Goal: Task Accomplishment & Management: Manage account settings

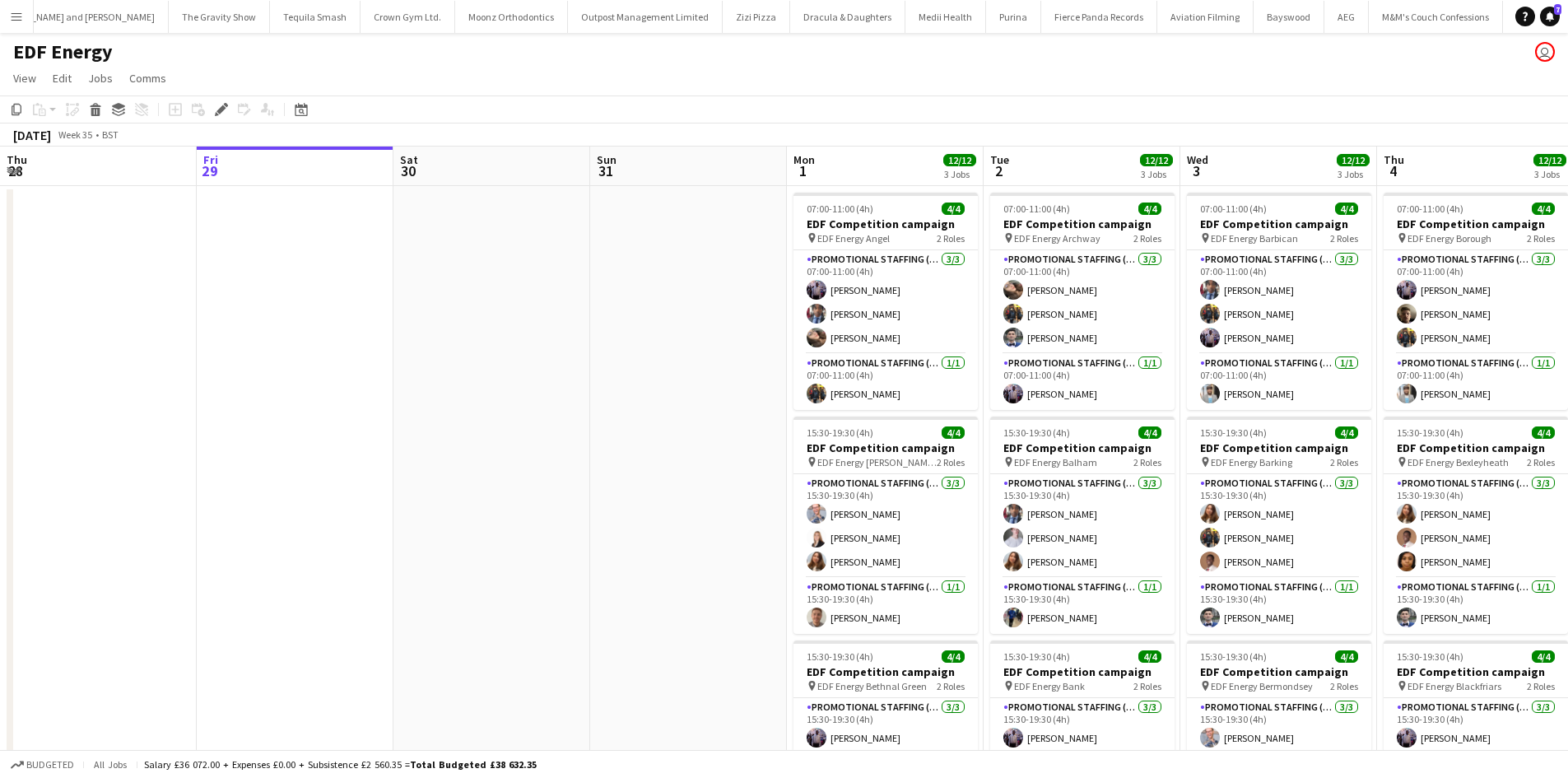
scroll to position [0, 462]
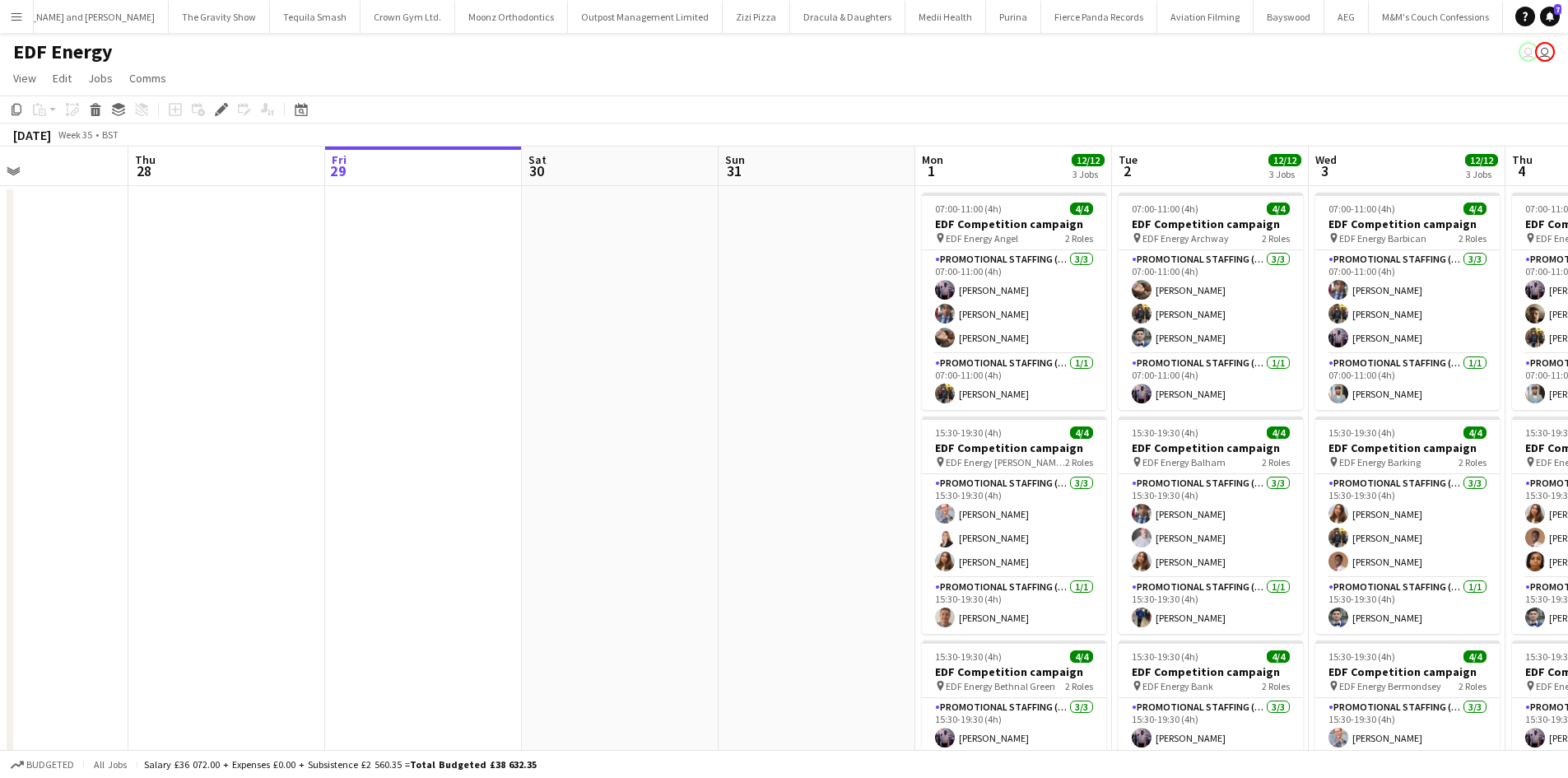
drag, startPoint x: 225, startPoint y: 493, endPoint x: 1002, endPoint y: 488, distance: 777.0
click at [1002, 488] on app-calendar-viewport "Mon 25 Tue 26 Wed 27 Thu 28 Fri 29 Sat 30 Sun 31 Mon 1 12/12 3 Jobs Tue 2 12/12…" at bounding box center [784, 661] width 1568 height 1032
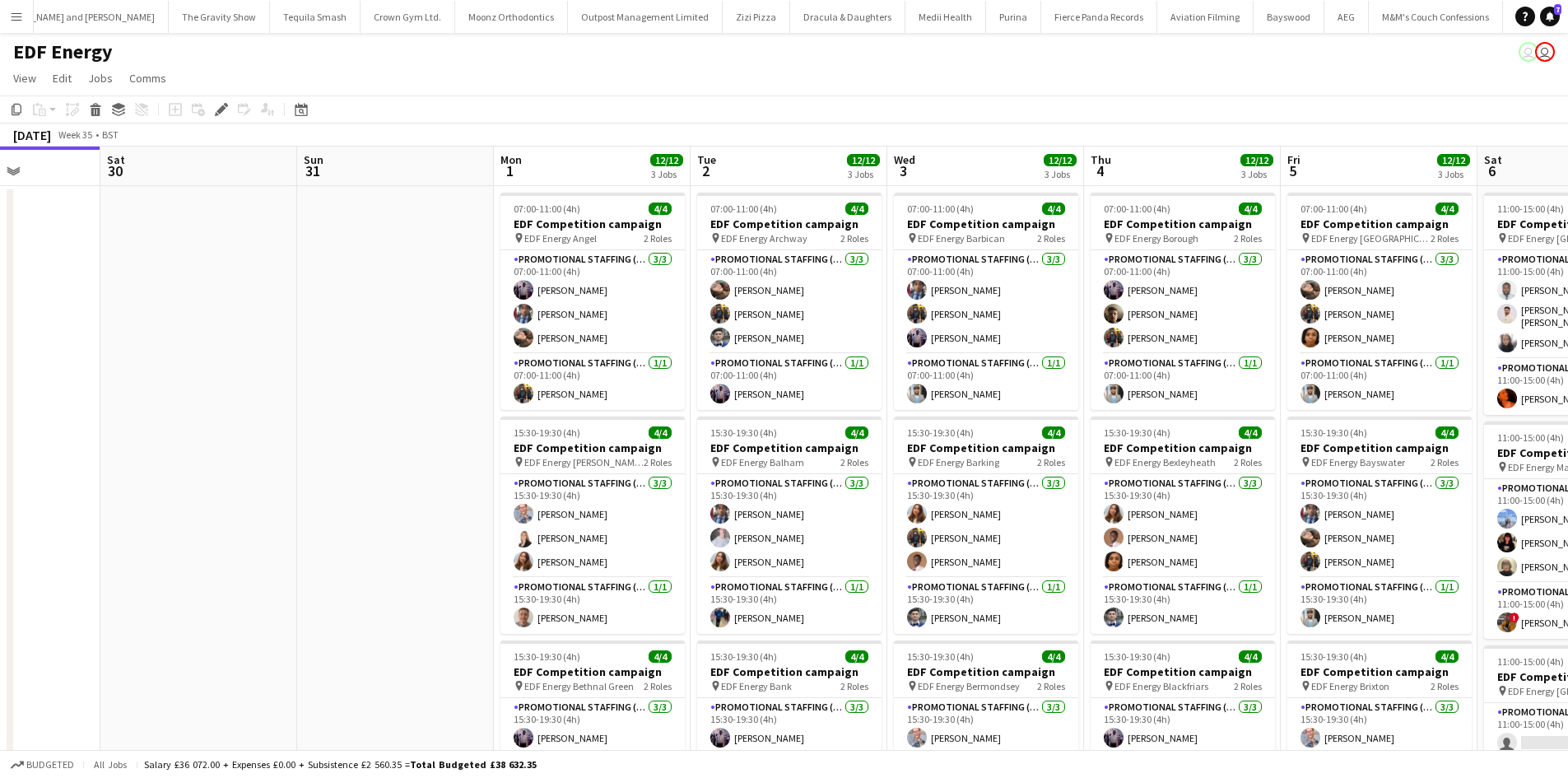
drag, startPoint x: 811, startPoint y: 471, endPoint x: 197, endPoint y: 429, distance: 615.4
click at [197, 429] on app-calendar-viewport "Tue 26 Wed 27 Thu 28 Fri 29 Sat 30 Sun 31 Mon 1 12/12 3 Jobs Tue 2 12/12 3 Jobs…" at bounding box center [784, 661] width 1568 height 1032
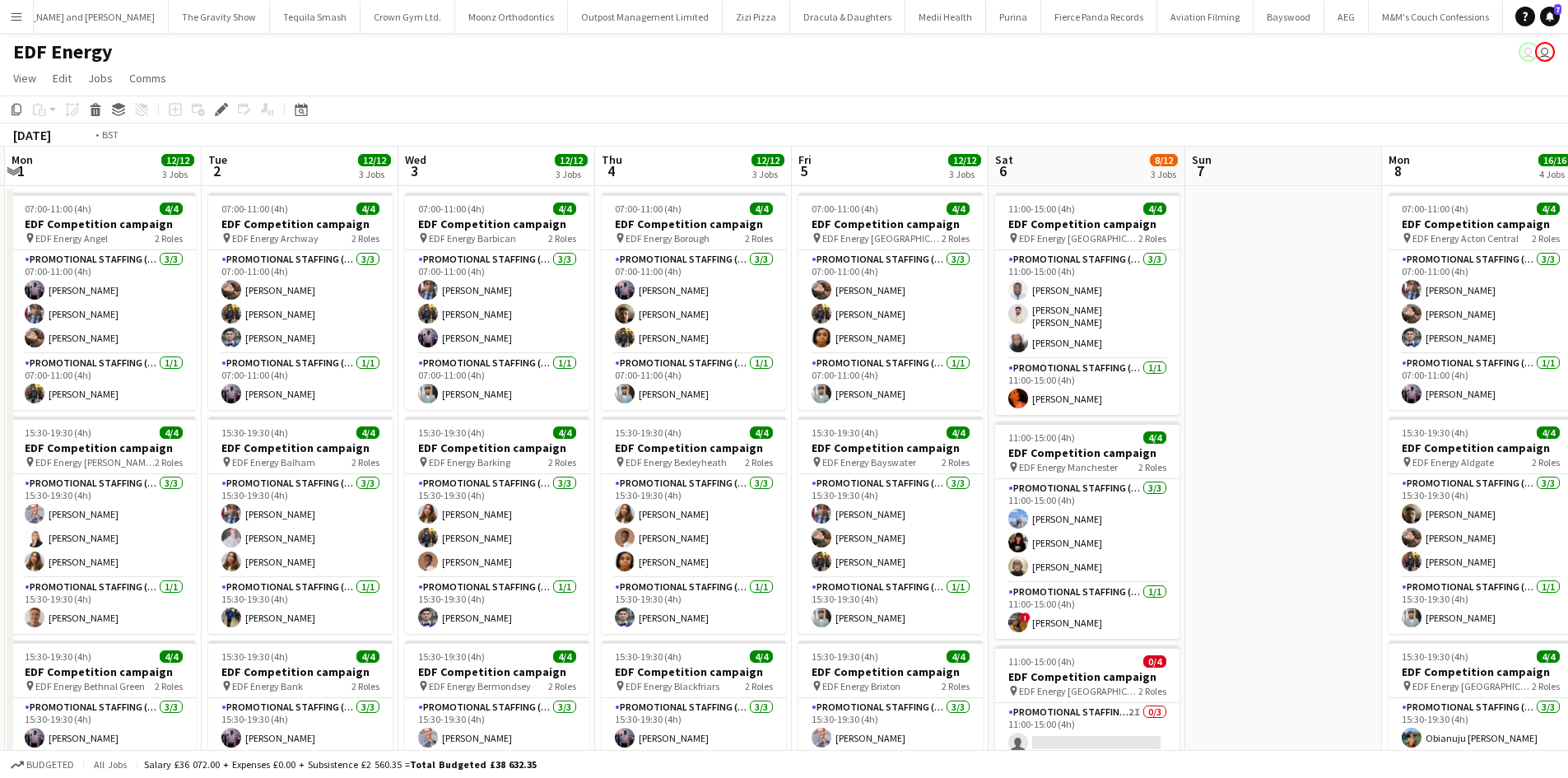
scroll to position [0, 842]
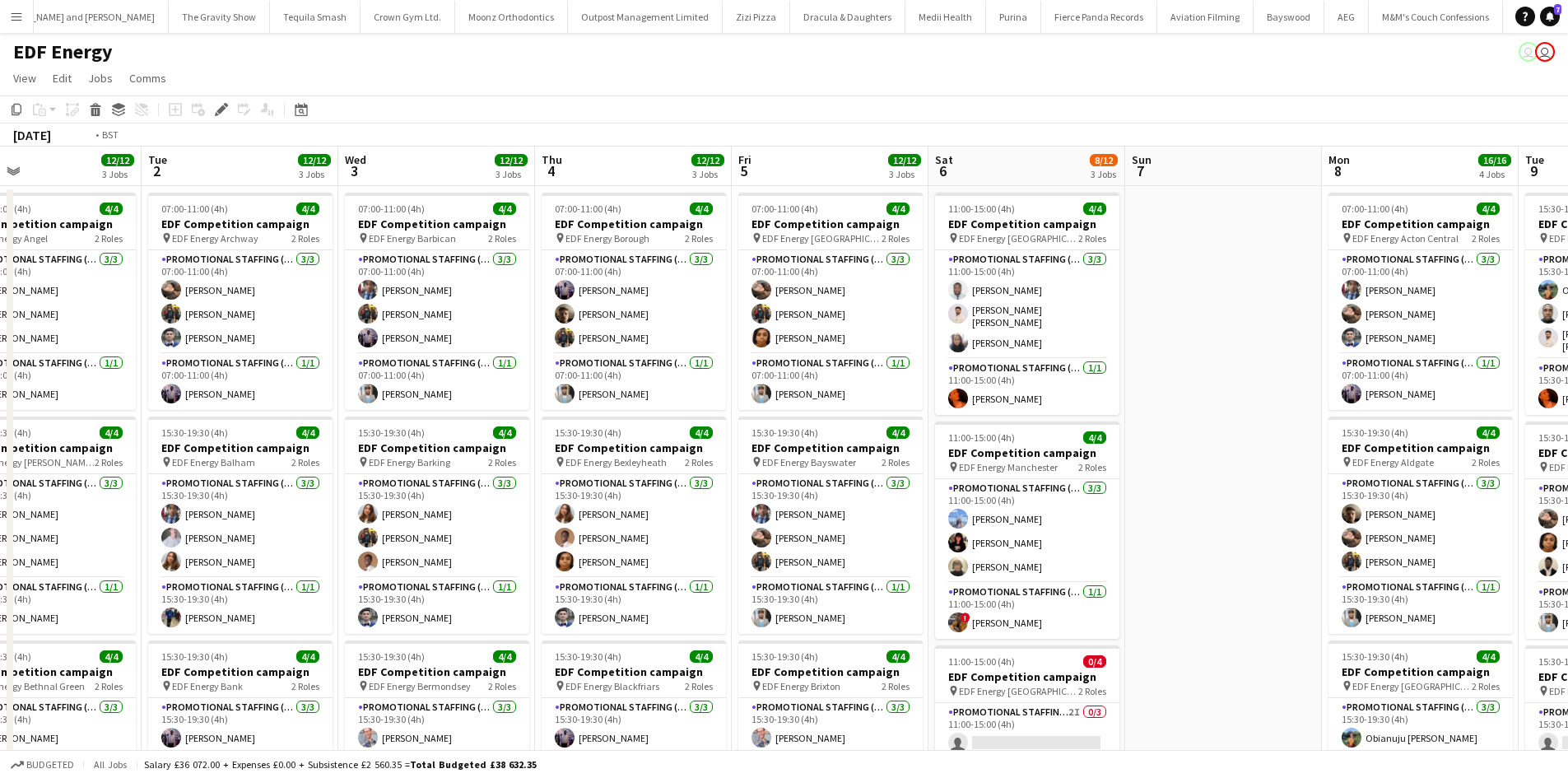
drag, startPoint x: 932, startPoint y: 462, endPoint x: 388, endPoint y: 434, distance: 544.7
click at [388, 434] on app-calendar-viewport "Thu 28 Fri 29 Sat 30 Sun 31 Mon 1 12/12 3 Jobs Tue 2 12/12 3 Jobs Wed 3 12/12 3…" at bounding box center [784, 661] width 1568 height 1032
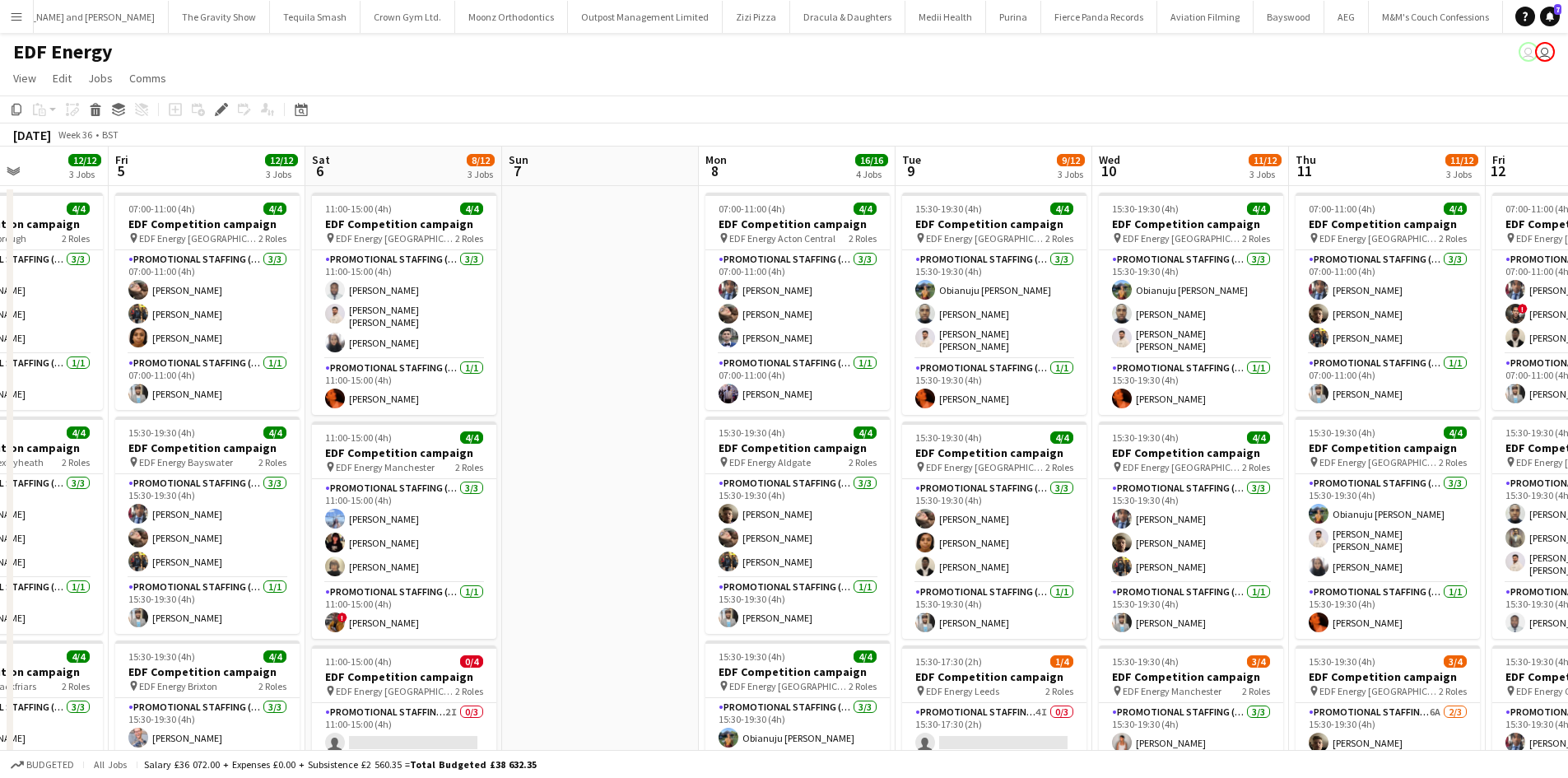
drag, startPoint x: 1284, startPoint y: 423, endPoint x: 658, endPoint y: 390, distance: 626.9
click at [658, 390] on app-calendar-viewport "Tue 2 12/12 3 Jobs Wed 3 12/12 3 Jobs Thu 4 12/12 3 Jobs Fri 5 12/12 3 Jobs Sat…" at bounding box center [784, 661] width 1568 height 1032
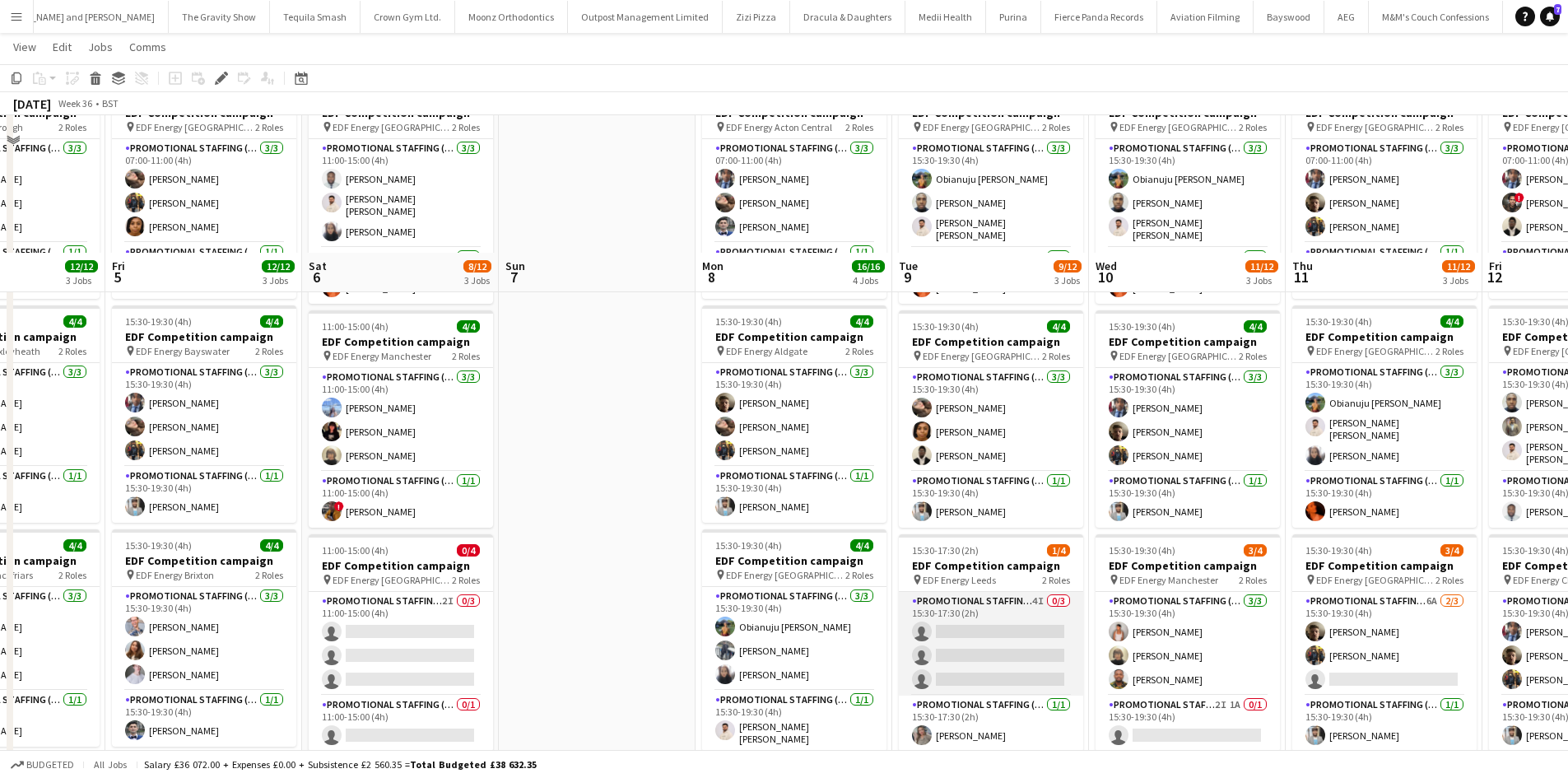
scroll to position [0, 0]
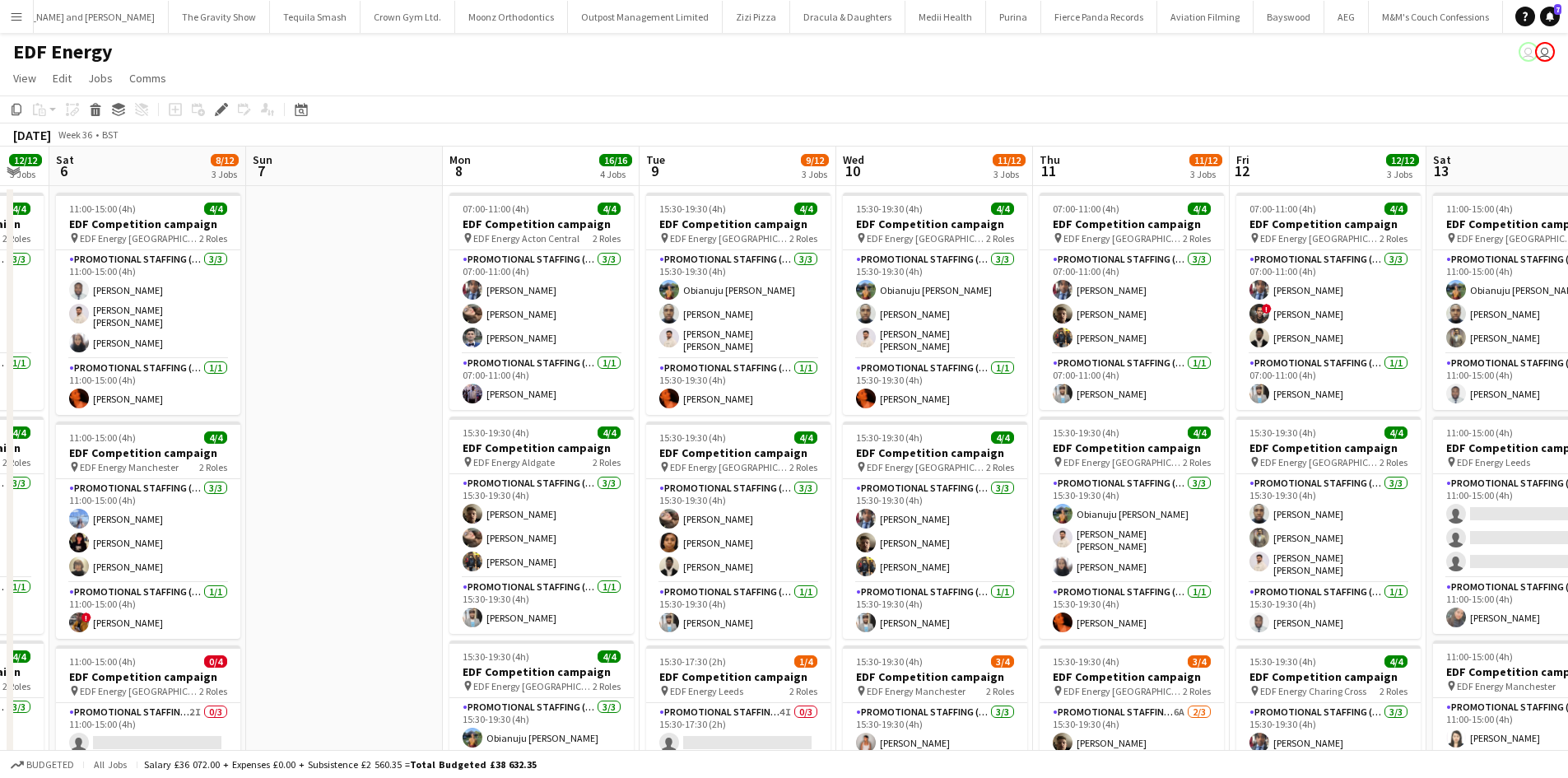
drag, startPoint x: 1179, startPoint y: 435, endPoint x: 773, endPoint y: 426, distance: 406.1
click at [773, 428] on app-calendar-viewport "Tue 2 12/12 3 Jobs Wed 3 12/12 3 Jobs Thu 4 12/12 3 Jobs Fri 5 12/12 3 Jobs Sat…" at bounding box center [784, 661] width 1568 height 1032
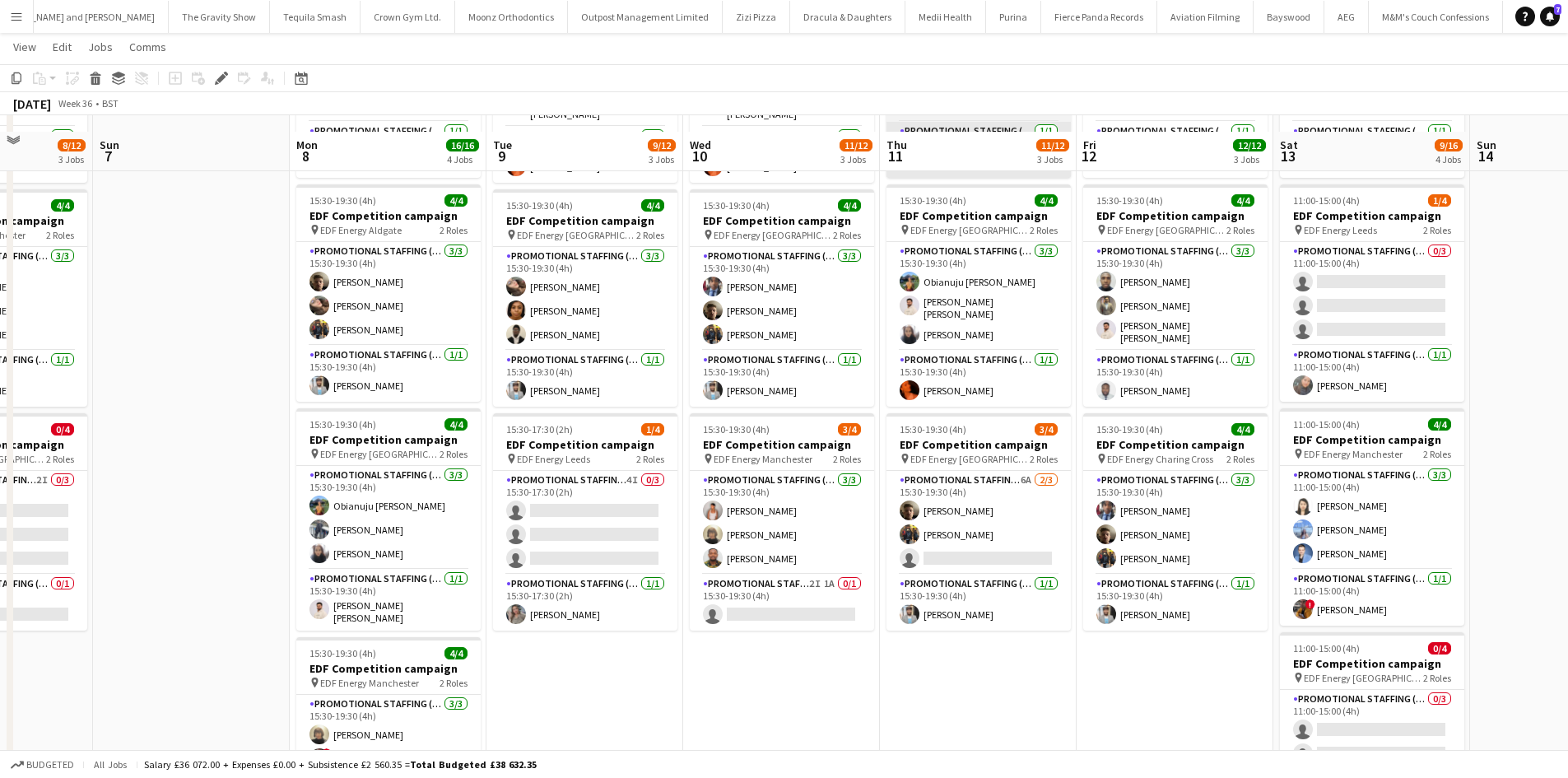
scroll to position [247, 0]
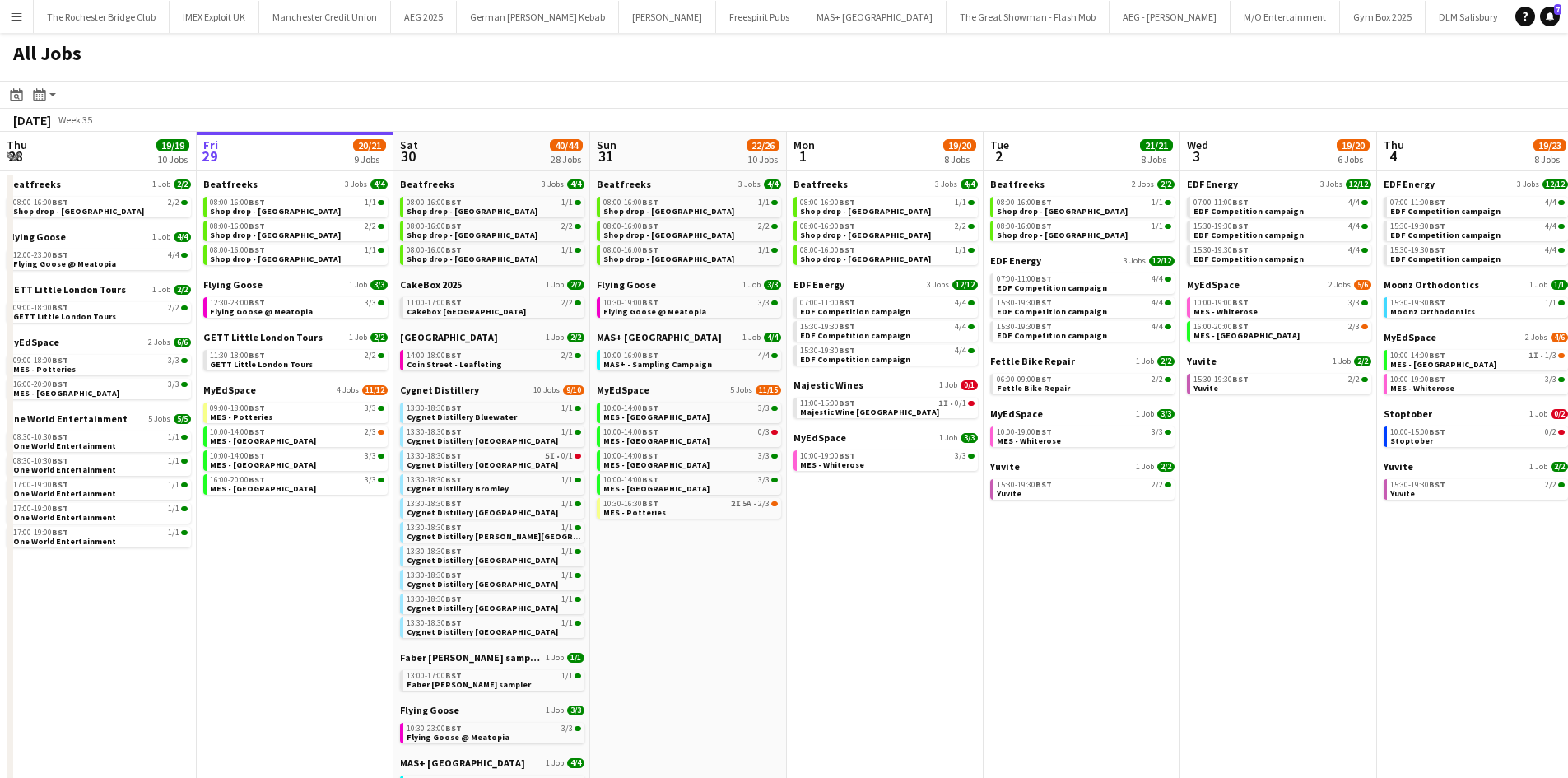
scroll to position [0, 527]
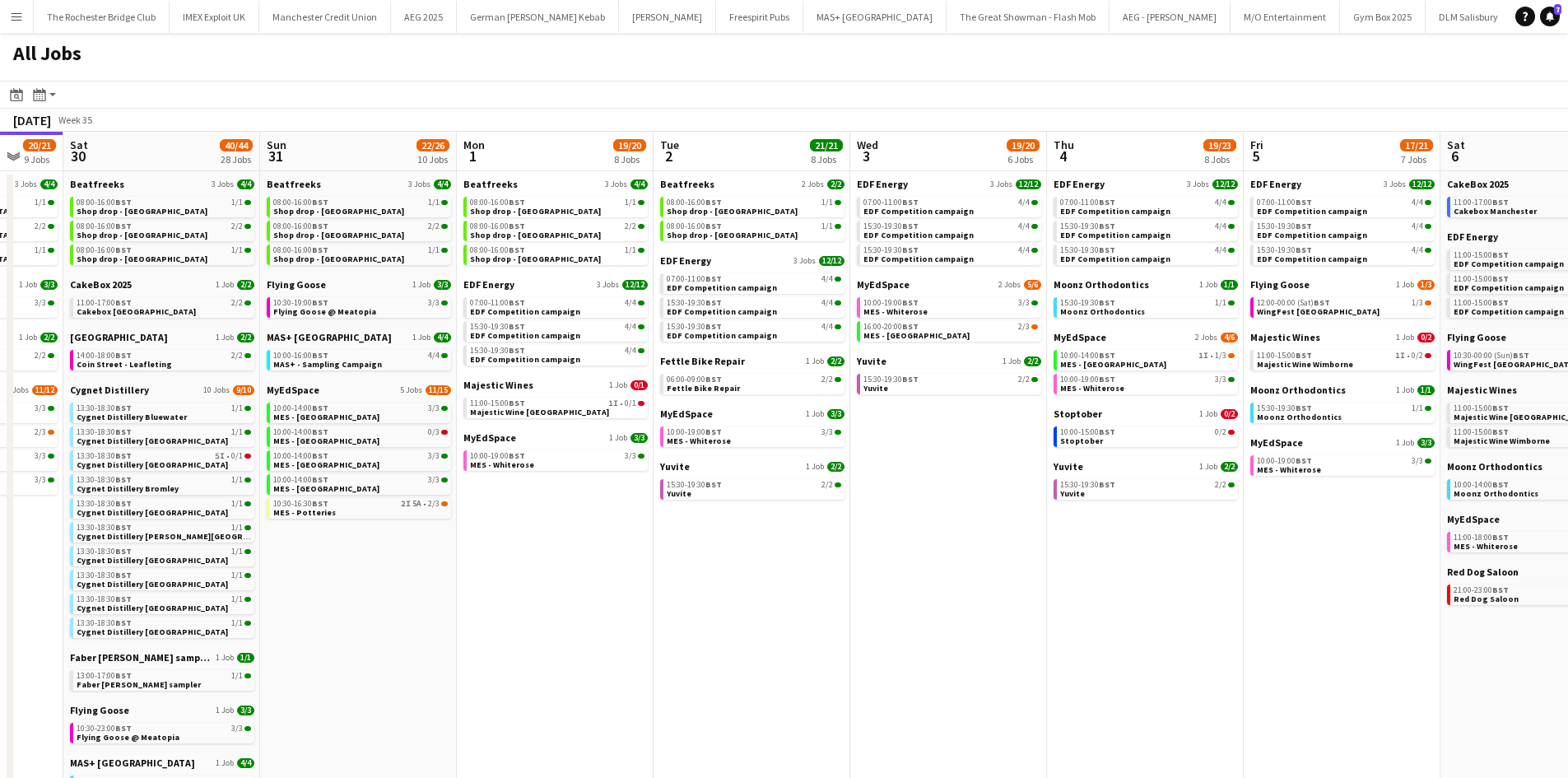
drag, startPoint x: 577, startPoint y: 620, endPoint x: 872, endPoint y: 588, distance: 296.7
click at [907, 587] on app-calendar-viewport "Wed 27 14/15 6 Jobs Thu 28 19/19 10 Jobs Fri 29 20/21 9 Jobs Sat 30 40/44 28 Jo…" at bounding box center [784, 697] width 1568 height 1131
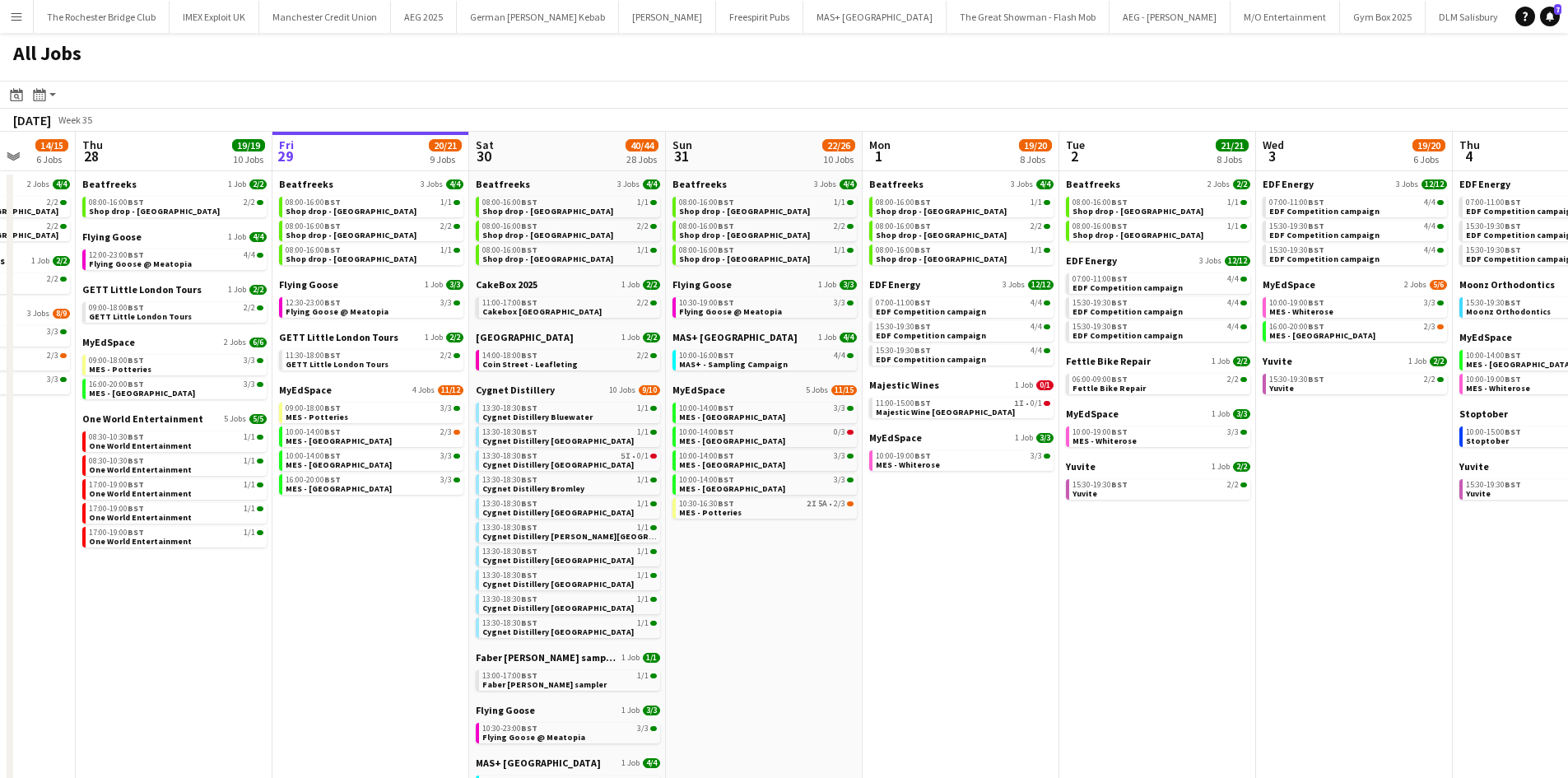
scroll to position [0, 537]
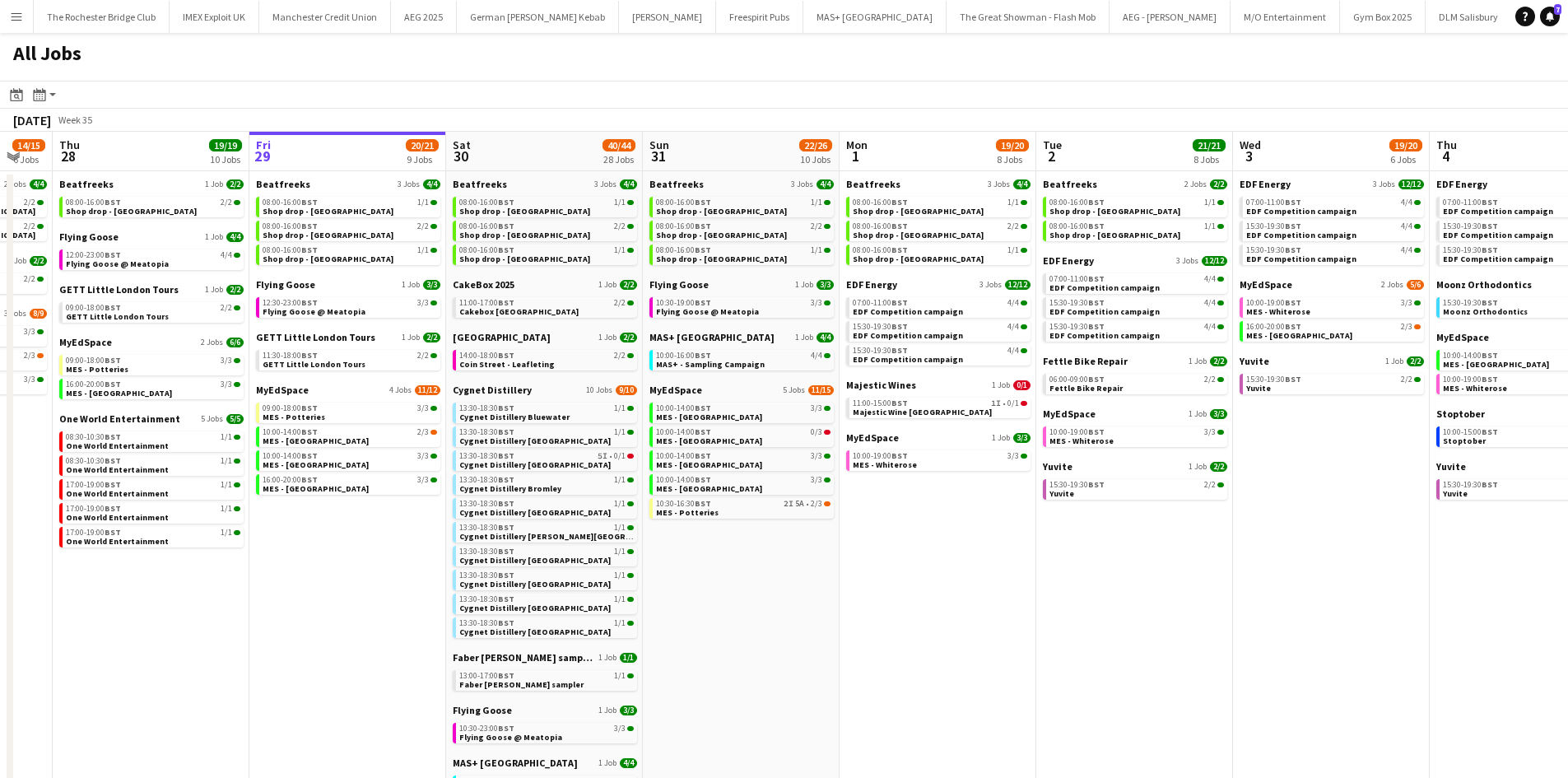
drag, startPoint x: 481, startPoint y: 644, endPoint x: 535, endPoint y: 631, distance: 55.5
click at [535, 631] on app-calendar-viewport "Mon 25 8/10 5 Jobs Tue 26 22/24 14 Jobs Wed 27 14/15 6 Jobs Thu 28 19/19 10 Job…" at bounding box center [784, 697] width 1568 height 1131
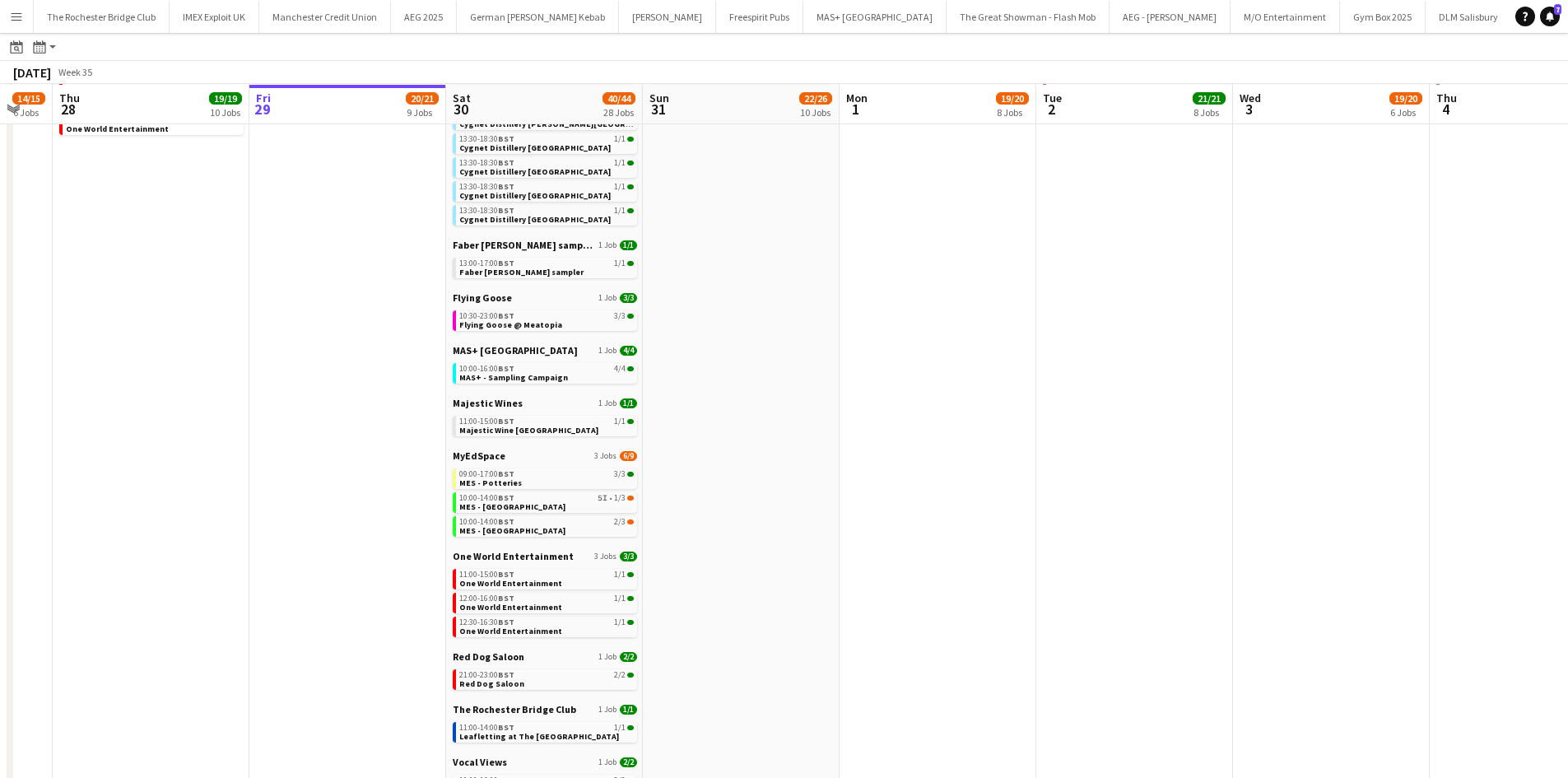
scroll to position [412, 0]
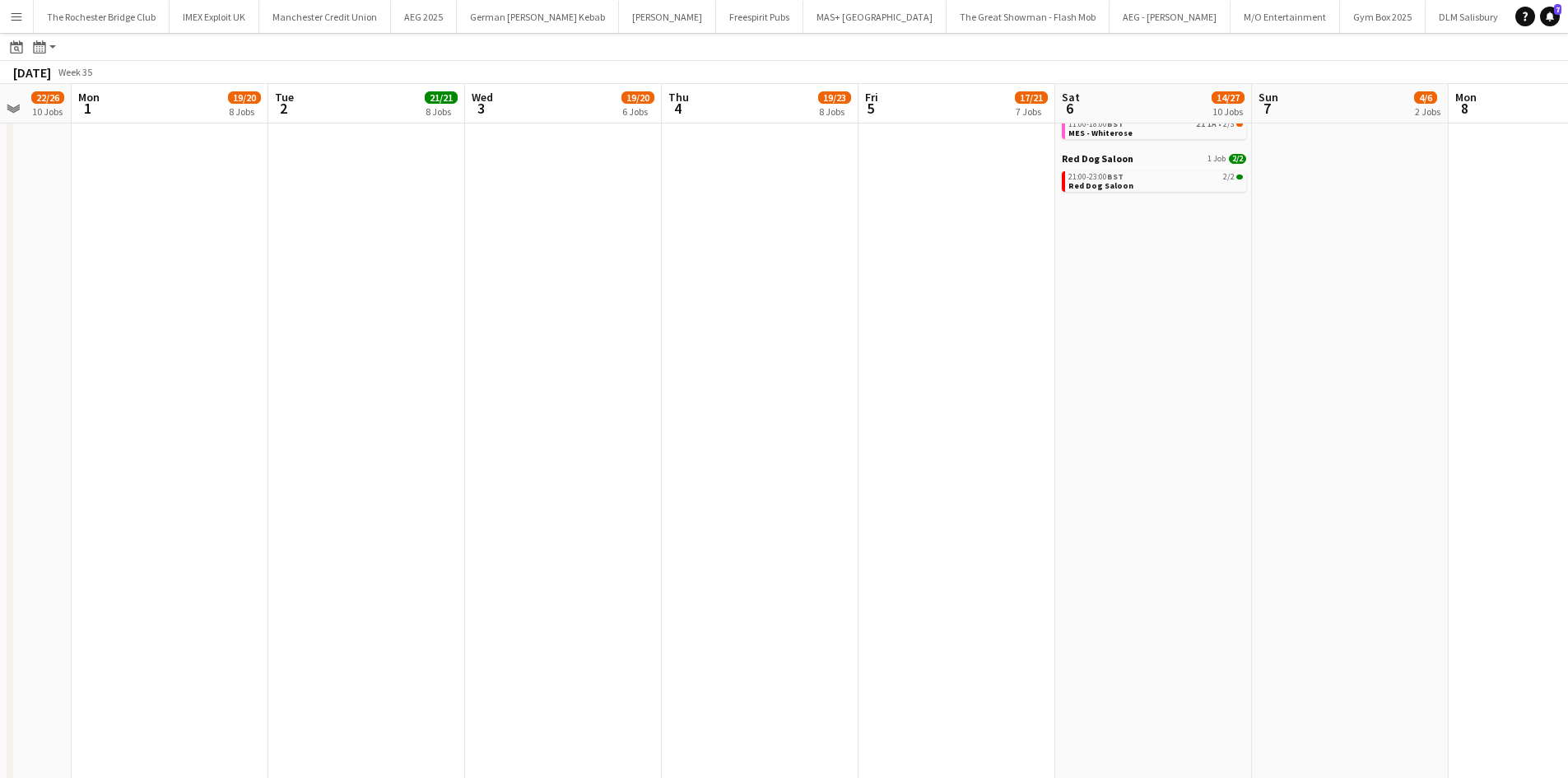
drag, startPoint x: 1263, startPoint y: 511, endPoint x: 739, endPoint y: 477, distance: 525.1
click at [440, 456] on app-calendar-viewport "Thu 28 19/19 10 Jobs Fri 29 20/21 9 Jobs Sat 30 40/44 28 Jobs Sun 31 22/26 10 J…" at bounding box center [784, 260] width 1568 height 1181
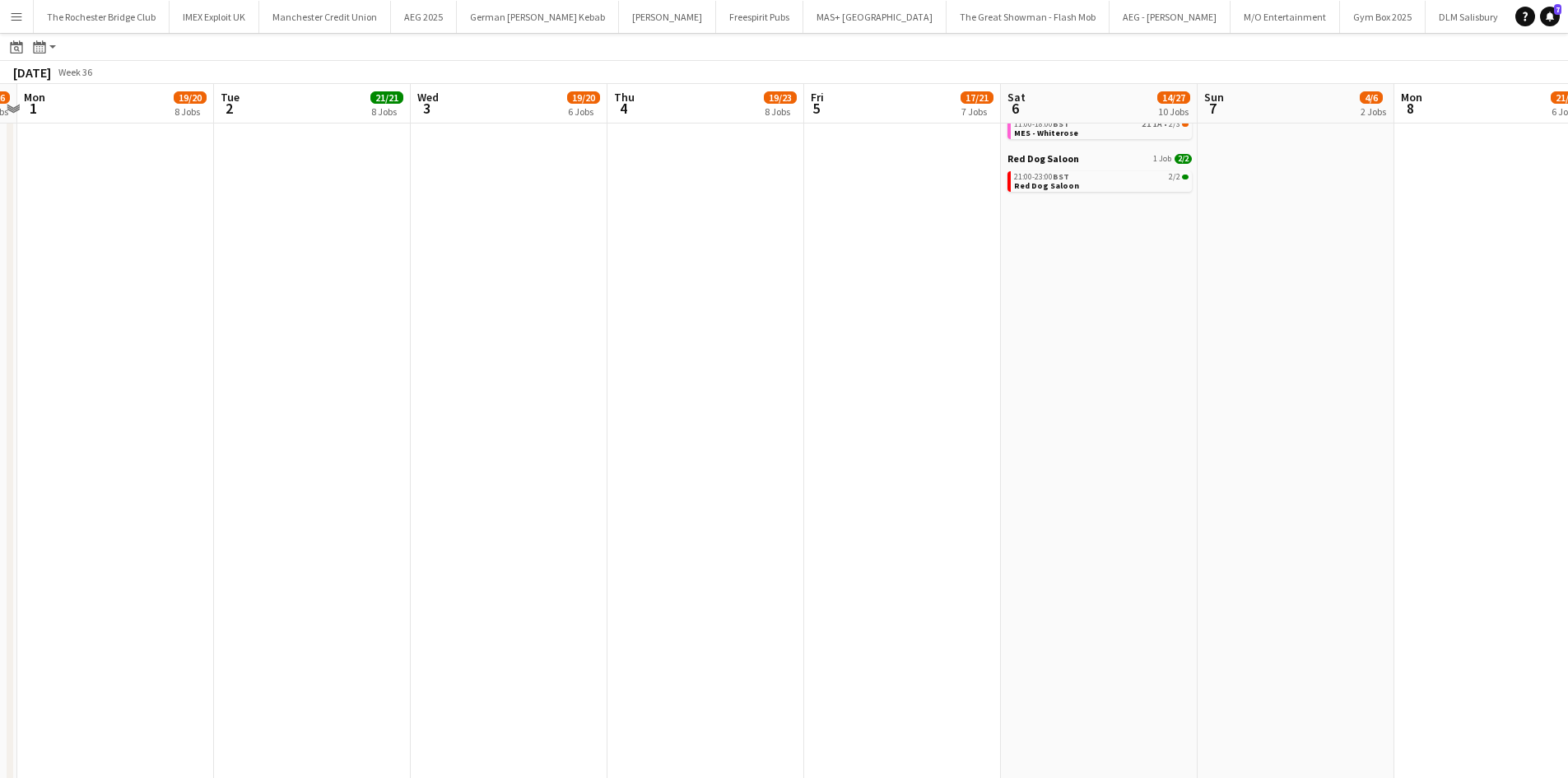
scroll to position [0, 503]
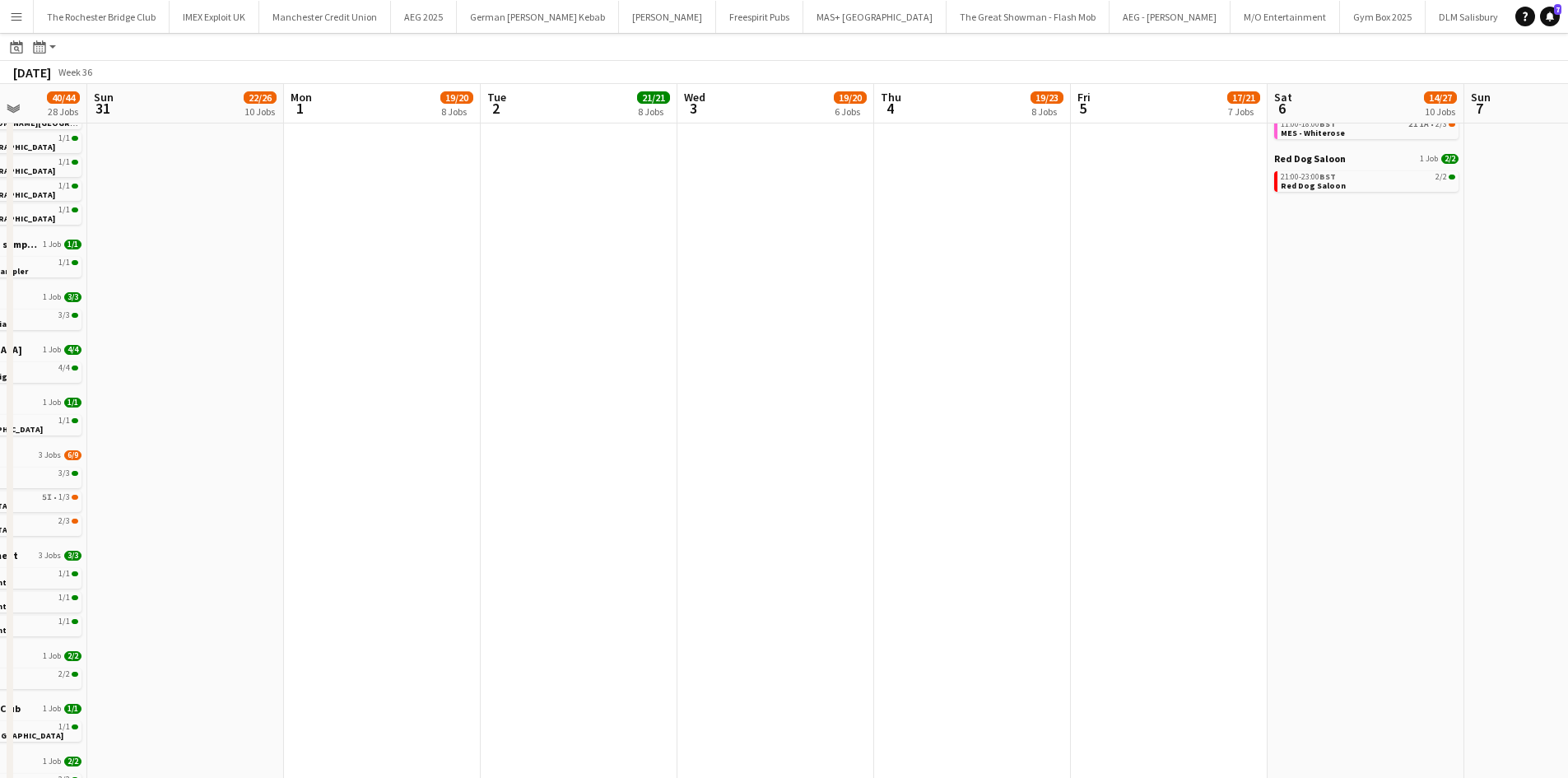
click at [187, 509] on app-all-jobs "All Jobs Date picker AUG 2025 AUG 2025 Monday M Tuesday T Wednesday W Thursday …" at bounding box center [784, 236] width 1568 height 1229
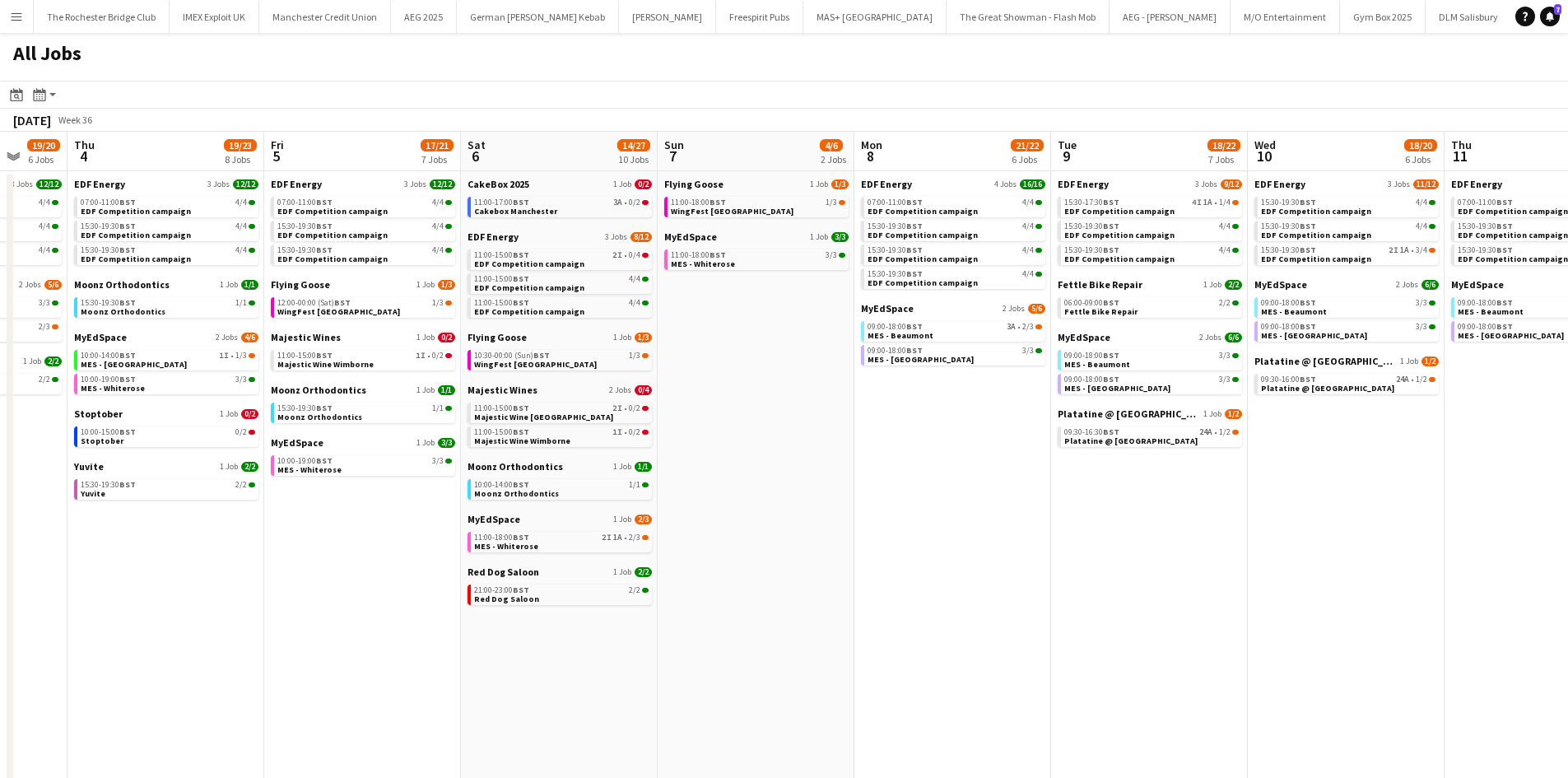
scroll to position [0, 739]
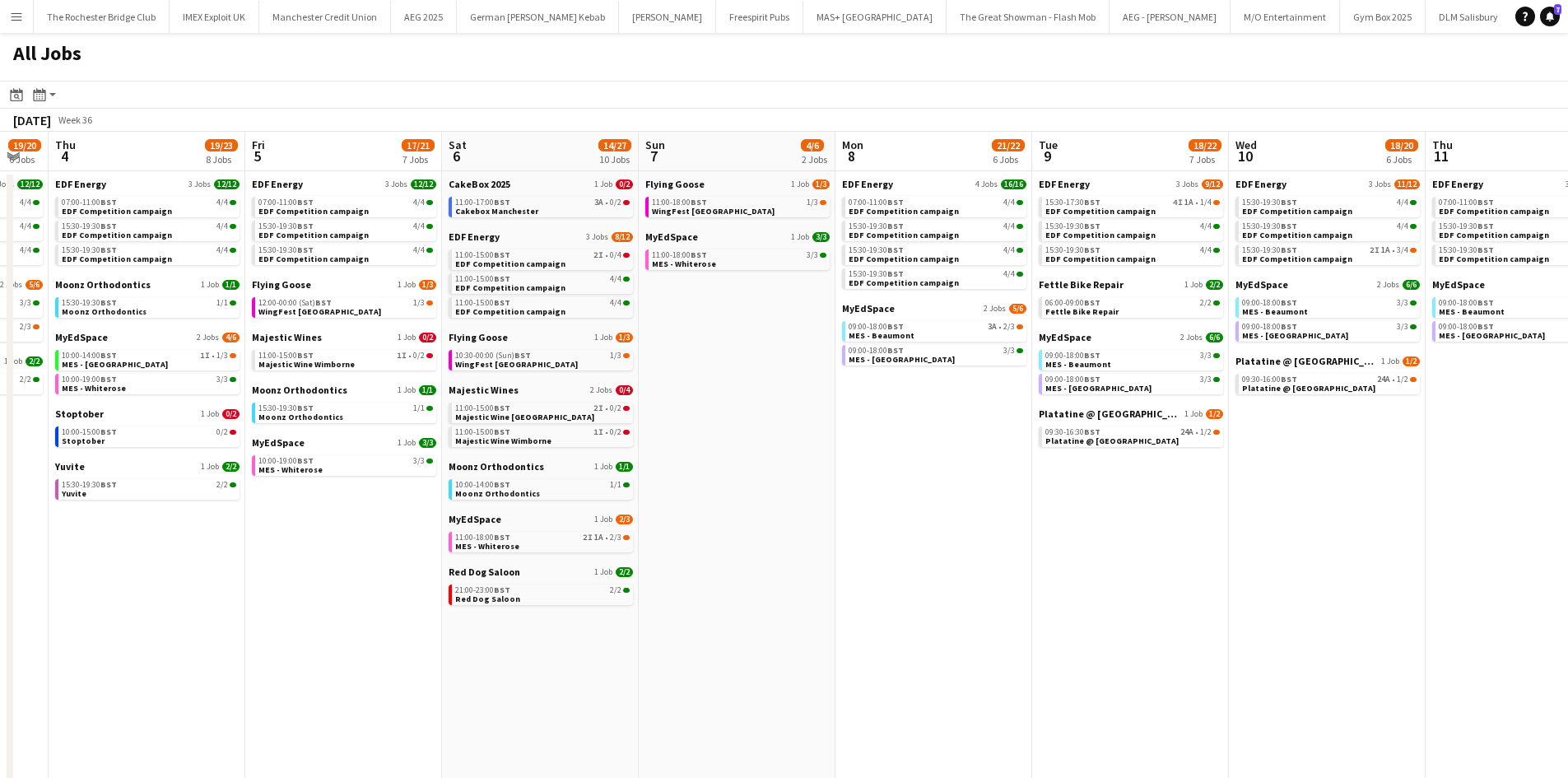
drag, startPoint x: 1060, startPoint y: 589, endPoint x: 824, endPoint y: 591, distance: 236.0
click at [824, 591] on app-calendar-viewport "Sun 31 22/26 10 Jobs Mon 1 19/20 8 Jobs Tue 2 21/21 8 Jobs Wed 3 19/20 6 Jobs T…" at bounding box center [784, 697] width 1568 height 1131
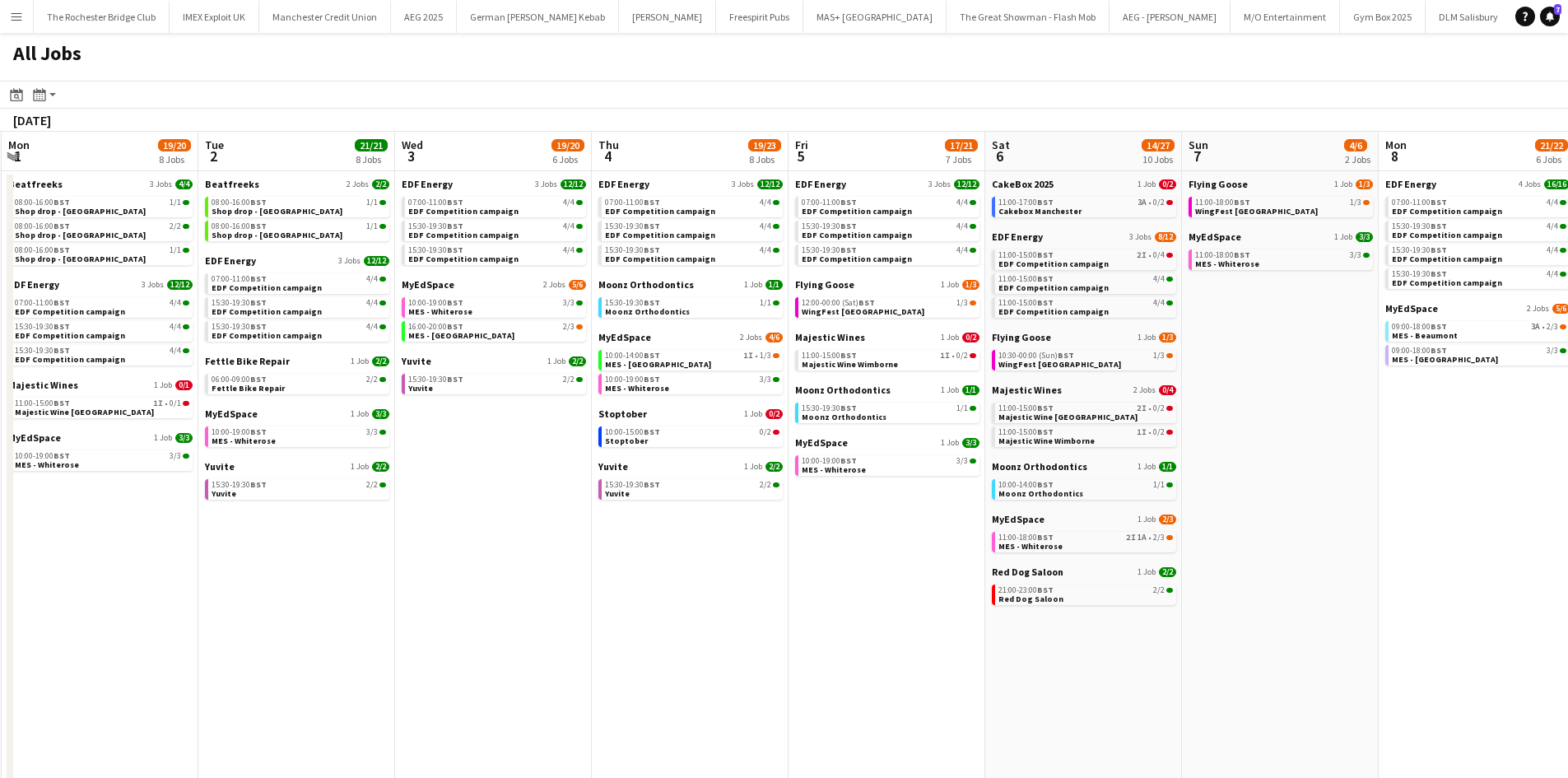
drag, startPoint x: 227, startPoint y: 680, endPoint x: 761, endPoint y: 683, distance: 534.0
click at [764, 683] on app-calendar-viewport "Sat 30 40/44 28 Jobs Sun 31 22/26 10 Jobs Mon 1 19/20 8 Jobs Tue 2 21/21 8 Jobs…" at bounding box center [784, 697] width 1568 height 1131
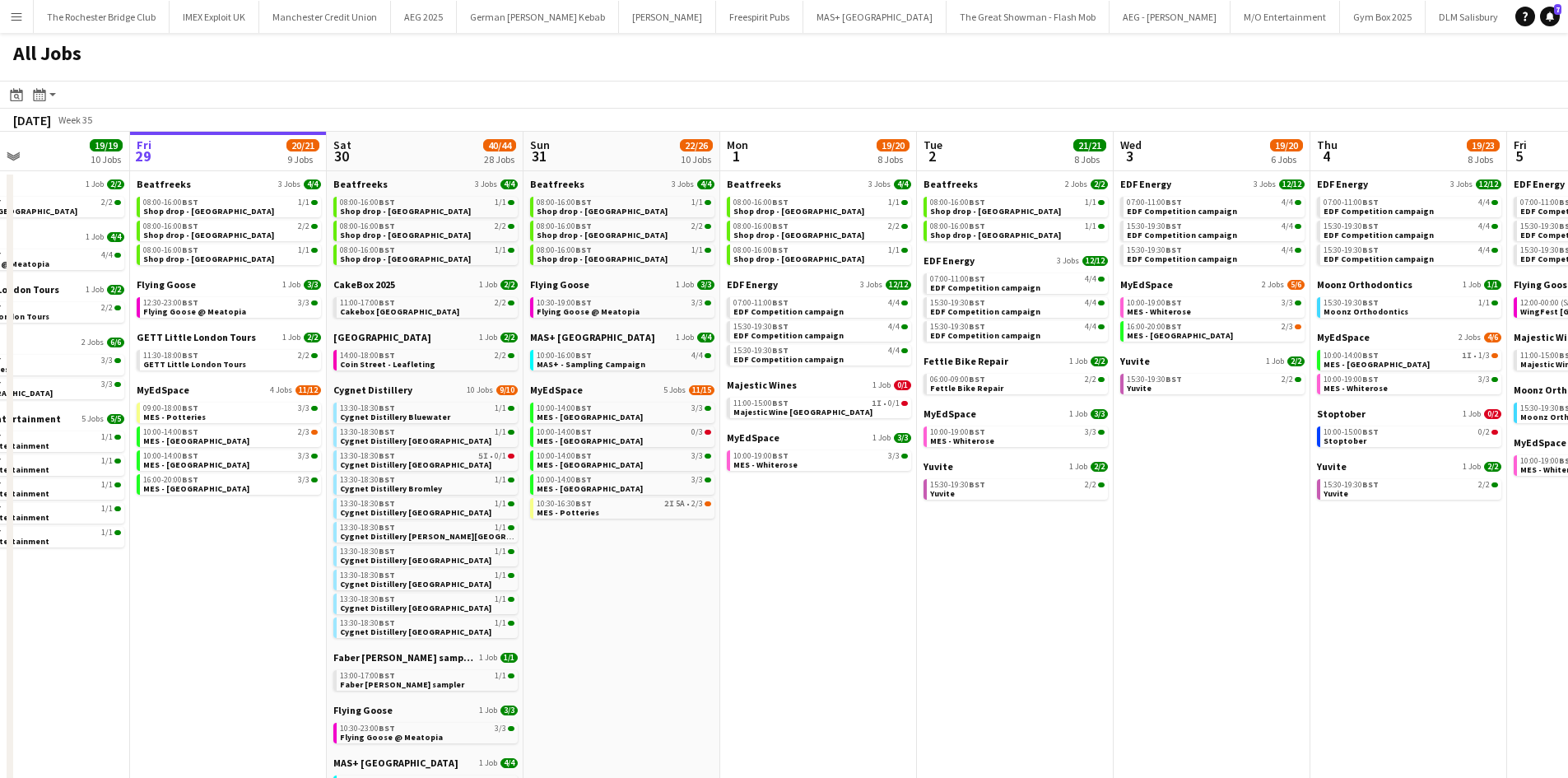
drag, startPoint x: 294, startPoint y: 598, endPoint x: 979, endPoint y: 601, distance: 685.0
click at [979, 601] on app-calendar-viewport "Tue 26 22/24 14 Jobs Wed 27 14/15 6 Jobs Thu 28 19/19 10 Jobs Fri 29 20/21 9 Jo…" at bounding box center [784, 697] width 1568 height 1131
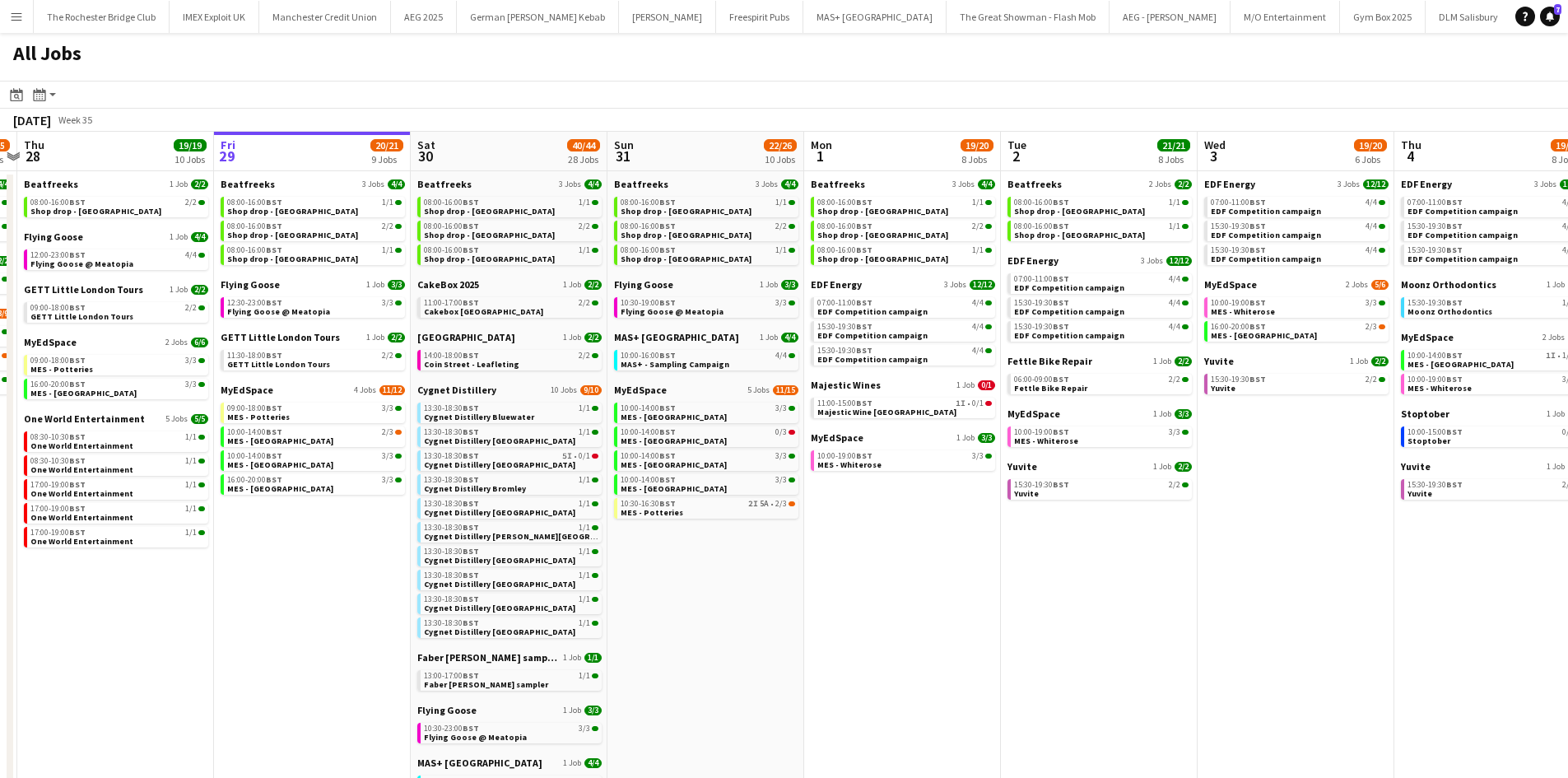
drag, startPoint x: 619, startPoint y: 614, endPoint x: 701, endPoint y: 614, distance: 82.0
click at [701, 614] on app-calendar-viewport "Tue 26 22/24 14 Jobs Wed 27 14/15 6 Jobs Thu 28 19/19 10 Jobs Fri 29 20/21 9 Jo…" at bounding box center [784, 697] width 1568 height 1131
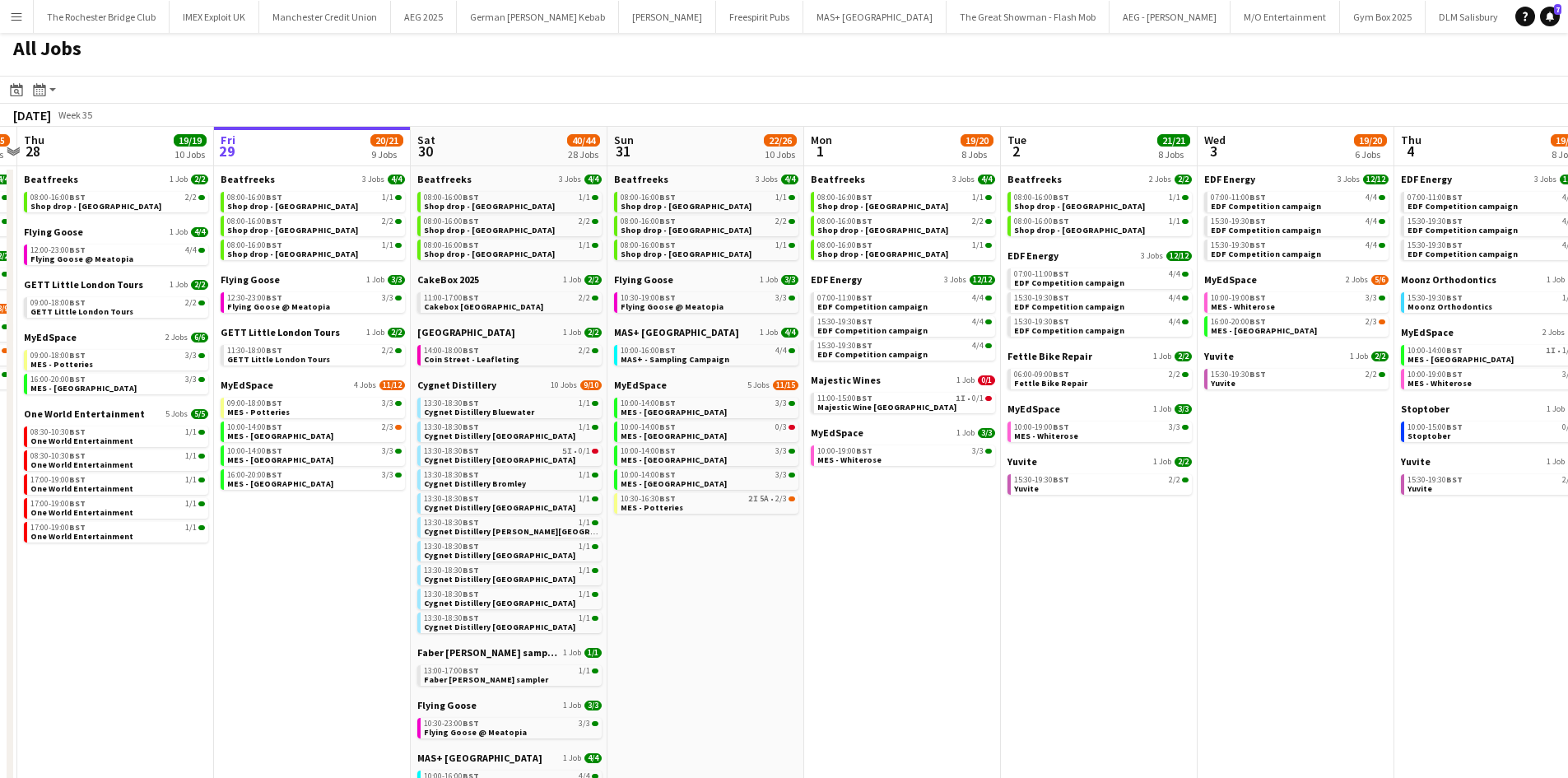
scroll to position [0, 0]
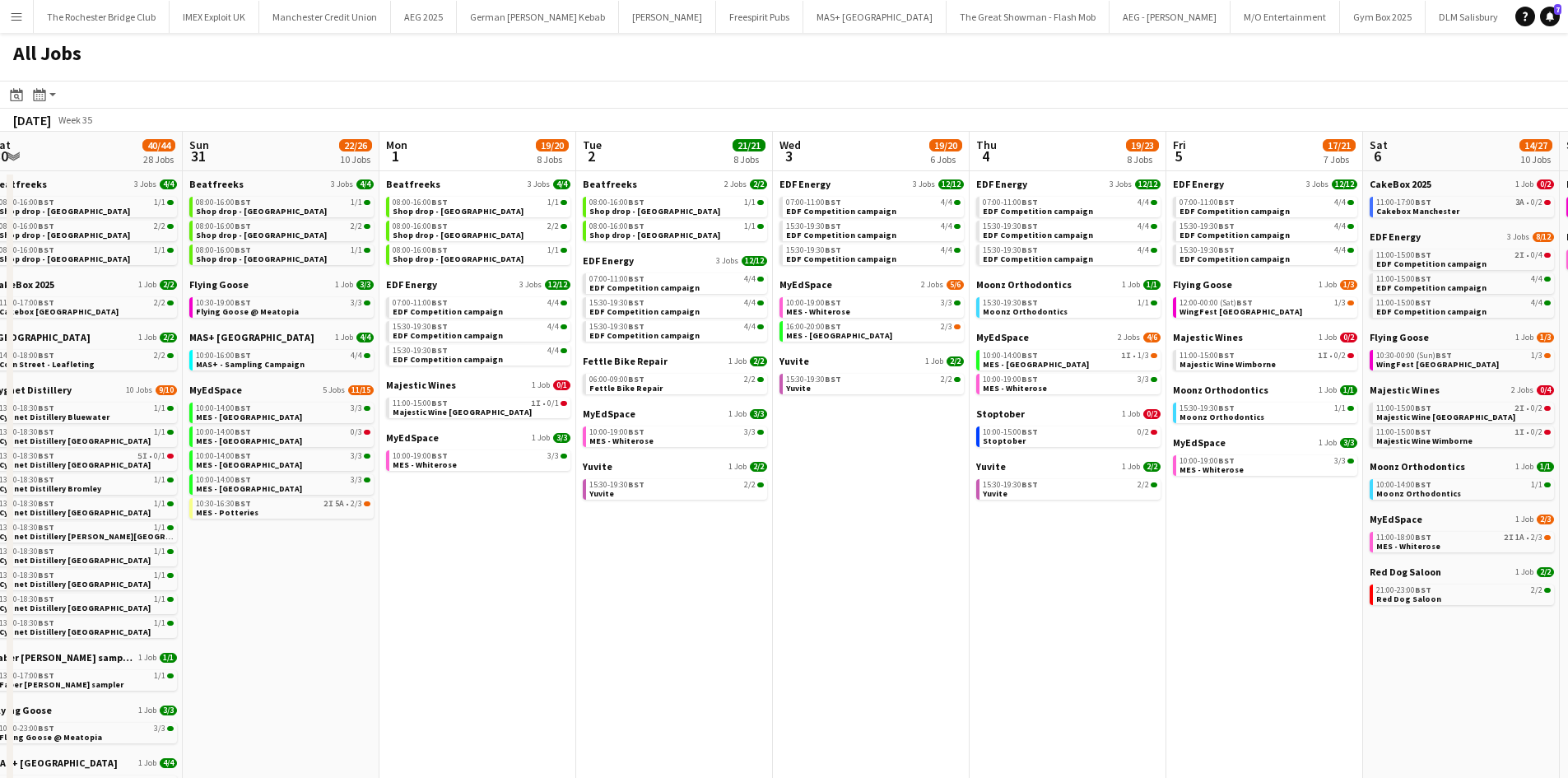
drag, startPoint x: 952, startPoint y: 606, endPoint x: 532, endPoint y: 547, distance: 424.1
click at [532, 547] on app-calendar-viewport "Tue 26 22/24 14 Jobs Wed 27 14/15 6 Jobs Thu 28 19/19 10 Jobs Fri 29 20/21 9 Jo…" at bounding box center [784, 697] width 1568 height 1131
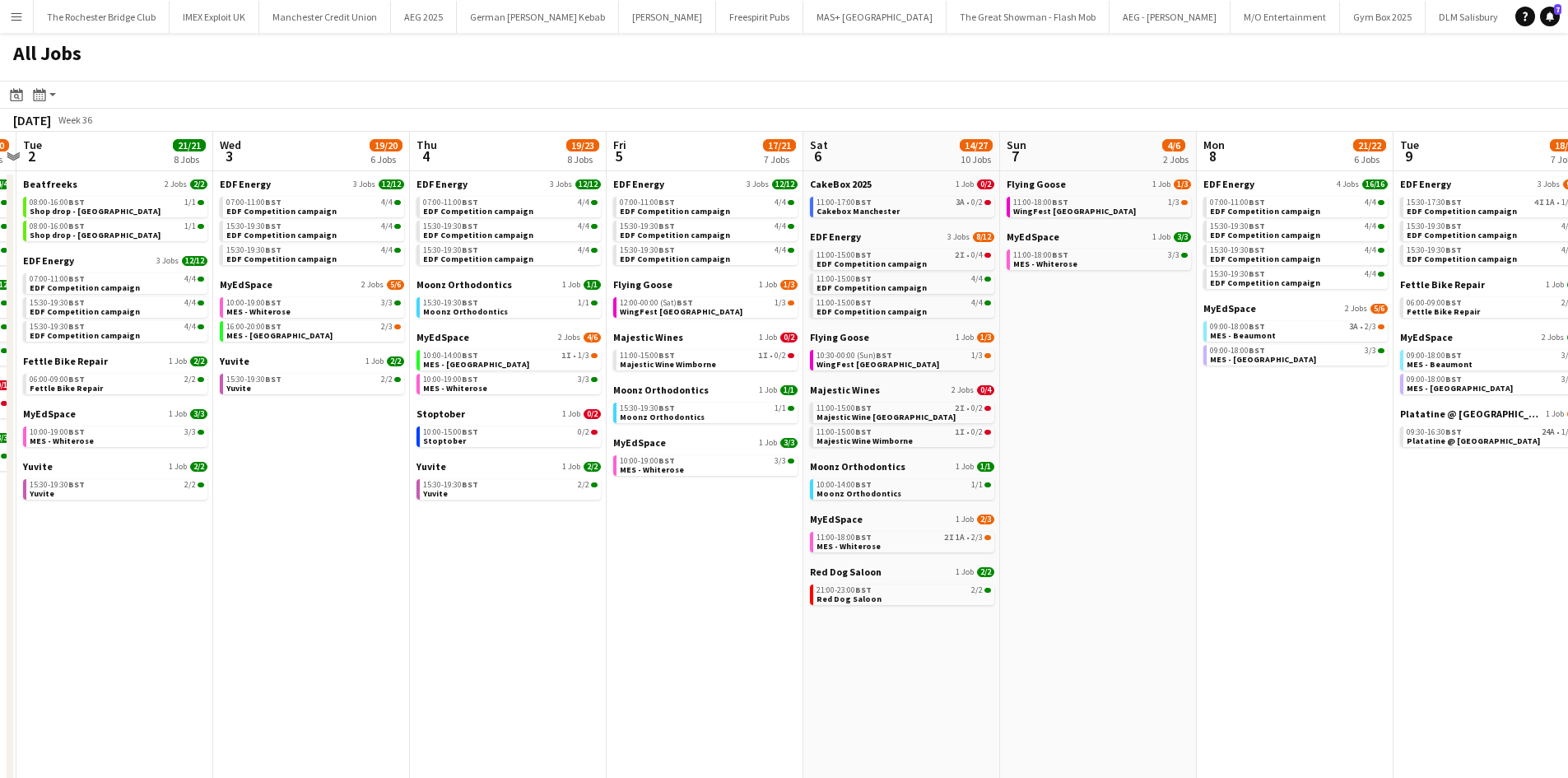
drag, startPoint x: 1107, startPoint y: 649, endPoint x: 622, endPoint y: 585, distance: 489.2
click at [552, 585] on app-calendar-viewport "Sat 30 40/44 28 Jobs Sun 31 22/26 10 Jobs Mon 1 19/20 8 Jobs Tue 2 21/21 8 Jobs…" at bounding box center [784, 697] width 1568 height 1131
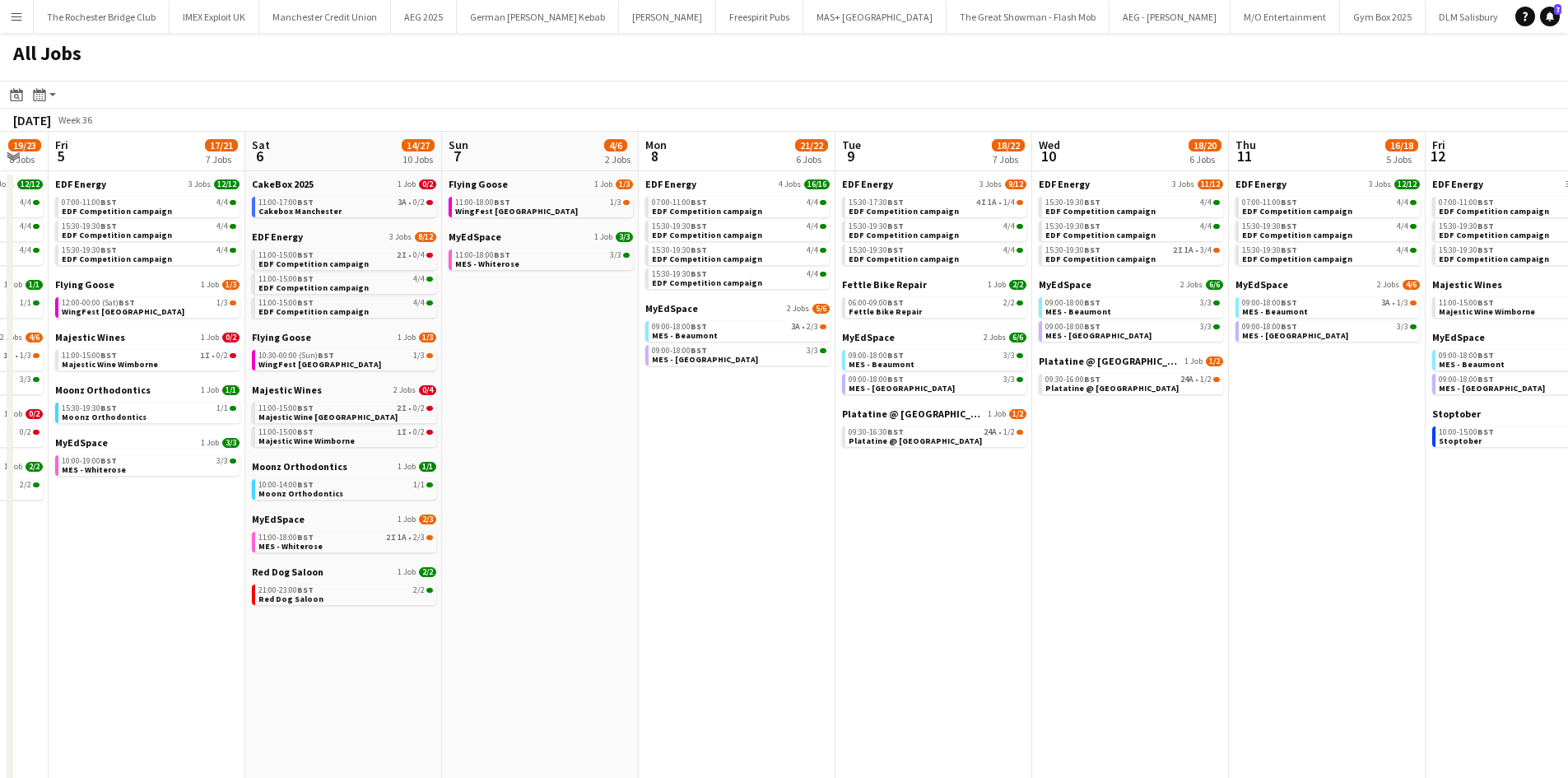
drag, startPoint x: 1247, startPoint y: 557, endPoint x: 1048, endPoint y: 555, distance: 199.0
click at [627, 564] on app-calendar-viewport "Mon 1 19/20 8 Jobs Tue 2 21/21 8 Jobs Wed 3 19/20 6 Jobs Thu 4 19/23 8 Jobs Fri…" at bounding box center [784, 697] width 1568 height 1131
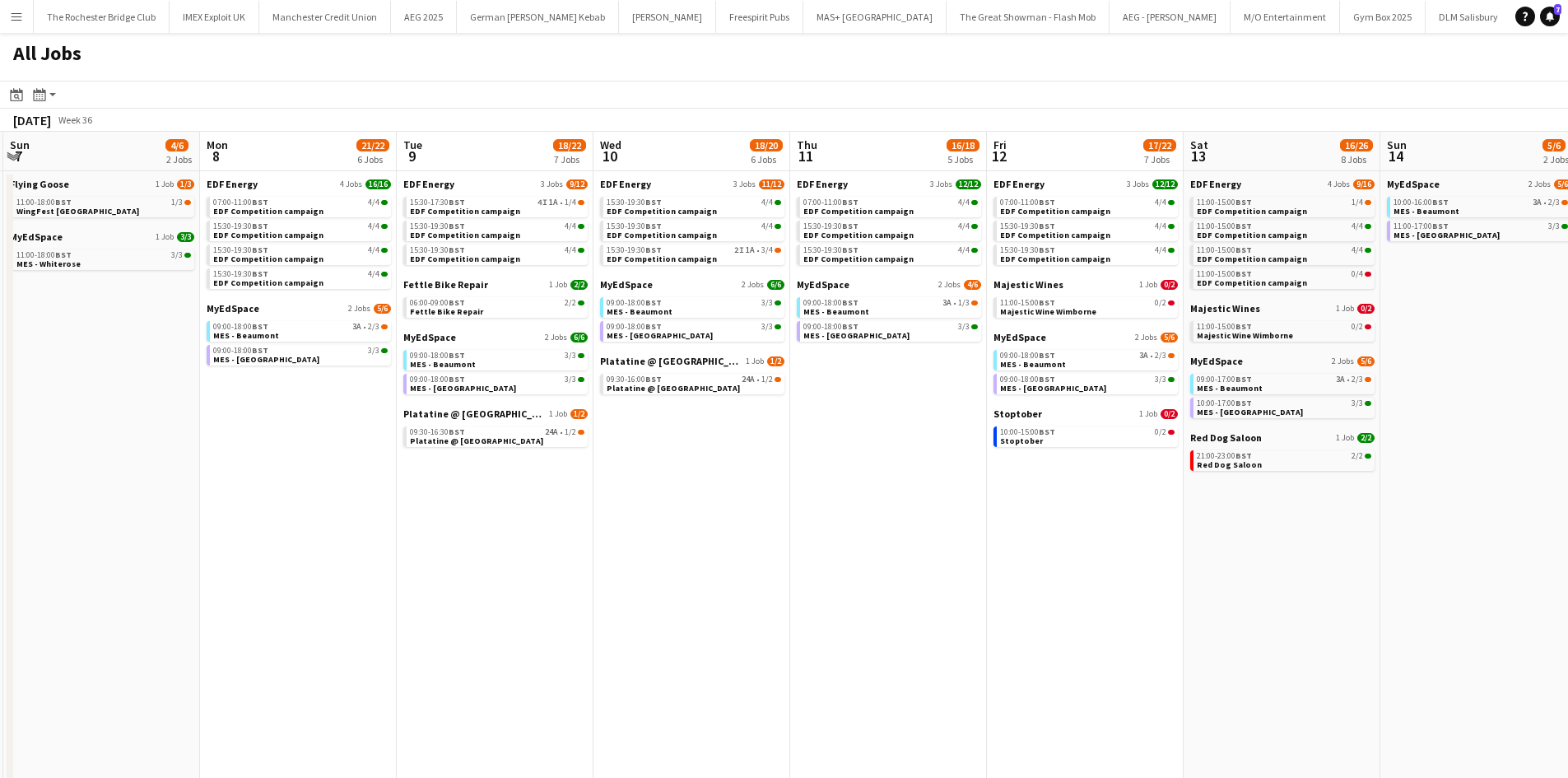
drag, startPoint x: 1331, startPoint y: 585, endPoint x: 994, endPoint y: 554, distance: 338.4
click at [994, 554] on app-calendar-viewport "Wed 3 19/20 6 Jobs Thu 4 19/23 8 Jobs Fri 5 17/21 7 Jobs Sat 6 14/27 10 Jobs Su…" at bounding box center [784, 697] width 1568 height 1131
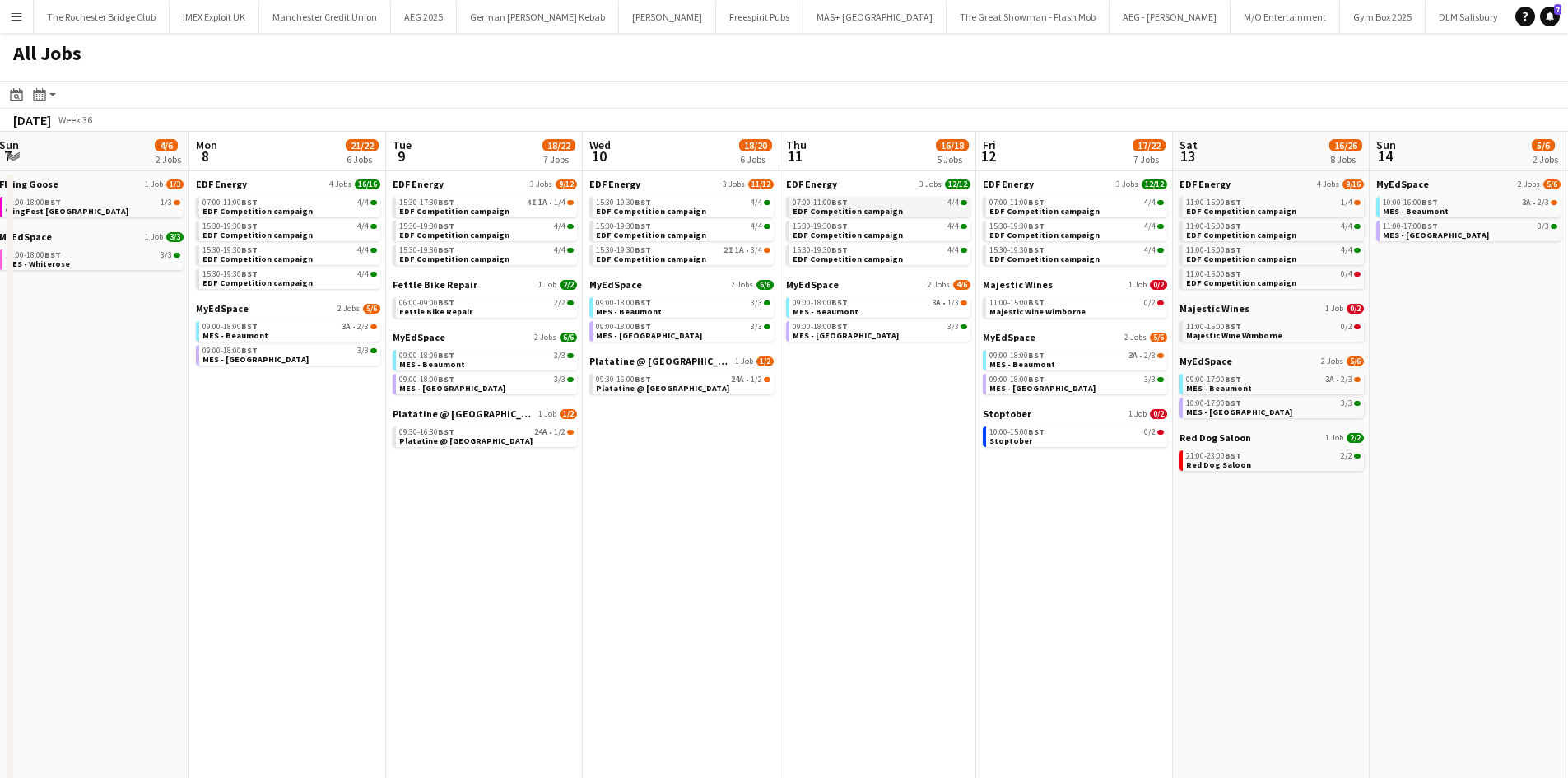
click at [855, 216] on app-brief-job-card "07:00-11:00 BST 4/4 EDF Competition campaign" at bounding box center [878, 206] width 185 height 21
click at [868, 199] on div "07:00-11:00 BST 4/4" at bounding box center [880, 202] width 175 height 8
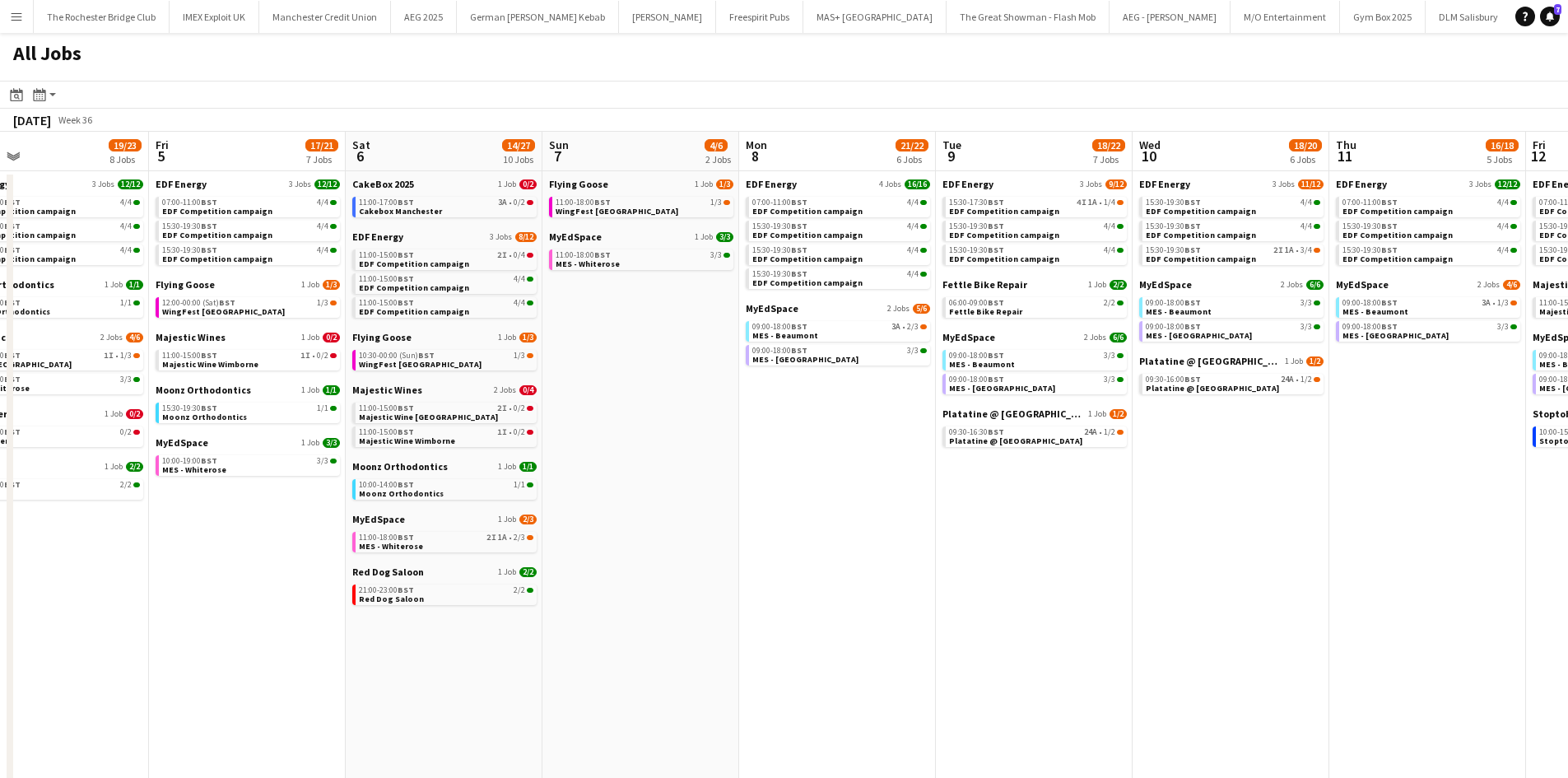
drag, startPoint x: 286, startPoint y: 462, endPoint x: 1098, endPoint y: 437, distance: 812.4
click at [1098, 437] on app-calendar-viewport "Wed 3 19/20 6 Jobs Thu 4 19/23 8 Jobs Fri 5 17/21 7 Jobs Sat 6 14/27 10 Jobs Su…" at bounding box center [784, 697] width 1568 height 1131
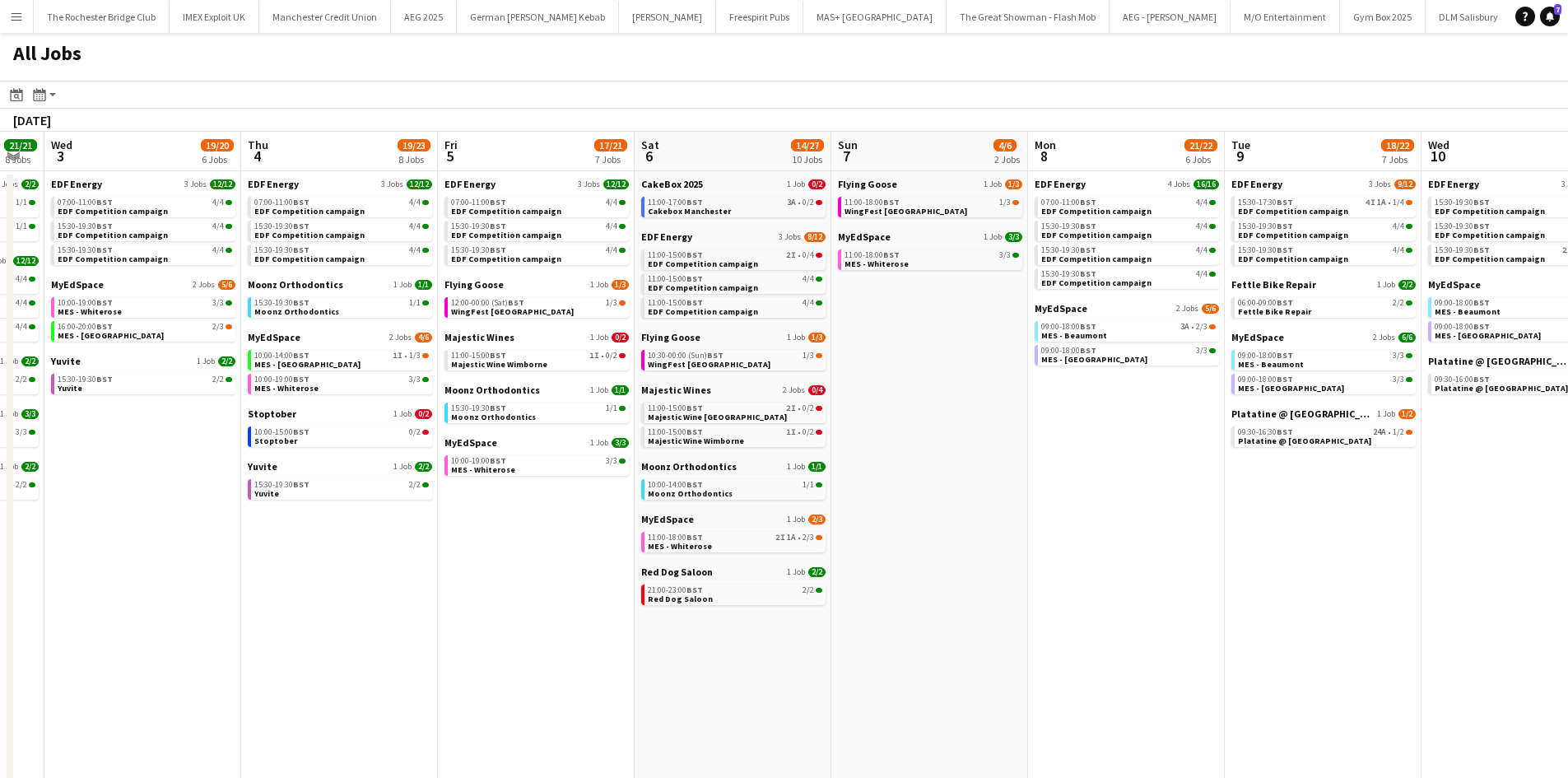
drag, startPoint x: 477, startPoint y: 524, endPoint x: 1166, endPoint y: 526, distance: 689.0
click at [1165, 526] on app-calendar-viewport "Mon 1 19/20 8 Jobs Tue 2 21/21 8 Jobs Wed 3 19/20 6 Jobs Thu 4 19/23 8 Jobs Fri…" at bounding box center [784, 697] width 1568 height 1131
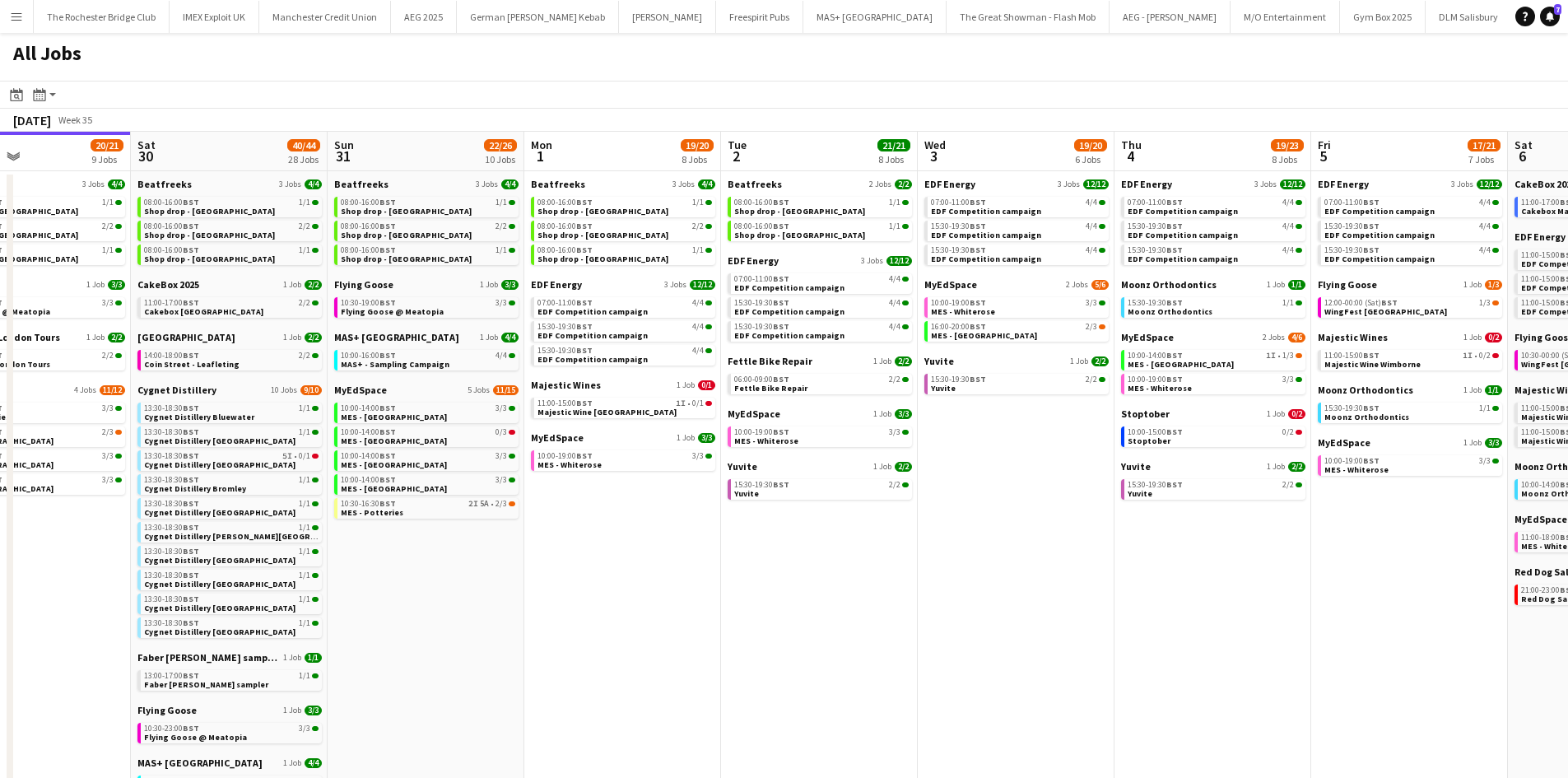
drag, startPoint x: 611, startPoint y: 557, endPoint x: 1230, endPoint y: 550, distance: 619.0
click at [1235, 550] on app-calendar-viewport "Thu 28 19/19 10 Jobs Fri 29 20/21 9 Jobs Sat 30 40/44 28 Jobs Sun 31 22/26 10 J…" at bounding box center [784, 697] width 1568 height 1131
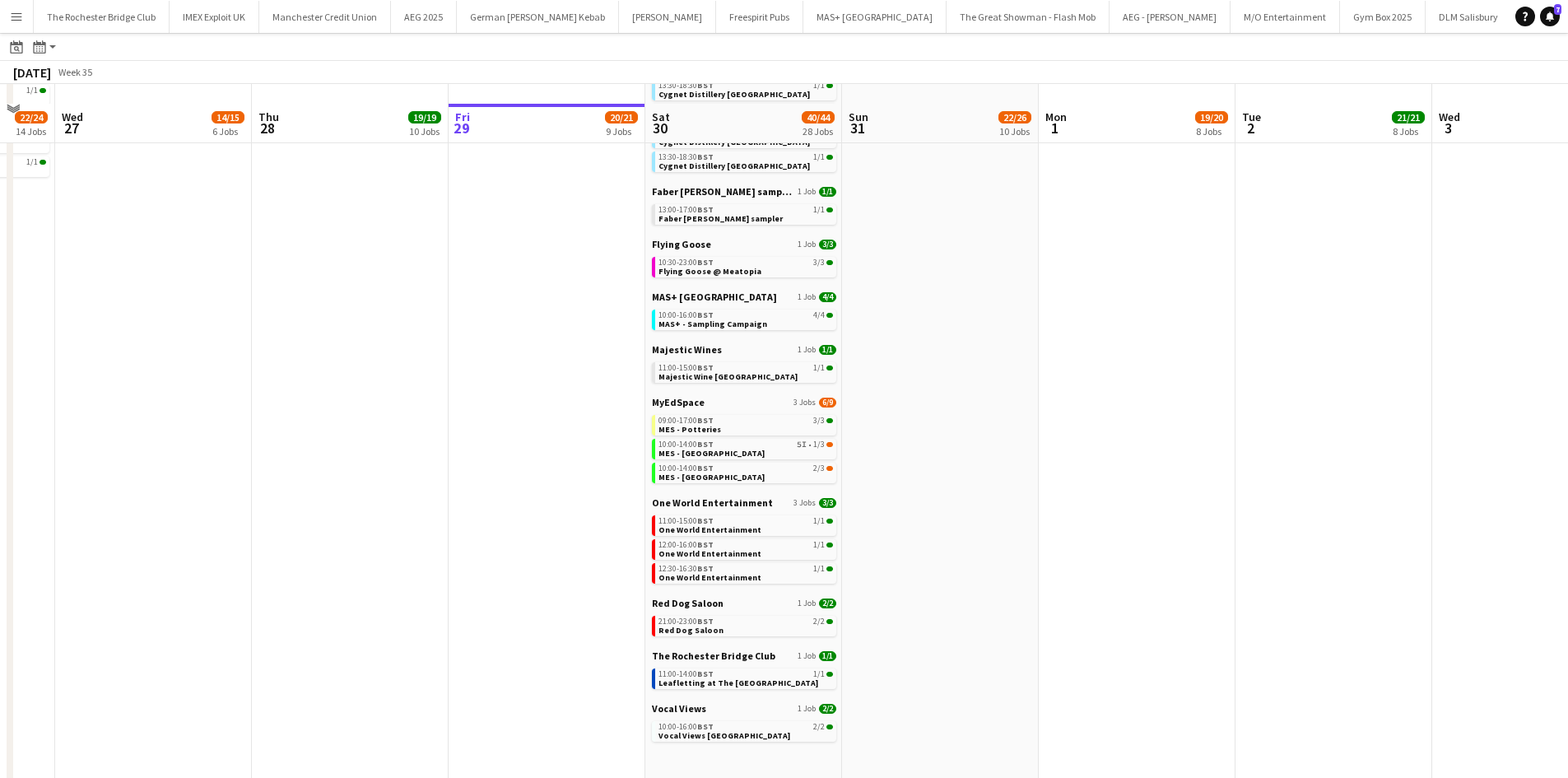
scroll to position [484, 0]
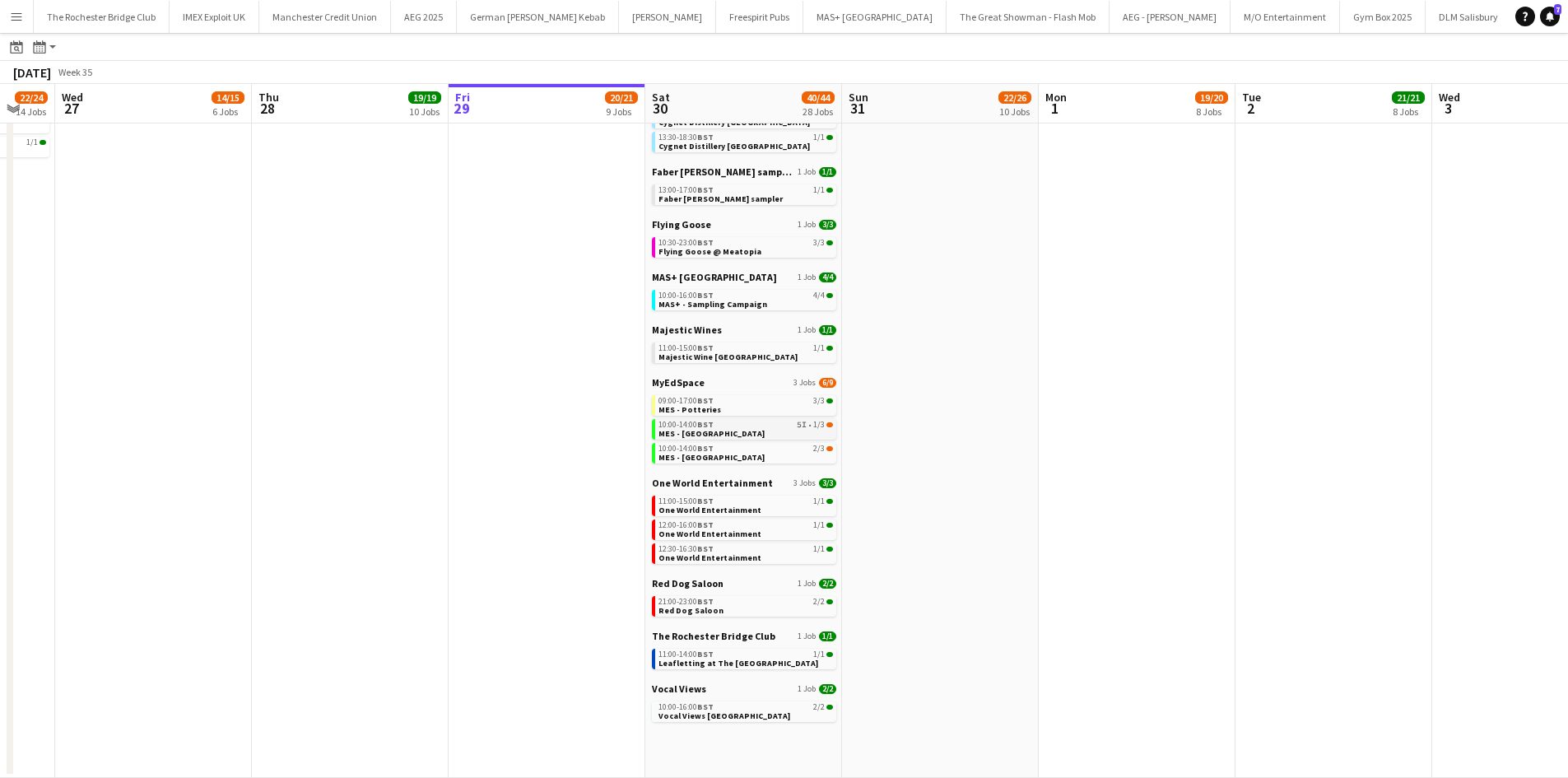
click at [725, 433] on span "MES - [GEOGRAPHIC_DATA]" at bounding box center [712, 432] width 107 height 11
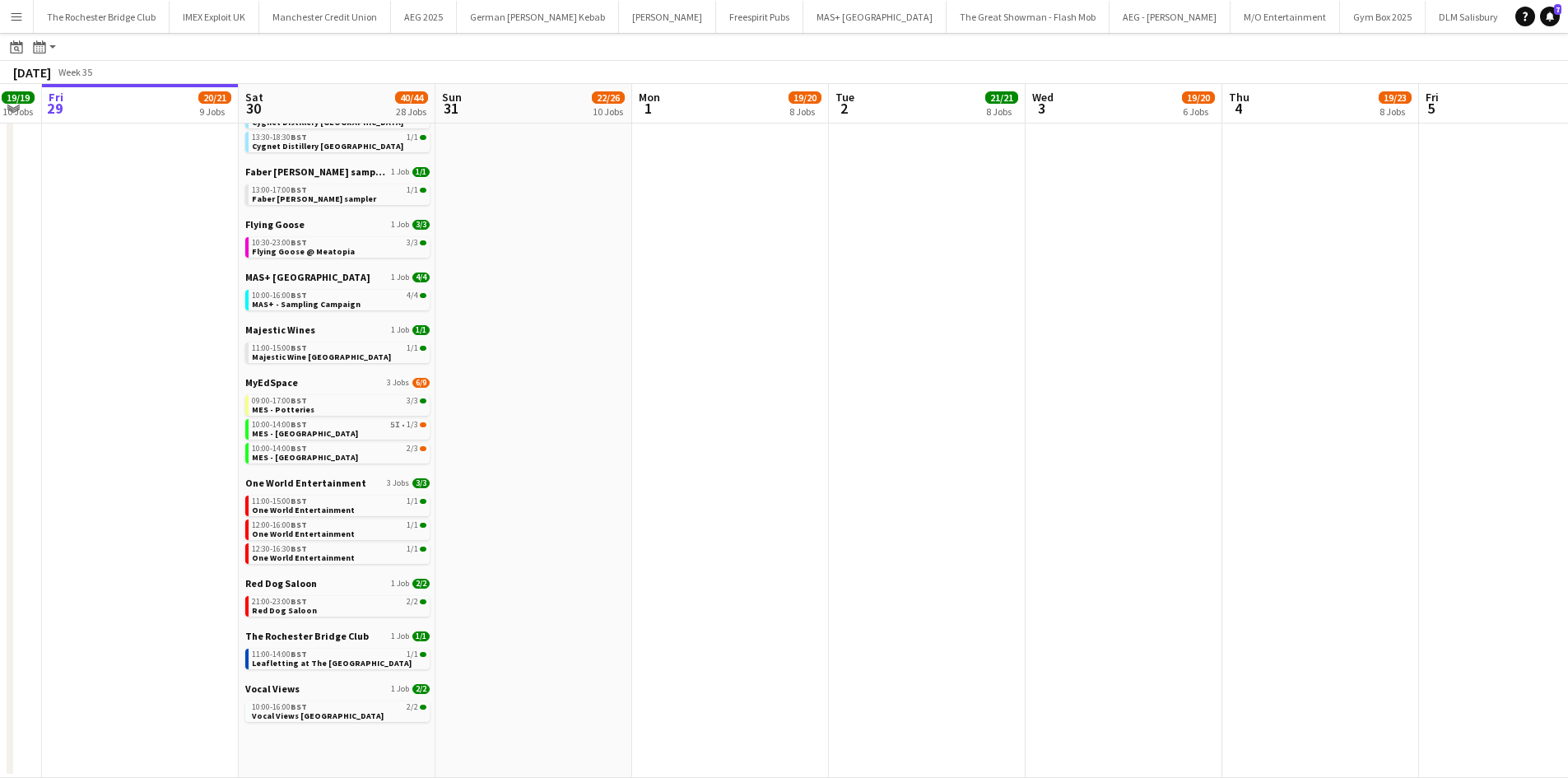
drag, startPoint x: 1151, startPoint y: 523, endPoint x: 694, endPoint y: 537, distance: 457.2
click at [694, 537] on app-calendar-viewport "Mon 25 8/10 5 Jobs Tue 26 22/24 14 Jobs Wed 27 14/15 6 Jobs Thu 28 19/19 10 Job…" at bounding box center [784, 188] width 1568 height 1181
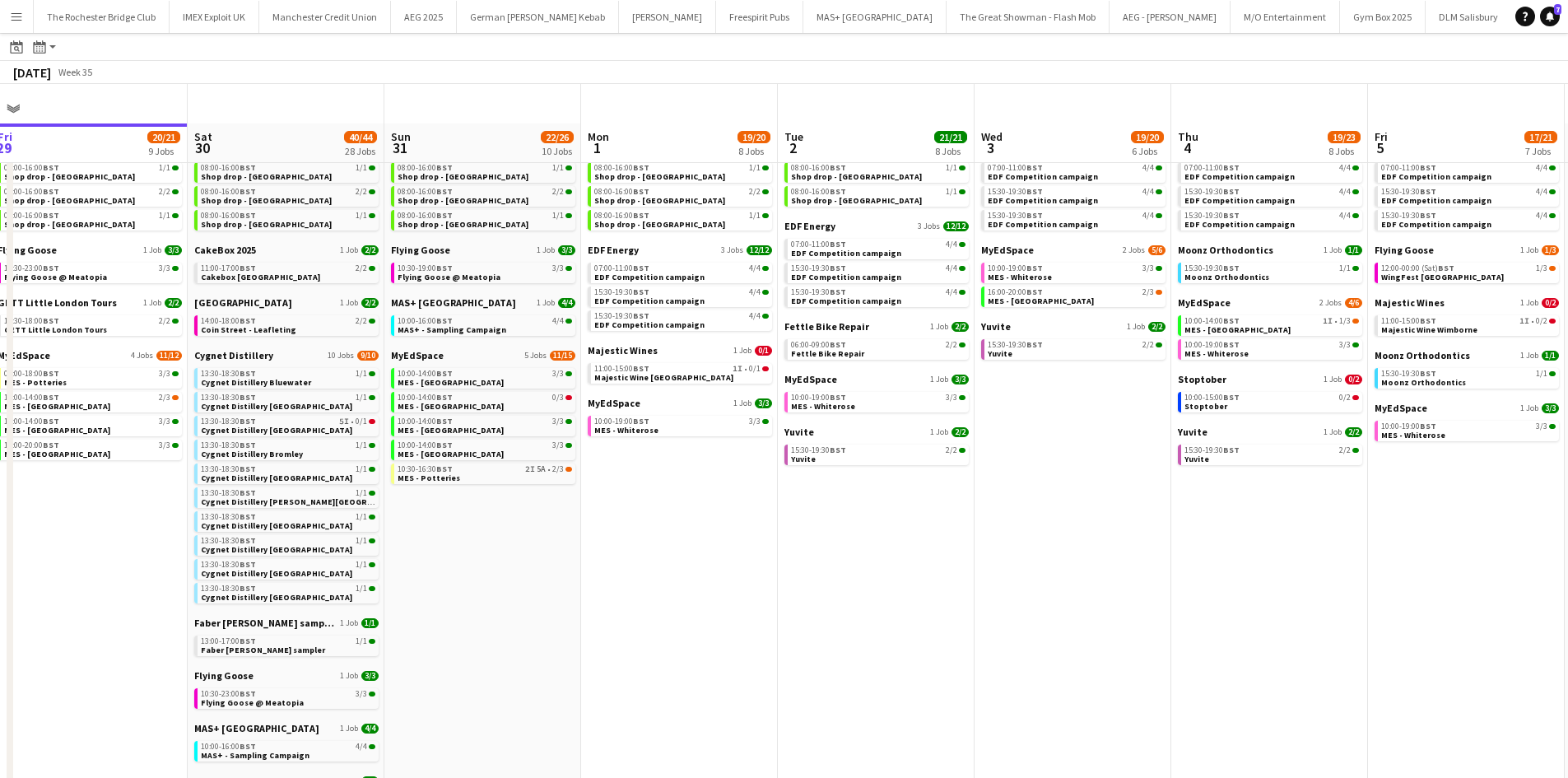
scroll to position [0, 0]
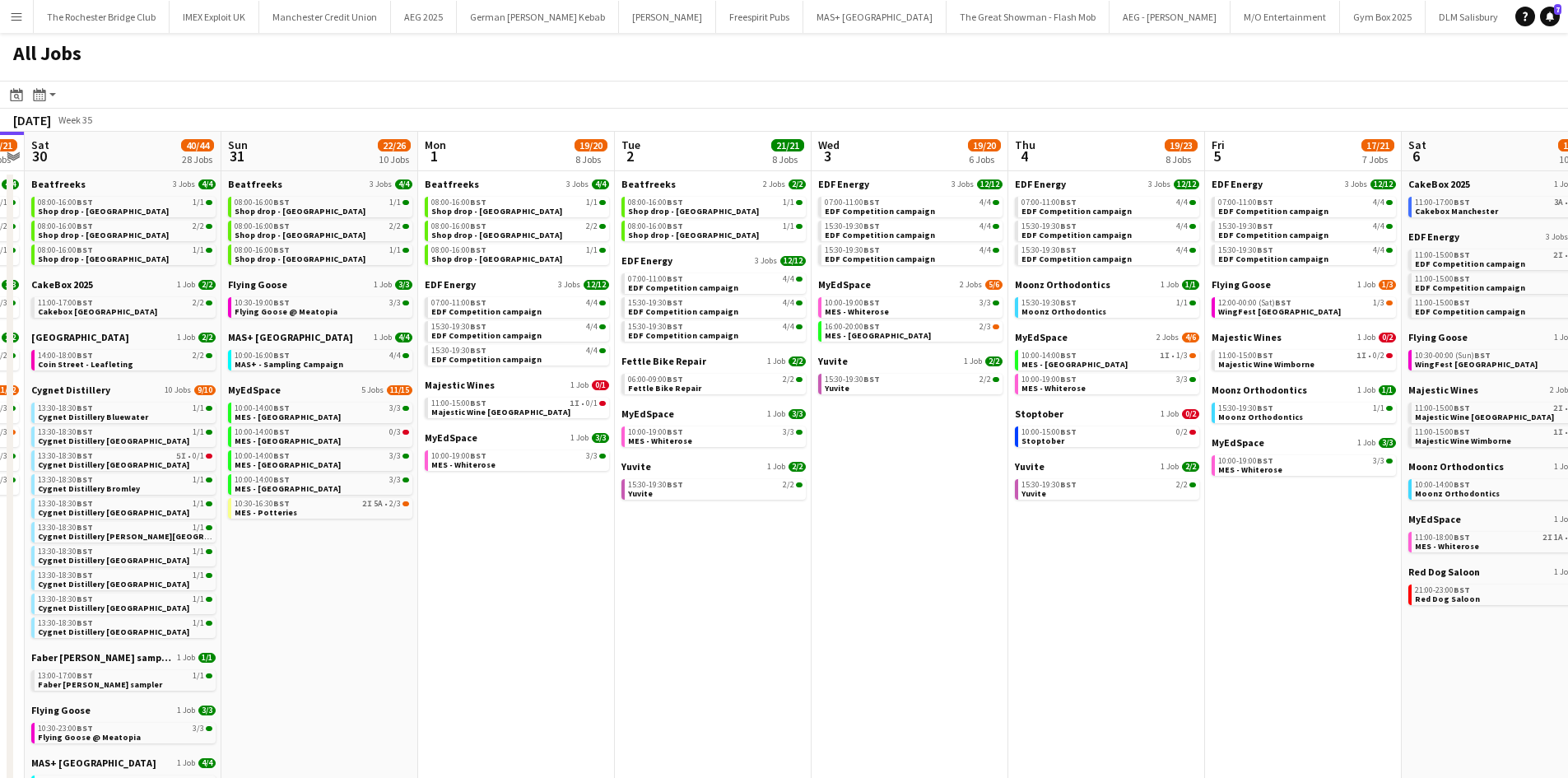
drag, startPoint x: 1068, startPoint y: 618, endPoint x: 986, endPoint y: 620, distance: 82.0
click at [986, 620] on app-calendar-viewport "Wed 27 14/15 6 Jobs Thu 28 19/19 10 Jobs Fri 29 20/21 9 Jobs Sat 30 40/44 28 Jo…" at bounding box center [784, 697] width 1568 height 1131
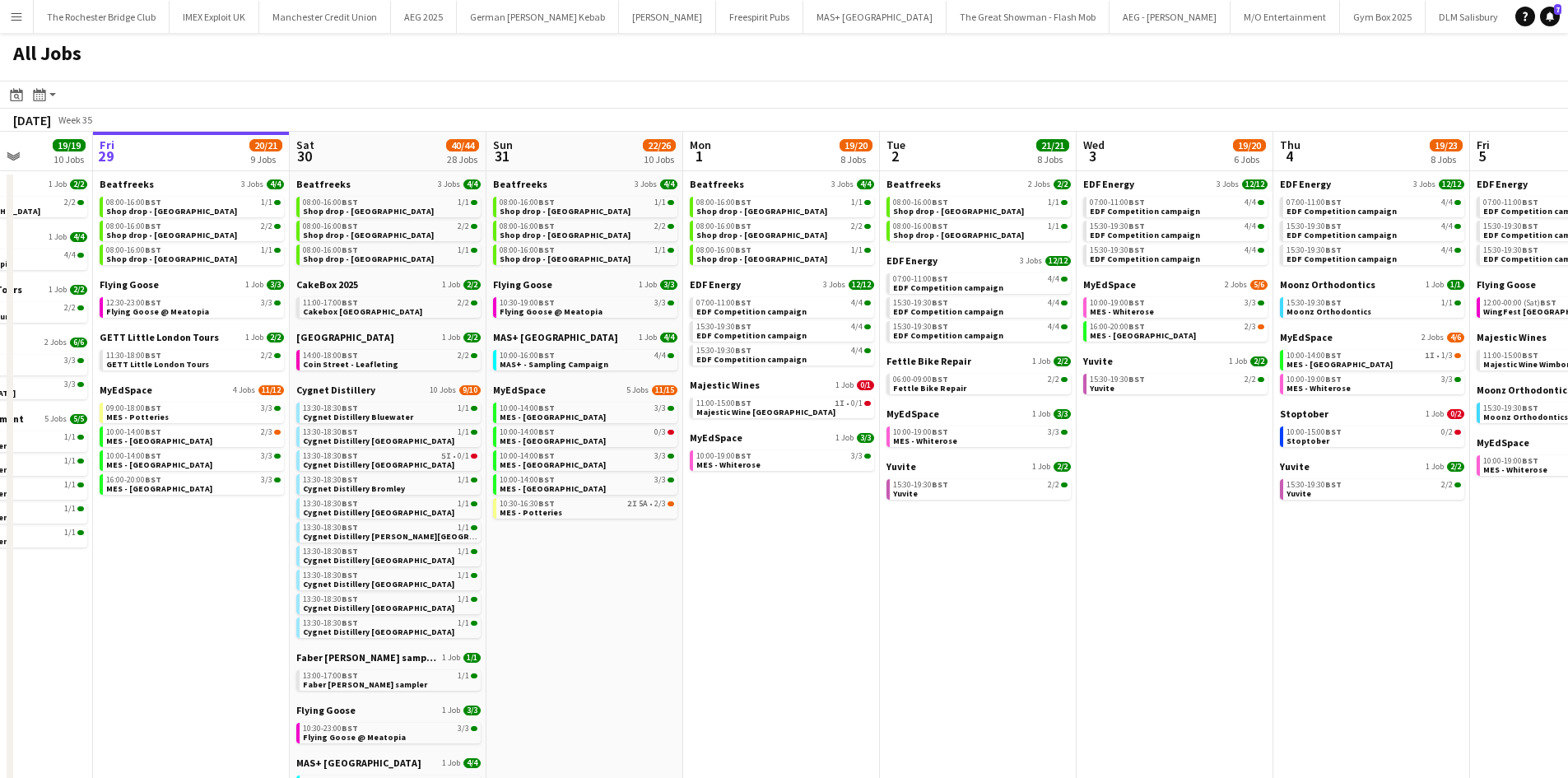
scroll to position [0, 354]
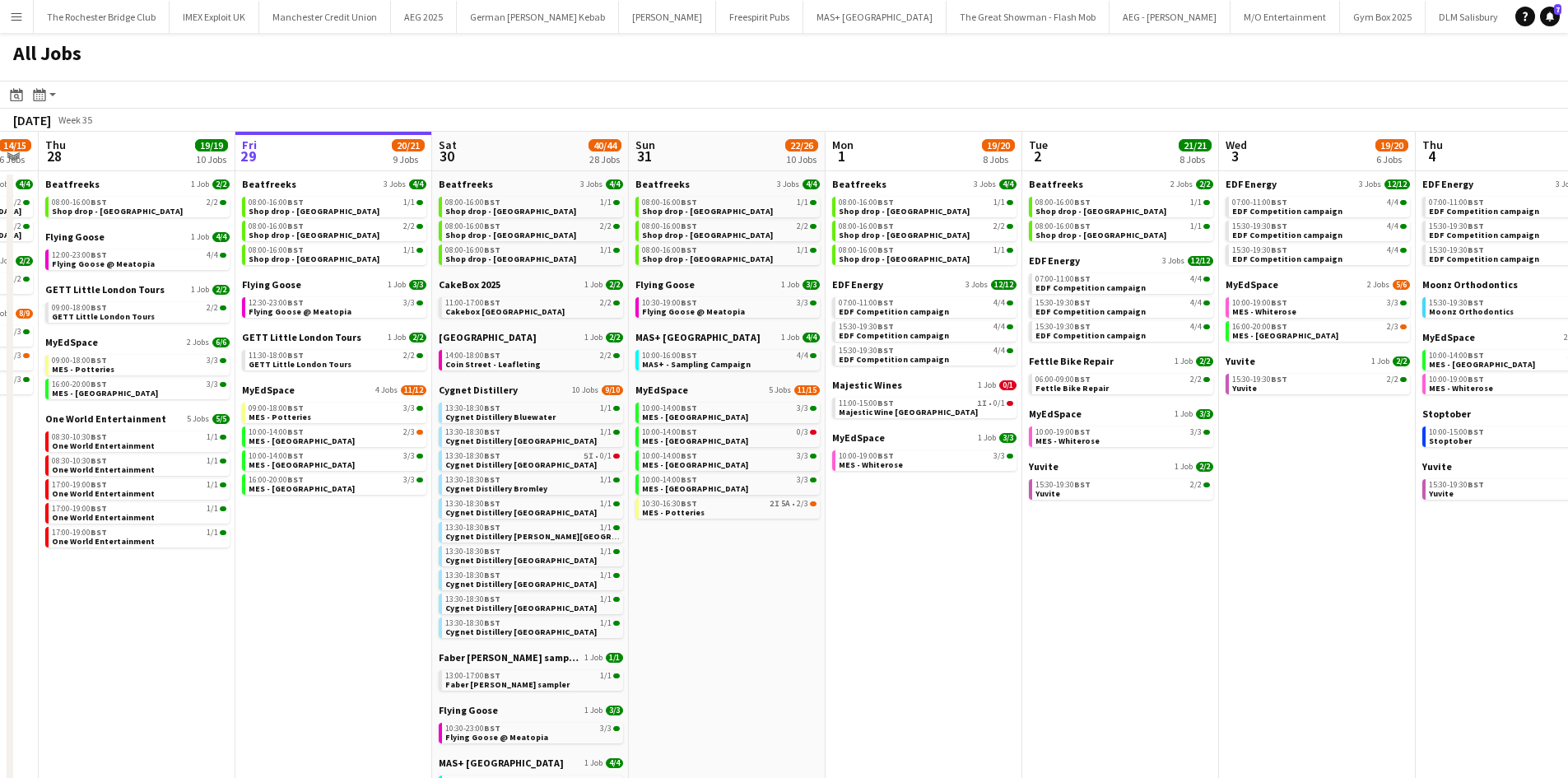
drag, startPoint x: 437, startPoint y: 663, endPoint x: 777, endPoint y: 660, distance: 340.0
click at [777, 660] on app-calendar-viewport "Tue 26 22/24 14 Jobs Wed 27 14/15 6 Jobs Thu 28 19/19 10 Jobs Fri 29 20/21 9 Jo…" at bounding box center [784, 697] width 1568 height 1131
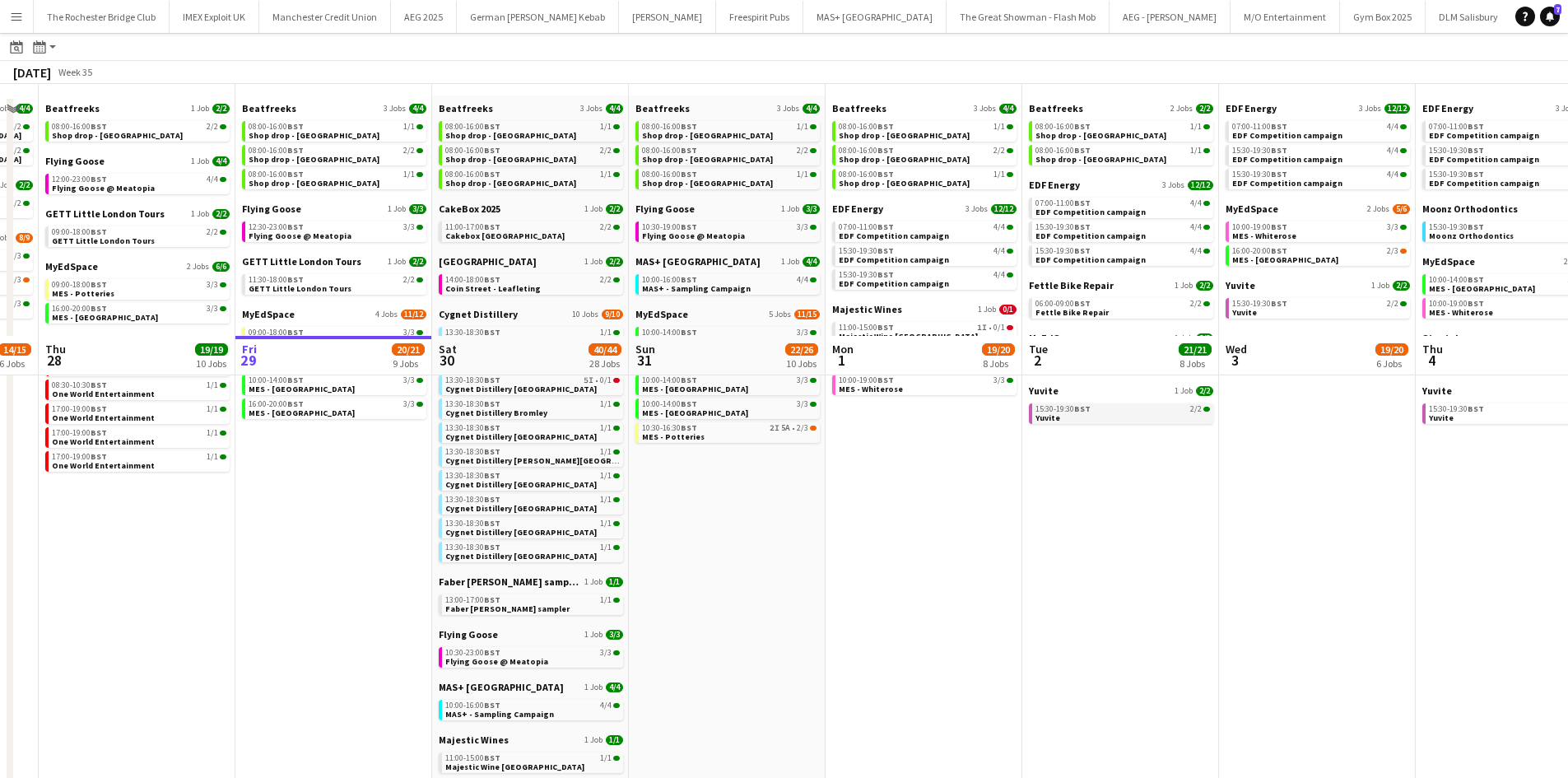
scroll to position [0, 0]
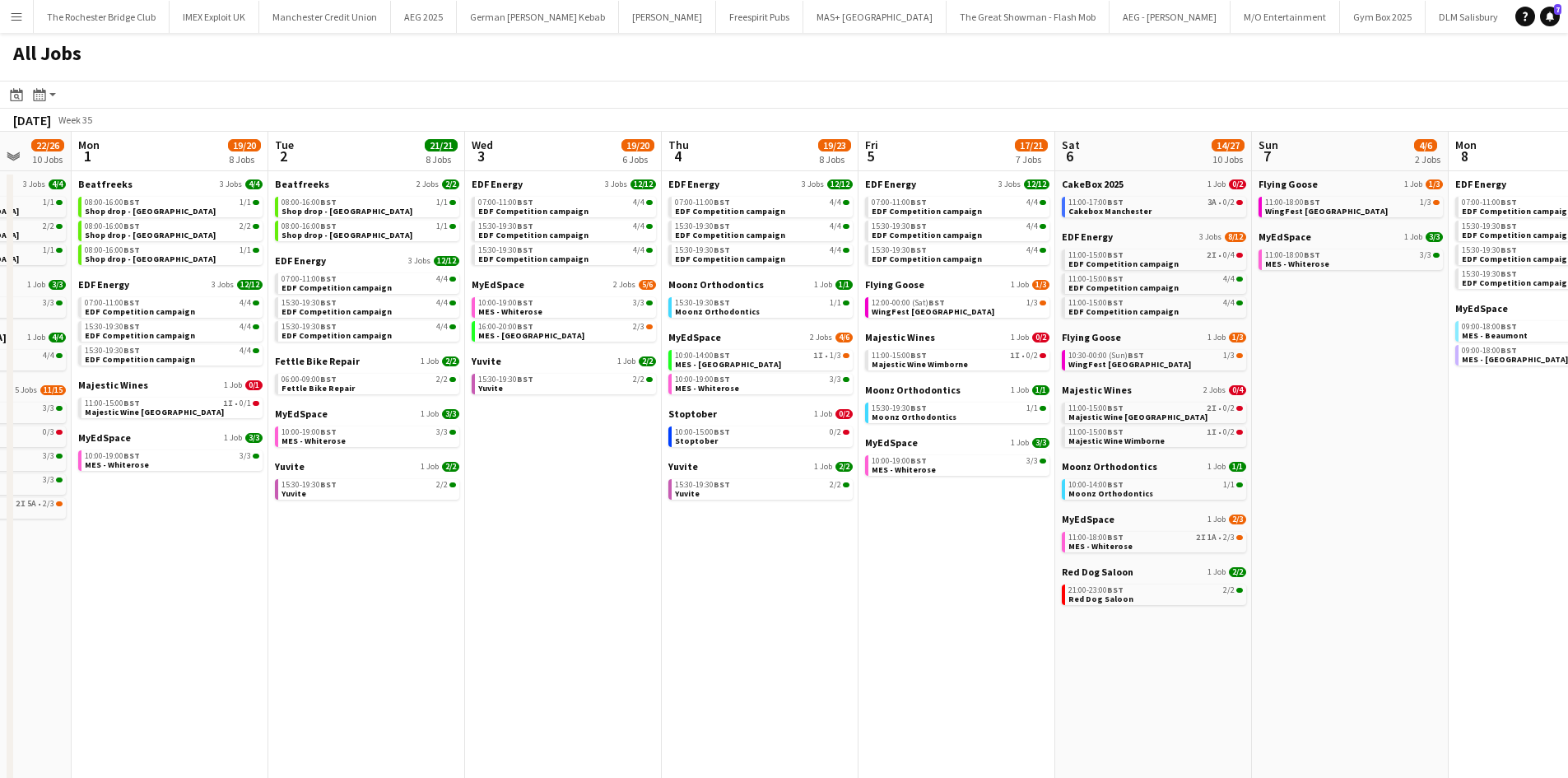
drag, startPoint x: 1298, startPoint y: 548, endPoint x: 522, endPoint y: 572, distance: 776.4
click at [522, 572] on app-calendar-viewport "Thu 28 19/19 10 Jobs Fri 29 20/21 9 Jobs Sat 30 40/44 28 Jobs Sun 31 22/26 10 J…" at bounding box center [784, 697] width 1568 height 1131
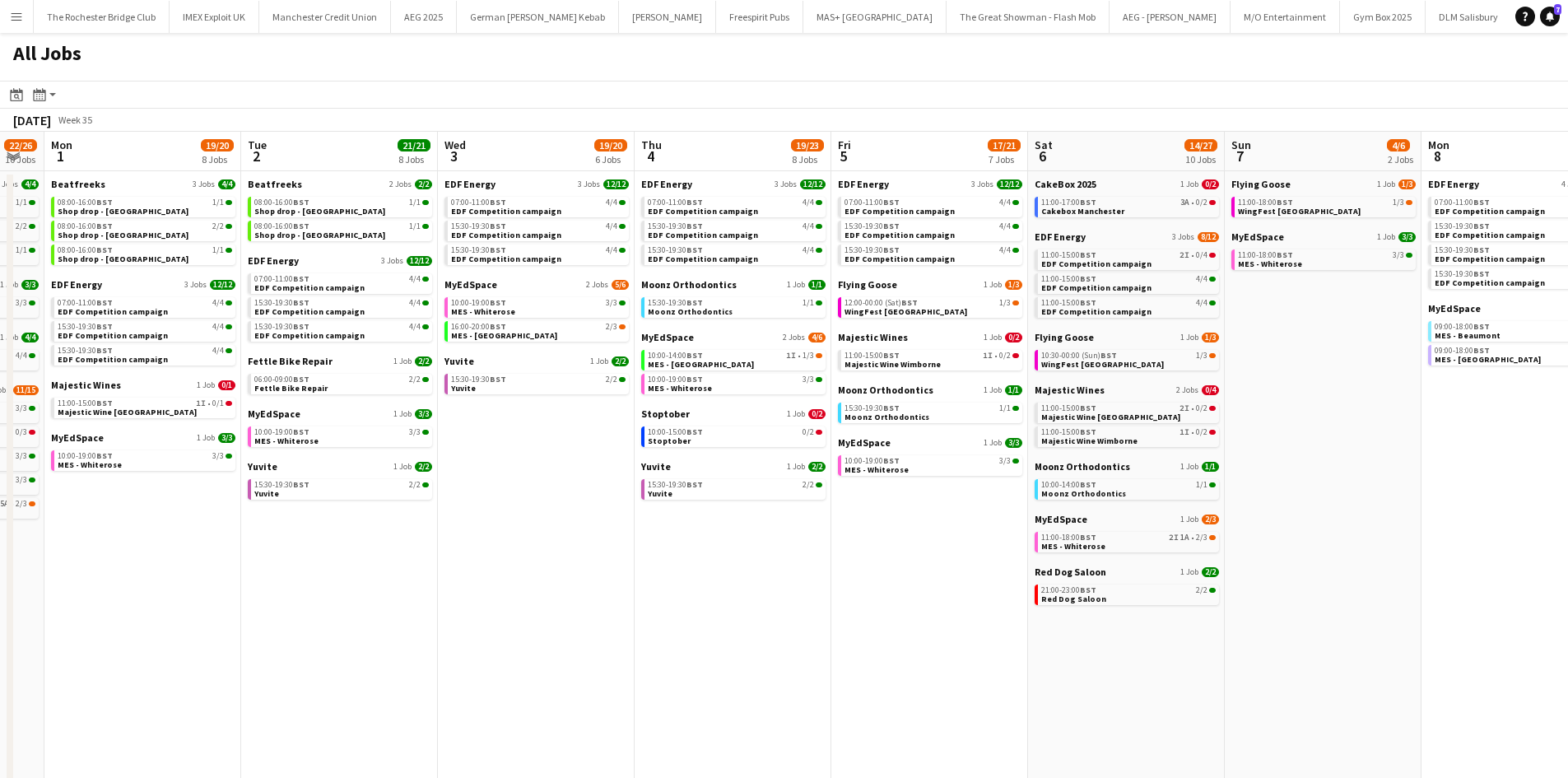
drag, startPoint x: 779, startPoint y: 555, endPoint x: 740, endPoint y: 542, distance: 41.1
click at [745, 555] on app-calendar-viewport "Thu 28 19/19 10 Jobs Fri 29 20/21 9 Jobs Sat 30 40/44 28 Jobs Sun 31 22/26 10 J…" at bounding box center [784, 697] width 1568 height 1131
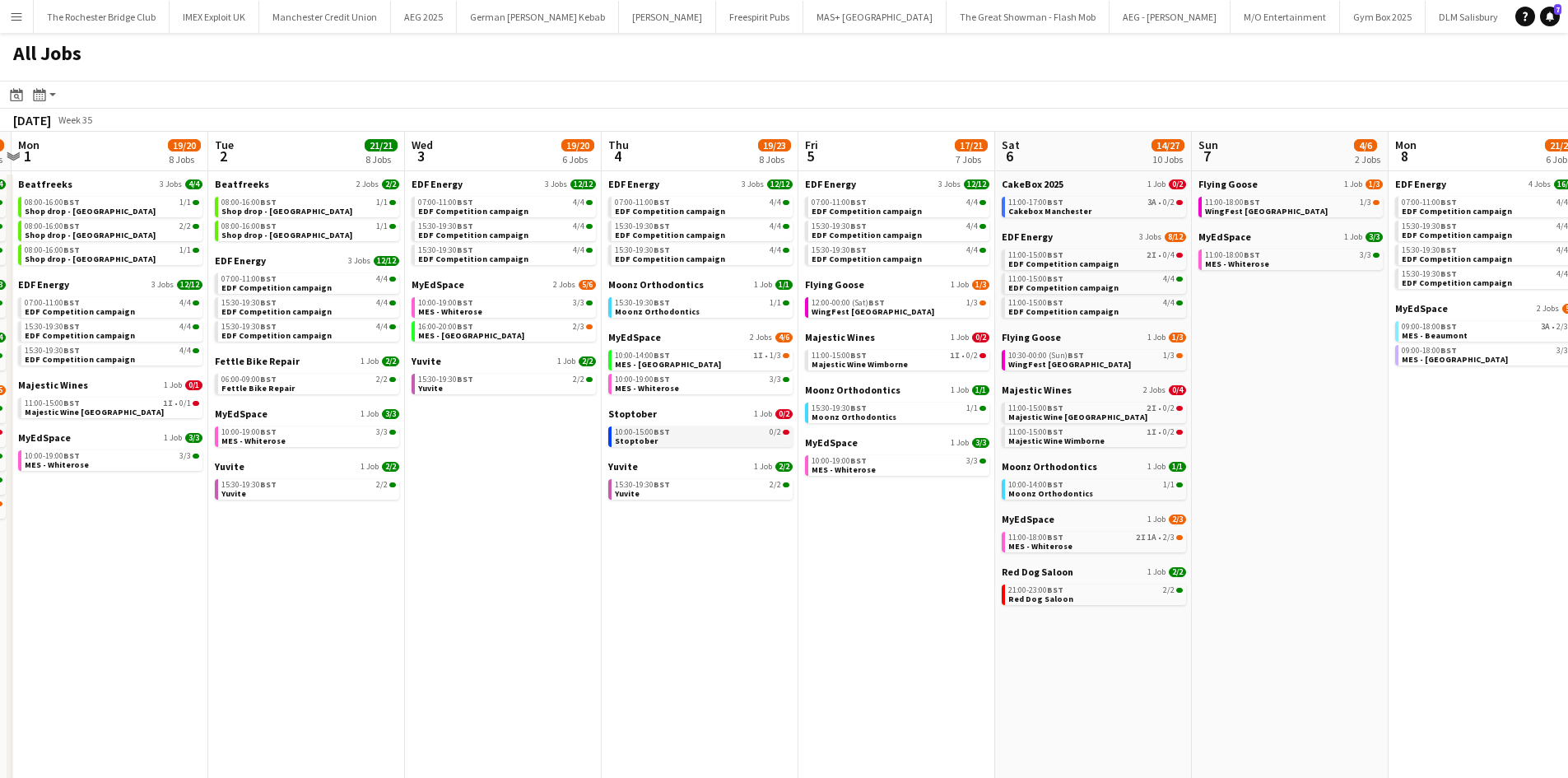
click at [708, 438] on link "10:00-15:00 BST 0/2 Stoptober" at bounding box center [702, 435] width 175 height 19
click at [656, 443] on link "10:00-15:00 BST 0/2 Stoptober" at bounding box center [702, 435] width 175 height 19
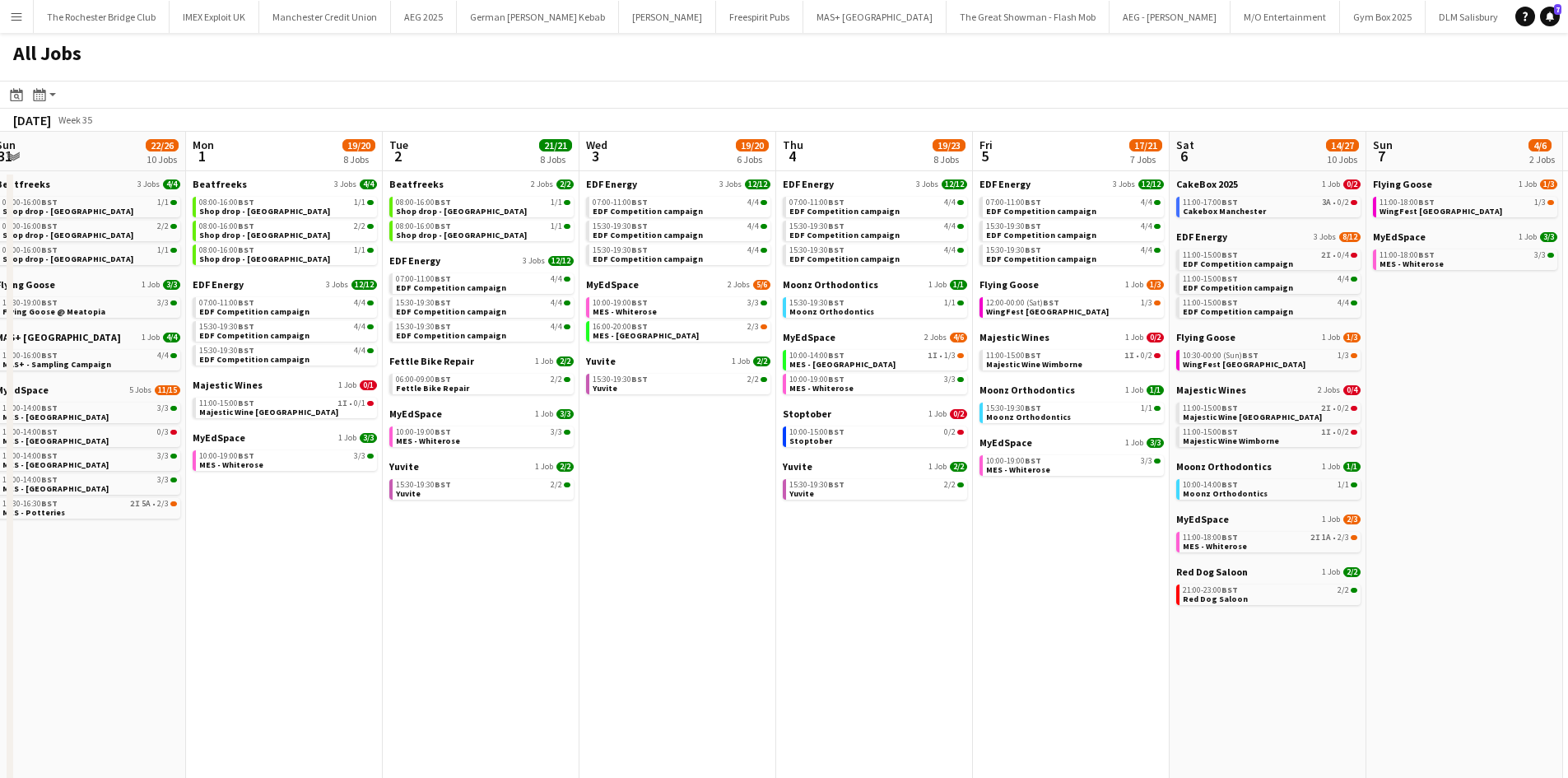
drag, startPoint x: 329, startPoint y: 506, endPoint x: 903, endPoint y: 529, distance: 574.5
click at [948, 510] on app-calendar-viewport "Thu 28 19/19 10 Jobs Fri 29 20/21 9 Jobs Sat 30 40/44 28 Jobs Sun 31 22/26 10 J…" at bounding box center [784, 697] width 1568 height 1131
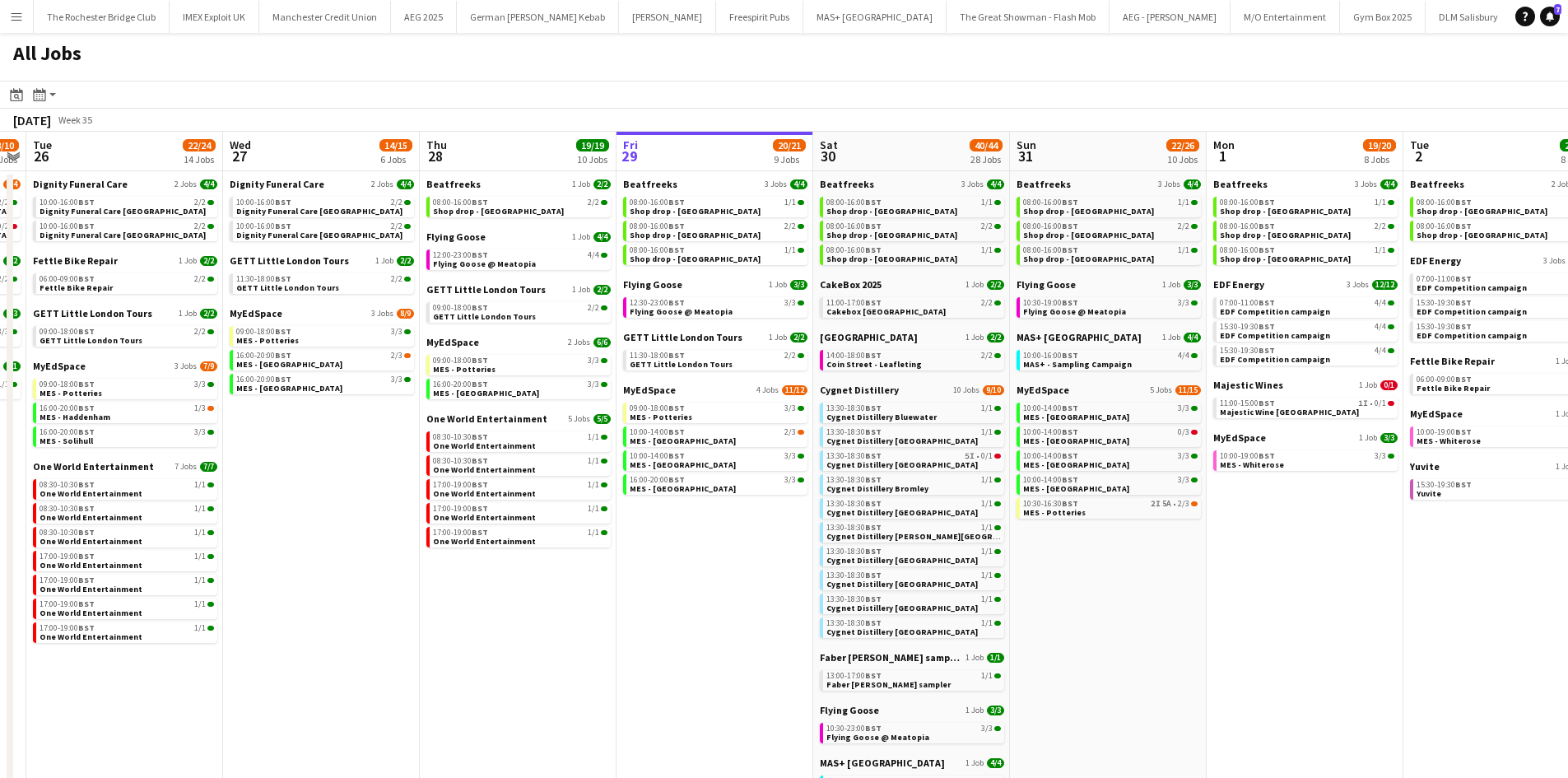
click at [1000, 686] on app-calendar-viewport "Sun 24 26/26 7 Jobs Mon 25 8/10 5 Jobs Tue 26 22/24 14 Jobs Wed 27 14/15 6 Jobs…" at bounding box center [784, 697] width 1568 height 1131
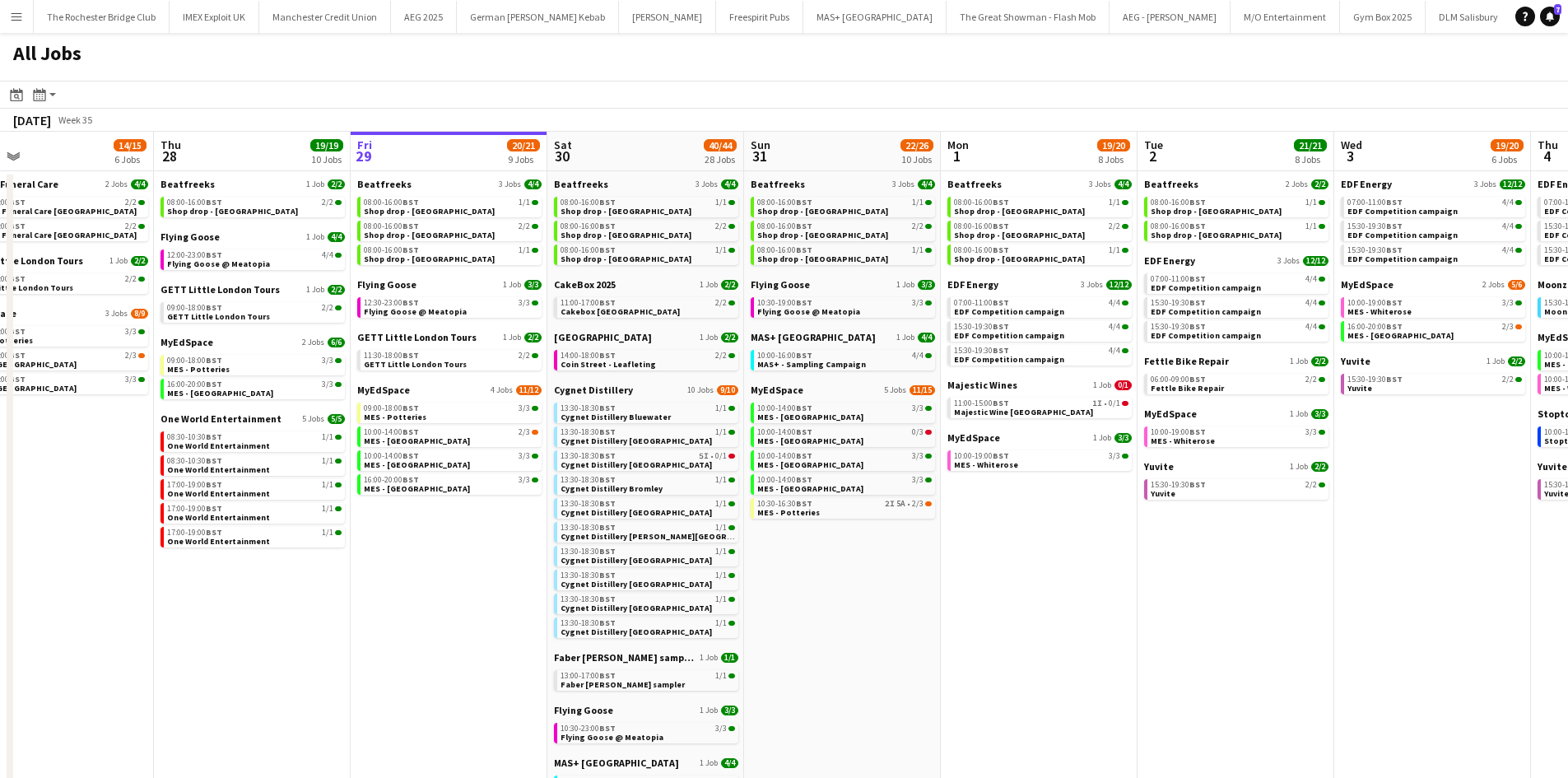
drag, startPoint x: 764, startPoint y: 641, endPoint x: 593, endPoint y: 590, distance: 178.4
click at [524, 606] on app-calendar-viewport "Sun 24 26/26 7 Jobs Mon 25 8/10 5 Jobs Tue 26 22/24 14 Jobs Wed 27 14/15 6 Jobs…" at bounding box center [784, 697] width 1568 height 1131
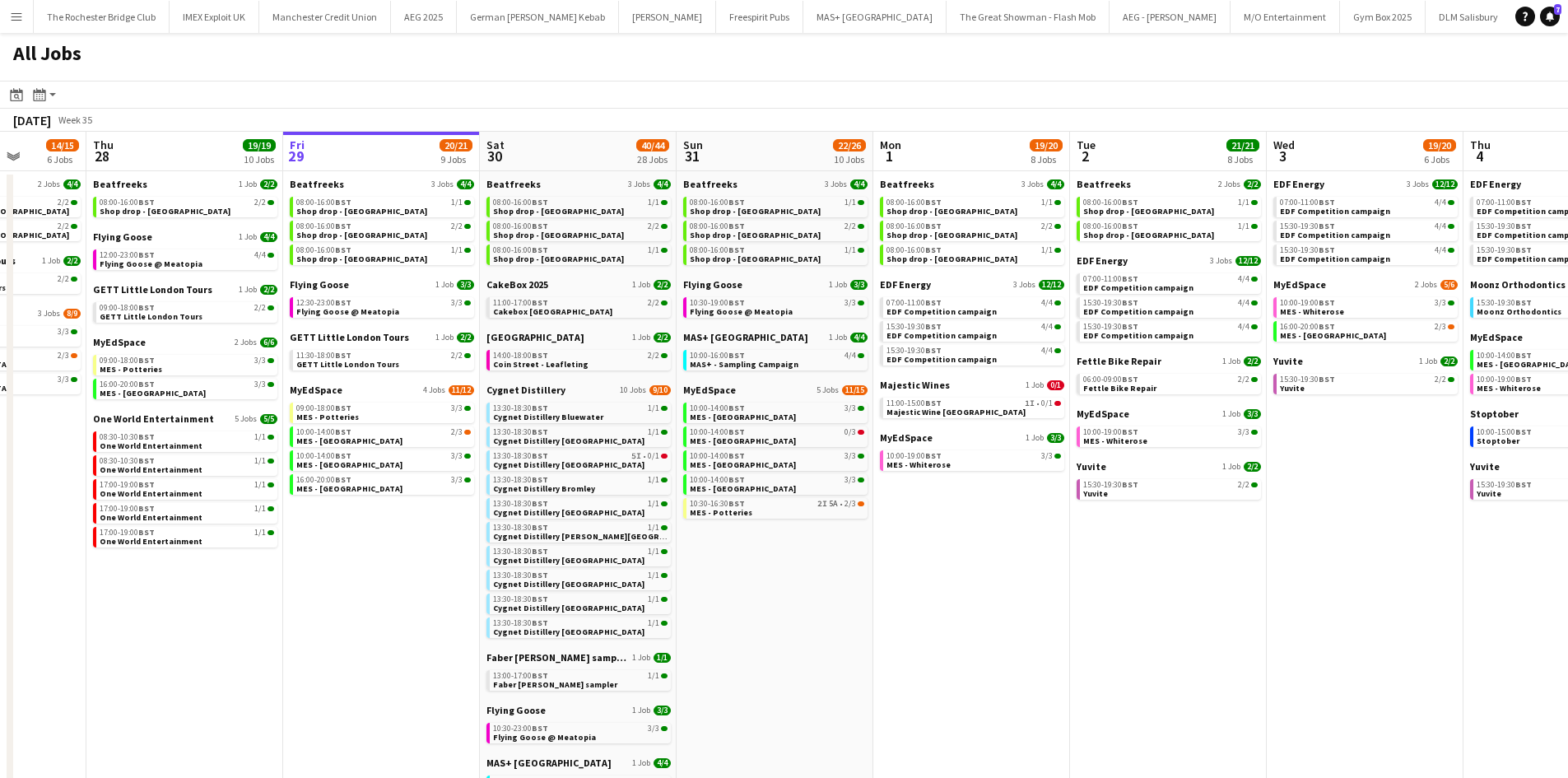
scroll to position [0, 716]
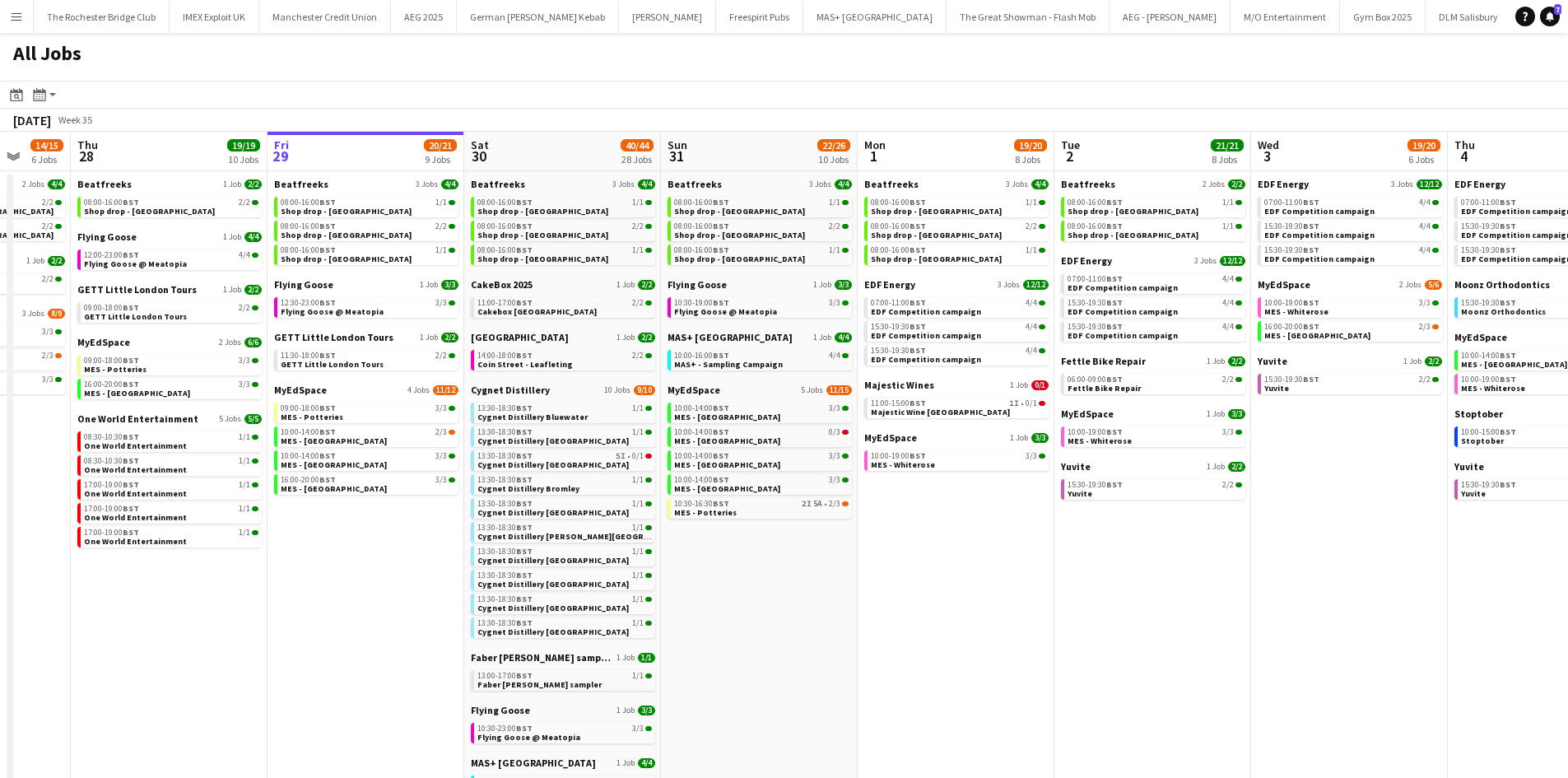
drag, startPoint x: 1106, startPoint y: 572, endPoint x: 1030, endPoint y: 571, distance: 76.0
click at [1030, 571] on app-calendar-viewport "Sun 24 26/26 7 Jobs Mon 25 8/10 5 Jobs Tue 26 22/24 14 Jobs Wed 27 14/15 6 Jobs…" at bounding box center [784, 697] width 1568 height 1131
click at [967, 412] on span "Majestic Wine Christchurch" at bounding box center [940, 412] width 139 height 11
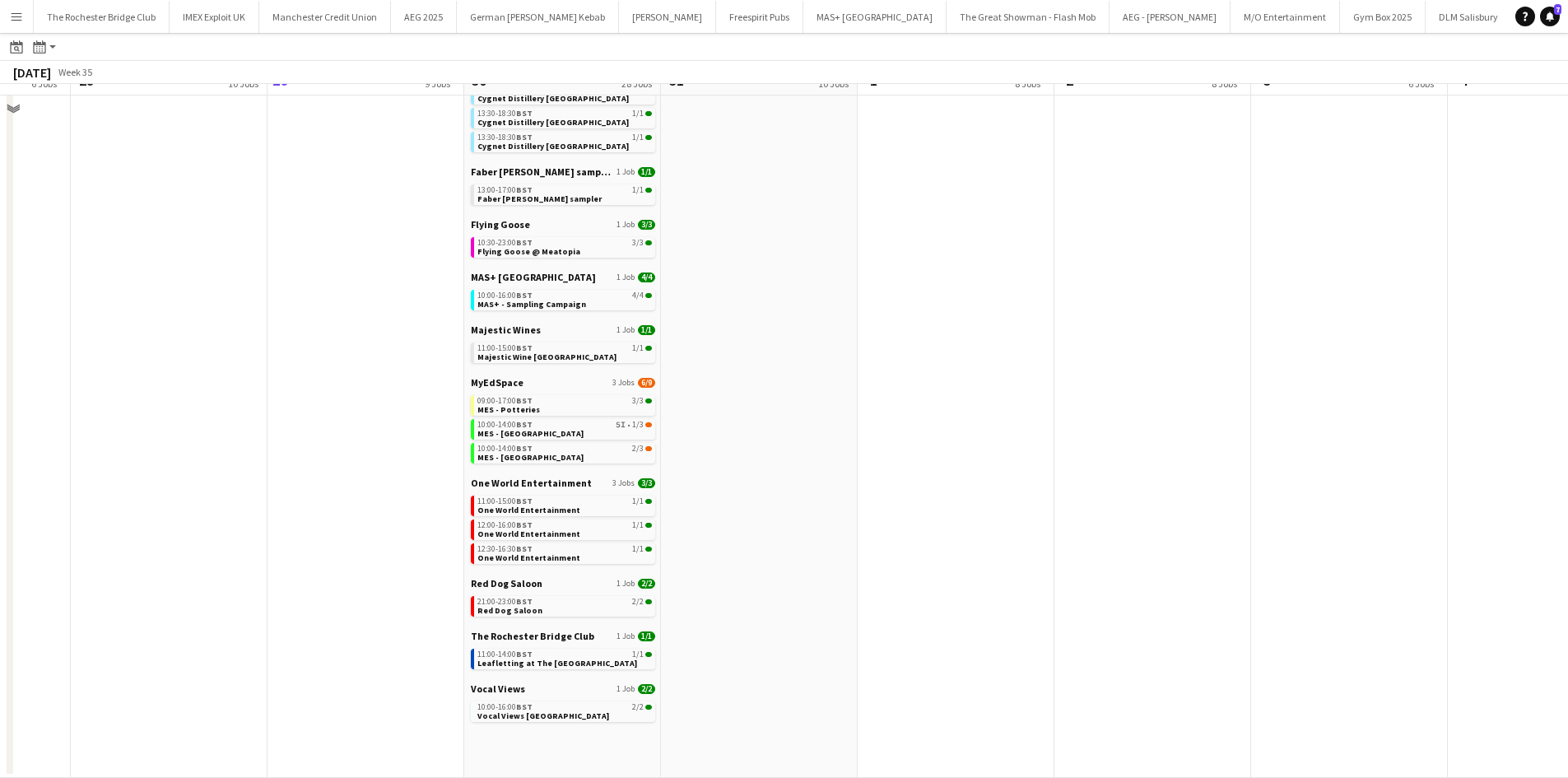
scroll to position [155, 0]
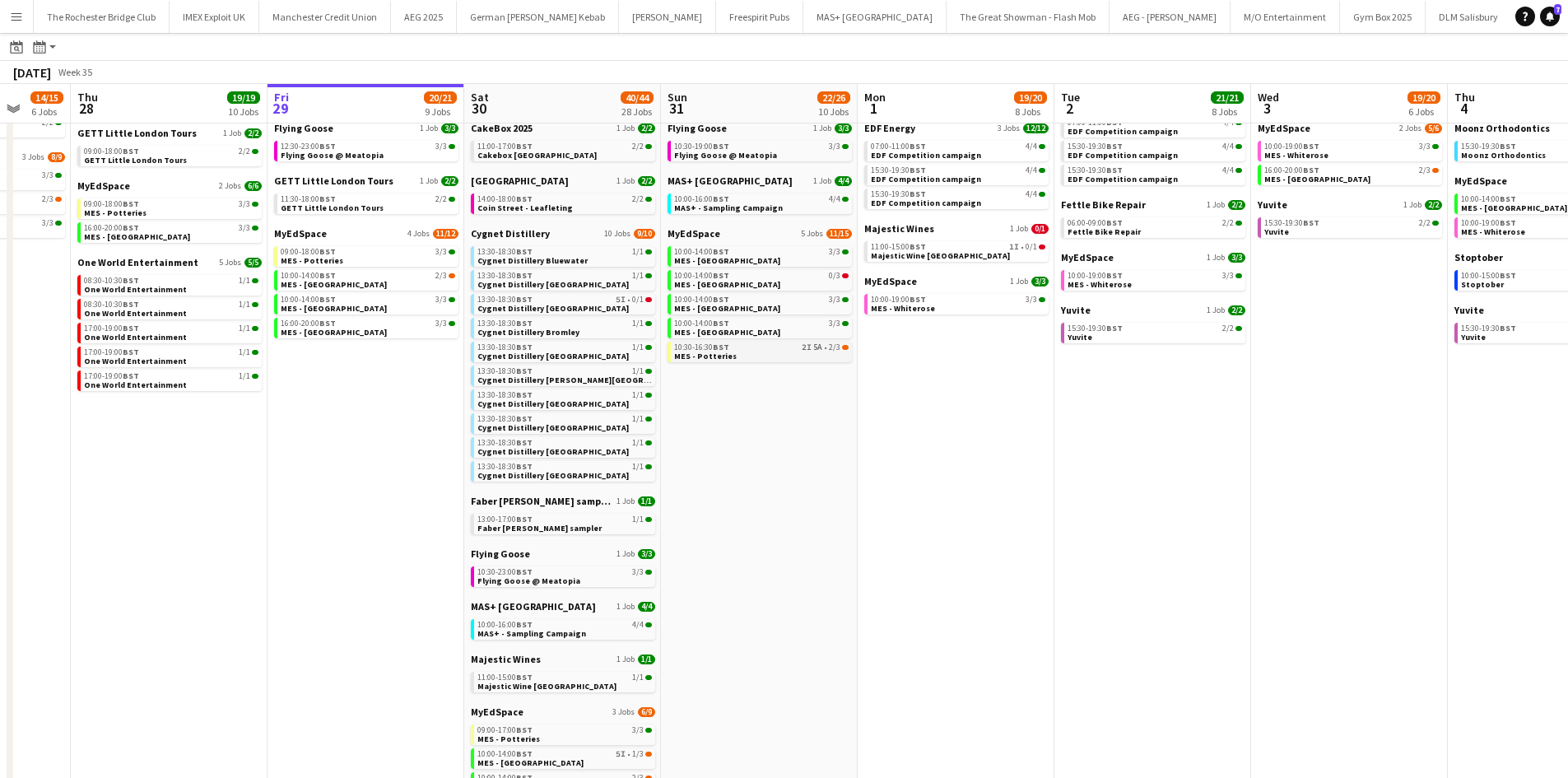
click at [728, 354] on span "MES - Potteries" at bounding box center [705, 355] width 62 height 11
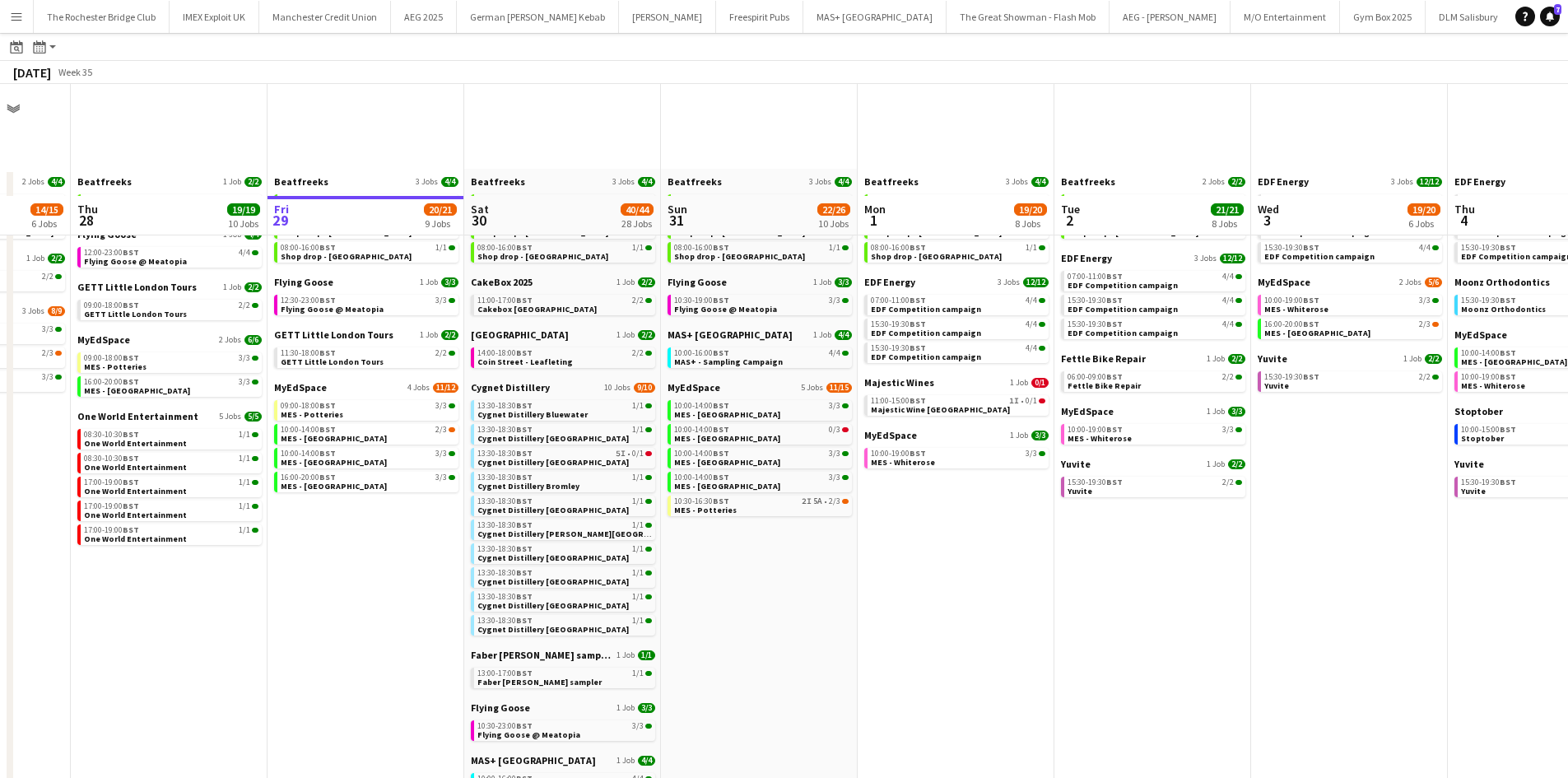
scroll to position [0, 0]
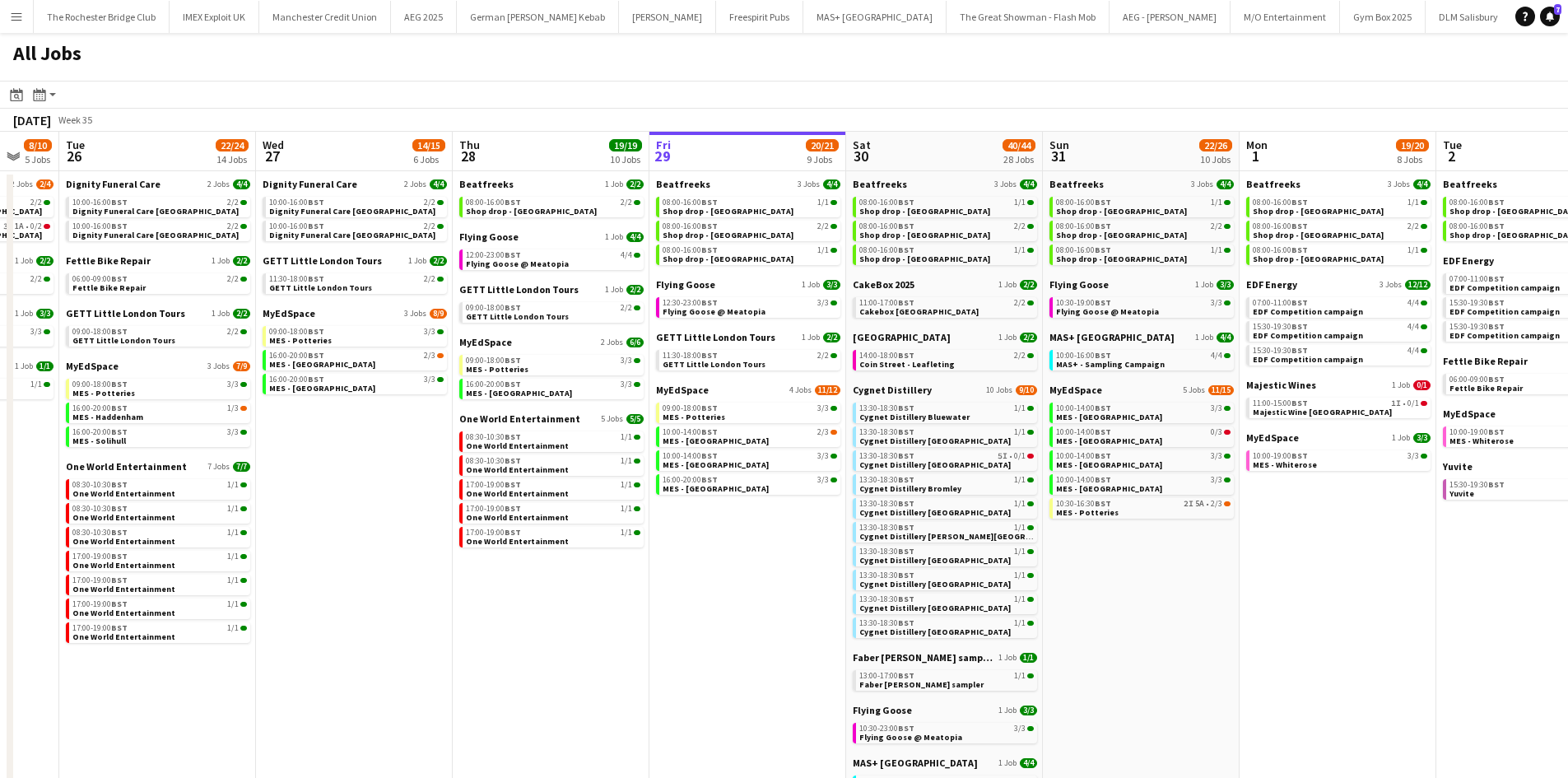
drag, startPoint x: 345, startPoint y: 551, endPoint x: 728, endPoint y: 552, distance: 383.0
click at [728, 552] on app-calendar-viewport "Sun 24 26/26 7 Jobs Mon 25 8/10 5 Jobs Tue 26 22/24 14 Jobs Wed 27 14/15 6 Jobs…" at bounding box center [784, 697] width 1568 height 1131
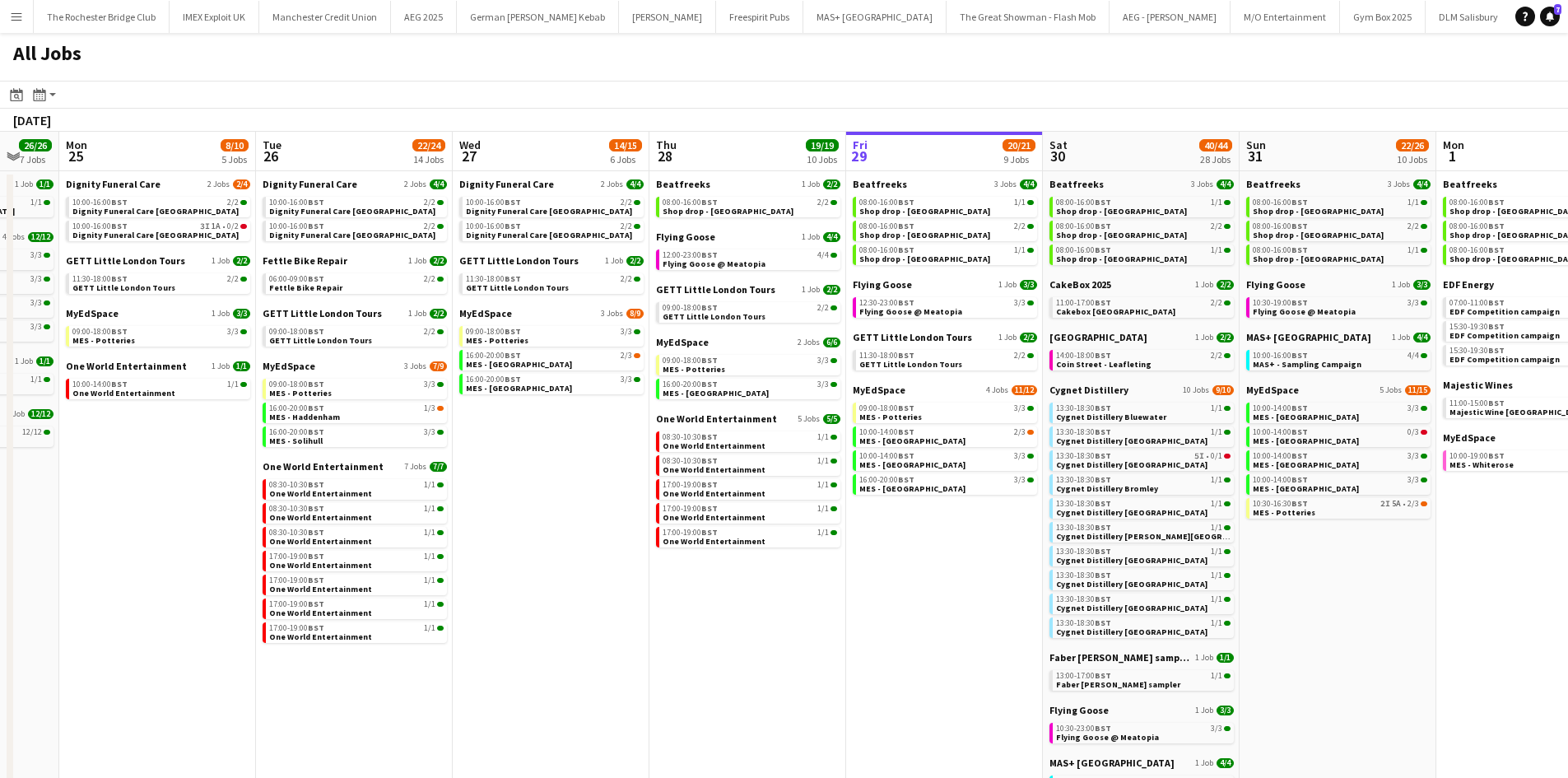
scroll to position [0, 521]
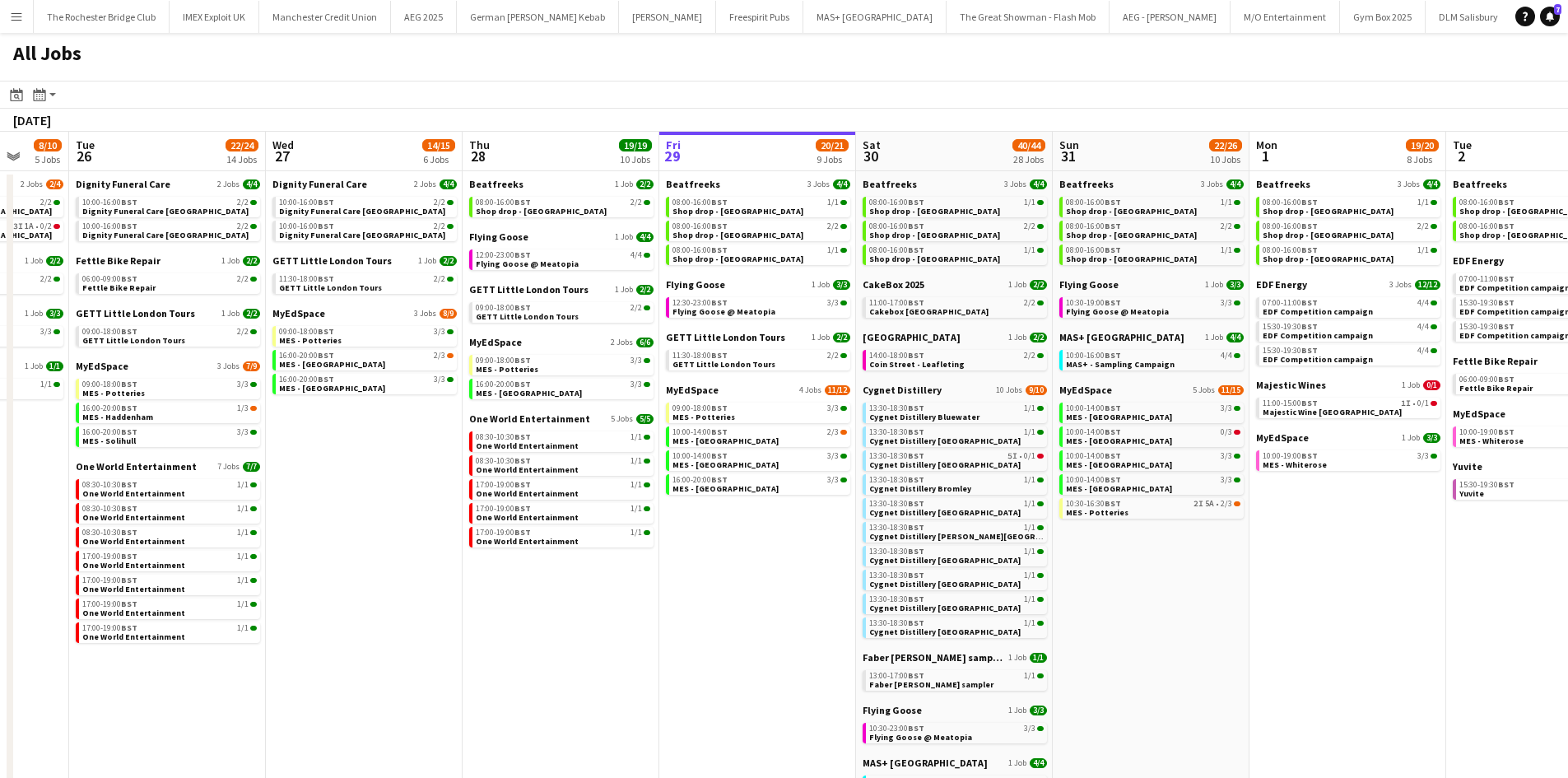
click at [530, 586] on app-all-jobs "All Jobs Date picker AUG 2025 AUG 2025 Monday M Tuesday T Wednesday W Thursday …" at bounding box center [784, 648] width 1568 height 1230
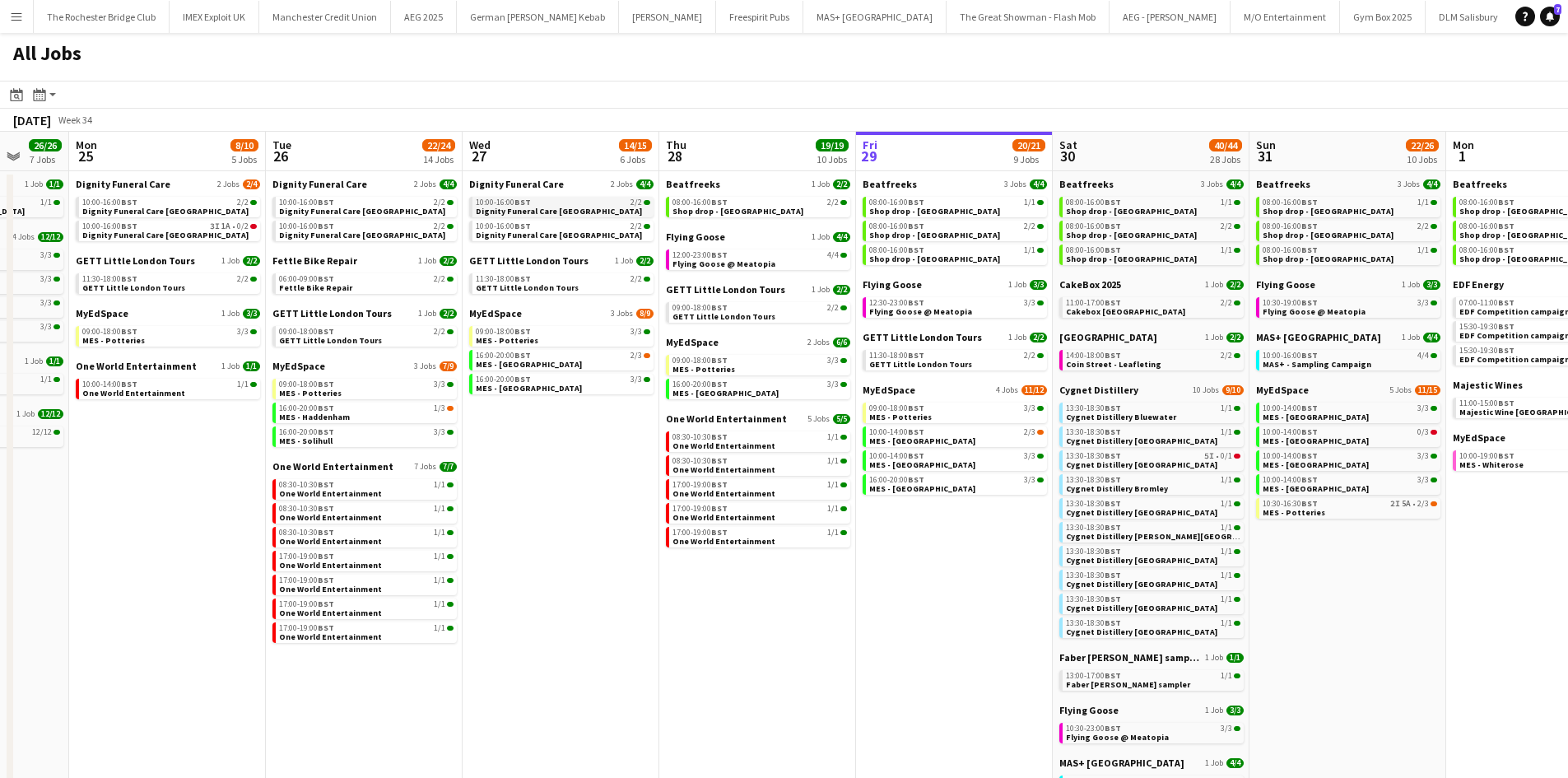
click at [570, 214] on span "Dignity Funeral Care Aberdeen" at bounding box center [559, 210] width 166 height 11
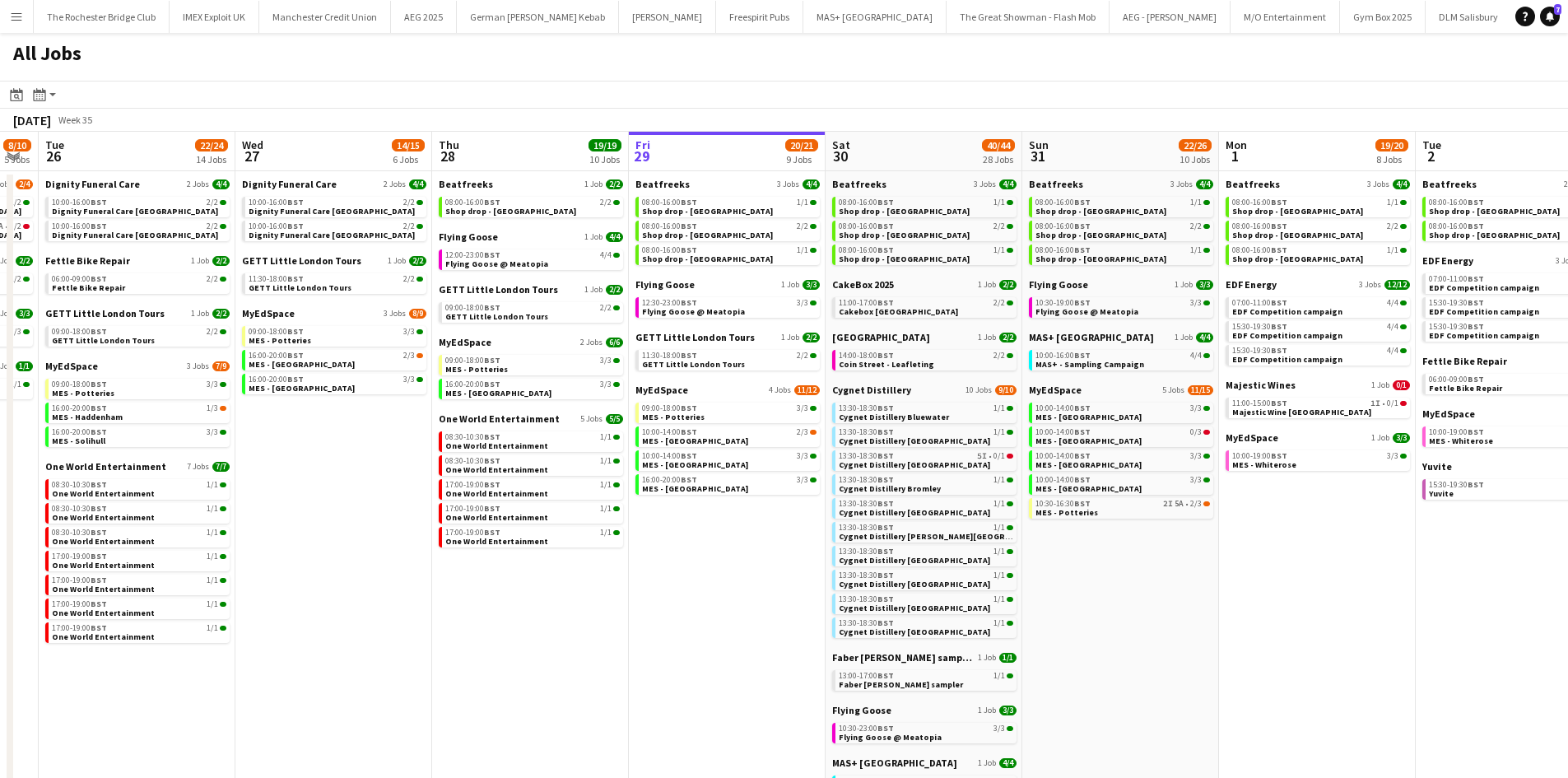
scroll to position [0, 672]
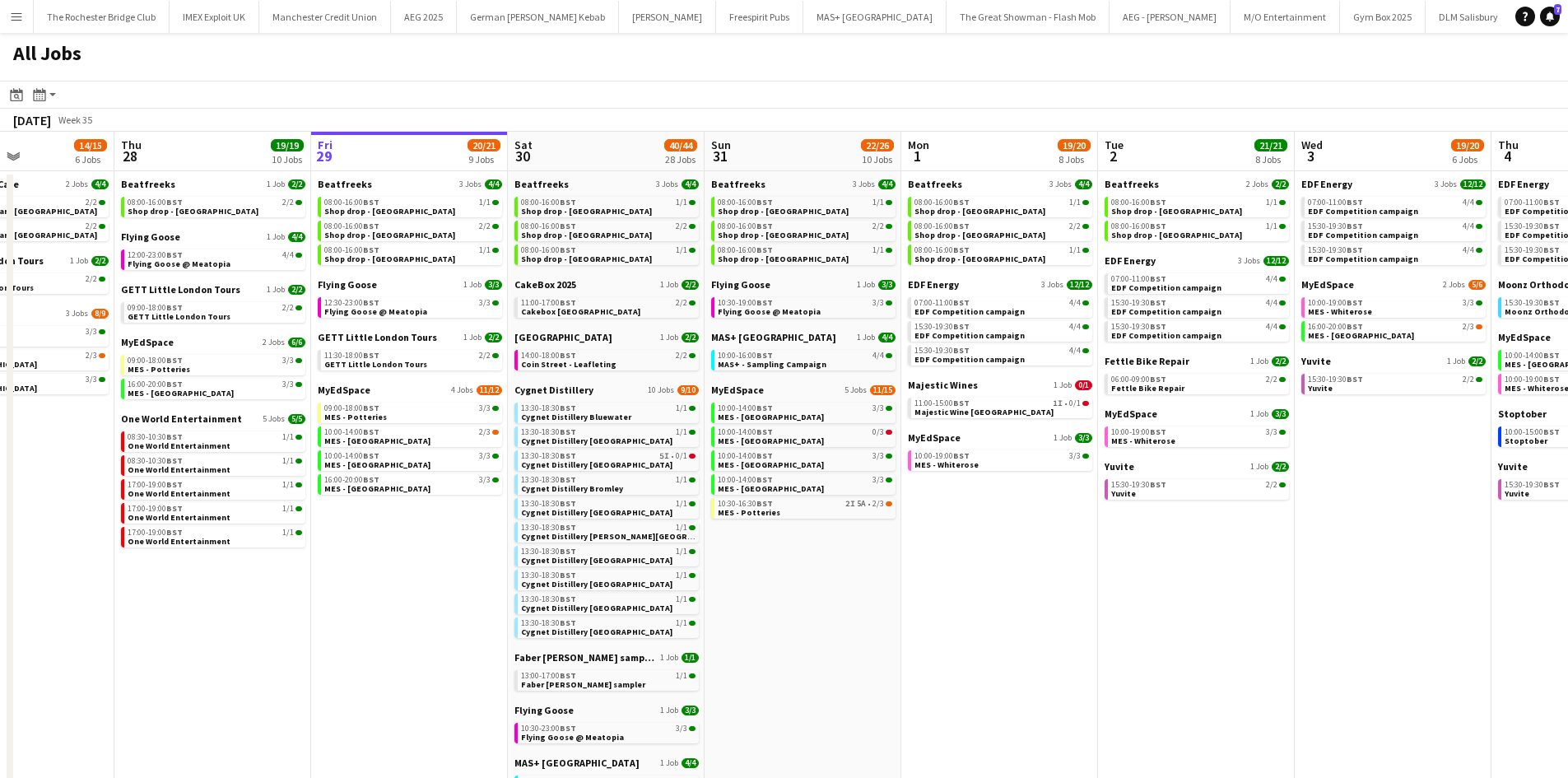
drag, startPoint x: 969, startPoint y: 578, endPoint x: 424, endPoint y: 493, distance: 551.6
click at [424, 493] on app-calendar-viewport "Sun 24 26/26 7 Jobs Mon 25 8/10 5 Jobs Tue 26 22/24 14 Jobs Wed 27 14/15 6 Jobs…" at bounding box center [784, 697] width 1568 height 1131
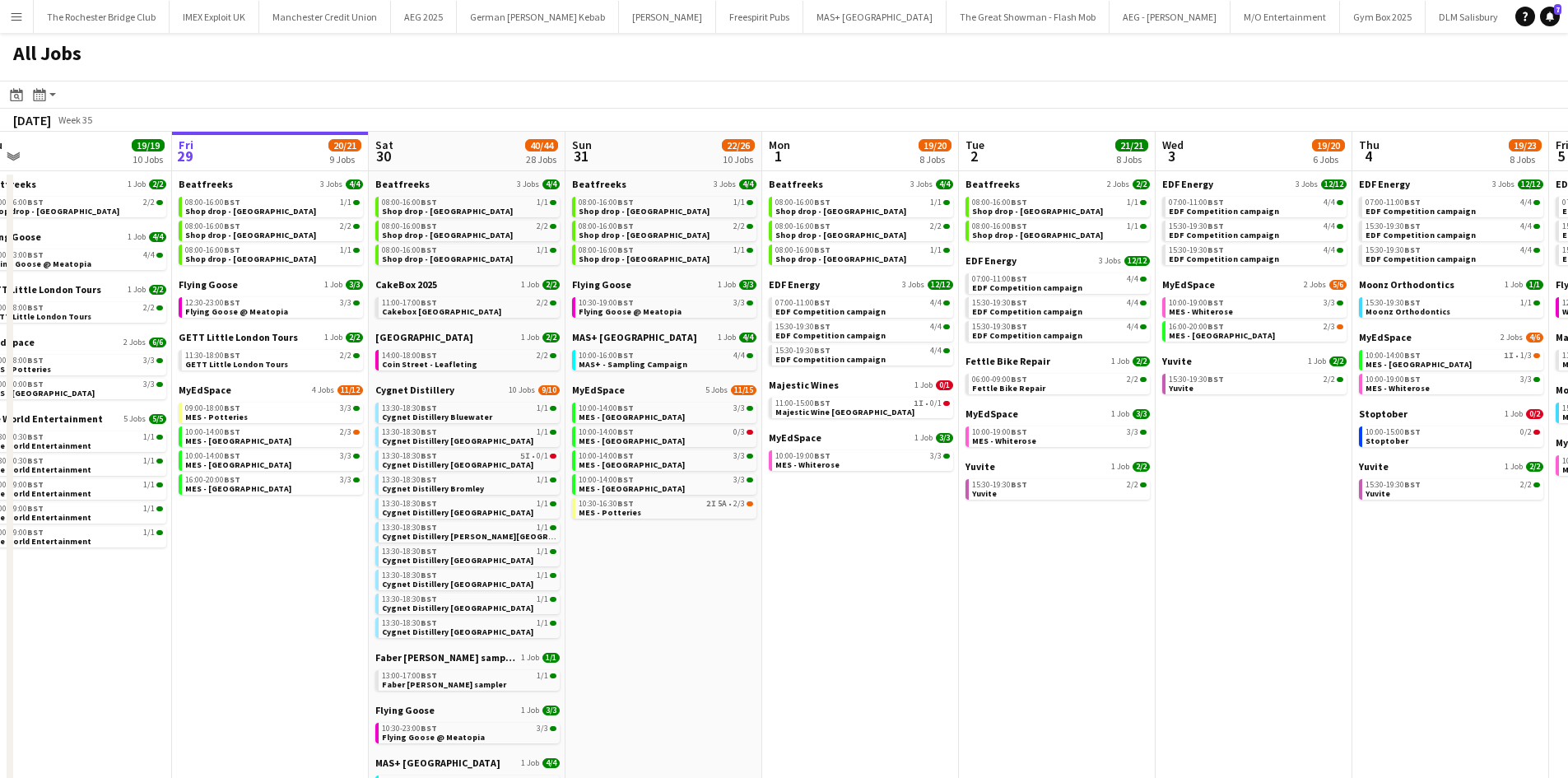
drag, startPoint x: 903, startPoint y: 593, endPoint x: 784, endPoint y: 583, distance: 119.4
click at [784, 584] on app-calendar-viewport "Sun 24 26/26 7 Jobs Mon 25 8/10 5 Jobs Tue 26 22/24 14 Jobs Wed 27 14/15 6 Jobs…" at bounding box center [784, 697] width 1568 height 1131
click at [503, 453] on div "13:30-18:30 BST 5I • 0/1" at bounding box center [467, 456] width 175 height 8
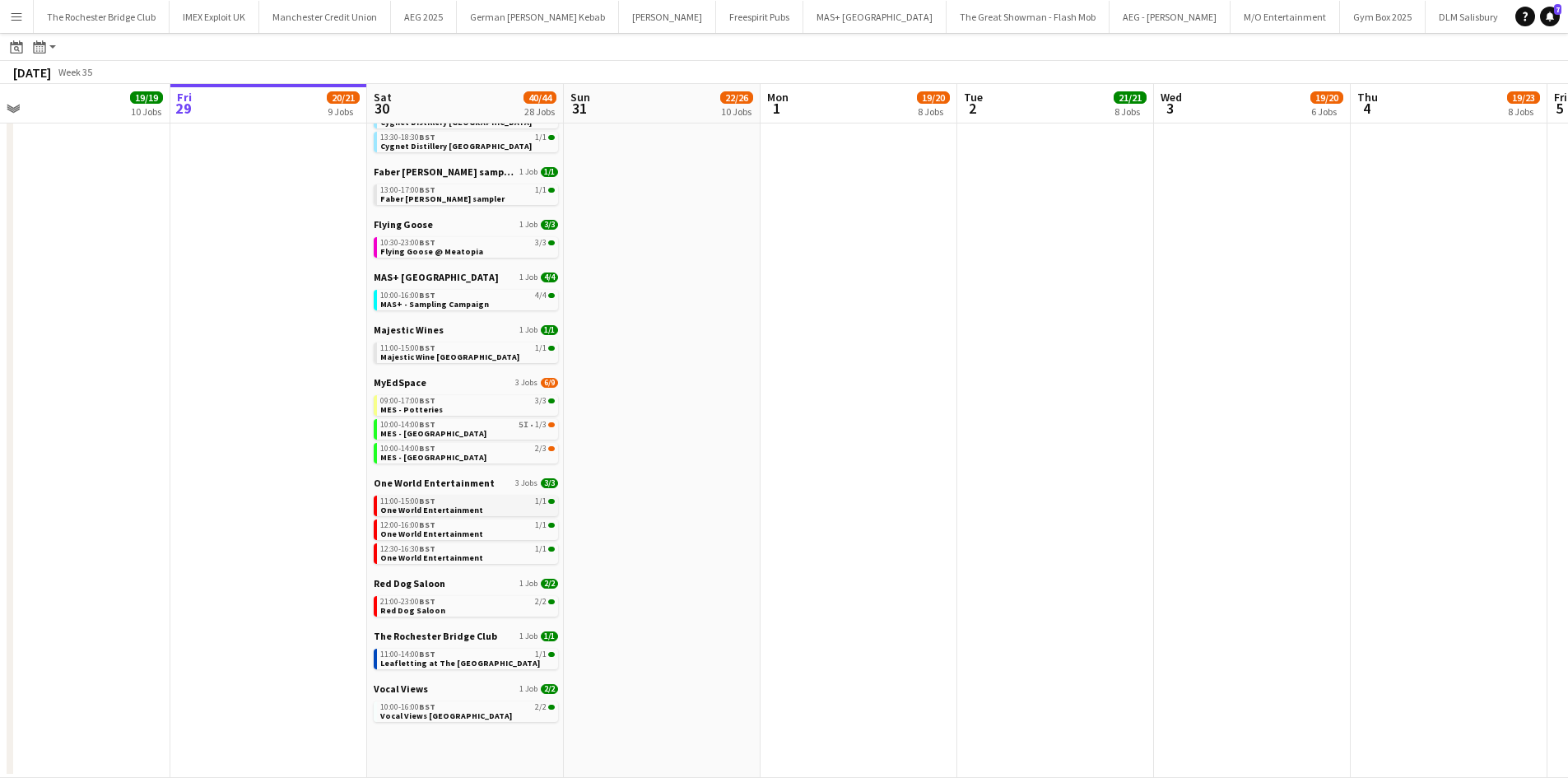
click at [471, 510] on span "One World Entertainment" at bounding box center [431, 509] width 103 height 11
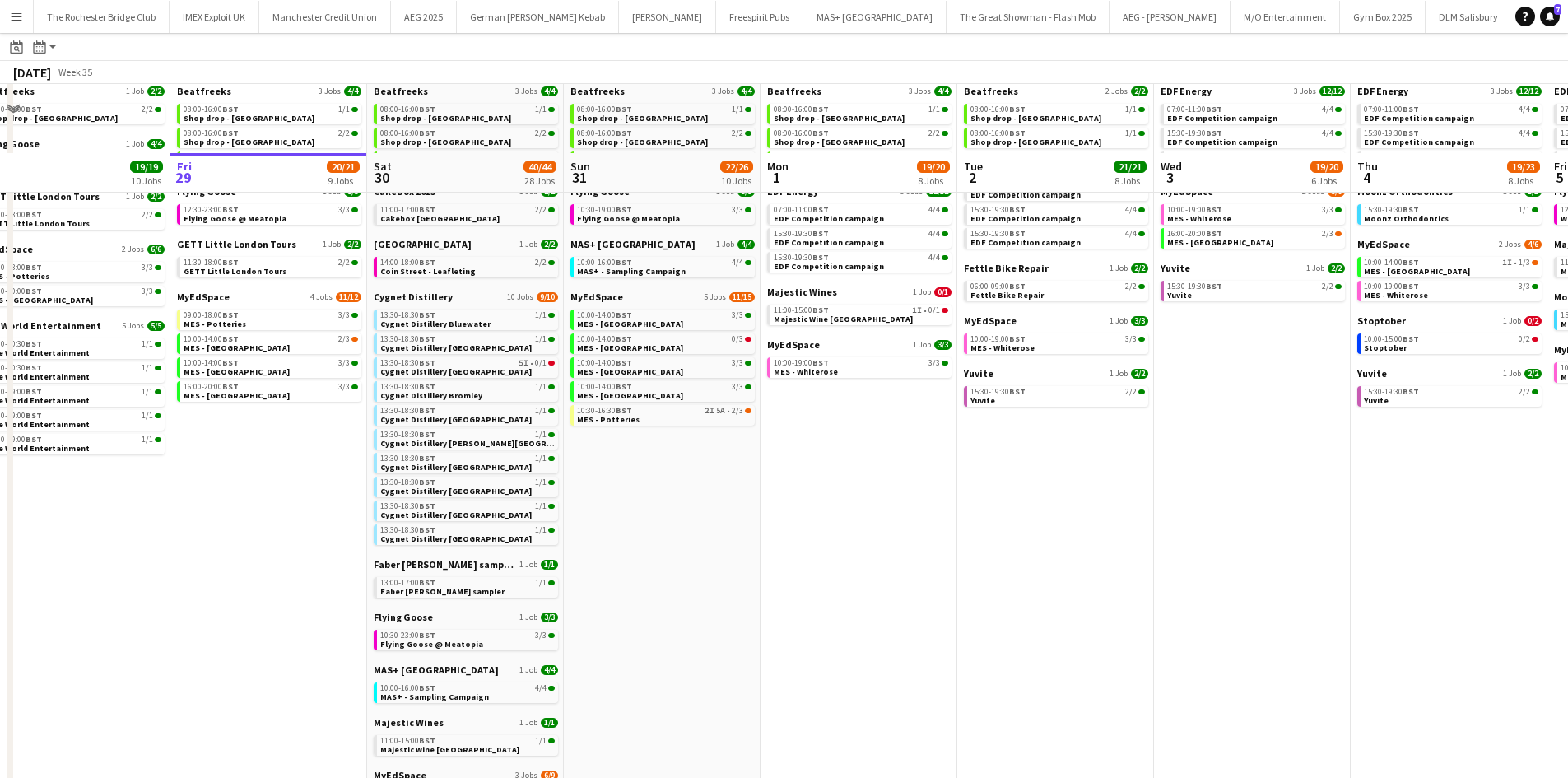
scroll to position [165, 0]
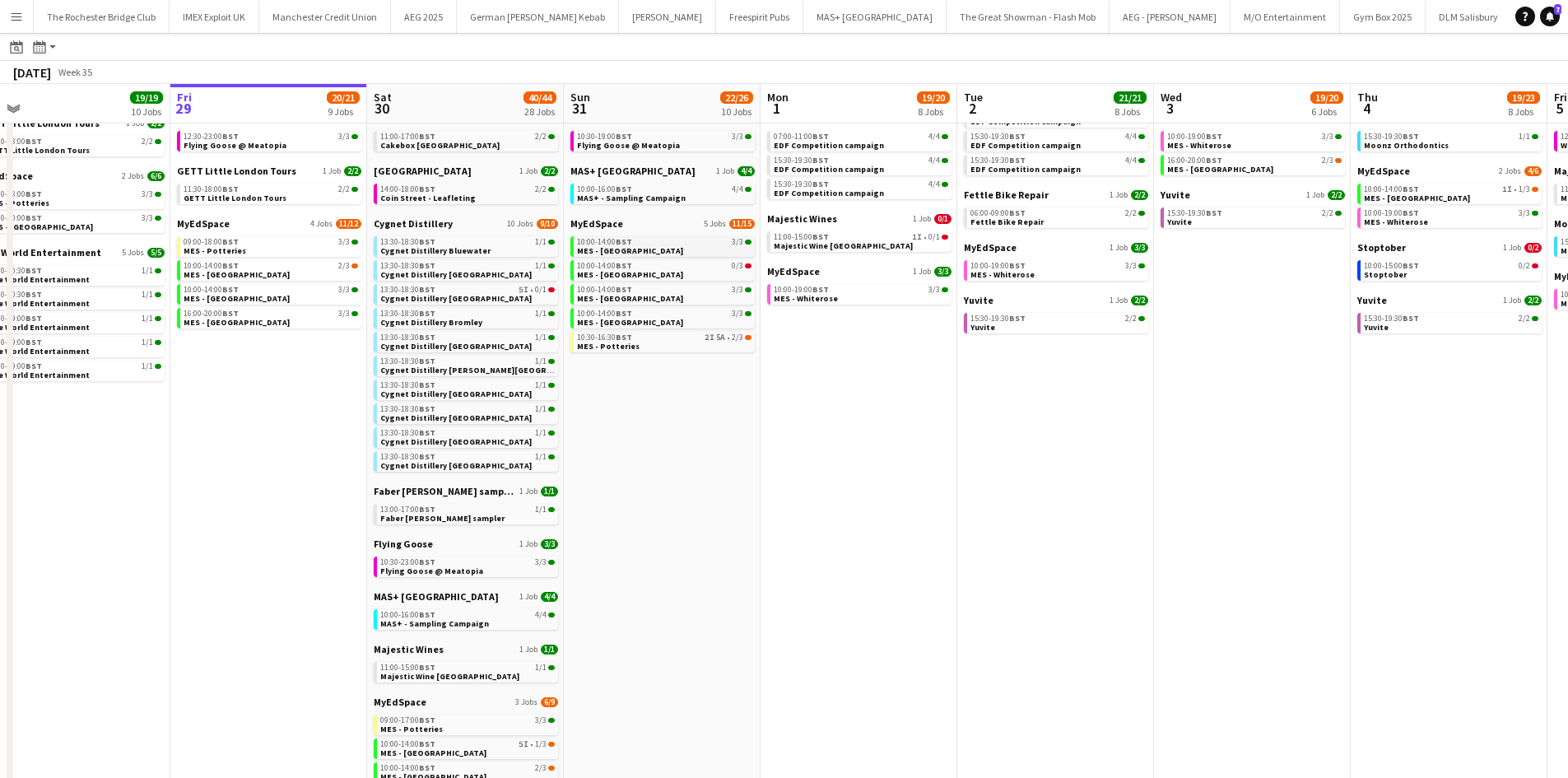
click at [637, 250] on span "MES - [GEOGRAPHIC_DATA]" at bounding box center [630, 250] width 107 height 11
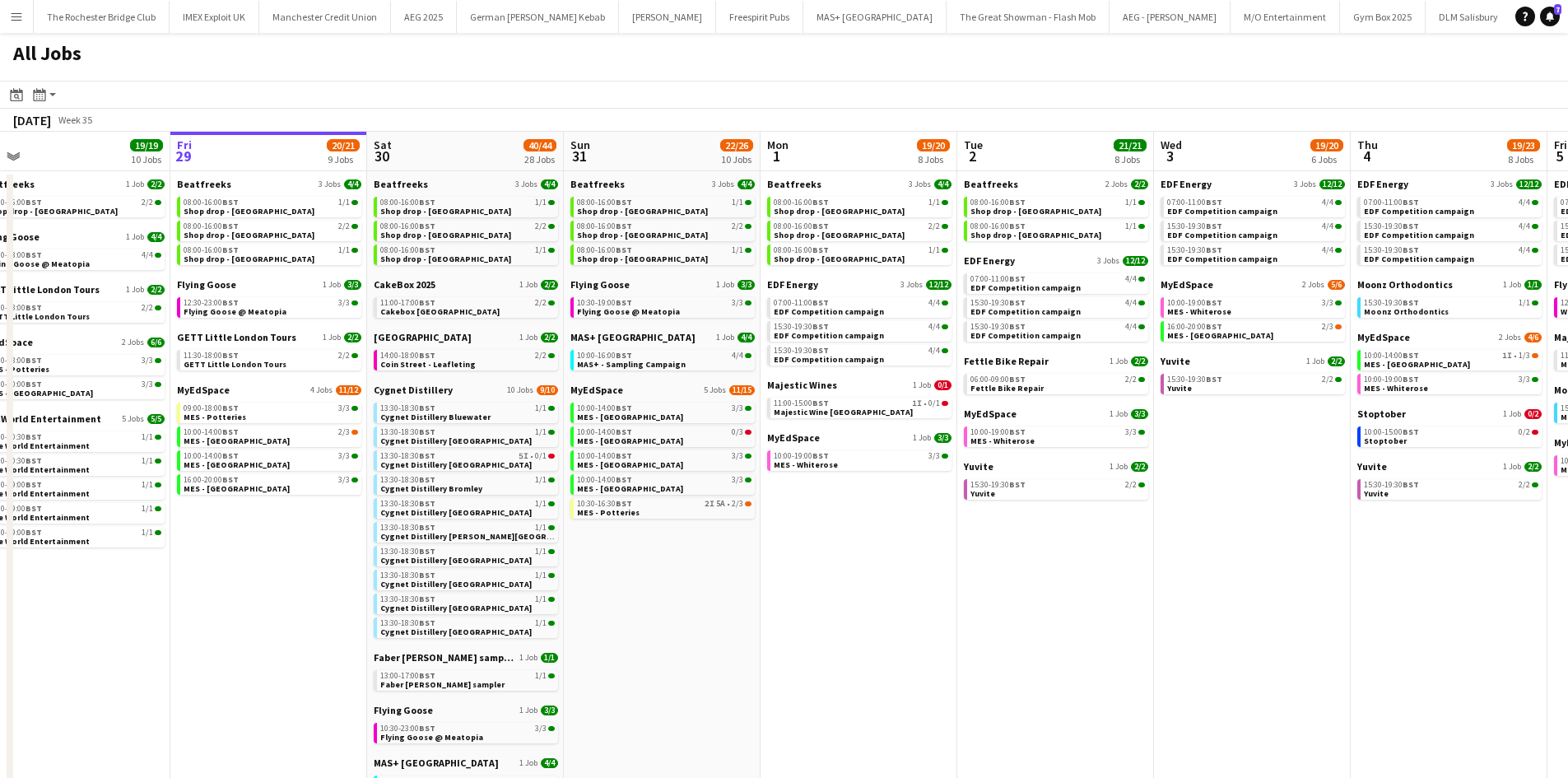
scroll to position [0, 506]
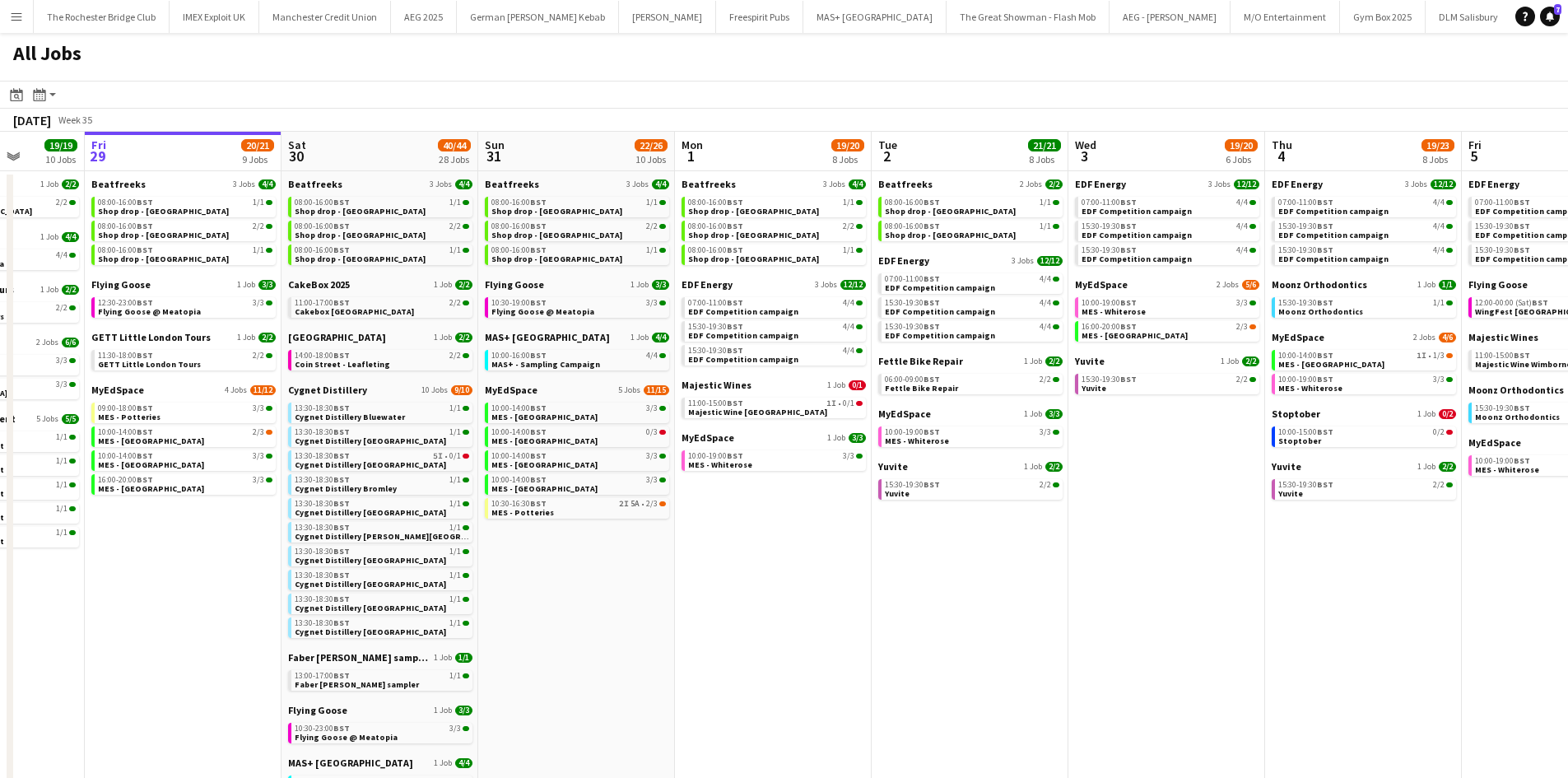
drag, startPoint x: 1227, startPoint y: 517, endPoint x: 1141, endPoint y: 525, distance: 86.4
click at [1141, 525] on app-calendar-viewport "Tue 26 22/24 14 Jobs Wed 27 14/15 6 Jobs Thu 28 19/19 10 Jobs Fri 29 20/21 9 Jo…" at bounding box center [784, 697] width 1568 height 1131
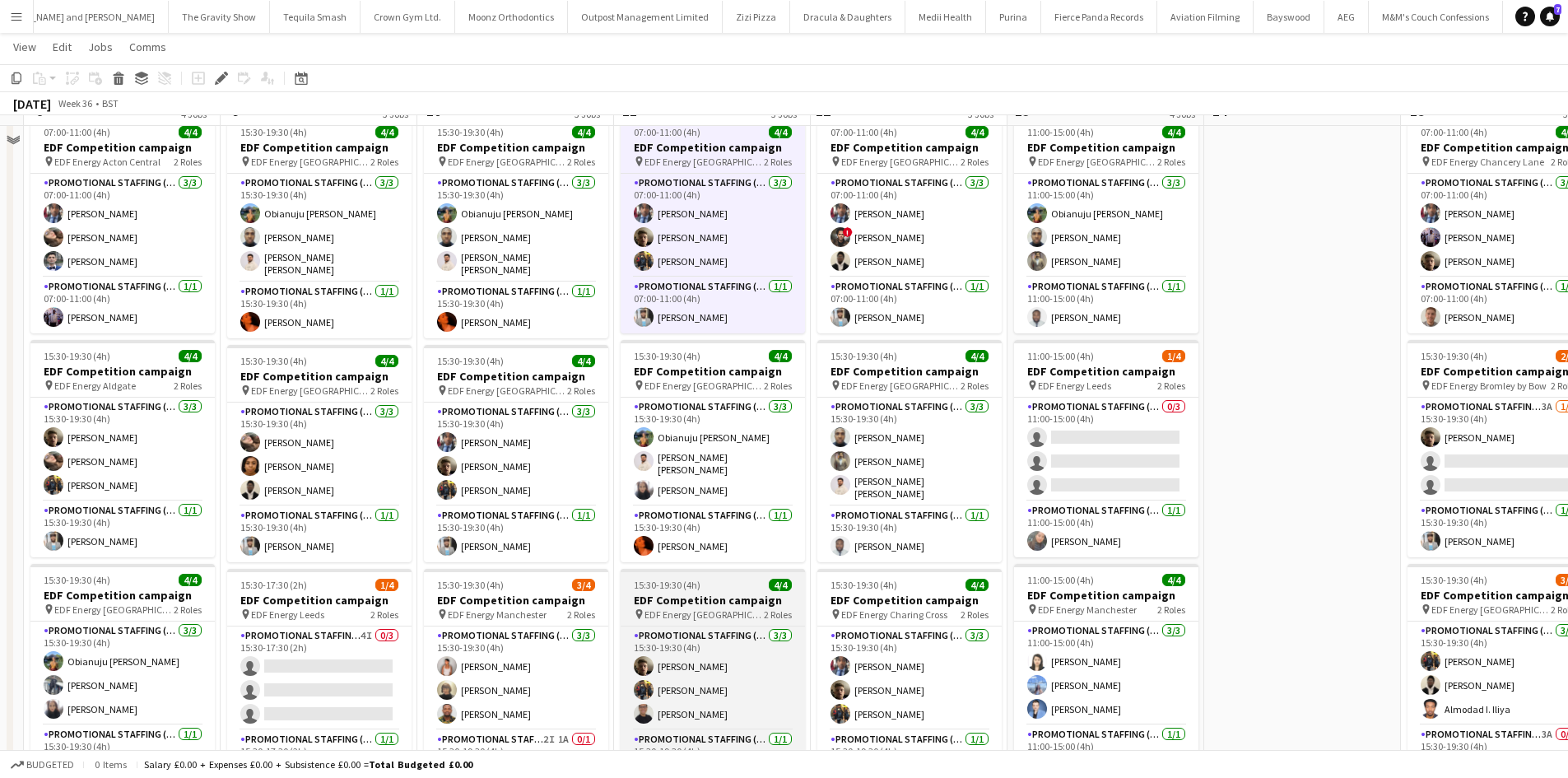
scroll to position [165, 0]
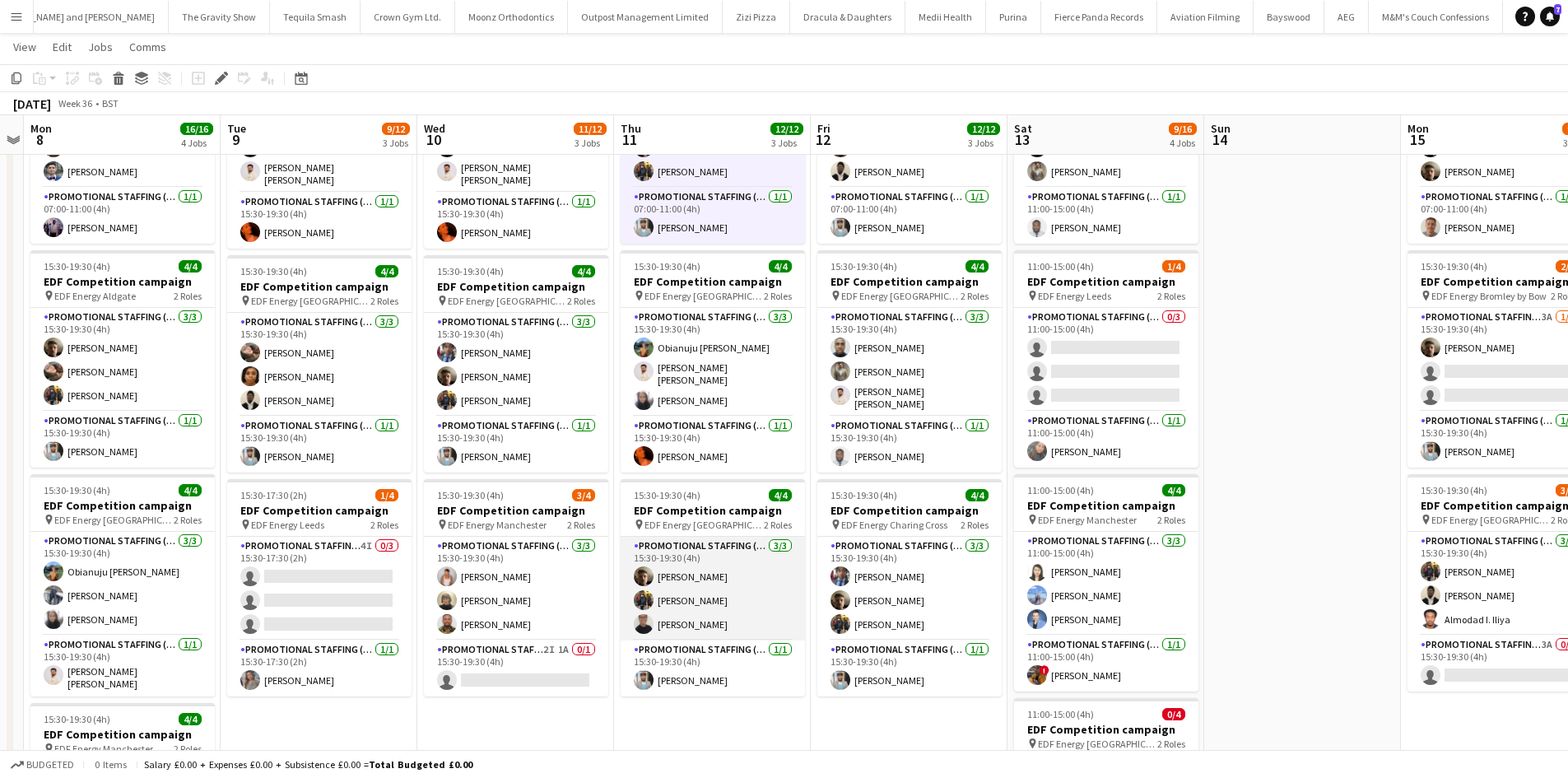
click at [677, 616] on app-card-role "Promotional Staffing (Flyering Staff) 3/3 15:30-19:30 (4h) Alex Jackson-Kempste…" at bounding box center [713, 588] width 185 height 104
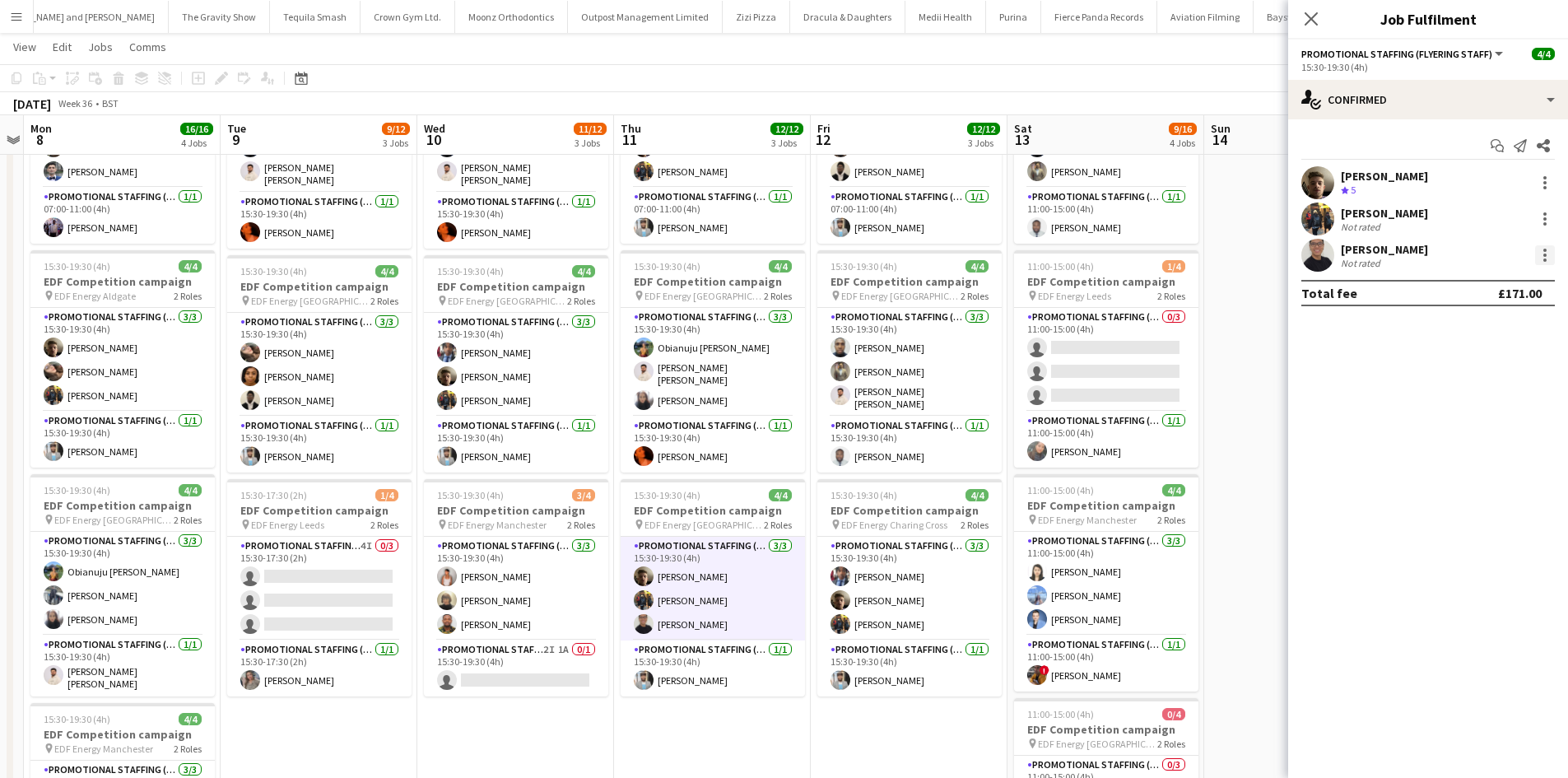
click at [1543, 259] on div at bounding box center [1544, 260] width 3 height 3
drag, startPoint x: 1490, startPoint y: 445, endPoint x: 1397, endPoint y: 437, distance: 93.3
click at [1490, 443] on span "Remove" at bounding box center [1490, 443] width 102 height 15
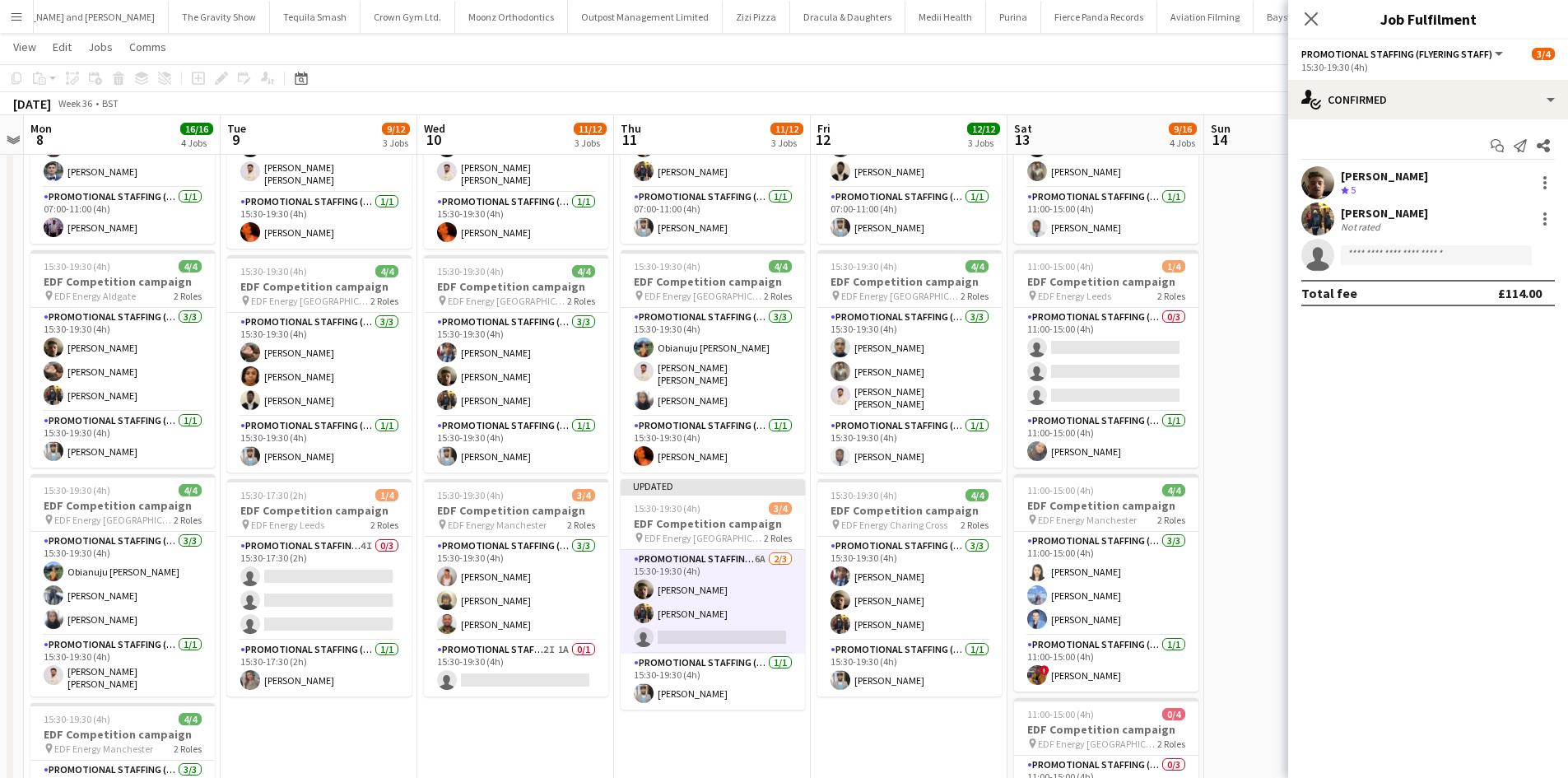
click at [1269, 399] on app-date-cell at bounding box center [1302, 515] width 196 height 992
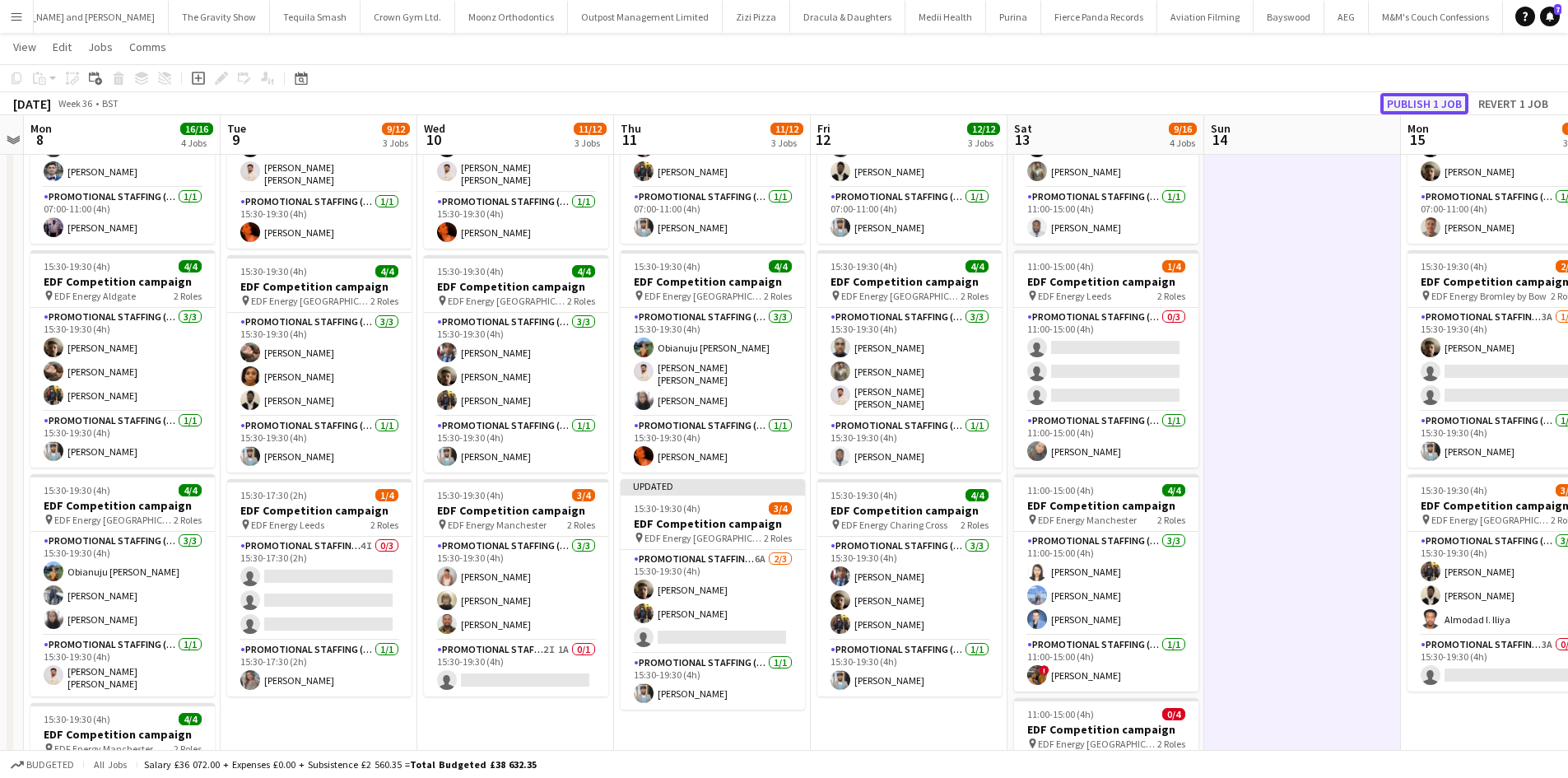
click at [1442, 94] on button "Publish 1 job" at bounding box center [1424, 104] width 88 height 22
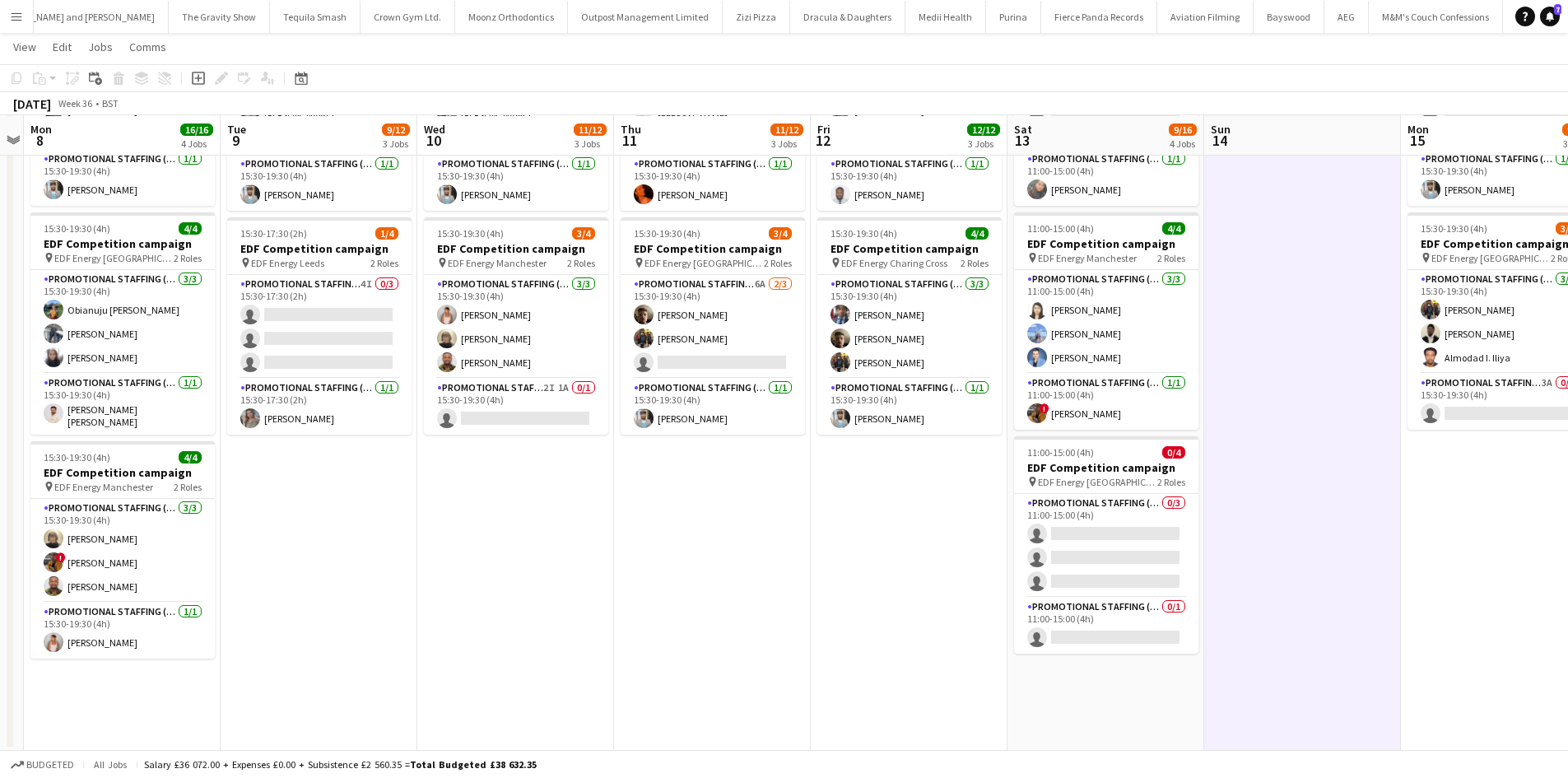
scroll to position [428, 0]
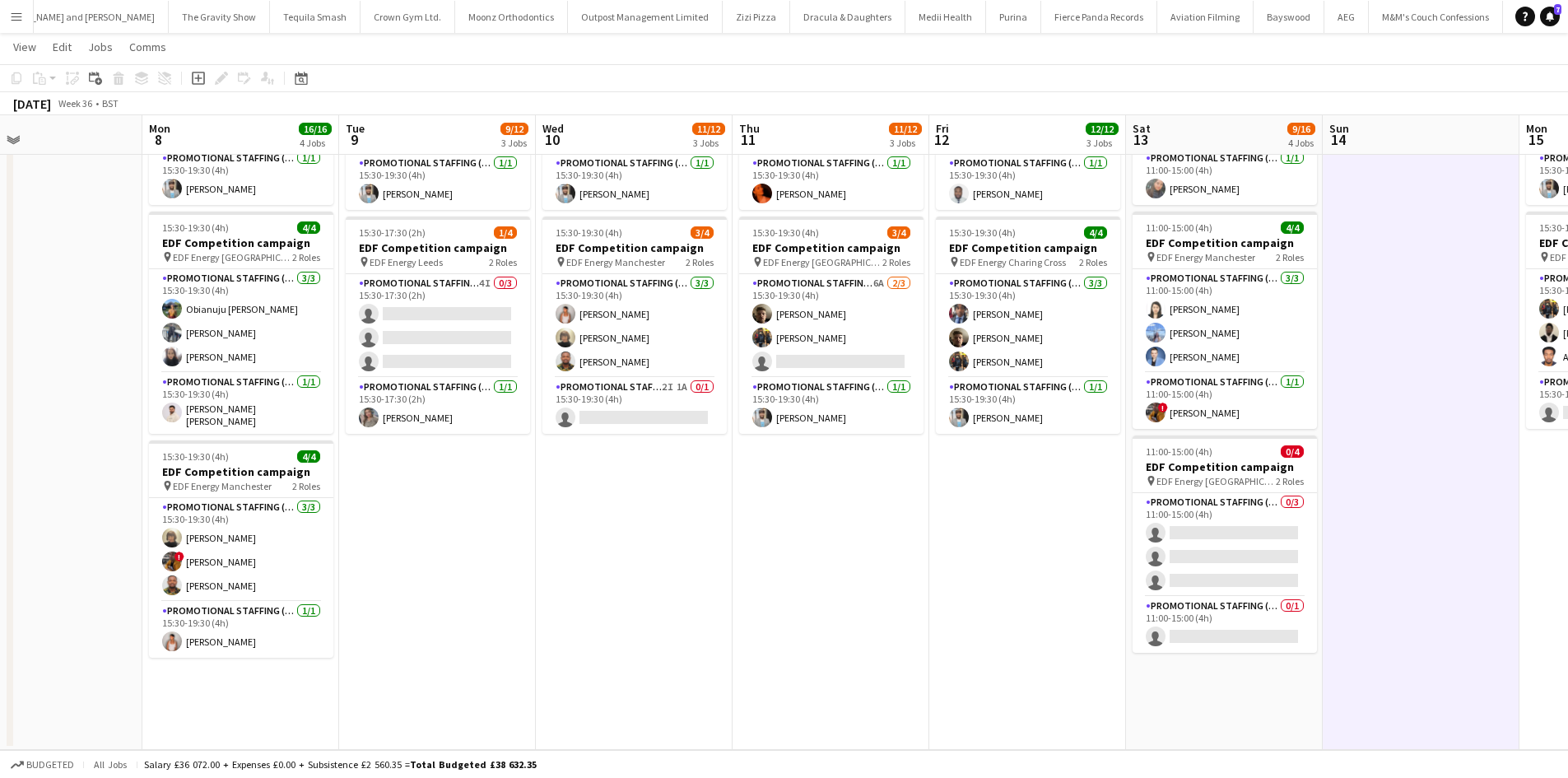
drag, startPoint x: 350, startPoint y: 554, endPoint x: 520, endPoint y: 562, distance: 170.2
click at [520, 562] on app-calendar-viewport "Fri 5 12/12 3 Jobs Sat 6 8/12 3 Jobs Sun 7 Mon 8 16/16 4 Jobs Tue 9 9/12 3 Jobs…" at bounding box center [784, 193] width 1568 height 1113
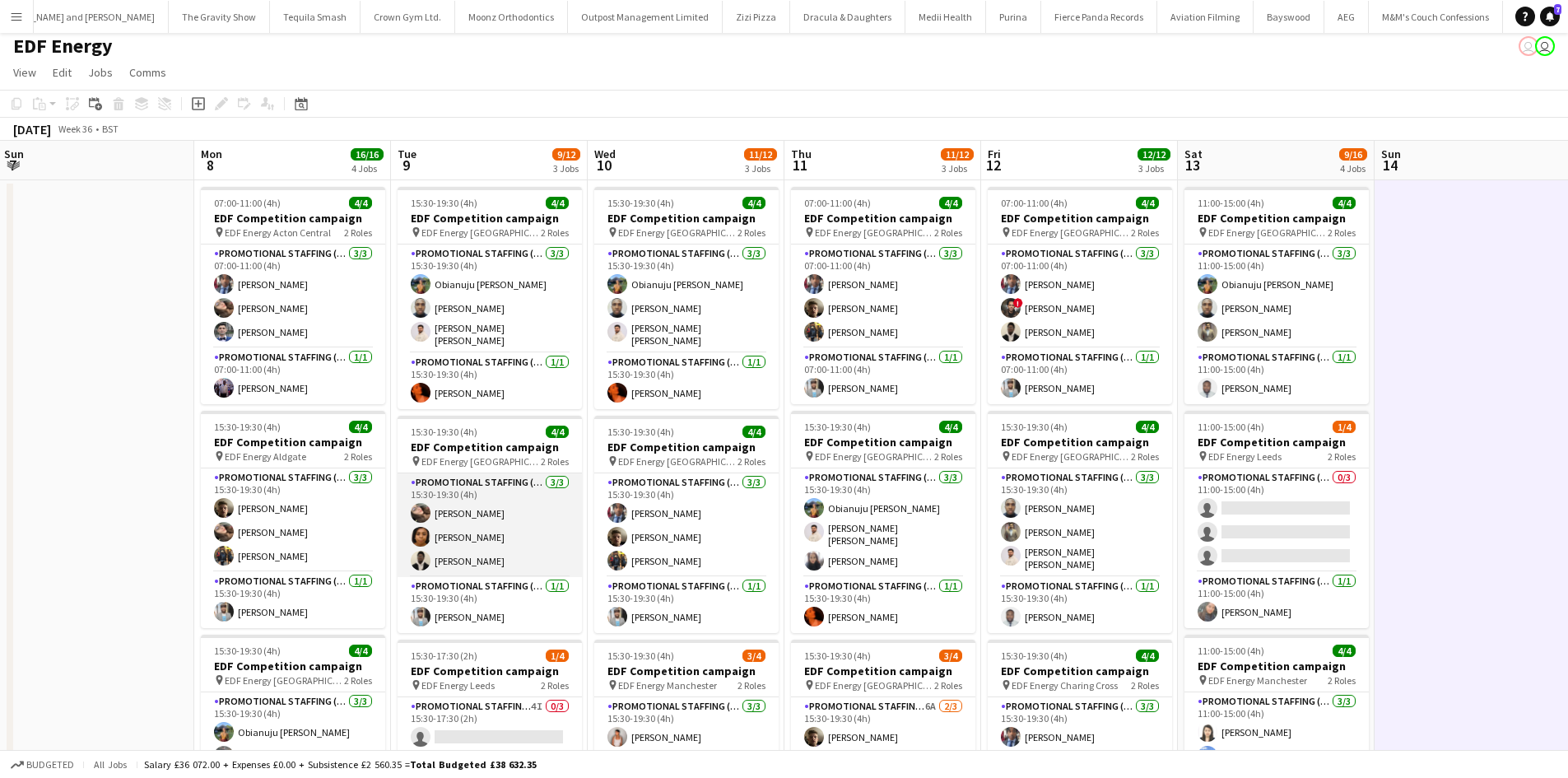
scroll to position [0, 0]
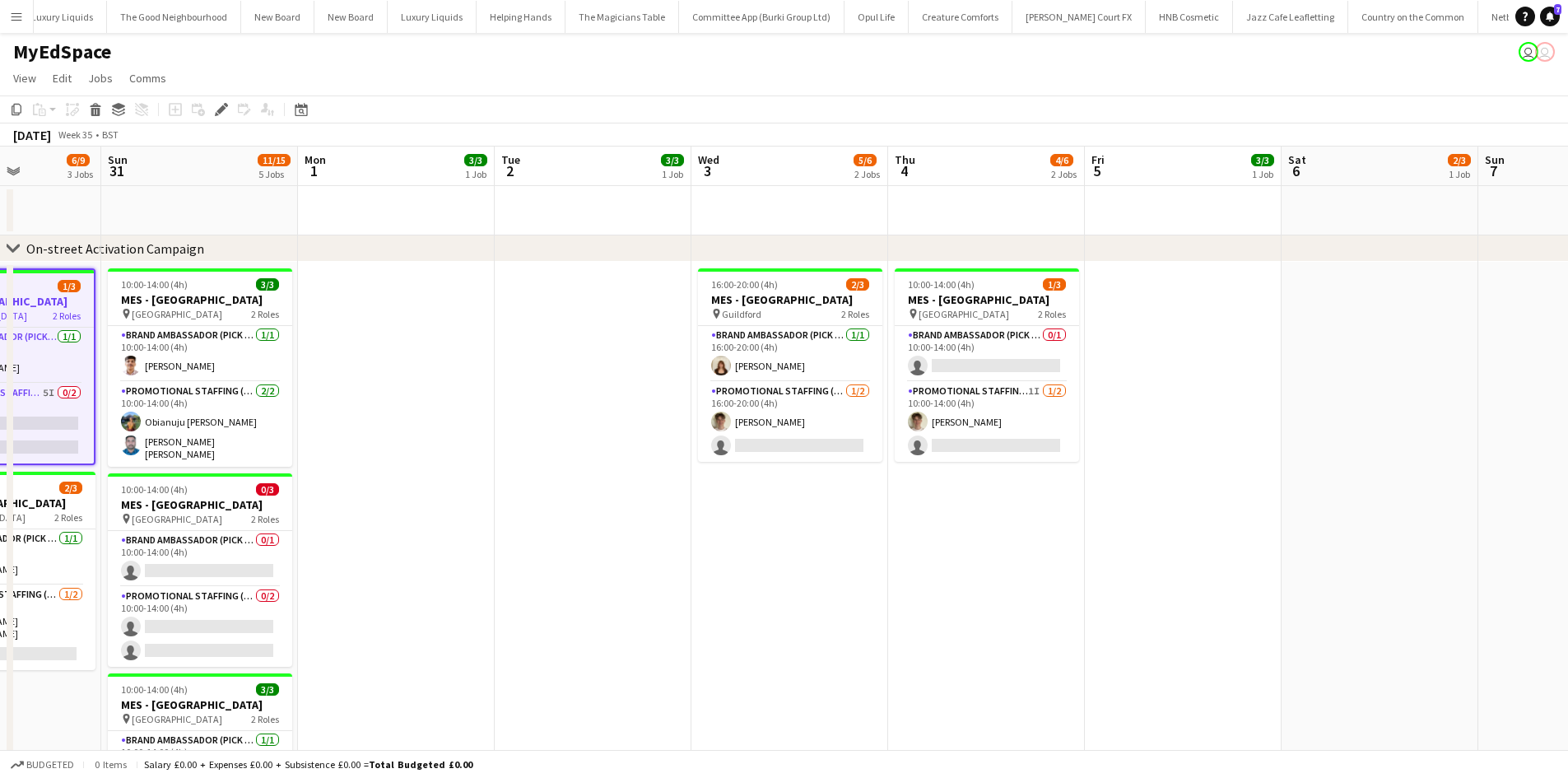
scroll to position [0, 594]
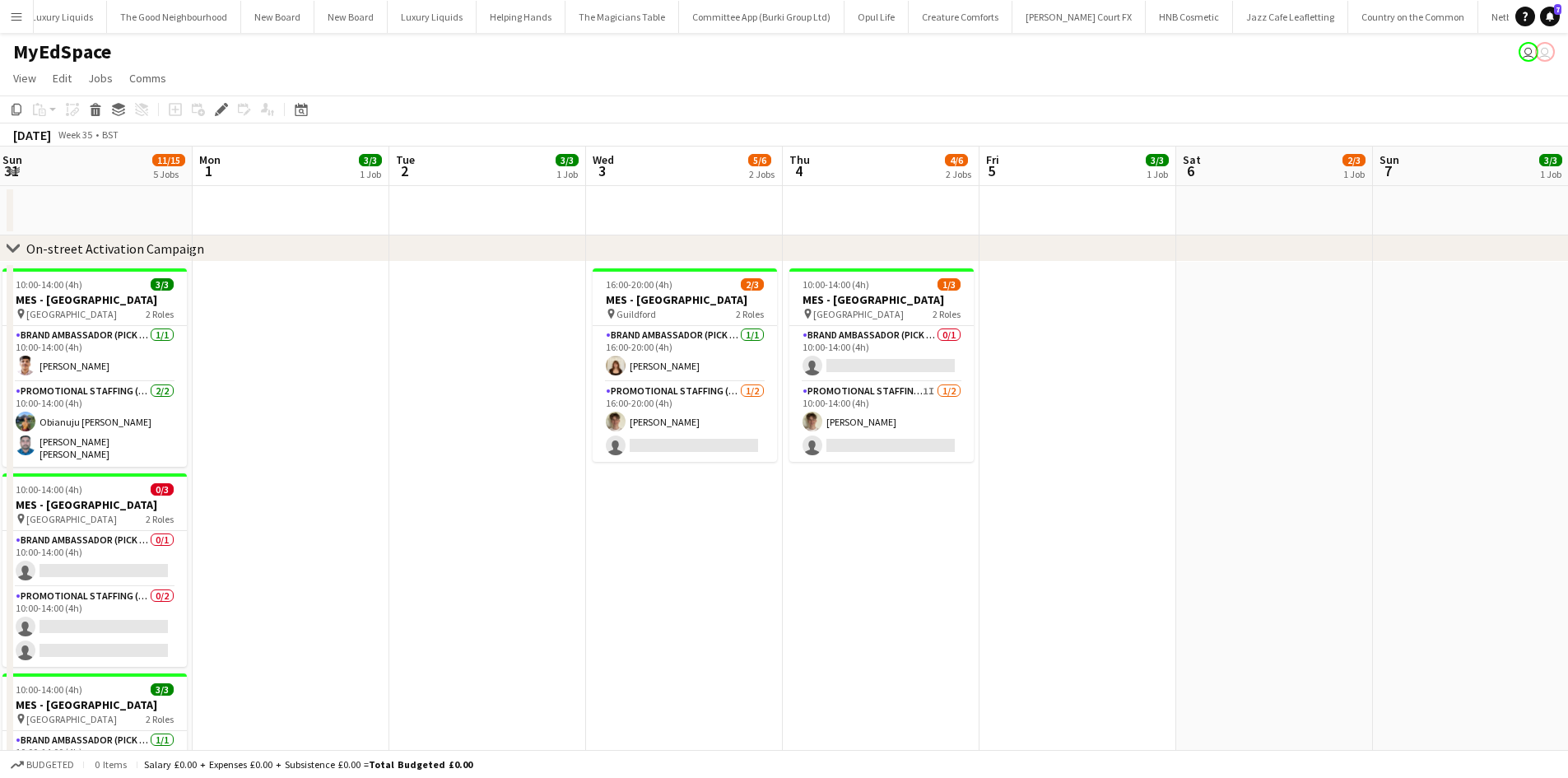
drag, startPoint x: 1280, startPoint y: 487, endPoint x: 465, endPoint y: 493, distance: 815.0
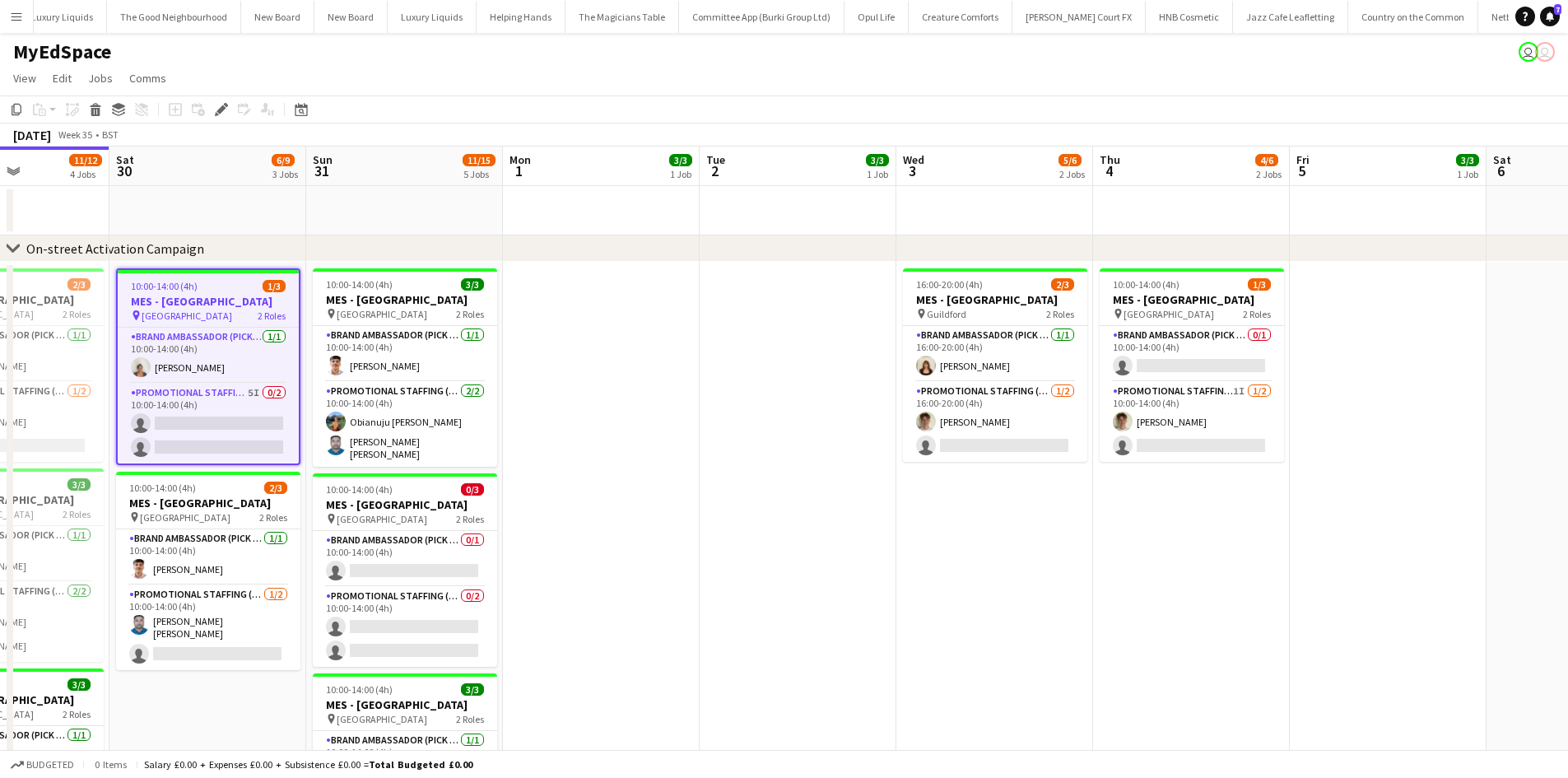
drag, startPoint x: 443, startPoint y: 600, endPoint x: 948, endPoint y: 489, distance: 517.1
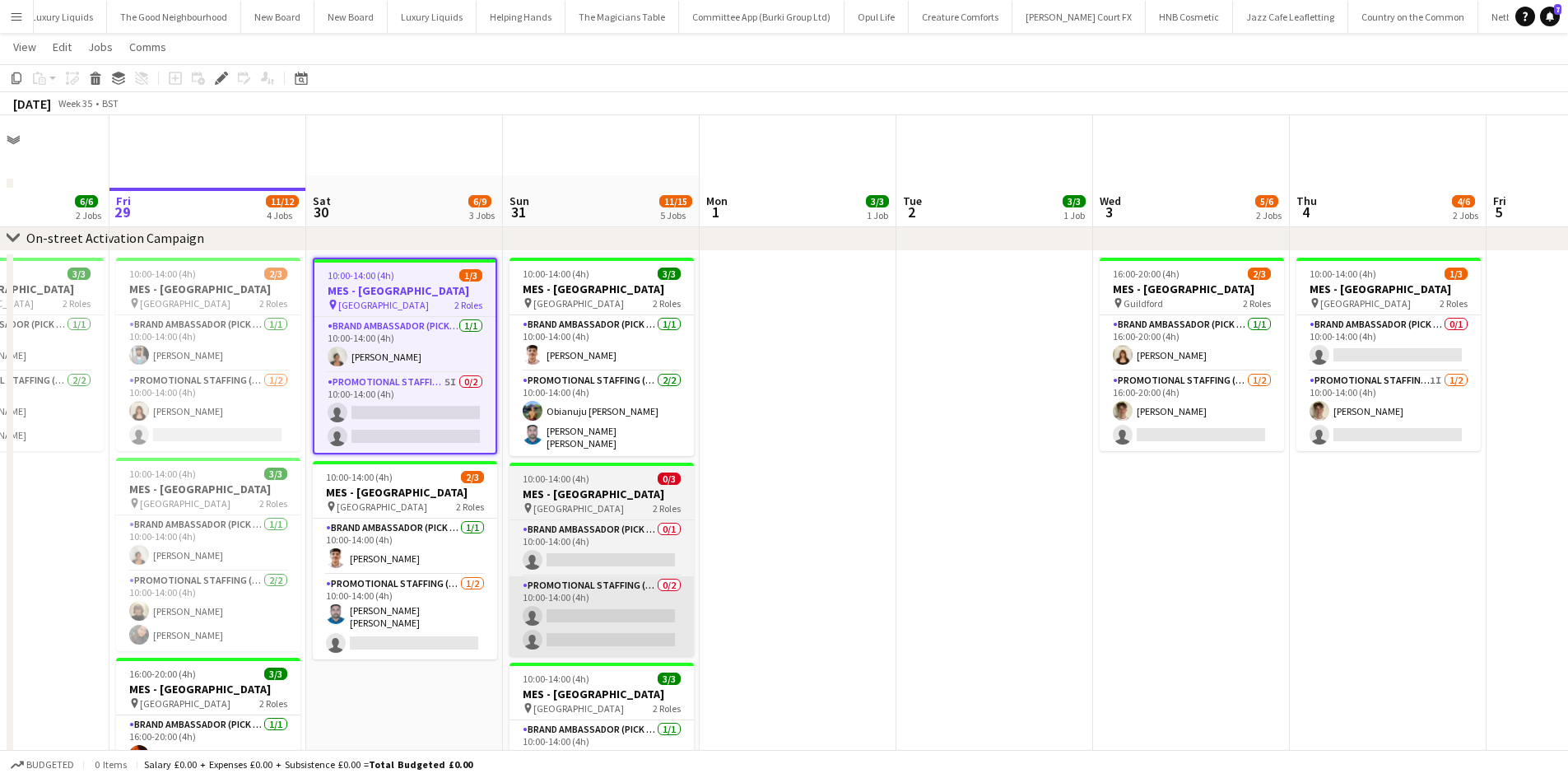
scroll to position [0, 0]
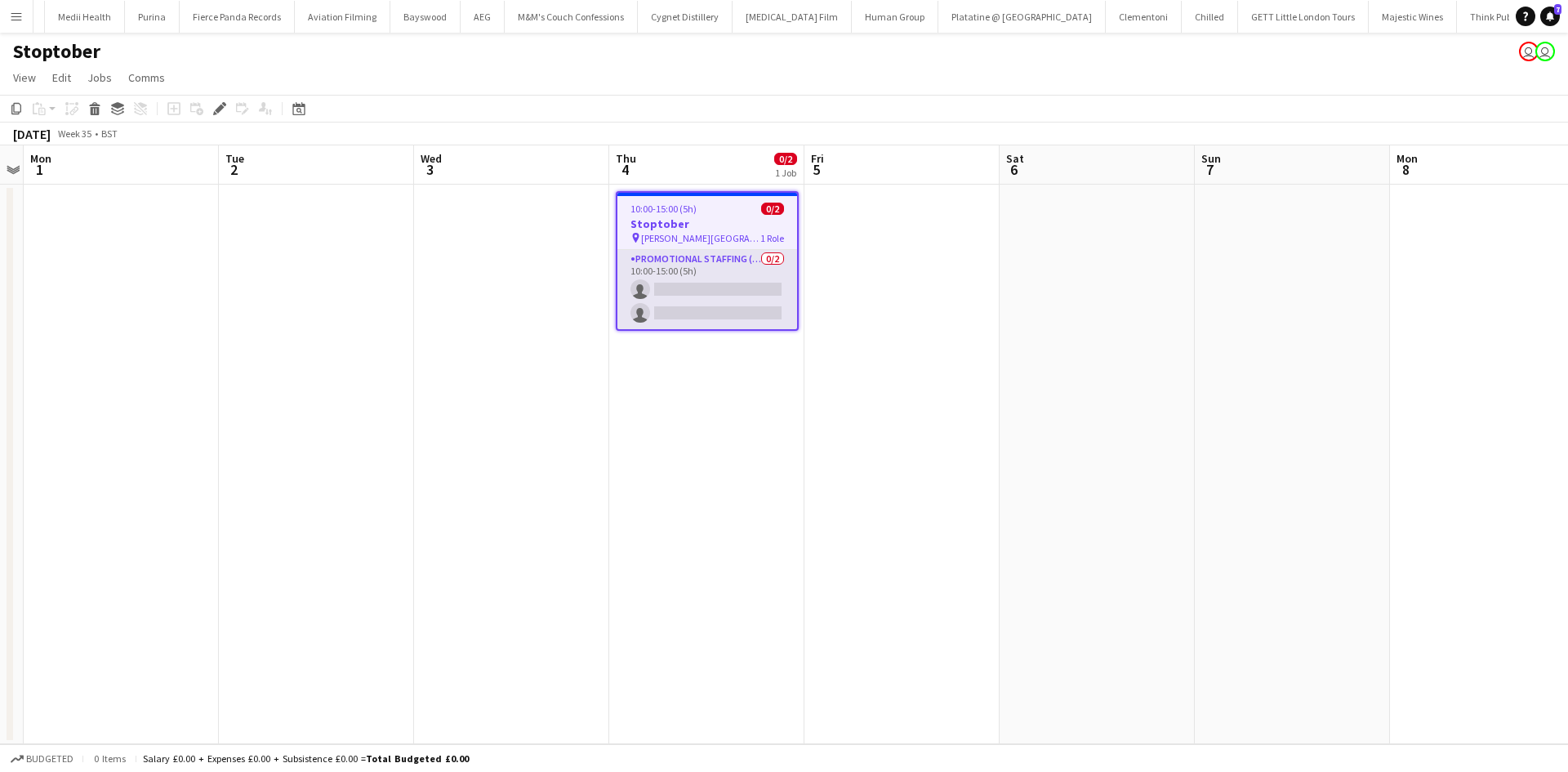
scroll to position [0, 10223]
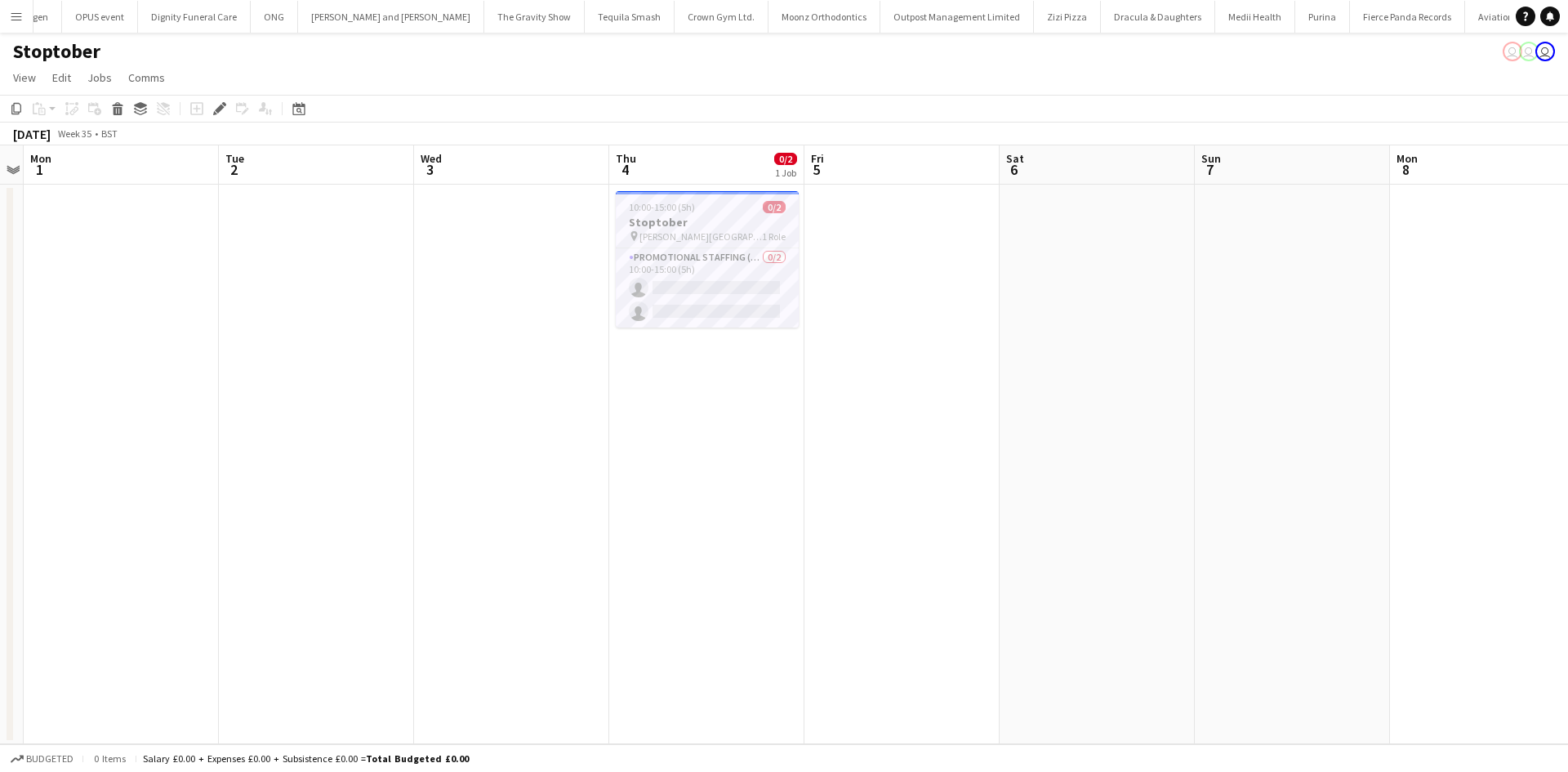
scroll to position [0, 153]
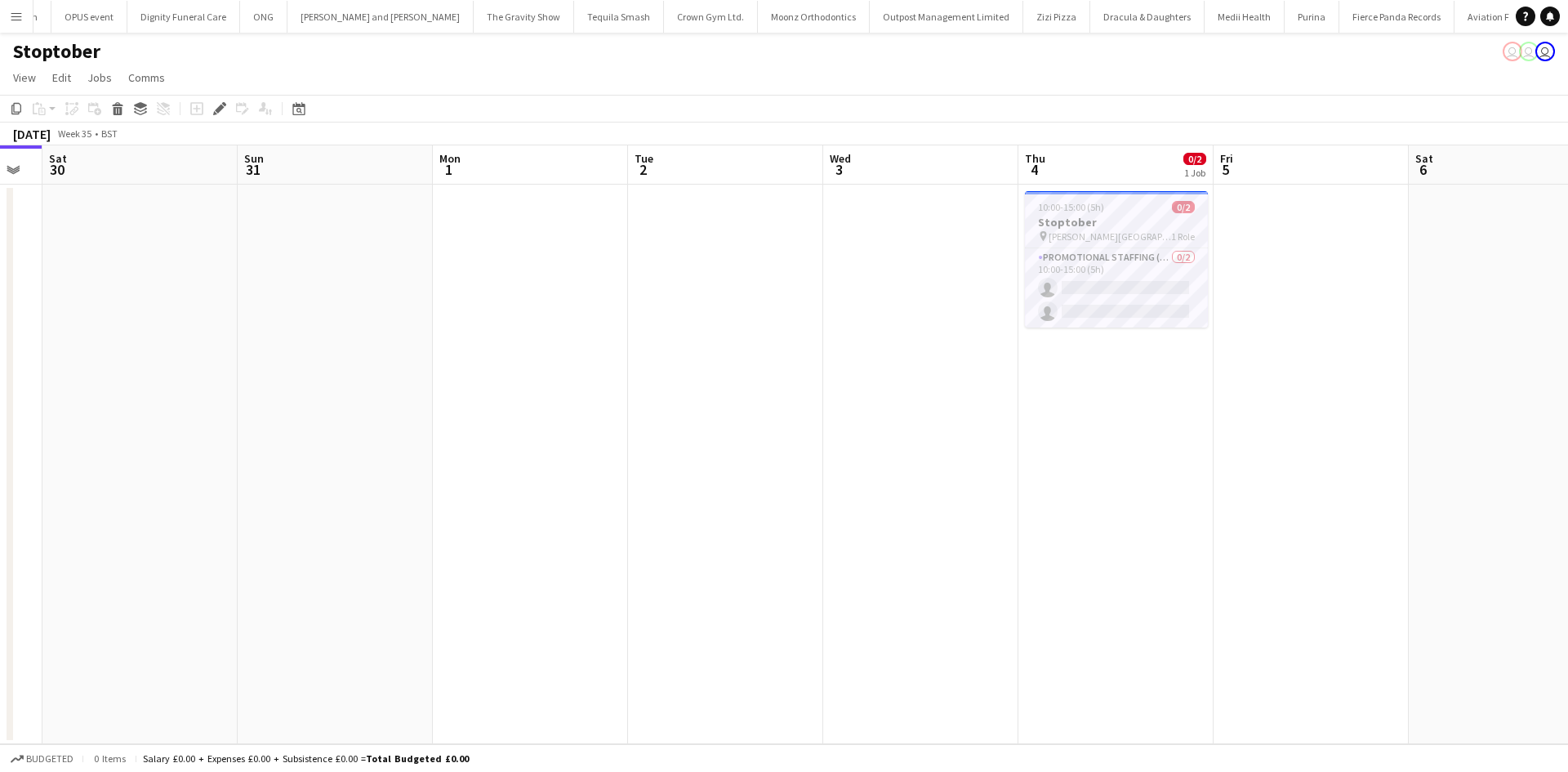
drag, startPoint x: 385, startPoint y: 478, endPoint x: 1249, endPoint y: 491, distance: 864.1
click at [1280, 489] on app-calendar-viewport "Fri 29 Sat 30 Sun 31 Mon 1 Tue 2 Wed 3 Thu 4 0/2 1 Job Fri 5 Sat 6 Sun 7 Mon 8 …" at bounding box center [784, 444] width 1568 height 599
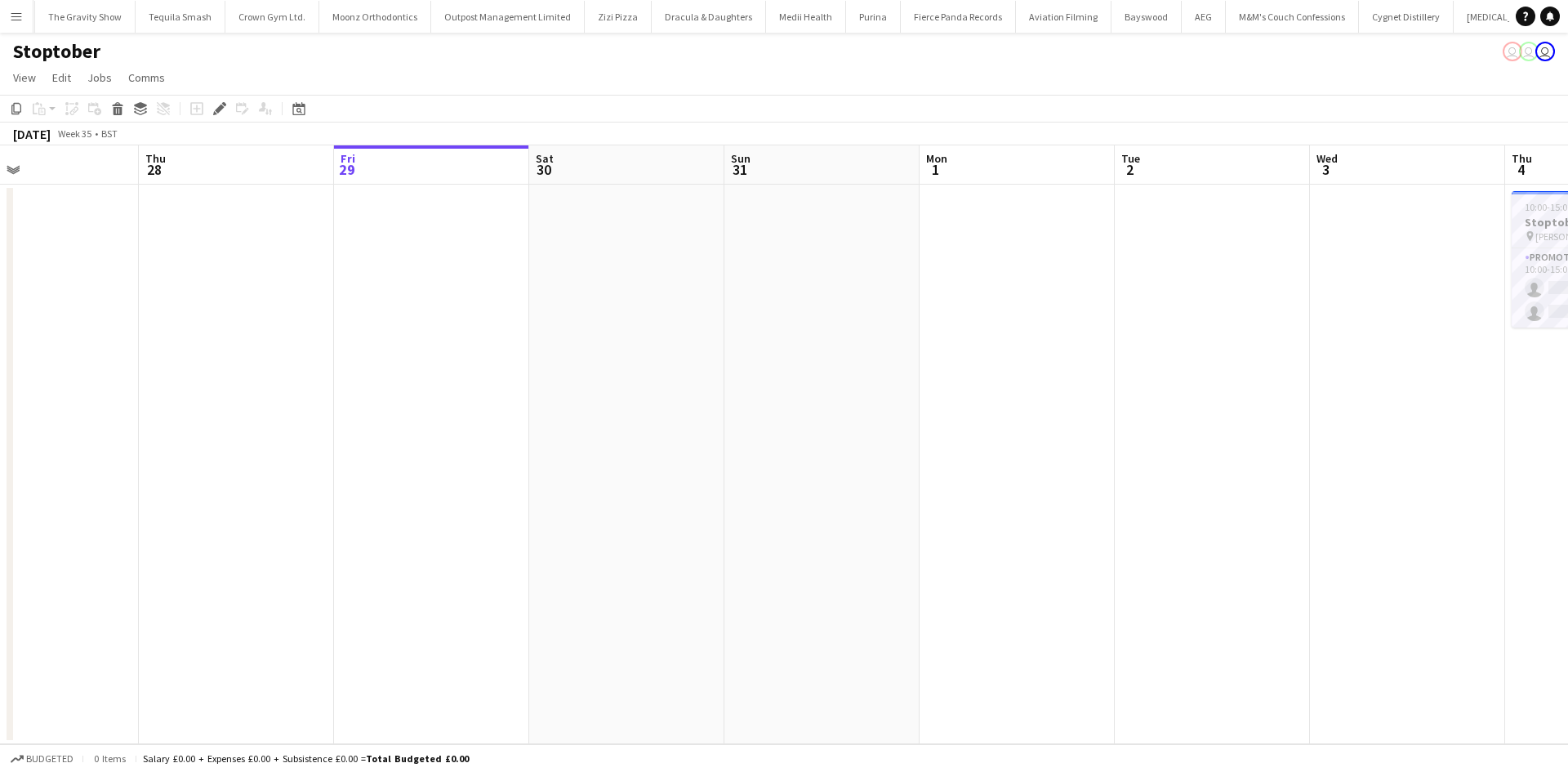
scroll to position [0, 9890]
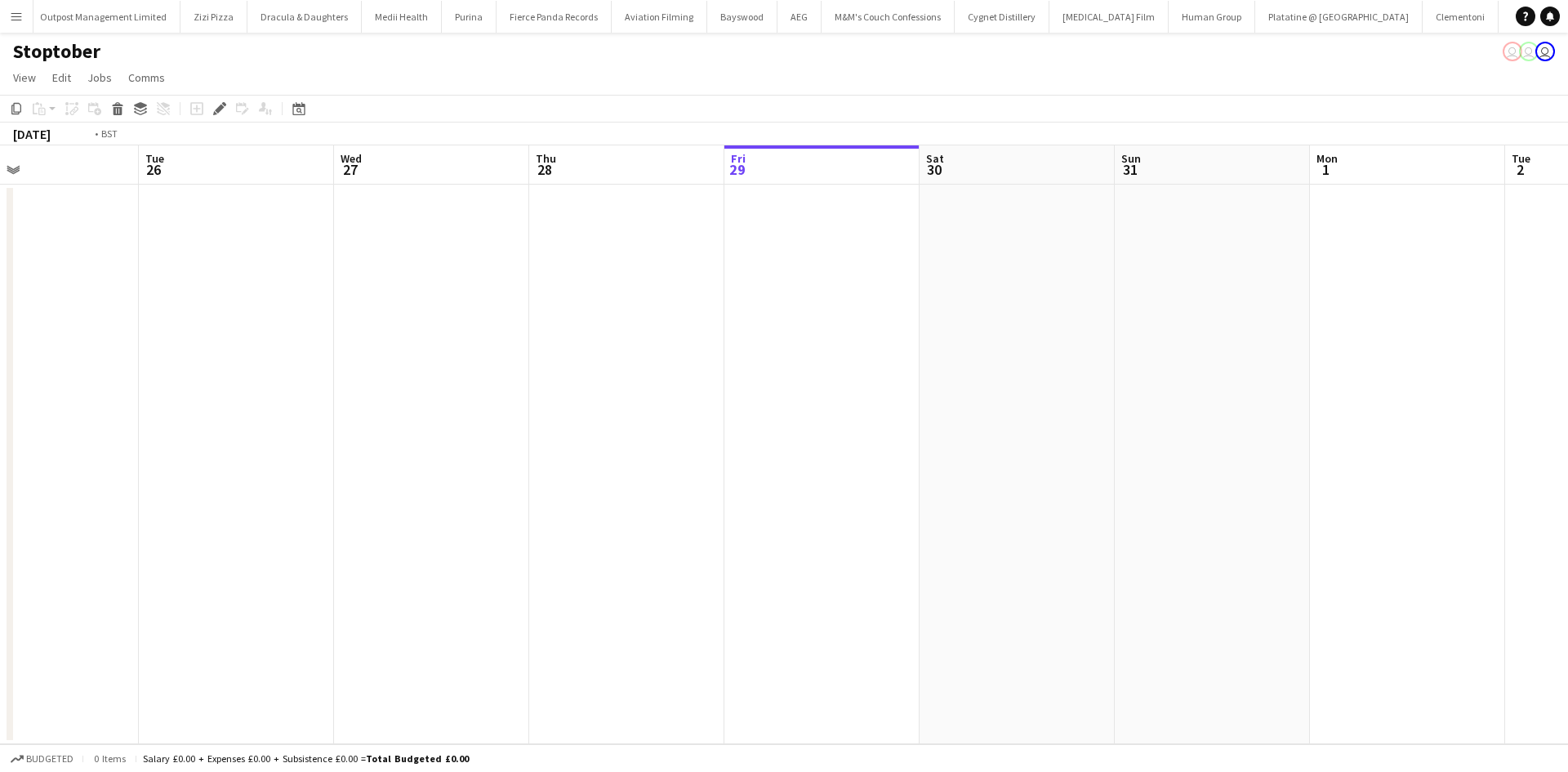
drag, startPoint x: 578, startPoint y: 494, endPoint x: 1210, endPoint y: 471, distance: 632.4
click at [1241, 472] on app-calendar-viewport "Sat 23 Sun 24 Mon 25 Tue 26 Wed 27 Thu 28 Fri 29 Sat 30 Sun 31 Mon 1 Tue 2 Wed …" at bounding box center [784, 444] width 1568 height 599
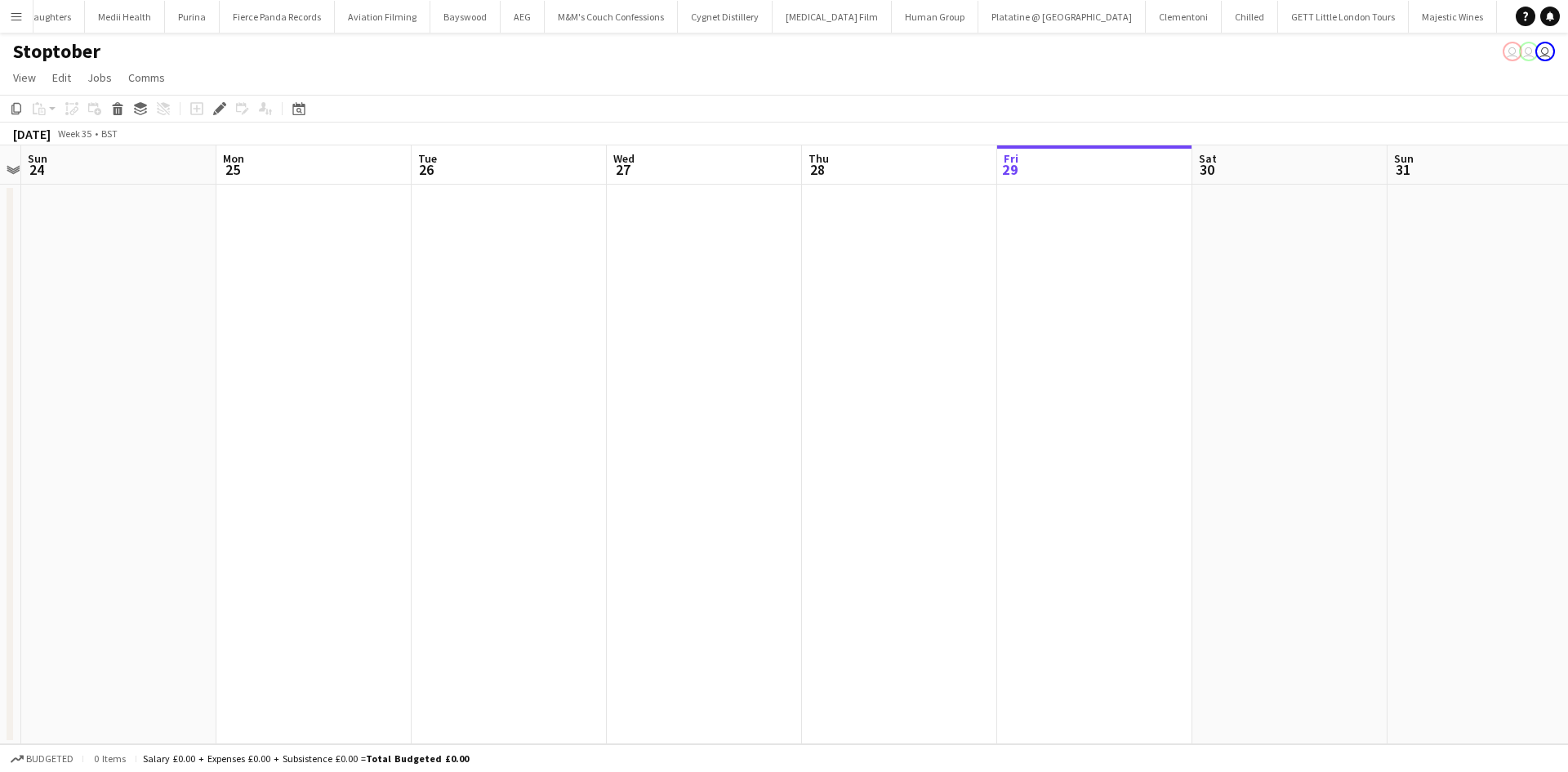
scroll to position [0, 10223]
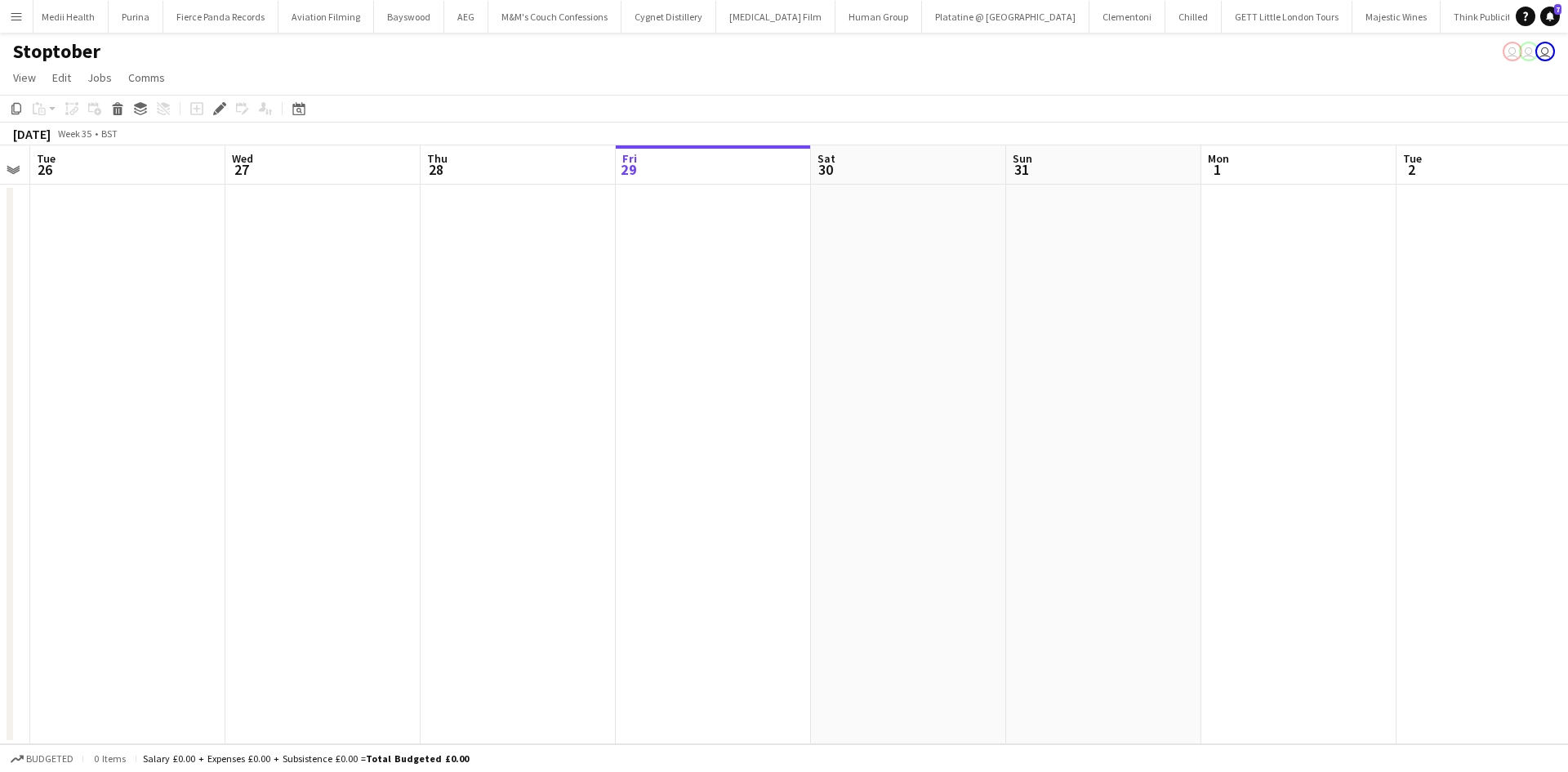
drag, startPoint x: 437, startPoint y: 454, endPoint x: 40, endPoint y: 427, distance: 397.9
click at [40, 428] on app-calendar-viewport "Sat 23 Sun 24 Mon 25 Tue 26 Wed 27 Thu 28 Fri 29 Sat 30 Sun 31 Mon 1 Tue 2 Wed …" at bounding box center [784, 444] width 1568 height 599
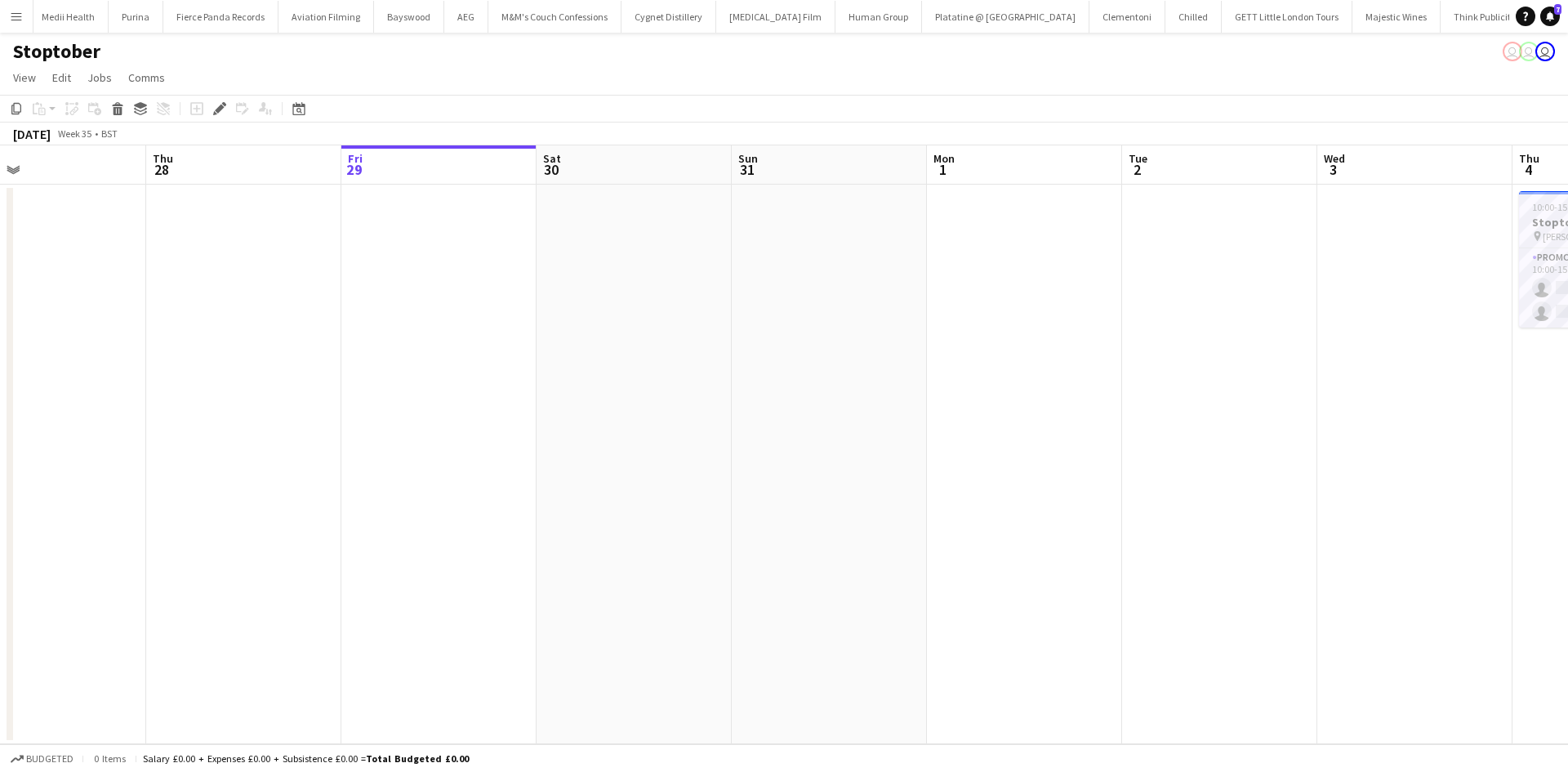
drag, startPoint x: 1061, startPoint y: 463, endPoint x: 301, endPoint y: 440, distance: 760.3
click at [311, 447] on app-calendar-viewport "Sat 23 Sun 24 Mon 25 Tue 26 Wed 27 Thu 28 Fri 29 Sat 30 Sun 31 Mon 1 Tue 2 Wed …" at bounding box center [784, 444] width 1568 height 599
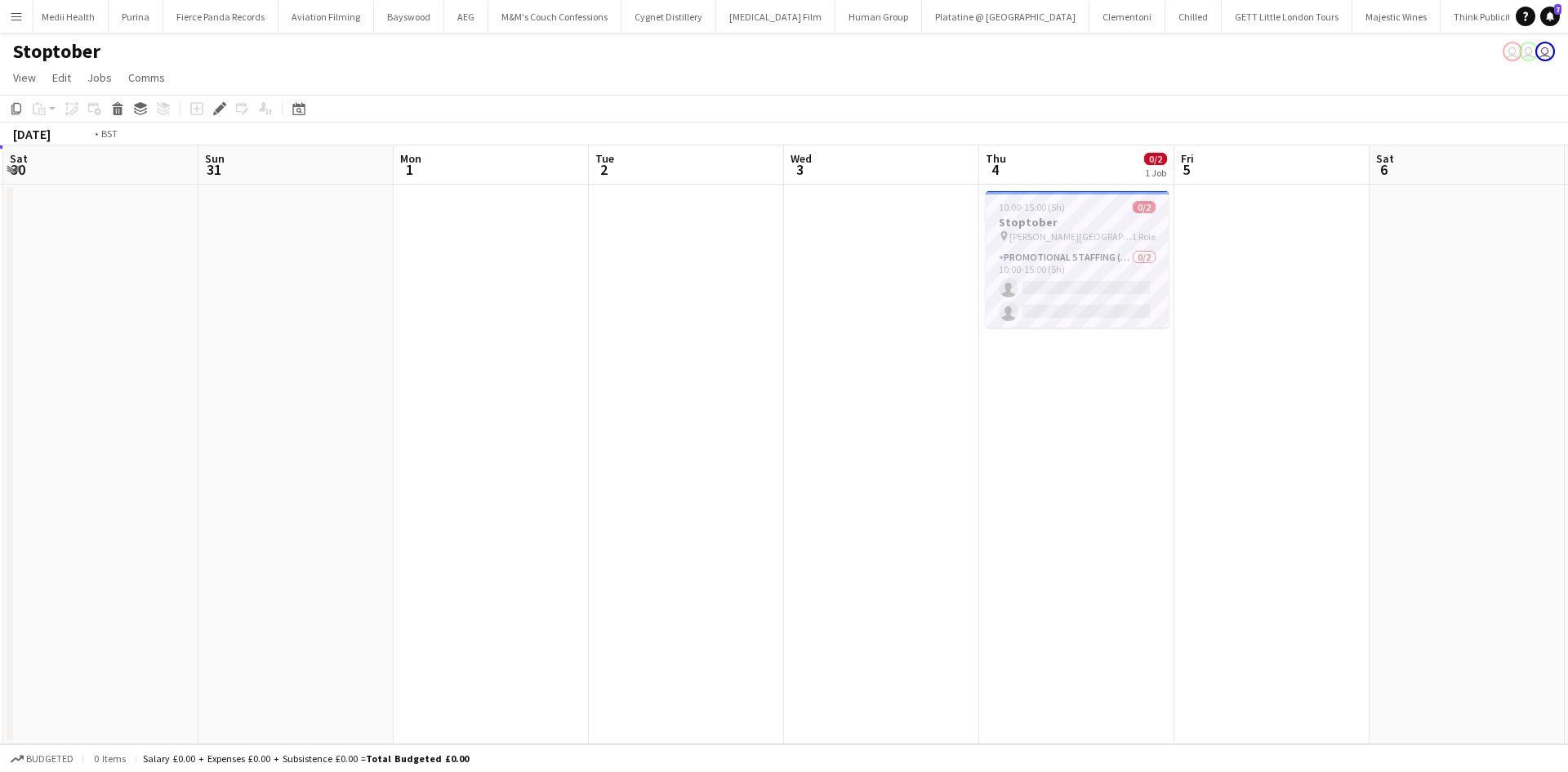
drag, startPoint x: 1110, startPoint y: 507, endPoint x: 626, endPoint y: 459, distance: 486.4
click at [623, 471] on app-calendar-viewport "Wed 27 Thu 28 Fri 29 Sat 30 Sun 31 Mon 1 Tue 2 Wed 3 Thu 4 0/2 1 Job Fri 5 Sat …" at bounding box center [784, 444] width 1568 height 599
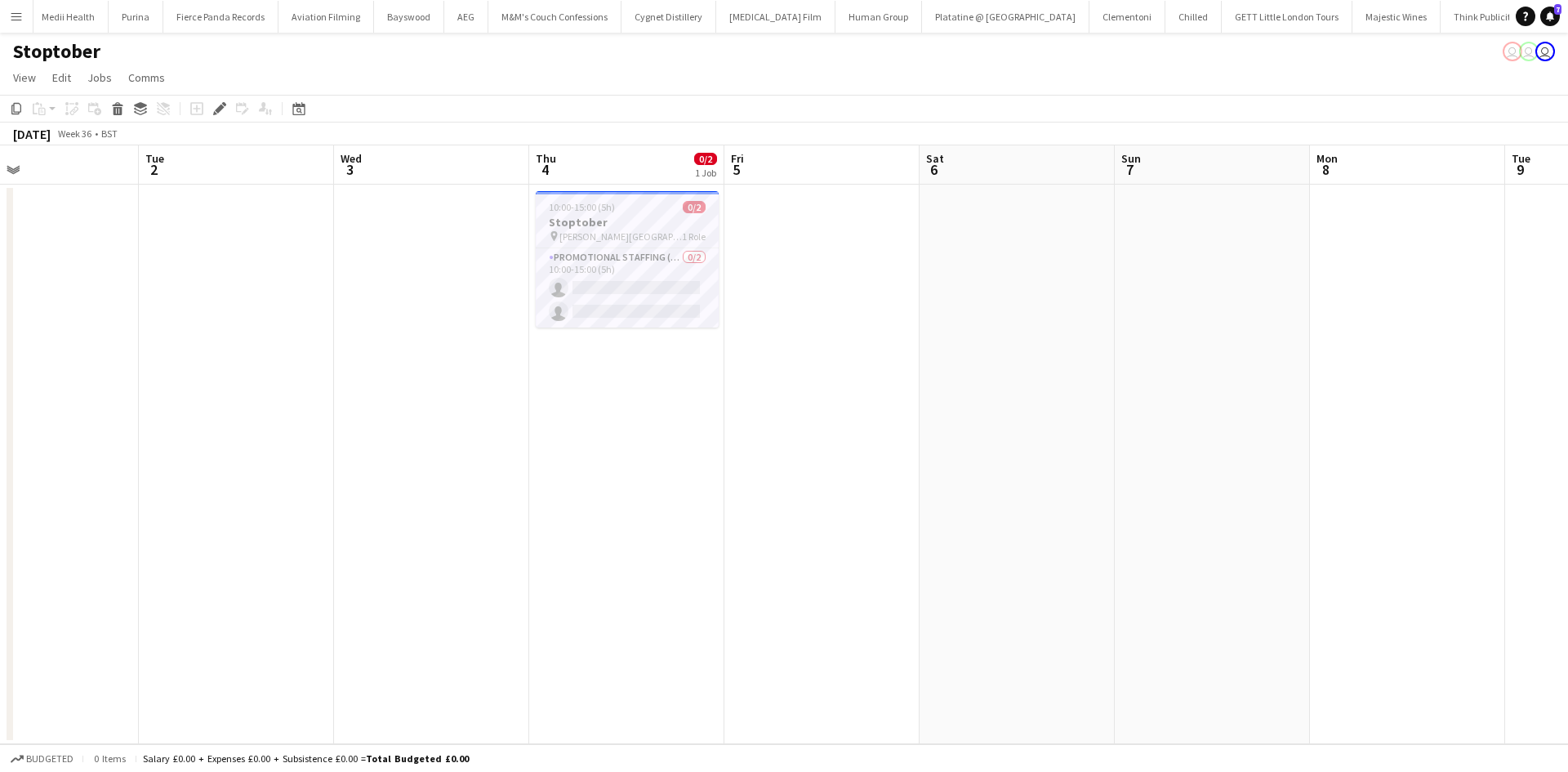
click at [647, 218] on h3 "Stoptober" at bounding box center [627, 221] width 183 height 15
click at [635, 214] on app-job-card "10:00-15:00 (5h) 0/2 Stoptober pin [PERSON_NAME][GEOGRAPHIC_DATA], Meet outside…" at bounding box center [627, 259] width 183 height 136
click at [222, 107] on icon at bounding box center [218, 109] width 9 height 9
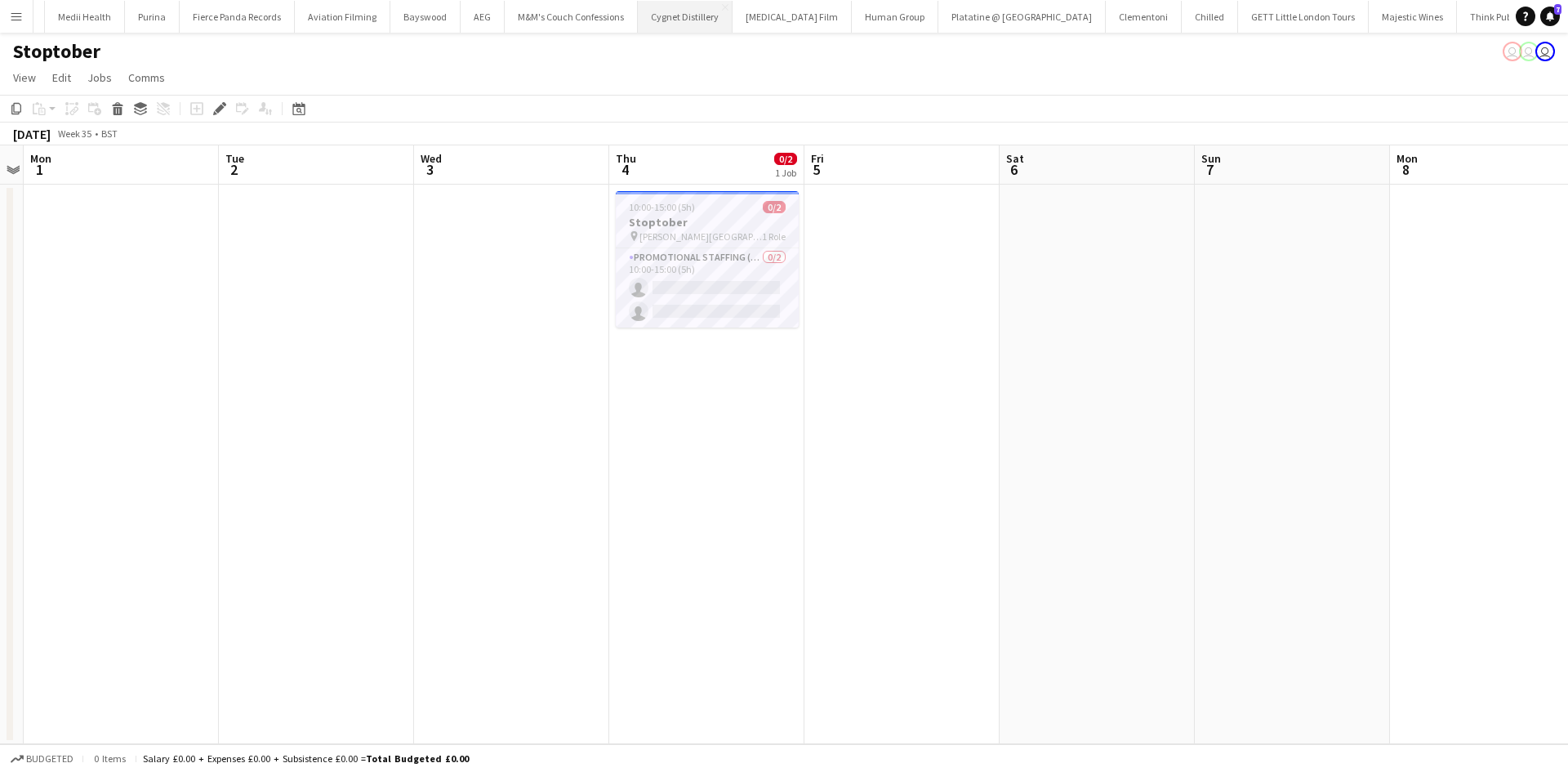
scroll to position [0, 10223]
click at [223, 107] on icon at bounding box center [218, 109] width 9 height 9
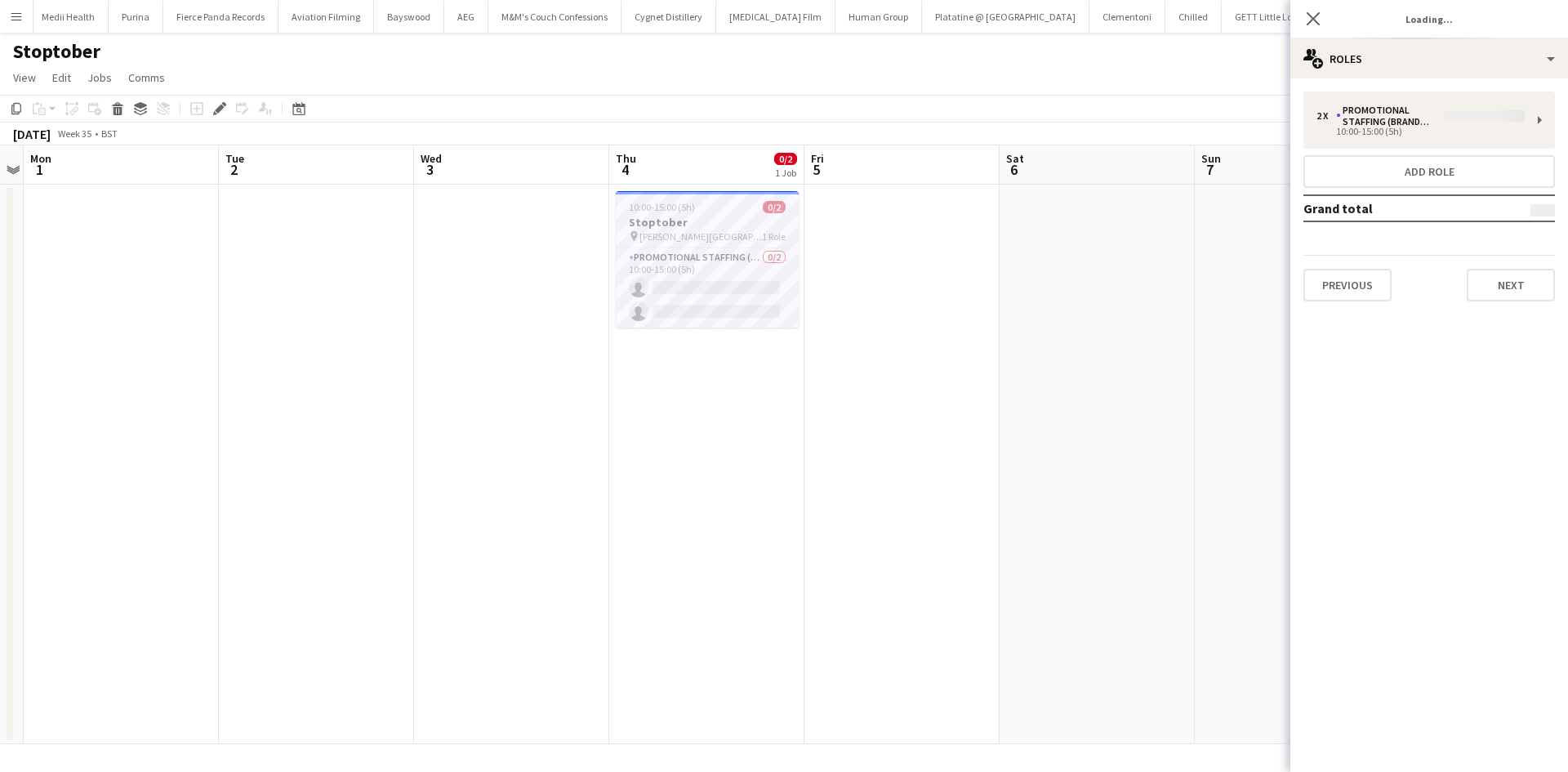
click at [683, 231] on span "[PERSON_NAME][GEOGRAPHIC_DATA], Meet outside B&M" at bounding box center [700, 236] width 122 height 13
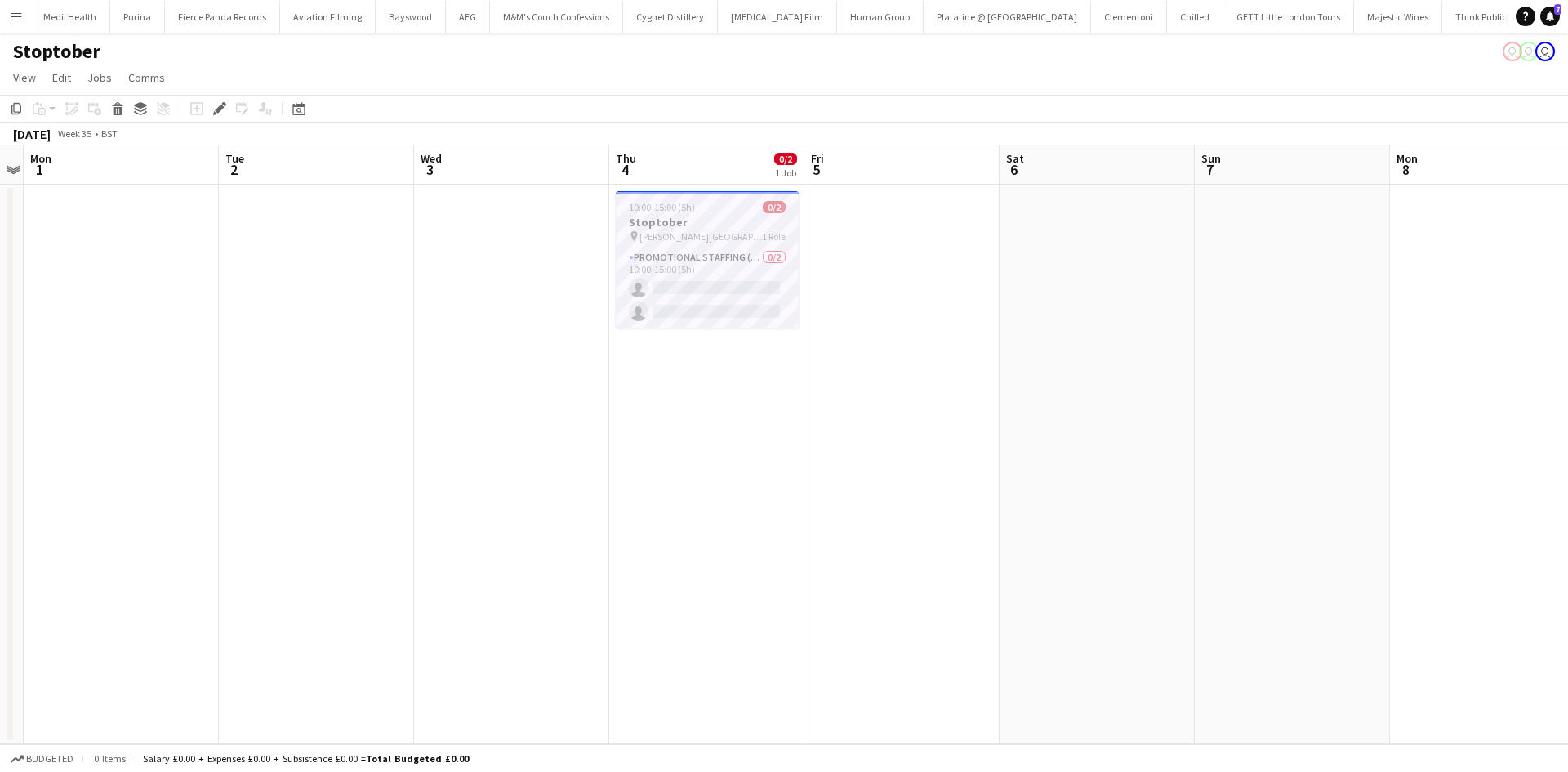
scroll to position [0, 10223]
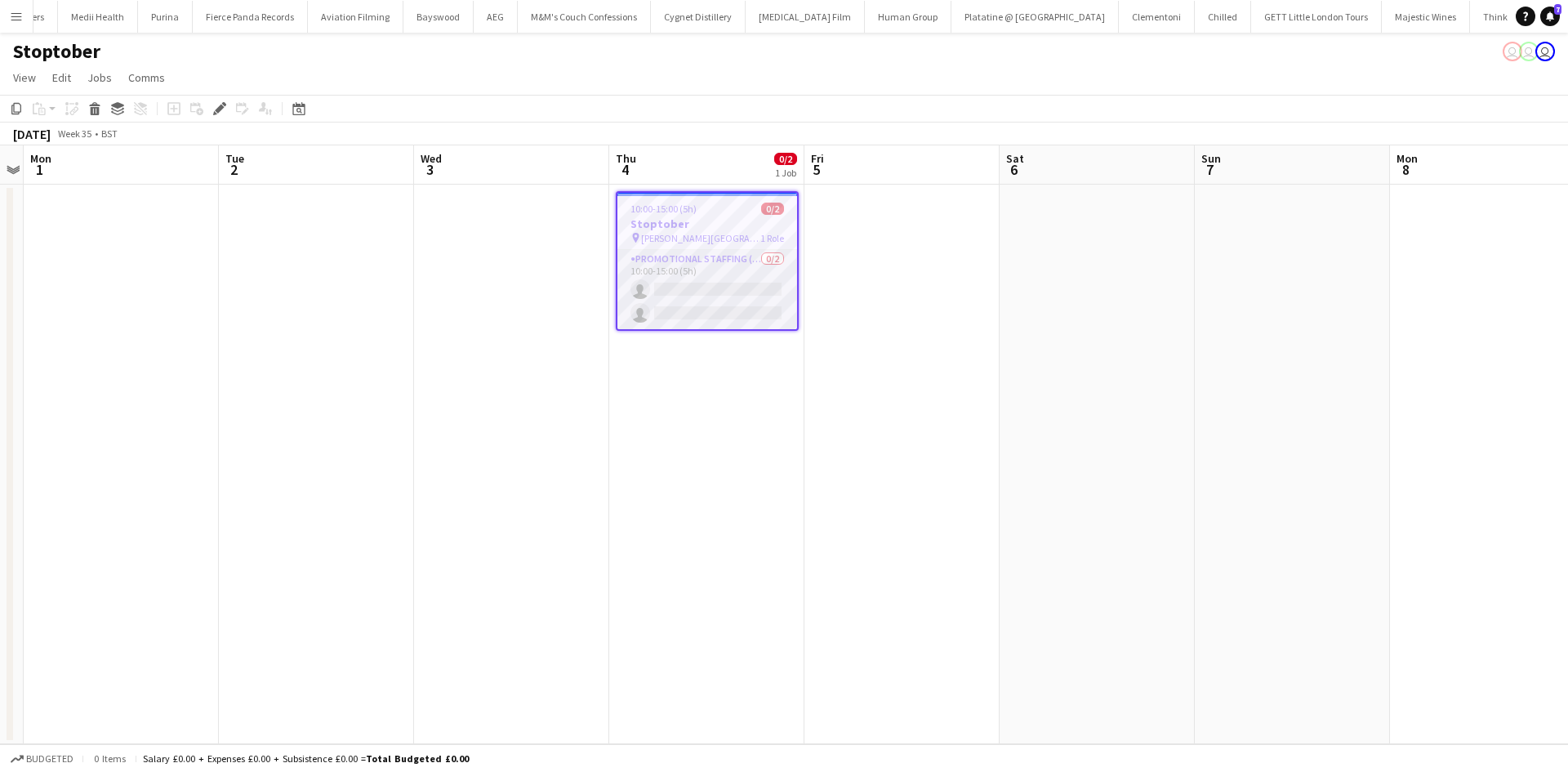
scroll to position [0, 10223]
click at [209, 101] on div "Add job Add linked Job Edit Edit linked Job Applicants" at bounding box center [213, 109] width 125 height 20
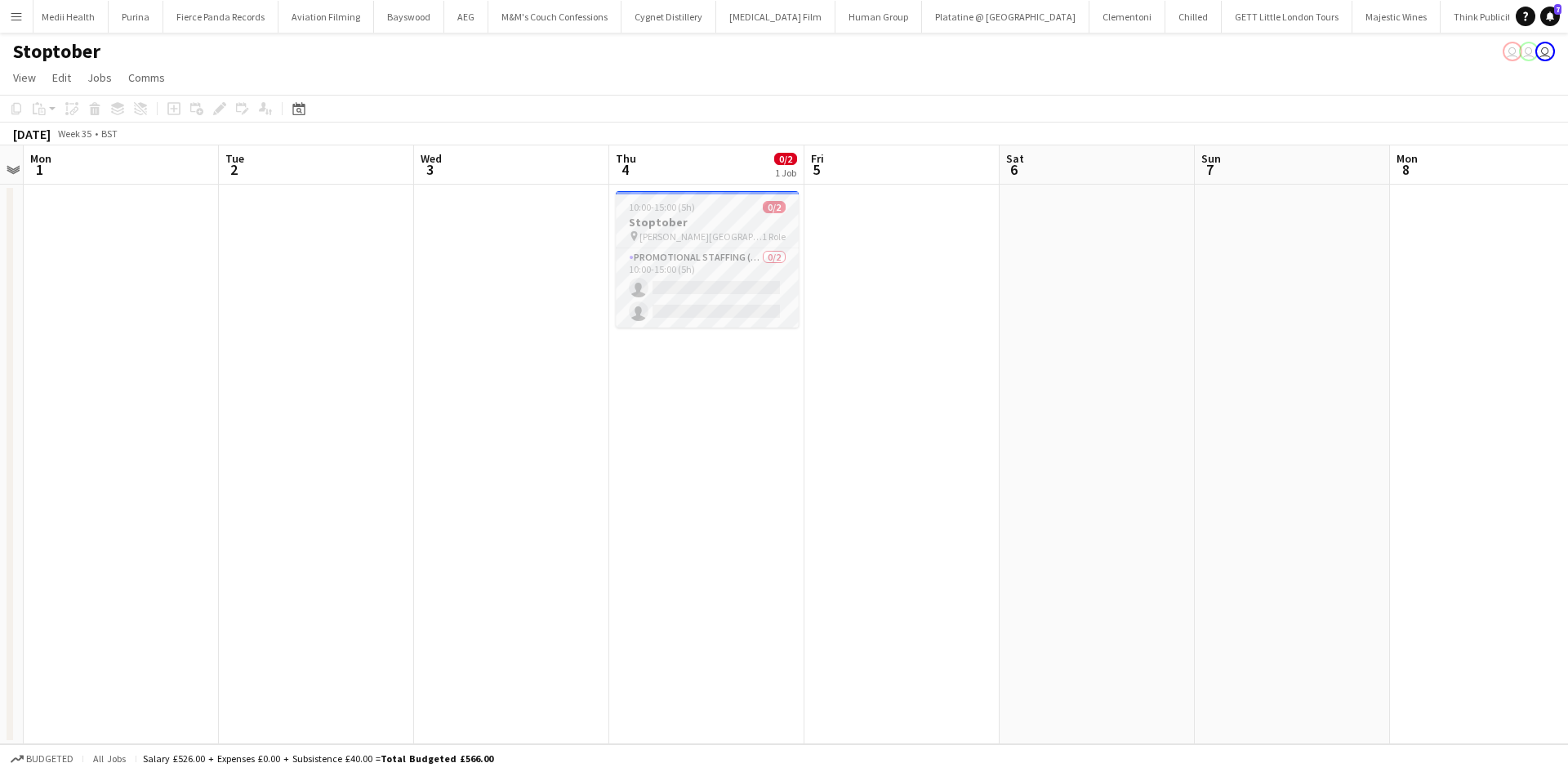
click at [704, 220] on h3 "Stoptober" at bounding box center [707, 221] width 183 height 15
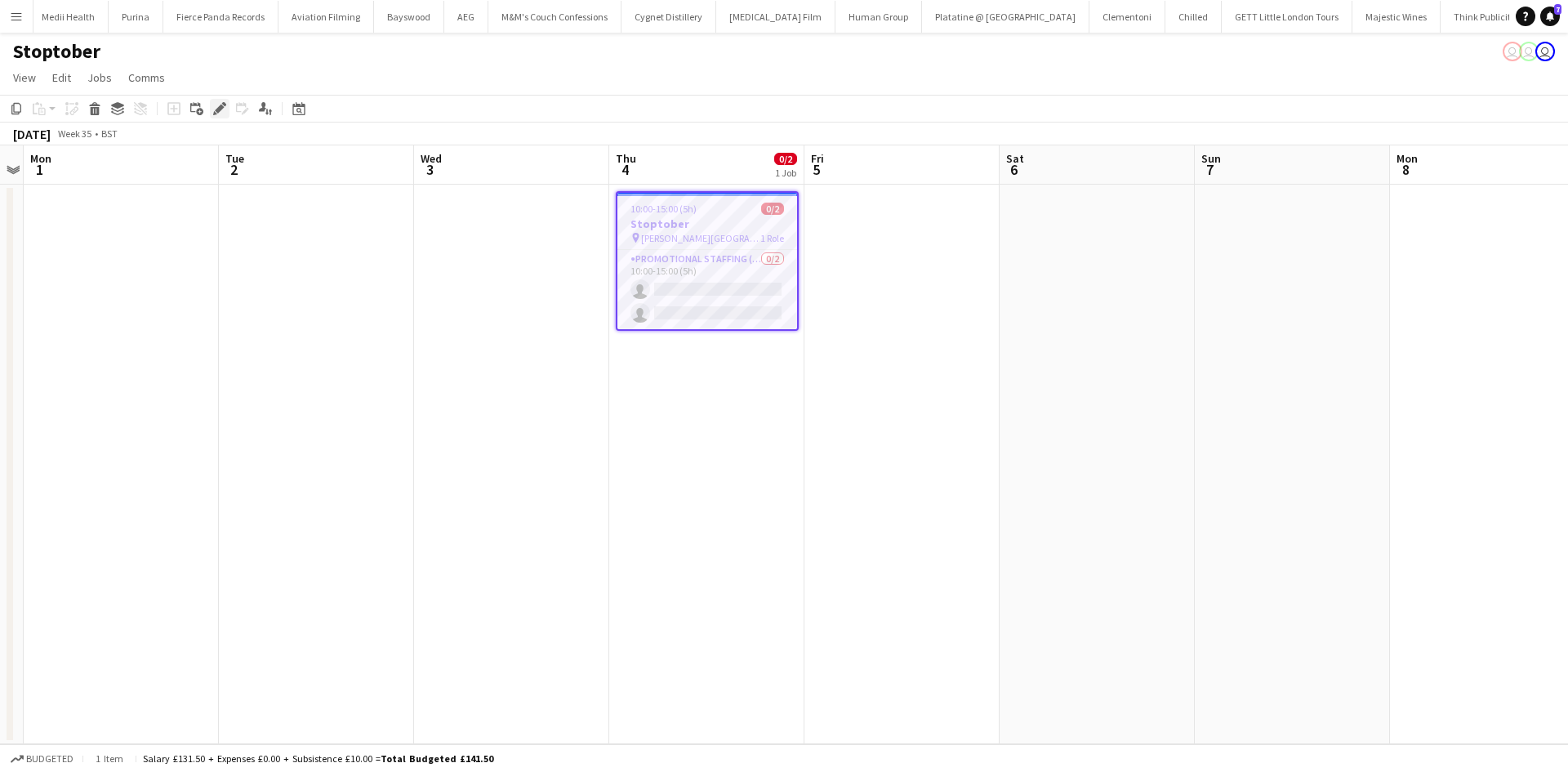
click at [223, 108] on icon at bounding box center [218, 109] width 9 height 9
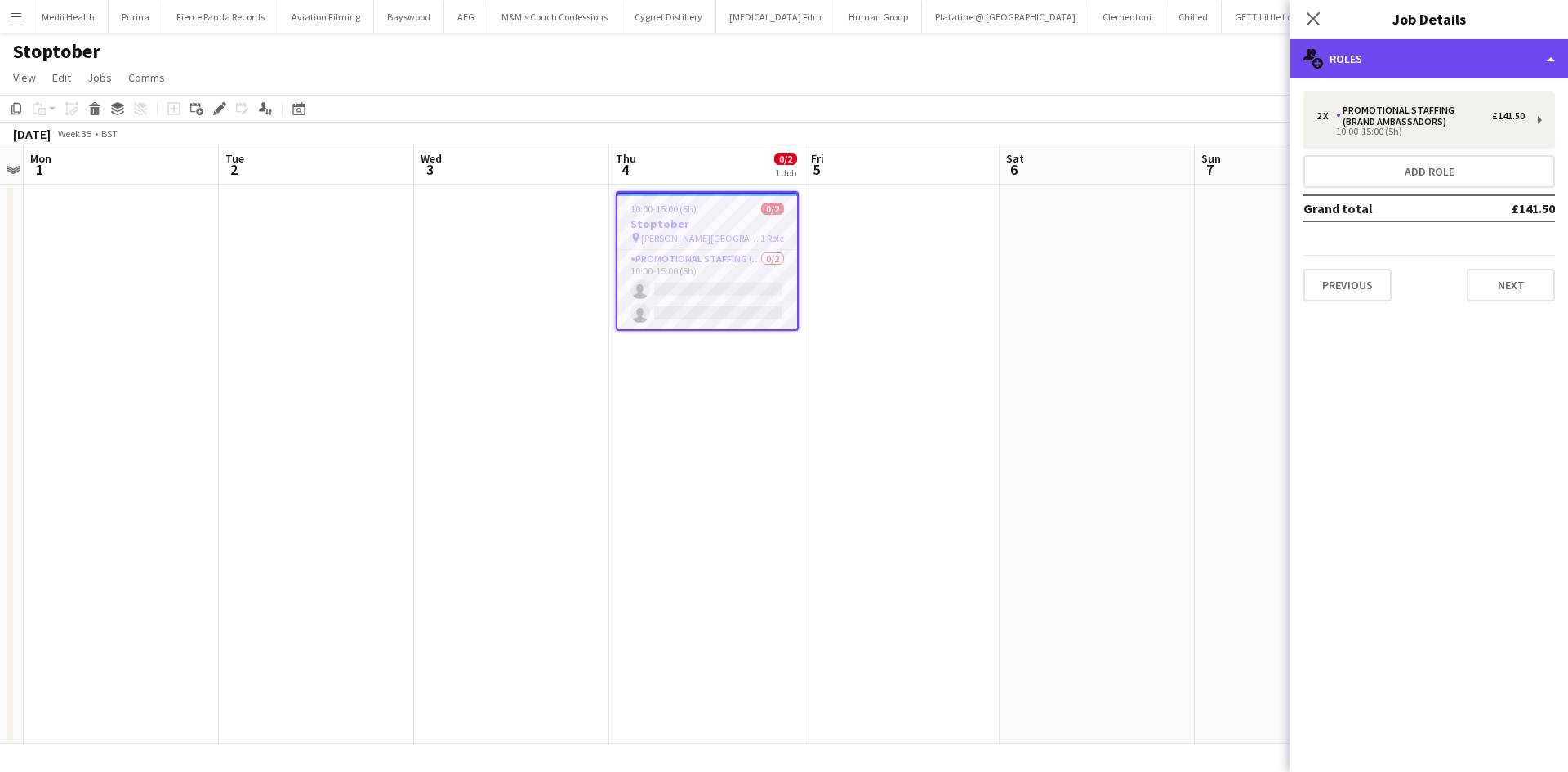
click at [1361, 53] on div "multiple-users-add Roles" at bounding box center [1428, 59] width 277 height 39
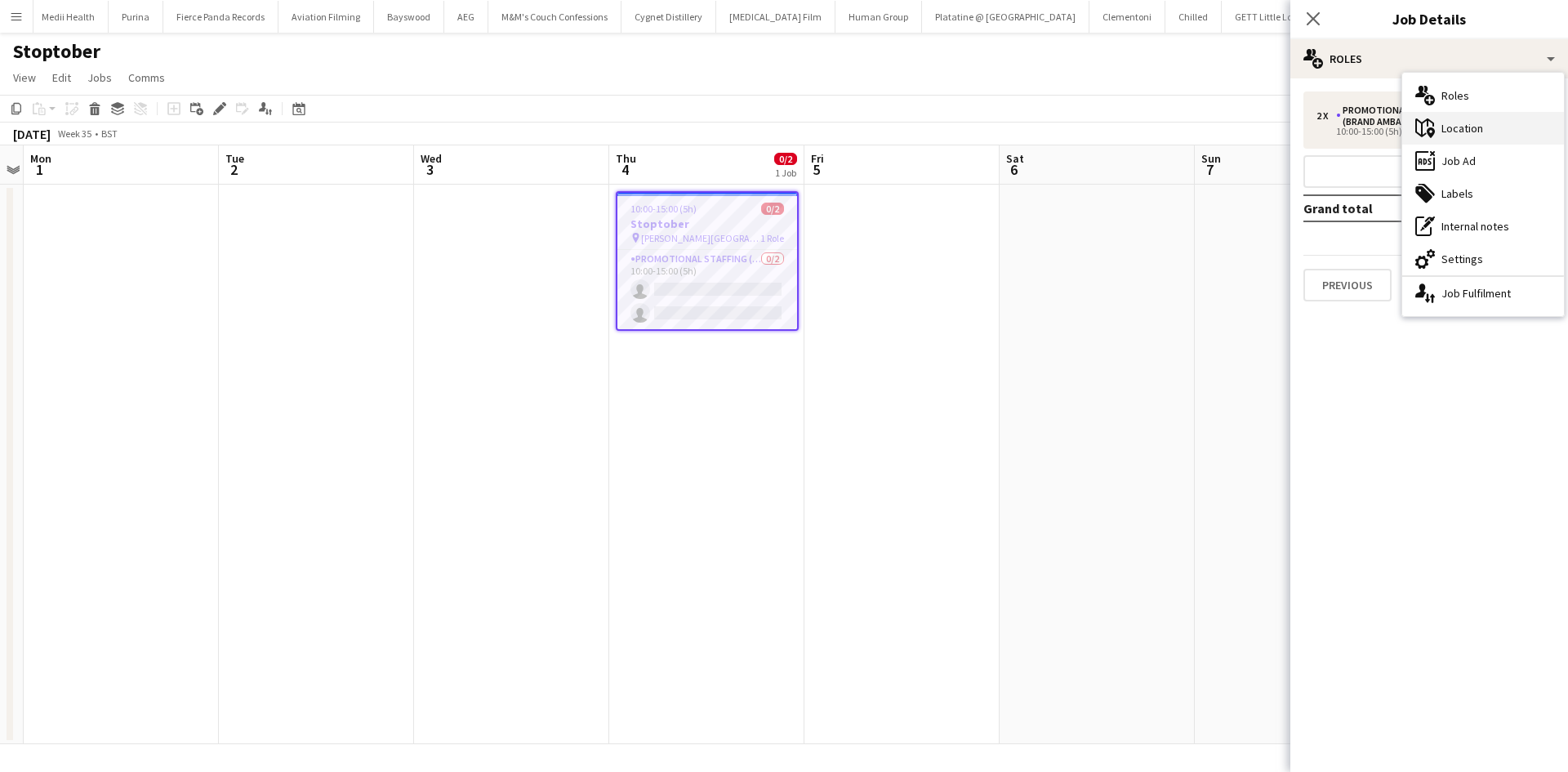
click at [1522, 129] on div "maps-pin-1 Location" at bounding box center [1482, 127] width 162 height 32
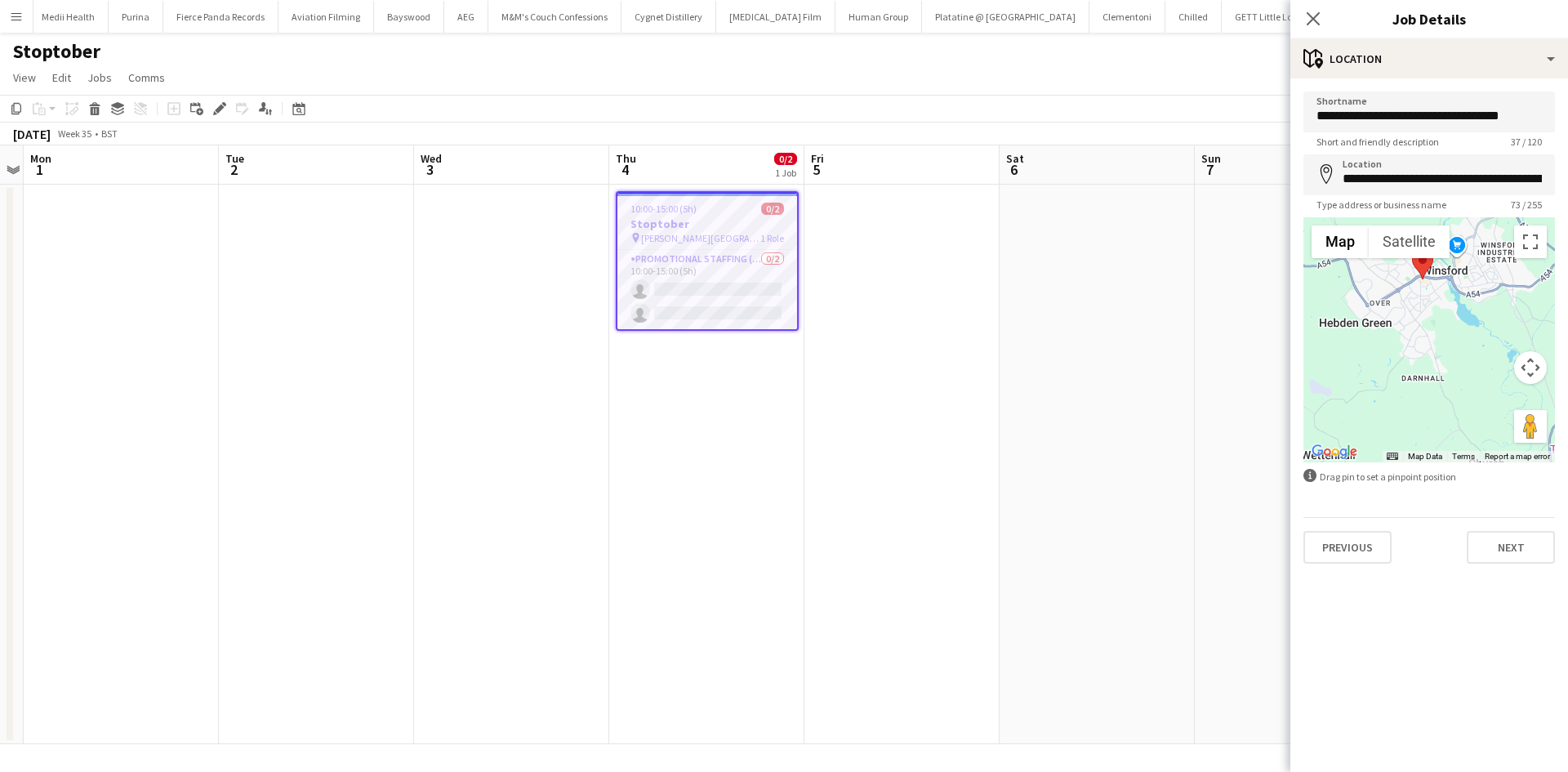
drag, startPoint x: 1415, startPoint y: 296, endPoint x: 1401, endPoint y: 430, distance: 134.7
click at [1401, 430] on div at bounding box center [1428, 340] width 252 height 245
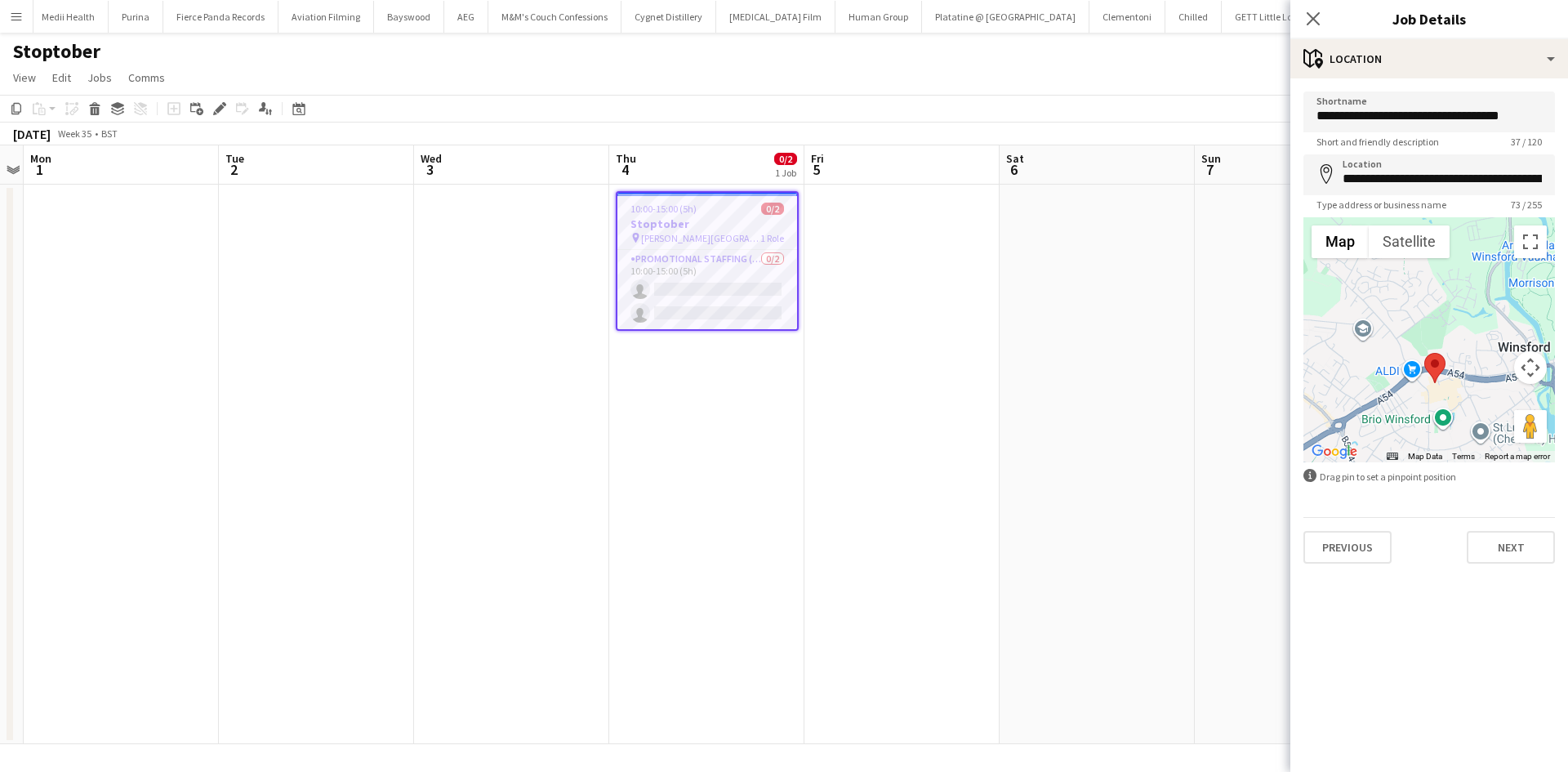
drag, startPoint x: 1435, startPoint y: 326, endPoint x: 1431, endPoint y: 449, distance: 123.1
click at [1431, 449] on div at bounding box center [1428, 340] width 252 height 245
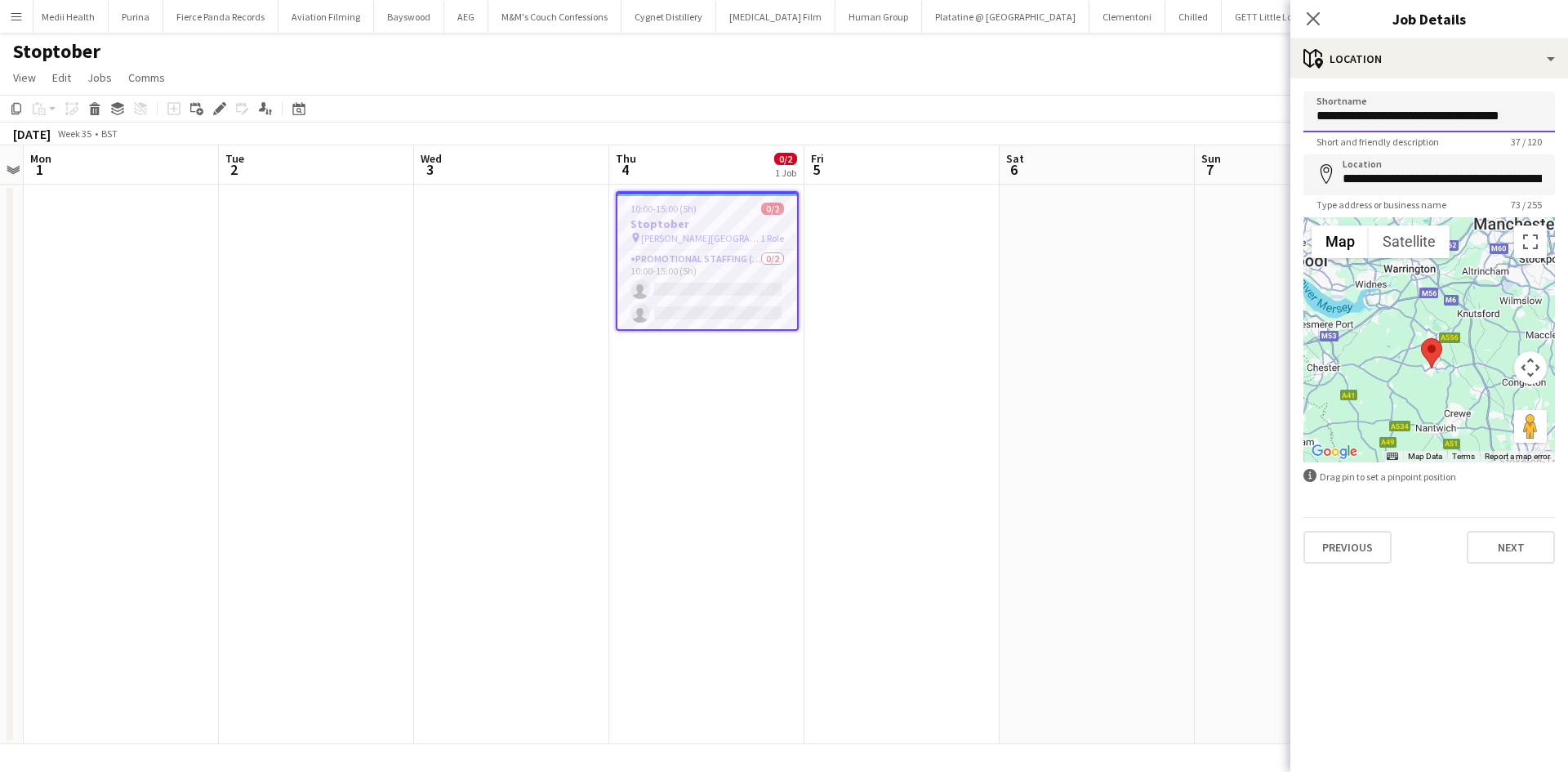
drag, startPoint x: 1338, startPoint y: 116, endPoint x: 1388, endPoint y: 128, distance: 51.4
click at [1338, 116] on input "**********" at bounding box center [1428, 112] width 252 height 41
type input "**********"
click at [1472, 184] on input "**********" at bounding box center [1428, 175] width 252 height 41
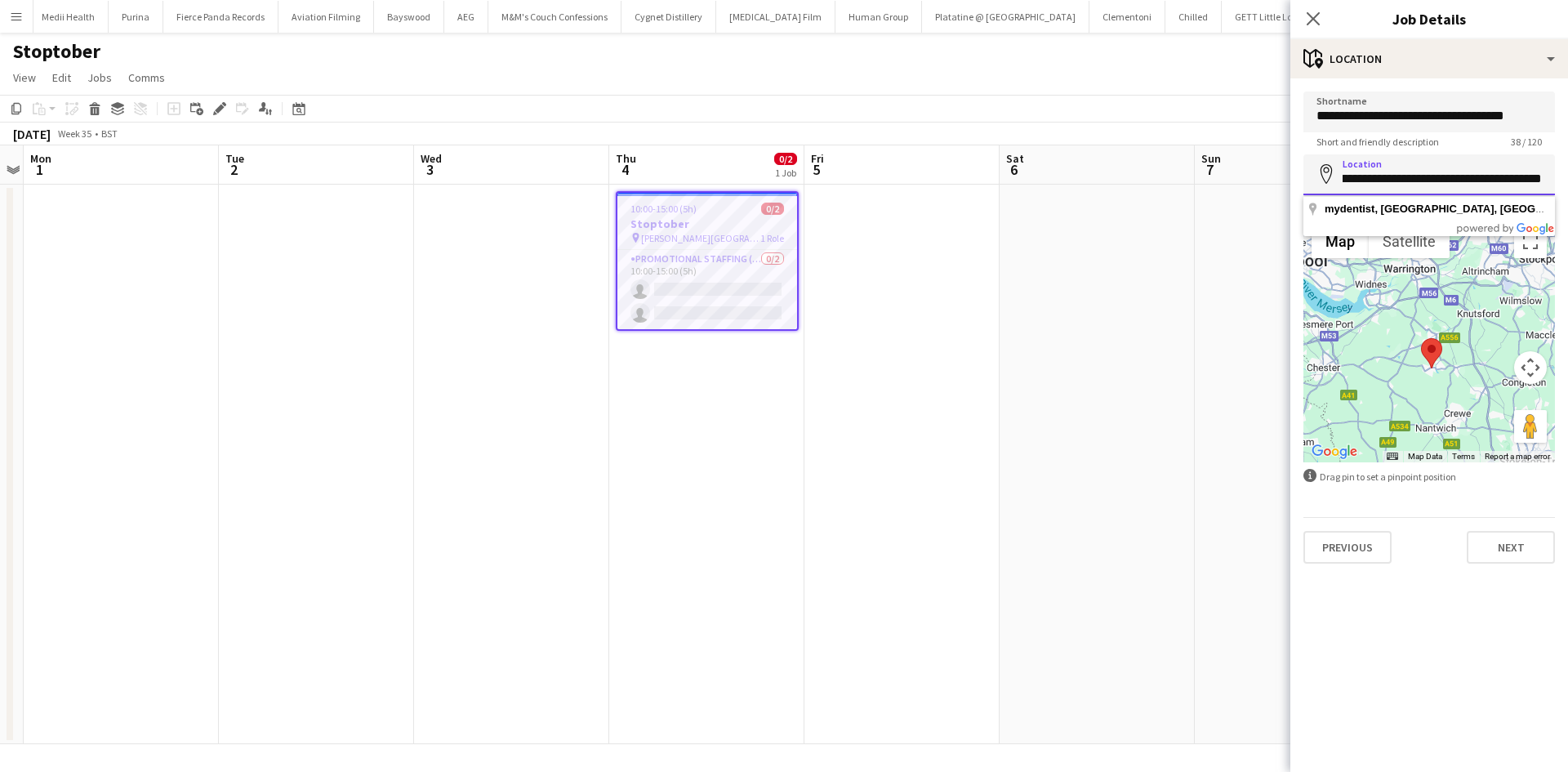
drag, startPoint x: 1337, startPoint y: 173, endPoint x: 1567, endPoint y: 176, distance: 230.0
click at [1567, 176] on form "**********" at bounding box center [1428, 327] width 277 height 472
type input "**********"
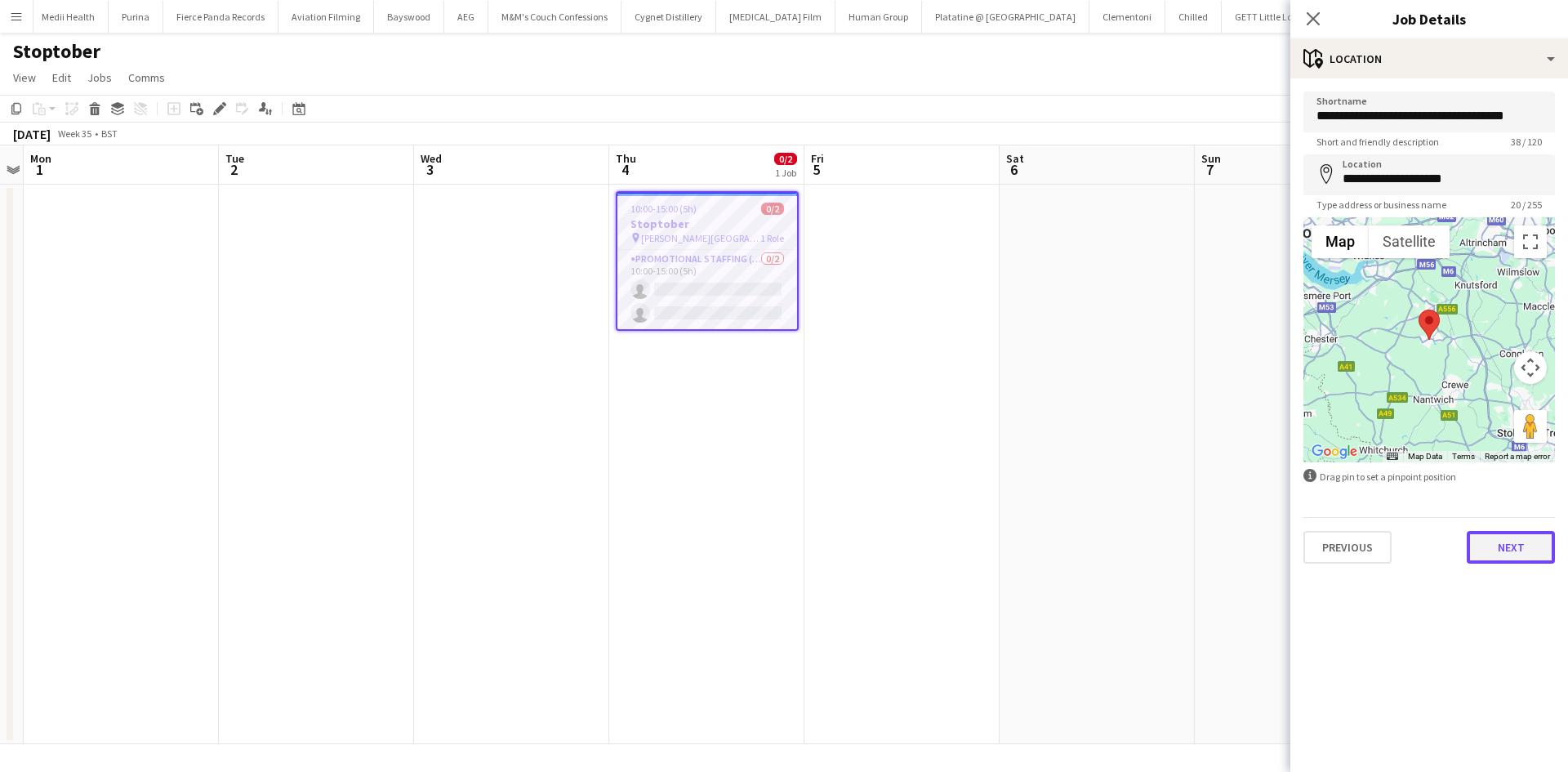
click at [1513, 550] on button "Next" at bounding box center [1510, 547] width 88 height 32
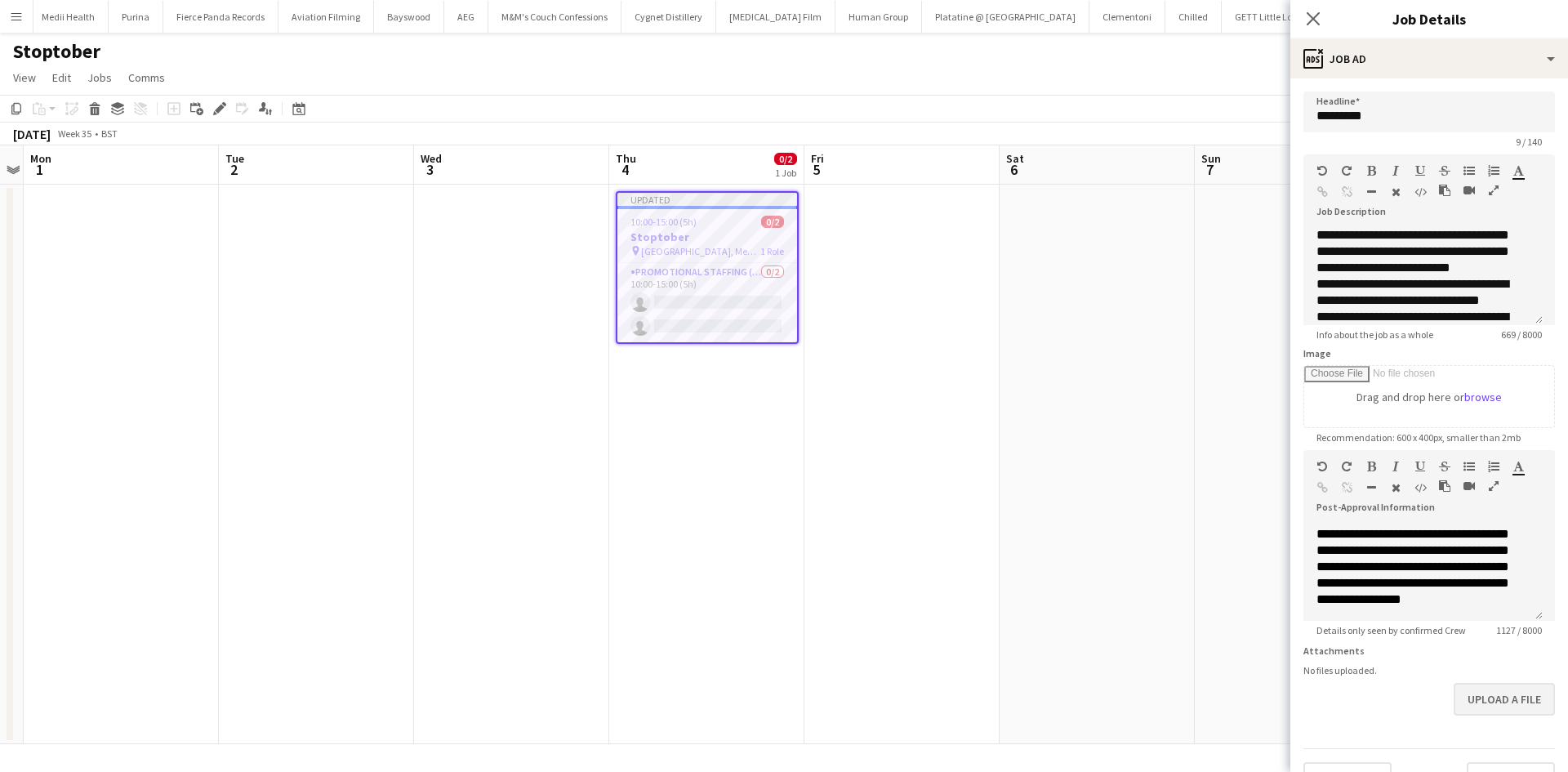
scroll to position [499, 0]
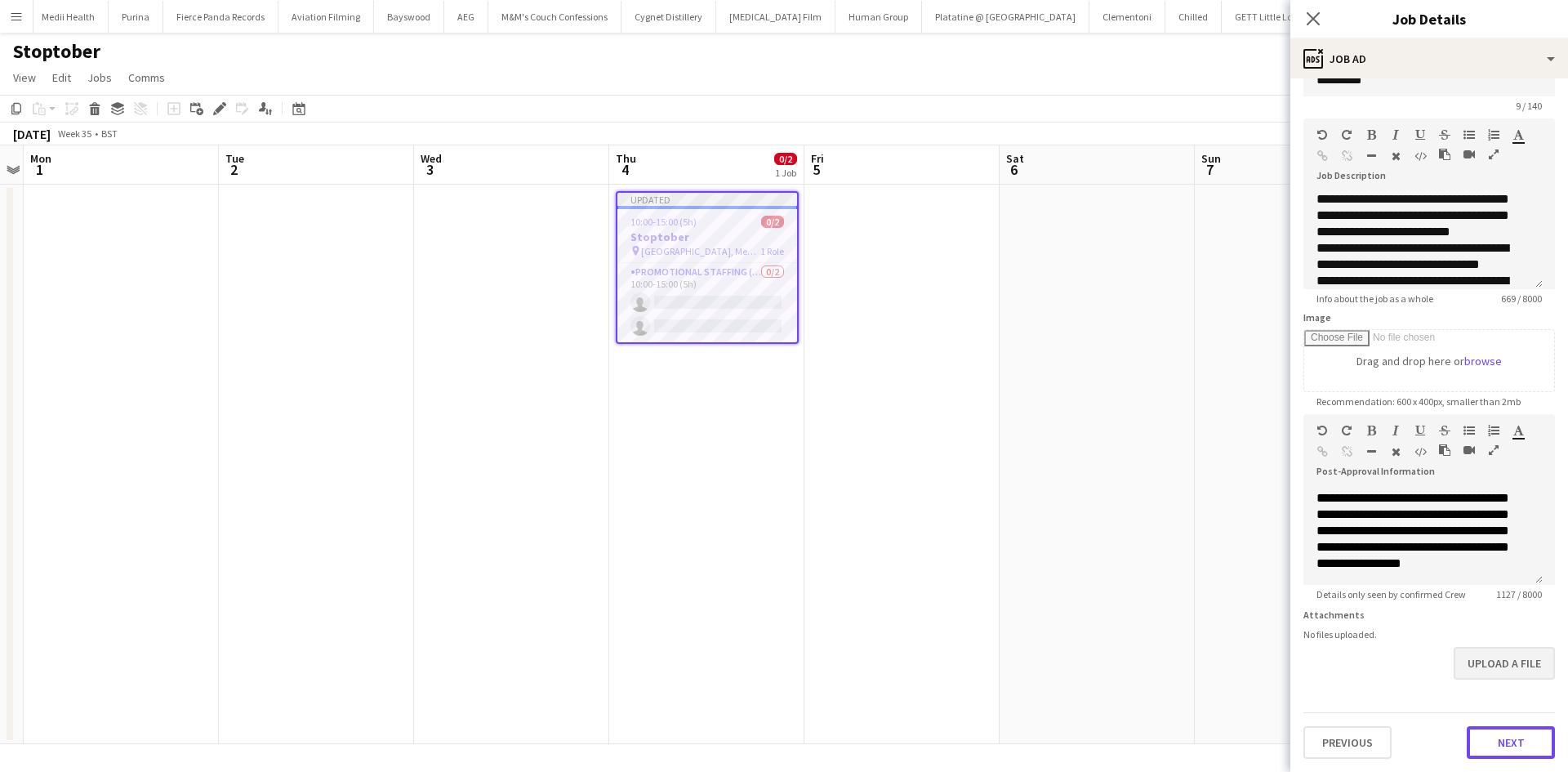
drag, startPoint x: 1488, startPoint y: 696, endPoint x: 1471, endPoint y: 660, distance: 39.8
click at [1488, 692] on form "**********" at bounding box center [1428, 408] width 277 height 703
click at [1146, 296] on app-date-cell at bounding box center [1096, 463] width 195 height 559
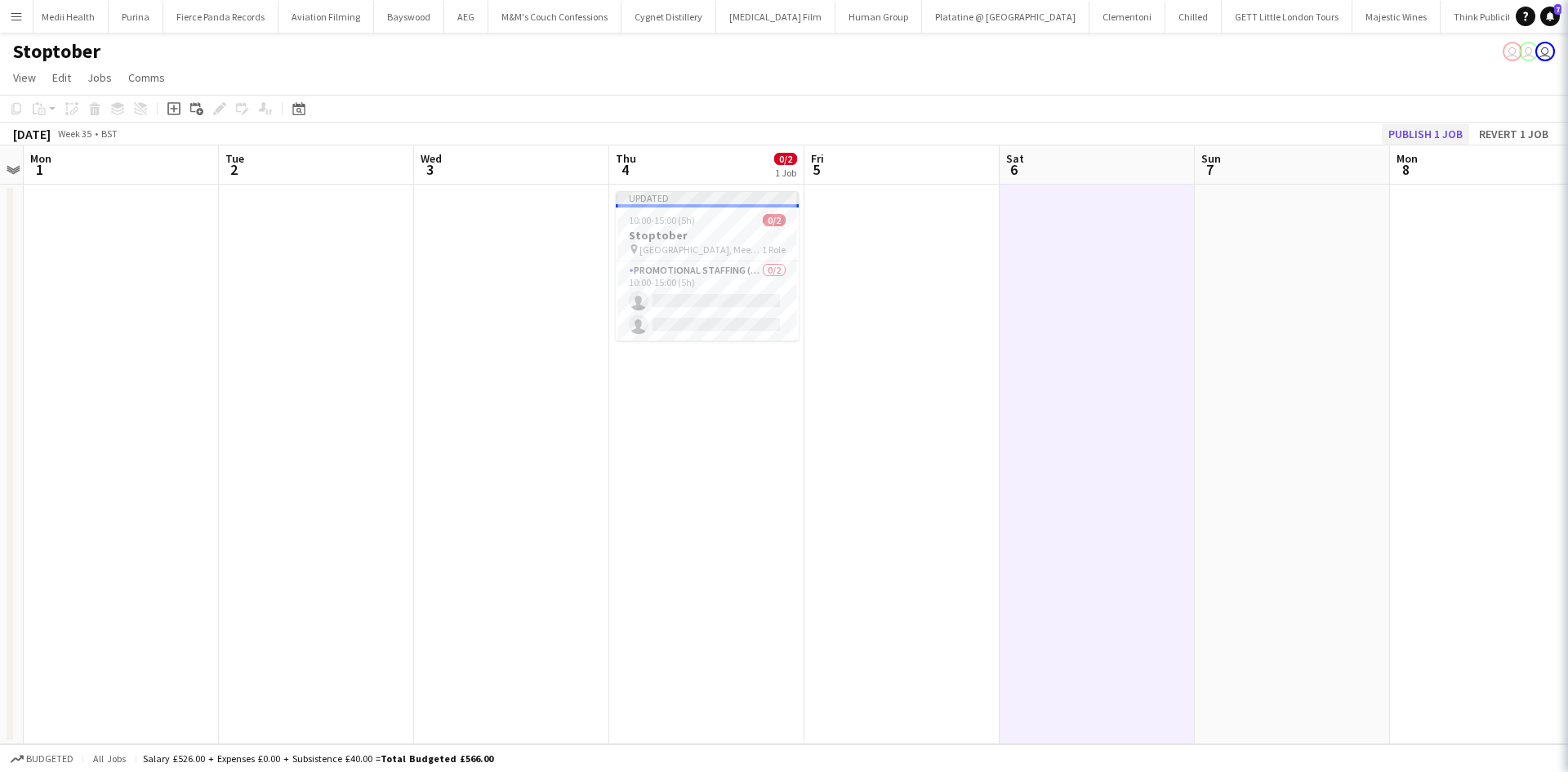
scroll to position [0, 562]
click at [1444, 130] on button "Publish 1 job" at bounding box center [1424, 134] width 87 height 22
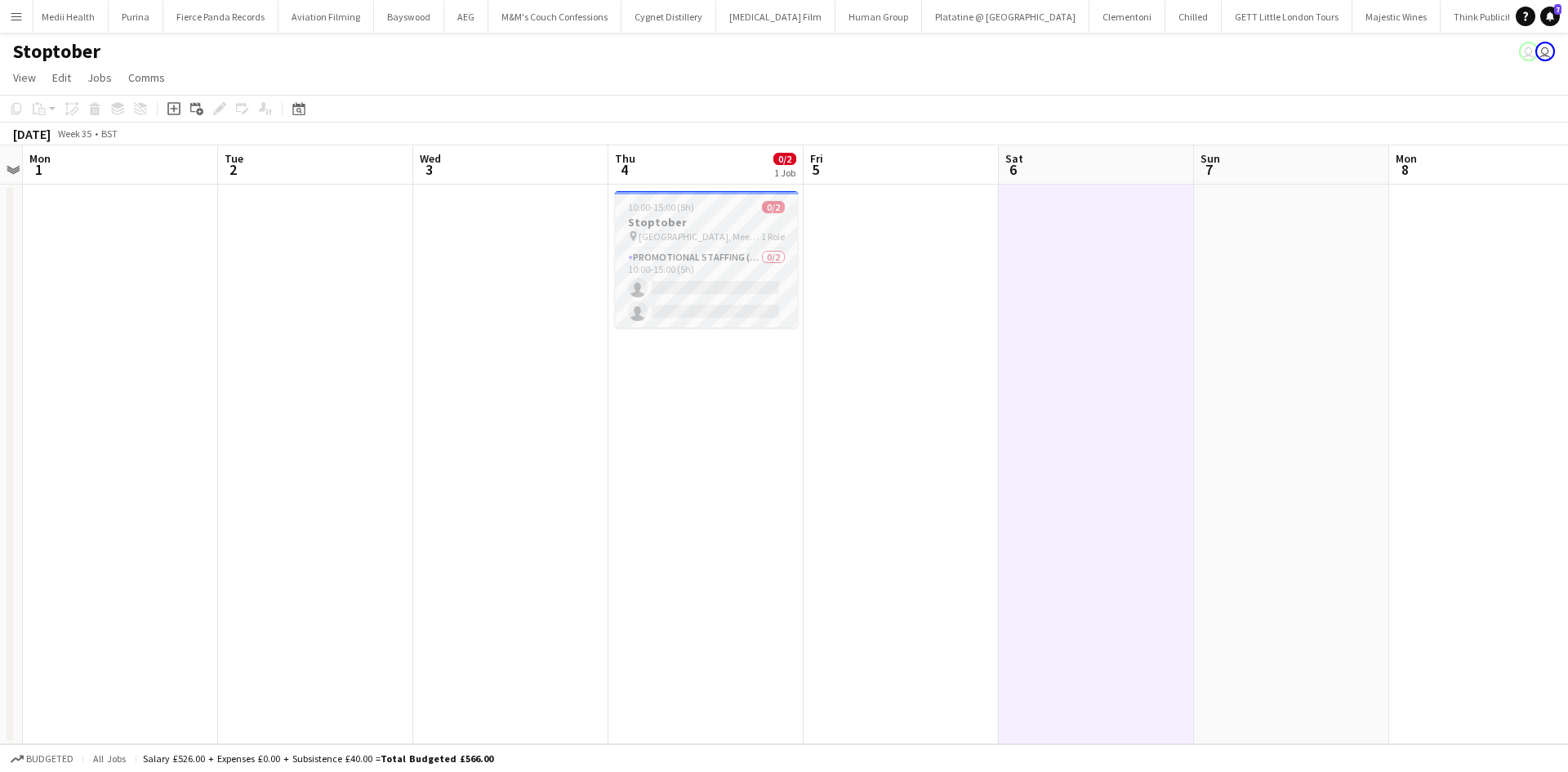
click at [702, 225] on h3 "Stoptober" at bounding box center [706, 221] width 183 height 15
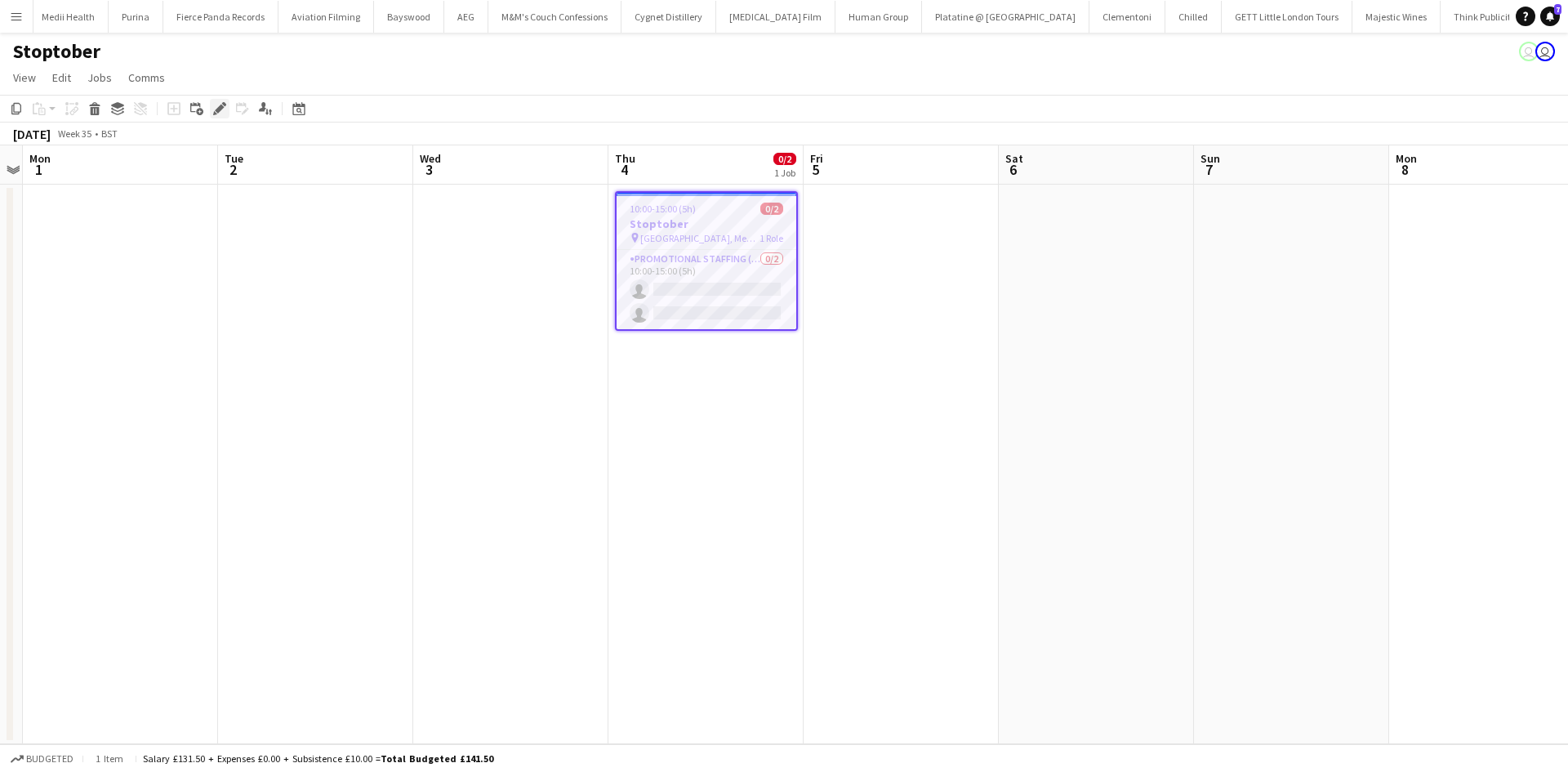
drag, startPoint x: 225, startPoint y: 108, endPoint x: 210, endPoint y: 111, distance: 15.3
click at [226, 107] on div "Edit" at bounding box center [219, 109] width 20 height 20
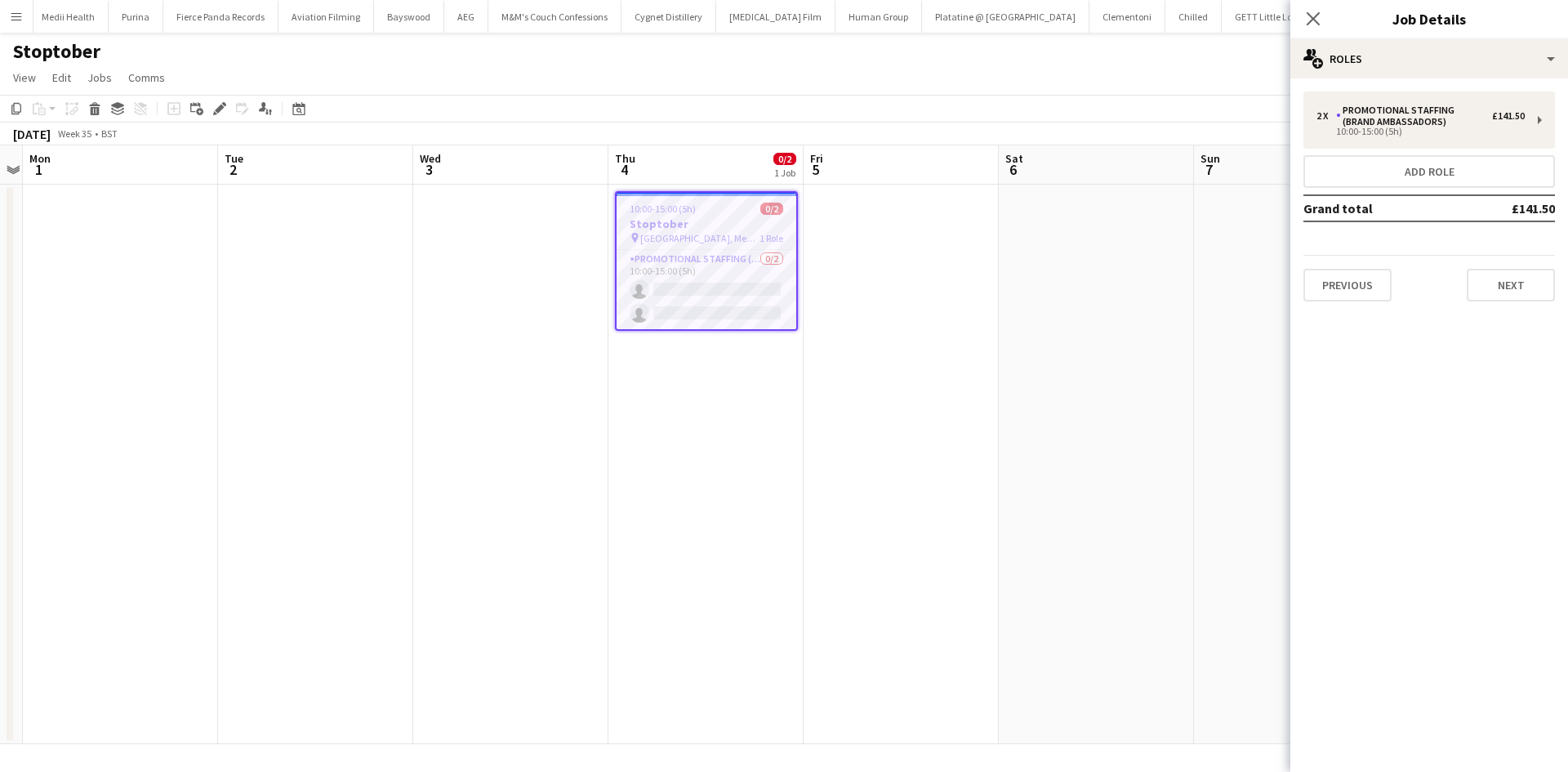
click at [1352, 38] on div "Close pop-in Job Details" at bounding box center [1428, 20] width 277 height 39
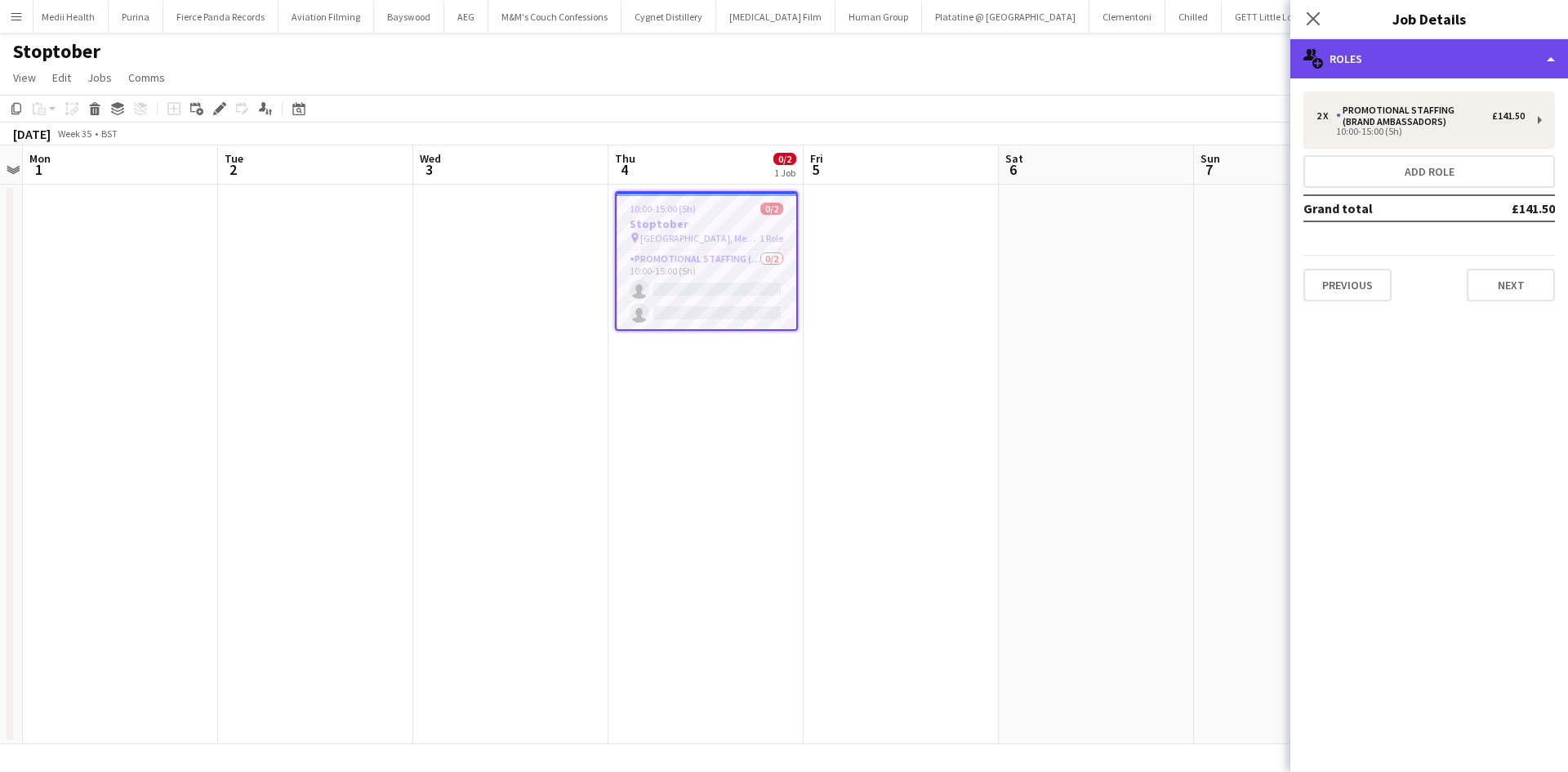
click at [1366, 57] on div "multiple-users-add Roles" at bounding box center [1428, 59] width 277 height 39
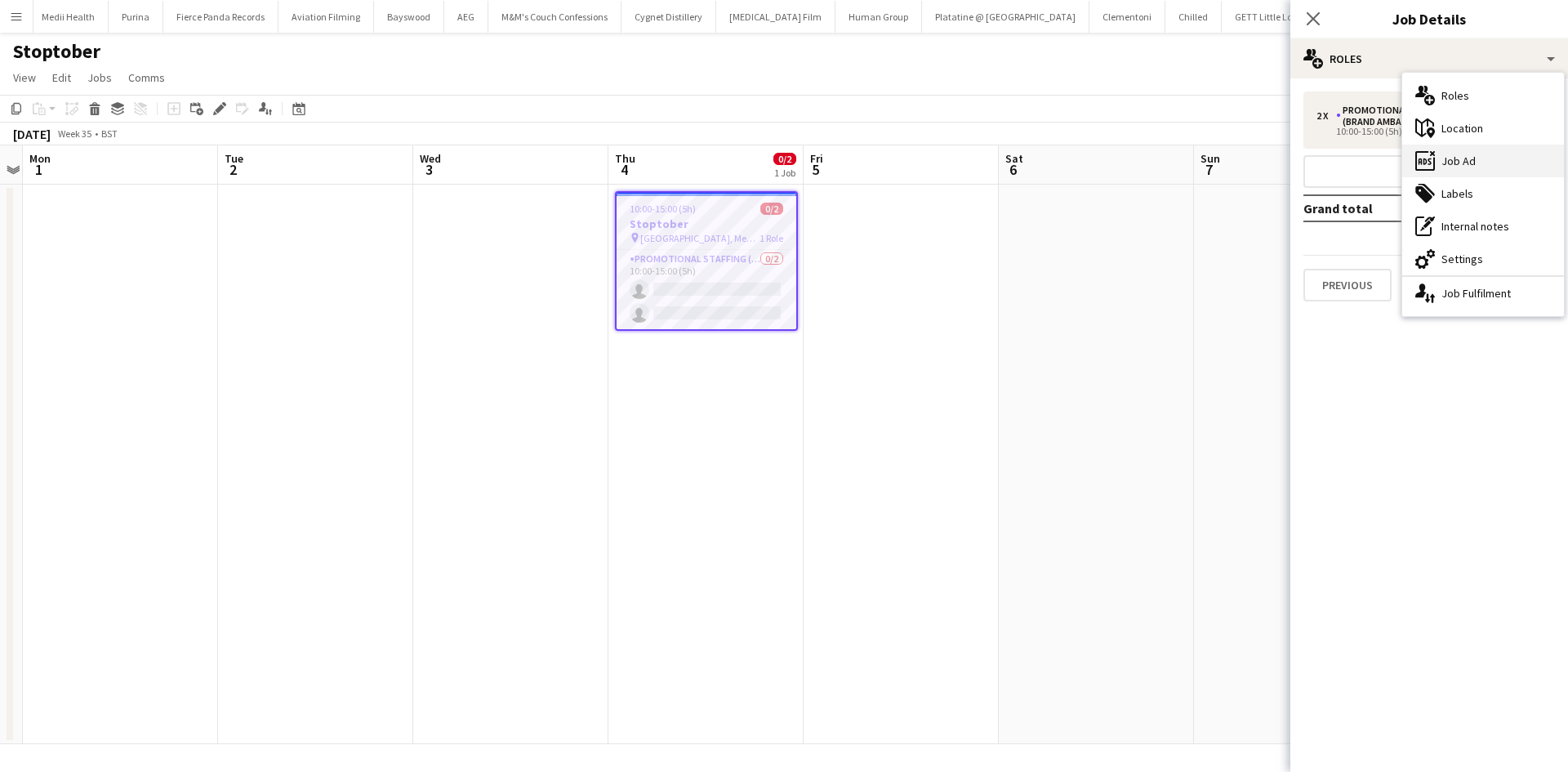
click at [1488, 155] on div "ads-window Job Ad" at bounding box center [1482, 161] width 162 height 32
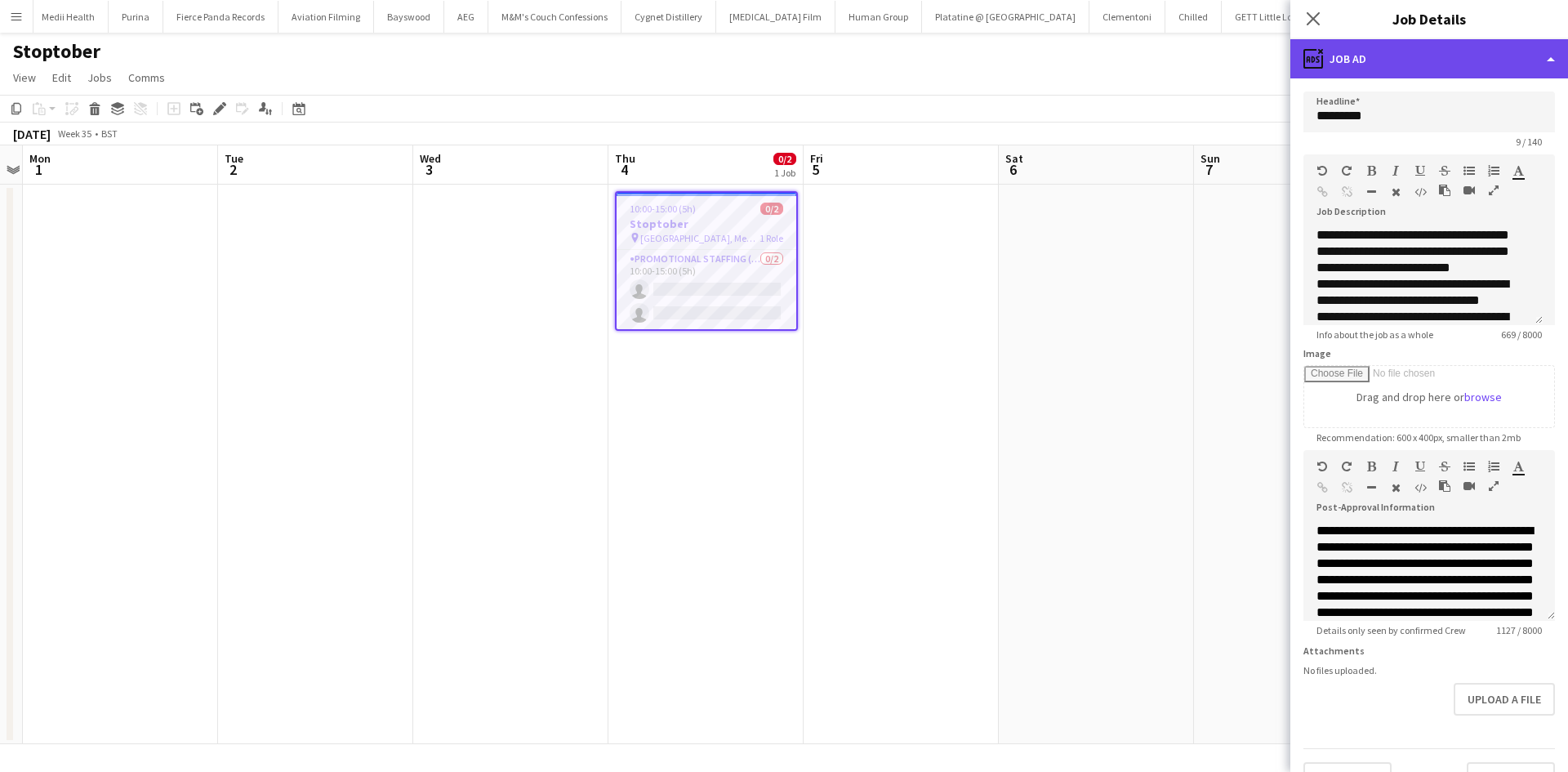
click at [1364, 62] on div "ads-window Job Ad" at bounding box center [1428, 59] width 277 height 39
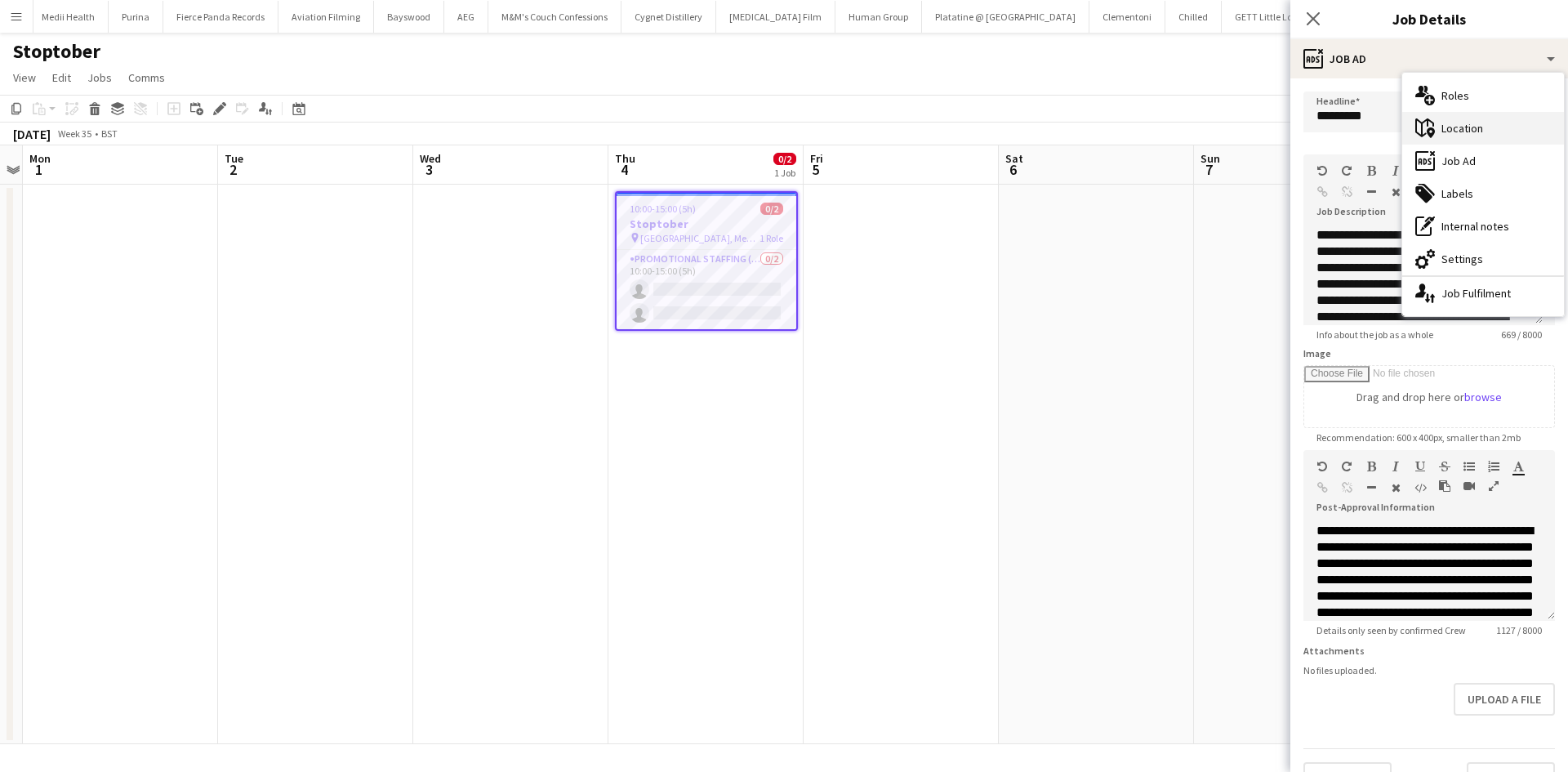
click at [1459, 130] on div "maps-pin-1 Location" at bounding box center [1482, 127] width 162 height 32
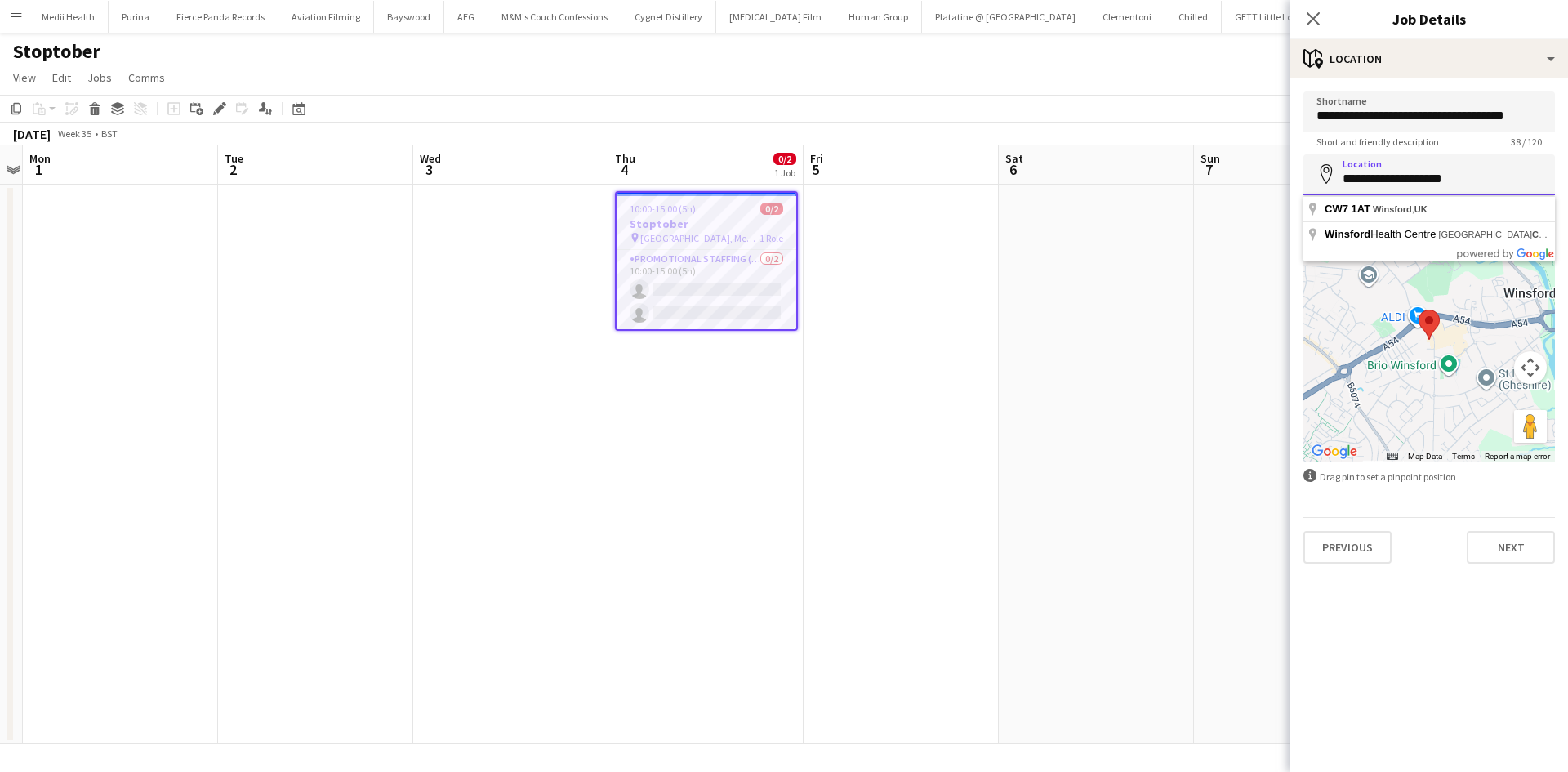
drag, startPoint x: 1337, startPoint y: 182, endPoint x: 1504, endPoint y: 179, distance: 167.0
click at [1507, 179] on input "**********" at bounding box center [1428, 175] width 252 height 41
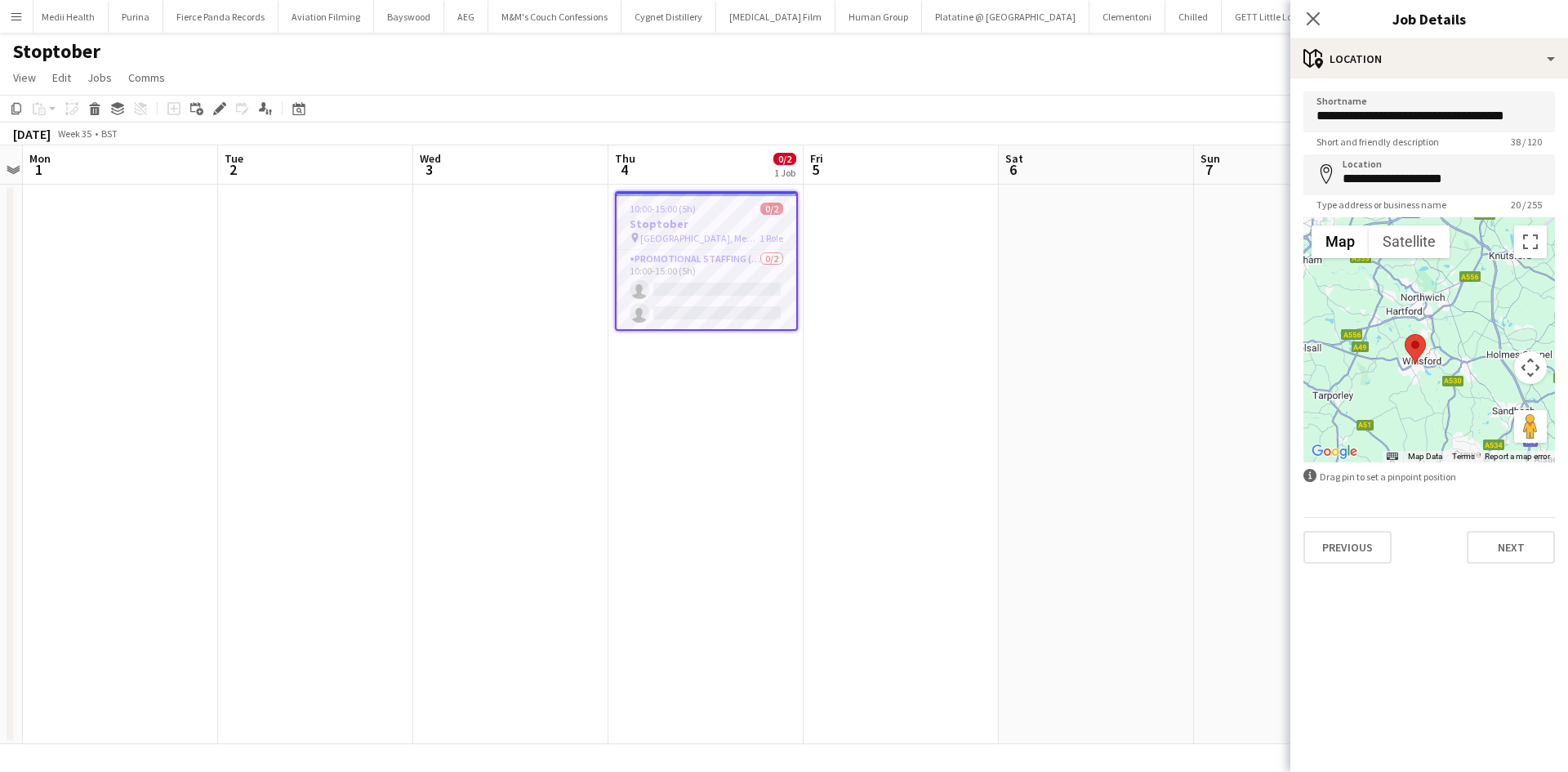
drag, startPoint x: 213, startPoint y: 111, endPoint x: 272, endPoint y: 125, distance: 60.6
click at [213, 111] on div "Edit" at bounding box center [219, 109] width 20 height 20
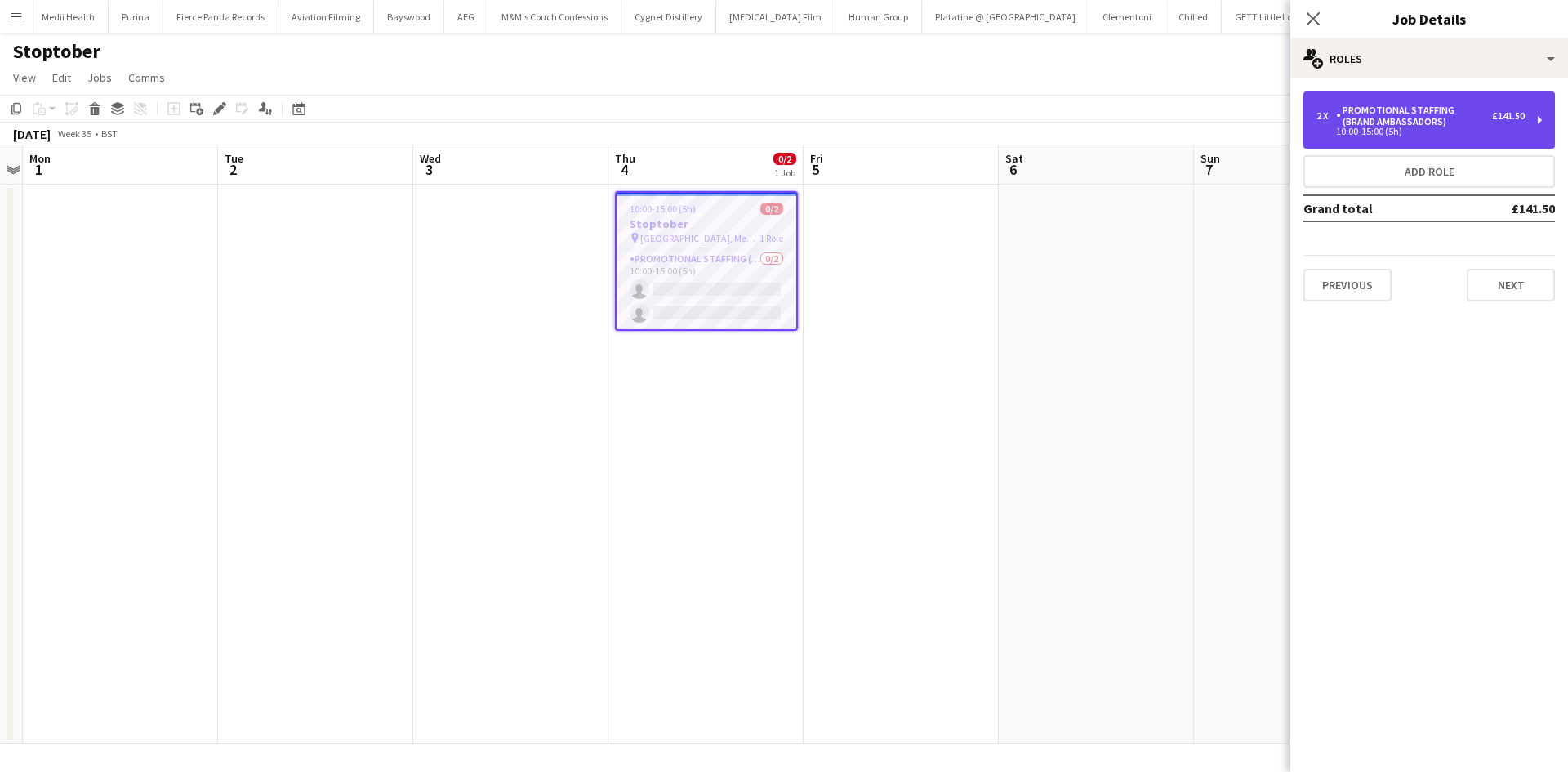
click at [1507, 130] on div "10:00-15:00 (5h)" at bounding box center [1420, 131] width 209 height 8
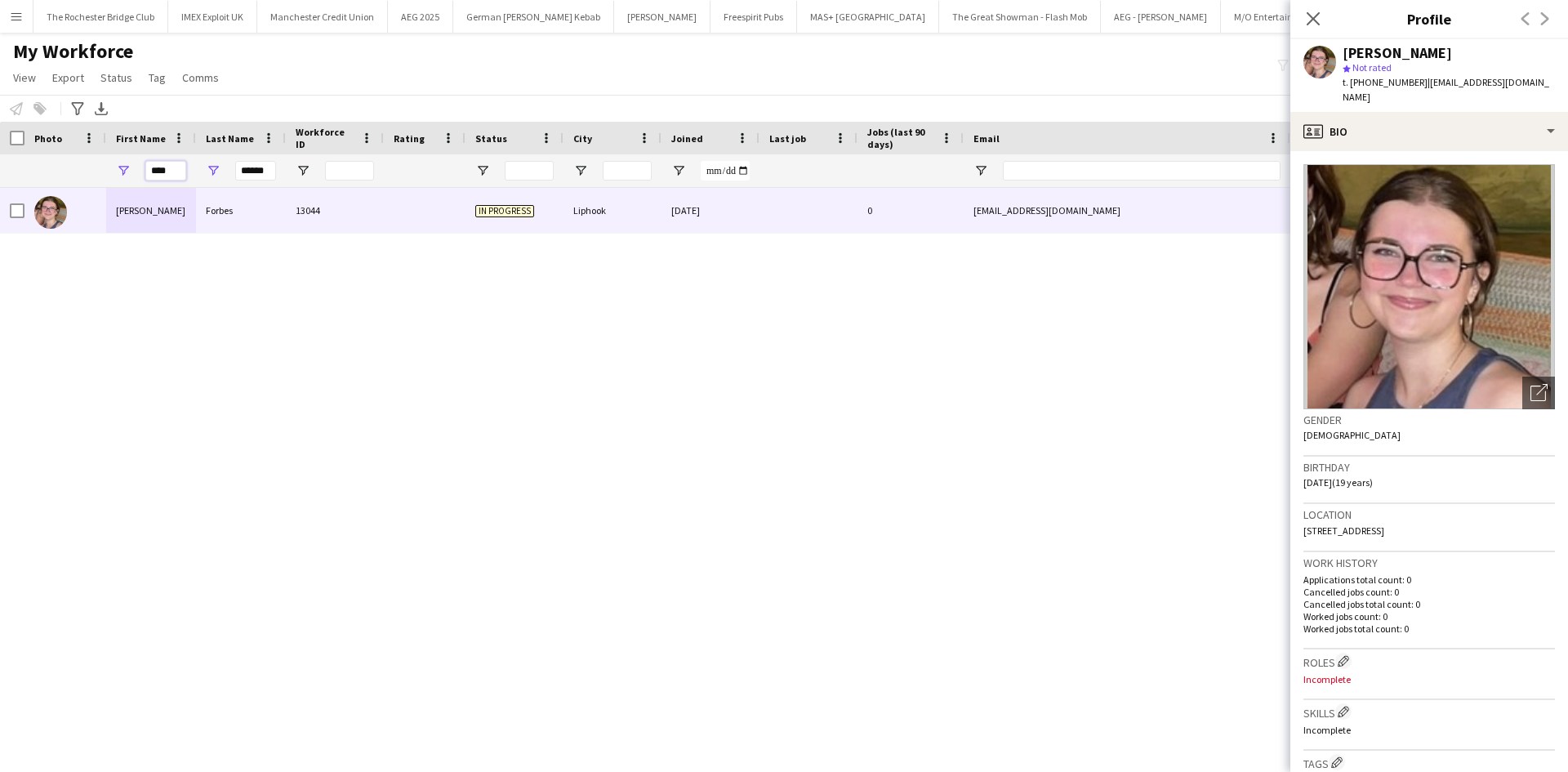
click at [168, 169] on input "****" at bounding box center [166, 170] width 41 height 20
click at [273, 169] on input "******" at bounding box center [256, 170] width 41 height 20
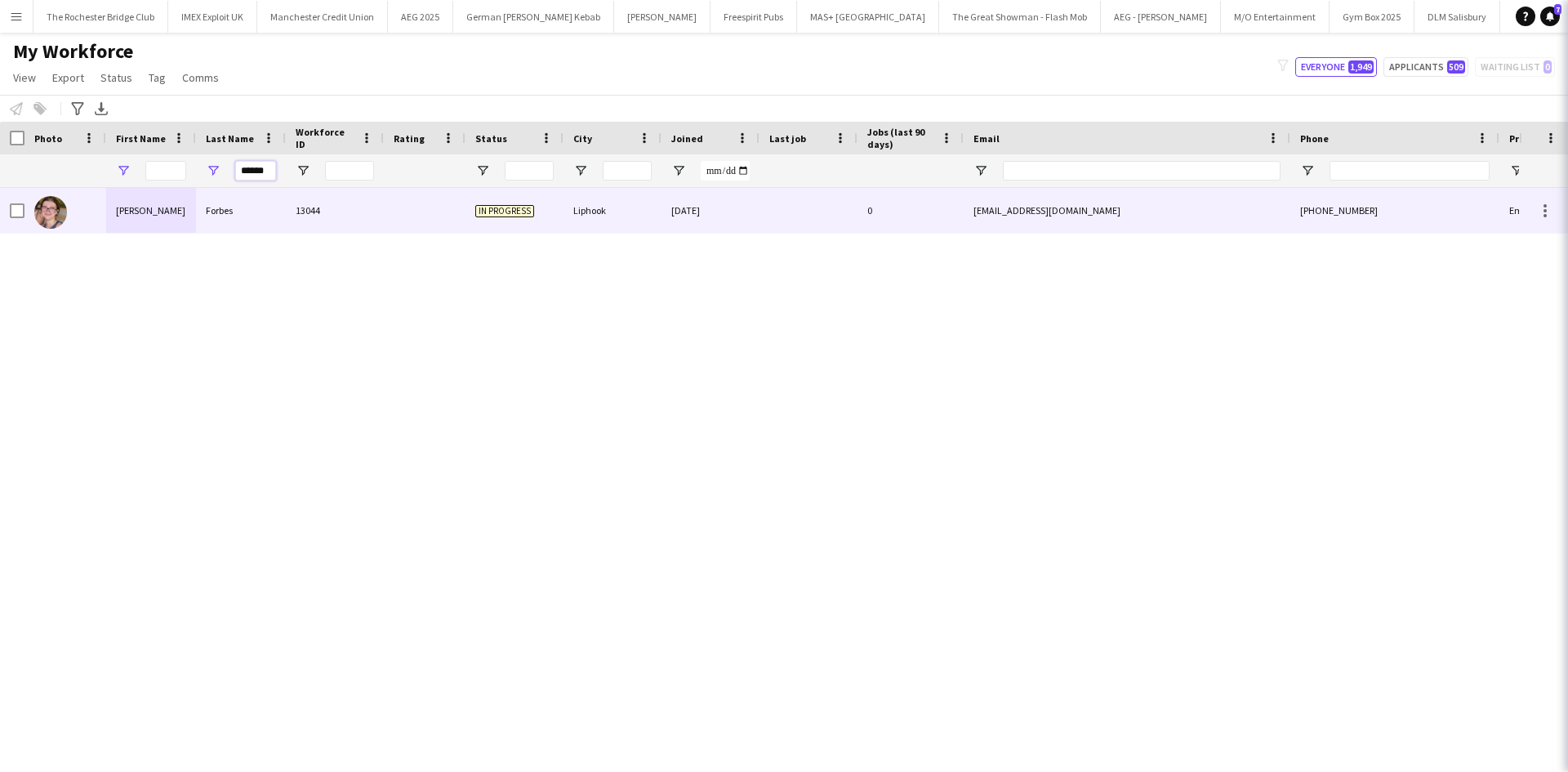
click at [272, 169] on input "******" at bounding box center [256, 170] width 41 height 20
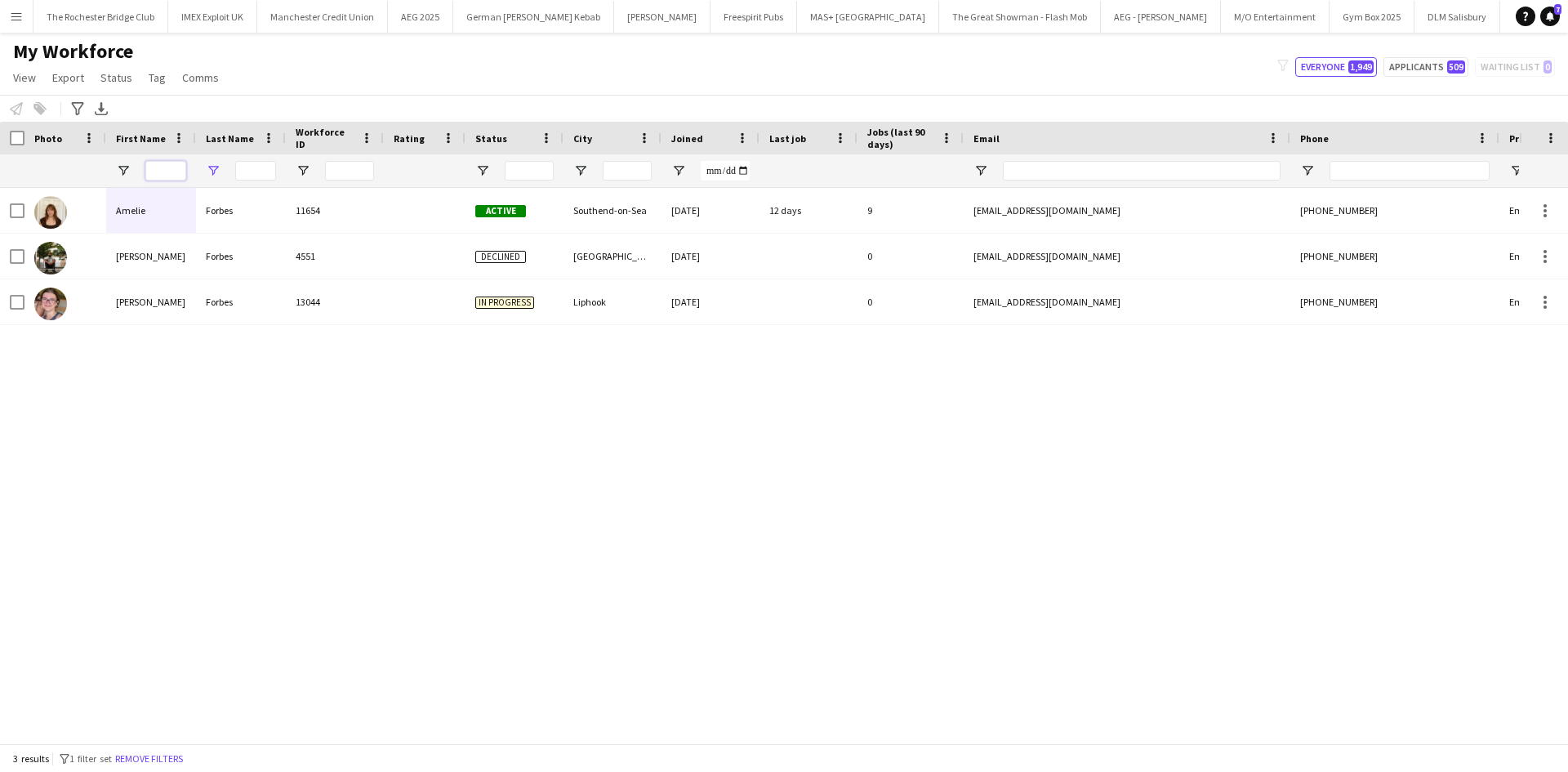
click at [148, 166] on input "First Name Filter Input" at bounding box center [166, 170] width 41 height 20
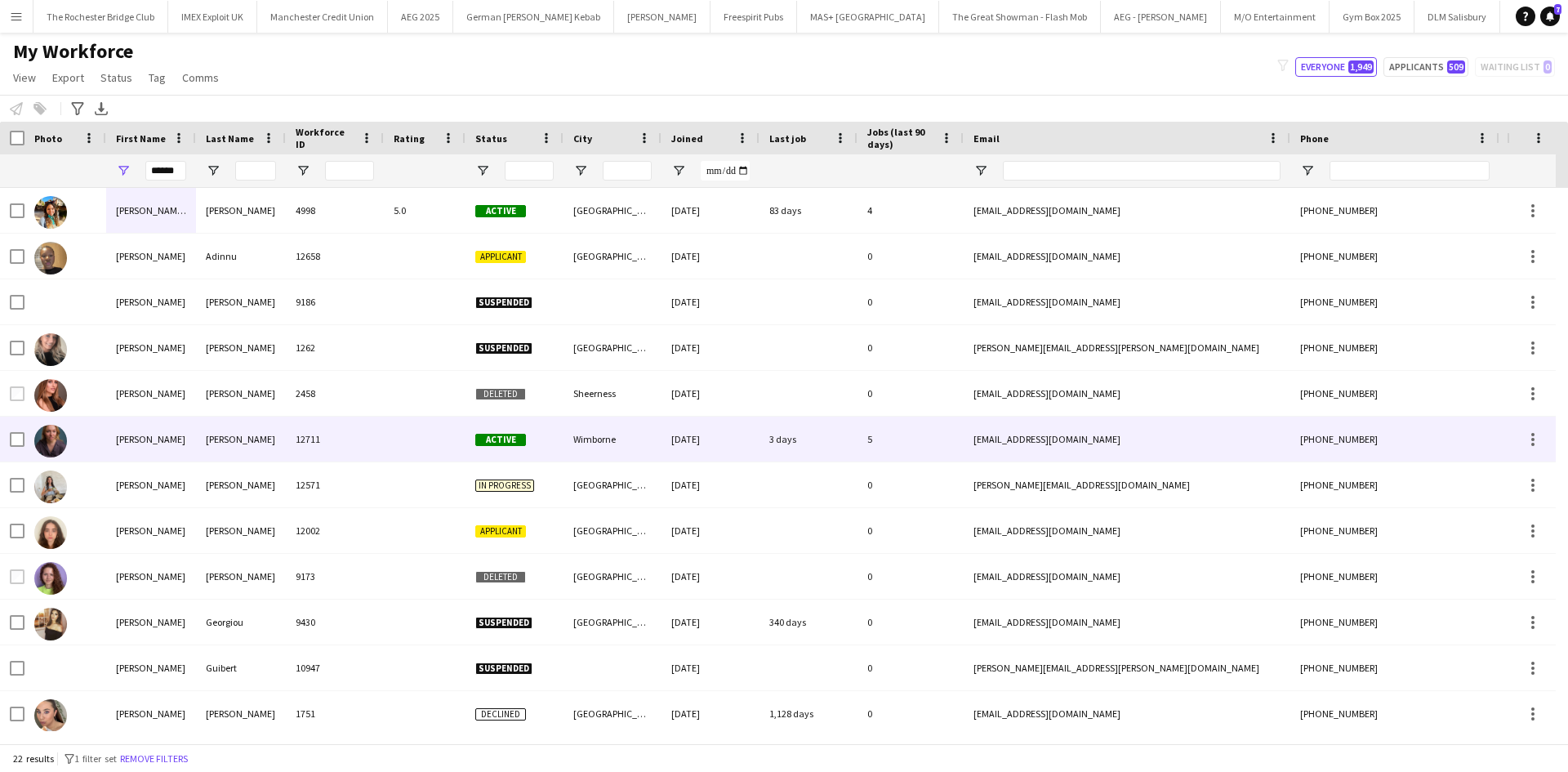
click at [55, 443] on img at bounding box center [50, 440] width 32 height 32
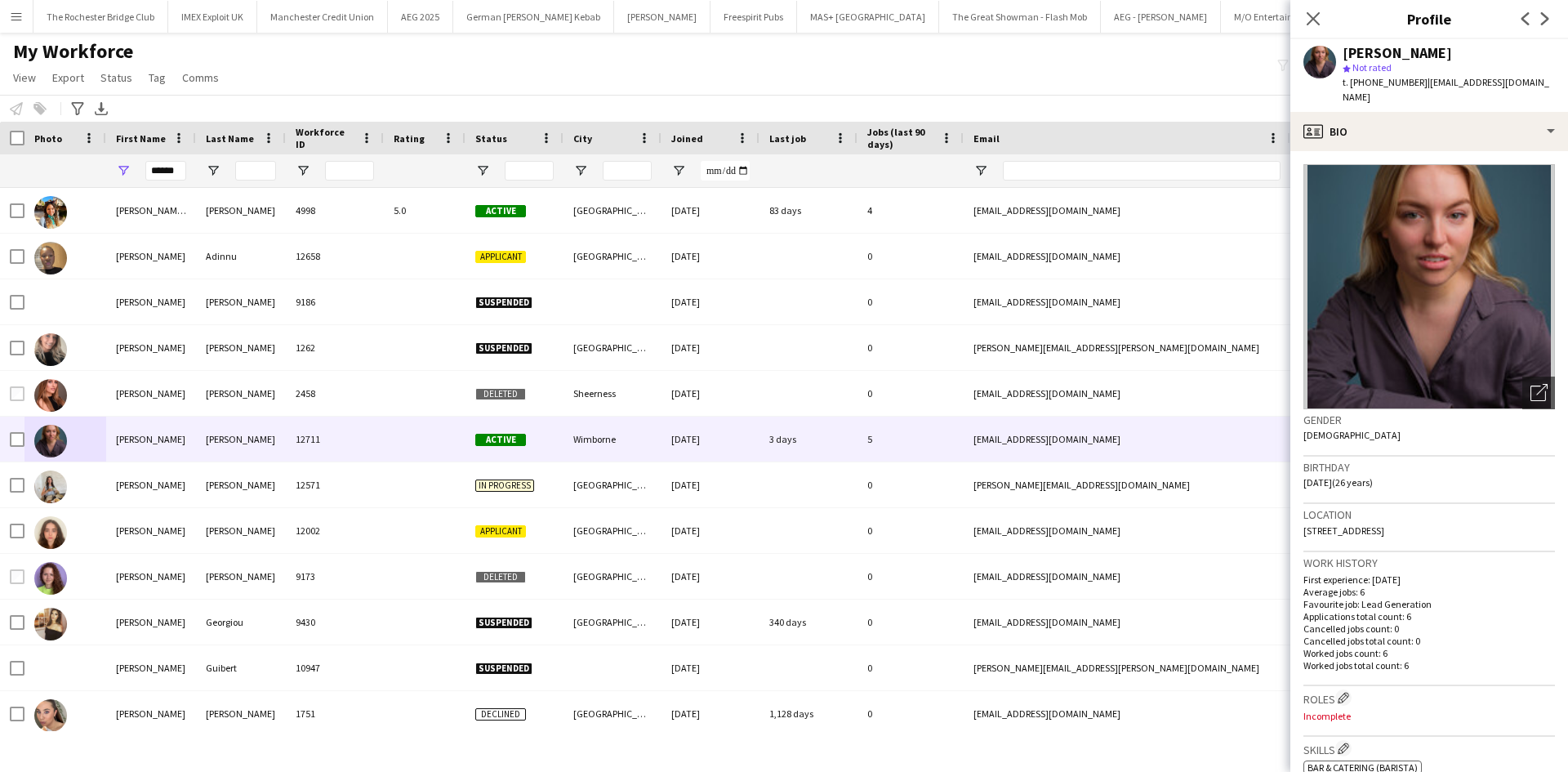
click at [562, 67] on div "My Workforce View Views Default view New view Update view Delete view Edit name…" at bounding box center [784, 67] width 1568 height 56
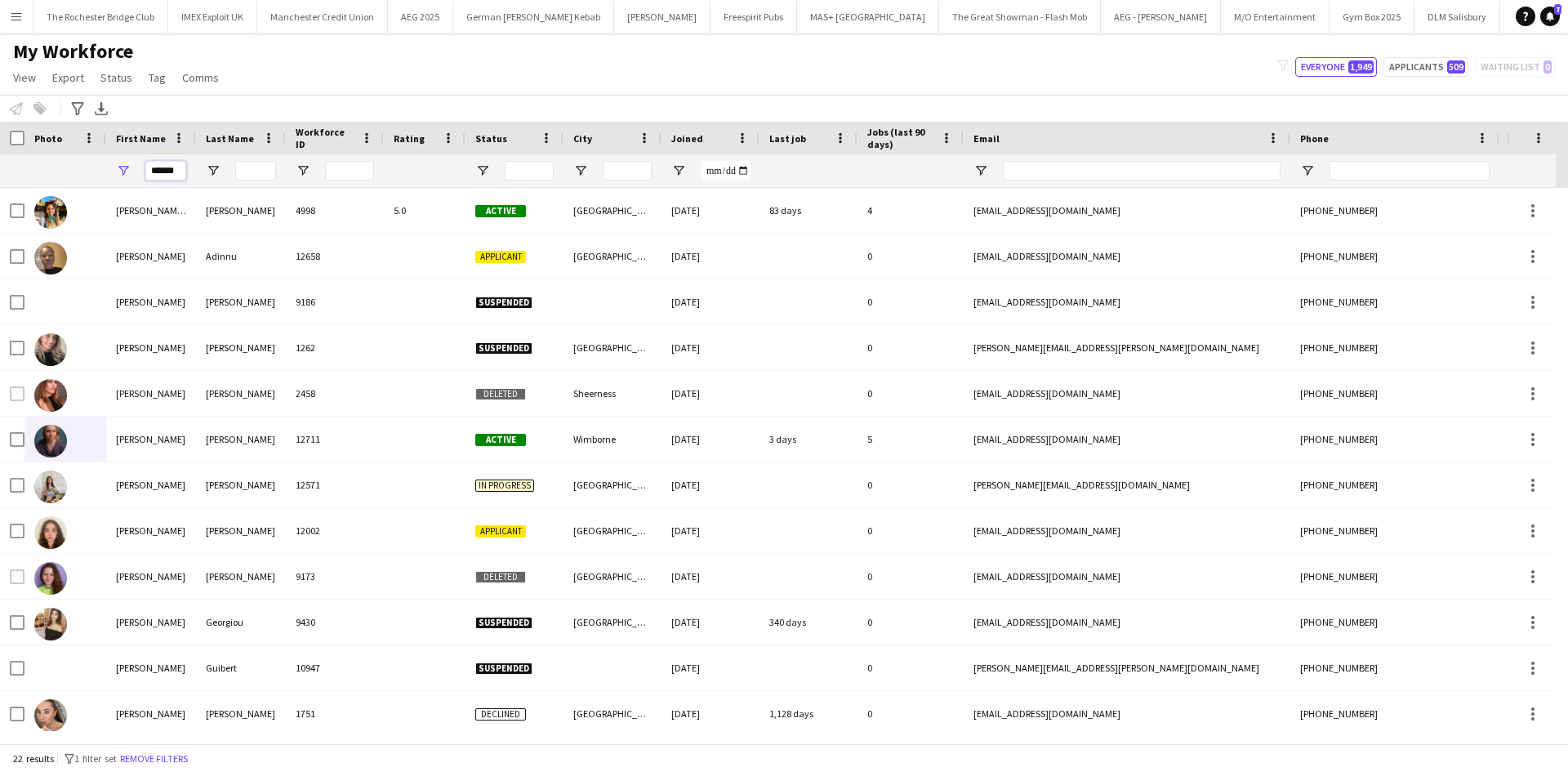
click at [184, 170] on input "******" at bounding box center [166, 170] width 41 height 20
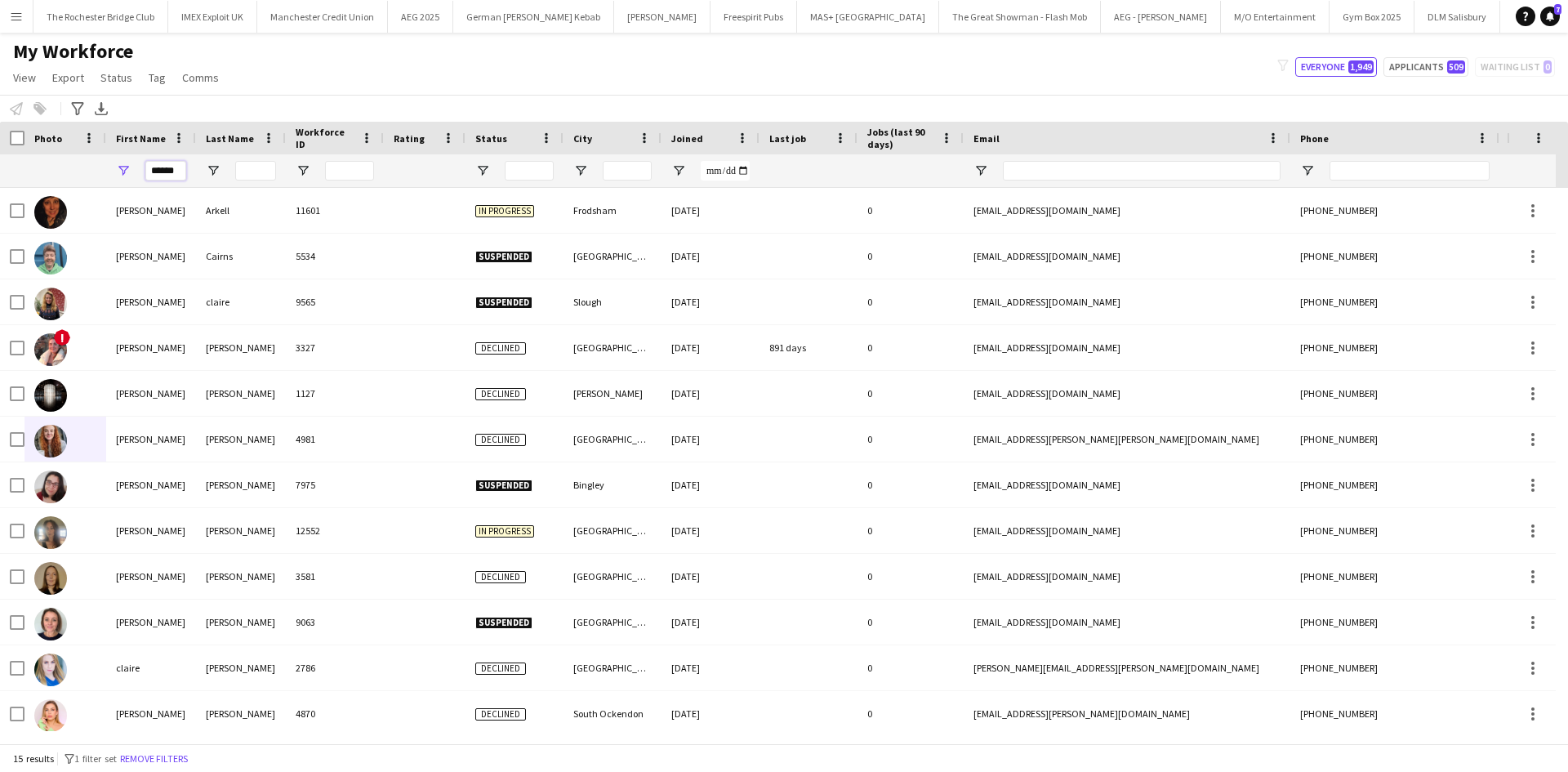
type input "******"
click at [253, 171] on input "Last Name Filter Input" at bounding box center [256, 170] width 41 height 20
type input "*"
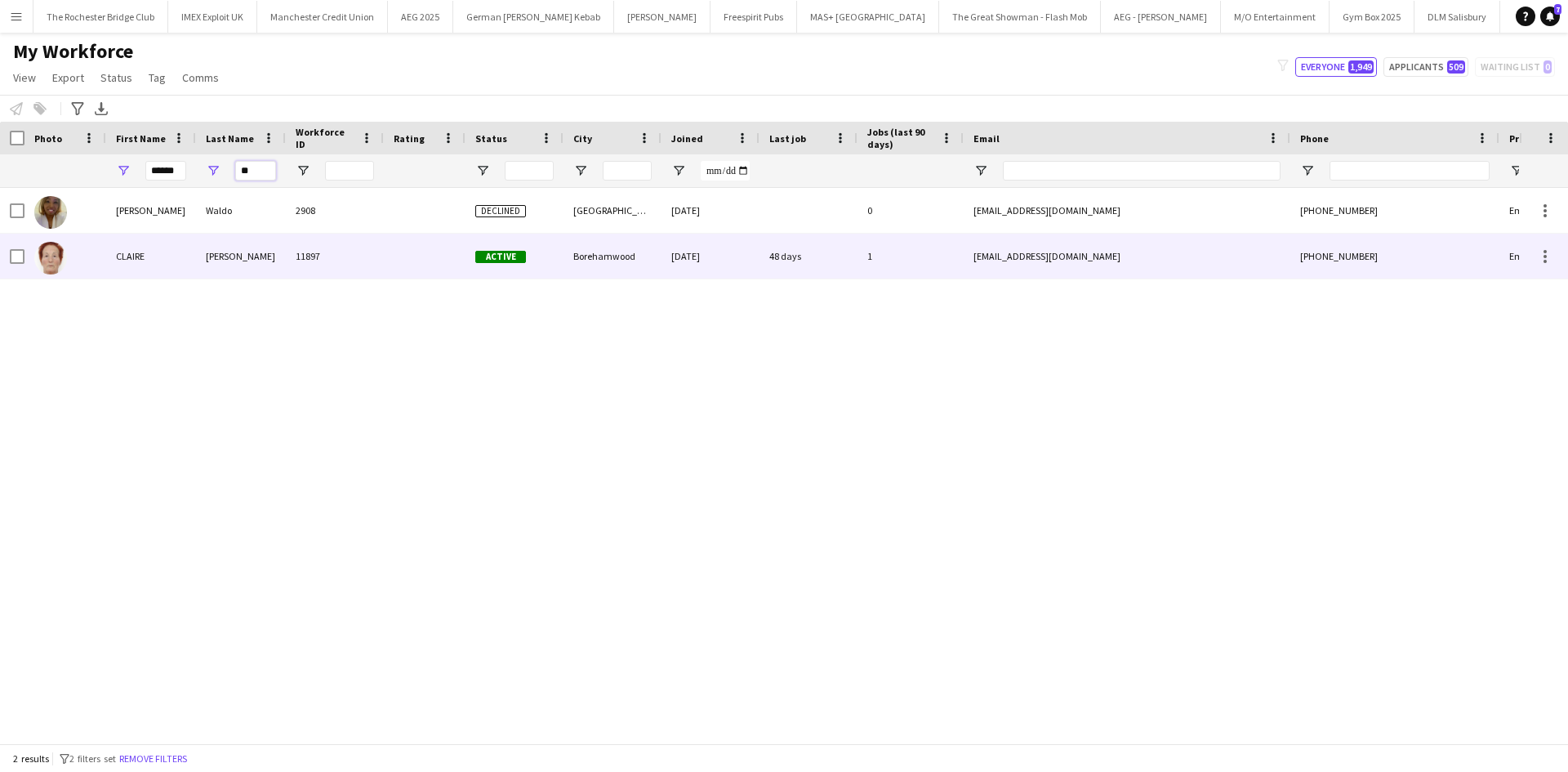
type input "**"
drag, startPoint x: 116, startPoint y: 252, endPoint x: 977, endPoint y: 449, distance: 883.2
click at [118, 252] on div "CLAIRE" at bounding box center [151, 256] width 90 height 45
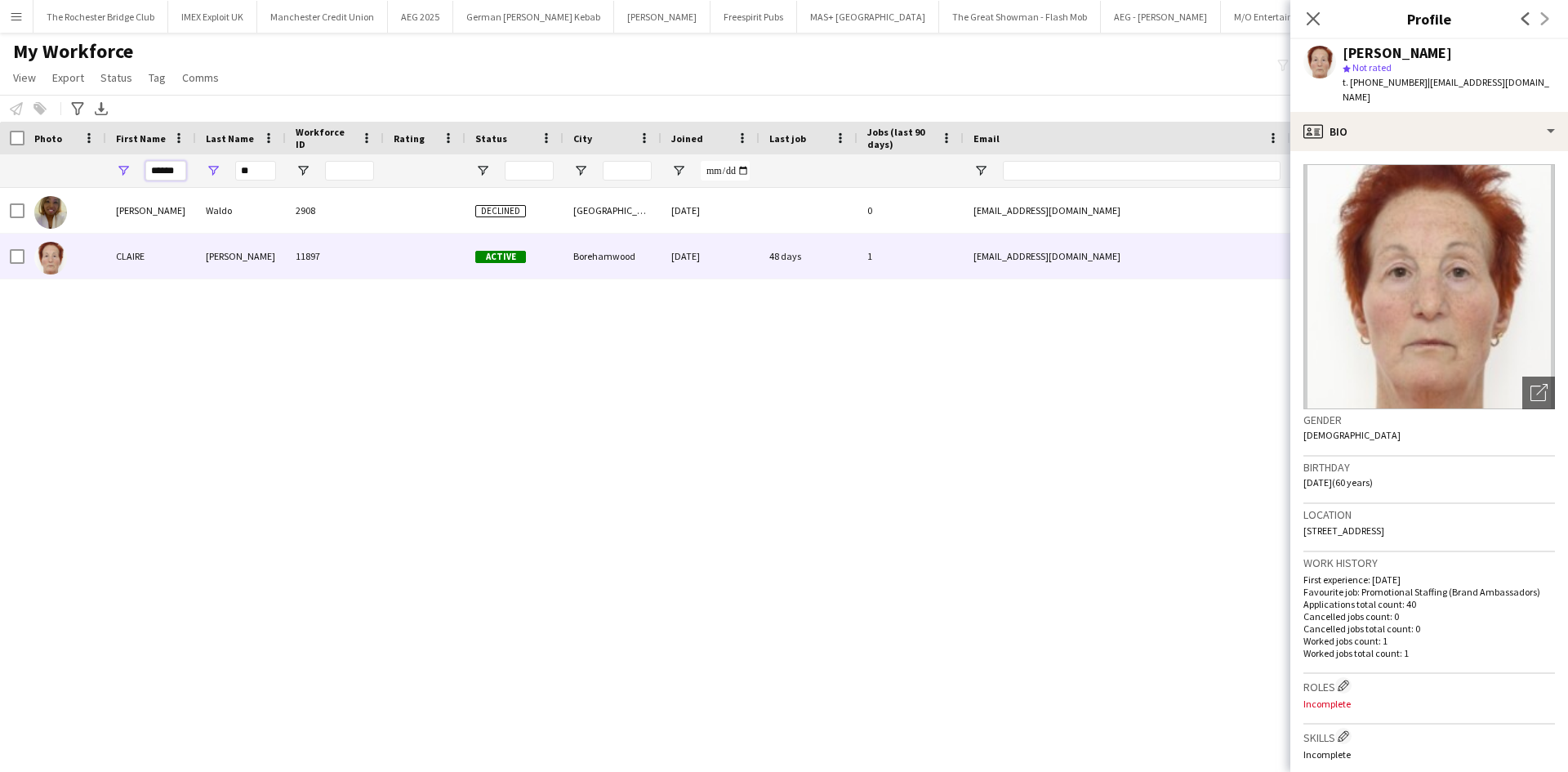
click at [165, 177] on input "******" at bounding box center [166, 170] width 41 height 20
click at [263, 169] on input "**" at bounding box center [256, 170] width 41 height 20
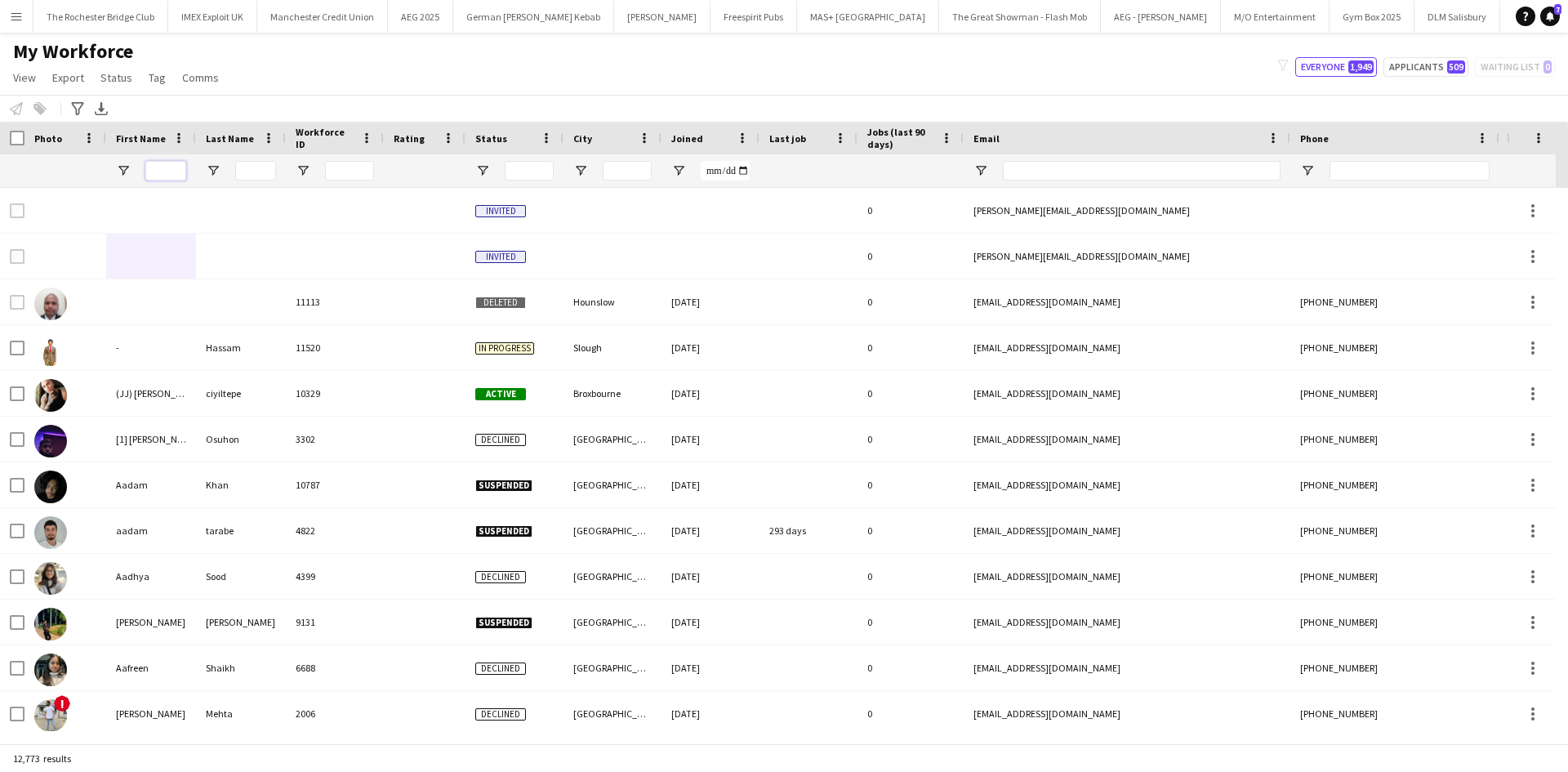
click at [161, 168] on input "First Name Filter Input" at bounding box center [166, 170] width 41 height 20
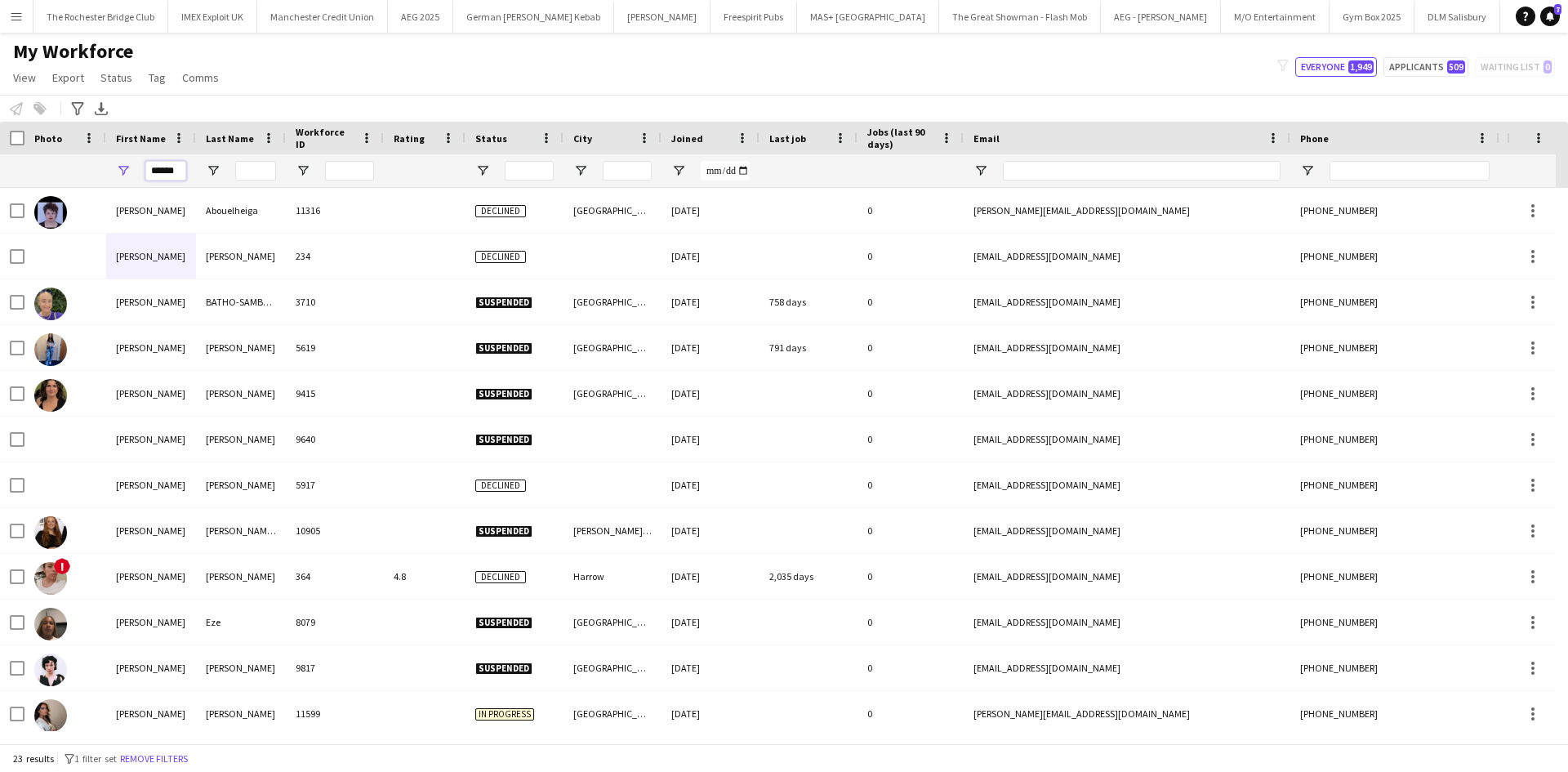
type input "******"
click at [248, 172] on input "Last Name Filter Input" at bounding box center [256, 170] width 41 height 20
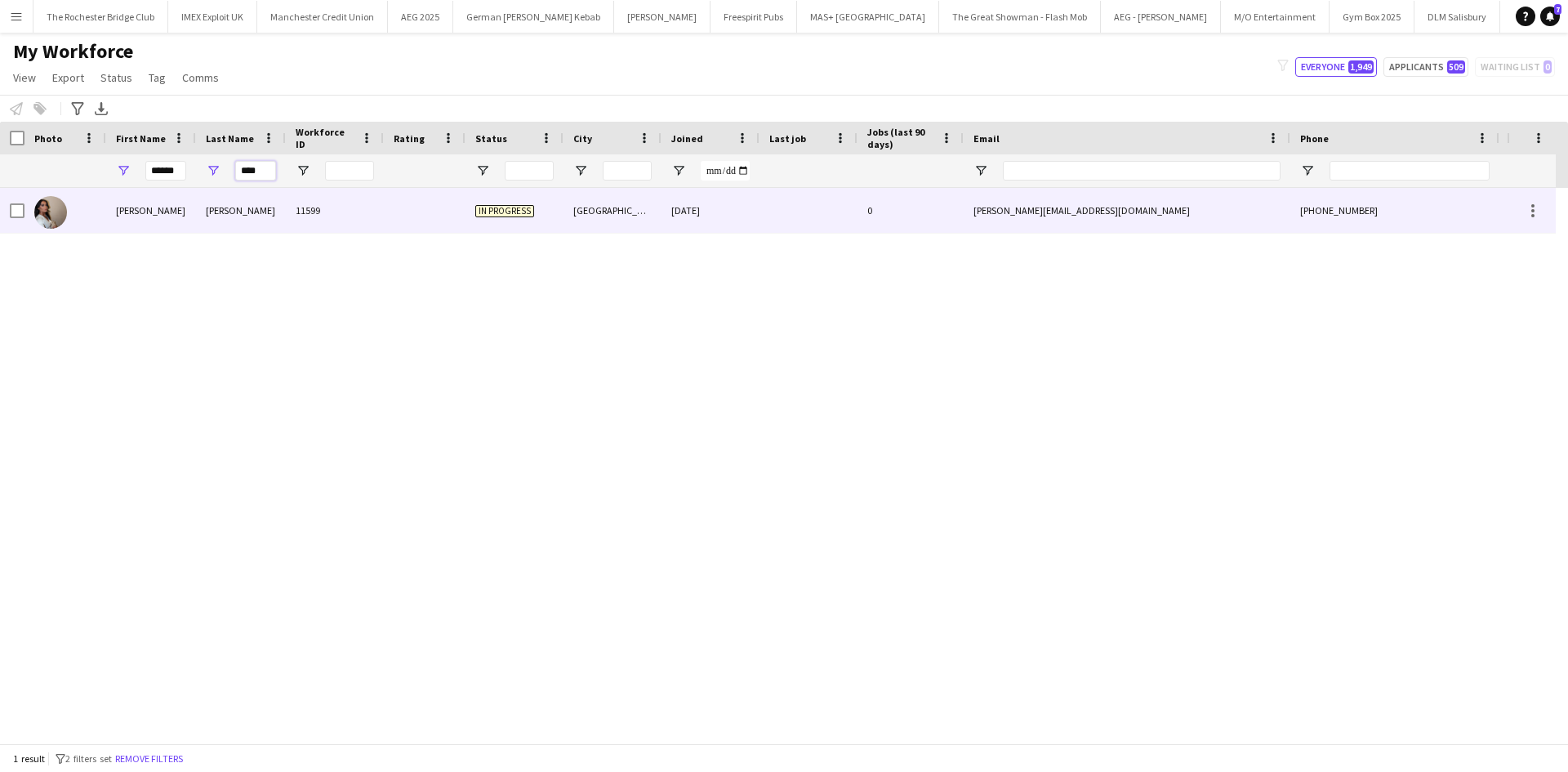
type input "****"
click at [178, 202] on div "Olivia" at bounding box center [151, 211] width 90 height 45
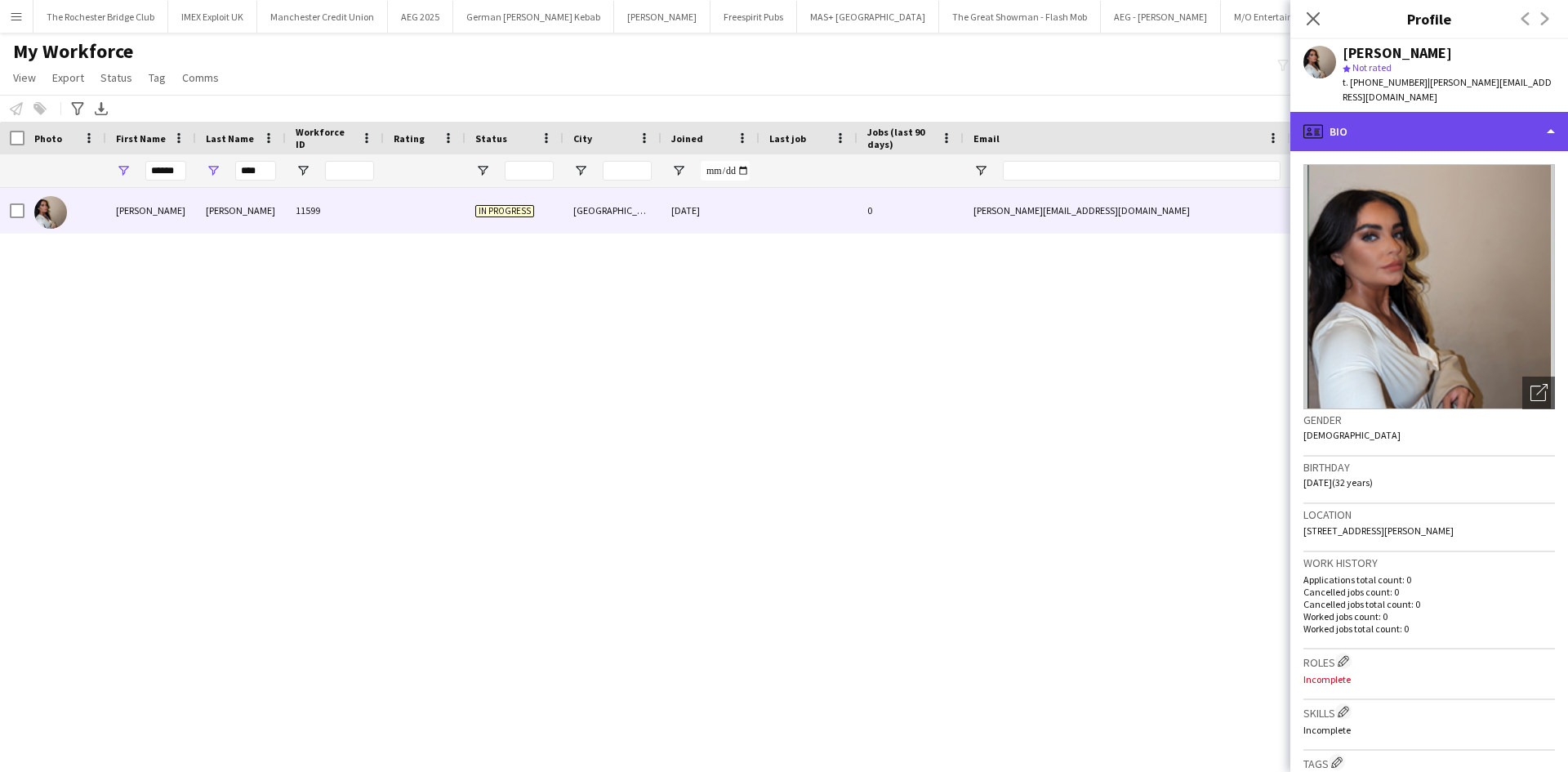
click at [1502, 114] on div "profile Bio" at bounding box center [1428, 131] width 277 height 39
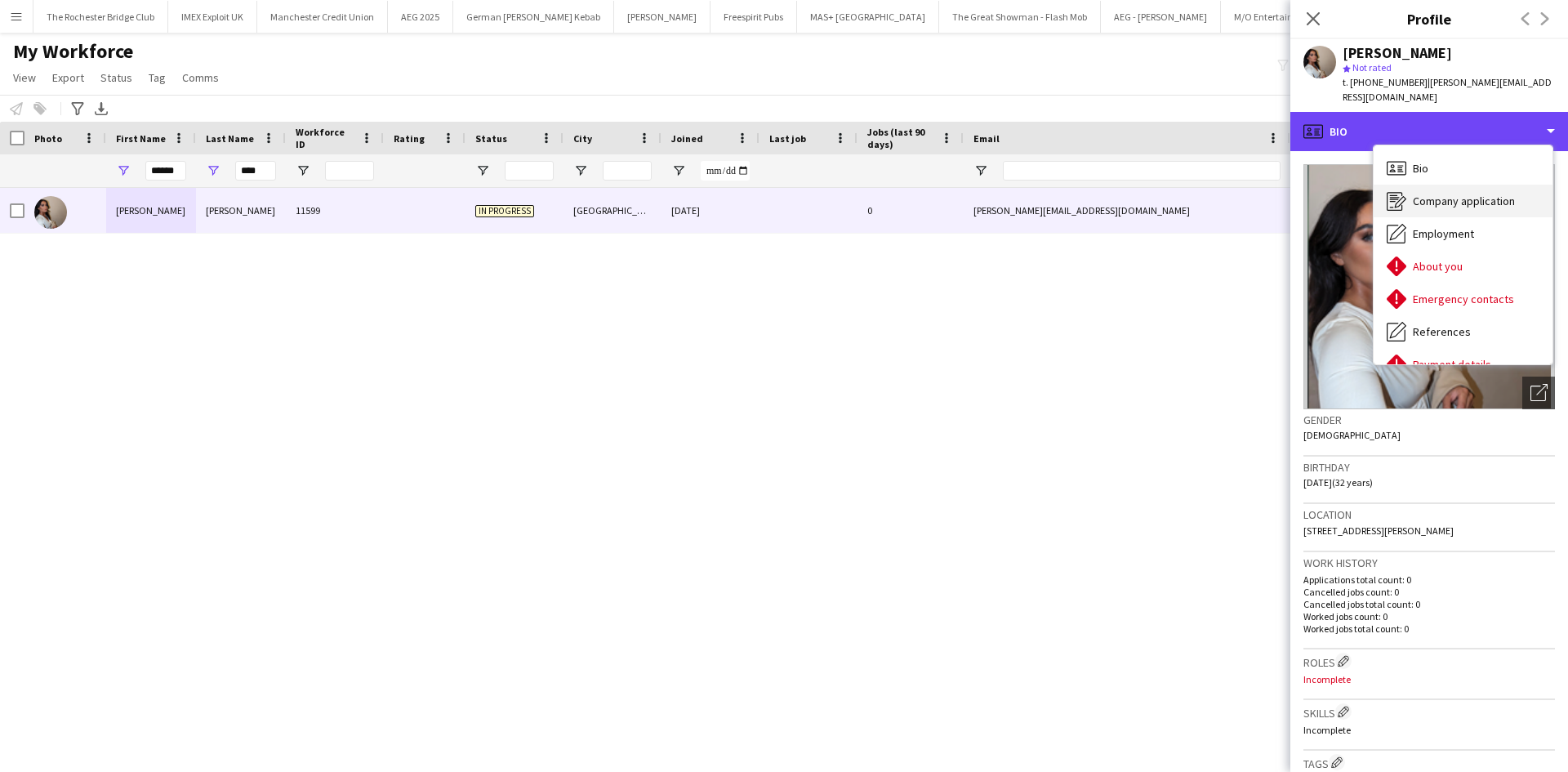
scroll to position [218, 0]
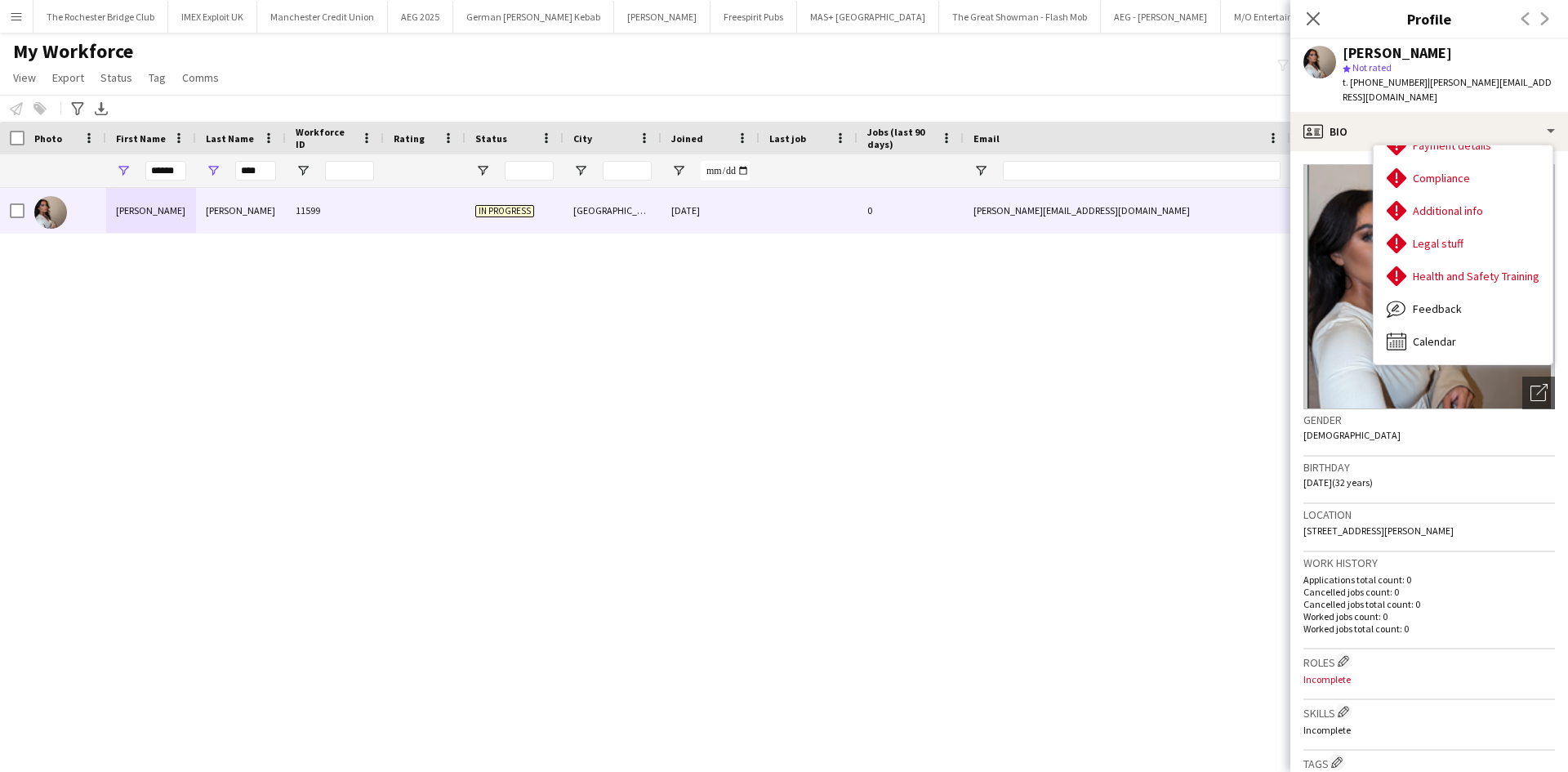
click at [594, 375] on div "Olivia Gill 11599 In progress Liverpool 28-05-2025 0 gill.olivialouise@gmail.co…" at bounding box center [759, 459] width 1519 height 543
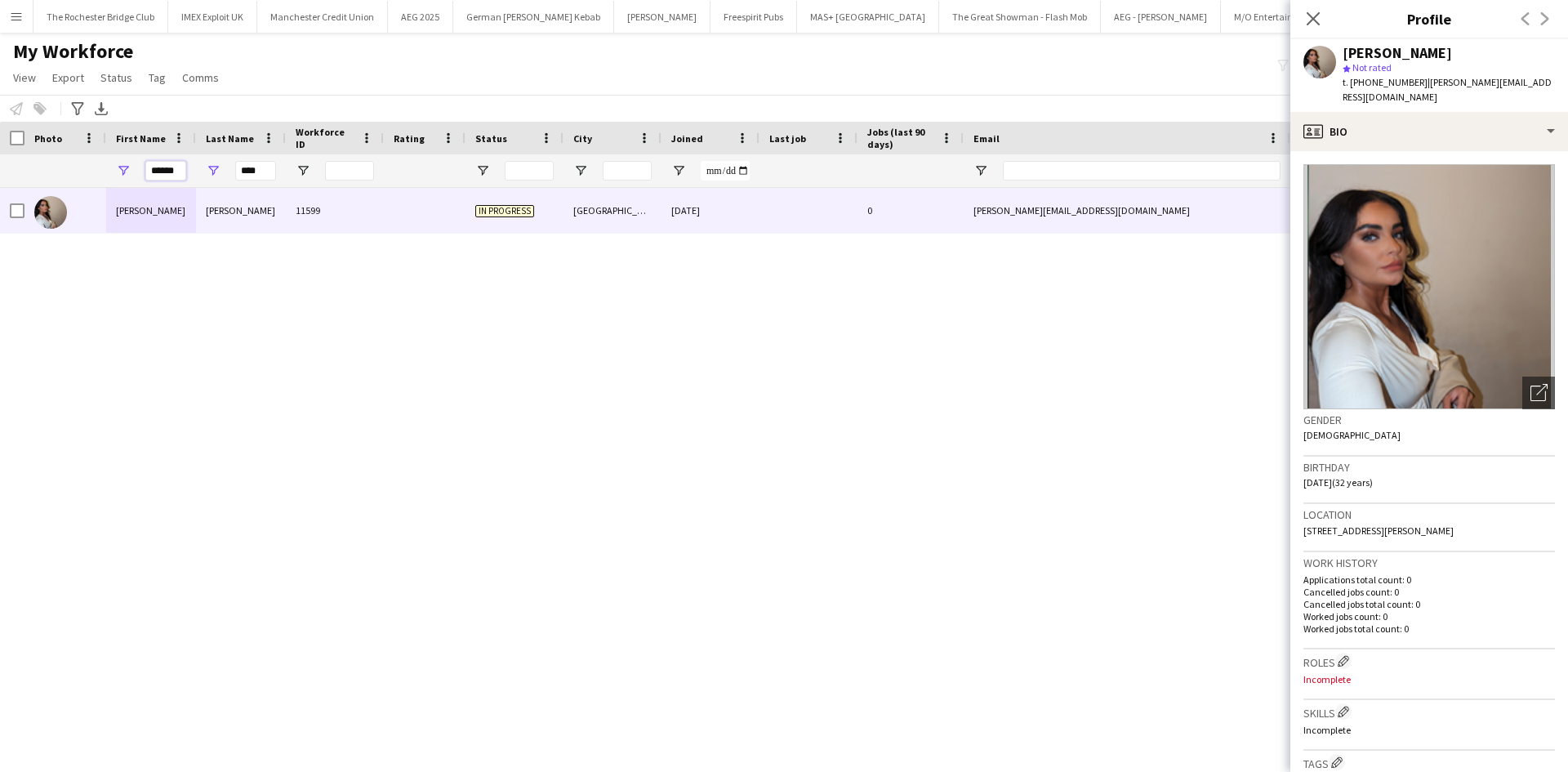
click at [179, 171] on input "******" at bounding box center [166, 170] width 41 height 20
click at [267, 160] on div "****" at bounding box center [256, 170] width 41 height 32
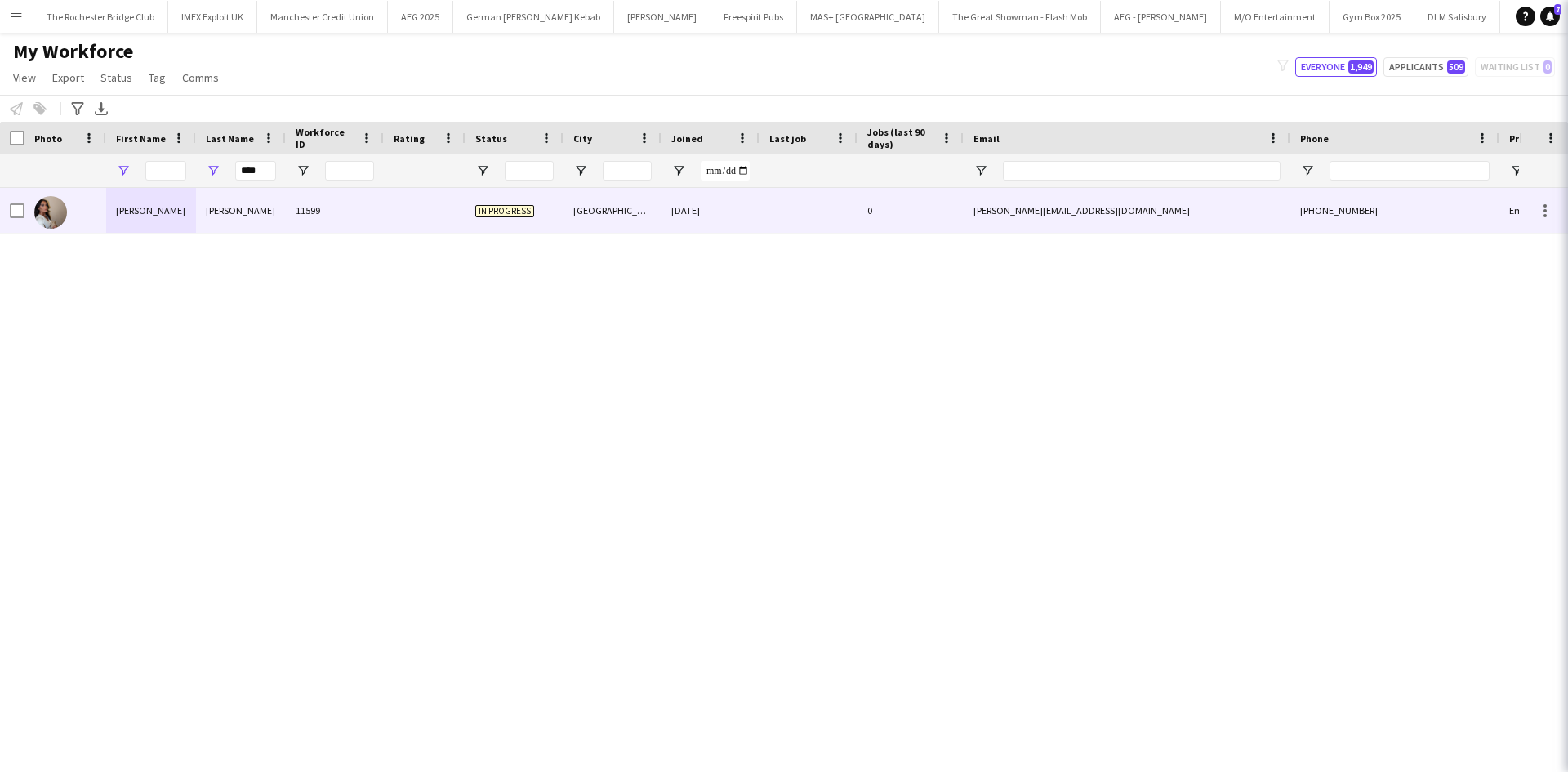
click at [267, 160] on div "****" at bounding box center [256, 170] width 41 height 32
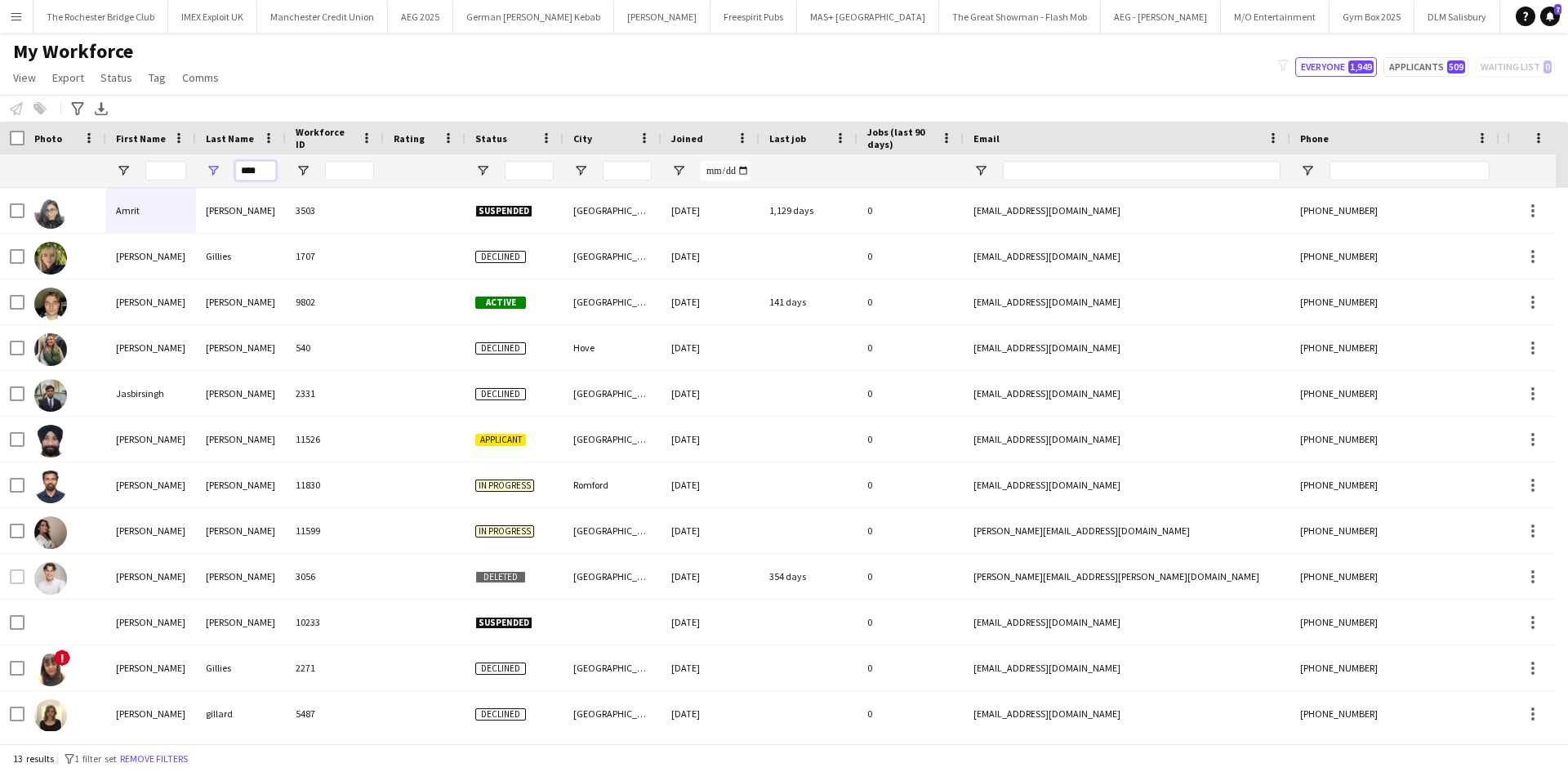
click at [258, 169] on input "****" at bounding box center [256, 170] width 41 height 20
click at [165, 170] on input "First Name Filter Input" at bounding box center [166, 170] width 41 height 20
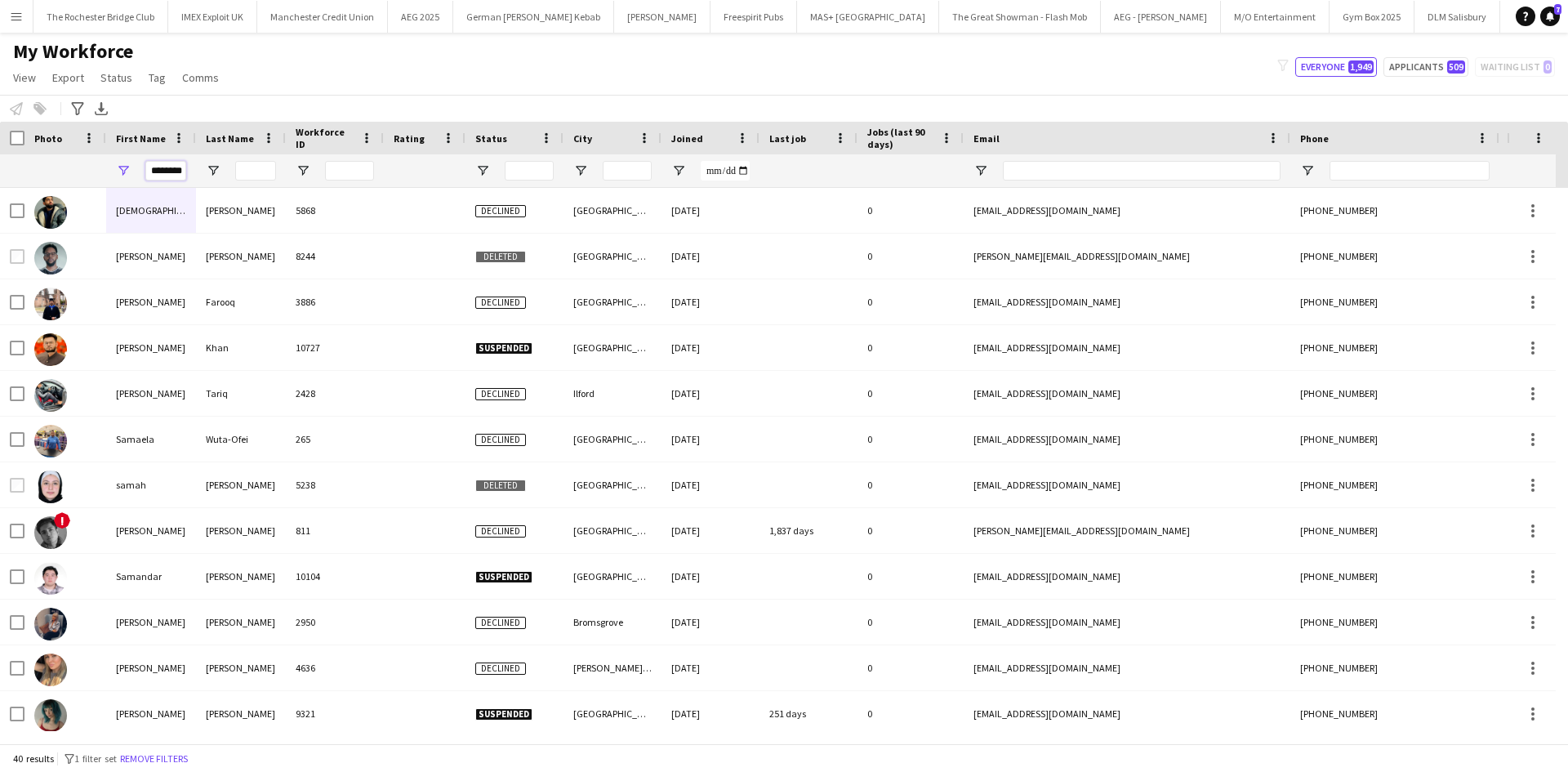
scroll to position [0, 8]
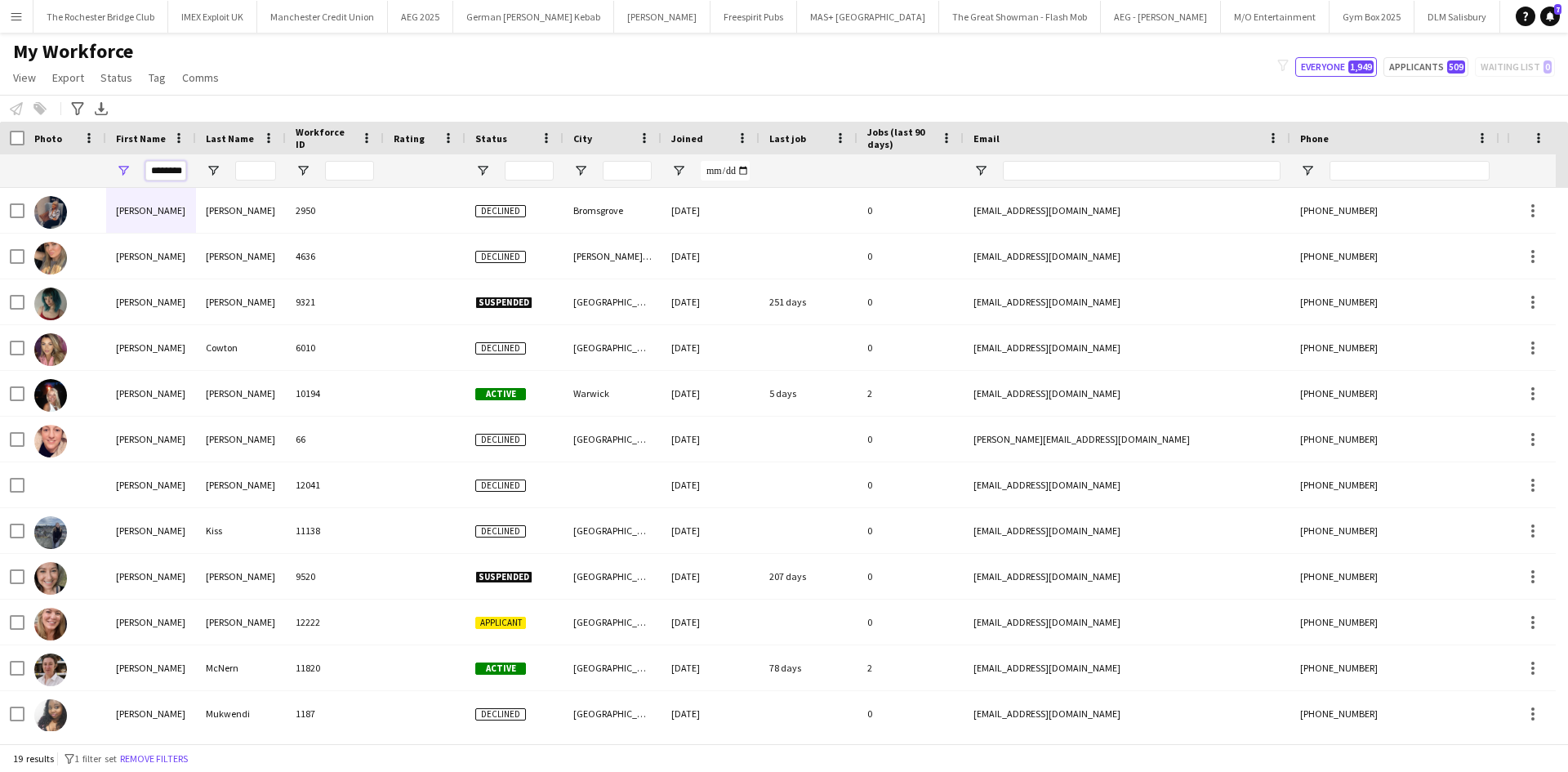
type input "********"
click at [253, 162] on input "Last Name Filter Input" at bounding box center [256, 170] width 41 height 20
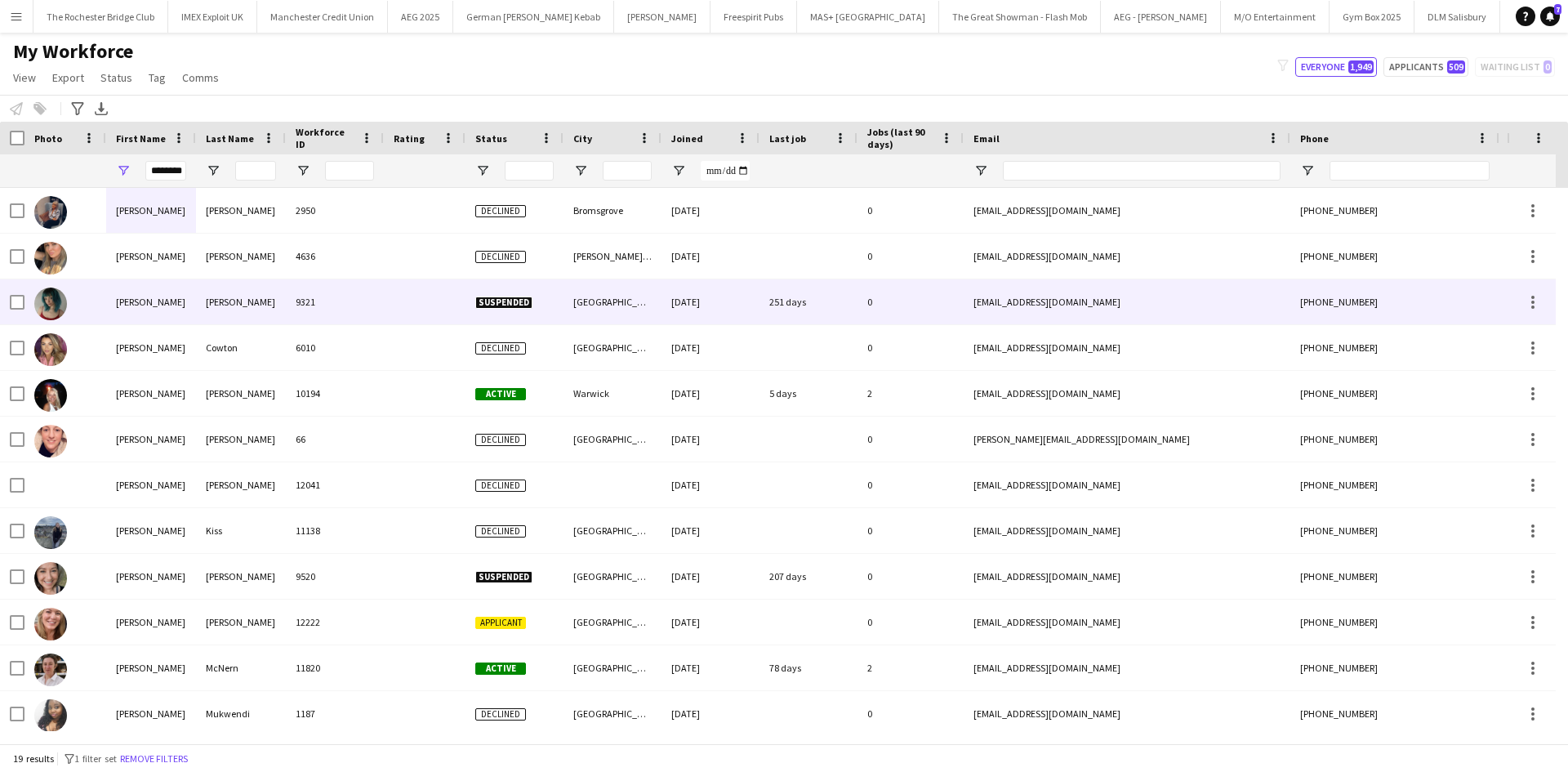
click at [220, 294] on div "Clark" at bounding box center [241, 302] width 90 height 45
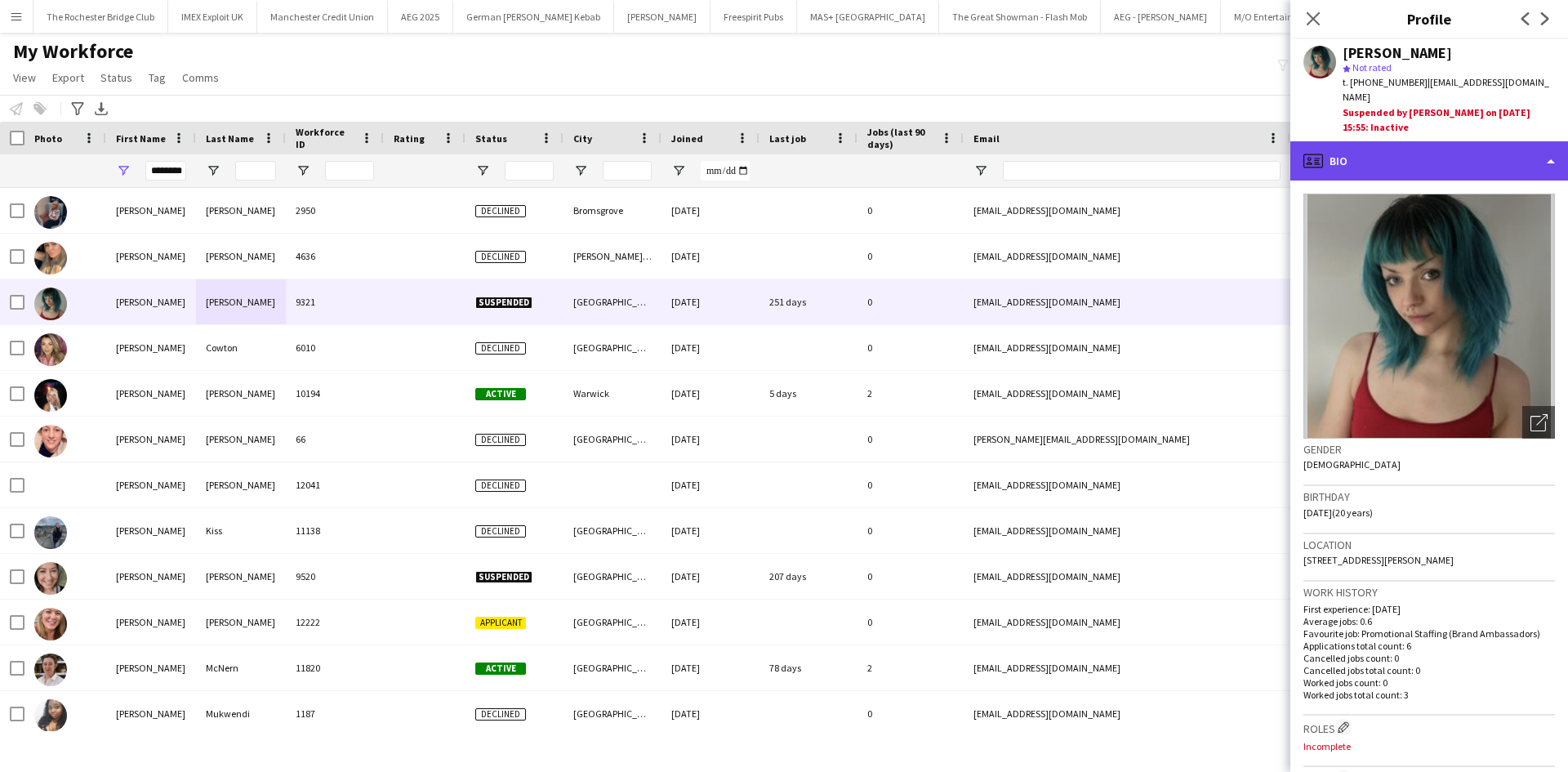
click at [1523, 141] on div "profile Bio" at bounding box center [1428, 161] width 277 height 39
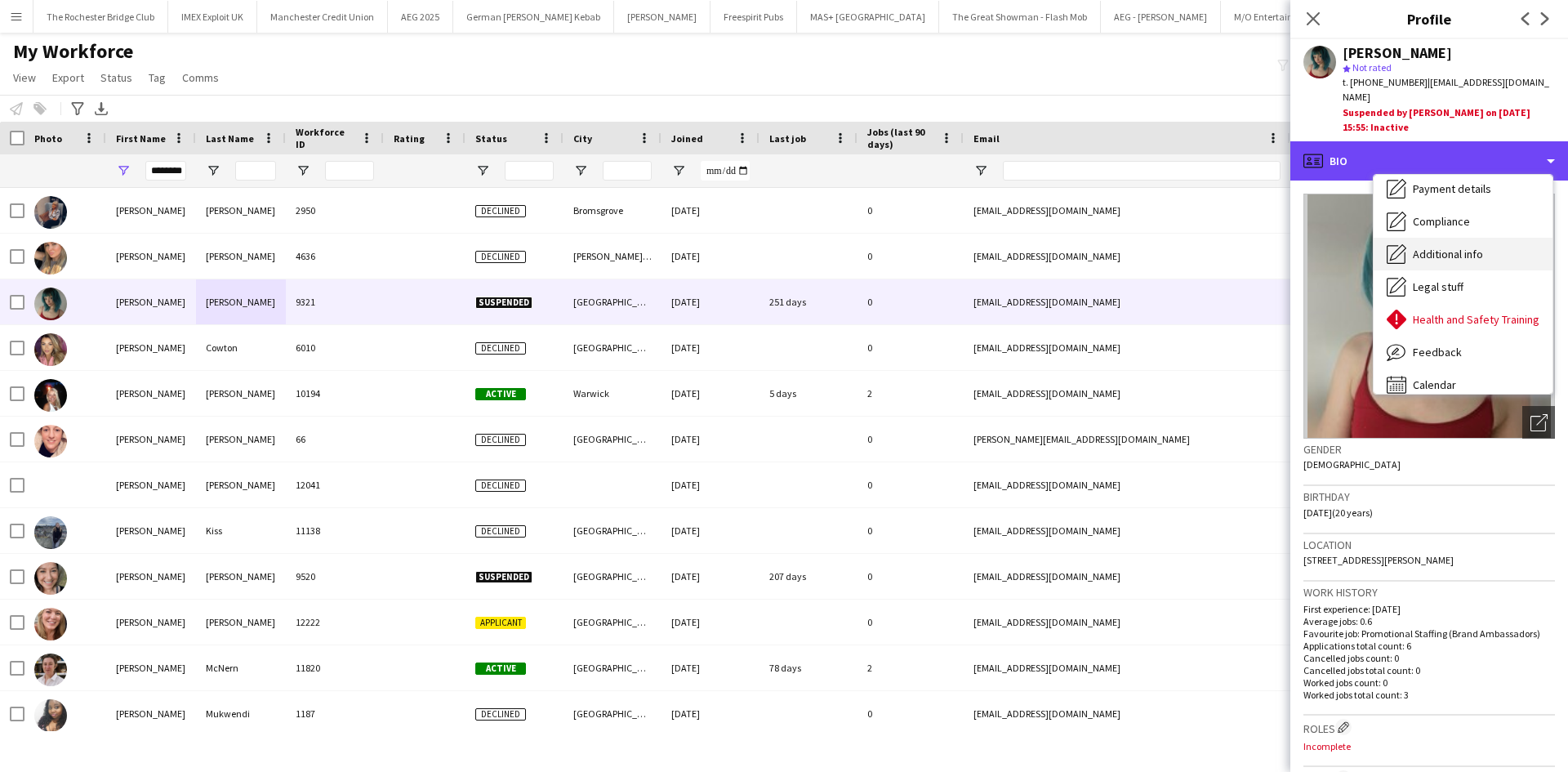
scroll to position [218, 0]
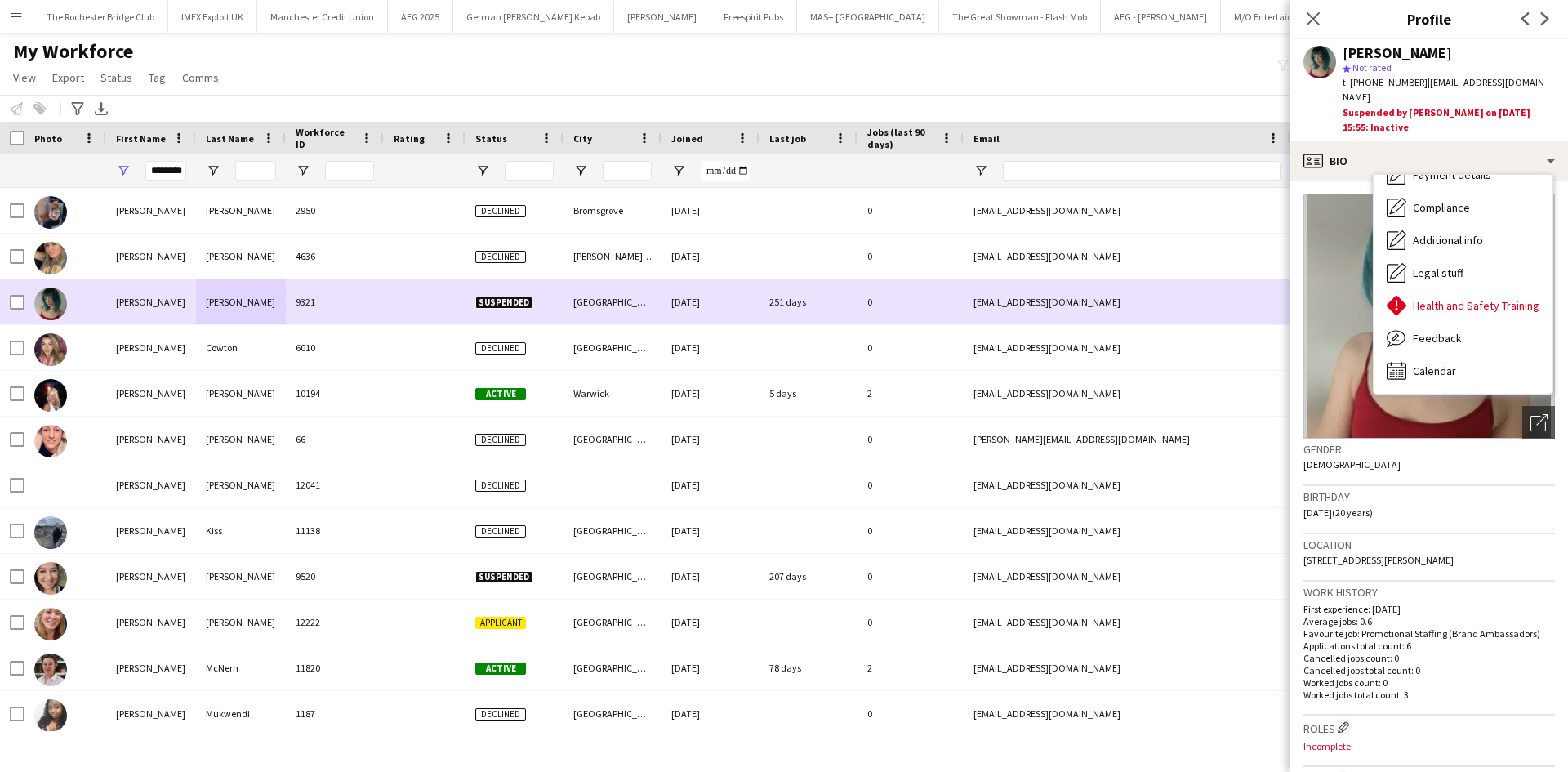
click at [27, 296] on div at bounding box center [65, 302] width 81 height 45
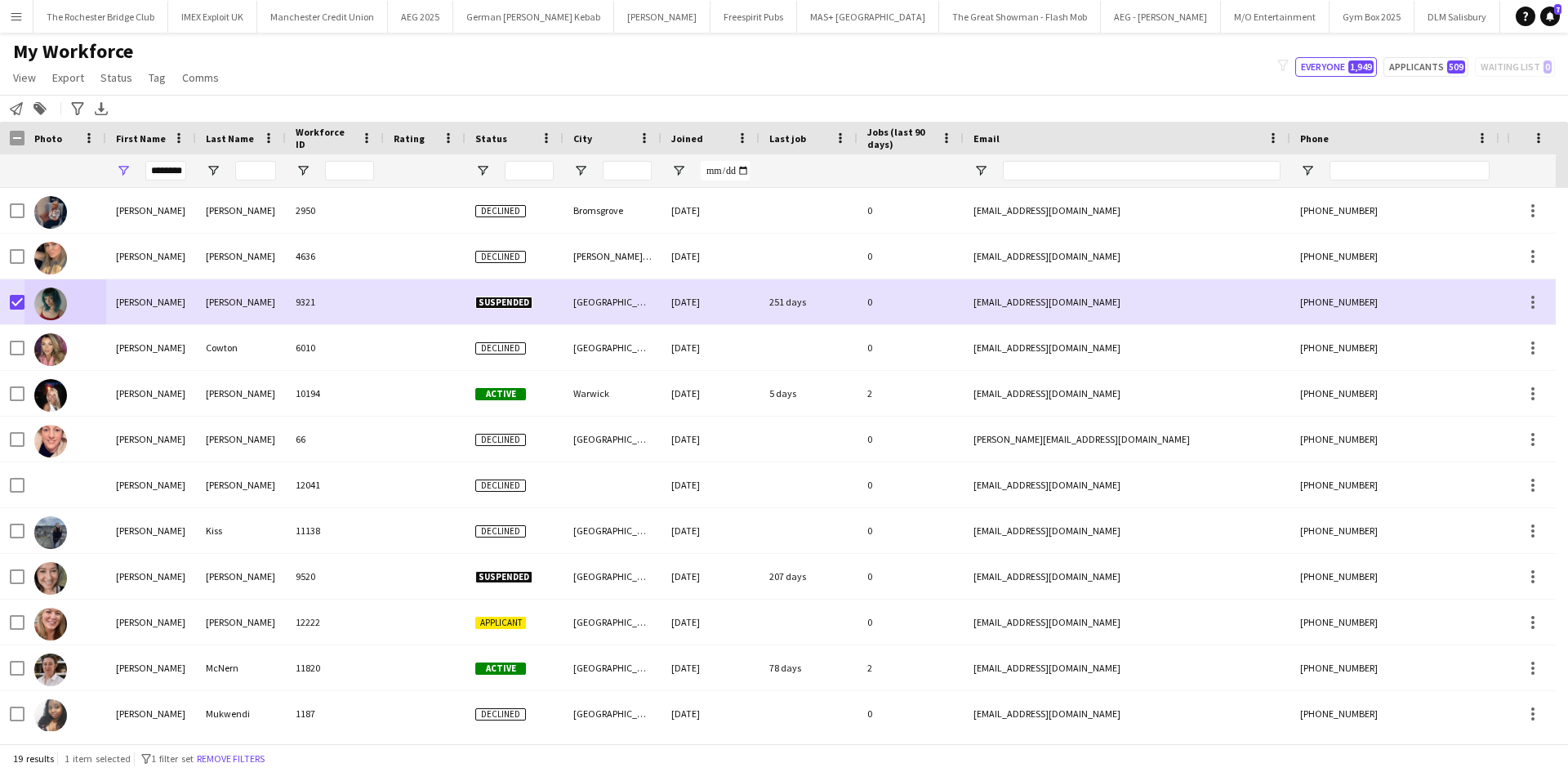
drag, startPoint x: 116, startPoint y: 71, endPoint x: 126, endPoint y: 114, distance: 44.1
click at [119, 75] on span "Status" at bounding box center [117, 77] width 32 height 15
click at [138, 108] on link "Edit" at bounding box center [151, 113] width 115 height 34
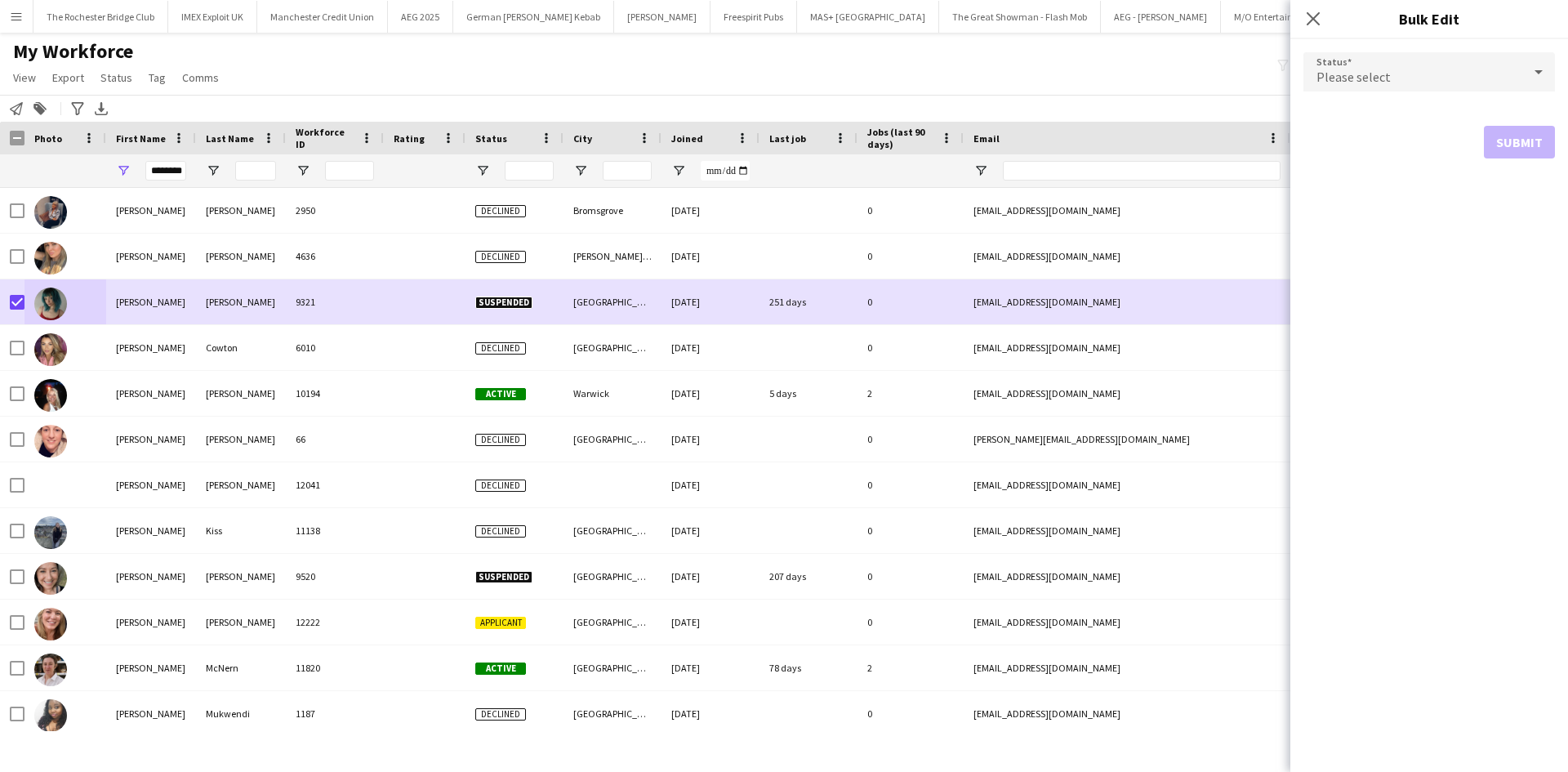
click at [1450, 70] on div "Please select" at bounding box center [1411, 72] width 218 height 39
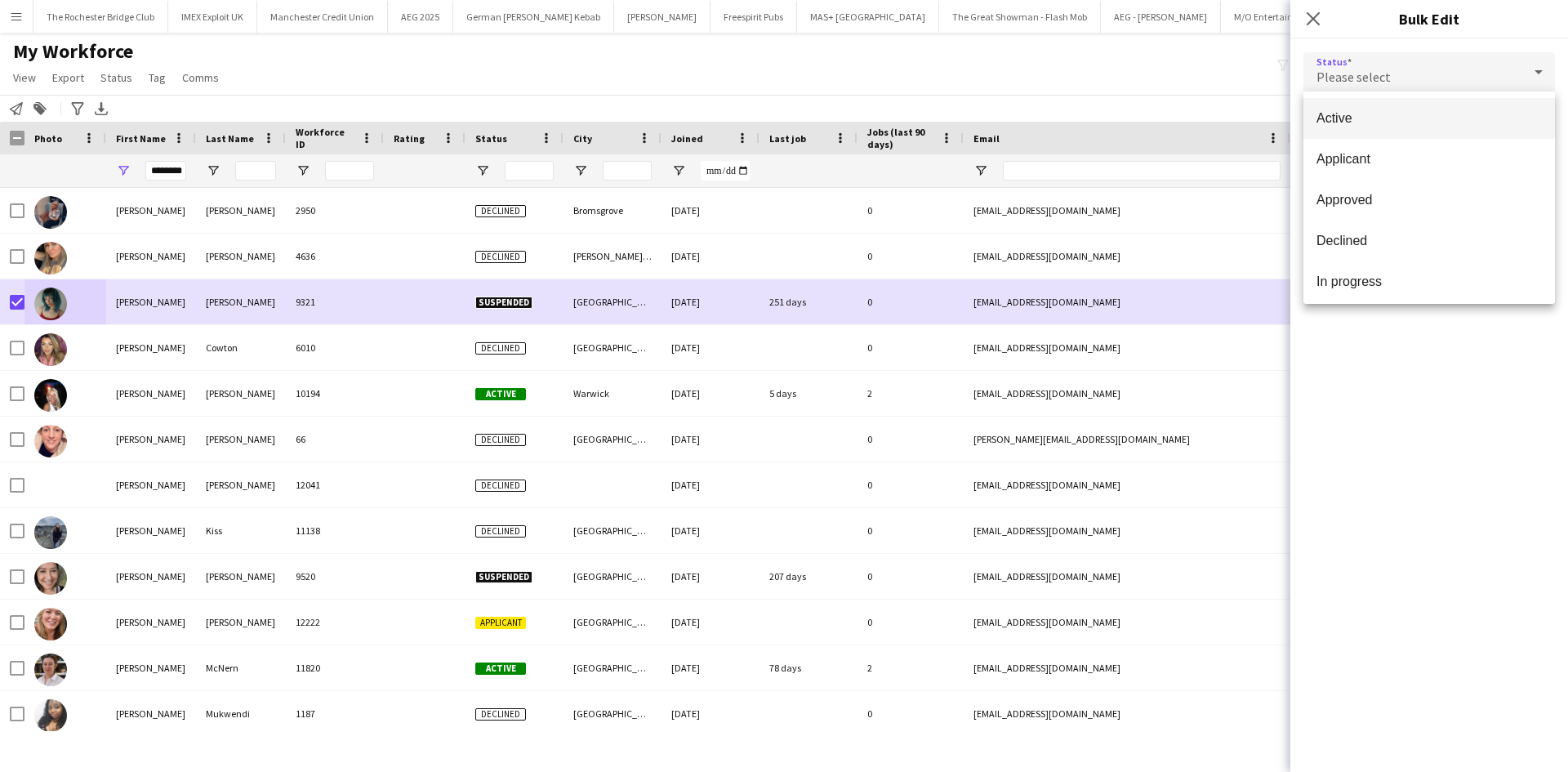
click at [1428, 127] on mat-option "Active" at bounding box center [1428, 119] width 252 height 41
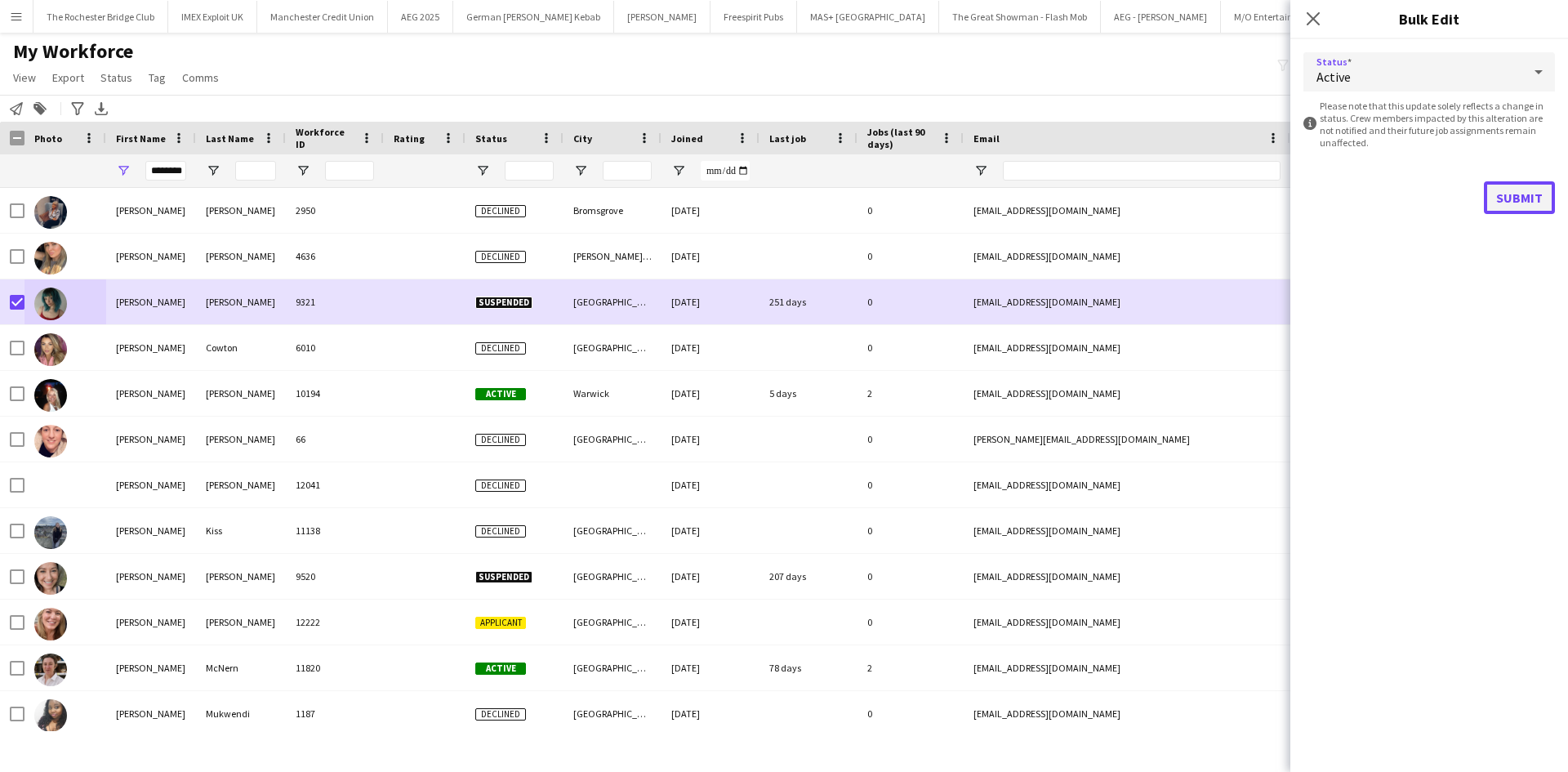
click at [1524, 195] on button "Submit" at bounding box center [1519, 197] width 71 height 32
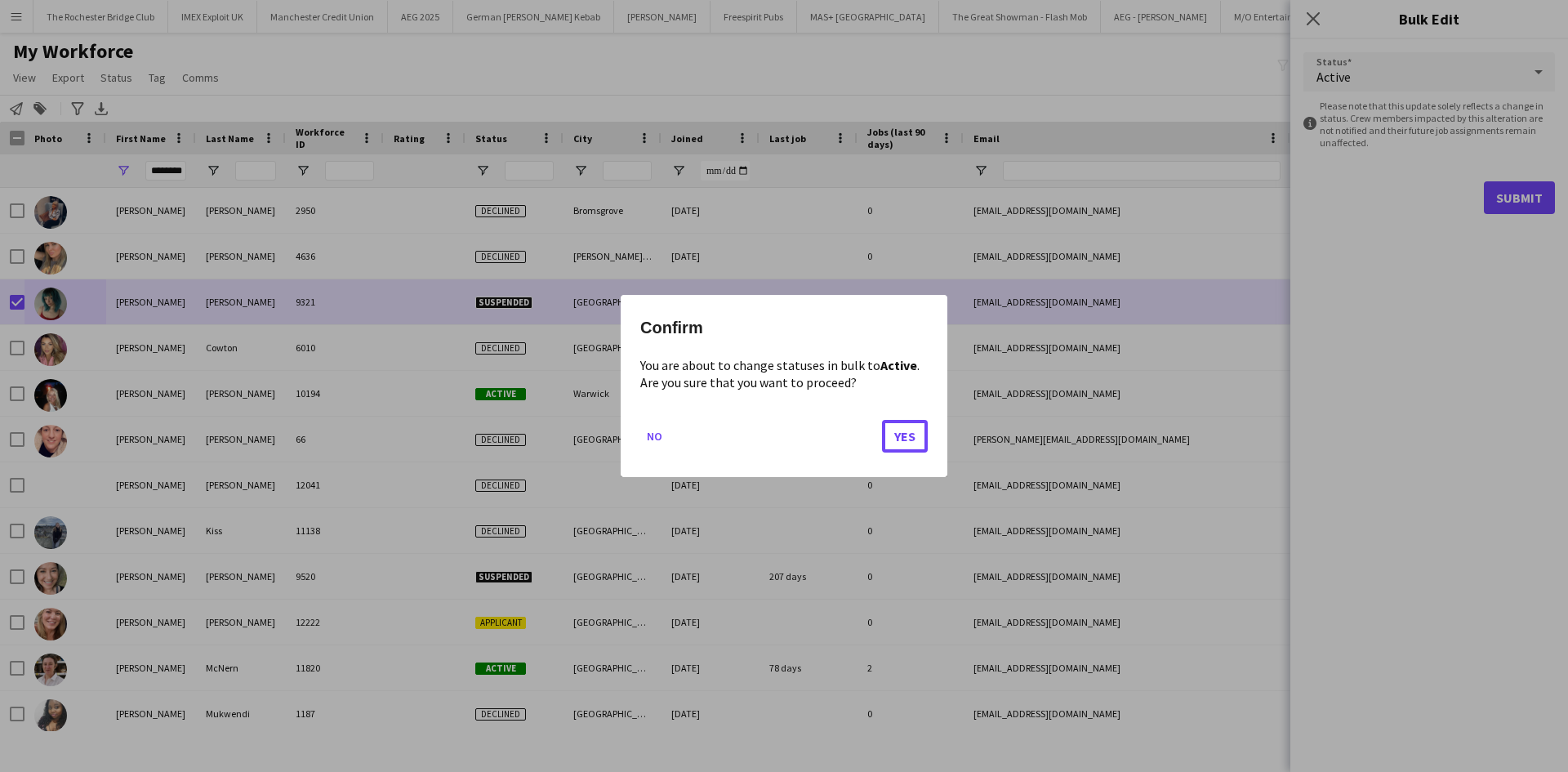
drag, startPoint x: 889, startPoint y: 444, endPoint x: 984, endPoint y: 473, distance: 99.3
click at [890, 444] on button "Yes" at bounding box center [904, 435] width 46 height 32
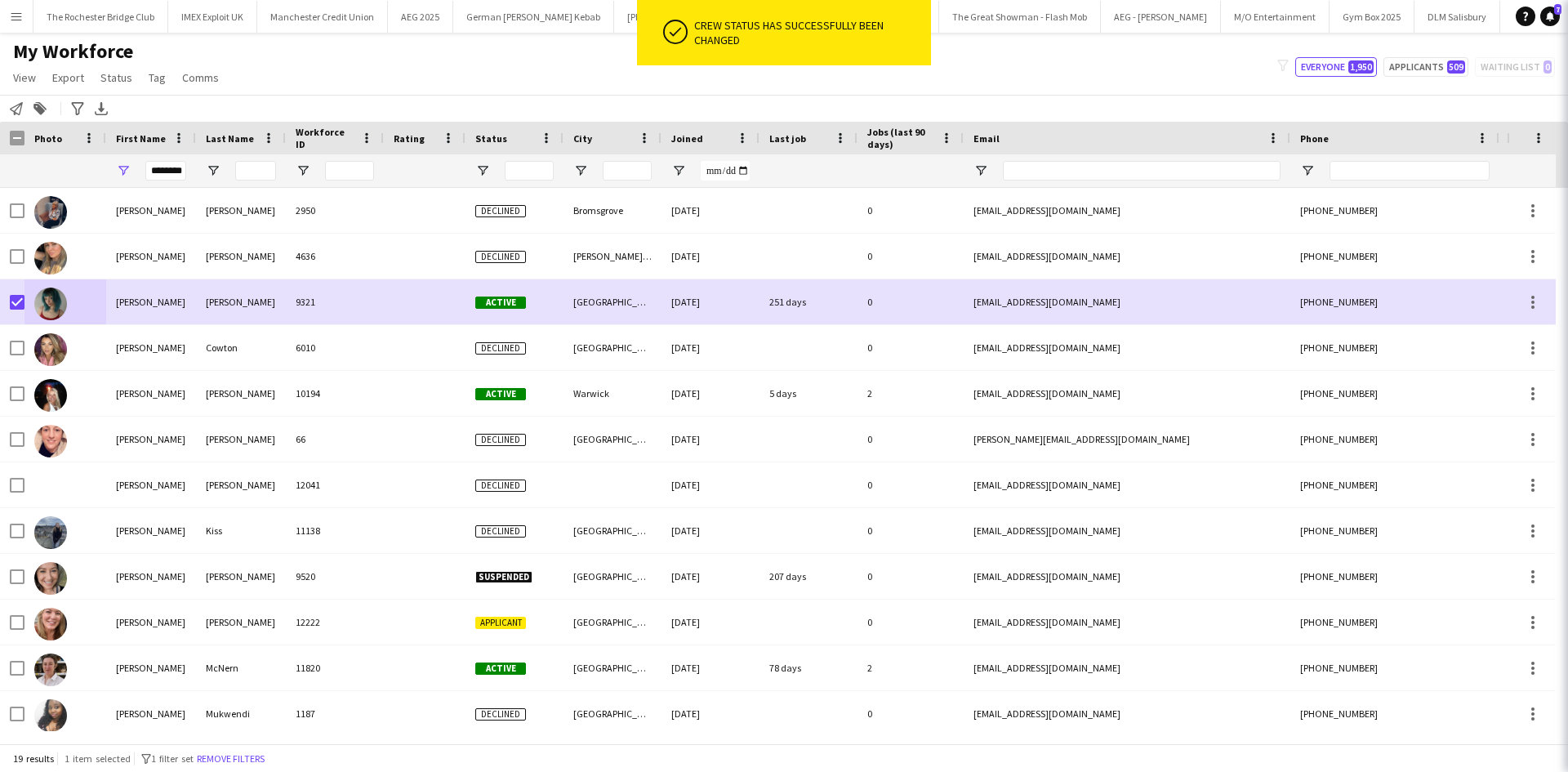
click at [774, 100] on div "Notify workforce Add to tag Search tags magnifier Add tag Advanced filters Adva…" at bounding box center [784, 109] width 1568 height 27
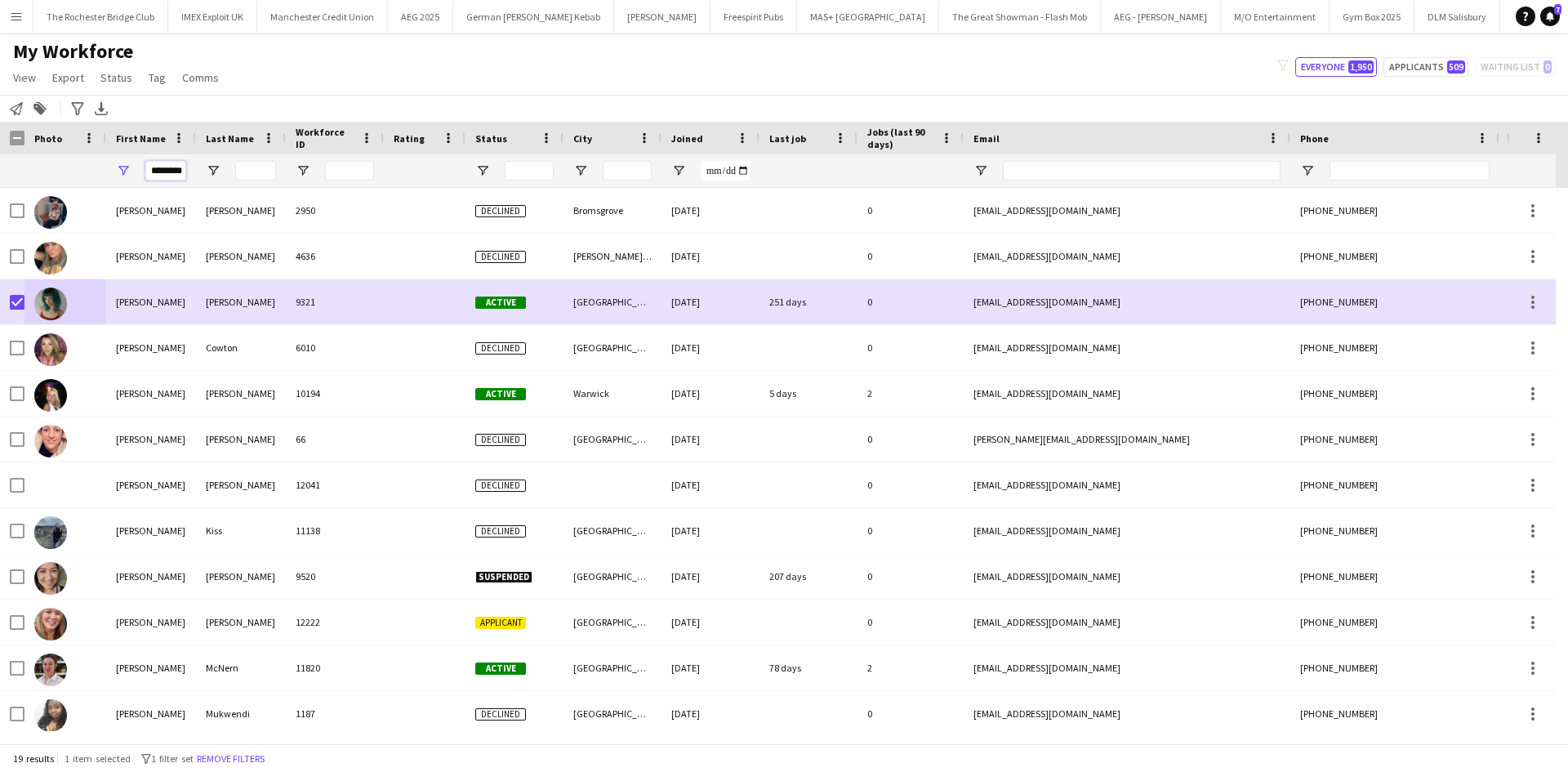
click at [146, 165] on input "********" at bounding box center [166, 170] width 41 height 20
click at [183, 168] on input "********" at bounding box center [166, 170] width 41 height 20
click at [640, 165] on input "City Filter Input" at bounding box center [627, 170] width 49 height 20
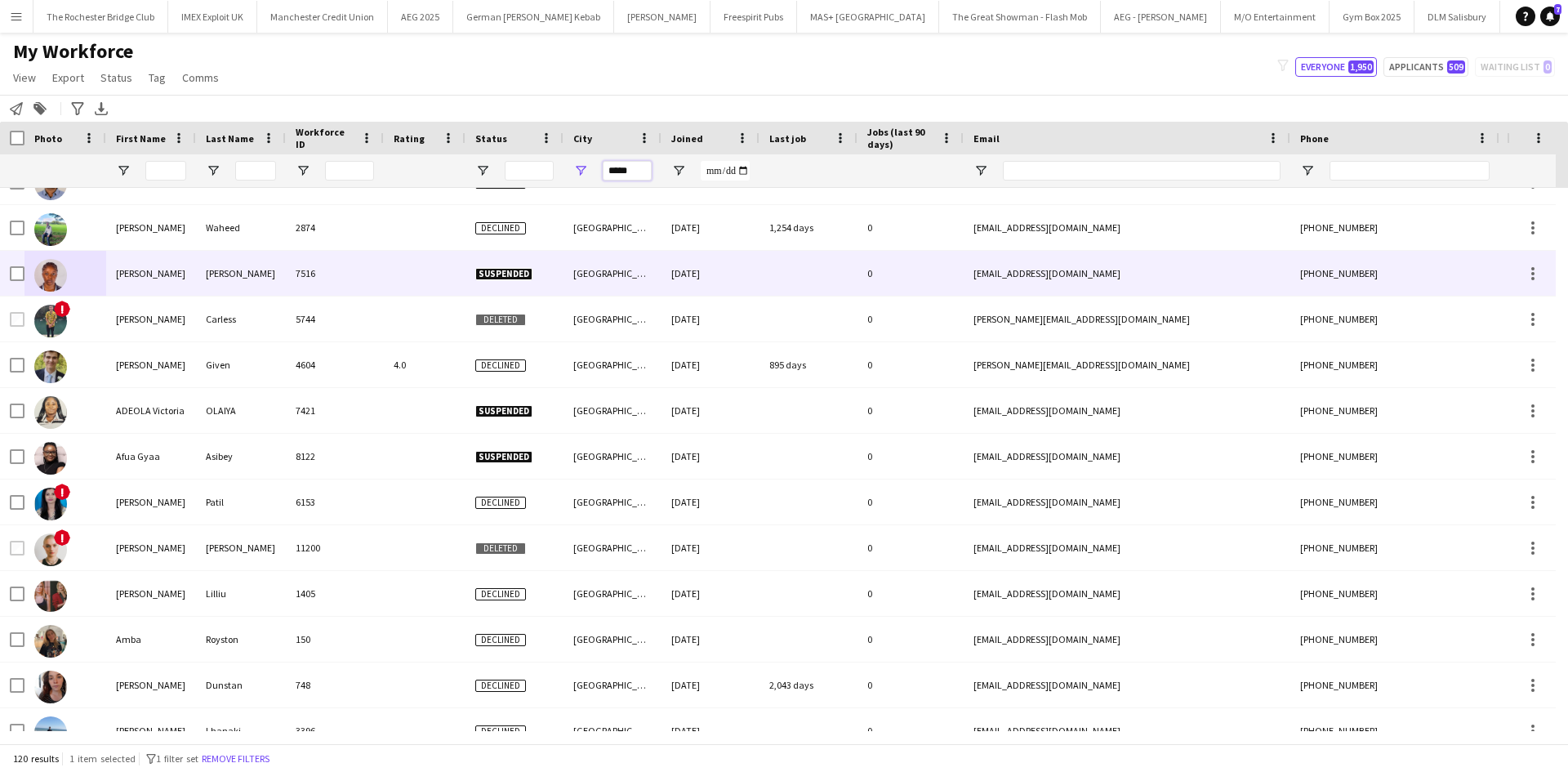
scroll to position [0, 0]
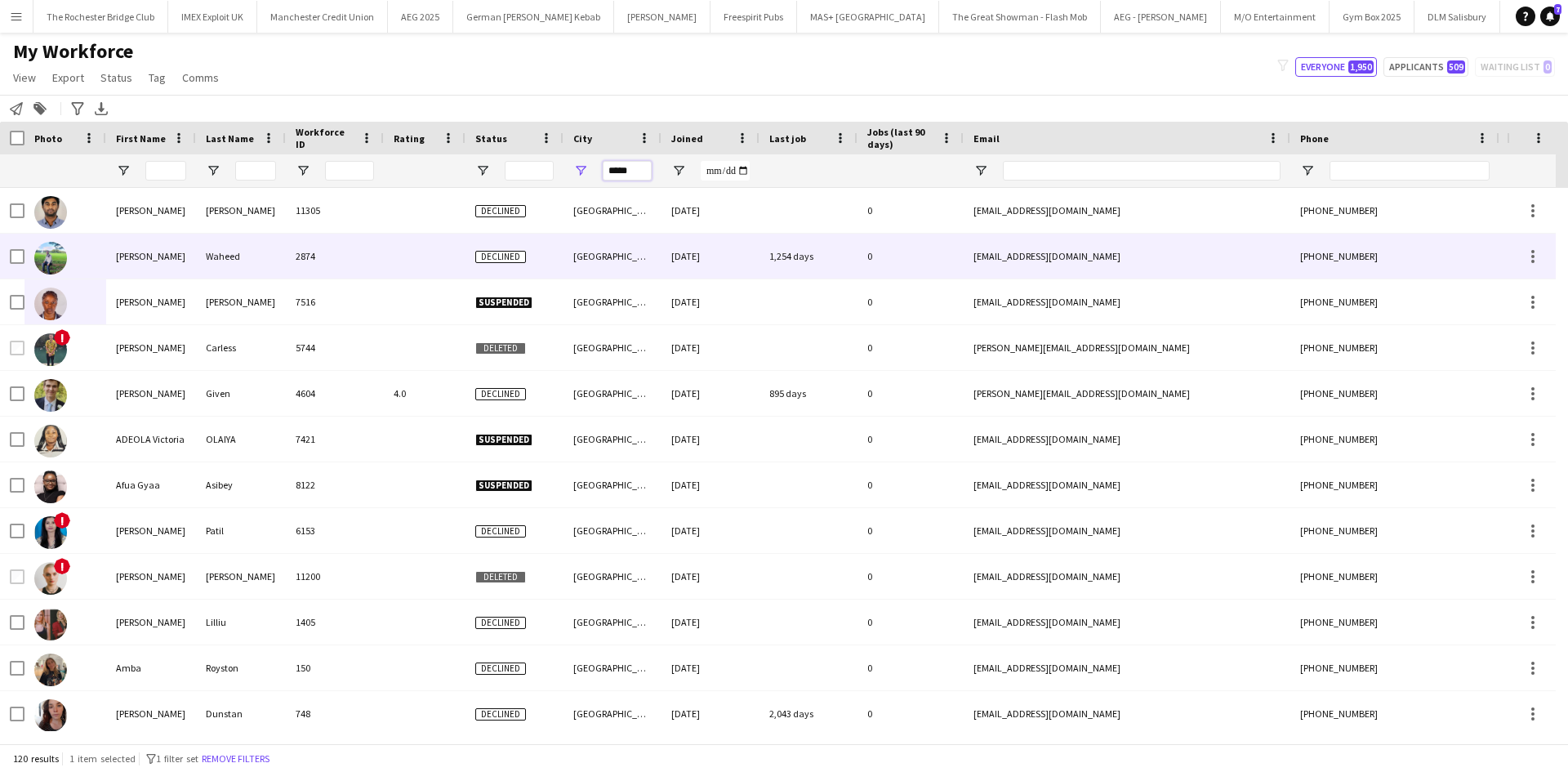
type input "*****"
click at [135, 243] on div "Abdul" at bounding box center [151, 256] width 90 height 45
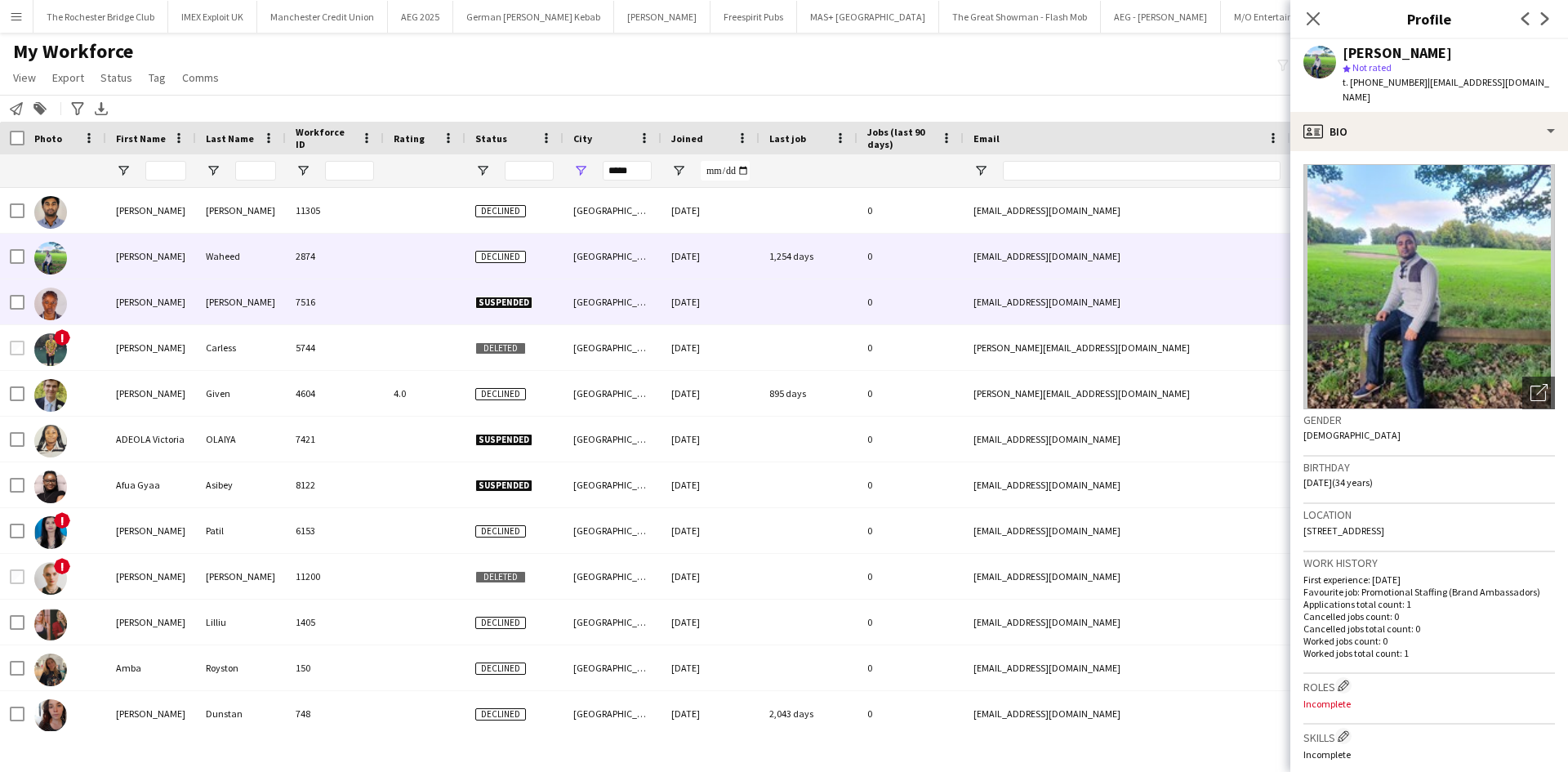
click at [115, 297] on div "Abigail" at bounding box center [151, 302] width 90 height 45
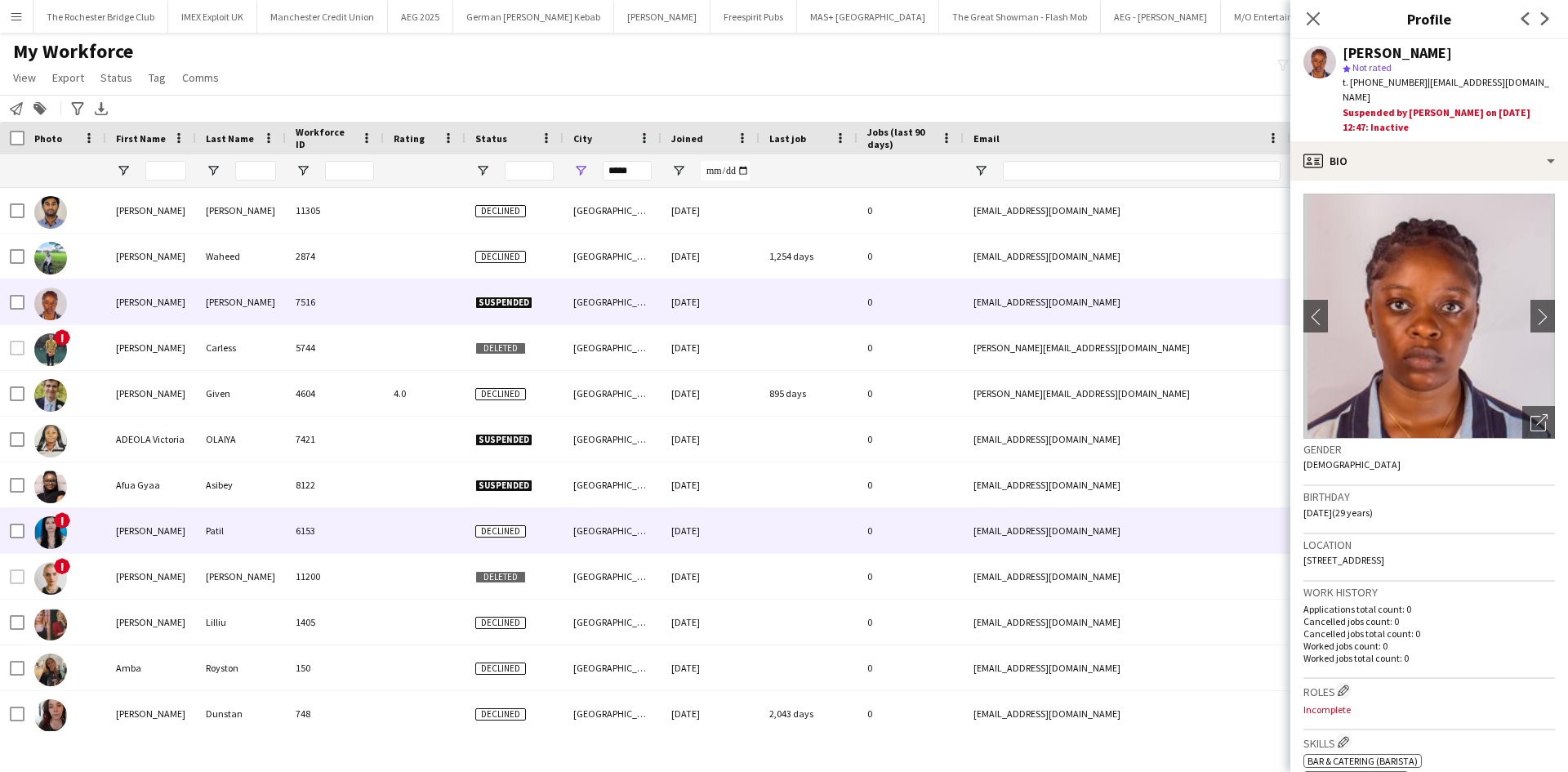
click at [139, 528] on div "Akanksha" at bounding box center [151, 531] width 90 height 45
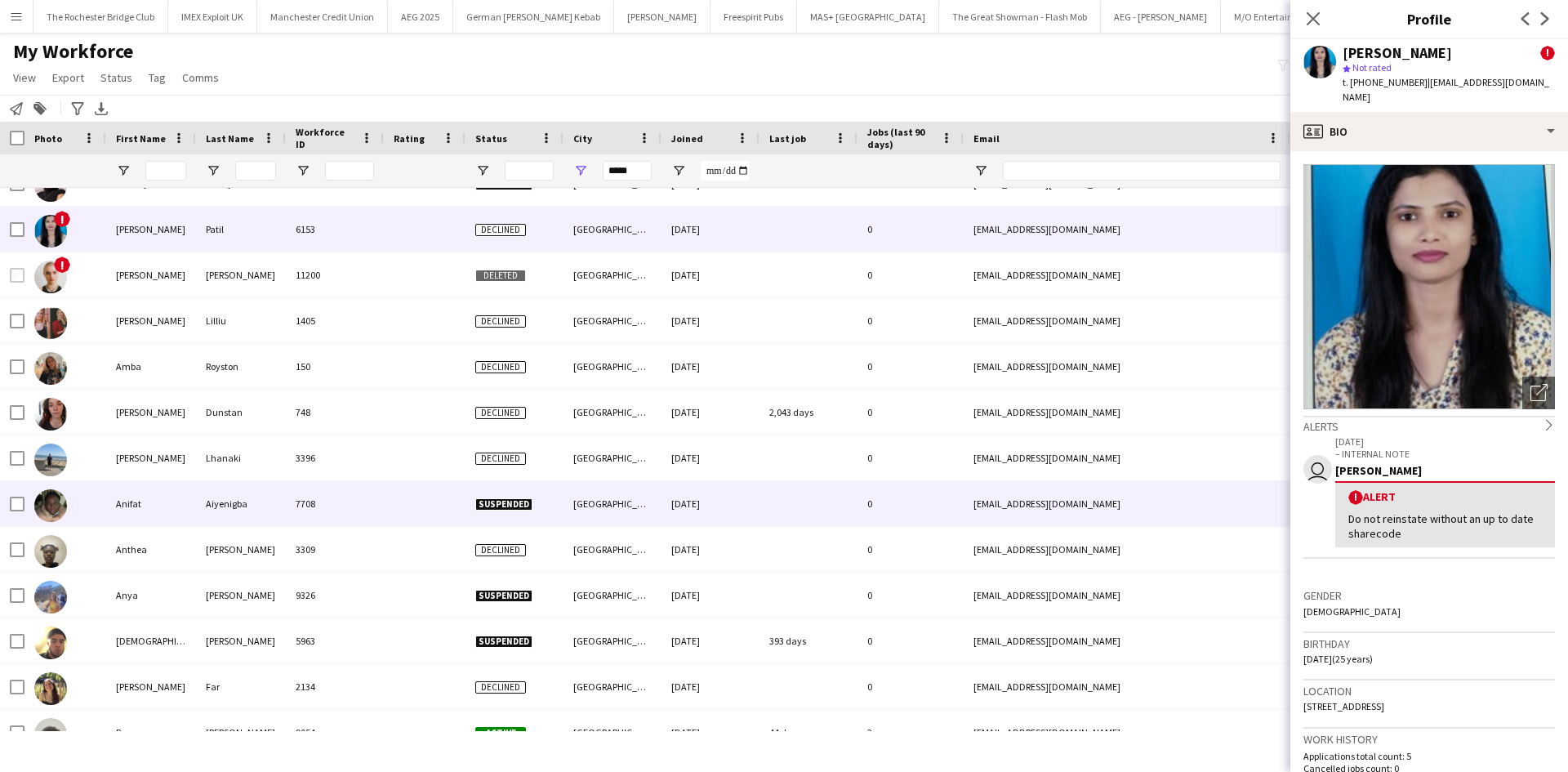
scroll to position [326, 0]
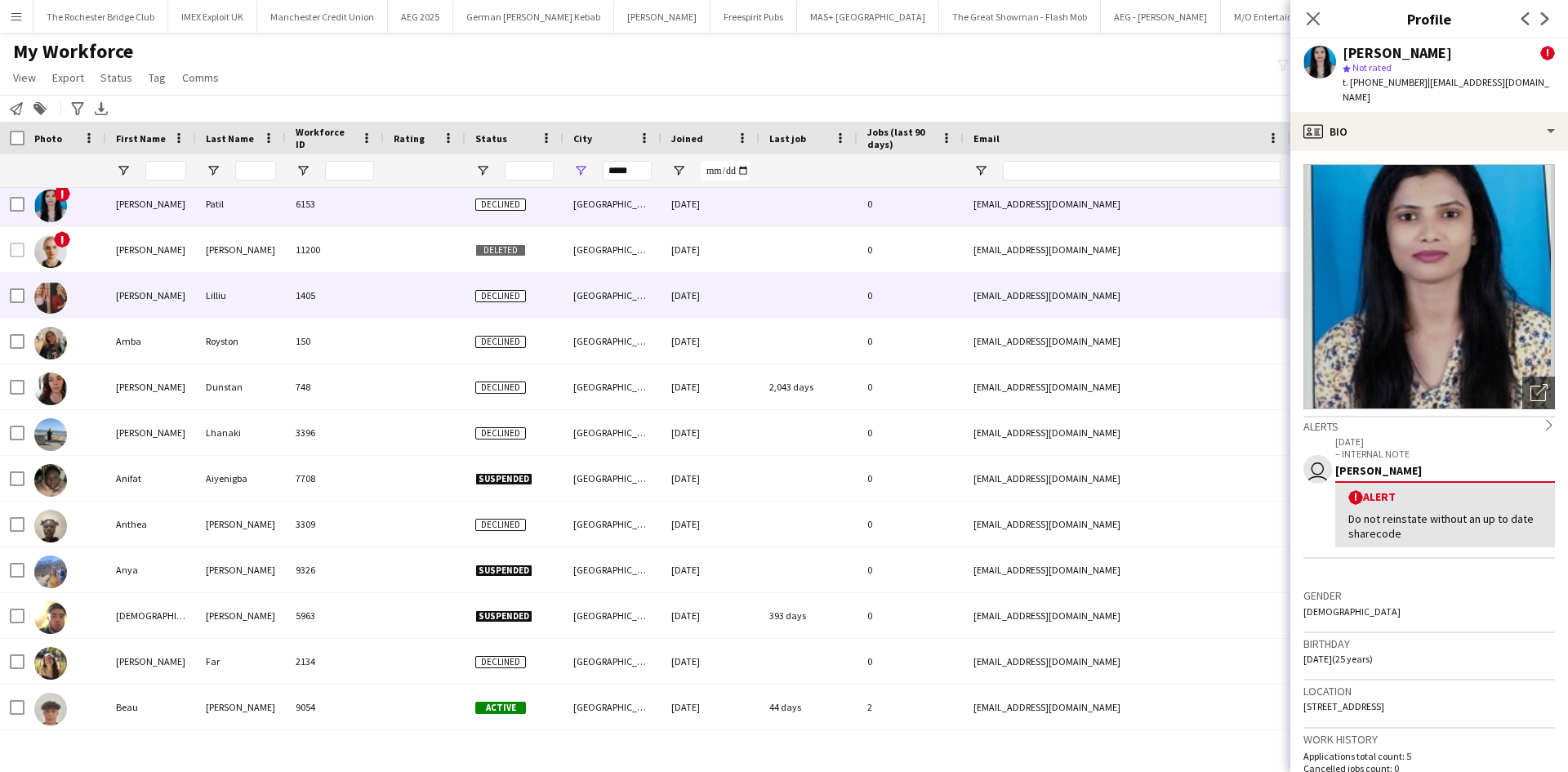
click at [127, 289] on div "Amanda" at bounding box center [151, 295] width 90 height 45
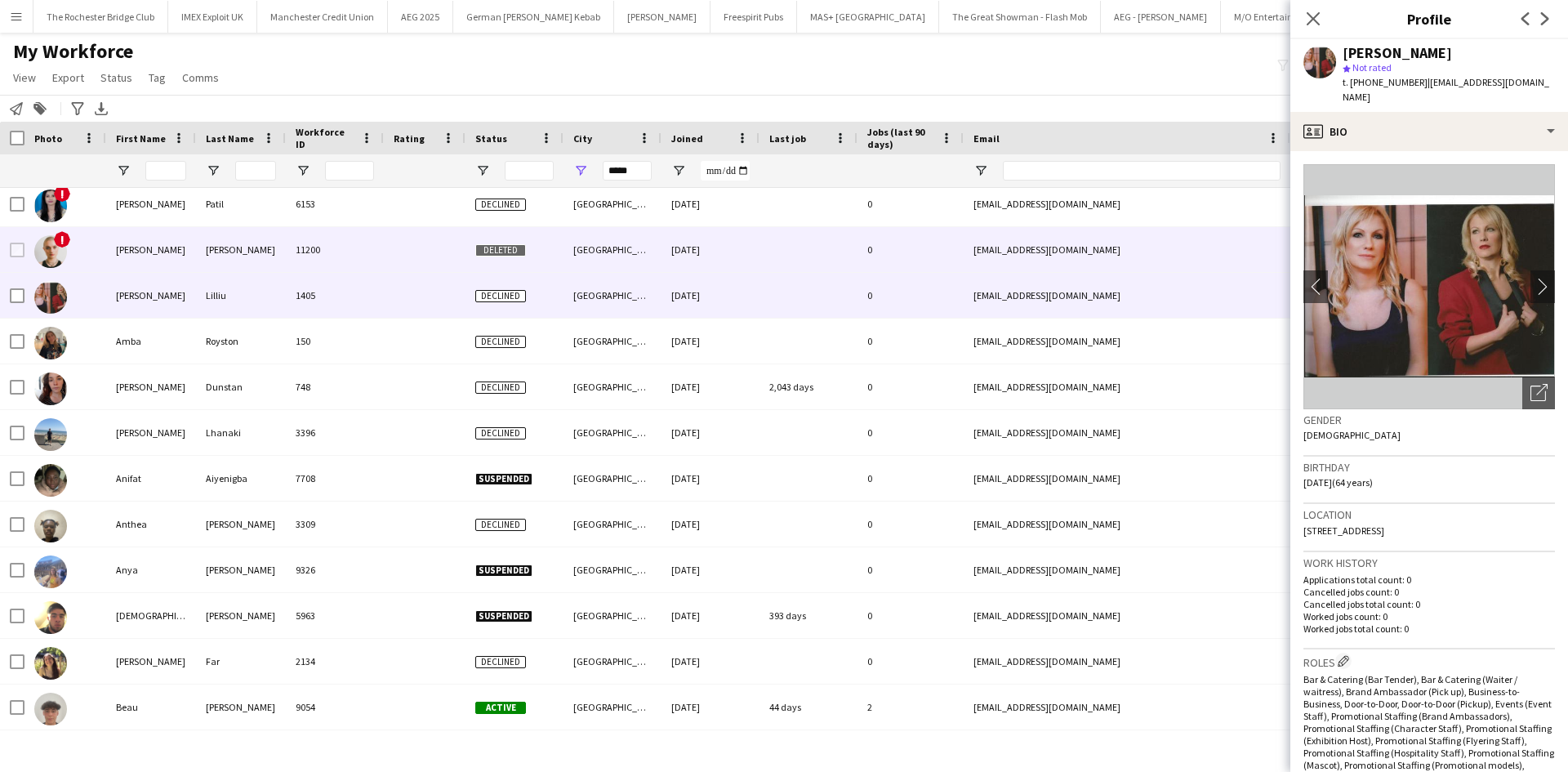
click at [132, 252] on div "Alex" at bounding box center [151, 250] width 90 height 45
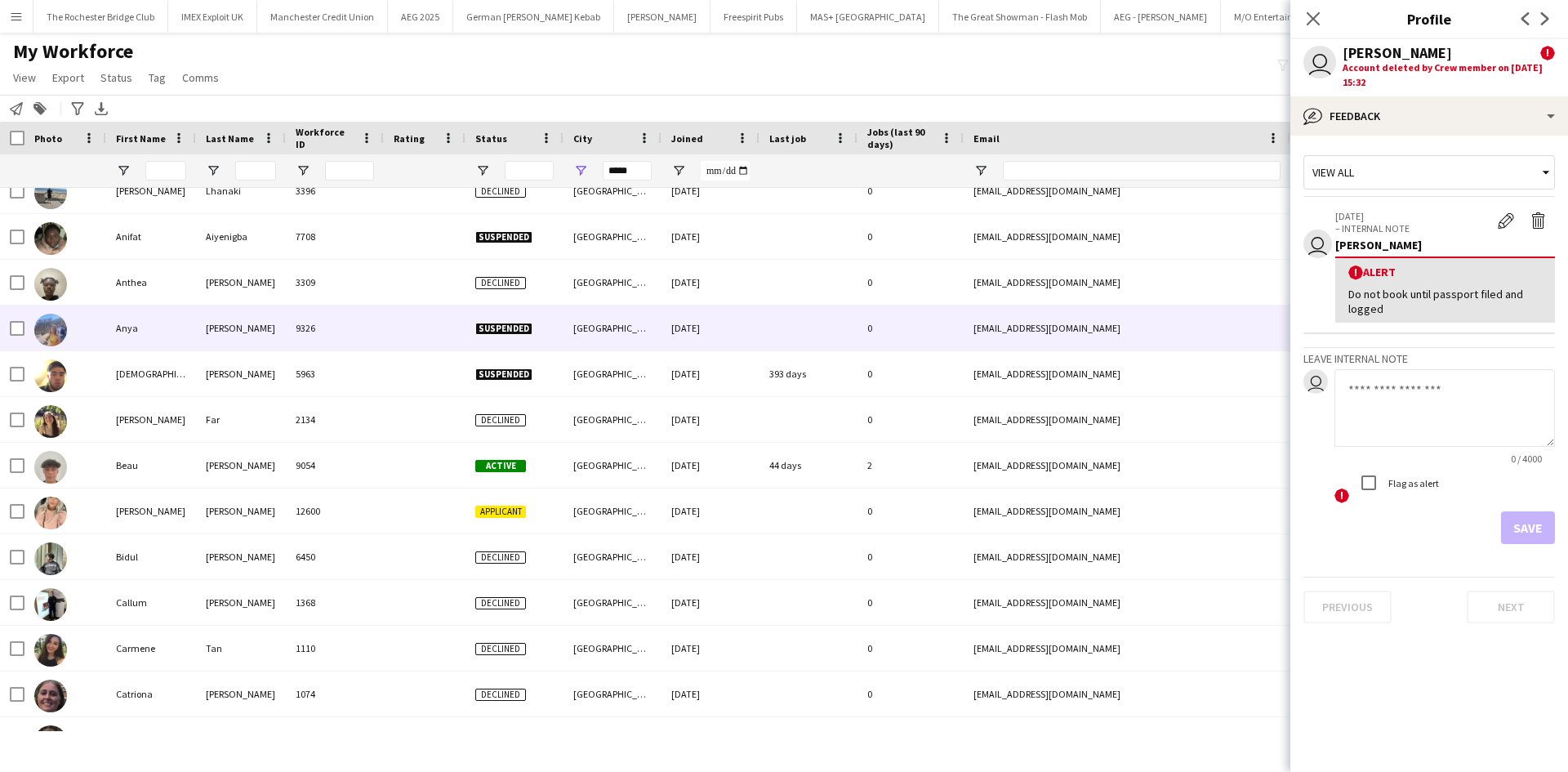
scroll to position [572, 0]
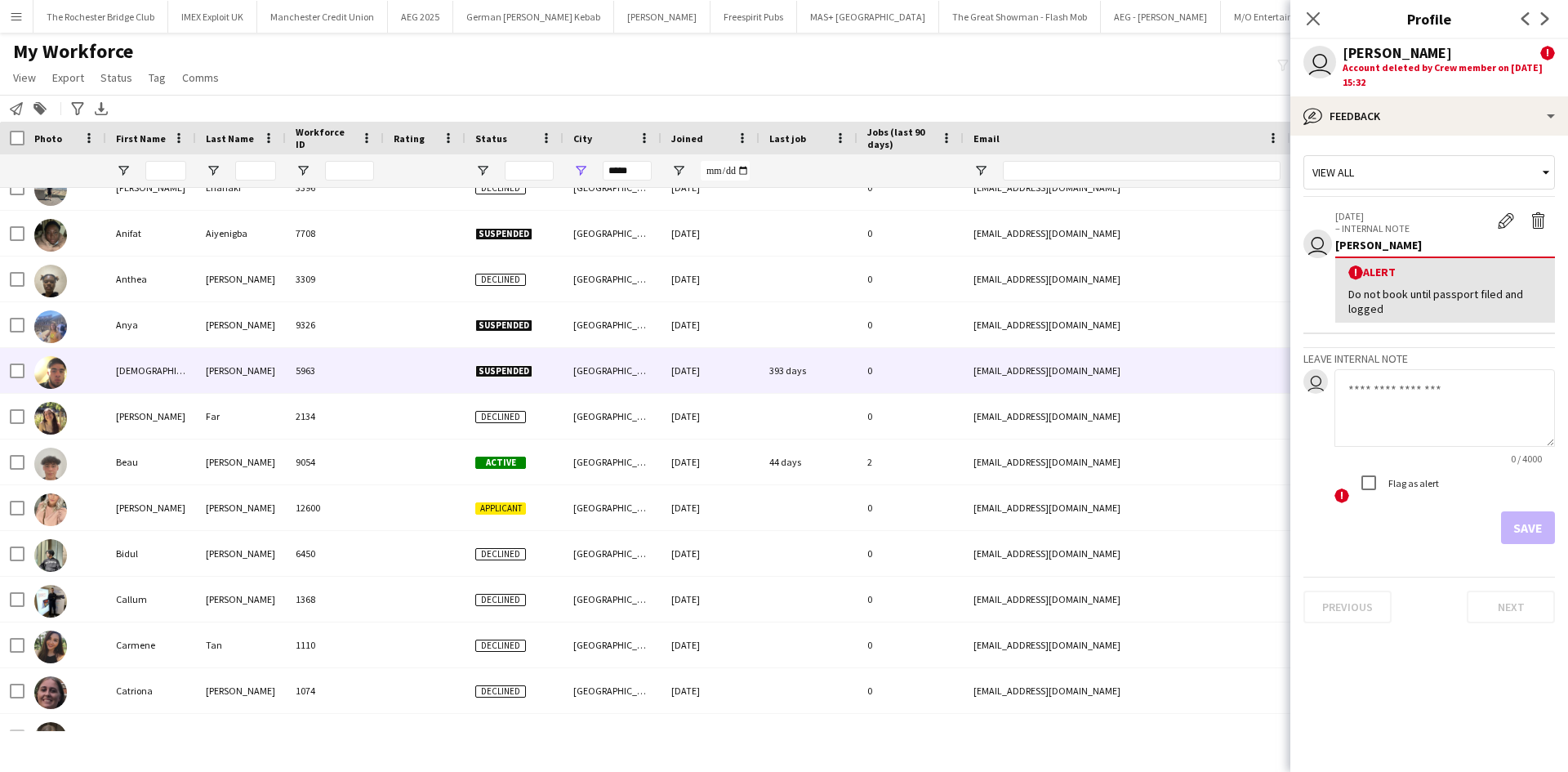
click at [214, 380] on div "Afshari" at bounding box center [241, 370] width 90 height 45
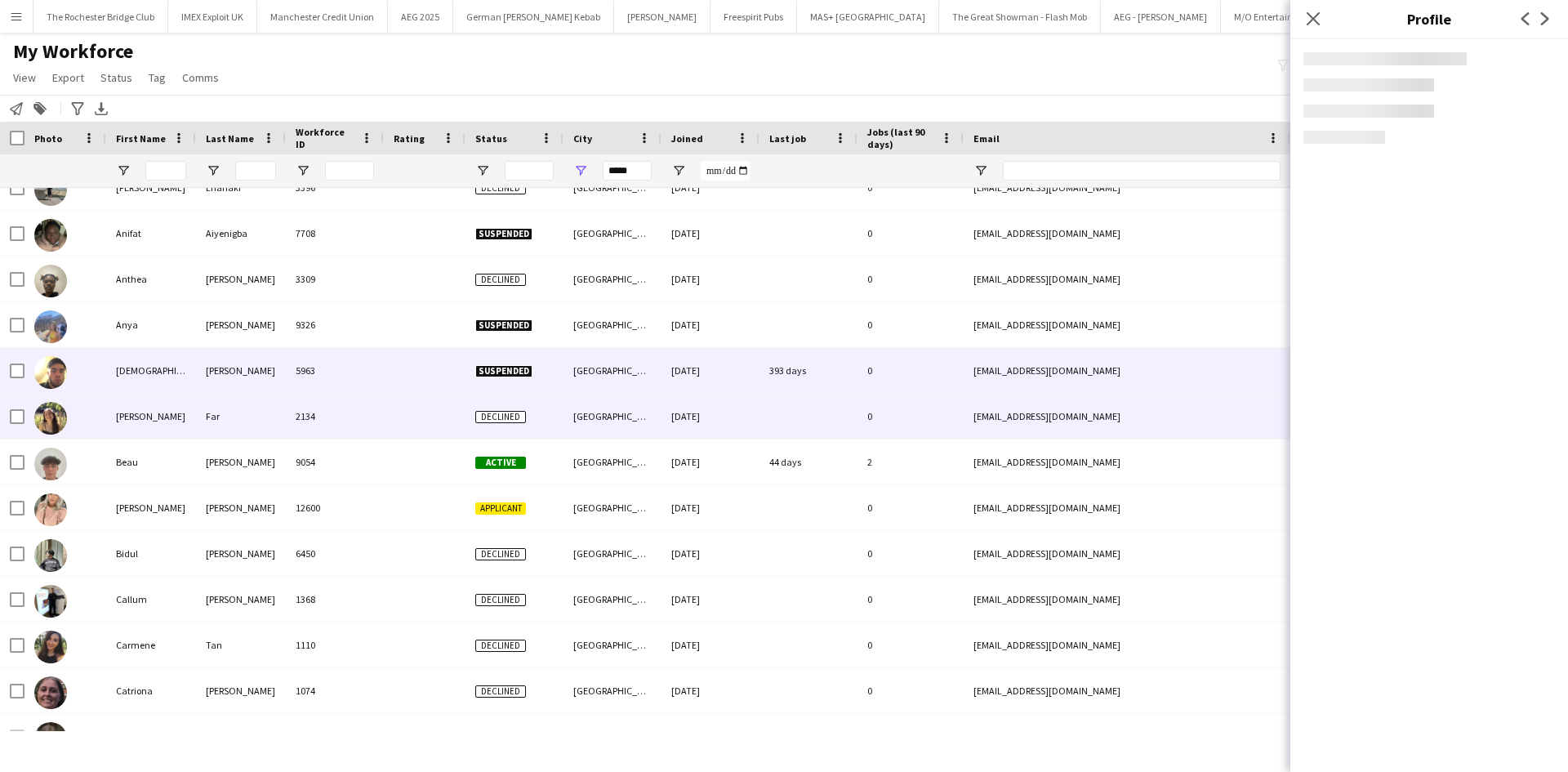
click at [123, 403] on div "Ariane" at bounding box center [151, 416] width 90 height 45
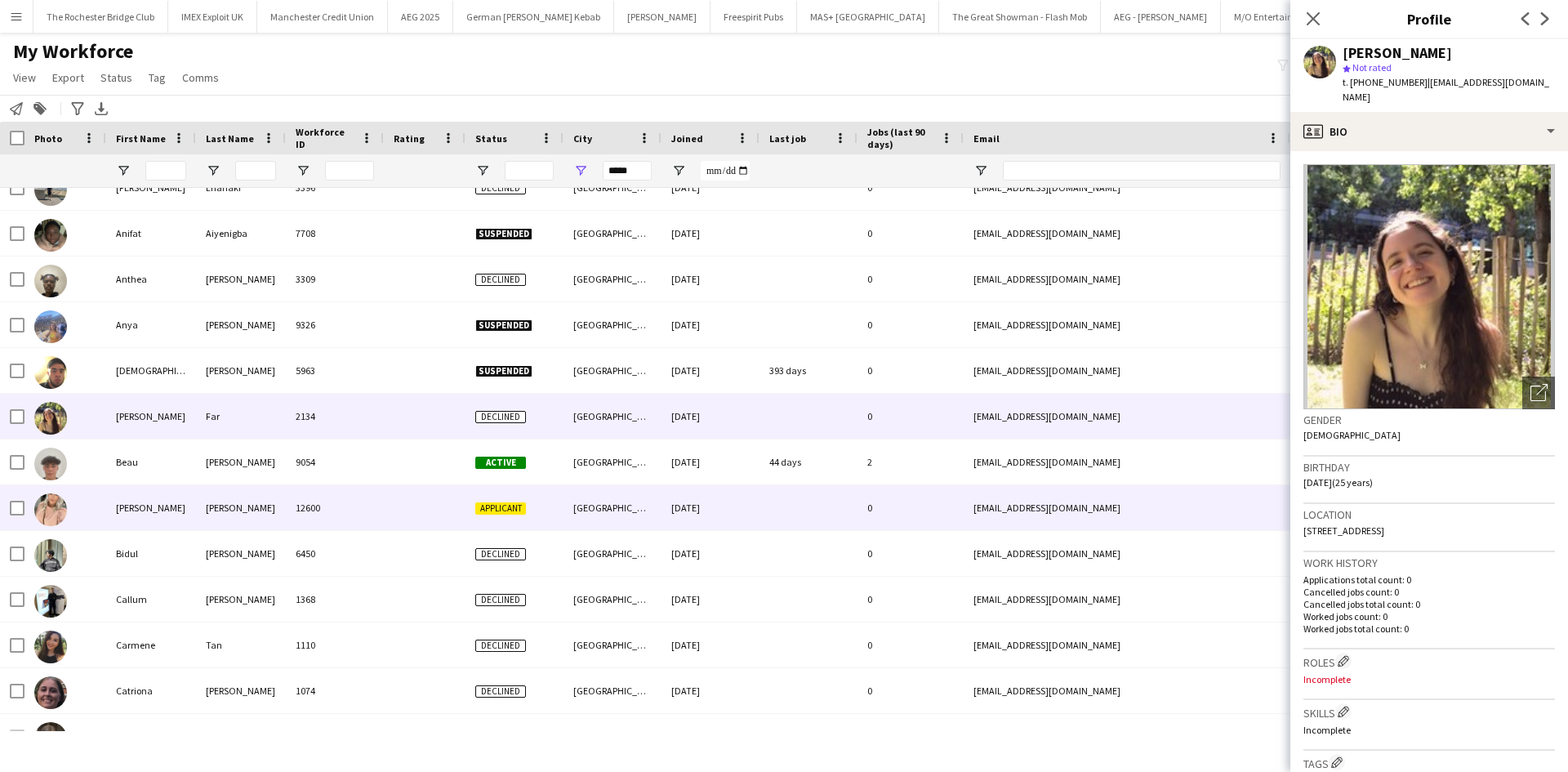
click at [140, 512] on div "Becky" at bounding box center [151, 507] width 90 height 45
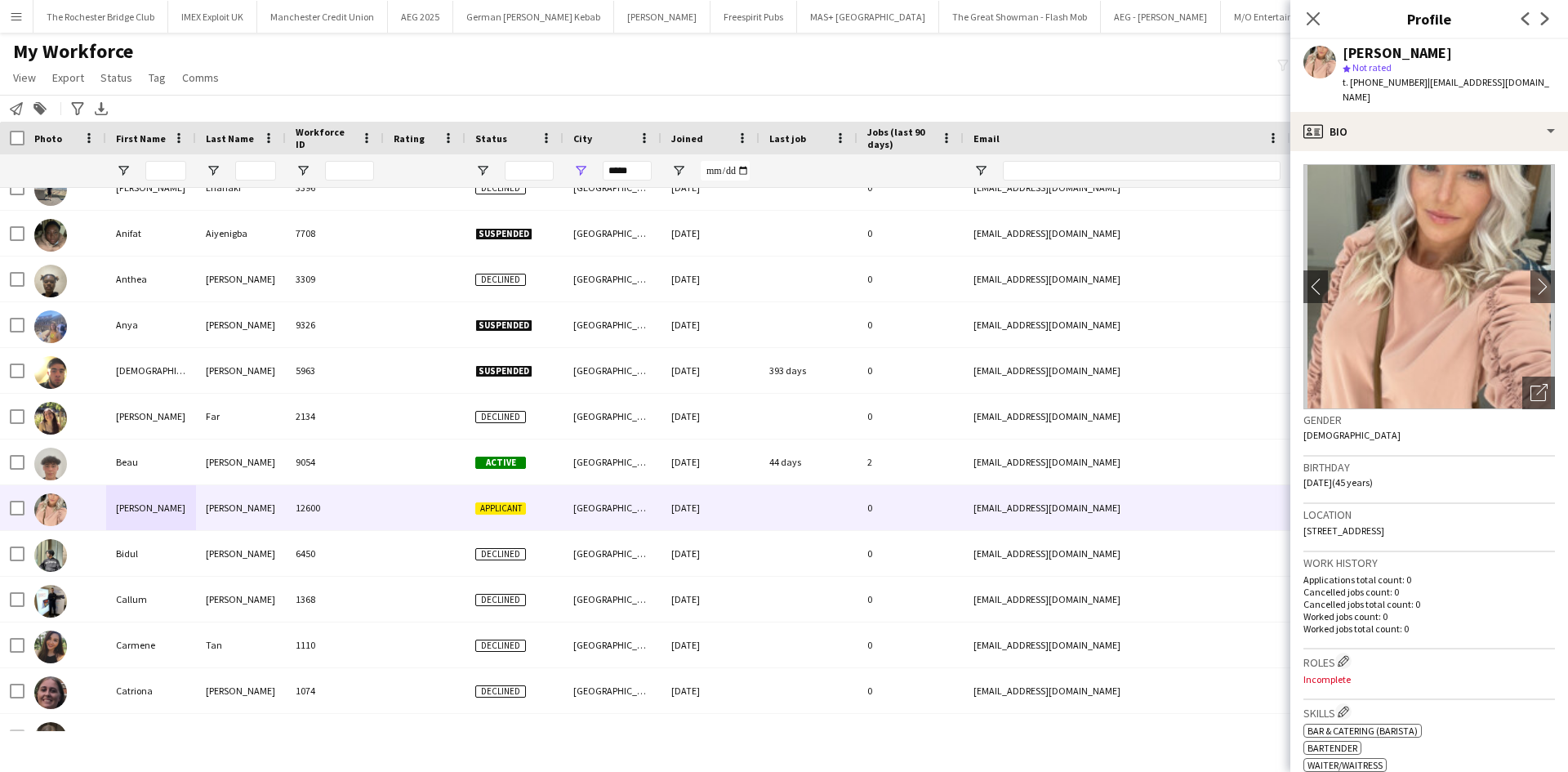
drag, startPoint x: 1369, startPoint y: 79, endPoint x: 1417, endPoint y: 83, distance: 48.2
click at [1417, 83] on span "t. +4407572392078" at bounding box center [1384, 82] width 85 height 13
copy span "7572392078"
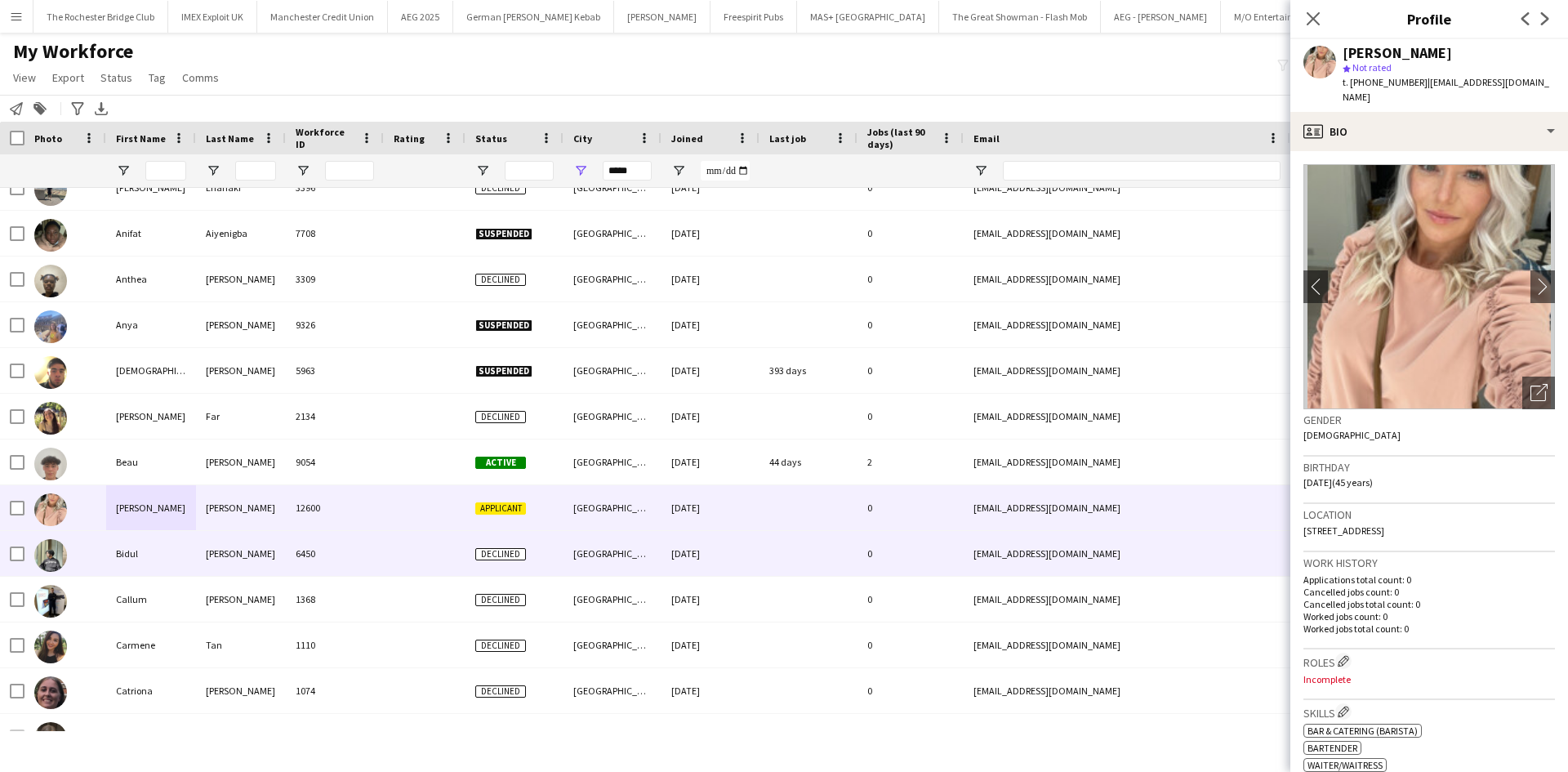
scroll to position [490, 0]
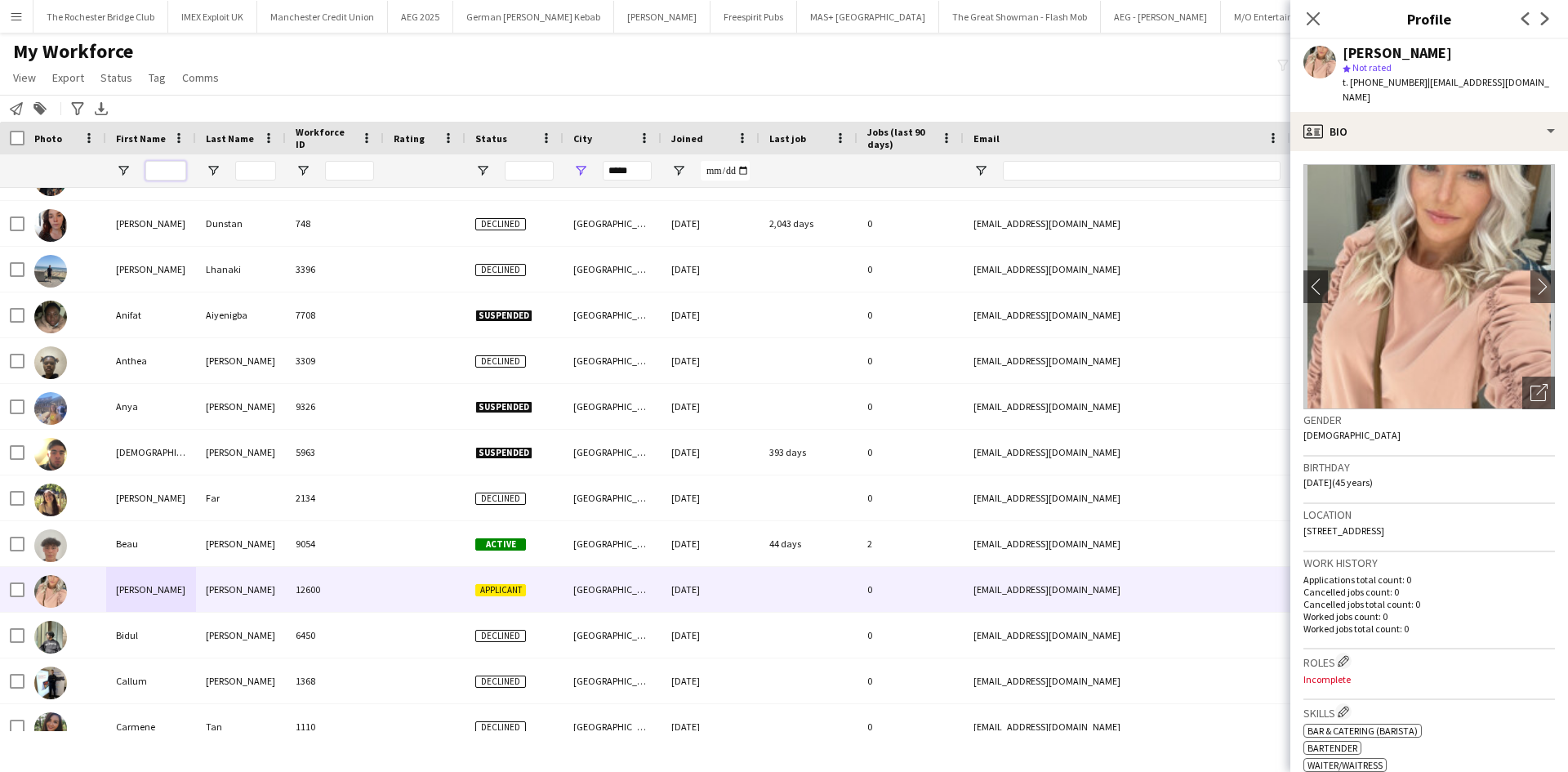
click at [163, 164] on input "First Name Filter Input" at bounding box center [166, 170] width 41 height 20
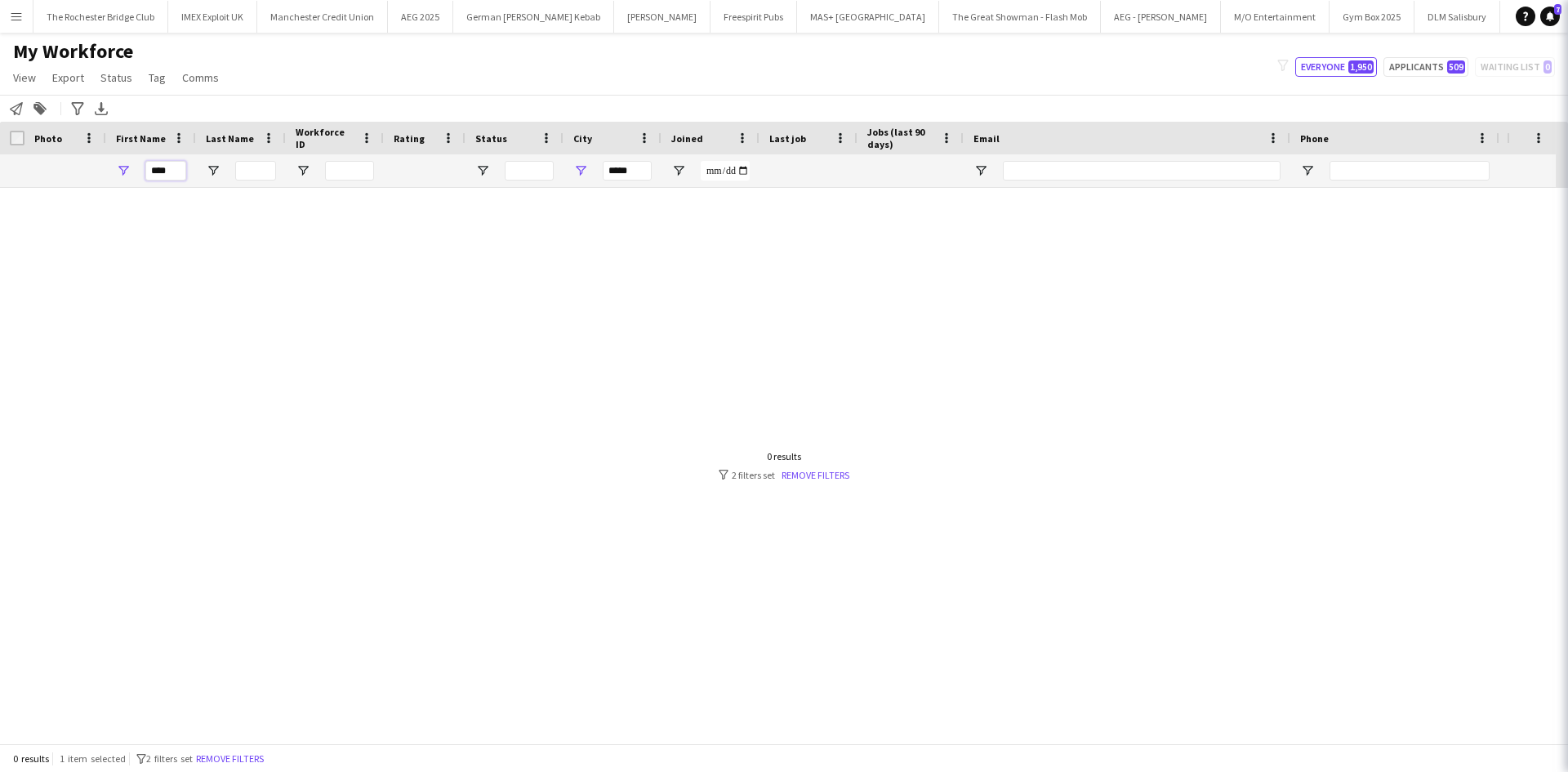
scroll to position [0, 0]
type input "****"
click at [645, 170] on input "*****" at bounding box center [627, 170] width 49 height 20
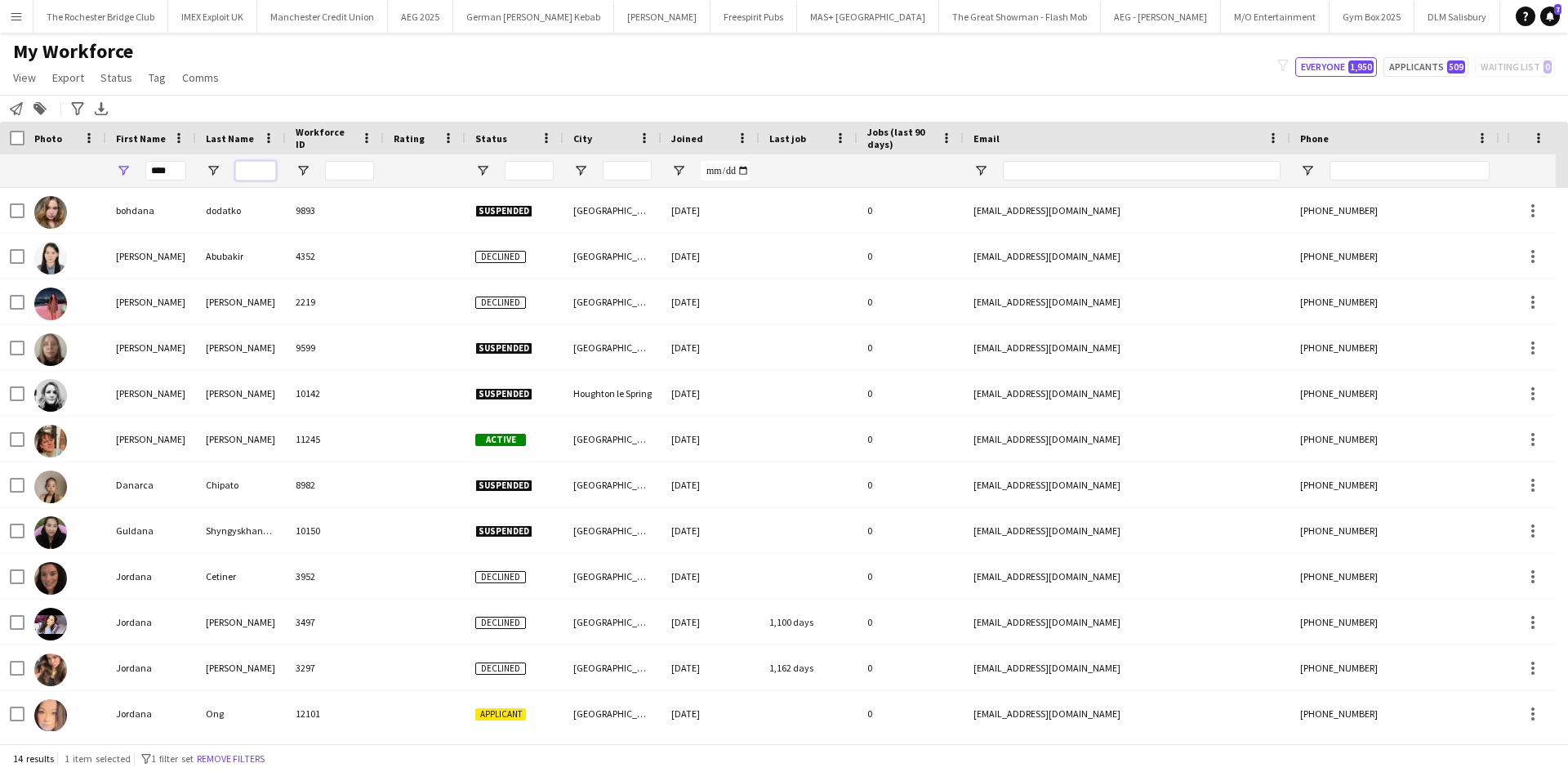
click at [271, 169] on input "Last Name Filter Input" at bounding box center [256, 170] width 41 height 20
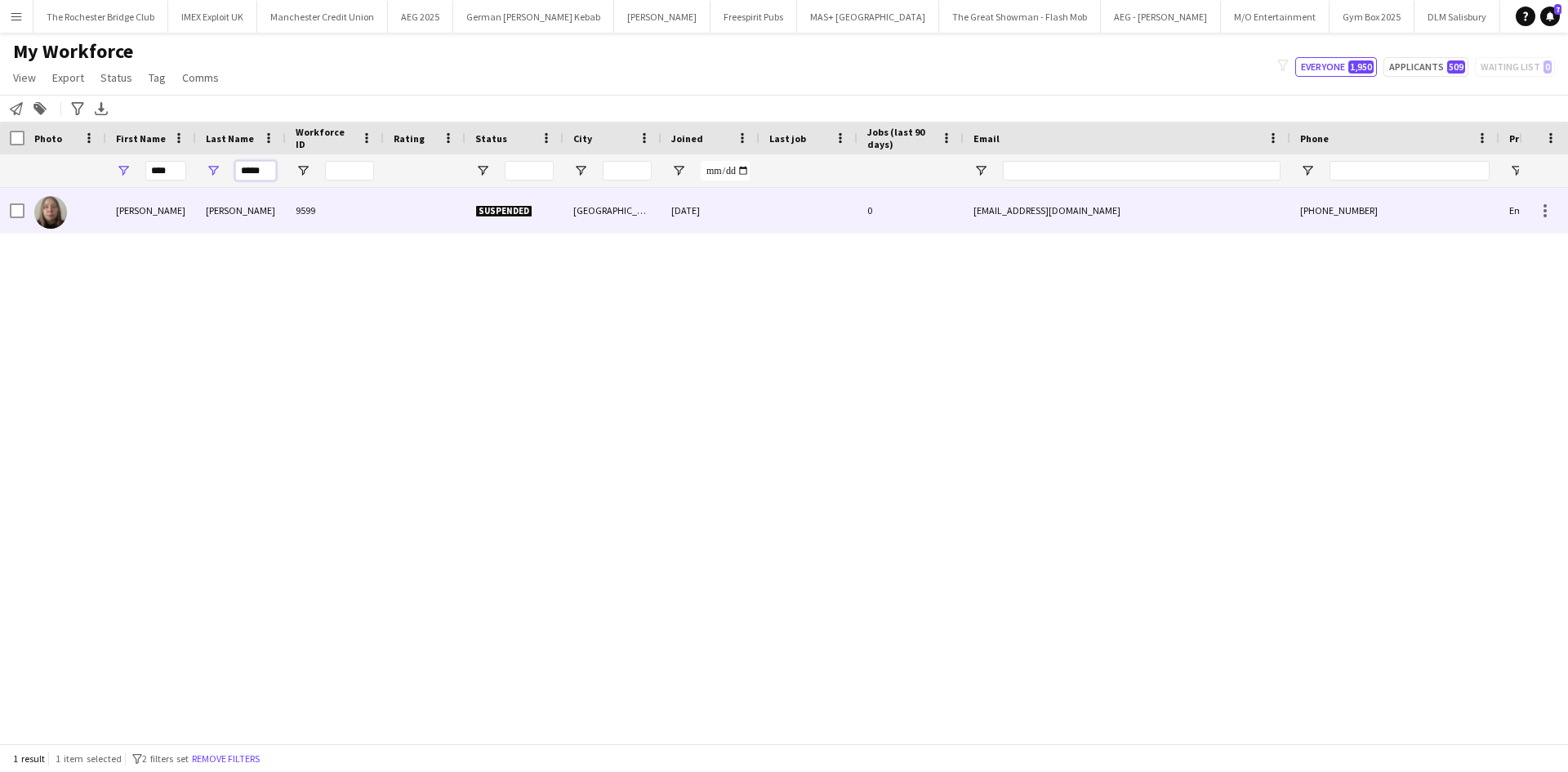
type input "*****"
click at [237, 209] on div "Holloway" at bounding box center [241, 211] width 90 height 45
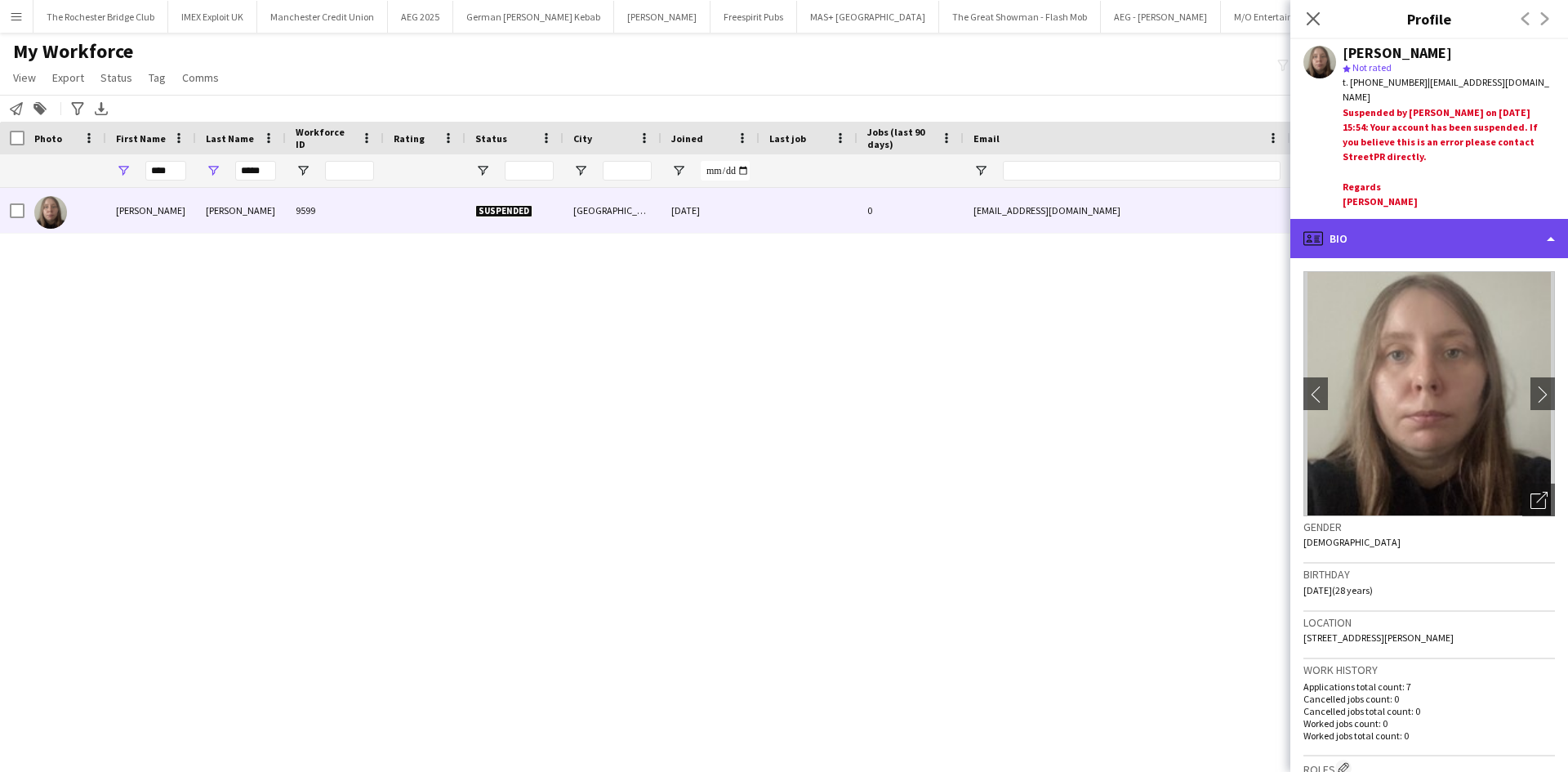
click at [1413, 218] on div "profile Bio" at bounding box center [1428, 238] width 277 height 39
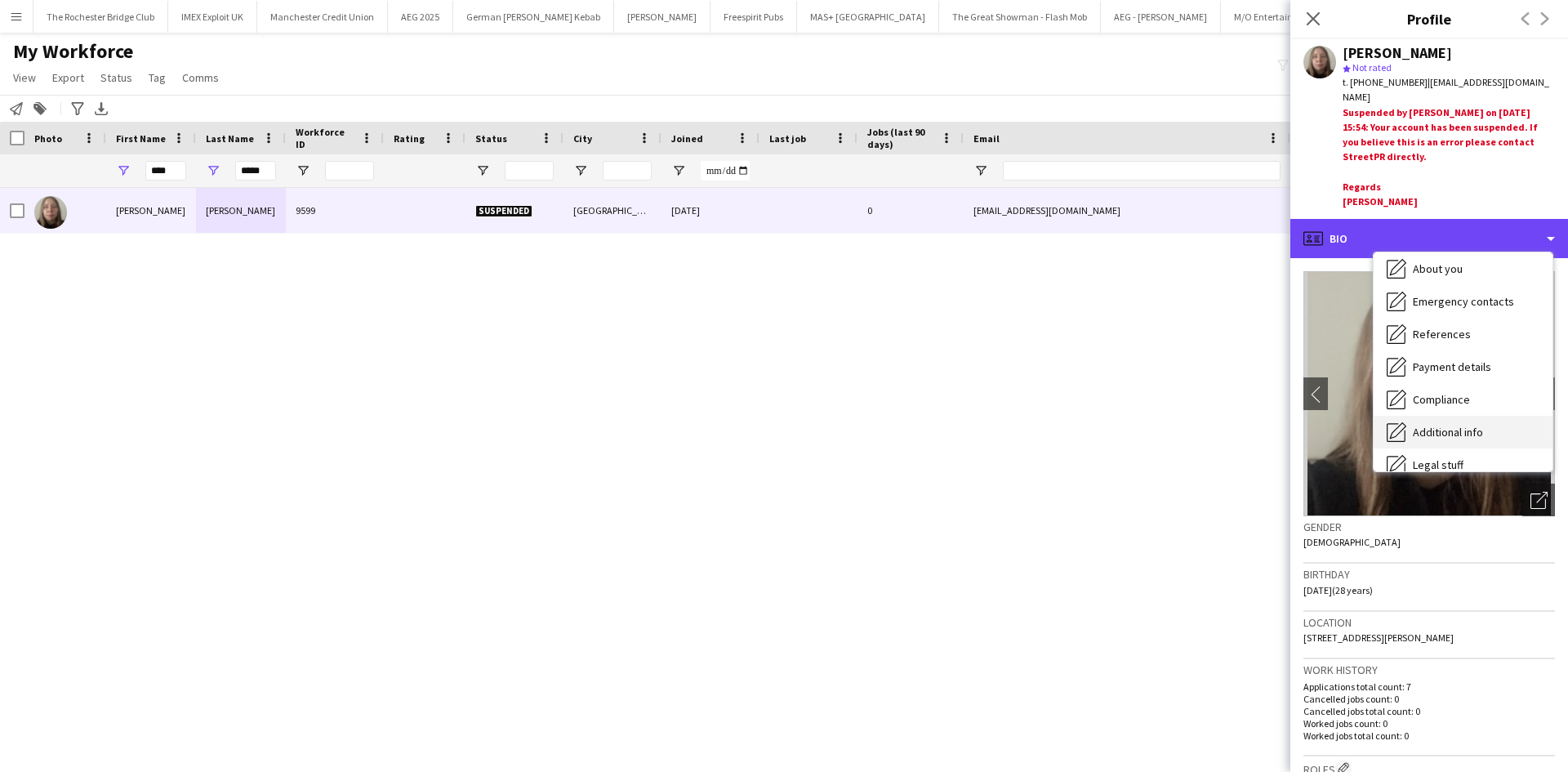
scroll to position [218, 0]
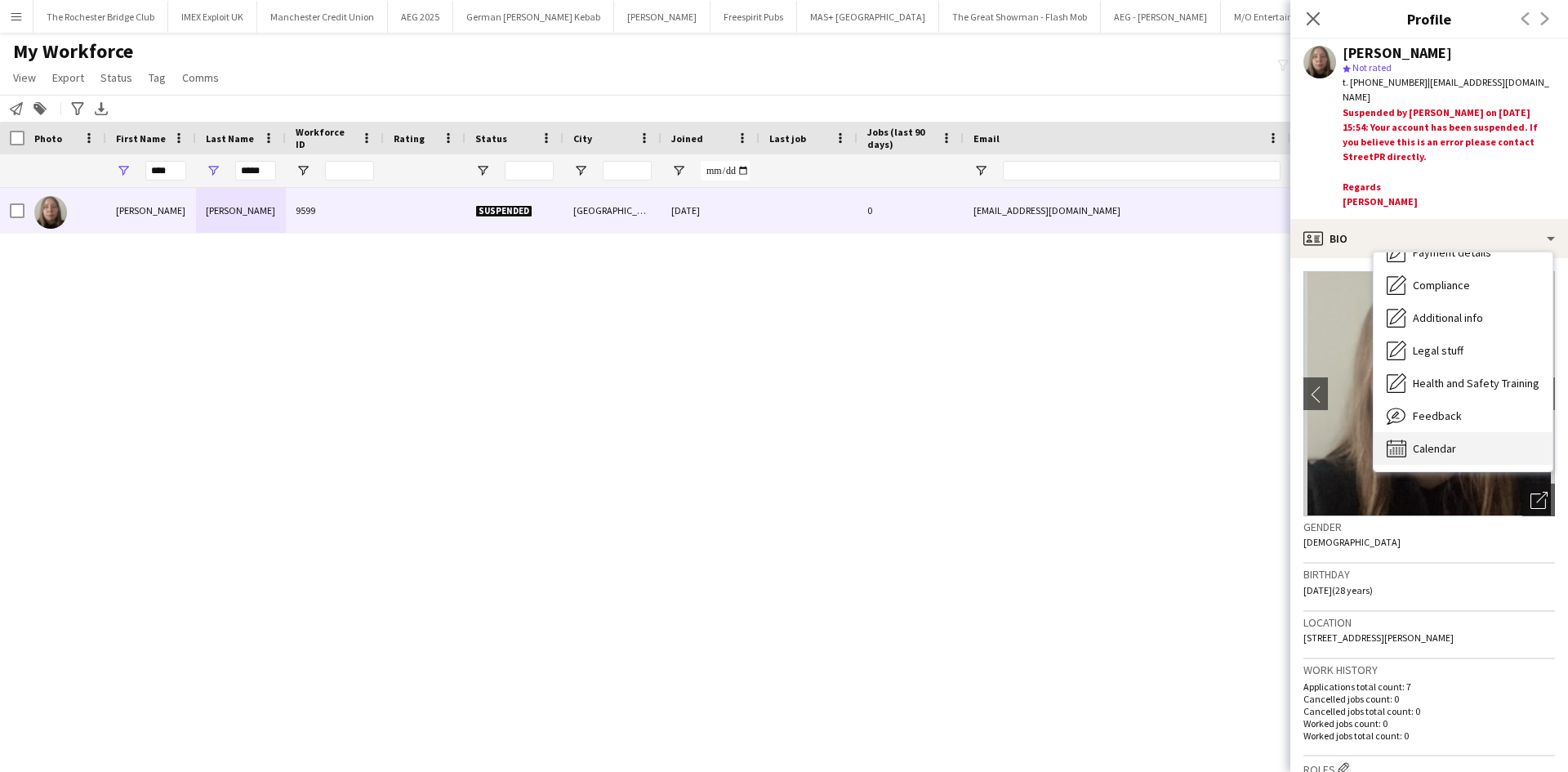
click at [1475, 432] on div "Calendar Calendar" at bounding box center [1462, 448] width 179 height 32
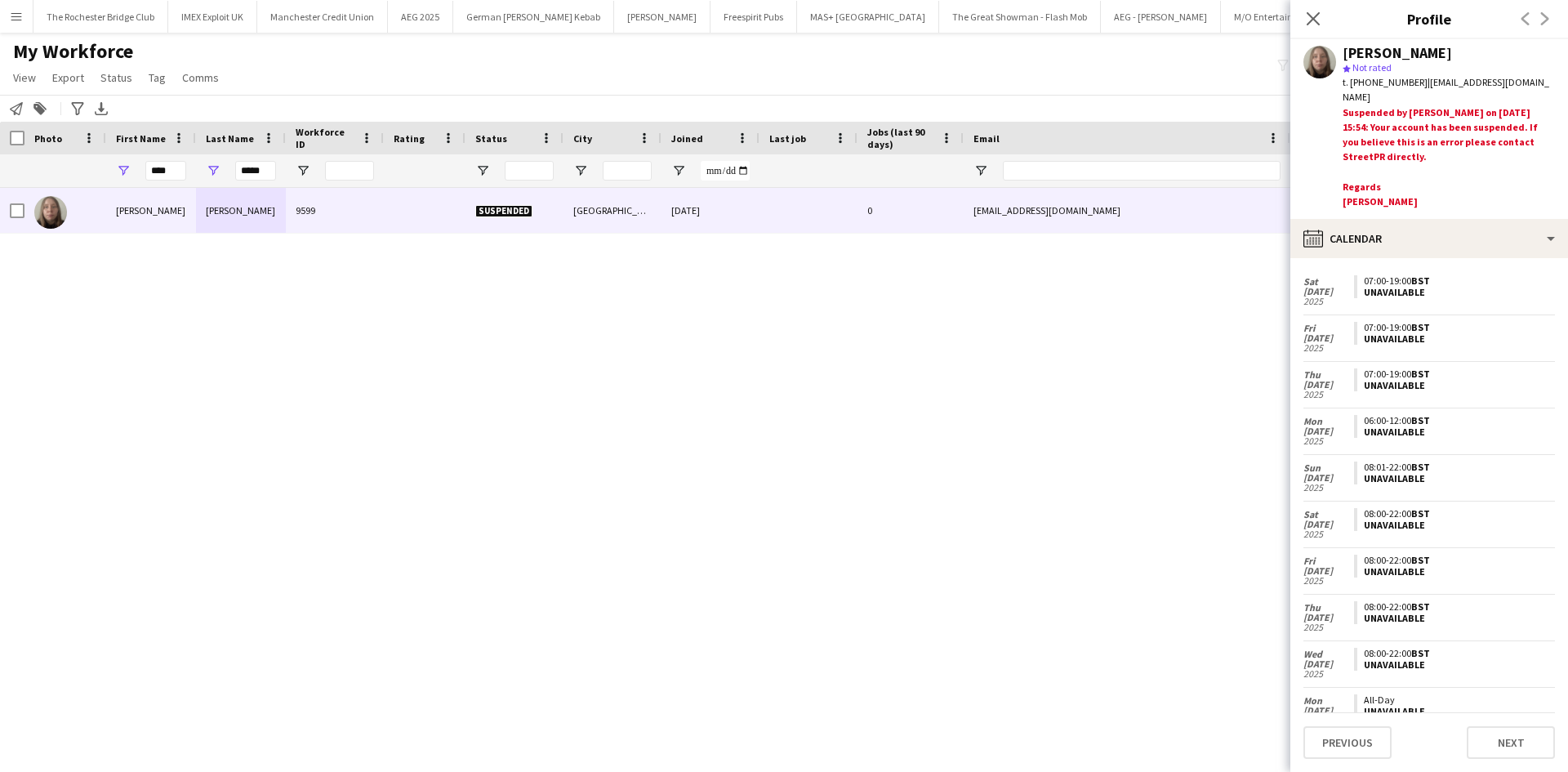
scroll to position [2770, 0]
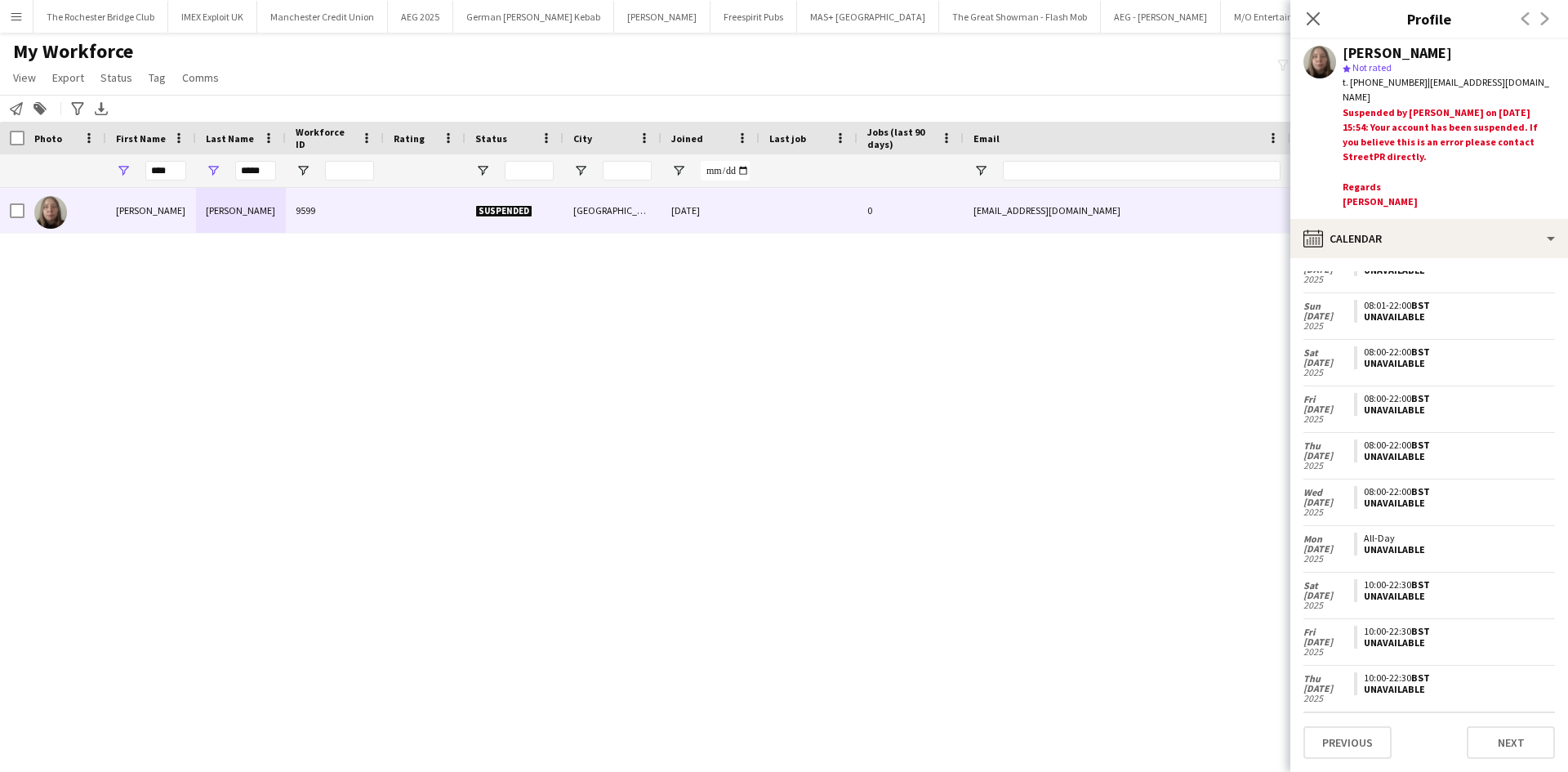
click at [160, 157] on div "****" at bounding box center [166, 170] width 41 height 32
click at [162, 167] on input "****" at bounding box center [166, 170] width 41 height 20
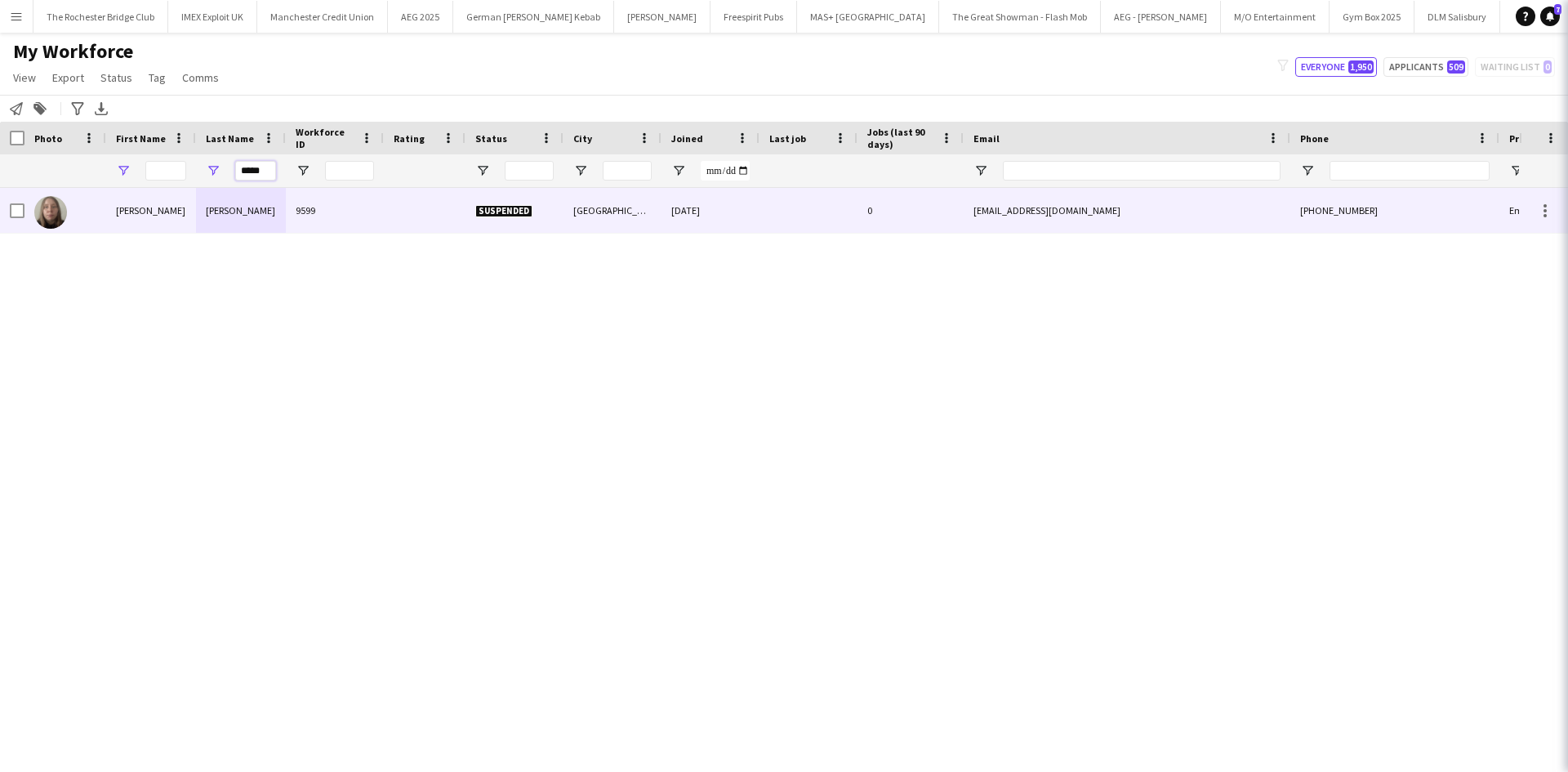
click at [250, 165] on input "*****" at bounding box center [256, 170] width 41 height 20
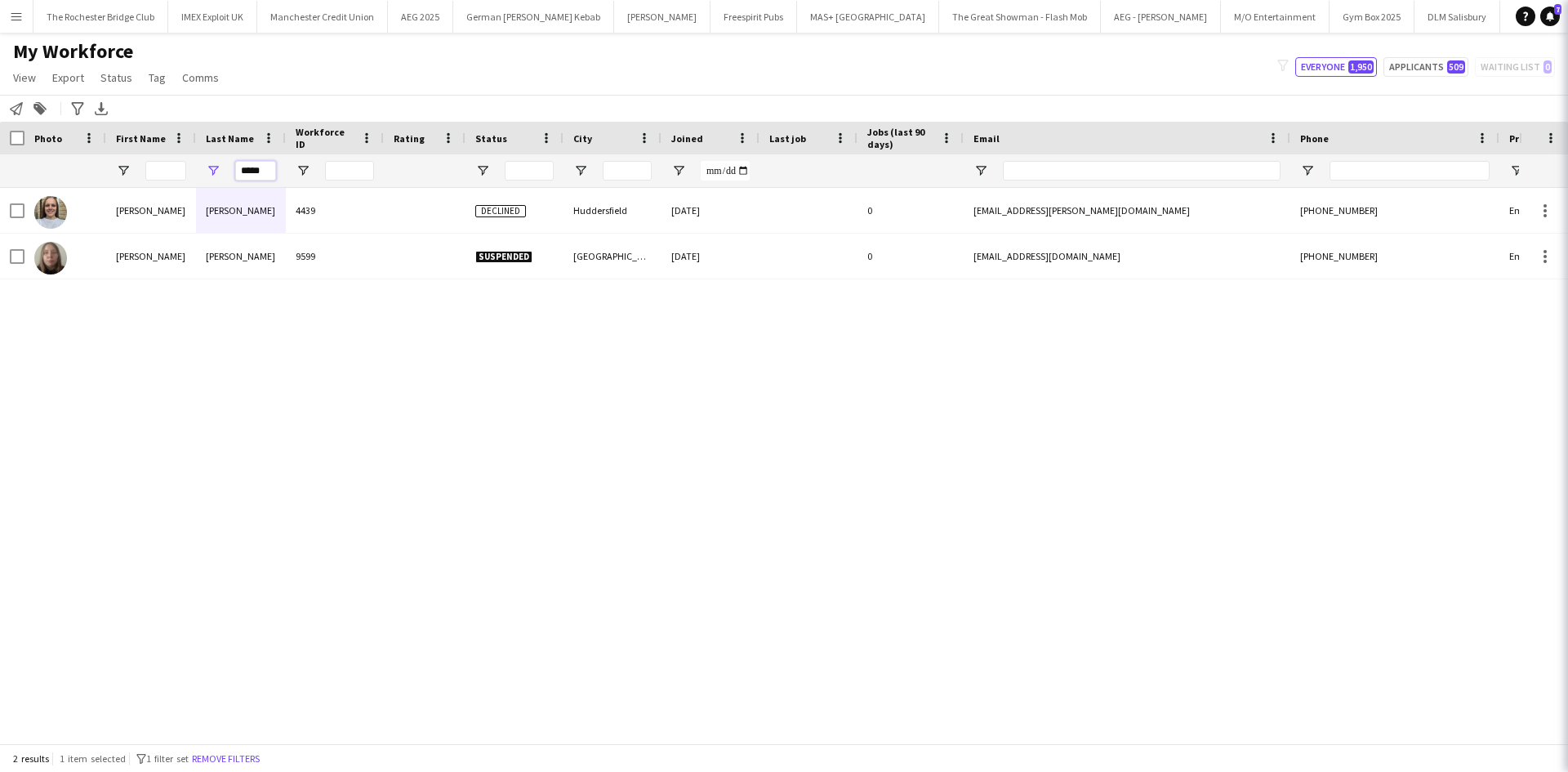
click at [250, 165] on input "*****" at bounding box center [256, 170] width 41 height 20
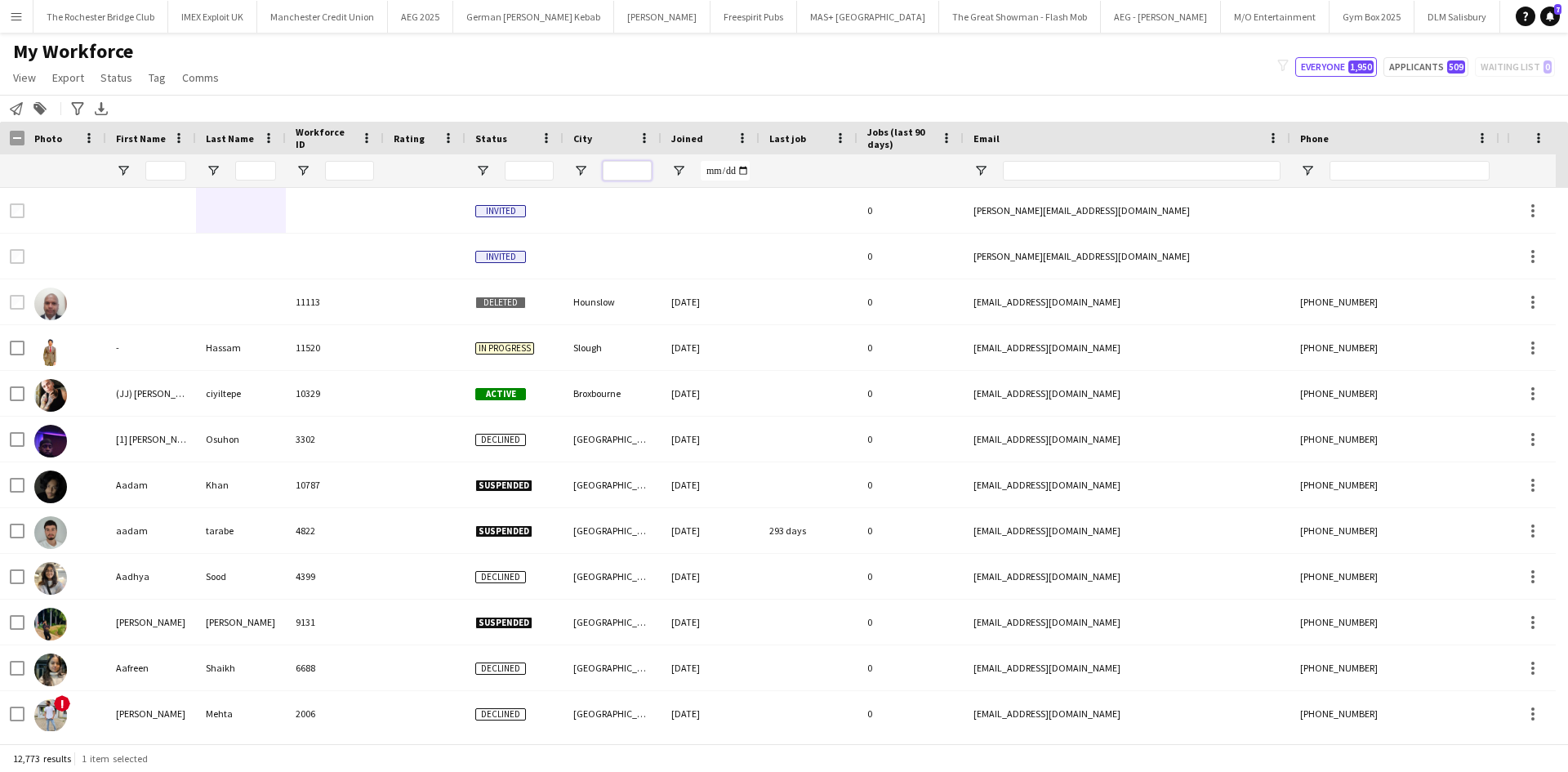
click at [618, 169] on input "City Filter Input" at bounding box center [627, 170] width 49 height 20
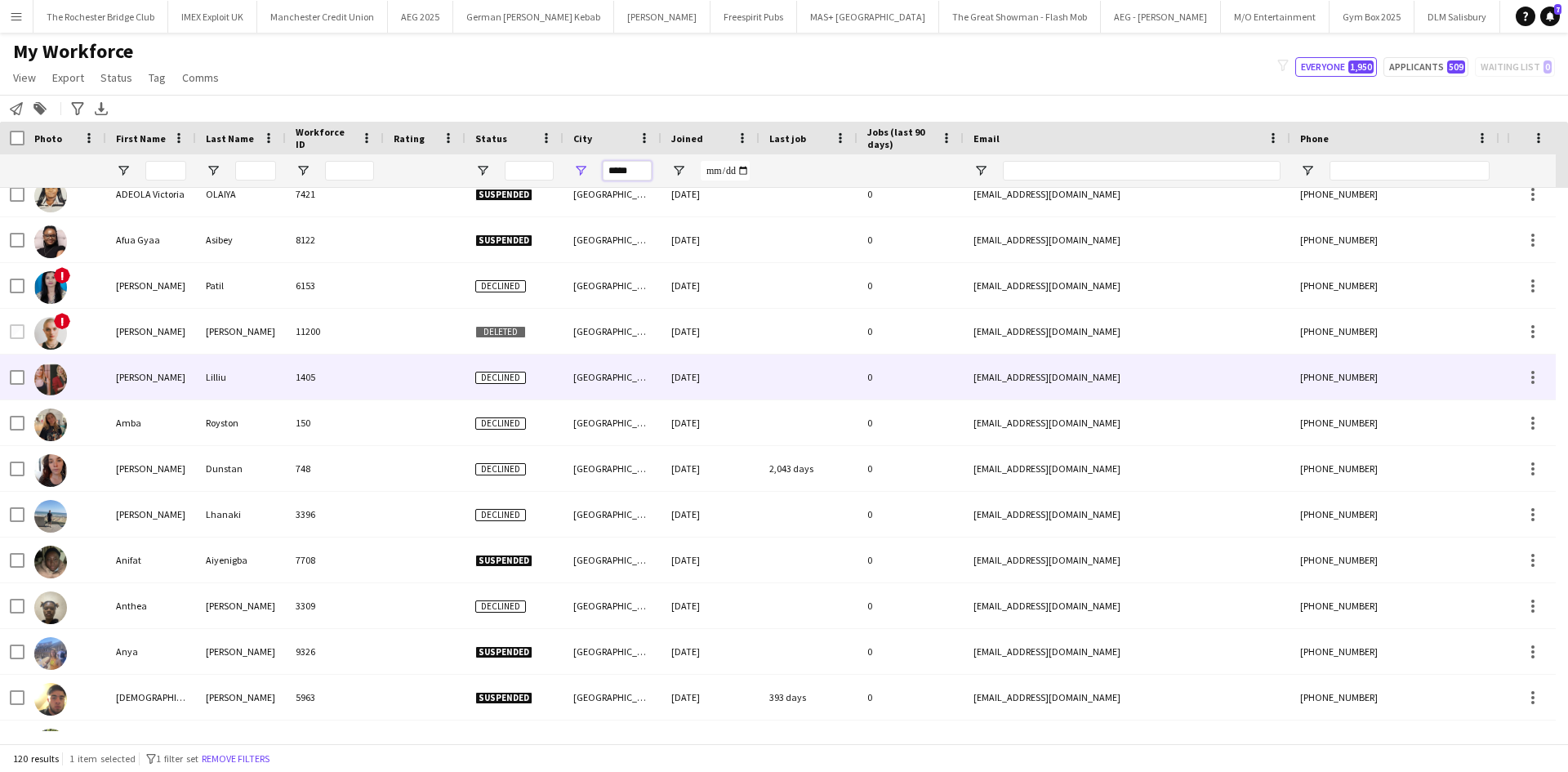
scroll to position [326, 0]
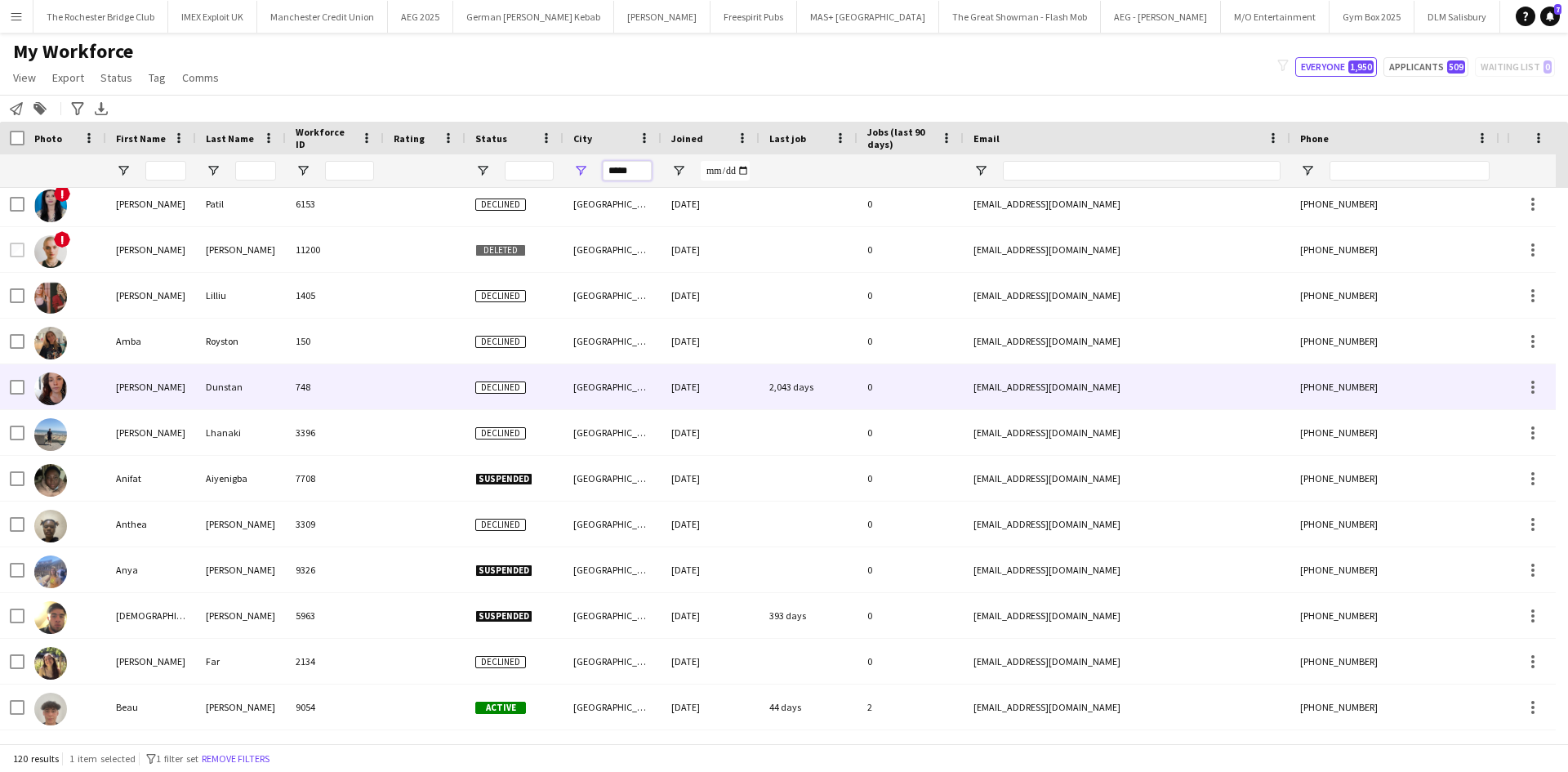
type input "*****"
click at [122, 395] on div "[PERSON_NAME]" at bounding box center [151, 387] width 90 height 45
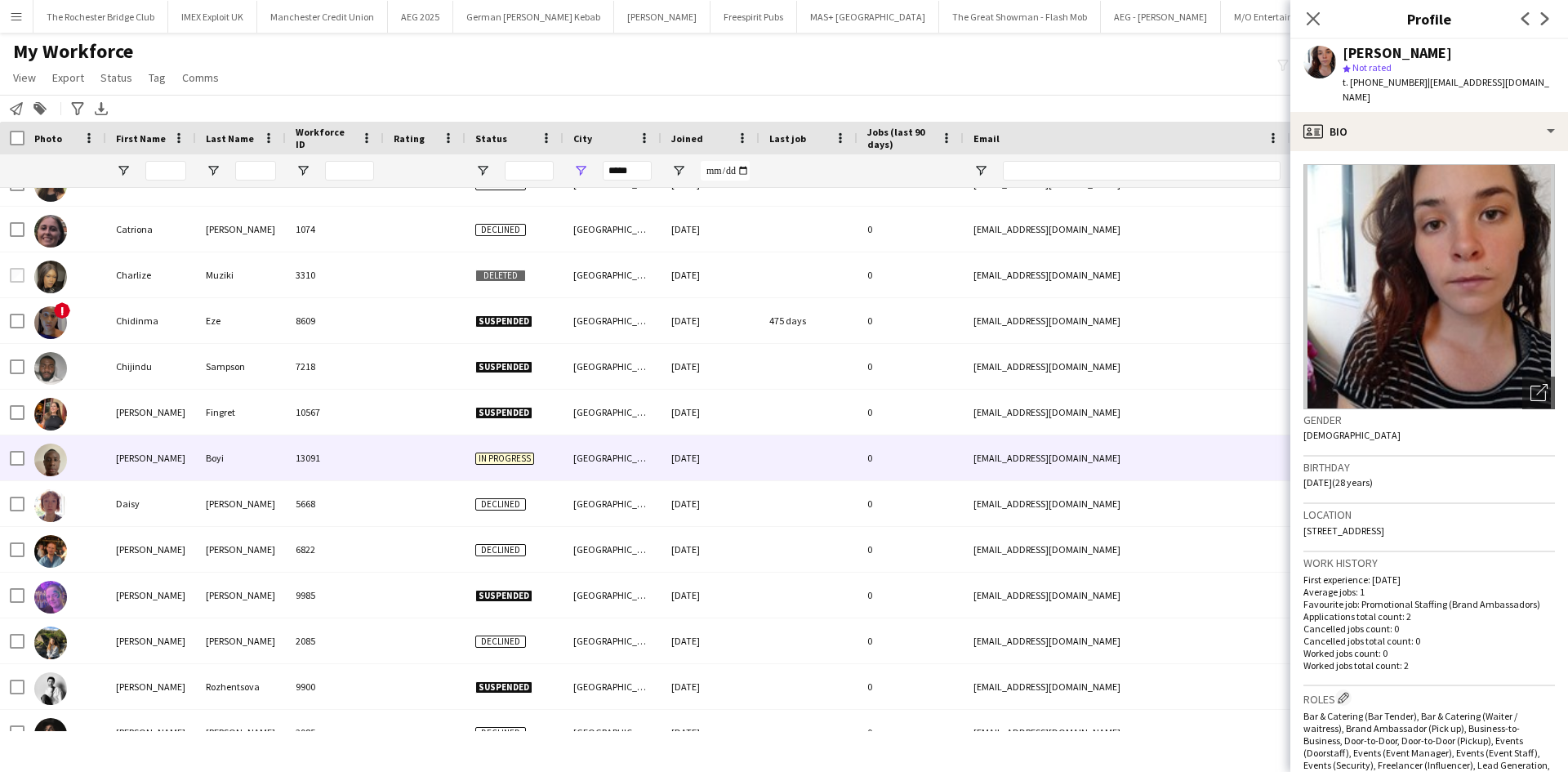
scroll to position [1062, 0]
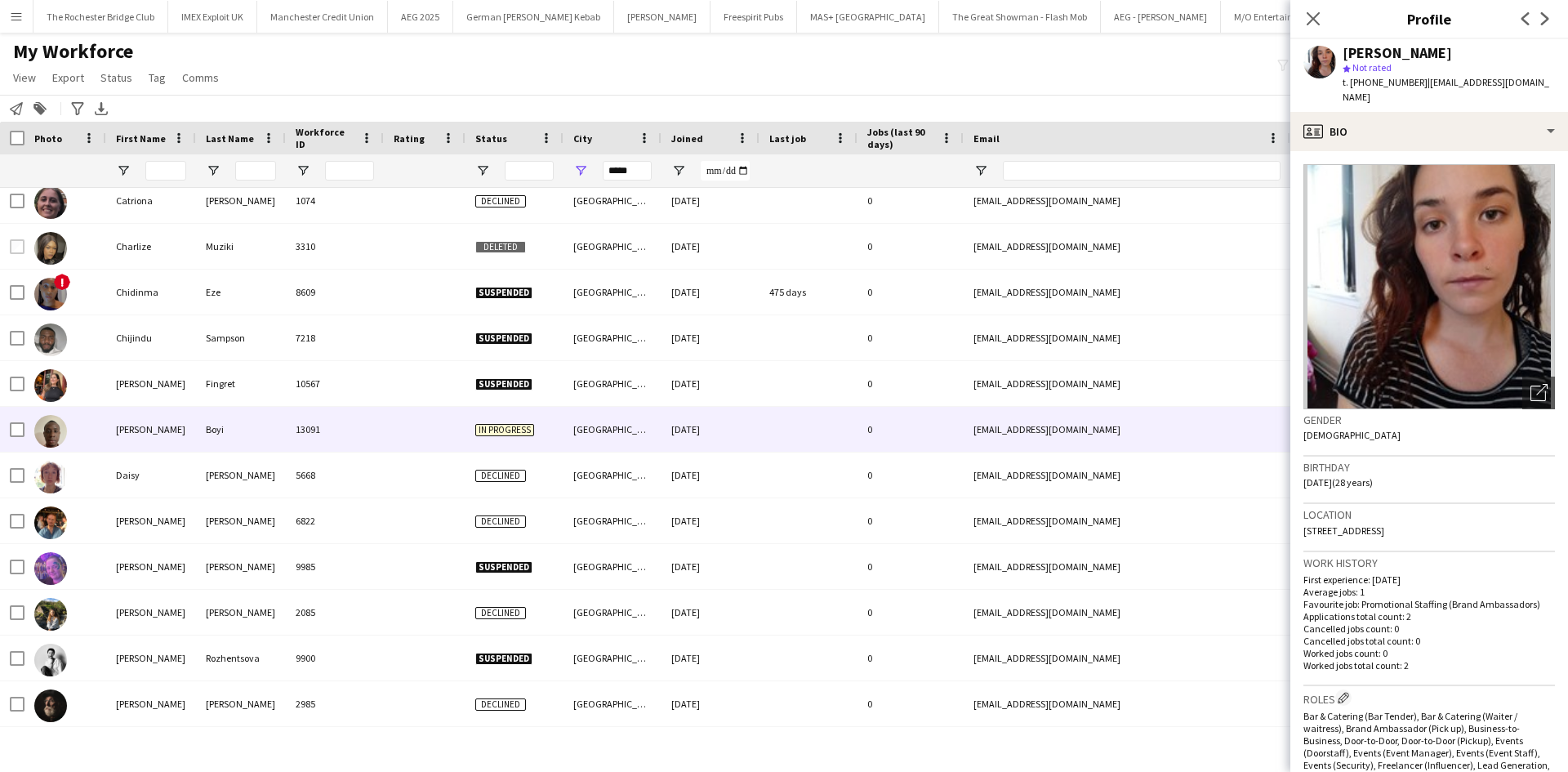
click at [150, 436] on div "Clement" at bounding box center [151, 429] width 90 height 45
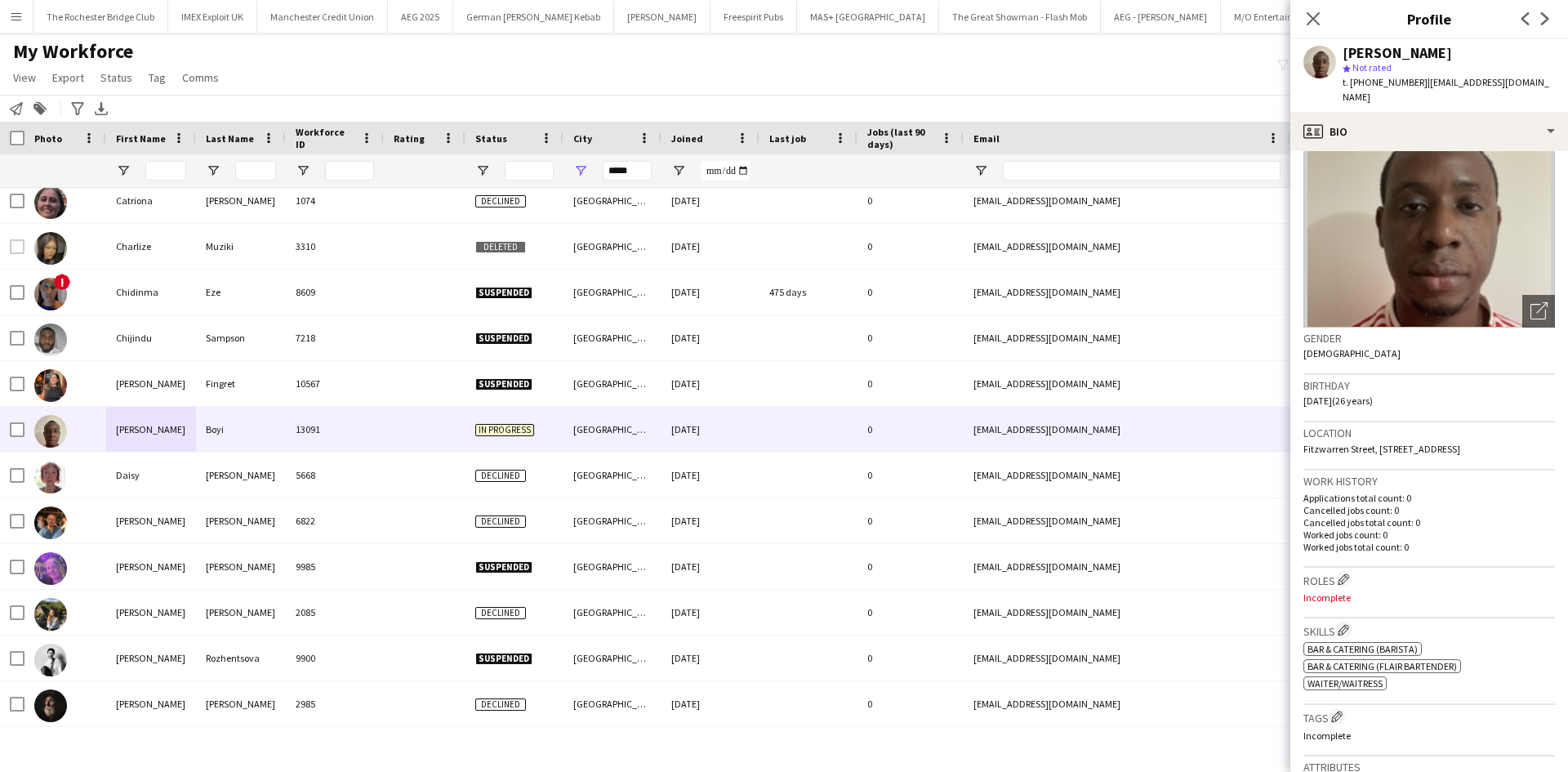
scroll to position [0, 0]
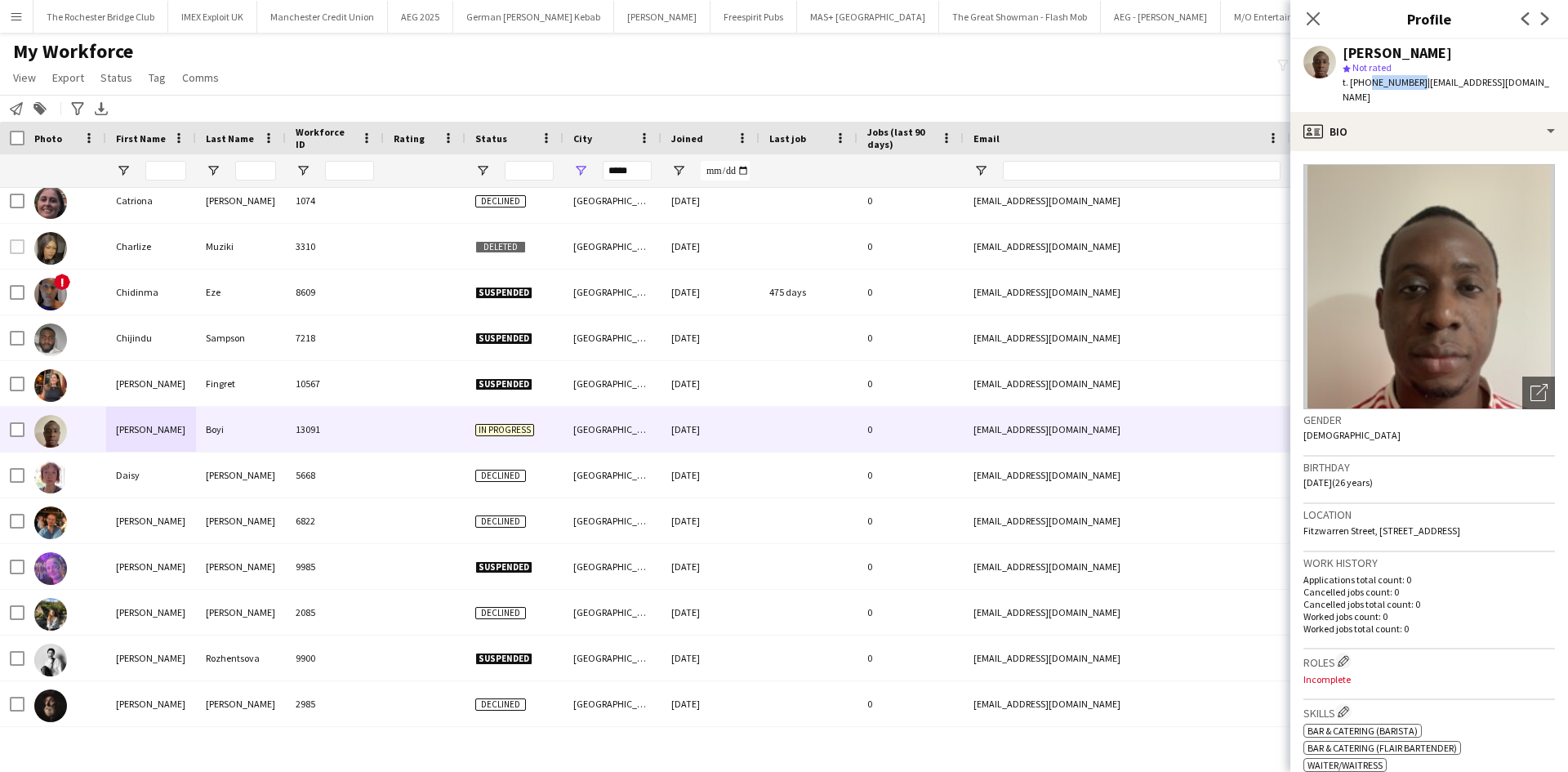
drag, startPoint x: 1365, startPoint y: 81, endPoint x: 1414, endPoint y: 84, distance: 49.1
click at [1414, 84] on span "t. +447350171962" at bounding box center [1384, 82] width 85 height 13
copy span "7350171962"
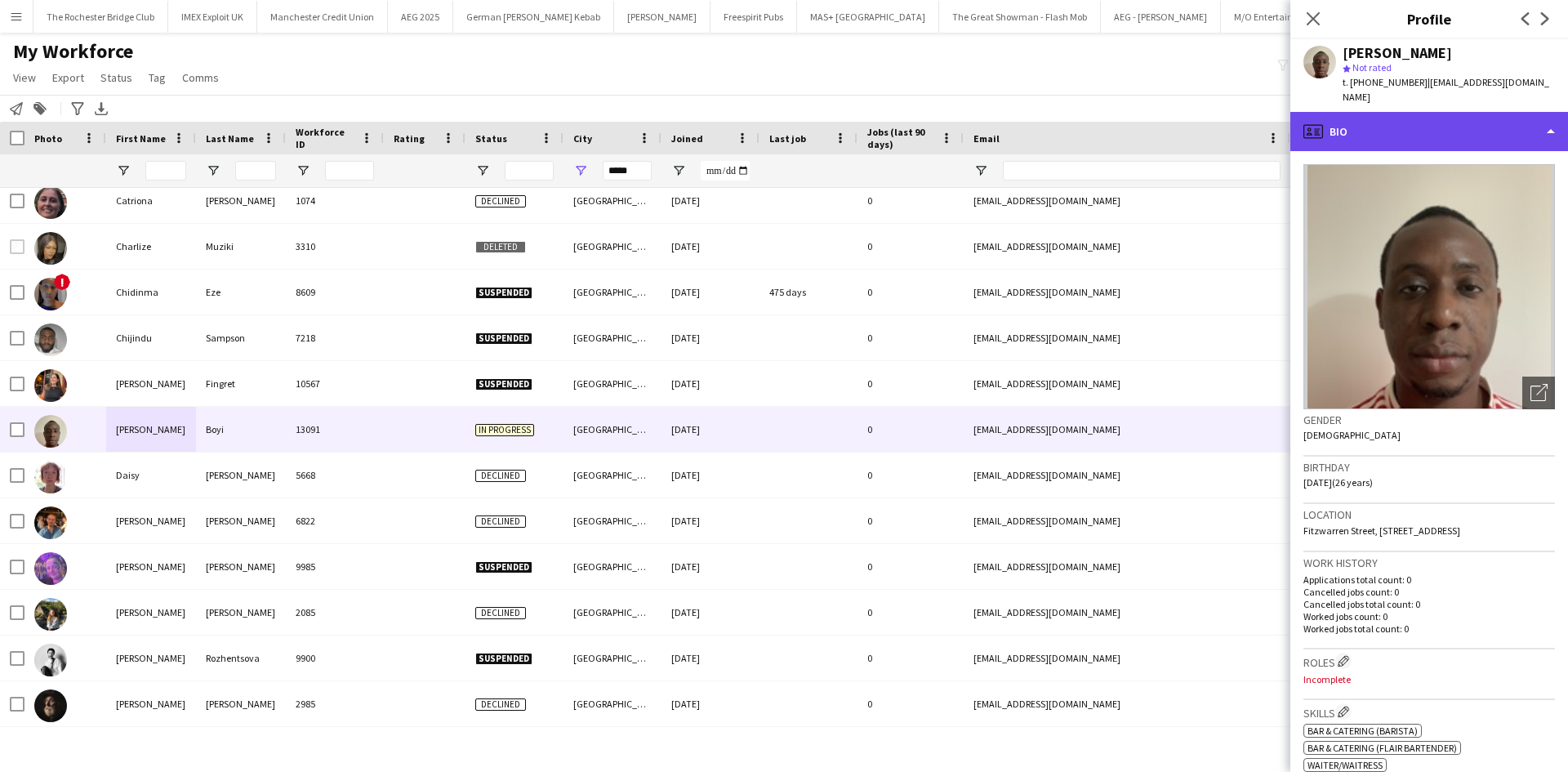
click at [1446, 116] on div "profile Bio" at bounding box center [1428, 131] width 277 height 39
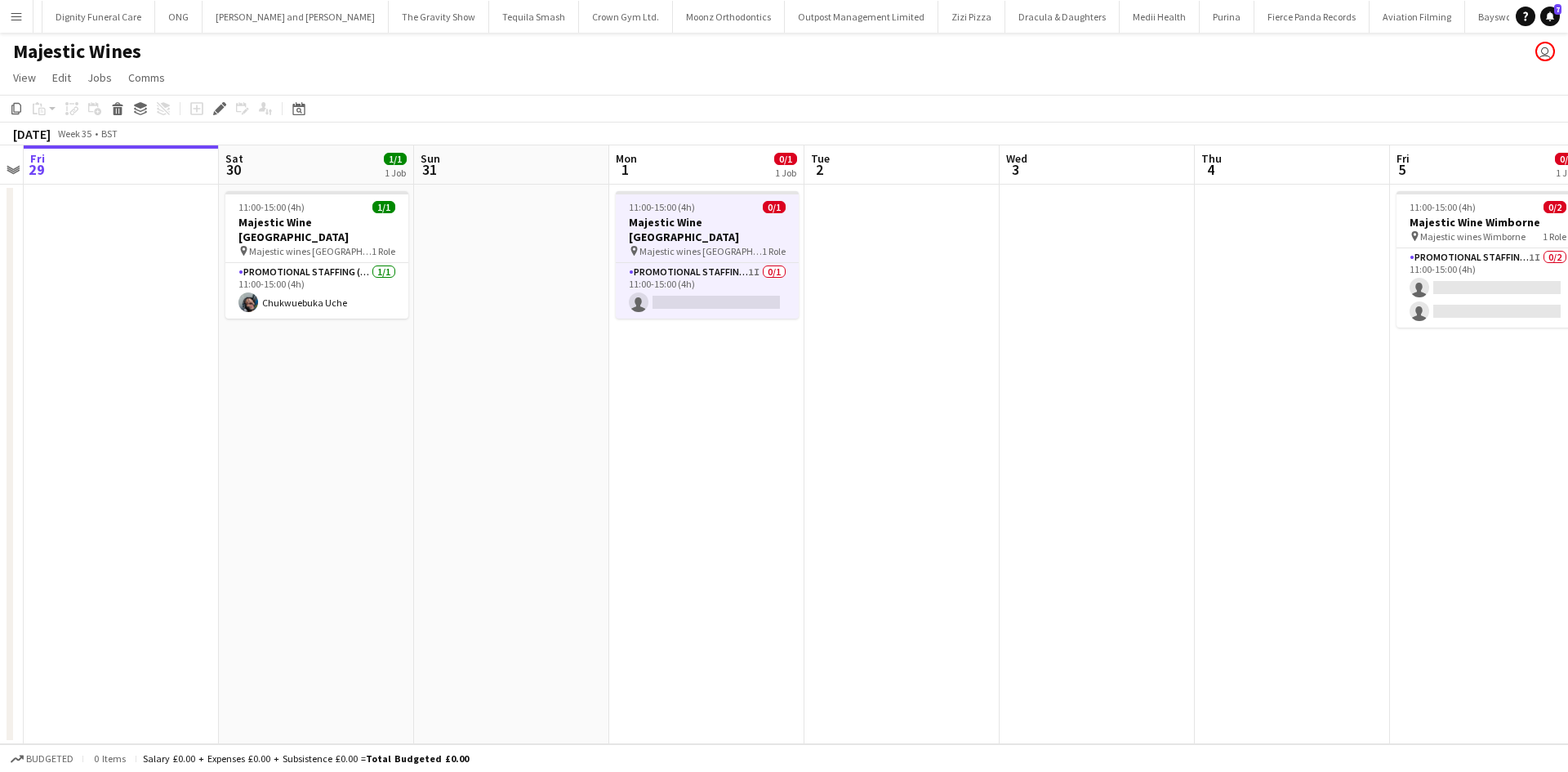
scroll to position [0, 9143]
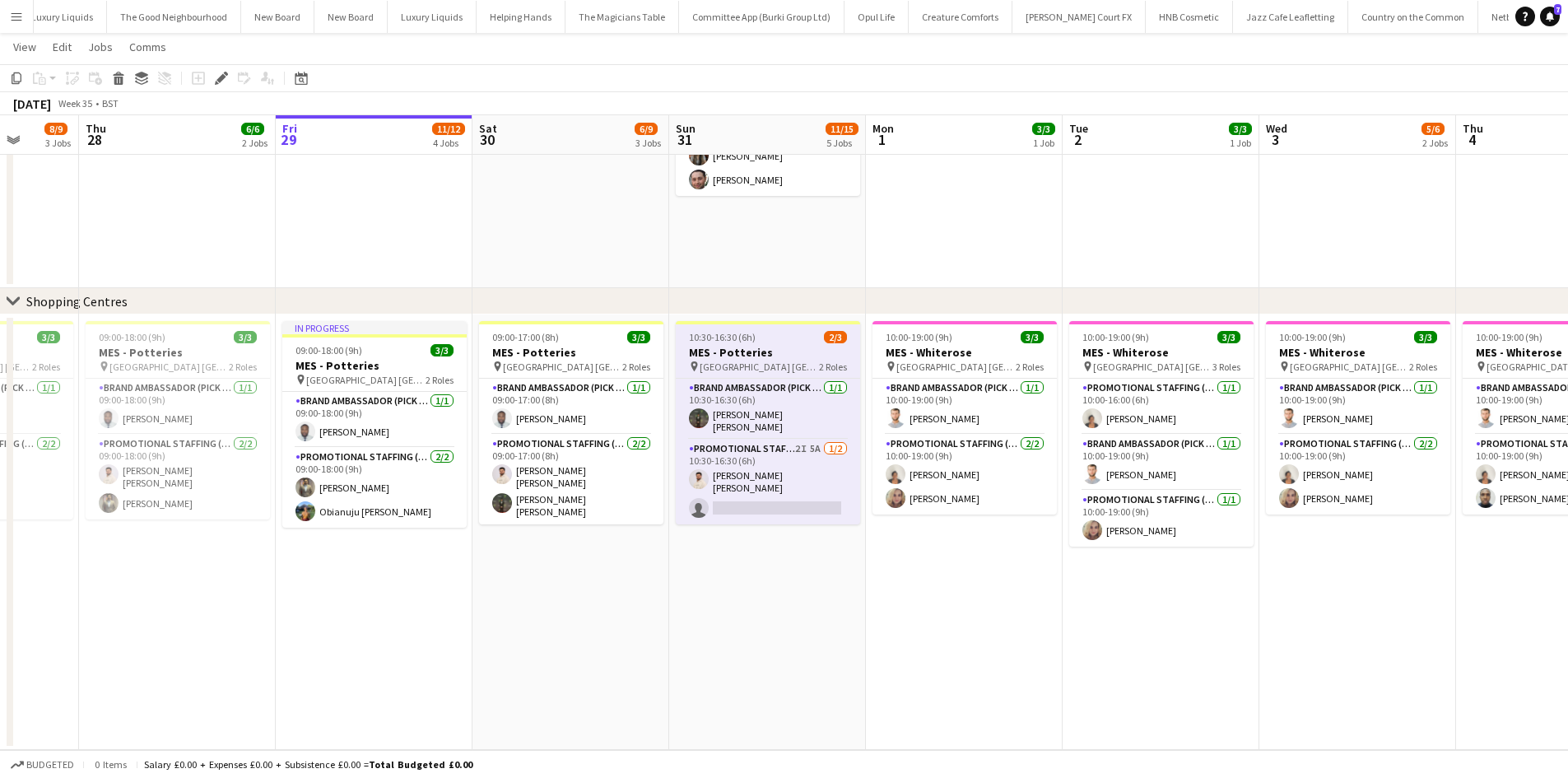
scroll to position [0, 510]
drag, startPoint x: 572, startPoint y: 593, endPoint x: 627, endPoint y: 605, distance: 56.3
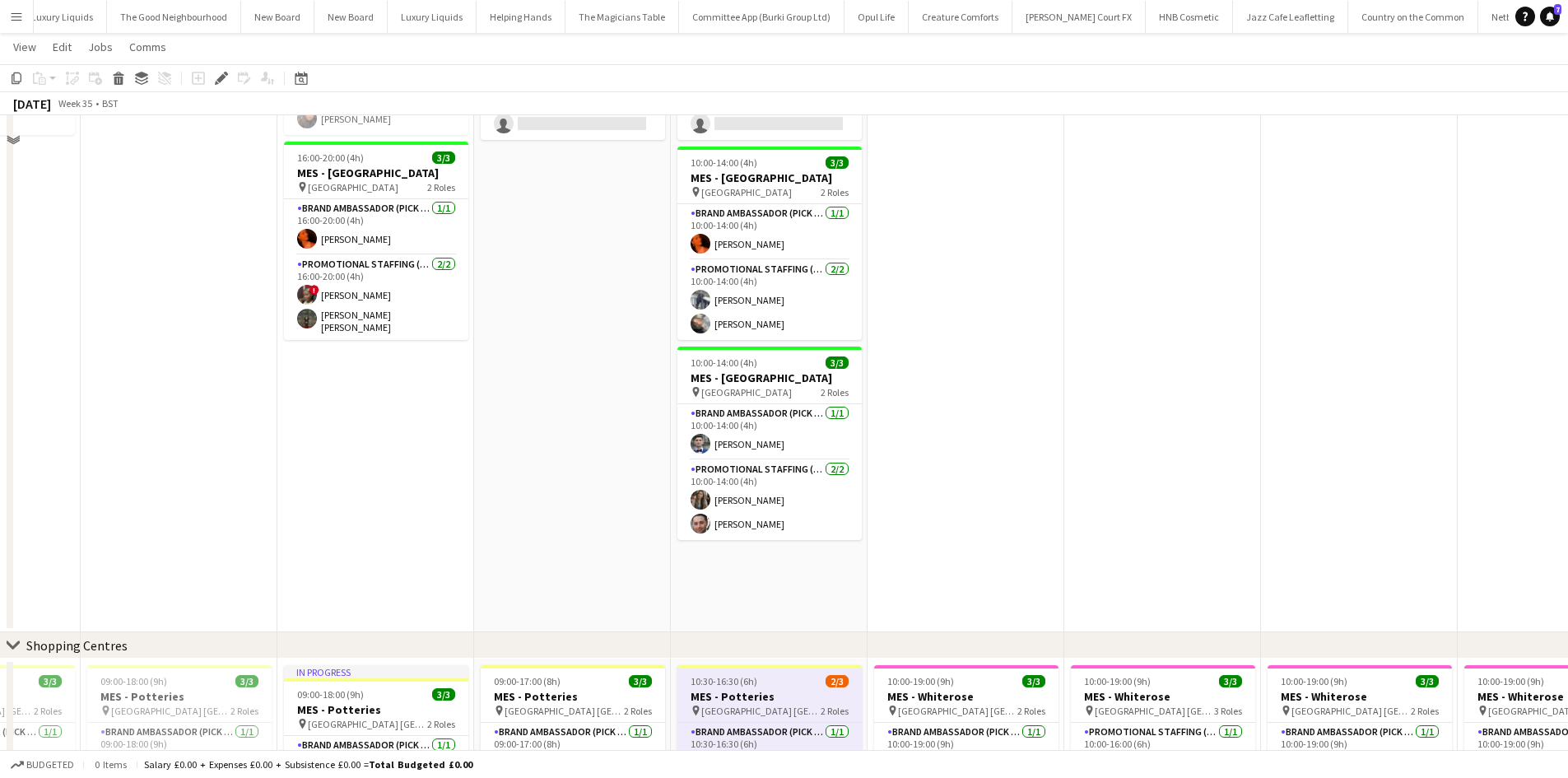
scroll to position [869, 0]
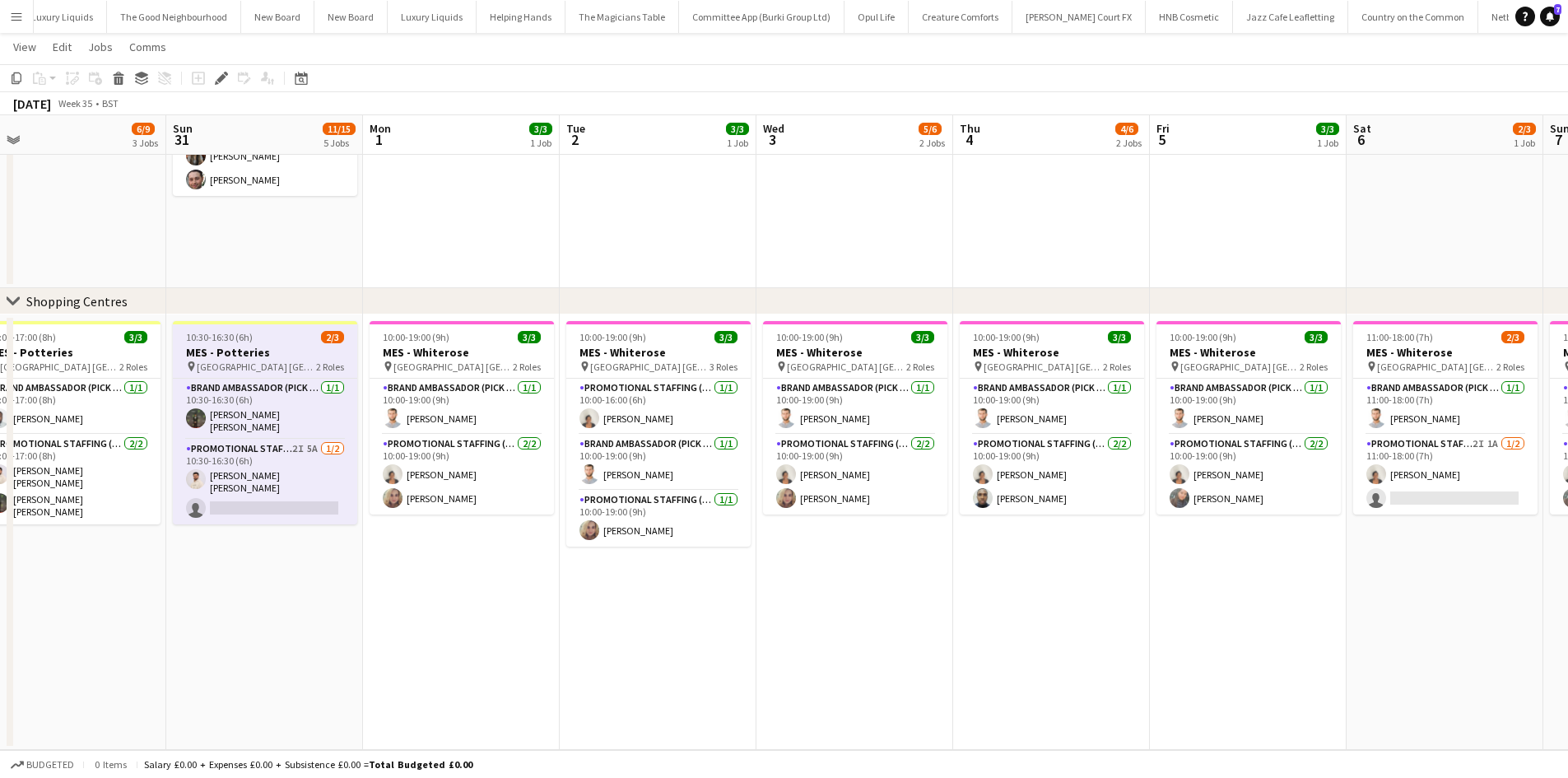
drag, startPoint x: 848, startPoint y: 682, endPoint x: 357, endPoint y: 698, distance: 491.3
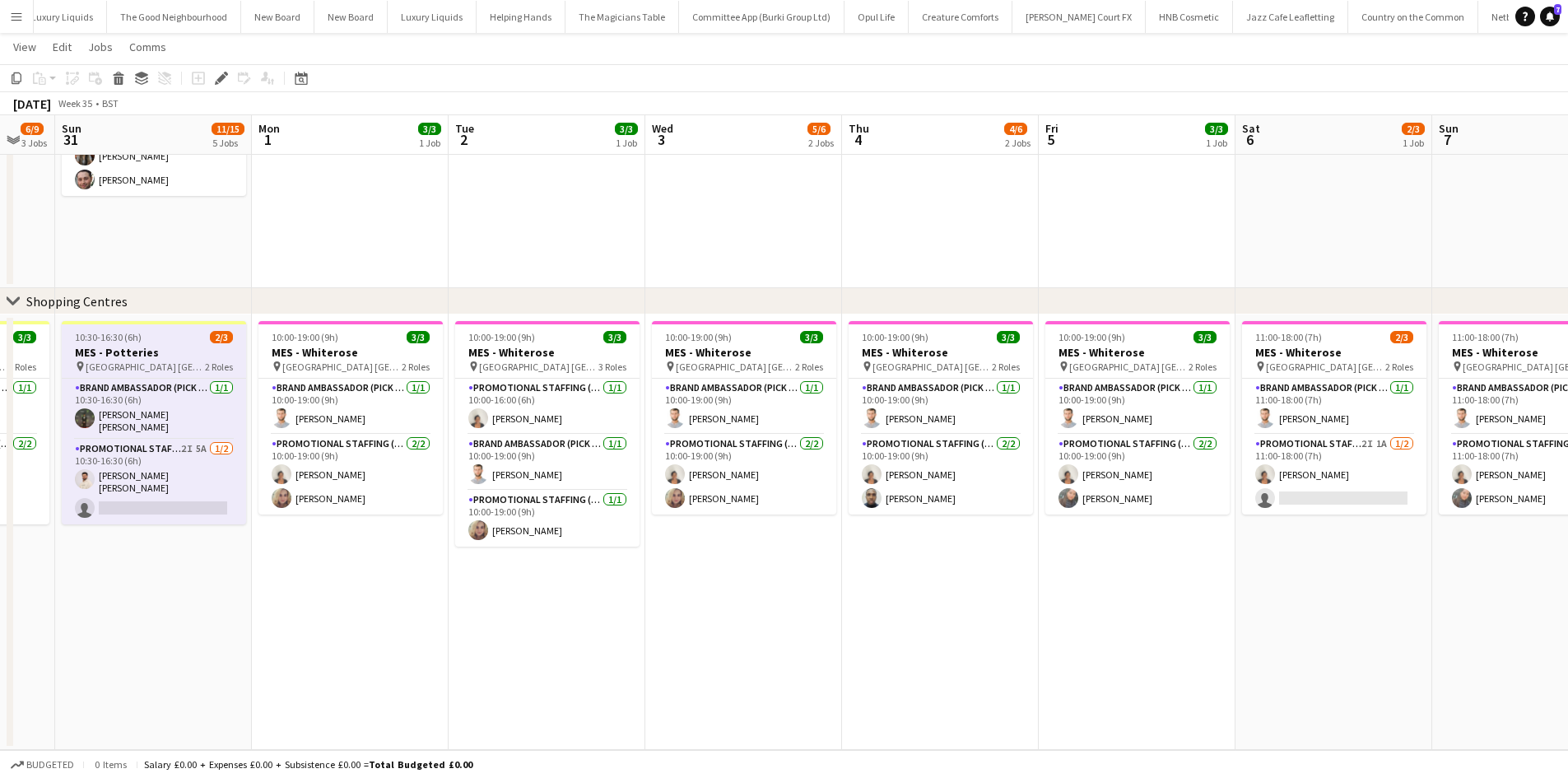
drag, startPoint x: 725, startPoint y: 599, endPoint x: 658, endPoint y: 606, distance: 67.4
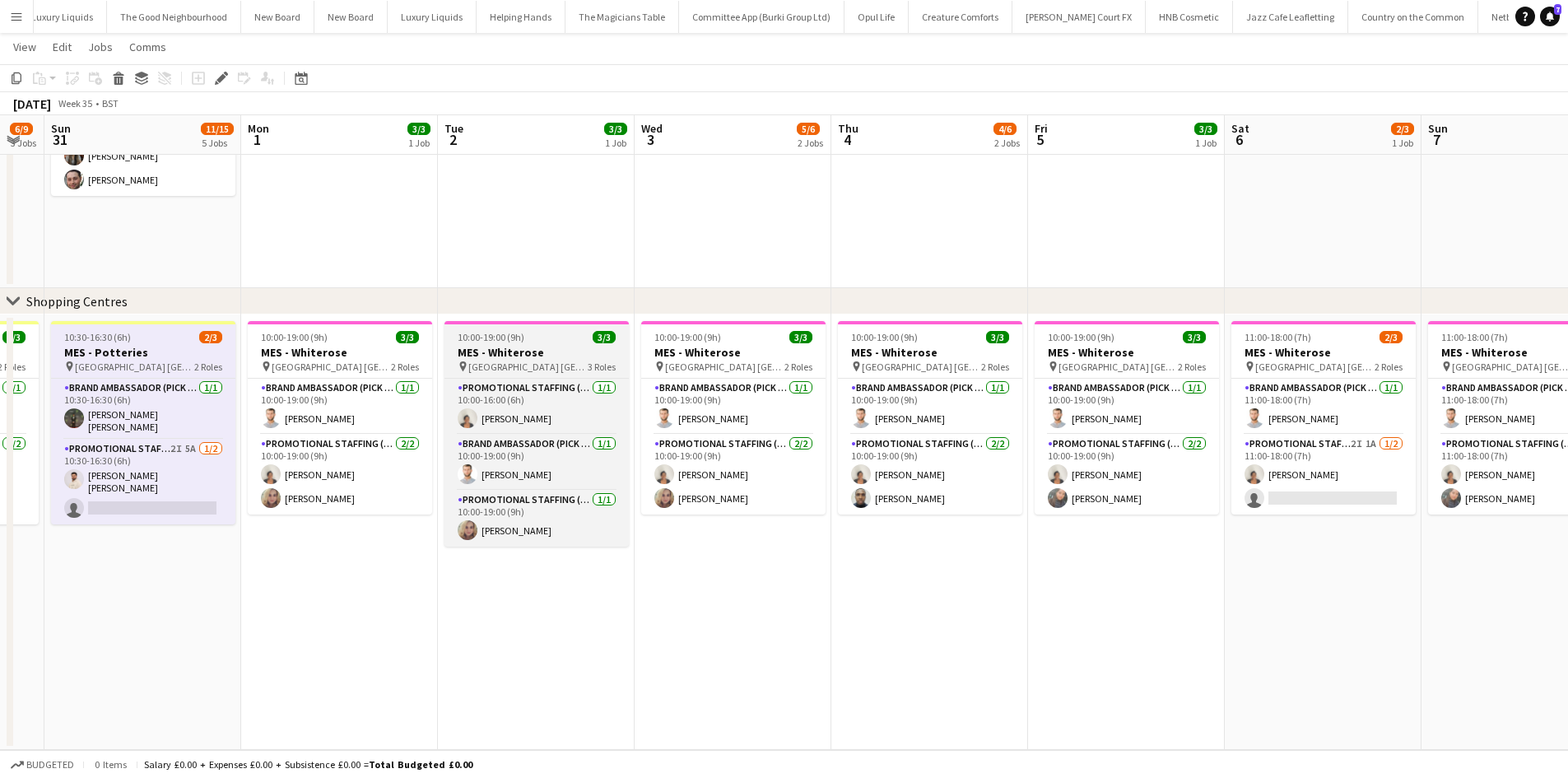
drag, startPoint x: 524, startPoint y: 366, endPoint x: 508, endPoint y: 355, distance: 19.4
click at [524, 366] on span "[GEOGRAPHIC_DATA] [GEOGRAPHIC_DATA]" at bounding box center [527, 366] width 119 height 13
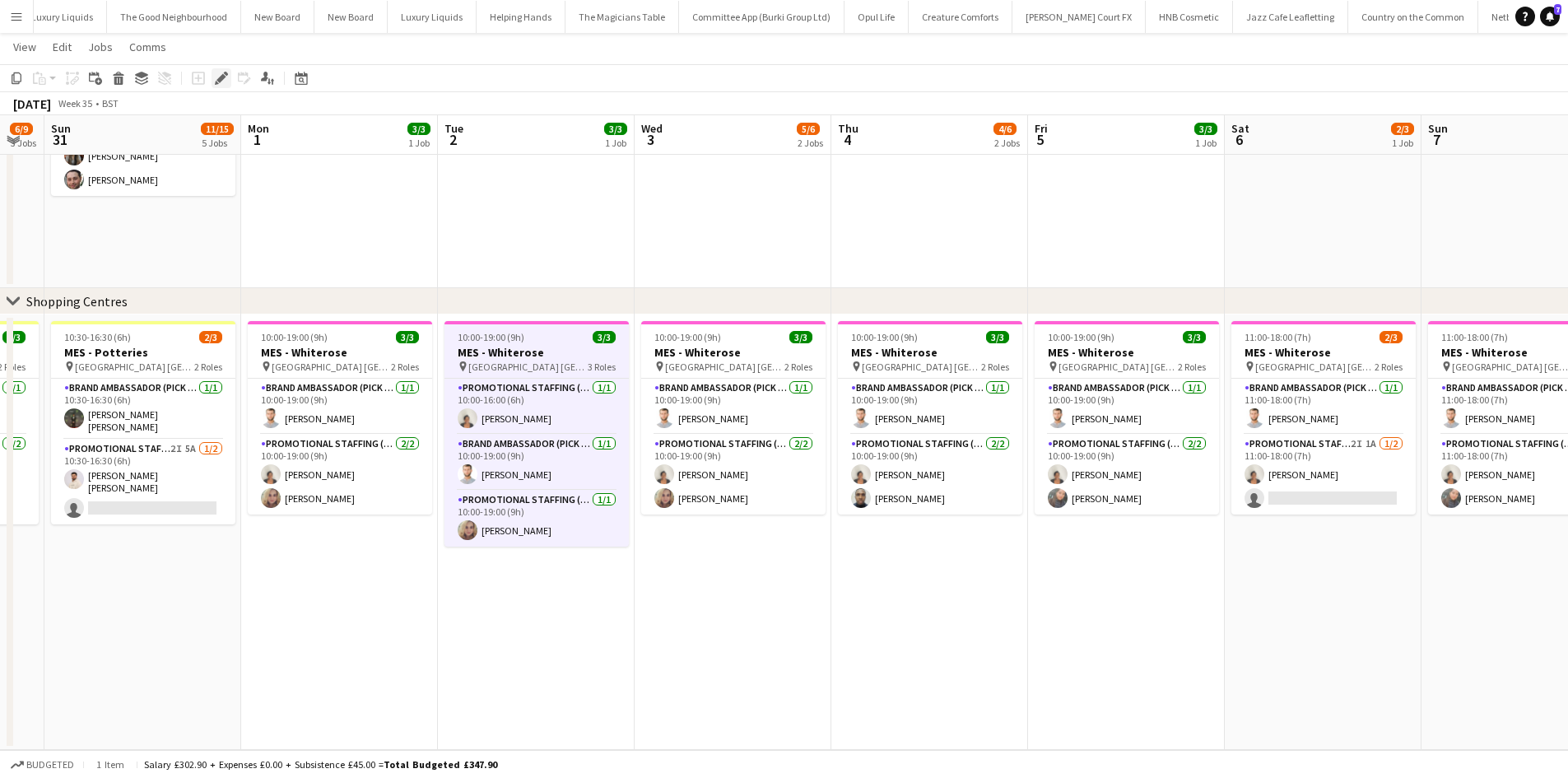
click at [217, 81] on icon at bounding box center [220, 78] width 9 height 9
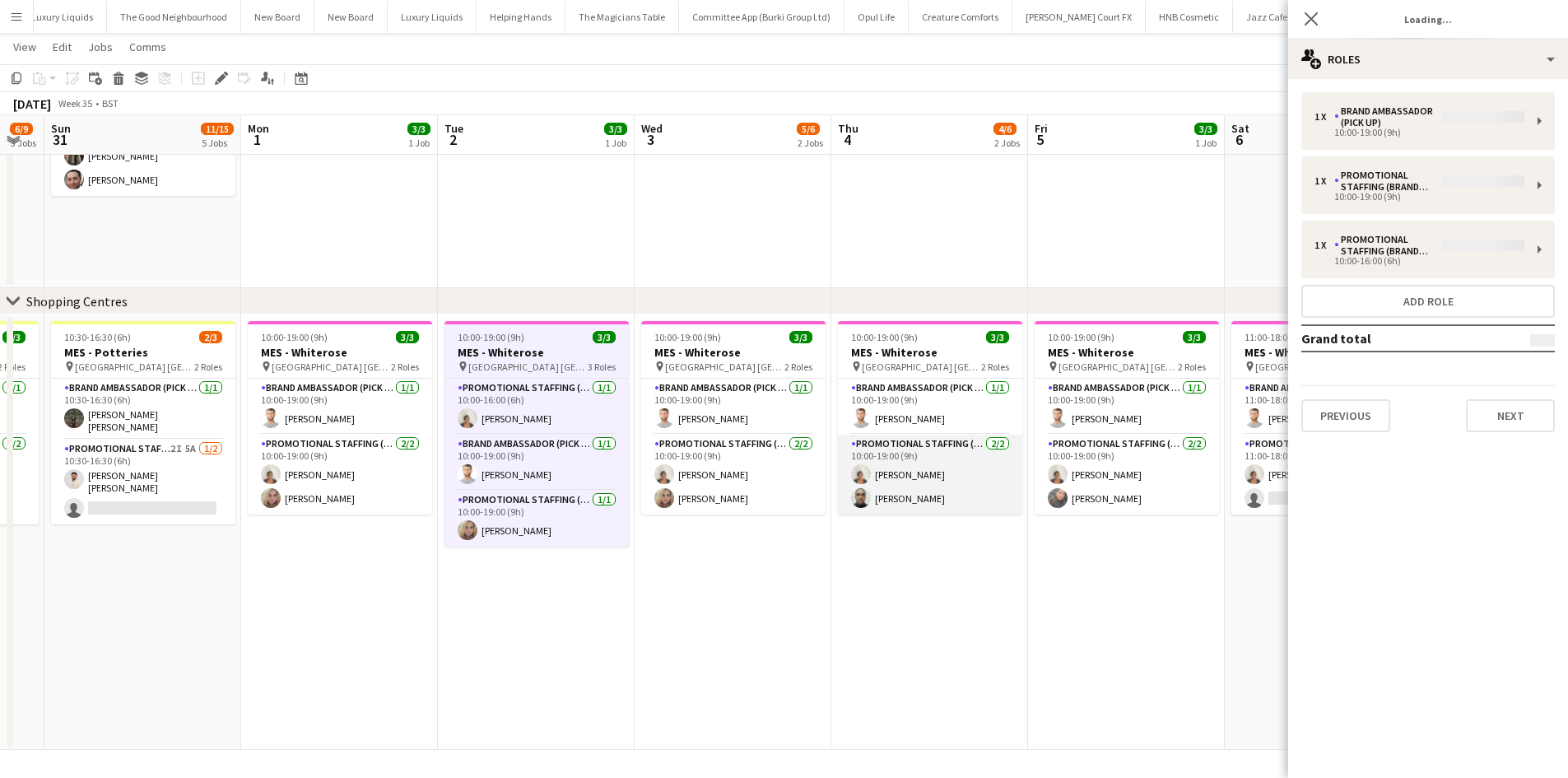
click at [909, 466] on app-card-role "Promotional Staffing (Brand Ambassadors) [DATE] 10:00-19:00 (9h) [PERSON_NAME]" at bounding box center [930, 474] width 185 height 80
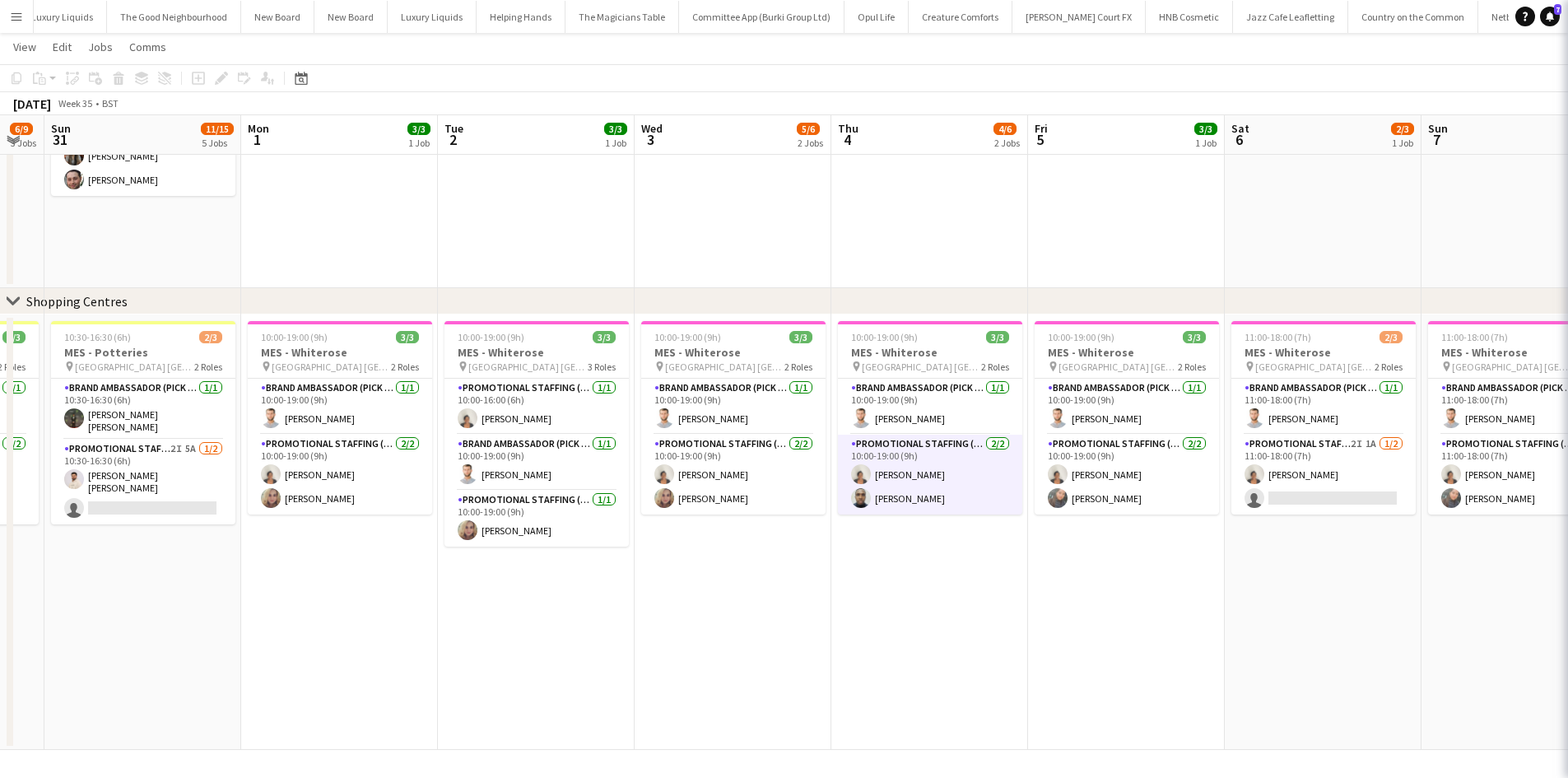
scroll to position [0, 741]
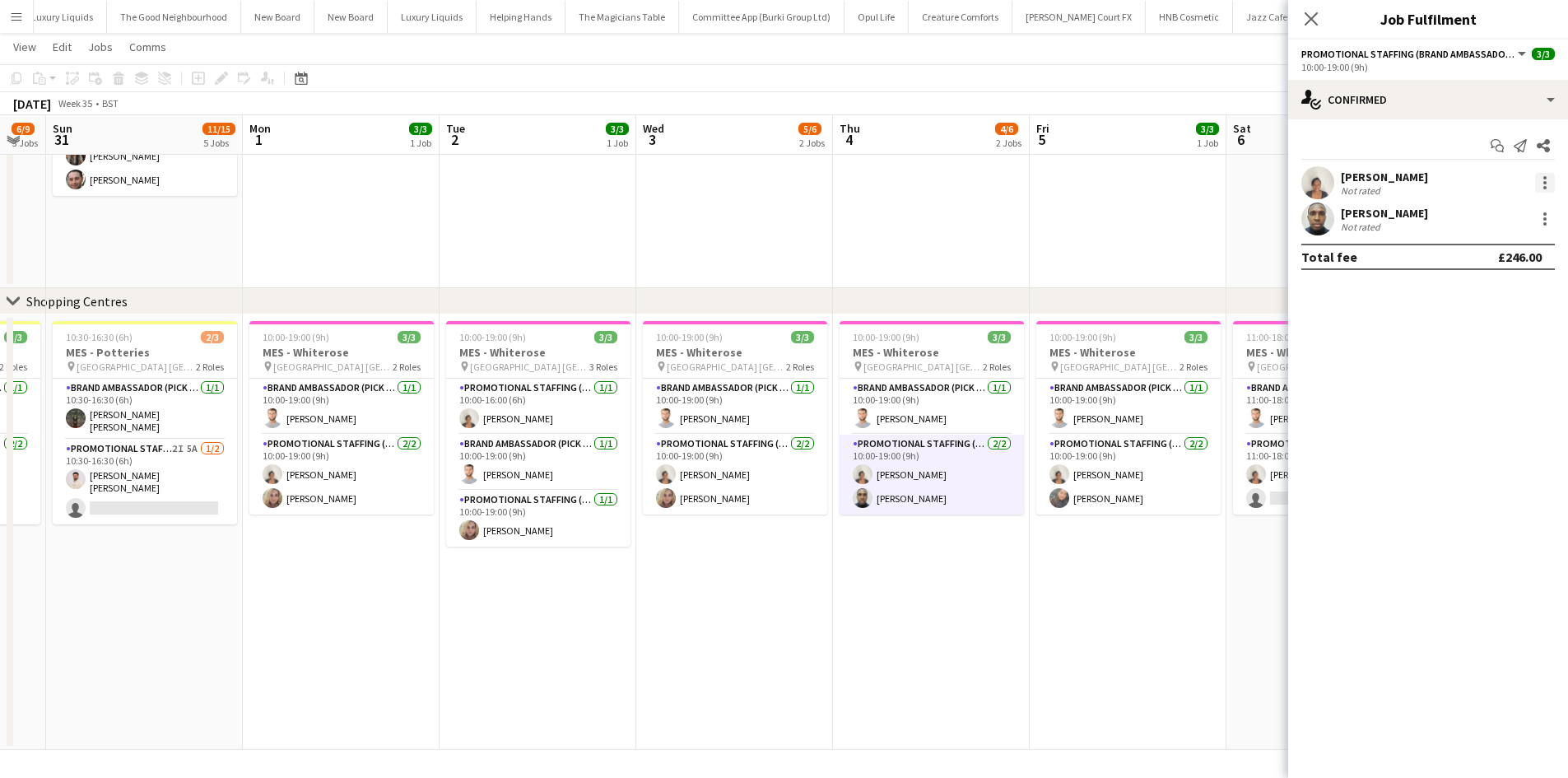
click at [1552, 192] on div at bounding box center [1545, 183] width 20 height 20
click at [1502, 213] on span "Edit fee" at bounding box center [1490, 212] width 102 height 15
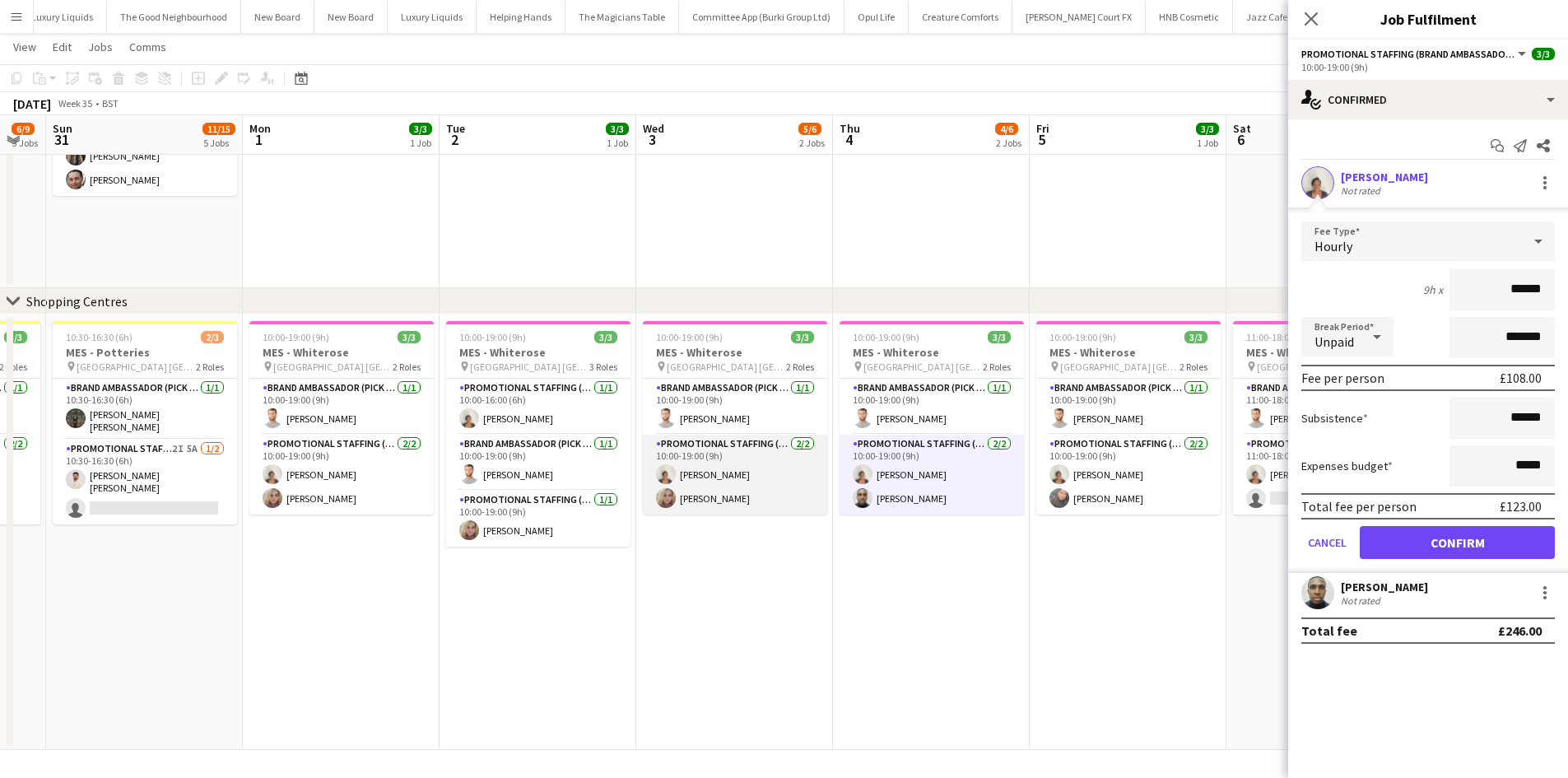
click at [705, 469] on app-card-role "Promotional Staffing (Brand Ambassadors) 2/2 10:00-19:00 (9h) Thandeka Mashazi …" at bounding box center [735, 474] width 185 height 80
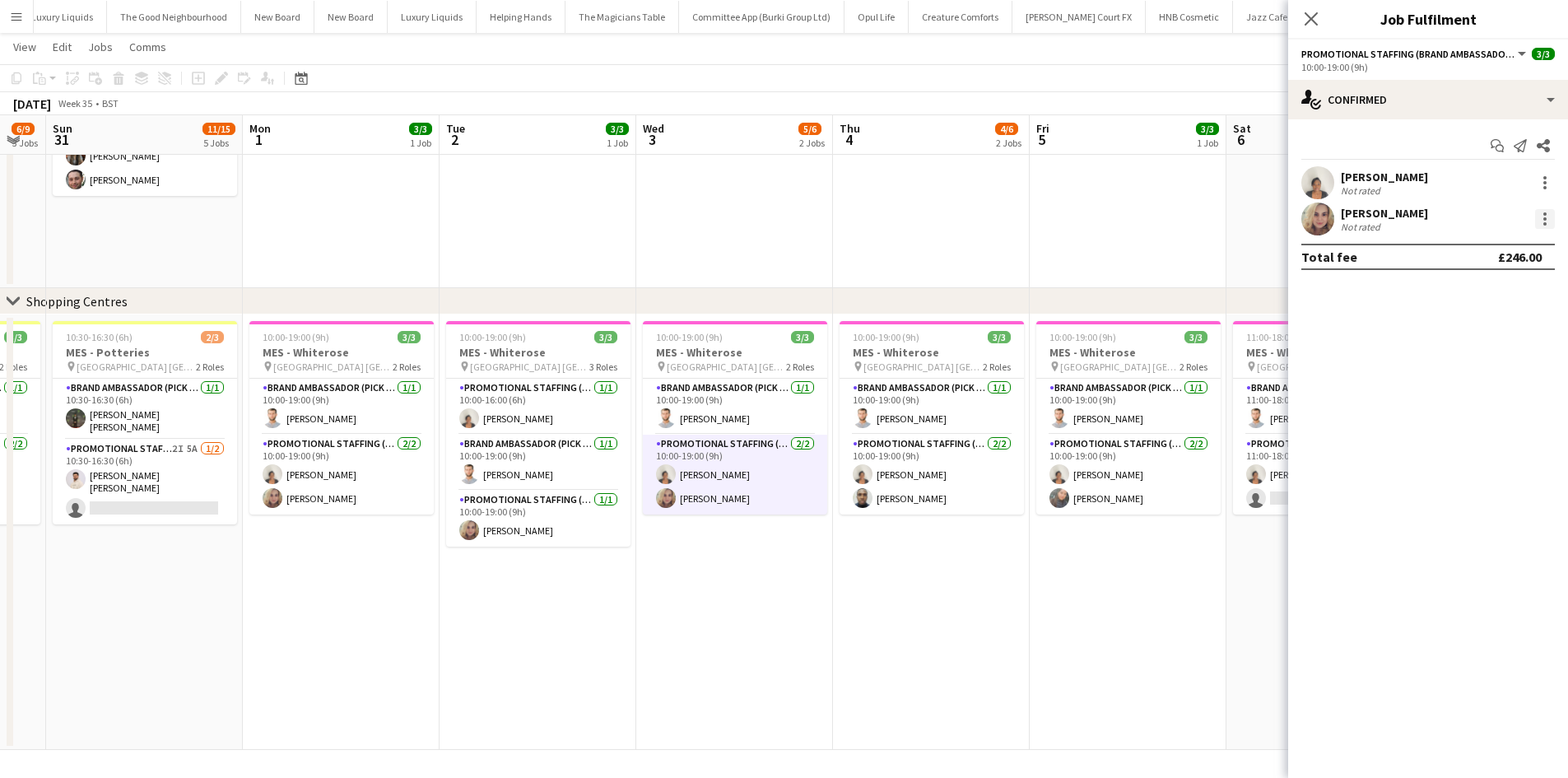
click at [1551, 218] on div at bounding box center [1545, 219] width 20 height 20
click at [1461, 258] on button "Edit fee" at bounding box center [1491, 250] width 128 height 39
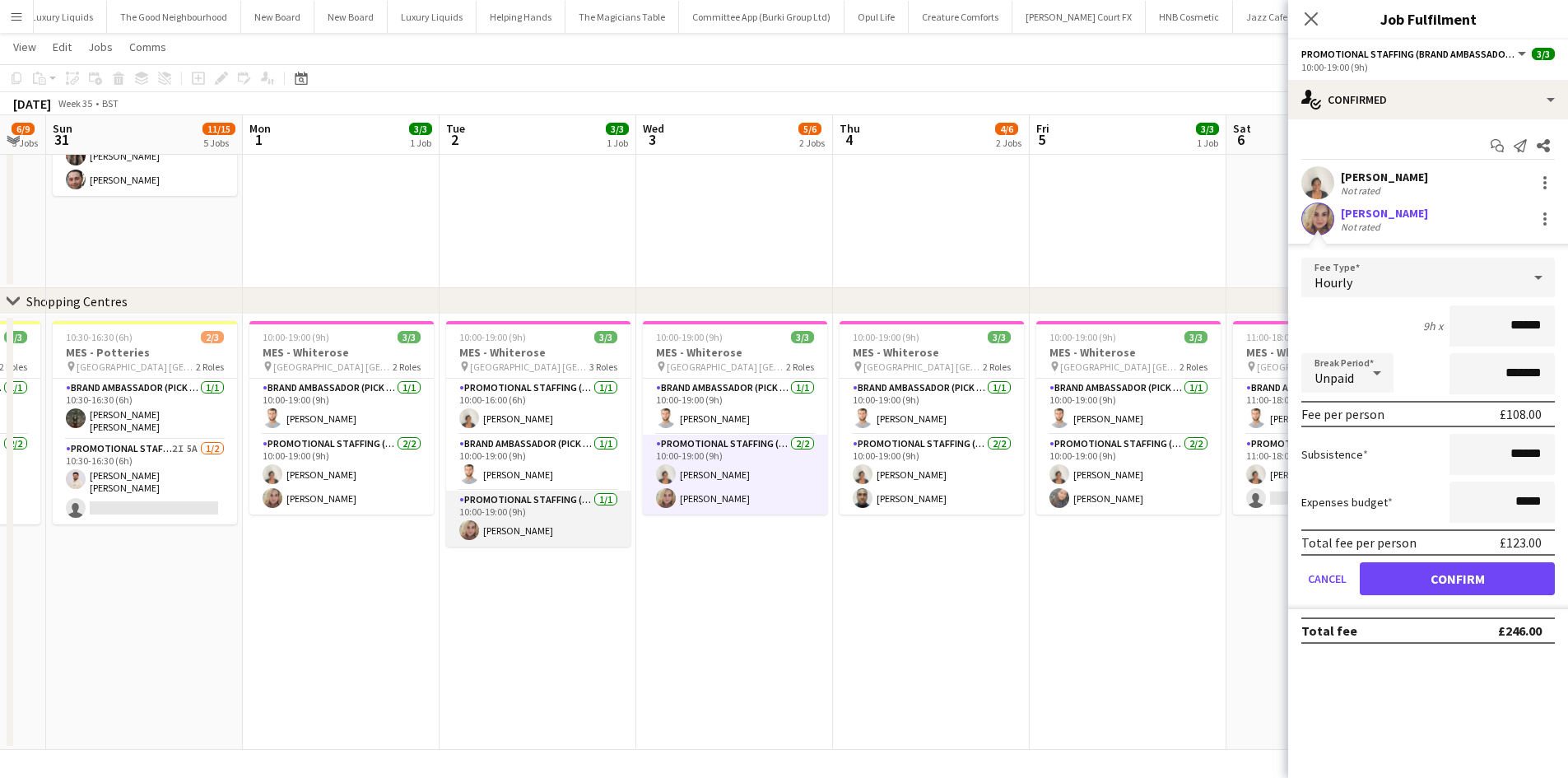
click at [505, 531] on app-card-role "Promotional Staffing (Brand Ambassadors) 1/1 10:00-19:00 (9h) Amy Mowle" at bounding box center [538, 518] width 185 height 56
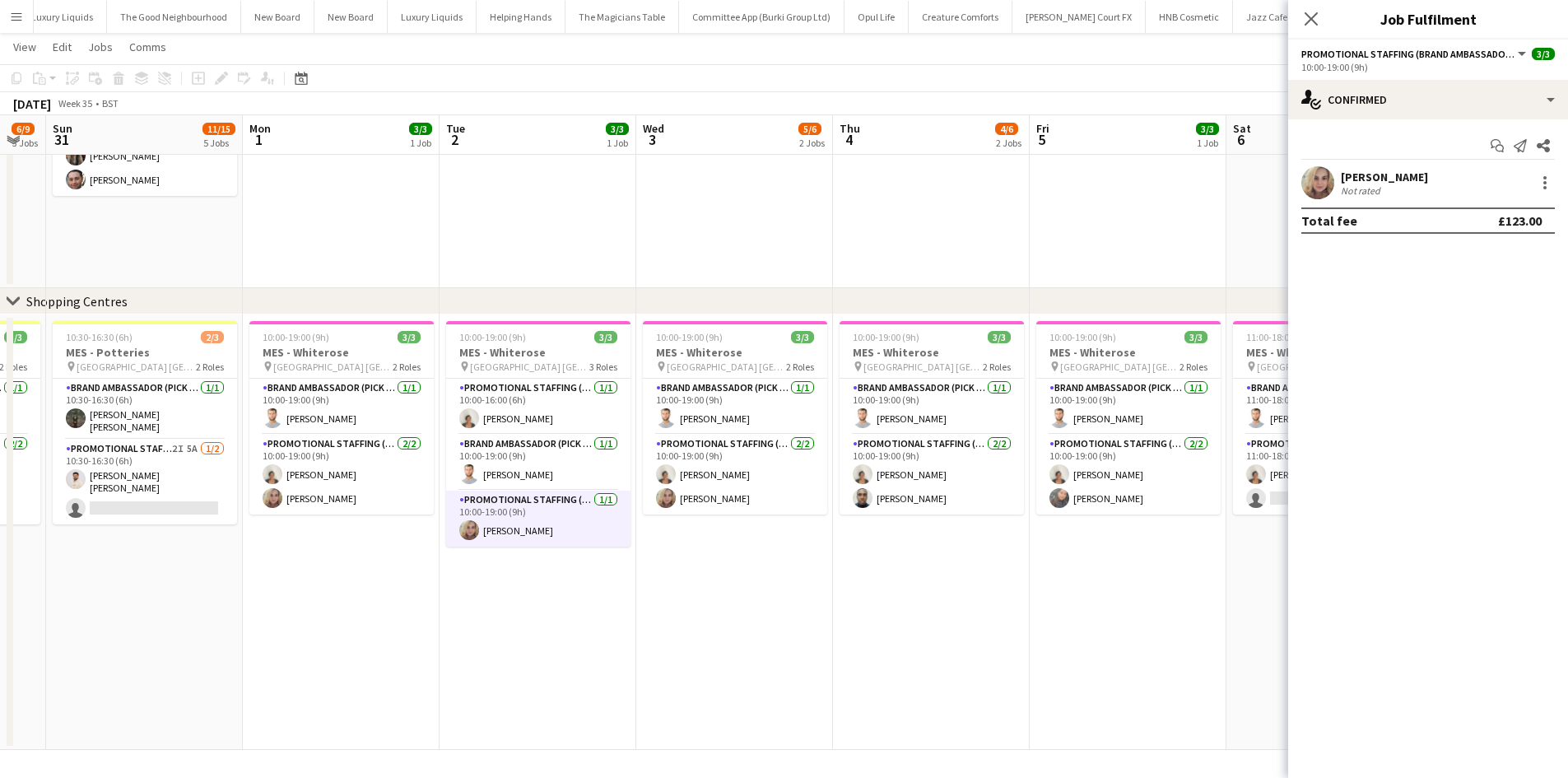
scroll to position [0, 740]
click at [1548, 186] on div at bounding box center [1545, 183] width 20 height 20
click at [1502, 205] on span "Edit fee" at bounding box center [1490, 212] width 102 height 15
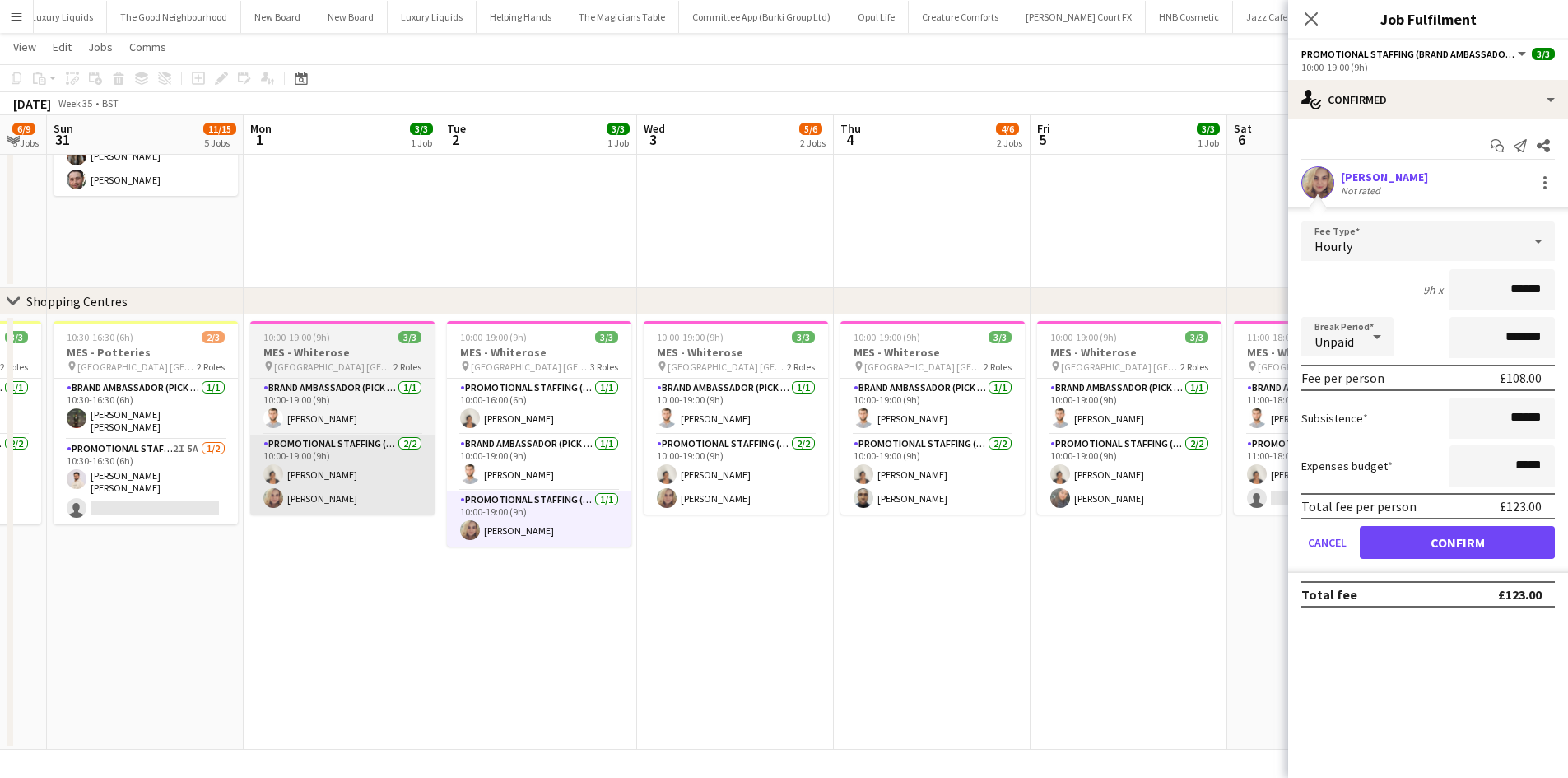
click at [328, 510] on app-card-role "Promotional Staffing (Brand Ambassadors) 2/2 10:00-19:00 (9h) Thandeka Mashazi …" at bounding box center [342, 474] width 185 height 80
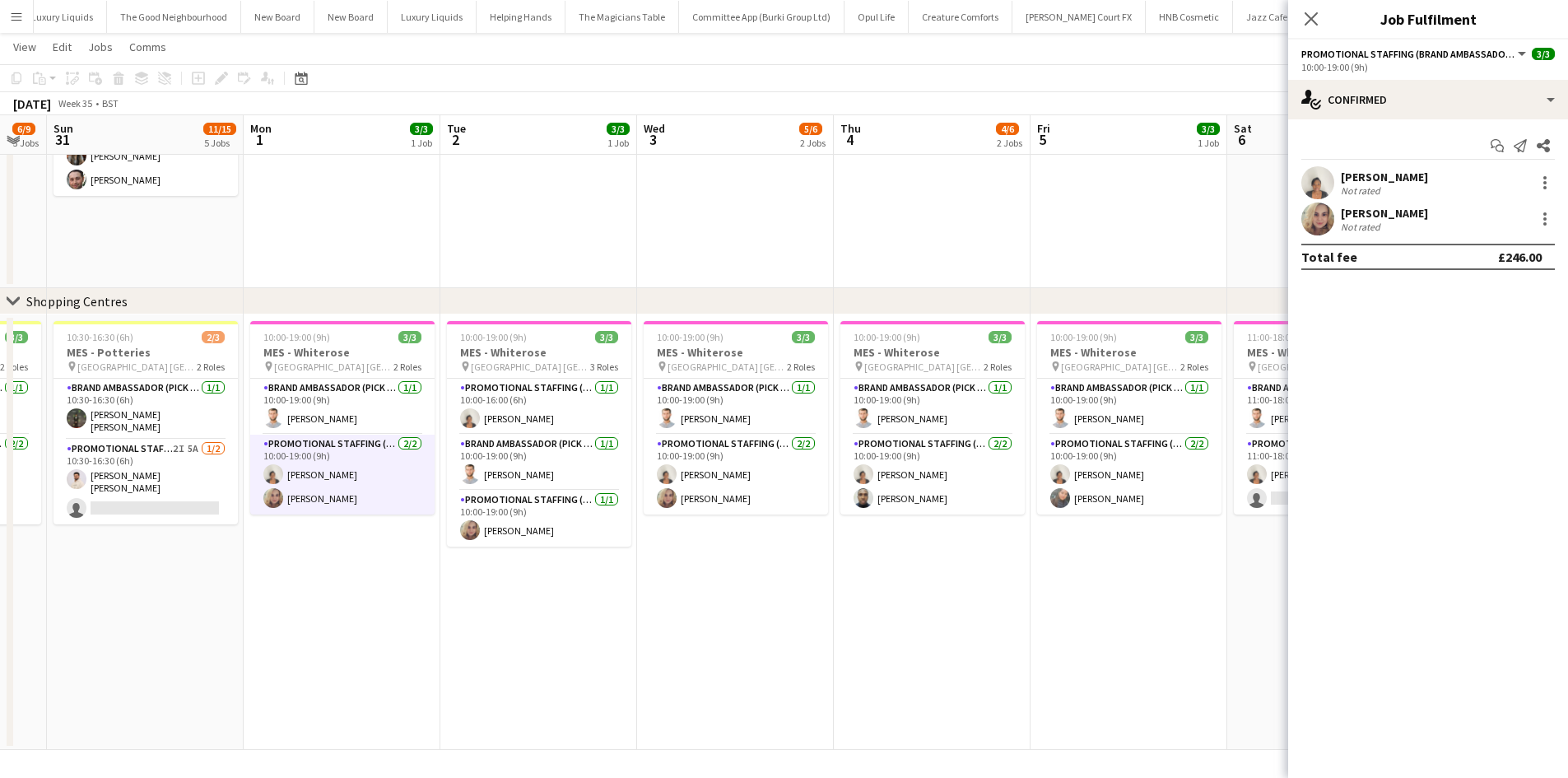
click at [1566, 220] on div "Amy Mowle Not rated" at bounding box center [1428, 218] width 279 height 33
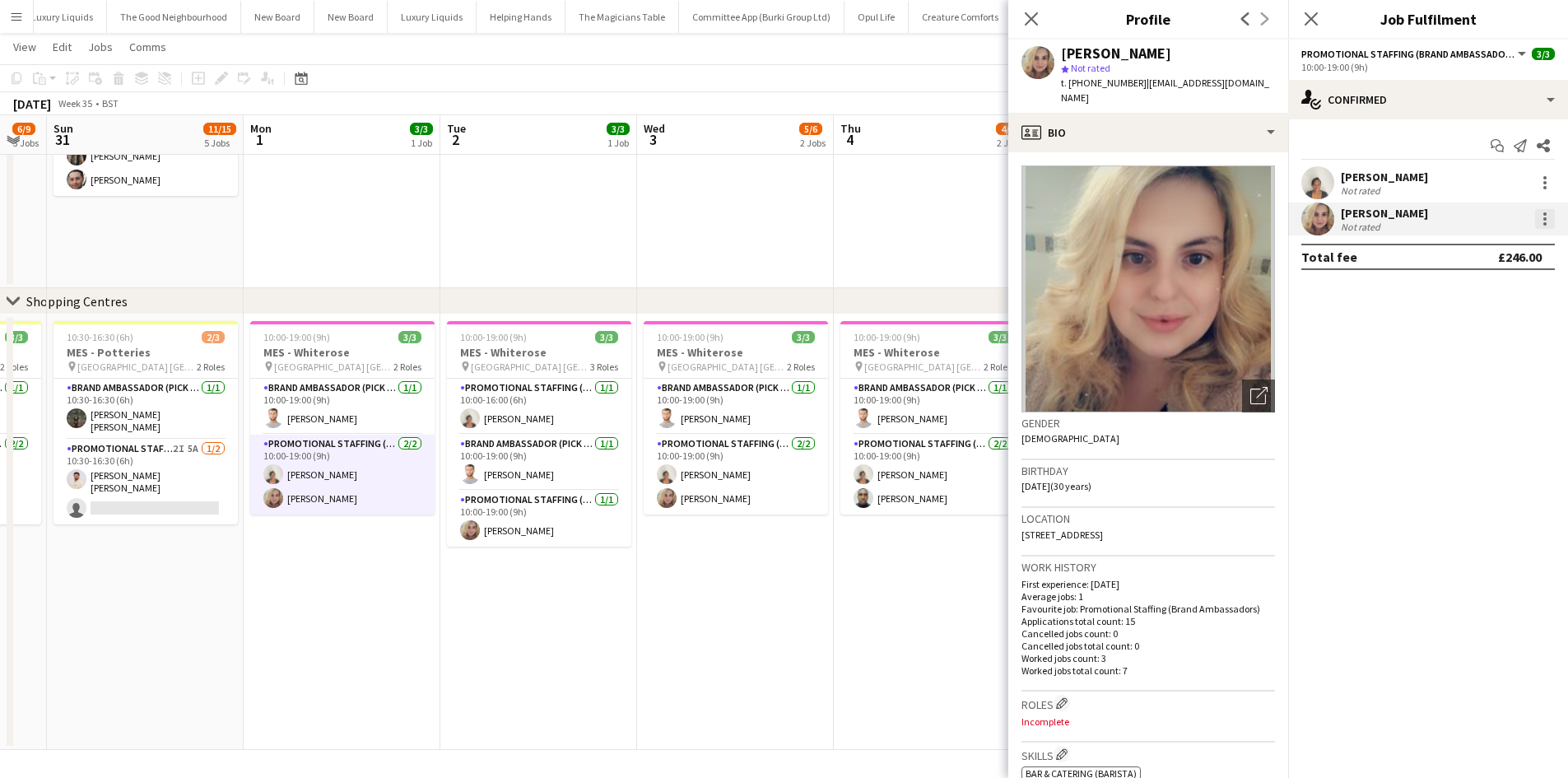
click at [1547, 220] on div at bounding box center [1545, 219] width 20 height 20
click at [1507, 249] on span "Edit fee" at bounding box center [1490, 249] width 102 height 15
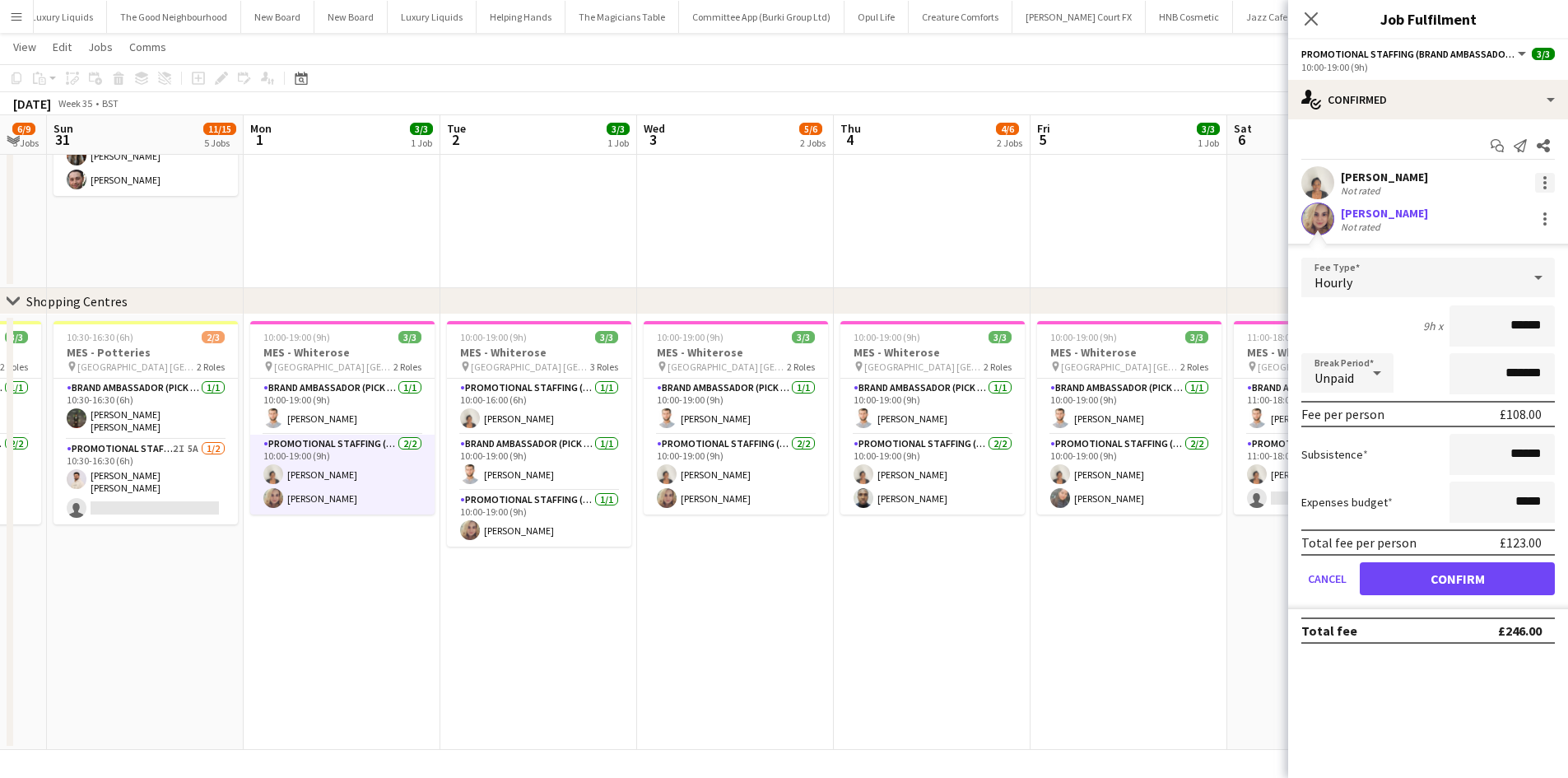
click at [1546, 179] on div at bounding box center [1545, 183] width 20 height 20
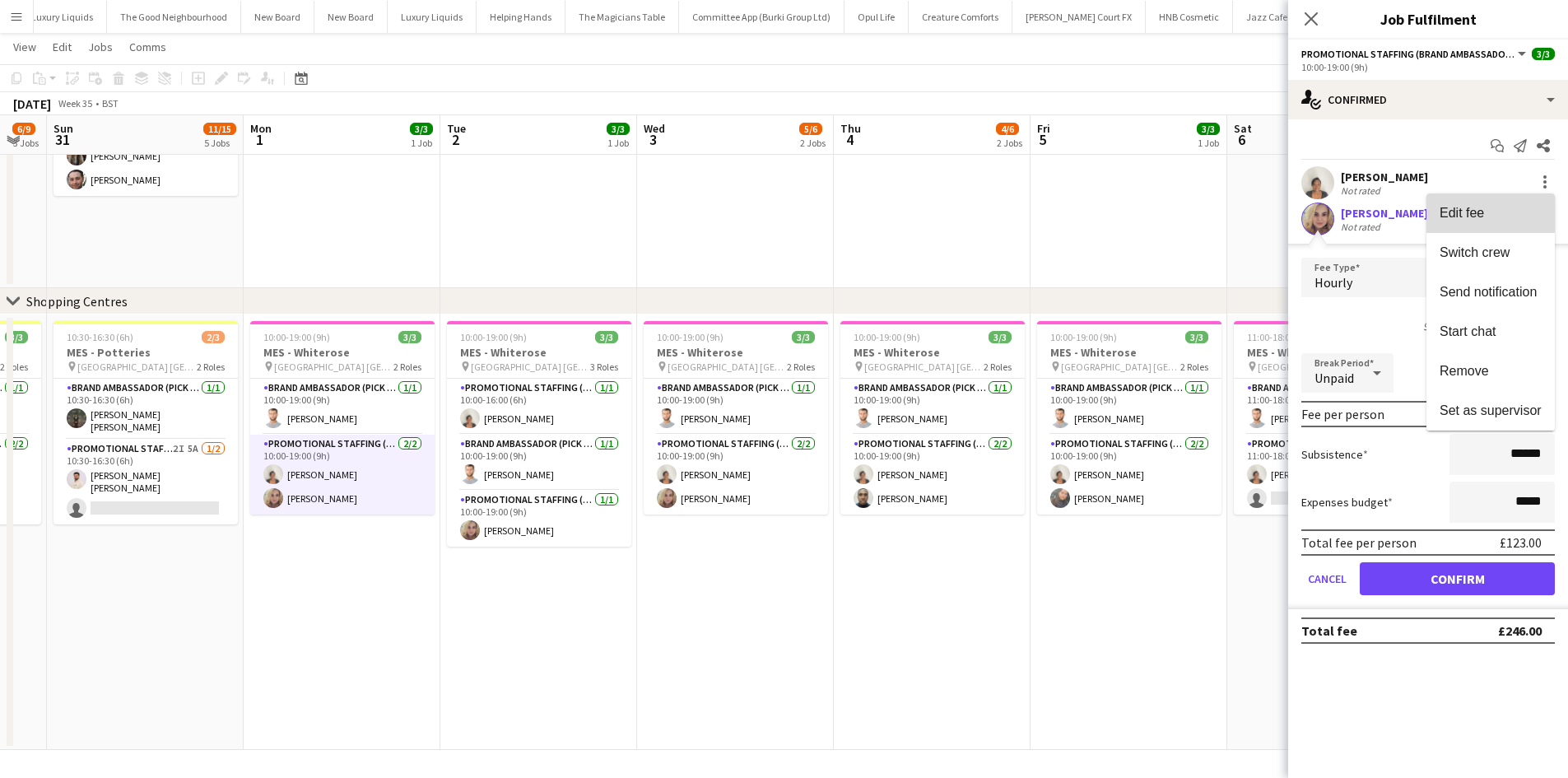
click at [1500, 202] on button "Edit fee" at bounding box center [1491, 213] width 128 height 39
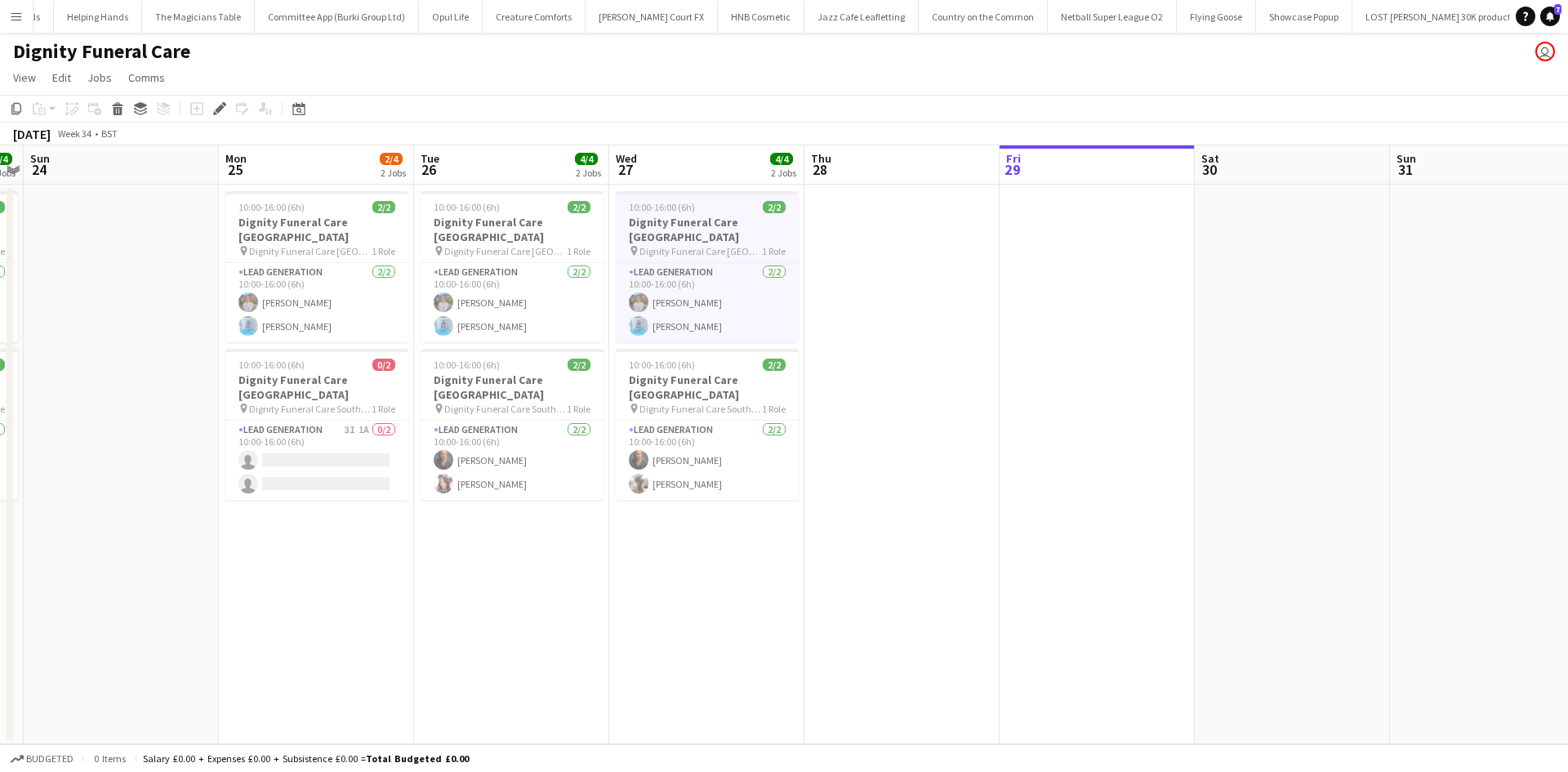
scroll to position [0, 6968]
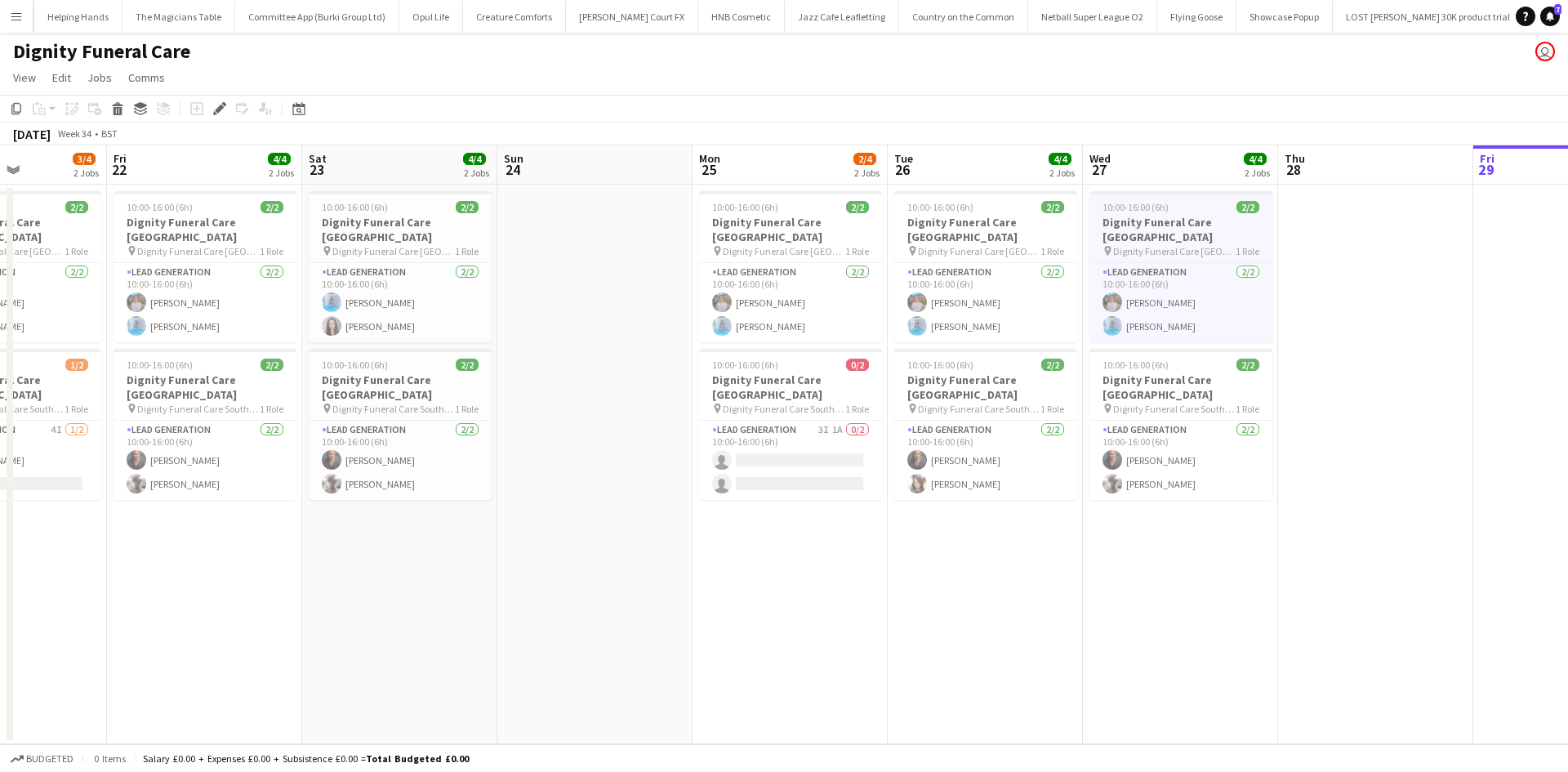
drag, startPoint x: 499, startPoint y: 541, endPoint x: 923, endPoint y: 539, distance: 424.0
click at [923, 539] on app-calendar-viewport "Wed 20 Thu 21 3/4 2 Jobs Fri 22 4/4 2 Jobs Sat 23 4/4 2 Jobs Sun 24 Mon 25 2/4 …" at bounding box center [784, 444] width 1568 height 599
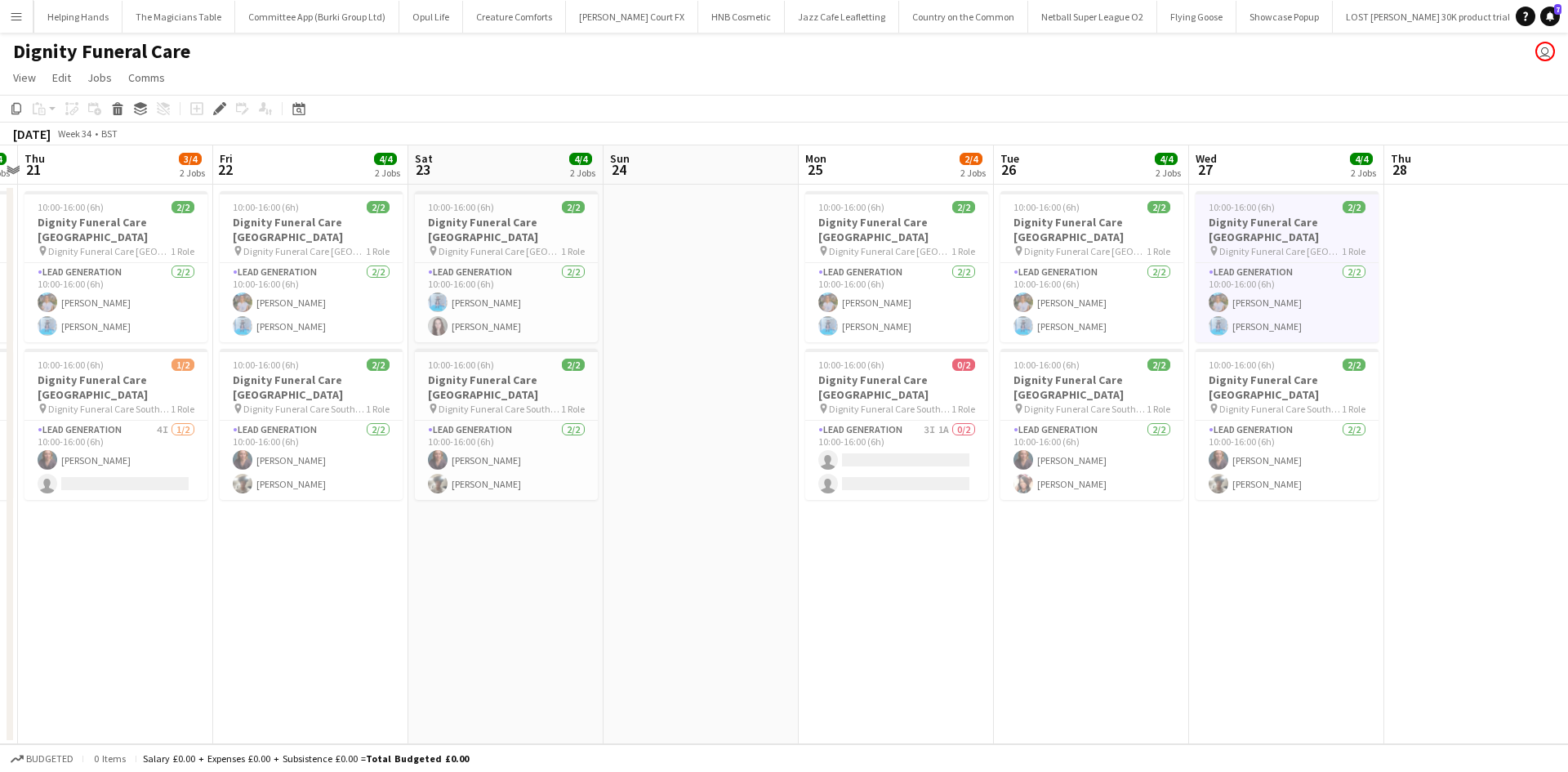
drag, startPoint x: 406, startPoint y: 587, endPoint x: 734, endPoint y: 583, distance: 328.0
click at [734, 583] on app-calendar-viewport "Tue 19 4/5 2 Jobs Wed 20 4/4 2 Jobs Thu 21 3/4 2 Jobs Fri 22 4/4 2 Jobs Sat 23 …" at bounding box center [784, 444] width 1568 height 599
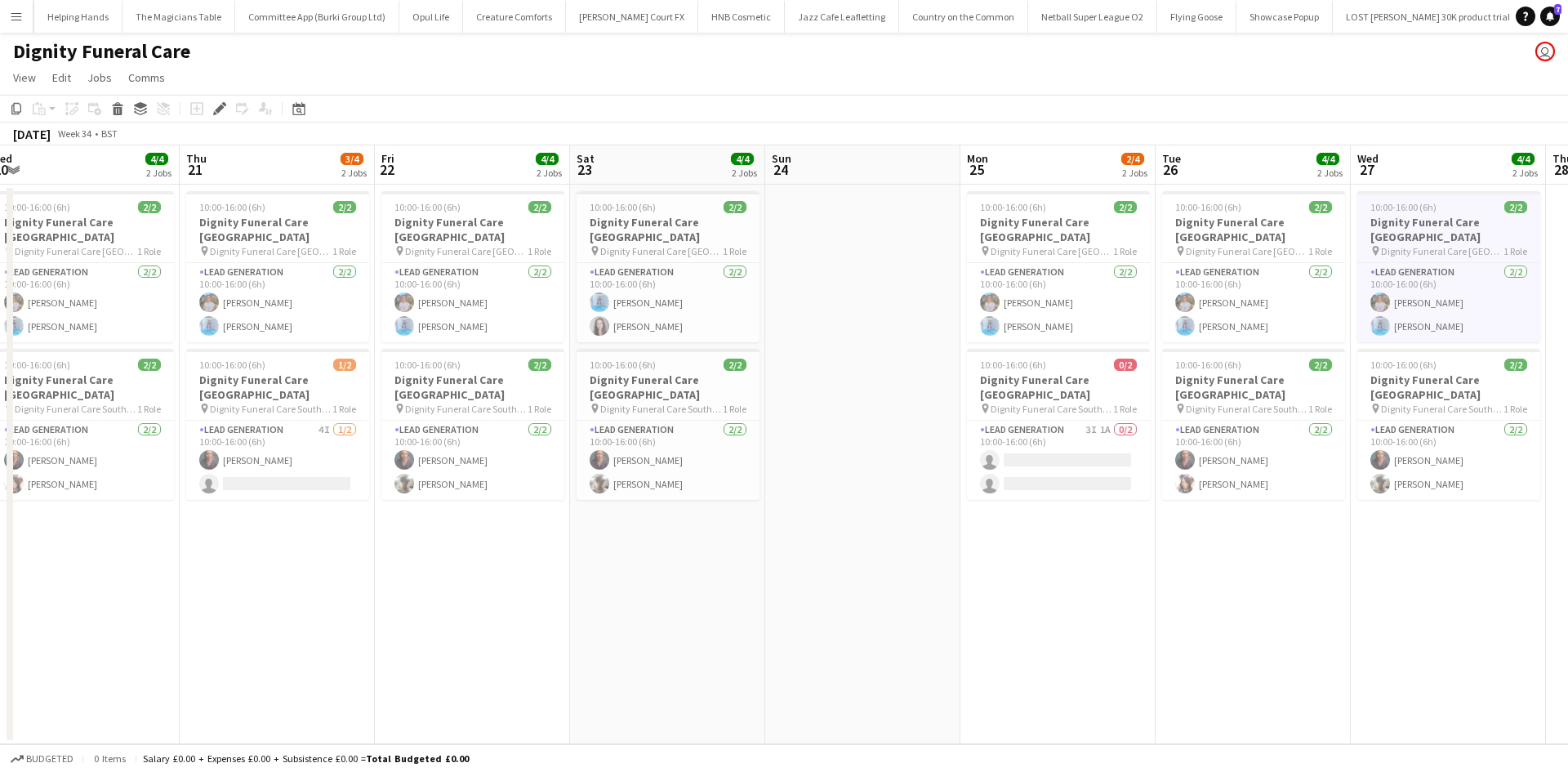
drag, startPoint x: 473, startPoint y: 582, endPoint x: 807, endPoint y: 582, distance: 334.0
click at [807, 582] on app-calendar-viewport "Mon 18 4/4 2 Jobs Tue 19 4/5 2 Jobs Wed 20 4/4 2 Jobs Thu 21 3/4 2 Jobs Fri 22 …" at bounding box center [784, 444] width 1568 height 599
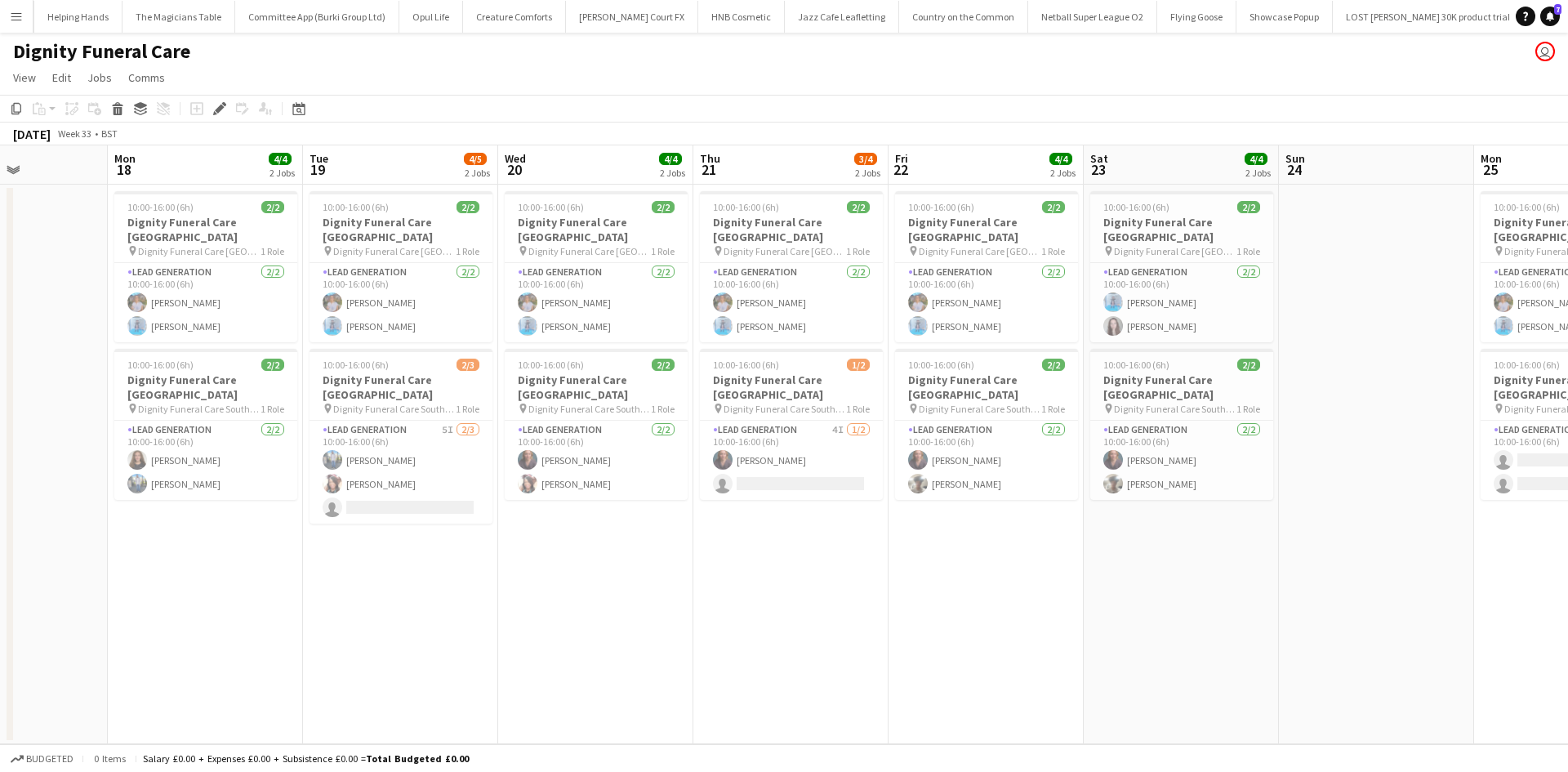
drag, startPoint x: 438, startPoint y: 585, endPoint x: 822, endPoint y: 588, distance: 384.0
click at [846, 591] on app-calendar-viewport "Sat 16 Sun 17 Mon 18 4/4 2 Jobs Tue 19 4/5 2 Jobs Wed 20 4/4 2 Jobs Thu 21 3/4 …" at bounding box center [784, 444] width 1568 height 599
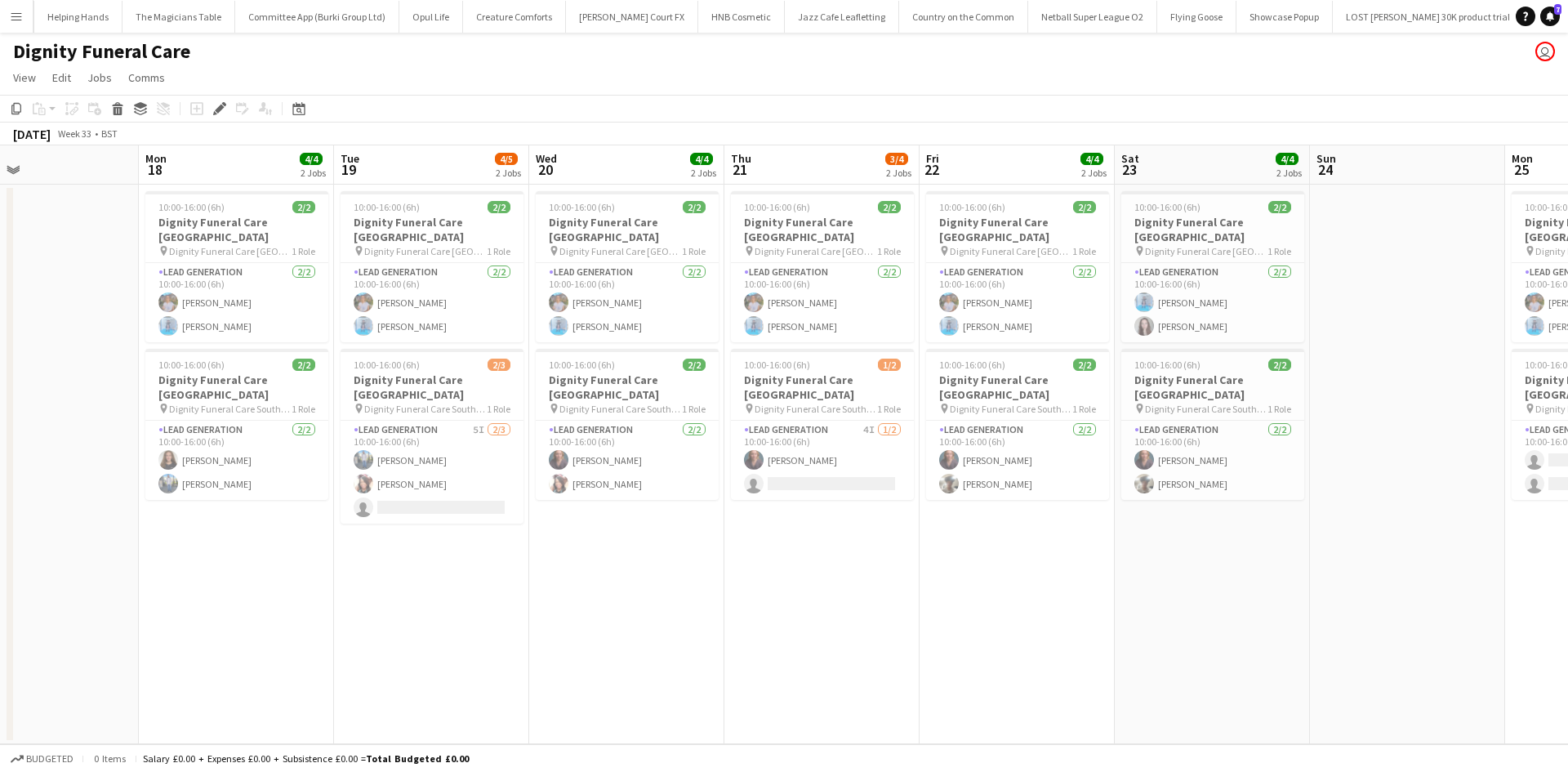
drag, startPoint x: 760, startPoint y: 537, endPoint x: 393, endPoint y: 505, distance: 368.4
click at [393, 505] on app-calendar-viewport "Thu 14 Fri 15 Sat 16 Sun 17 Mon 18 4/4 2 Jobs Tue 19 4/5 2 Jobs Wed 20 4/4 2 Jo…" at bounding box center [784, 444] width 1568 height 599
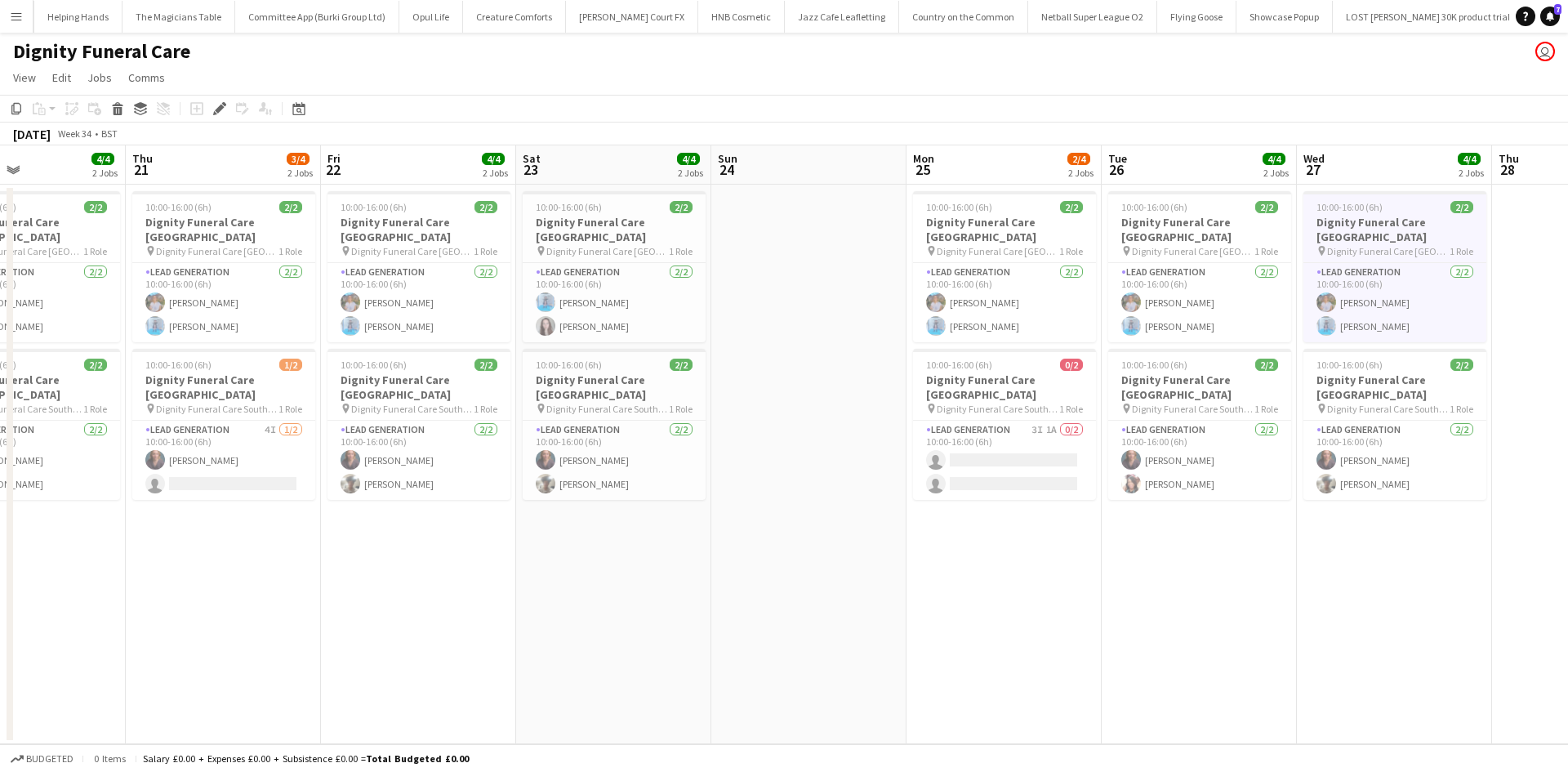
drag, startPoint x: 1102, startPoint y: 567, endPoint x: 310, endPoint y: 544, distance: 792.3
click at [310, 544] on app-calendar-viewport "Sat 16 Sun 17 Mon 18 4/4 2 Jobs Tue 19 4/5 2 Jobs Wed 20 4/4 2 Jobs Thu 21 3/4 …" at bounding box center [784, 444] width 1568 height 599
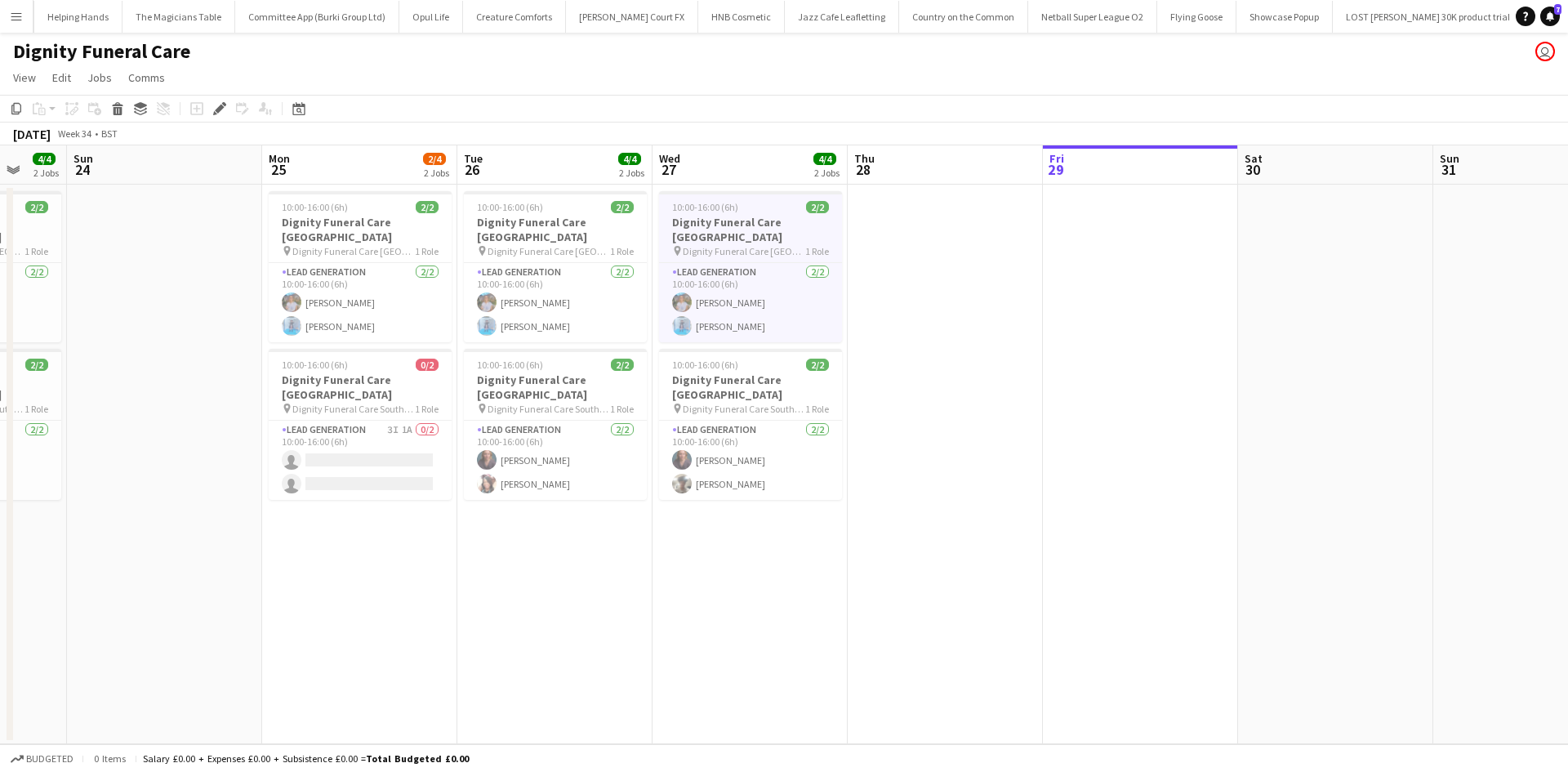
scroll to position [0, 735]
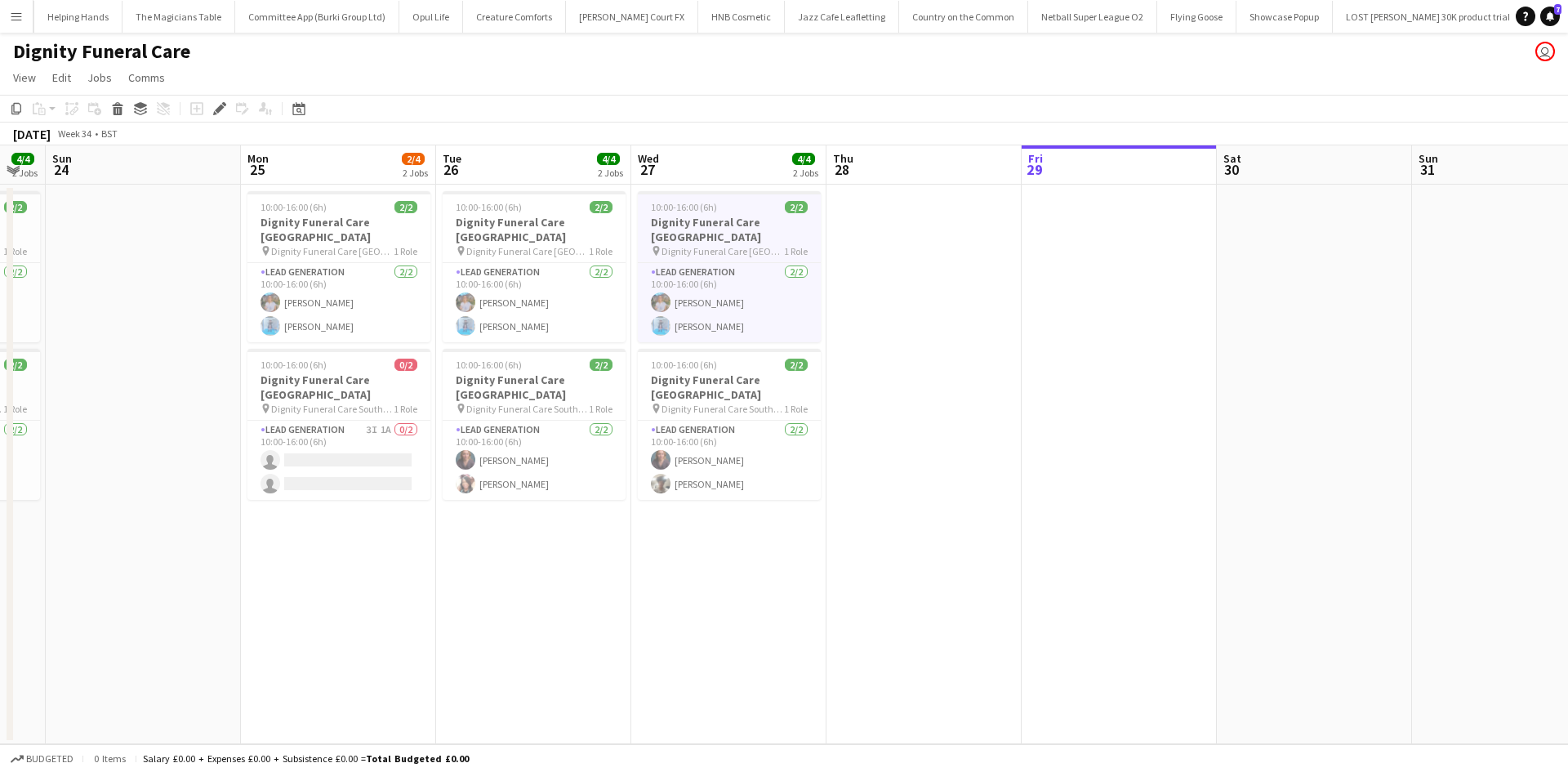
drag, startPoint x: 883, startPoint y: 582, endPoint x: 464, endPoint y: 577, distance: 419.0
click at [464, 577] on app-calendar-viewport "Wed 20 4/4 2 Jobs Thu 21 3/4 2 Jobs Fri 22 4/4 2 Jobs Sat 23 4/4 2 Jobs Sun 24 …" at bounding box center [784, 444] width 1568 height 599
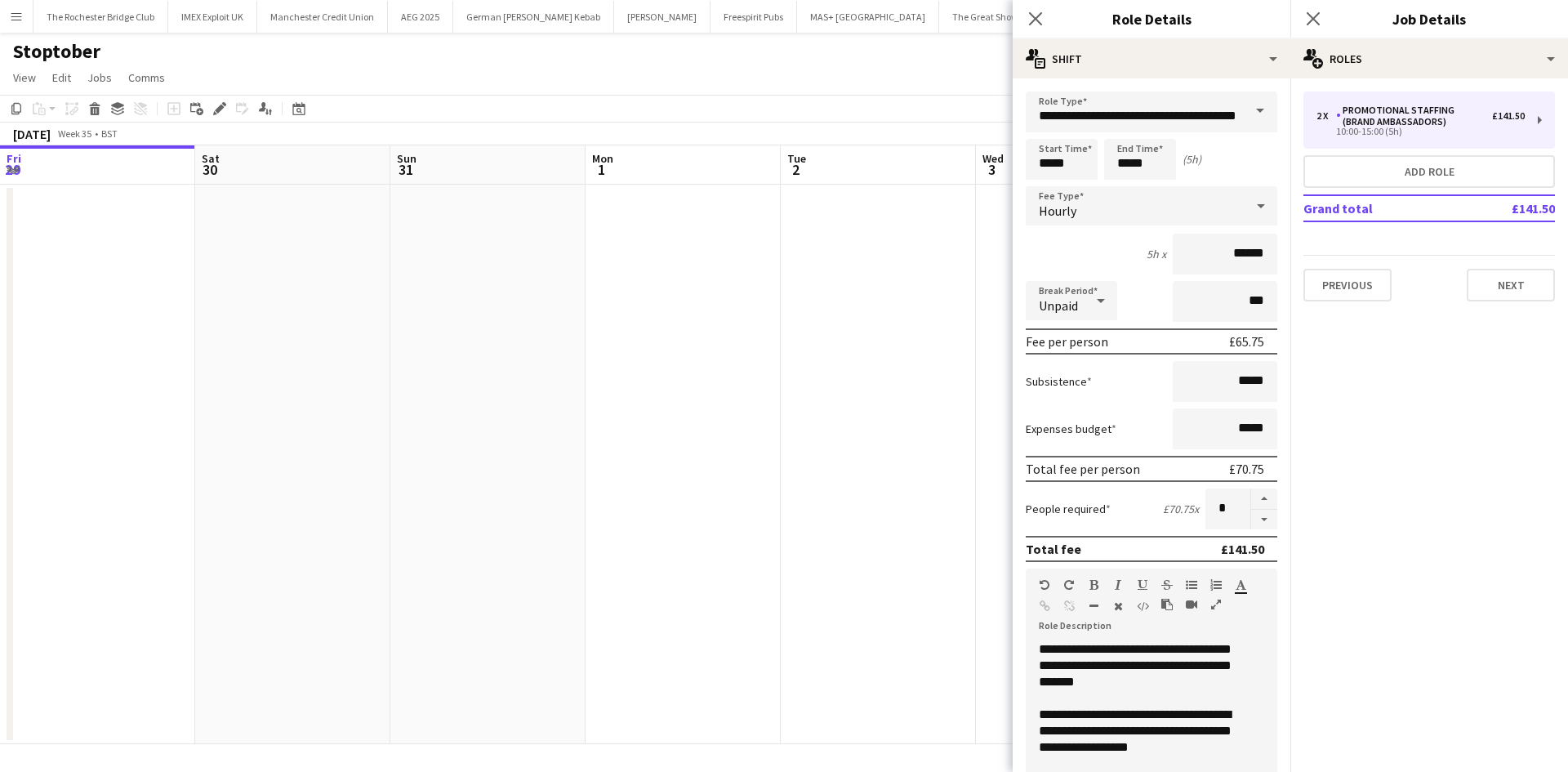
scroll to position [0, 562]
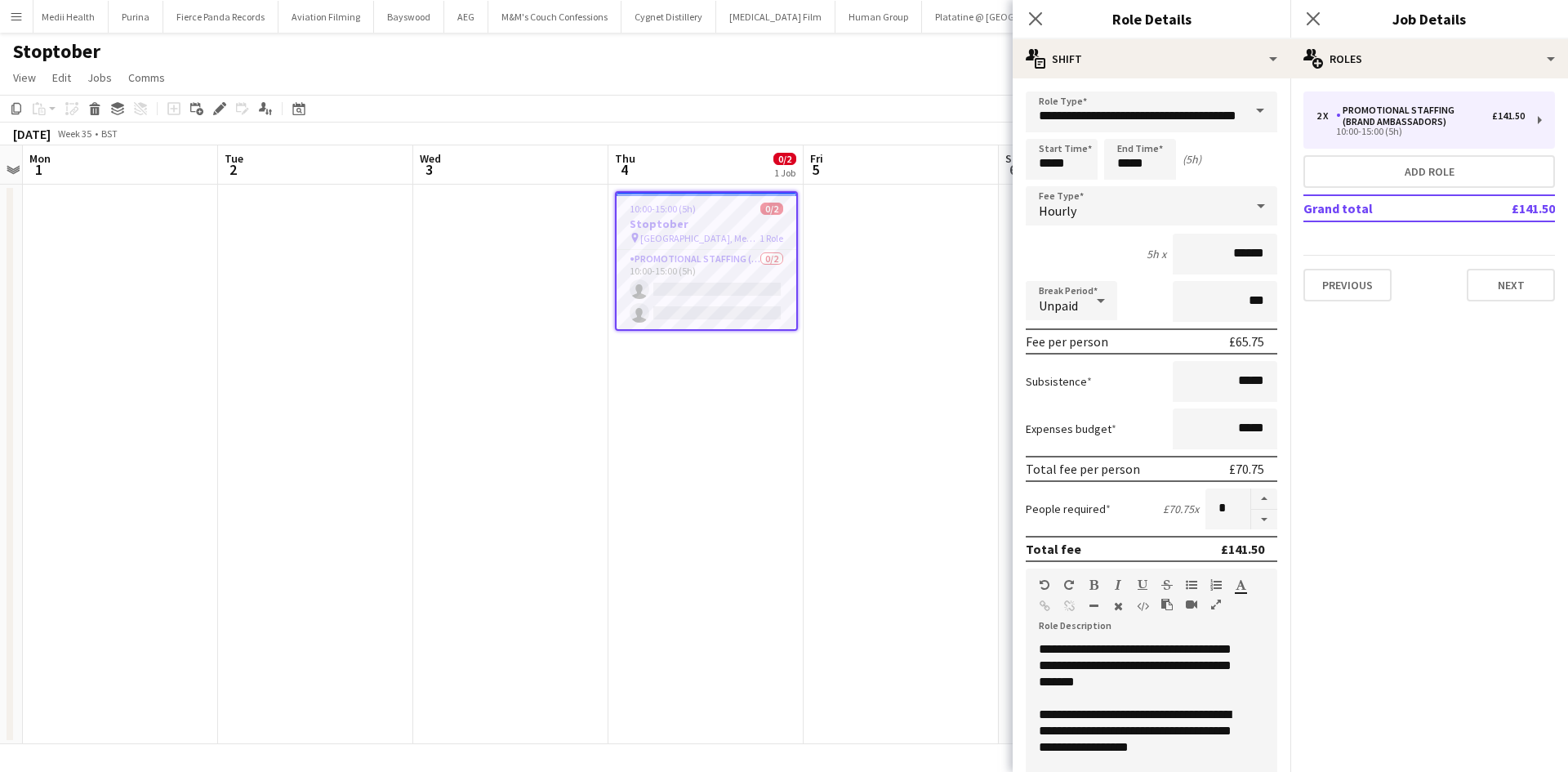
drag, startPoint x: 719, startPoint y: 405, endPoint x: 704, endPoint y: 390, distance: 21.2
click at [719, 405] on app-date-cell "10:00-15:00 (5h) 0/2 Stoptober pin [GEOGRAPHIC_DATA], Meet outside B&M 1 Role P…" at bounding box center [705, 463] width 195 height 559
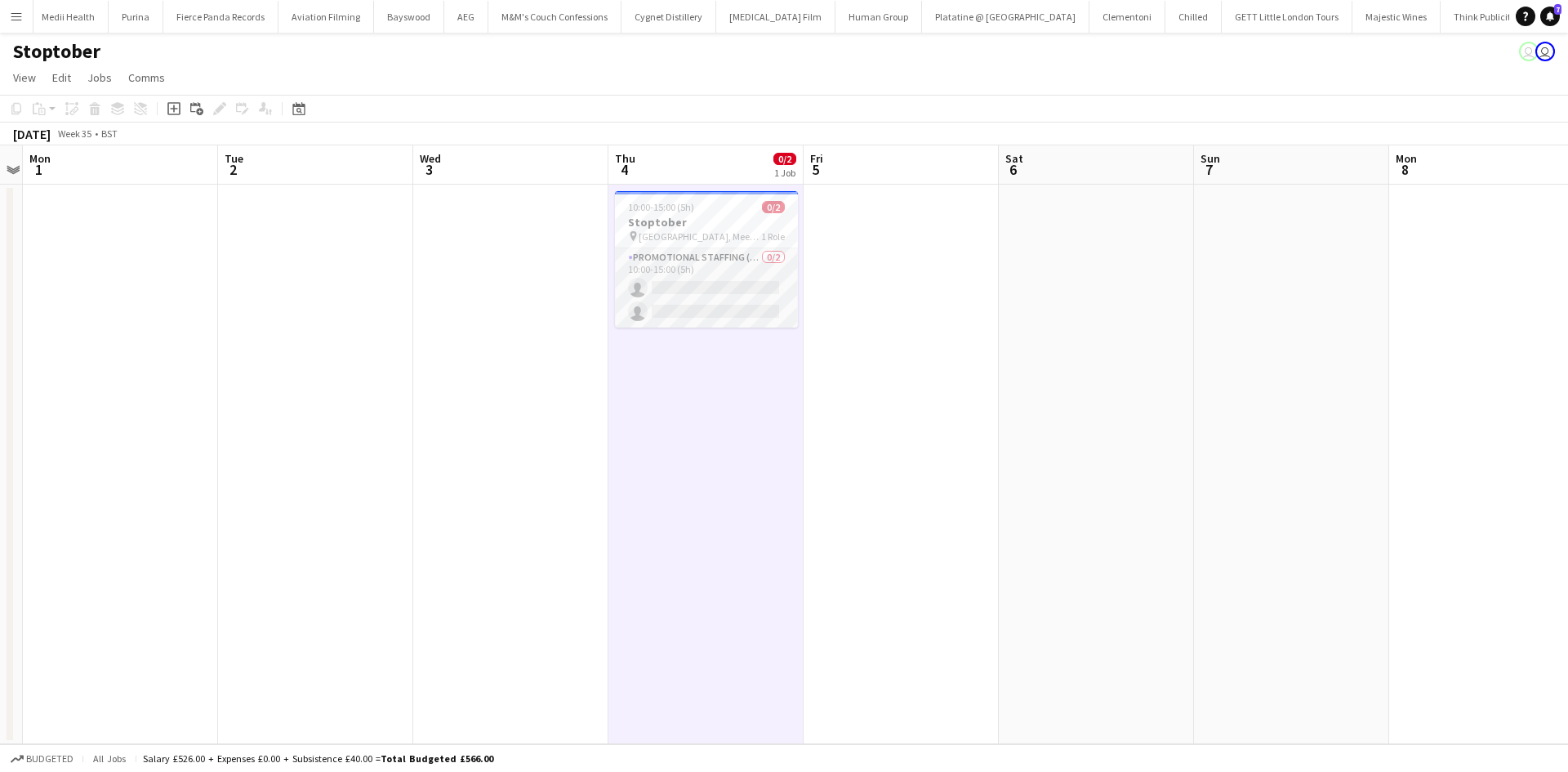
drag, startPoint x: 704, startPoint y: 275, endPoint x: 728, endPoint y: 275, distance: 24.0
click at [705, 275] on app-card-role "Promotional Staffing (Brand Ambassadors) 0/2 10:00-15:00 (5h) single-neutral-ac…" at bounding box center [706, 287] width 183 height 79
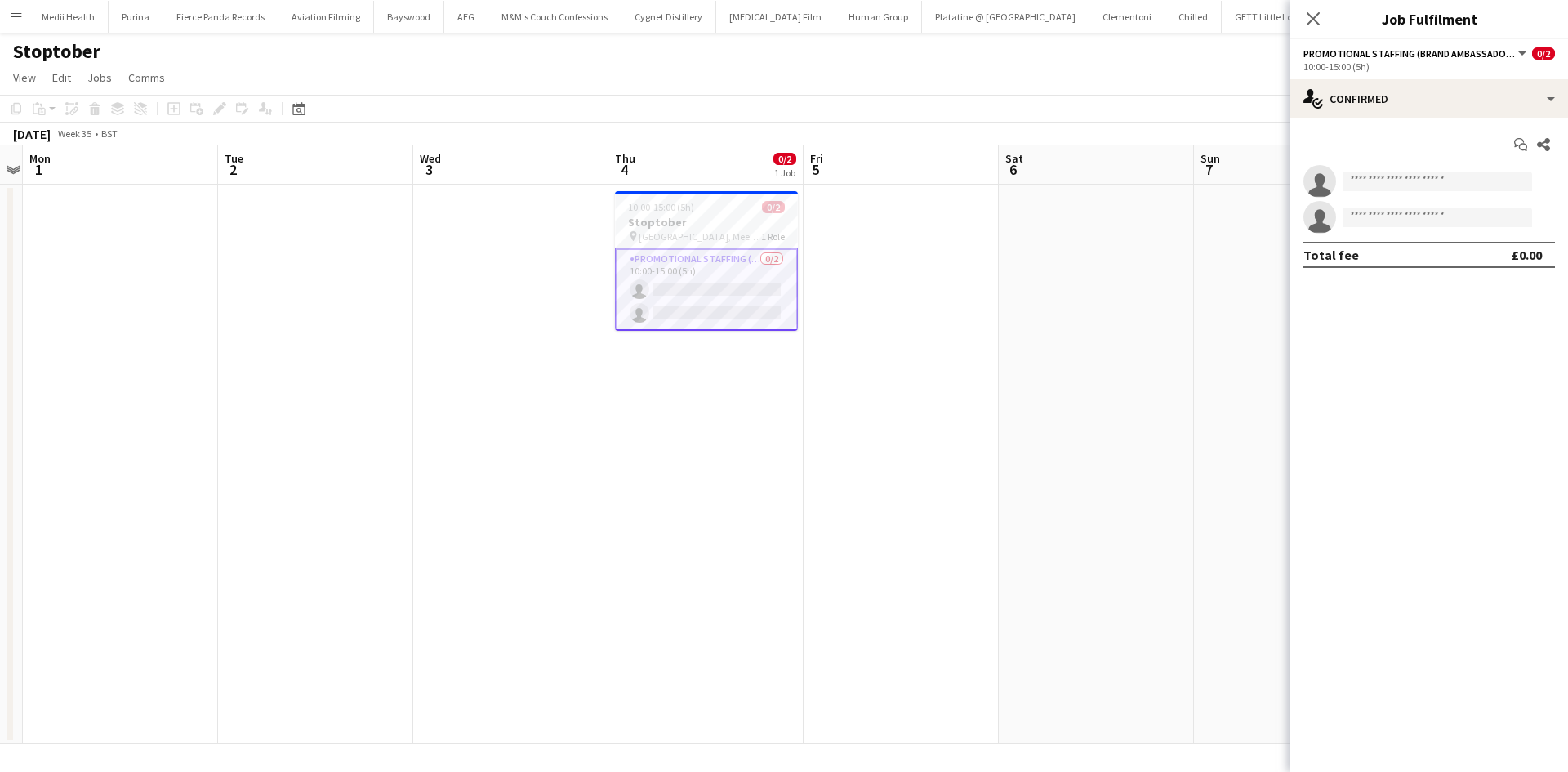
scroll to position [0, 562]
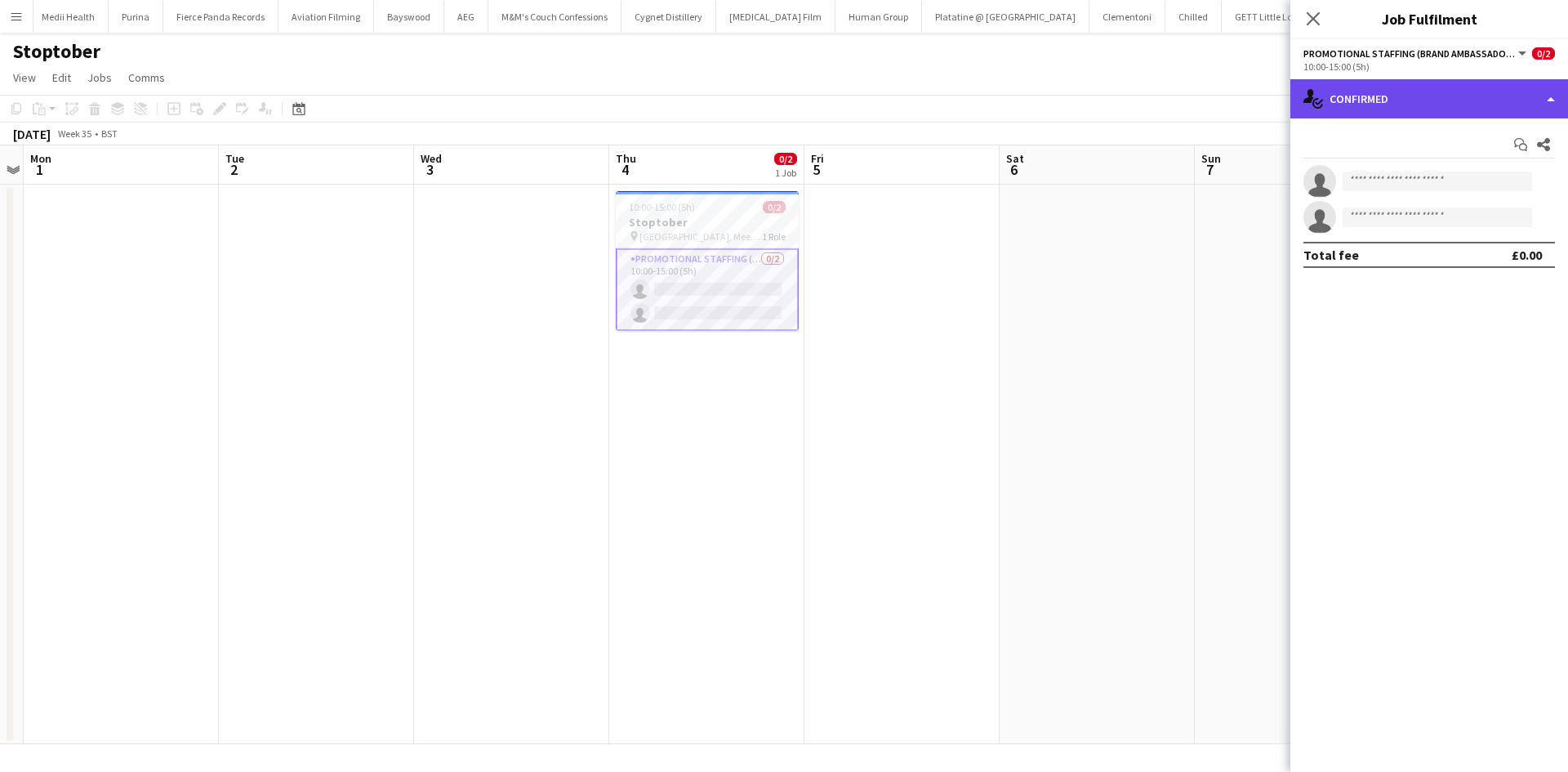
click at [1478, 111] on div "single-neutral-actions-check-2 Confirmed" at bounding box center [1428, 99] width 277 height 39
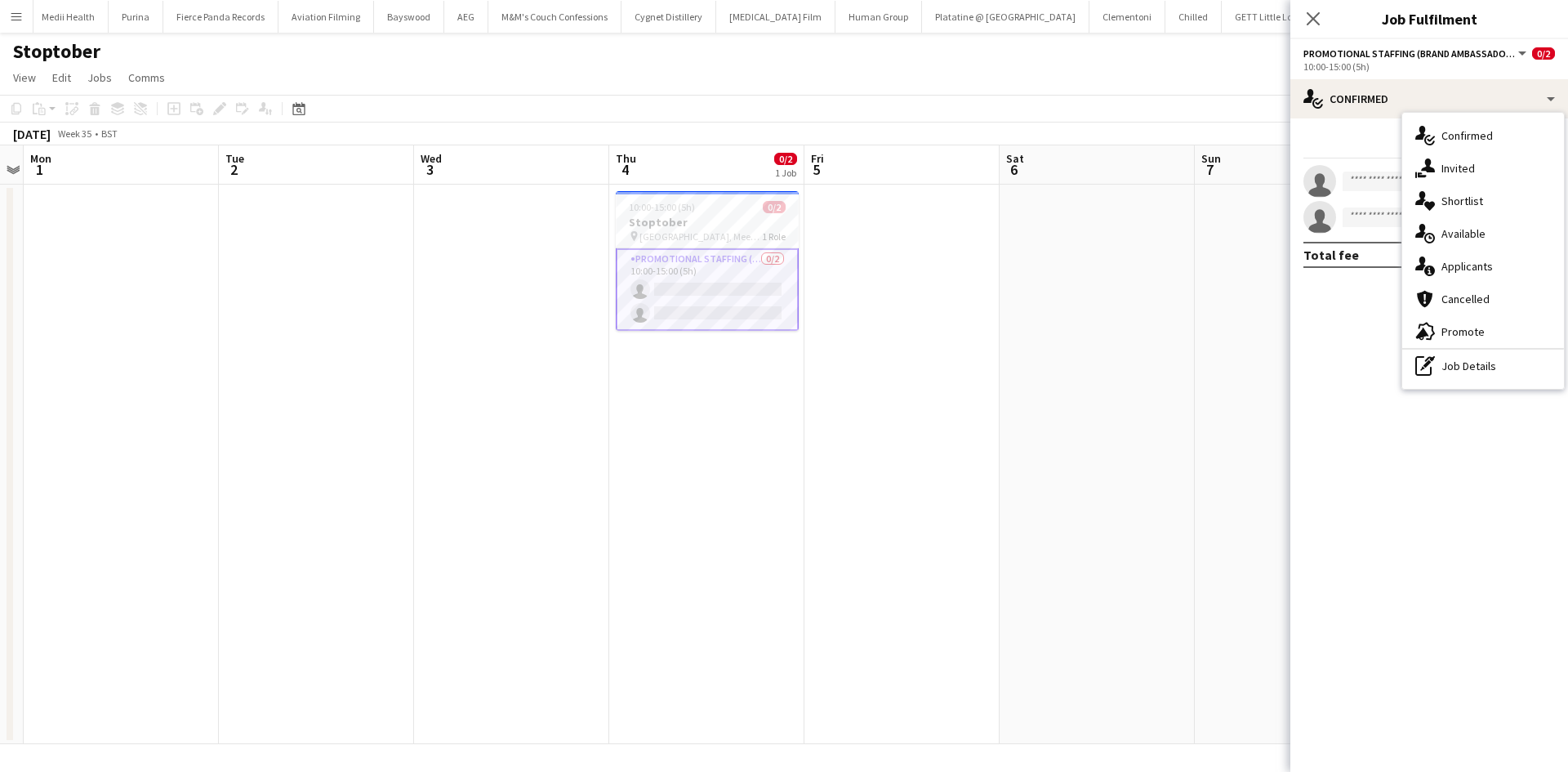
click at [1493, 160] on div "single-neutral-actions-share-1 Invited" at bounding box center [1482, 168] width 162 height 32
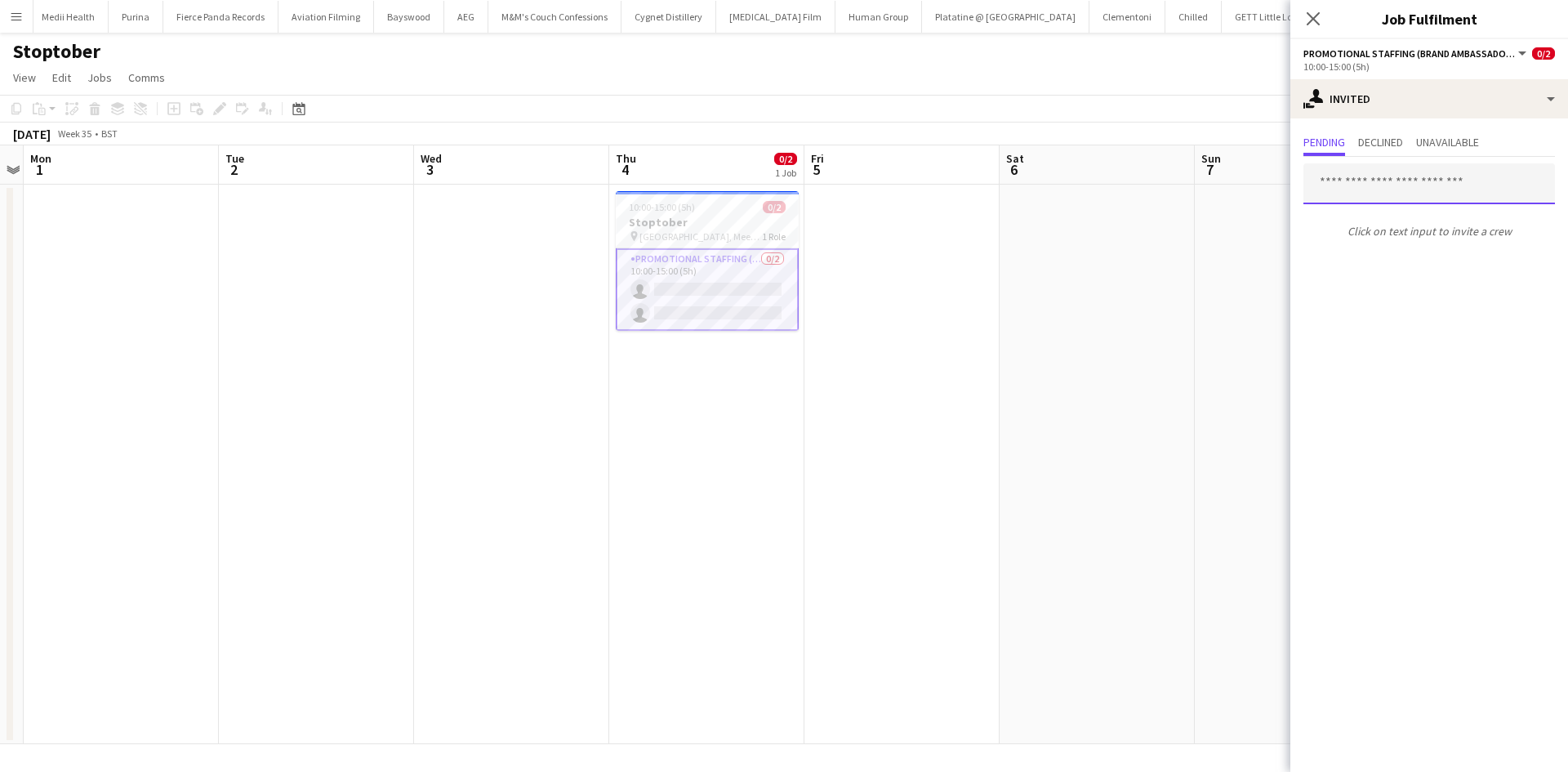
click at [1405, 182] on input "text" at bounding box center [1428, 184] width 252 height 41
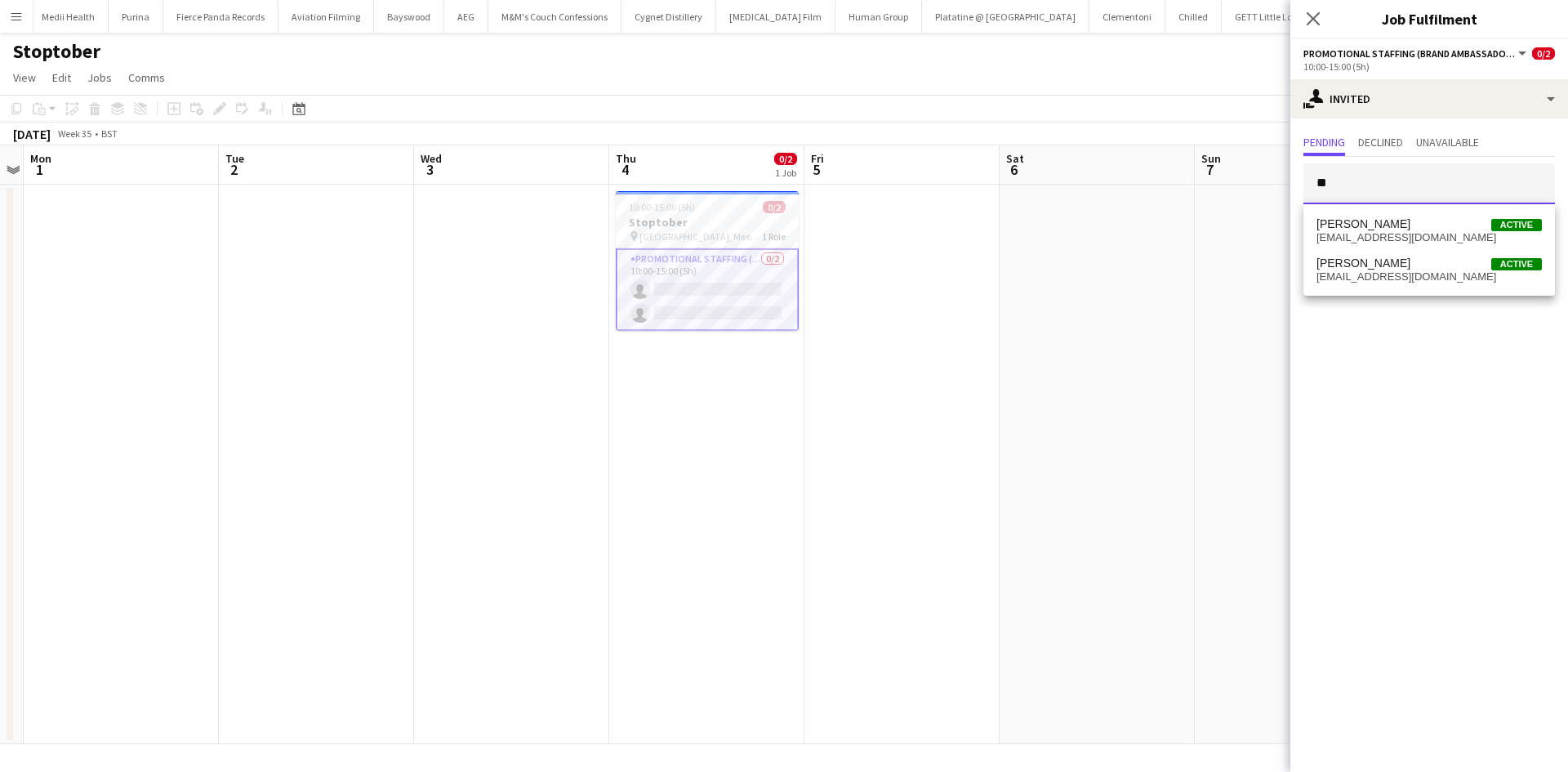
type input "*"
type input "******"
click at [1371, 281] on span "milliejford@gmail.com" at bounding box center [1429, 276] width 225 height 13
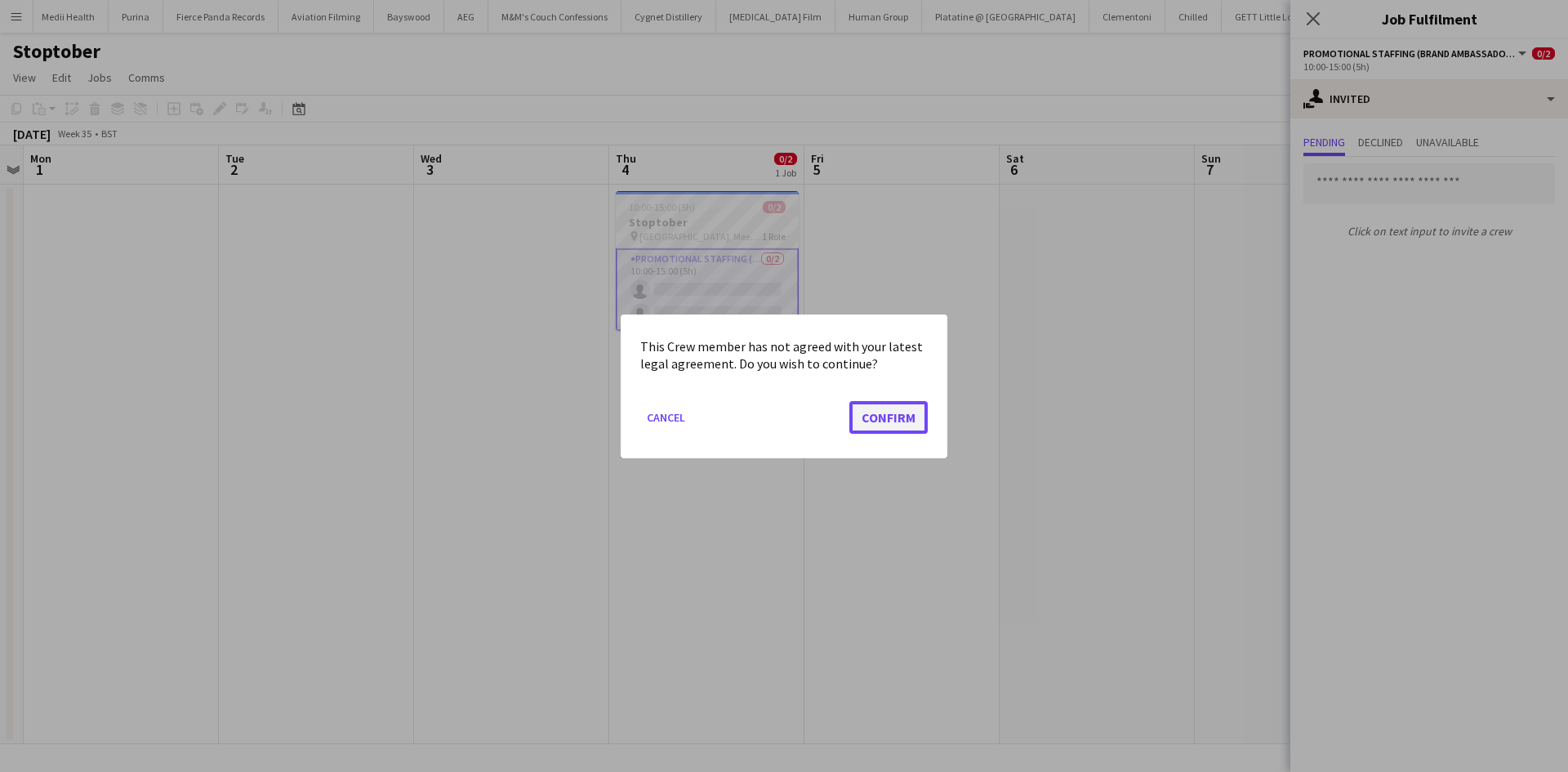
click at [866, 405] on button "Confirm" at bounding box center [888, 415] width 78 height 32
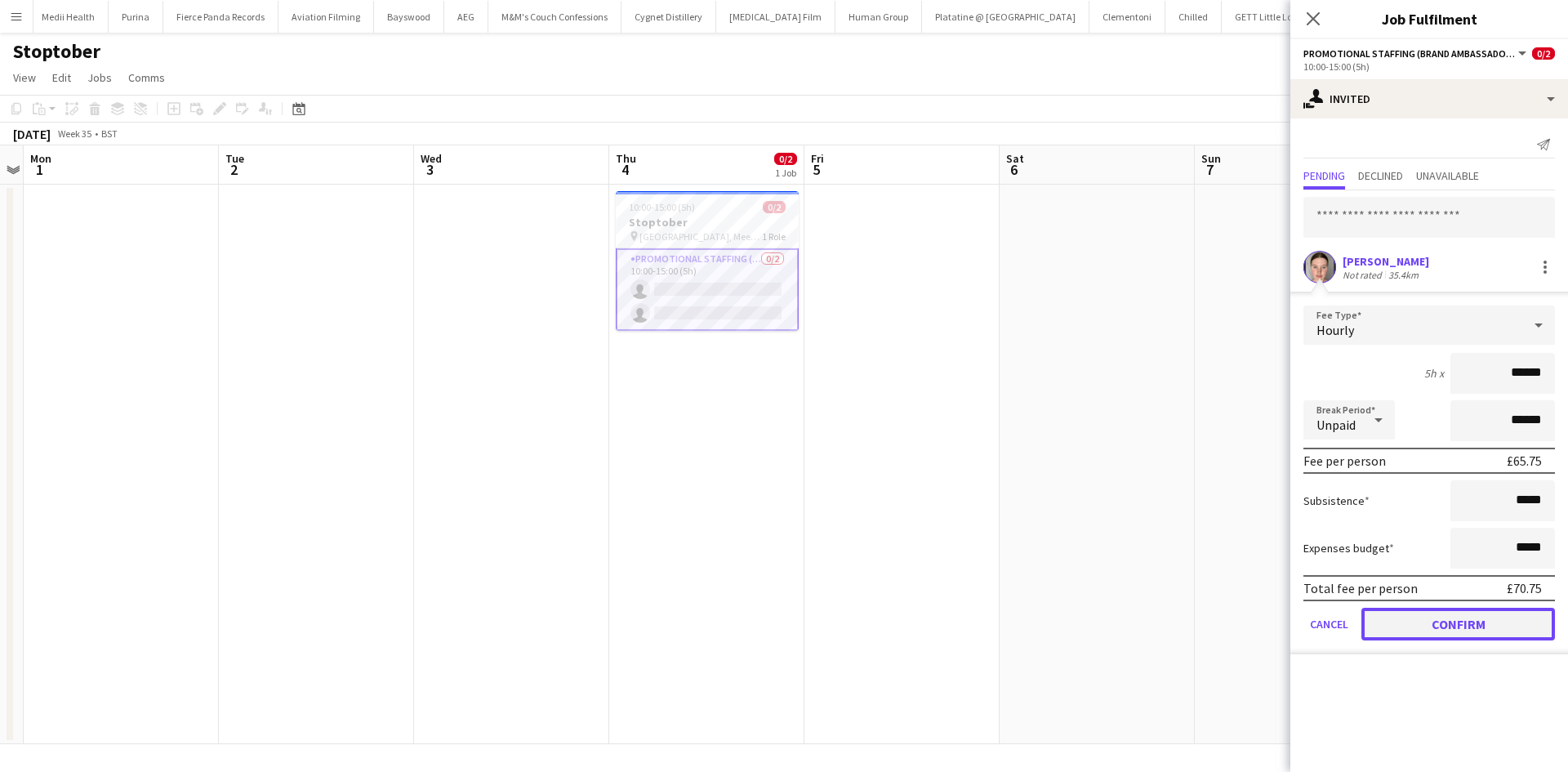
click at [1471, 628] on button "Confirm" at bounding box center [1458, 623] width 194 height 32
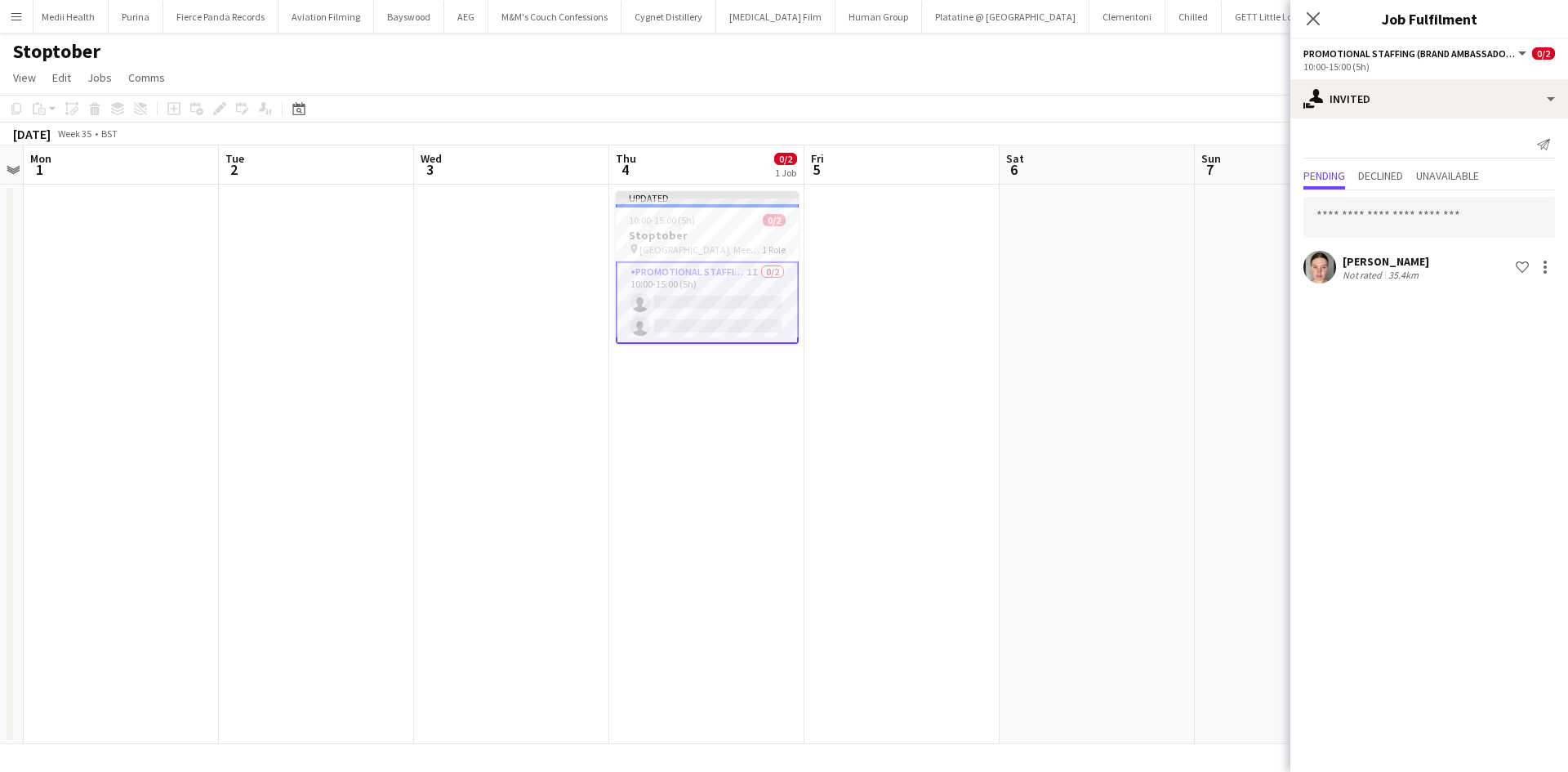
click at [1074, 505] on app-date-cell at bounding box center [1096, 463] width 195 height 559
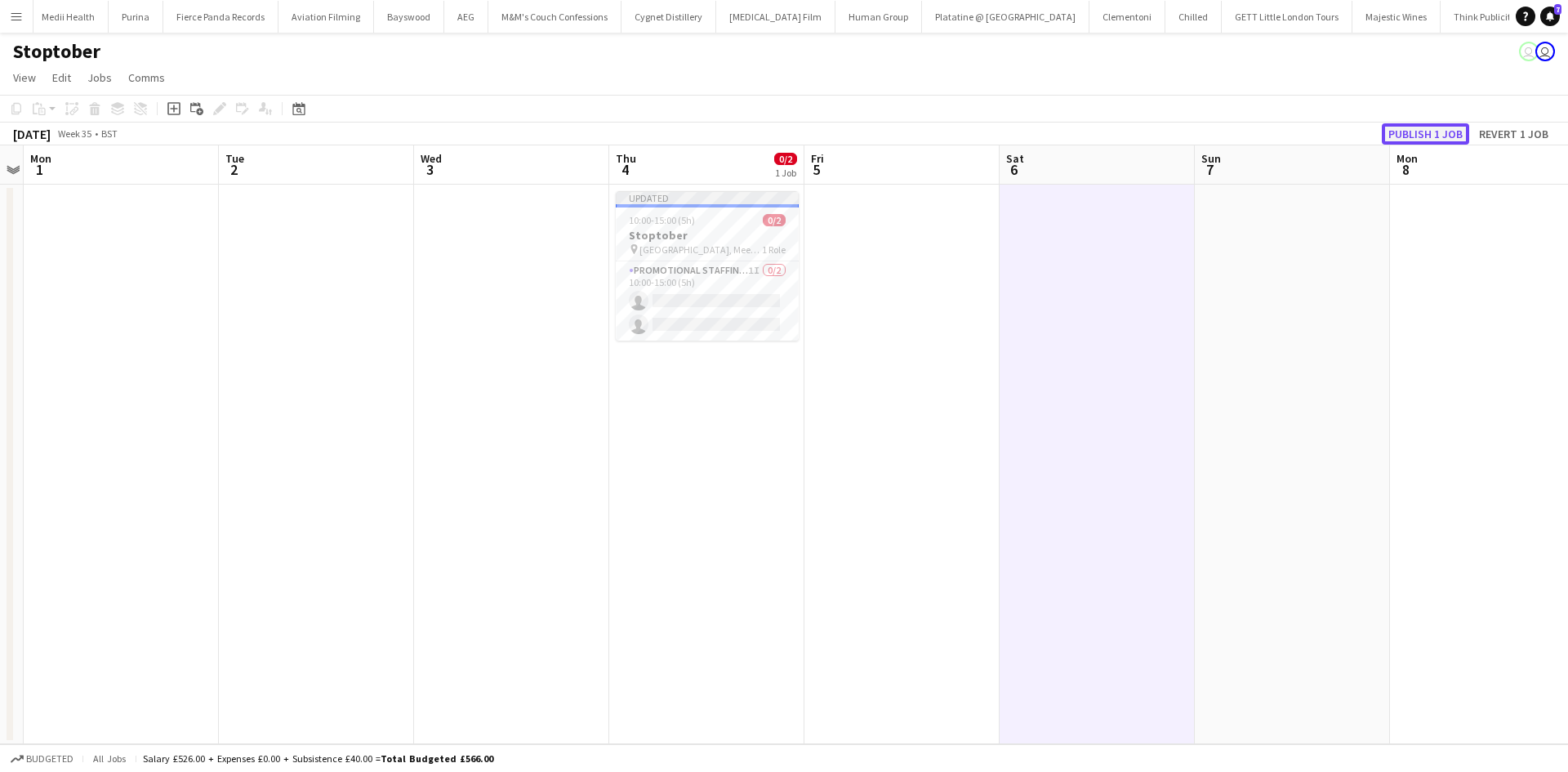
click at [1432, 135] on button "Publish 1 job" at bounding box center [1424, 134] width 87 height 22
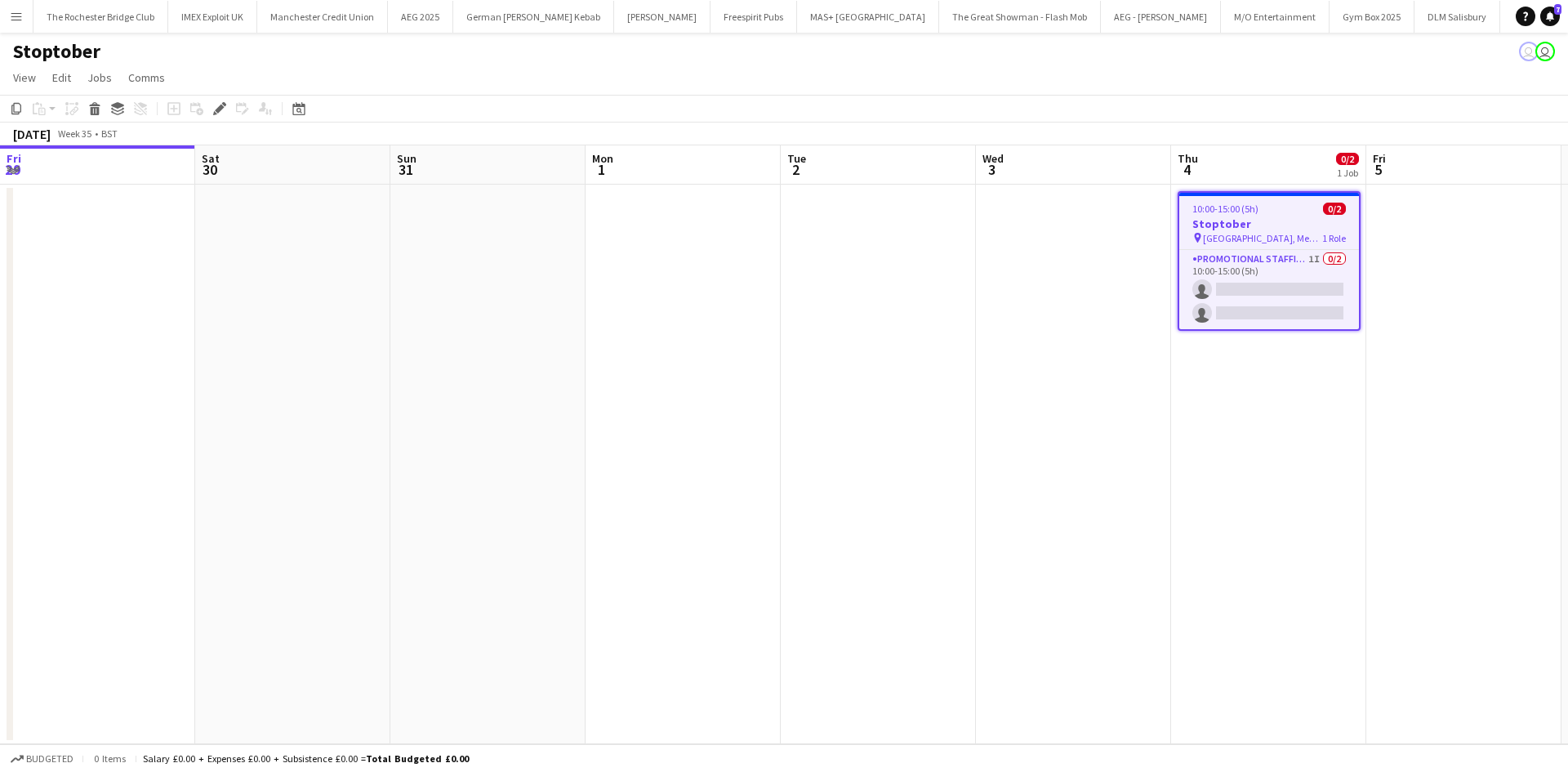
scroll to position [0, 562]
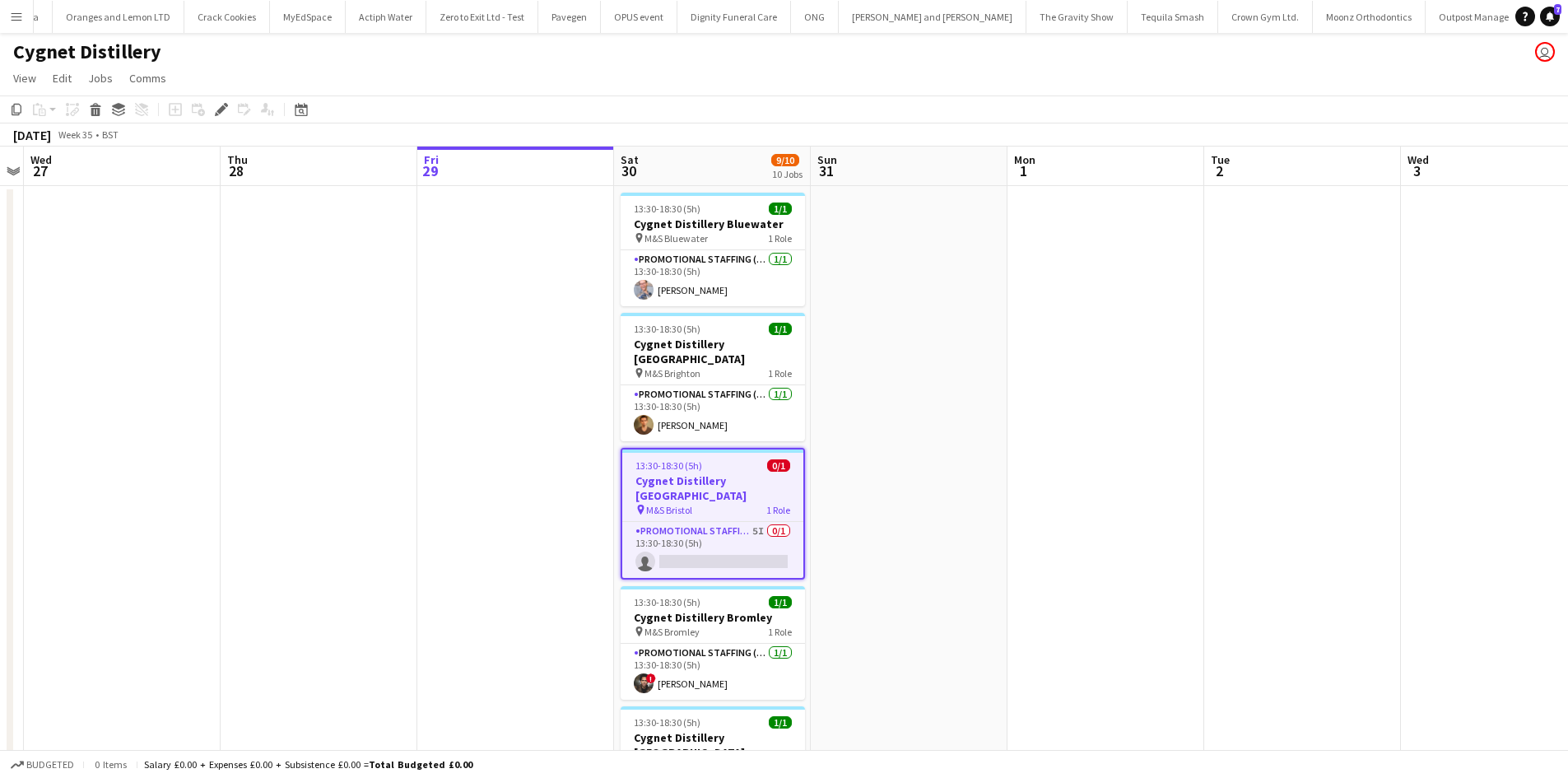
scroll to position [0, 8576]
drag, startPoint x: 220, startPoint y: 106, endPoint x: 207, endPoint y: 181, distance: 76.1
click at [220, 106] on icon "Edit" at bounding box center [221, 109] width 13 height 13
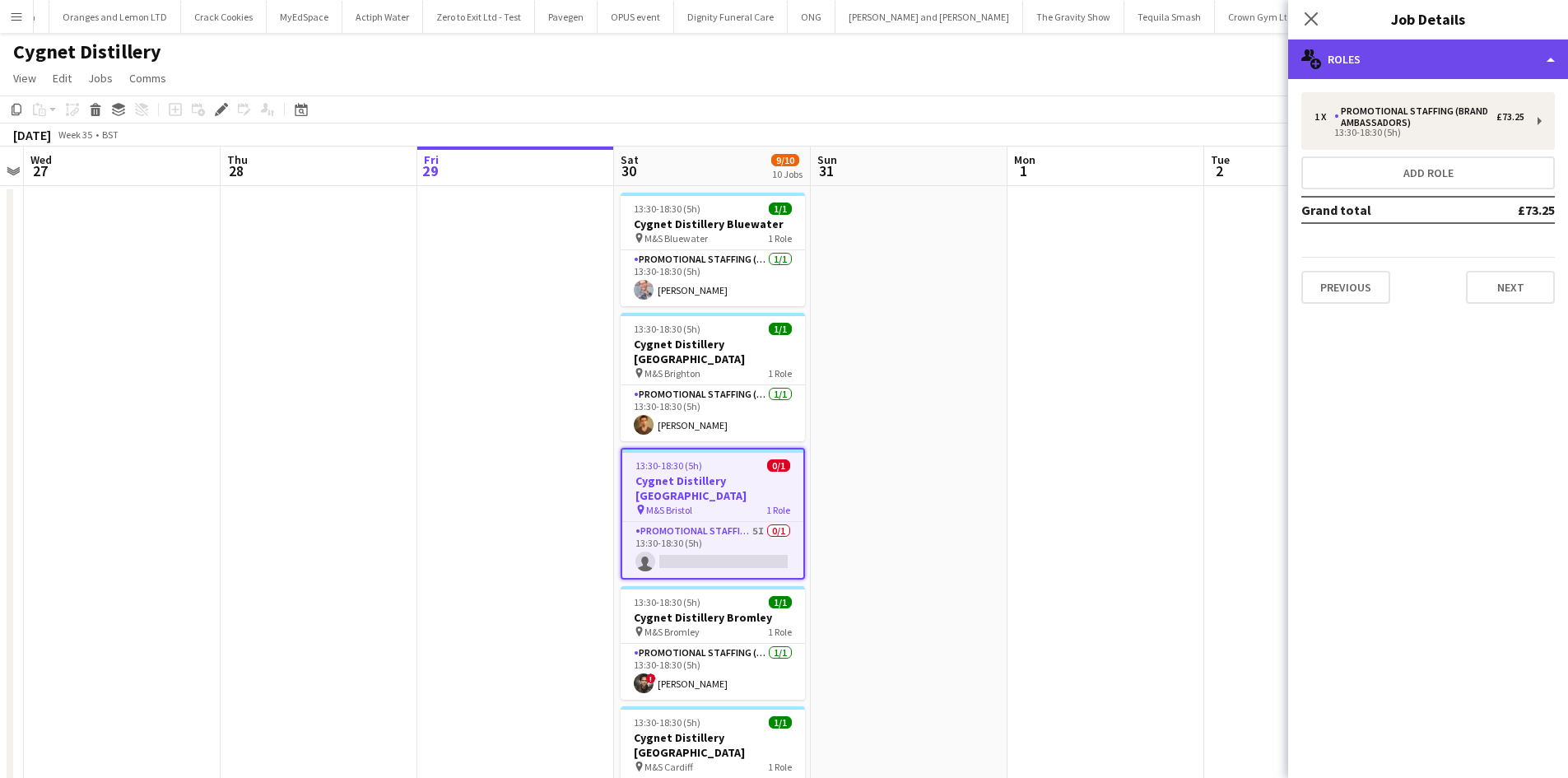
click at [1459, 41] on div "multiple-users-add Roles" at bounding box center [1428, 59] width 279 height 39
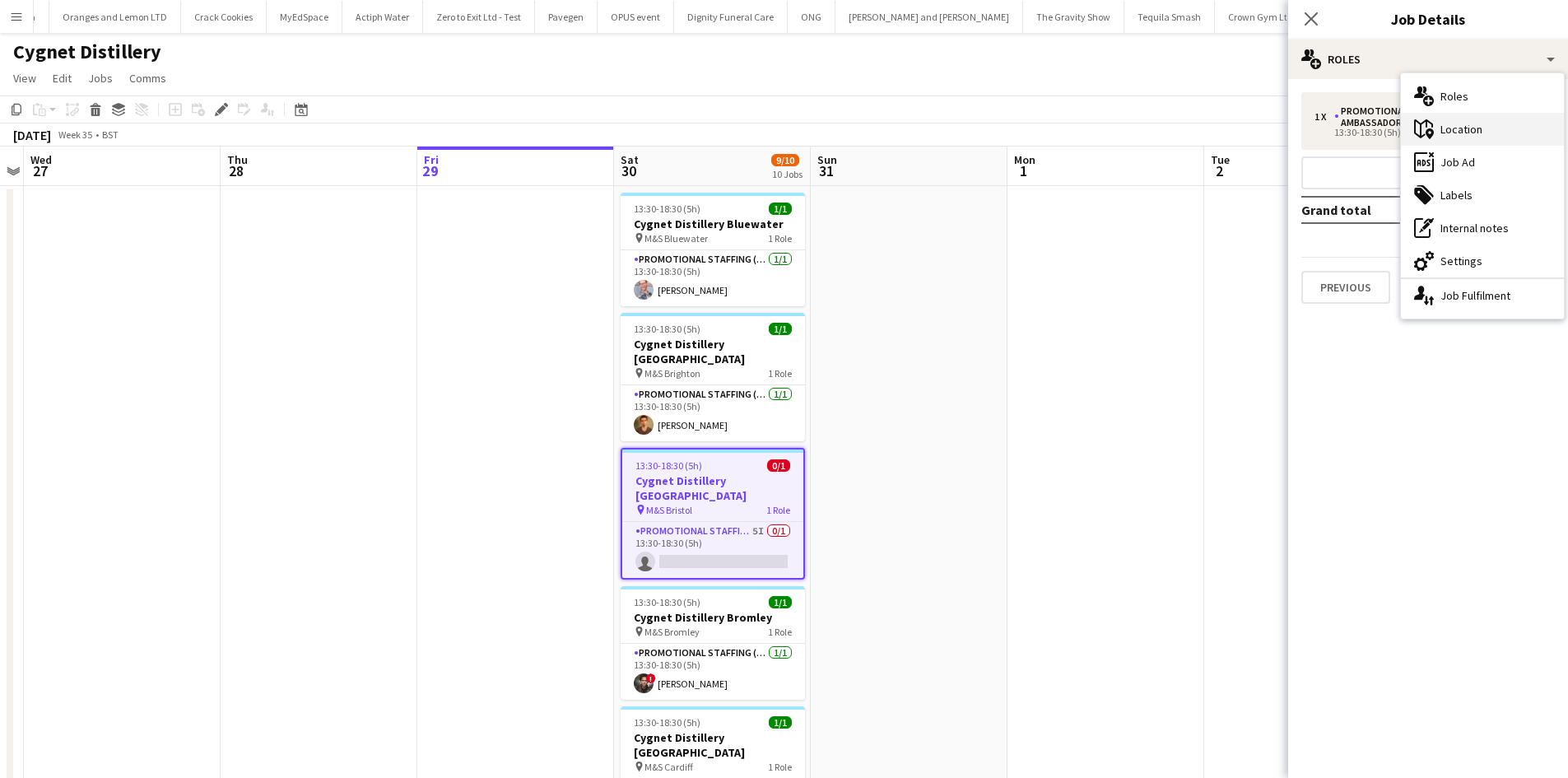
click at [1477, 133] on div "maps-pin-1 Location" at bounding box center [1482, 128] width 163 height 33
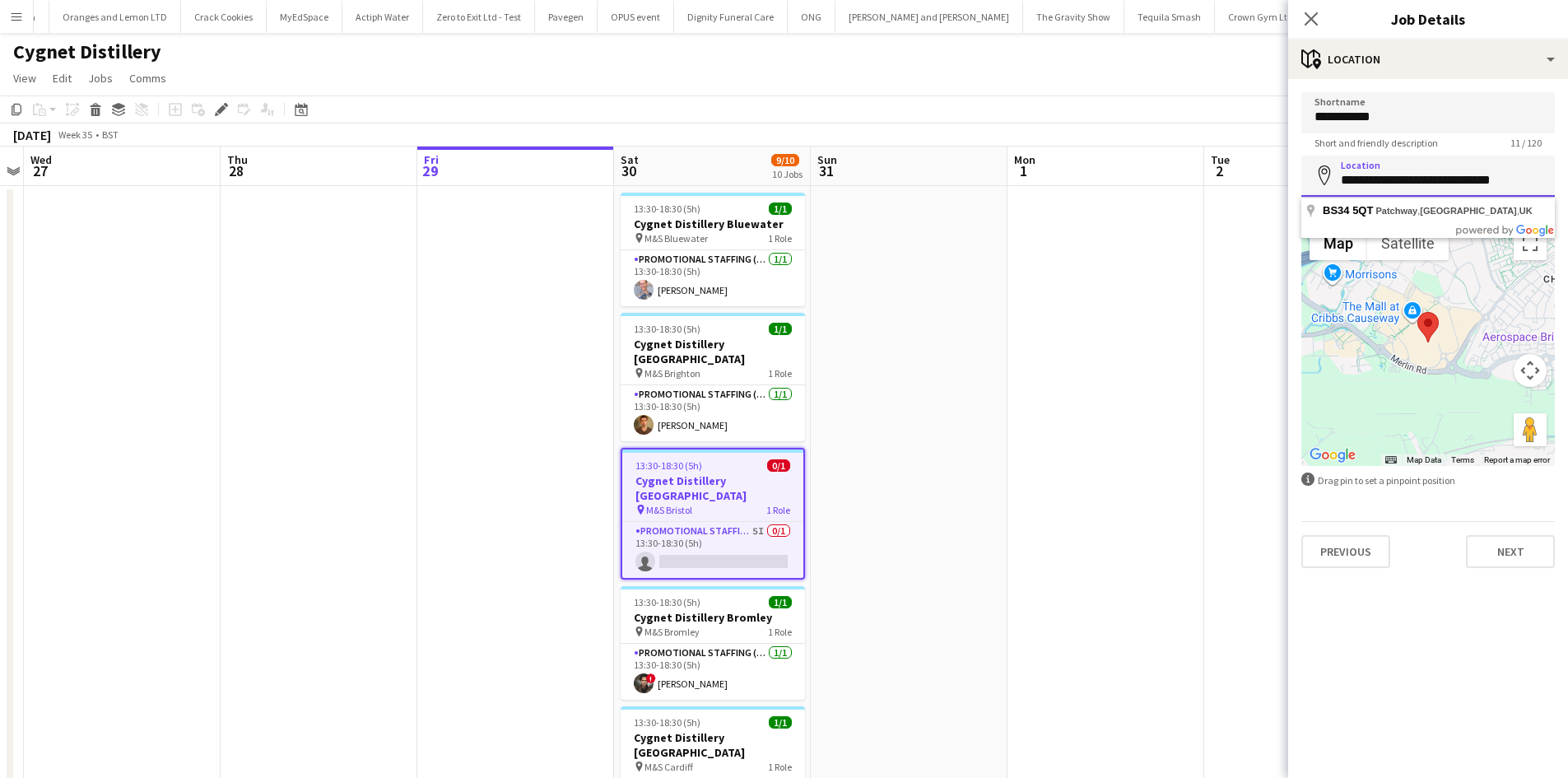
drag, startPoint x: 1342, startPoint y: 182, endPoint x: 1536, endPoint y: 183, distance: 194.0
click at [1536, 183] on input "**********" at bounding box center [1428, 177] width 254 height 41
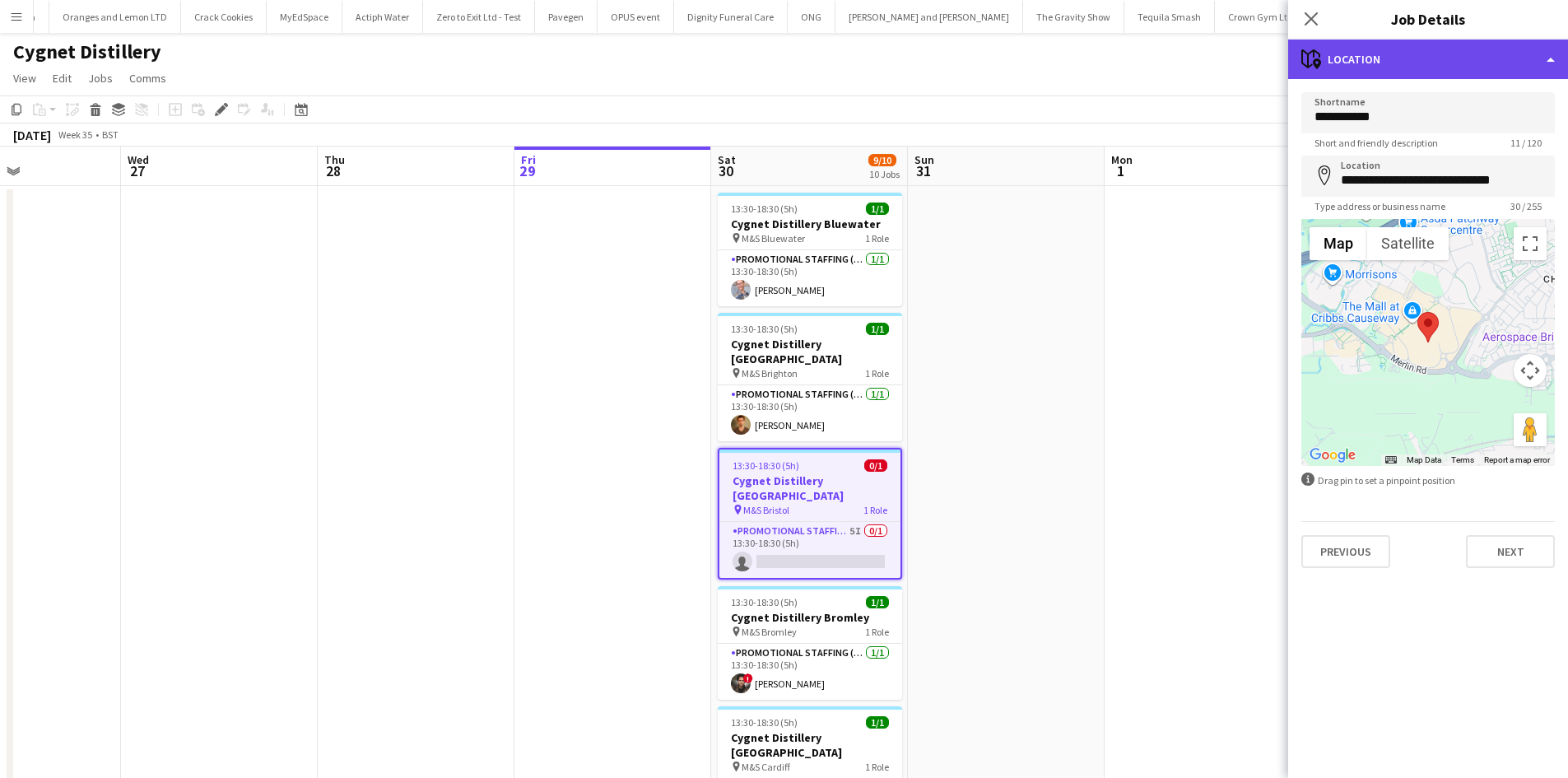
click at [1412, 50] on div "maps-pin-1 Location" at bounding box center [1428, 59] width 279 height 39
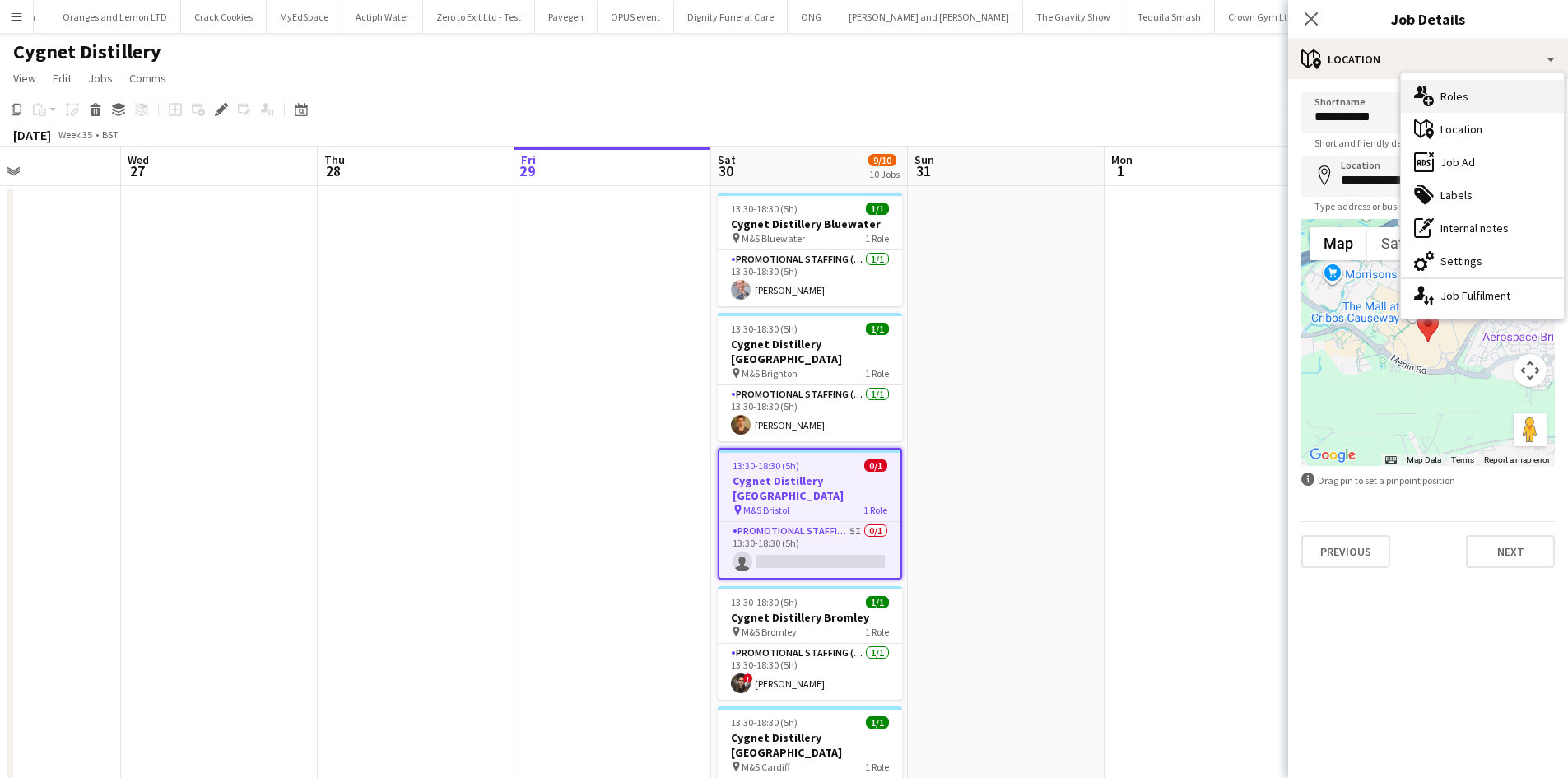
click at [1462, 93] on div "multiple-users-add Roles" at bounding box center [1482, 96] width 163 height 33
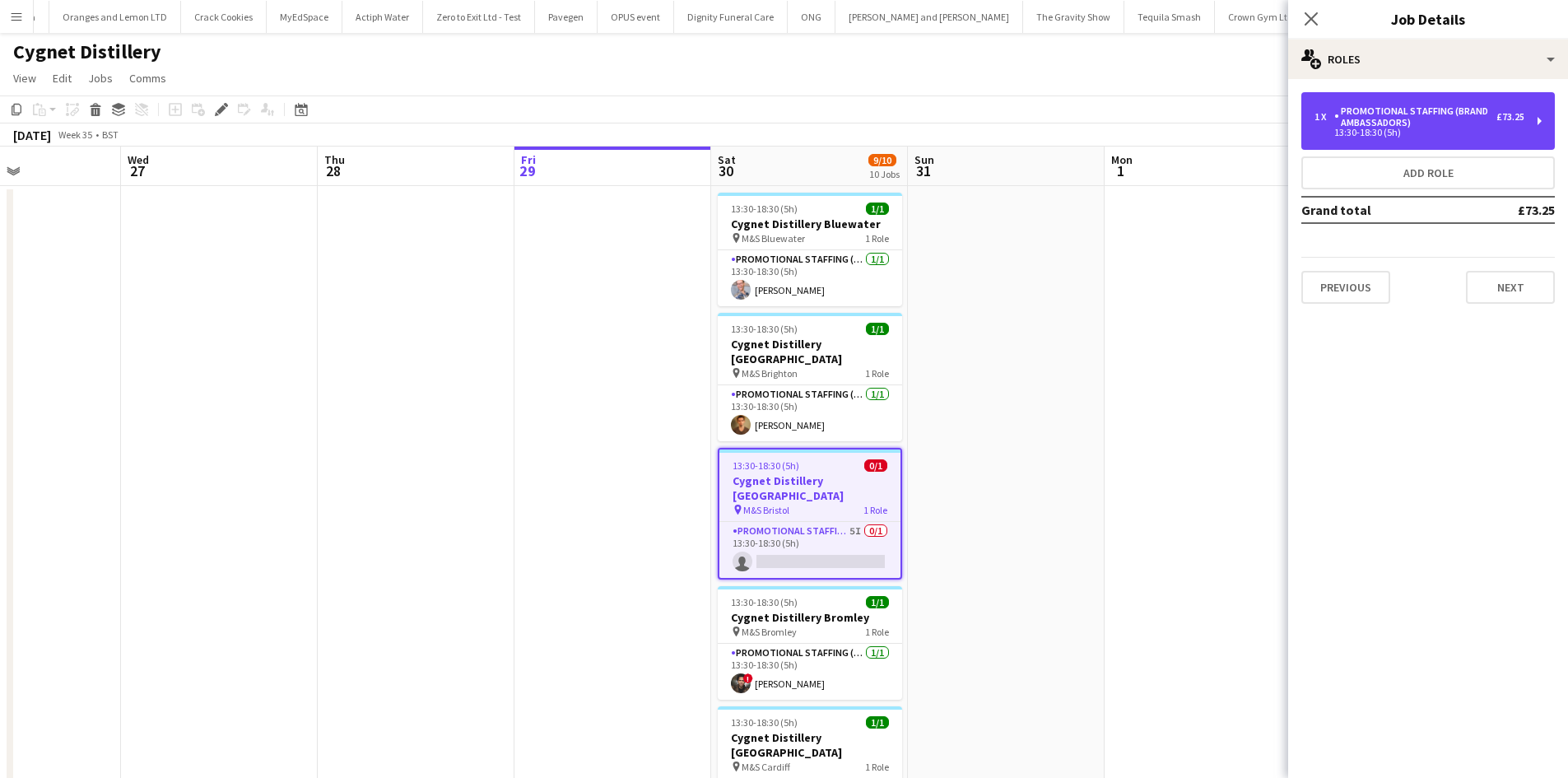
drag, startPoint x: 1447, startPoint y: 128, endPoint x: 1397, endPoint y: 384, distance: 260.8
click at [1447, 126] on div "1 x Promotional Staffing (Brand Ambassadors) £73.25 13:30-18:30 (5h)" at bounding box center [1419, 121] width 210 height 32
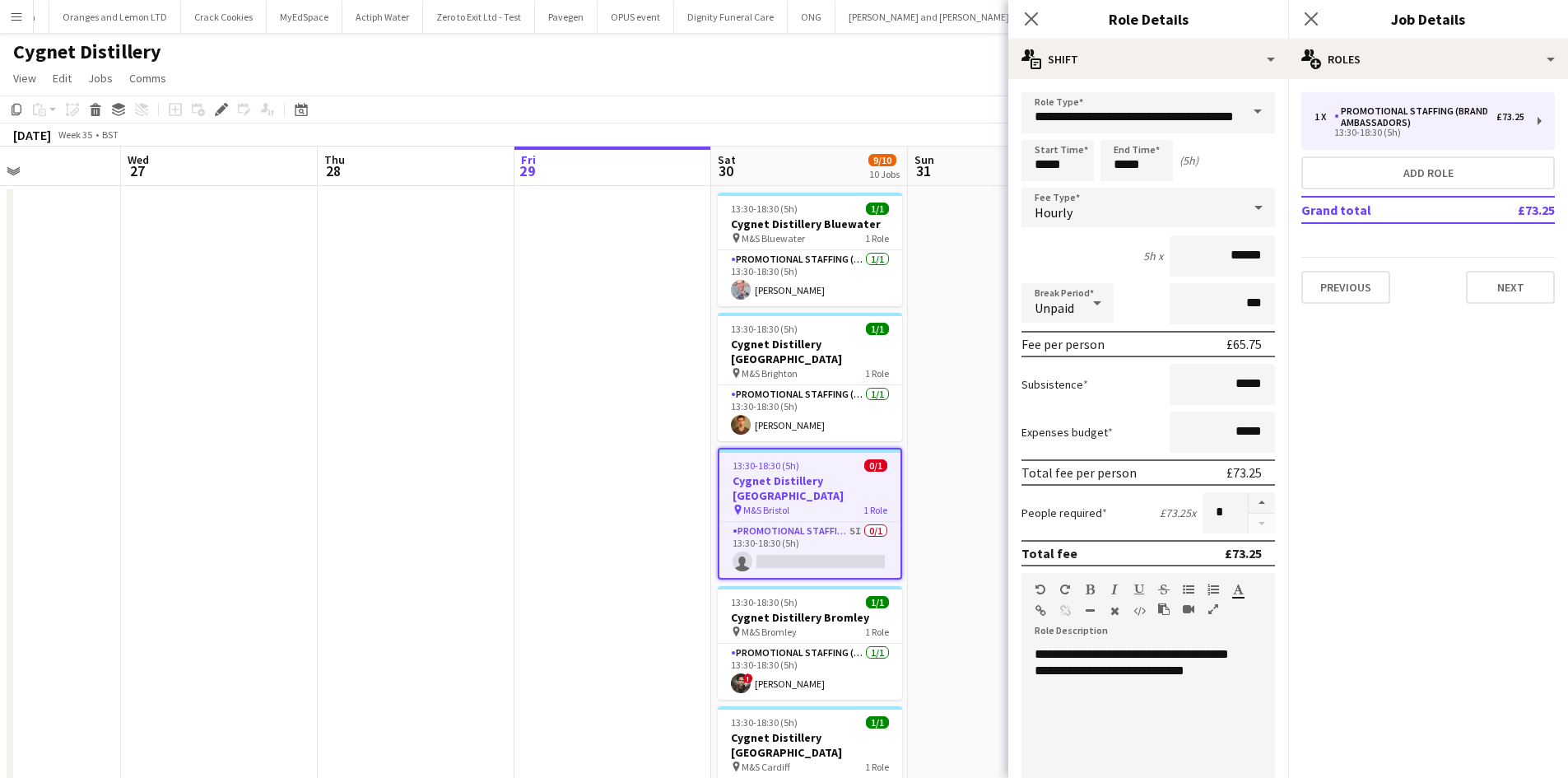
drag, startPoint x: 1012, startPoint y: 334, endPoint x: 955, endPoint y: 419, distance: 102.3
click at [1012, 334] on form "**********" at bounding box center [1147, 603] width 279 height 1023
click at [814, 503] on div "pin M&S Bristol 1 Role" at bounding box center [810, 508] width 181 height 13
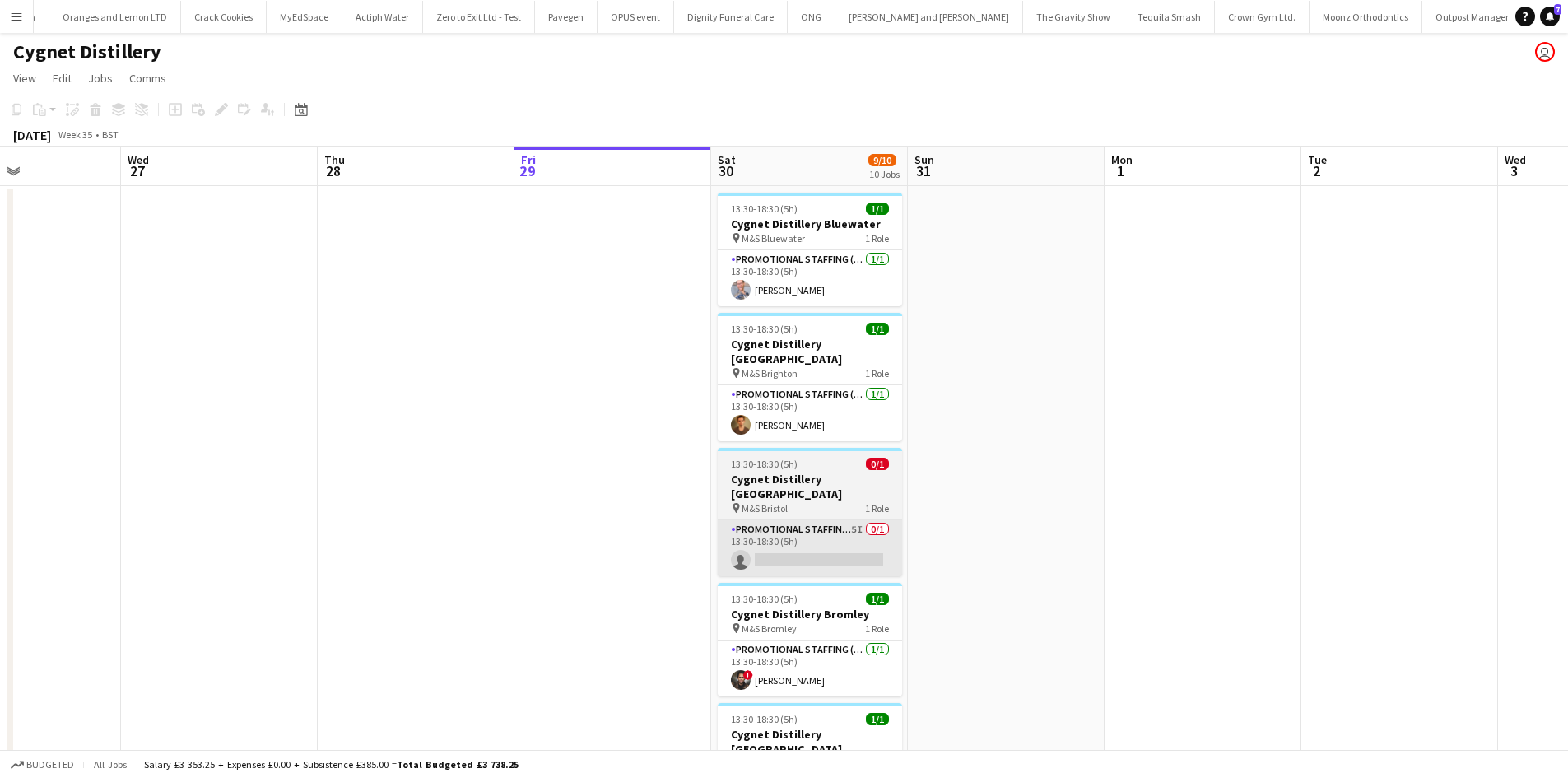
click at [827, 520] on app-card-role "Promotional Staffing (Brand Ambassadors) 5I 0/1 13:30-18:30 (5h) single-neutral…" at bounding box center [810, 548] width 185 height 56
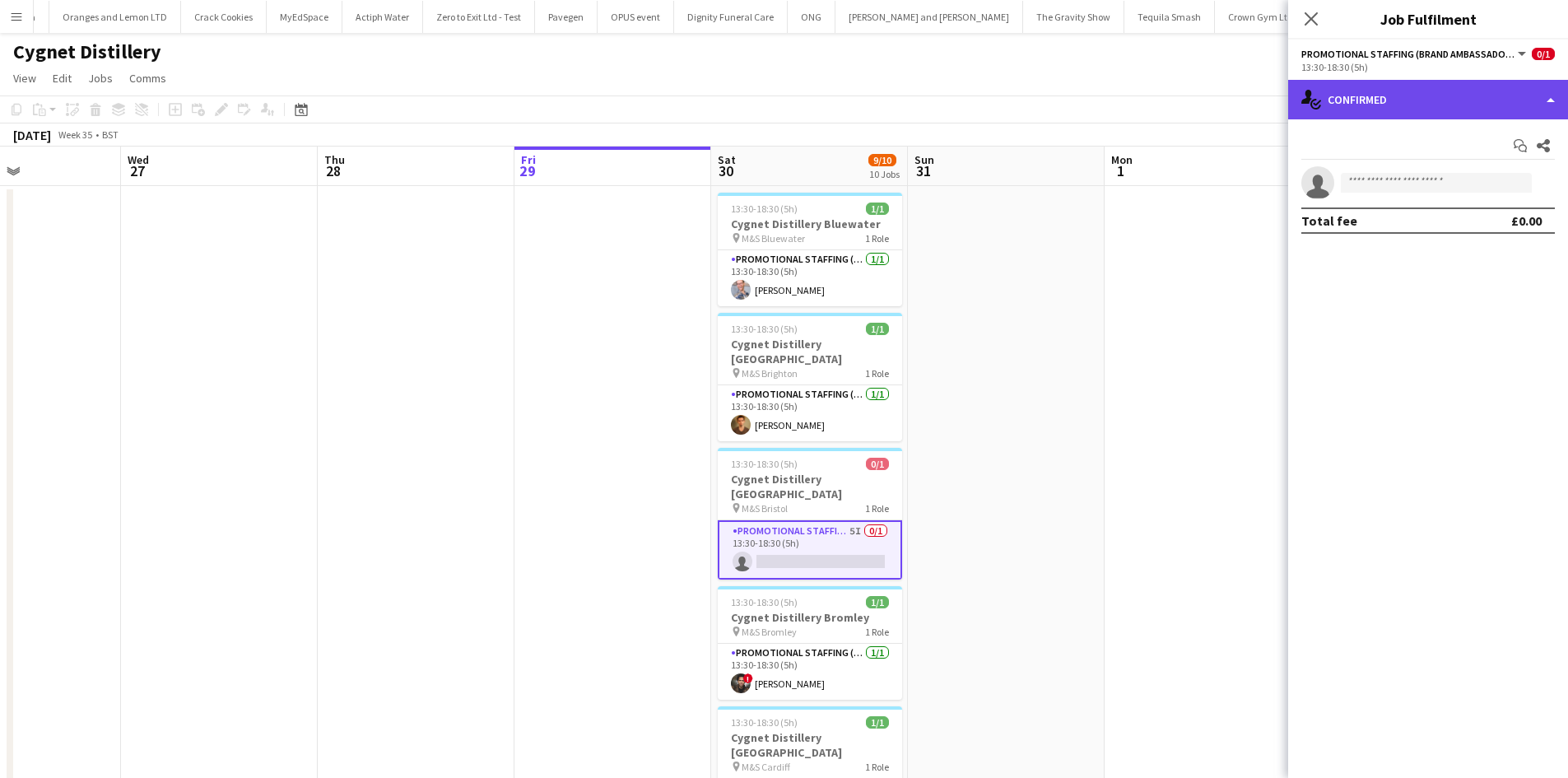
click at [1470, 110] on div "single-neutral-actions-check-2 Confirmed" at bounding box center [1428, 100] width 279 height 39
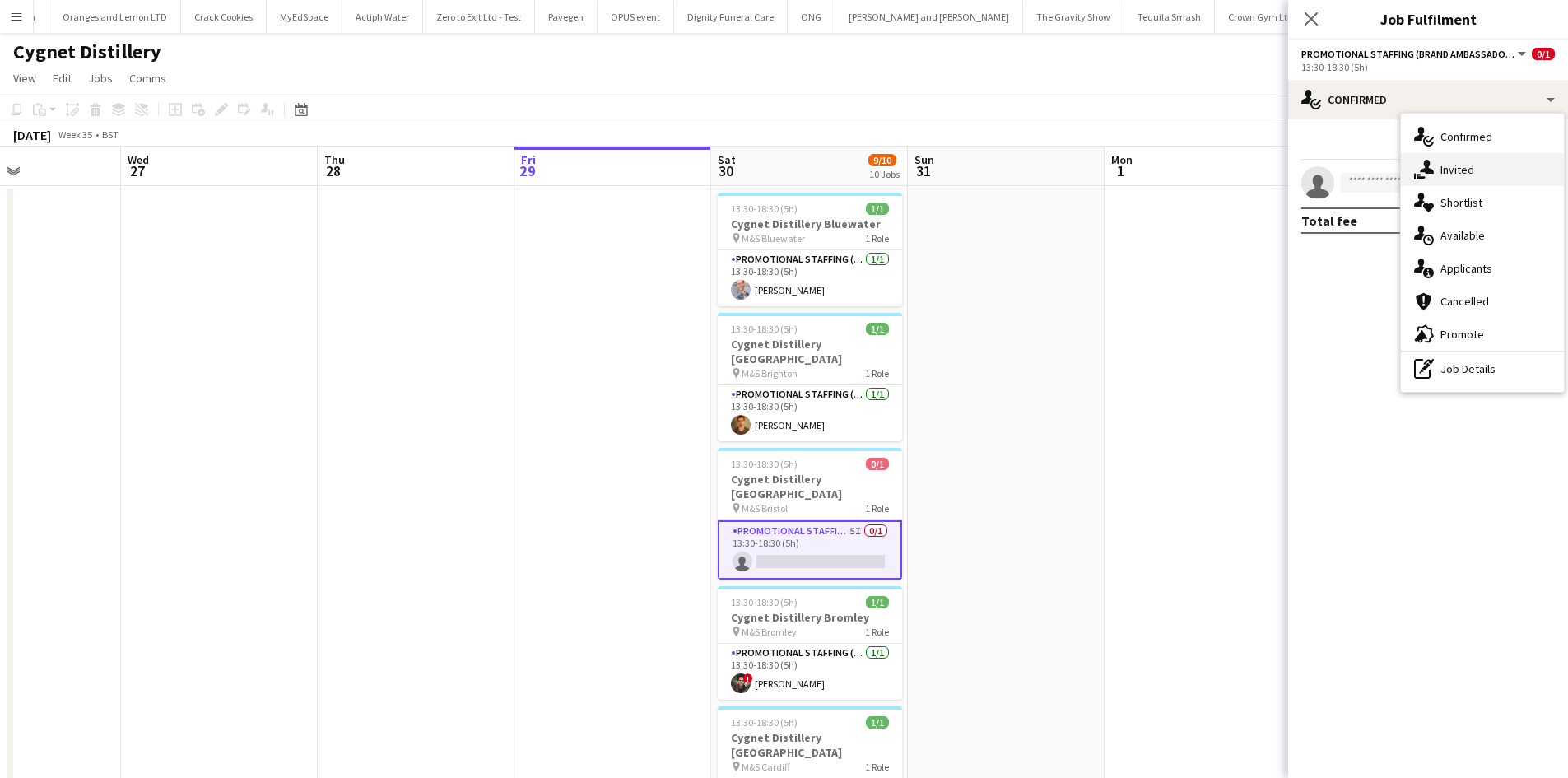
click at [1466, 181] on div "single-neutral-actions-share-1 Invited" at bounding box center [1482, 169] width 163 height 33
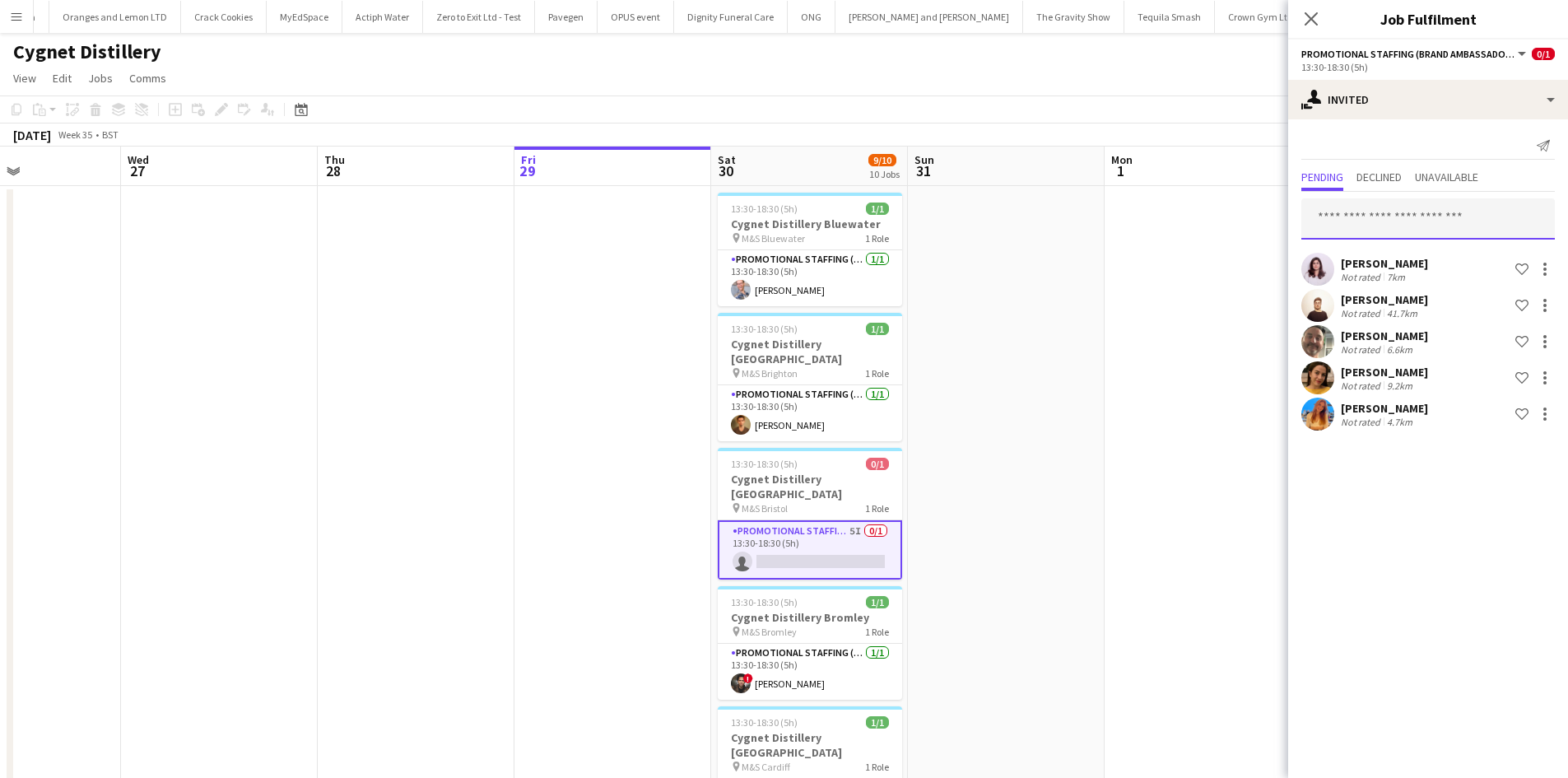
click at [1420, 210] on input "text" at bounding box center [1428, 219] width 254 height 41
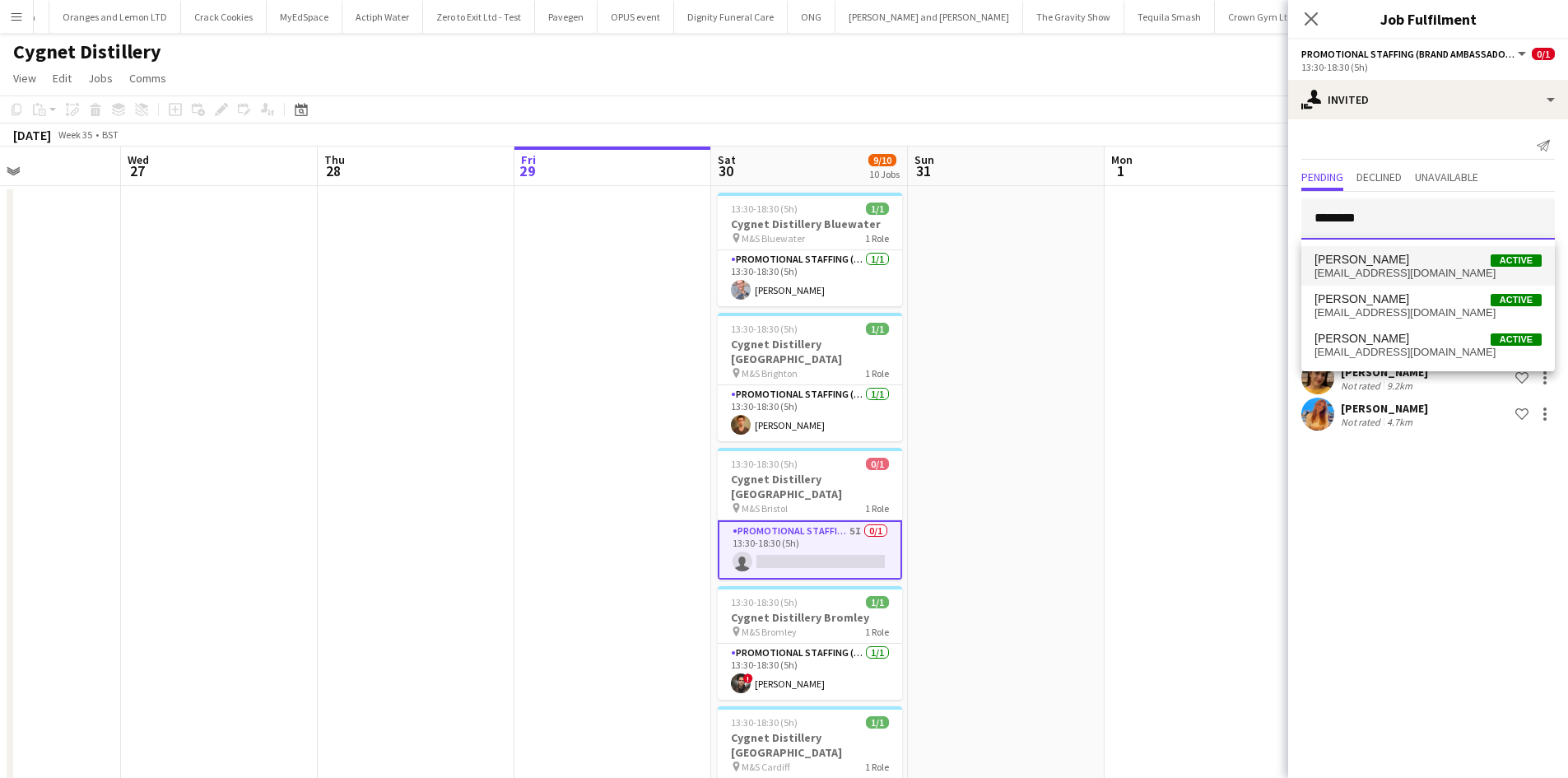
type input "********"
click at [1422, 272] on span "sammyrose0509@gmail.com" at bounding box center [1428, 272] width 227 height 13
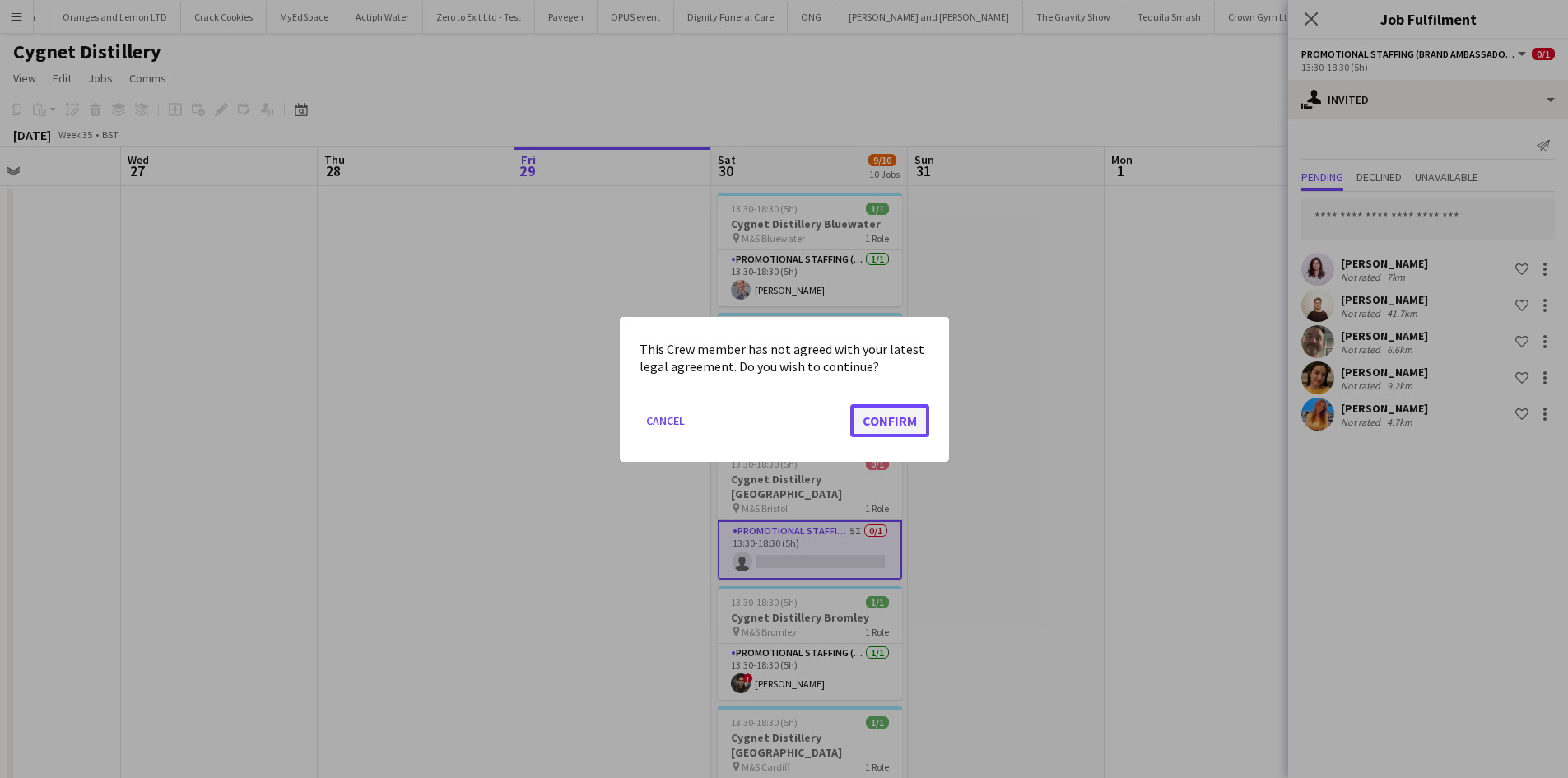
click at [916, 415] on button "Confirm" at bounding box center [890, 419] width 79 height 33
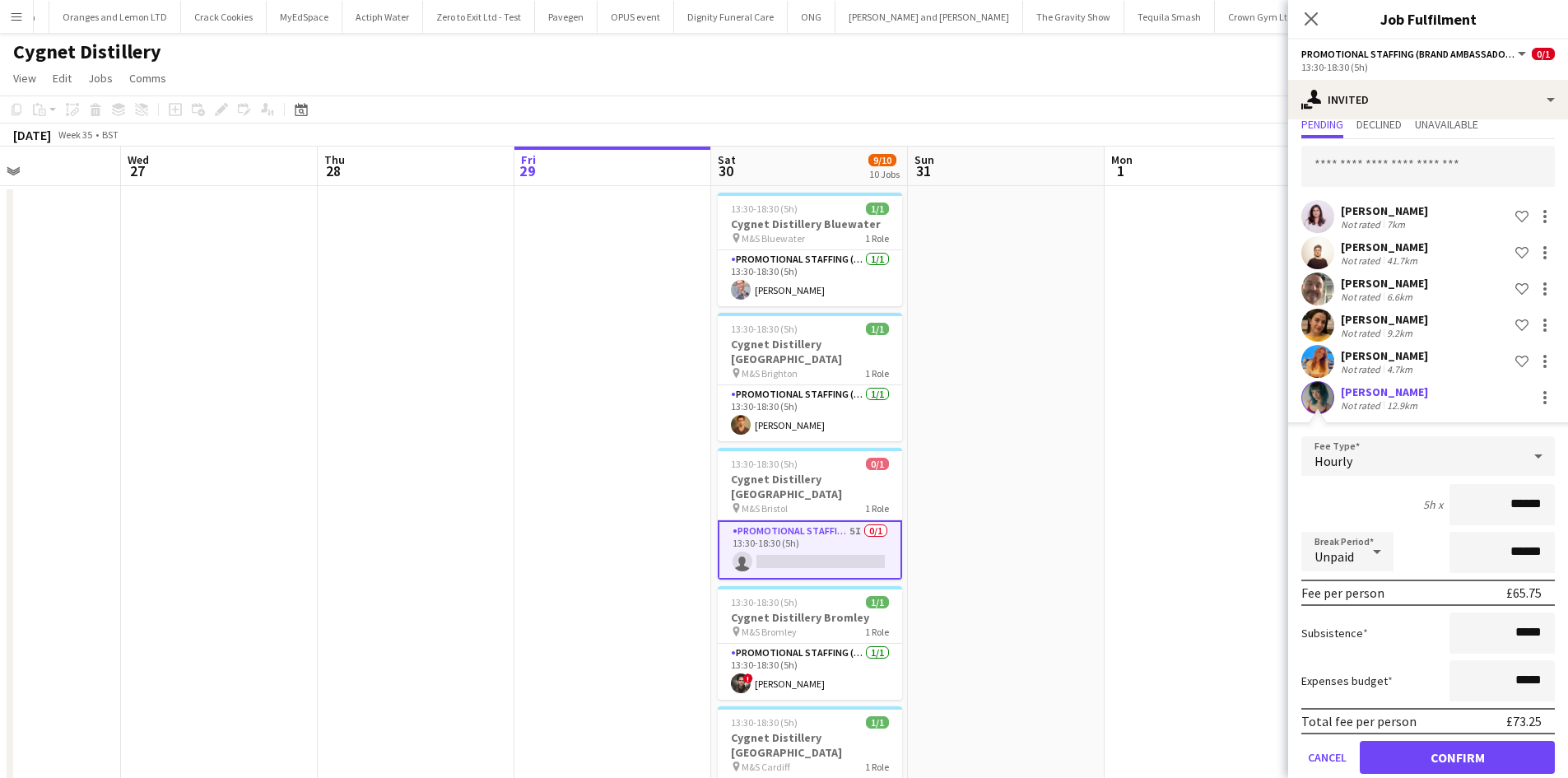
scroll to position [79, 0]
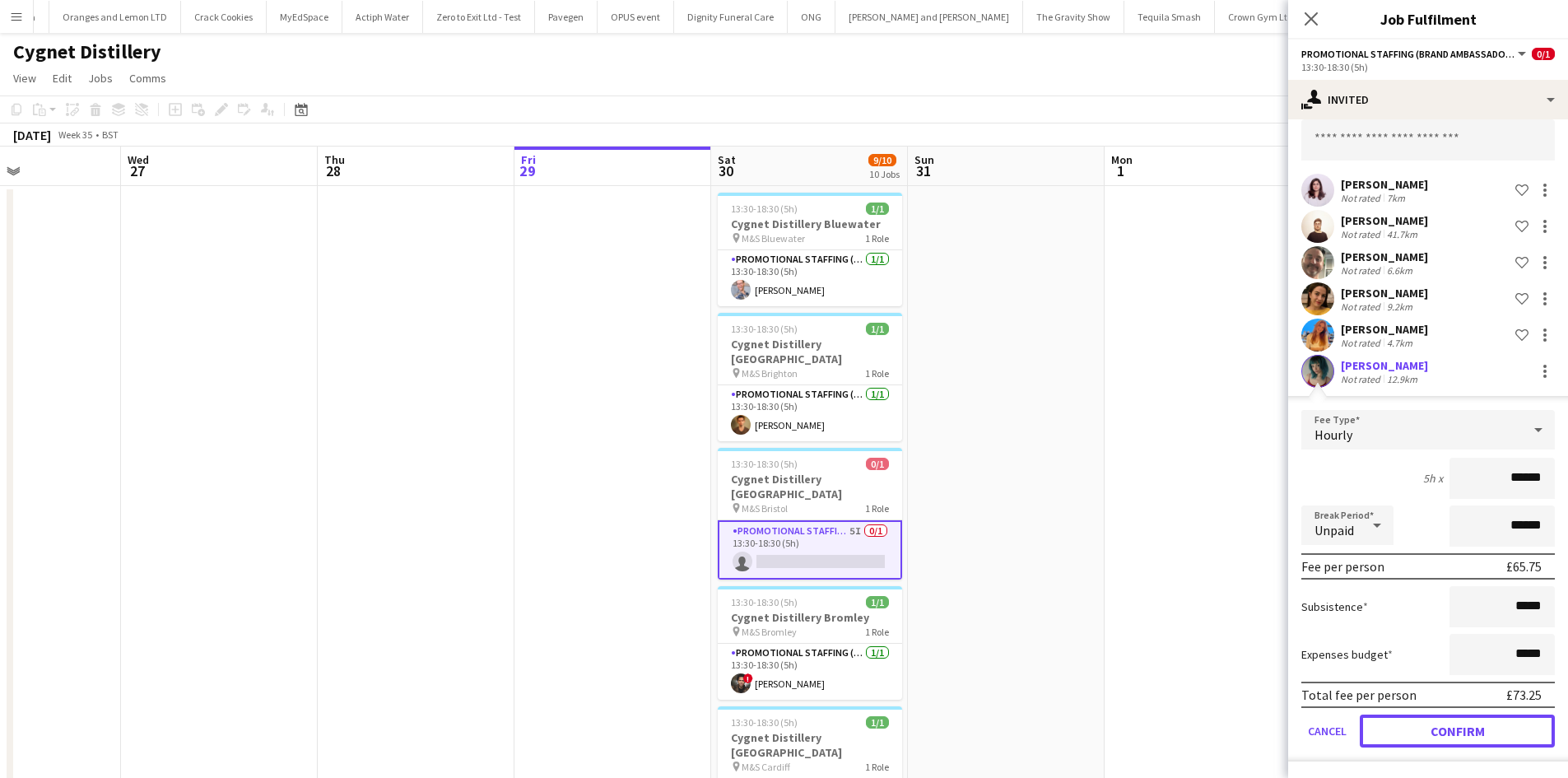
click at [1463, 734] on button "Confirm" at bounding box center [1457, 731] width 196 height 33
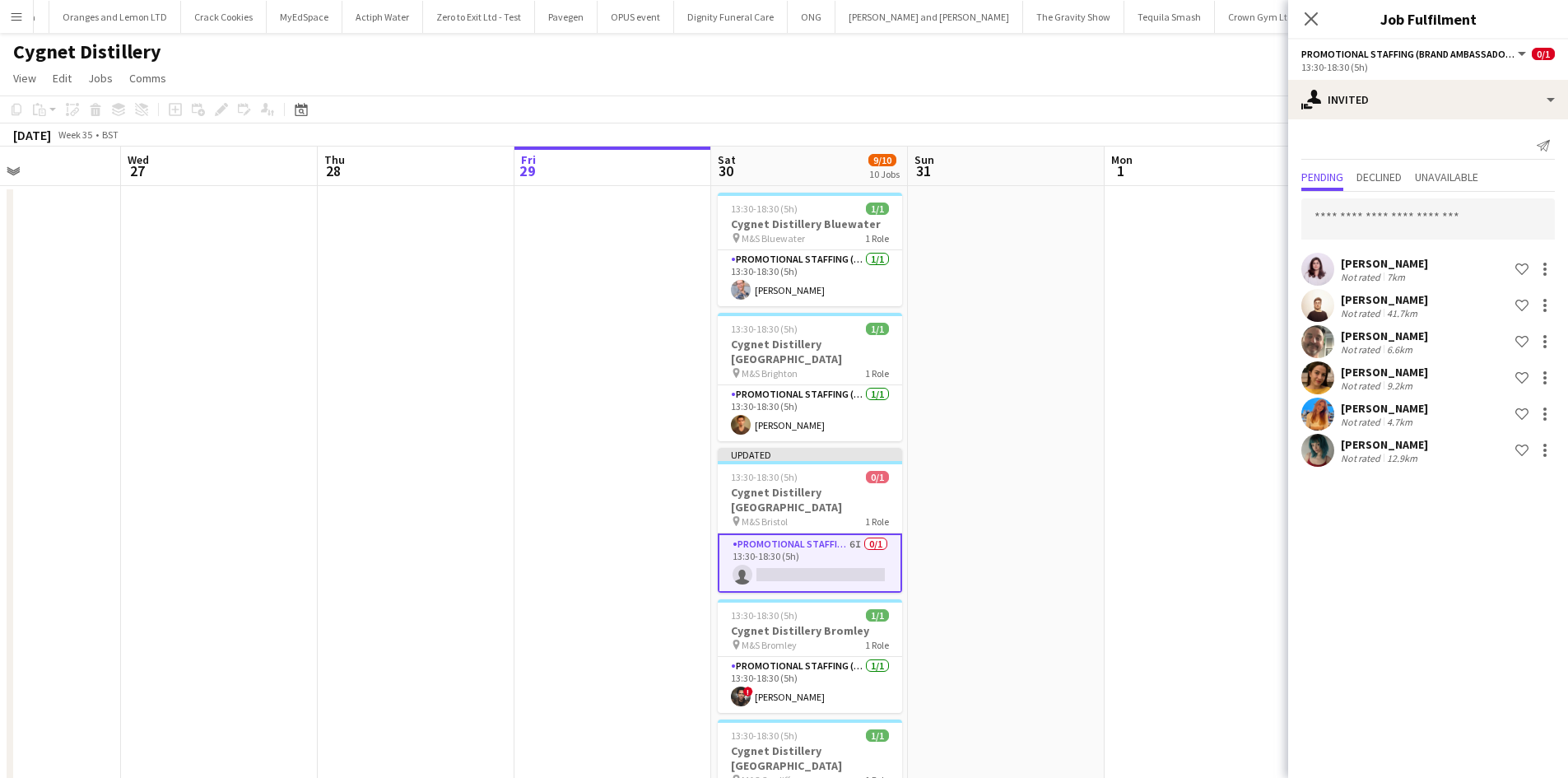
scroll to position [0, 0]
drag, startPoint x: 1167, startPoint y: 511, endPoint x: 1180, endPoint y: 490, distance: 24.7
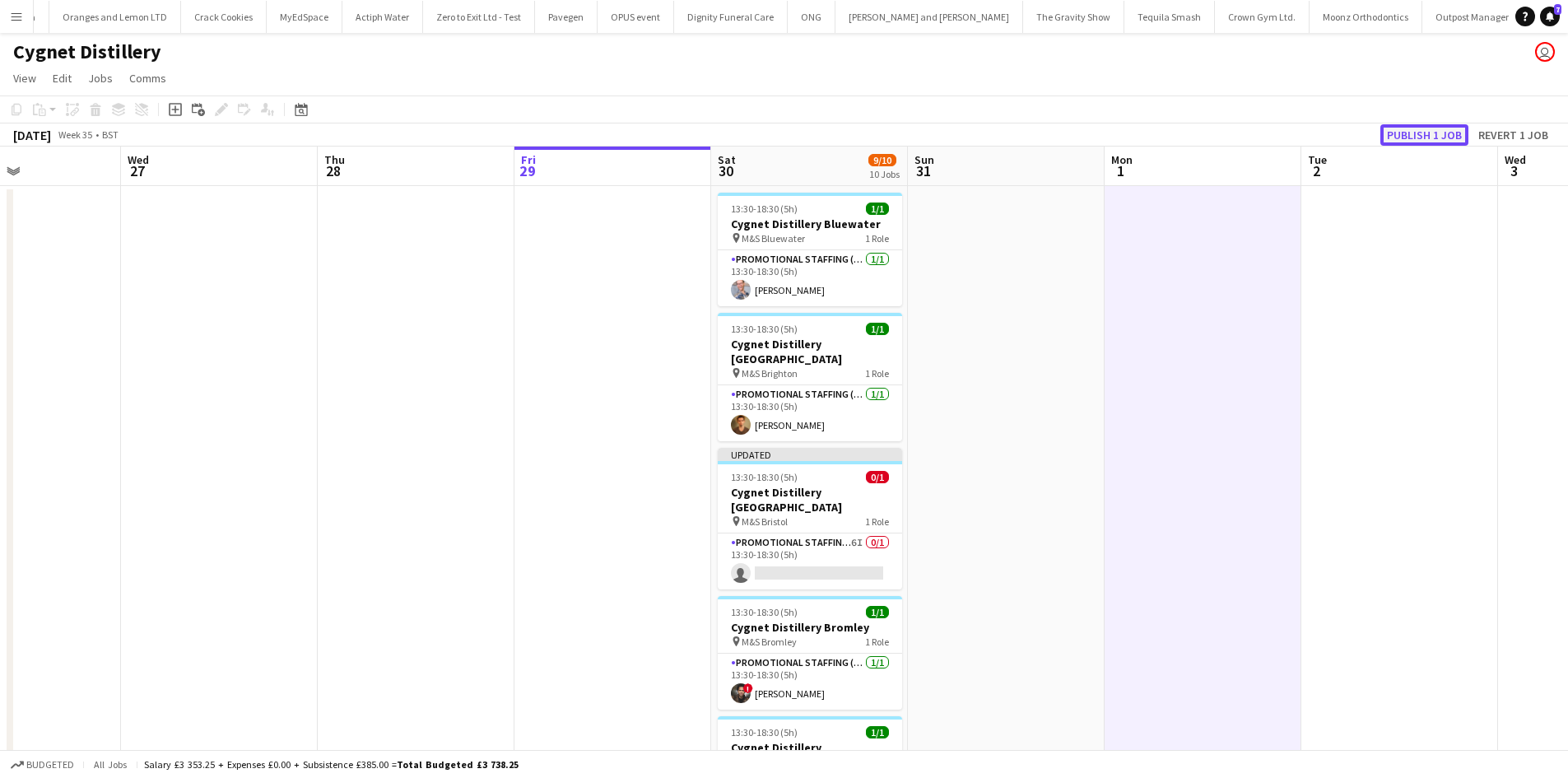
click at [1407, 126] on button "Publish 1 job" at bounding box center [1424, 135] width 88 height 22
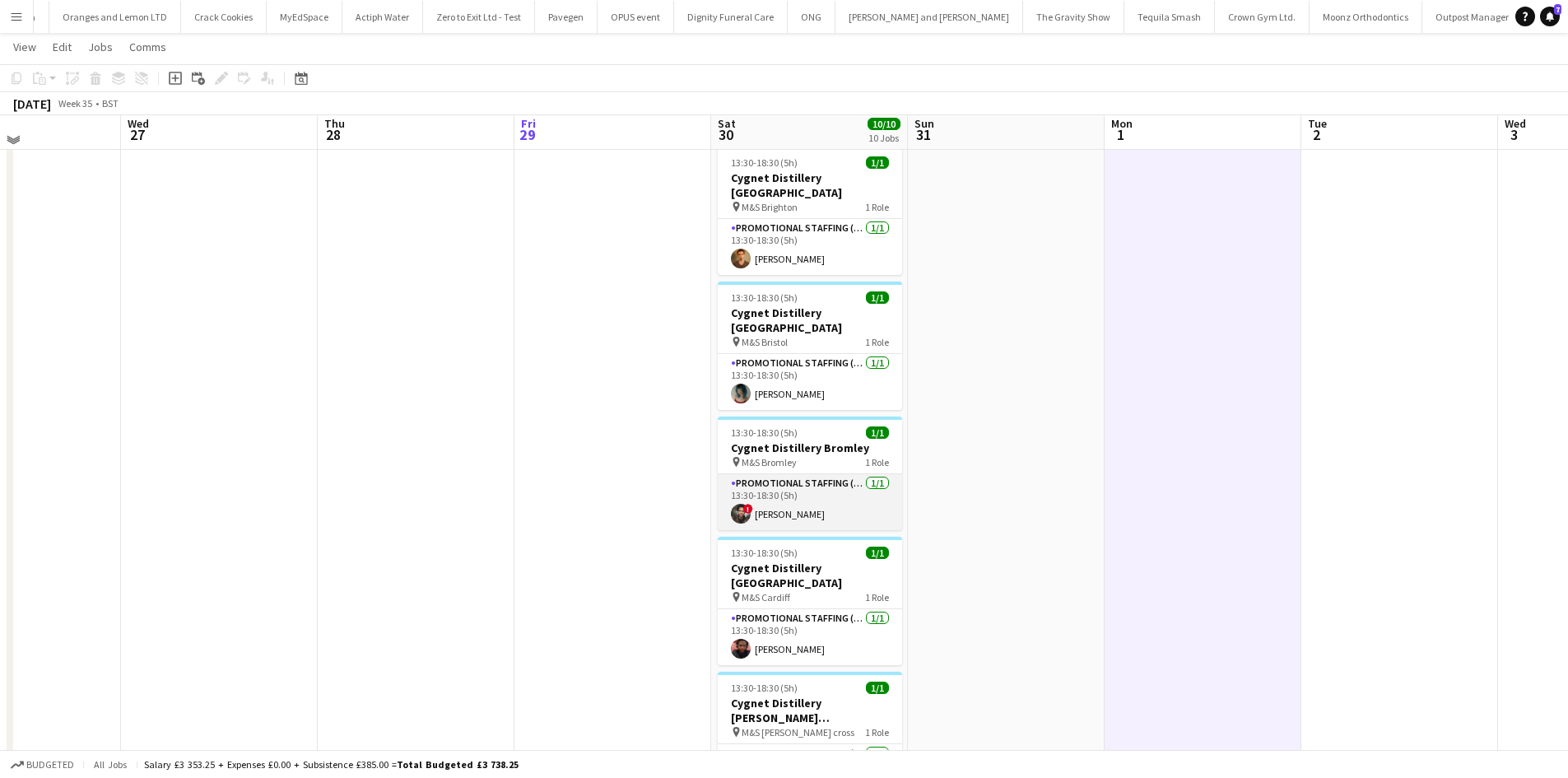
scroll to position [82, 0]
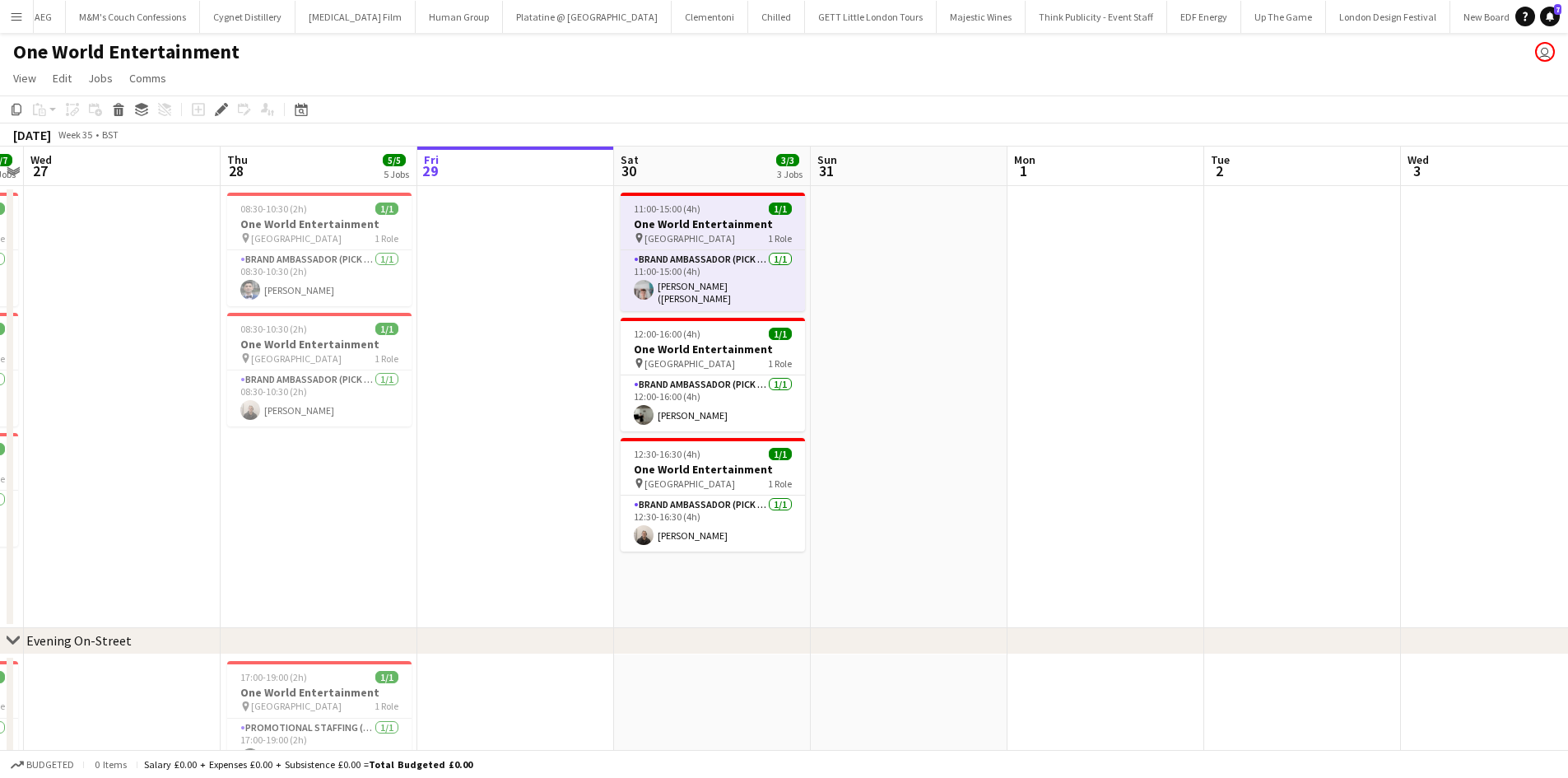
scroll to position [0, 10773]
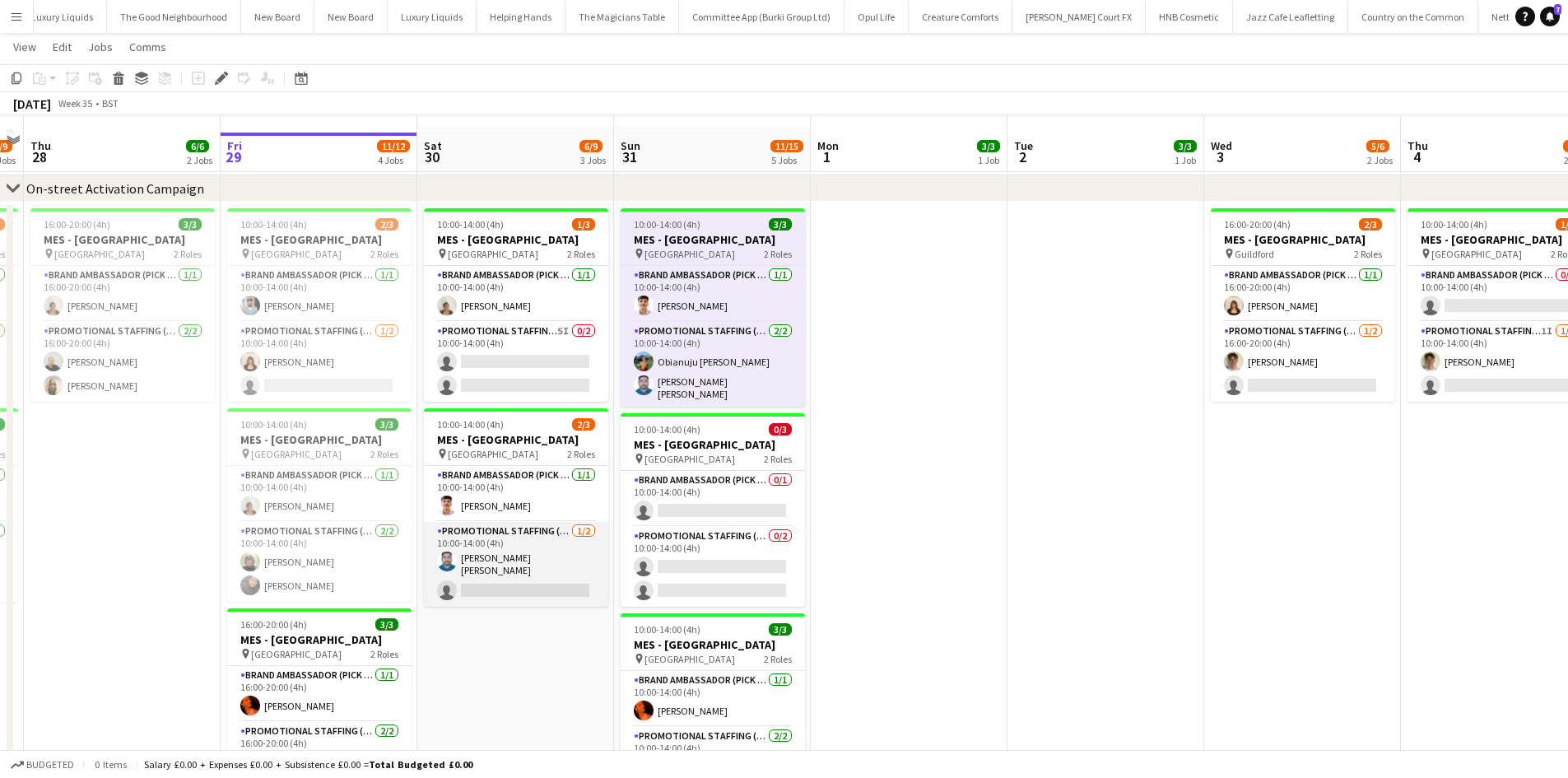
scroll to position [82, 0]
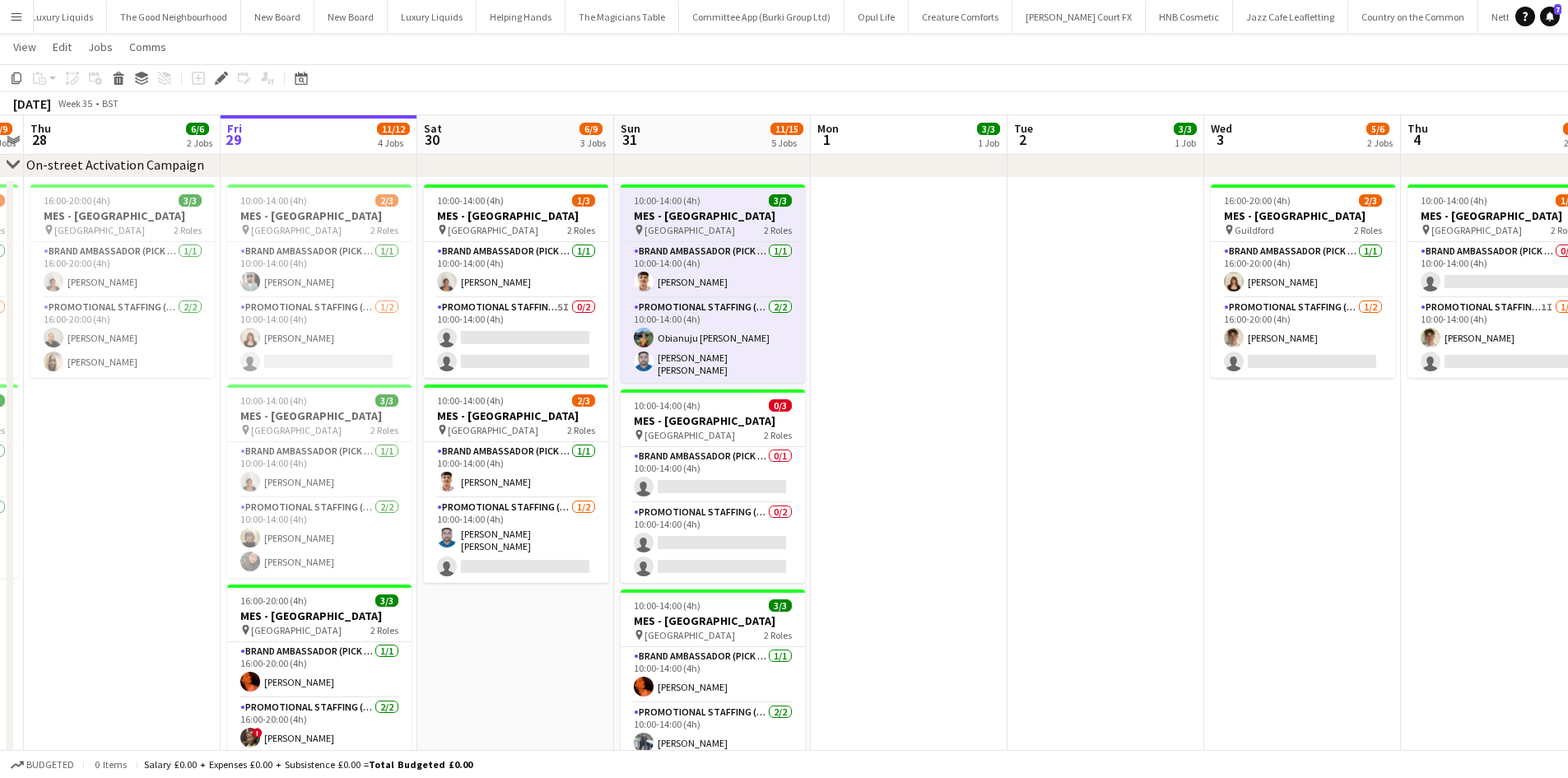
click at [508, 237] on app-job-card "10:00-14:00 (4h) 1/3 MES - [GEOGRAPHIC_DATA] pin Leeds City Centre 2 Roles Bran…" at bounding box center [515, 281] width 185 height 194
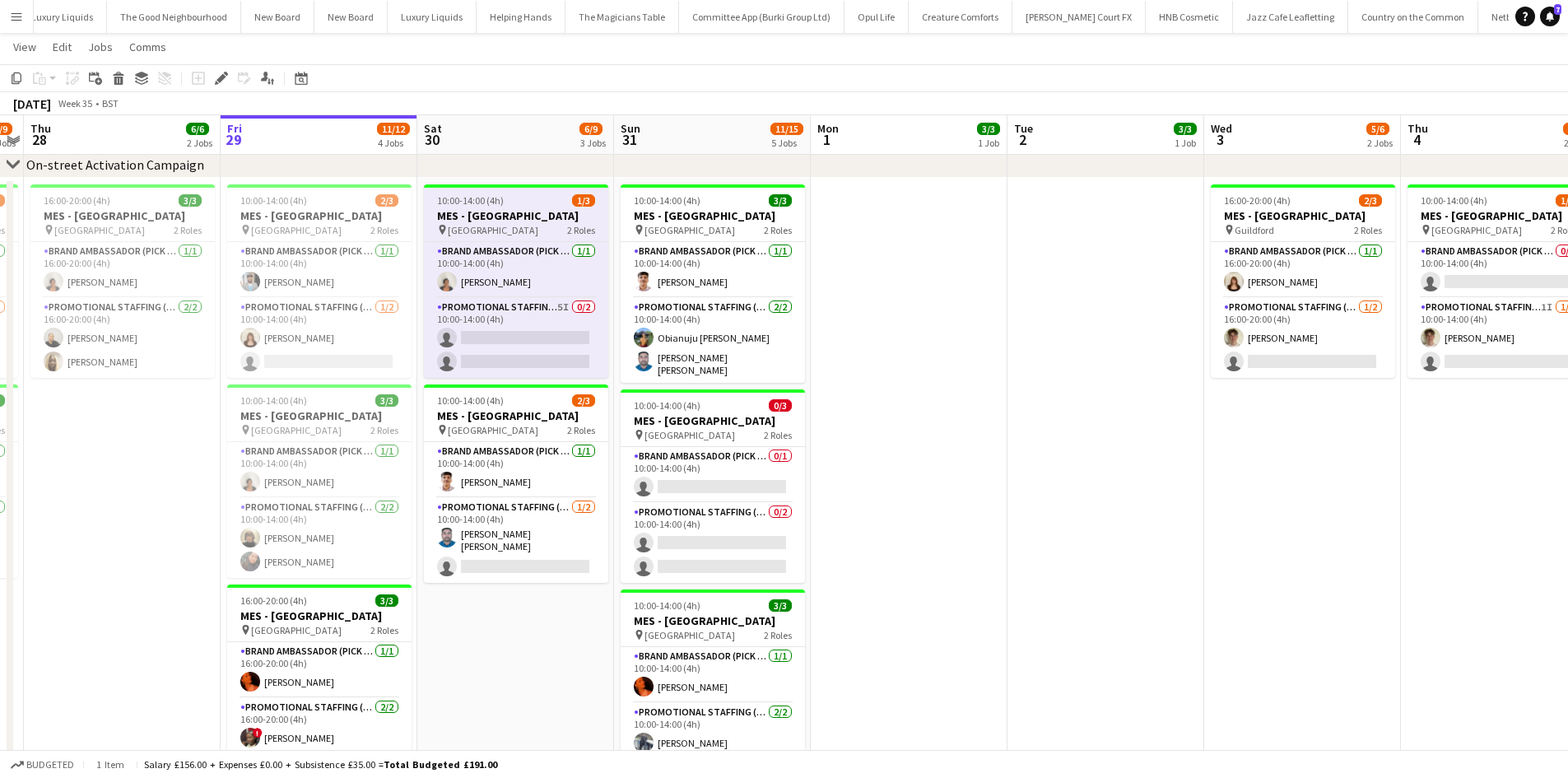
click at [508, 231] on span "[GEOGRAPHIC_DATA]" at bounding box center [493, 230] width 91 height 13
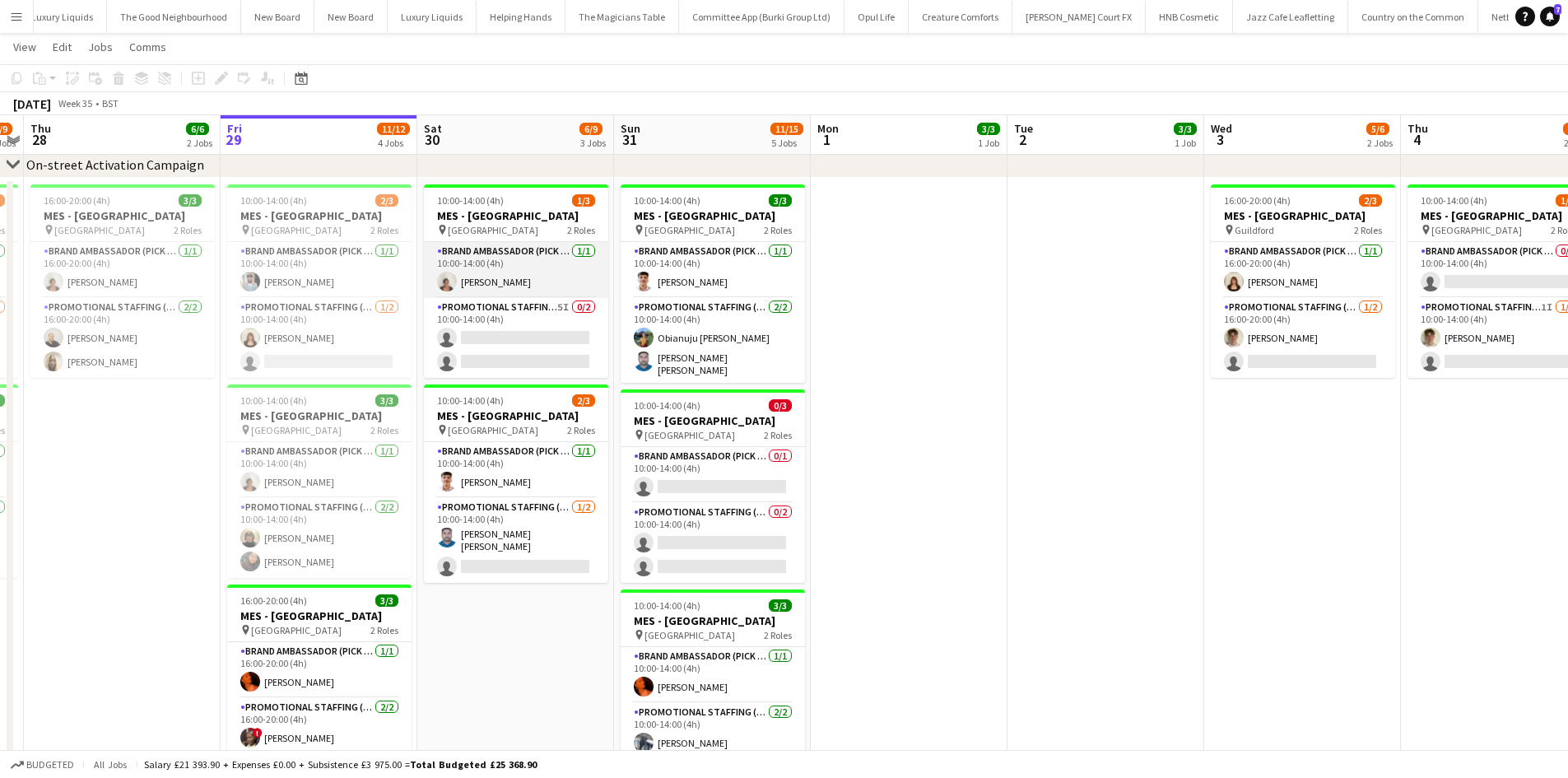
click at [507, 287] on app-card-role "Brand Ambassador (Pick up) [DATE] 10:00-14:00 (4h) [PERSON_NAME]" at bounding box center [515, 270] width 185 height 56
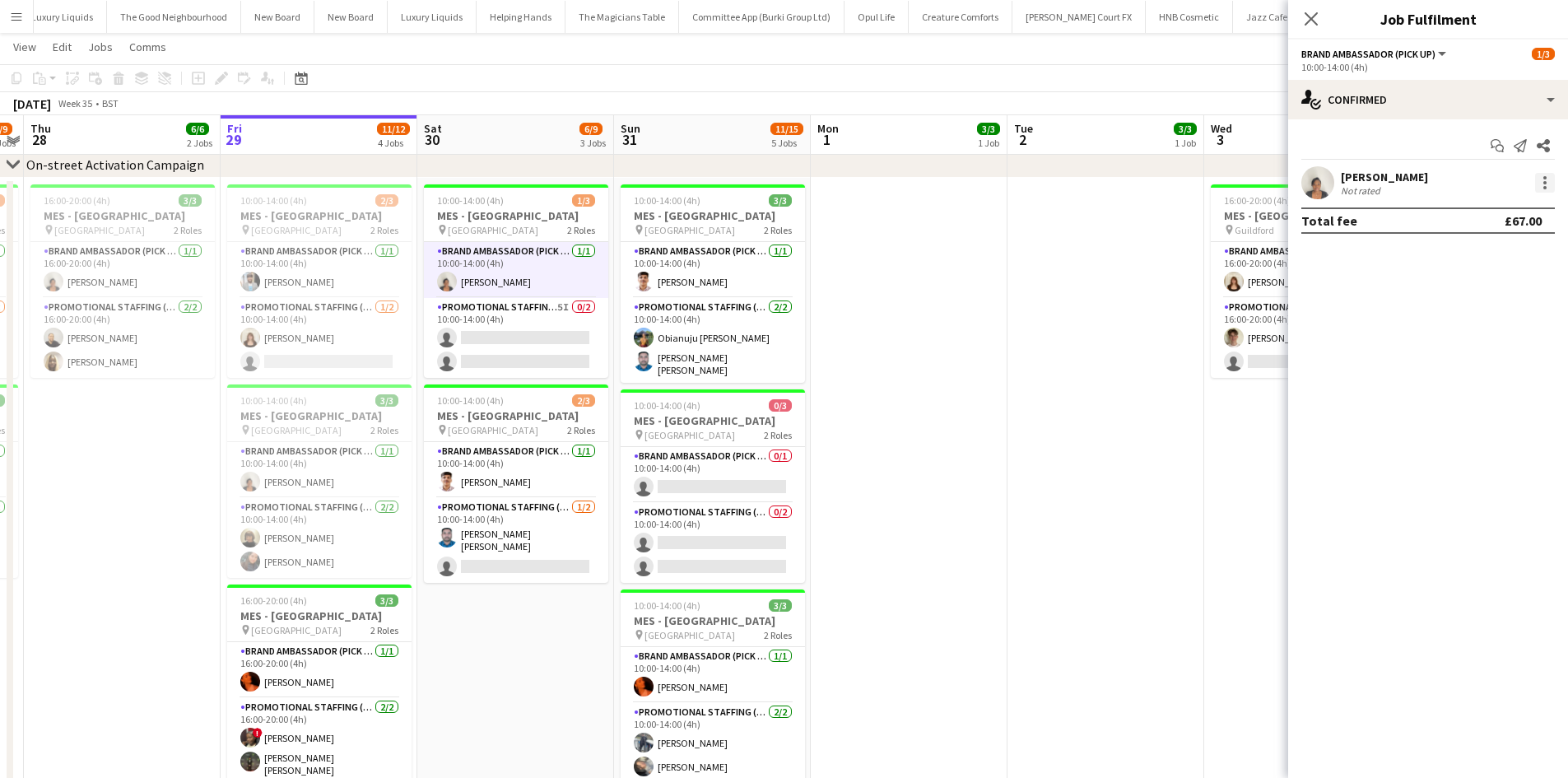
click at [1538, 179] on div at bounding box center [1545, 183] width 20 height 20
click at [1506, 210] on span "Edit fee" at bounding box center [1490, 212] width 102 height 15
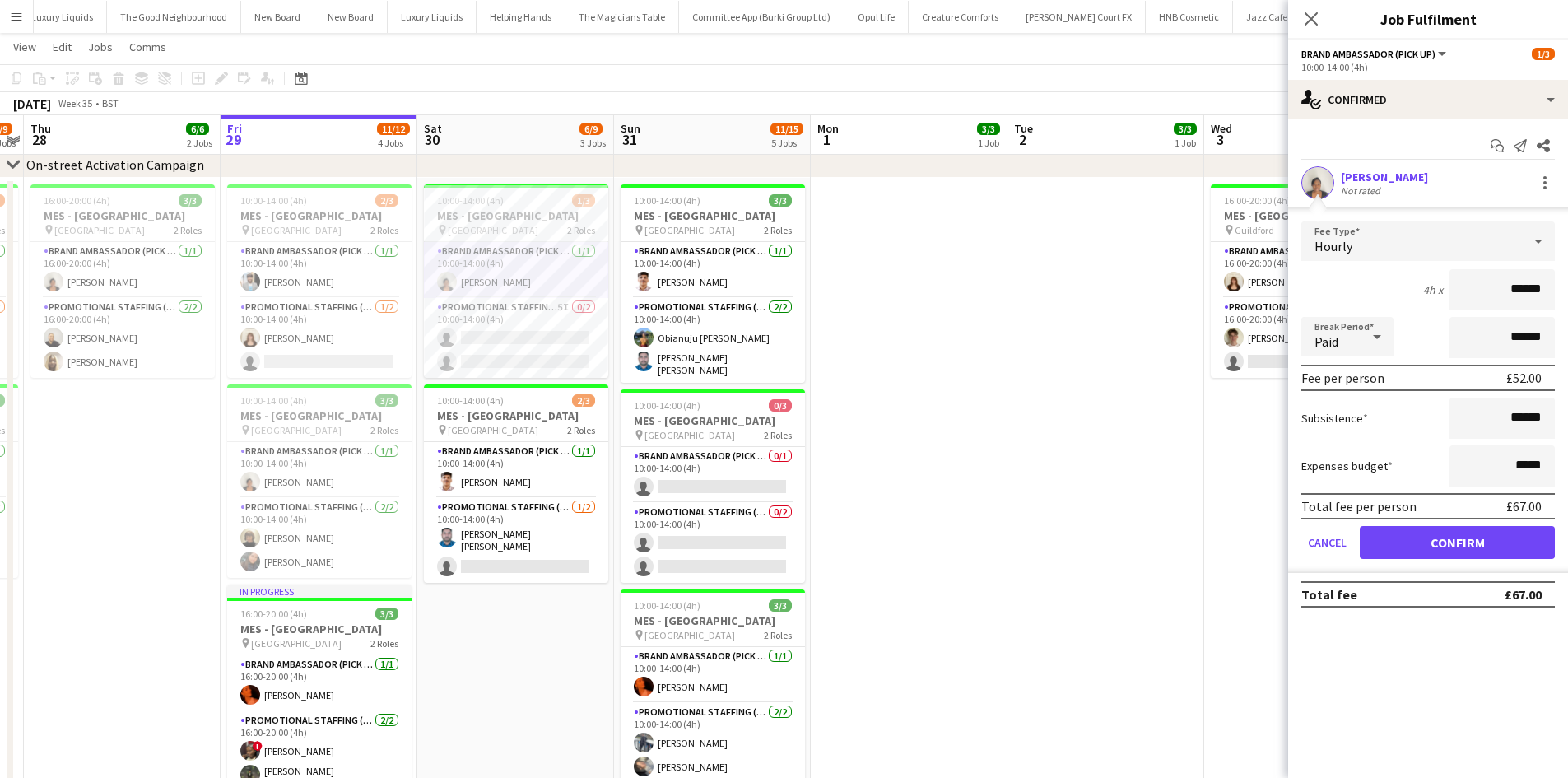
click at [1079, 381] on app-date-cell at bounding box center [1105, 626] width 196 height 897
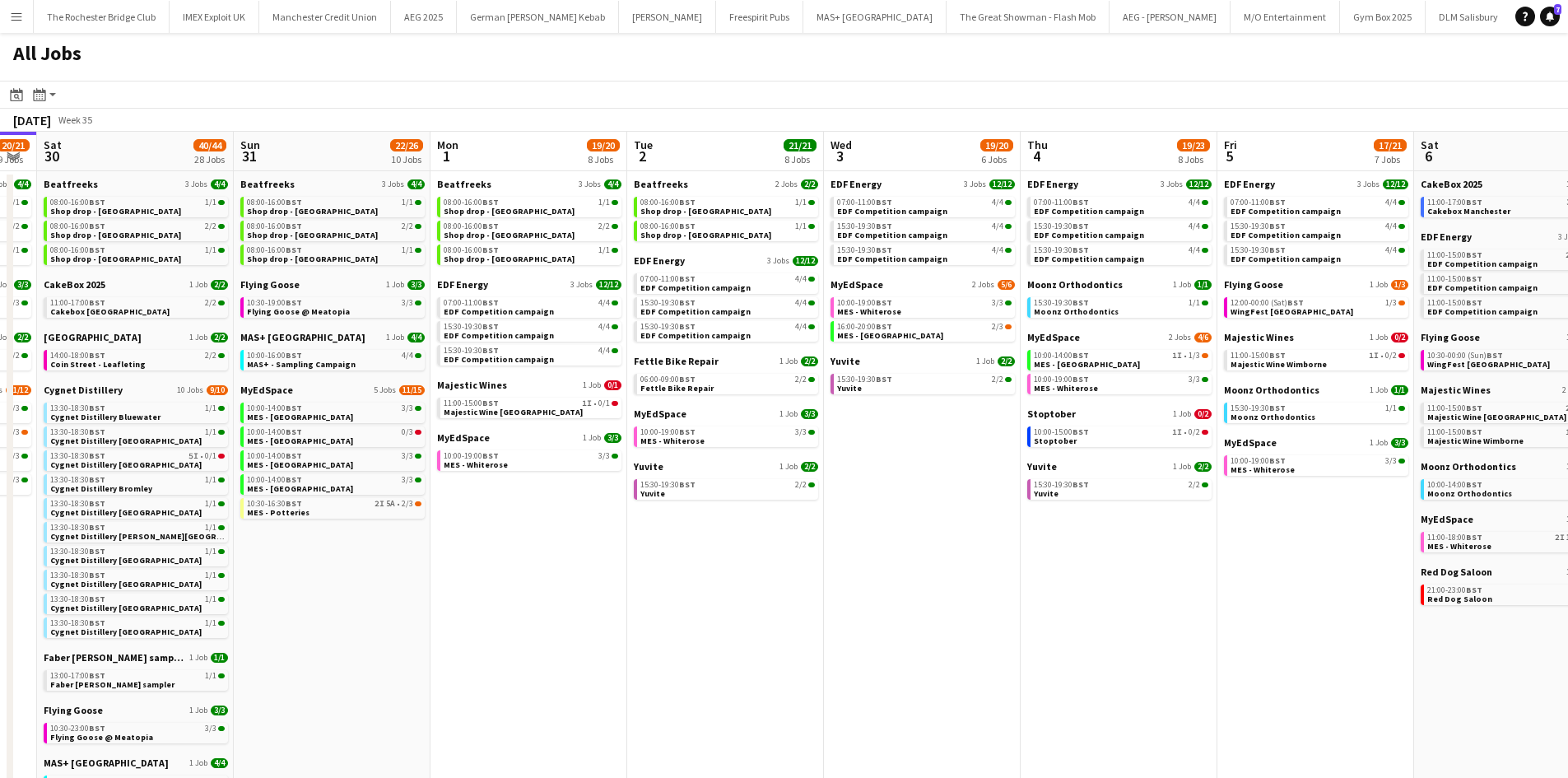
drag, startPoint x: 1556, startPoint y: 538, endPoint x: 1195, endPoint y: 553, distance: 361.3
click at [1196, 552] on app-calendar-viewport "Tue 26 22/24 14 Jobs Wed 27 14/15 6 Jobs Thu 28 19/19 10 Jobs Fri 29 20/21 9 Jo…" at bounding box center [784, 697] width 1568 height 1131
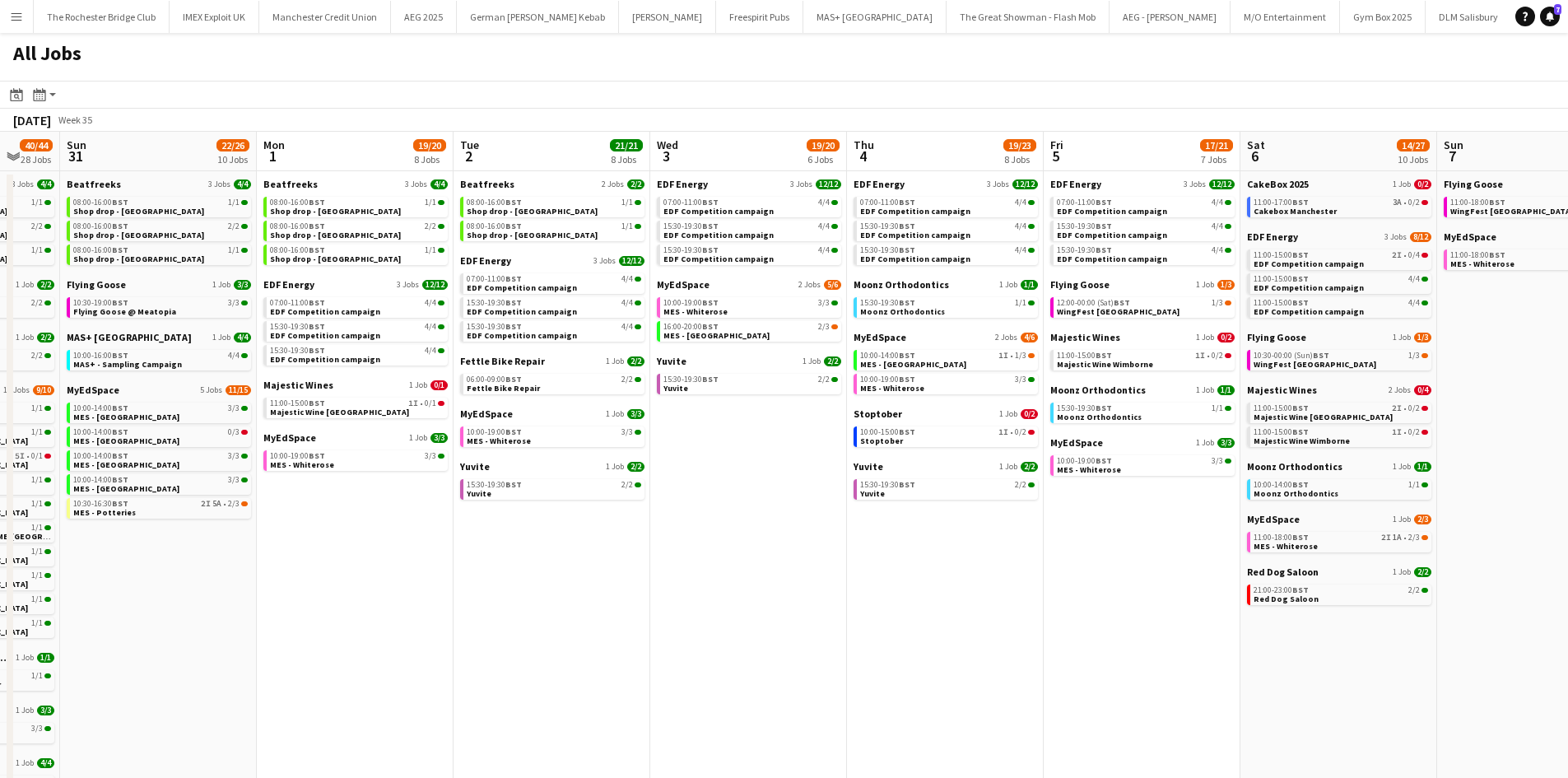
drag, startPoint x: 1340, startPoint y: 525, endPoint x: 1230, endPoint y: 512, distance: 110.8
click at [1230, 512] on app-calendar-viewport "Thu 28 19/19 10 Jobs Fri 29 20/21 9 Jobs Sat 30 40/44 28 Jobs Sun 31 22/26 10 J…" at bounding box center [784, 697] width 1568 height 1131
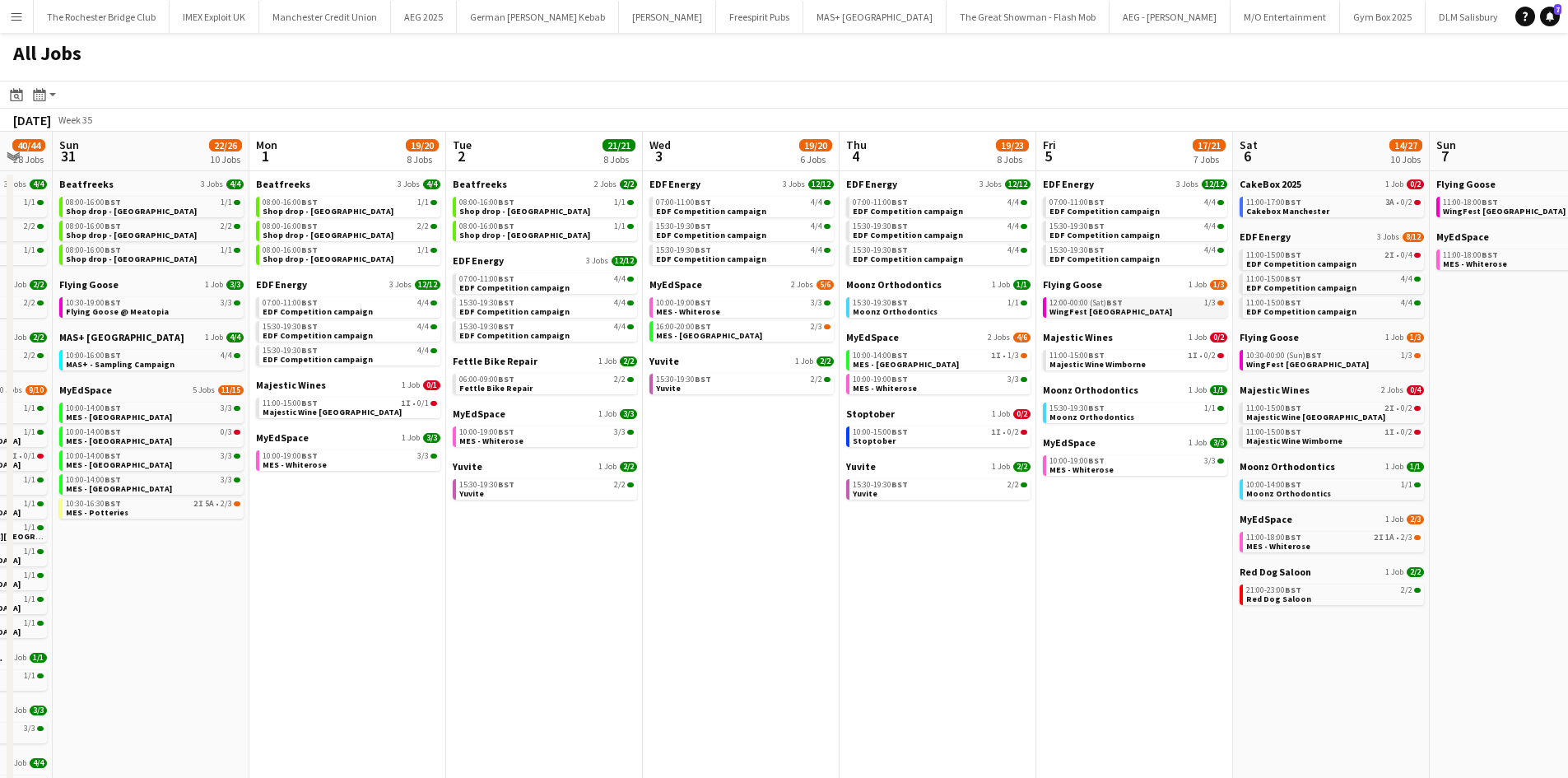
click at [1131, 317] on app-brief-job-card "12:00-00:00 (Sat) BST 1/3 WingFest Bristol" at bounding box center [1135, 307] width 185 height 21
click at [1182, 309] on link "12:00-00:00 (Sat) BST 1/3 WingFest Bristol" at bounding box center [1138, 306] width 175 height 19
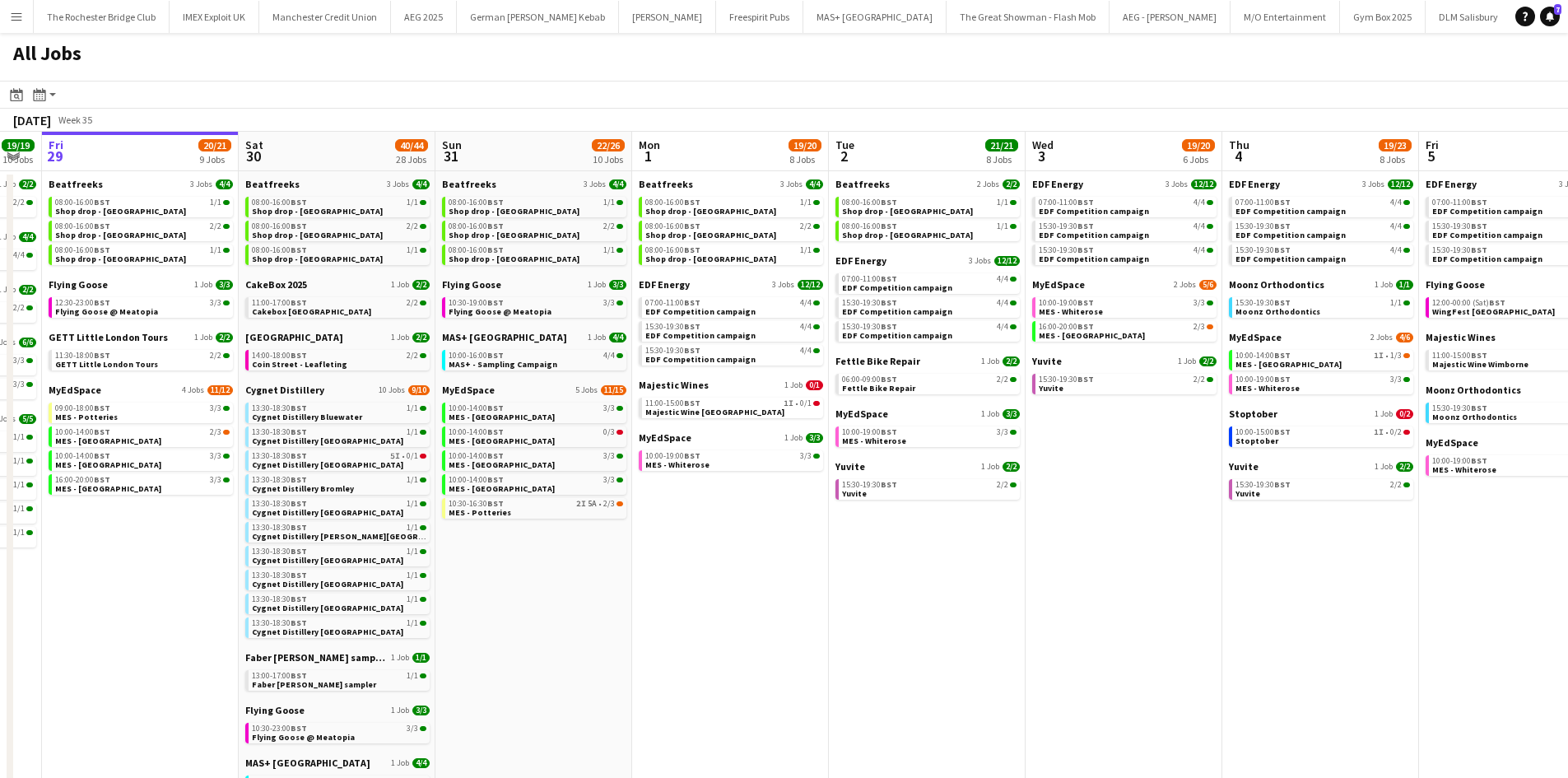
drag, startPoint x: 1192, startPoint y: 606, endPoint x: 1139, endPoint y: 600, distance: 53.3
click at [1143, 600] on app-calendar-viewport "Thu 28 19/19 10 Jobs Fri 29 20/21 9 Jobs Sat 30 40/44 28 Jobs Sun 31 22/26 10 J…" at bounding box center [784, 697] width 1568 height 1131
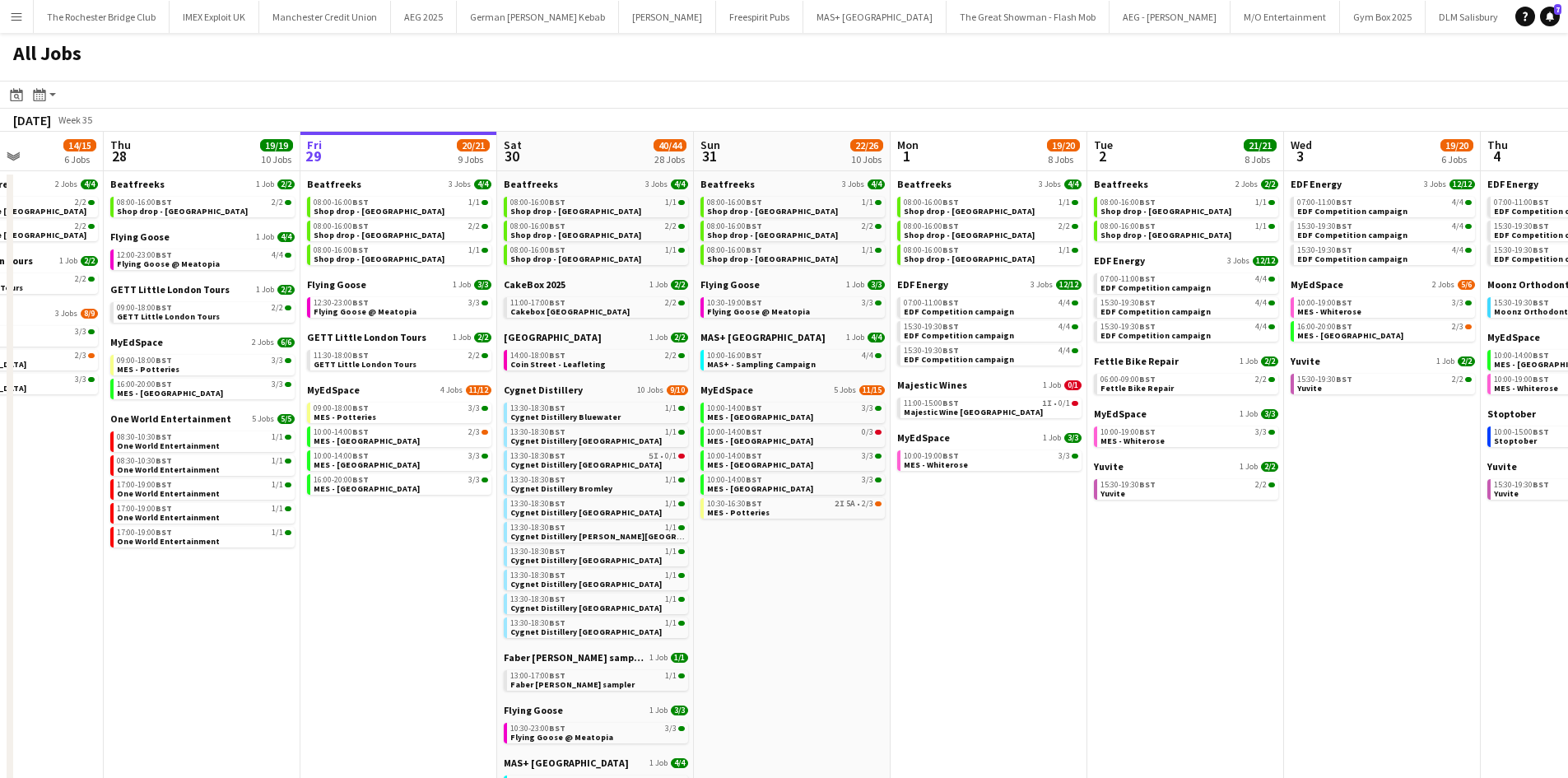
drag, startPoint x: 997, startPoint y: 605, endPoint x: 903, endPoint y: 607, distance: 94.0
click at [903, 607] on app-calendar-viewport "Sun 24 26/26 7 Jobs Mon 25 8/10 5 Jobs Tue 26 22/24 14 Jobs Wed 27 14/15 6 Jobs…" at bounding box center [784, 697] width 1568 height 1131
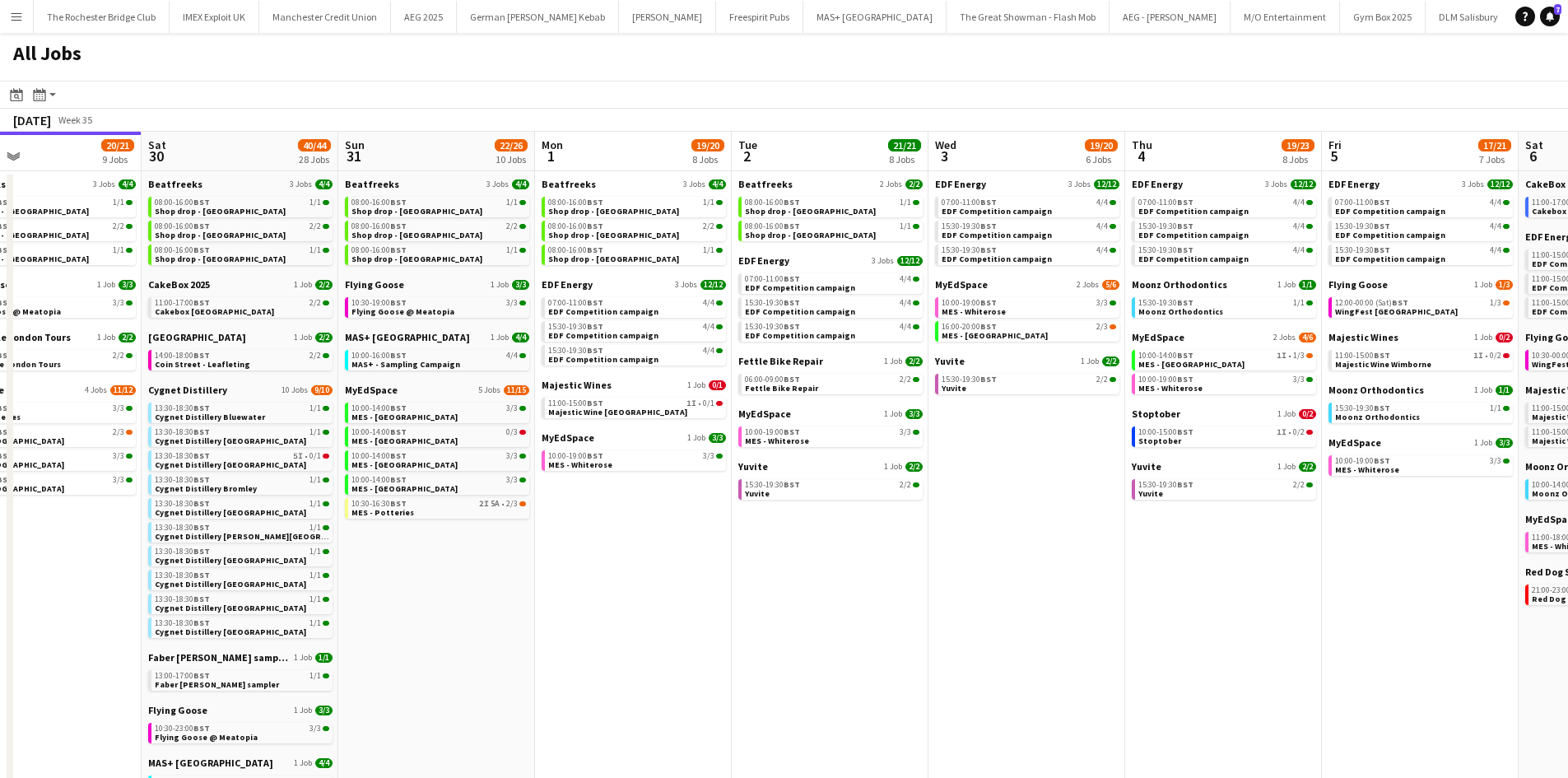
drag, startPoint x: 1333, startPoint y: 631, endPoint x: 1027, endPoint y: 631, distance: 306.0
click at [1037, 631] on app-calendar-viewport "Tue 26 22/24 14 Jobs Wed 27 14/15 6 Jobs Thu 28 19/19 10 Jobs Fri 29 20/21 9 Jo…" at bounding box center [784, 697] width 1568 height 1131
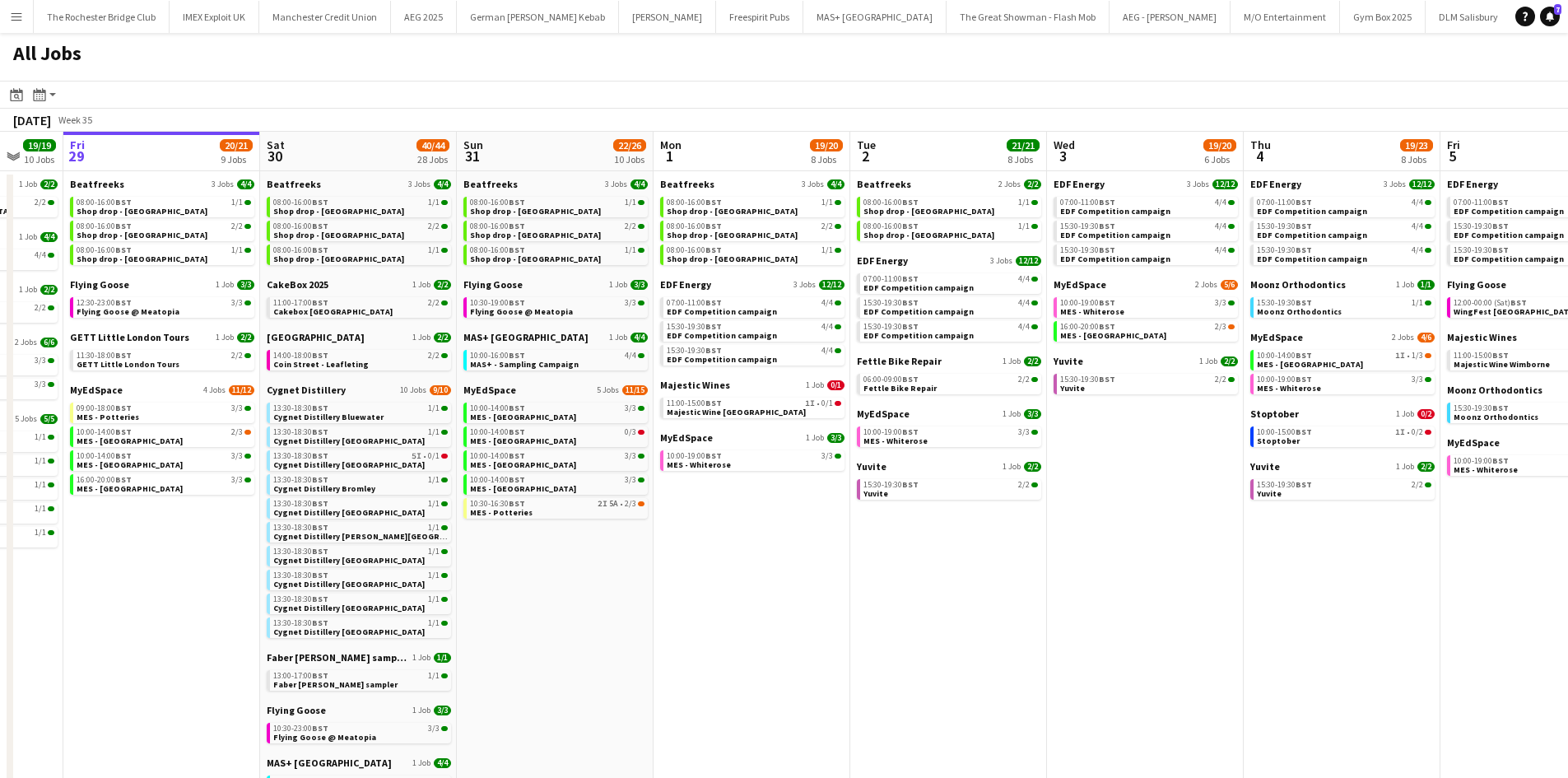
drag, startPoint x: 1353, startPoint y: 670, endPoint x: 1195, endPoint y: 641, distance: 160.6
click at [1166, 641] on app-calendar-viewport "Tue 26 22/24 14 Jobs Wed 27 14/15 6 Jobs Thu 28 19/19 10 Jobs Fri 29 20/21 9 Jo…" at bounding box center [784, 697] width 1568 height 1131
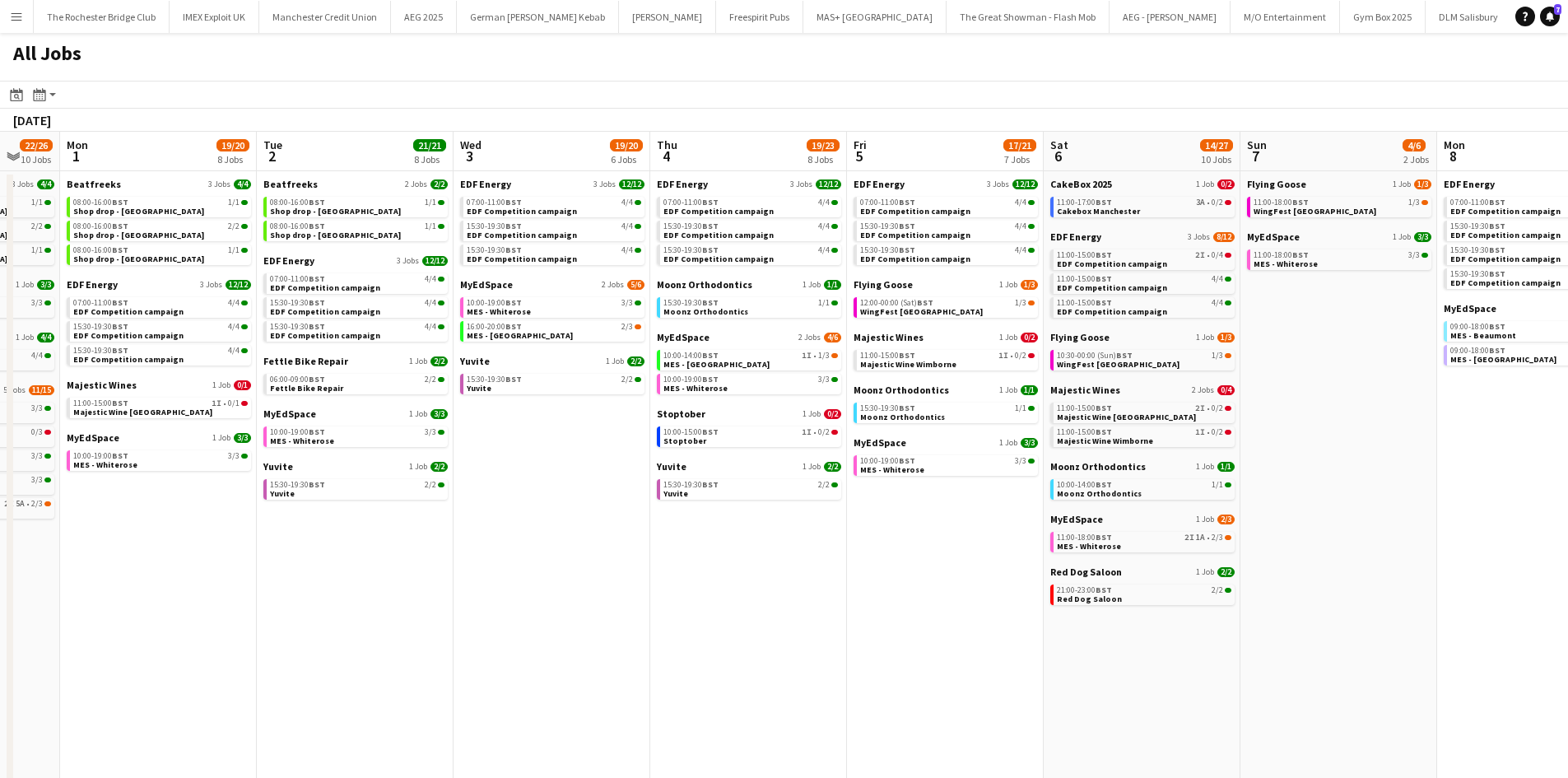
scroll to position [0, 459]
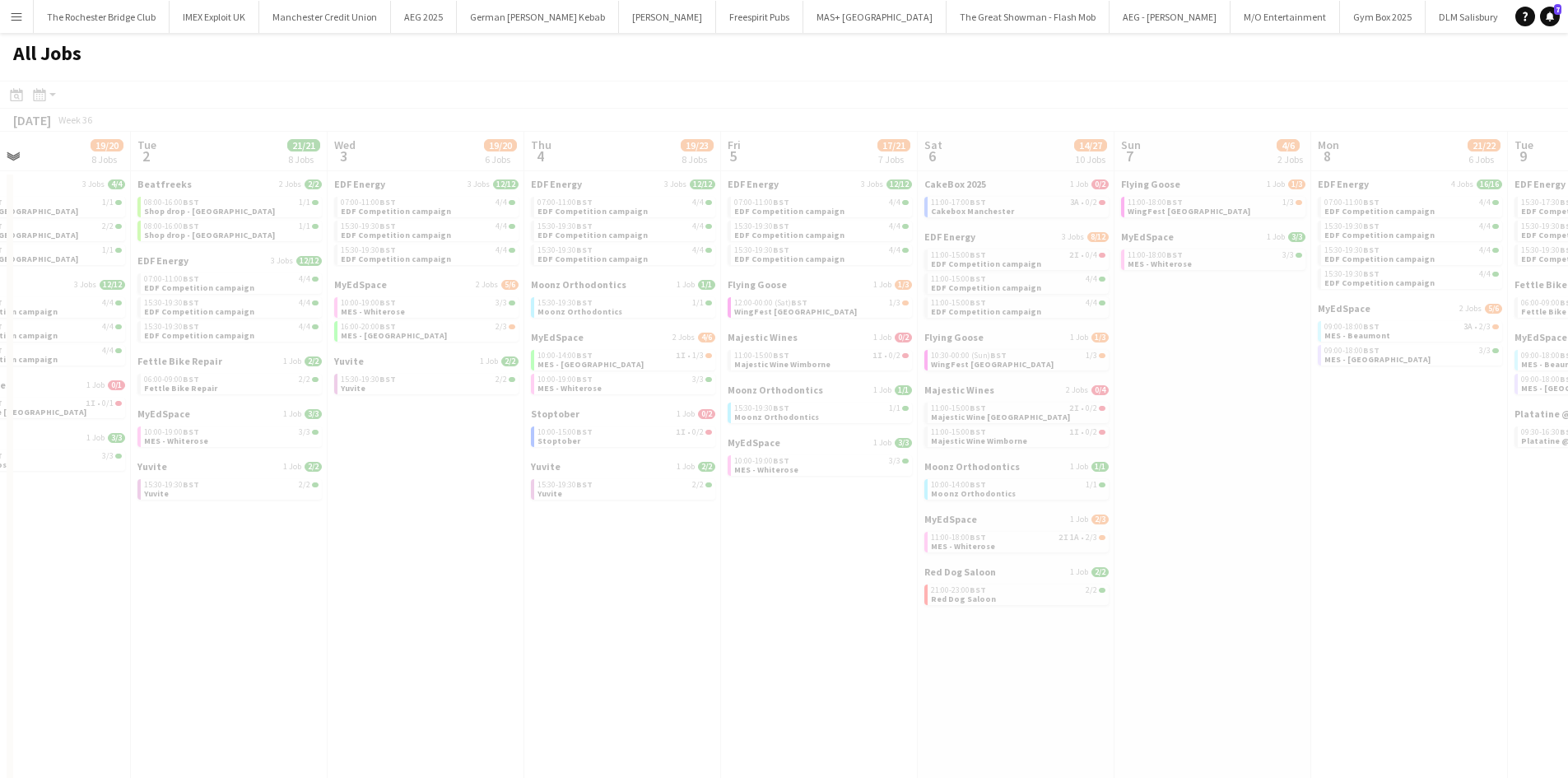
drag, startPoint x: 933, startPoint y: 616, endPoint x: 608, endPoint y: 617, distance: 325.0
click at [601, 617] on app-all-jobs "All Jobs Date picker AUG 2025 AUG 2025 Monday M Tuesday T Wednesday W Thursday …" at bounding box center [784, 648] width 1568 height 1230
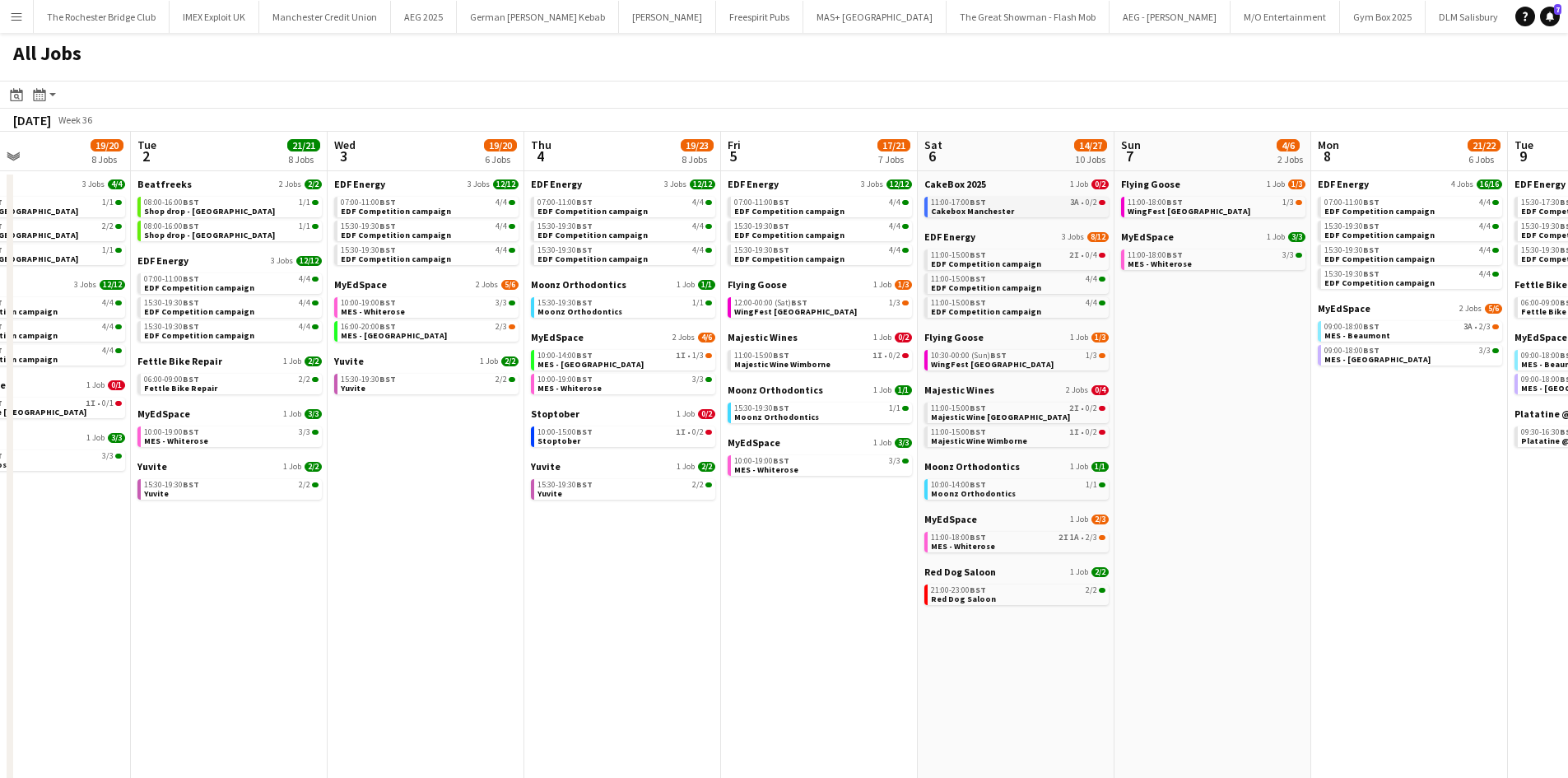
click at [1048, 213] on link "11:00-17:00 BST 3A • 0/2 Cakebox Manchester" at bounding box center [1018, 205] width 175 height 19
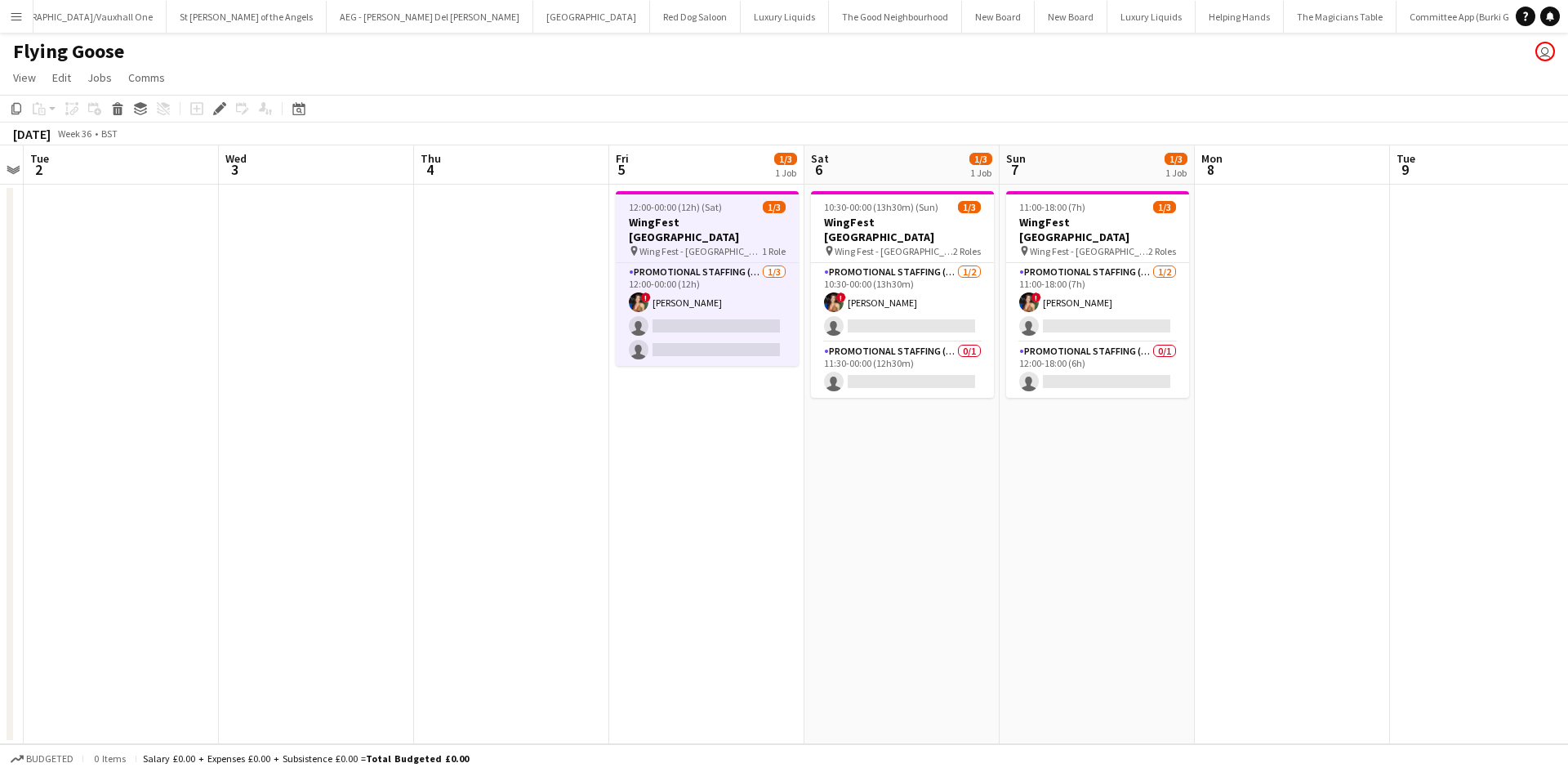
scroll to position [0, 589]
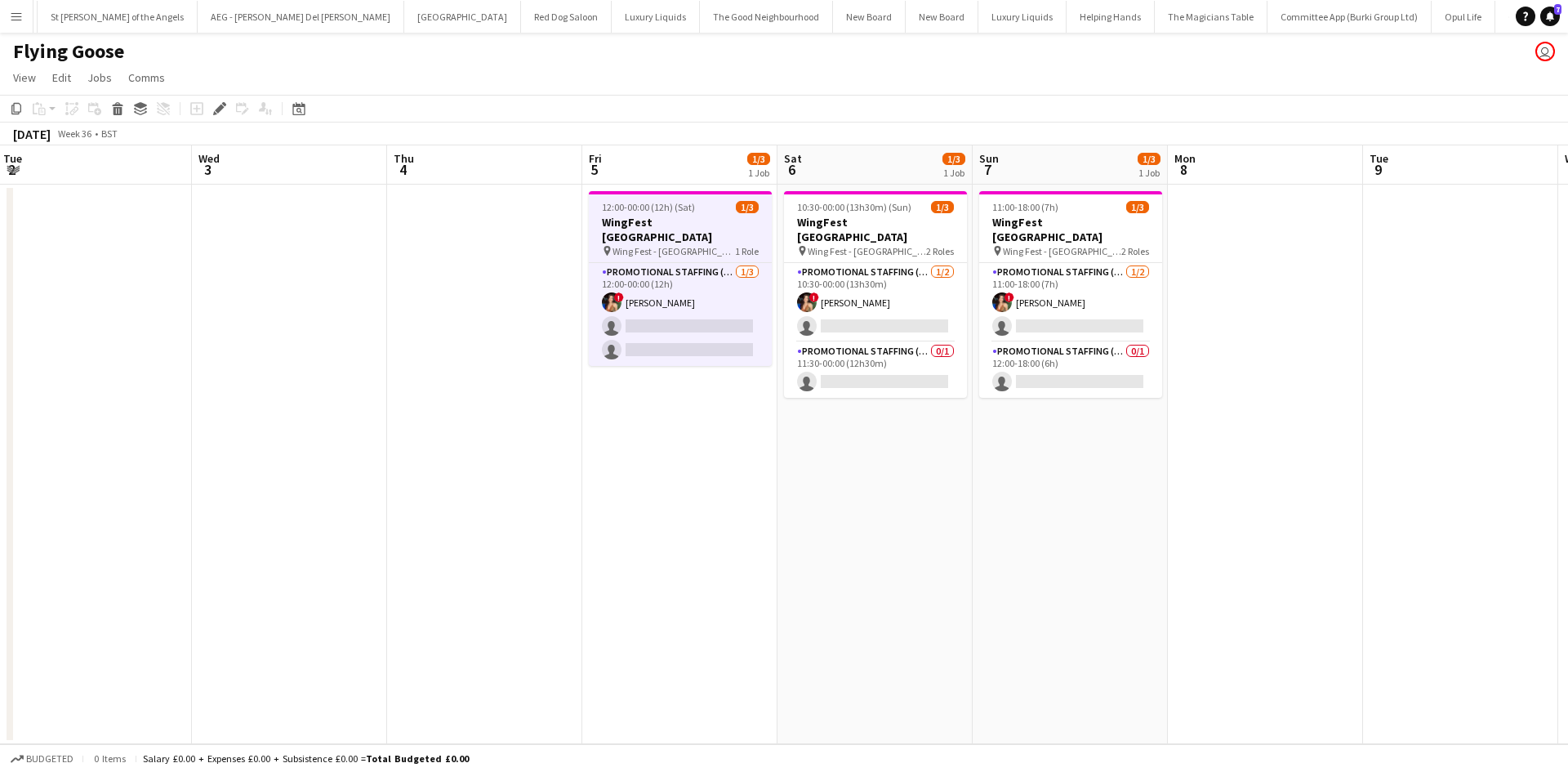
drag, startPoint x: 1072, startPoint y: 488, endPoint x: 1046, endPoint y: 483, distance: 26.5
click at [1046, 483] on app-calendar-viewport "Sat 30 3/3 1 Job Sun 31 3/3 1 Job Mon 1 Tue 2 Wed 3 Thu 4 Fri 5 1/3 1 Job Sat 6…" at bounding box center [784, 444] width 1568 height 599
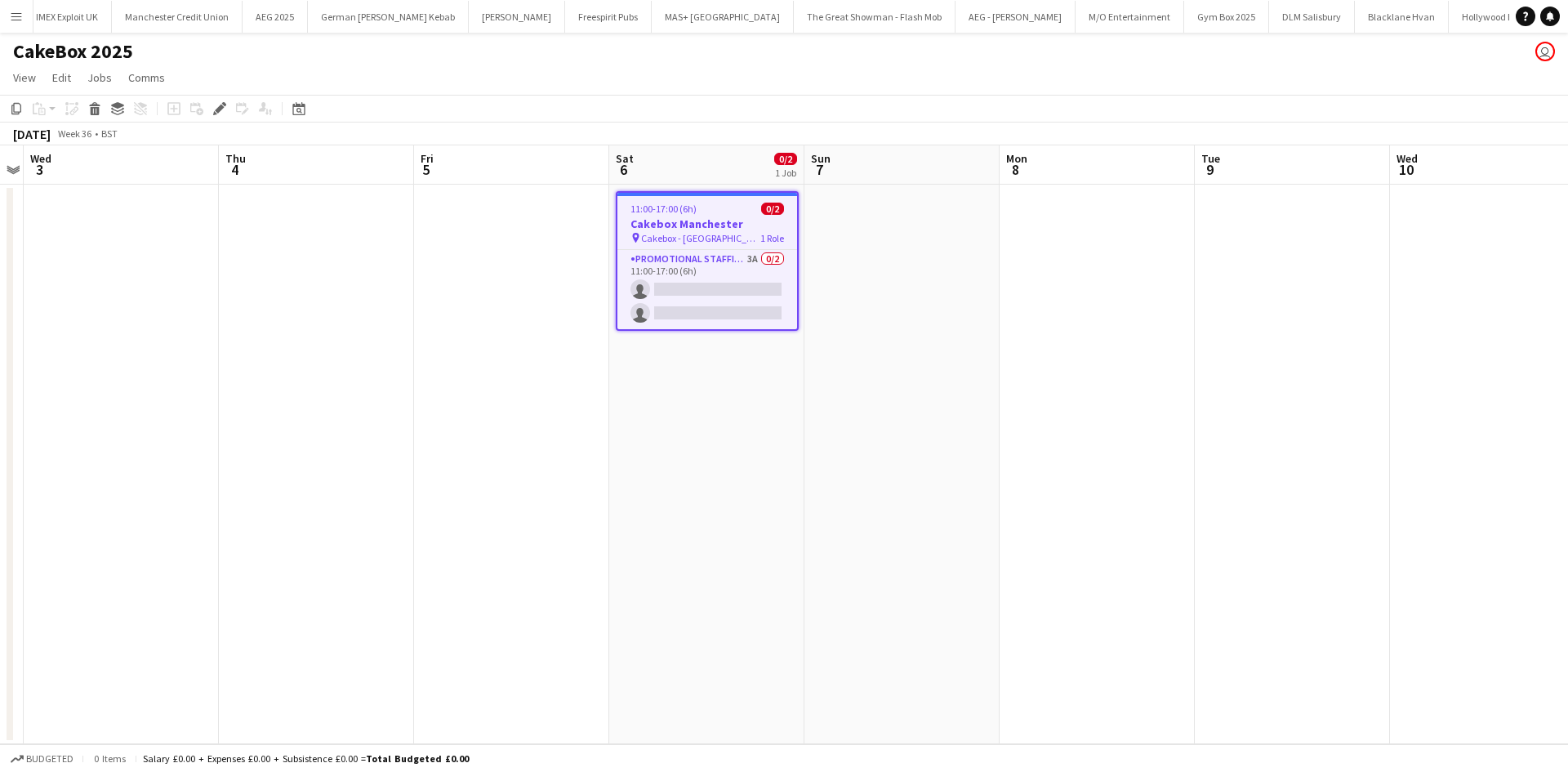
scroll to position [0, 146]
click at [755, 266] on app-card-role "Promotional Staffing (Brand Ambassadors) 3A 0/2 11:00-17:00 (6h) single-neutral…" at bounding box center [706, 289] width 179 height 79
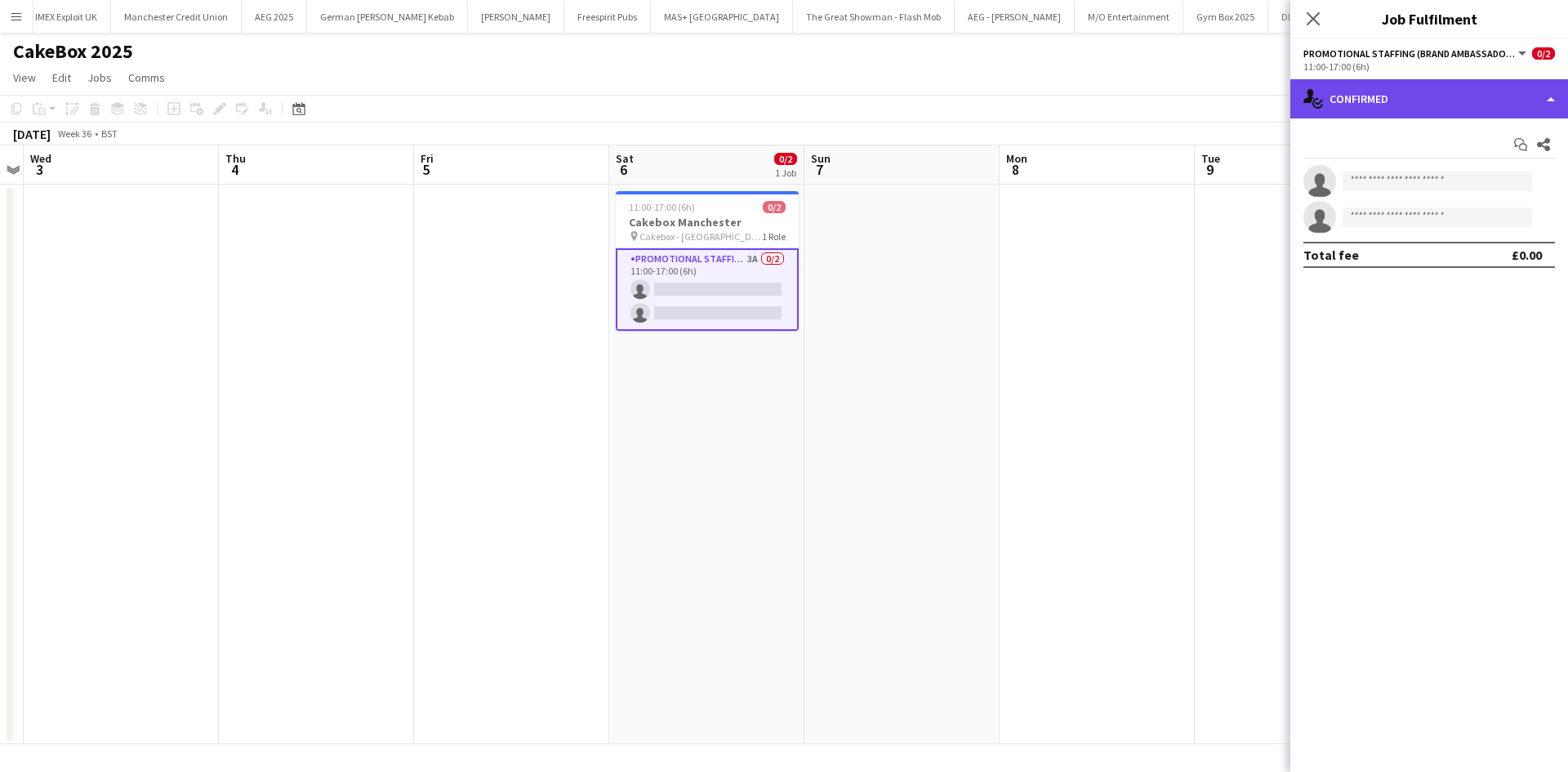
click at [1493, 107] on div "single-neutral-actions-check-2 Confirmed" at bounding box center [1428, 99] width 277 height 39
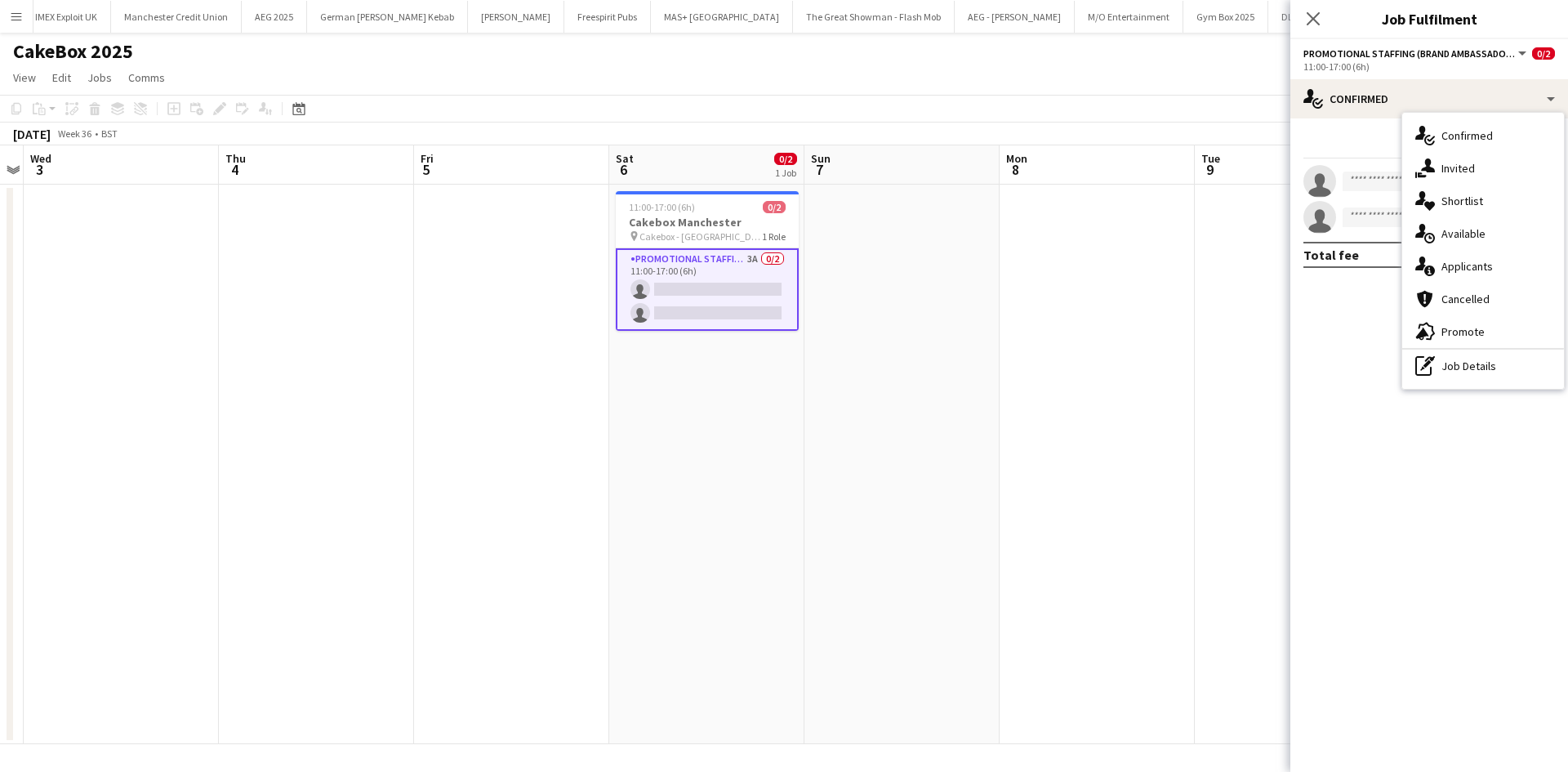
drag, startPoint x: 1485, startPoint y: 256, endPoint x: 1484, endPoint y: 246, distance: 10.0
click at [1485, 253] on div "single-neutral-actions-information Applicants" at bounding box center [1482, 265] width 162 height 32
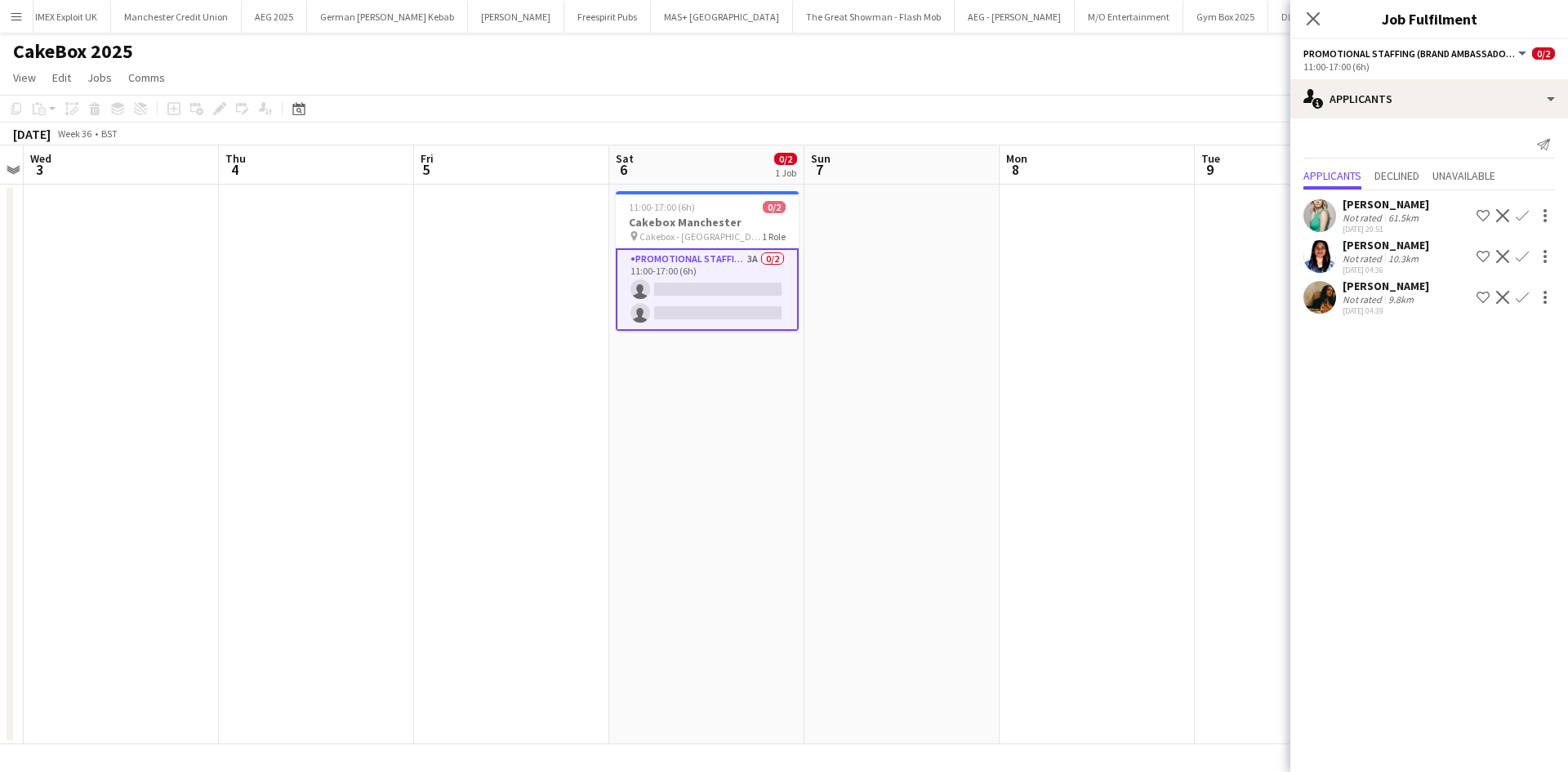
click at [1523, 257] on app-icon "Confirm" at bounding box center [1521, 256] width 13 height 13
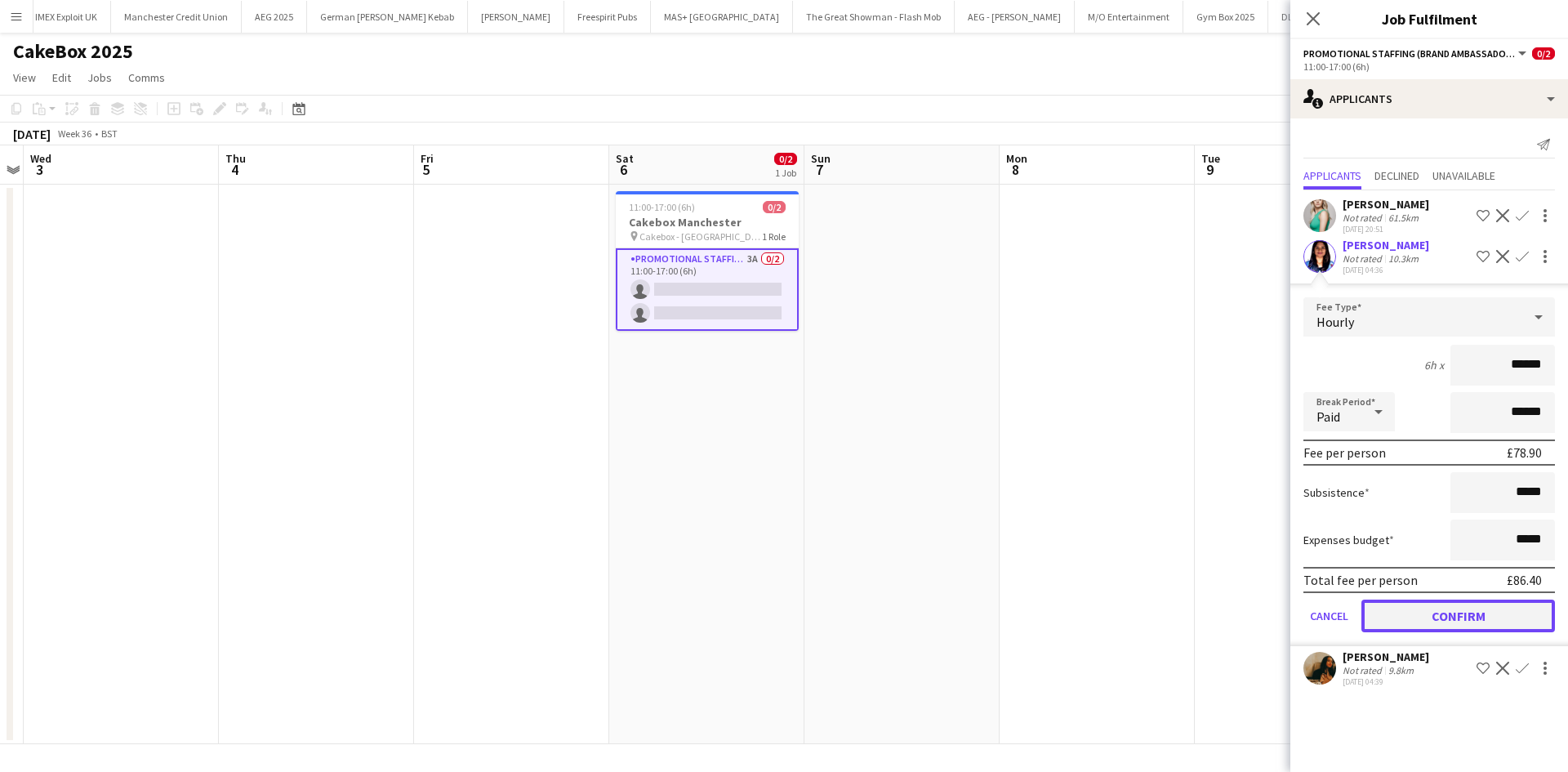
click at [1495, 614] on button "Confirm" at bounding box center [1458, 615] width 194 height 32
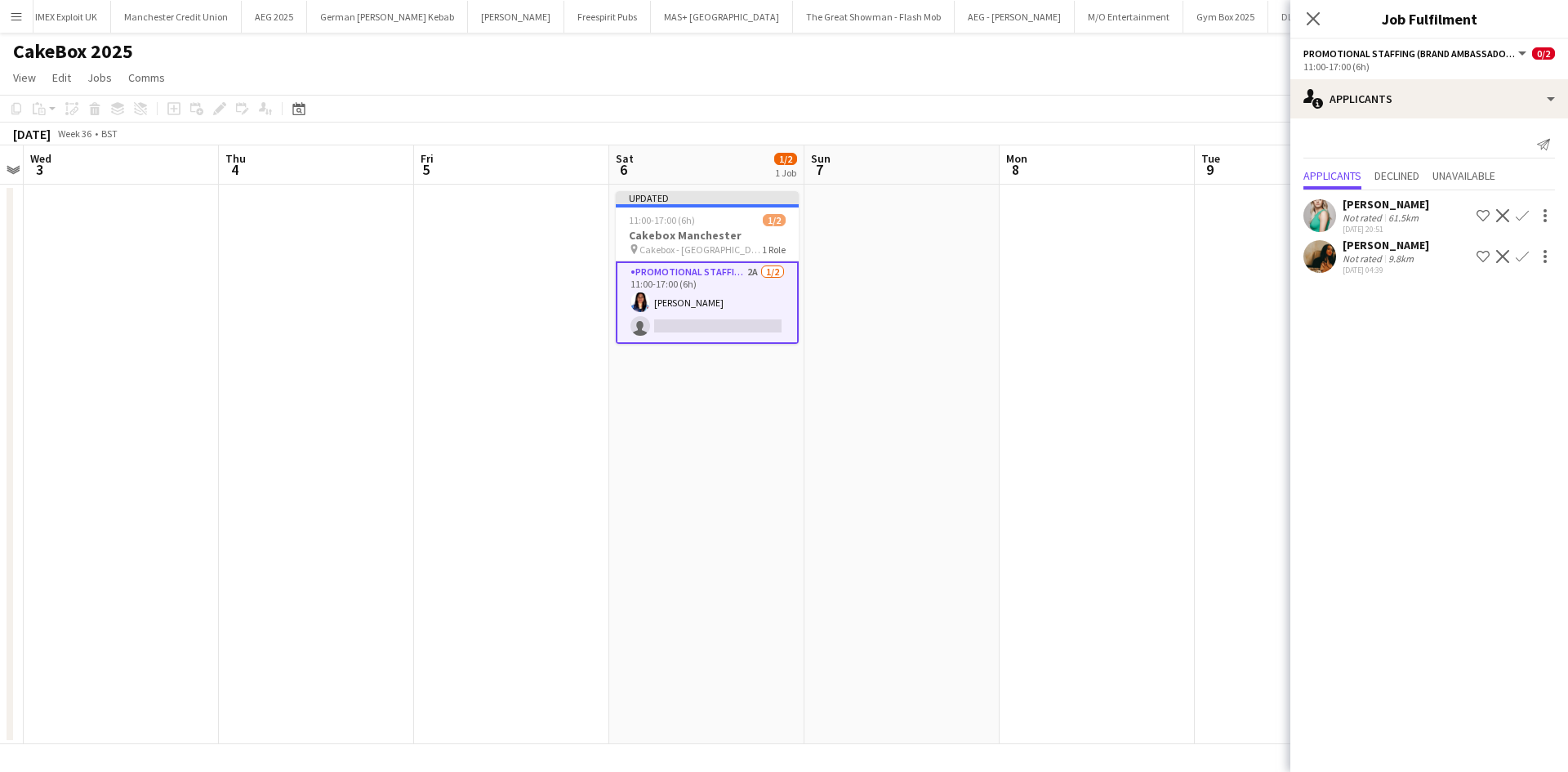
click at [1517, 253] on app-icon "Confirm" at bounding box center [1521, 256] width 13 height 13
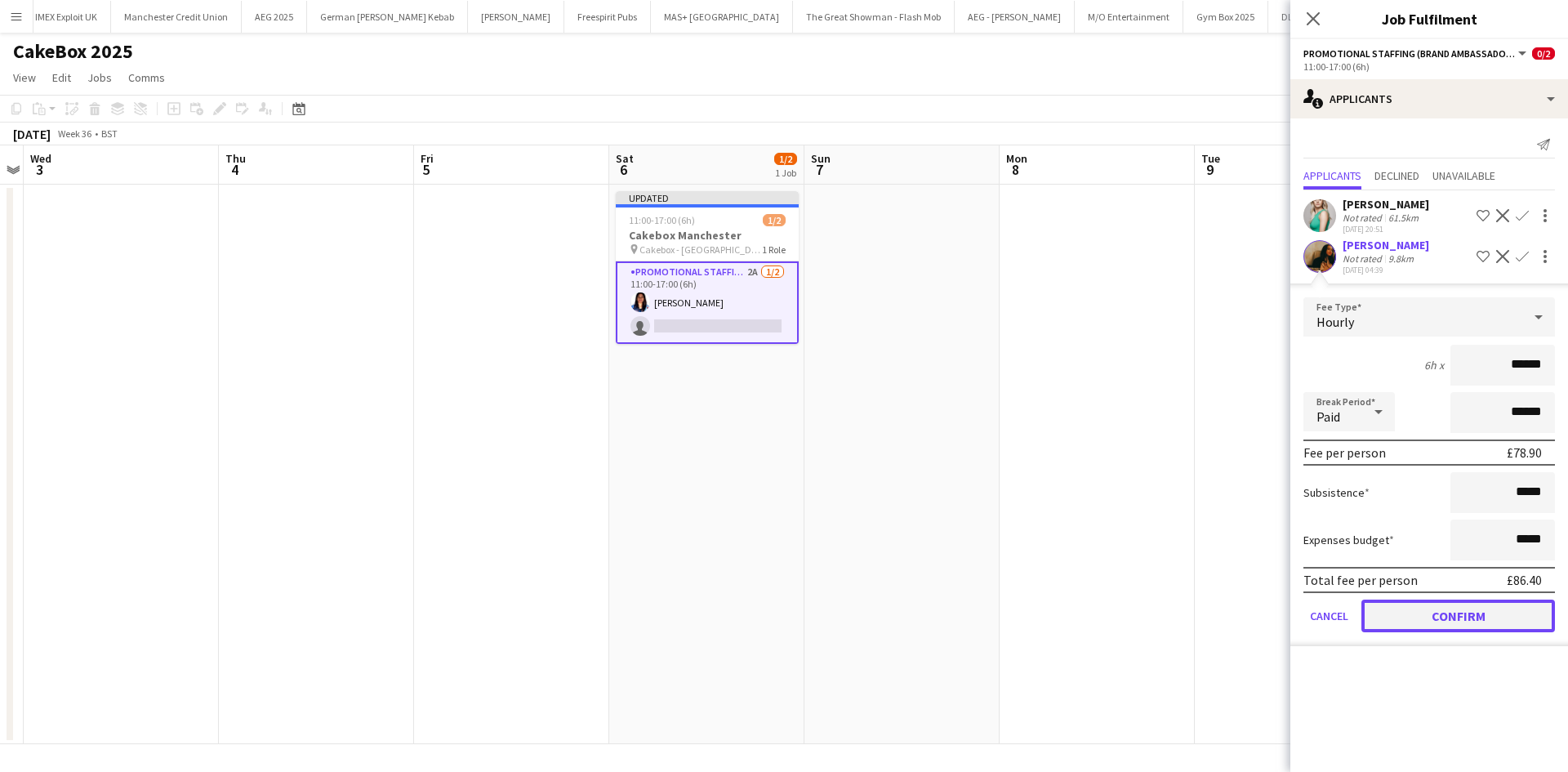
click at [1505, 616] on button "Confirm" at bounding box center [1458, 615] width 194 height 32
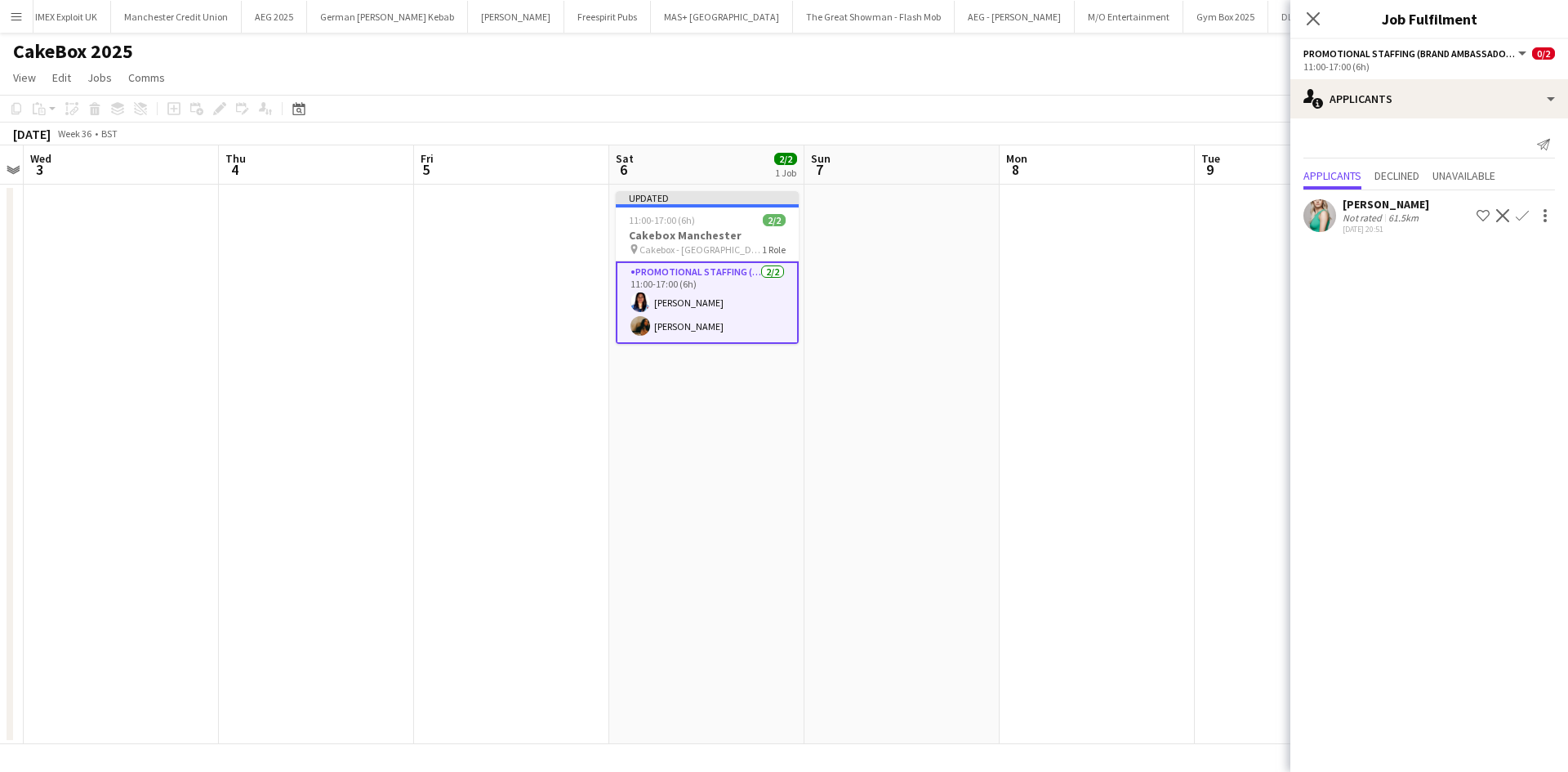
drag, startPoint x: 1107, startPoint y: 463, endPoint x: 1280, endPoint y: 265, distance: 262.9
click at [1107, 459] on app-date-cell at bounding box center [1096, 463] width 195 height 559
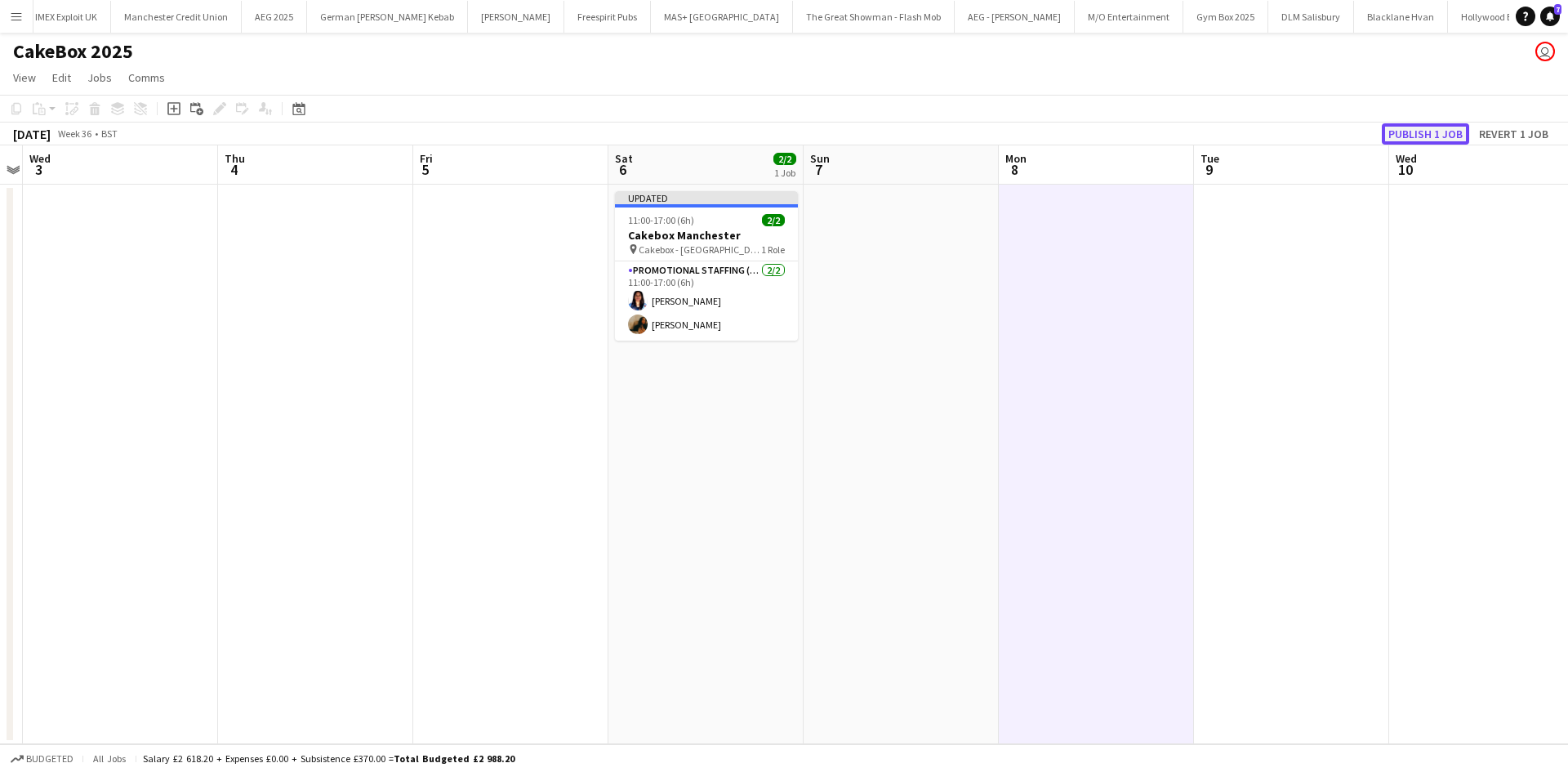
click at [1421, 126] on button "Publish 1 job" at bounding box center [1424, 134] width 87 height 22
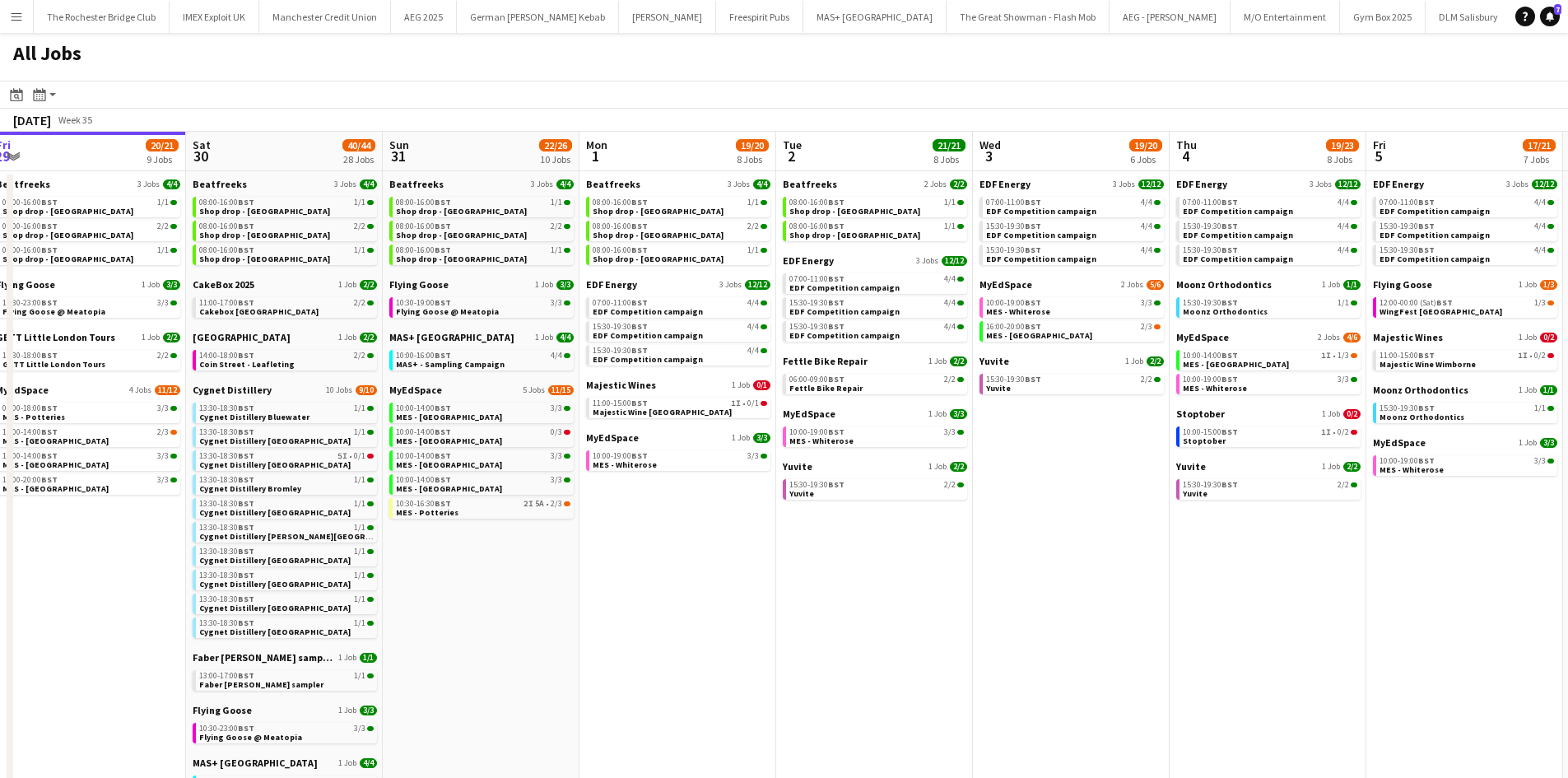
drag, startPoint x: 1403, startPoint y: 581, endPoint x: 791, endPoint y: 561, distance: 612.3
click at [792, 562] on app-calendar-viewport "Tue 26 22/24 14 Jobs Wed 27 14/15 6 Jobs Thu 28 19/19 10 Jobs Fri 29 20/21 9 Jo…" at bounding box center [784, 697] width 1568 height 1131
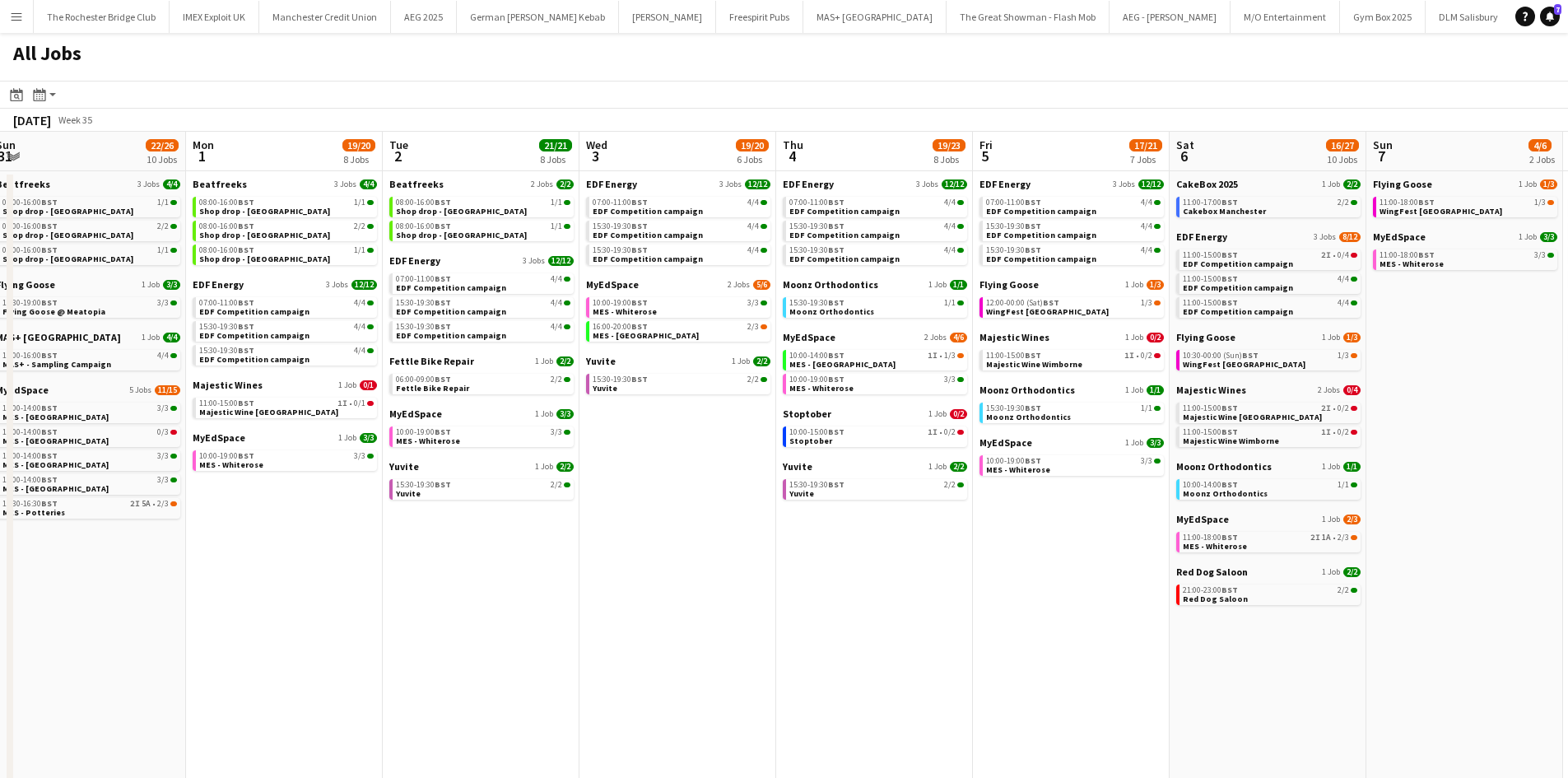
scroll to position [0, 611]
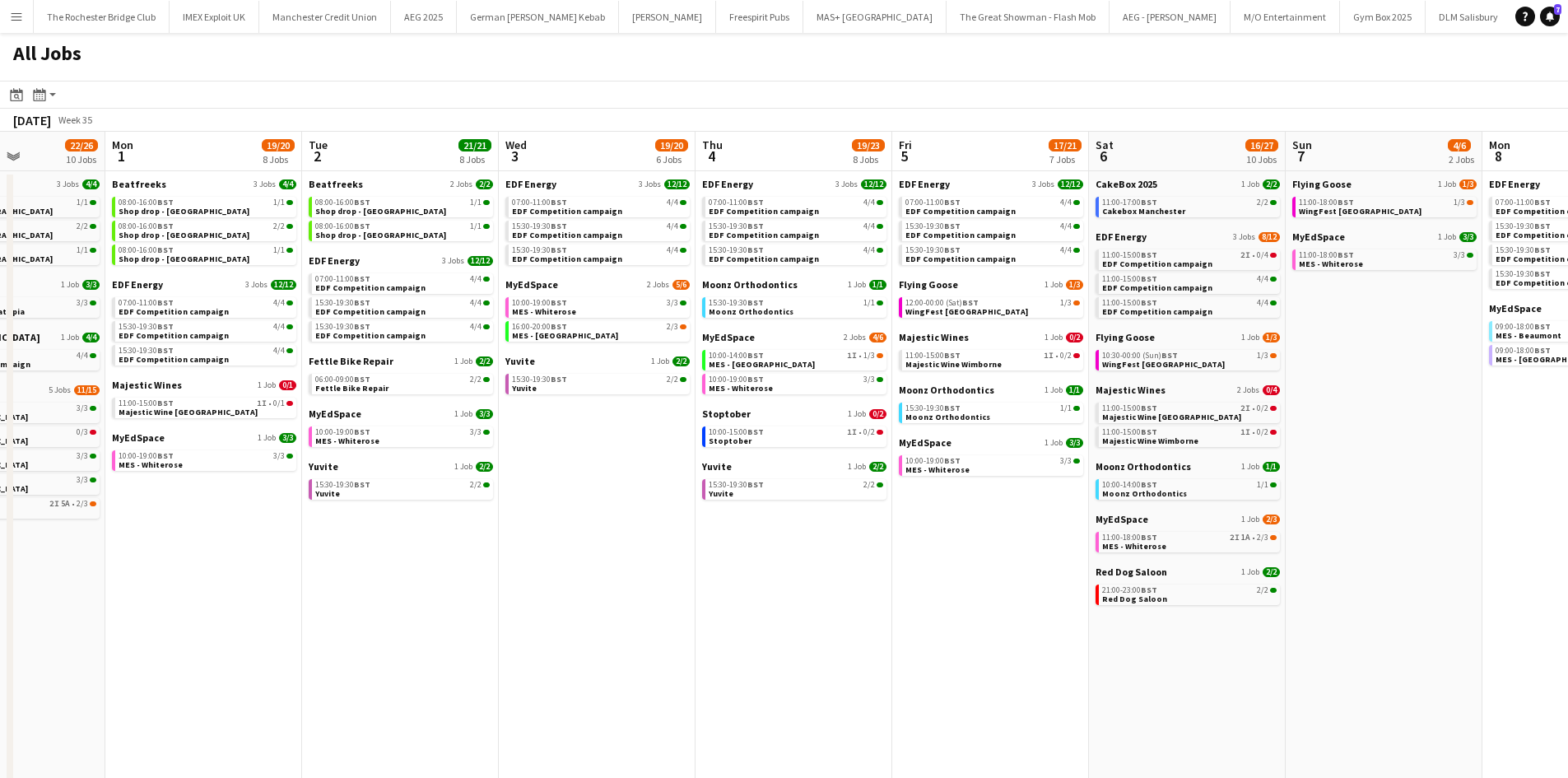
drag, startPoint x: 1435, startPoint y: 480, endPoint x: 1401, endPoint y: 490, distance: 35.4
click at [1401, 490] on app-calendar-viewport "Thu 28 19/19 10 Jobs Fri 29 20/21 9 Jobs Sat 30 40/44 28 Jobs Sun 31 22/26 10 J…" at bounding box center [784, 697] width 1568 height 1131
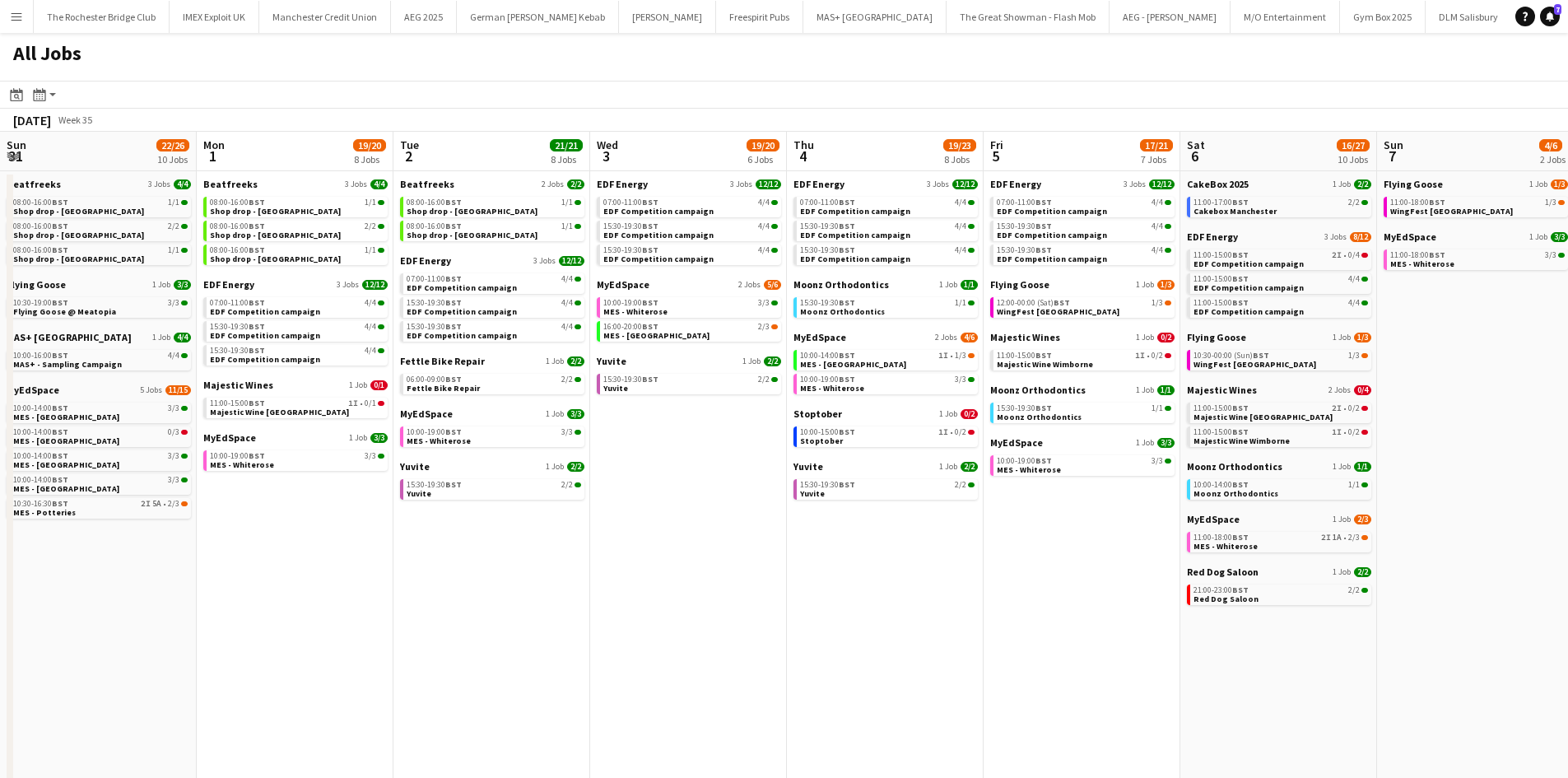
drag, startPoint x: 714, startPoint y: 690, endPoint x: 1136, endPoint y: 649, distance: 424.0
click at [1261, 666] on app-calendar-viewport "Thu 28 19/19 10 Jobs Fri 29 20/21 9 Jobs Sat 30 40/44 28 Jobs Sun 31 22/26 10 J…" at bounding box center [784, 697] width 1568 height 1131
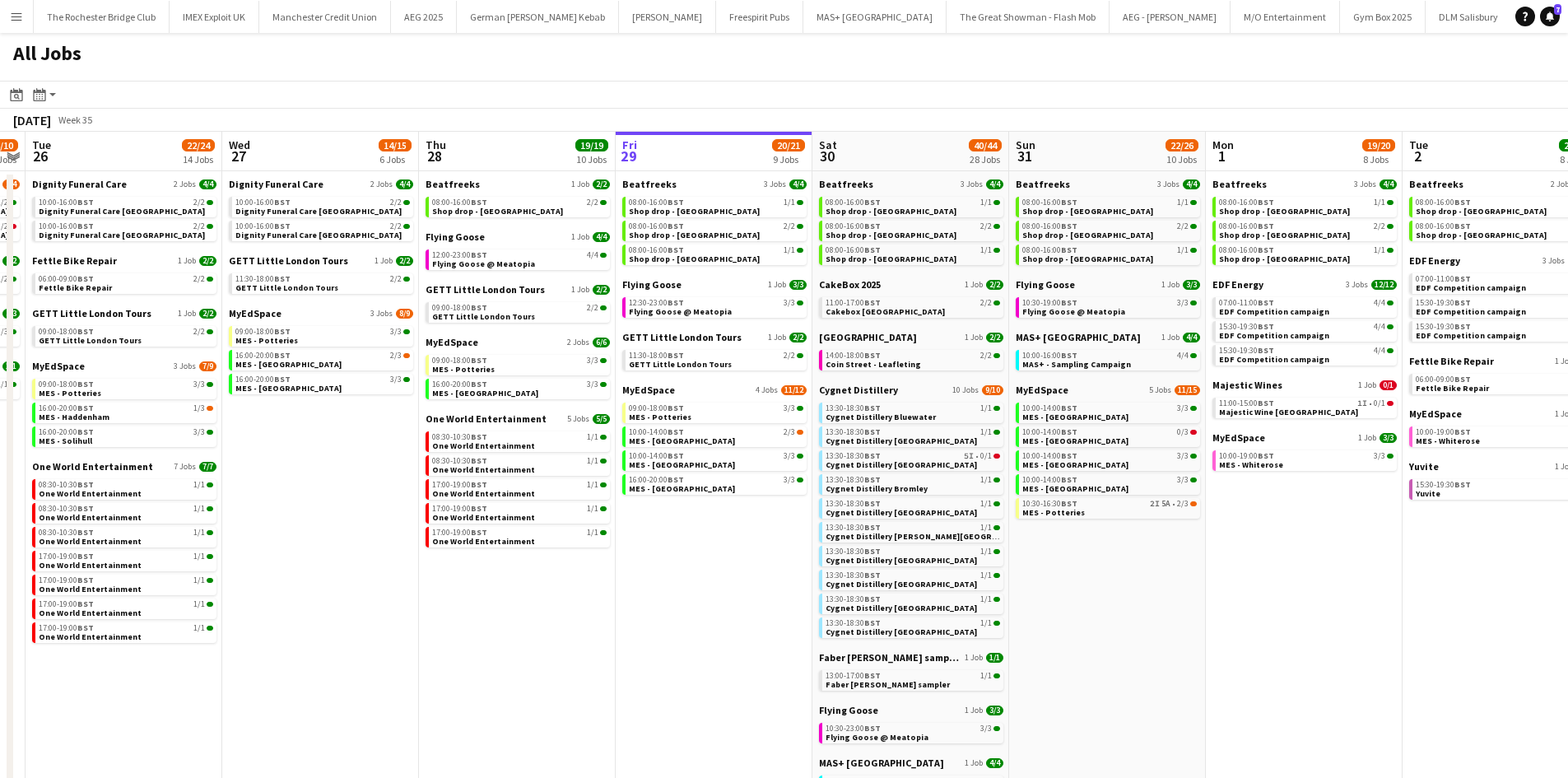
drag, startPoint x: 1166, startPoint y: 624, endPoint x: 815, endPoint y: 605, distance: 351.5
click at [1175, 624] on app-calendar-viewport "Sun 24 26/26 7 Jobs Mon 25 8/10 5 Jobs Tue 26 22/24 14 Jobs Wed 27 14/15 6 Jobs…" at bounding box center [784, 697] width 1568 height 1131
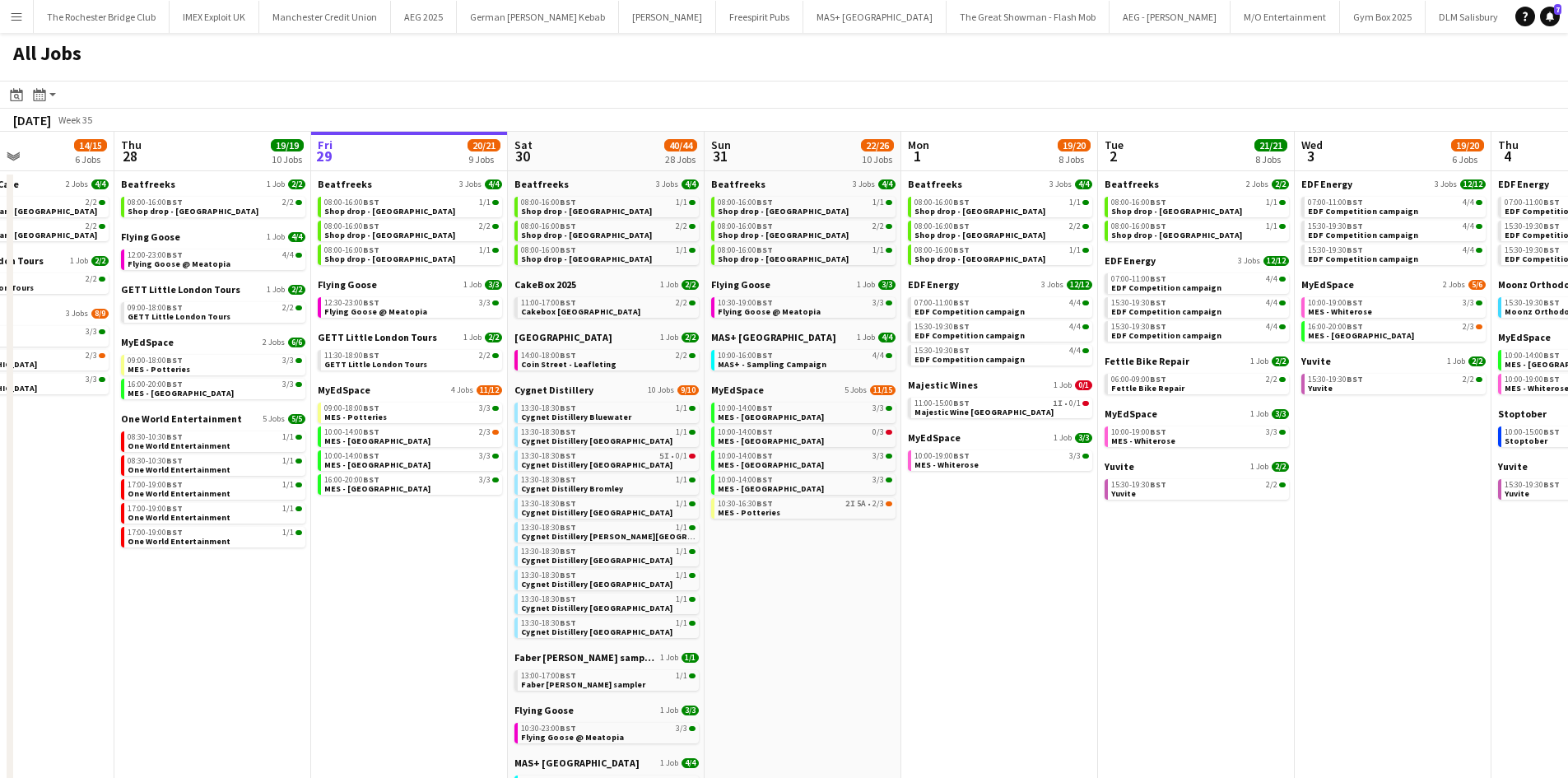
click at [391, 584] on app-calendar-viewport "Sun 24 26/26 7 Jobs Mon 25 8/10 5 Jobs Tue 26 22/24 14 Jobs Wed 27 14/15 6 Jobs…" at bounding box center [784, 697] width 1568 height 1131
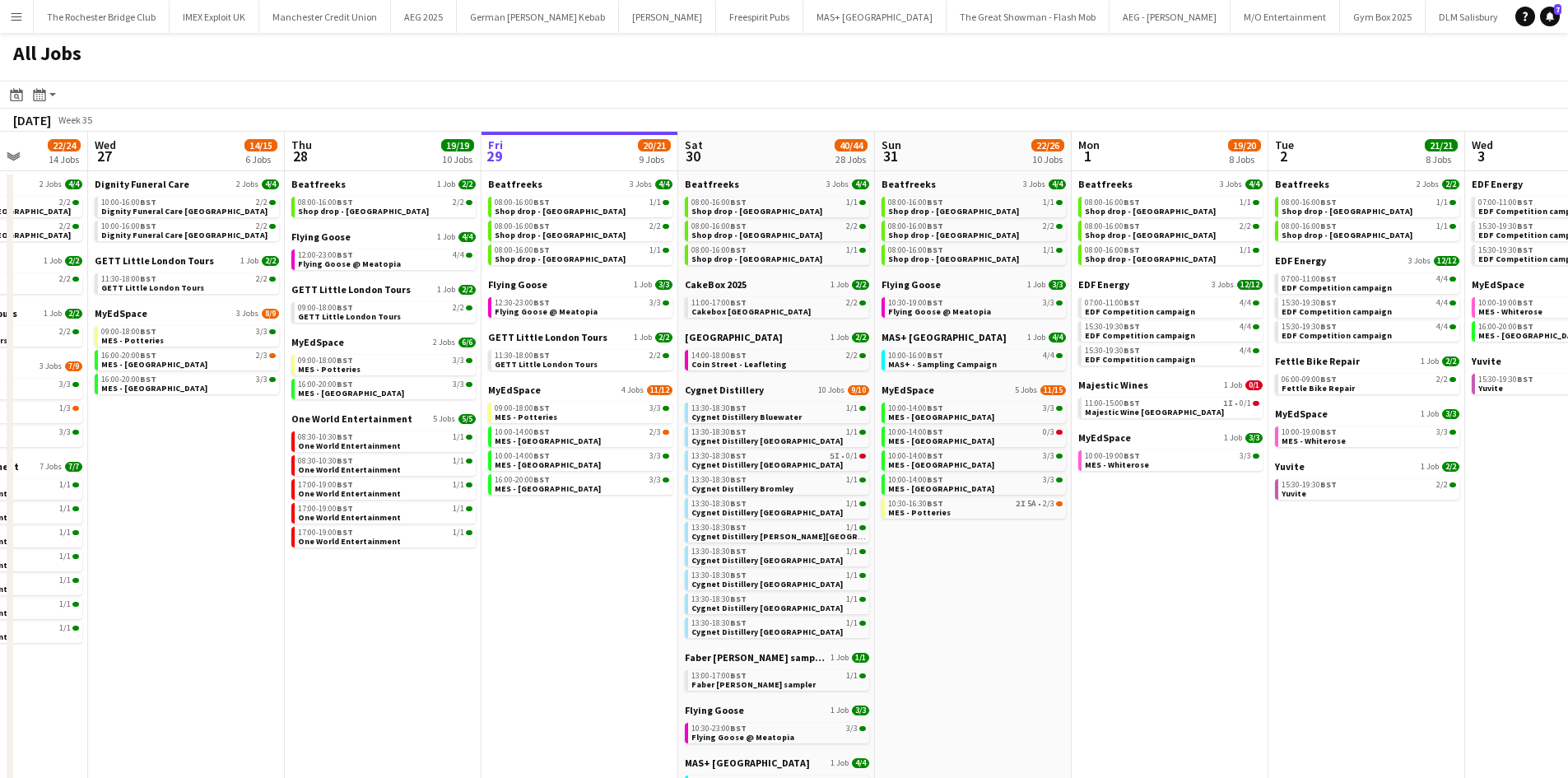
drag, startPoint x: 1013, startPoint y: 544, endPoint x: 784, endPoint y: 534, distance: 229.2
click at [784, 534] on app-calendar-viewport "Sun 24 26/26 7 Jobs Mon 25 8/10 5 Jobs Tue 26 22/24 14 Jobs Wed 27 14/15 6 Jobs…" at bounding box center [784, 697] width 1568 height 1131
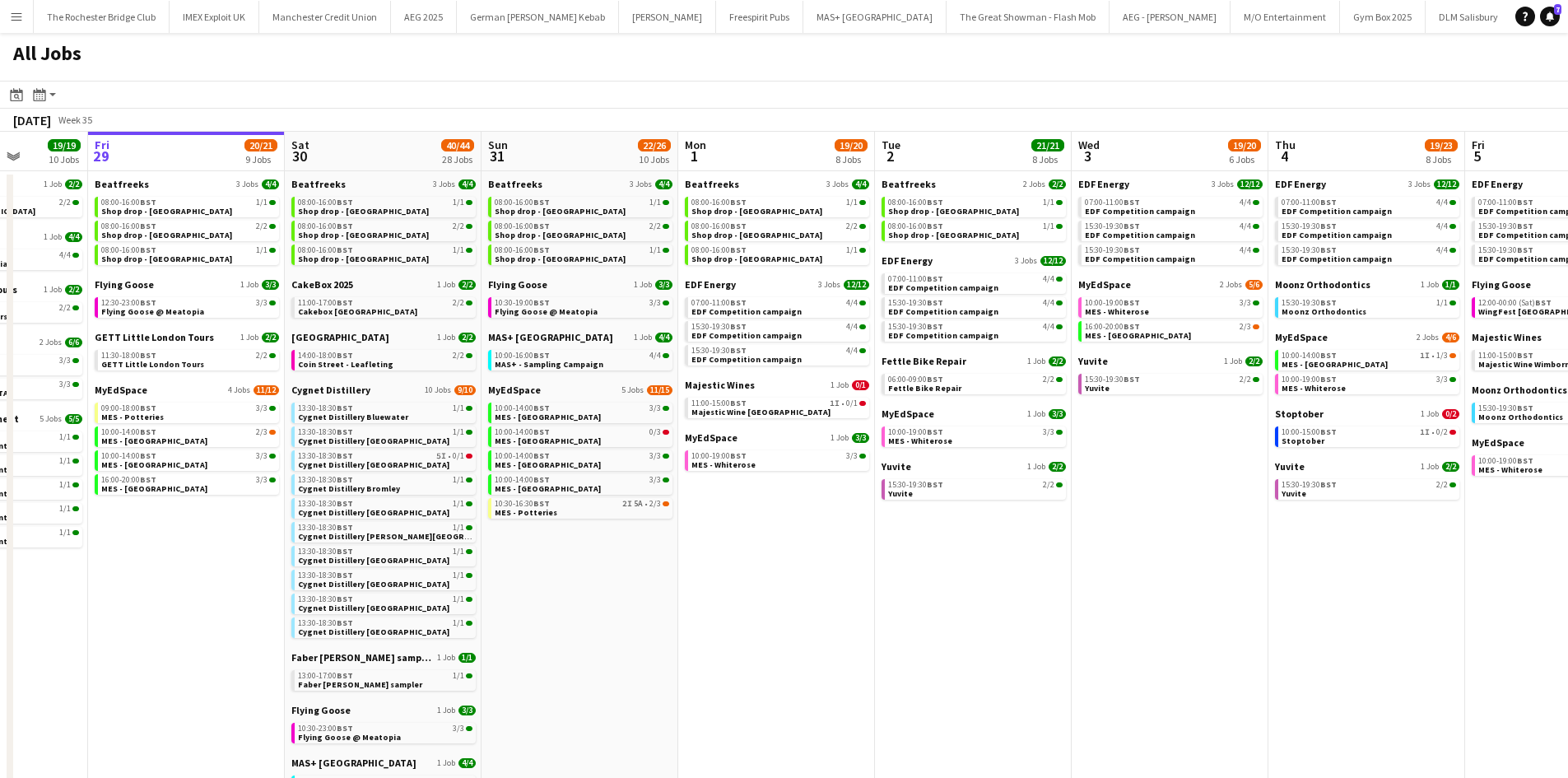
scroll to position [0, 509]
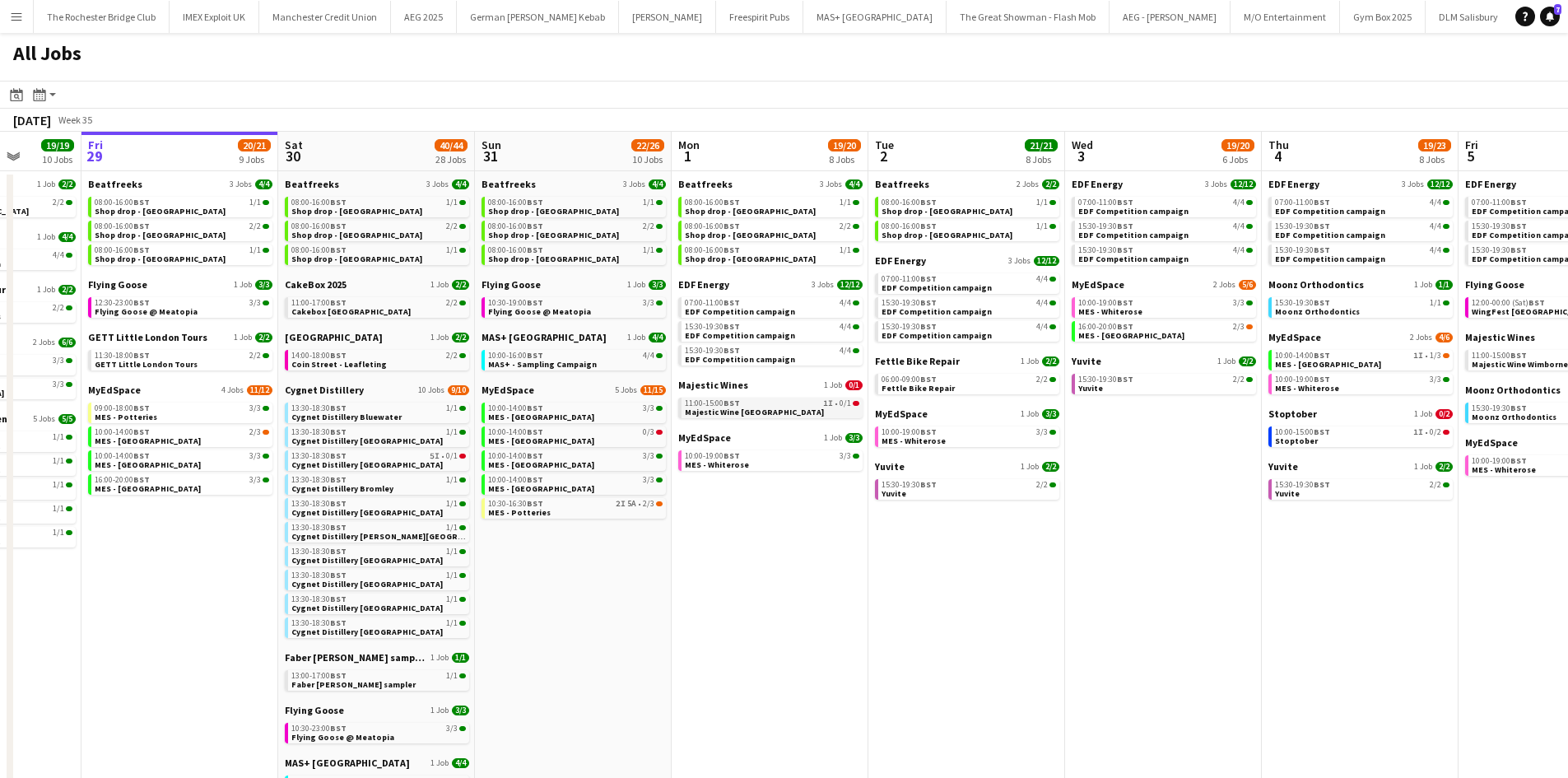
click at [762, 401] on div "11:00-15:00 BST 1I • 0/1" at bounding box center [772, 403] width 175 height 8
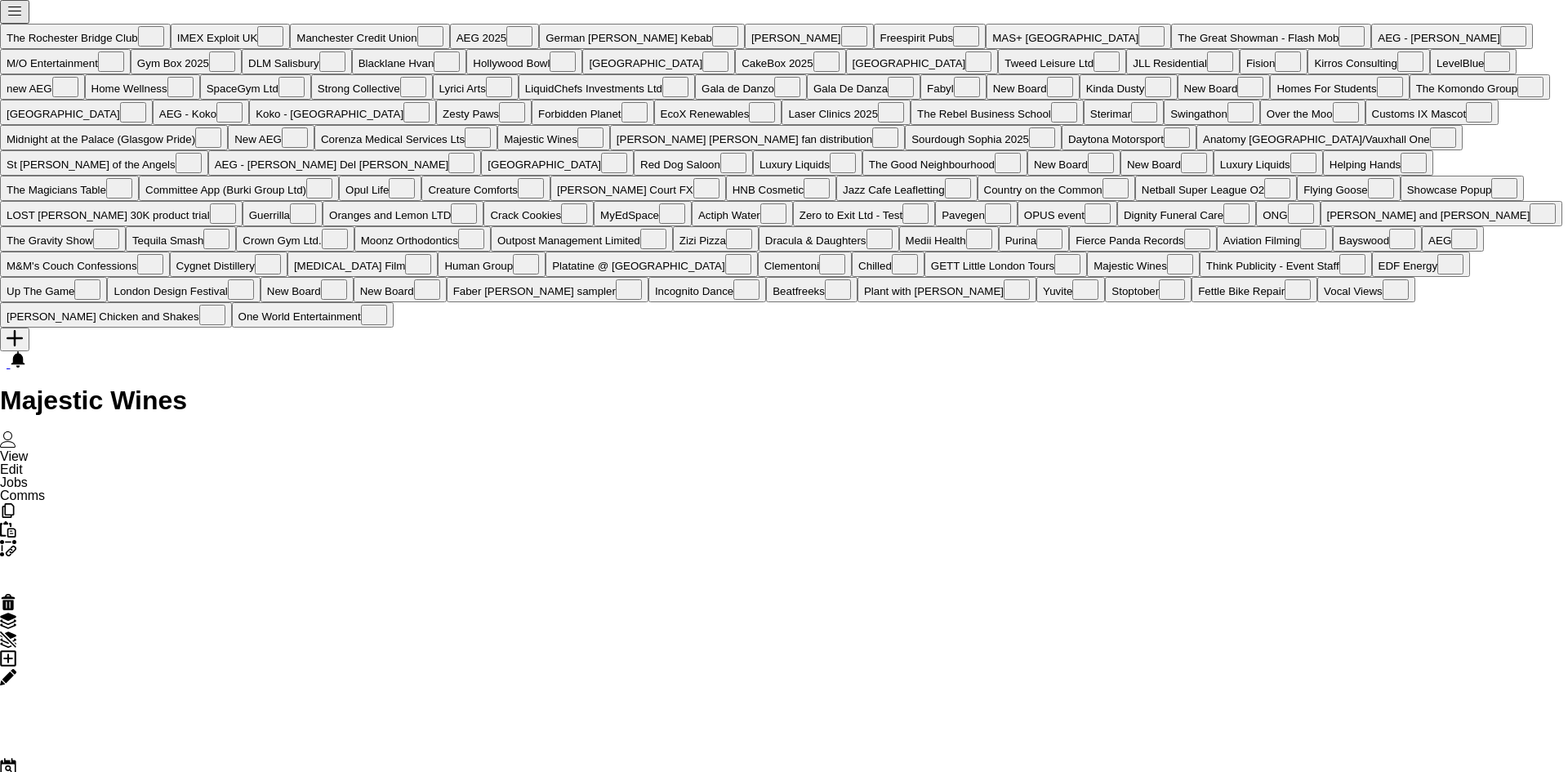
scroll to position [0, 8687]
drag, startPoint x: 752, startPoint y: 444, endPoint x: 696, endPoint y: 446, distance: 56.0
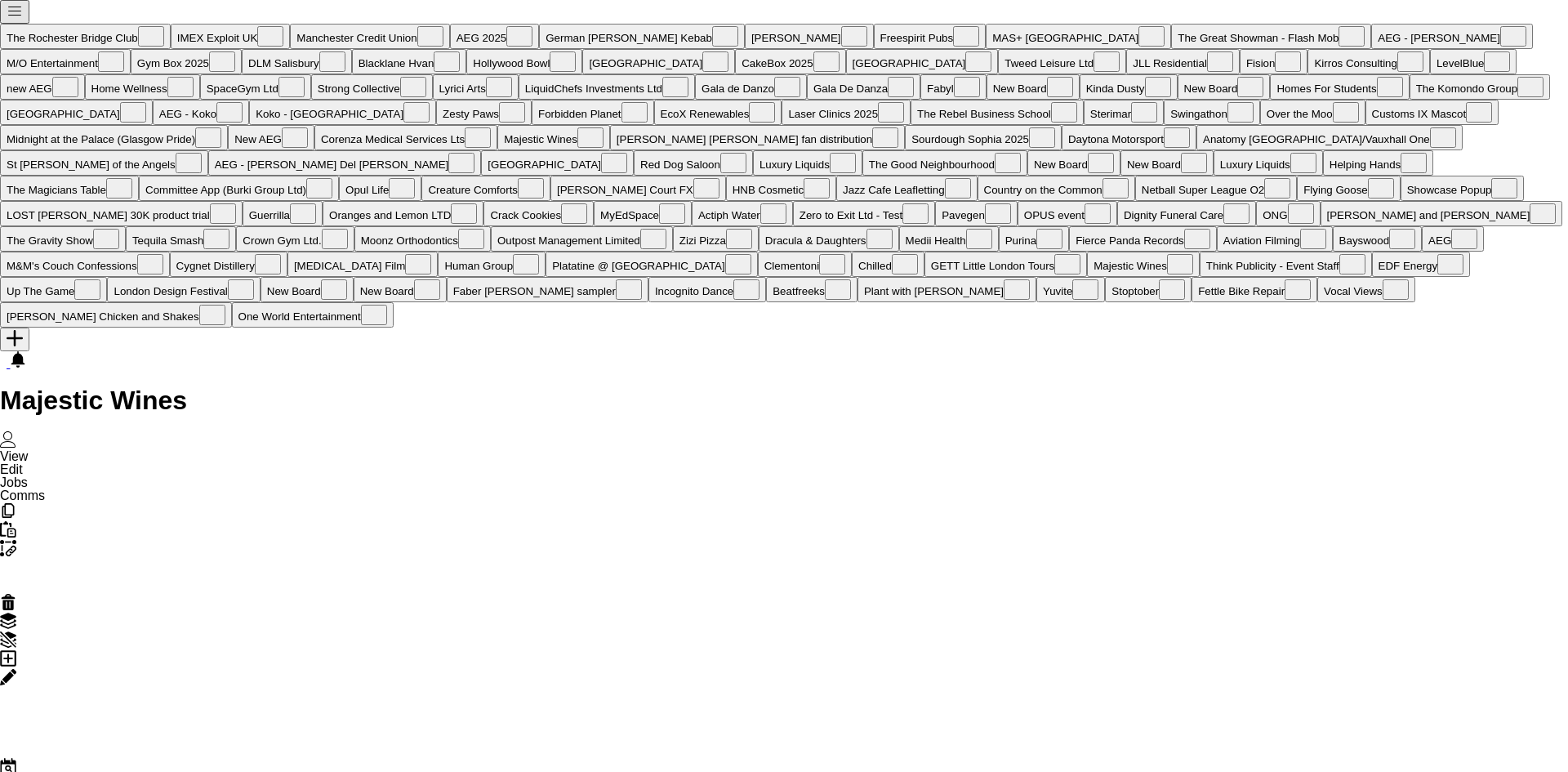
scroll to position [0, 9143]
drag, startPoint x: 890, startPoint y: 388, endPoint x: 769, endPoint y: 329, distance: 134.6
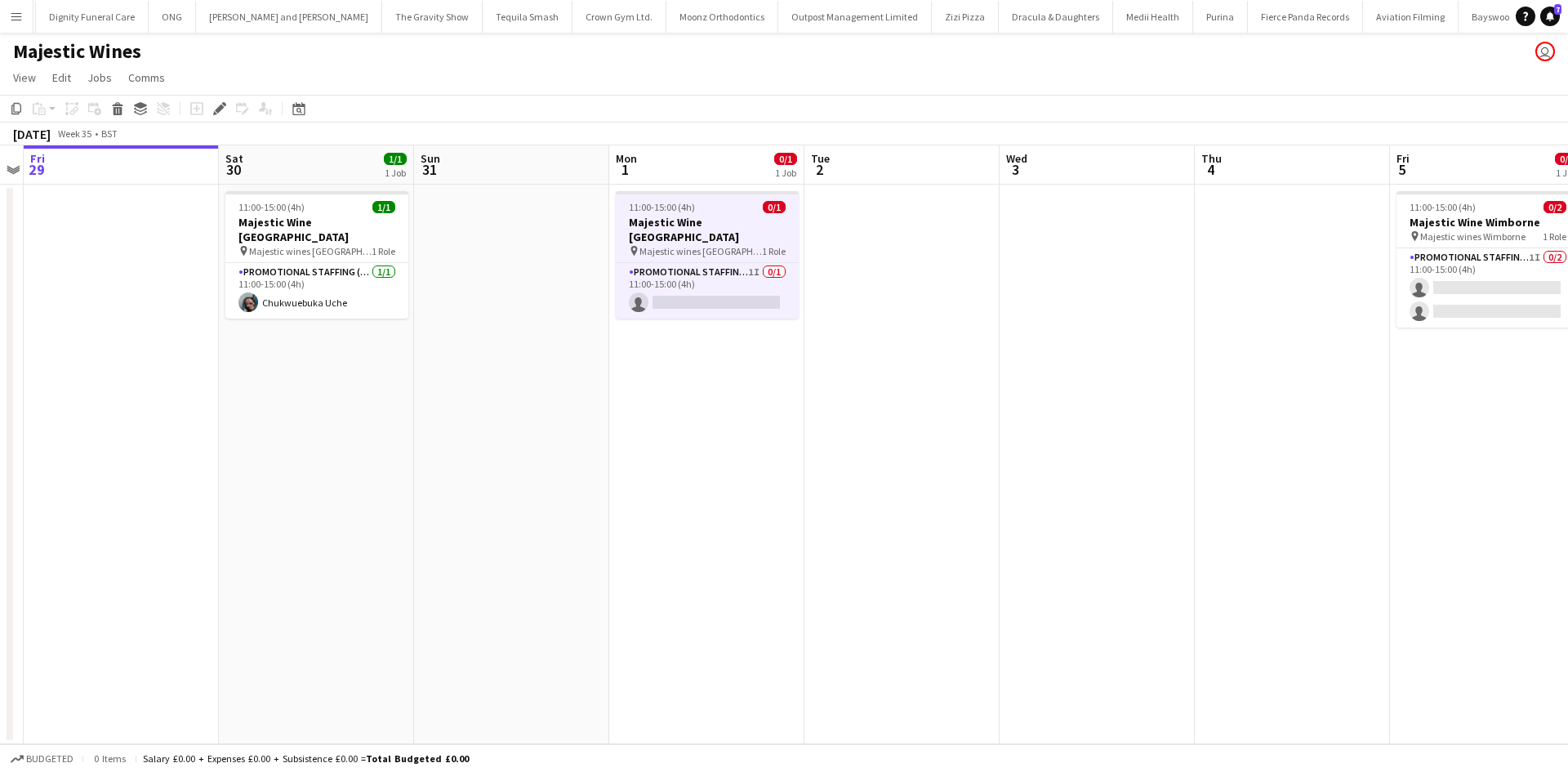
scroll to position [0, 9143]
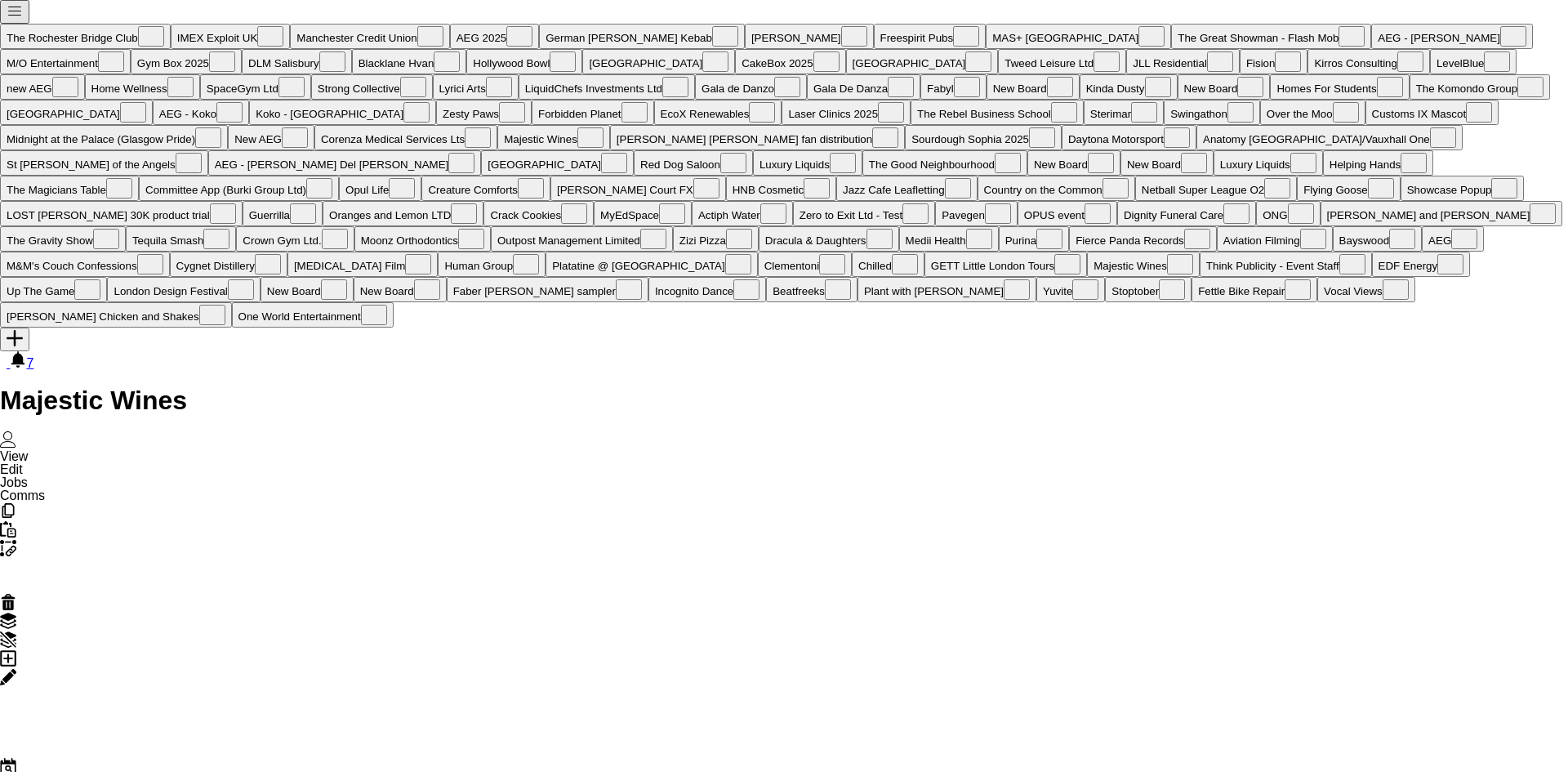
scroll to position [0, 9143]
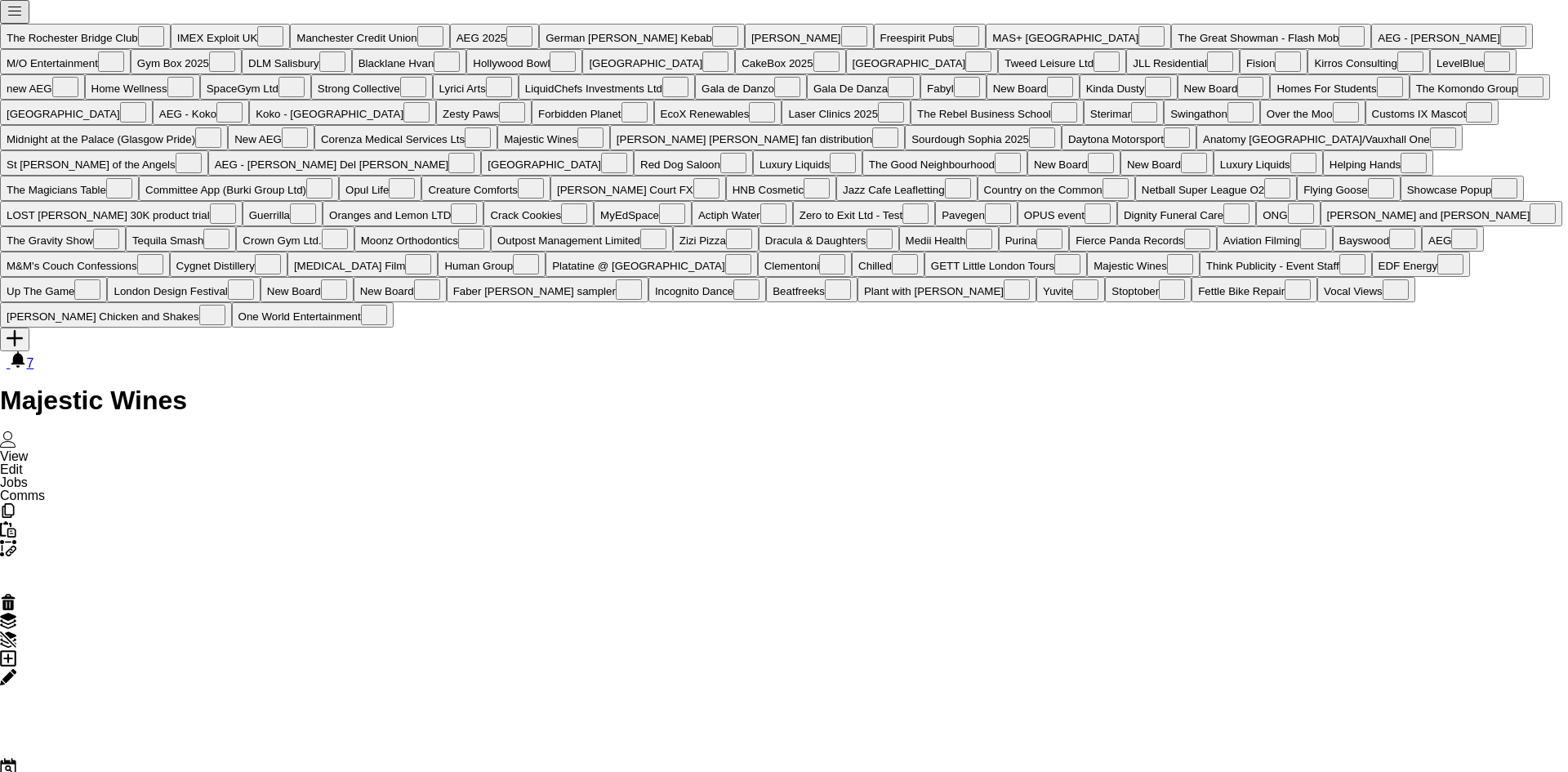
scroll to position [0, 9143]
drag, startPoint x: 984, startPoint y: 341, endPoint x: 780, endPoint y: 263, distance: 218.4
drag, startPoint x: 634, startPoint y: 233, endPoint x: 642, endPoint y: 258, distance: 26.2
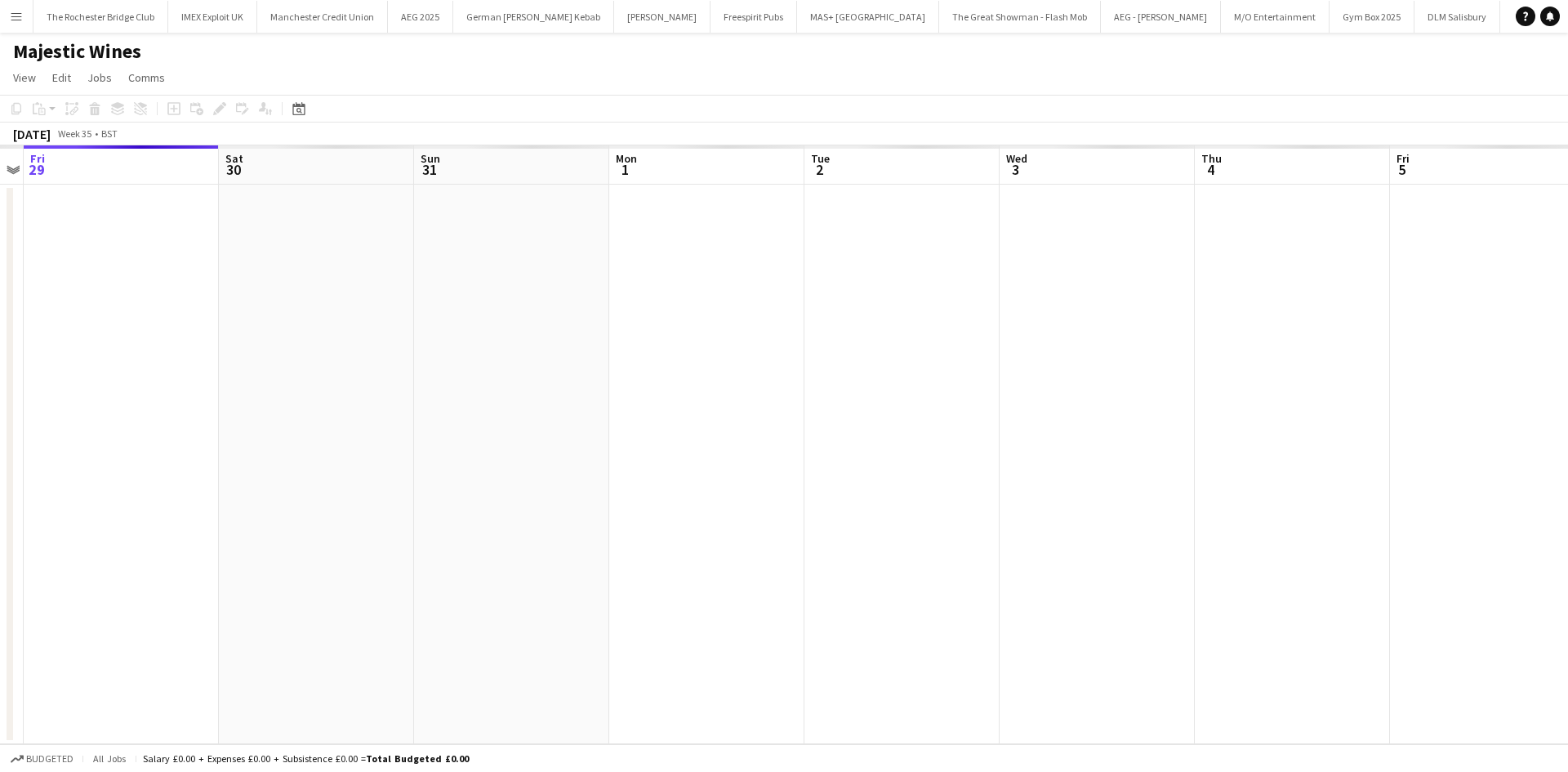
scroll to position [0, 267]
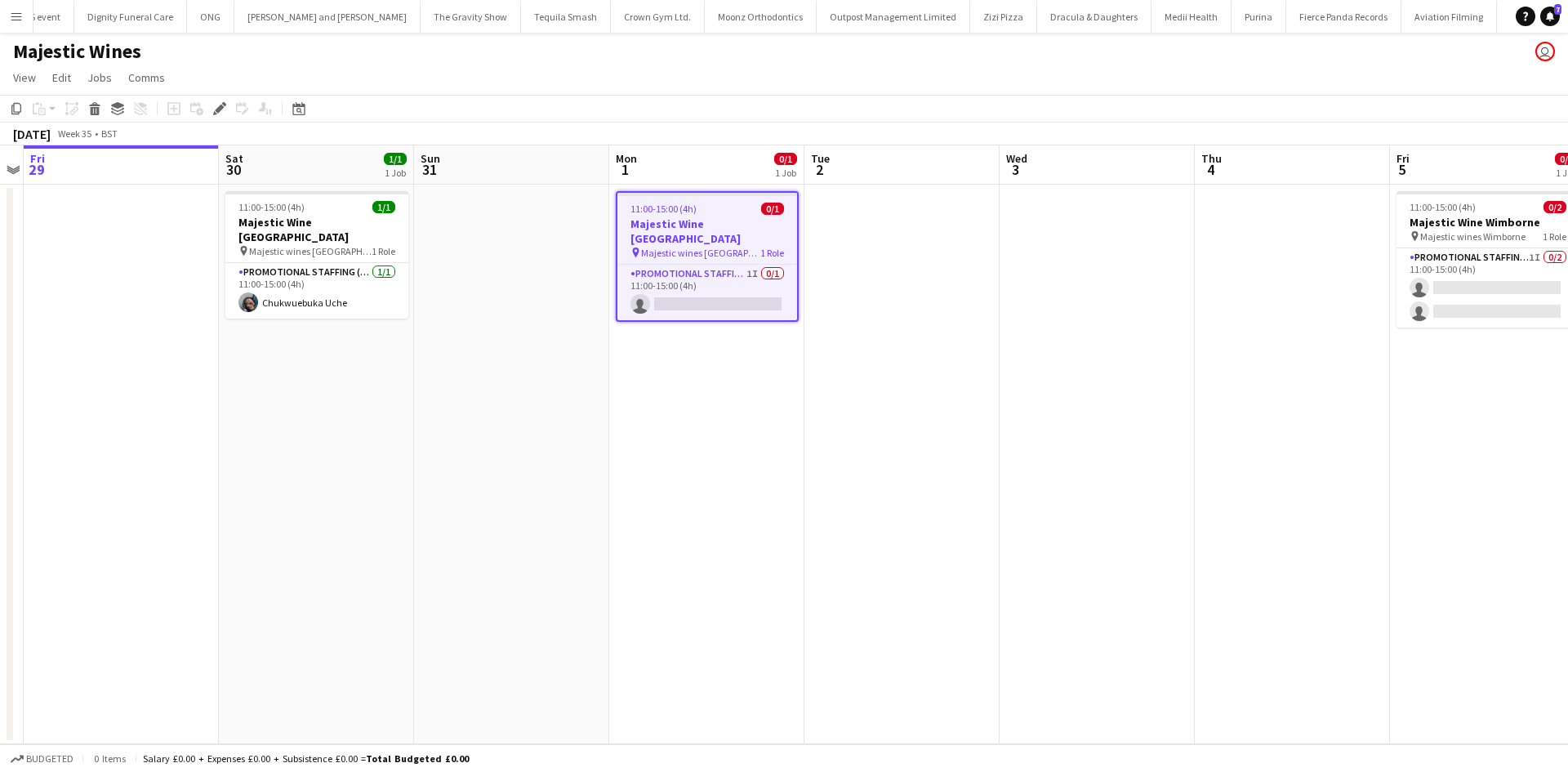
click at [215, 110] on icon "Edit" at bounding box center [219, 108] width 13 height 13
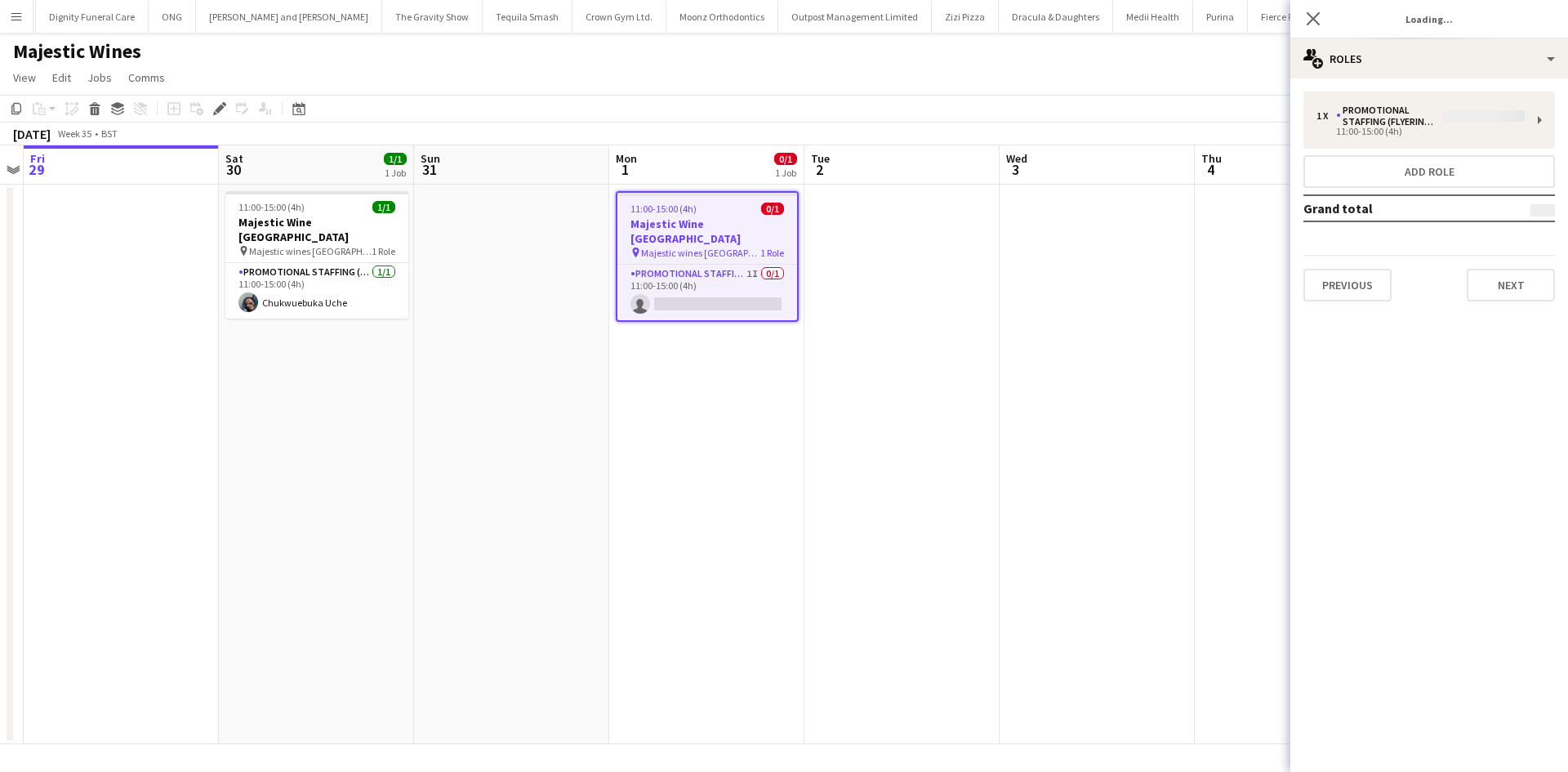
scroll to position [0, 9143]
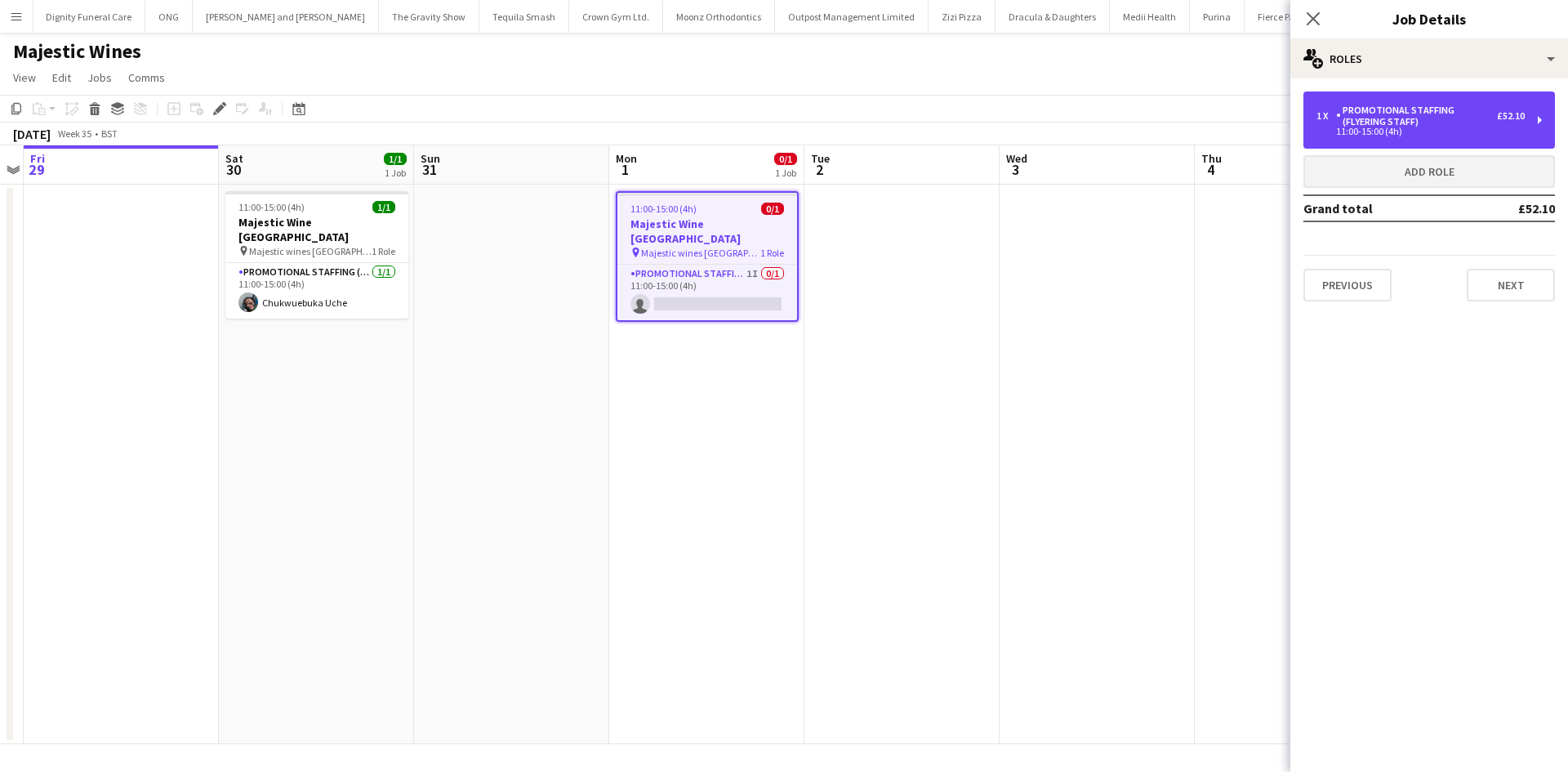
drag, startPoint x: 1446, startPoint y: 117, endPoint x: 1432, endPoint y: 159, distance: 44.3
click at [1446, 116] on div "Promotional Staffing (Flyering Staff)" at bounding box center [1416, 116] width 161 height 23
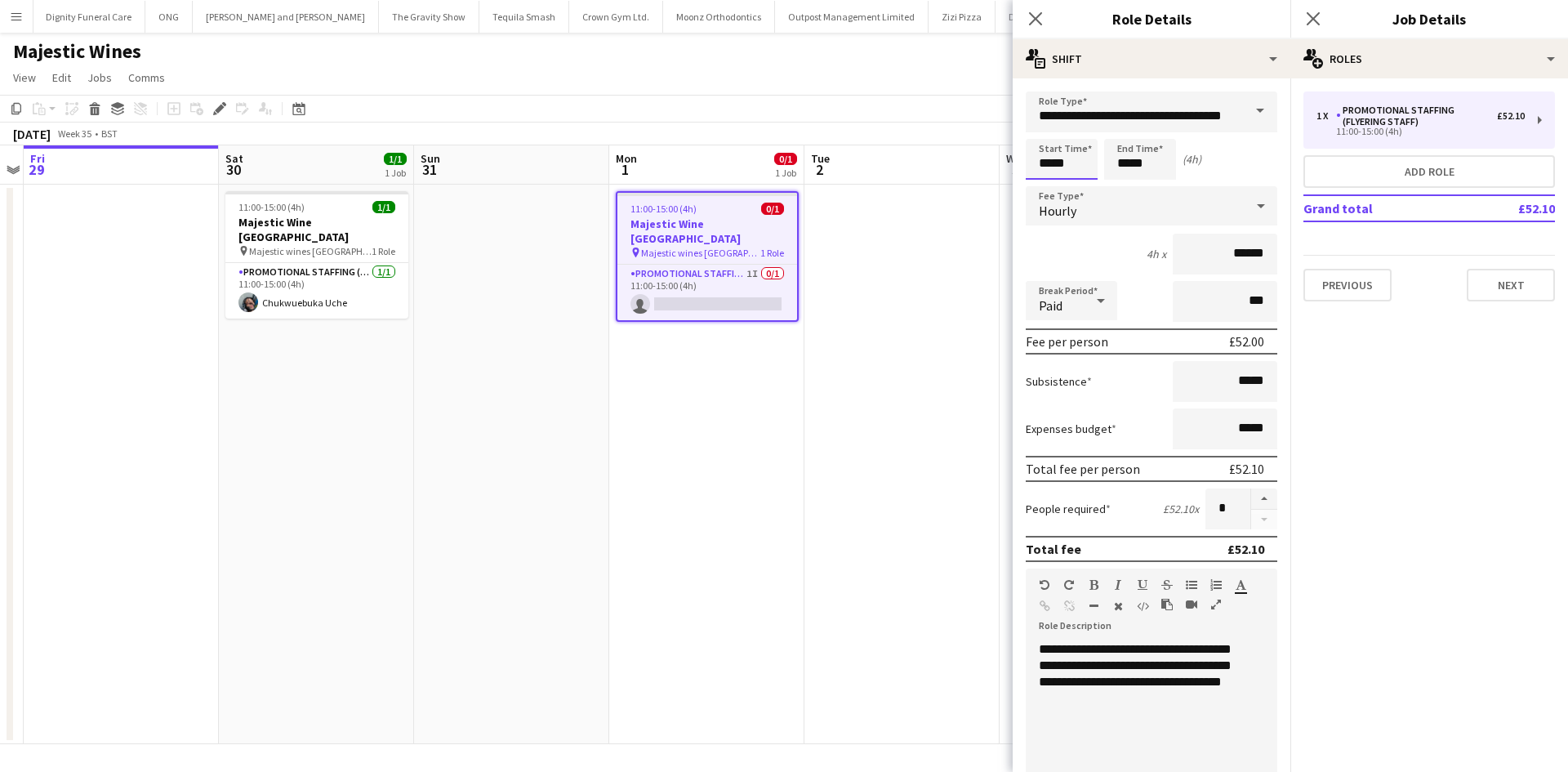
click at [1064, 160] on input "*****" at bounding box center [1061, 160] width 71 height 41
type input "*****"
click at [1043, 129] on div at bounding box center [1044, 130] width 32 height 17
click at [1130, 155] on input "*****" at bounding box center [1139, 160] width 71 height 41
type input "*****"
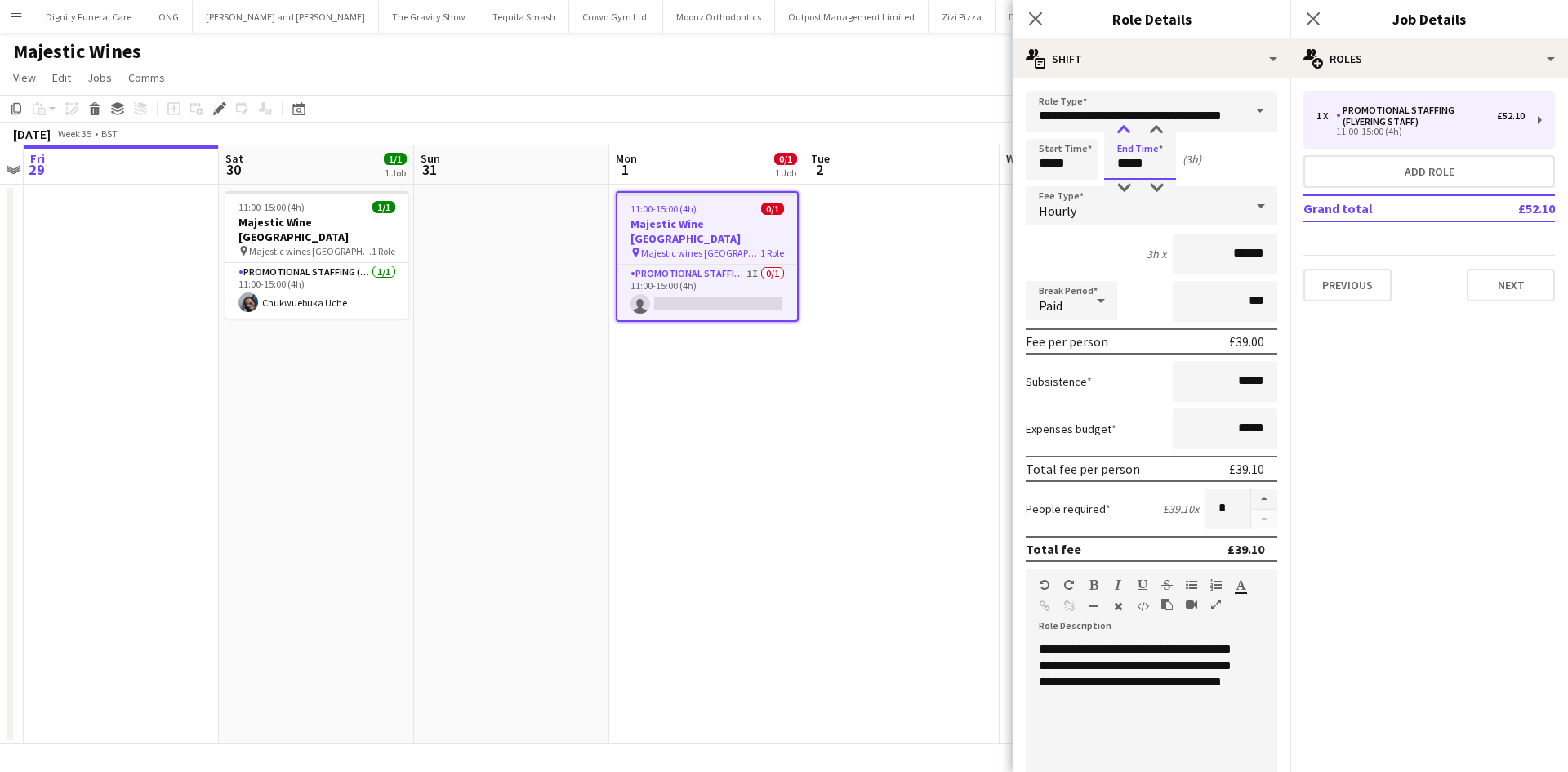
click at [1124, 126] on div at bounding box center [1122, 130] width 32 height 17
click at [1008, 337] on app-date-cell at bounding box center [1096, 463] width 195 height 559
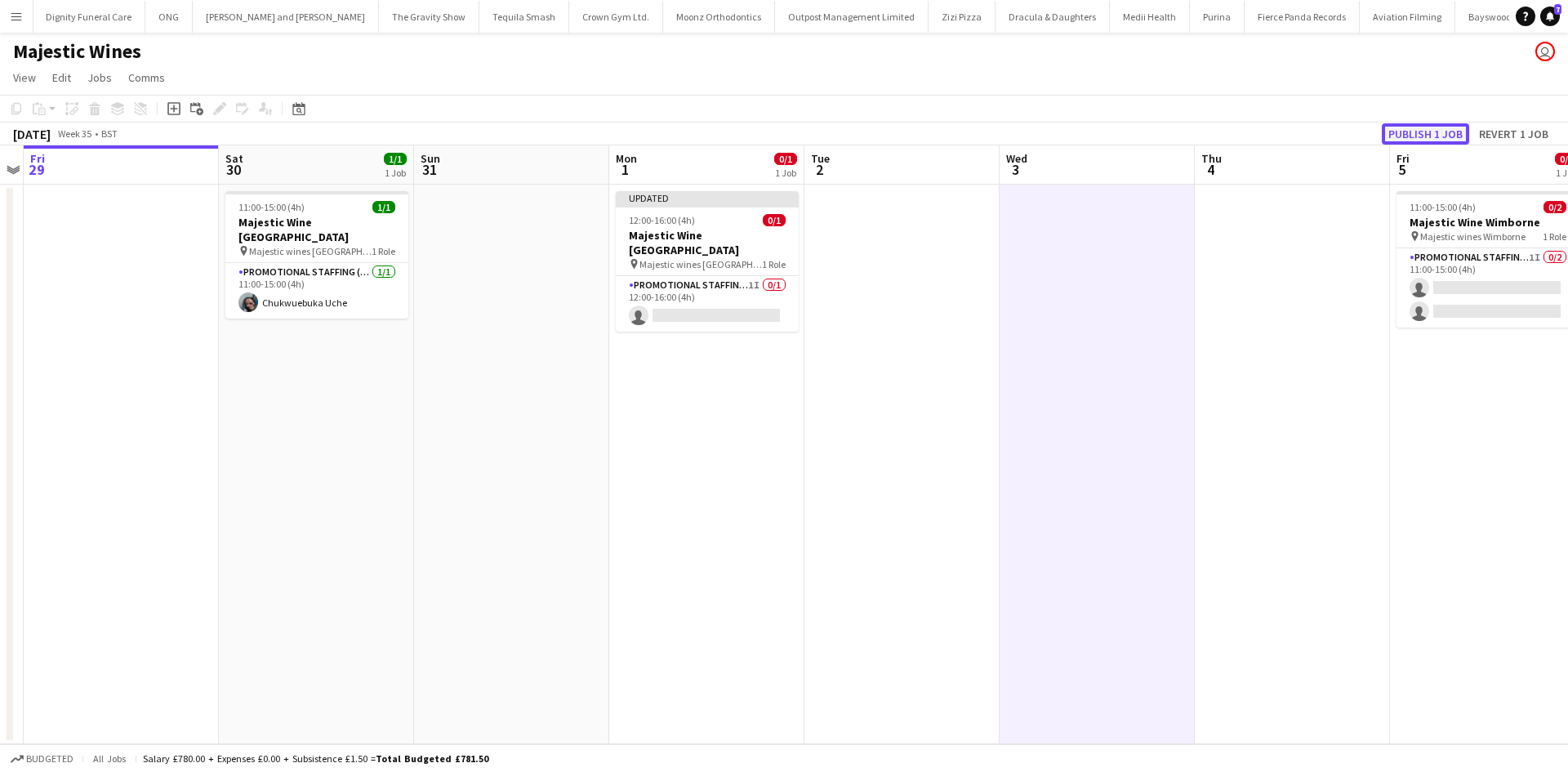
click at [1415, 139] on button "Publish 1 job" at bounding box center [1424, 134] width 87 height 22
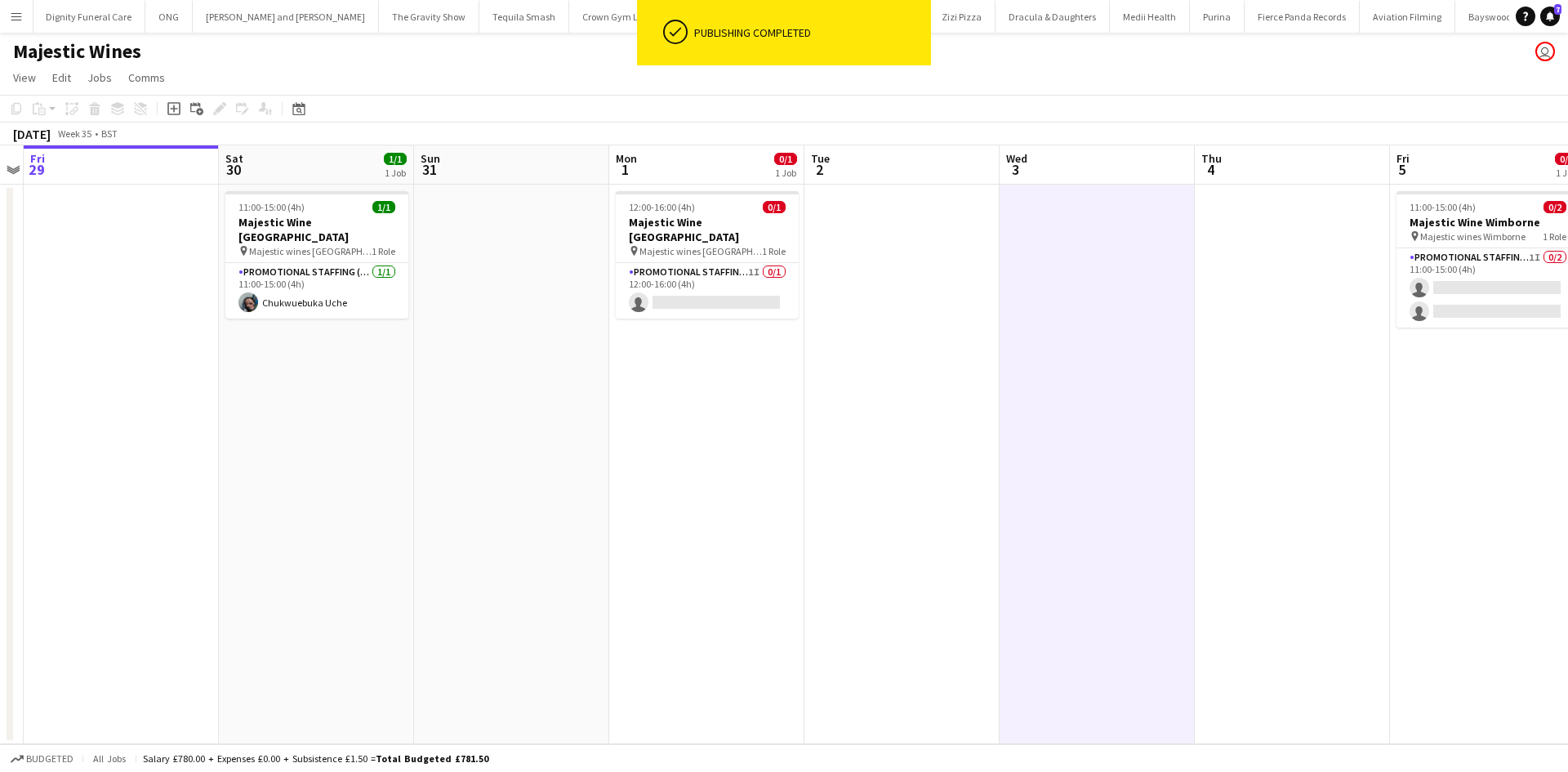
drag, startPoint x: 718, startPoint y: 292, endPoint x: 955, endPoint y: 329, distance: 239.9
click at [718, 292] on app-card-role "Promotional Staffing (Flyering Staff) 1I 0/1 12:00-16:00 (4h) single-neutral-ac…" at bounding box center [707, 290] width 183 height 56
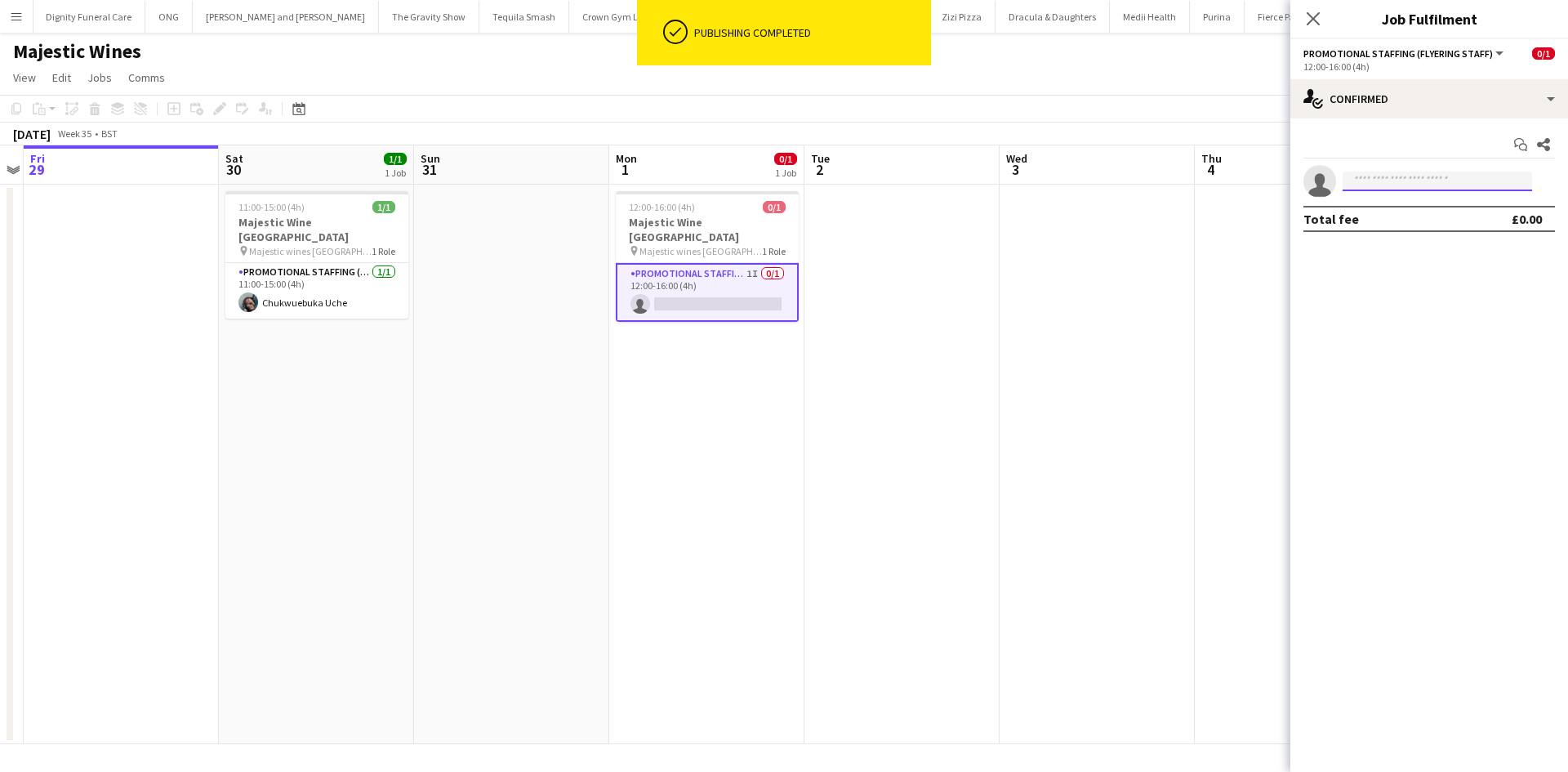
click at [1447, 187] on input at bounding box center [1436, 181] width 189 height 20
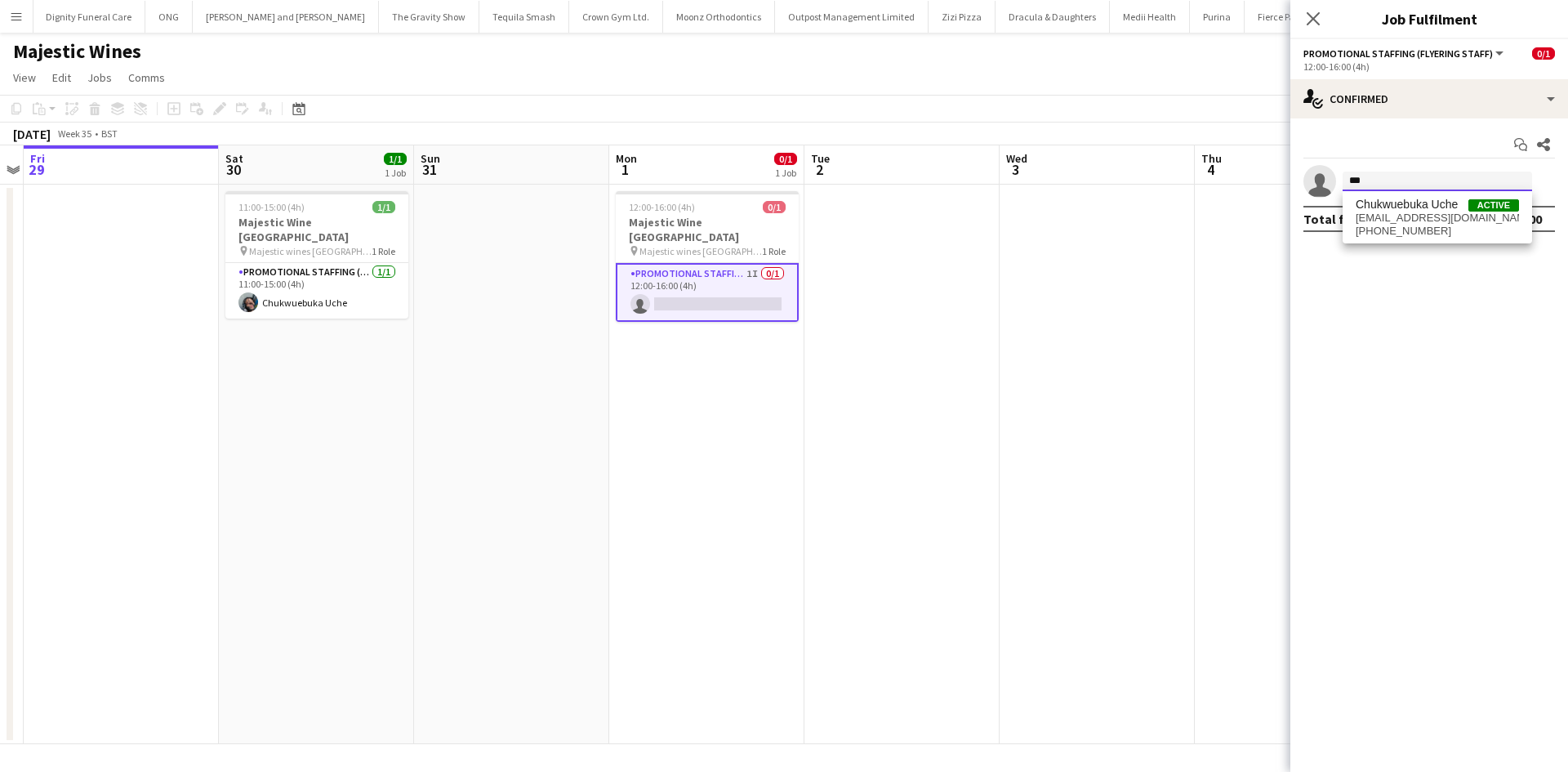
type input "***"
click at [1429, 228] on span "[PHONE_NUMBER]" at bounding box center [1437, 230] width 164 height 13
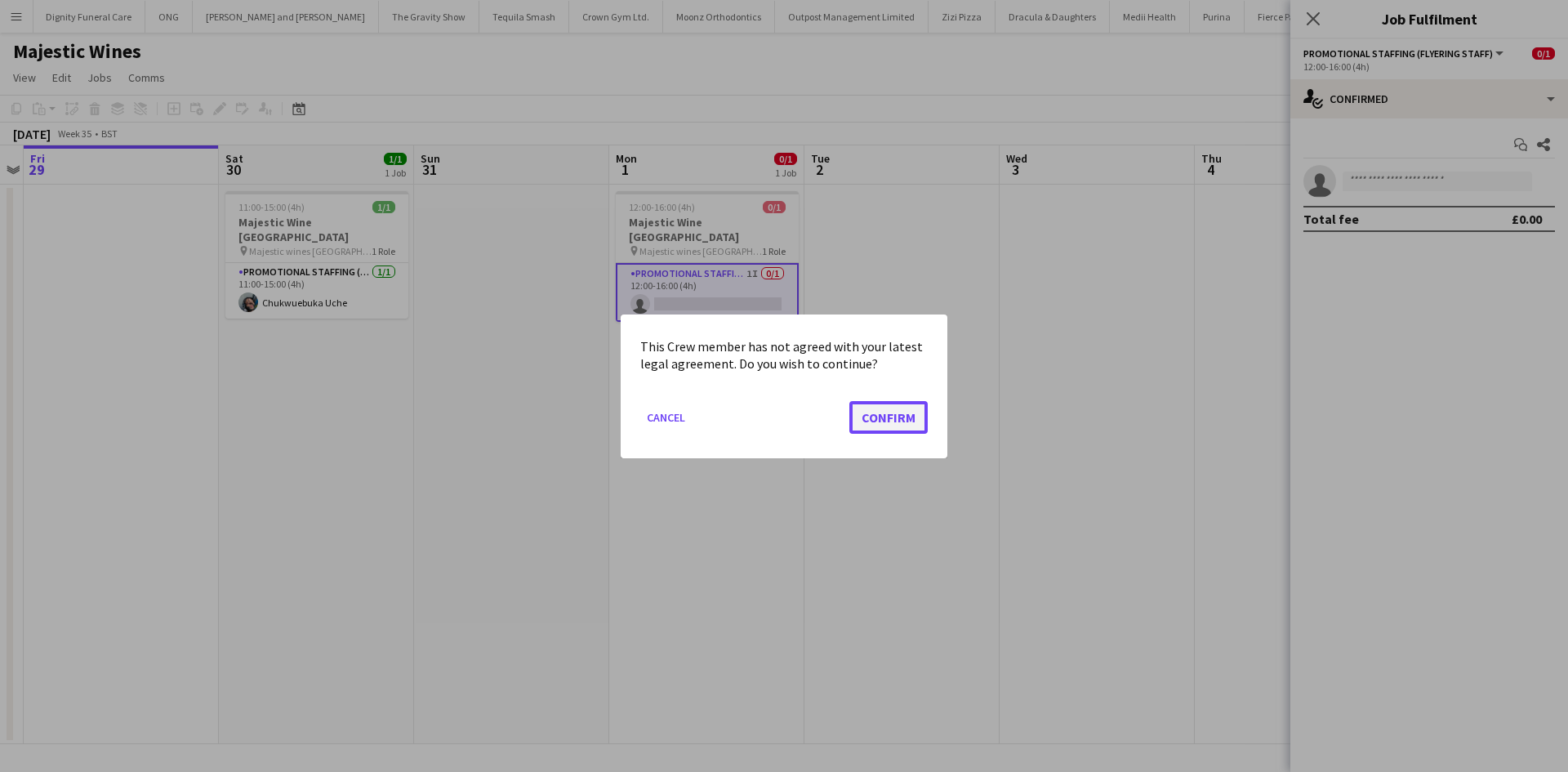
click at [890, 401] on button "Confirm" at bounding box center [888, 415] width 78 height 32
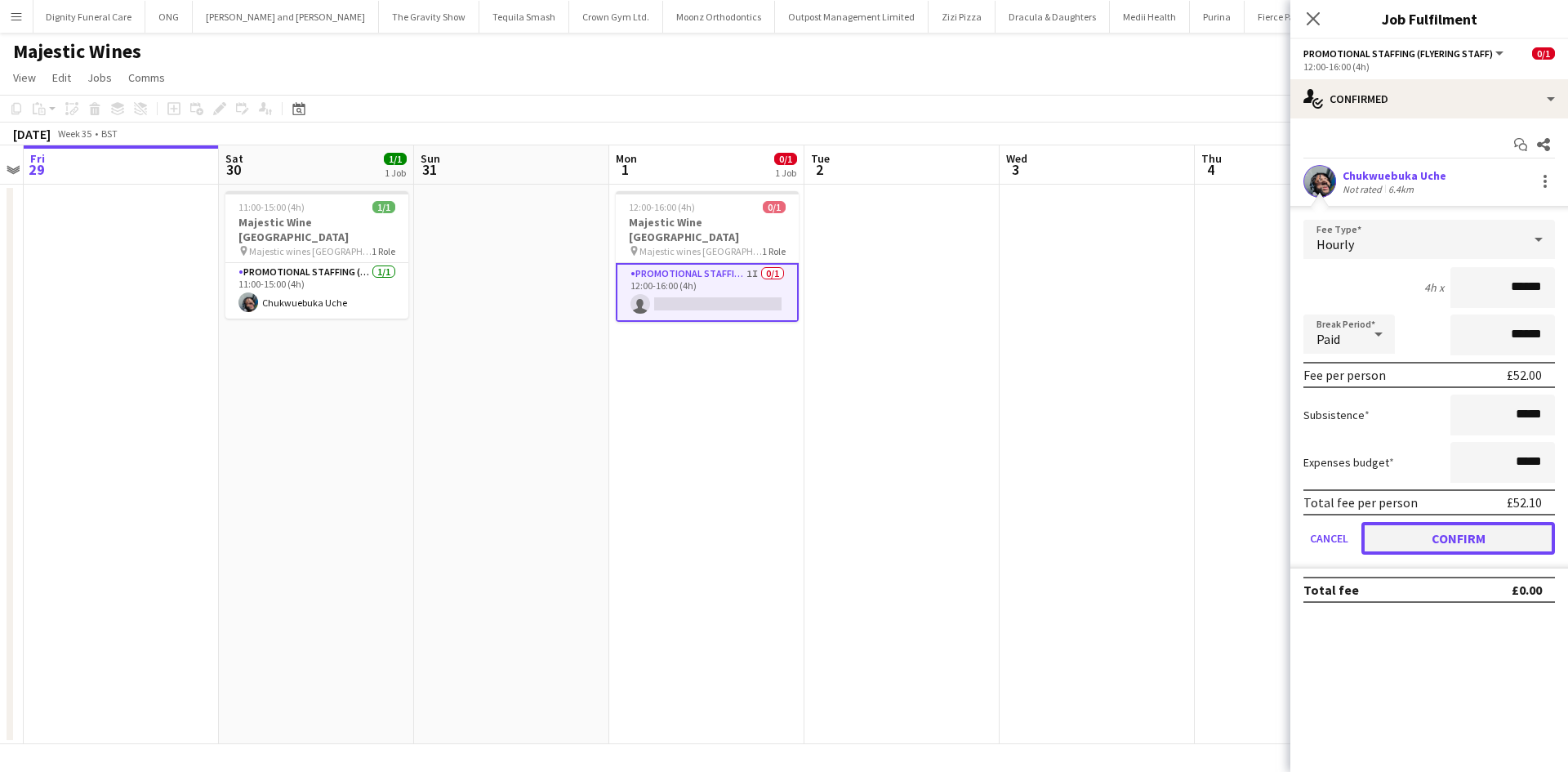
click at [1495, 552] on button "Confirm" at bounding box center [1458, 538] width 194 height 32
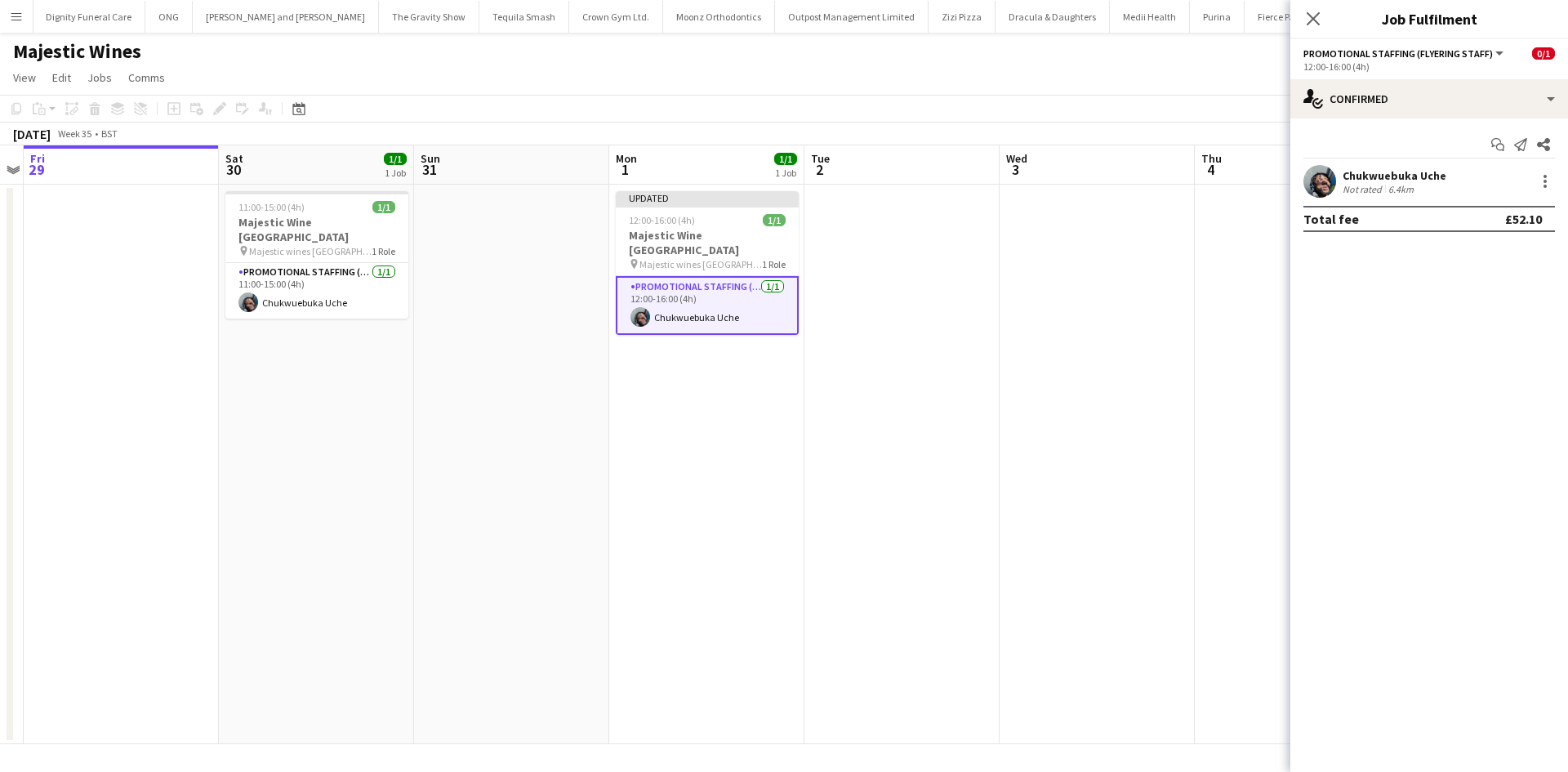
drag, startPoint x: 1068, startPoint y: 395, endPoint x: 1190, endPoint y: 304, distance: 152.2
click at [1068, 392] on app-date-cell at bounding box center [1096, 463] width 195 height 559
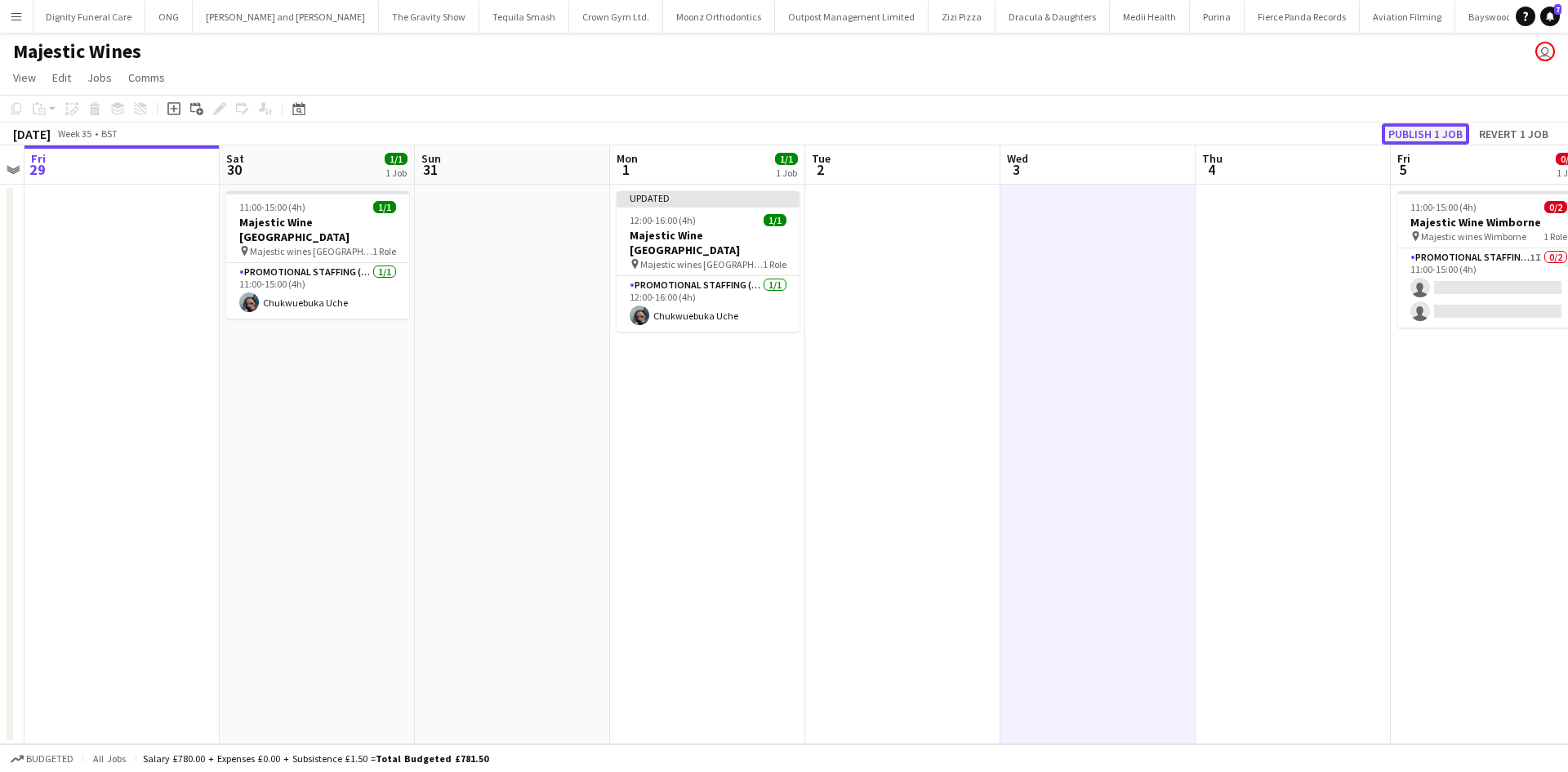
click at [1405, 141] on button "Publish 1 job" at bounding box center [1424, 134] width 87 height 22
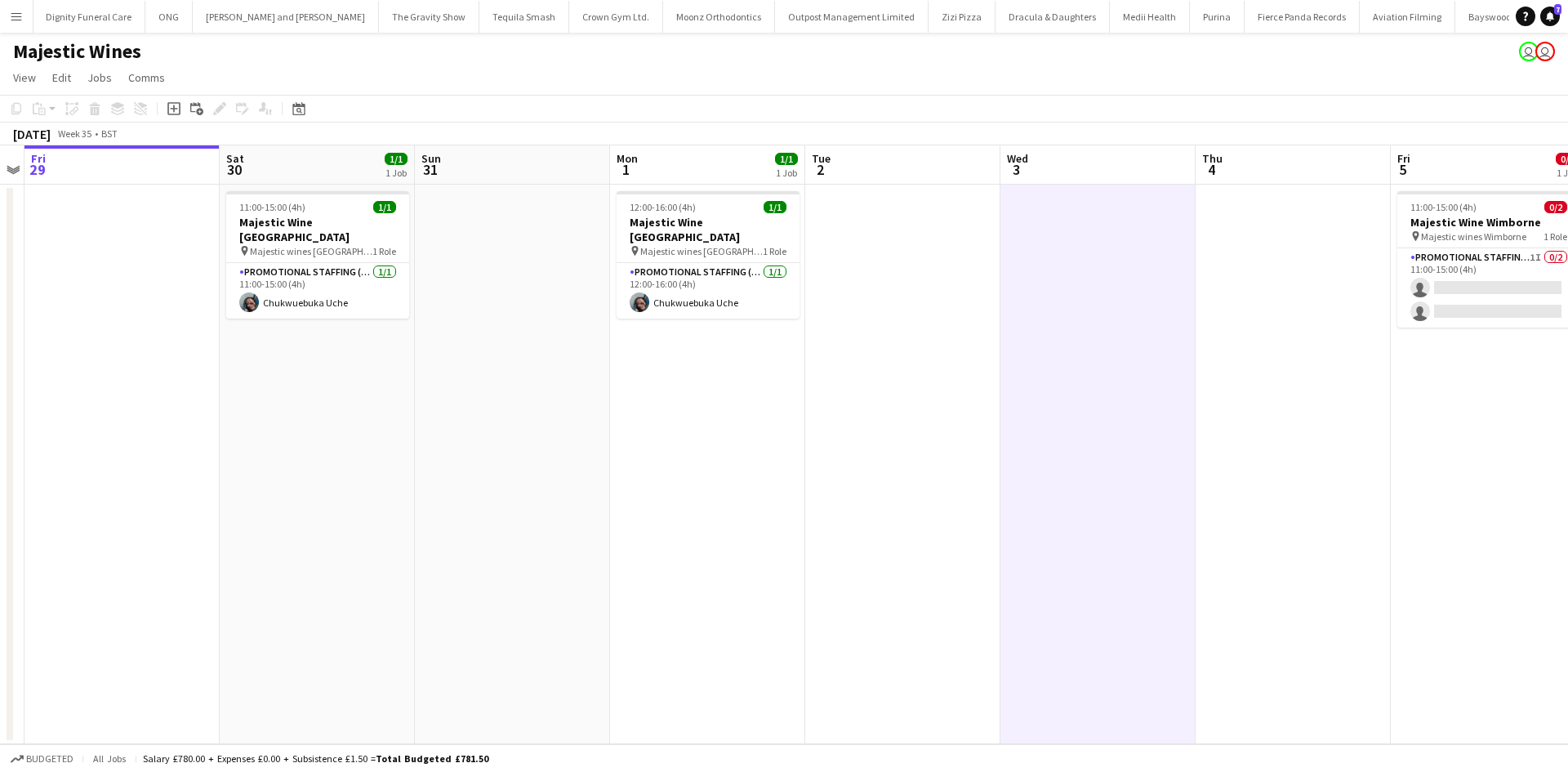
drag, startPoint x: 671, startPoint y: 517, endPoint x: 508, endPoint y: 265, distance: 300.1
click at [671, 517] on app-date-cell "12:00-16:00 (4h) 1/1 Majestic Wine Christchurch pin Majestic wines Christchurch…" at bounding box center [707, 463] width 195 height 559
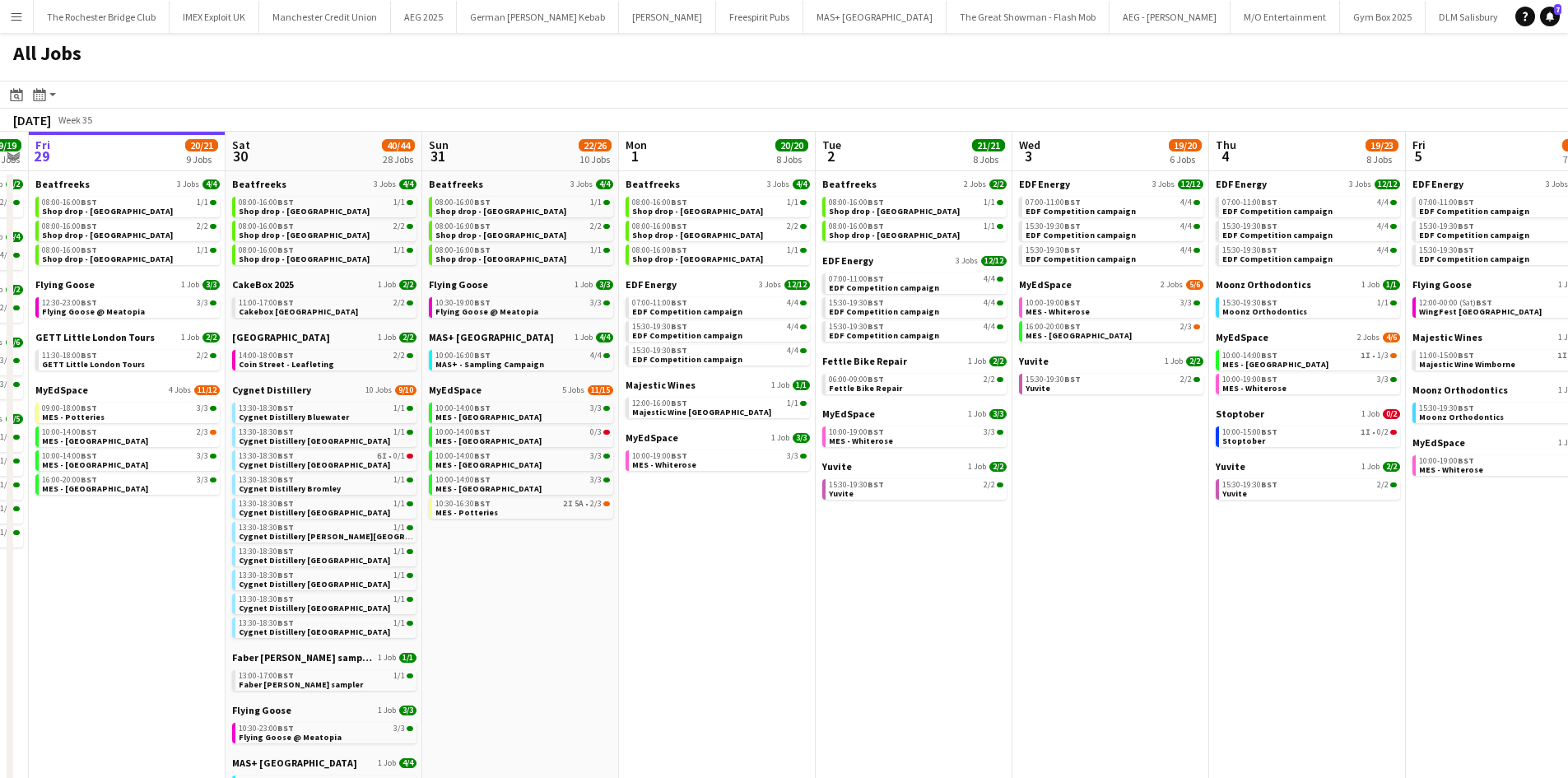
drag, startPoint x: 1326, startPoint y: 617, endPoint x: 820, endPoint y: 629, distance: 506.1
click at [828, 626] on app-calendar-viewport "Tue 26 22/24 14 Jobs Wed 27 14/15 6 Jobs Thu 28 19/19 10 Jobs Fri 29 20/21 9 Jo…" at bounding box center [784, 697] width 1568 height 1131
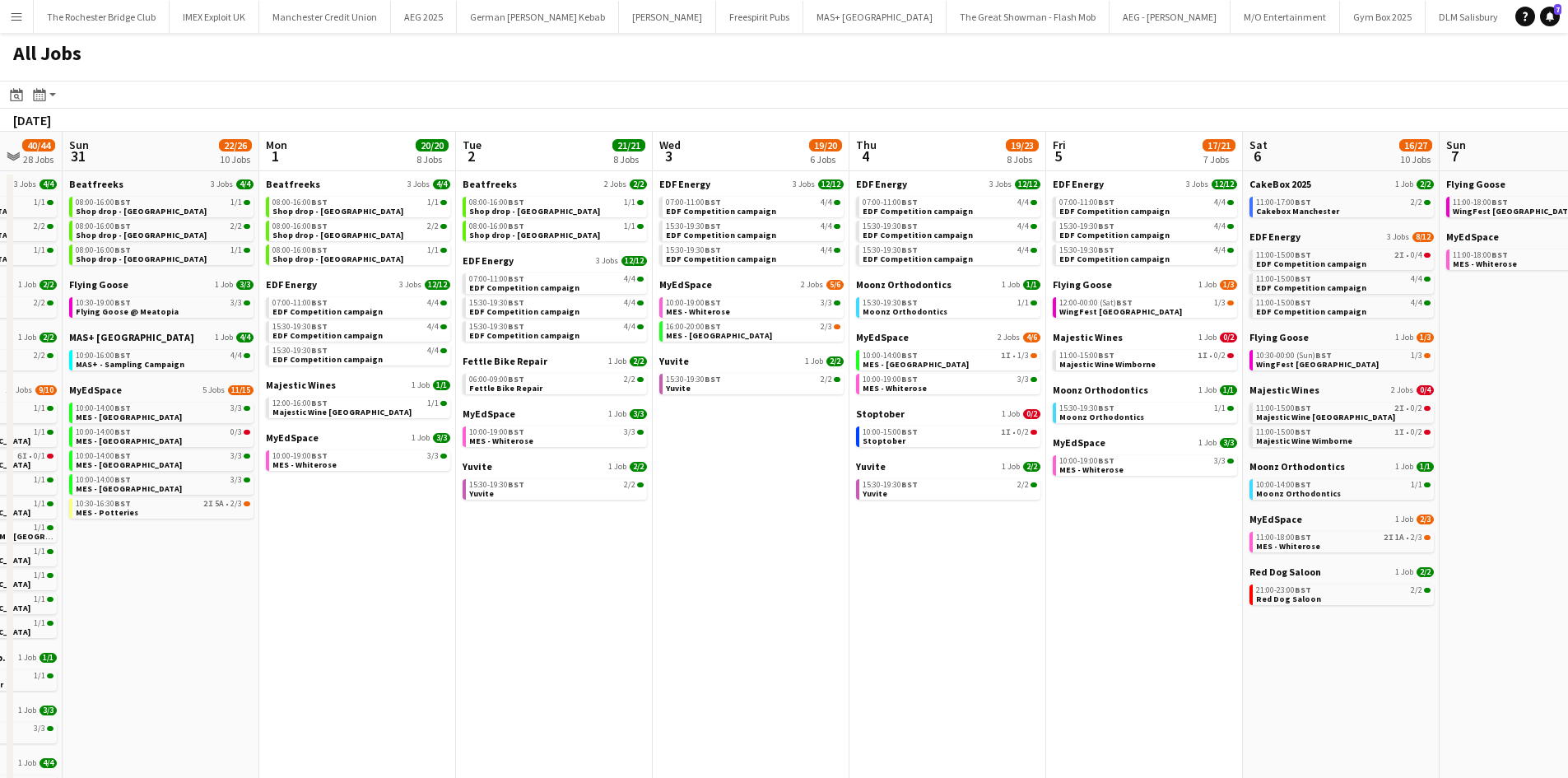
click at [565, 586] on app-all-jobs "All Jobs Date picker AUG 2025 AUG 2025 Monday M Tuesday T Wednesday W Thursday …" at bounding box center [784, 648] width 1568 height 1230
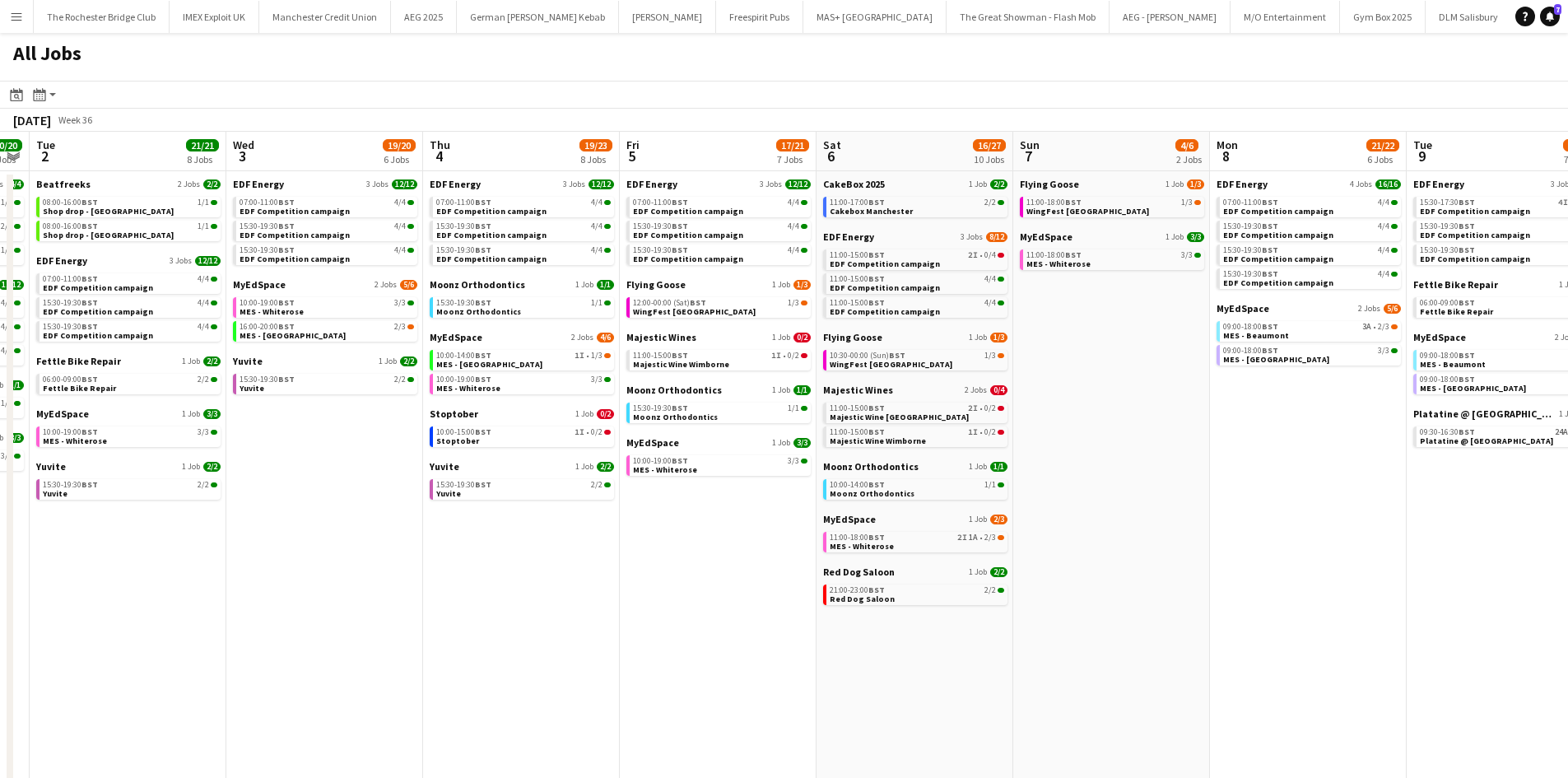
drag, startPoint x: 1411, startPoint y: 552, endPoint x: 974, endPoint y: 558, distance: 437.0
click at [972, 559] on app-calendar-viewport "Sat 30 40/44 28 Jobs Sun 31 22/26 10 Jobs Mon 1 20/20 8 Jobs Tue 2 21/21 8 Jobs…" at bounding box center [784, 697] width 1568 height 1131
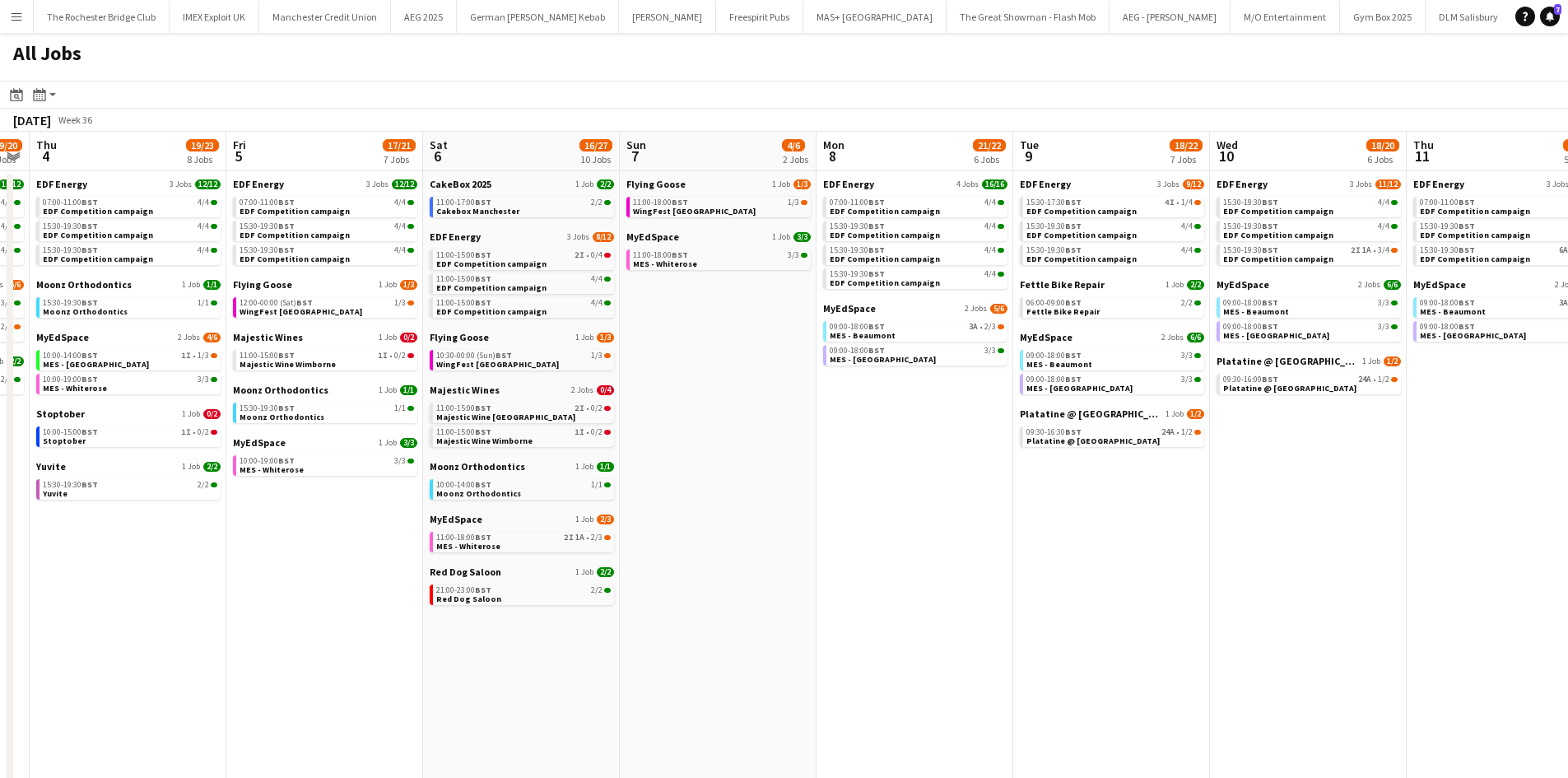
scroll to position [0, 565]
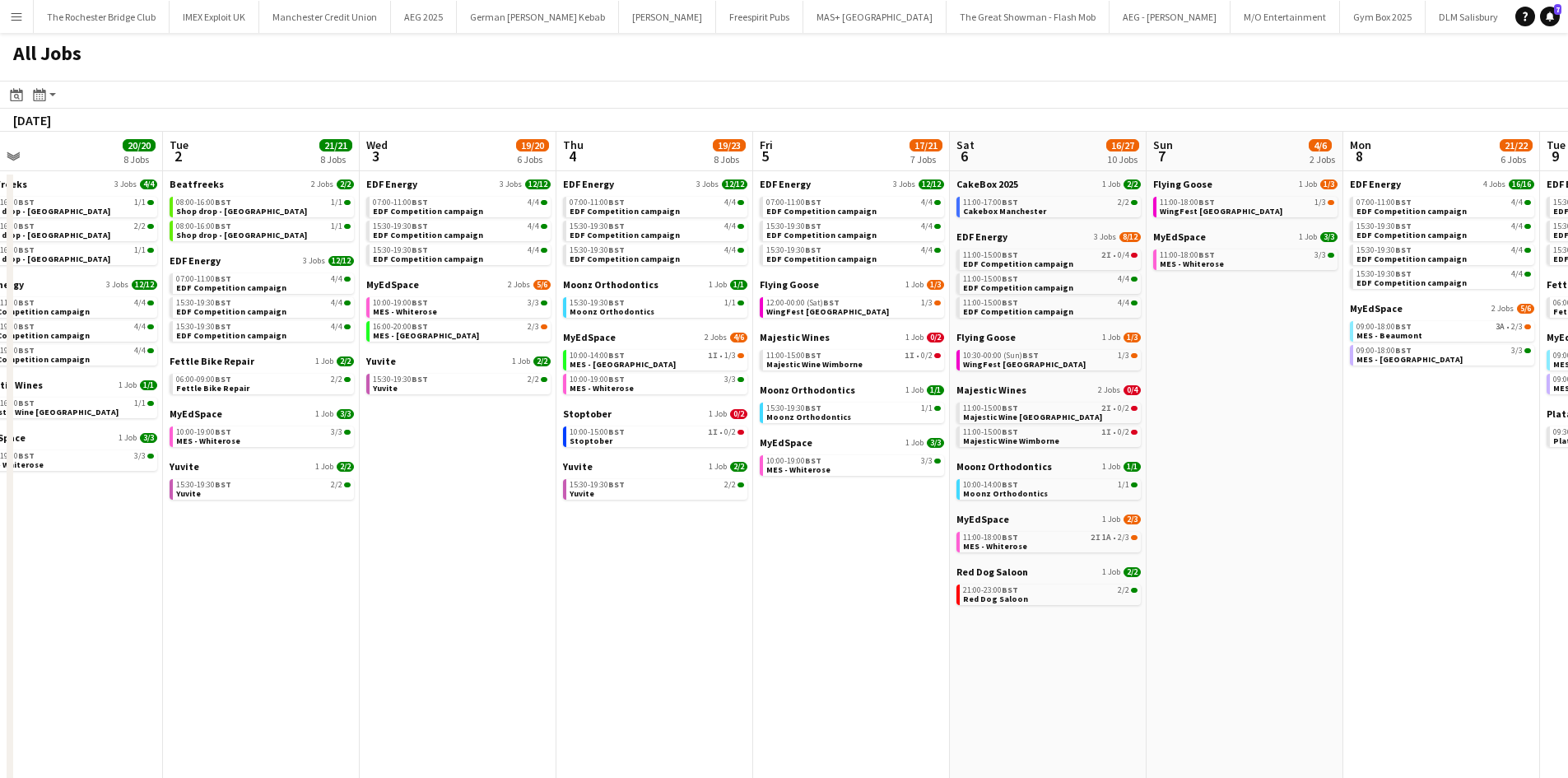
drag, startPoint x: 353, startPoint y: 611, endPoint x: 1435, endPoint y: 676, distance: 1084.0
click at [1444, 676] on app-calendar-viewport "Sat 30 40/44 28 Jobs Sun 31 22/26 10 Jobs Mon 1 20/20 8 Jobs Tue 2 21/21 8 Jobs…" at bounding box center [784, 697] width 1568 height 1131
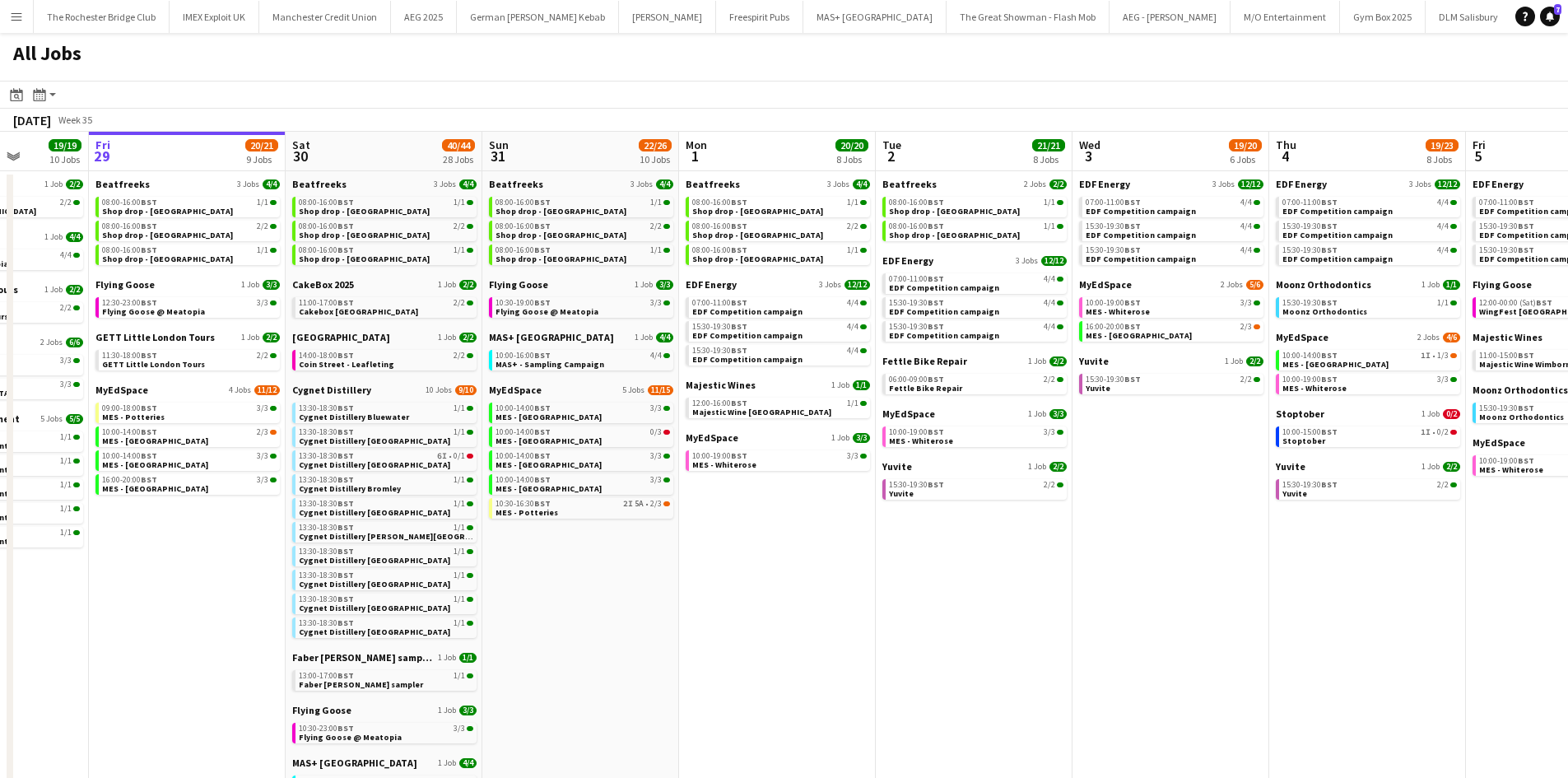
drag, startPoint x: 705, startPoint y: 670, endPoint x: 1053, endPoint y: 670, distance: 348.0
click at [1053, 670] on app-calendar-viewport "Wed 27 14/15 6 Jobs Thu 28 19/19 10 Jobs Fri 29 20/21 9 Jobs Sat 30 40/44 28 Jo…" at bounding box center [784, 697] width 1568 height 1131
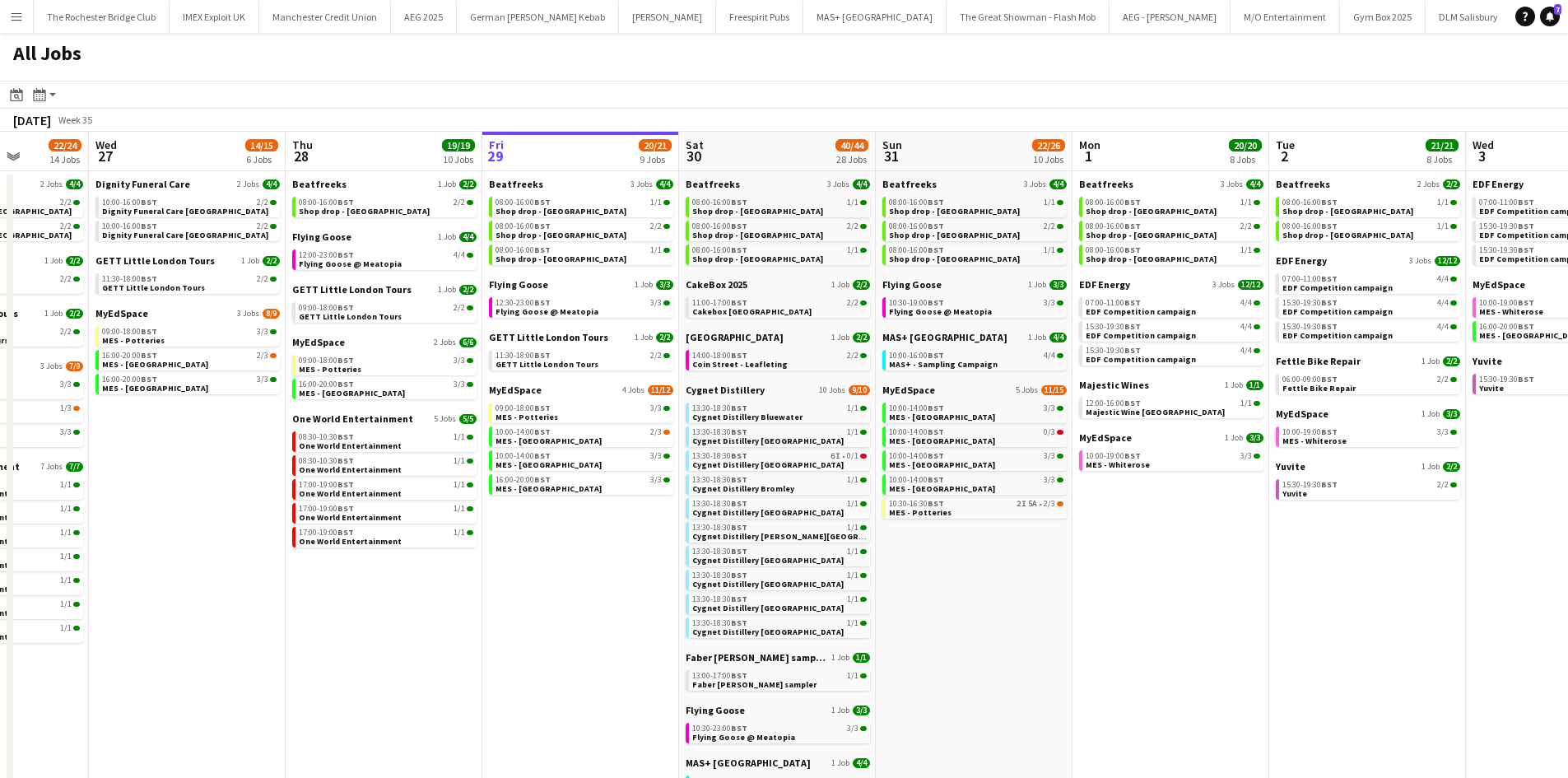
scroll to position [0, 482]
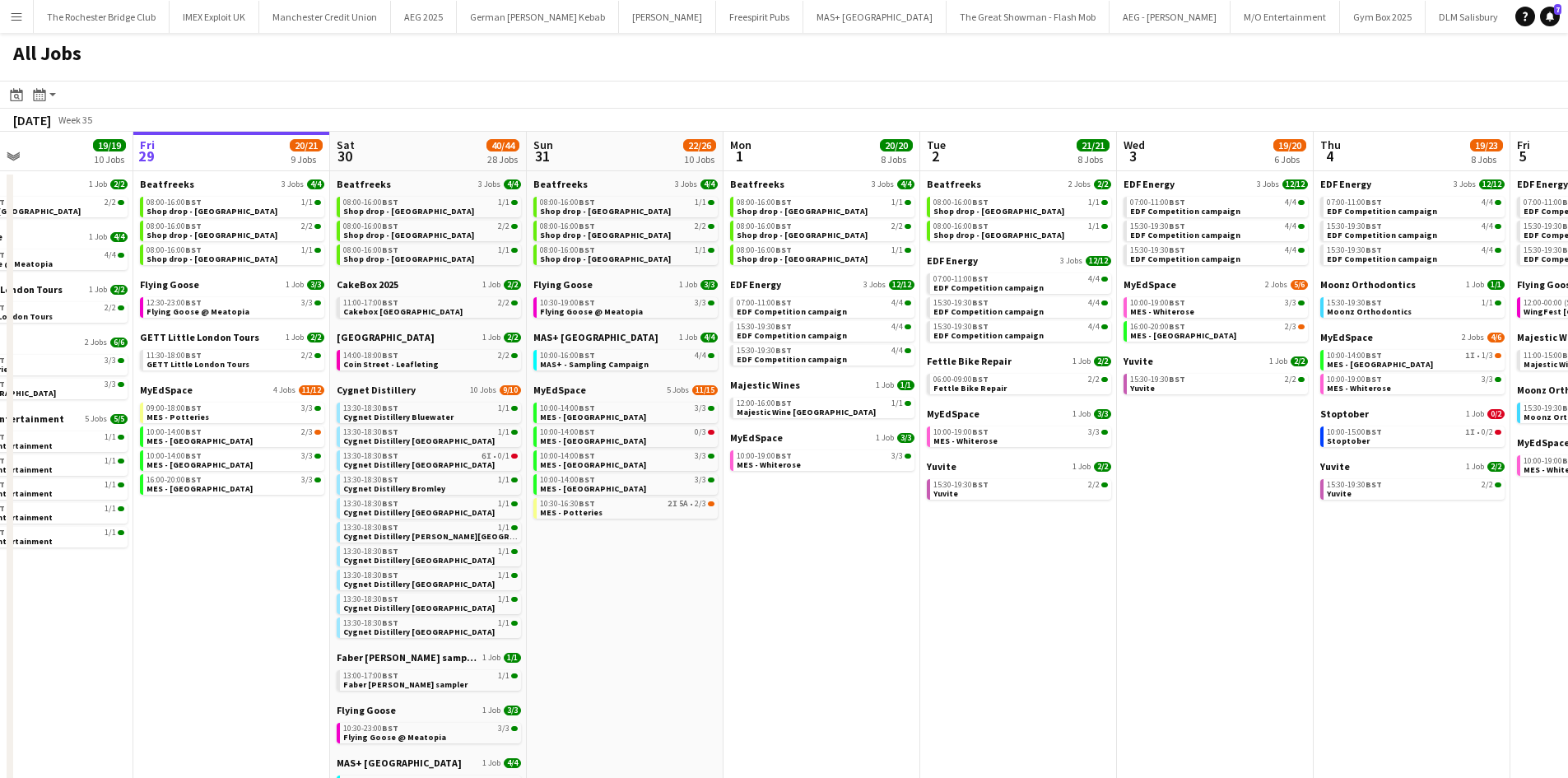
drag, startPoint x: 1308, startPoint y: 627, endPoint x: 1136, endPoint y: 633, distance: 172.1
click at [1136, 633] on app-calendar-viewport "Mon 25 8/10 5 Jobs Tue 26 22/24 14 Jobs Wed 27 14/15 6 Jobs Thu 28 19/19 10 Job…" at bounding box center [784, 697] width 1568 height 1131
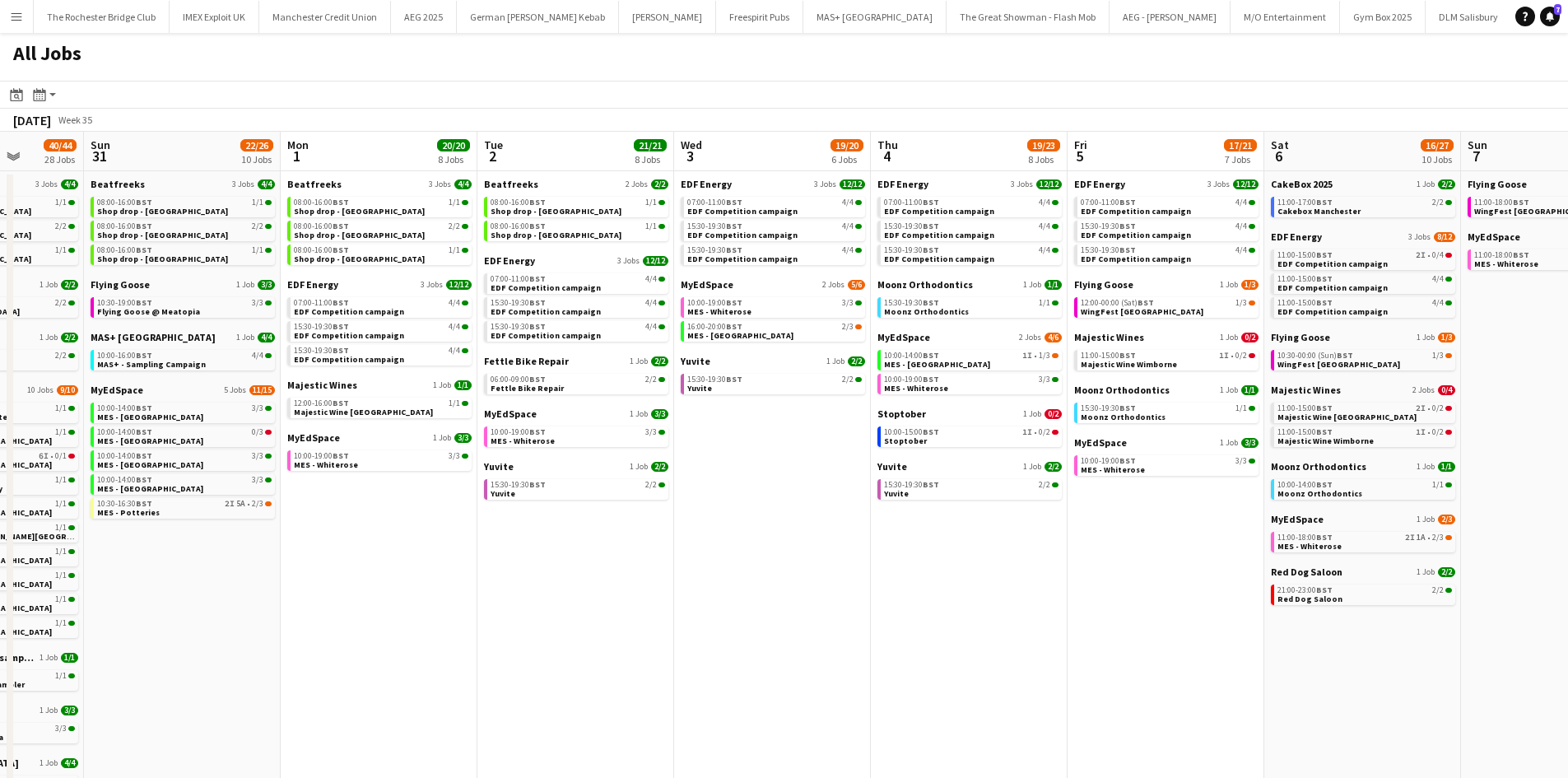
drag, startPoint x: 1095, startPoint y: 574, endPoint x: 639, endPoint y: 527, distance: 458.4
click at [639, 527] on app-calendar-viewport "Wed 27 14/15 6 Jobs Thu 28 19/19 10 Jobs Fri 29 20/21 9 Jobs Sat 30 40/44 28 Jo…" at bounding box center [784, 697] width 1568 height 1131
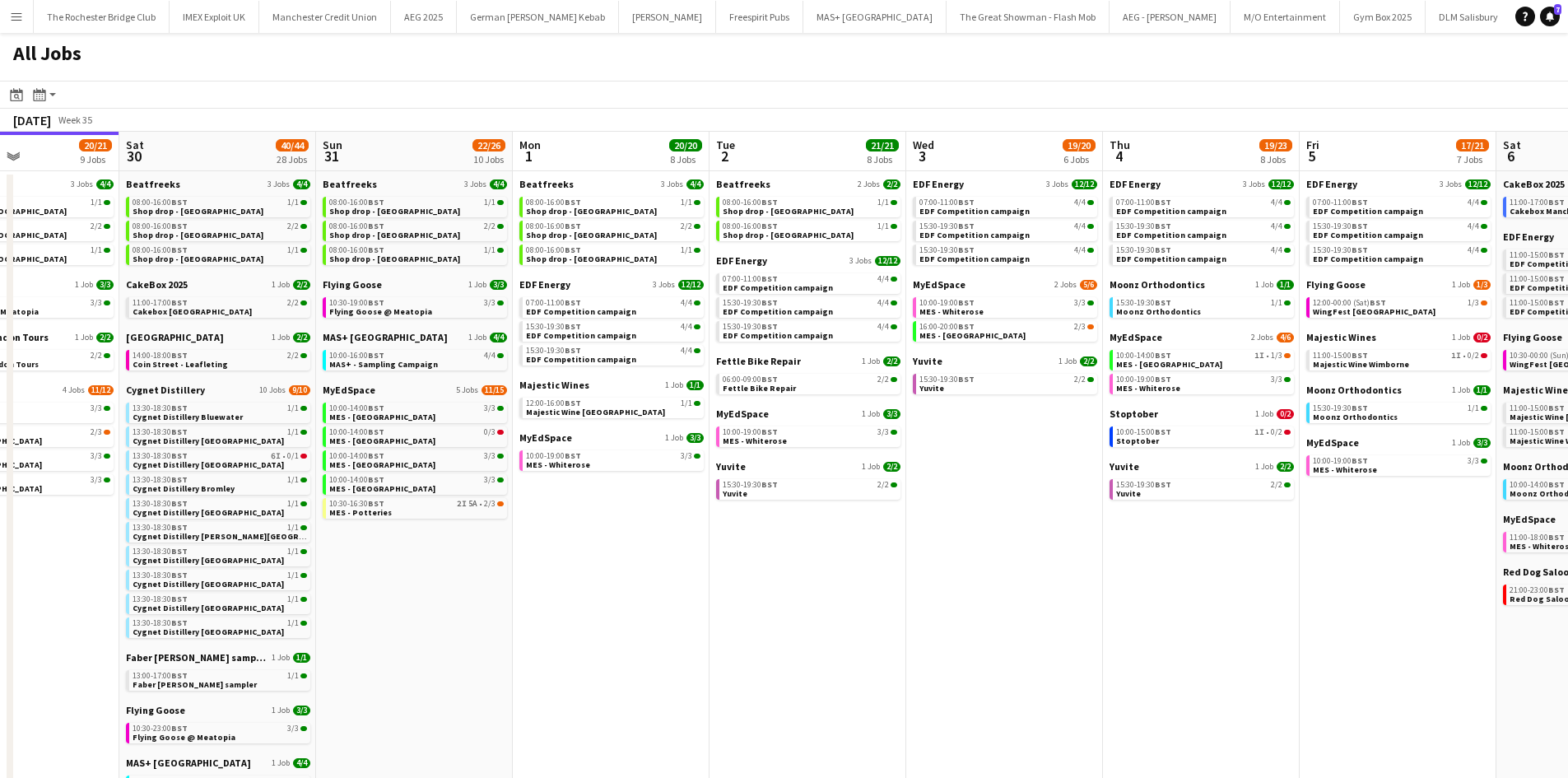
drag, startPoint x: 1122, startPoint y: 661, endPoint x: 975, endPoint y: 627, distance: 150.9
click at [975, 627] on app-calendar-viewport "Wed 27 14/15 6 Jobs Thu 28 19/19 10 Jobs Fri 29 20/21 9 Jobs Sat 30 40/44 28 Jo…" at bounding box center [784, 697] width 1568 height 1131
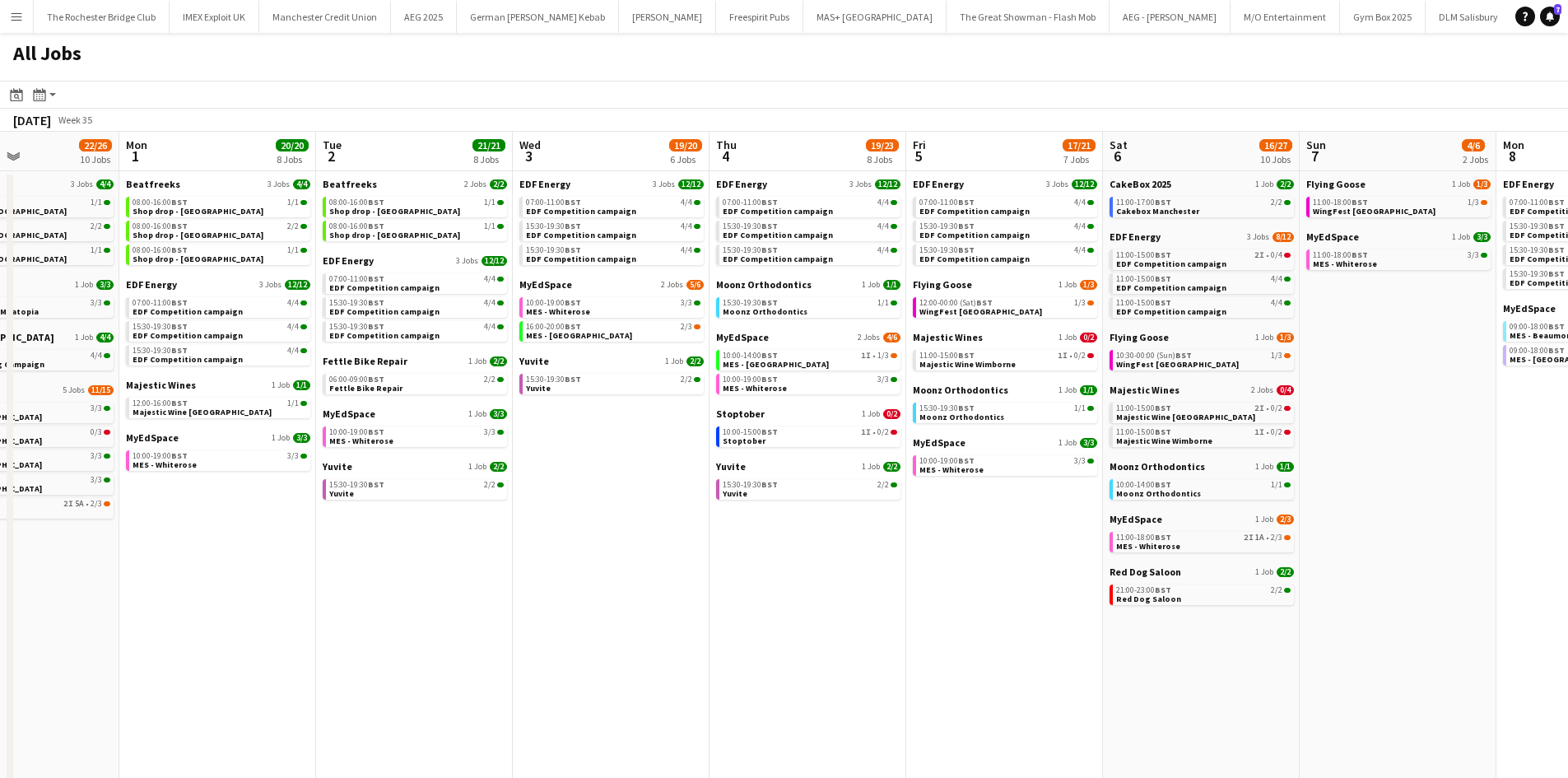
scroll to position [0, 472]
click at [1186, 415] on span "Majestic Wine Christchurch" at bounding box center [1184, 417] width 139 height 11
drag, startPoint x: 323, startPoint y: 516, endPoint x: 606, endPoint y: 466, distance: 287.4
click at [651, 468] on app-calendar-viewport "Fri 29 20/21 9 Jobs Sat 30 40/44 28 Jobs Sun 31 22/26 10 Jobs Mon 1 20/20 8 Job…" at bounding box center [784, 697] width 1568 height 1131
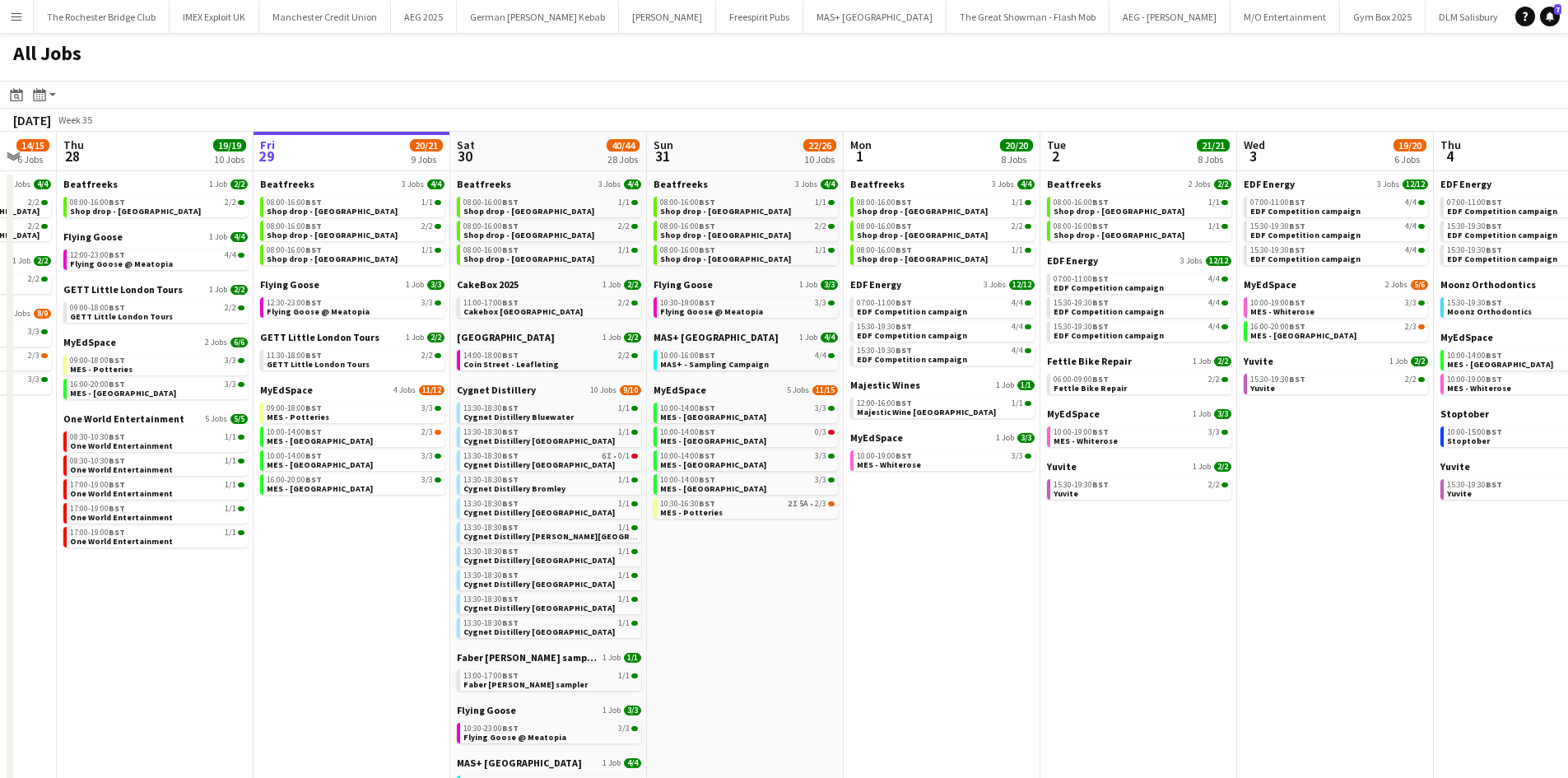
drag, startPoint x: 155, startPoint y: 514, endPoint x: 461, endPoint y: 504, distance: 306.2
click at [461, 504] on app-calendar-viewport "Tue 26 22/24 14 Jobs Wed 27 14/15 6 Jobs Thu 28 19/19 10 Jobs Fri 29 20/21 9 Jo…" at bounding box center [784, 697] width 1568 height 1131
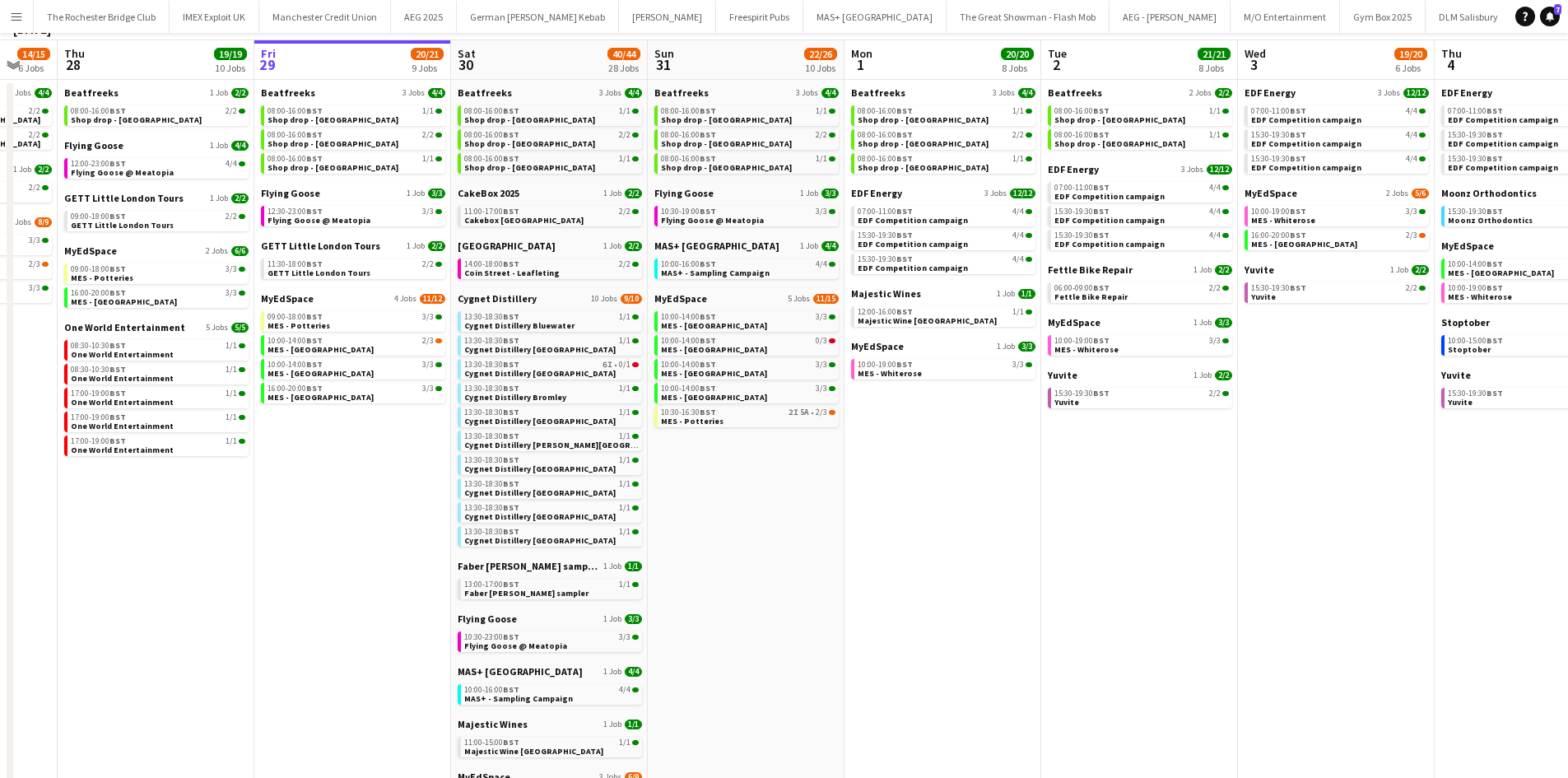
scroll to position [0, 0]
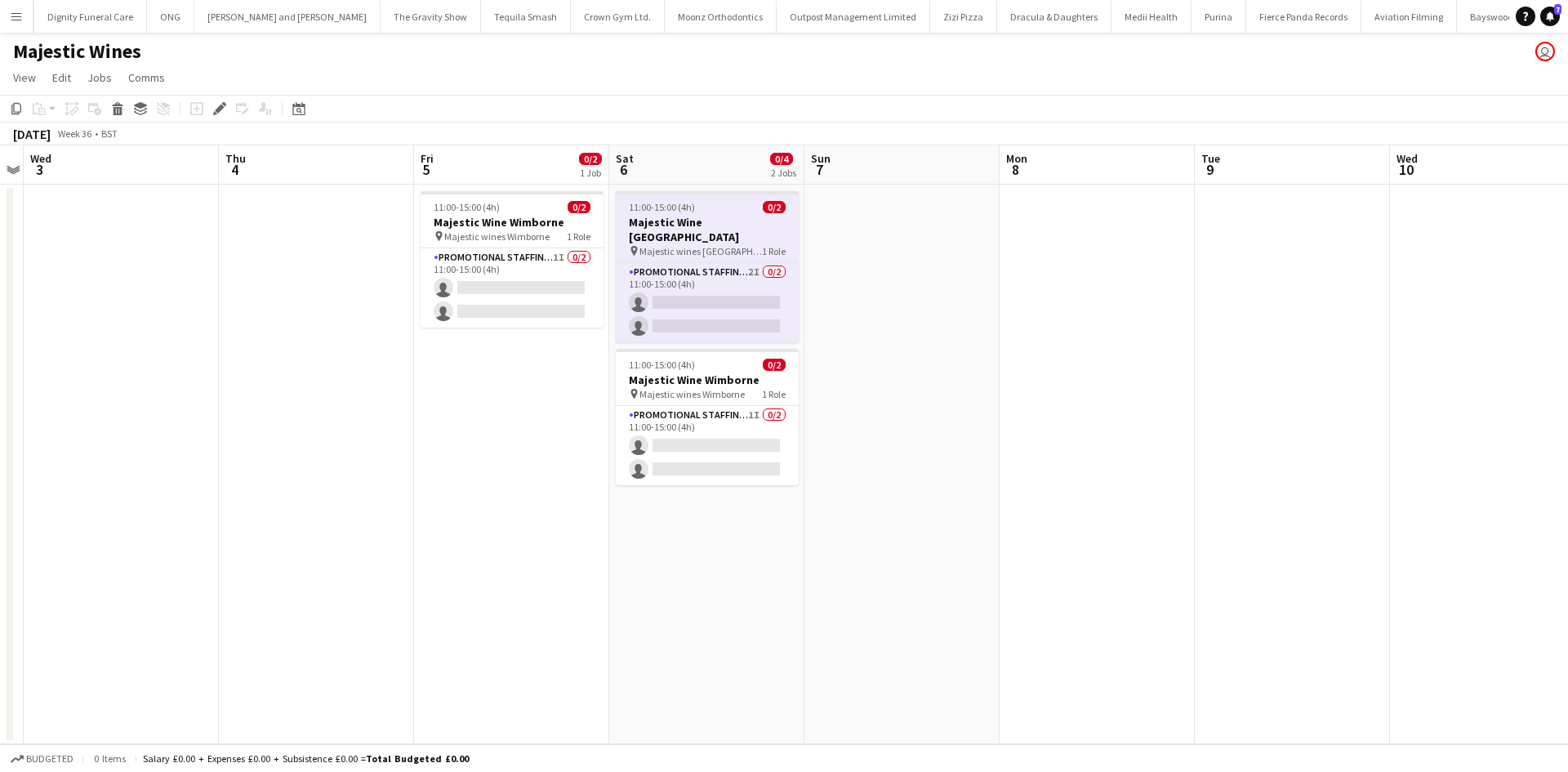
scroll to position [0, 9143]
click at [674, 277] on app-card-role "Promotional Staffing (Flyering Staff) 2I 0/2 11:00-15:00 (4h) single-neutral-ac…" at bounding box center [707, 302] width 183 height 79
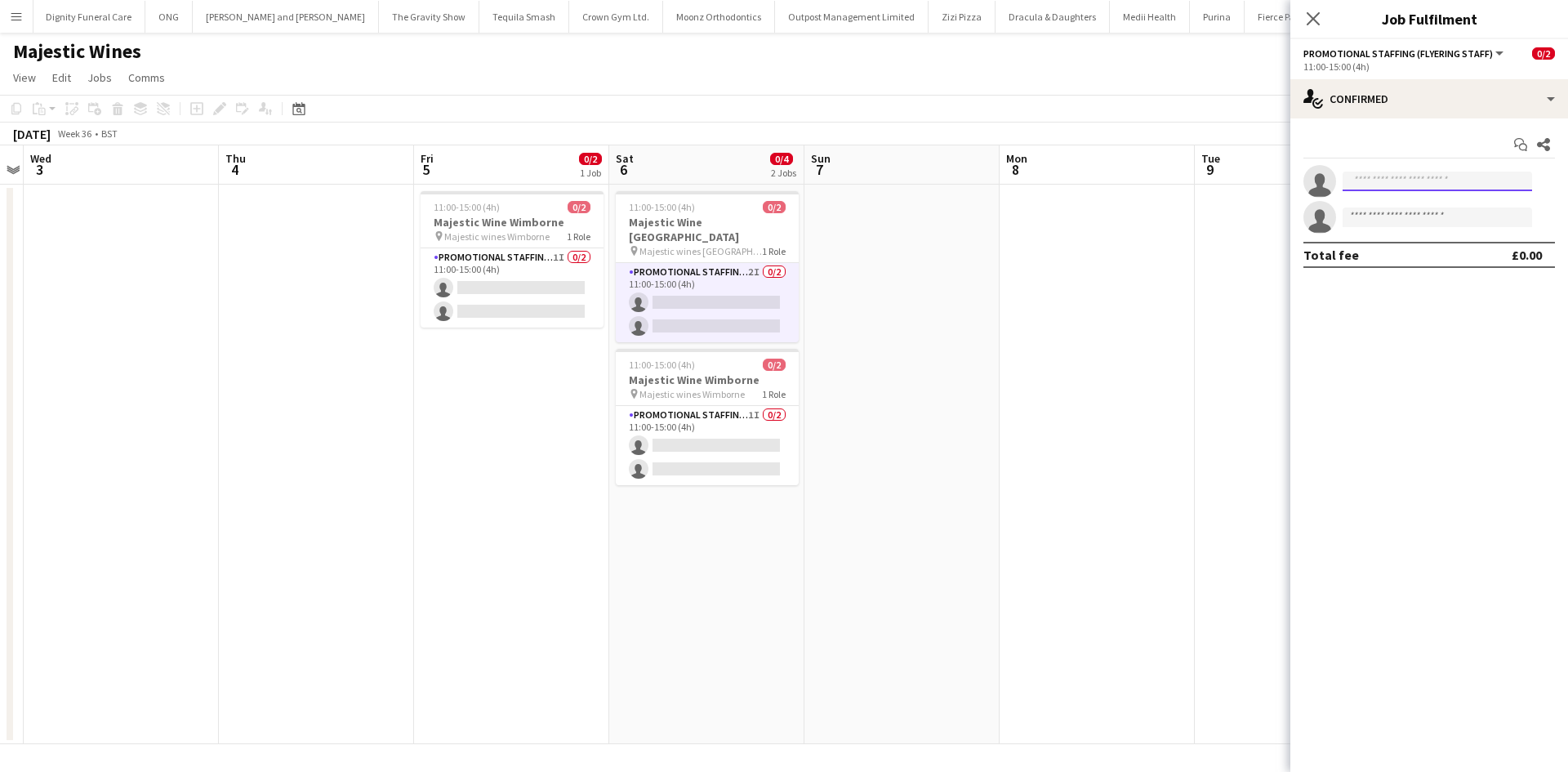
click at [1396, 179] on input at bounding box center [1436, 181] width 189 height 20
type input "****"
click at [1409, 204] on span "Chukwuebuka Uche" at bounding box center [1406, 205] width 102 height 14
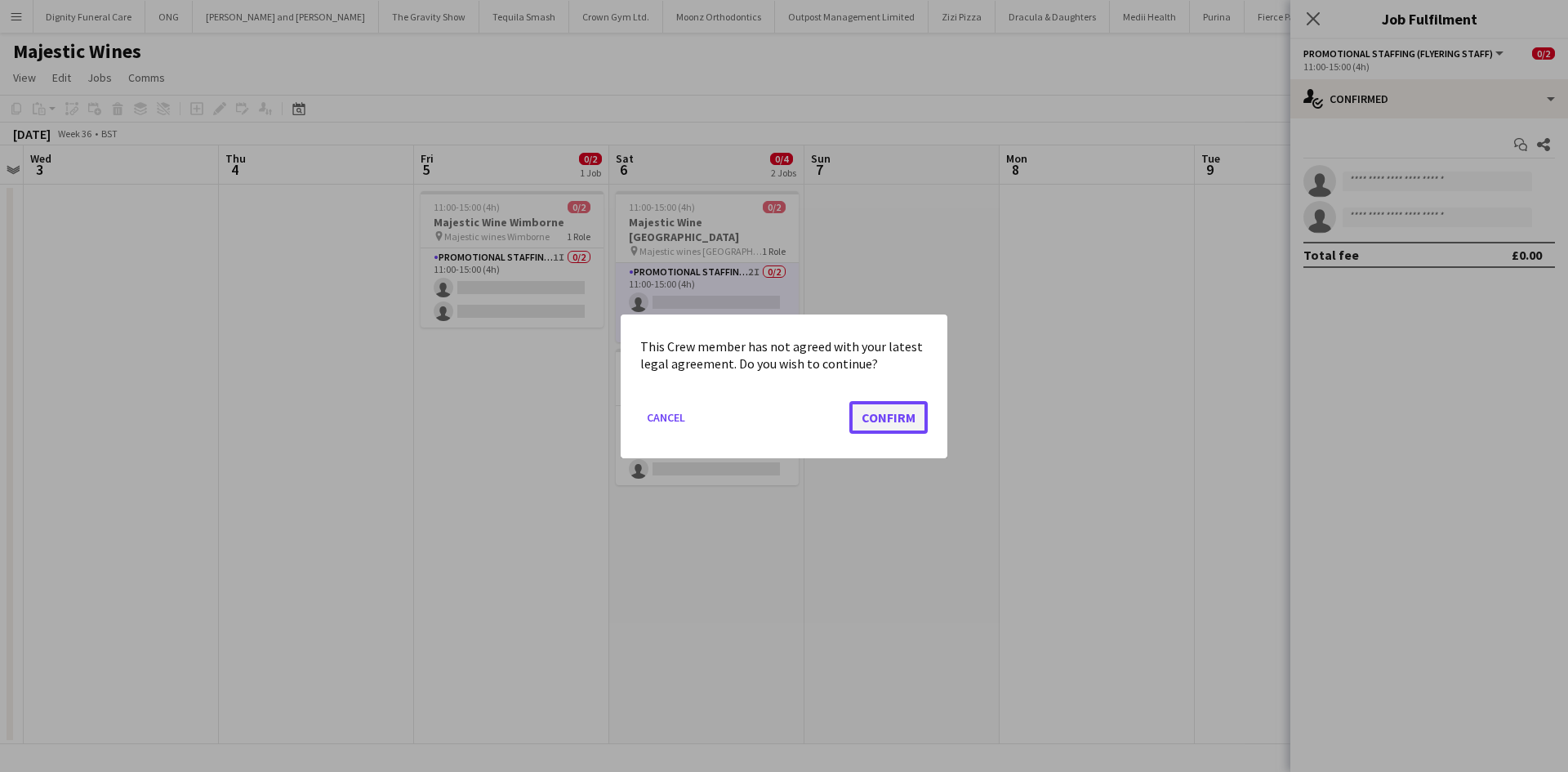
click at [894, 418] on button "Confirm" at bounding box center [888, 415] width 78 height 32
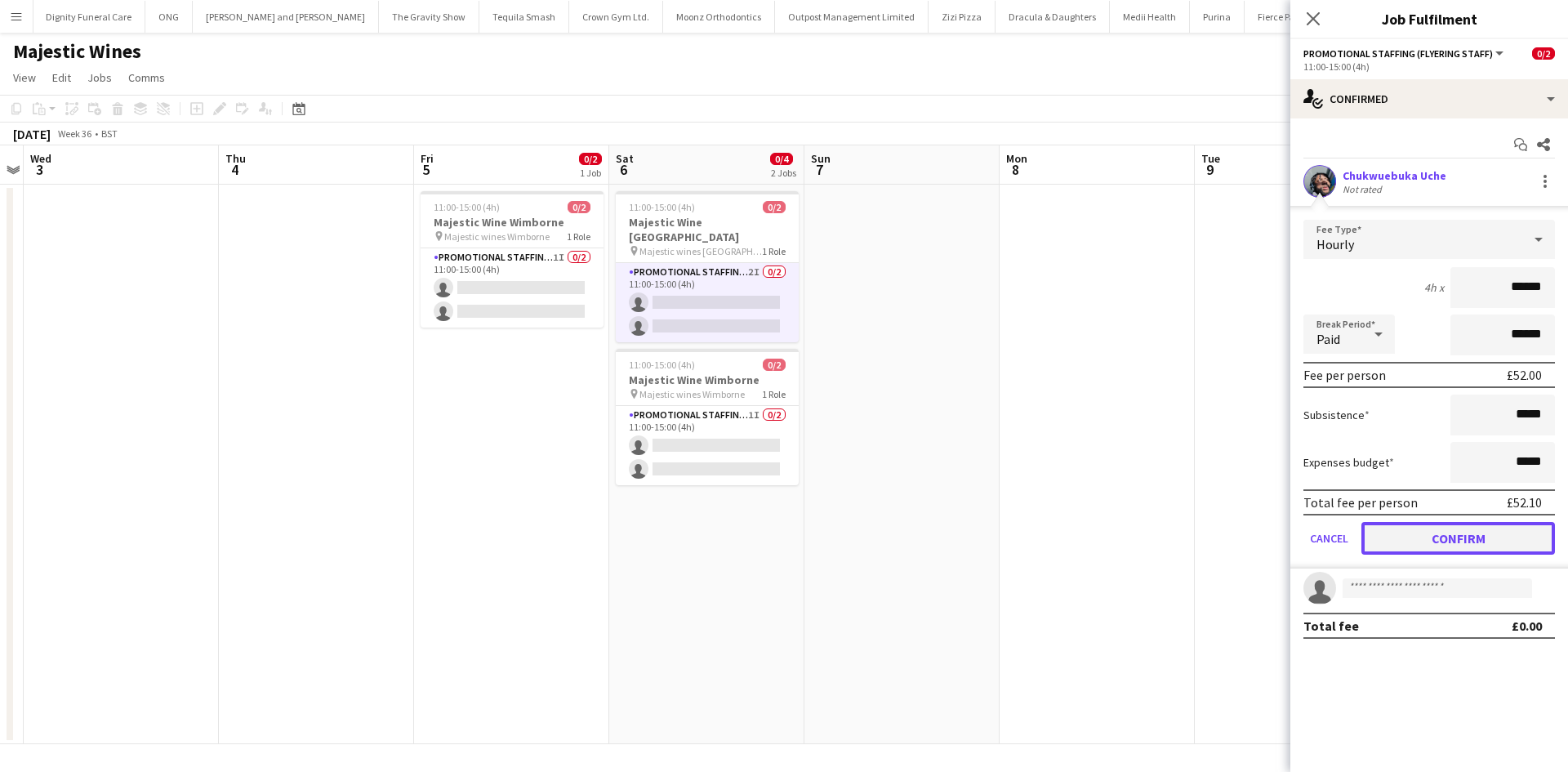
click at [1416, 532] on button "Confirm" at bounding box center [1458, 538] width 194 height 32
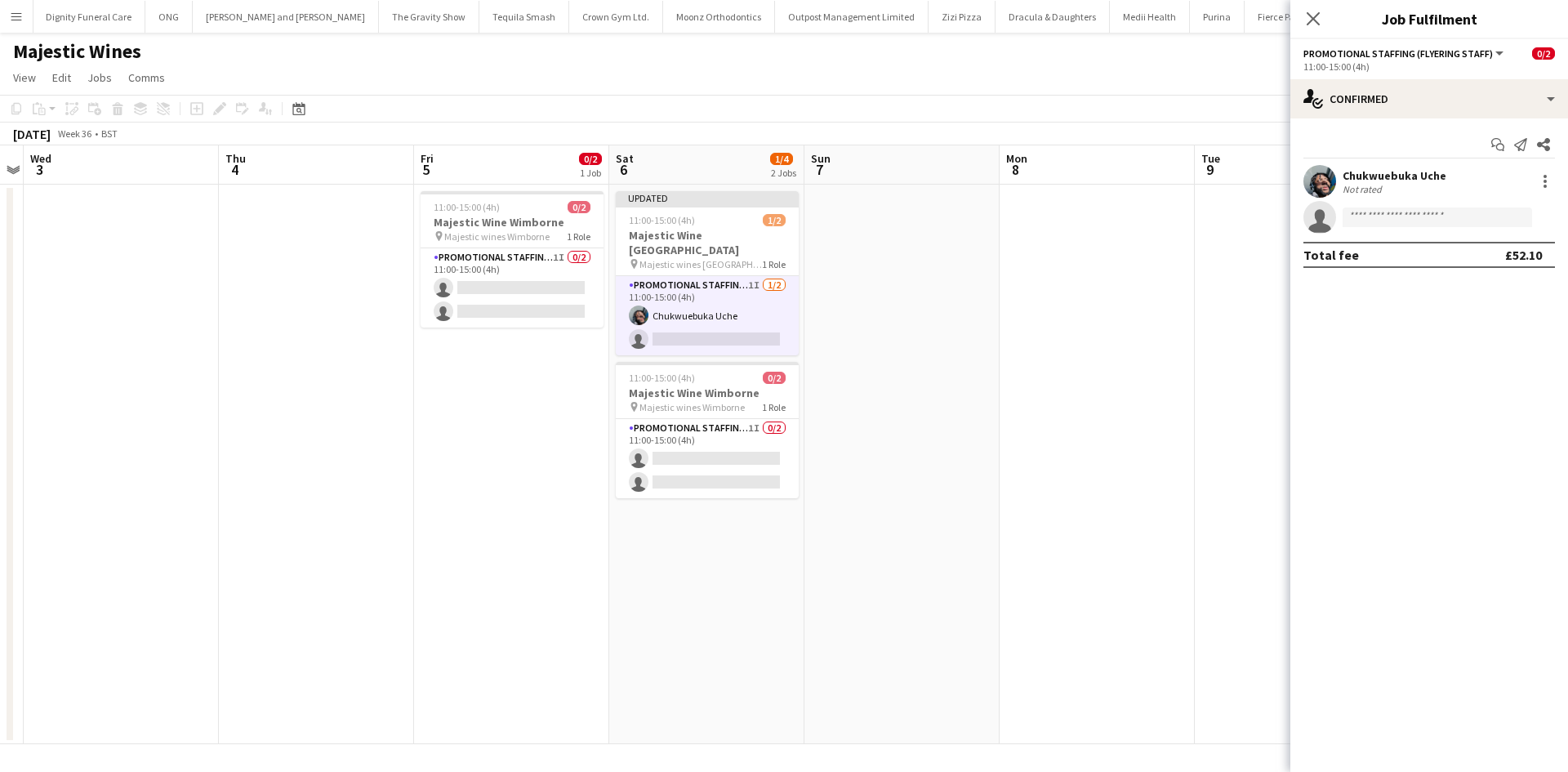
drag, startPoint x: 1076, startPoint y: 473, endPoint x: 1202, endPoint y: 267, distance: 241.5
click at [1077, 467] on app-date-cell at bounding box center [1096, 463] width 195 height 559
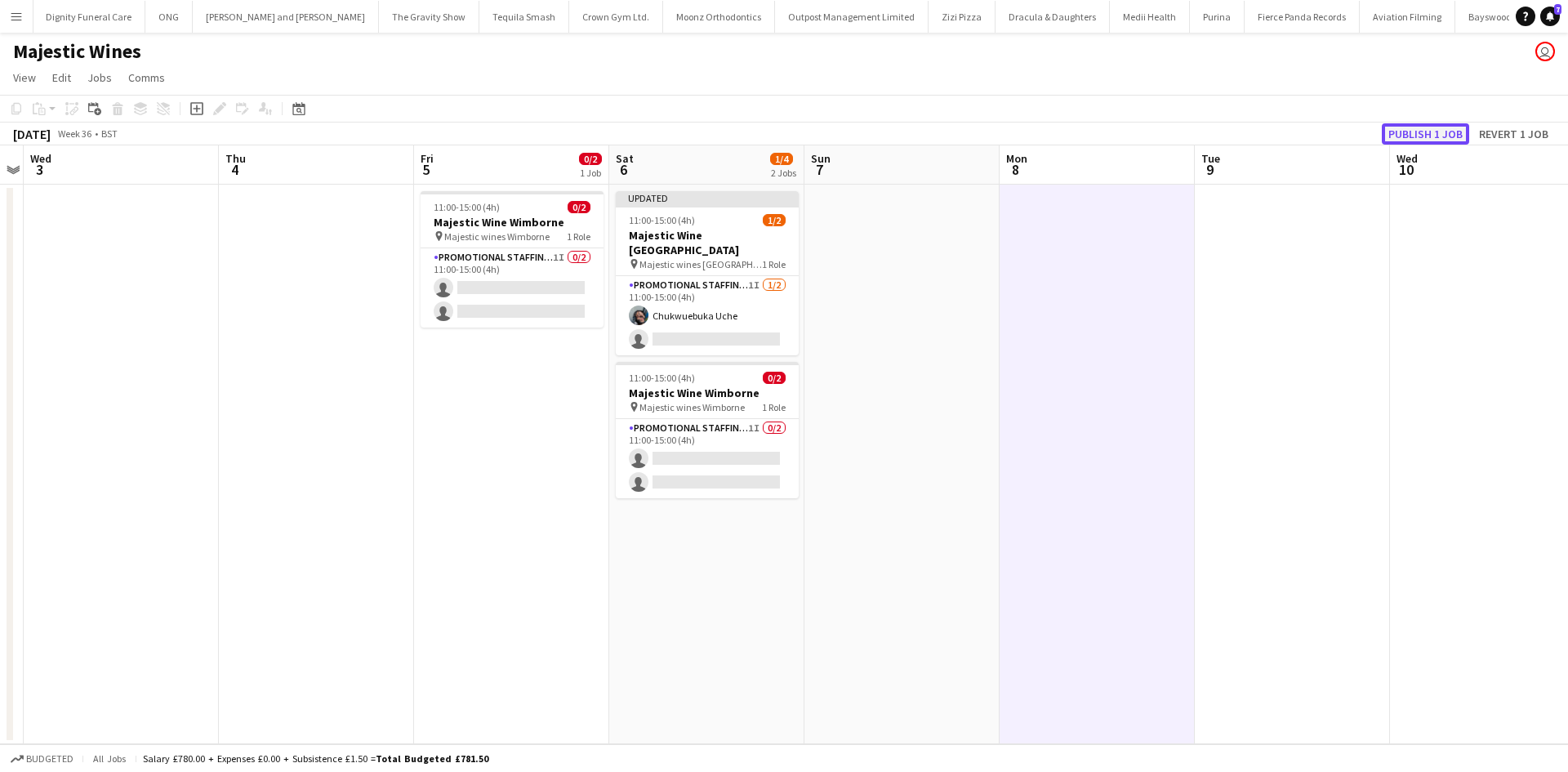
click at [1417, 127] on button "Publish 1 job" at bounding box center [1424, 134] width 87 height 22
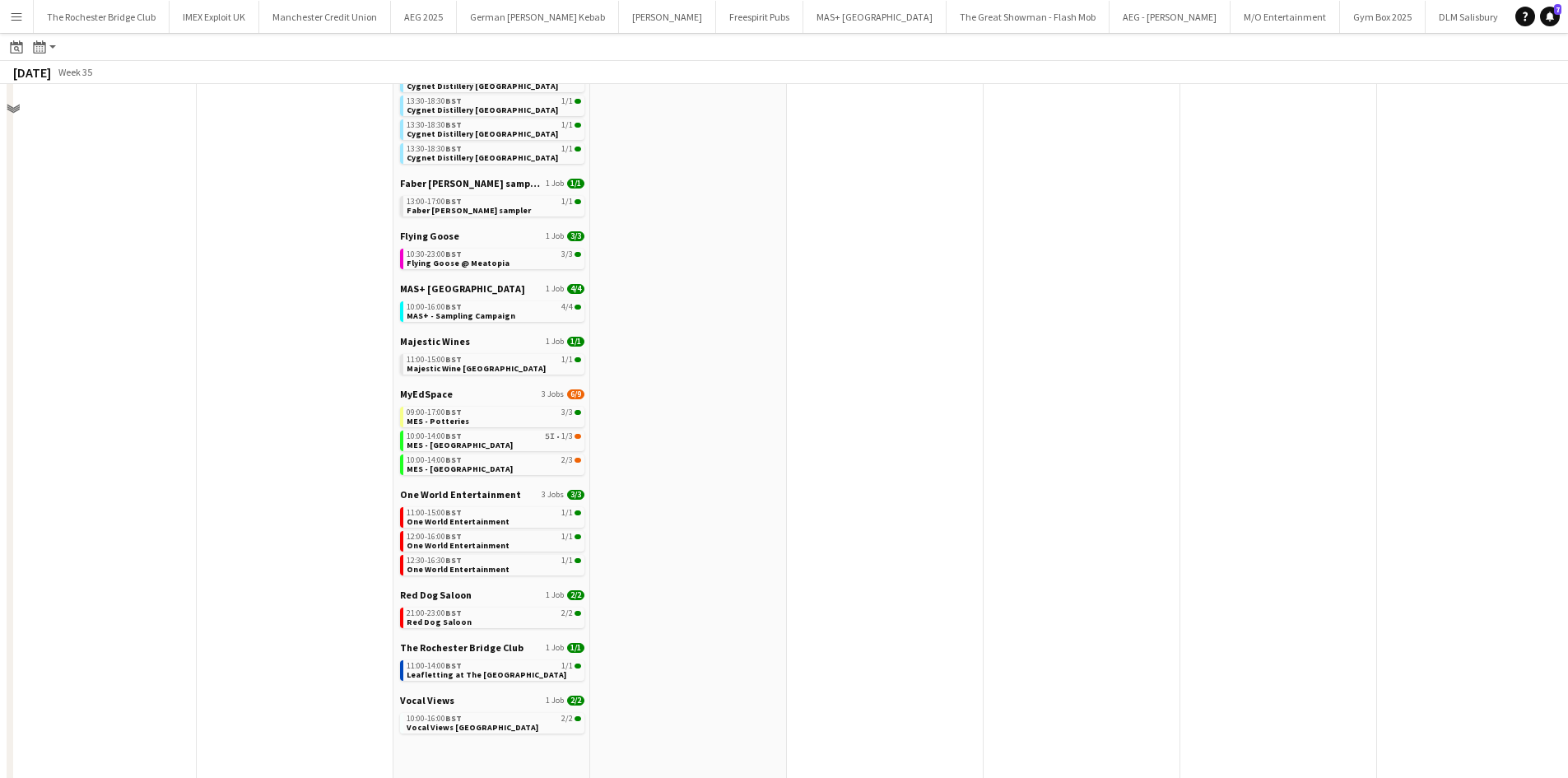
scroll to position [484, 0]
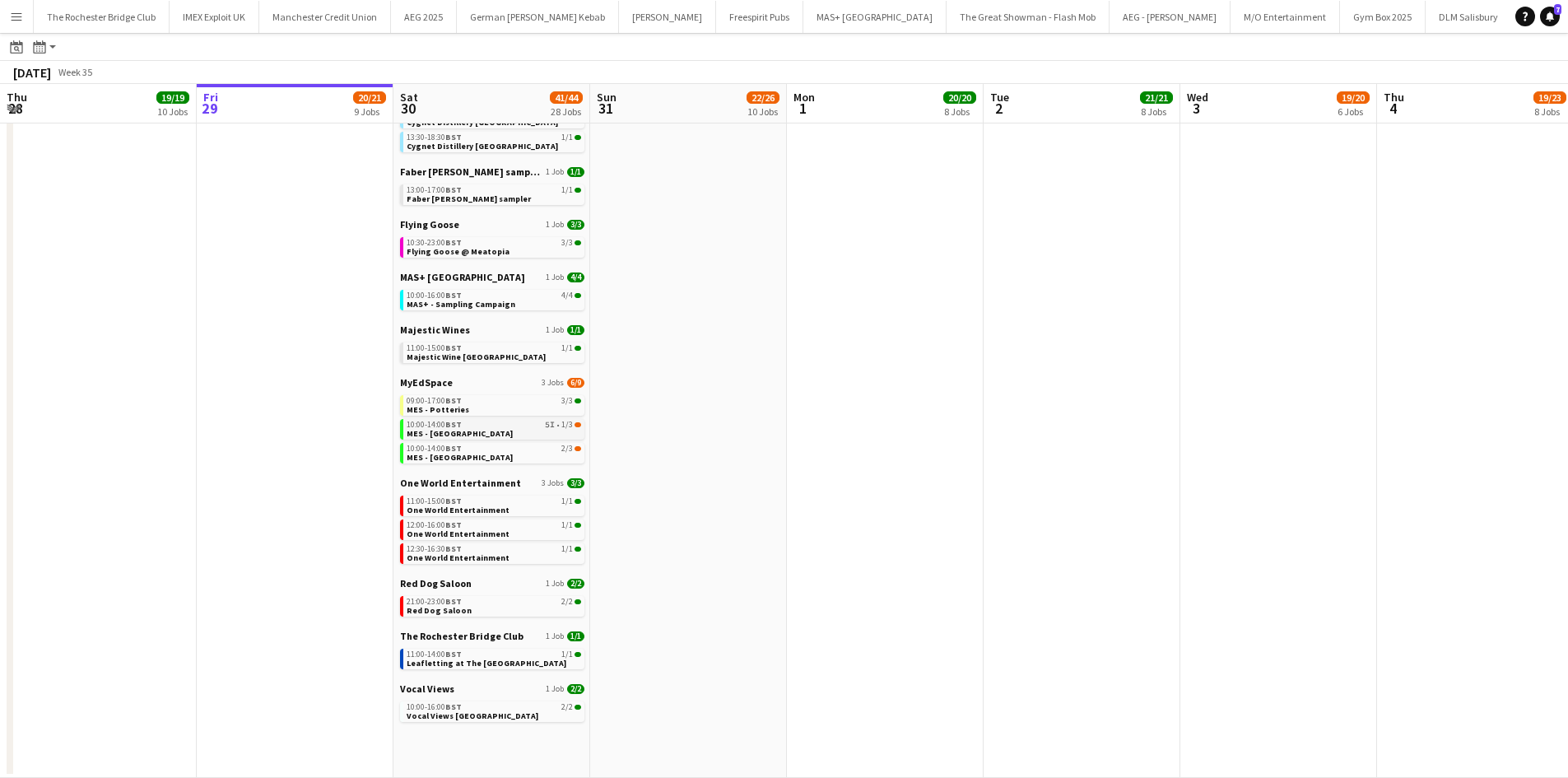
click at [503, 433] on link "10:00-14:00 BST 5I • 1/3 MES - Leeds City Centre" at bounding box center [494, 428] width 175 height 19
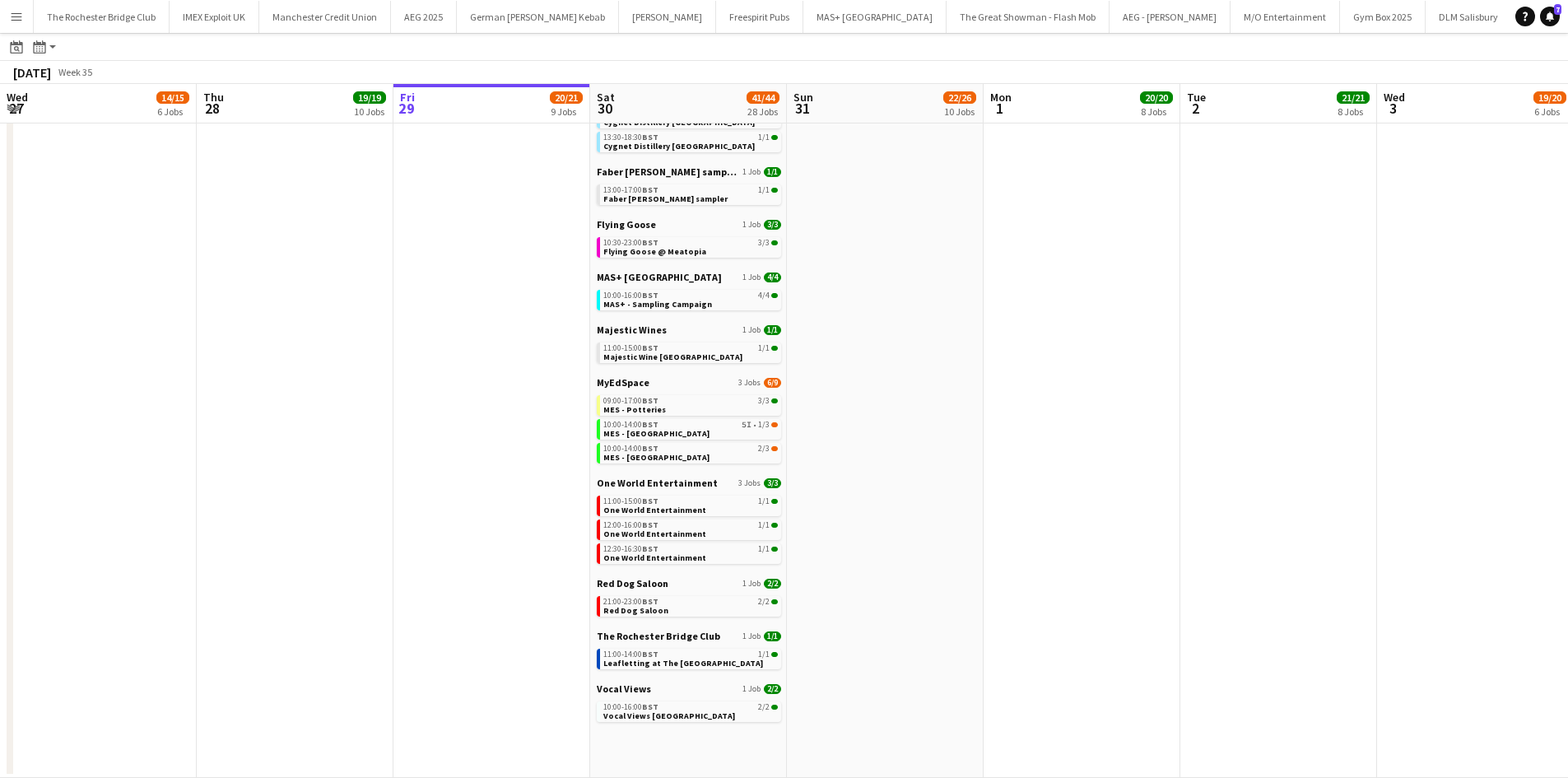
scroll to position [0, 457]
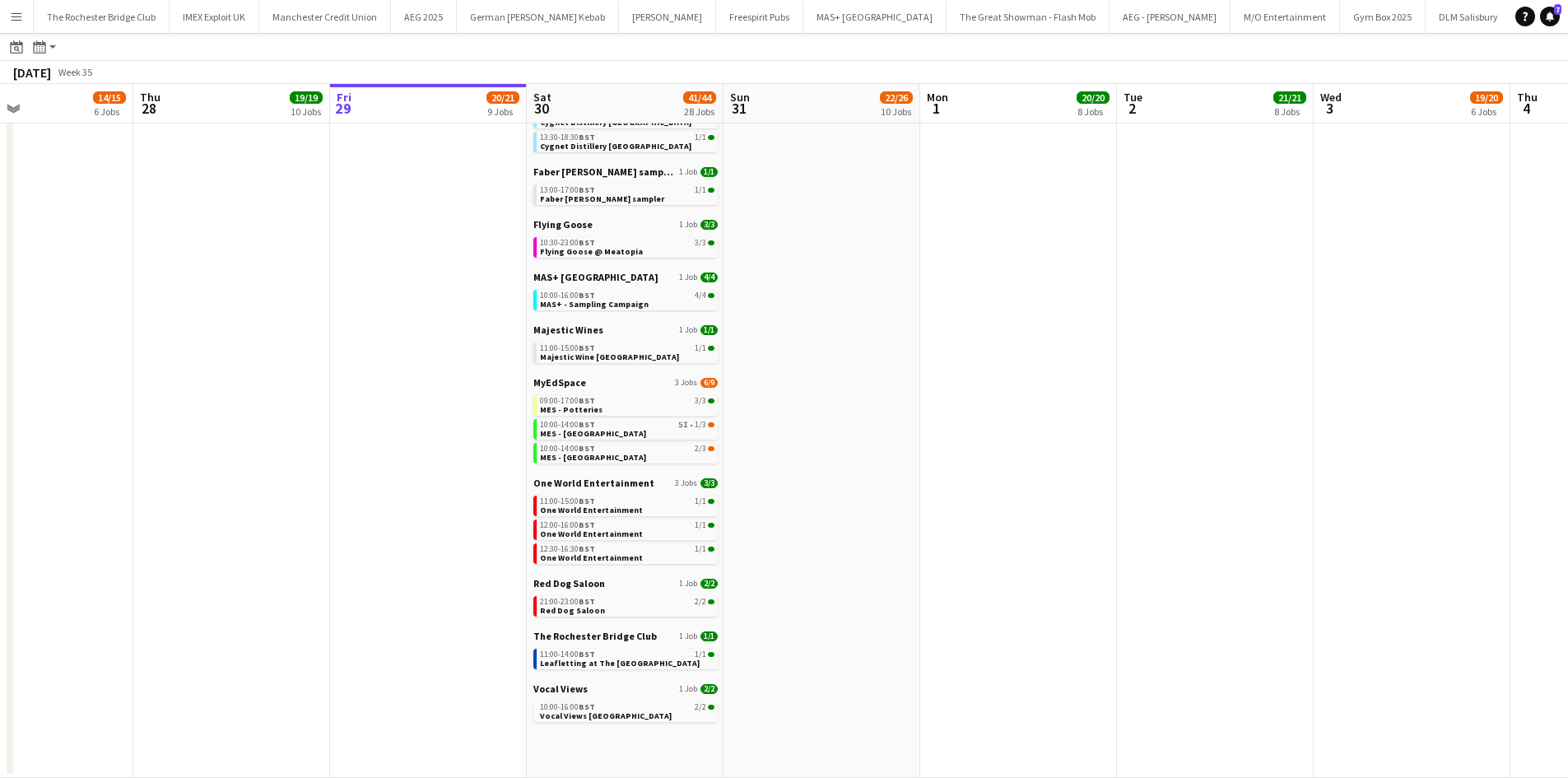
drag, startPoint x: 358, startPoint y: 358, endPoint x: 493, endPoint y: 326, distance: 138.7
click at [493, 326] on app-calendar-viewport "Mon 25 8/10 5 Jobs Tue 26 22/24 14 Jobs Wed 27 14/15 6 Jobs Thu 28 19/19 10 Job…" at bounding box center [784, 188] width 1568 height 1181
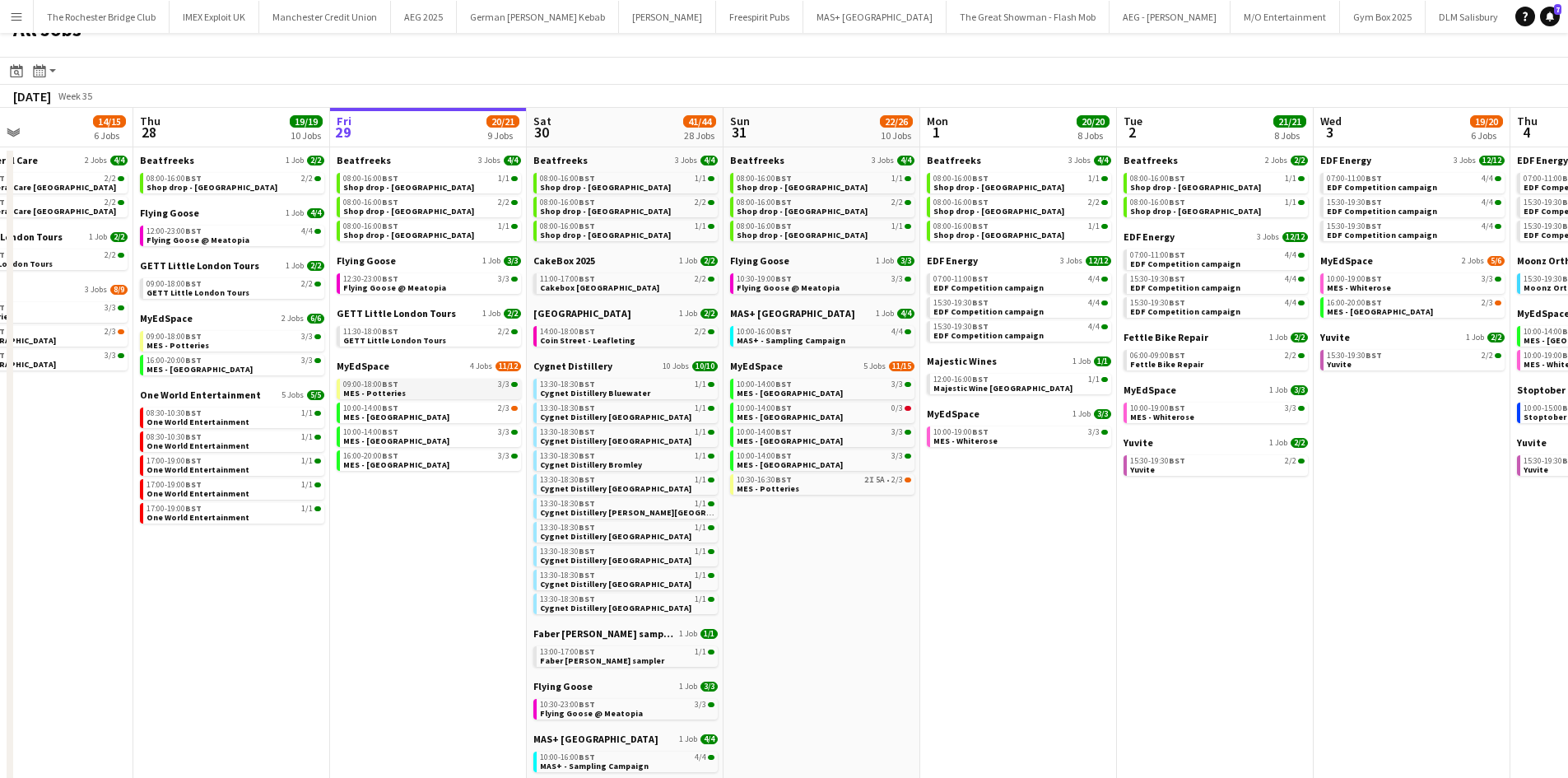
scroll to position [0, 0]
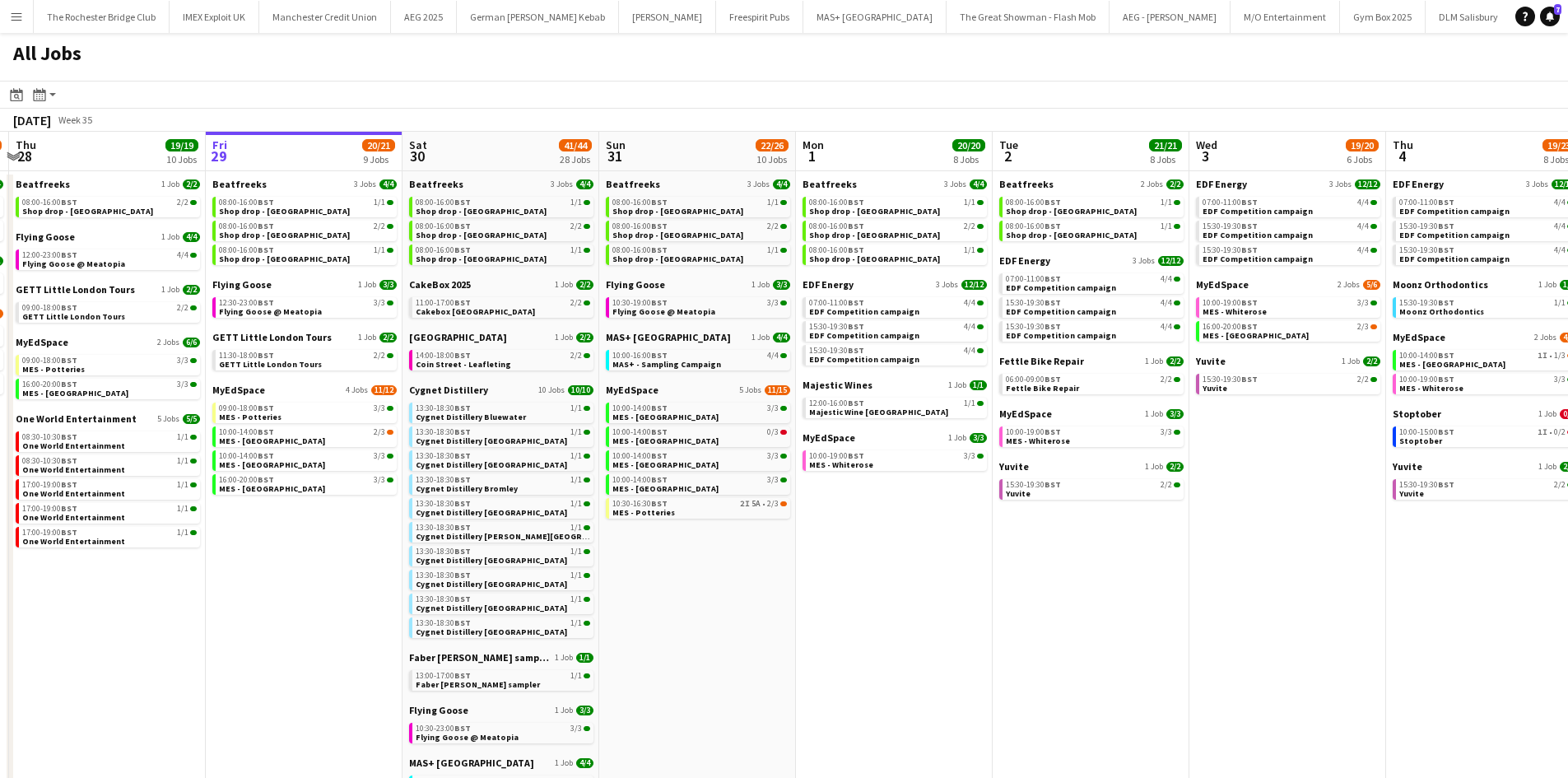
drag, startPoint x: 1215, startPoint y: 620, endPoint x: 1077, endPoint y: 620, distance: 138.0
click at [1077, 620] on app-calendar-viewport "Mon 25 8/10 5 Jobs Tue 26 22/24 14 Jobs Wed 27 14/15 6 Jobs Thu 28 19/19 10 Job…" at bounding box center [784, 697] width 1568 height 1131
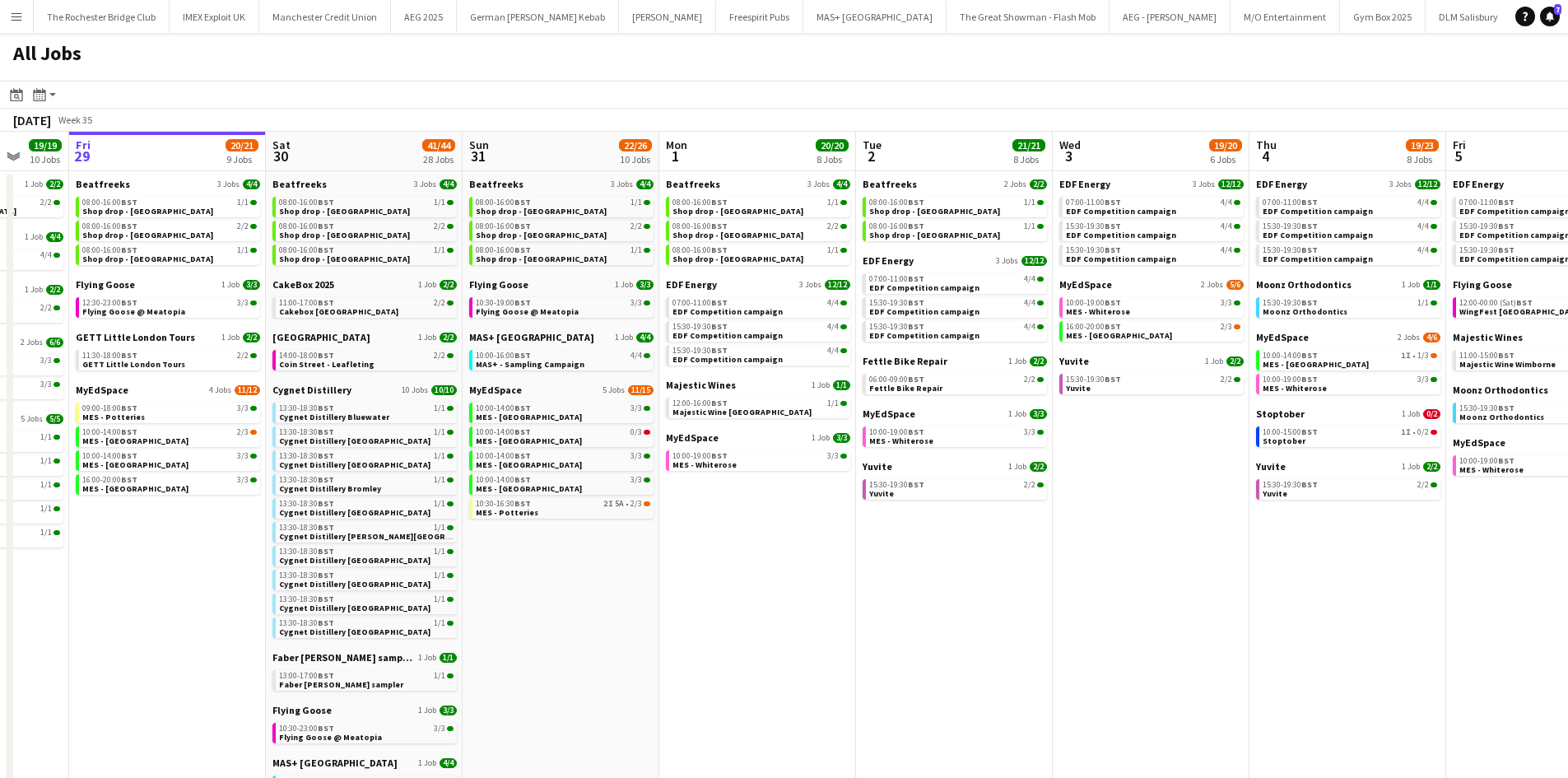
drag, startPoint x: 1101, startPoint y: 587, endPoint x: 1078, endPoint y: 587, distance: 23.0
click at [1078, 587] on app-calendar-viewport "Mon 25 8/10 5 Jobs Tue 26 22/24 14 Jobs Wed 27 14/15 6 Jobs Thu 28 19/19 10 Job…" at bounding box center [784, 697] width 1568 height 1131
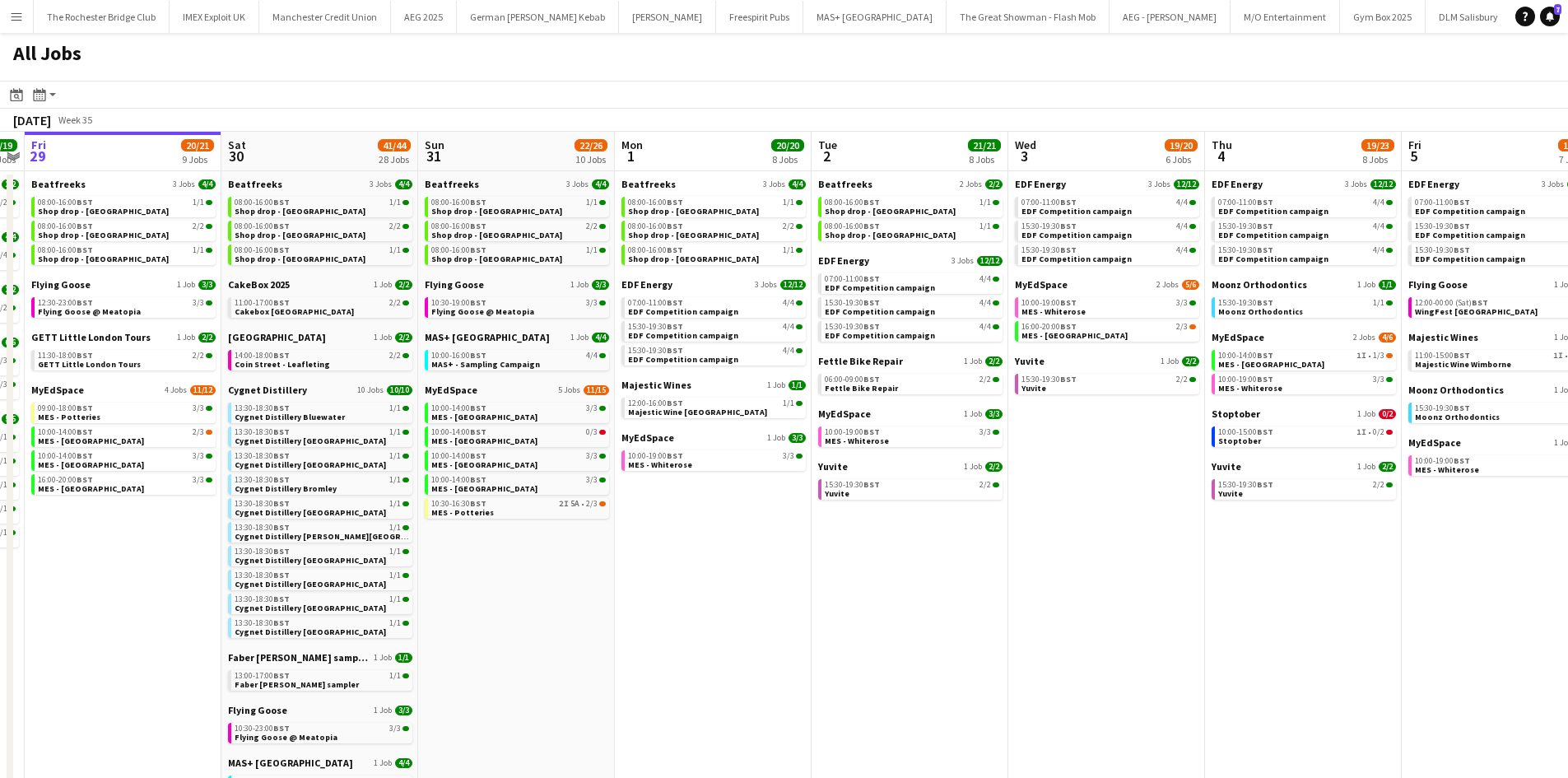
scroll to position [0, 831]
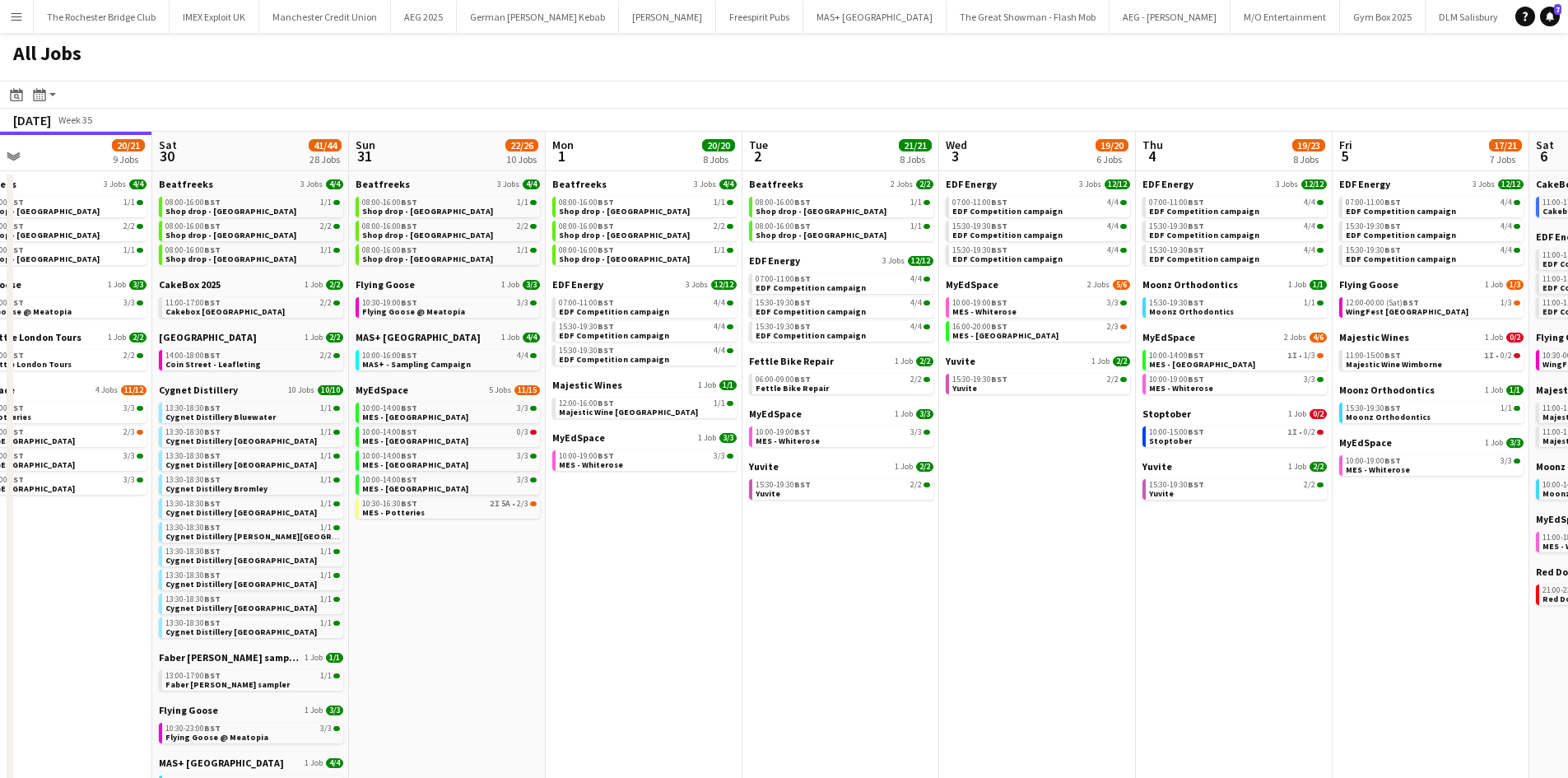
drag, startPoint x: 1237, startPoint y: 456, endPoint x: 1131, endPoint y: 463, distance: 106.2
click at [1131, 463] on app-calendar-viewport "Mon 25 8/10 5 Jobs Tue 26 22/24 14 Jobs Wed 27 14/15 6 Jobs Thu 28 19/19 10 Job…" at bounding box center [784, 697] width 1568 height 1131
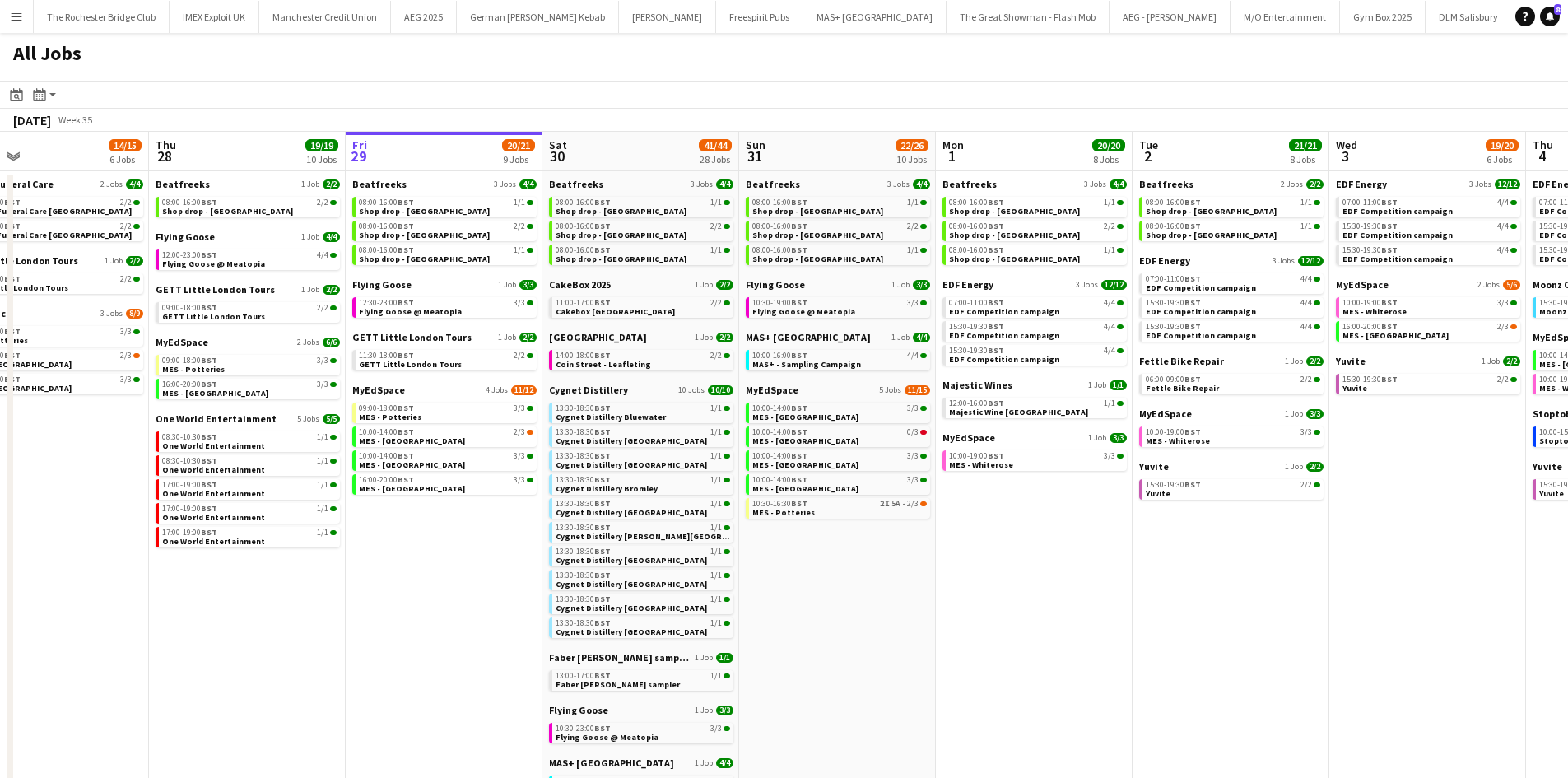
drag, startPoint x: 469, startPoint y: 349, endPoint x: 822, endPoint y: 370, distance: 353.6
click at [822, 370] on app-calendar-viewport "Mon 25 8/10 5 Jobs Tue 26 22/24 14 Jobs Wed 27 14/15 6 Jobs Thu 28 19/19 10 Job…" at bounding box center [784, 697] width 1568 height 1131
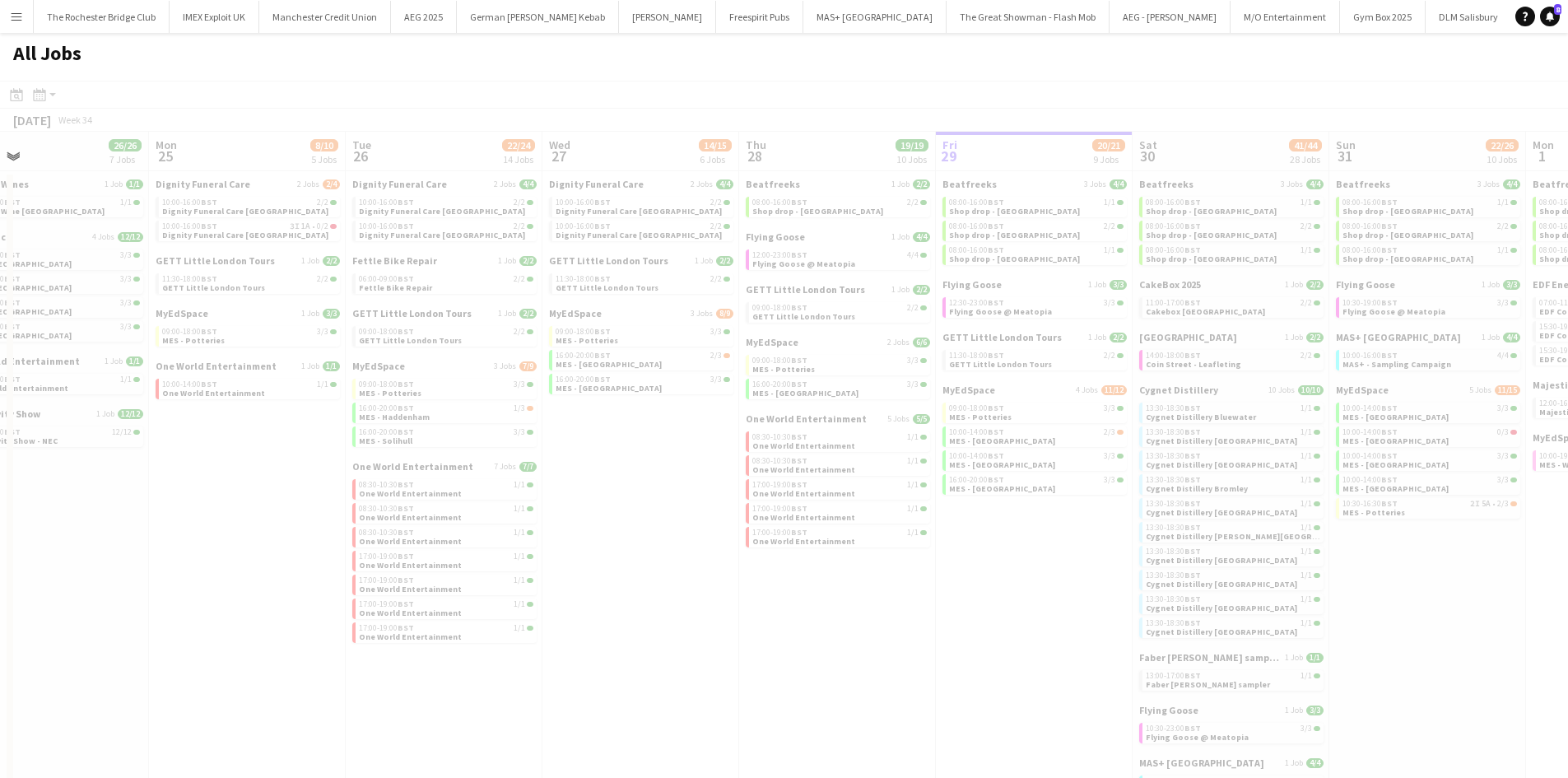
scroll to position [0, 535]
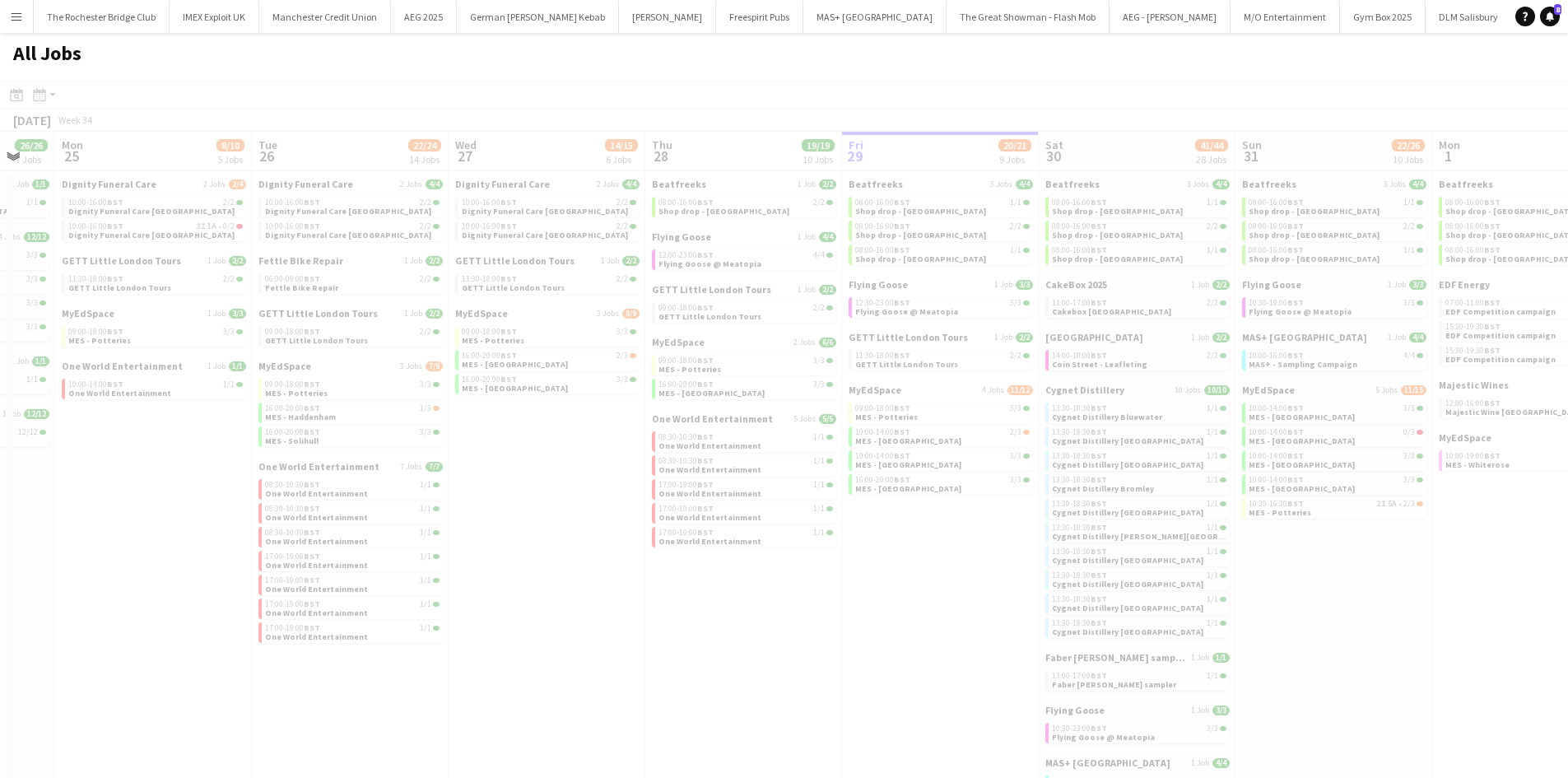
drag, startPoint x: 461, startPoint y: 323, endPoint x: 707, endPoint y: 325, distance: 246.0
click at [709, 327] on app-all-jobs "All Jobs Date picker AUG 2025 AUG 2025 Monday M Tuesday T Wednesday W Thursday …" at bounding box center [784, 648] width 1568 height 1230
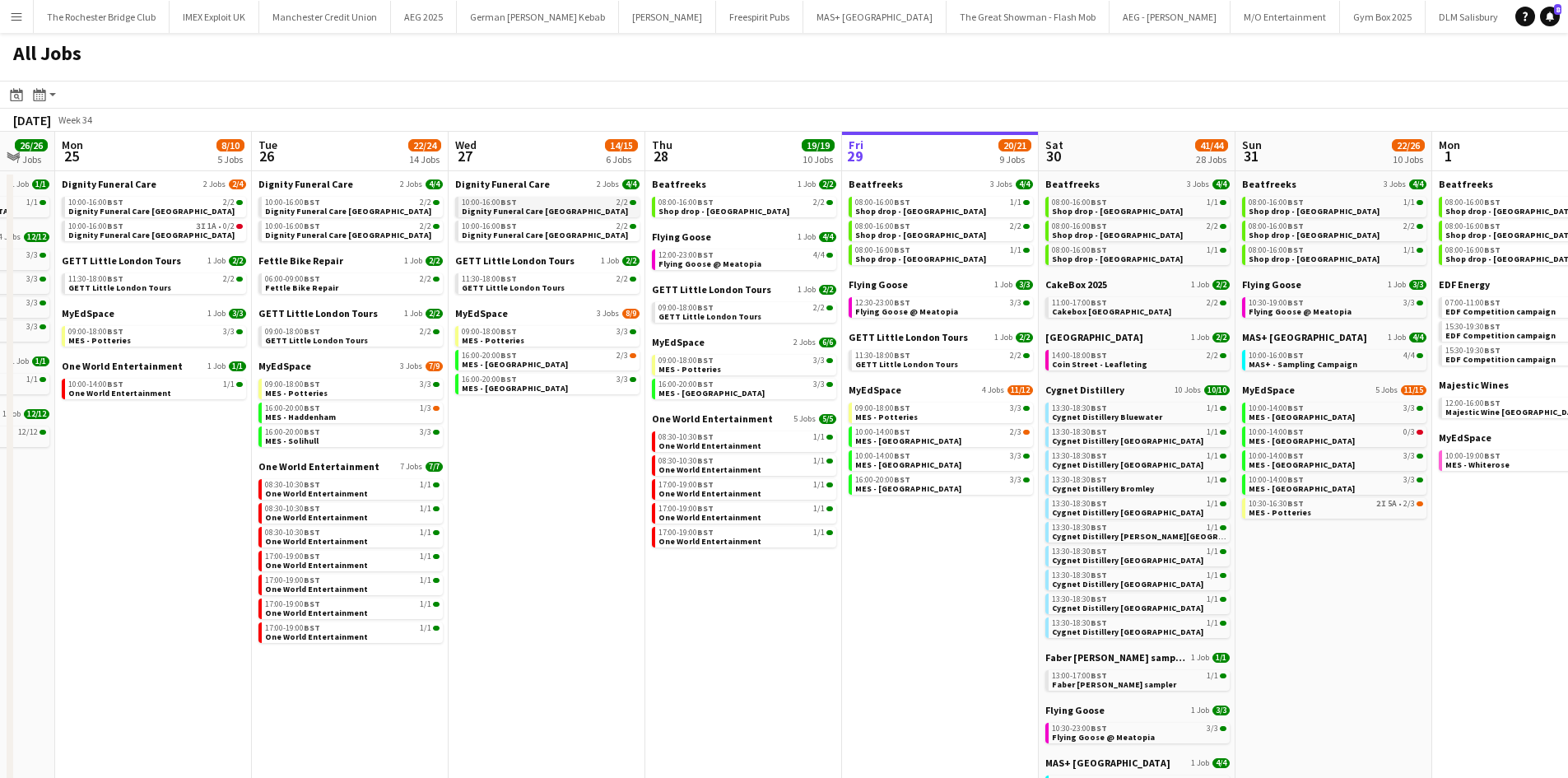
click at [572, 204] on div "10:00-16:00 BST 2/2" at bounding box center [549, 202] width 175 height 8
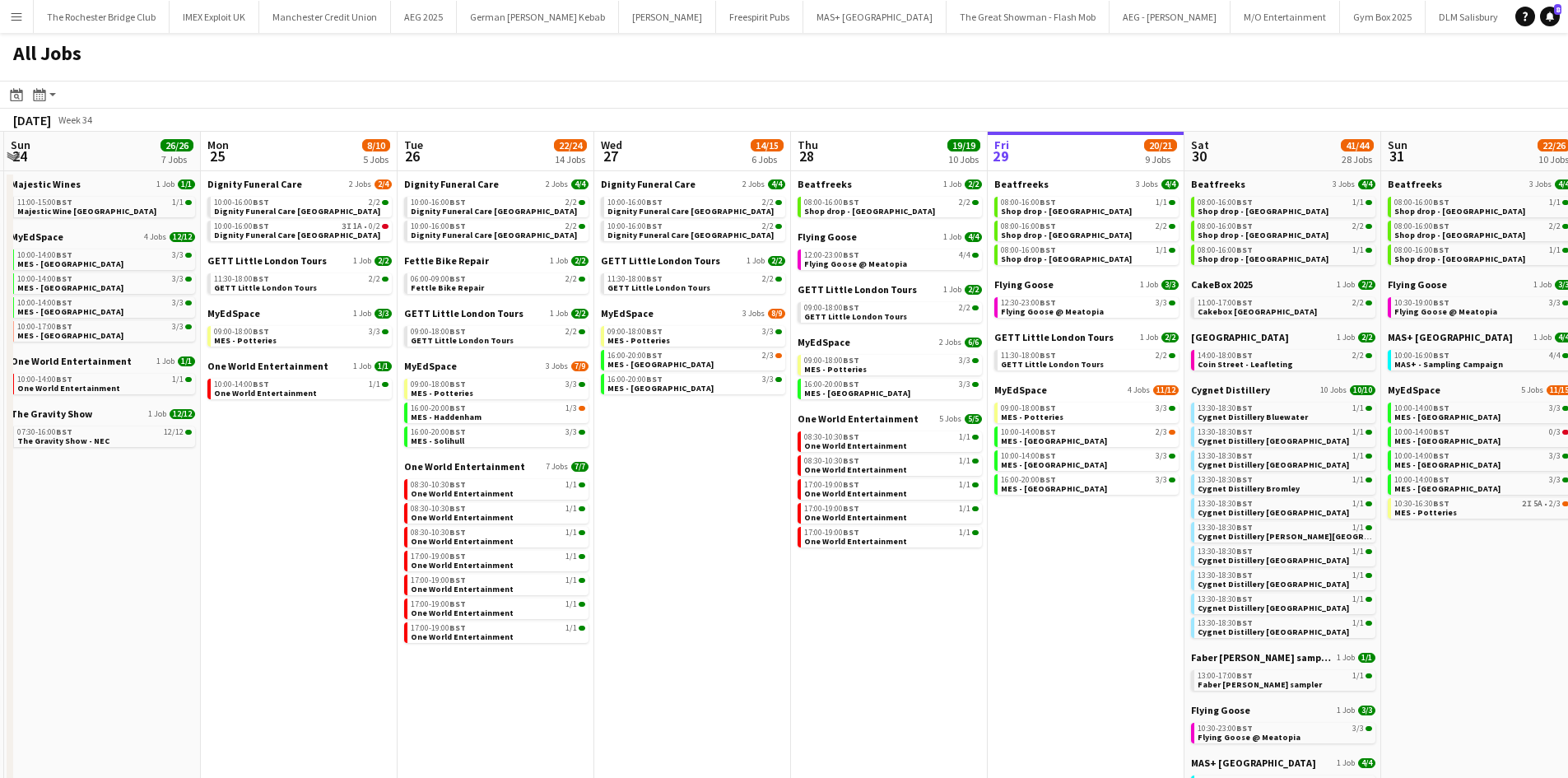
scroll to position [0, 351]
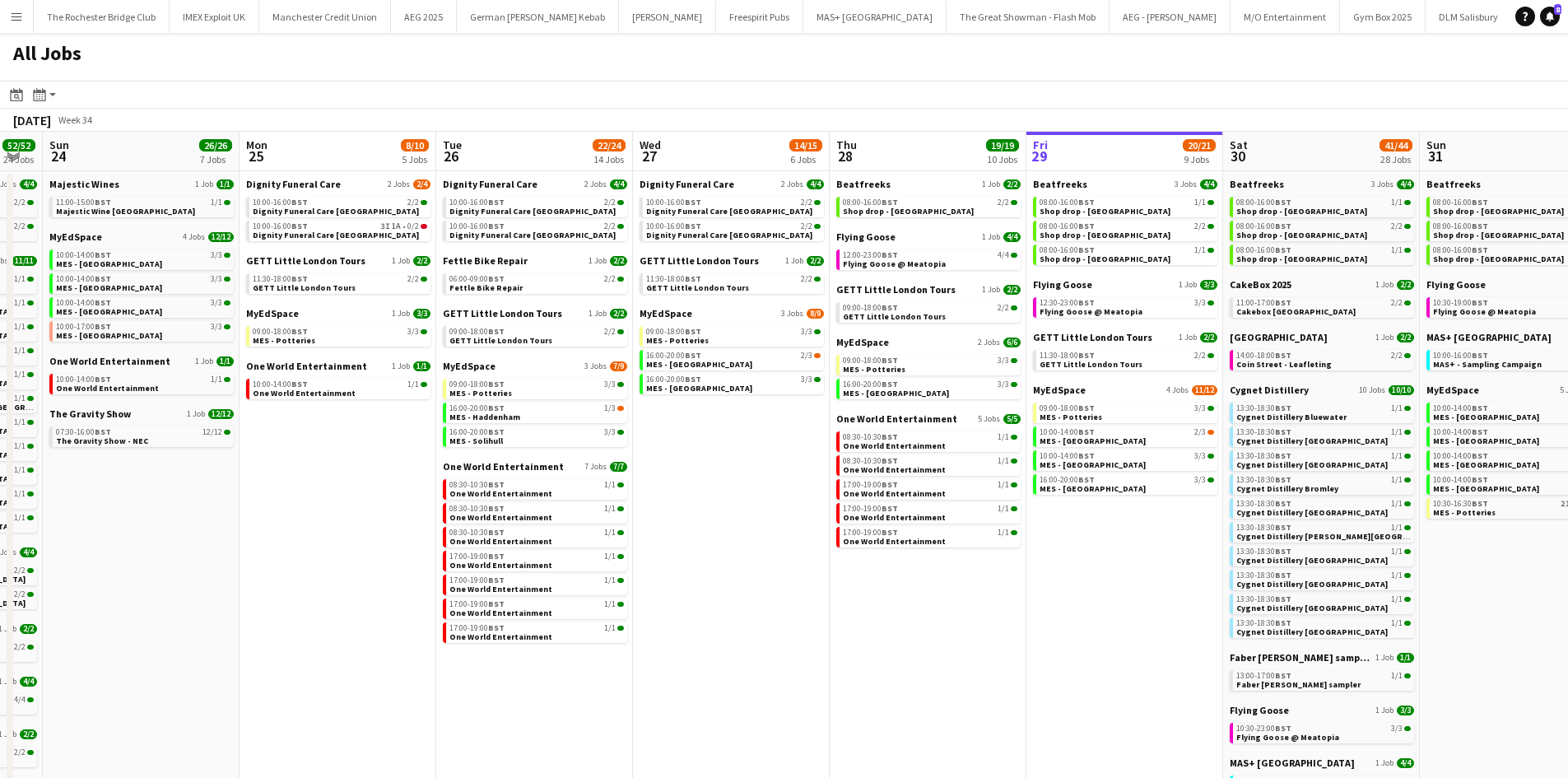
drag, startPoint x: 528, startPoint y: 517, endPoint x: 713, endPoint y: 516, distance: 185.0
click at [713, 516] on app-calendar-viewport "Fri 22 17/19 7 Jobs Sat 23 52/52 24 Jobs Sun 24 26/26 7 Jobs Mon 25 8/10 5 Jobs…" at bounding box center [784, 697] width 1568 height 1131
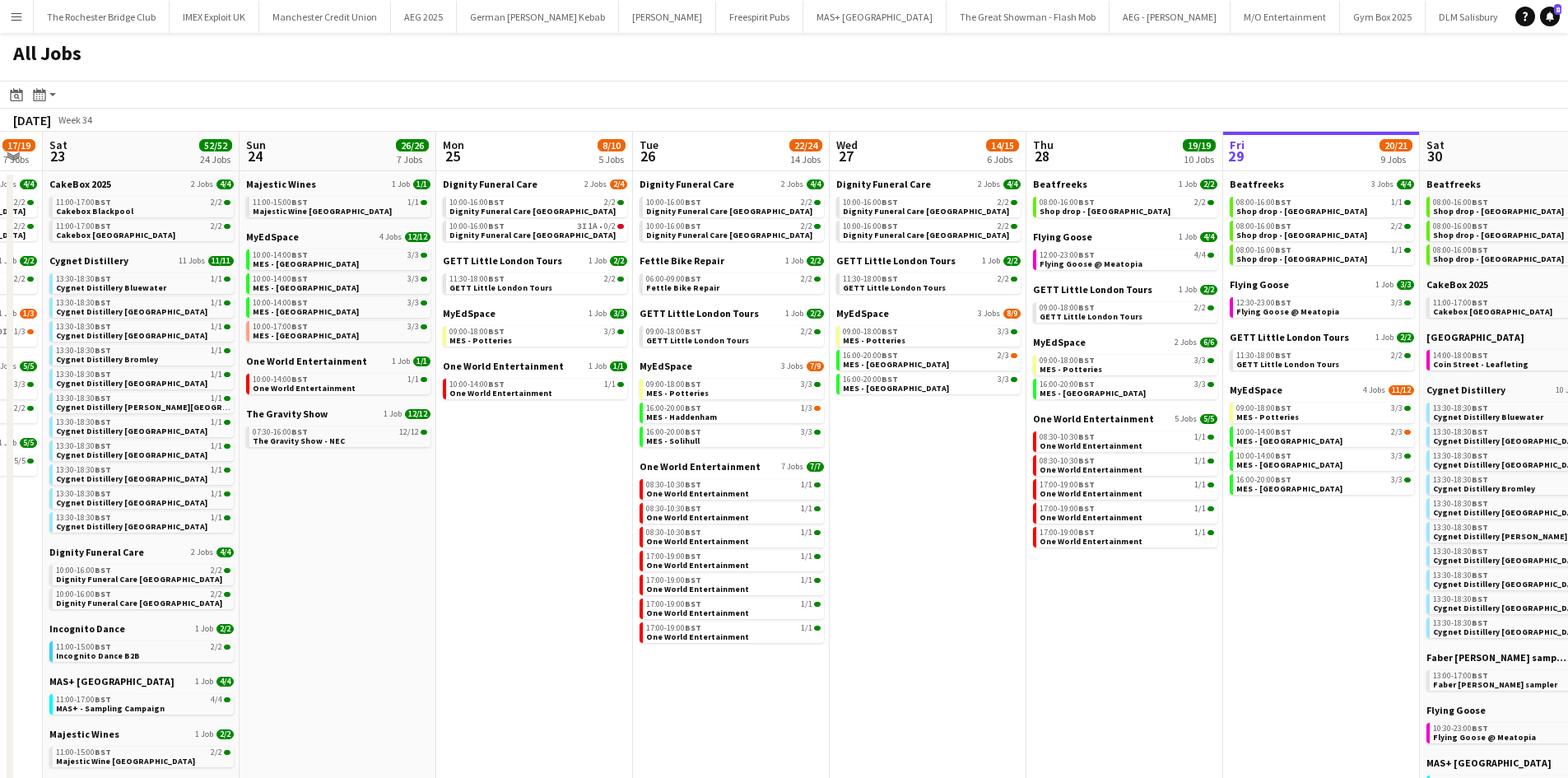
scroll to position [0, 473]
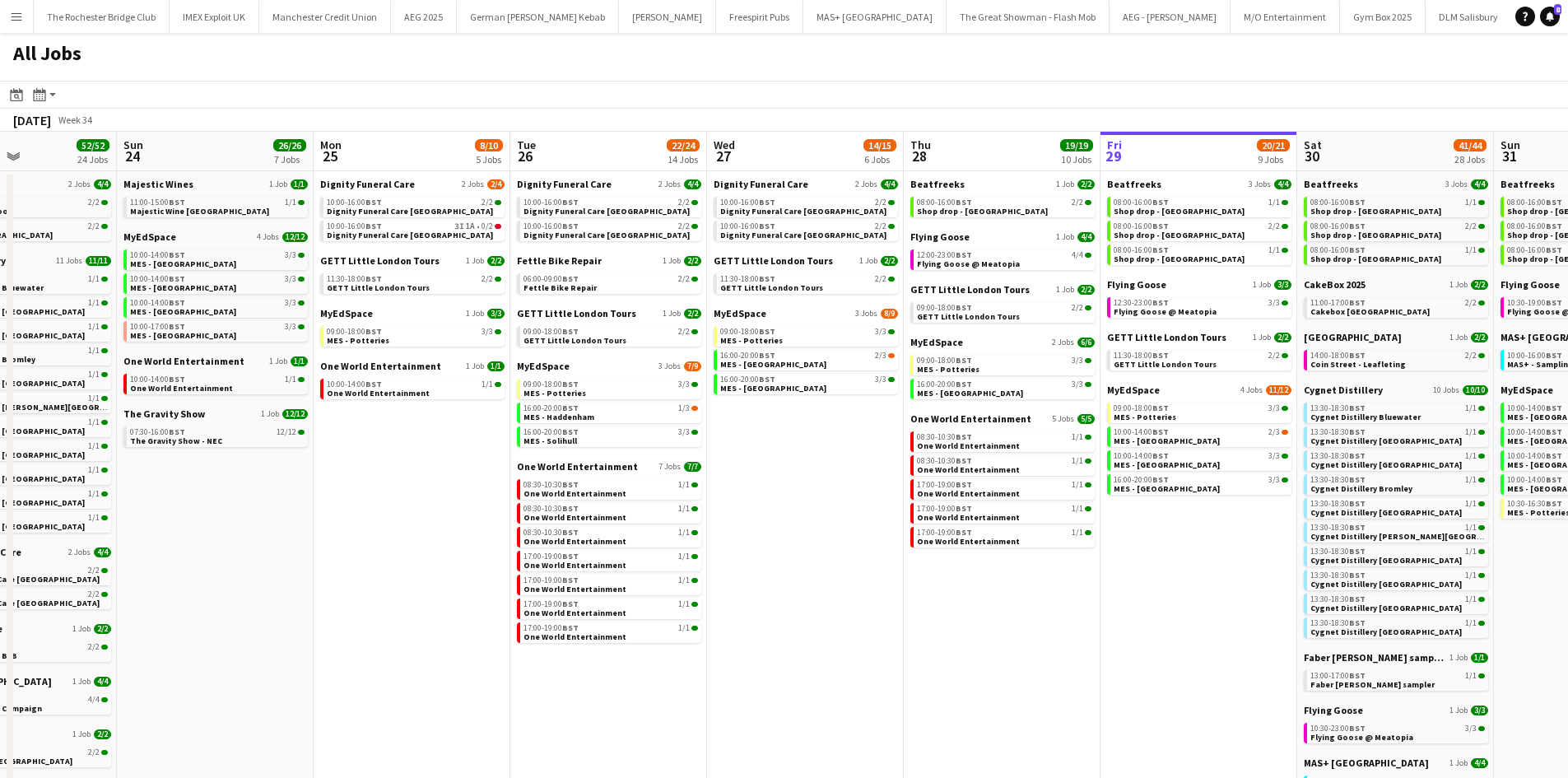
drag, startPoint x: 259, startPoint y: 494, endPoint x: 726, endPoint y: 464, distance: 468.0
click at [726, 464] on app-calendar-viewport "Thu 21 25/26 9 Jobs Fri 22 17/19 7 Jobs Sat 23 52/52 24 Jobs Sun 24 26/26 7 Job…" at bounding box center [784, 697] width 1568 height 1131
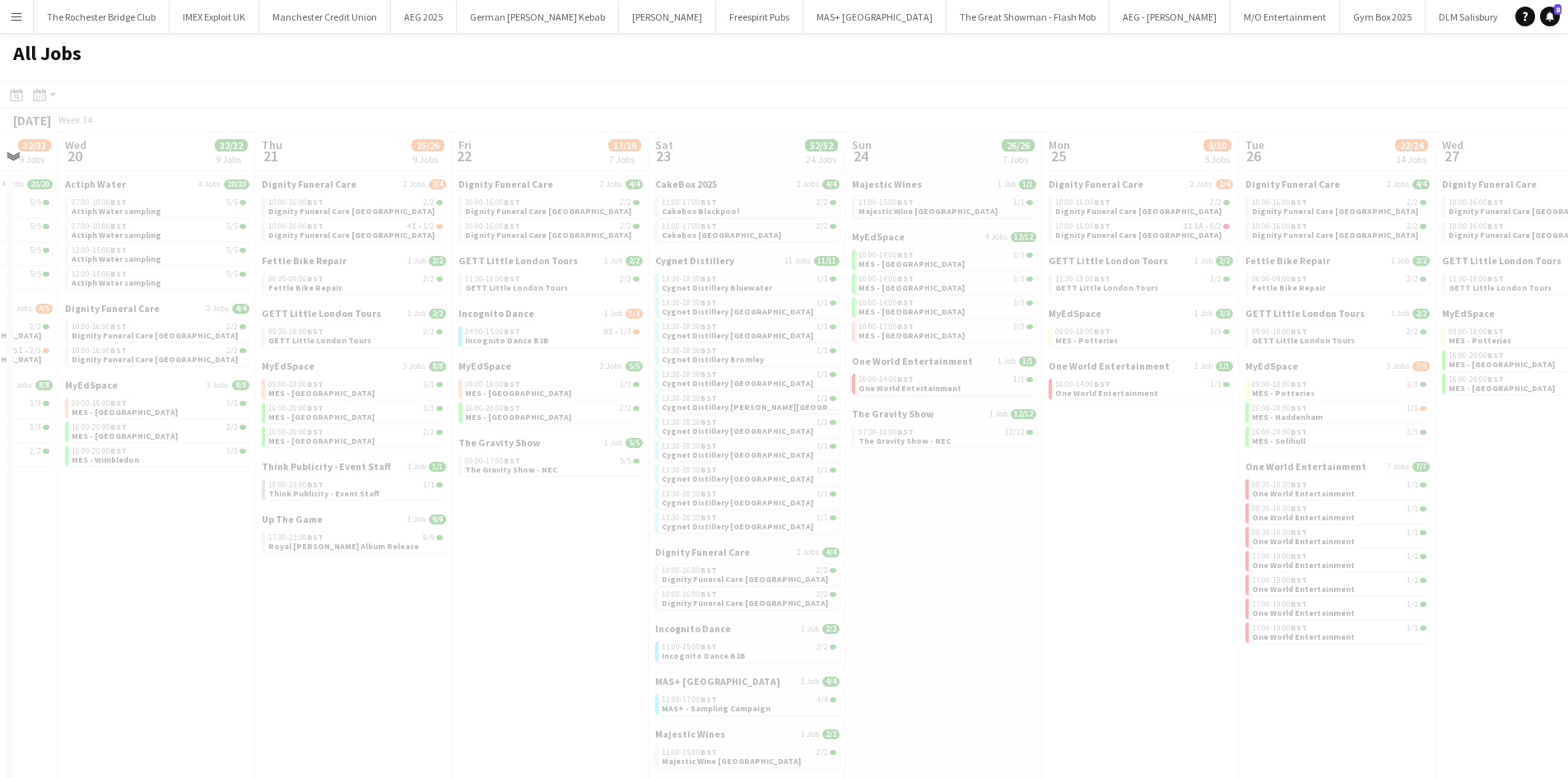
drag, startPoint x: 709, startPoint y: 549, endPoint x: 720, endPoint y: 547, distance: 11.2
click at [725, 546] on app-all-jobs "All Jobs Date picker AUG 2025 AUG 2025 Monday M Tuesday T Wednesday W Thursday …" at bounding box center [784, 648] width 1568 height 1230
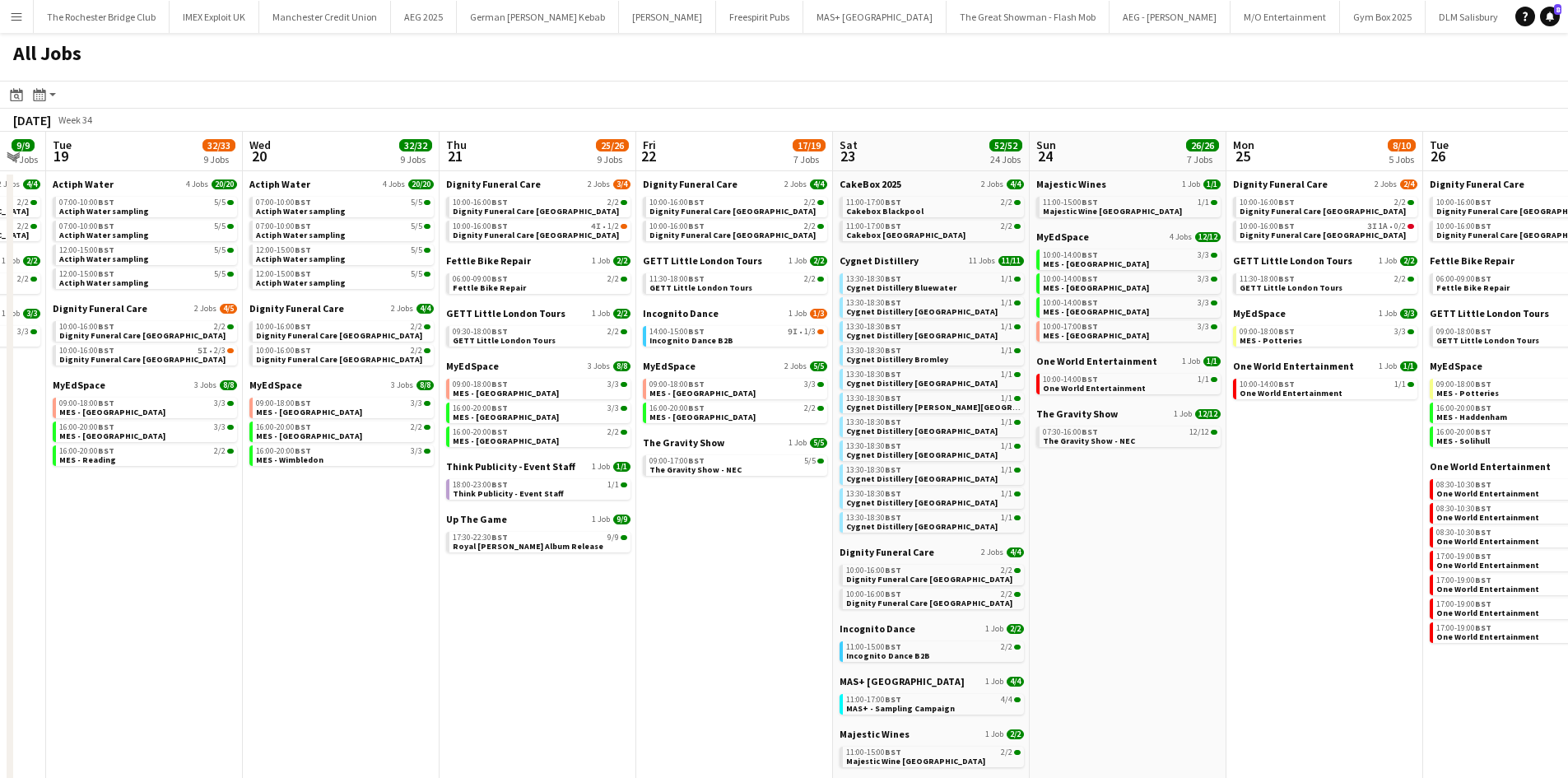
drag, startPoint x: 466, startPoint y: 601, endPoint x: 669, endPoint y: 590, distance: 203.3
click at [670, 595] on app-calendar-viewport "Sun 17 13/13 4 Jobs Mon 18 9/9 4 Jobs Tue 19 32/33 9 Jobs Wed 20 32/32 9 Jobs T…" at bounding box center [784, 697] width 1568 height 1131
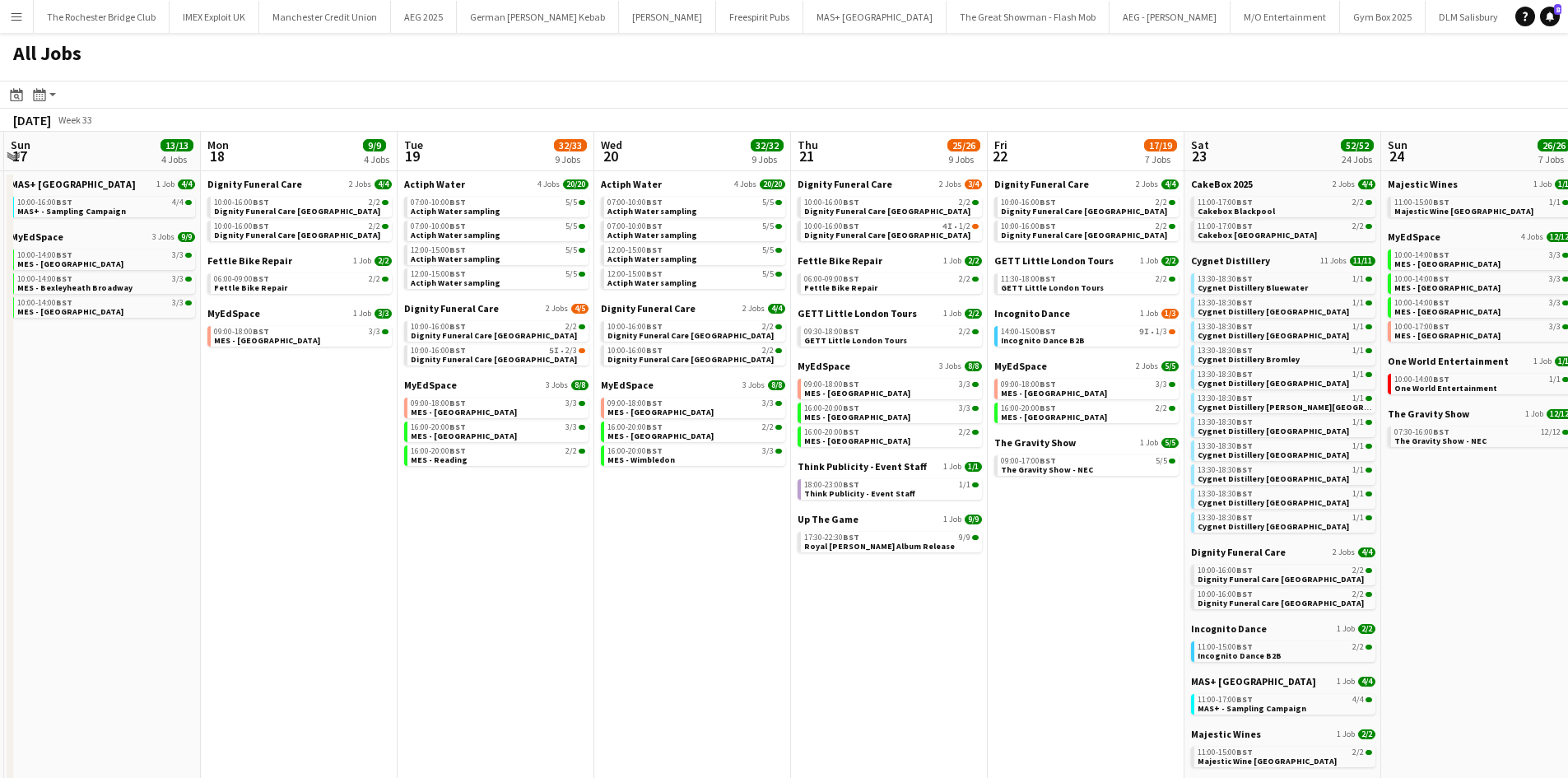
drag, startPoint x: 874, startPoint y: 578, endPoint x: 814, endPoint y: 577, distance: 60.0
click at [880, 577] on app-calendar-viewport "Fri 15 6/6 2 Jobs Sat 16 30/30 18 Jobs Sun 17 13/13 4 Jobs Mon 18 9/9 4 Jobs Tu…" at bounding box center [784, 697] width 1568 height 1131
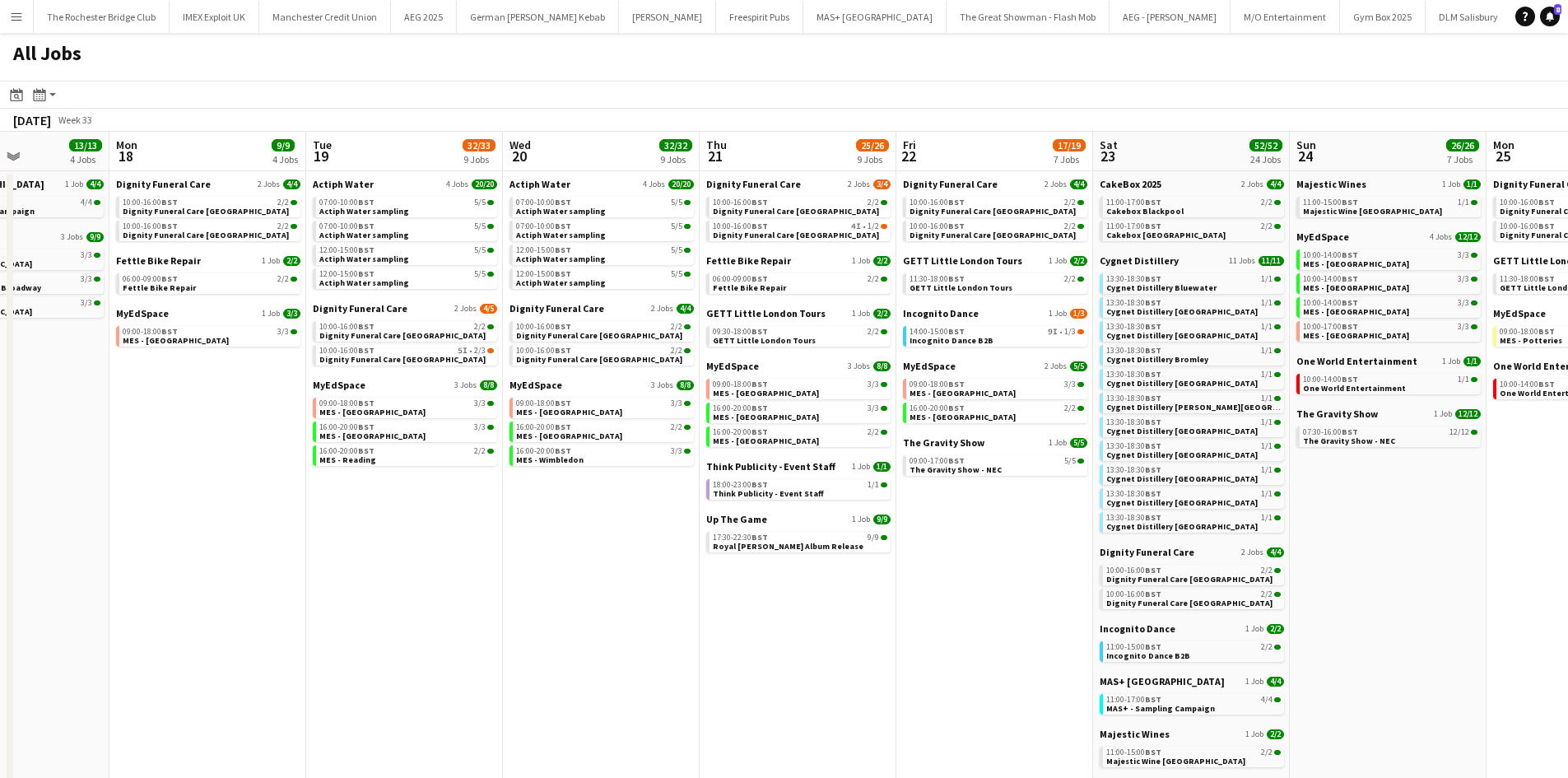
click at [916, 586] on app-all-jobs "All Jobs Date picker AUG 2025 AUG 2025 Monday M Tuesday T Wednesday W Thursday …" at bounding box center [784, 648] width 1568 height 1230
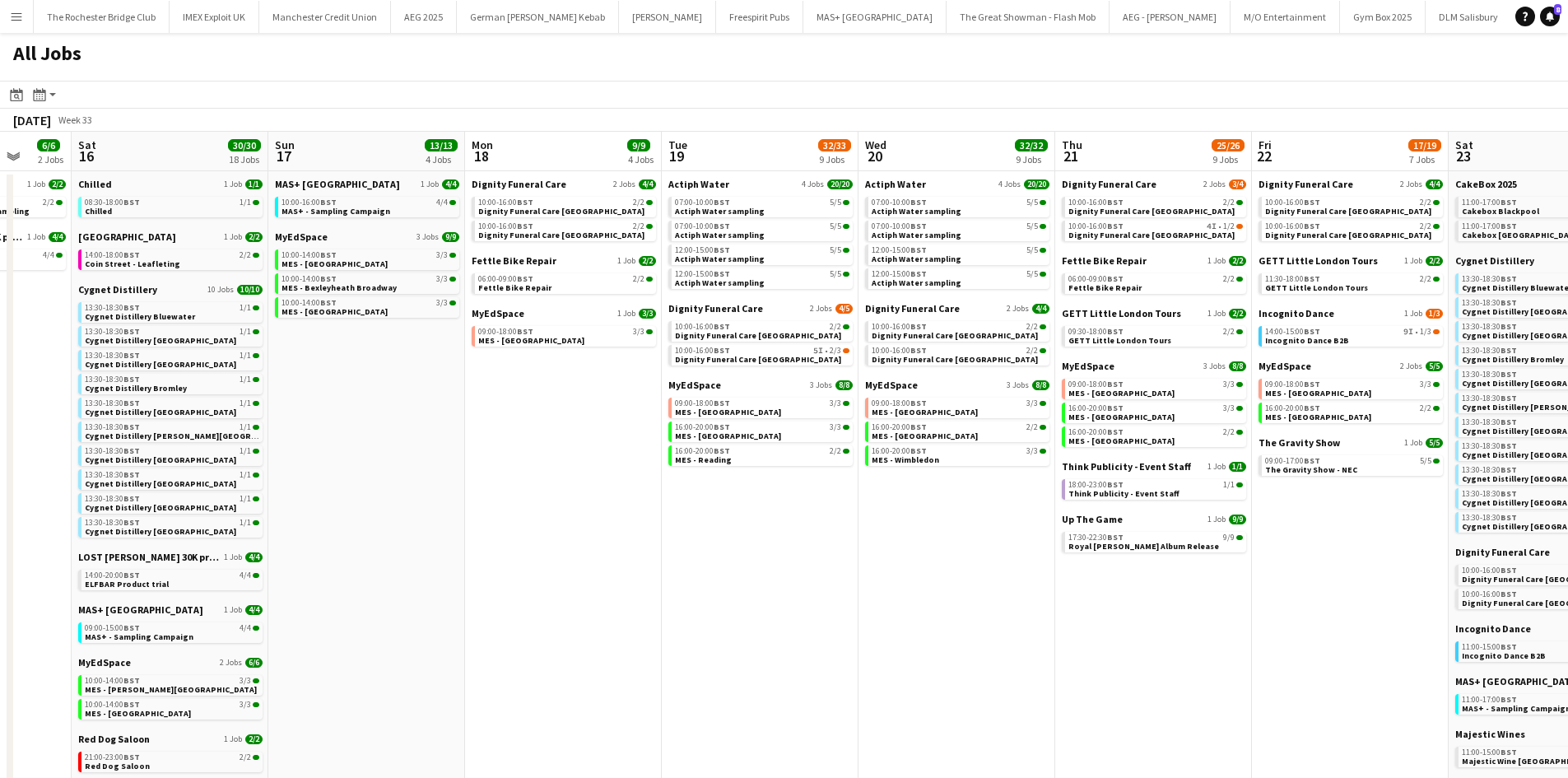
drag, startPoint x: 571, startPoint y: 583, endPoint x: 983, endPoint y: 582, distance: 412.0
click at [983, 582] on app-calendar-viewport "Thu 14 12/12 4 Jobs Fri 15 6/6 2 Jobs Sat 16 30/30 18 Jobs Sun 17 13/13 4 Jobs …" at bounding box center [784, 697] width 1568 height 1131
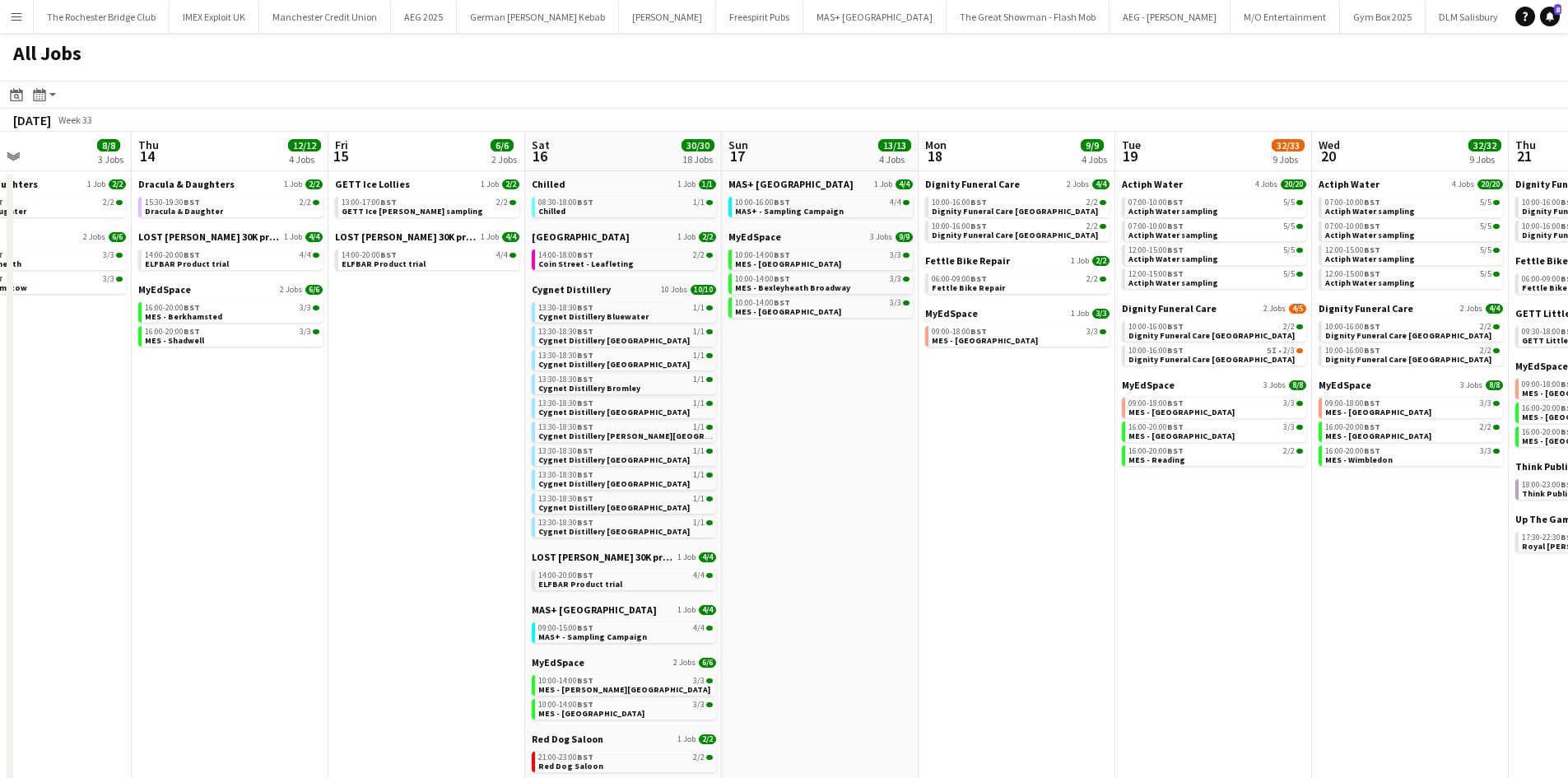
click at [971, 586] on app-all-jobs "All Jobs Date picker AUG 2025 AUG 2025 Monday M Tuesday T Wednesday W Thursday …" at bounding box center [784, 648] width 1568 height 1230
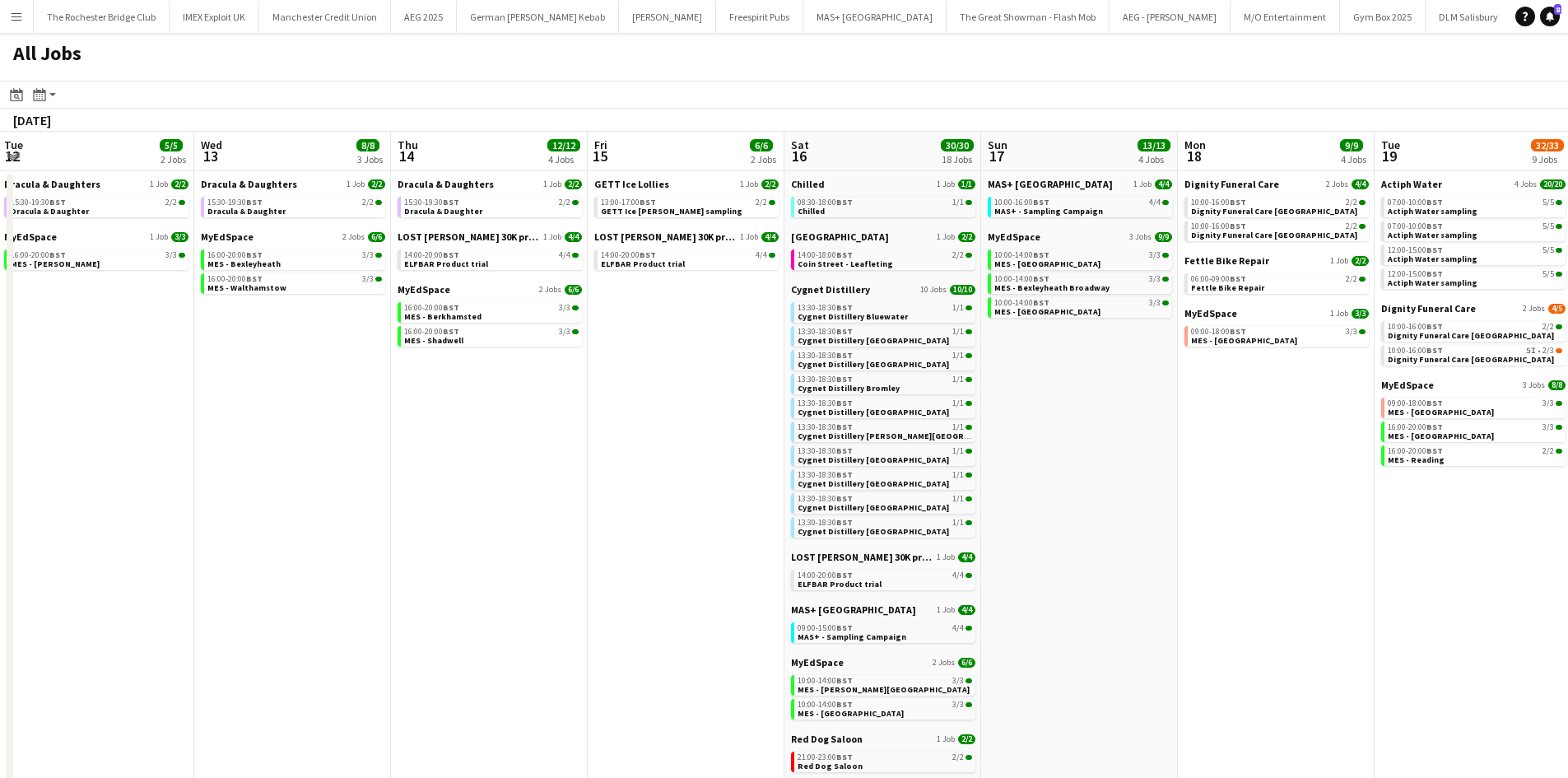
drag, startPoint x: 290, startPoint y: 555, endPoint x: 793, endPoint y: 571, distance: 503.3
click at [792, 571] on app-calendar-viewport "Sun 10 15/18 7 Jobs Mon 11 Tue 12 5/5 2 Jobs Wed 13 8/8 3 Jobs Thu 14 12/12 4 J…" at bounding box center [784, 697] width 1568 height 1131
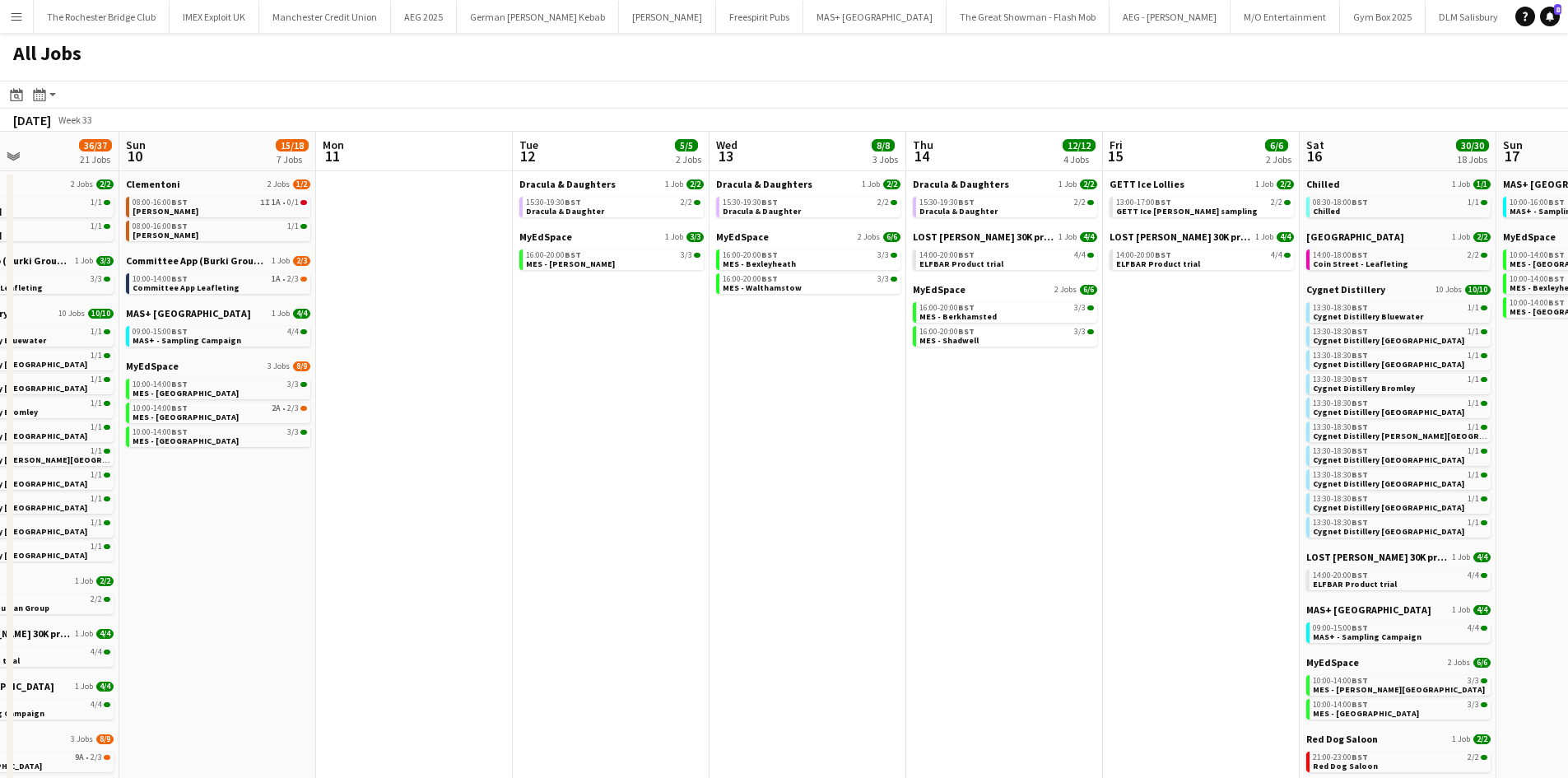
click at [731, 534] on app-all-jobs "All Jobs Date picker AUG 2025 AUG 2025 Monday M Tuesday T Wednesday W Thursday …" at bounding box center [784, 648] width 1568 height 1230
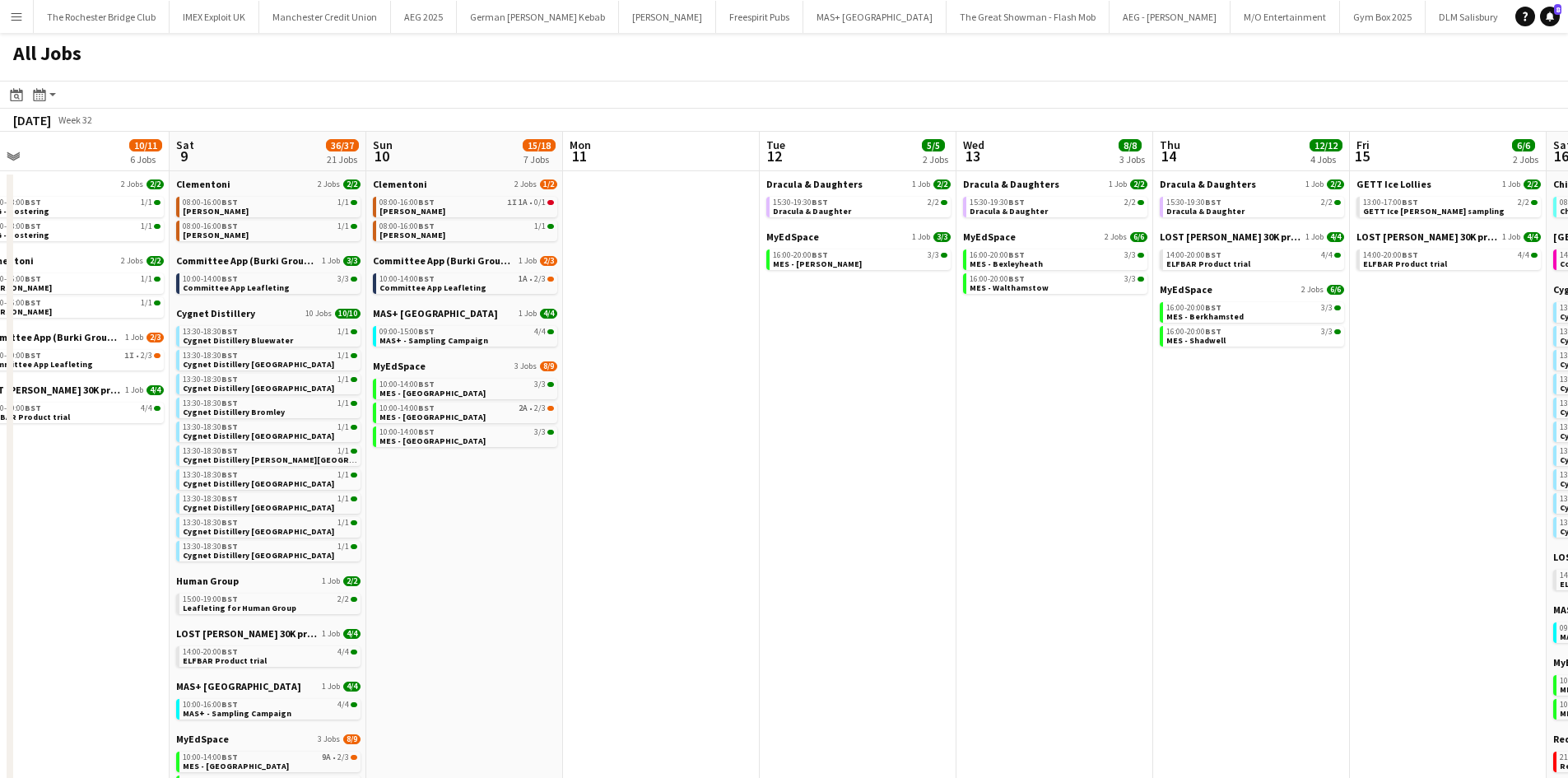
drag, startPoint x: 765, startPoint y: 504, endPoint x: 898, endPoint y: 504, distance: 133.0
click at [898, 504] on app-calendar-viewport "Wed 6 17/18 5 Jobs Thu 7 16/16 5 Jobs Fri 8 10/11 6 Jobs Sat 9 36/37 21 Jobs Su…" at bounding box center [784, 697] width 1568 height 1131
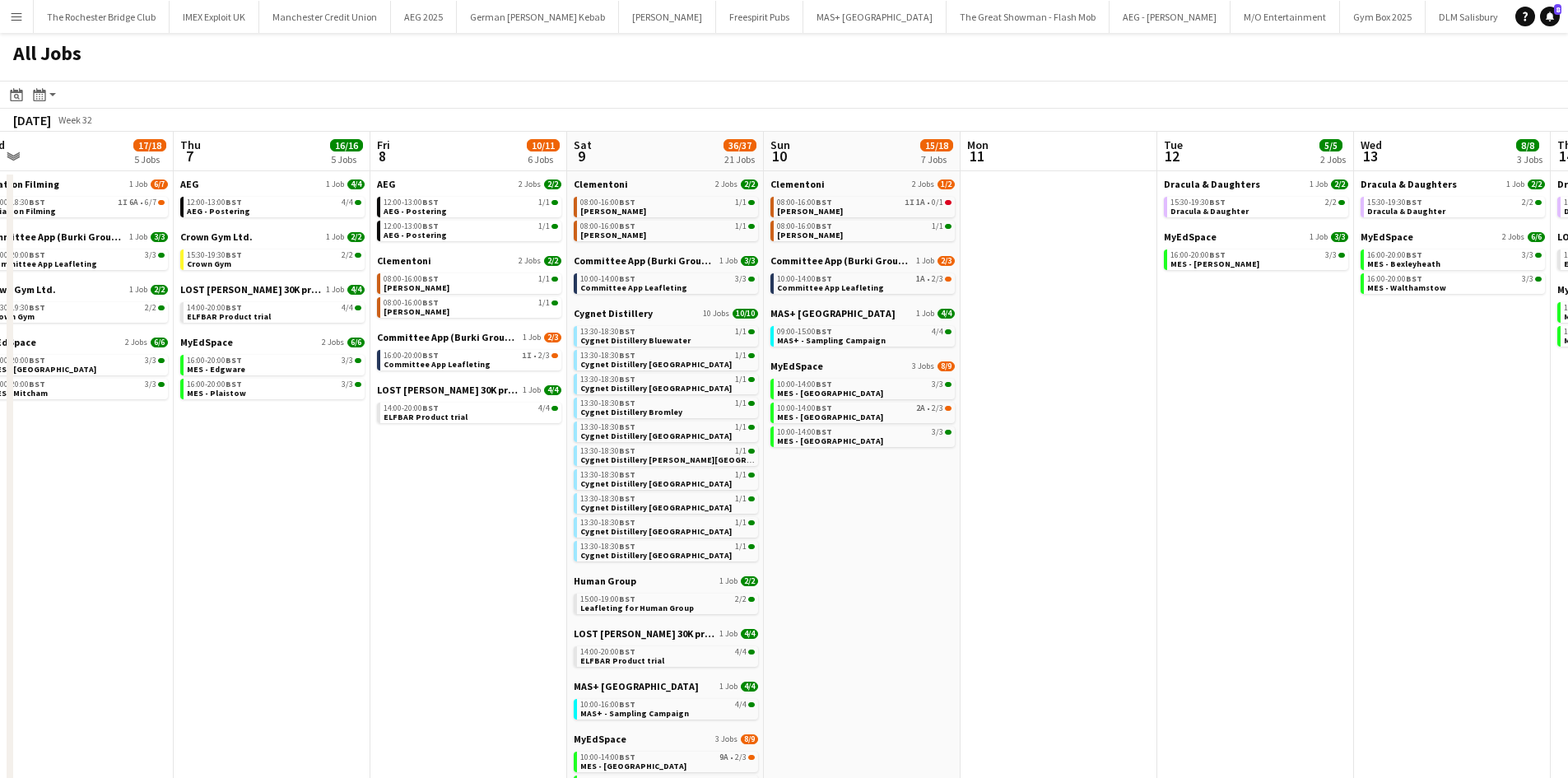
scroll to position [0, 418]
click at [1093, 502] on app-all-jobs "All Jobs Date picker AUG 2025 AUG 2025 Monday M Tuesday T Wednesday W Thursday …" at bounding box center [784, 648] width 1568 height 1230
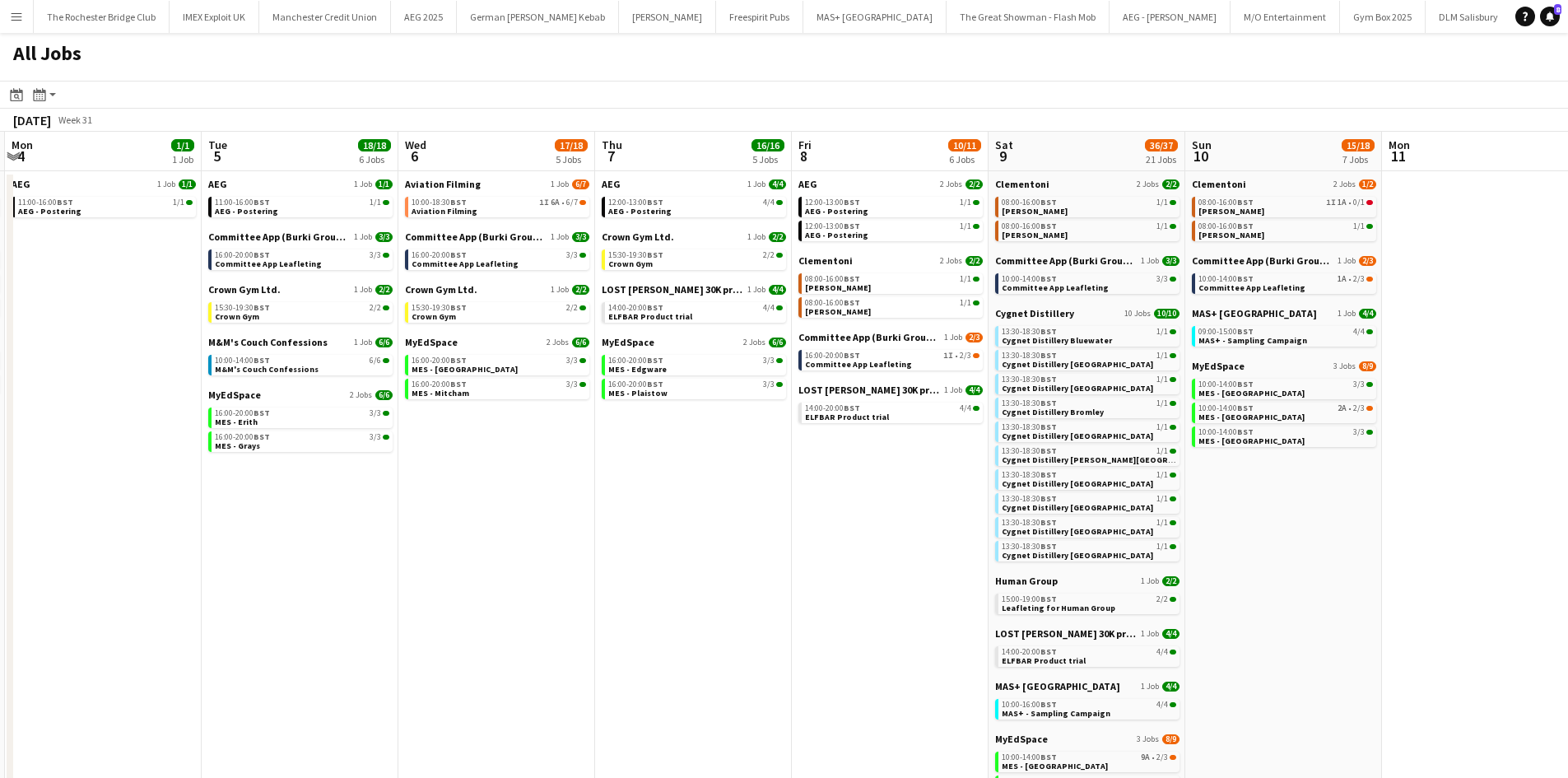
drag, startPoint x: 631, startPoint y: 535, endPoint x: 910, endPoint y: 521, distance: 279.4
click at [910, 521] on app-calendar-viewport "Sat 2 39/39 22 Jobs Sun 3 14/16 6 Jobs Mon 4 1/1 1 Job Tue 5 18/18 6 Jobs Wed 6…" at bounding box center [784, 697] width 1568 height 1131
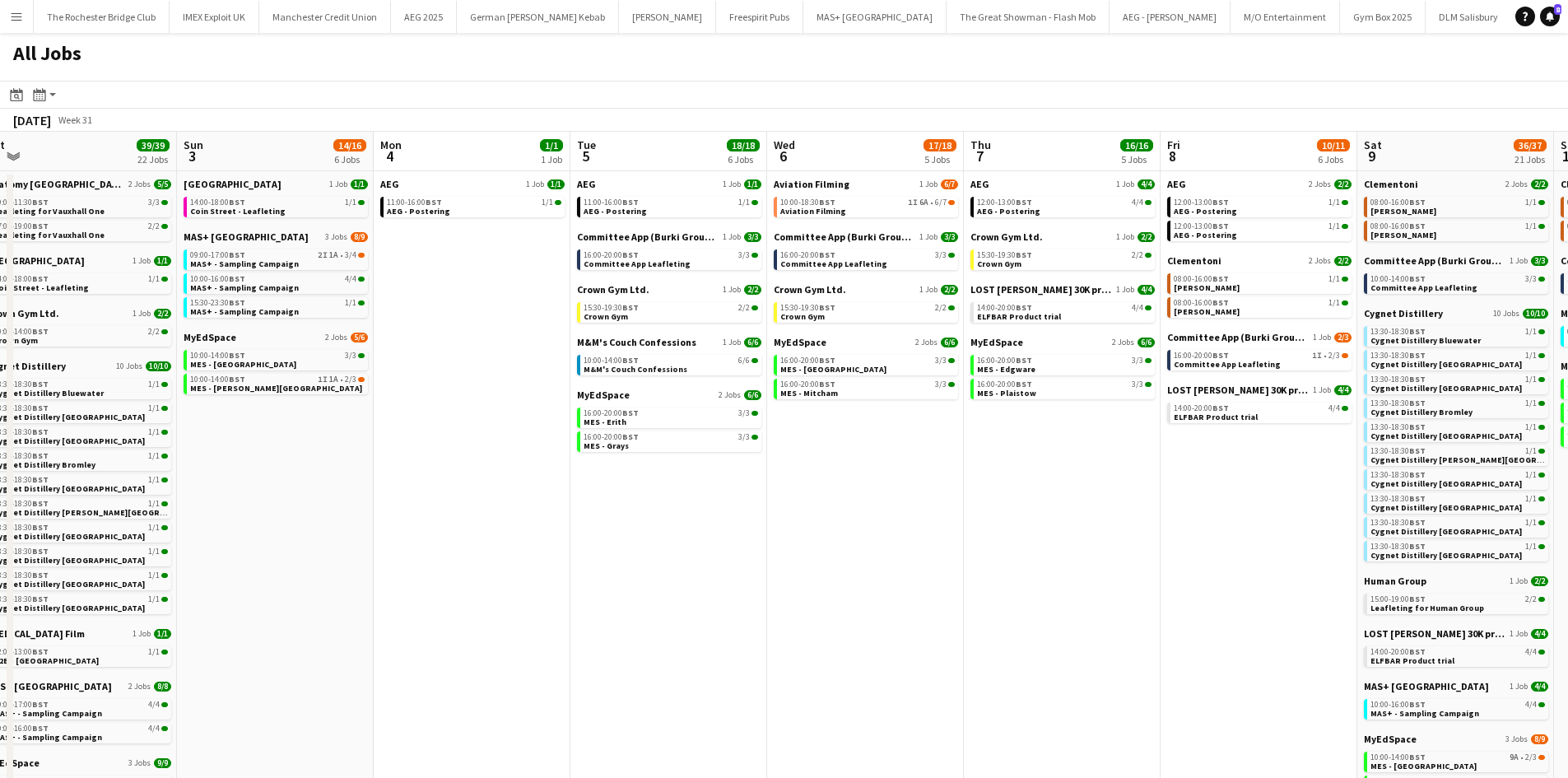
drag, startPoint x: 543, startPoint y: 577, endPoint x: 885, endPoint y: 570, distance: 342.1
click at [885, 570] on app-calendar-viewport "Thu 31 13/13 6 Jobs Fri 1 9/9 4 Jobs Sat 2 39/39 22 Jobs Sun 3 14/16 6 Jobs Mon…" at bounding box center [784, 697] width 1568 height 1131
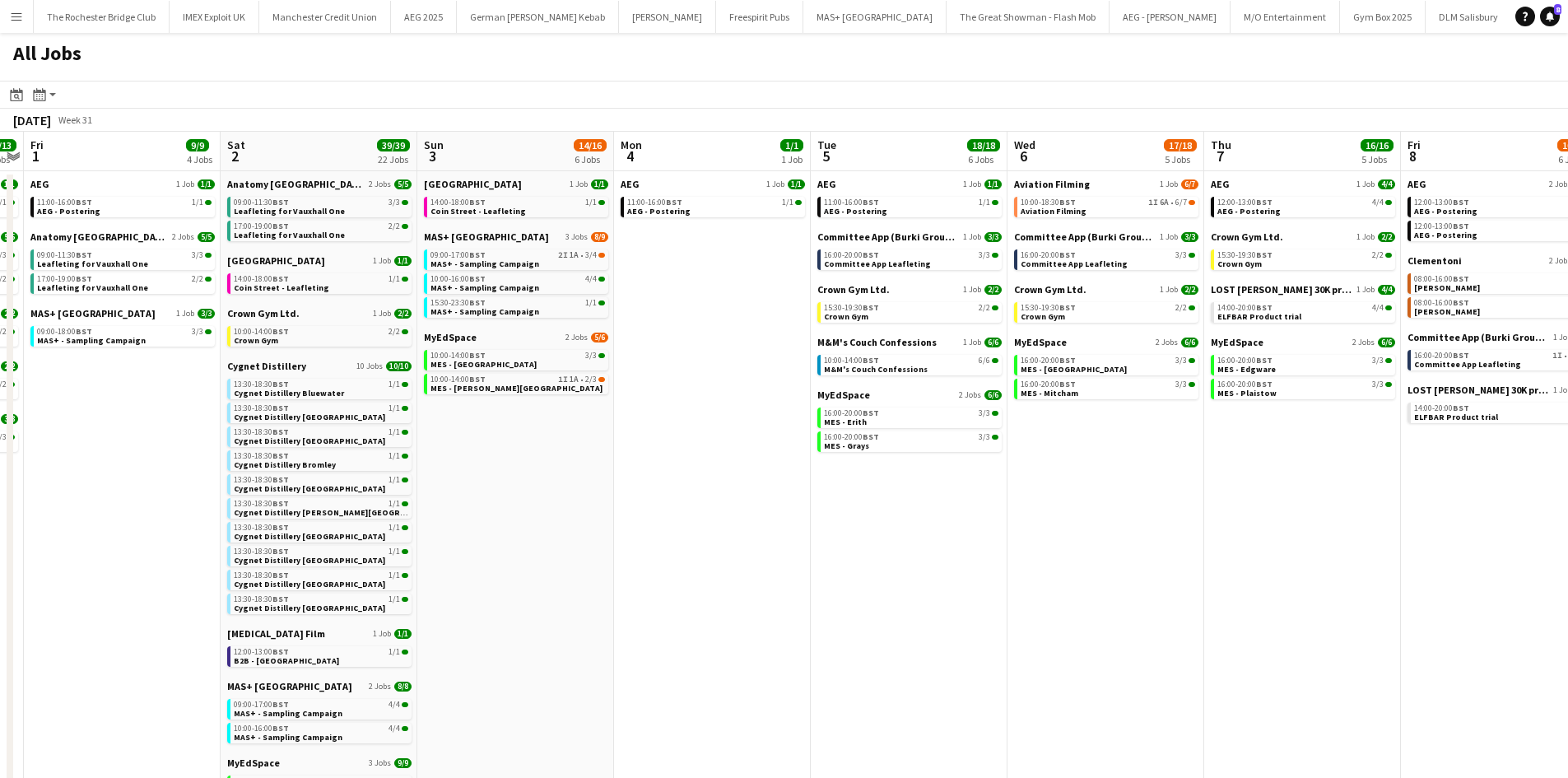
scroll to position [0, 433]
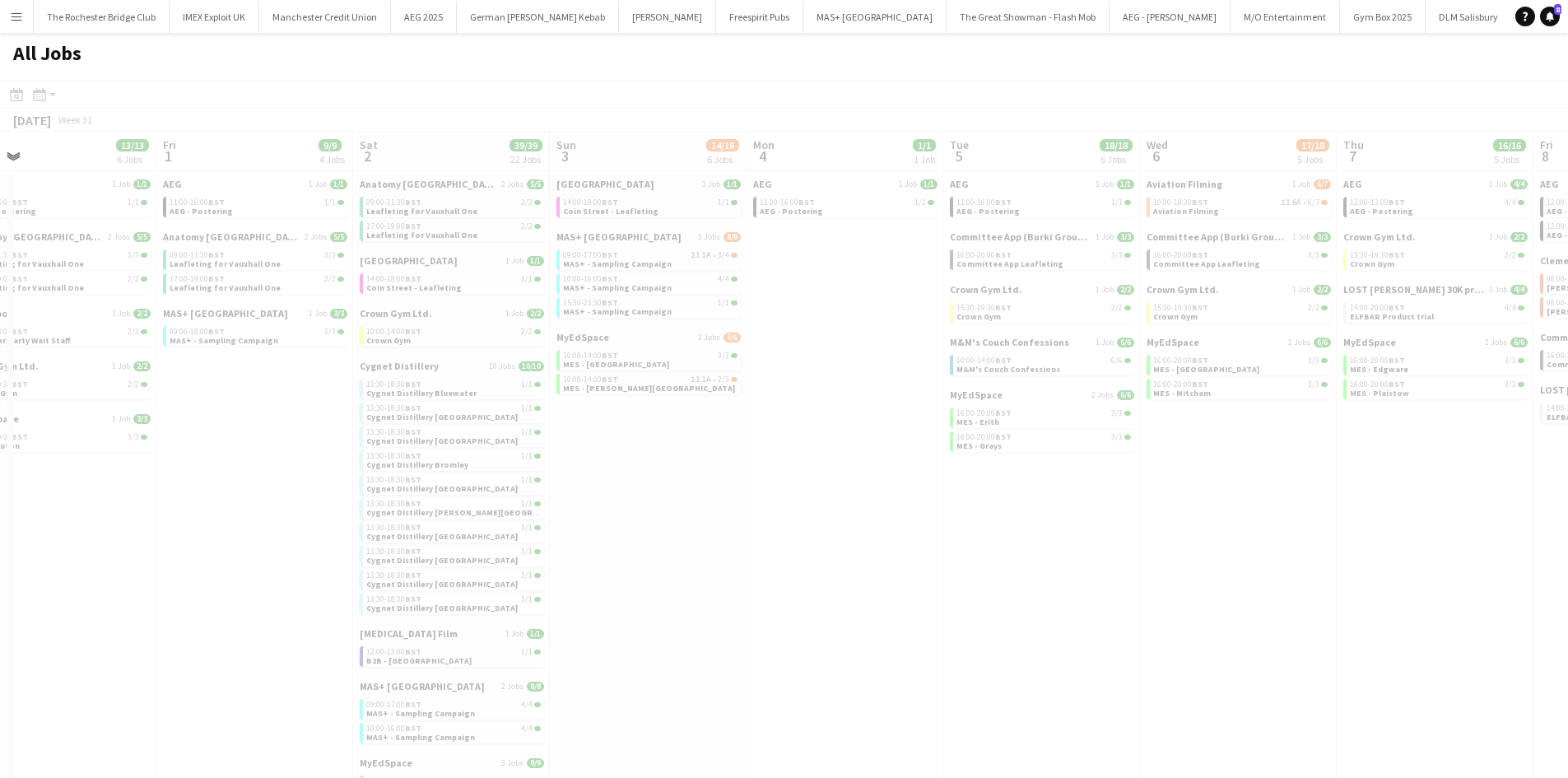
drag, startPoint x: 654, startPoint y: 532, endPoint x: 1233, endPoint y: 567, distance: 580.1
click at [1233, 567] on app-all-jobs "All Jobs Date picker AUG 2025 AUG 2025 Monday M Tuesday T Wednesday W Thursday …" at bounding box center [784, 648] width 1568 height 1230
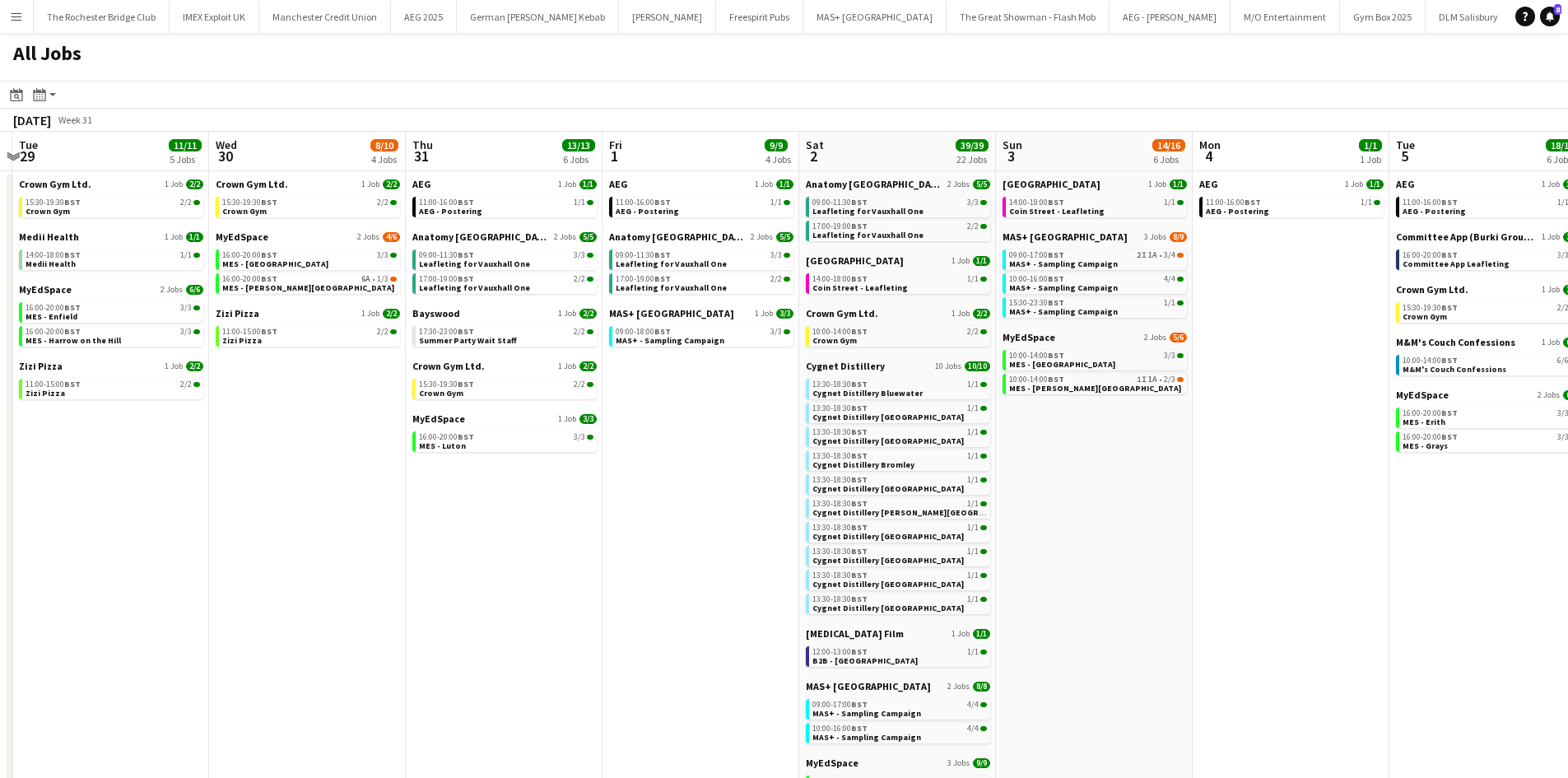
drag, startPoint x: 172, startPoint y: 565, endPoint x: 618, endPoint y: 548, distance: 446.3
click at [618, 548] on app-calendar-viewport "Sun 27 19/19 7 Jobs Mon 28 Tue 29 11/11 5 Jobs Wed 30 8/10 4 Jobs Thu 31 13/13 …" at bounding box center [784, 697] width 1568 height 1131
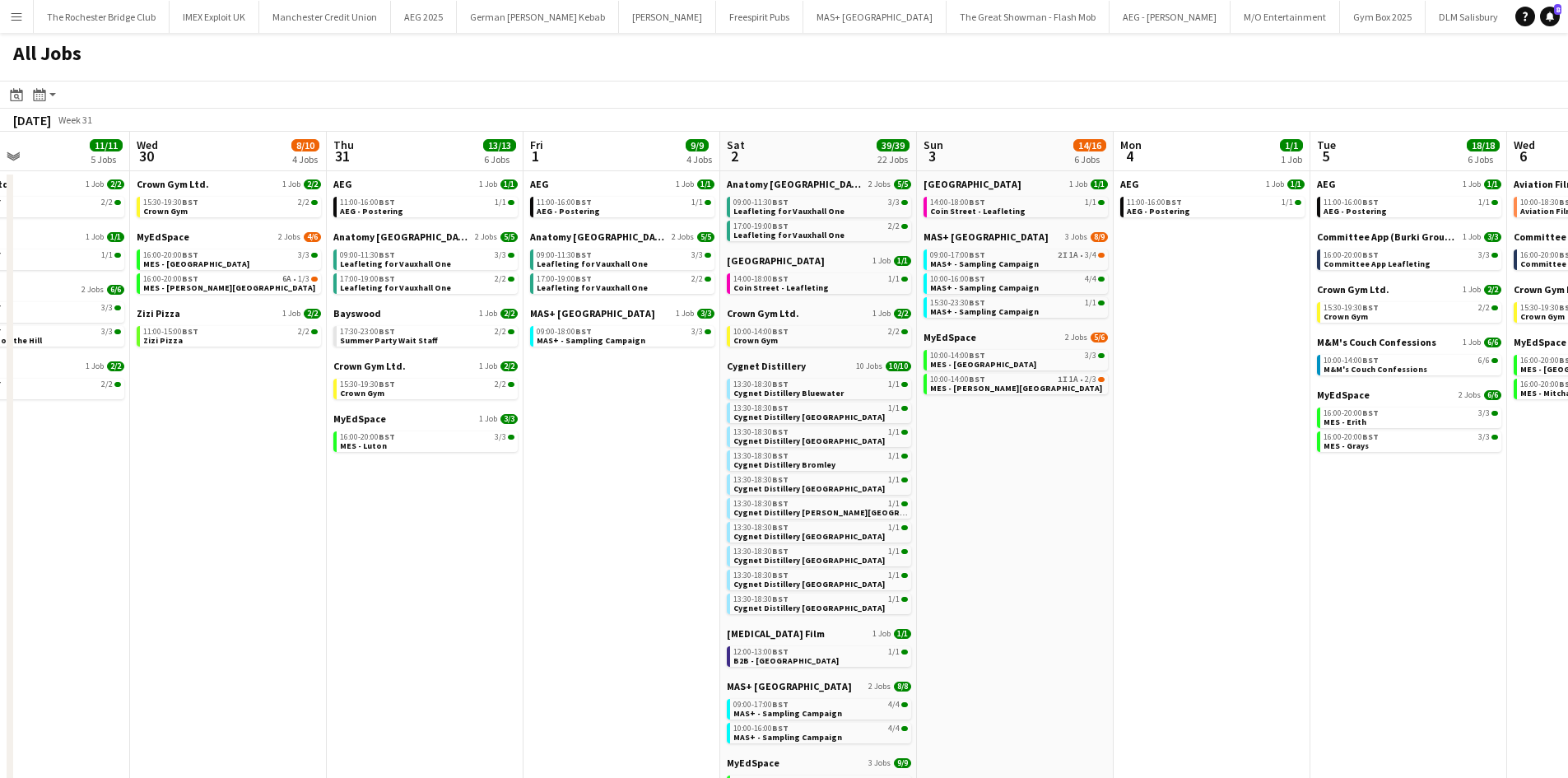
drag, startPoint x: 452, startPoint y: 553, endPoint x: 540, endPoint y: 556, distance: 88.1
click at [551, 557] on app-calendar-viewport "Sun 27 19/19 7 Jobs Mon 28 Tue 29 11/11 5 Jobs Wed 30 8/10 4 Jobs Thu 31 13/13 …" at bounding box center [784, 697] width 1568 height 1131
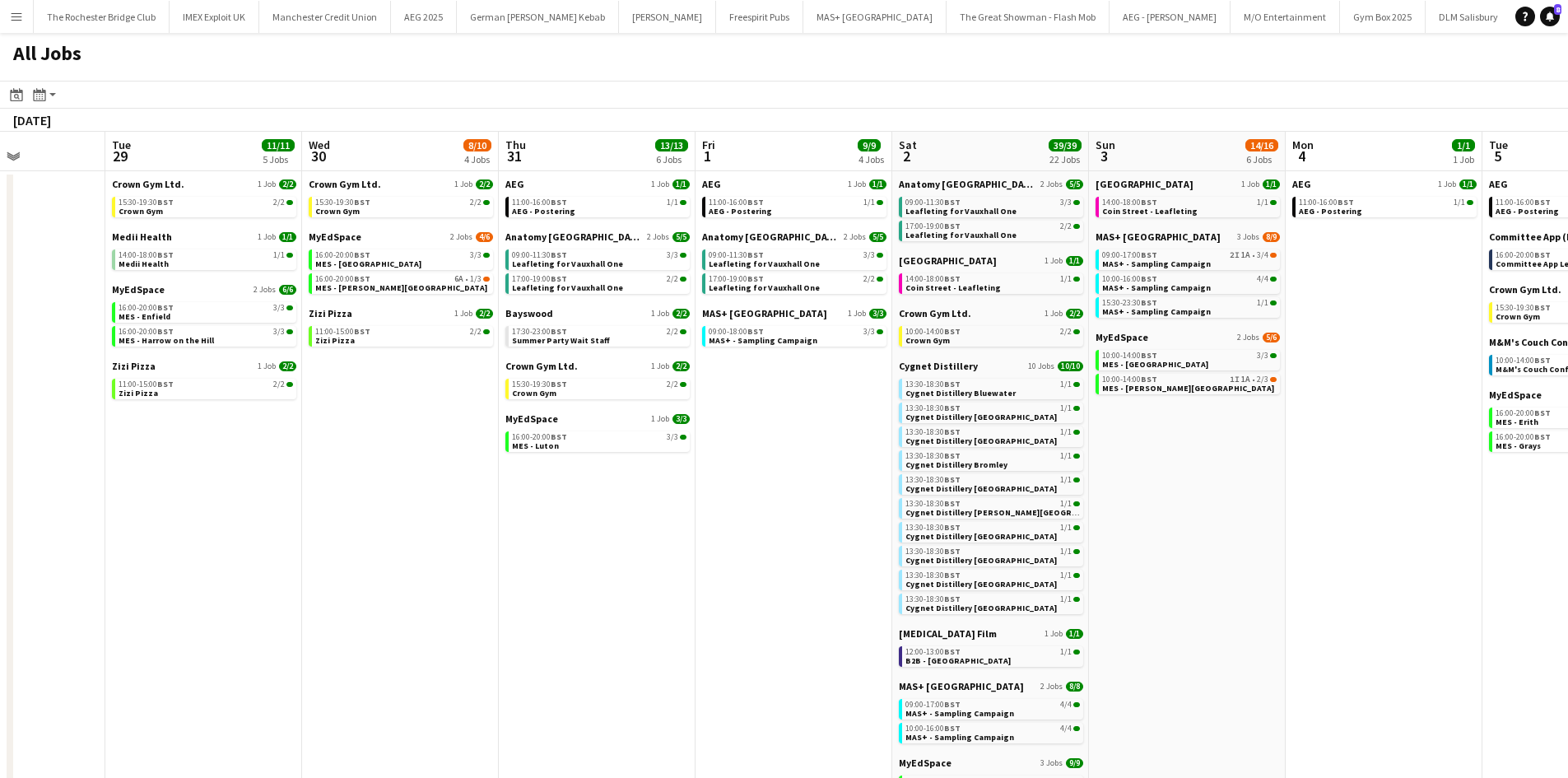
click at [880, 566] on app-all-jobs "All Jobs Date picker AUG 2025 AUG 2025 Monday M Tuesday T Wednesday W Thursday …" at bounding box center [784, 648] width 1568 height 1230
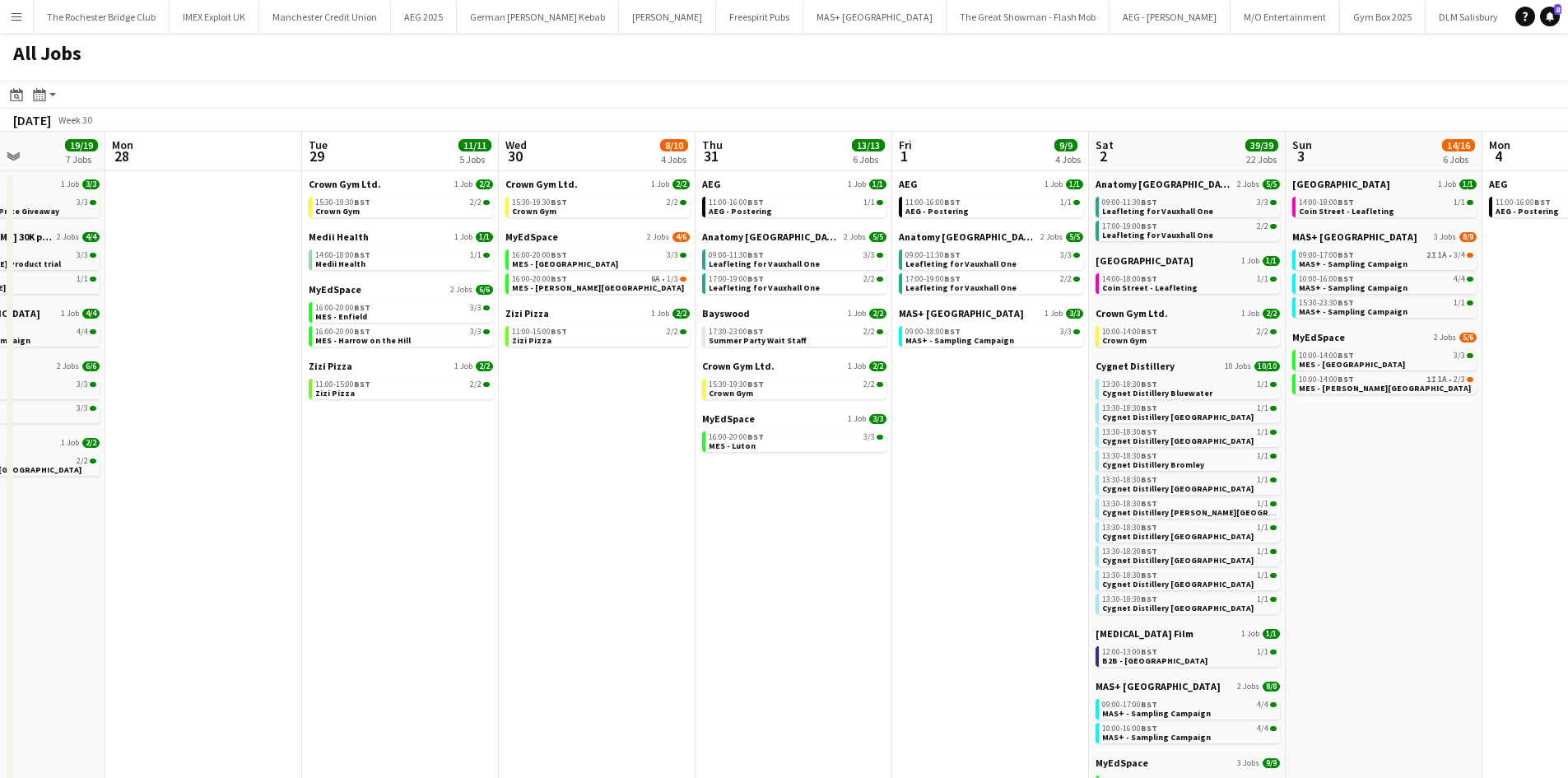
drag, startPoint x: 953, startPoint y: 565, endPoint x: 1001, endPoint y: 562, distance: 48.1
click at [981, 565] on app-calendar-viewport "Fri 25 15/15 6 Jobs Sat 26 30/30 12 Jobs Sun 27 19/19 7 Jobs Mon 28 Tue 29 11/1…" at bounding box center [784, 697] width 1568 height 1131
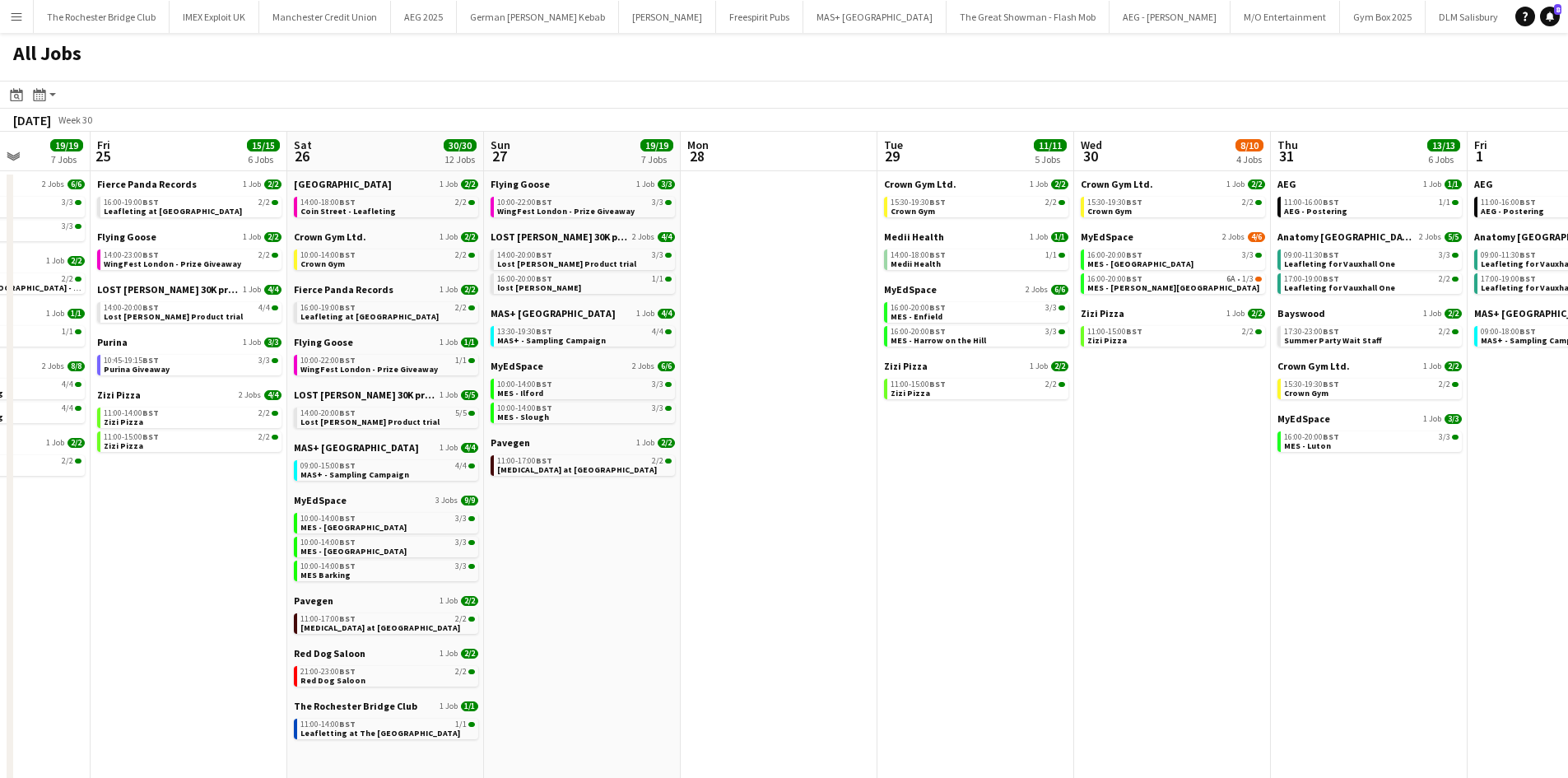
click at [961, 552] on app-all-jobs "All Jobs Date picker AUG 2025 AUG 2025 Monday M Tuesday T Wednesday W Thursday …" at bounding box center [784, 648] width 1568 height 1230
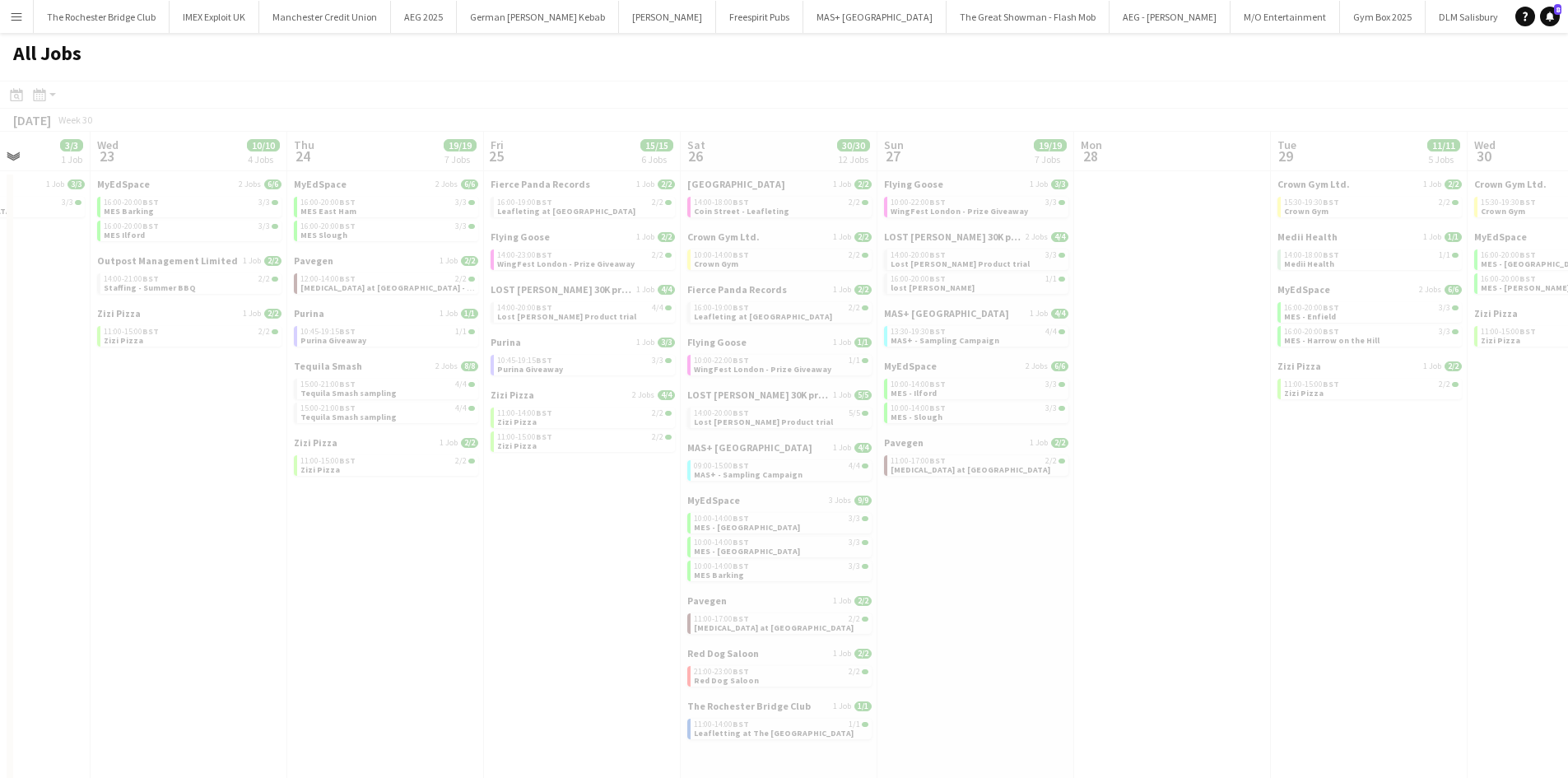
scroll to position [0, 488]
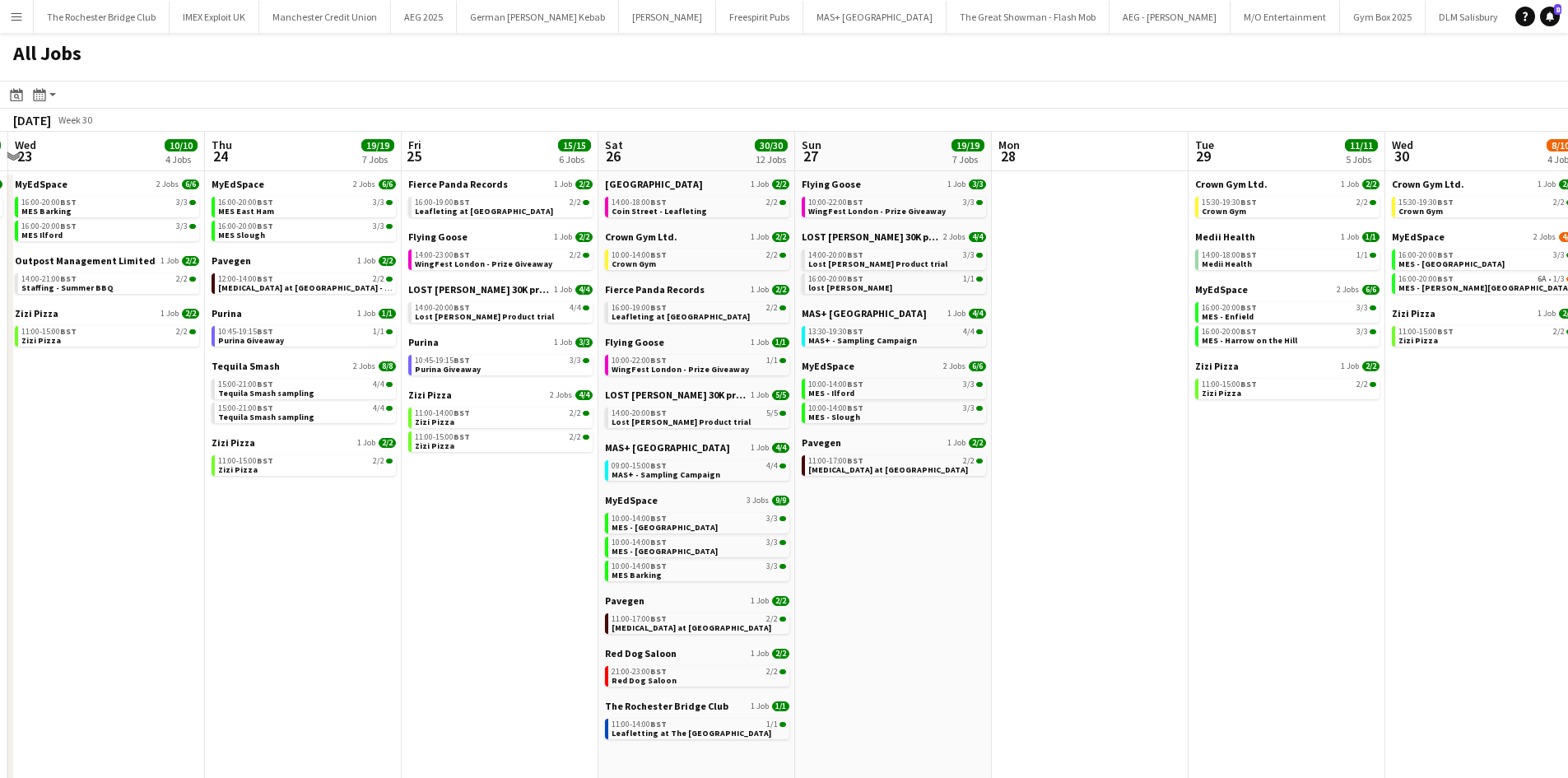
drag, startPoint x: 438, startPoint y: 545, endPoint x: 915, endPoint y: 495, distance: 479.6
click at [910, 497] on app-calendar-viewport "Mon 21 2/2 1 Job Tue 22 3/3 1 Job Wed 23 10/10 4 Jobs Thu 24 19/19 7 Jobs Fri 2…" at bounding box center [784, 697] width 1568 height 1131
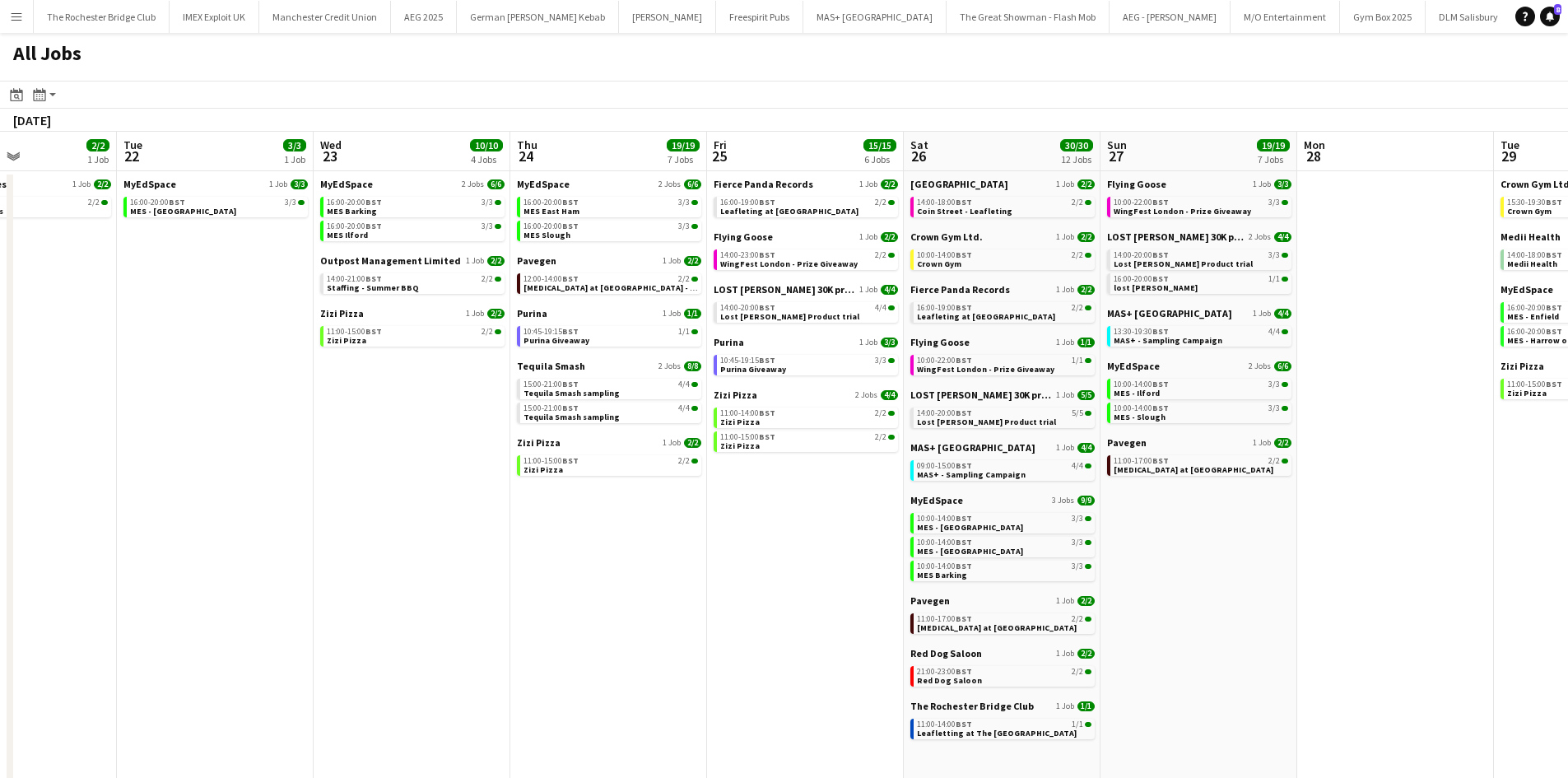
click at [946, 575] on app-all-jobs "All Jobs Date picker AUG 2025 AUG 2025 Monday M Tuesday T Wednesday W Thursday …" at bounding box center [784, 648] width 1568 height 1230
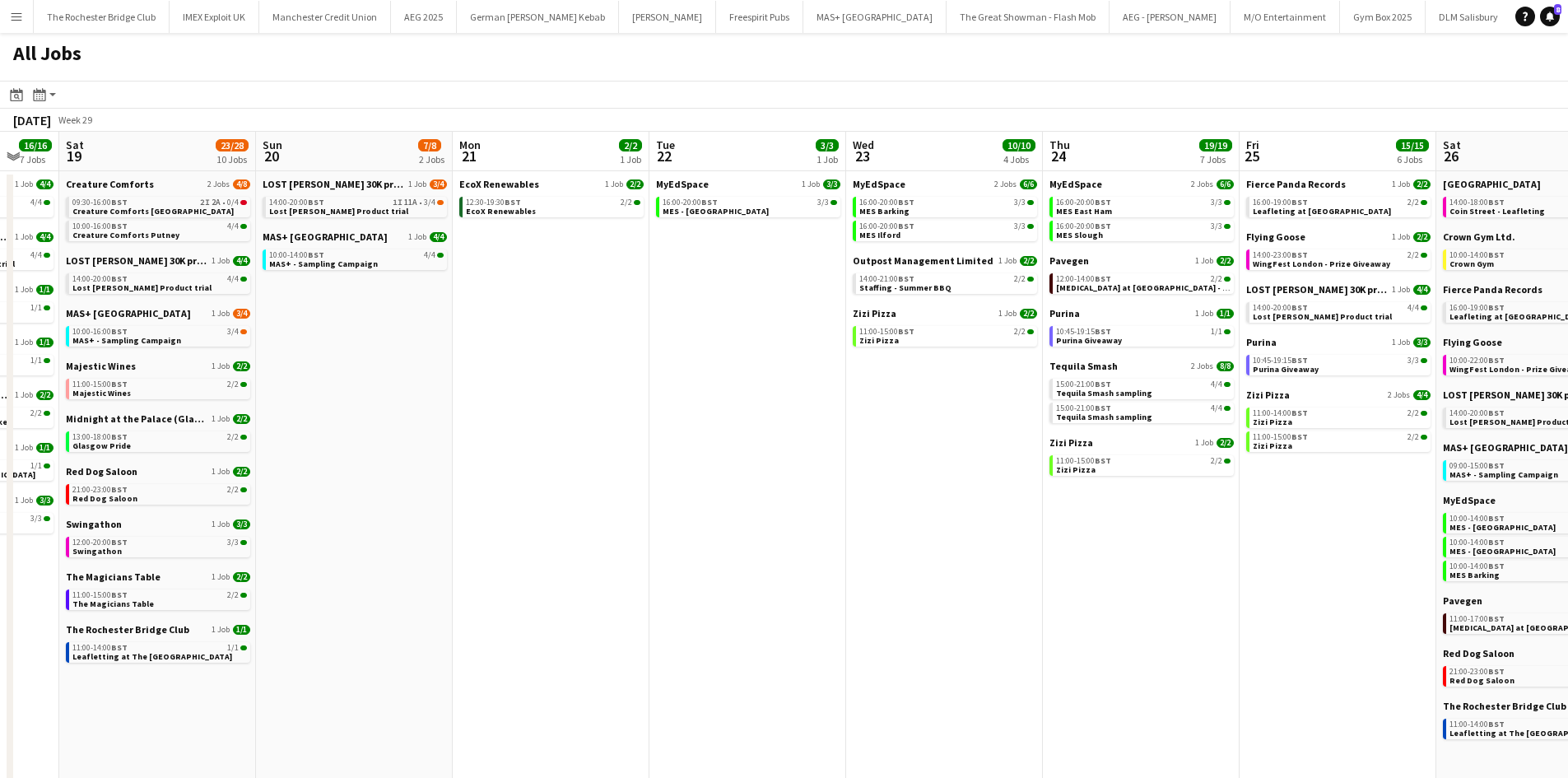
drag, startPoint x: 830, startPoint y: 561, endPoint x: 1012, endPoint y: 561, distance: 182.0
click at [1009, 561] on app-calendar-viewport "Thu 17 17/17 6 Jobs Fri 18 16/16 7 Jobs Sat 19 23/28 10 Jobs Sun 20 7/8 2 Jobs …" at bounding box center [784, 697] width 1568 height 1131
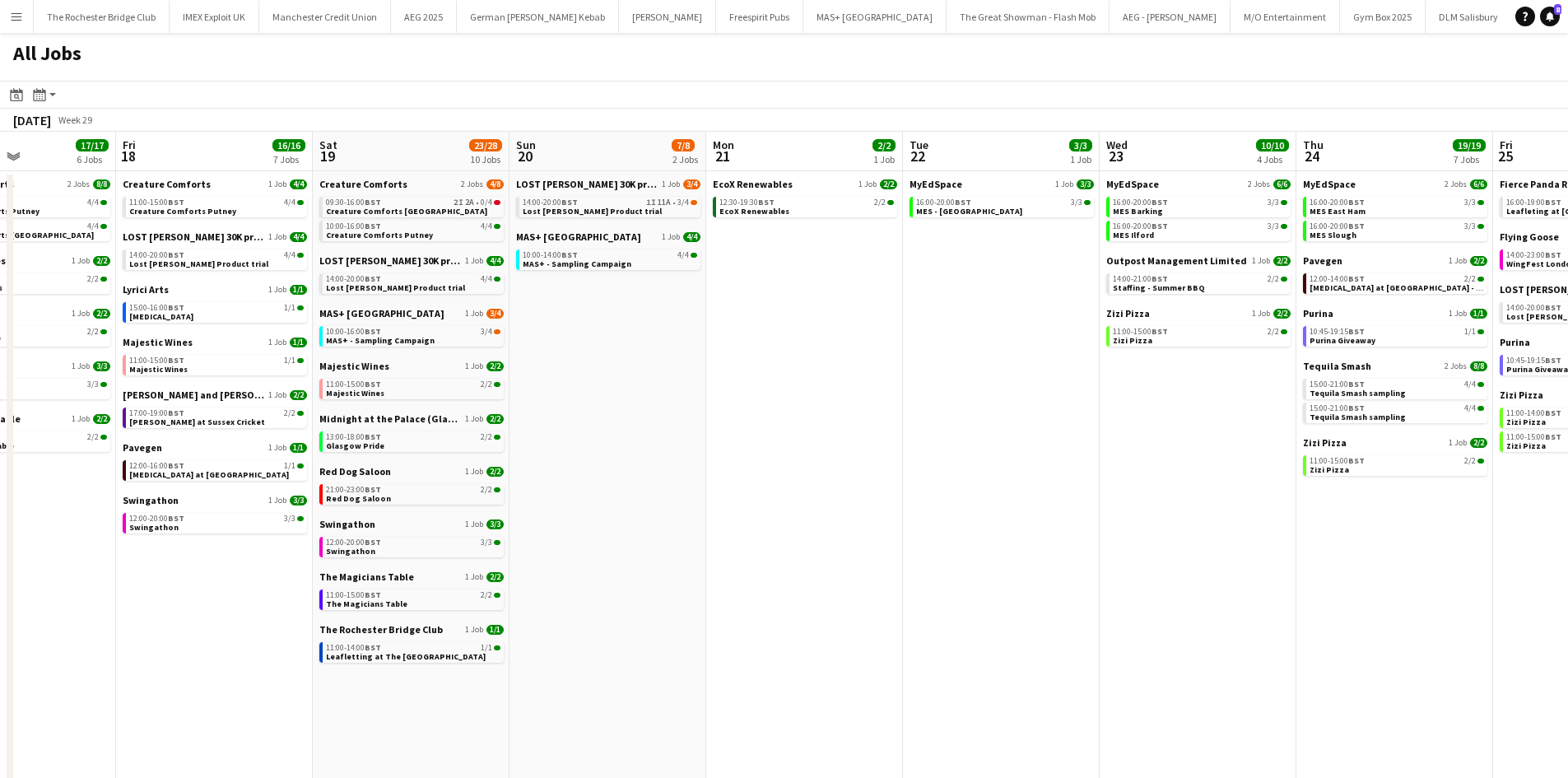
scroll to position [0, 358]
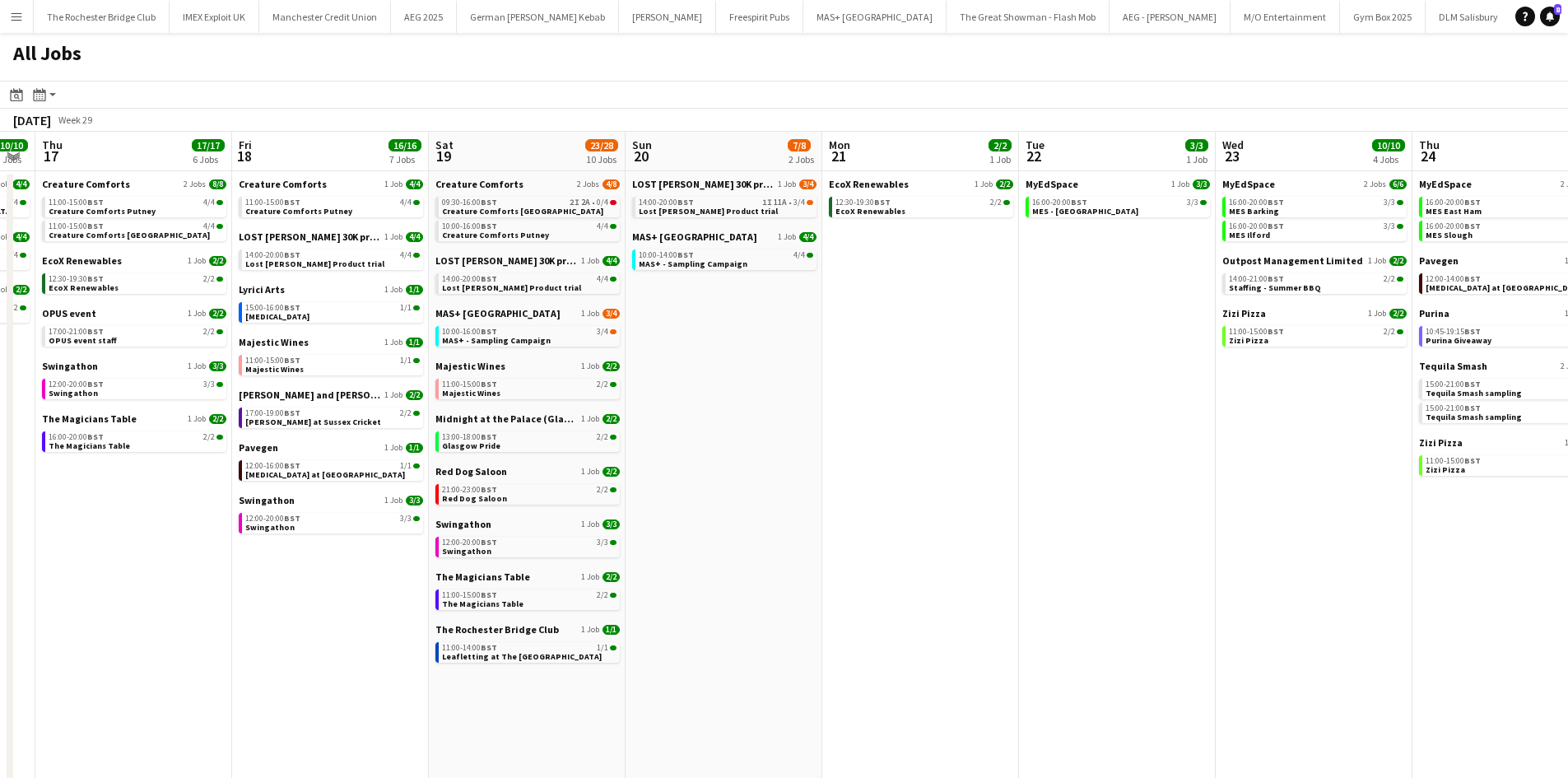
drag, startPoint x: 317, startPoint y: 601, endPoint x: 508, endPoint y: 584, distance: 191.8
click at [508, 584] on app-calendar-viewport "Tue 15 1/1 1 Job Wed 16 10/10 3 Jobs Thu 17 17/17 6 Jobs Fri 18 16/16 7 Jobs Sa…" at bounding box center [784, 697] width 1568 height 1131
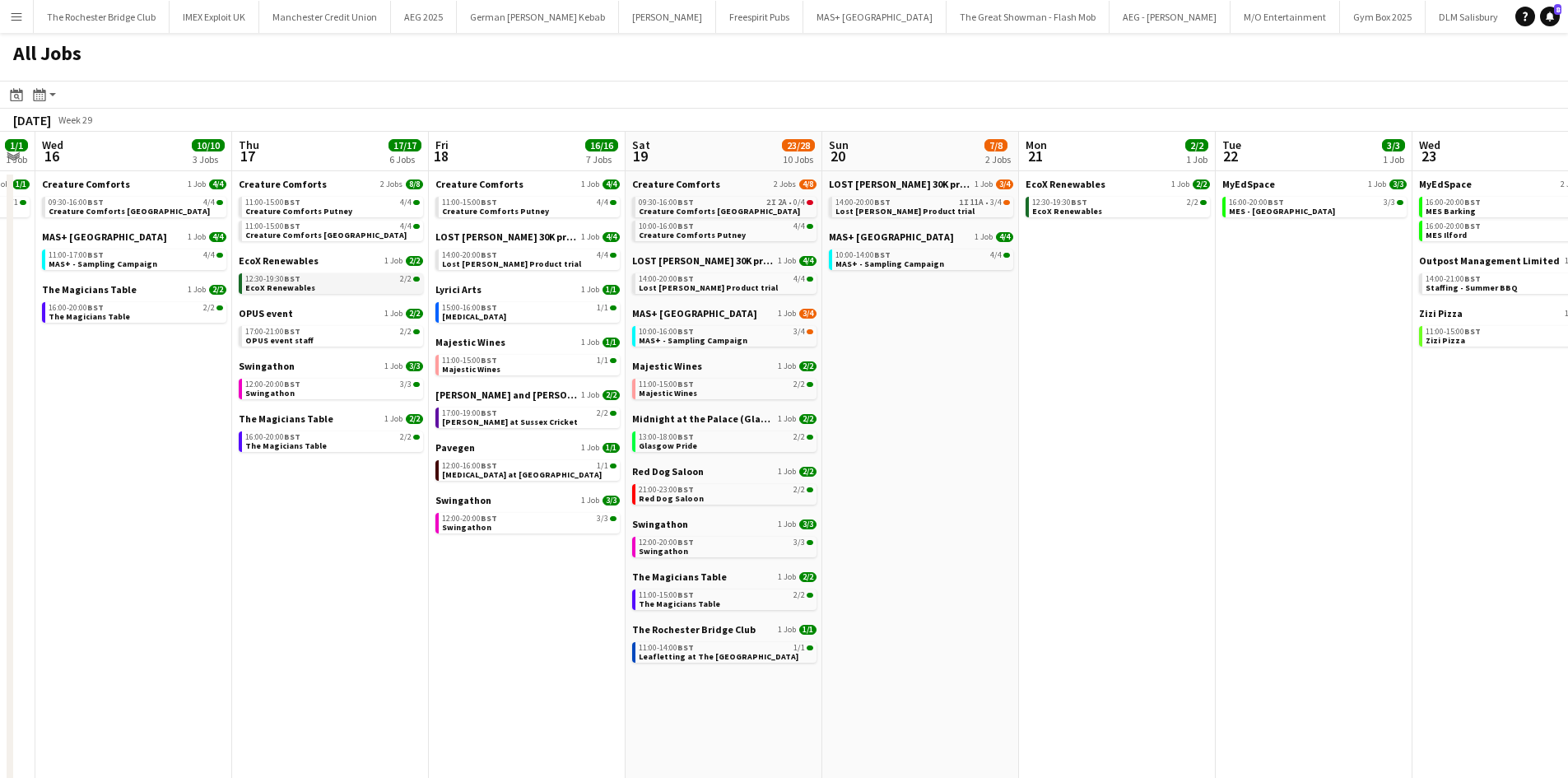
click at [337, 287] on link "12:30-19:30 BST 2/2 EcoX Renewables" at bounding box center [332, 282] width 175 height 19
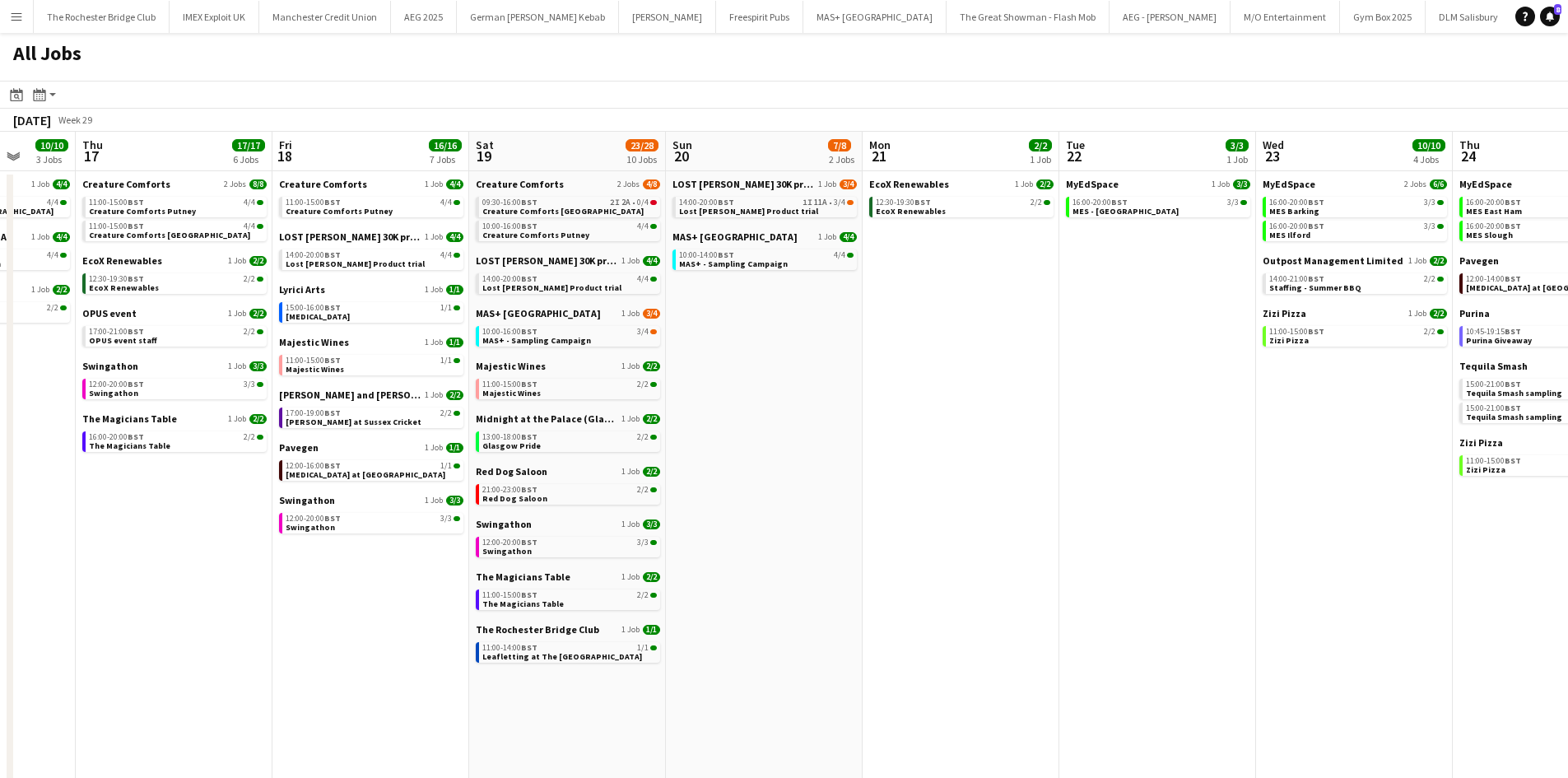
click at [1463, 464] on app-all-jobs "All Jobs Date picker AUG 2025 AUG 2025 Monday M Tuesday T Wednesday W Thursday …" at bounding box center [784, 648] width 1568 height 1230
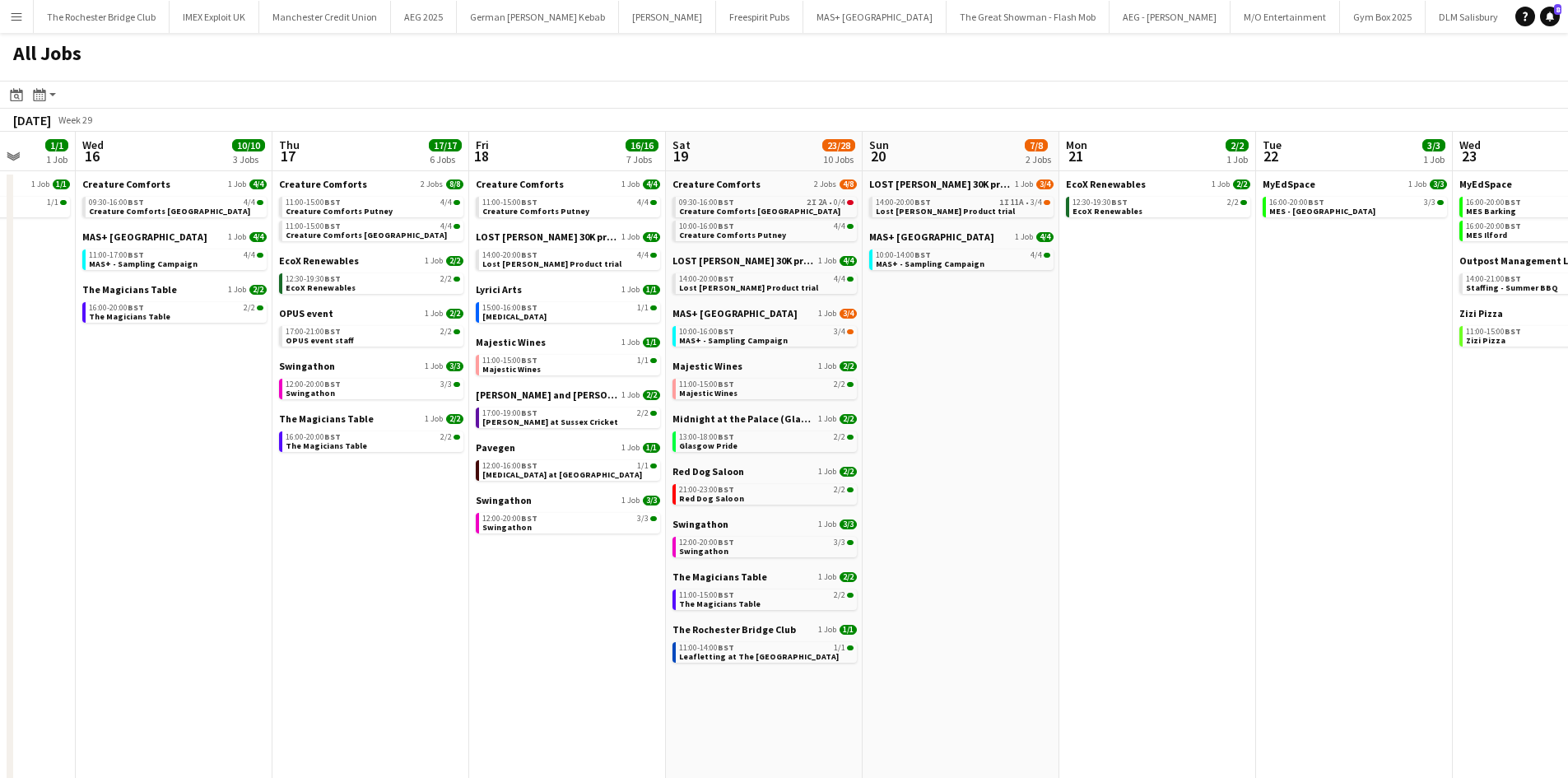
drag, startPoint x: 624, startPoint y: 487, endPoint x: 1004, endPoint y: 477, distance: 380.1
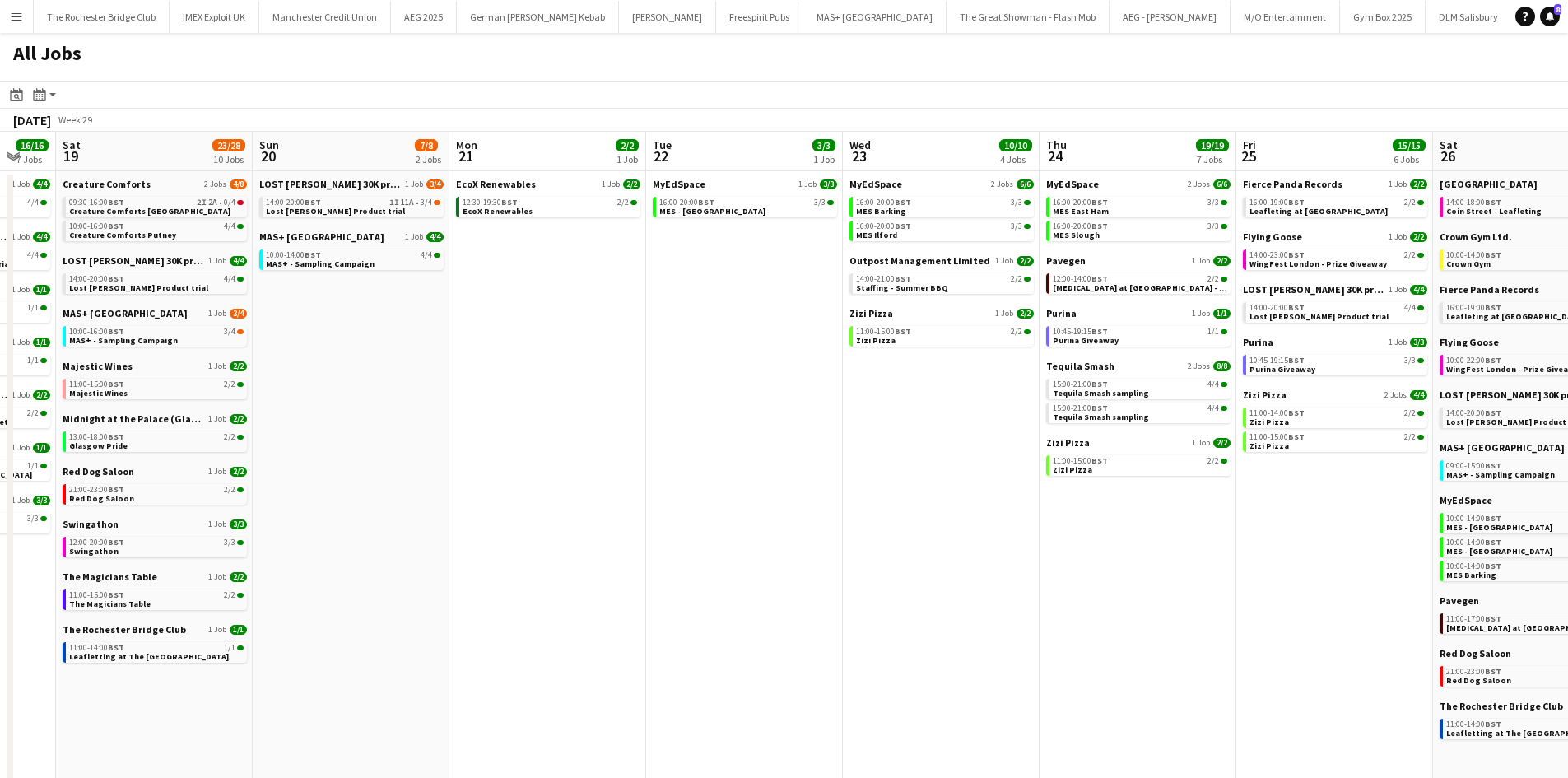
drag, startPoint x: 400, startPoint y: 457, endPoint x: 777, endPoint y: 457, distance: 377.0
click at [347, 457] on app-calendar-viewport "Wed 16 10/10 3 Jobs Thu 17 17/17 6 Jobs Fri 18 16/16 7 Jobs Sat 19 23/28 10 Job…" at bounding box center [784, 697] width 1568 height 1131
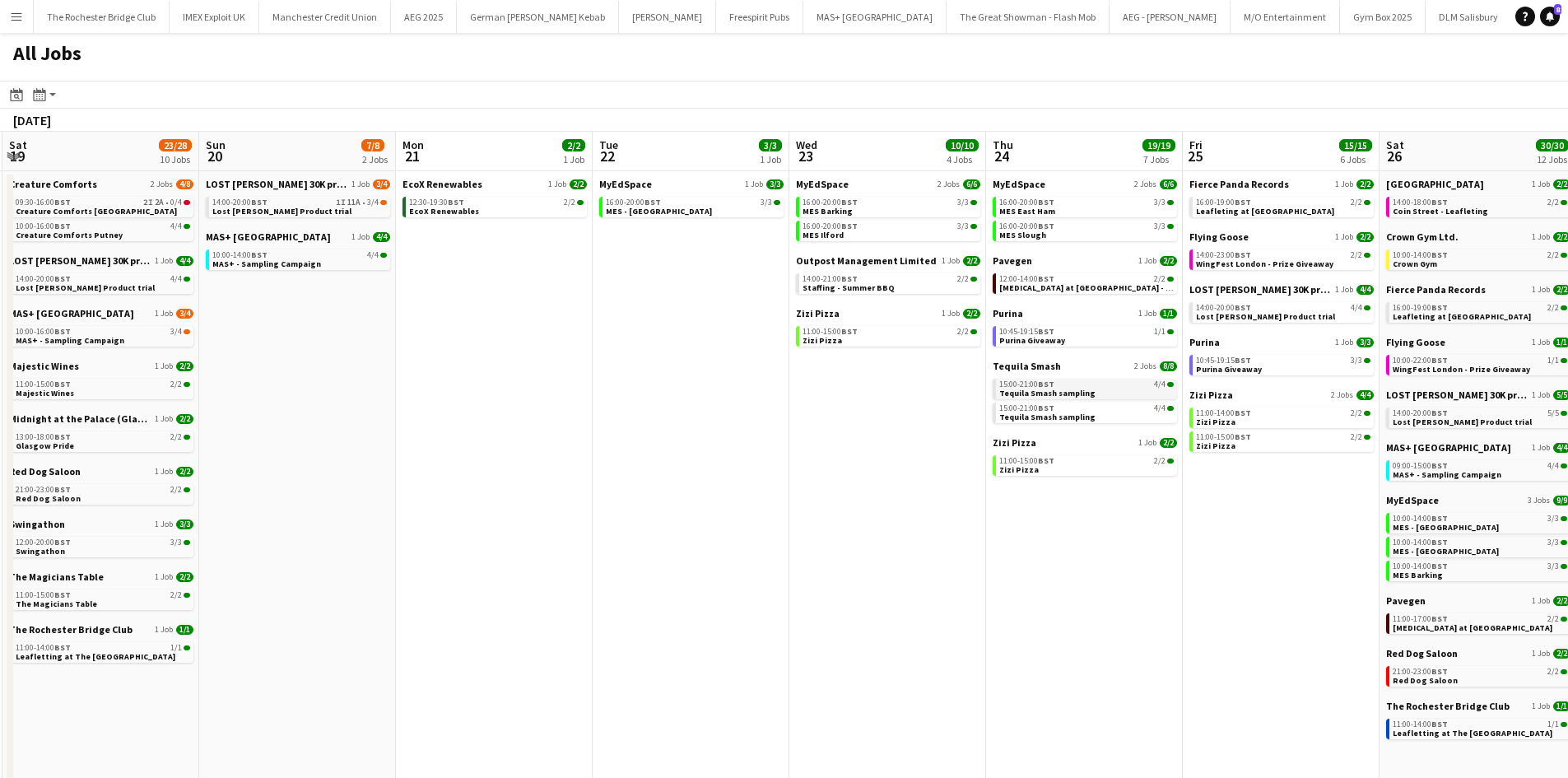
drag, startPoint x: 905, startPoint y: 457, endPoint x: 155, endPoint y: 389, distance: 753.1
click at [47, 388] on app-calendar-viewport "Wed 16 10/10 3 Jobs Thu 17 17/17 6 Jobs Fri 18 16/16 7 Jobs Sat 19 23/28 10 Job…" at bounding box center [784, 697] width 1568 height 1131
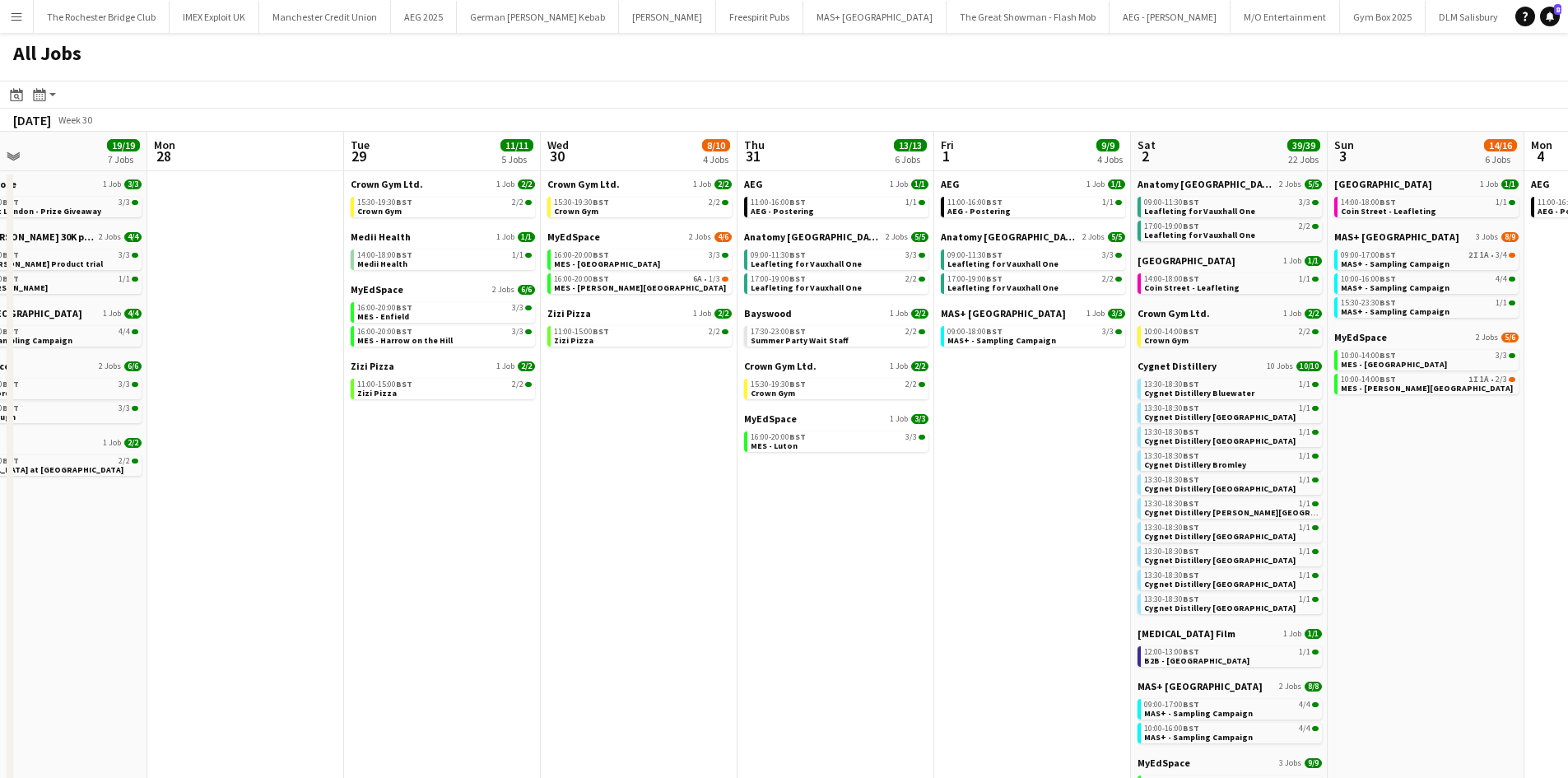
drag, startPoint x: 949, startPoint y: 378, endPoint x: 598, endPoint y: 413, distance: 352.7
click at [196, 373] on app-calendar-viewport "Thu 24 19/19 7 Jobs Fri 25 15/15 6 Jobs Sat 26 30/30 12 Jobs Sun 27 19/19 7 Job…" at bounding box center [784, 697] width 1568 height 1131
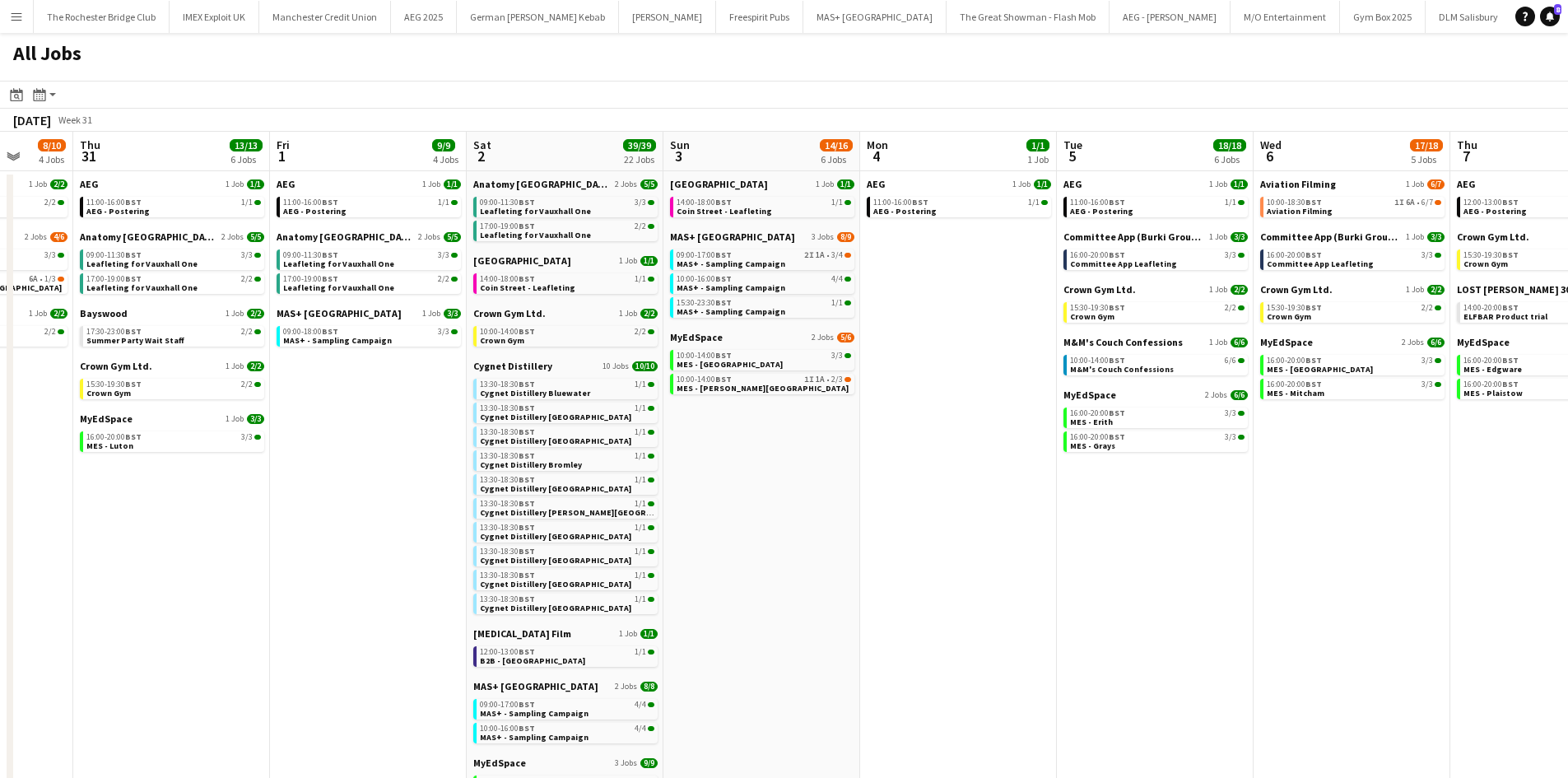
drag, startPoint x: 484, startPoint y: 416, endPoint x: 150, endPoint y: 373, distance: 336.8
click at [154, 373] on app-calendar-viewport "Sun 27 19/19 7 Jobs Mon 28 Tue 29 11/11 5 Jobs Wed 30 8/10 4 Jobs Thu 31 13/13 …" at bounding box center [784, 697] width 1568 height 1131
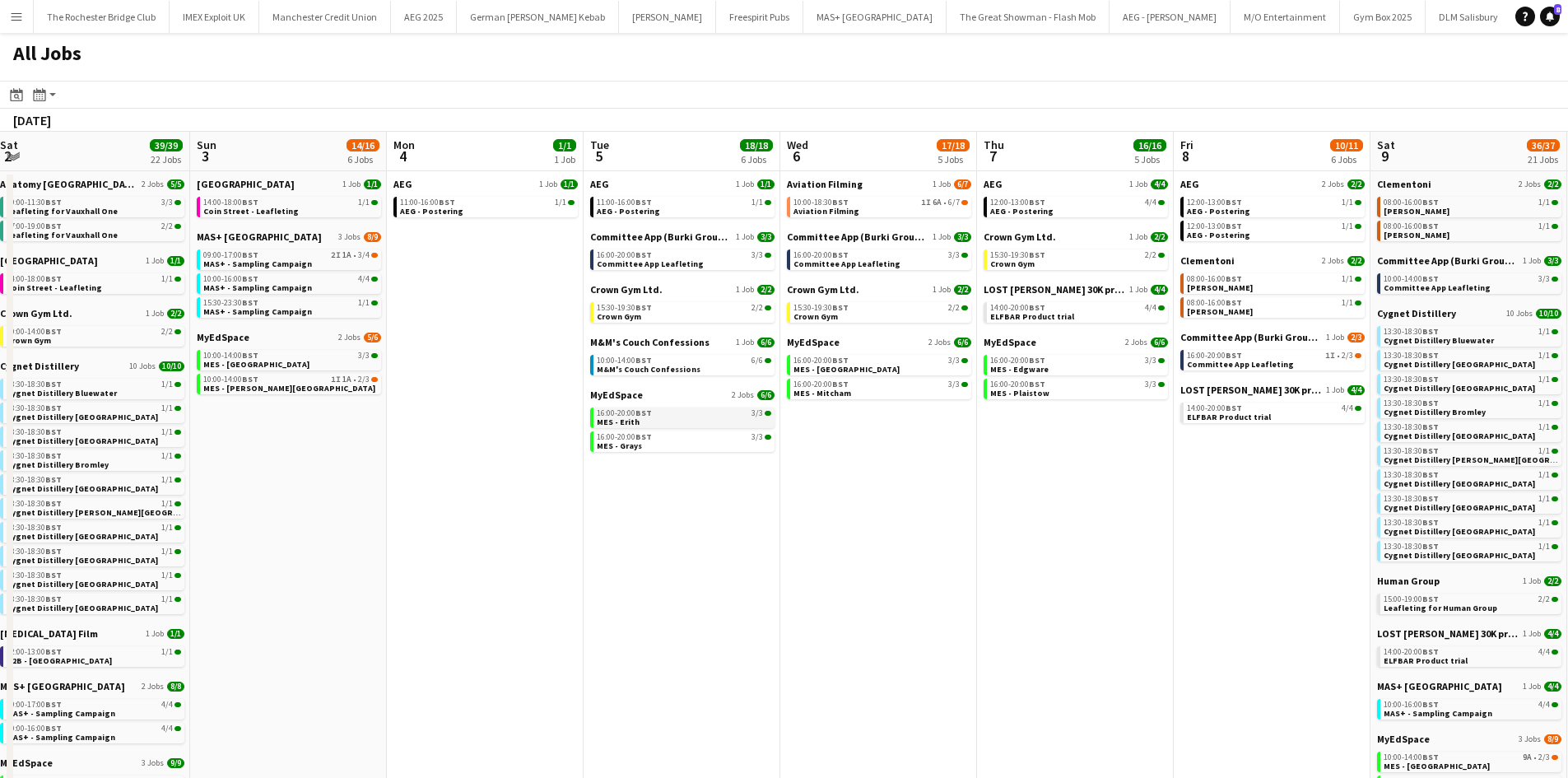
drag, startPoint x: 1046, startPoint y: 428, endPoint x: 218, endPoint y: 417, distance: 828.1
click at [146, 418] on app-calendar-viewport "Tue 29 11/11 5 Jobs Wed 30 8/10 4 Jobs Thu 31 13/13 6 Jobs Fri 1 9/9 4 Jobs Sat…" at bounding box center [784, 697] width 1568 height 1131
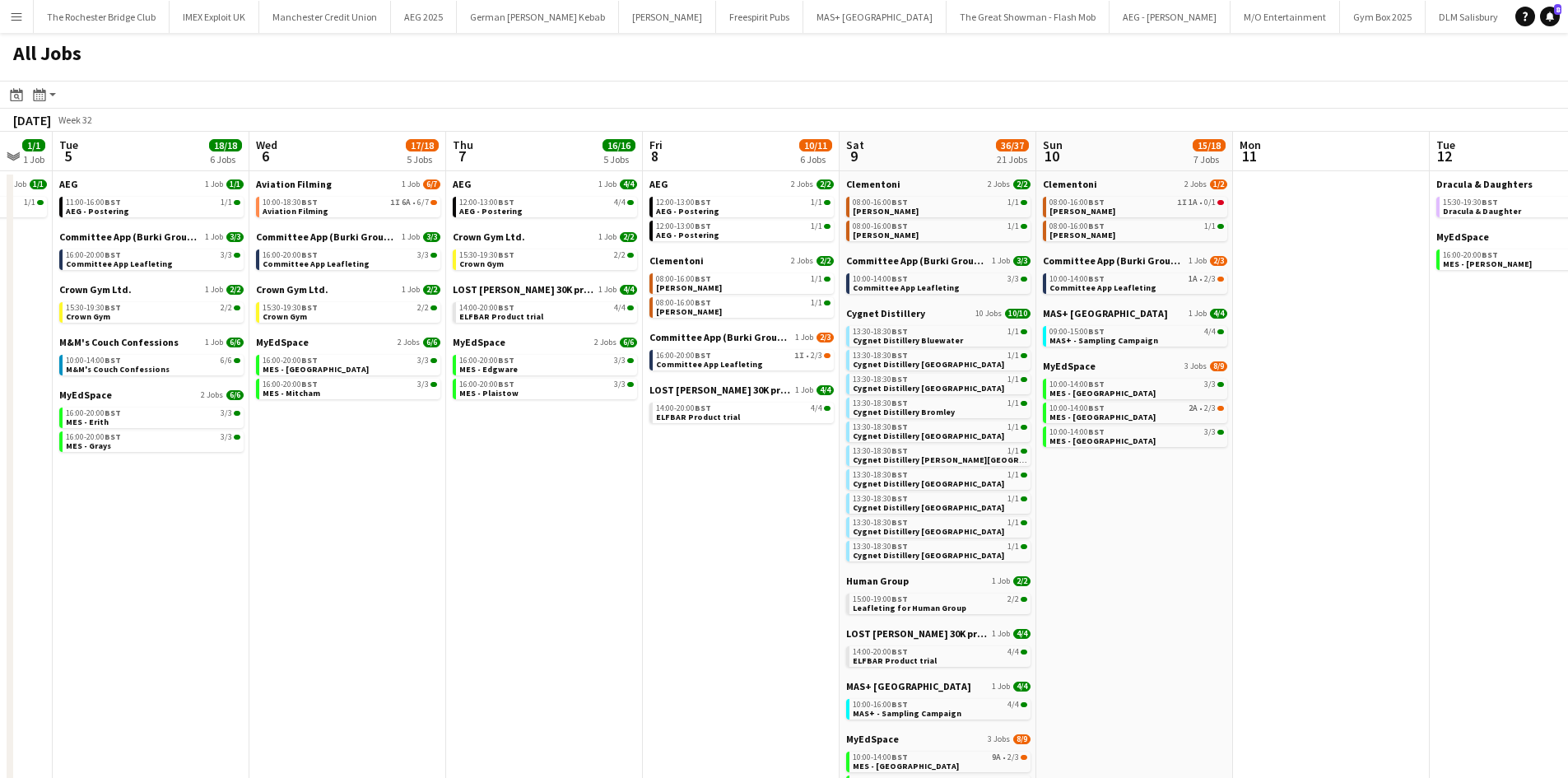
drag, startPoint x: 422, startPoint y: 434, endPoint x: 245, endPoint y: 372, distance: 187.5
click at [0, 372] on html "Menu Boards Boards Boards All jobs Status Workforce Workforce My Workforce Recr…" at bounding box center [784, 632] width 1568 height 1264
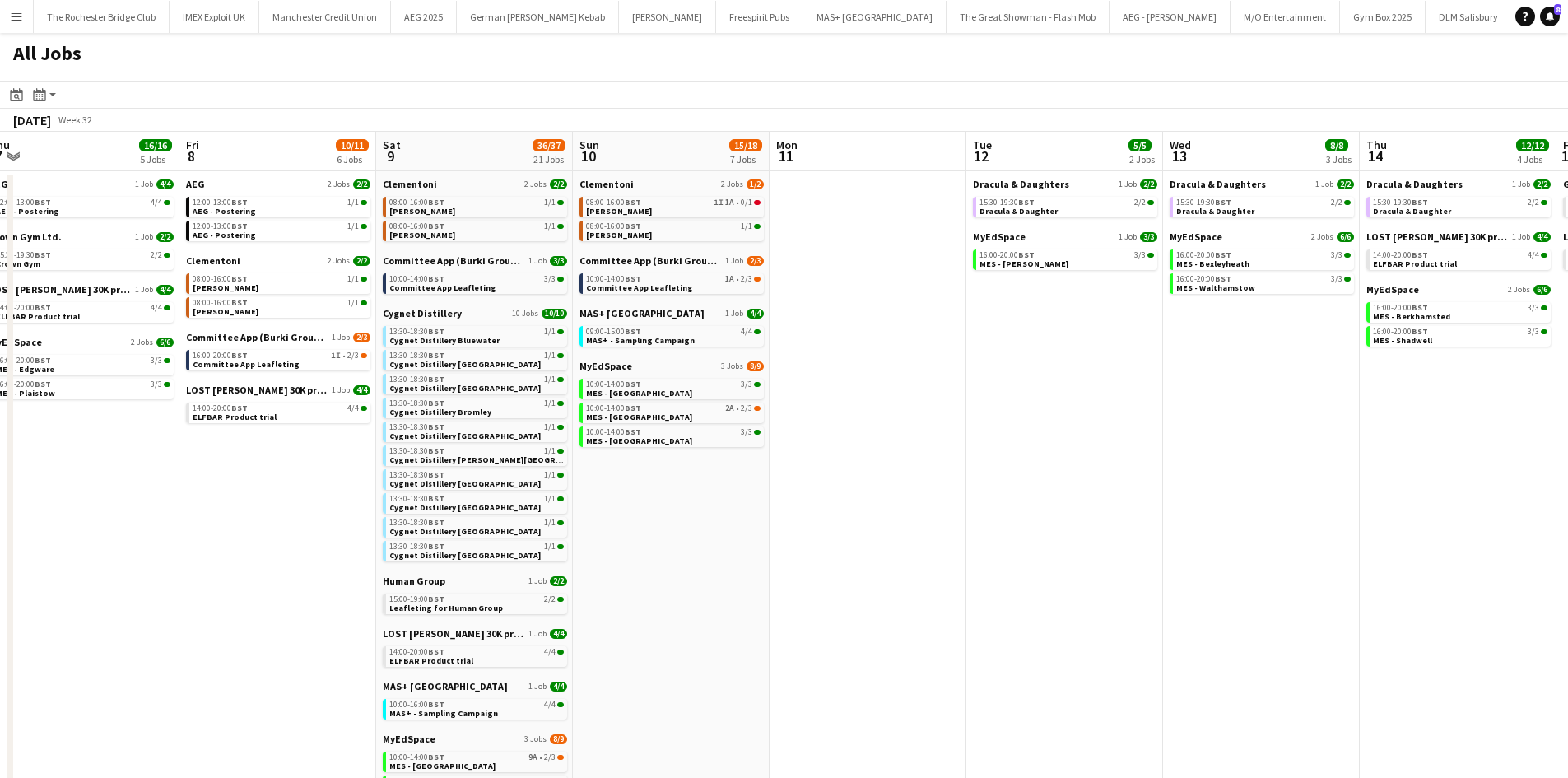
drag, startPoint x: 788, startPoint y: 373, endPoint x: 898, endPoint y: 367, distance: 110.2
click at [1165, 361] on app-calendar-viewport "Tue 5 18/18 6 Jobs Wed 6 17/18 5 Jobs Thu 7 16/16 5 Jobs Fri 8 10/11 6 Jobs Sat…" at bounding box center [784, 697] width 1568 height 1131
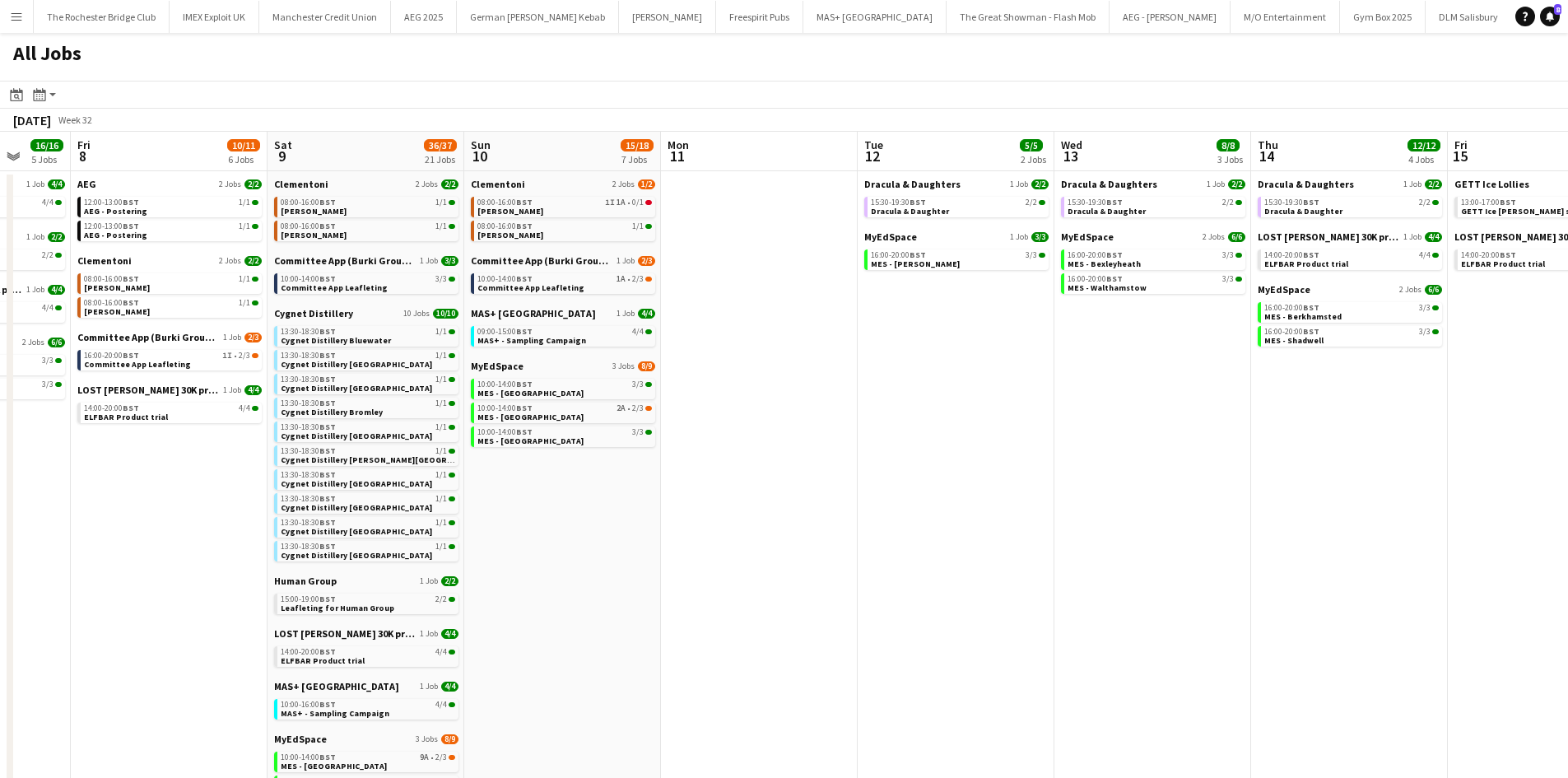
drag, startPoint x: 312, startPoint y: 348, endPoint x: -43, endPoint y: 295, distance: 358.9
click at [0, 295] on html "Menu Boards Boards Boards All jobs Status Workforce Workforce My Workforce Recr…" at bounding box center [784, 632] width 1568 height 1264
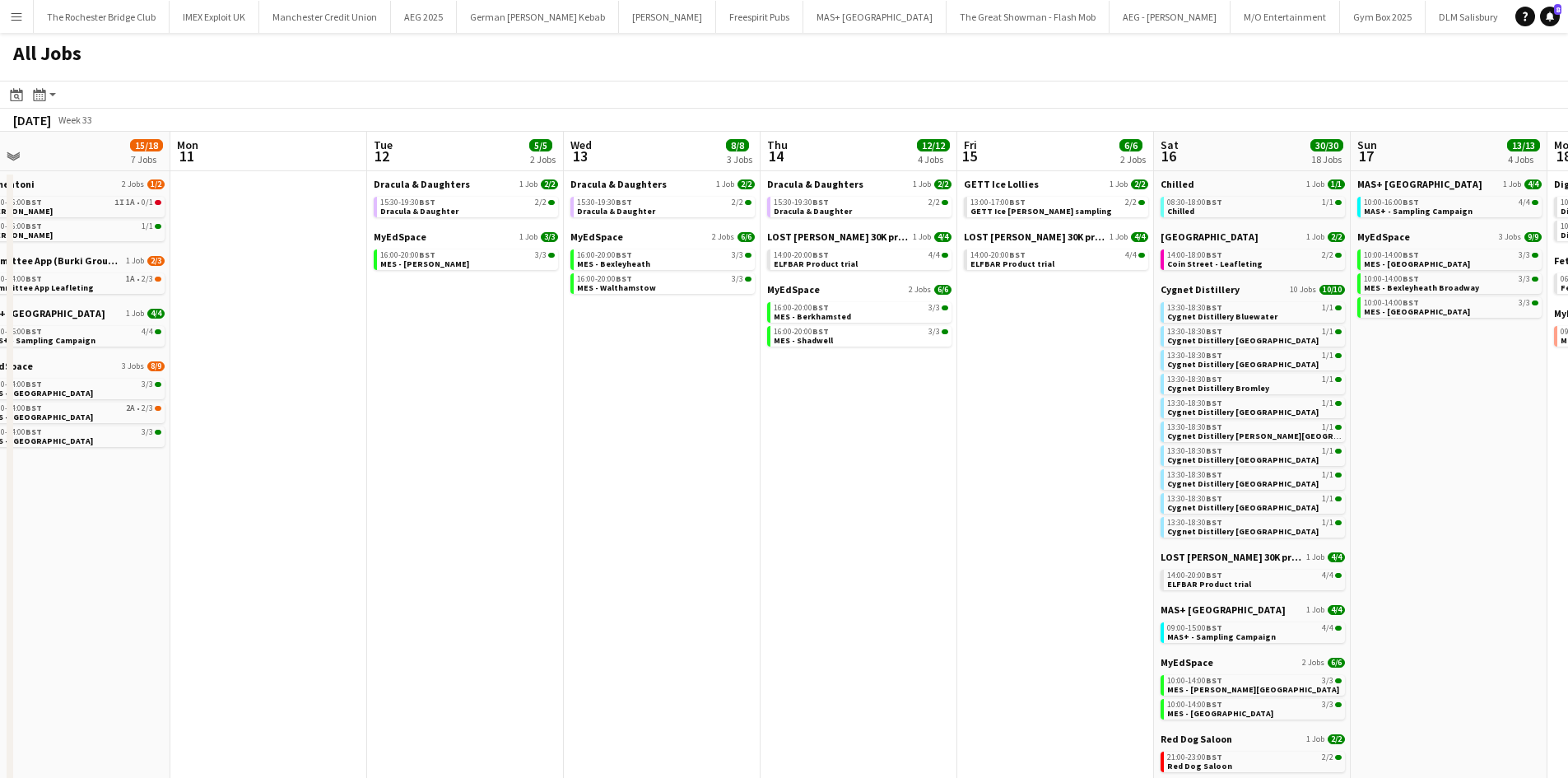
drag, startPoint x: 823, startPoint y: 363, endPoint x: 255, endPoint y: 381, distance: 568.3
click at [0, 314] on html "Menu Boards Boards Boards All jobs Status Workforce Workforce My Workforce Recr…" at bounding box center [784, 632] width 1568 height 1264
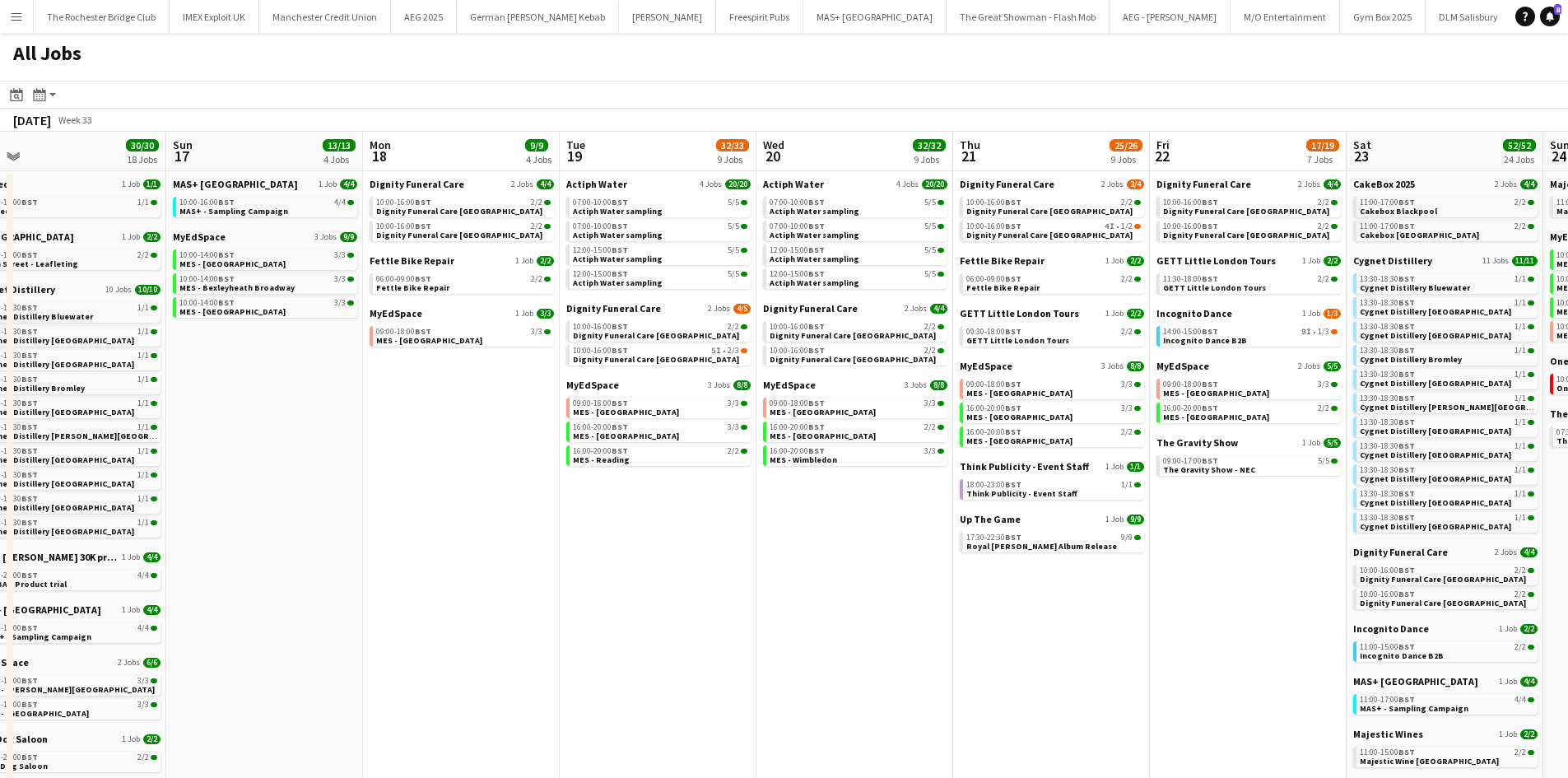
drag, startPoint x: 335, startPoint y: 450, endPoint x: -168, endPoint y: 409, distance: 504.7
click at [0, 409] on html "Menu Boards Boards Boards All jobs Status Workforce Workforce My Workforce Recr…" at bounding box center [784, 632] width 1568 height 1264
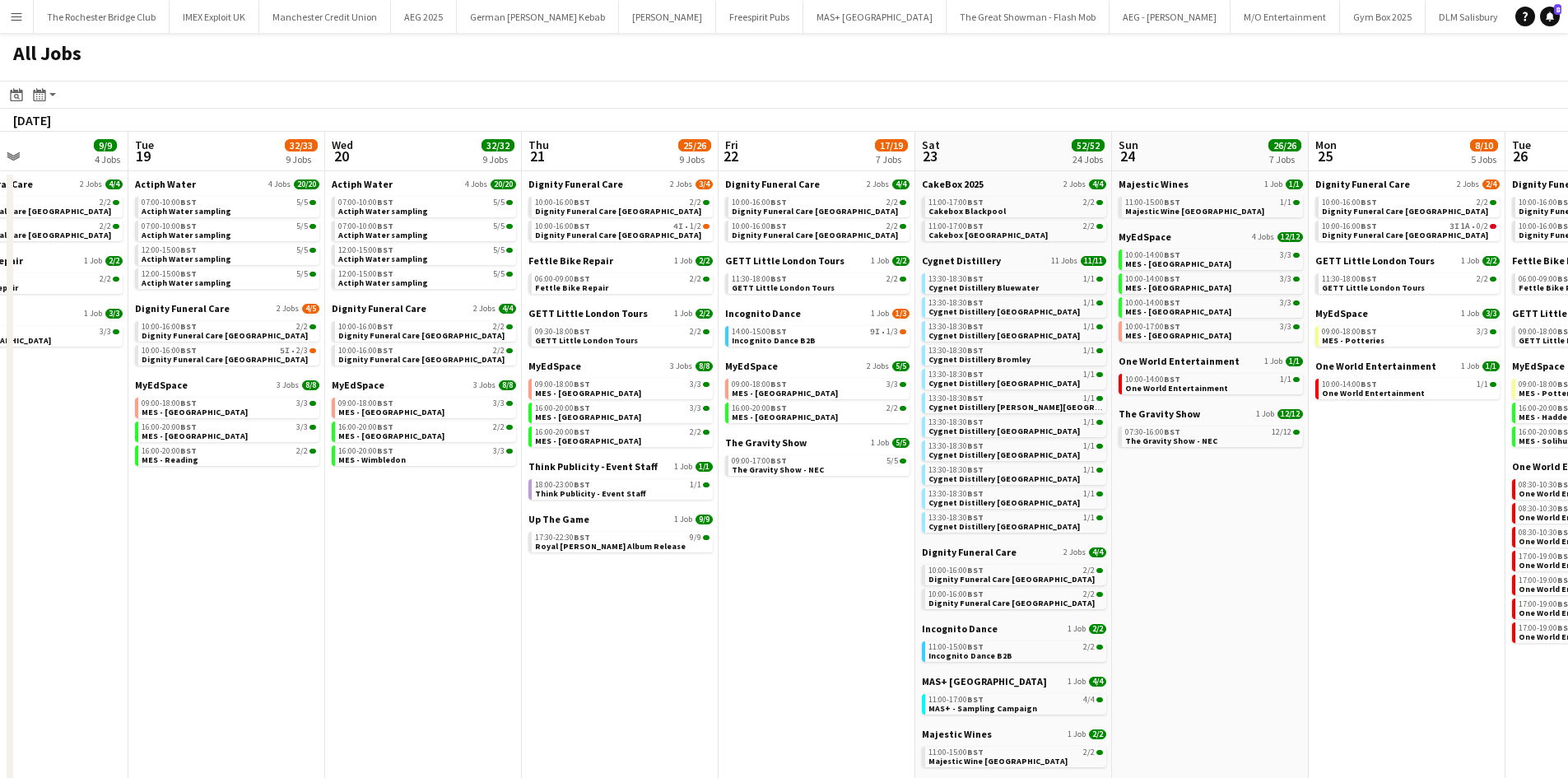
drag, startPoint x: 525, startPoint y: 426, endPoint x: -267, endPoint y: 408, distance: 792.2
click at [0, 408] on html "Menu Boards Boards Boards All jobs Status Workforce Workforce My Workforce Recr…" at bounding box center [784, 632] width 1568 height 1264
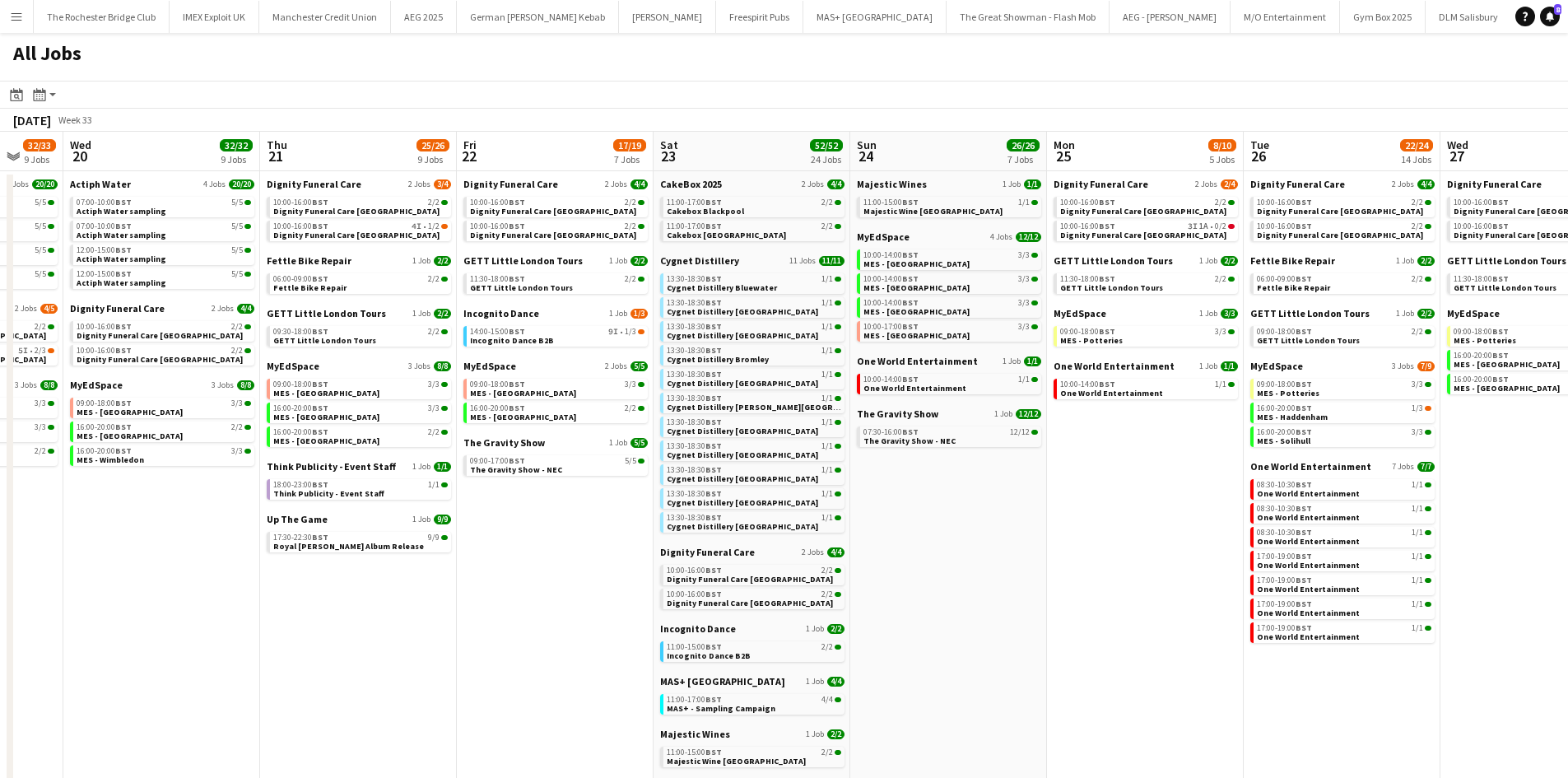
drag, startPoint x: 637, startPoint y: 451, endPoint x: 651, endPoint y: 474, distance: 26.9
click at [117, 403] on app-calendar-viewport "Sat 16 30/30 18 Jobs Sun 17 13/13 4 Jobs Mon 18 9/9 4 Jobs Tue 19 32/33 9 Jobs …" at bounding box center [784, 697] width 1568 height 1131
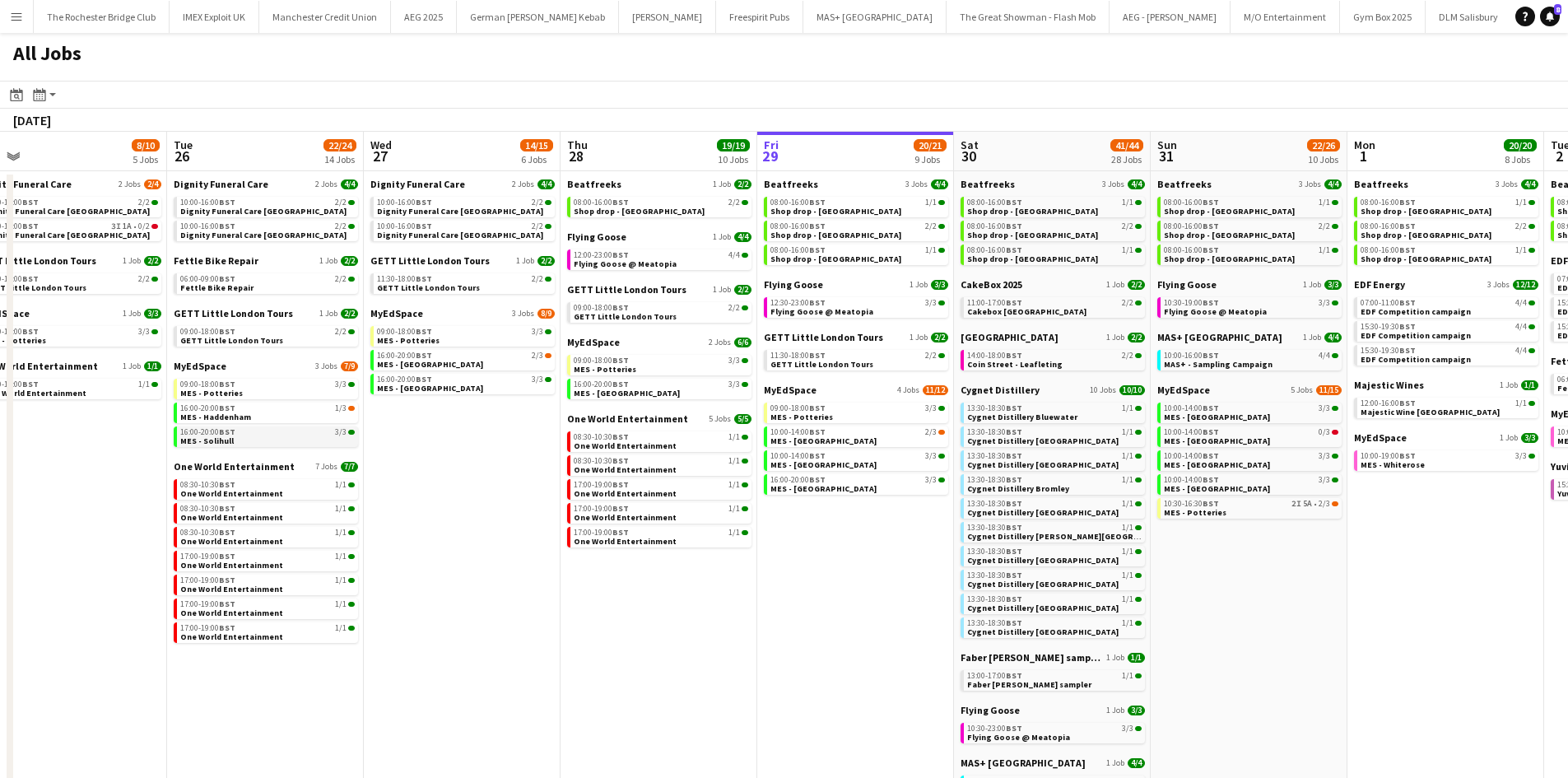
drag, startPoint x: 614, startPoint y: 468, endPoint x: 273, endPoint y: 429, distance: 343.2
click at [250, 433] on app-calendar-viewport "Fri 22 17/19 7 Jobs Sat 23 52/52 24 Jobs Sun 24 26/26 7 Jobs Mon 25 8/10 5 Jobs…" at bounding box center [784, 697] width 1568 height 1131
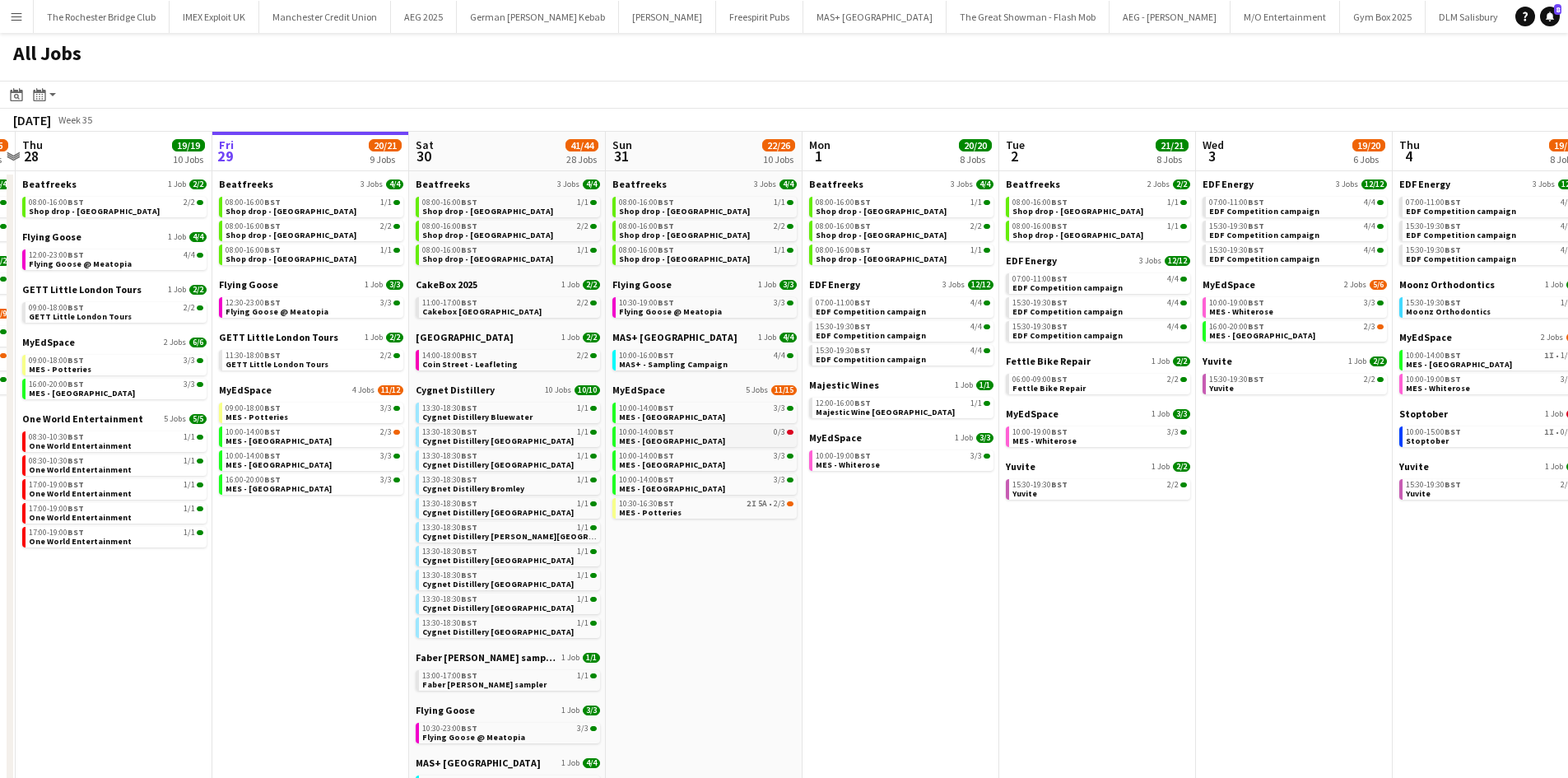
drag, startPoint x: 754, startPoint y: 398, endPoint x: 734, endPoint y: 436, distance: 42.9
click at [232, 379] on app-calendar-viewport "Mon 25 8/10 5 Jobs Tue 26 22/24 14 Jobs Wed 27 14/15 6 Jobs Thu 28 19/19 10 Job…" at bounding box center [784, 697] width 1568 height 1131
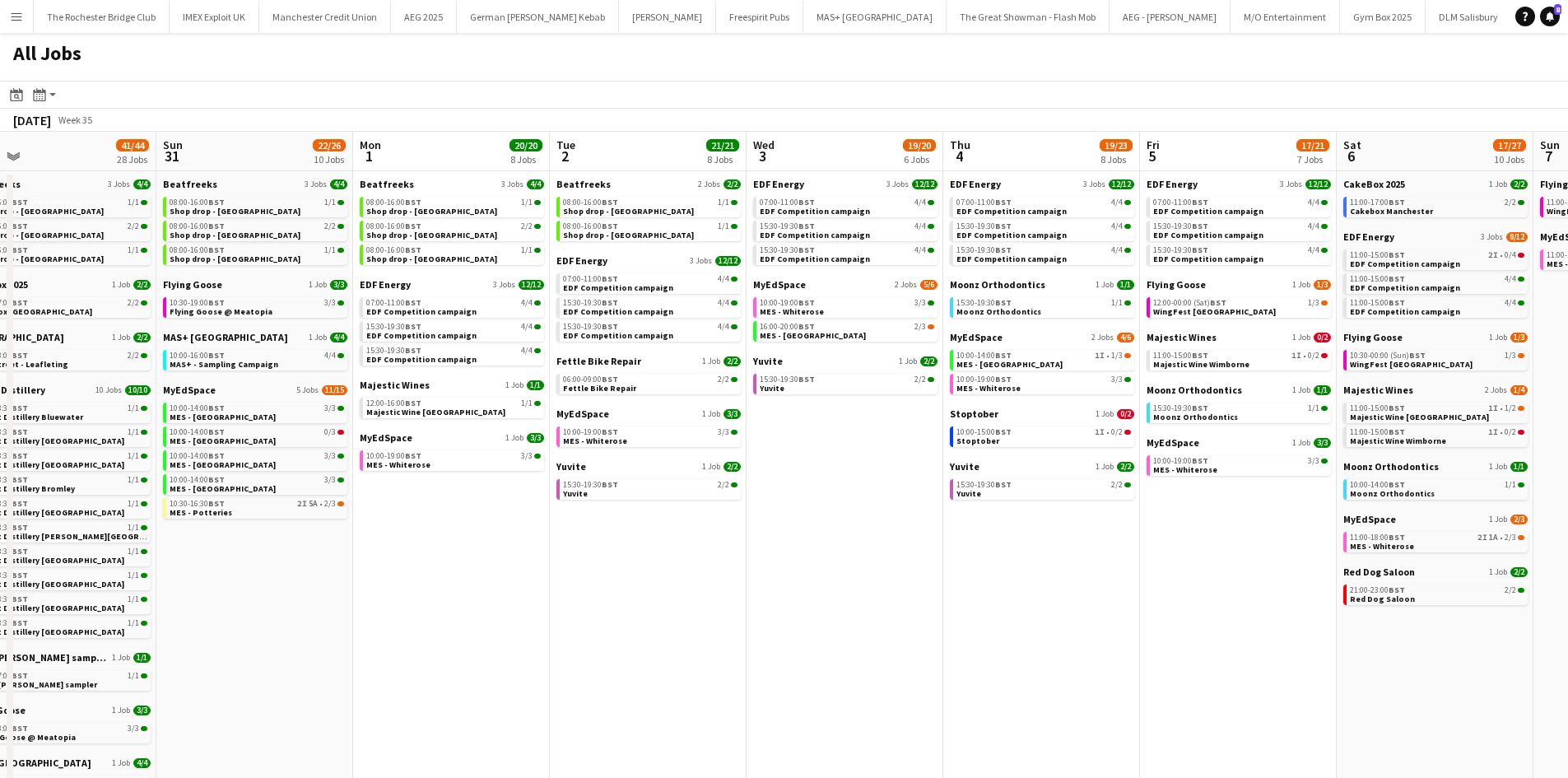
drag, startPoint x: 883, startPoint y: 436, endPoint x: 419, endPoint y: 439, distance: 464.0
click at [421, 439] on app-calendar-viewport "Wed 27 14/15 6 Jobs Thu 28 19/19 10 Jobs Fri 29 20/21 9 Jobs Sat 30 41/44 28 Jo…" at bounding box center [784, 697] width 1568 height 1131
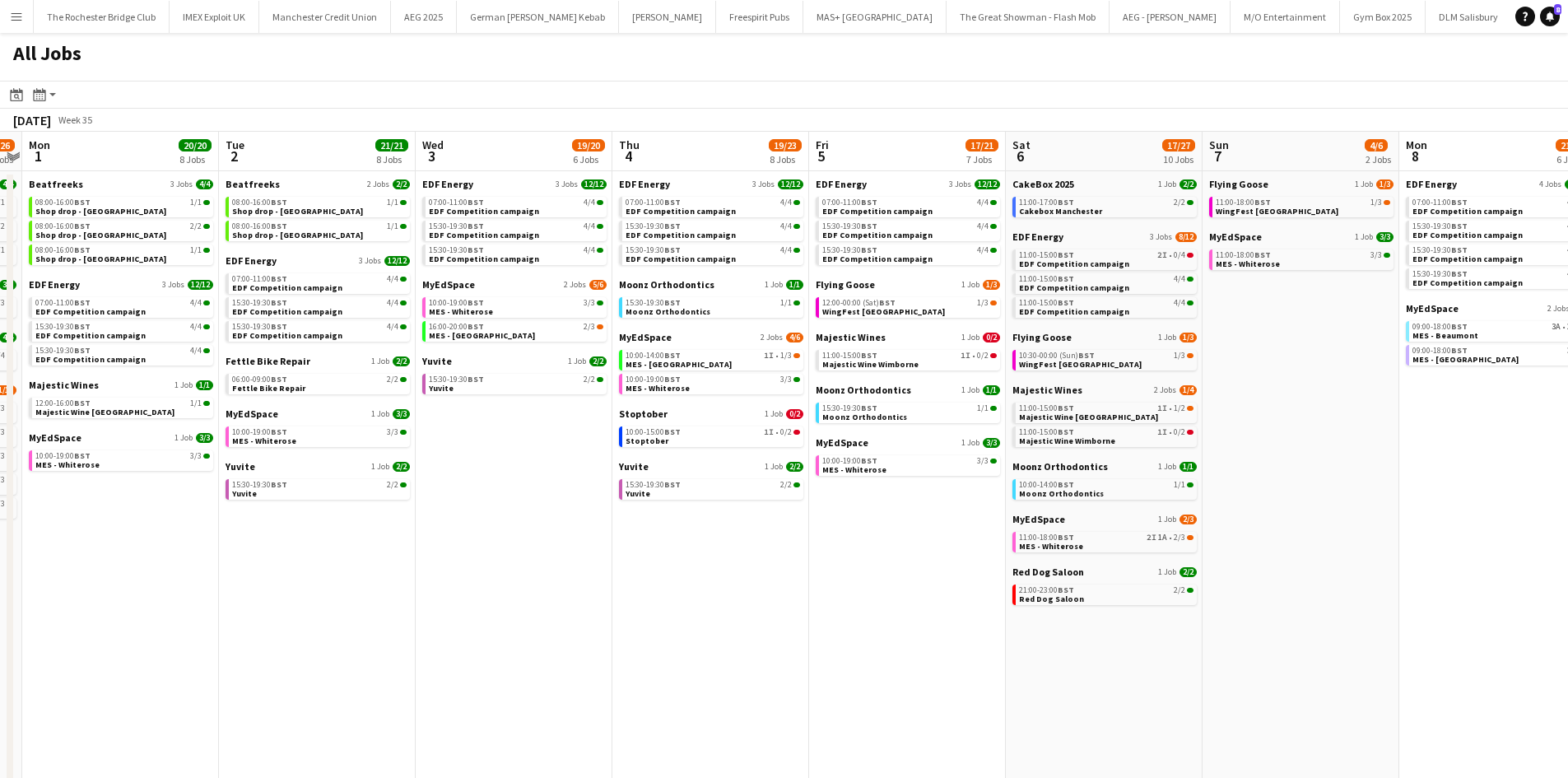
drag, startPoint x: 927, startPoint y: 330, endPoint x: 588, endPoint y: 345, distance: 339.3
click at [588, 345] on app-calendar-viewport "Fri 29 20/21 9 Jobs Sat 30 41/44 28 Jobs Sun 31 22/26 10 Jobs Mon 1 20/20 8 Job…" at bounding box center [784, 697] width 1568 height 1131
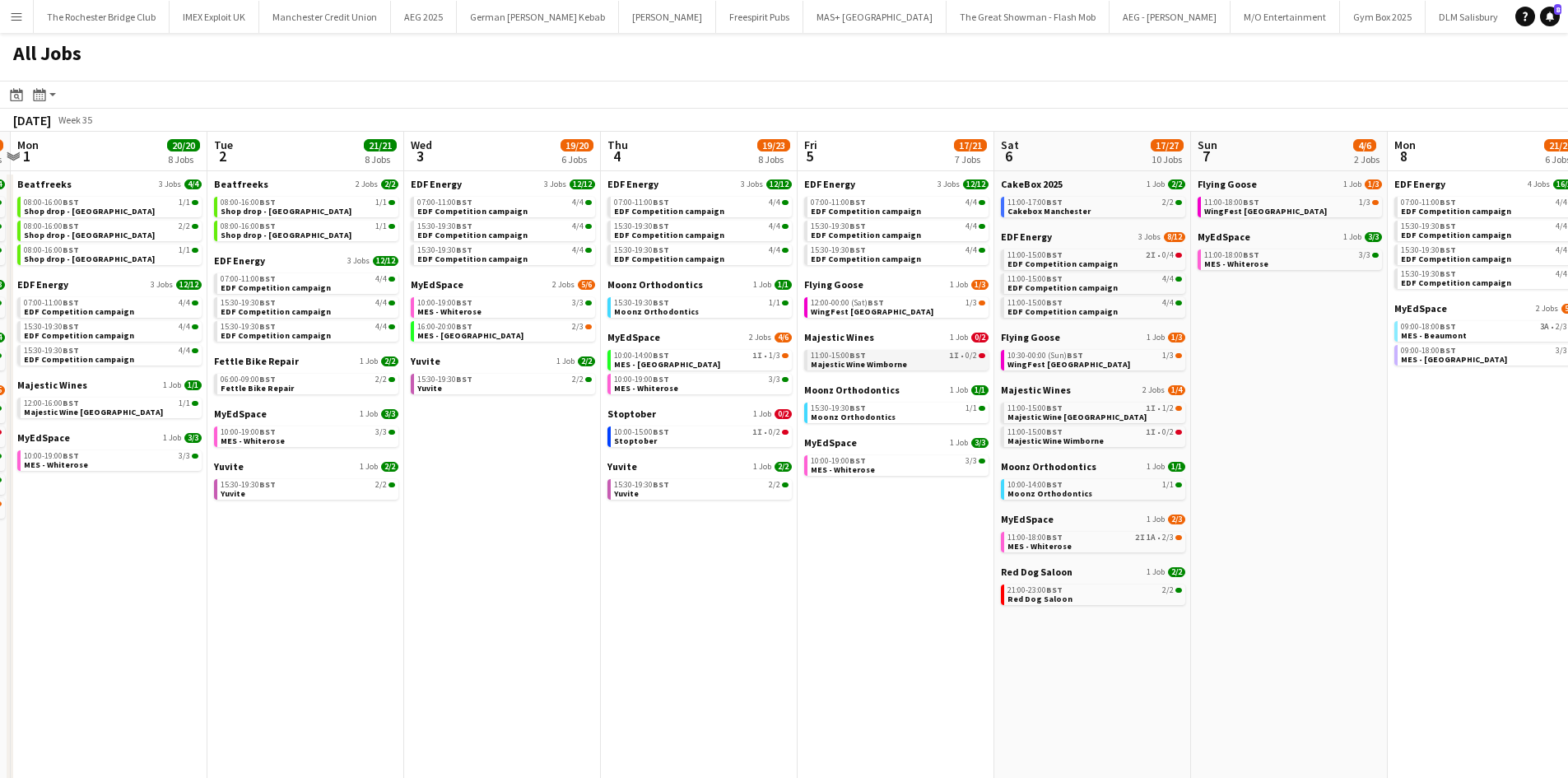
click at [887, 358] on span "Majestic Wine Wimborne" at bounding box center [859, 363] width 97 height 11
click at [872, 307] on link "12:00-00:00 (Sat) BST 1/3 WingFest Bristol" at bounding box center [898, 306] width 175 height 19
click at [814, 613] on app-calendar-viewport "Fri 29 20/21 9 Jobs Sat 30 41/44 28 Jobs Sun 31 22/26 10 Jobs Mon 1 20/20 8 Job…" at bounding box center [784, 697] width 1568 height 1131
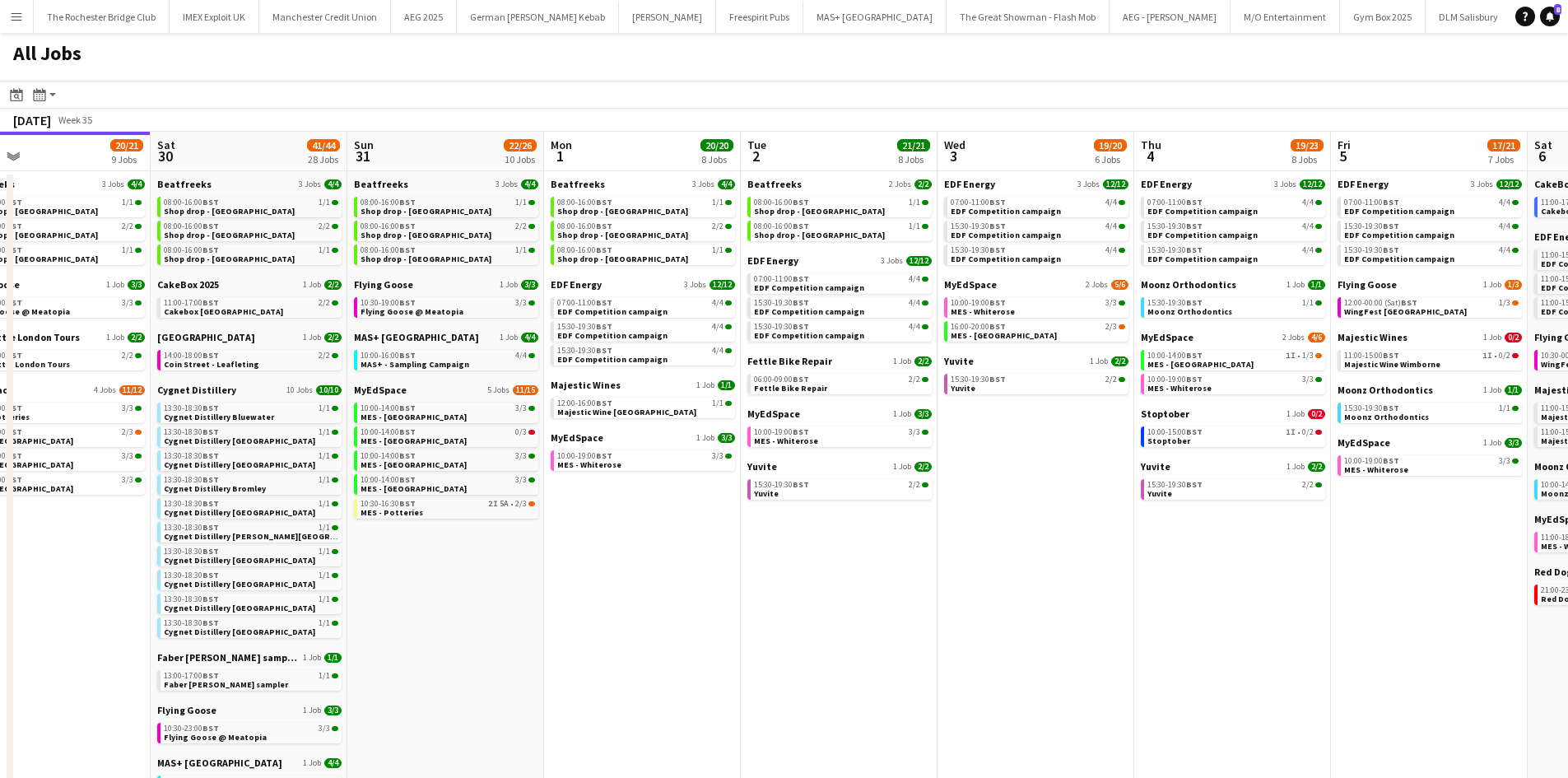
drag, startPoint x: 171, startPoint y: 521, endPoint x: 511, endPoint y: 511, distance: 340.1
click at [511, 511] on app-calendar-viewport "Wed 27 14/15 6 Jobs Thu 28 19/19 10 Jobs Fri 29 20/21 9 Jobs Sat 30 41/44 28 Jo…" at bounding box center [784, 697] width 1568 height 1131
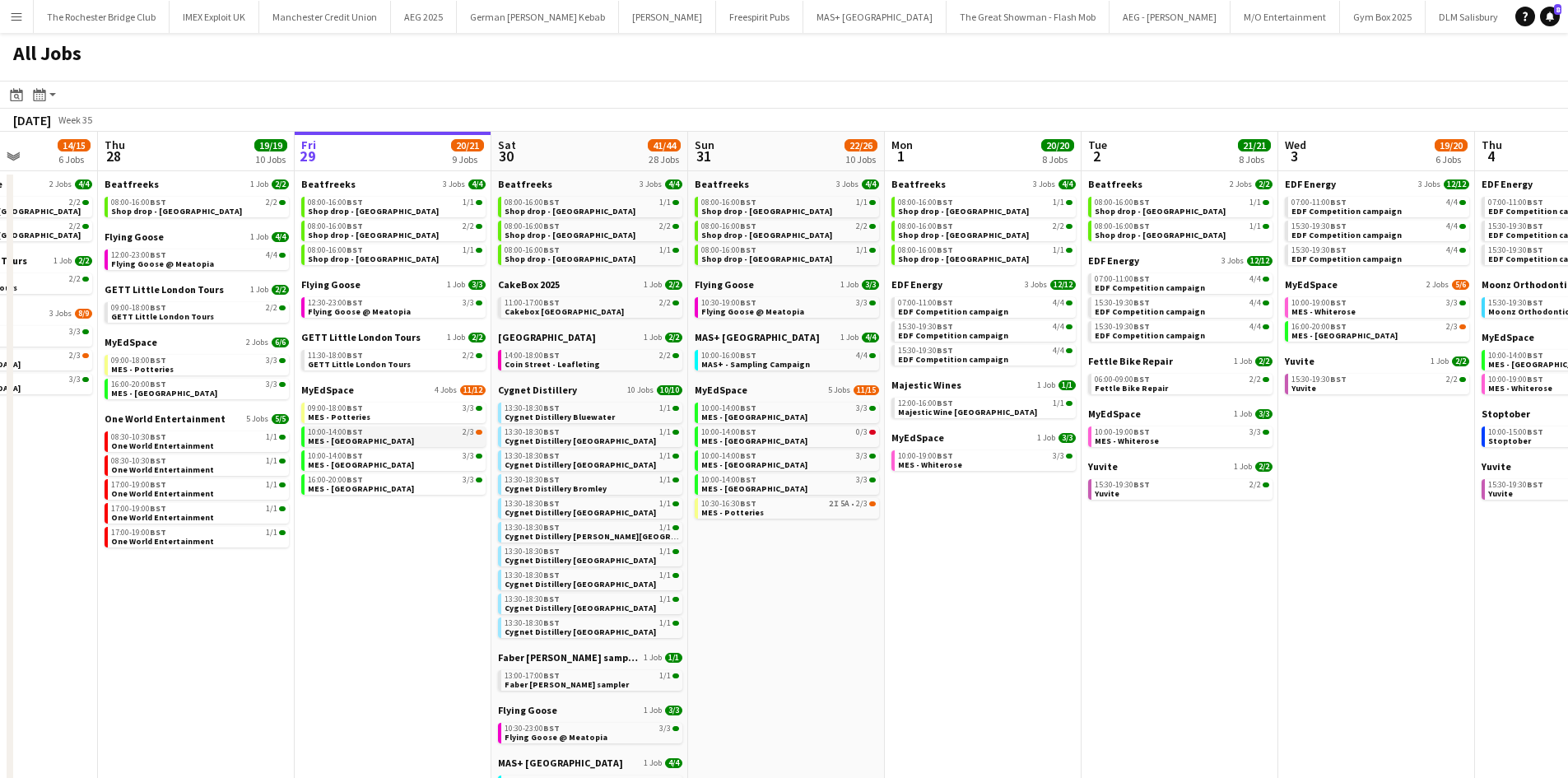
click at [431, 440] on link "10:00-14:00 BST 2/3 MES - Guildford Town Centre" at bounding box center [395, 435] width 175 height 19
click at [544, 408] on span "13:30-18:30 BST" at bounding box center [532, 408] width 55 height 8
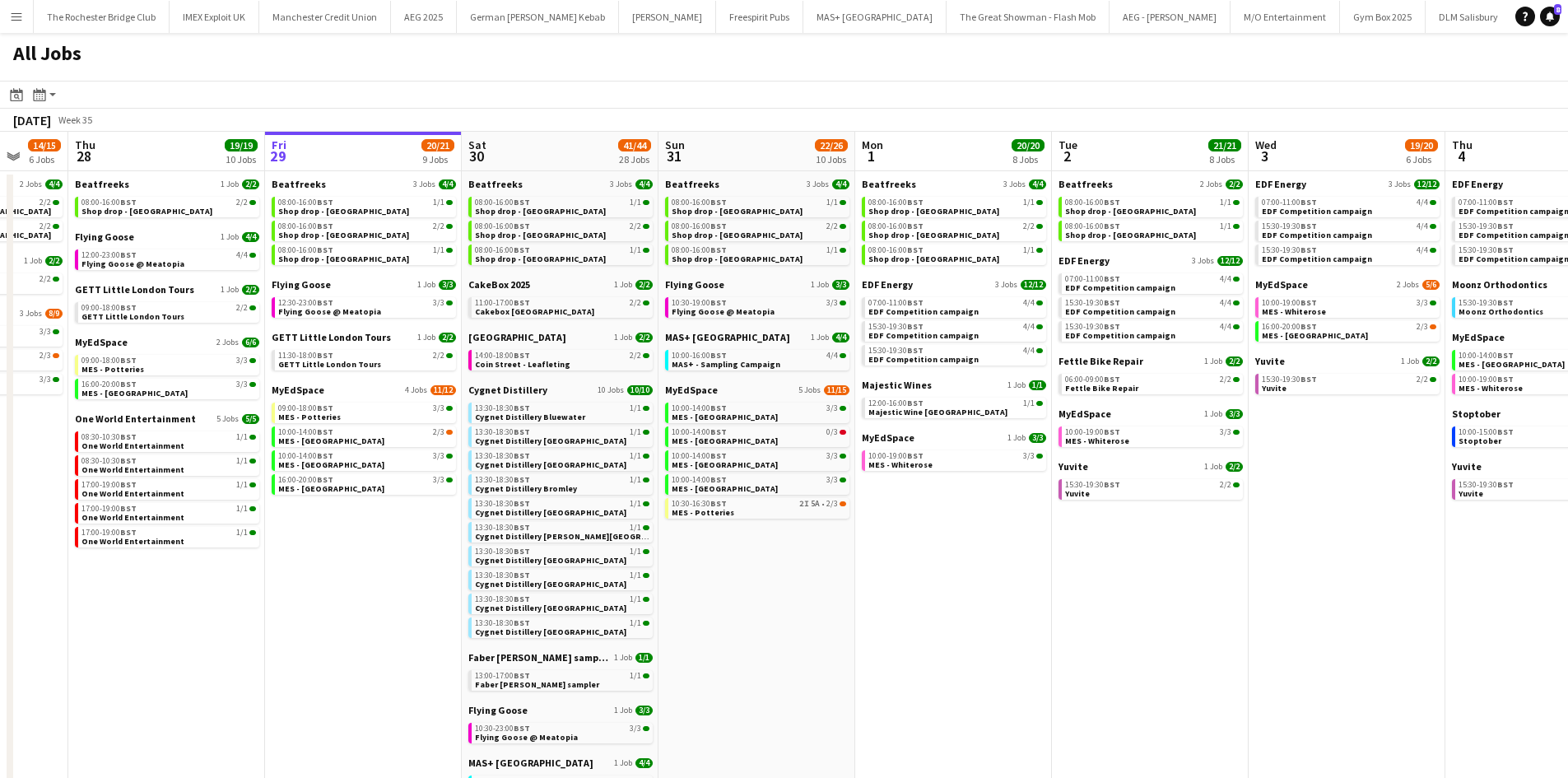
drag, startPoint x: 956, startPoint y: 554, endPoint x: 926, endPoint y: 552, distance: 30.1
click at [926, 552] on app-calendar-viewport "Mon 25 8/10 5 Jobs Tue 26 22/24 14 Jobs Wed 27 14/15 6 Jobs Thu 28 19/19 10 Job…" at bounding box center [784, 697] width 1568 height 1131
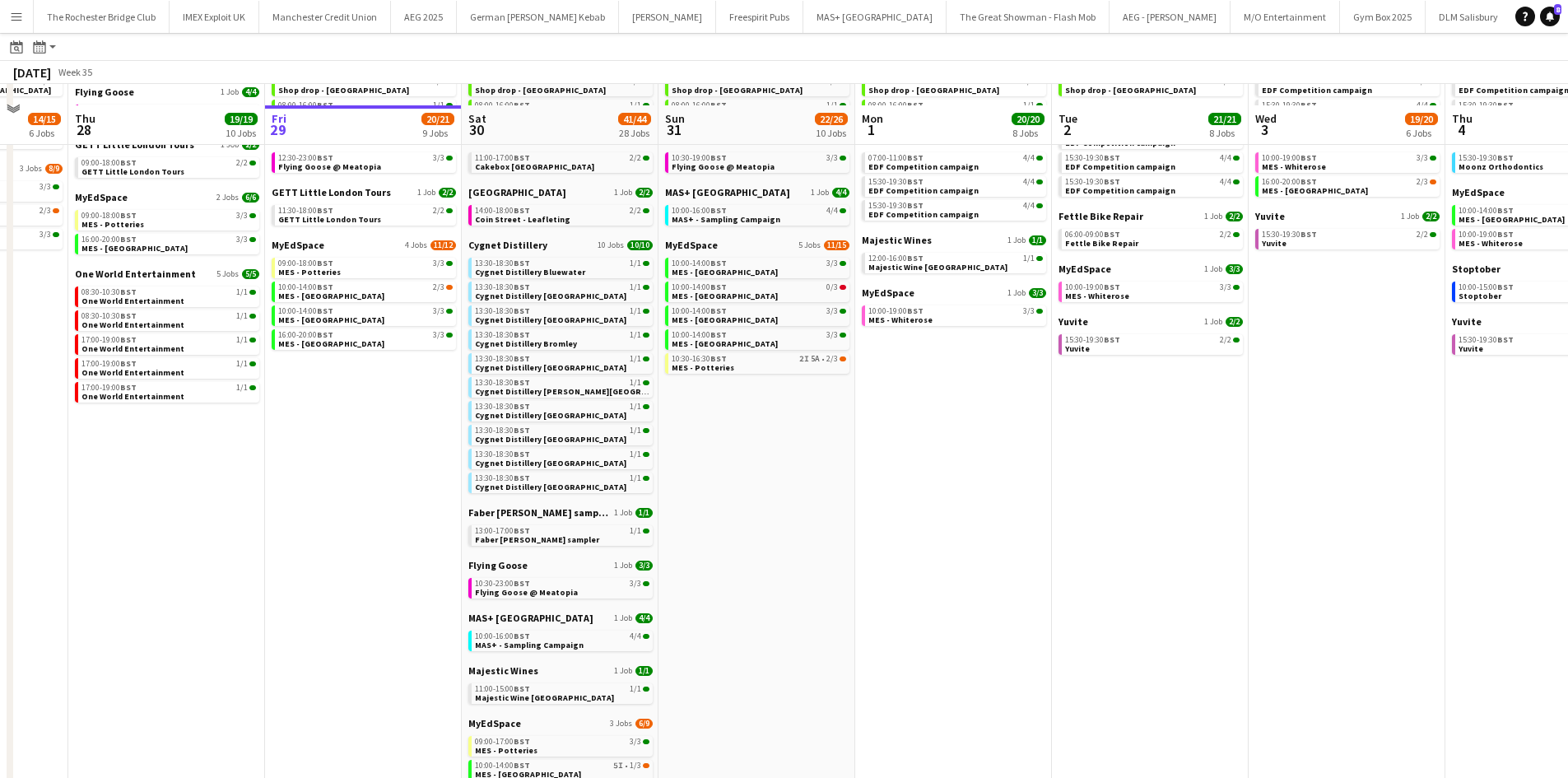
scroll to position [165, 0]
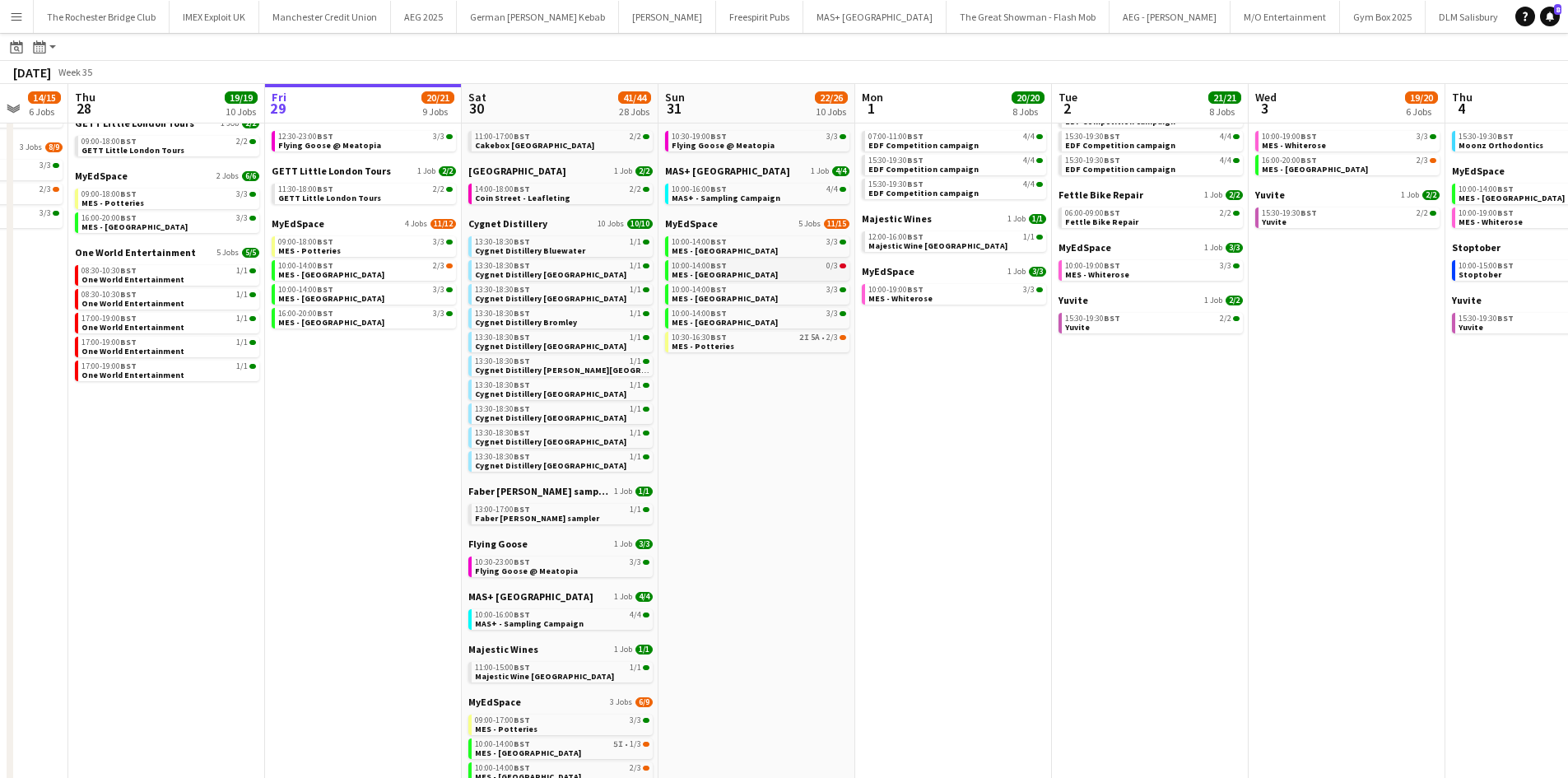
click at [756, 276] on span "MES - Haddenham High Street" at bounding box center [725, 274] width 107 height 11
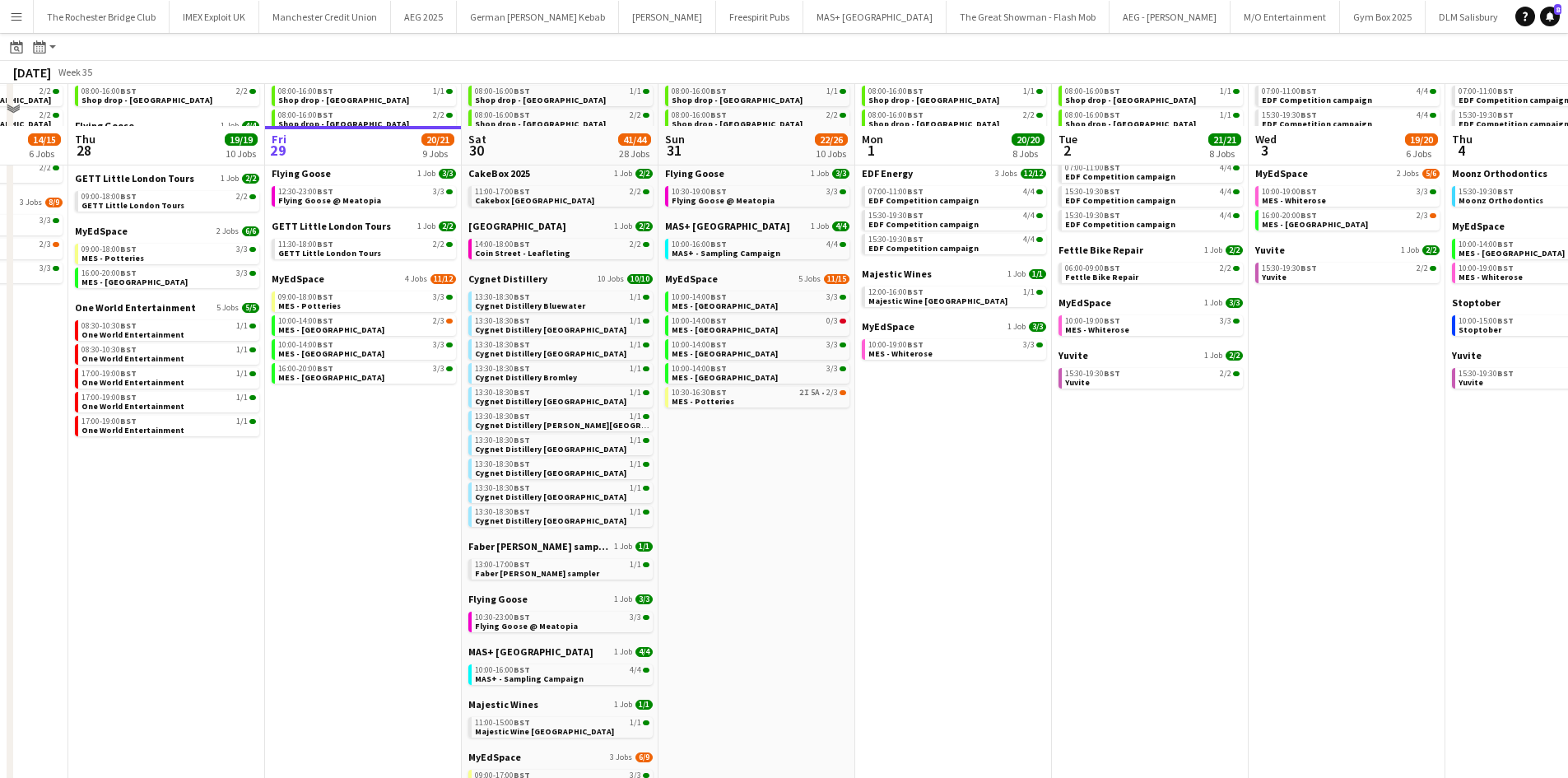
scroll to position [0, 0]
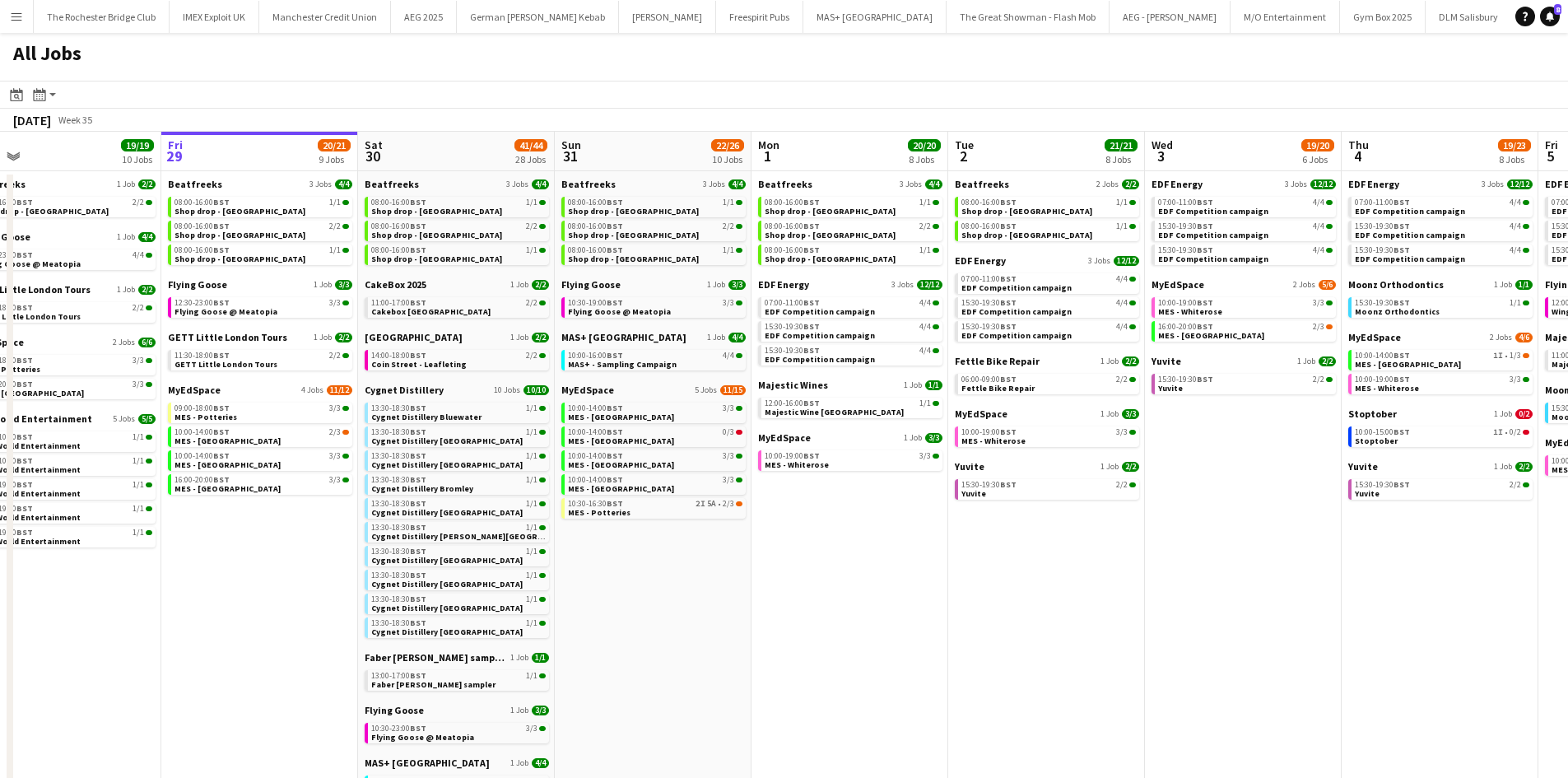
drag, startPoint x: 1347, startPoint y: 511, endPoint x: 647, endPoint y: 499, distance: 700.1
click at [647, 499] on app-calendar-viewport "Mon 25 8/10 5 Jobs Tue 26 22/24 14 Jobs Wed 27 14/15 6 Jobs Thu 28 19/19 10 Job…" at bounding box center [784, 697] width 1568 height 1131
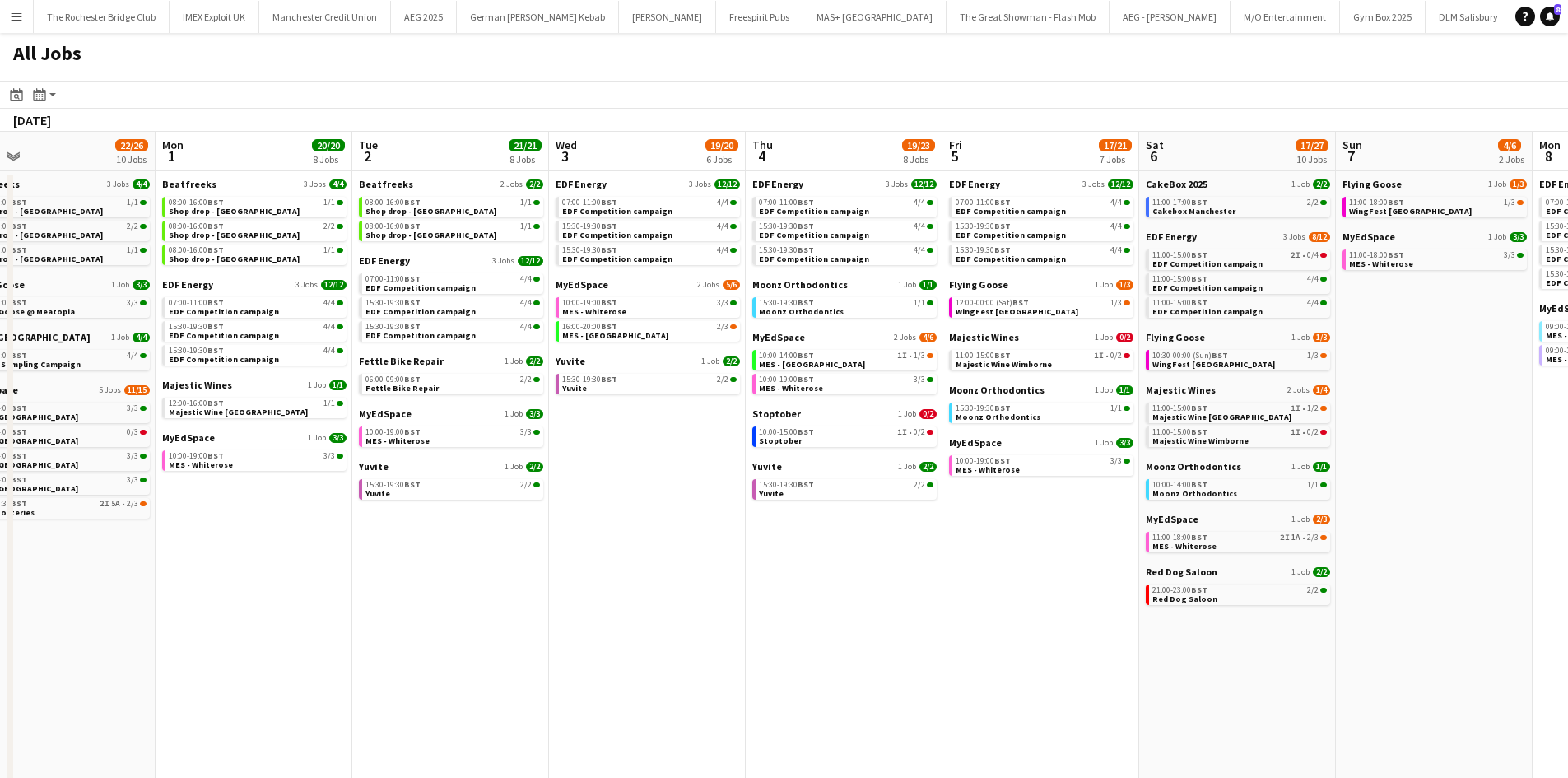
scroll to position [0, 522]
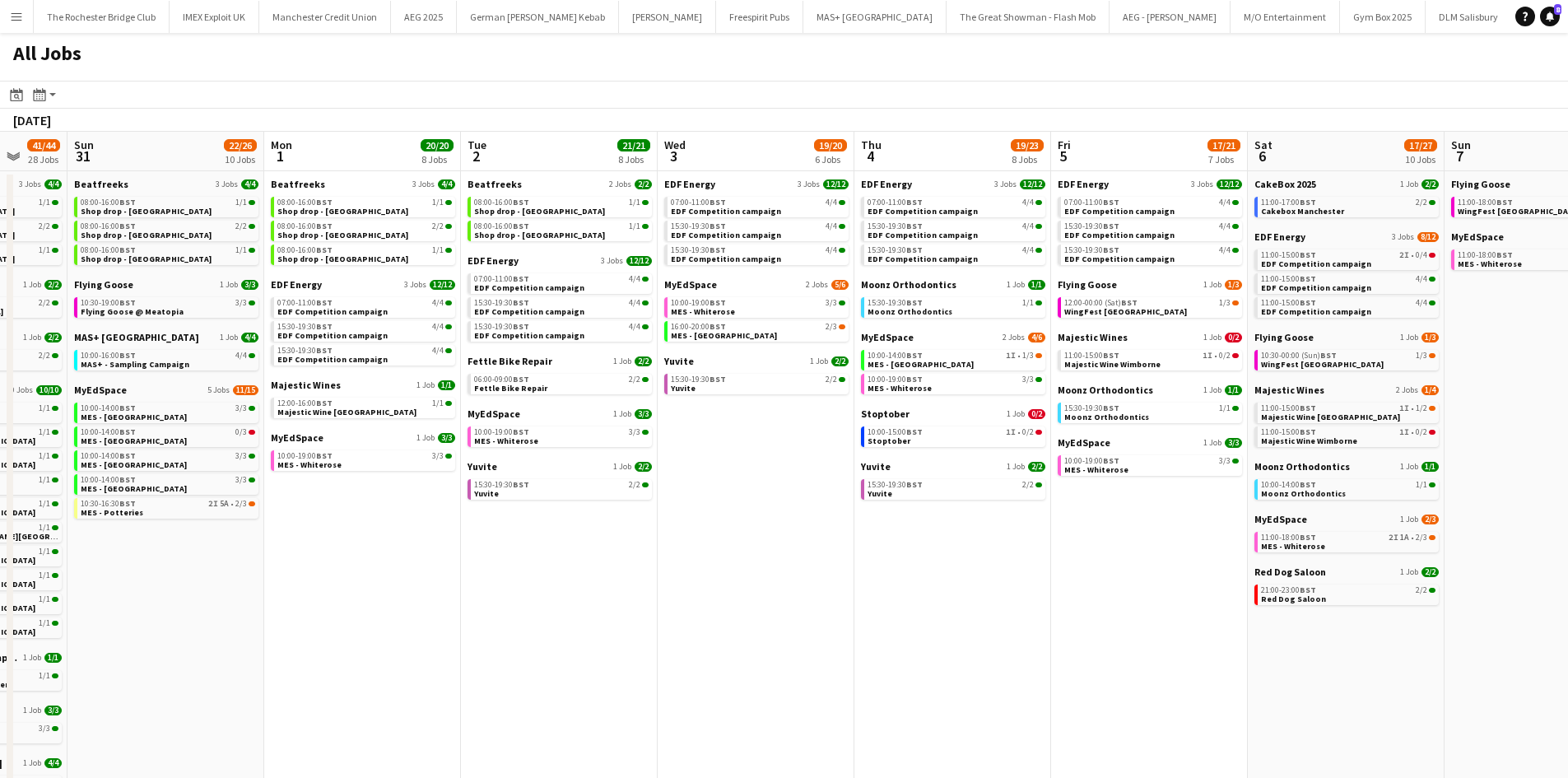
click at [711, 542] on app-all-jobs "All Jobs Date picker AUG 2025 AUG 2025 Monday M Tuesday T Wednesday W Thursday …" at bounding box center [784, 648] width 1568 height 1230
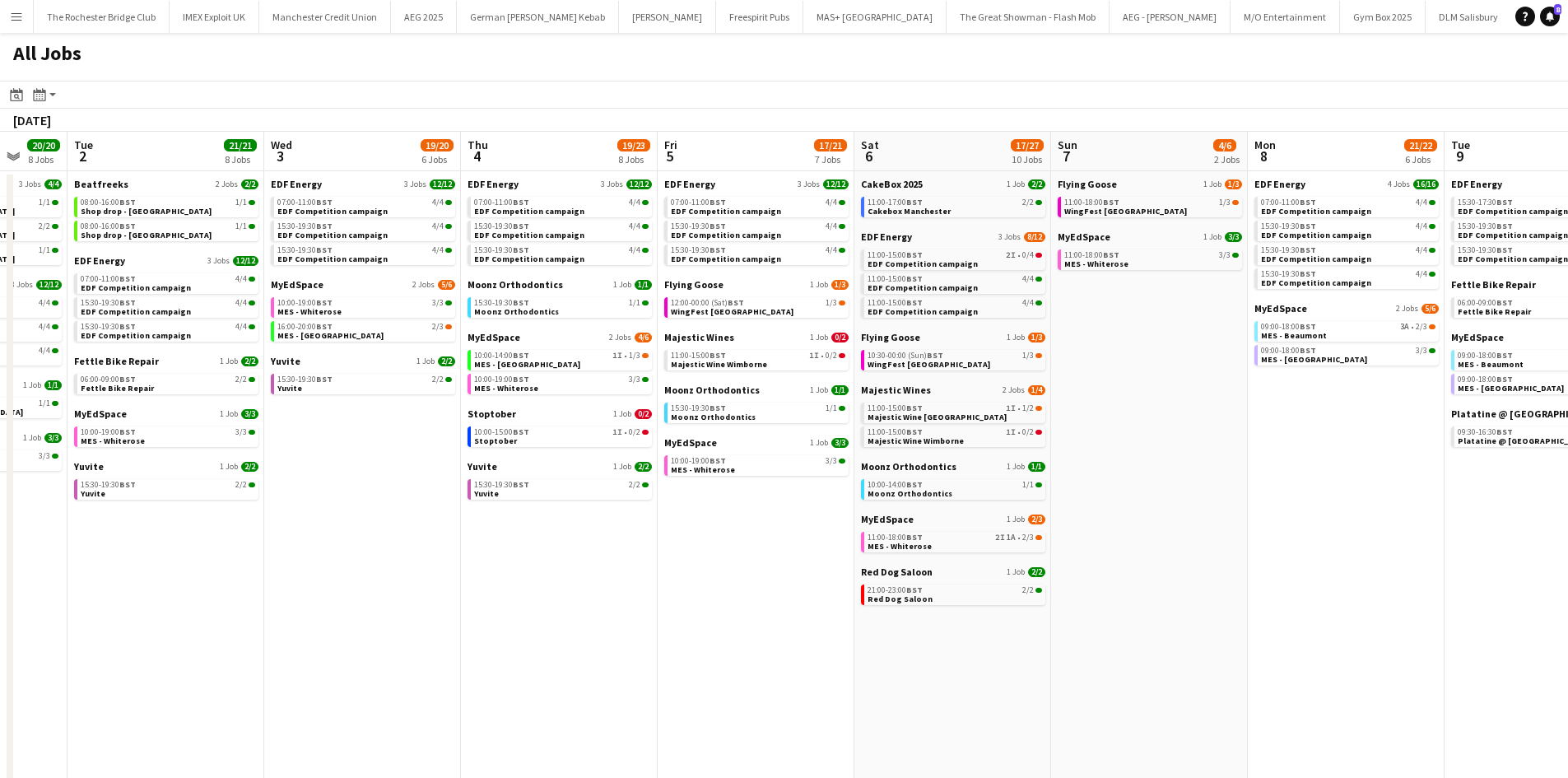
drag, startPoint x: 454, startPoint y: 520, endPoint x: 1092, endPoint y: 488, distance: 638.8
click at [1084, 490] on app-calendar-viewport "Sat 30 41/44 28 Jobs Sun 31 22/26 10 Jobs Mon 1 20/20 8 Jobs Tue 2 21/21 8 Jobs…" at bounding box center [784, 697] width 1568 height 1131
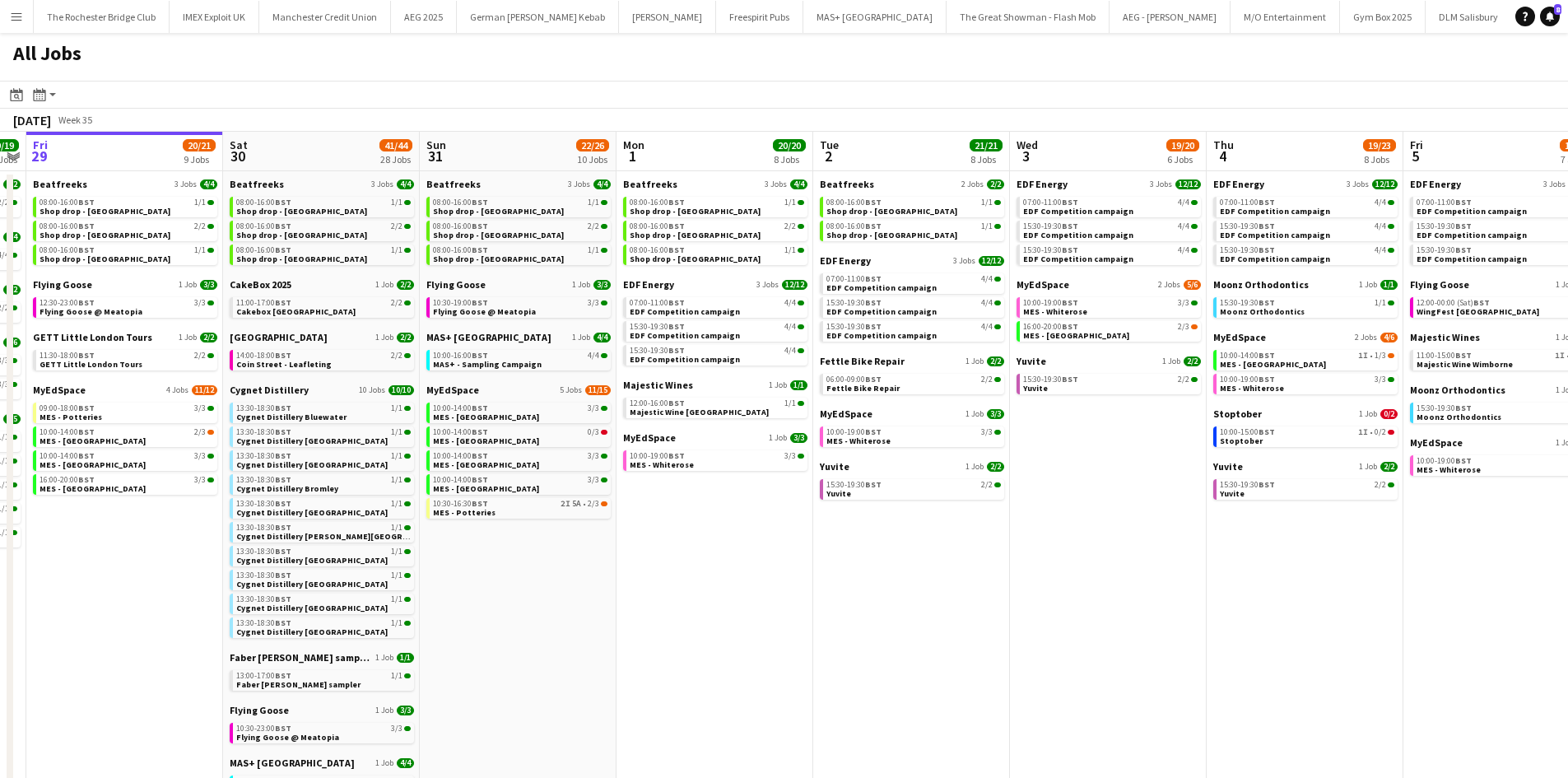
drag, startPoint x: 455, startPoint y: 493, endPoint x: 1039, endPoint y: 500, distance: 584.0
click at [1041, 501] on app-calendar-viewport "Wed 27 14/15 6 Jobs Thu 28 19/19 10 Jobs Fri 29 20/21 9 Jobs Sat 30 41/44 28 Jo…" at bounding box center [784, 697] width 1568 height 1131
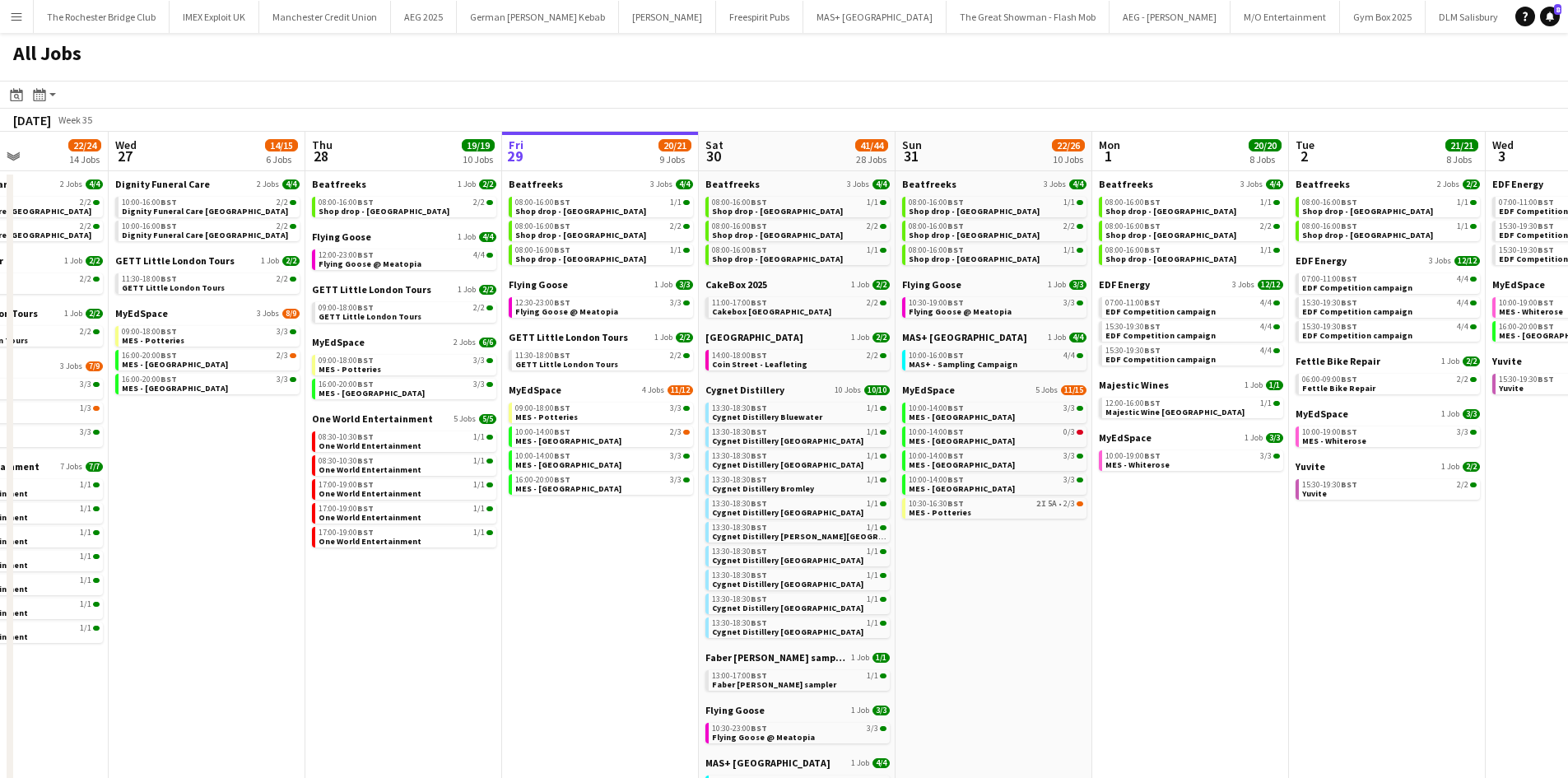
drag, startPoint x: 783, startPoint y: 490, endPoint x: 627, endPoint y: 480, distance: 156.3
click at [631, 486] on app-calendar-viewport "Sat 23 52/52 24 Jobs Sun 24 26/26 7 Jobs Mon 25 8/10 5 Jobs Tue 26 22/24 14 Job…" at bounding box center [784, 697] width 1568 height 1131
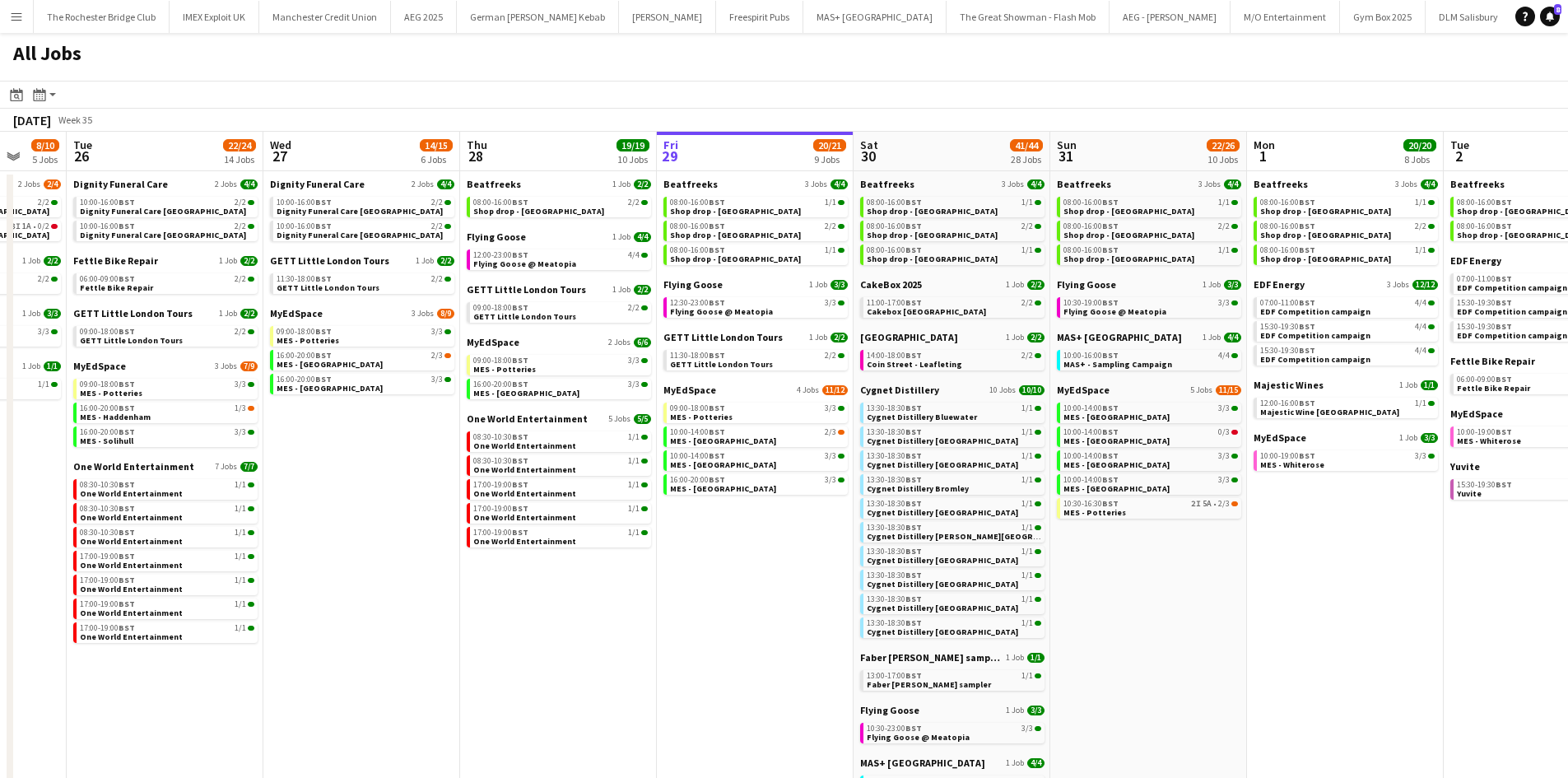
scroll to position [0, 530]
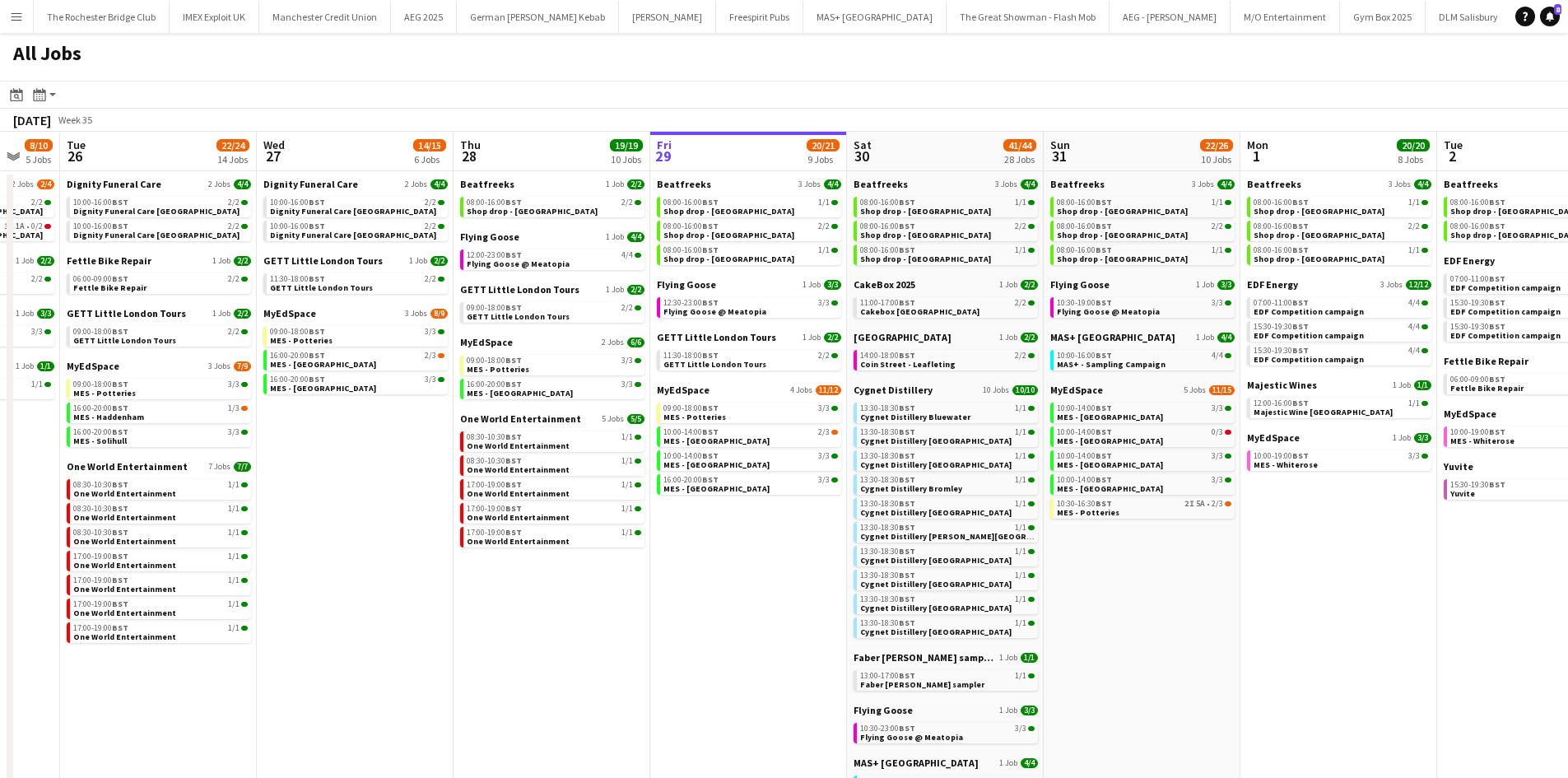
drag, startPoint x: 1143, startPoint y: 593, endPoint x: 1012, endPoint y: 582, distance: 131.5
click at [1012, 582] on app-calendar-viewport "Sat 23 52/52 24 Jobs Sun 24 26/26 7 Jobs Mon 25 8/10 5 Jobs Tue 26 22/24 14 Job…" at bounding box center [784, 697] width 1568 height 1131
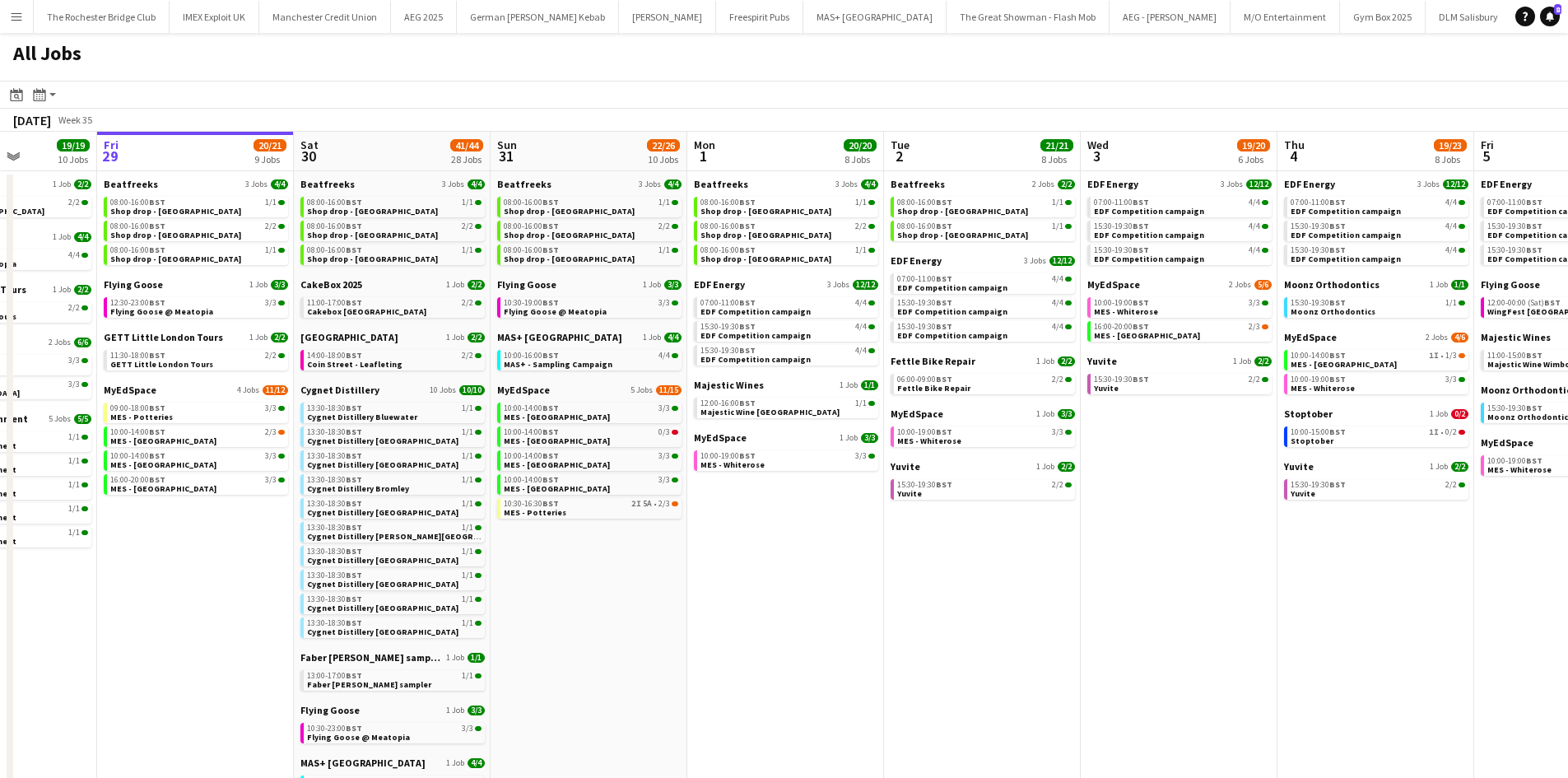
drag, startPoint x: 1403, startPoint y: 545, endPoint x: 1155, endPoint y: 521, distance: 249.2
click at [1155, 521] on app-calendar-viewport "Mon 25 8/10 5 Jobs Tue 26 22/24 14 Jobs Wed 27 14/15 6 Jobs Thu 28 19/19 10 Job…" at bounding box center [784, 697] width 1568 height 1131
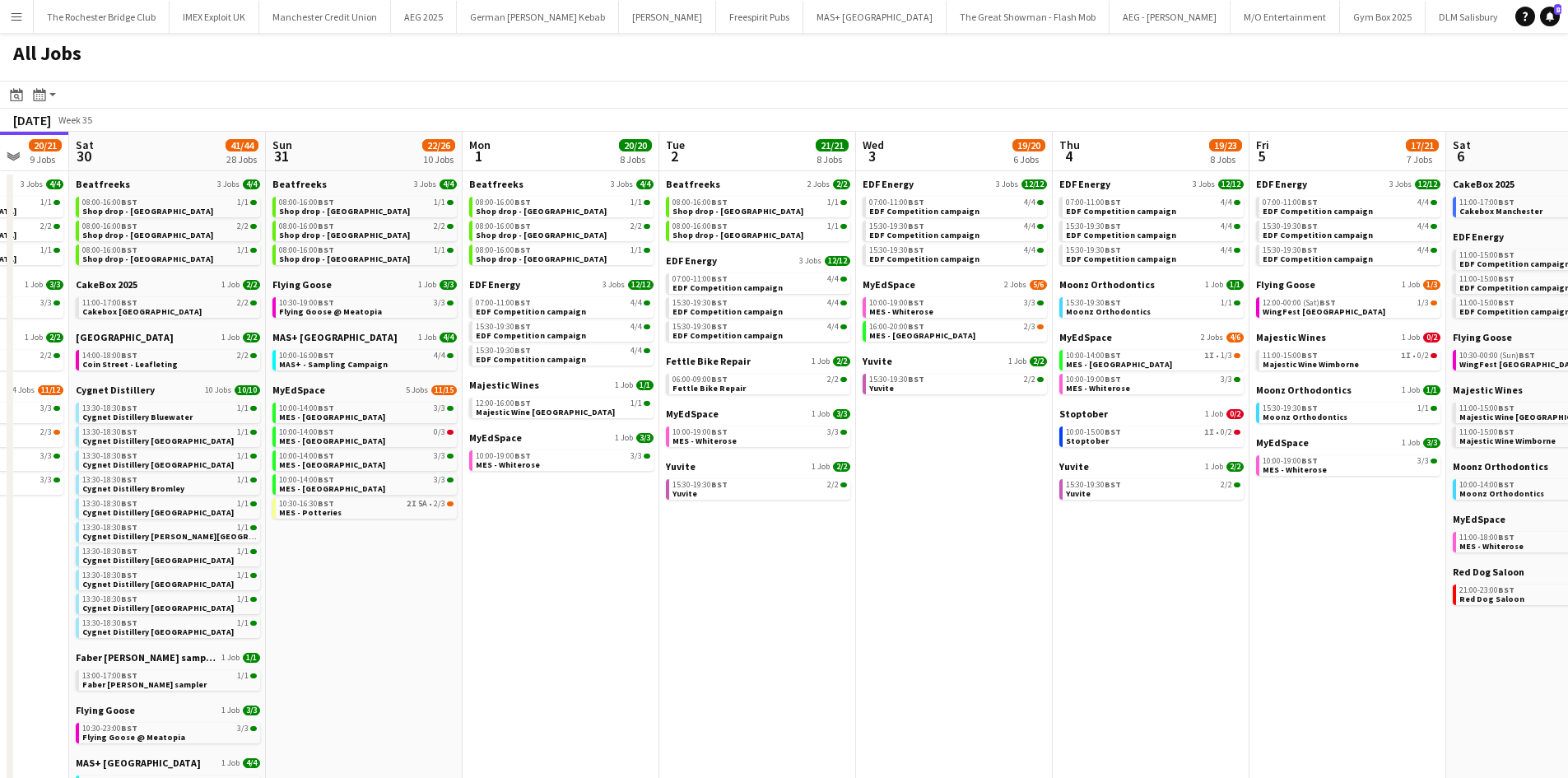
scroll to position [0, 562]
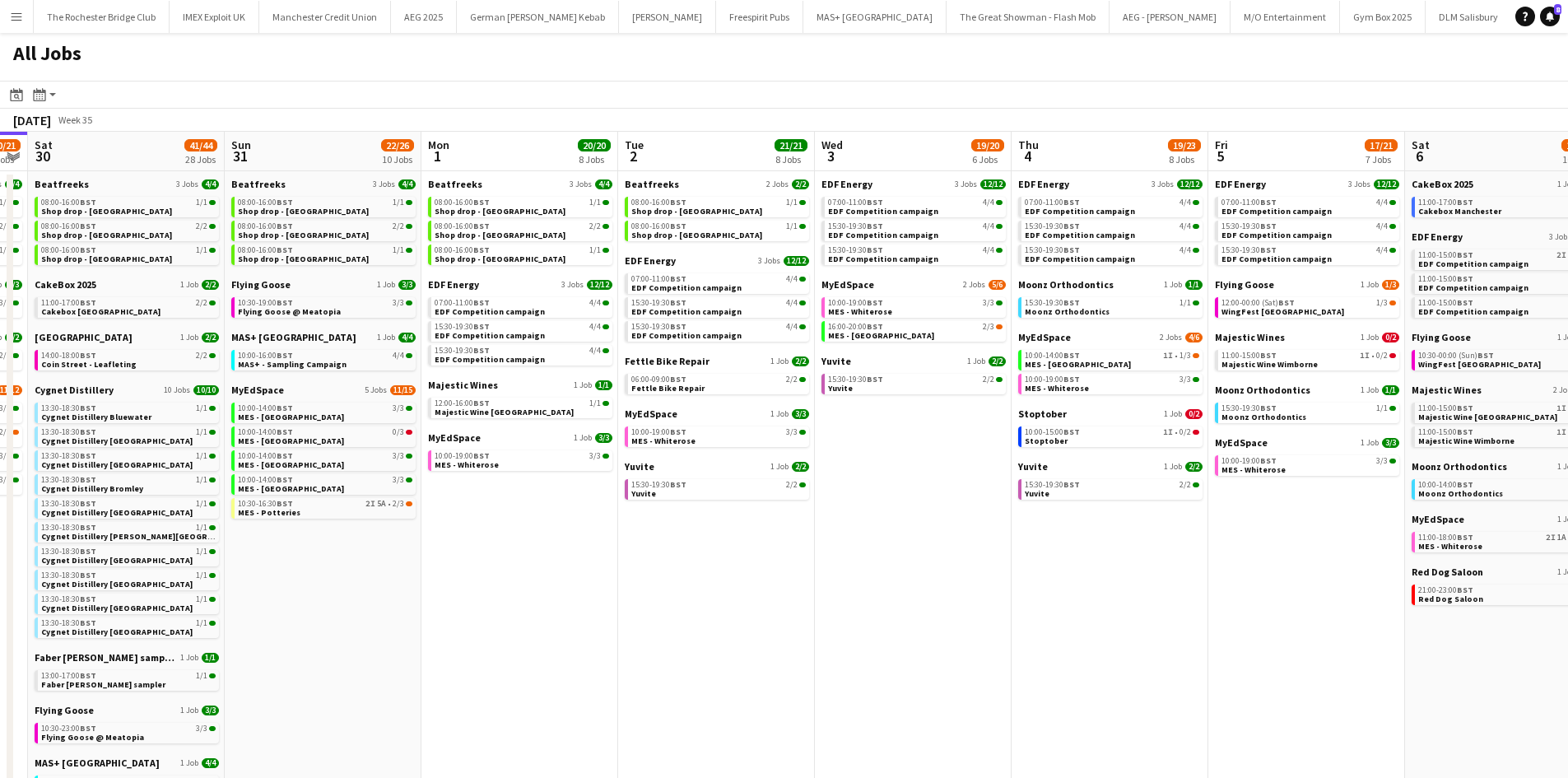
drag, startPoint x: 1077, startPoint y: 583, endPoint x: 916, endPoint y: 584, distance: 161.0
click at [916, 584] on app-calendar-viewport "Wed 27 14/15 6 Jobs Thu 28 19/19 10 Jobs Fri 29 20/21 9 Jobs Sat 30 41/44 28 Jo…" at bounding box center [784, 697] width 1568 height 1131
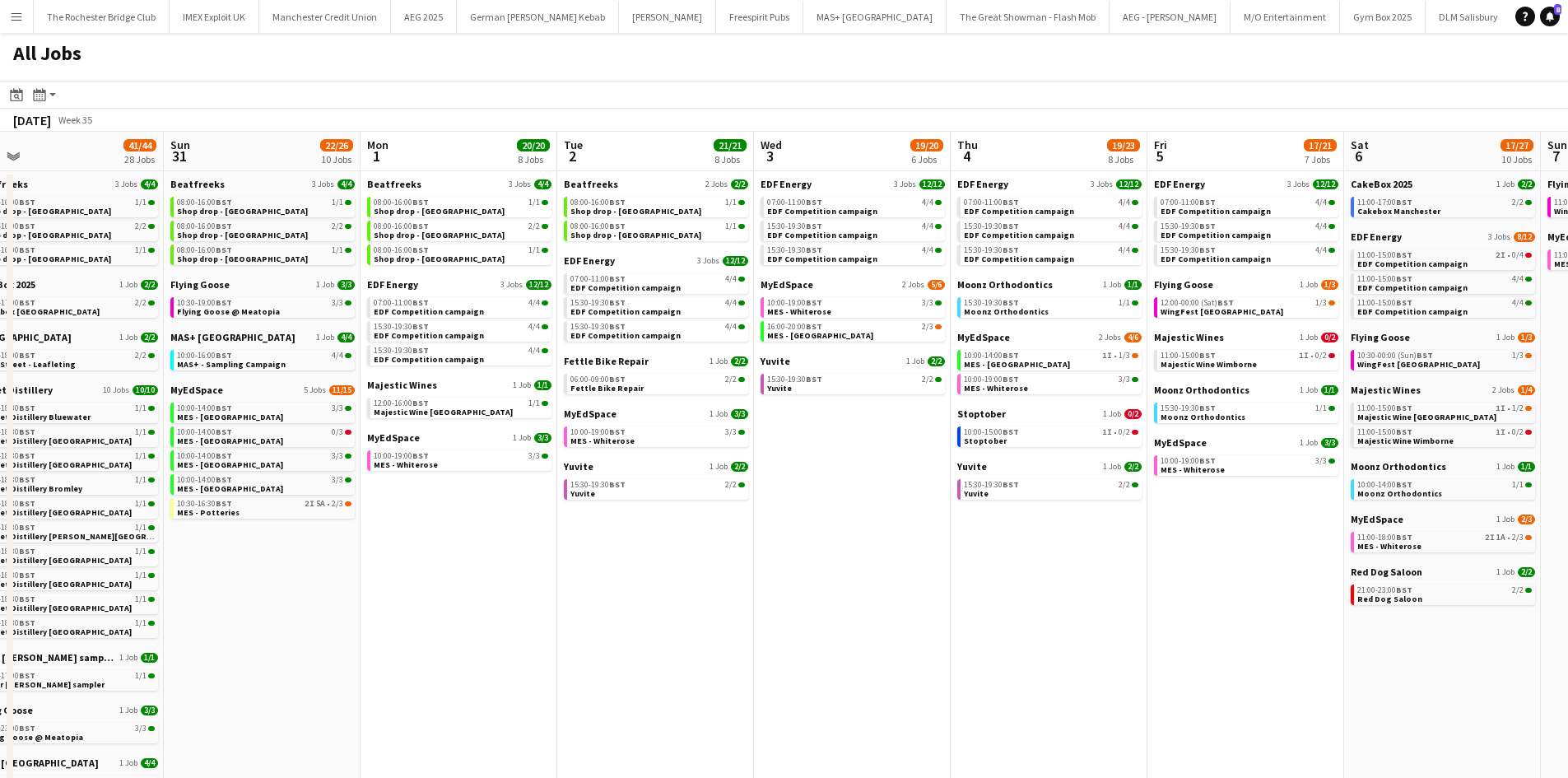
drag, startPoint x: 1279, startPoint y: 575, endPoint x: 1215, endPoint y: 575, distance: 64.0
click at [1215, 575] on app-calendar-viewport "Wed 27 14/15 6 Jobs Thu 28 19/19 10 Jobs Fri 29 20/21 9 Jobs Sat 30 41/44 28 Jo…" at bounding box center [784, 697] width 1568 height 1131
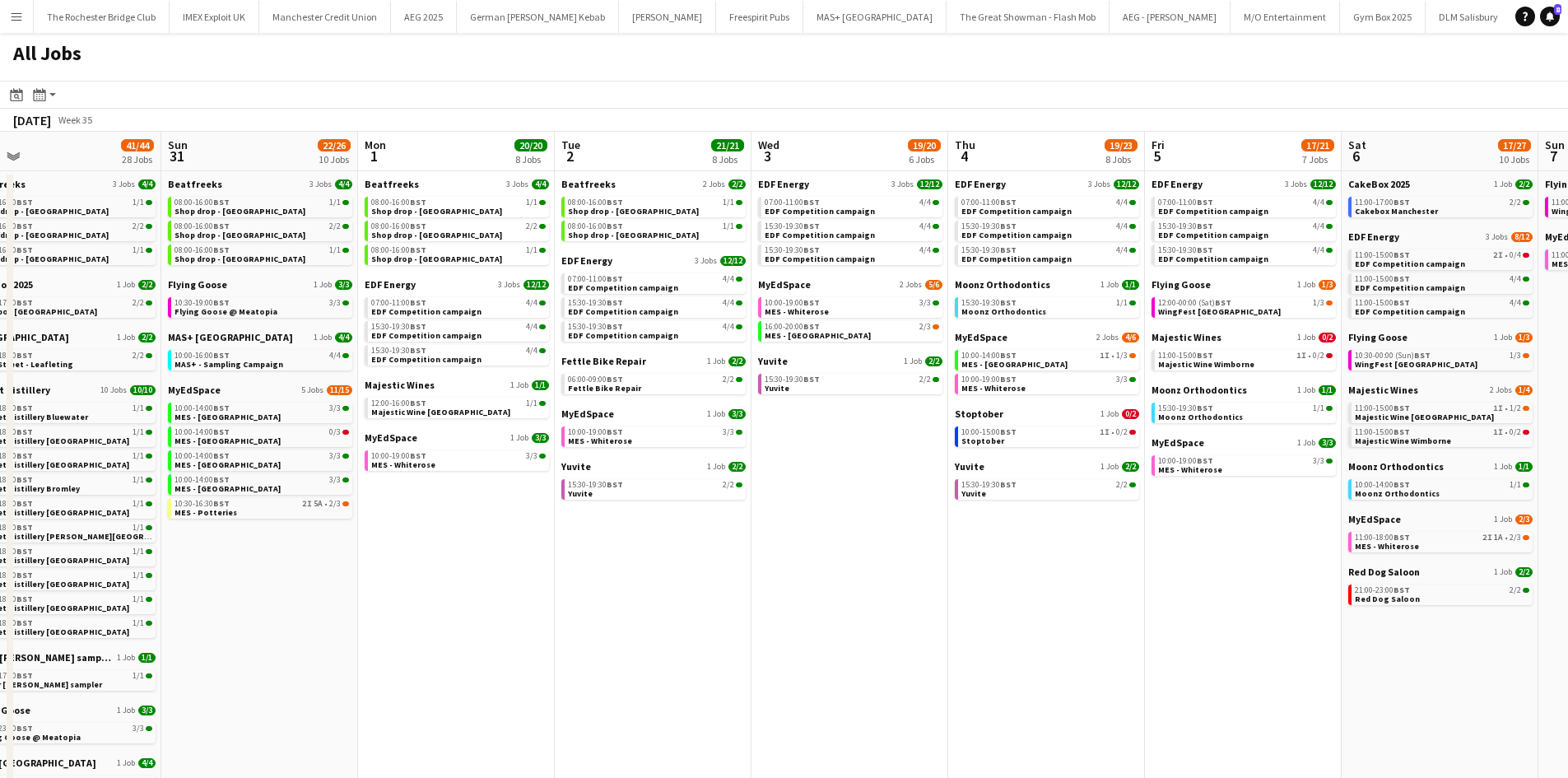
click at [1243, 371] on div "Majestic Wines 1 Job 0/2 11:00-15:00 BST 1I • 0/2 Majestic Wine Wimborne" at bounding box center [1243, 356] width 185 height 52
click at [1245, 359] on span "Majestic Wine Wimborne" at bounding box center [1207, 363] width 97 height 11
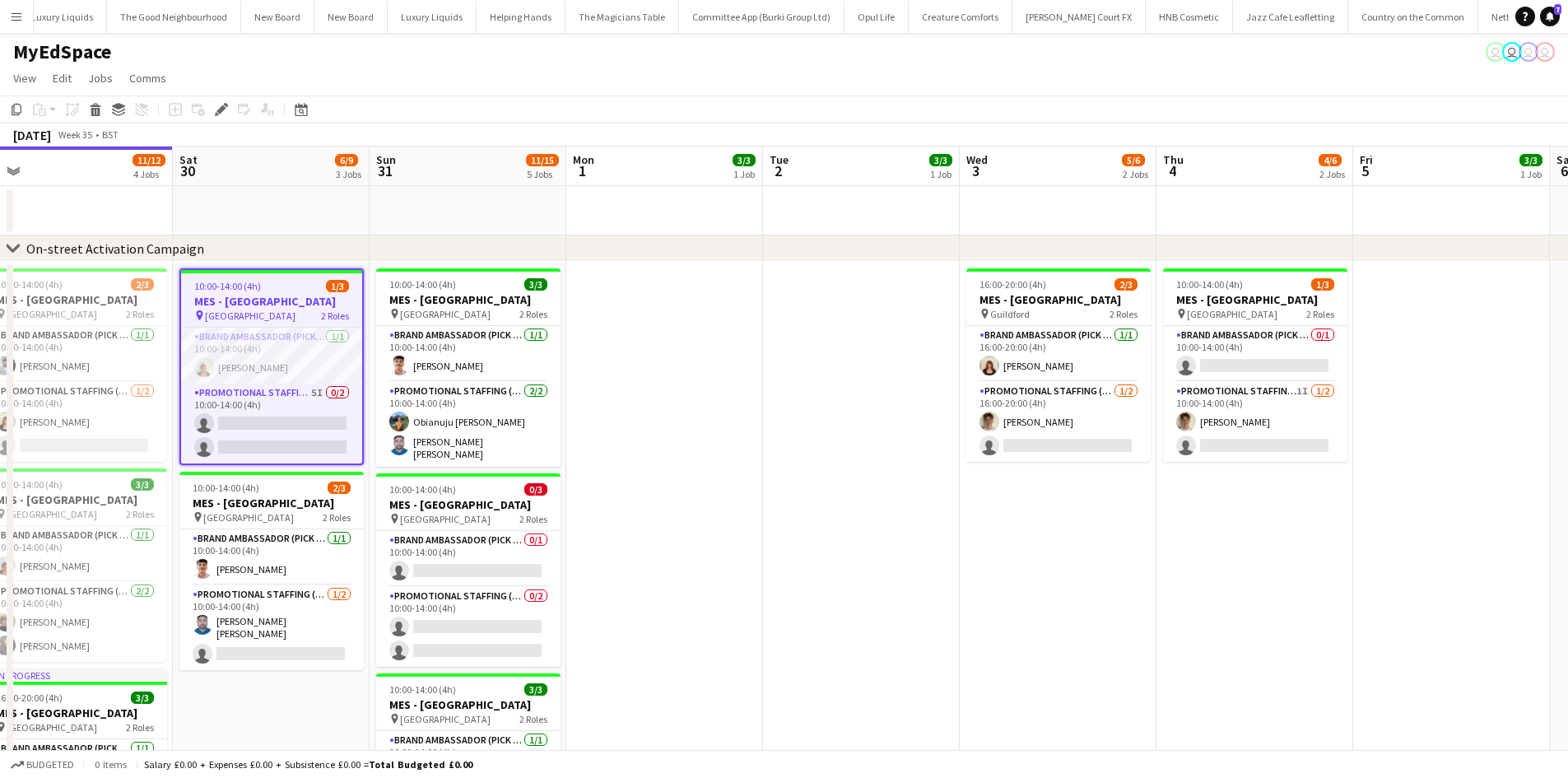
scroll to position [0, 672]
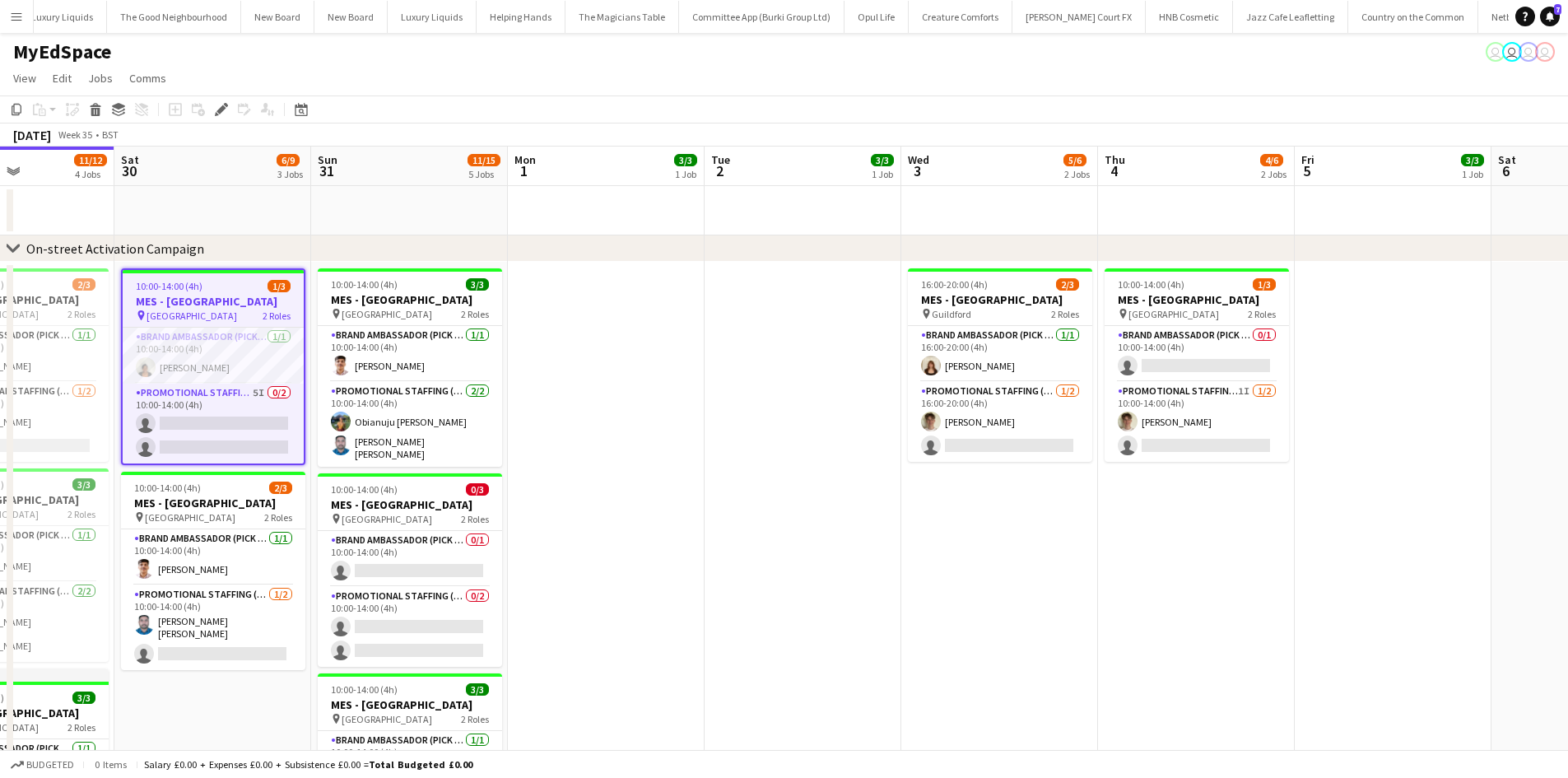
drag, startPoint x: 1266, startPoint y: 585, endPoint x: 766, endPoint y: 581, distance: 500.0
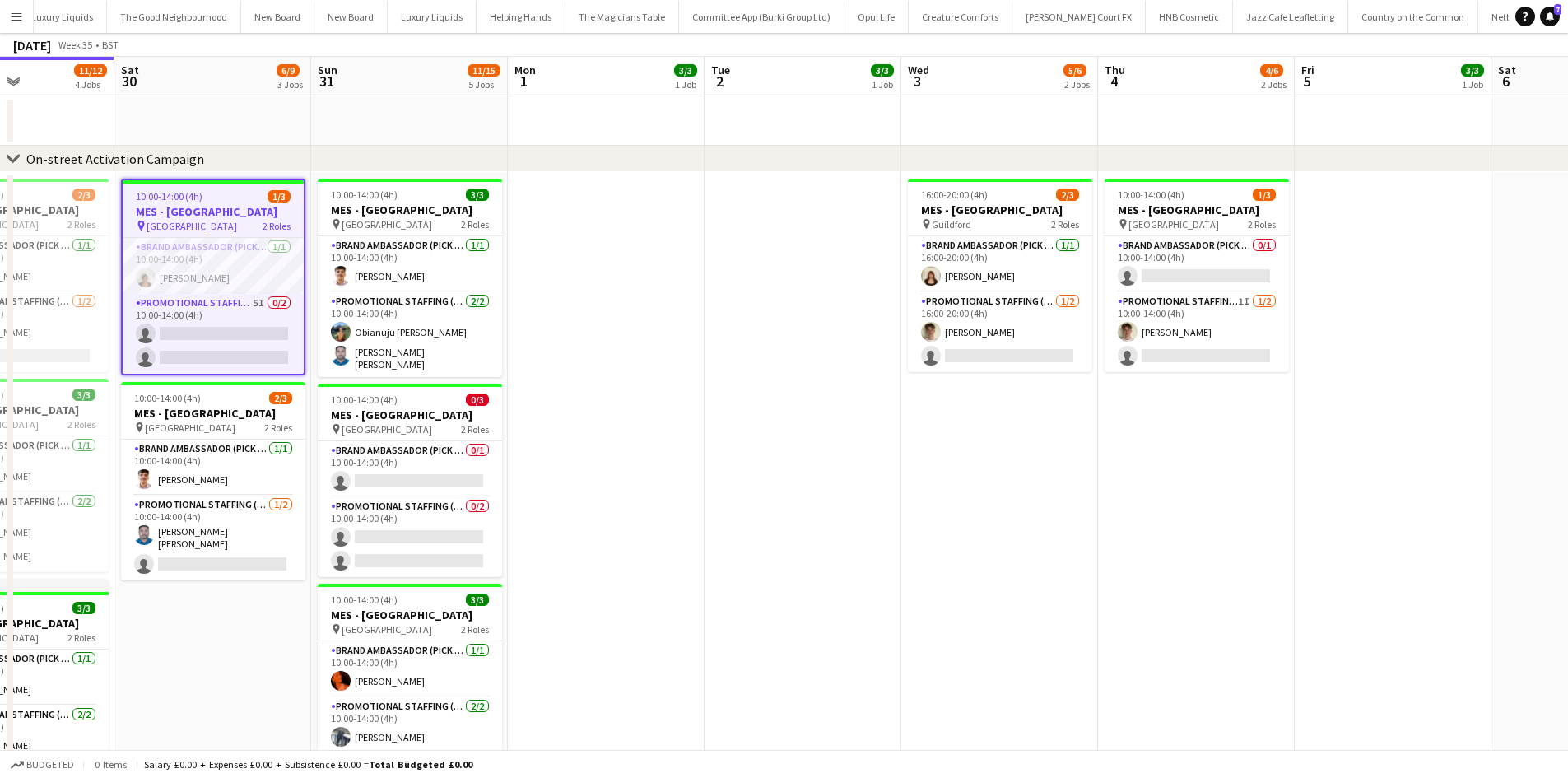
scroll to position [0, 0]
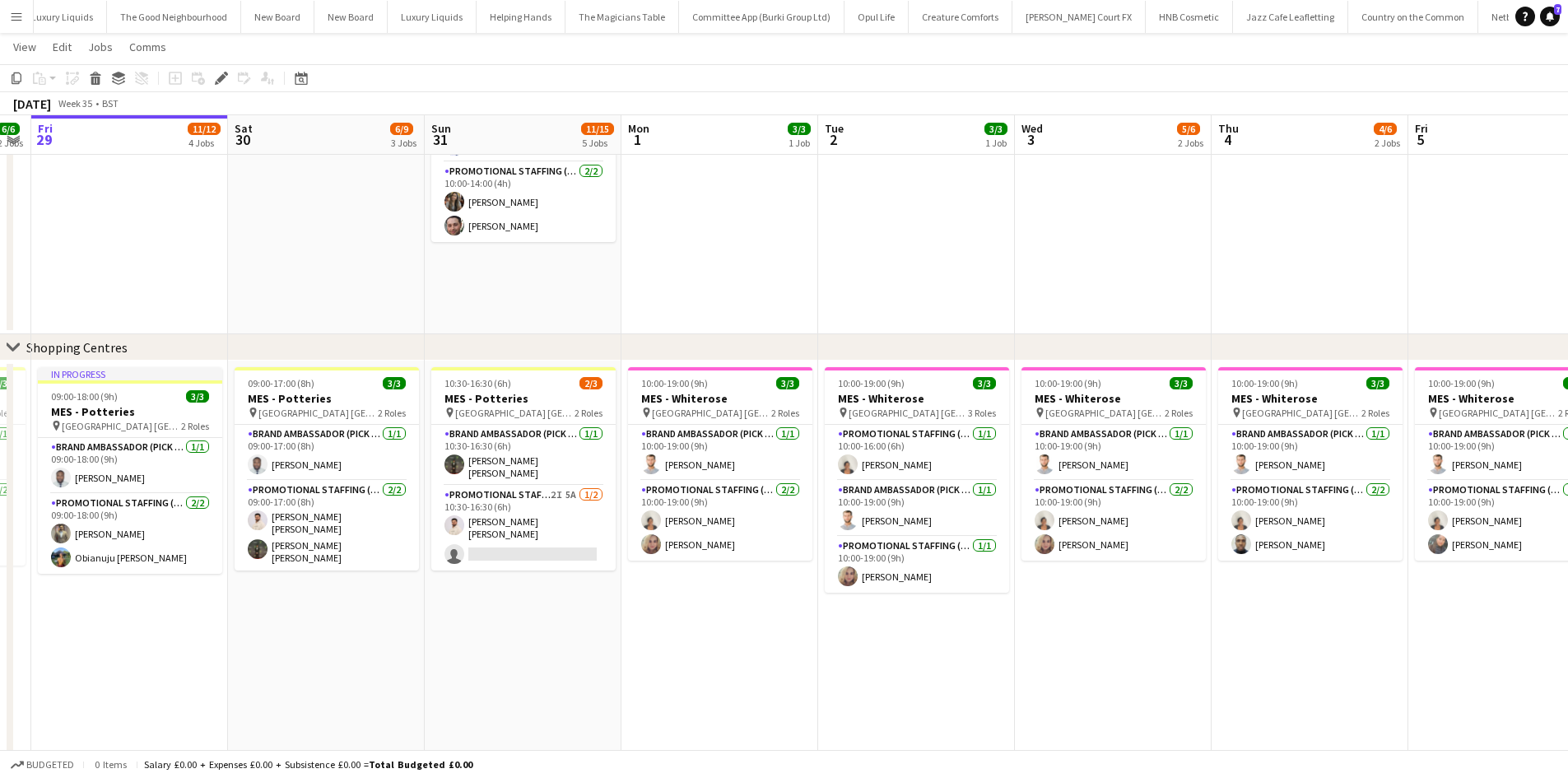
scroll to position [0, 780]
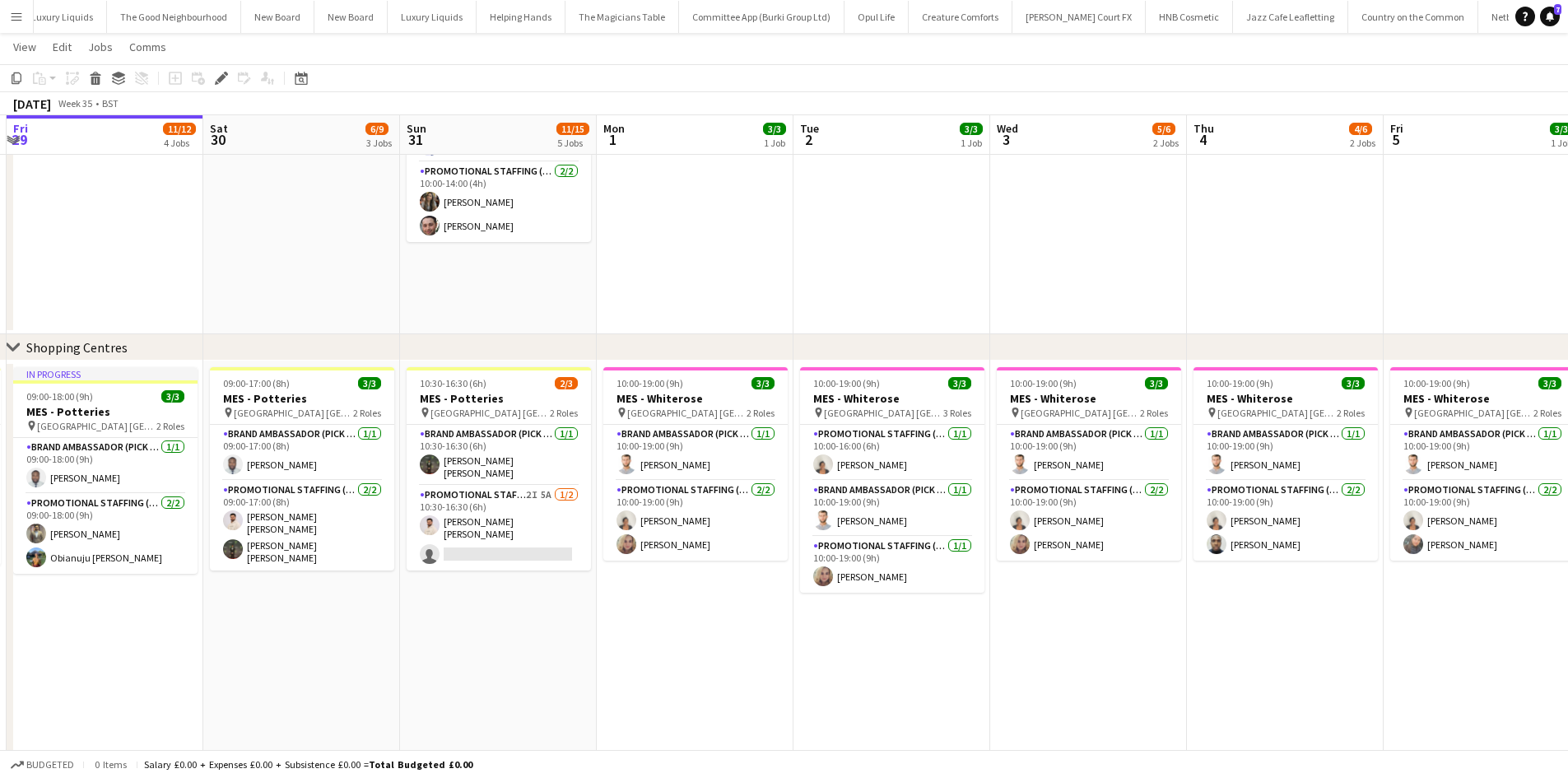
drag, startPoint x: 770, startPoint y: 313, endPoint x: 649, endPoint y: 385, distance: 140.8
click at [649, 385] on app-calendar-viewport "Mon 25 3/3 1 Job Tue 26 7/9 3 Jobs Wed 27 8/9 3 Jobs Thu 28 6/6 2 Jobs Fri 29 1…" at bounding box center [784, 18] width 1568 height 1555
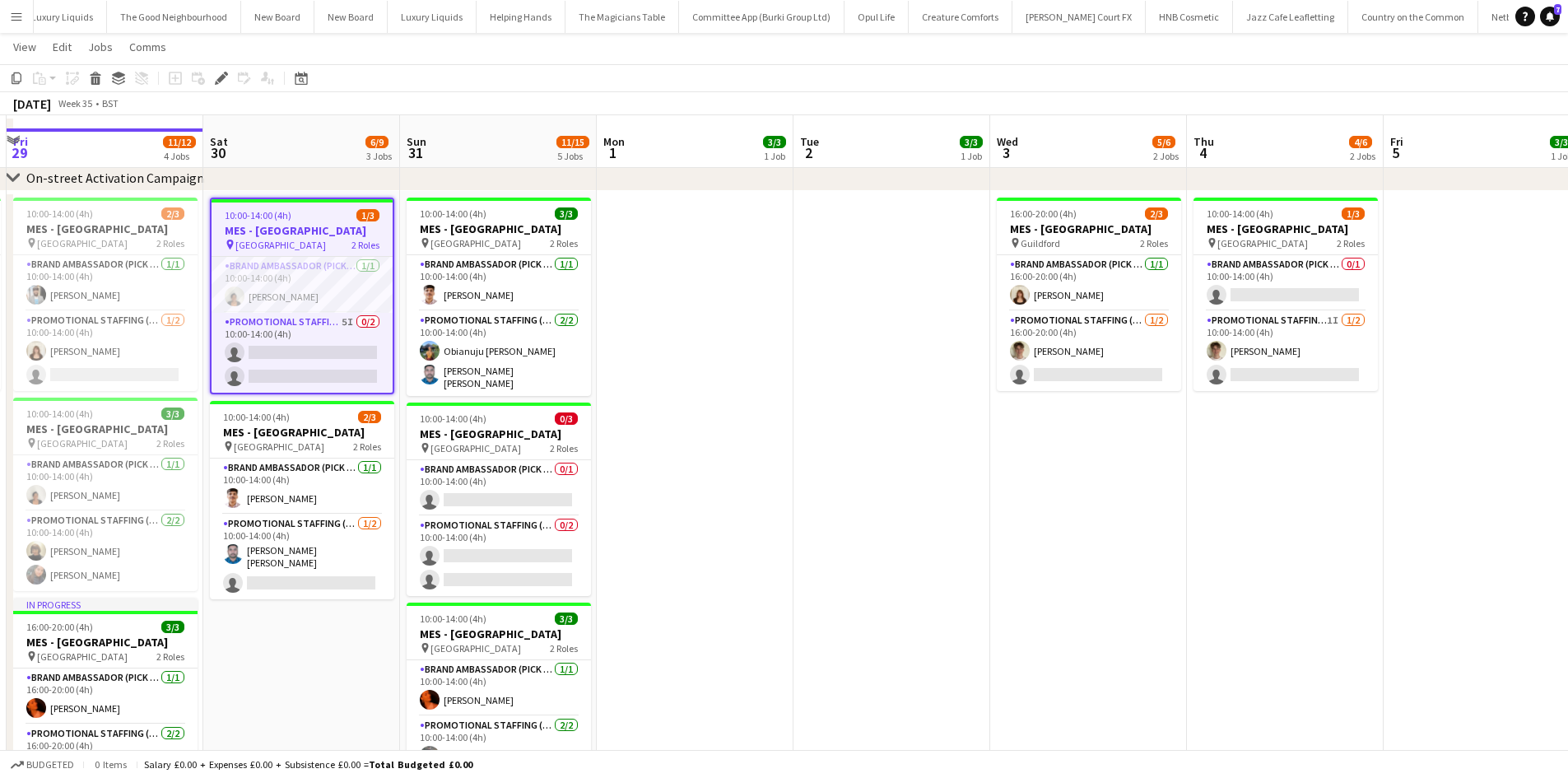
scroll to position [82, 0]
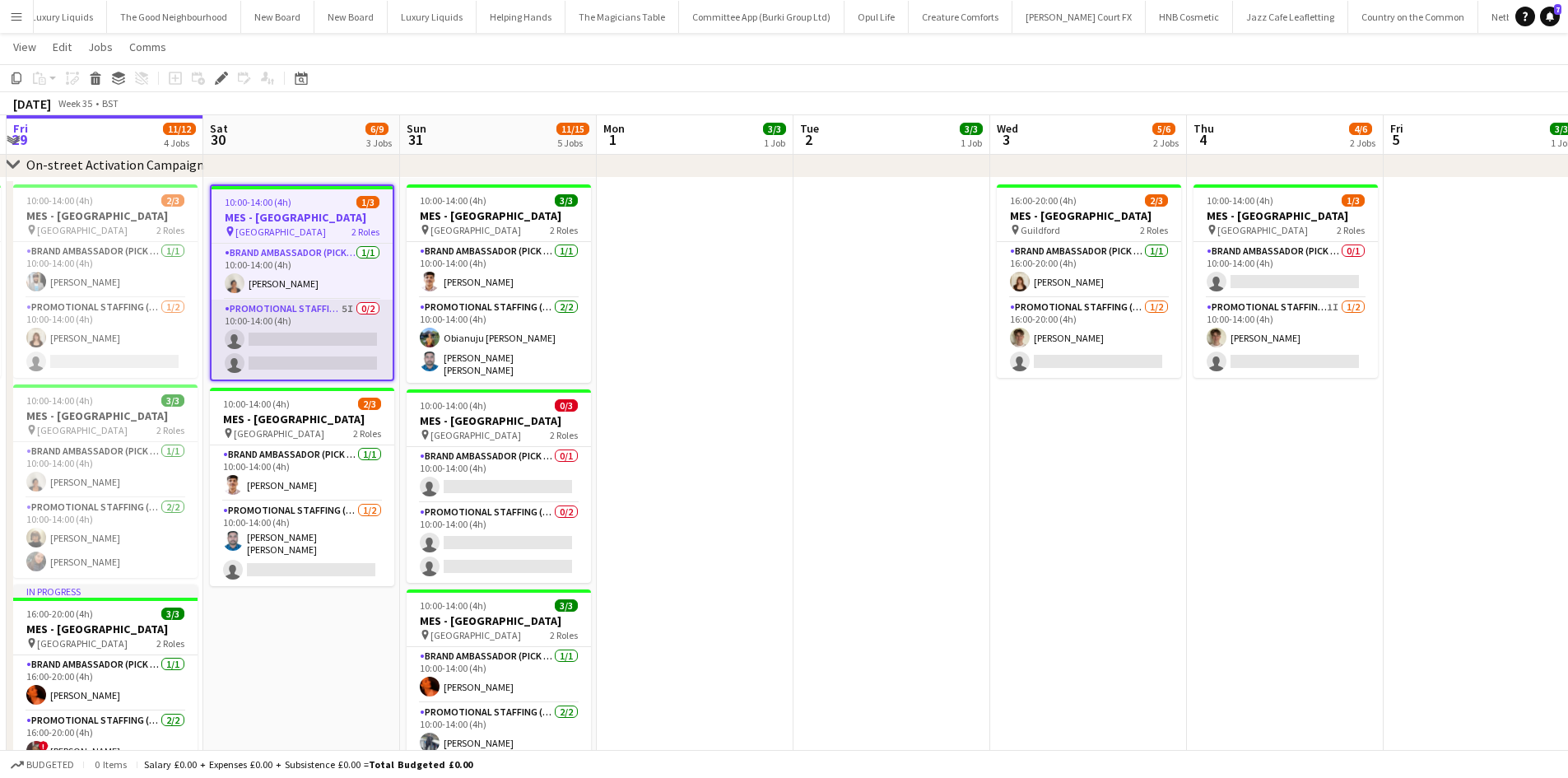
click at [329, 314] on app-card-role "Promotional Staffing (Brand Ambassadors) 5I 0/2 10:00-14:00 (4h) single-neutral…" at bounding box center [301, 339] width 181 height 80
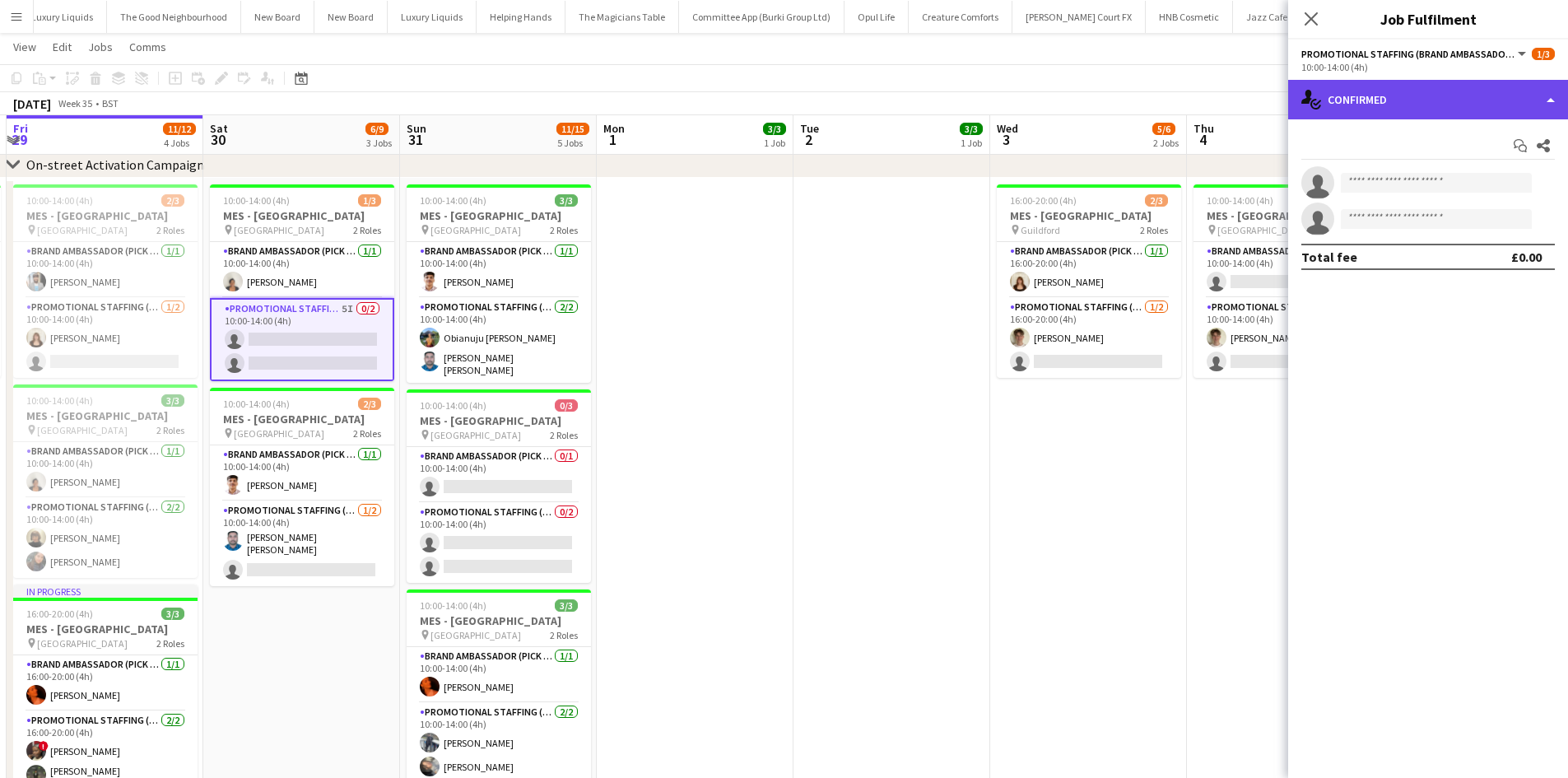
click at [1475, 87] on div "single-neutral-actions-check-2 Confirmed" at bounding box center [1428, 100] width 279 height 39
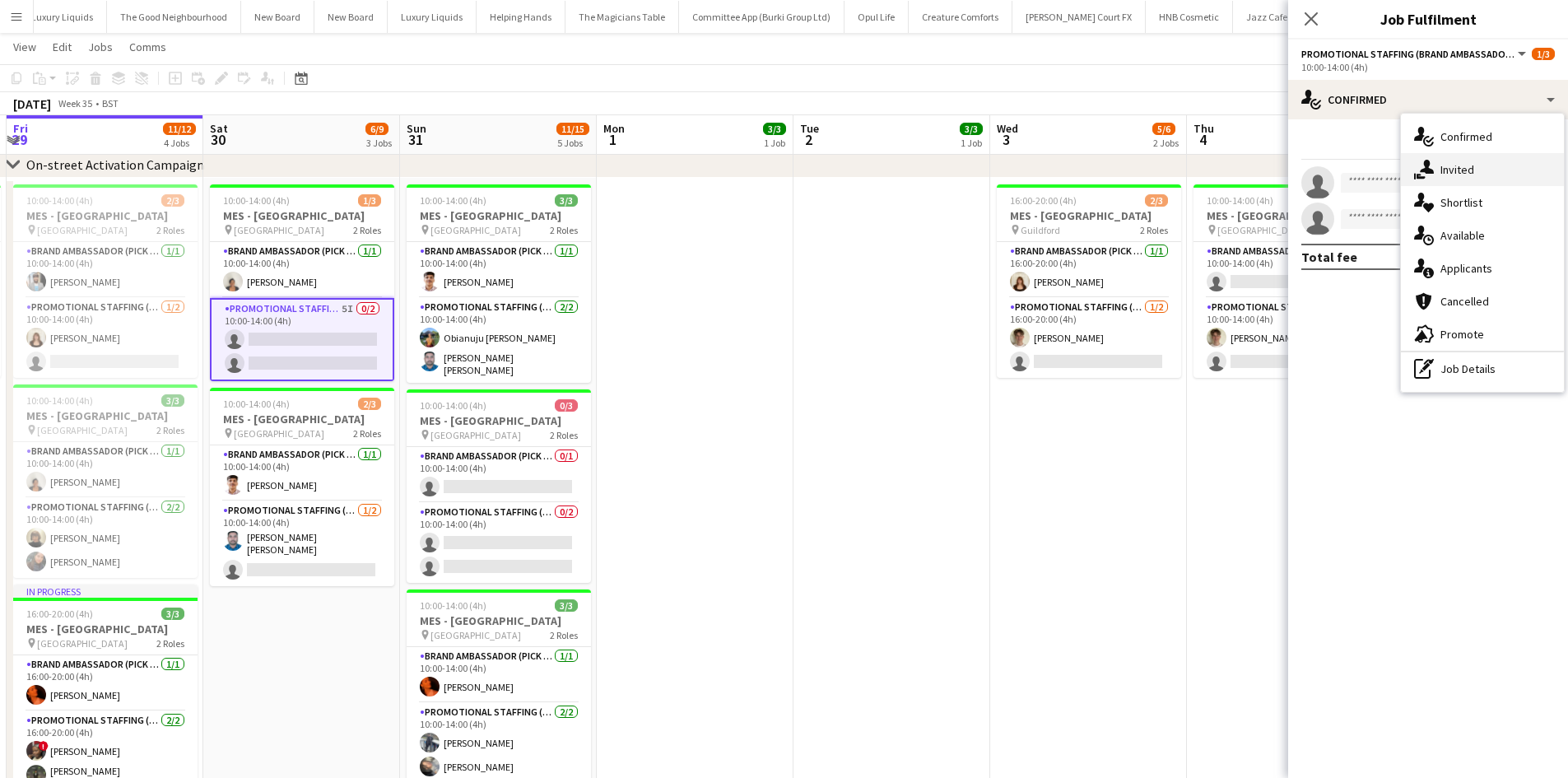
click at [1482, 160] on div "single-neutral-actions-share-1 Invited" at bounding box center [1482, 169] width 163 height 33
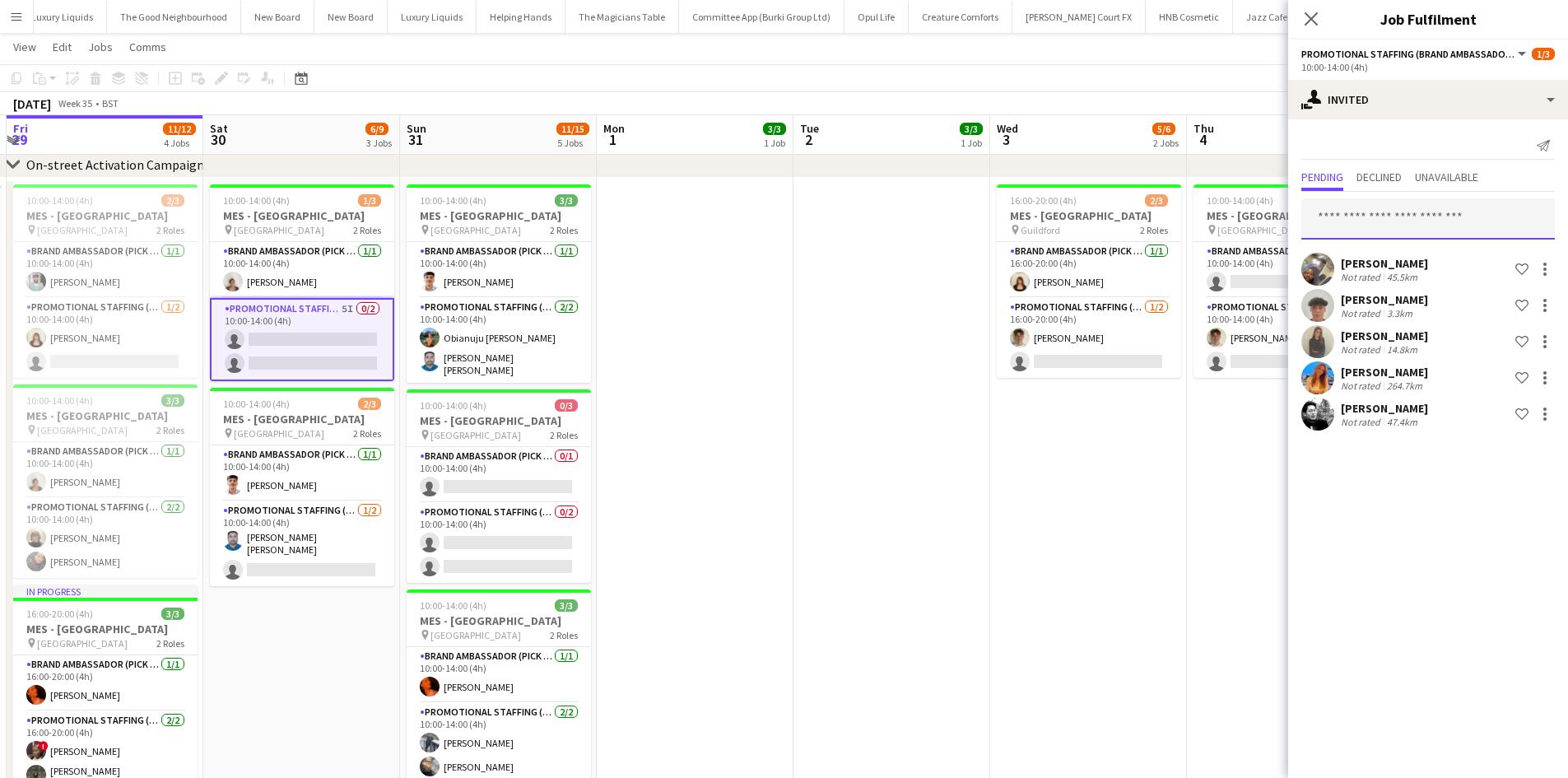
click at [1407, 217] on input "text" at bounding box center [1428, 219] width 254 height 41
click at [1388, 218] on input "*******" at bounding box center [1428, 219] width 254 height 41
click at [1344, 200] on div "*** Joshua Adepoju Not rated 45.5km Shortlist crew Beau Riley Not rated 3.3km S…" at bounding box center [1428, 312] width 279 height 242
click at [1362, 222] on input "***" at bounding box center [1428, 219] width 254 height 41
type input "****"
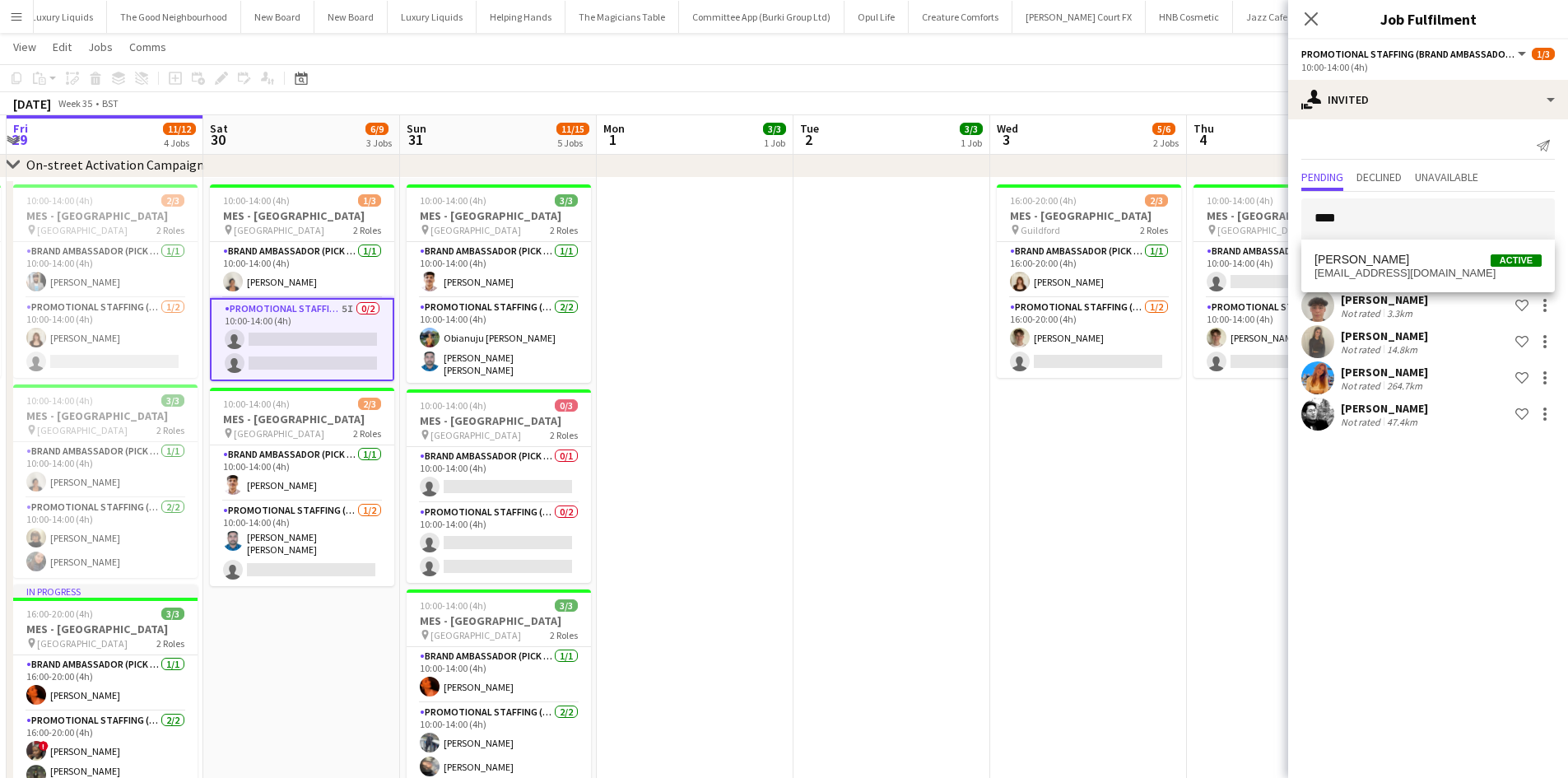
click at [1397, 276] on span "[EMAIL_ADDRESS][DOMAIN_NAME]" at bounding box center [1428, 272] width 227 height 13
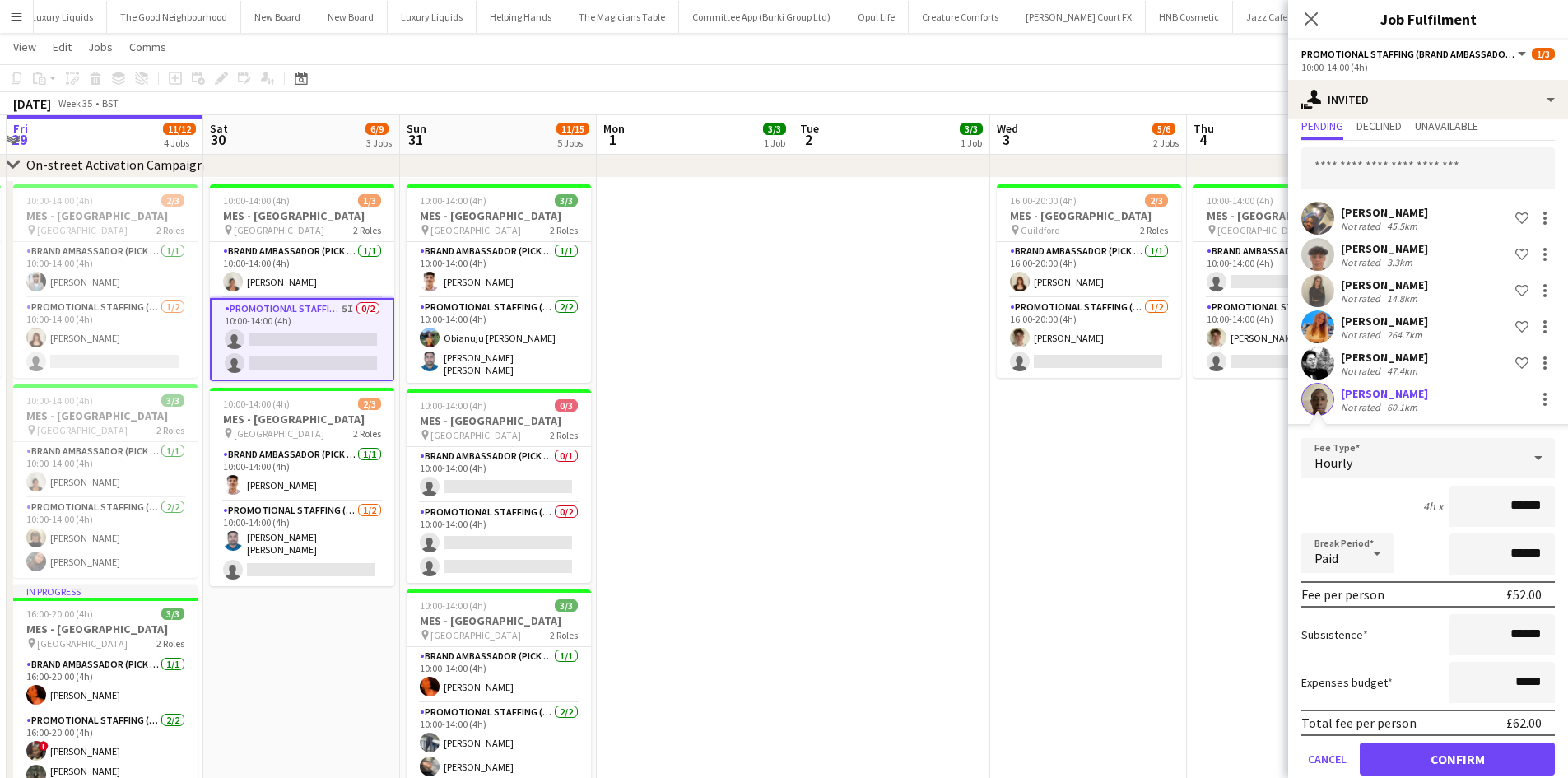
scroll to position [79, 0]
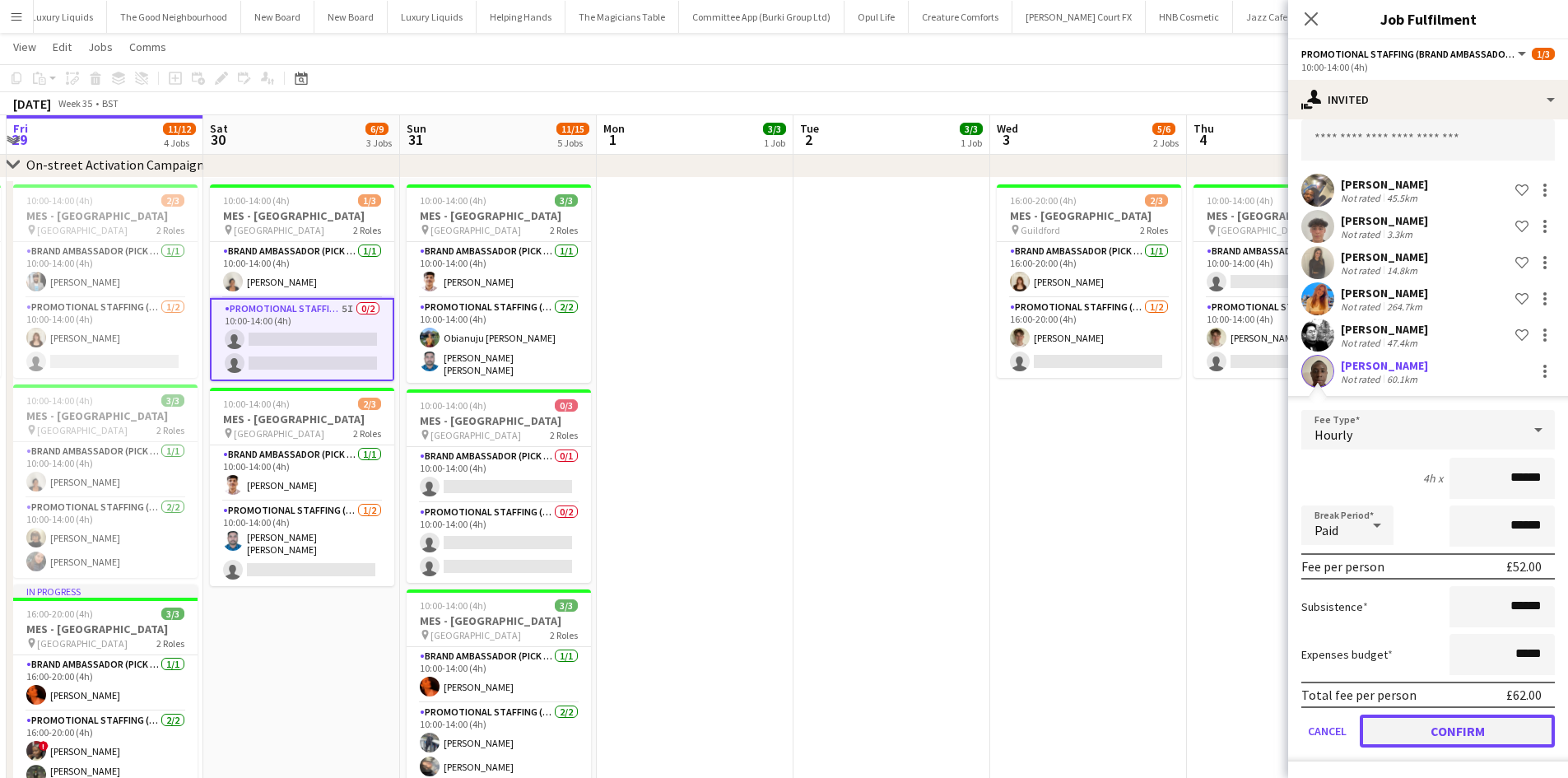
click at [1494, 737] on button "Confirm" at bounding box center [1457, 731] width 196 height 33
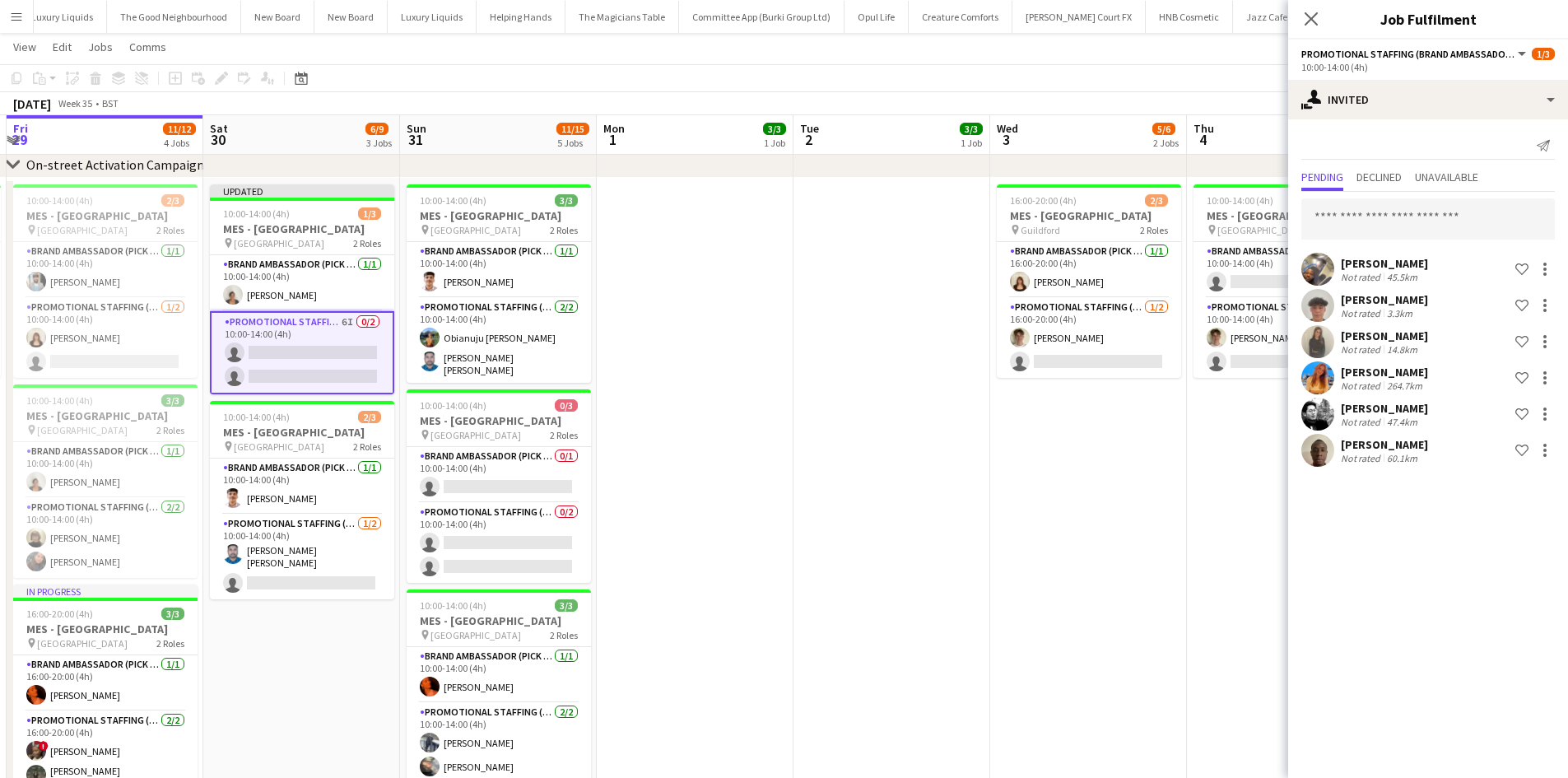
scroll to position [0, 0]
click at [1005, 564] on app-date-cell "16:00-20:00 (4h) 2/3 MES - Guildford pin Guildford 2 Roles Brand Ambassador (Pi…" at bounding box center [1088, 626] width 196 height 897
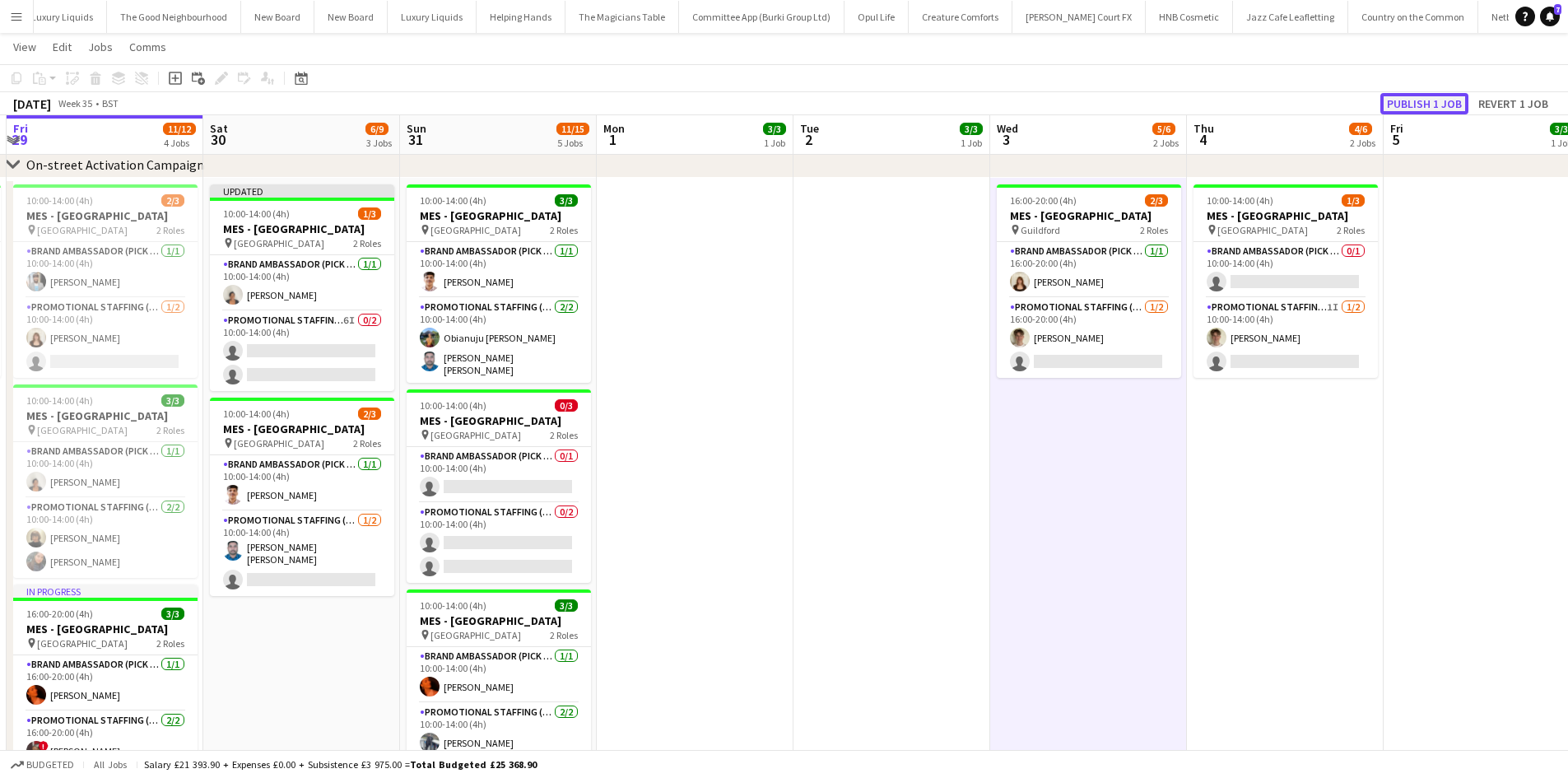
click at [1407, 106] on button "Publish 1 job" at bounding box center [1424, 104] width 88 height 22
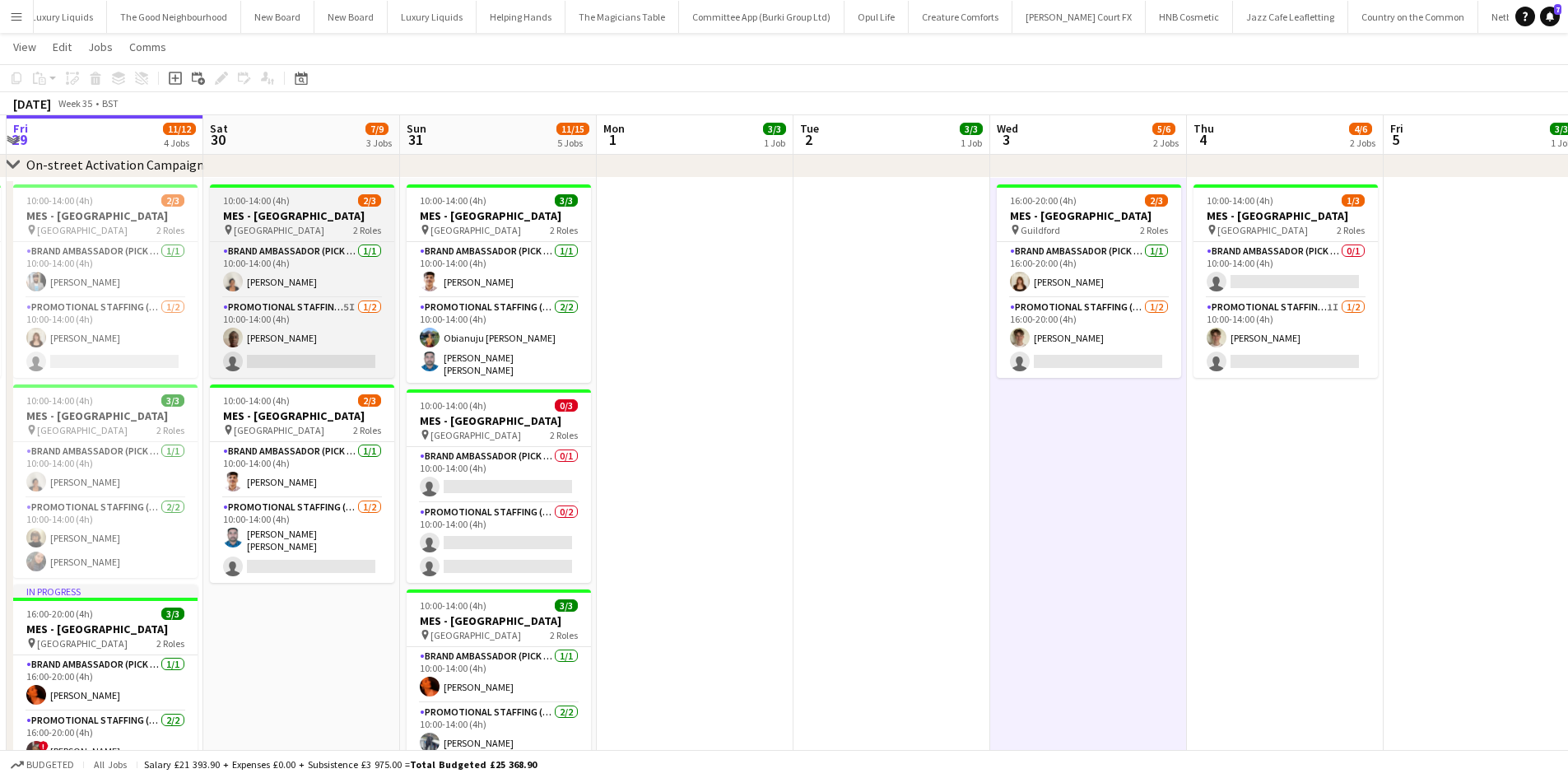
click at [299, 235] on app-job-card "10:00-14:00 (4h) 2/3 MES - Leeds City Centre pin Leeds City Centre 2 Roles Bran…" at bounding box center [302, 281] width 185 height 194
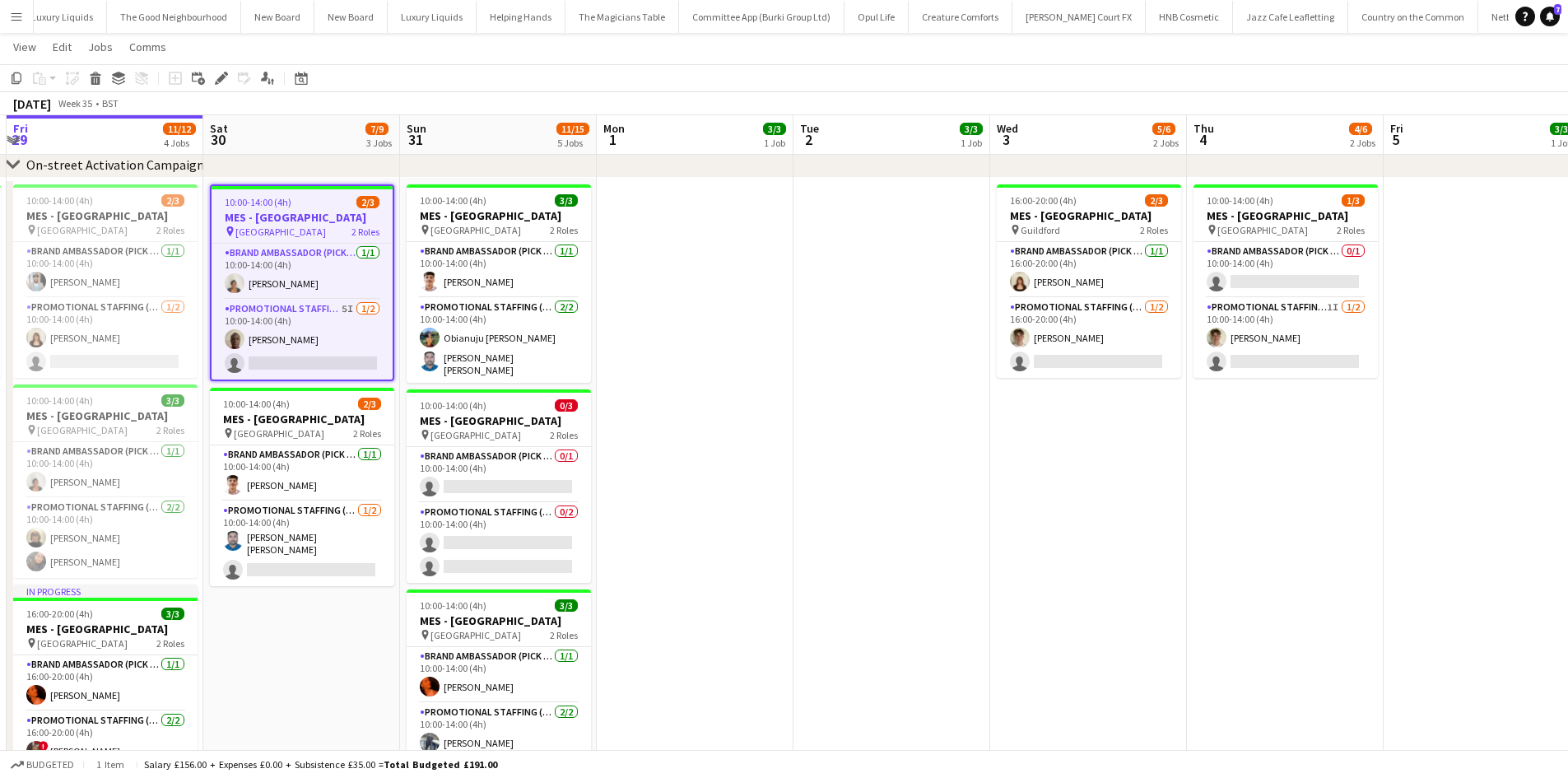
scroll to position [0, 776]
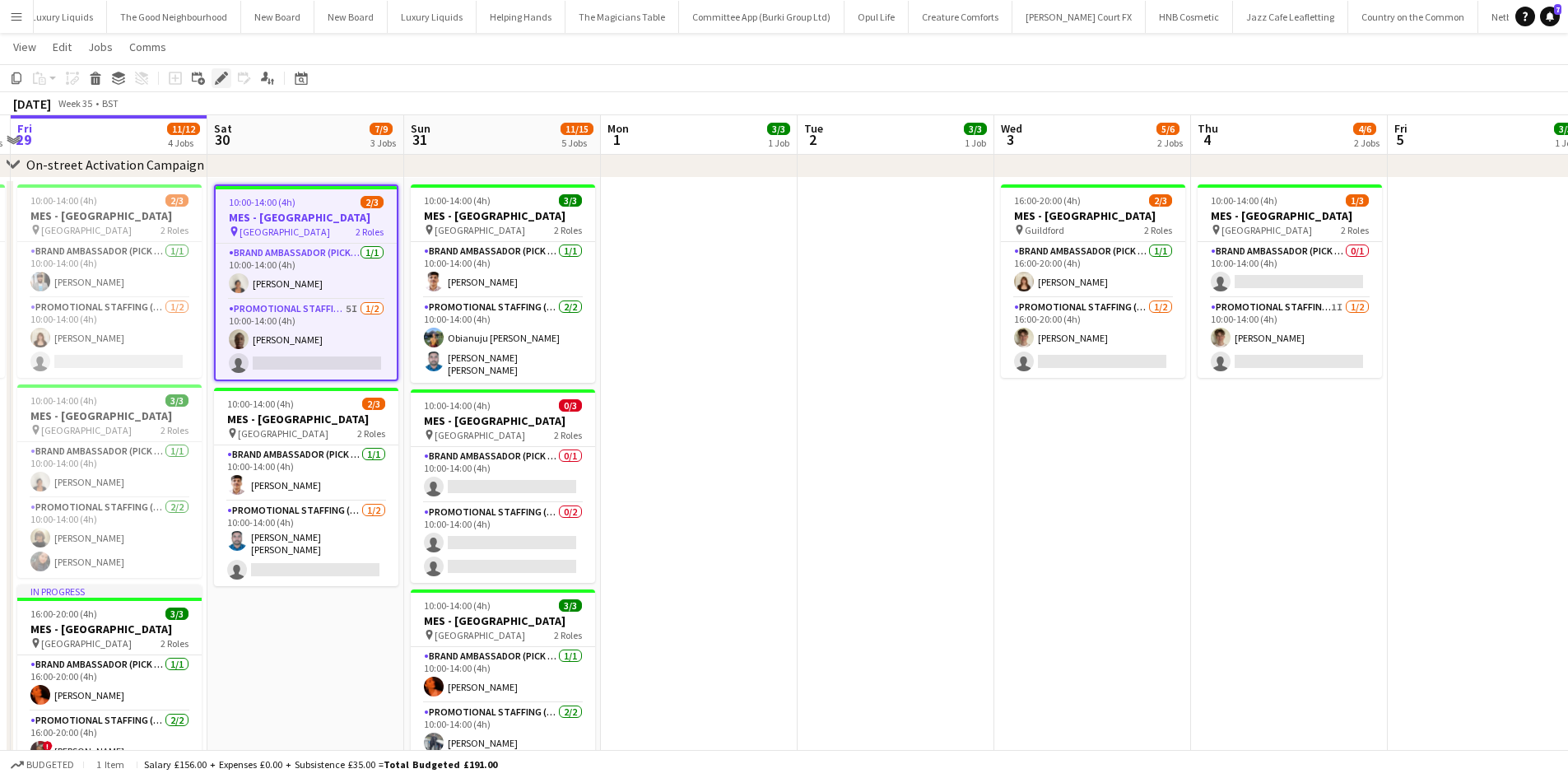
click at [229, 66] on app-toolbar "Copy Paste Paste Ctrl+V Paste with crew Ctrl+Shift+V Paste linked Job Delete Gr…" at bounding box center [784, 78] width 1568 height 28
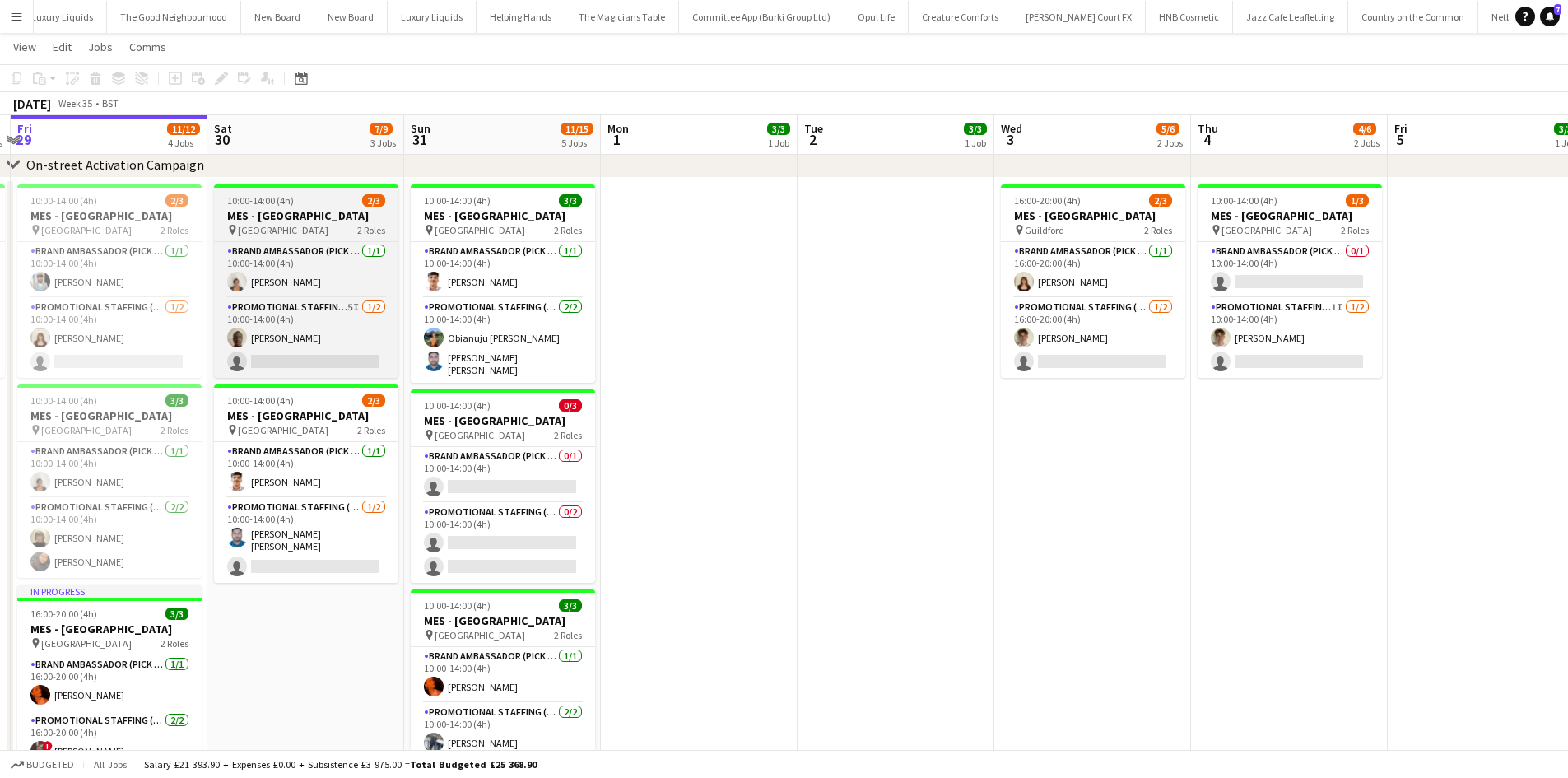
click at [276, 186] on div at bounding box center [306, 186] width 185 height 3
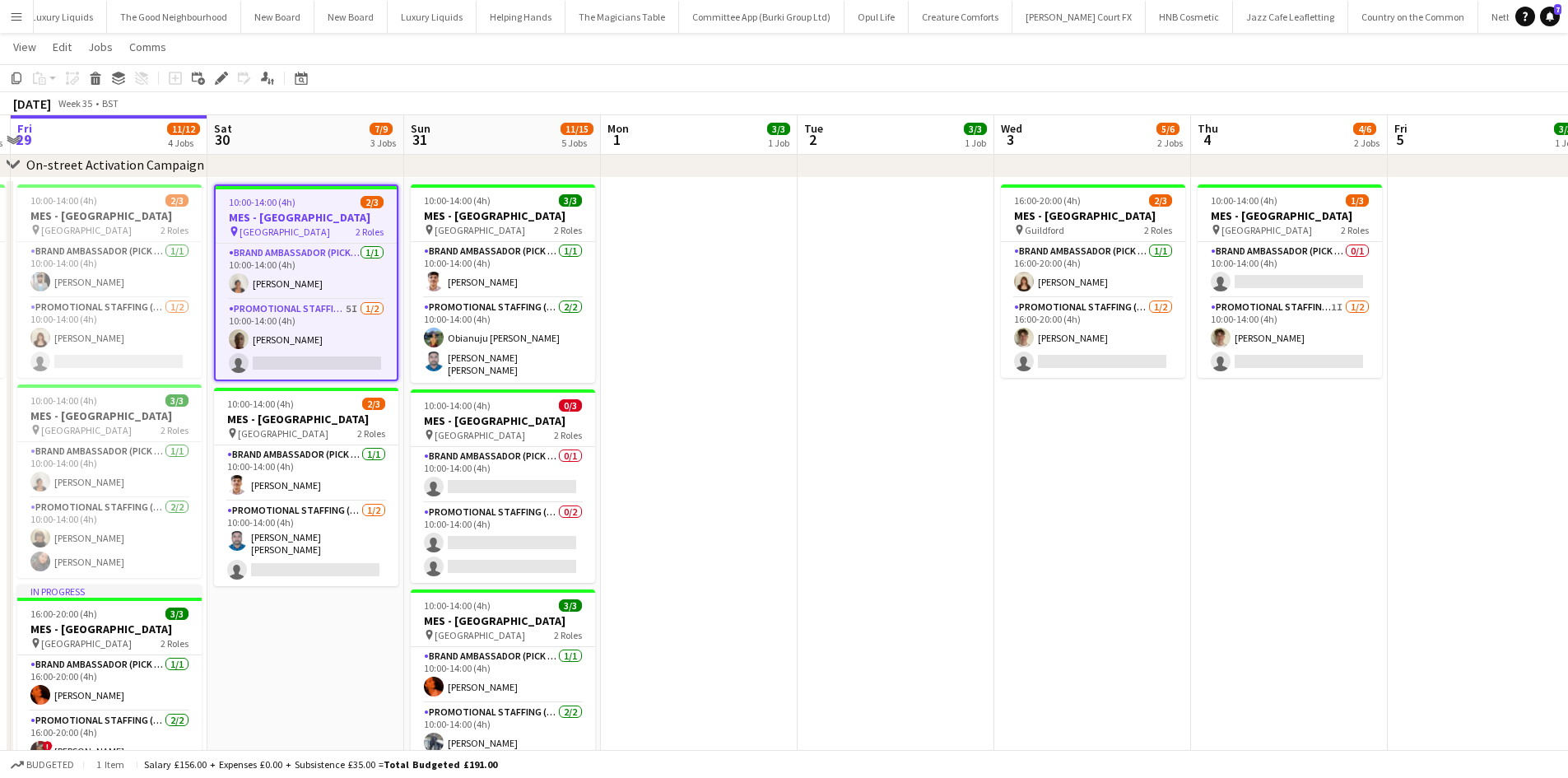
drag, startPoint x: 215, startPoint y: 75, endPoint x: 234, endPoint y: 84, distance: 21.0
click at [217, 73] on icon "Edit" at bounding box center [221, 78] width 13 height 13
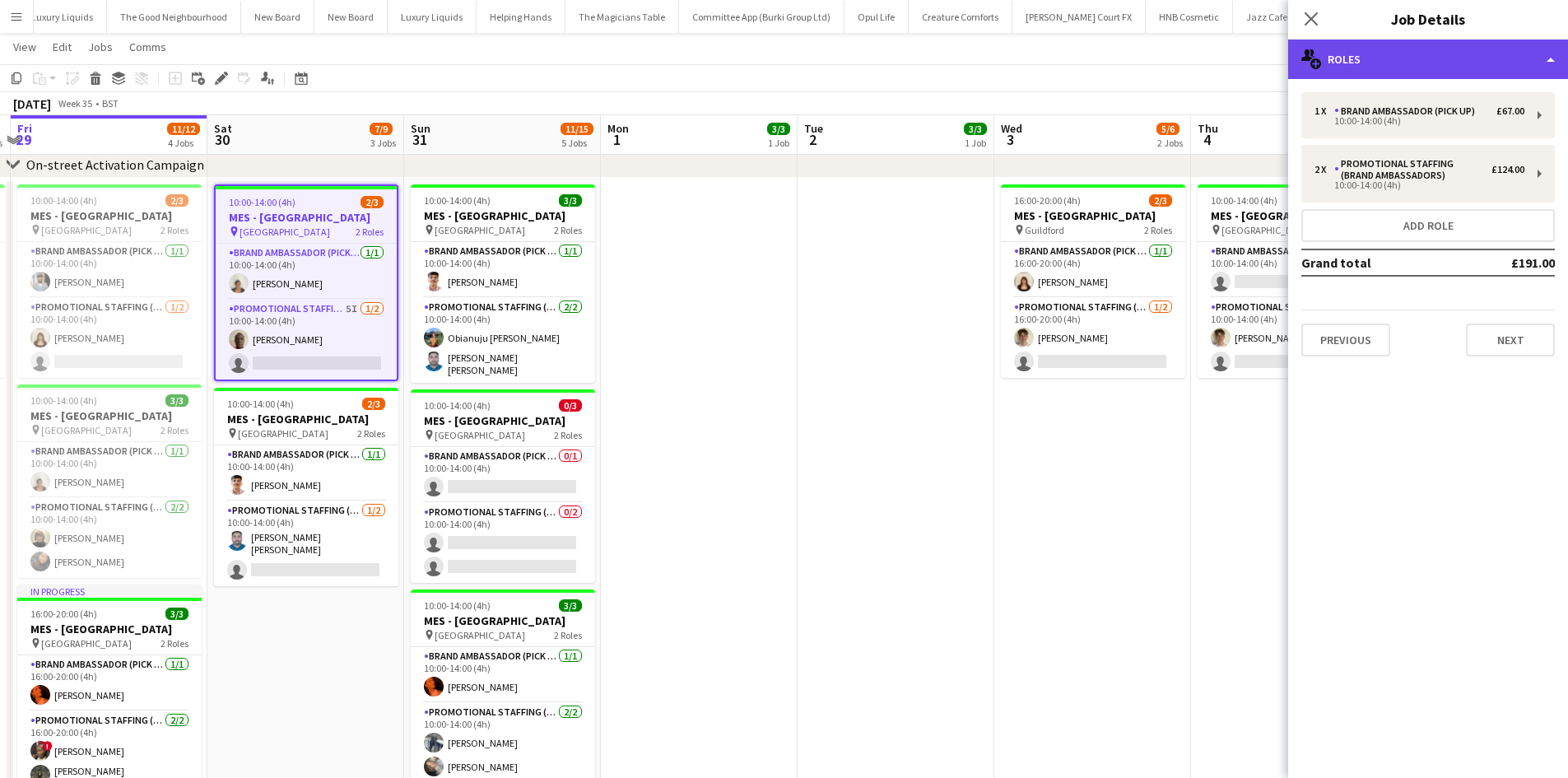
click at [1450, 59] on div "multiple-users-add Roles" at bounding box center [1428, 59] width 279 height 39
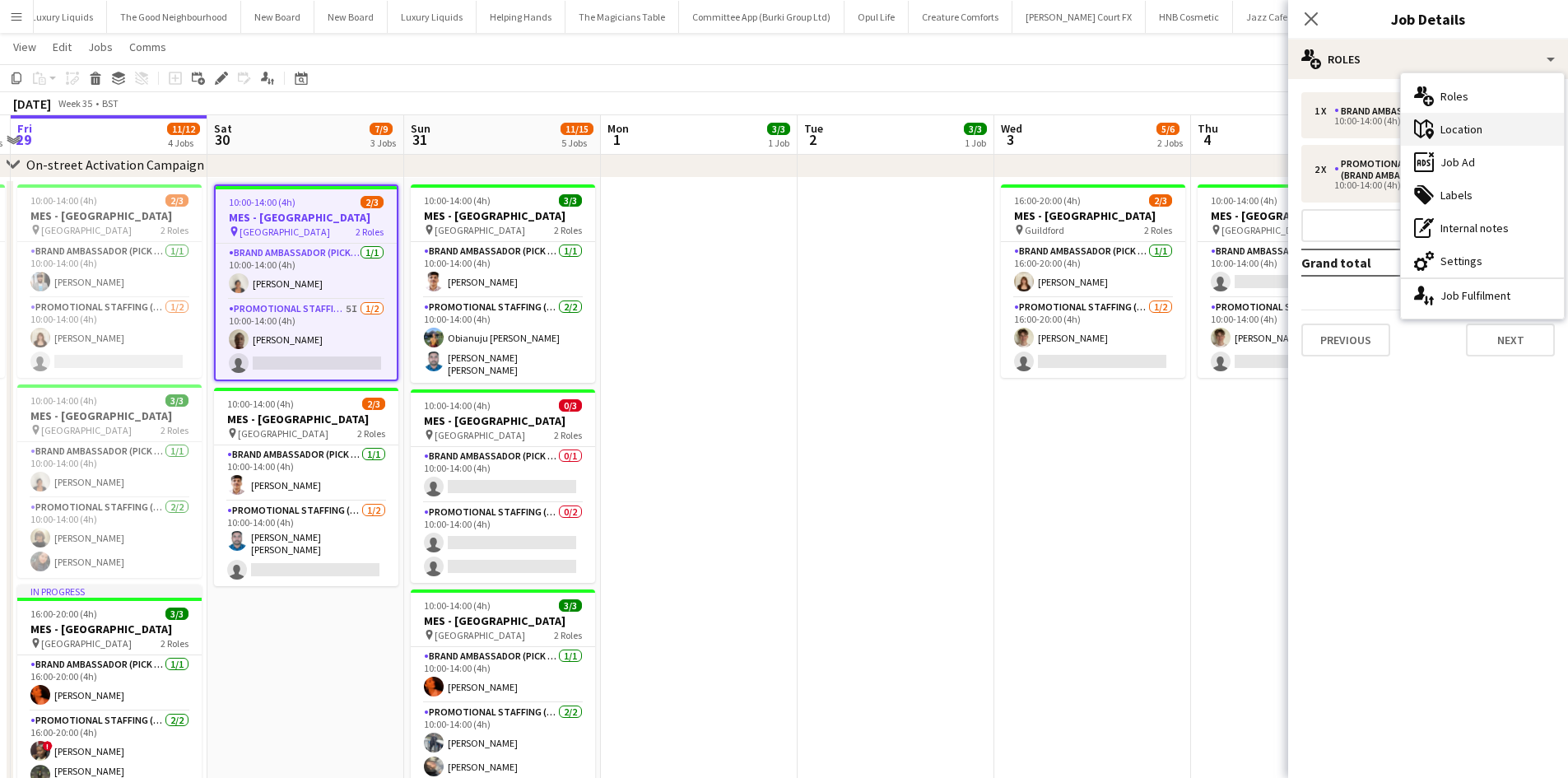
click at [1475, 127] on div "maps-pin-1 Location" at bounding box center [1482, 128] width 163 height 33
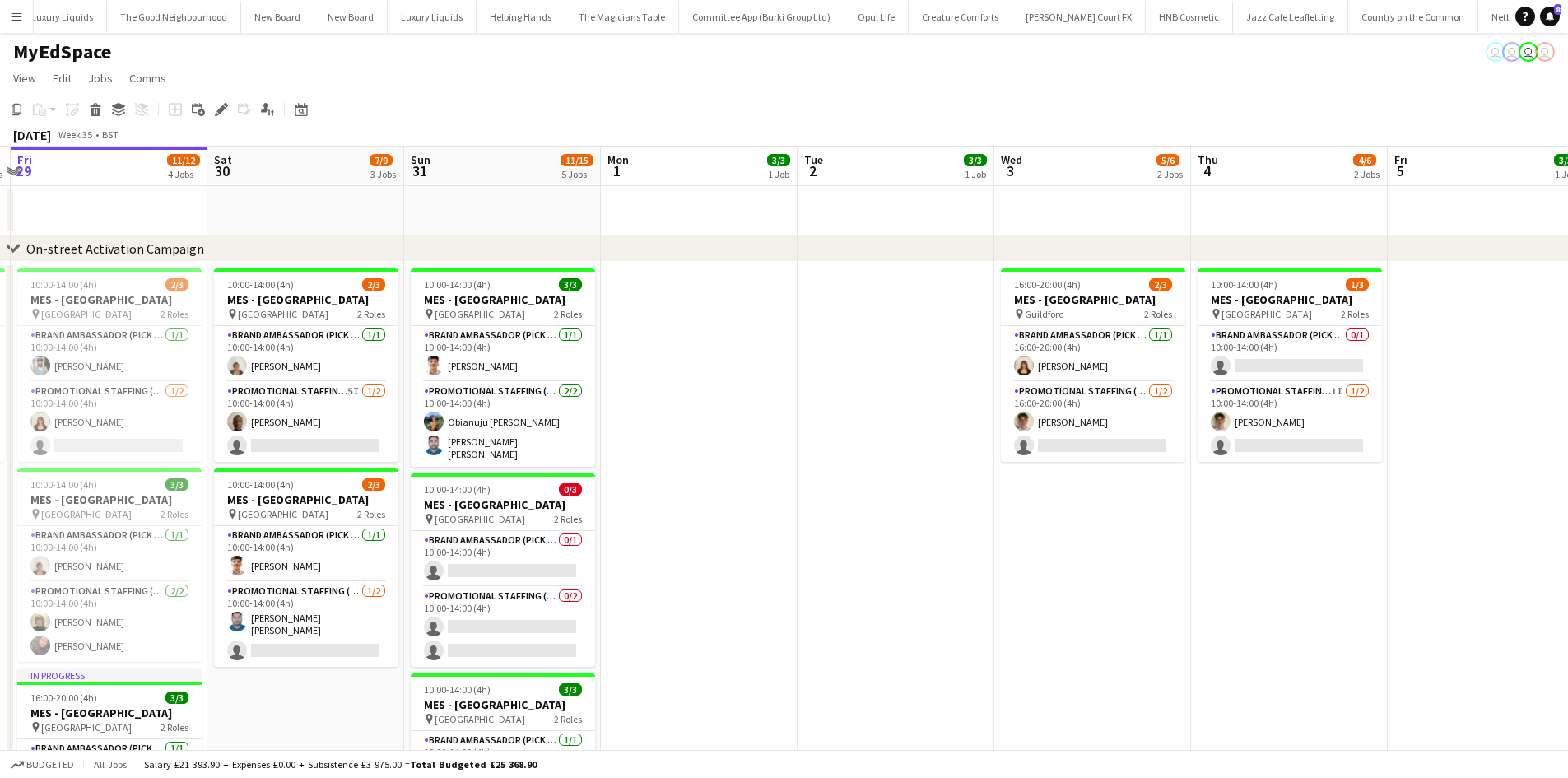
scroll to position [0, 621]
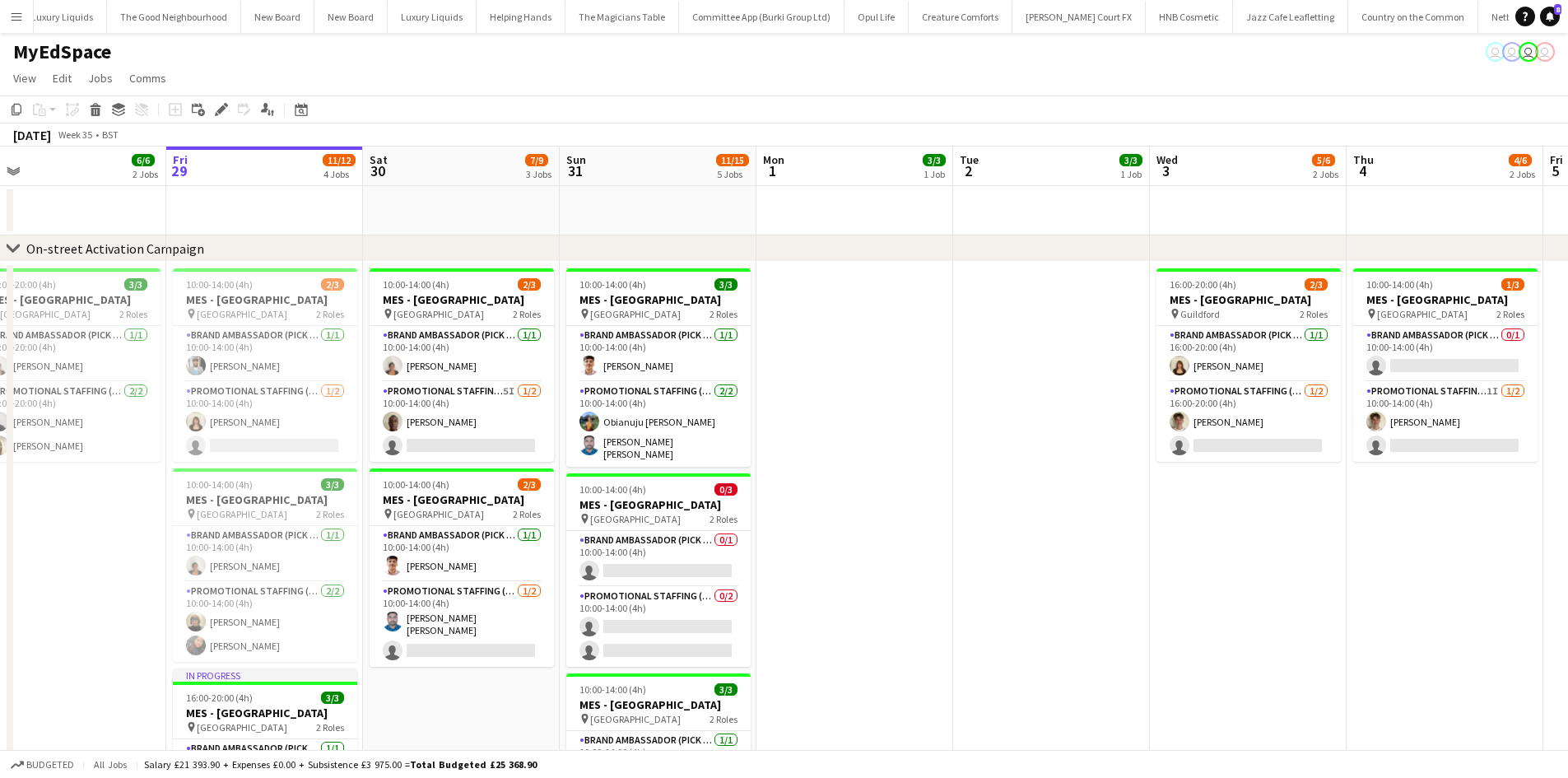
drag, startPoint x: 881, startPoint y: 464, endPoint x: 1037, endPoint y: 464, distance: 156.0
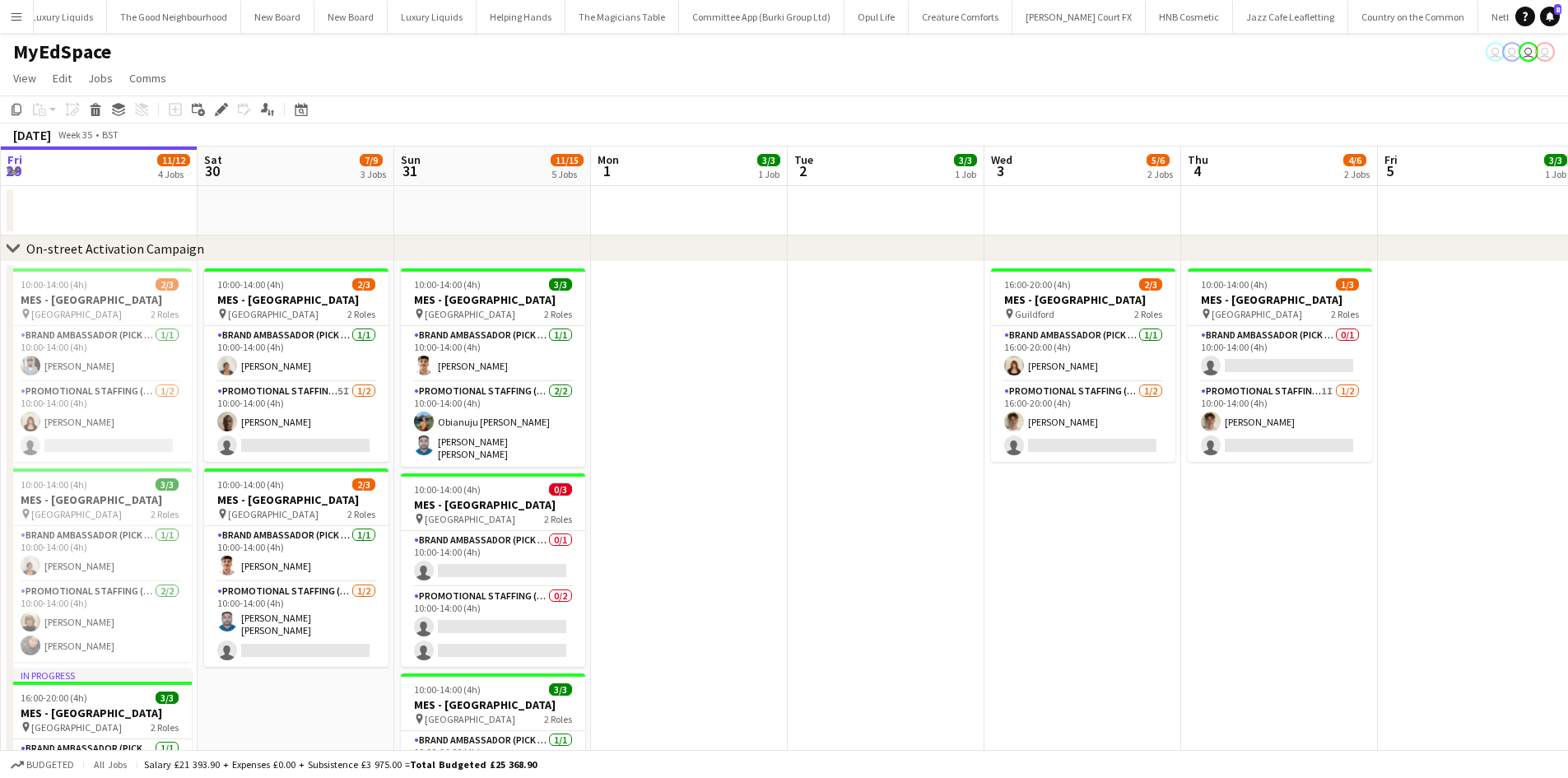
drag, startPoint x: 1130, startPoint y: 539, endPoint x: 1011, endPoint y: 539, distance: 119.0
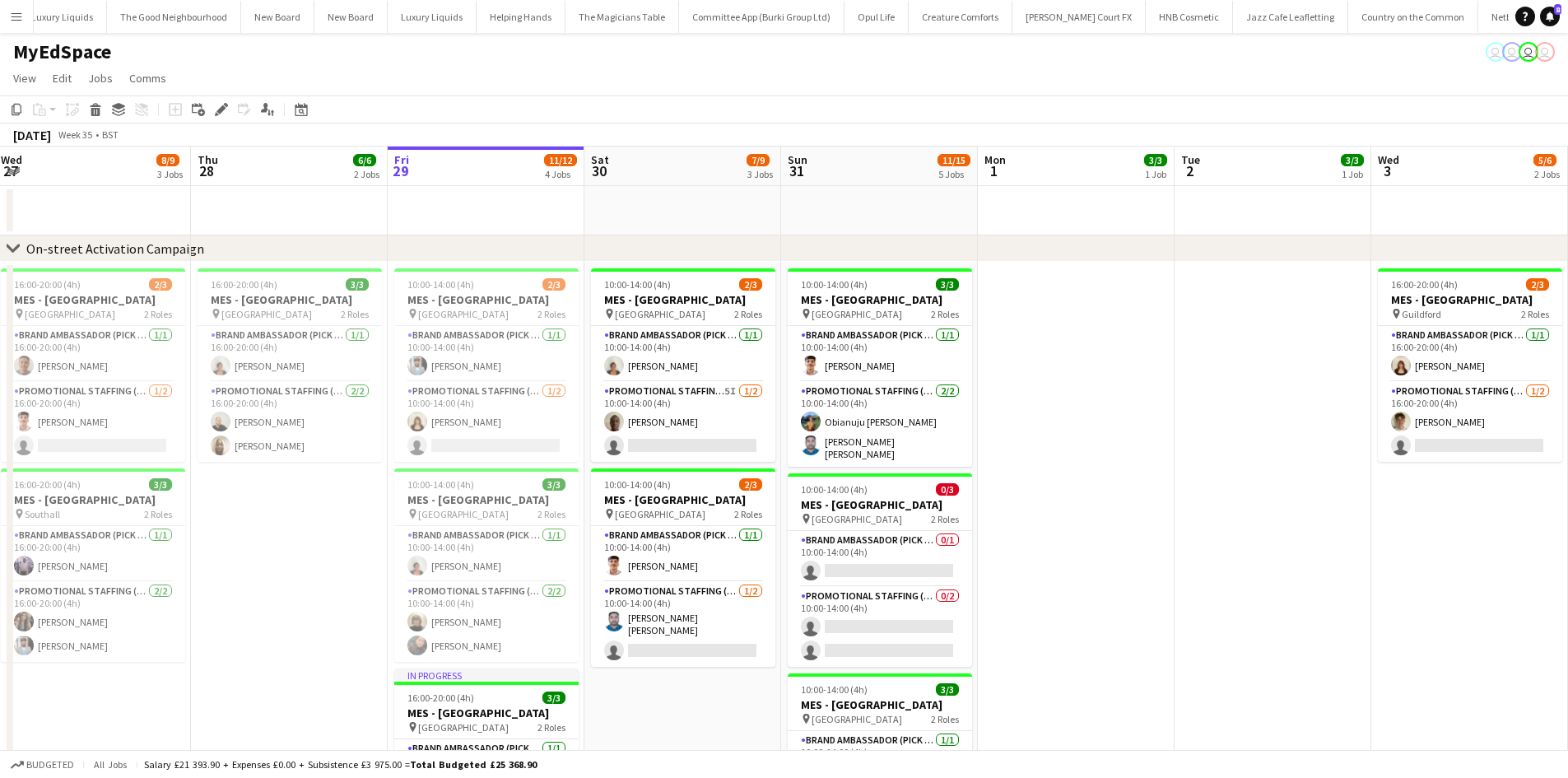
drag, startPoint x: 663, startPoint y: 601, endPoint x: 1076, endPoint y: 577, distance: 413.7
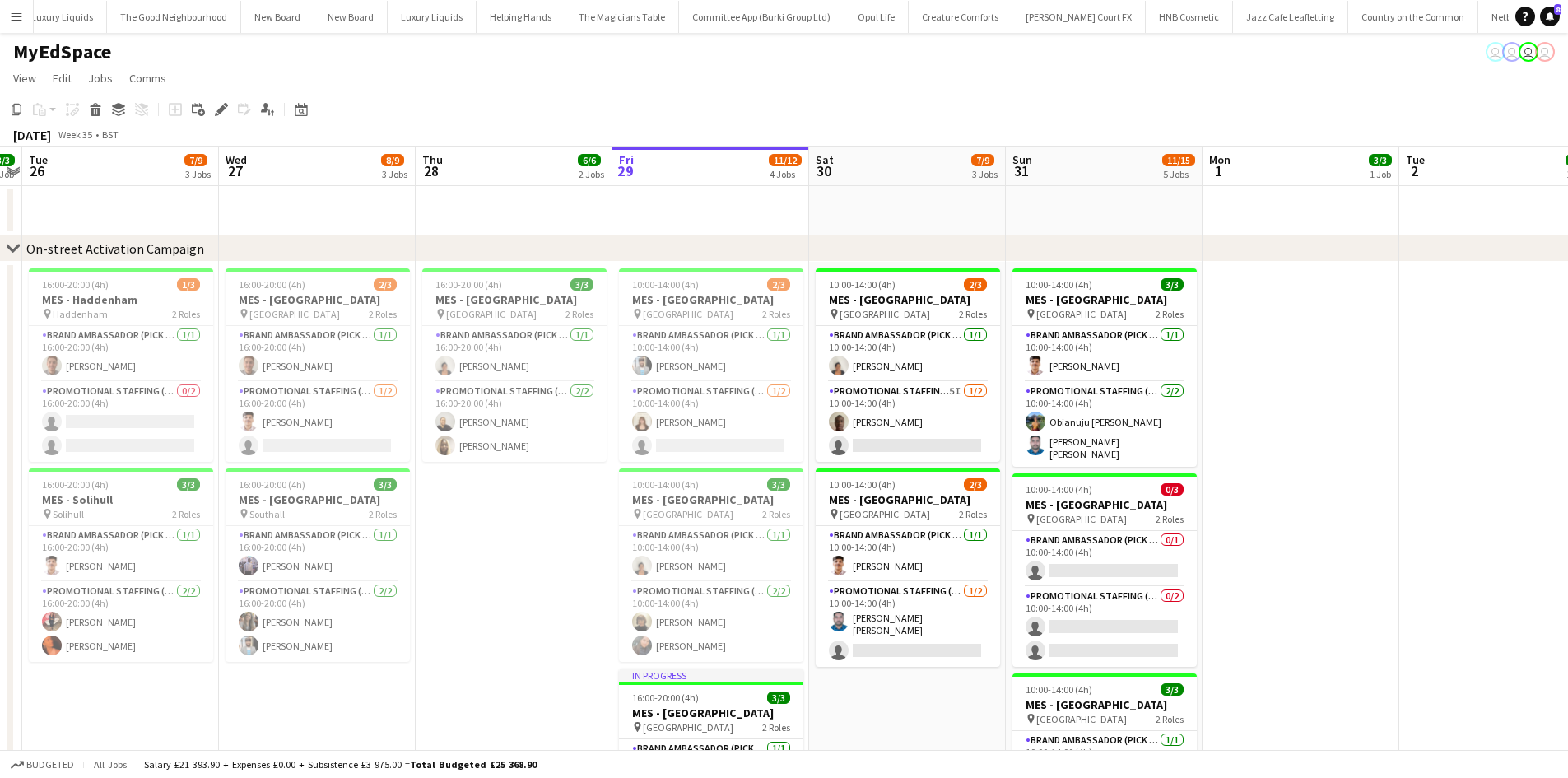
scroll to position [0, 420]
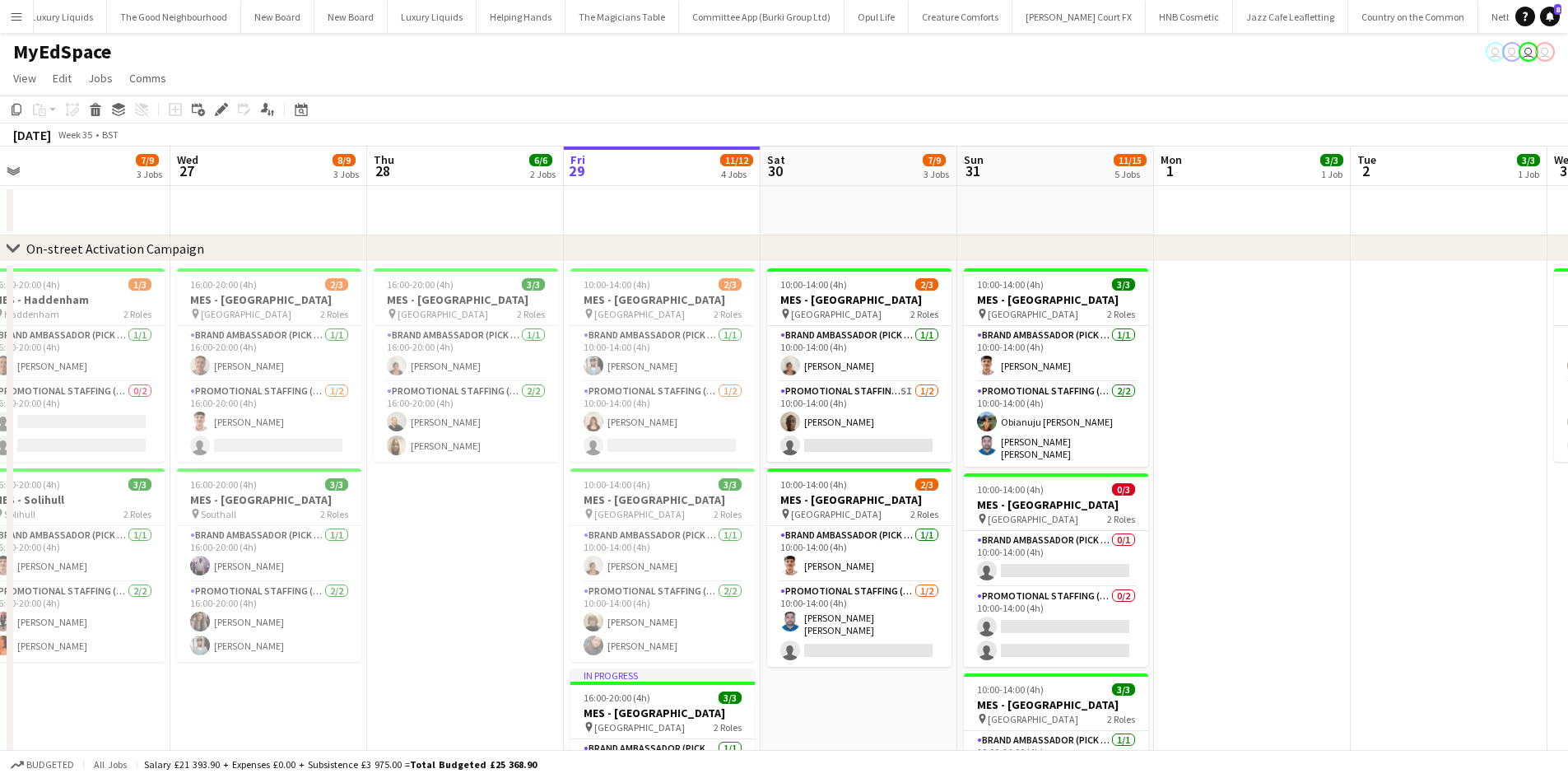
drag, startPoint x: 356, startPoint y: 608, endPoint x: 666, endPoint y: 573, distance: 312.0
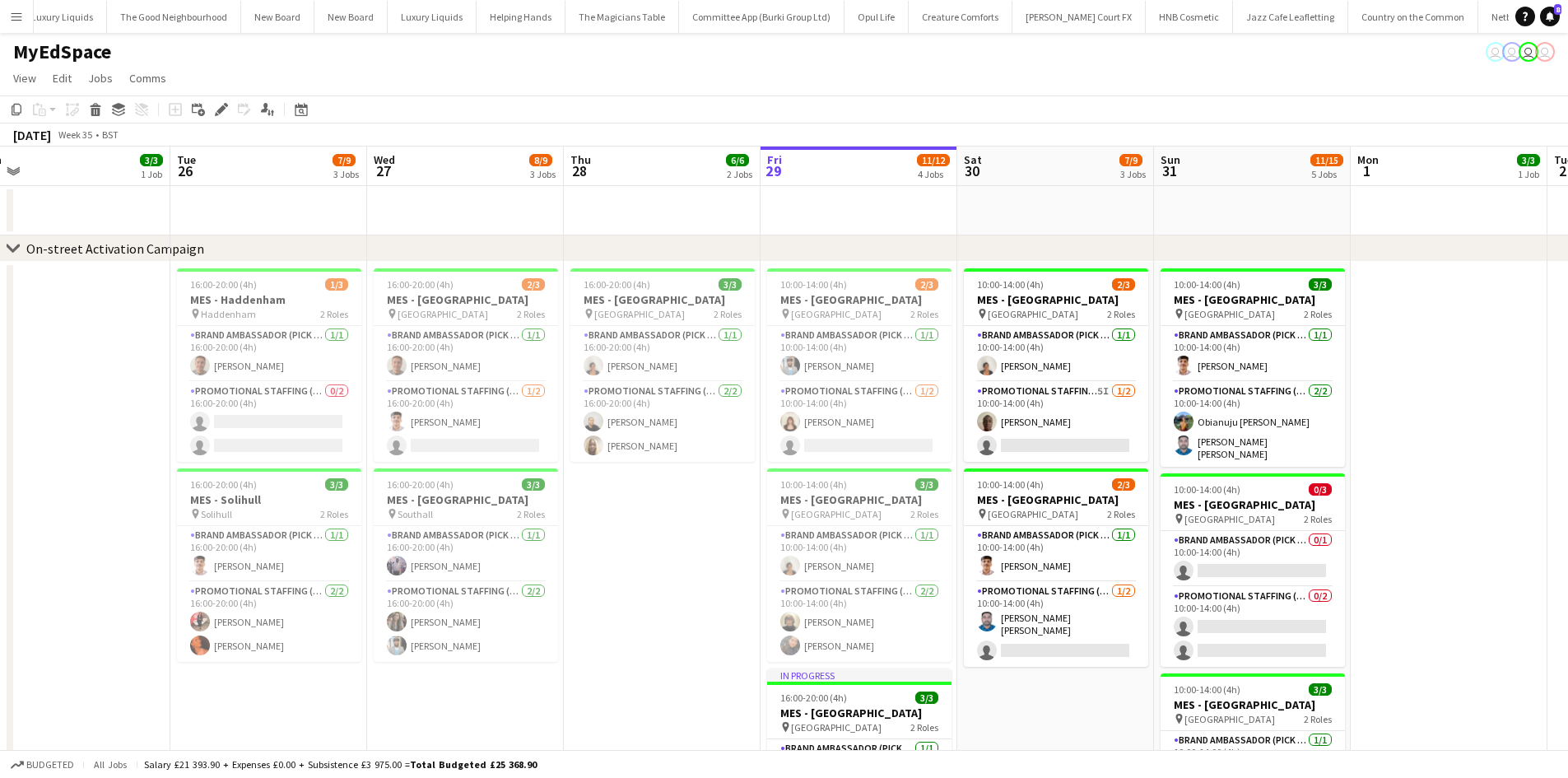
scroll to position [0, 682]
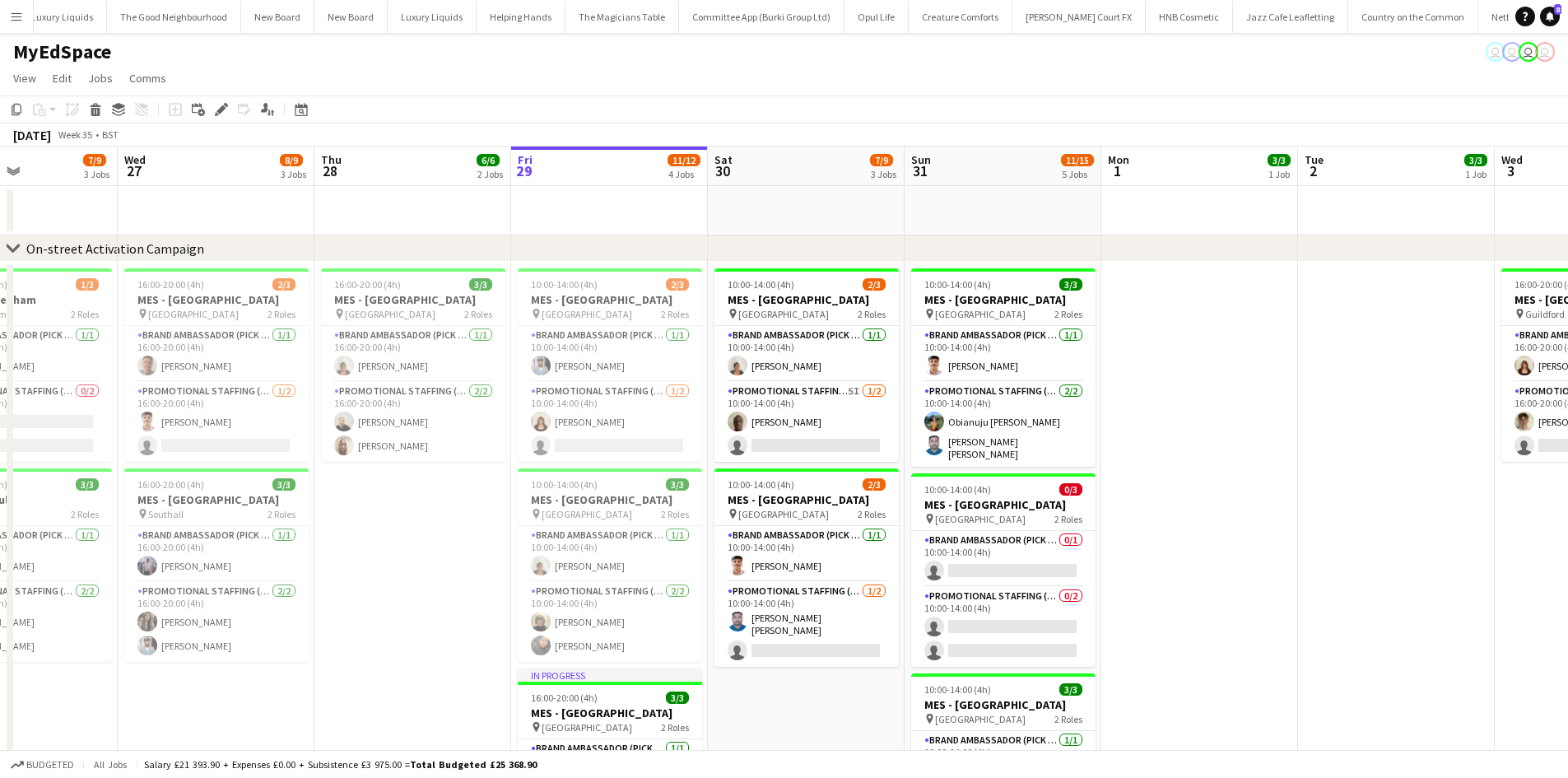
drag, startPoint x: 641, startPoint y: 586, endPoint x: 486, endPoint y: 571, distance: 155.7
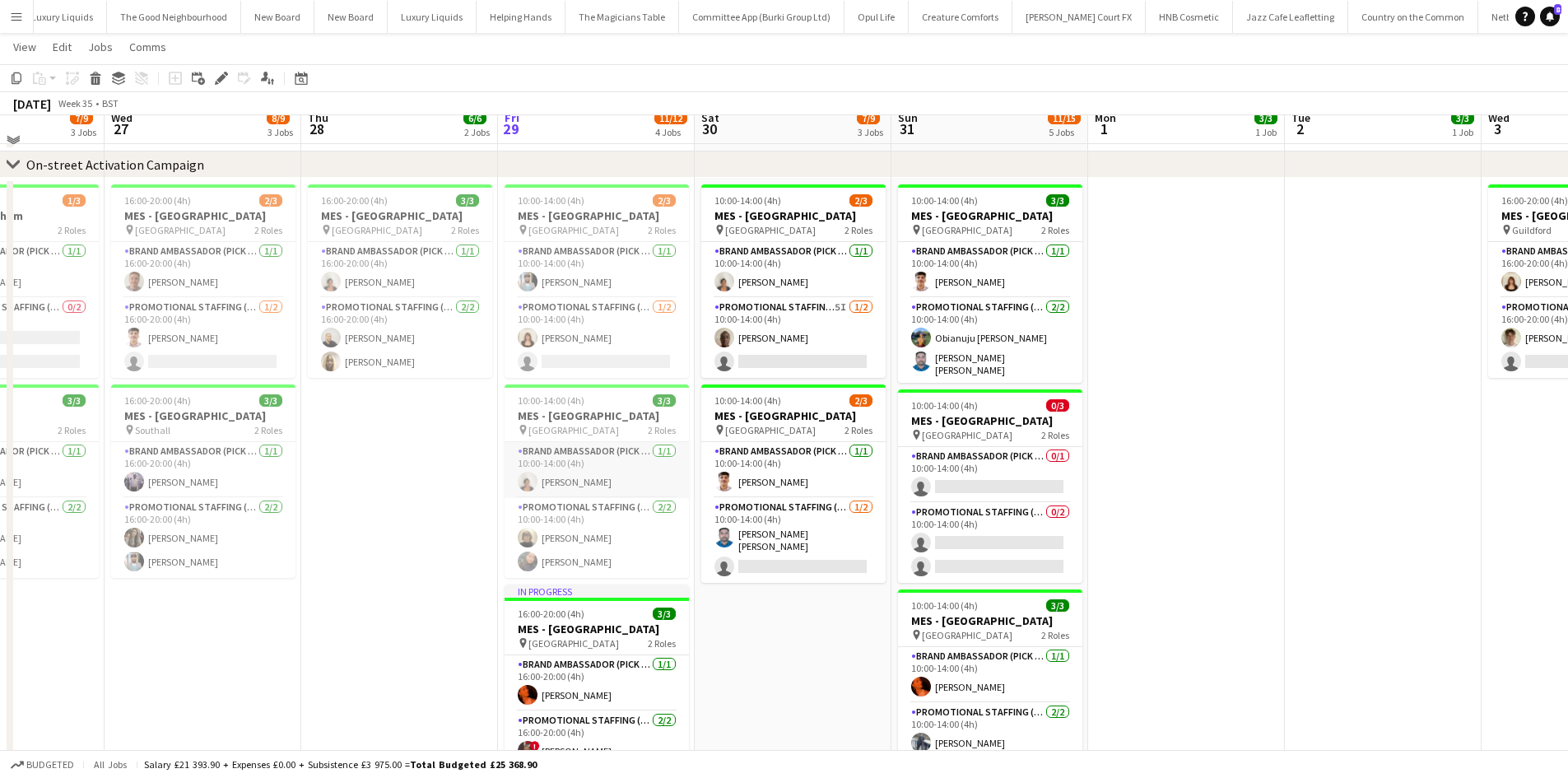
scroll to position [0, 0]
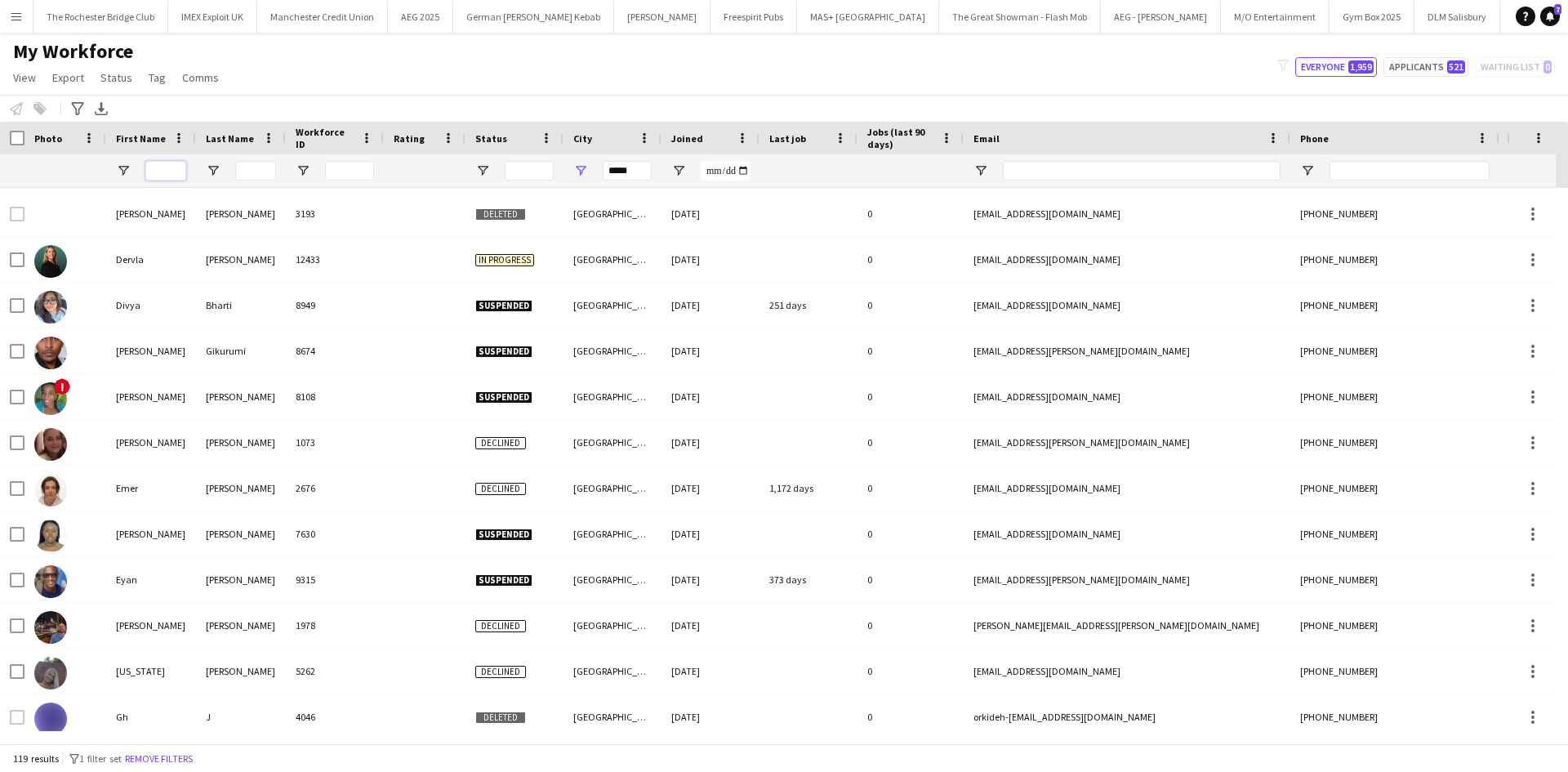
click at [167, 169] on input "First Name Filter Input" at bounding box center [166, 170] width 41 height 20
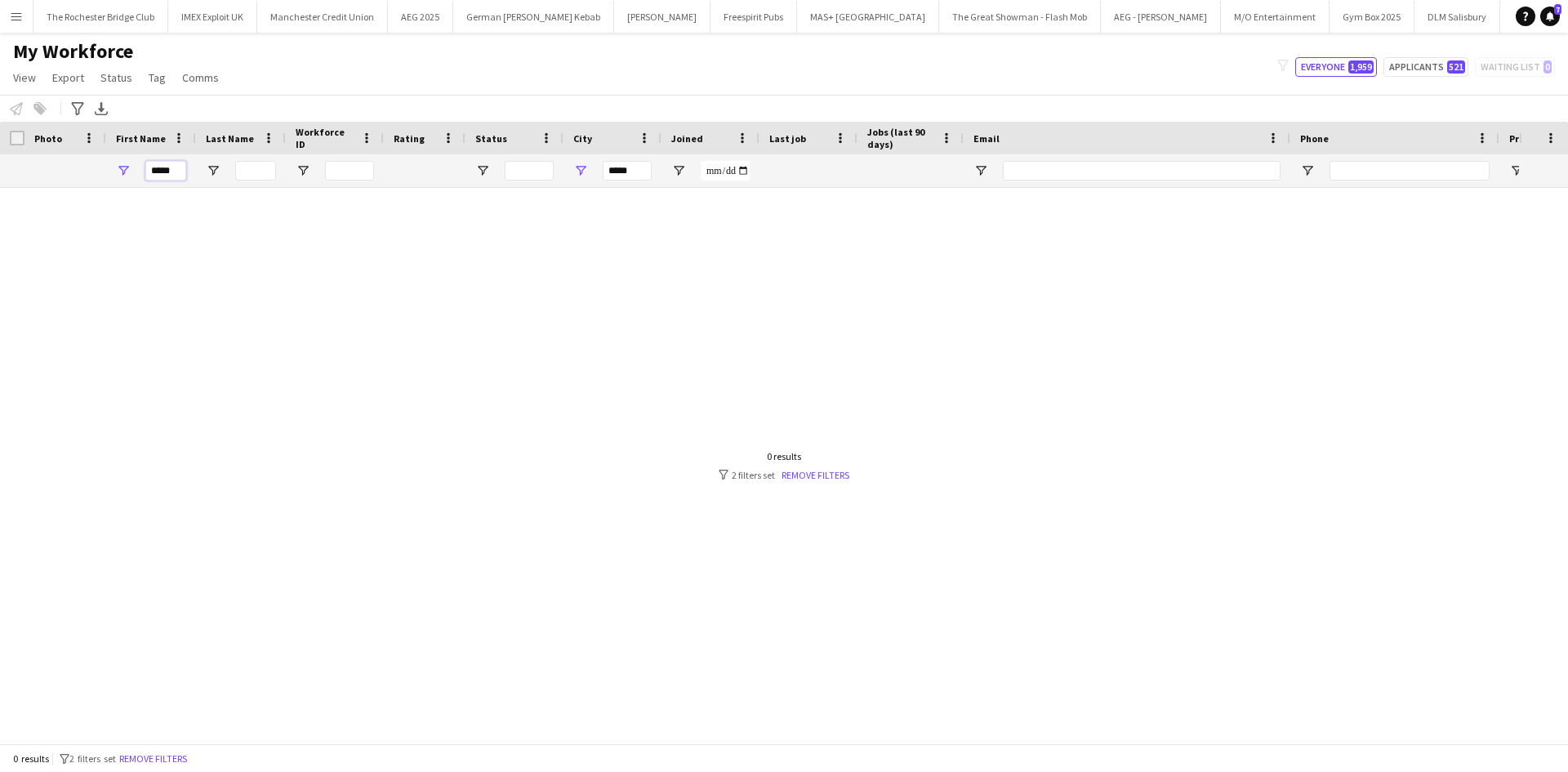
type input "*****"
click at [618, 169] on input "*****" at bounding box center [627, 170] width 49 height 20
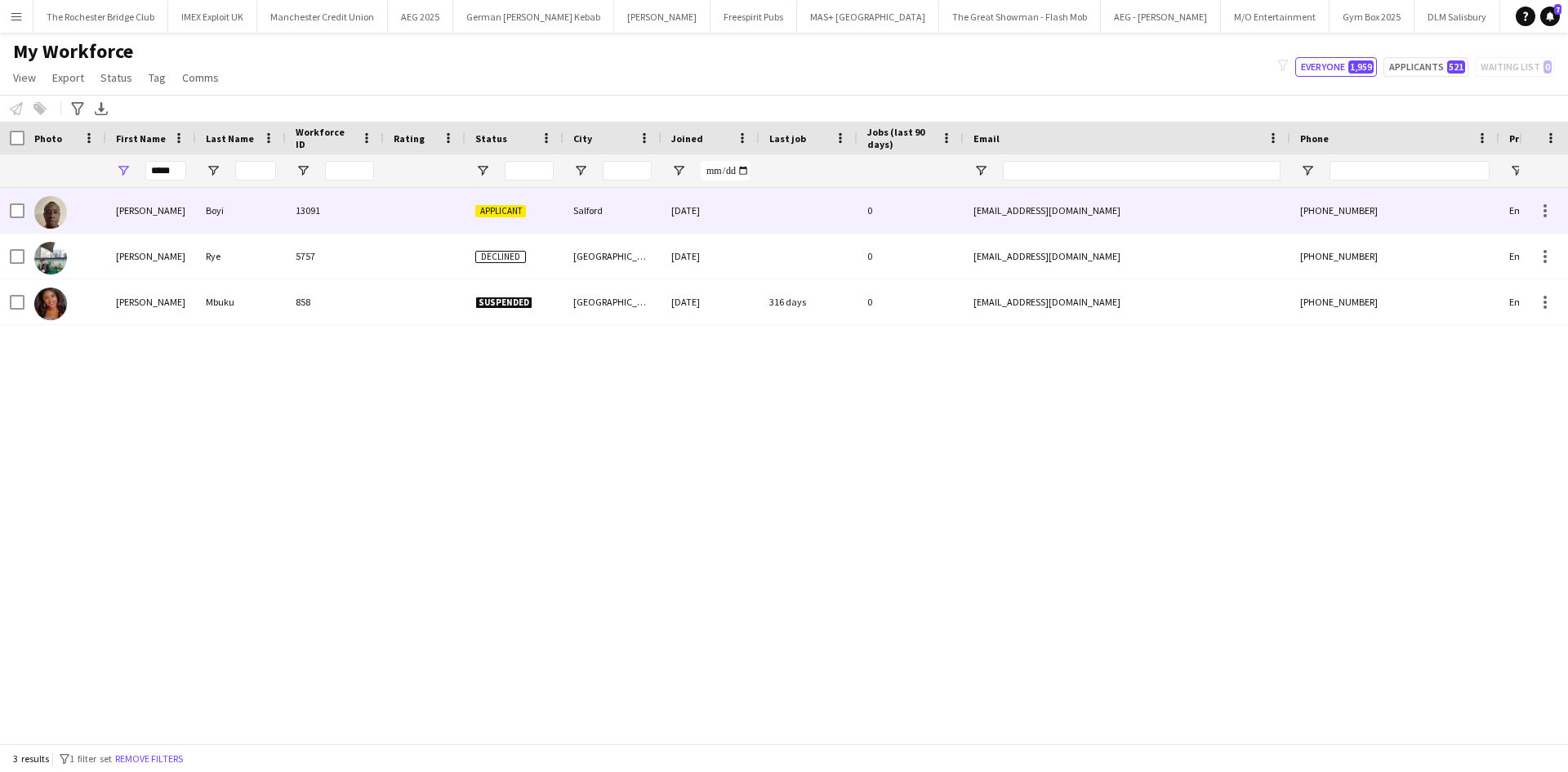
click at [145, 213] on div "[PERSON_NAME]" at bounding box center [151, 211] width 90 height 45
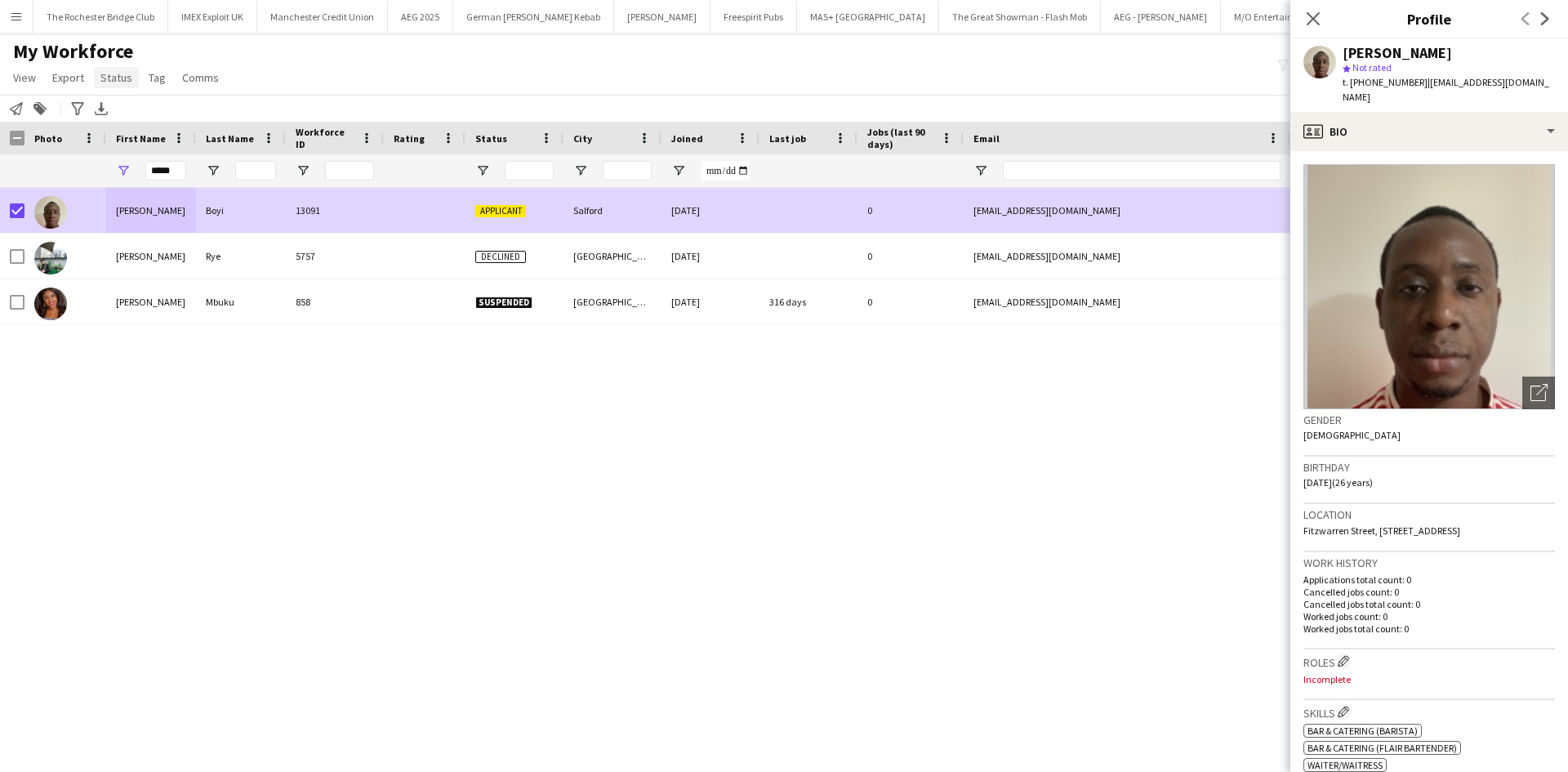
drag, startPoint x: 113, startPoint y: 73, endPoint x: 119, endPoint y: 81, distance: 10.0
click at [114, 72] on span "Status" at bounding box center [117, 77] width 32 height 15
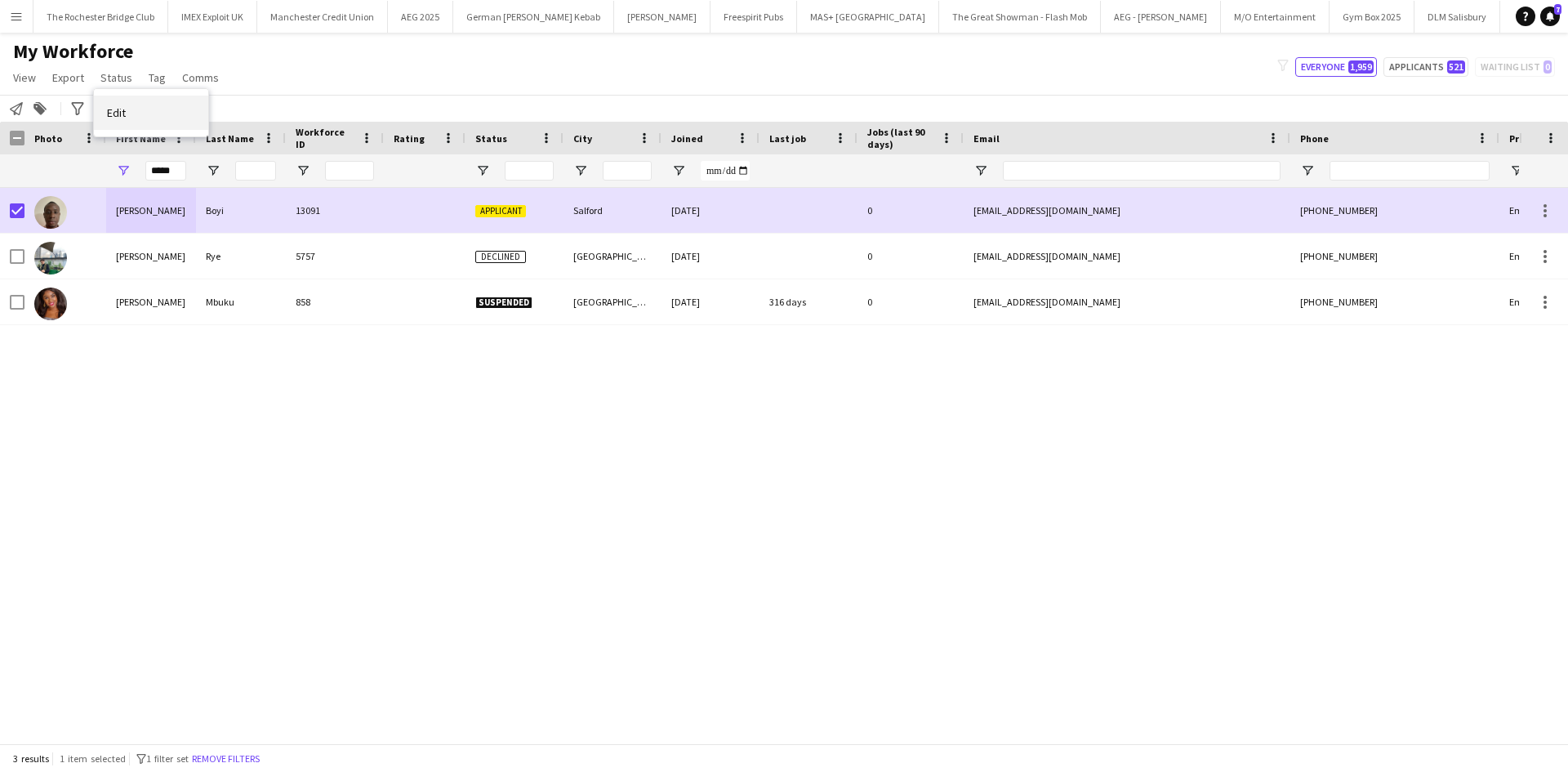
click at [147, 113] on link "Edit" at bounding box center [151, 113] width 115 height 34
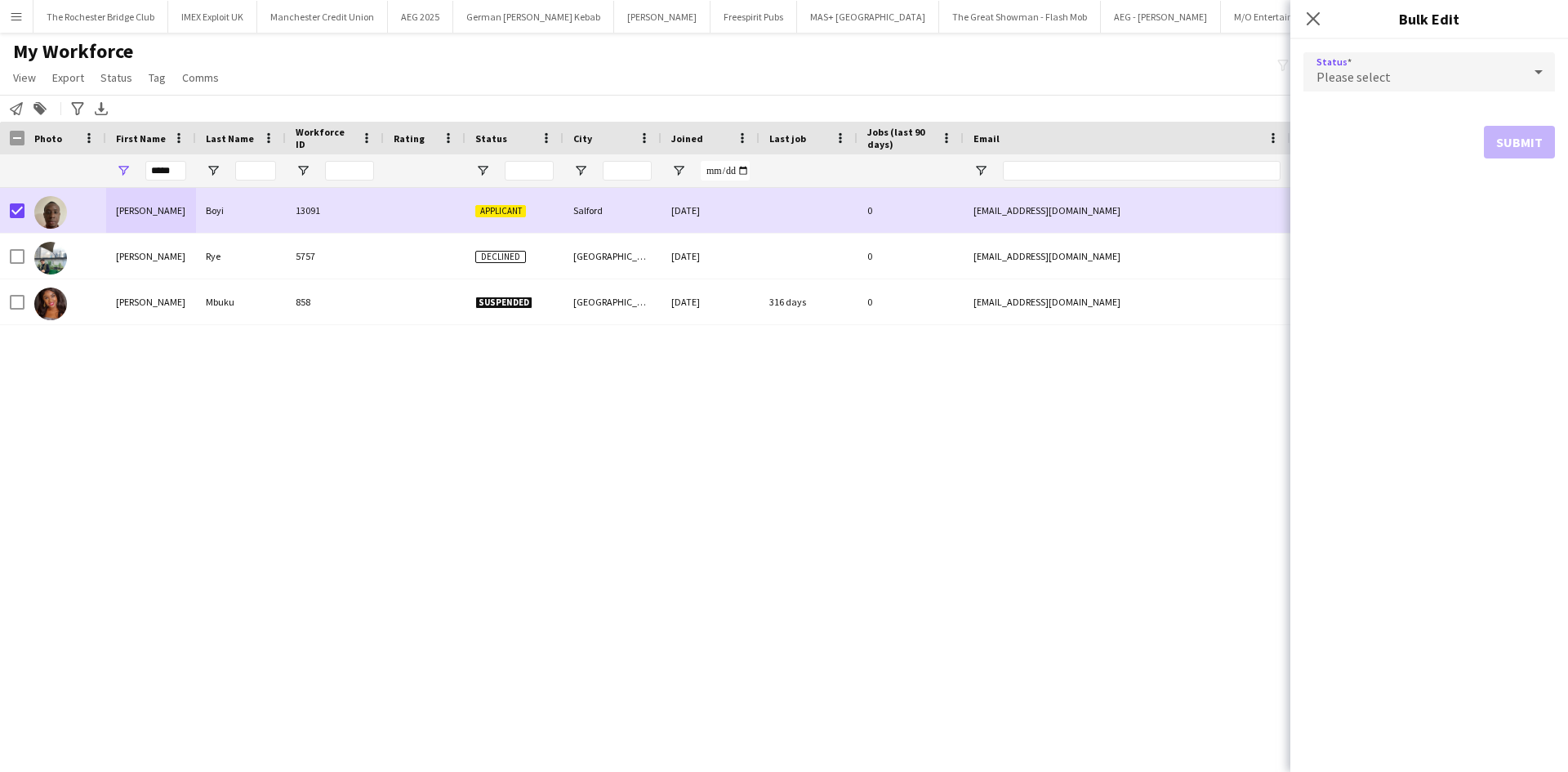
click at [1435, 68] on div "Please select" at bounding box center [1411, 72] width 218 height 39
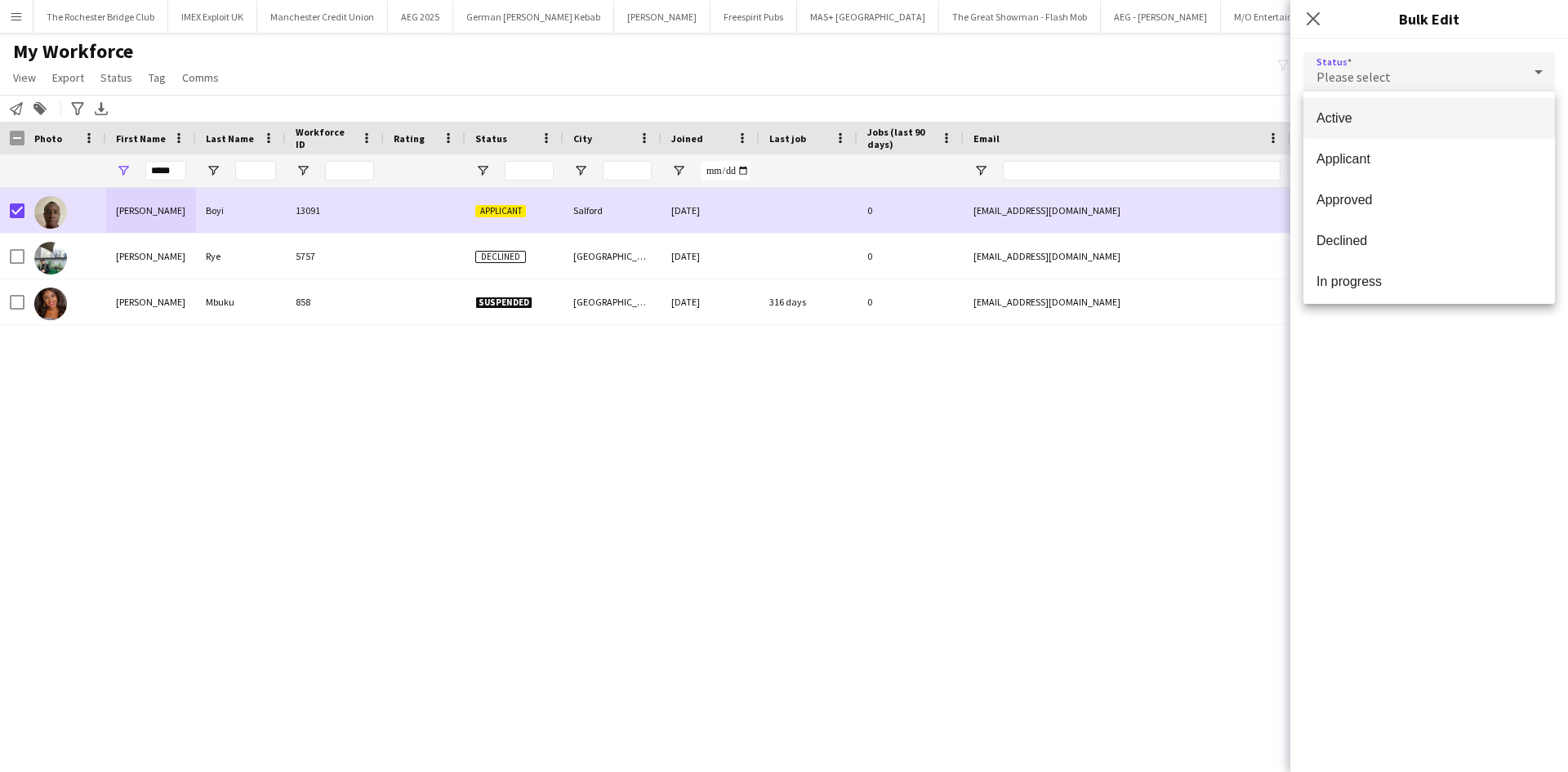
click at [1390, 103] on mat-option "Active" at bounding box center [1428, 119] width 252 height 41
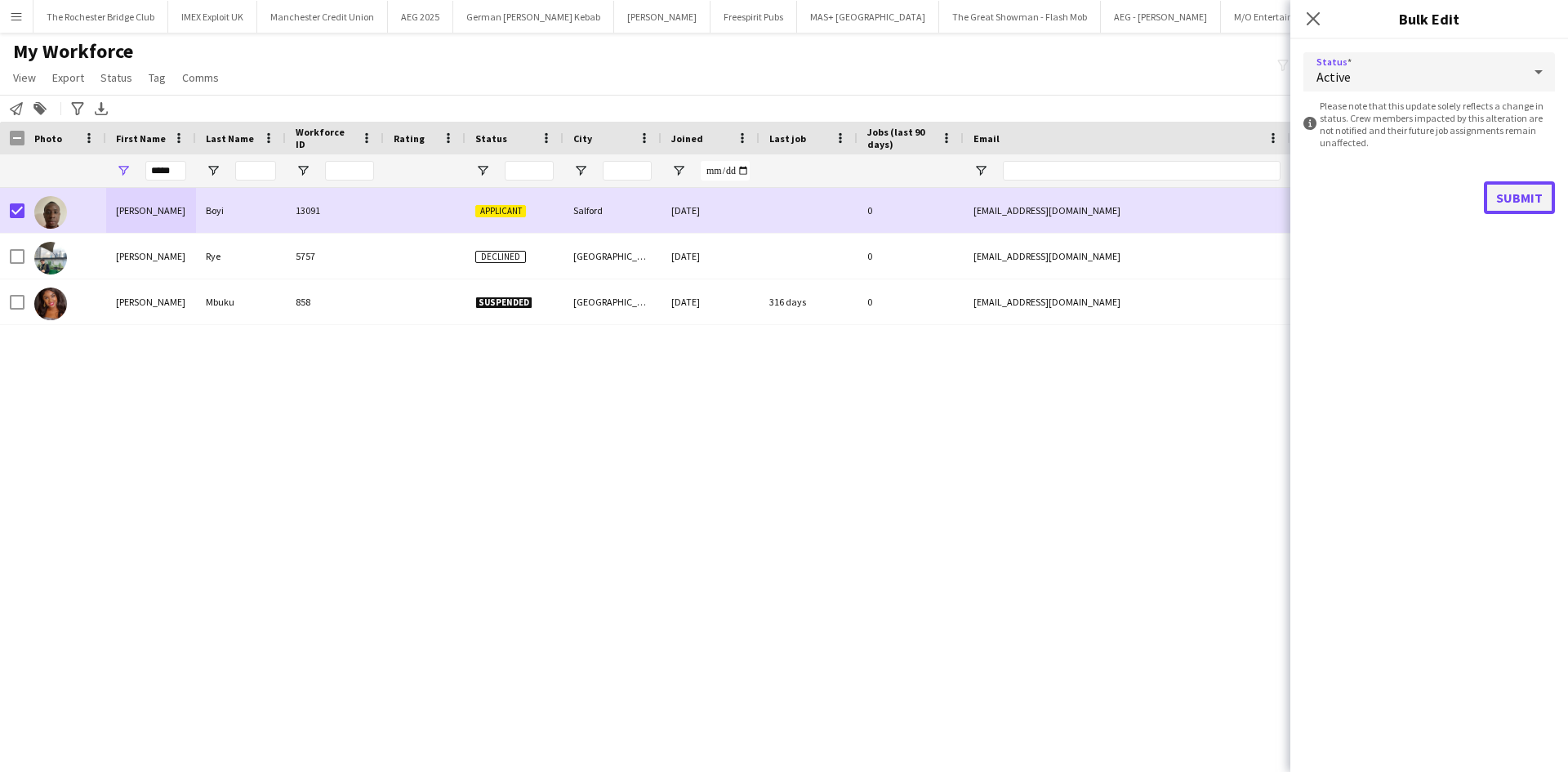
click at [1516, 191] on button "Submit" at bounding box center [1519, 197] width 71 height 32
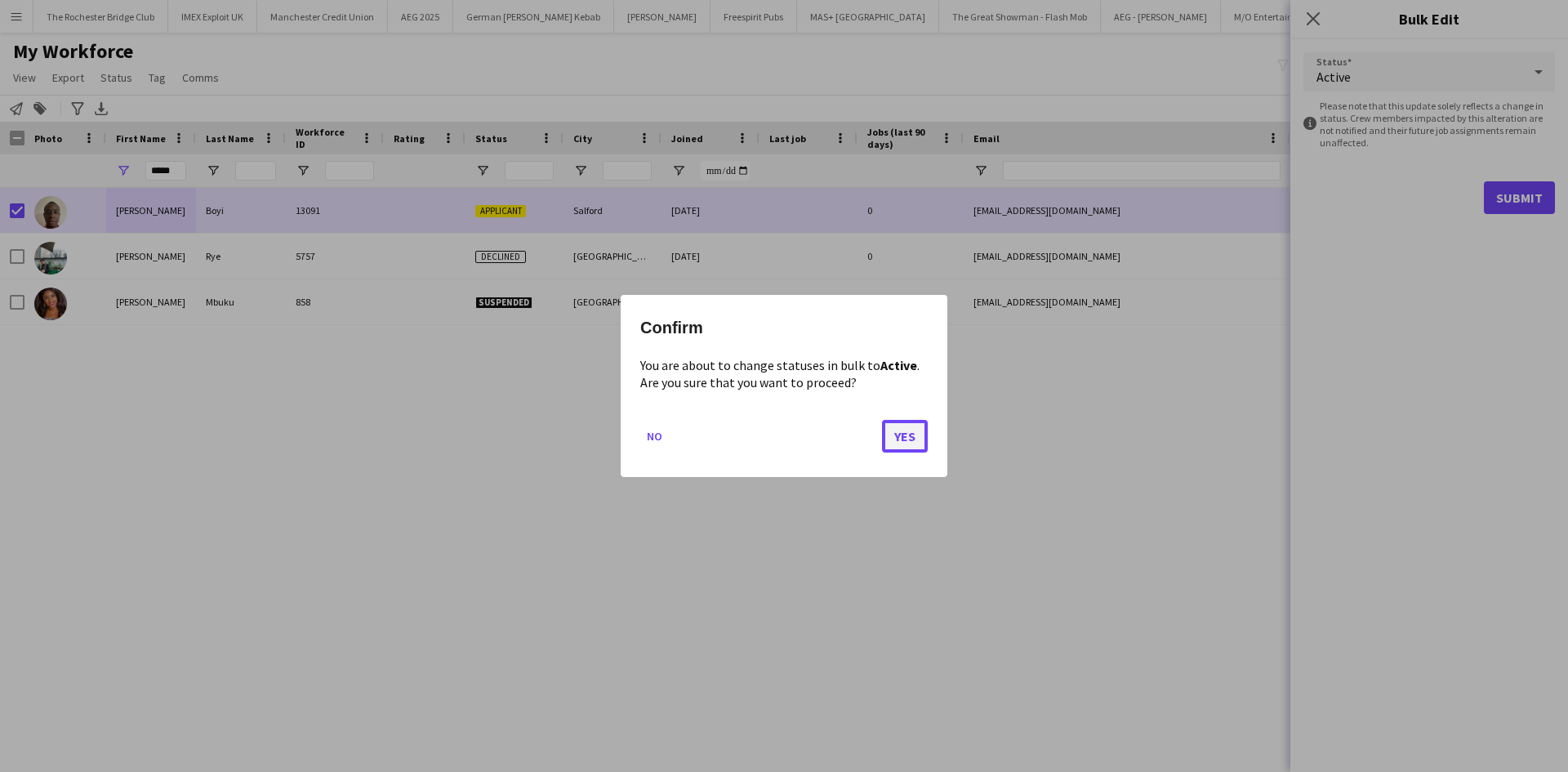
click at [899, 439] on button "Yes" at bounding box center [904, 435] width 46 height 32
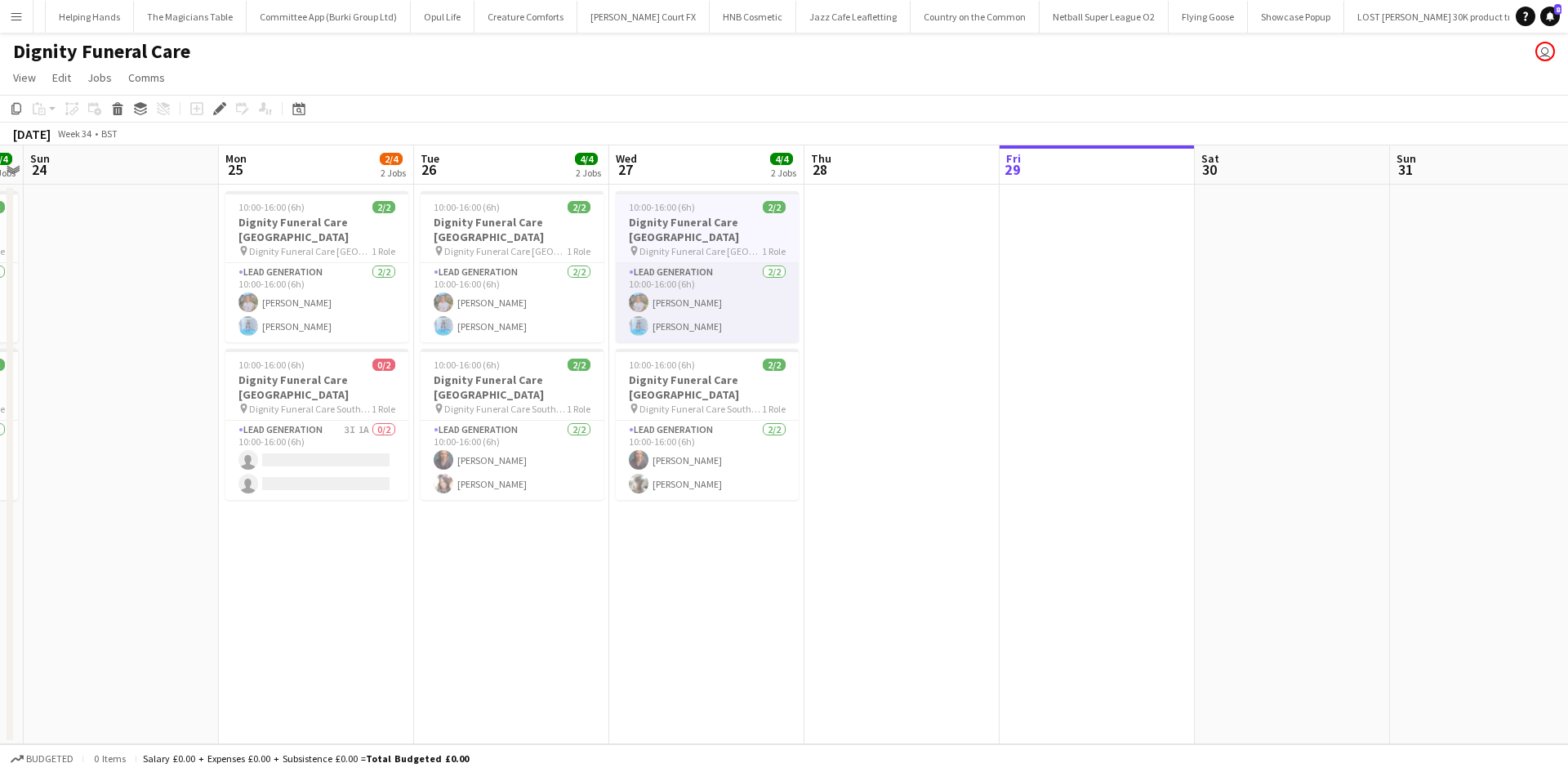
scroll to position [0, 6968]
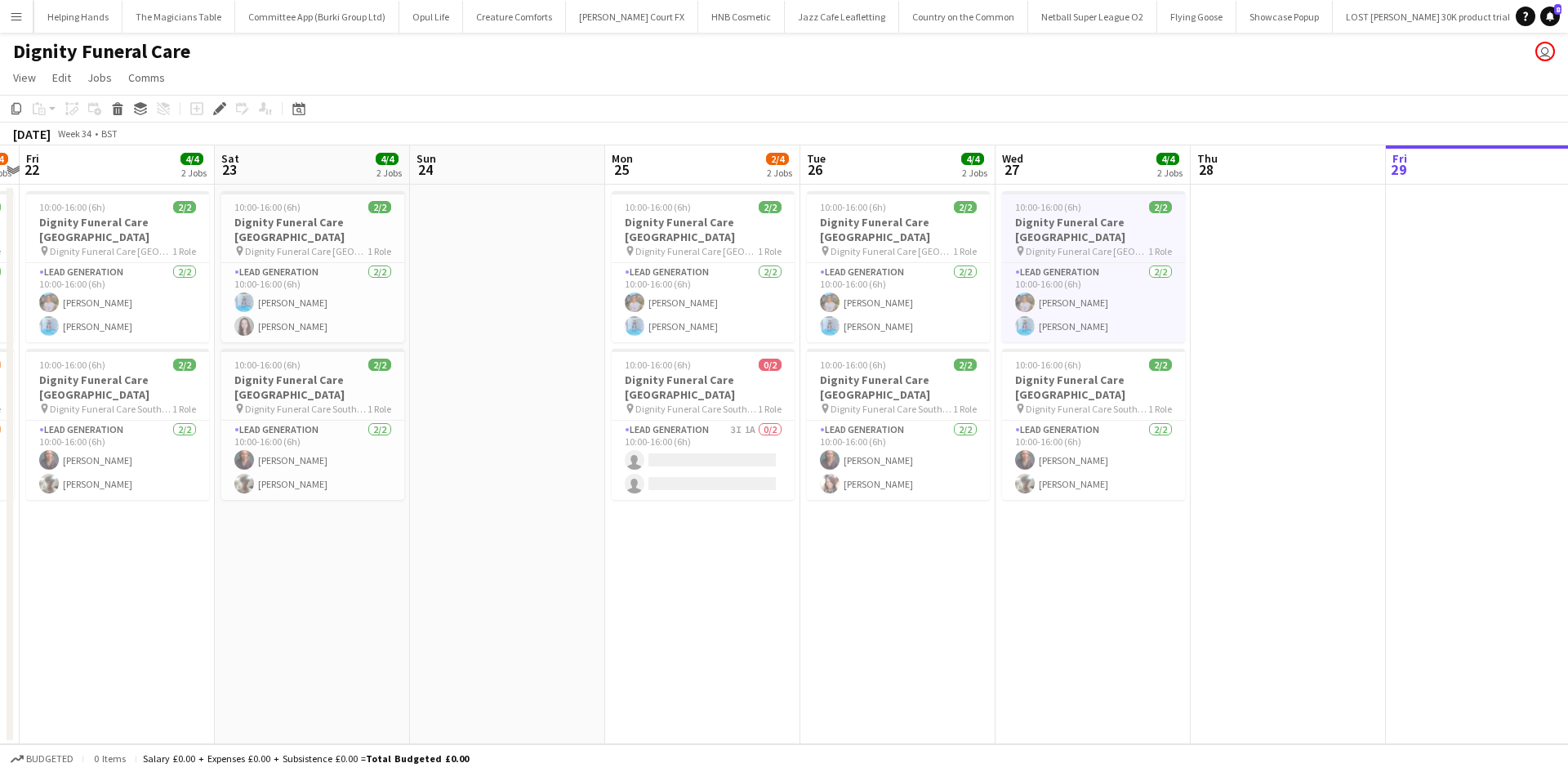
drag, startPoint x: 755, startPoint y: 553, endPoint x: 648, endPoint y: 538, distance: 108.0
click at [839, 539] on app-calendar-viewport "Wed 20 Thu 21 3/4 2 Jobs Fri 22 4/4 2 Jobs Sat 23 4/4 2 Jobs Sun 24 Mon 25 2/4 …" at bounding box center [784, 444] width 1568 height 599
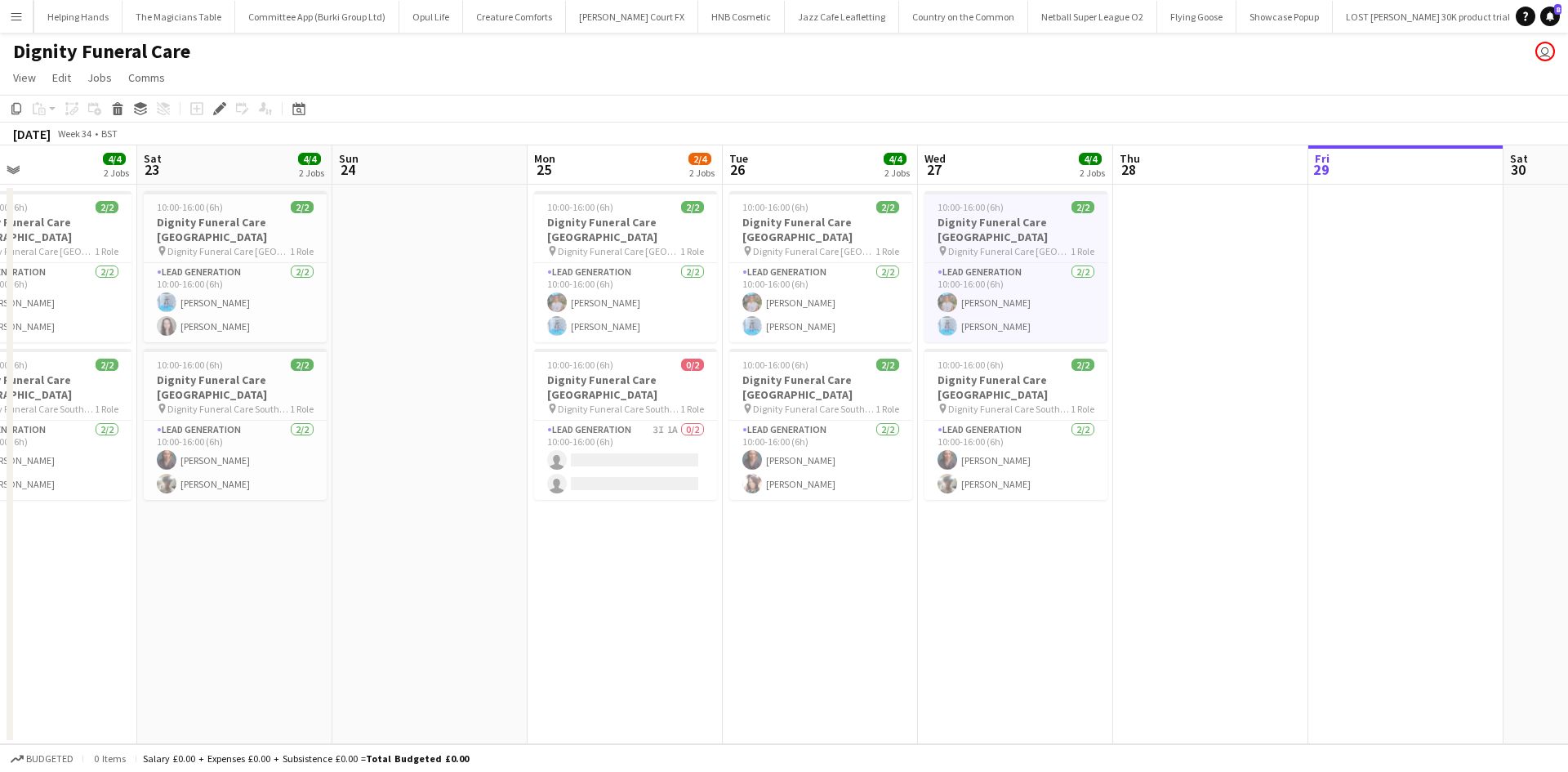
drag, startPoint x: 416, startPoint y: 542, endPoint x: 823, endPoint y: 541, distance: 407.0
click at [827, 542] on app-calendar-viewport "Wed 20 4/4 2 Jobs Thu 21 3/4 2 Jobs Fri 22 4/4 2 Jobs Sat 23 4/4 2 Jobs Sun 24 …" at bounding box center [784, 444] width 1568 height 599
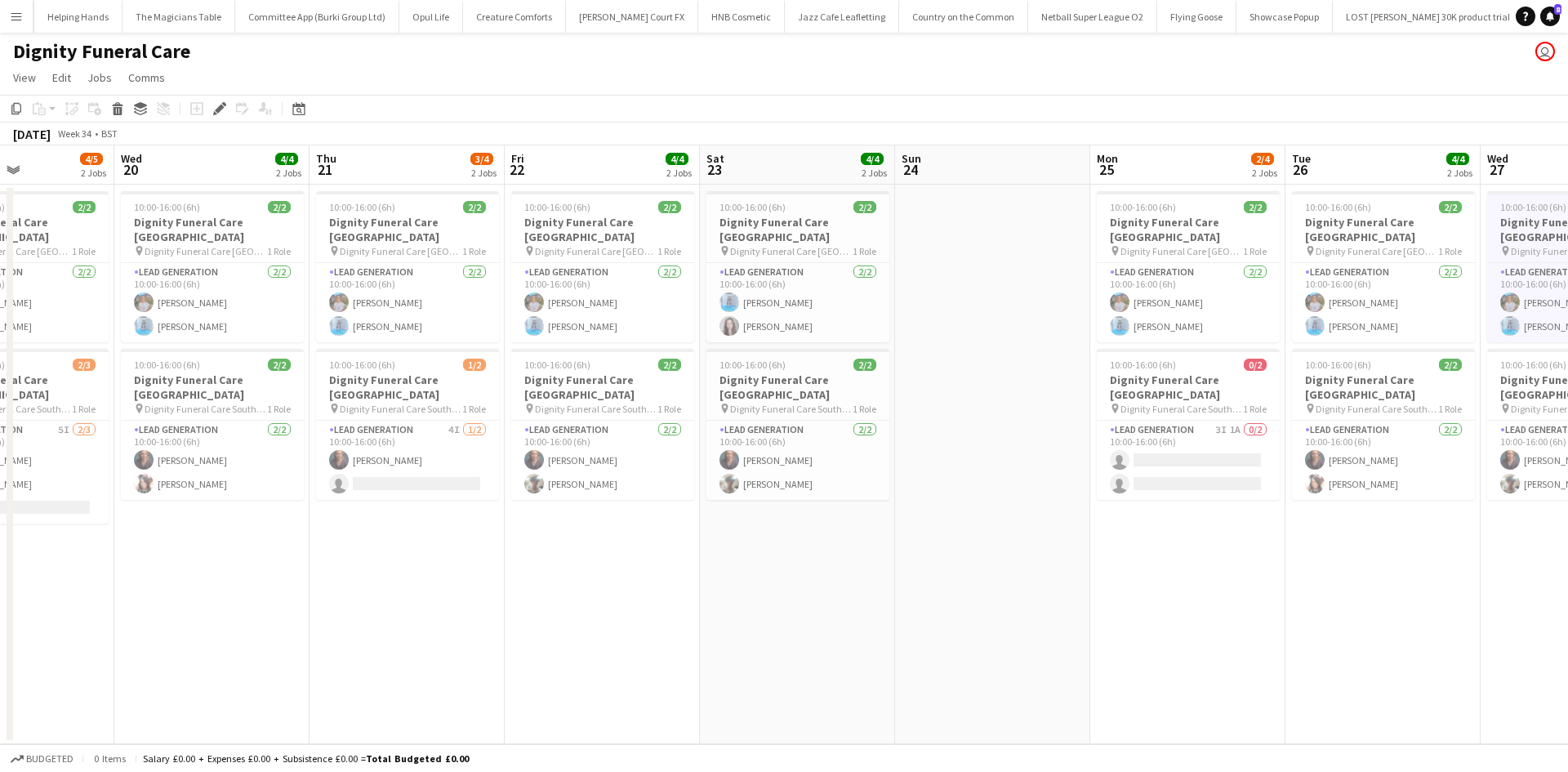
drag, startPoint x: 689, startPoint y: 539, endPoint x: 567, endPoint y: 538, distance: 122.0
click at [793, 538] on app-calendar-viewport "Sun 17 Mon 18 4/4 2 Jobs Tue 19 4/5 2 Jobs Wed 20 4/4 2 Jobs Thu 21 3/4 2 Jobs …" at bounding box center [784, 444] width 1568 height 599
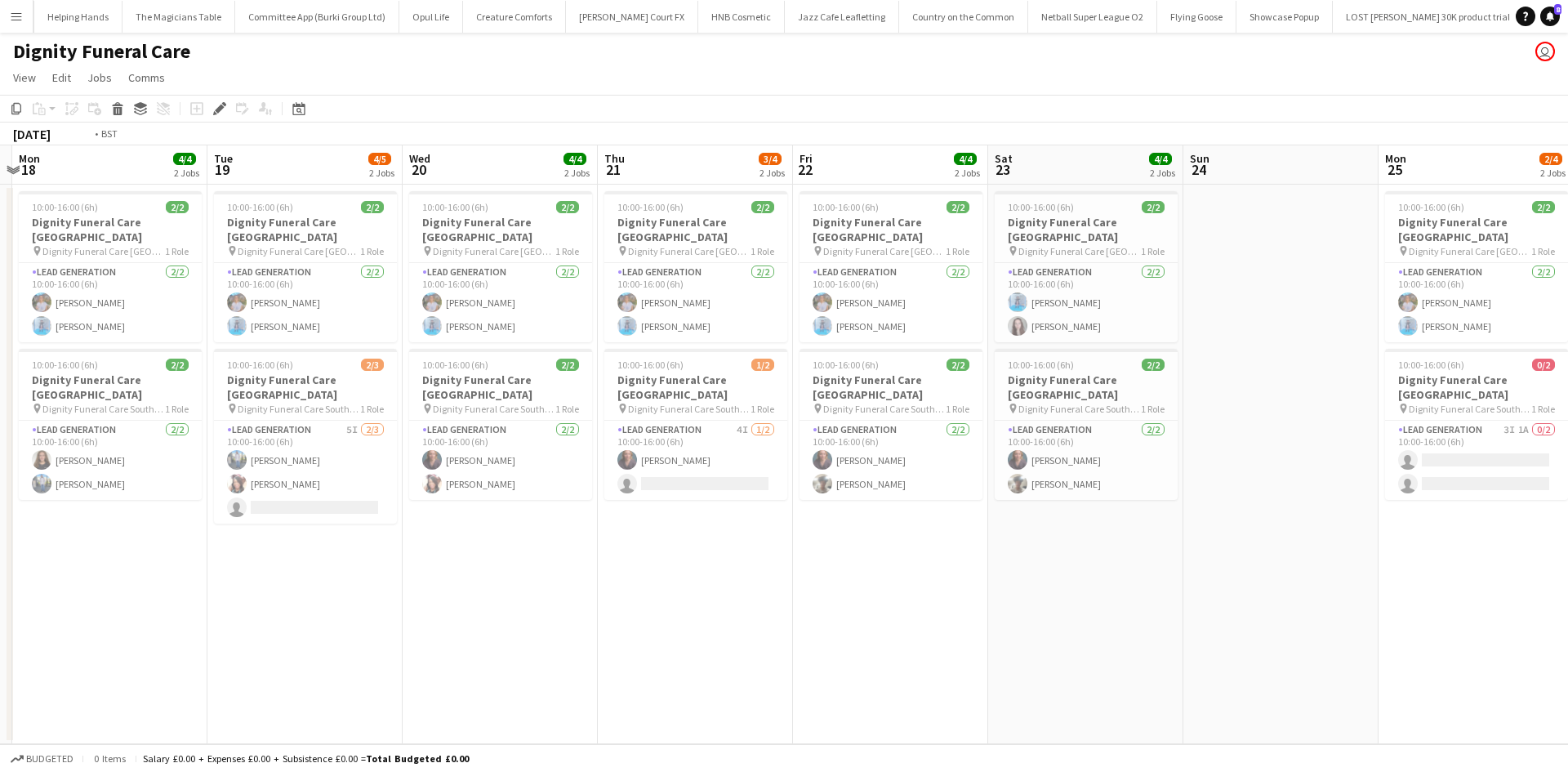
drag, startPoint x: 528, startPoint y: 538, endPoint x: 767, endPoint y: 538, distance: 239.0
click at [767, 538] on app-calendar-viewport "Sat 16 Sun 17 Mon 18 4/4 2 Jobs Tue 19 4/5 2 Jobs Wed 20 4/4 2 Jobs Thu 21 3/4 …" at bounding box center [784, 444] width 1568 height 599
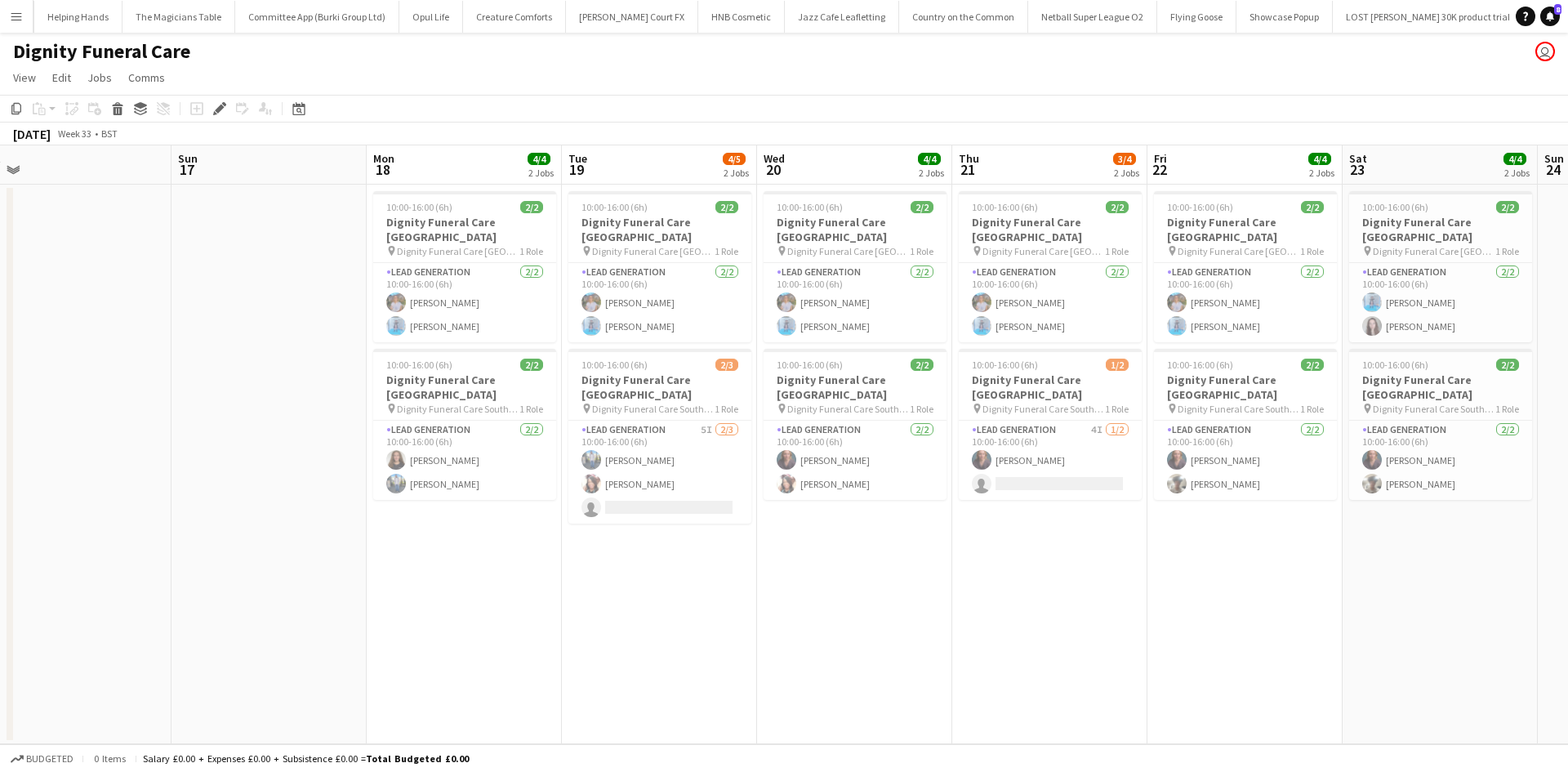
drag, startPoint x: 419, startPoint y: 538, endPoint x: 543, endPoint y: 538, distance: 124.0
click at [543, 538] on app-calendar-viewport "Thu 14 Fri 15 Sat 16 Sun 17 Mon 18 4/4 2 Jobs Tue 19 4/5 2 Jobs Wed 20 4/4 2 Jo…" at bounding box center [784, 444] width 1568 height 599
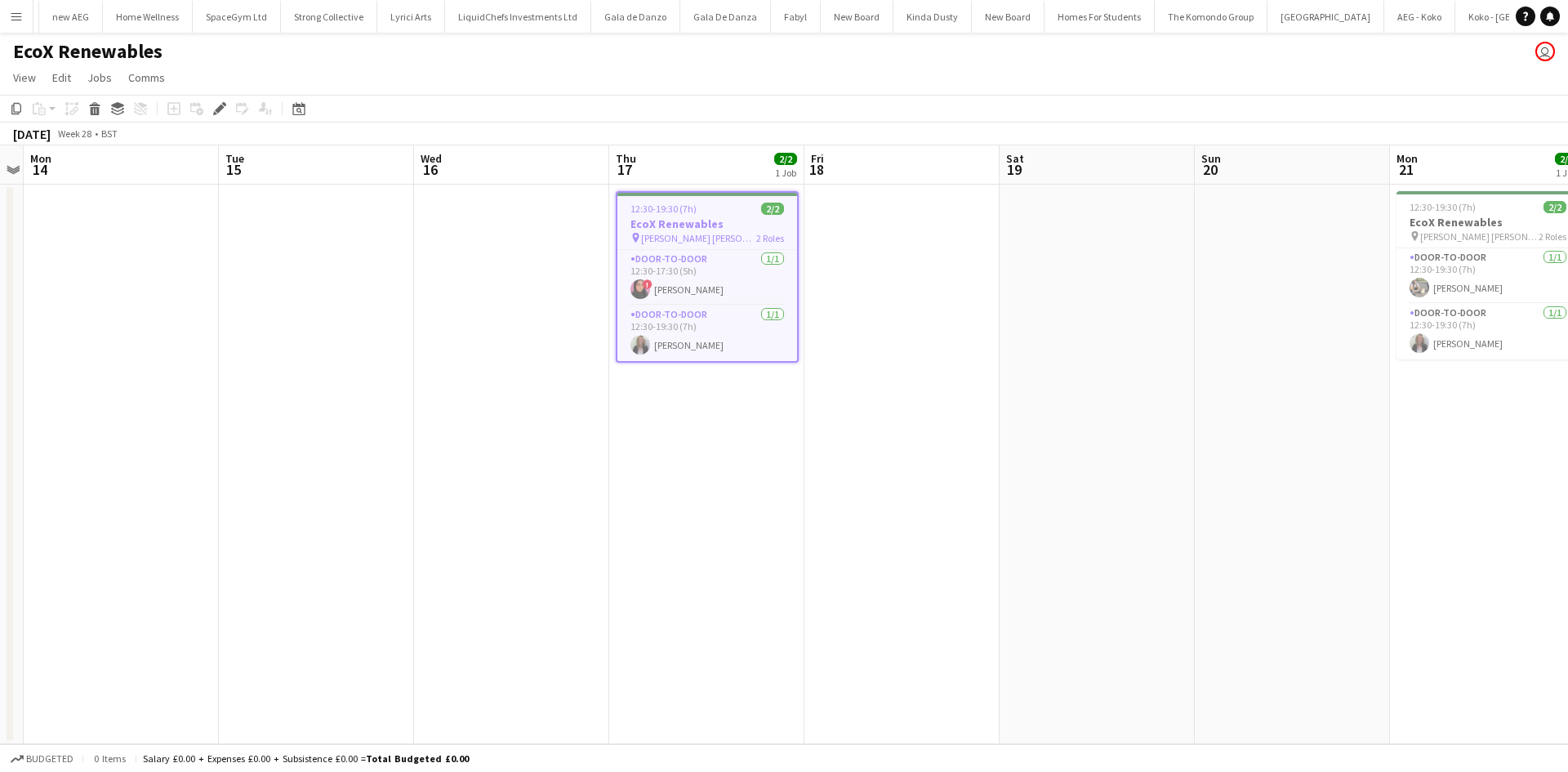
scroll to position [0, 2385]
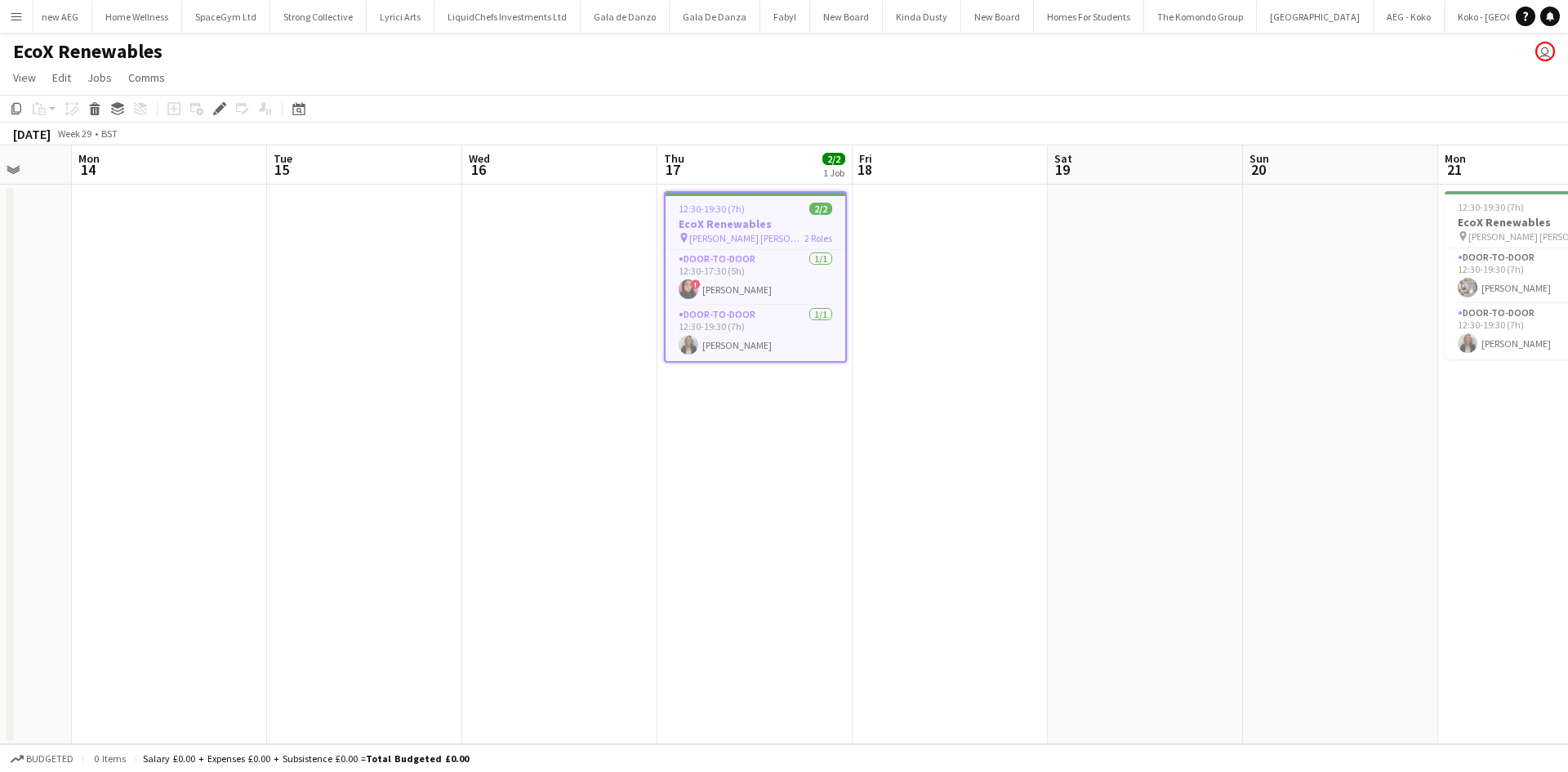
drag, startPoint x: 989, startPoint y: 446, endPoint x: 645, endPoint y: 453, distance: 344.1
click at [645, 453] on app-calendar-viewport "Fri 11 Sat 12 Sun 13 Mon 14 Tue 15 Wed 16 Thu 17 2/2 1 Job Fri 18 Sat 19 Sun 20…" at bounding box center [784, 444] width 1568 height 599
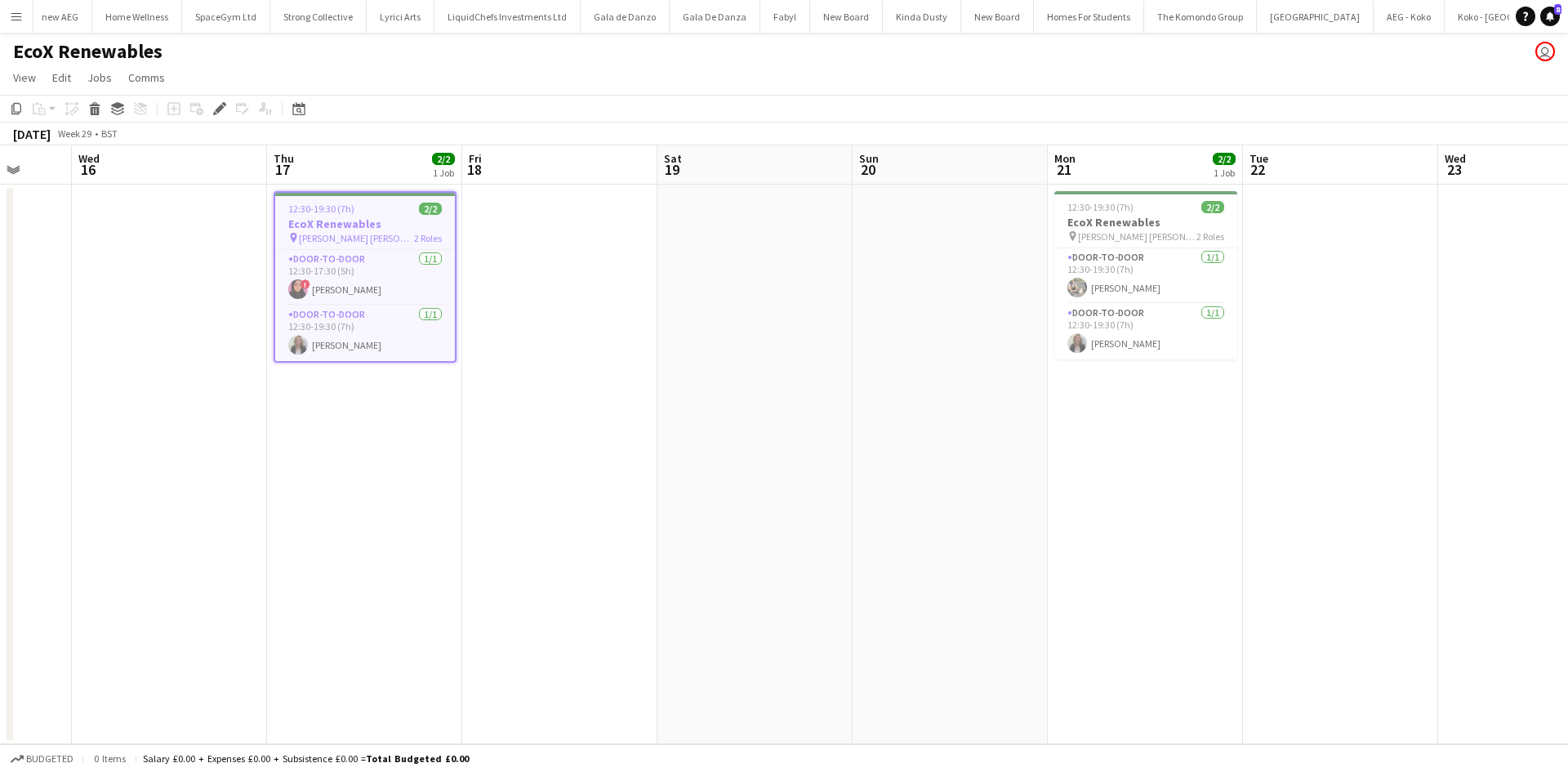
scroll to position [0, 515]
click at [351, 347] on app-card-role "Door-to-Door 1/1 12:30-19:30 (7h) Amanda Miles" at bounding box center [362, 333] width 179 height 56
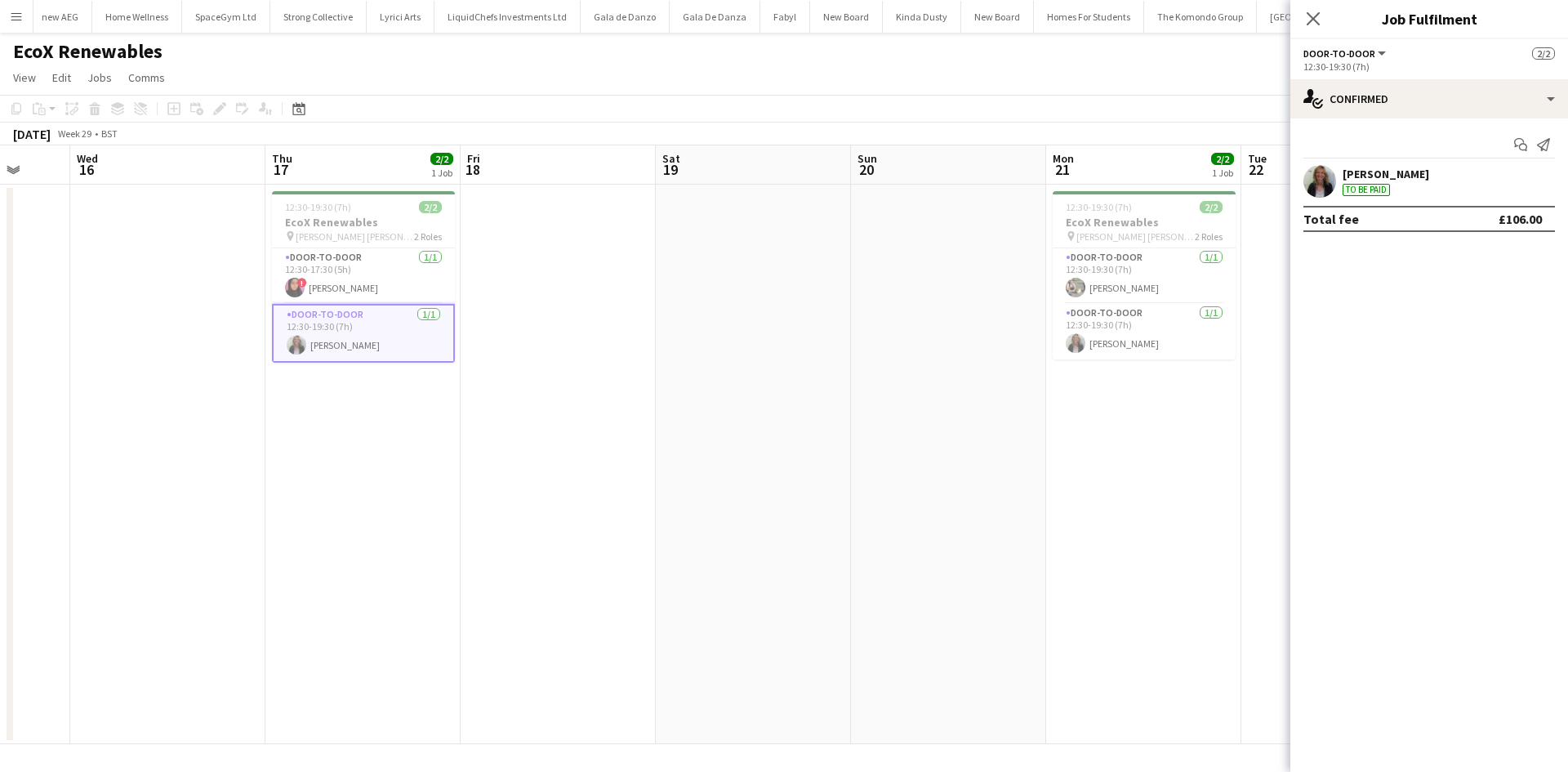
click at [1402, 175] on div "Amanda Miles" at bounding box center [1385, 173] width 86 height 15
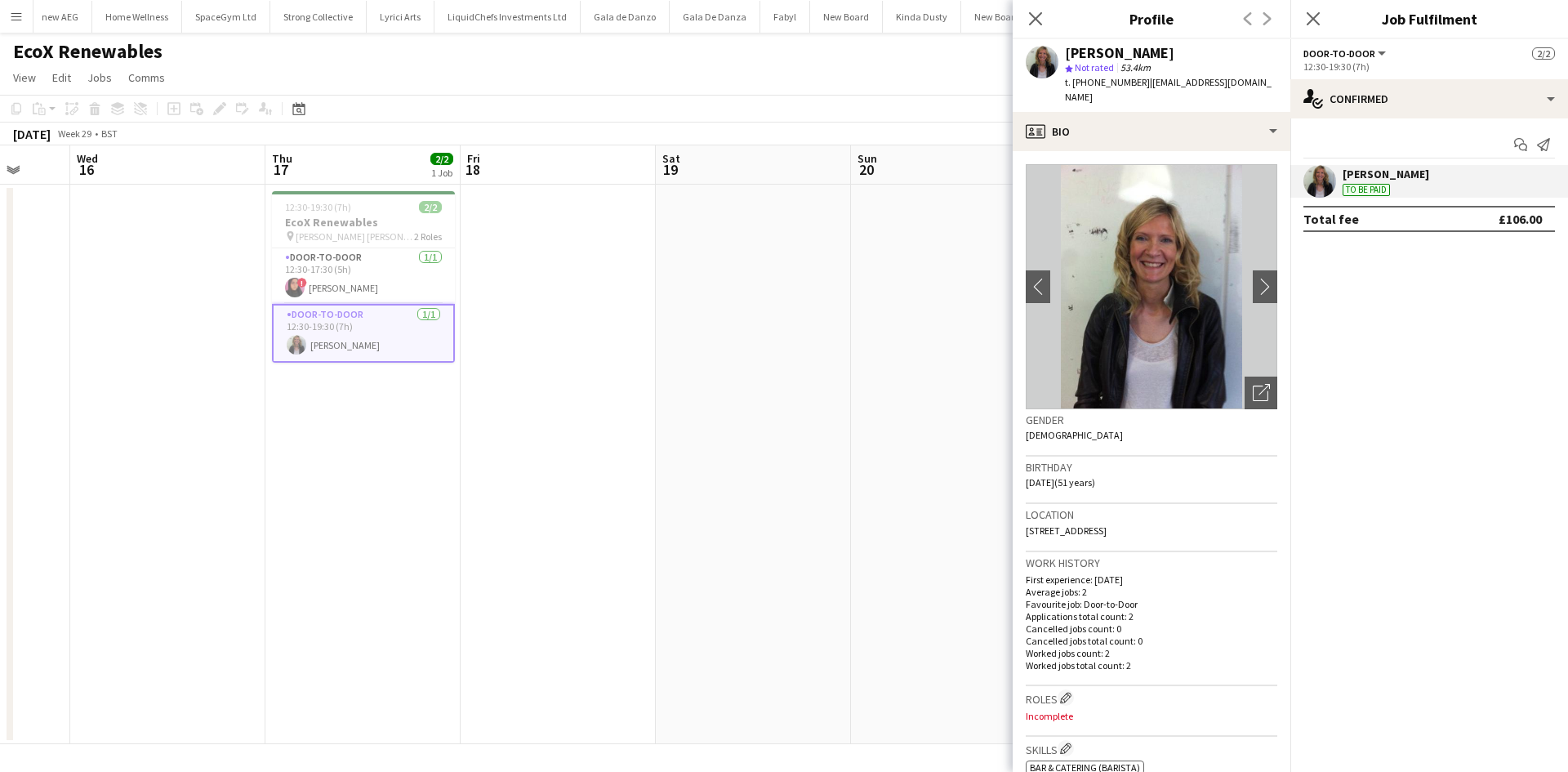
click at [734, 443] on app-date-cell at bounding box center [752, 463] width 195 height 559
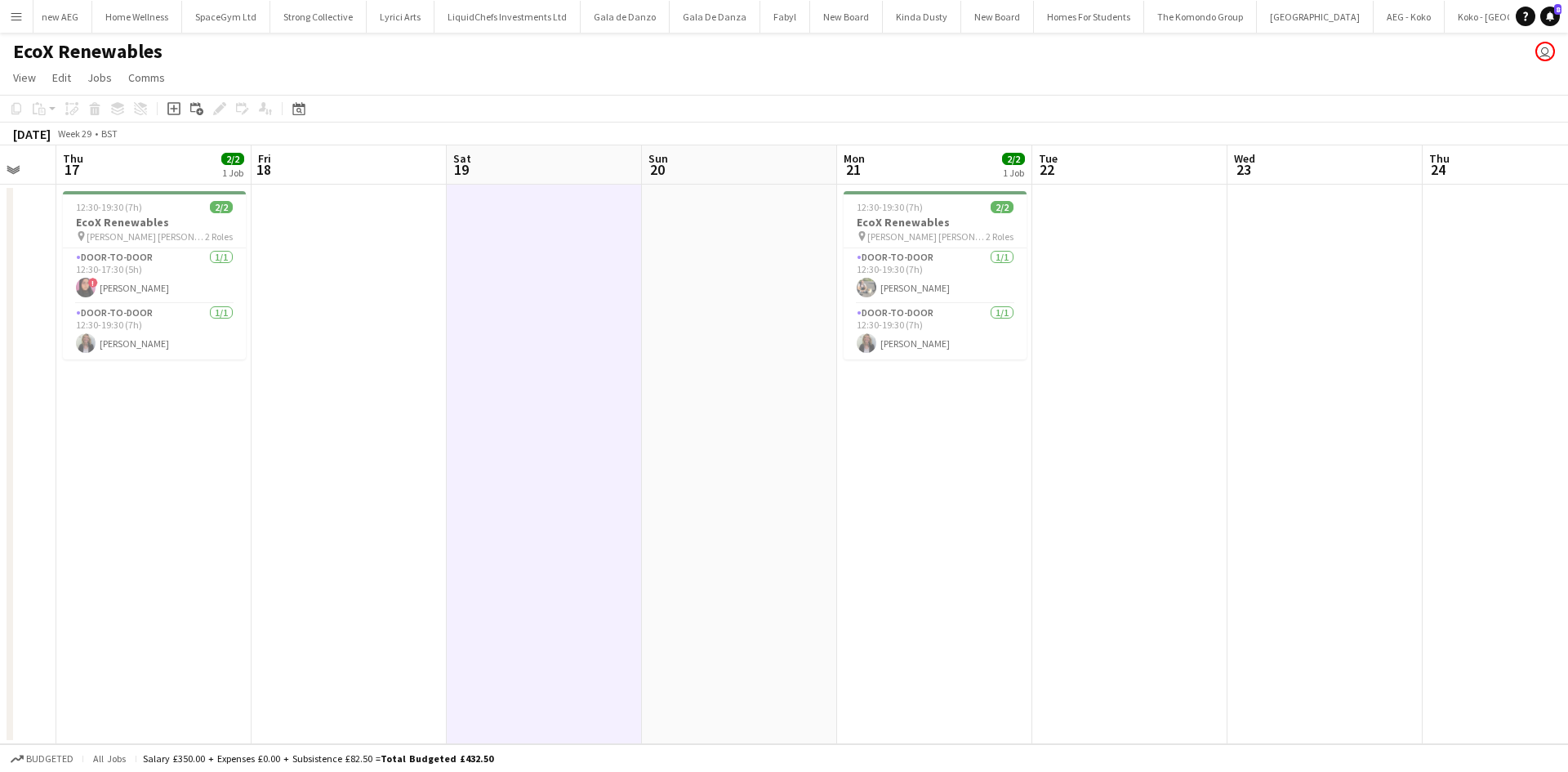
drag, startPoint x: 951, startPoint y: 433, endPoint x: 715, endPoint y: 429, distance: 236.0
click at [715, 429] on app-calendar-viewport "Sun 13 Mon 14 Tue 15 Wed 16 Thu 17 2/2 1 Job Fri 18 Sat 19 Sun 20 Mon 21 2/2 1 …" at bounding box center [784, 444] width 1568 height 599
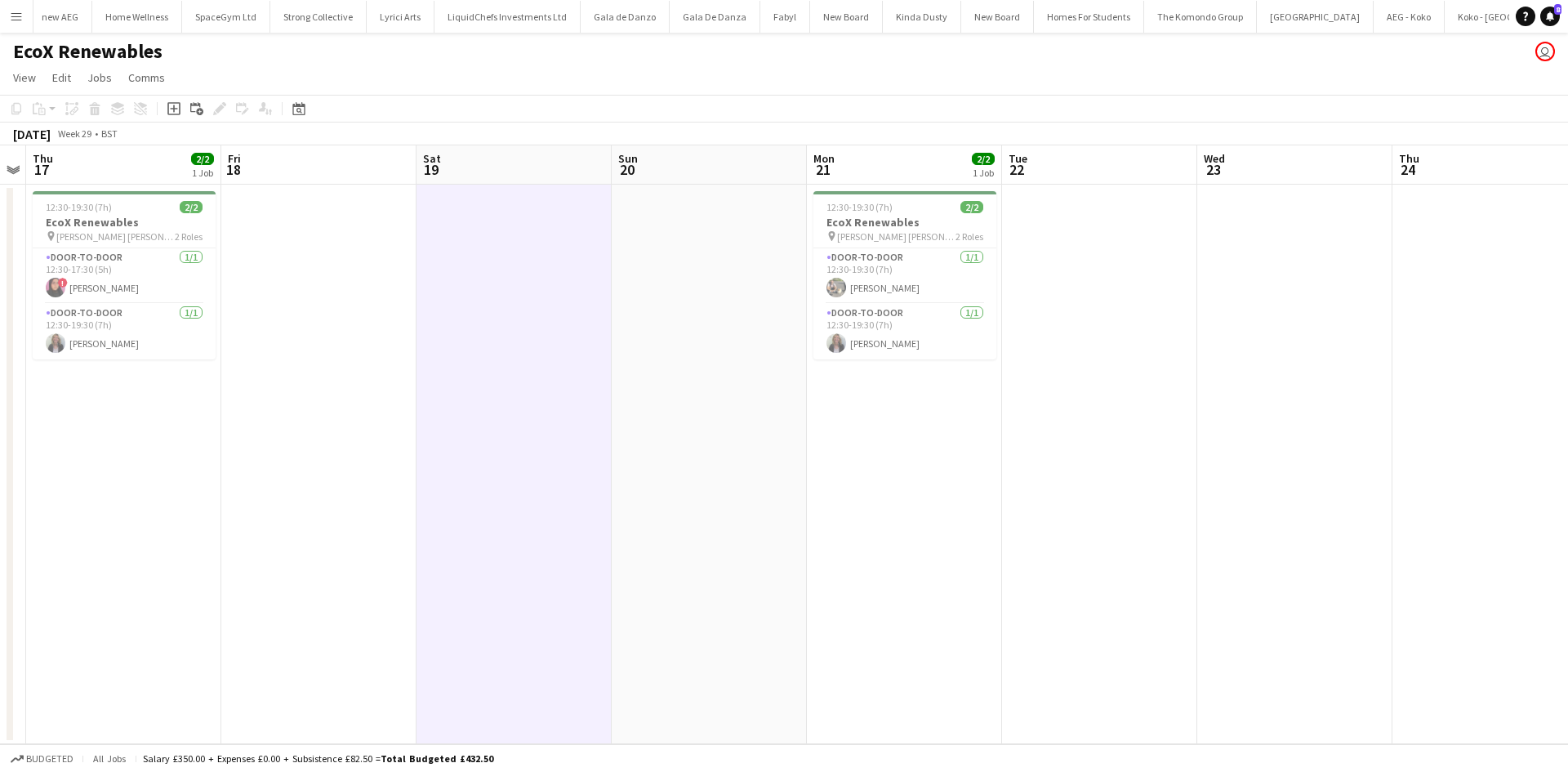
scroll to position [0, 433]
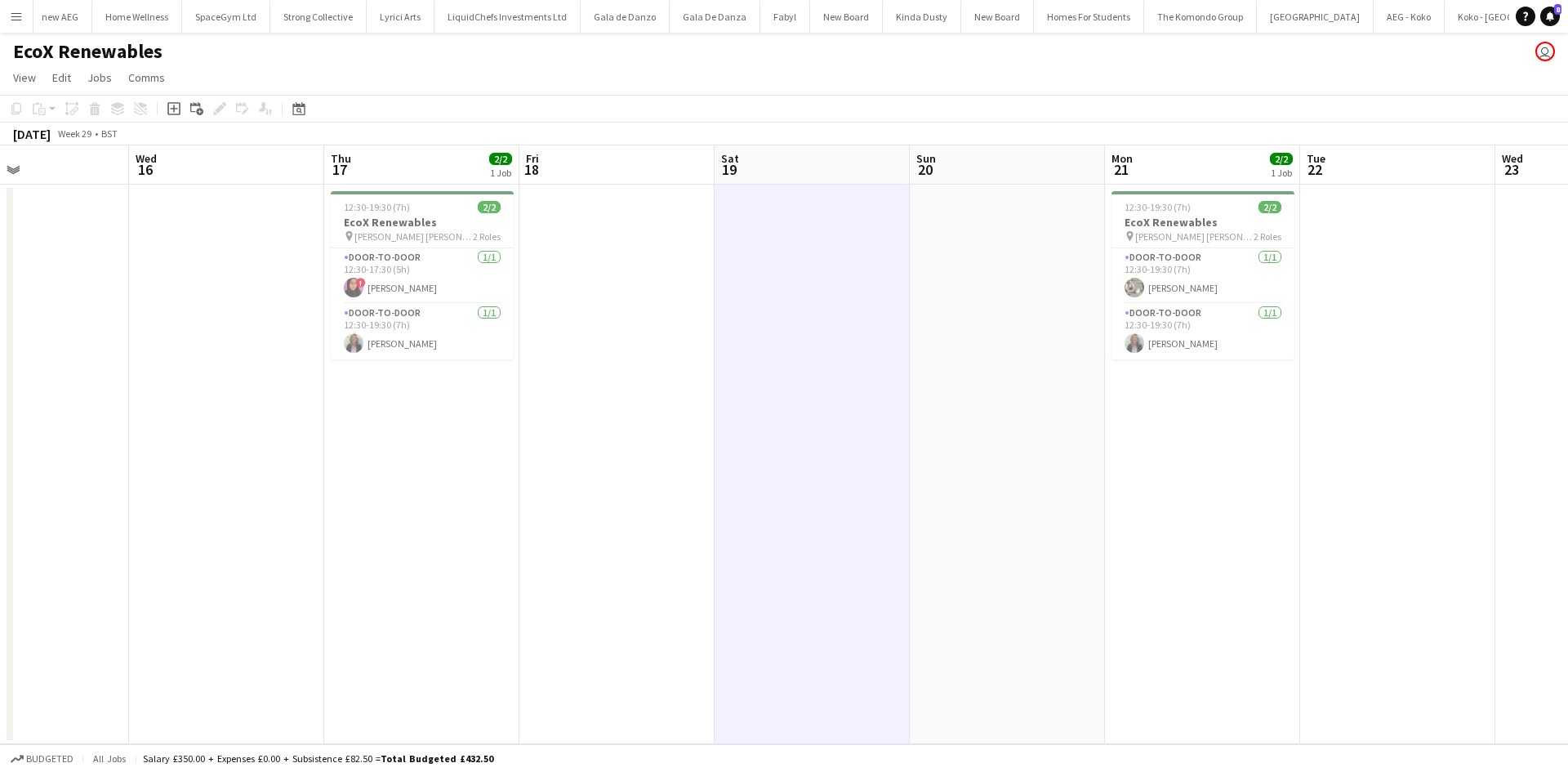
drag, startPoint x: 411, startPoint y: 439, endPoint x: 733, endPoint y: 448, distance: 322.1
click at [733, 448] on app-calendar-viewport "Sun 13 Mon 14 Tue 15 Wed 16 Thu 17 2/2 1 Job Fri 18 Sat 19 Sun 20 Mon 21 2/2 1 …" at bounding box center [784, 444] width 1568 height 599
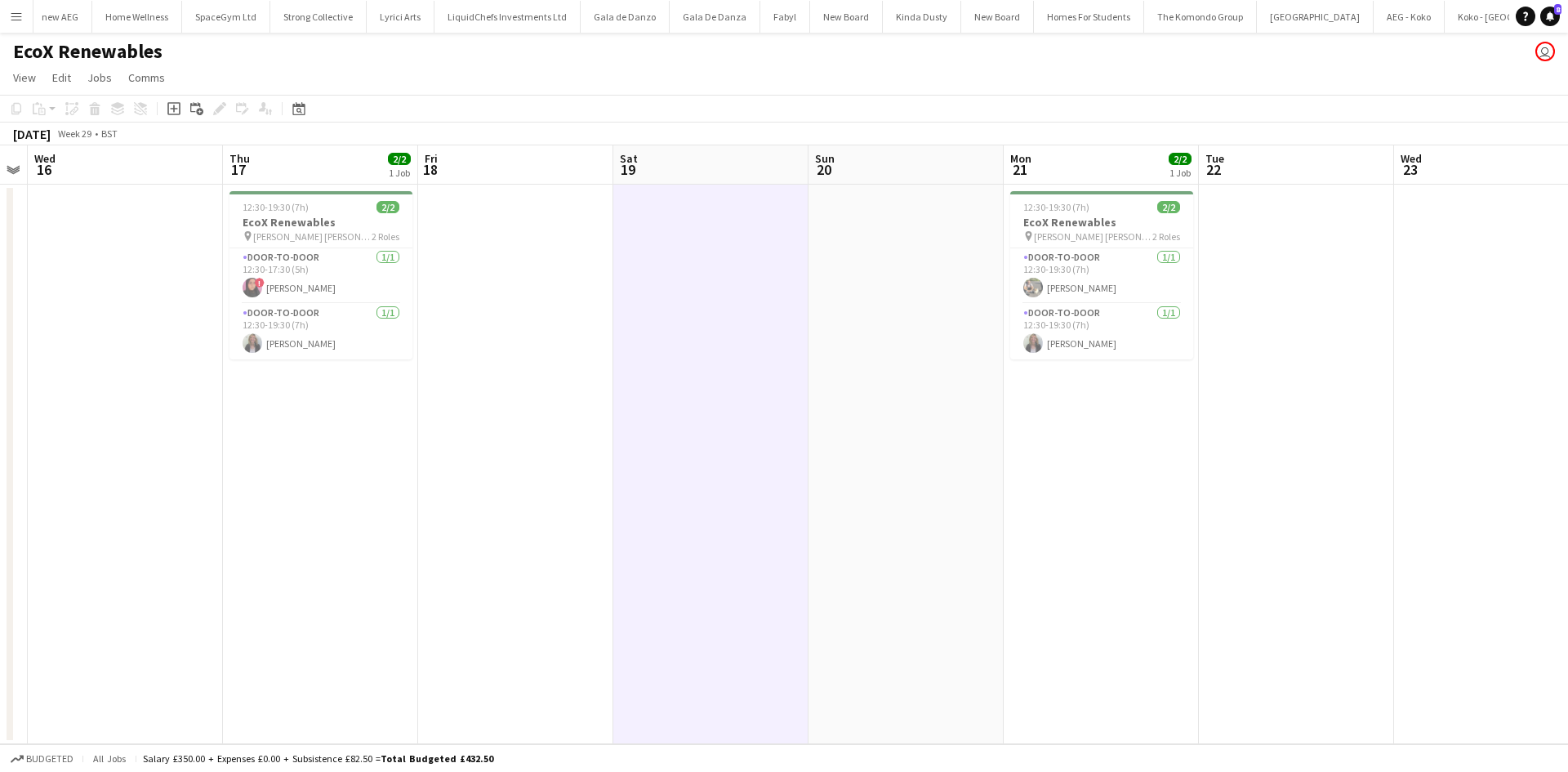
scroll to position [0, 725]
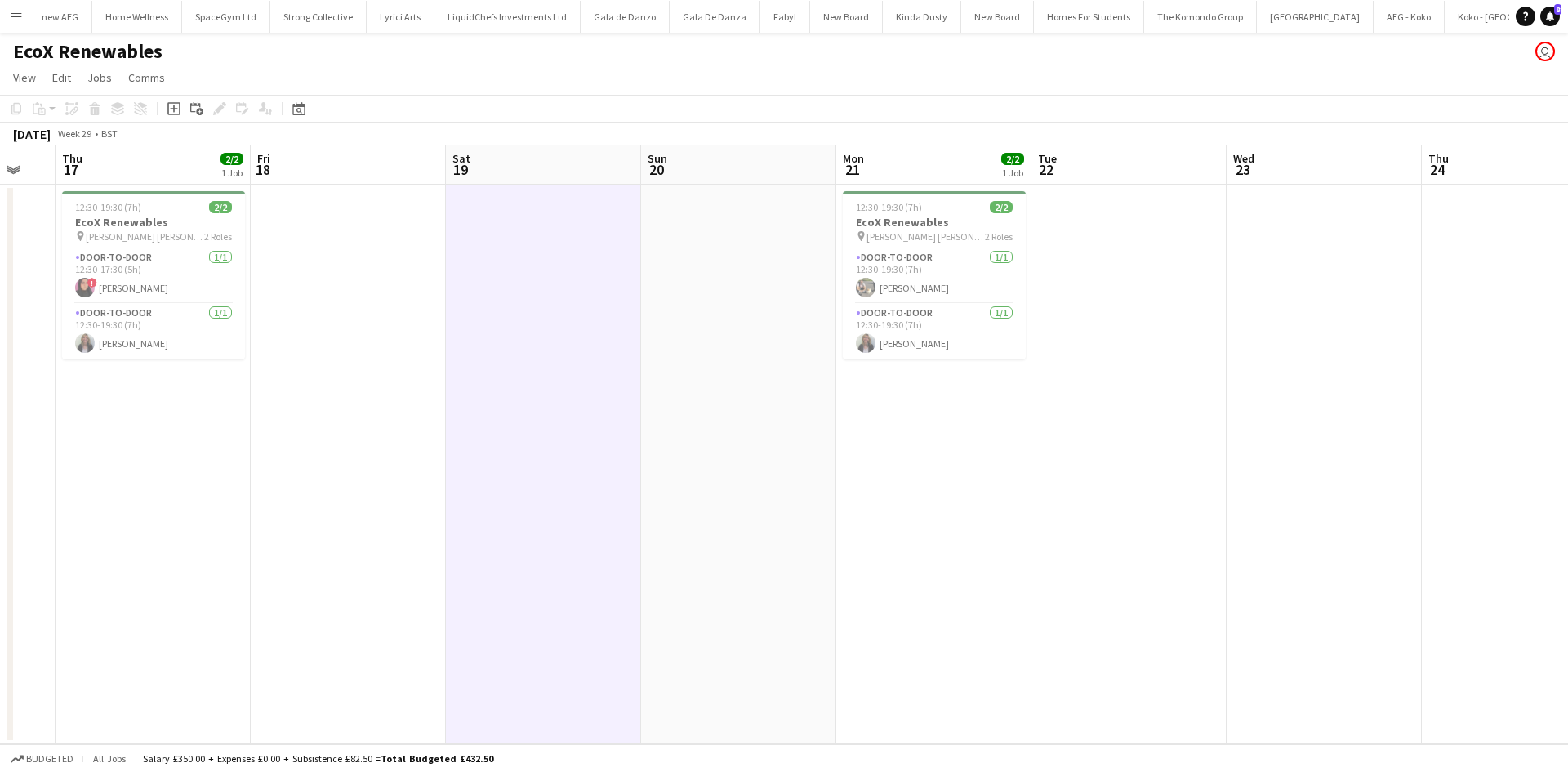
drag, startPoint x: 857, startPoint y: 462, endPoint x: 689, endPoint y: 438, distance: 169.7
click at [689, 438] on app-calendar-viewport "Sun 13 Mon 14 Tue 15 Wed 16 Thu 17 2/2 1 Job Fri 18 Sat 19 Sun 20 Mon 21 2/2 1 …" at bounding box center [784, 444] width 1568 height 599
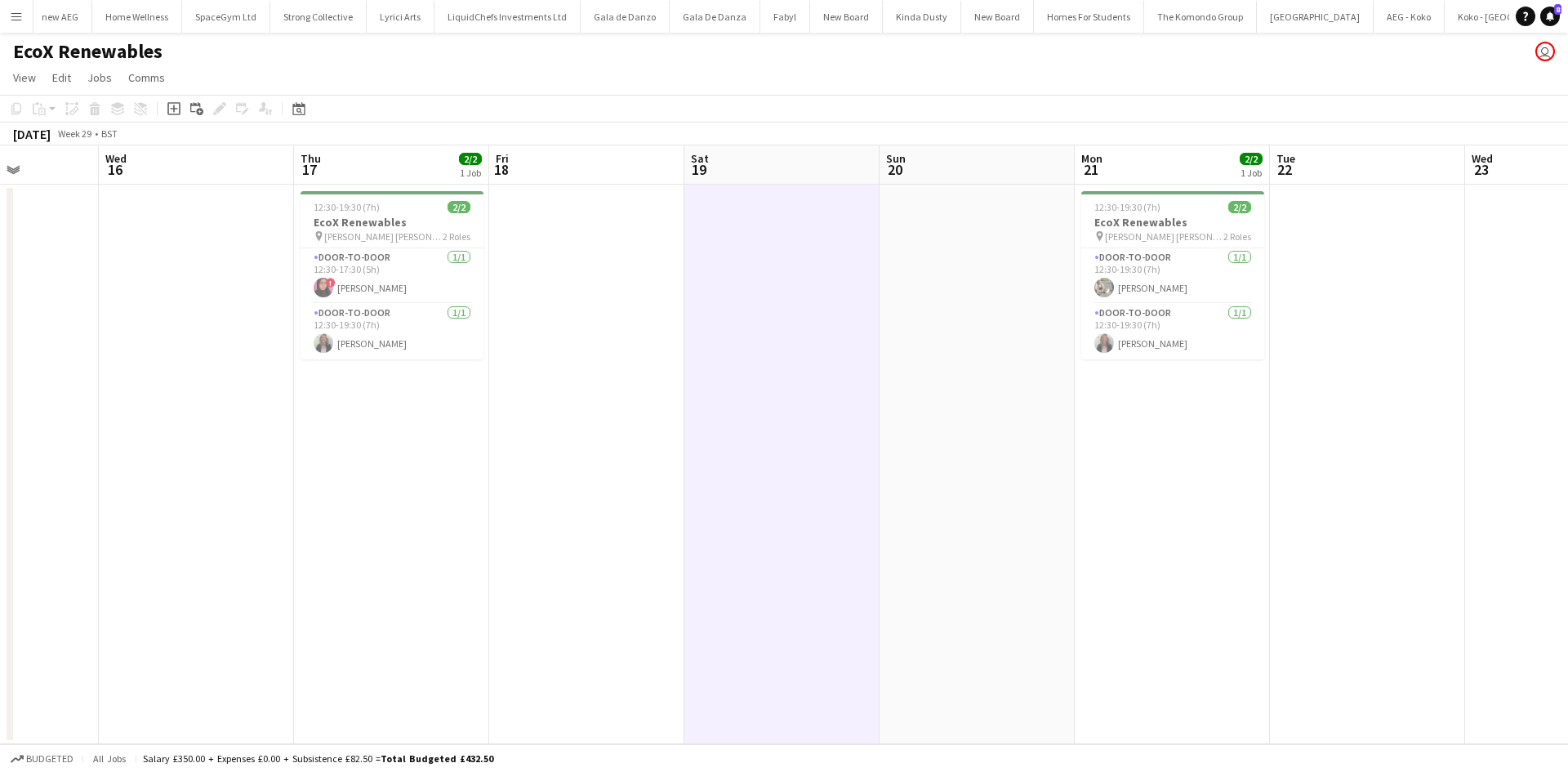
drag, startPoint x: 233, startPoint y: 495, endPoint x: 486, endPoint y: 489, distance: 253.1
click at [486, 489] on app-calendar-viewport "Sun 13 Mon 14 Tue 15 Wed 16 Thu 17 2/2 1 Job Fri 18 Sat 19 Sun 20 Mon 21 2/2 1 …" at bounding box center [784, 444] width 1568 height 599
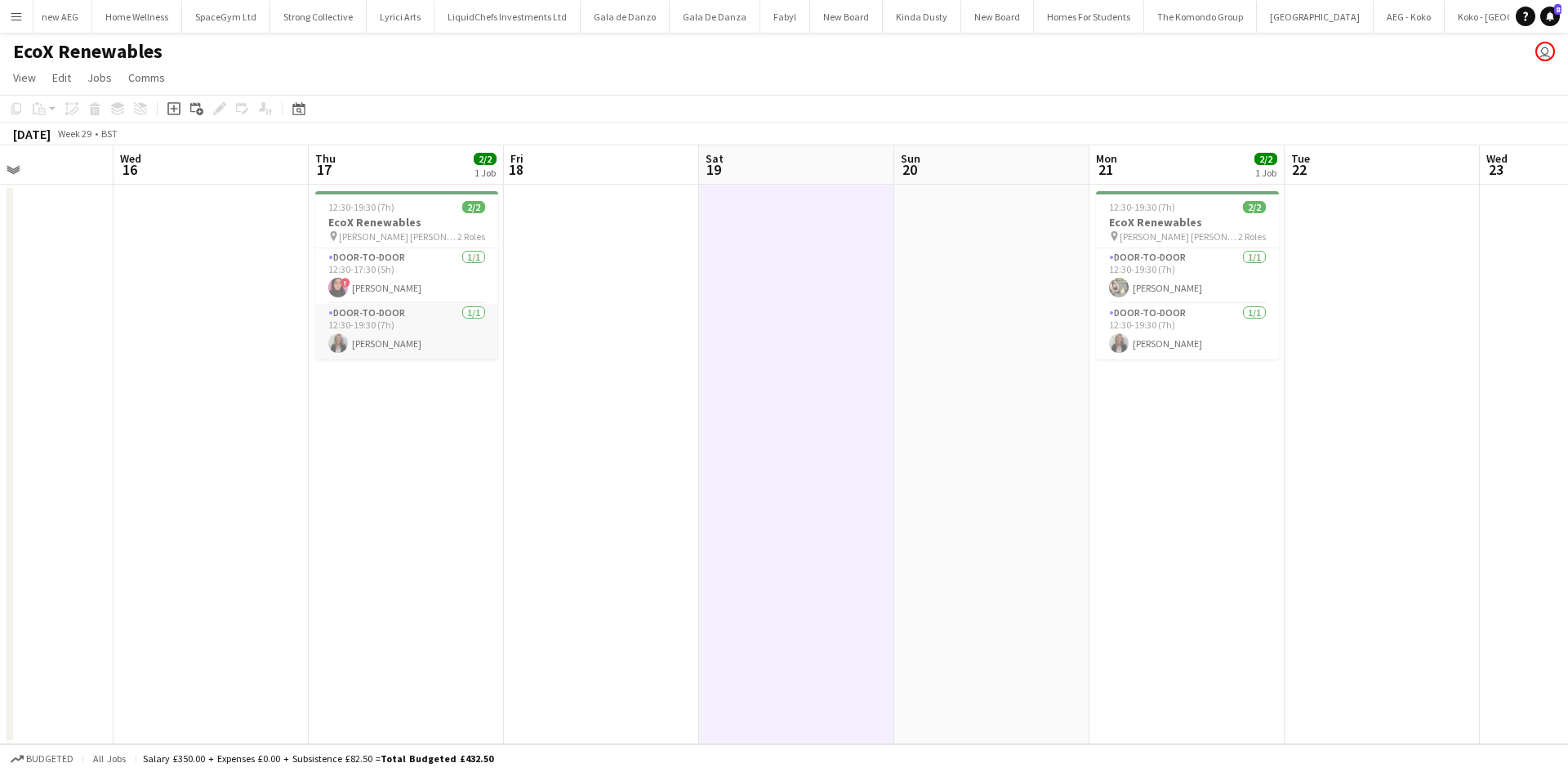
click at [381, 344] on app-card-role "Door-to-Door 1/1 12:30-19:30 (7h) Amanda Miles" at bounding box center [406, 331] width 183 height 56
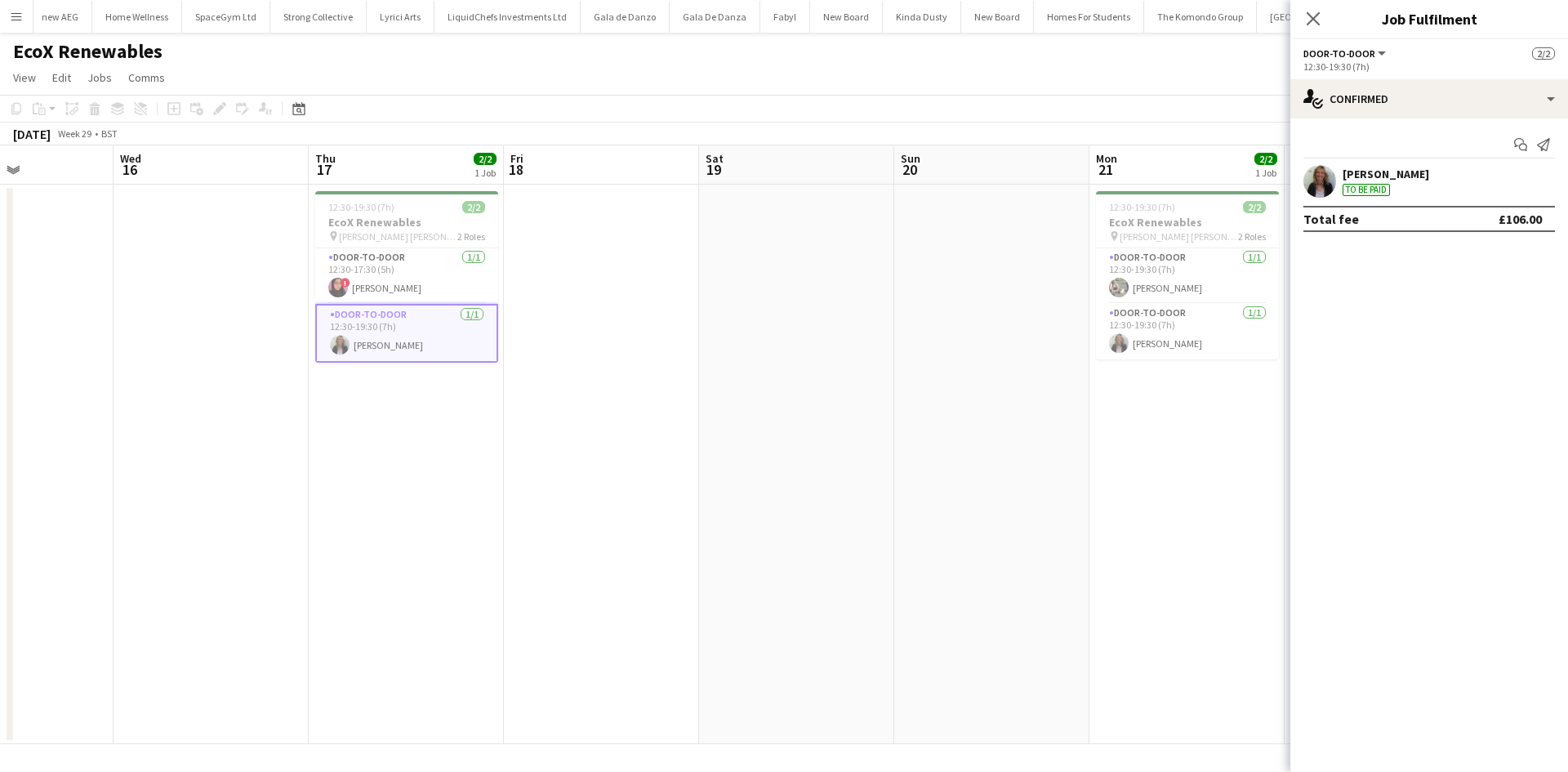
click at [1397, 181] on div "Amanda Miles" at bounding box center [1385, 173] width 86 height 15
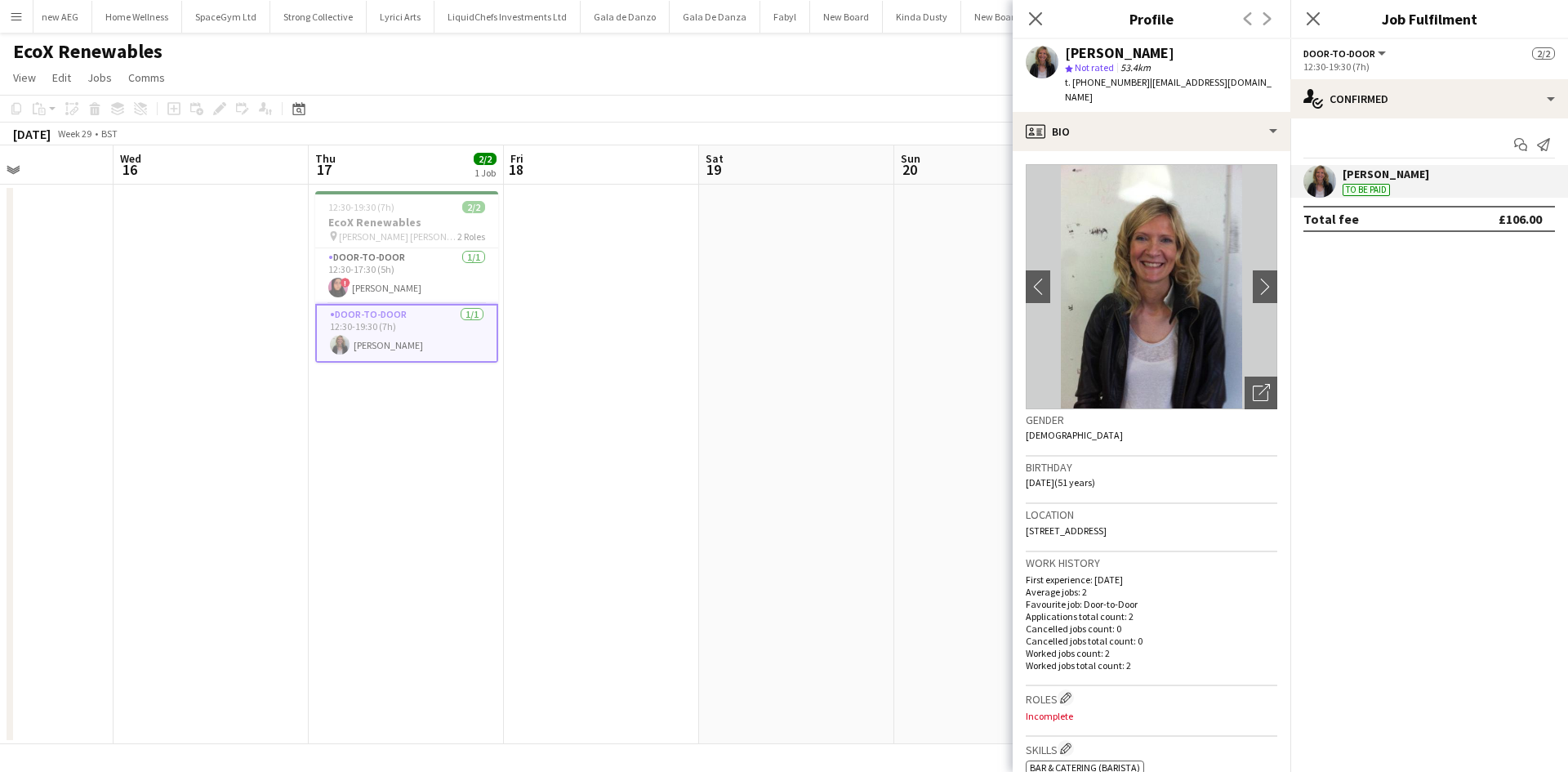
click at [743, 426] on app-date-cell at bounding box center [796, 463] width 195 height 559
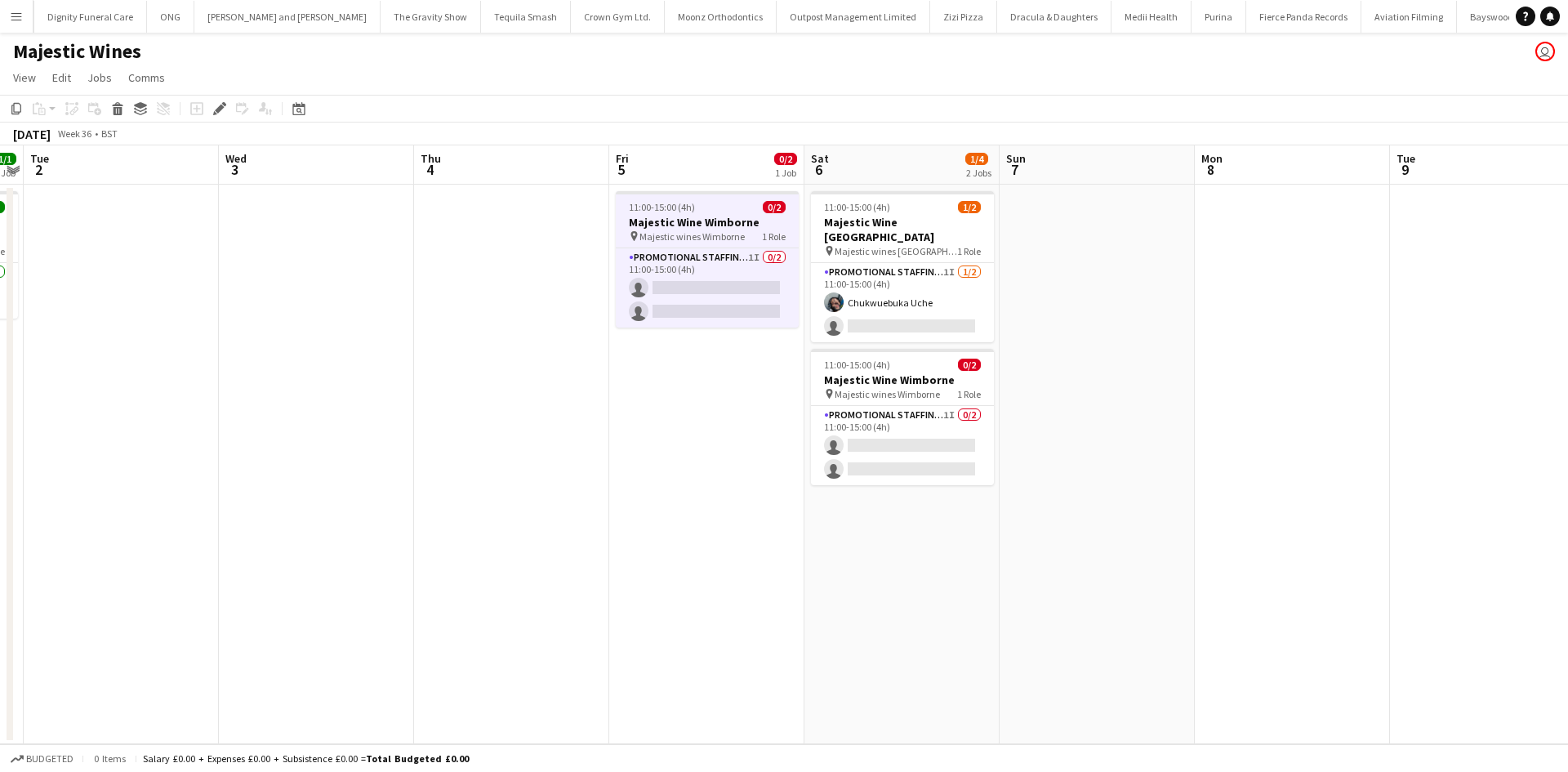
scroll to position [0, 9143]
drag, startPoint x: 716, startPoint y: 287, endPoint x: 708, endPoint y: 286, distance: 8.1
click at [716, 287] on app-card-role "Promotional Staffing (Flyering Staff) 1I 0/2 11:00-15:00 (4h) single-neutral-ac…" at bounding box center [707, 287] width 183 height 79
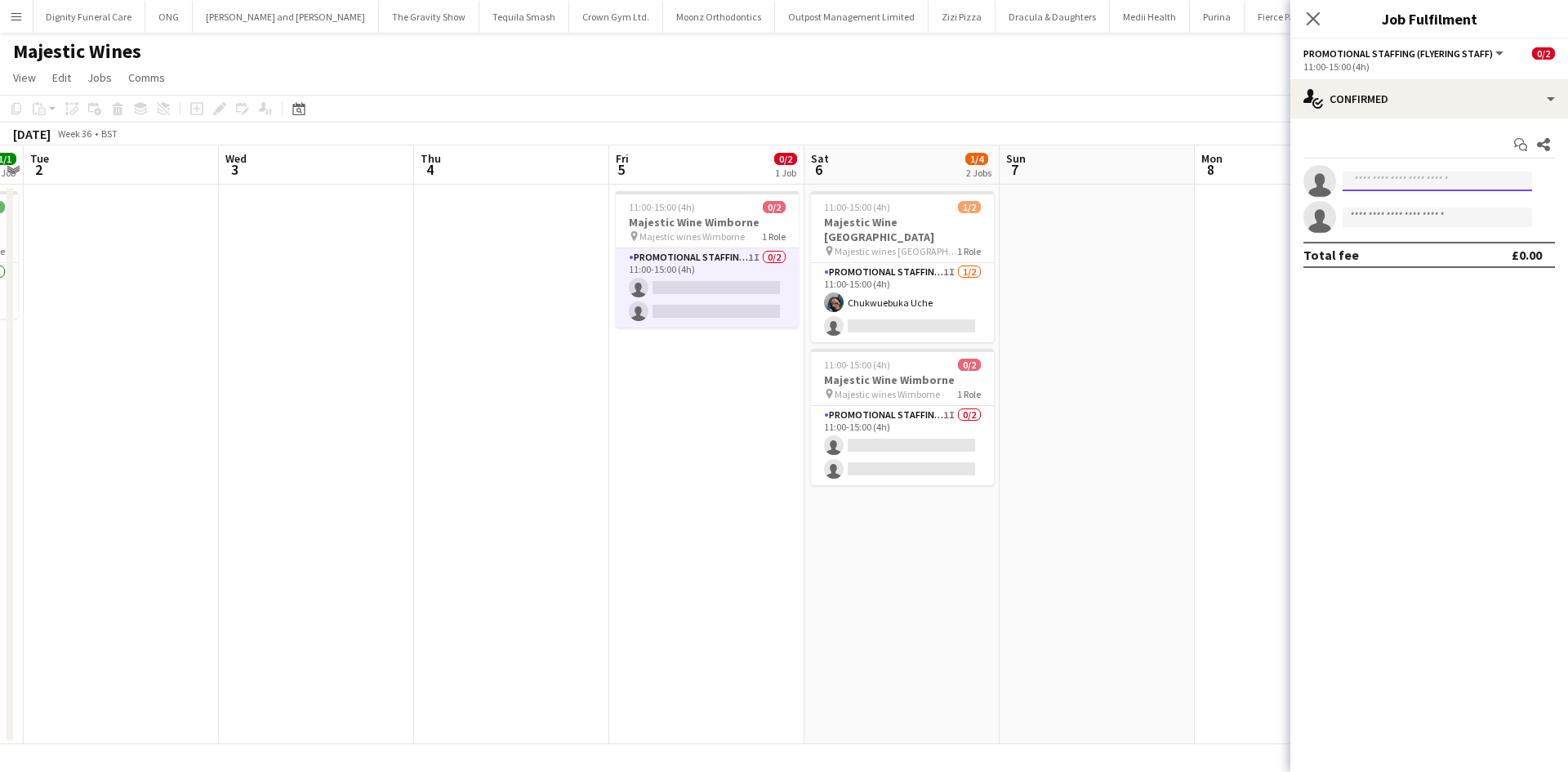
click at [1365, 174] on input at bounding box center [1436, 181] width 189 height 20
type input "****"
click at [1414, 218] on span "[EMAIL_ADDRESS][DOMAIN_NAME]" at bounding box center [1437, 217] width 164 height 13
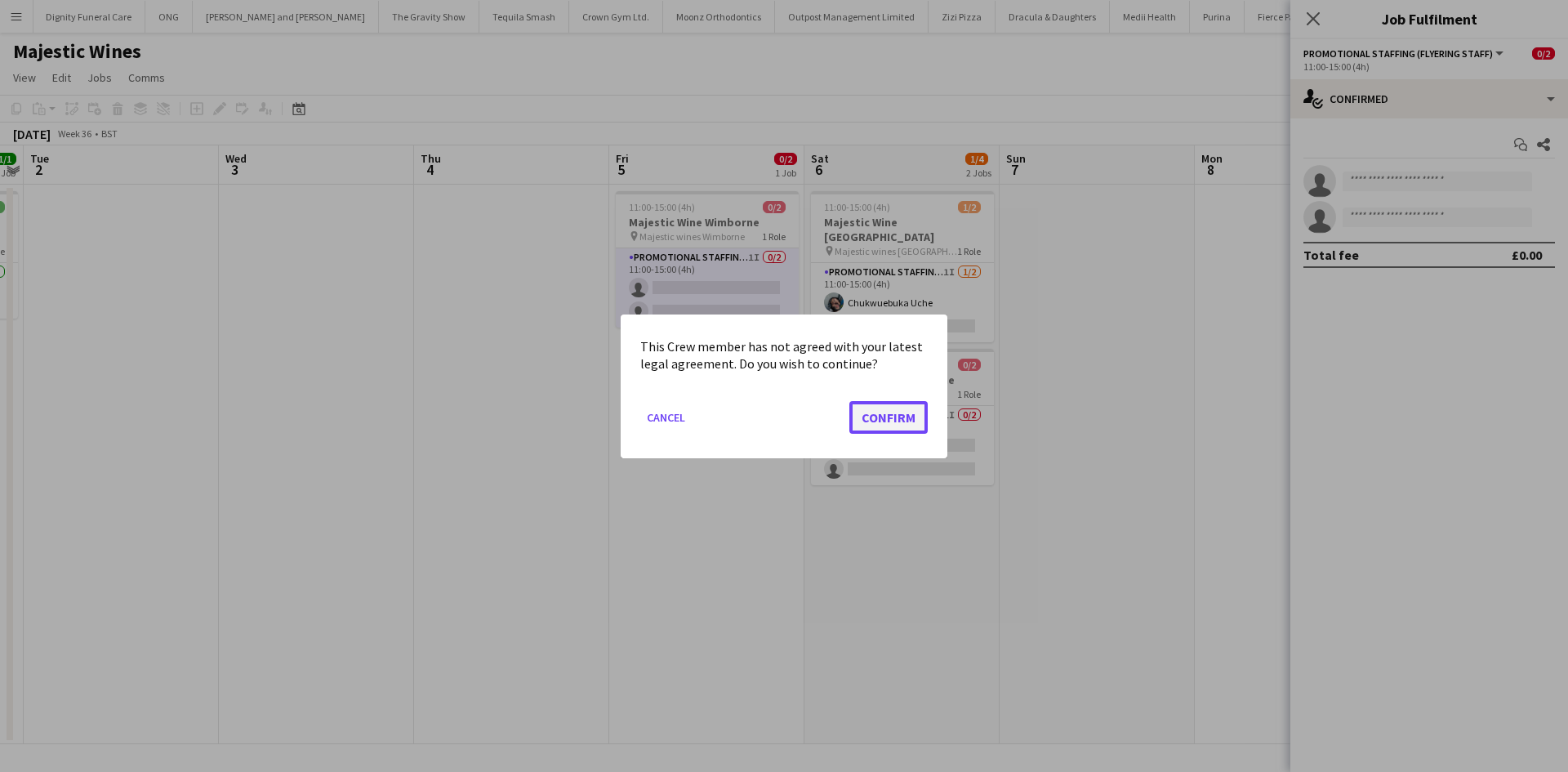
click at [922, 419] on button "Confirm" at bounding box center [888, 415] width 78 height 32
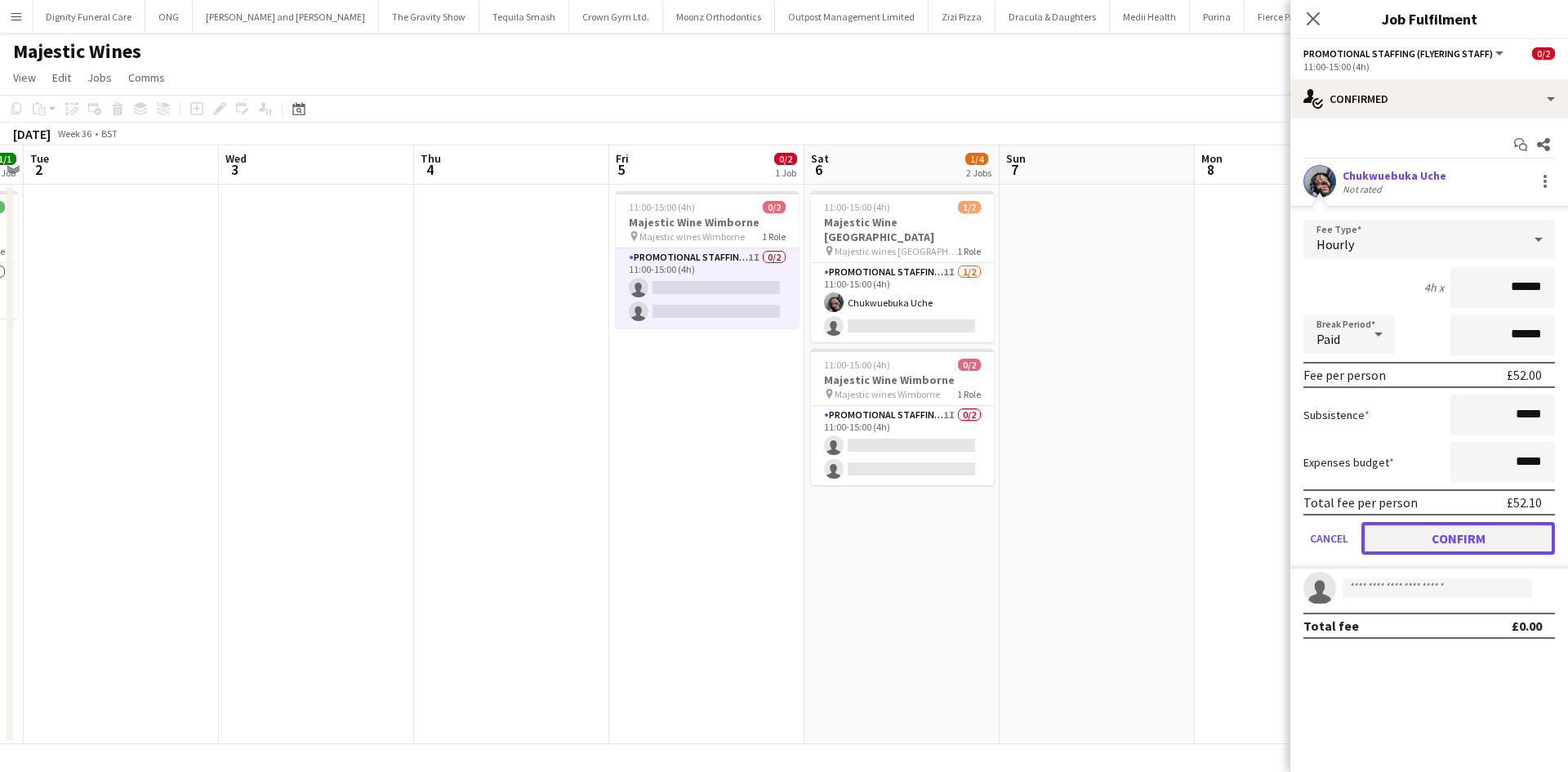
drag, startPoint x: 1433, startPoint y: 546, endPoint x: 1313, endPoint y: 516, distance: 123.7
click at [1430, 542] on button "Confirm" at bounding box center [1458, 538] width 194 height 32
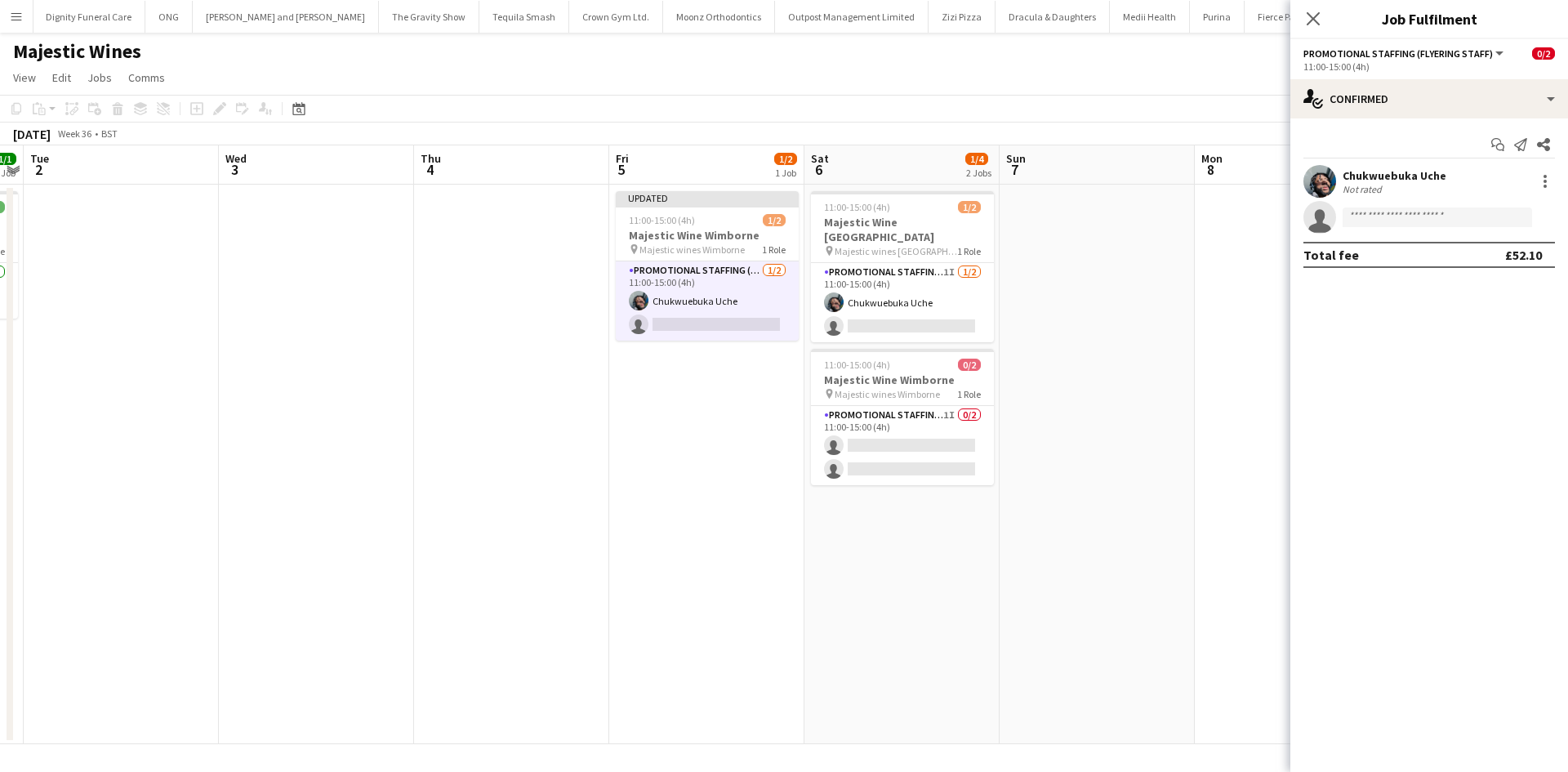
click at [1170, 483] on app-date-cell at bounding box center [1096, 463] width 195 height 559
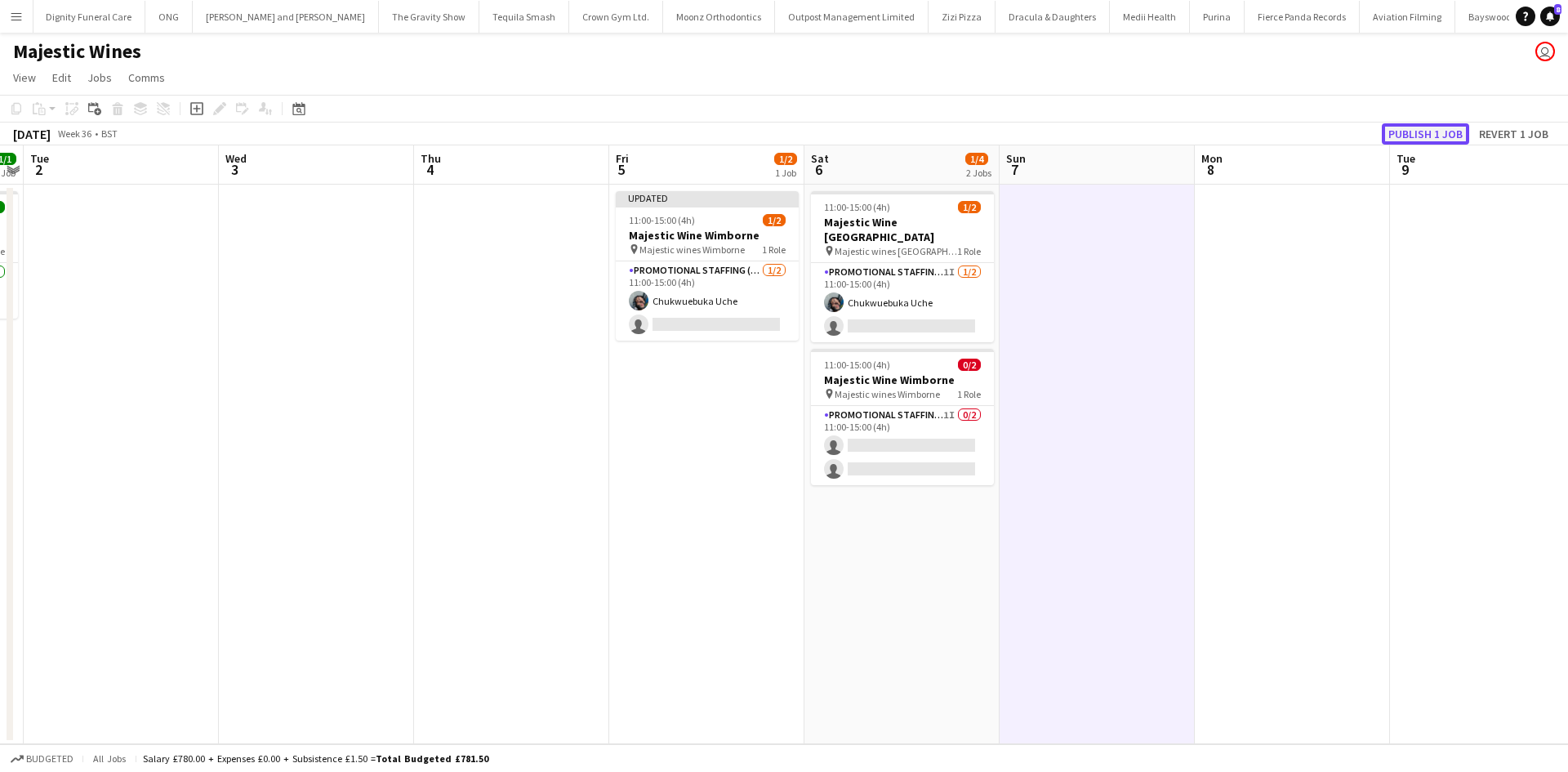
click at [1411, 134] on button "Publish 1 job" at bounding box center [1424, 134] width 87 height 22
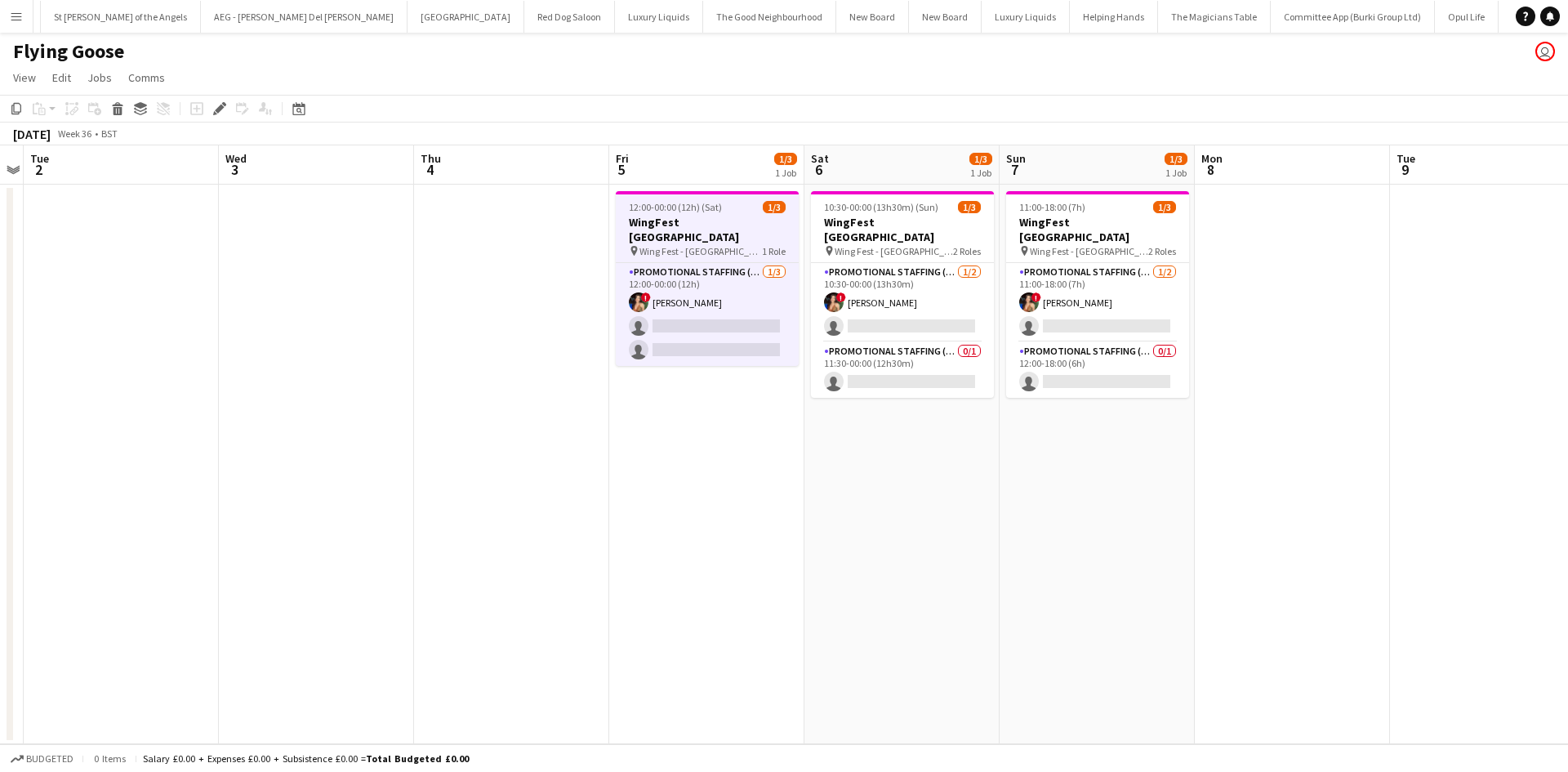
scroll to position [0, 5945]
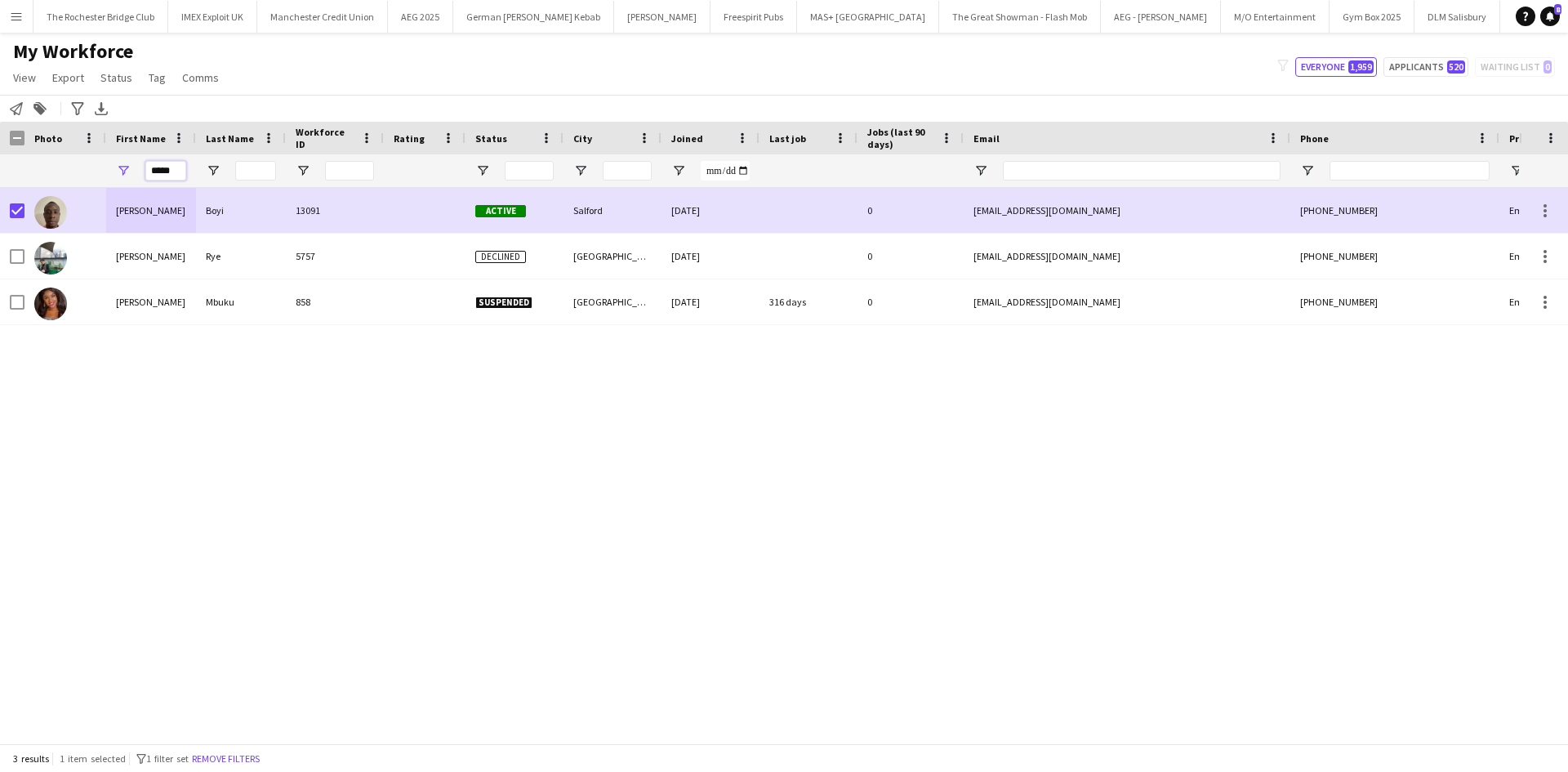
click at [176, 177] on input "*****" at bounding box center [166, 170] width 41 height 20
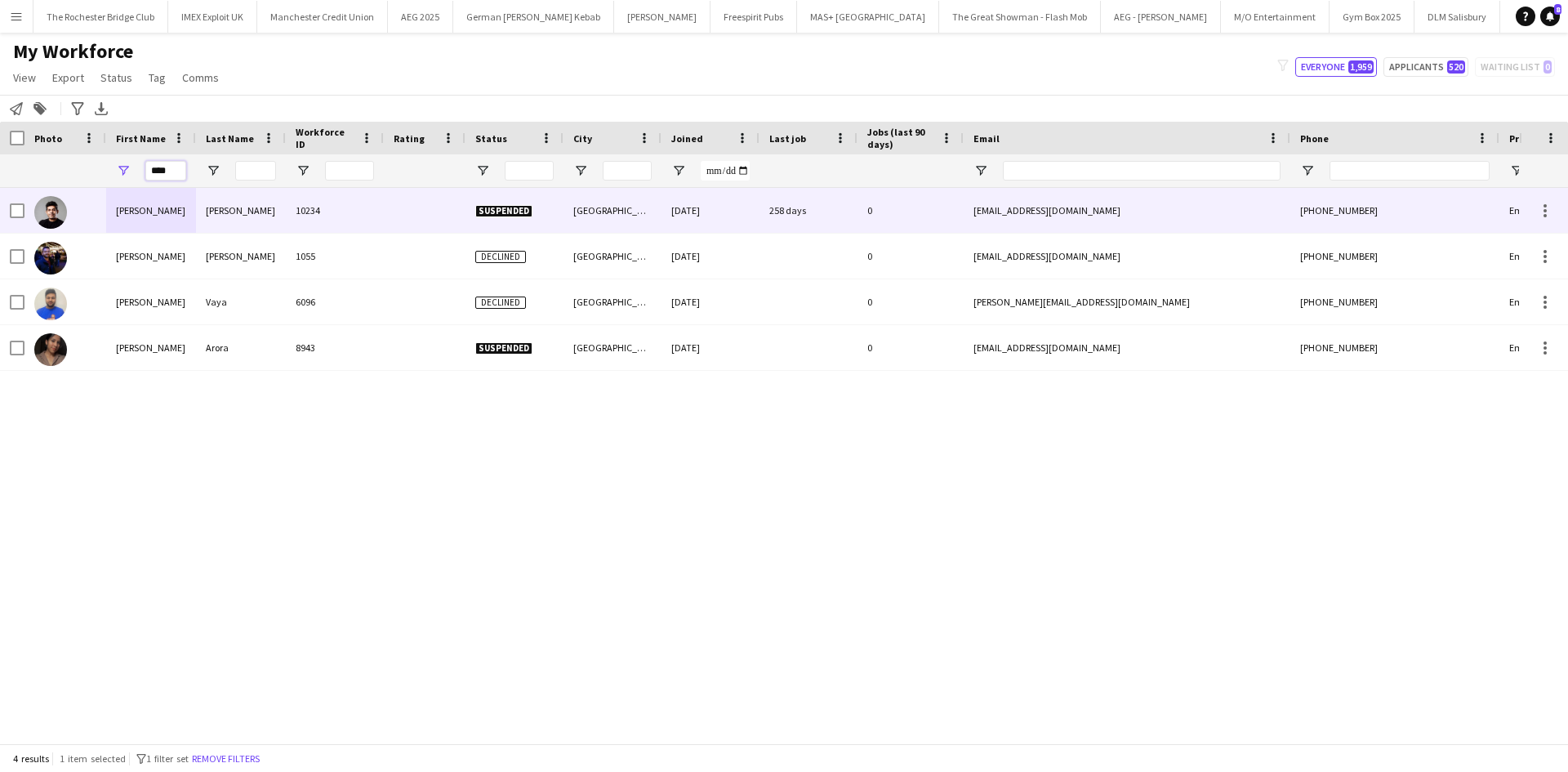
type input "****"
click at [214, 202] on div "Banerjee" at bounding box center [241, 211] width 90 height 45
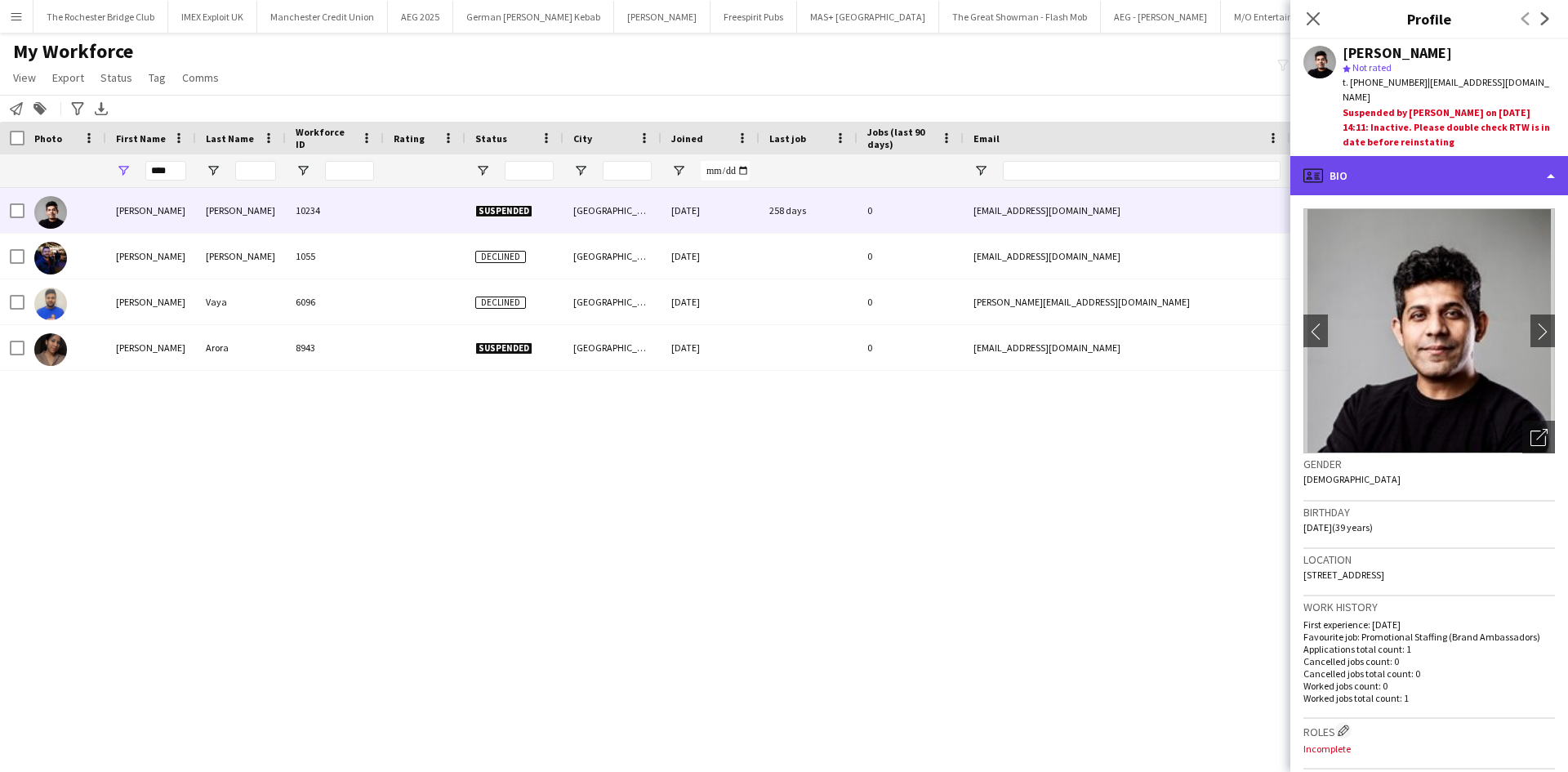
drag, startPoint x: 1420, startPoint y: 142, endPoint x: 1415, endPoint y: 157, distance: 15.8
click at [1420, 156] on div "profile Bio" at bounding box center [1428, 175] width 277 height 39
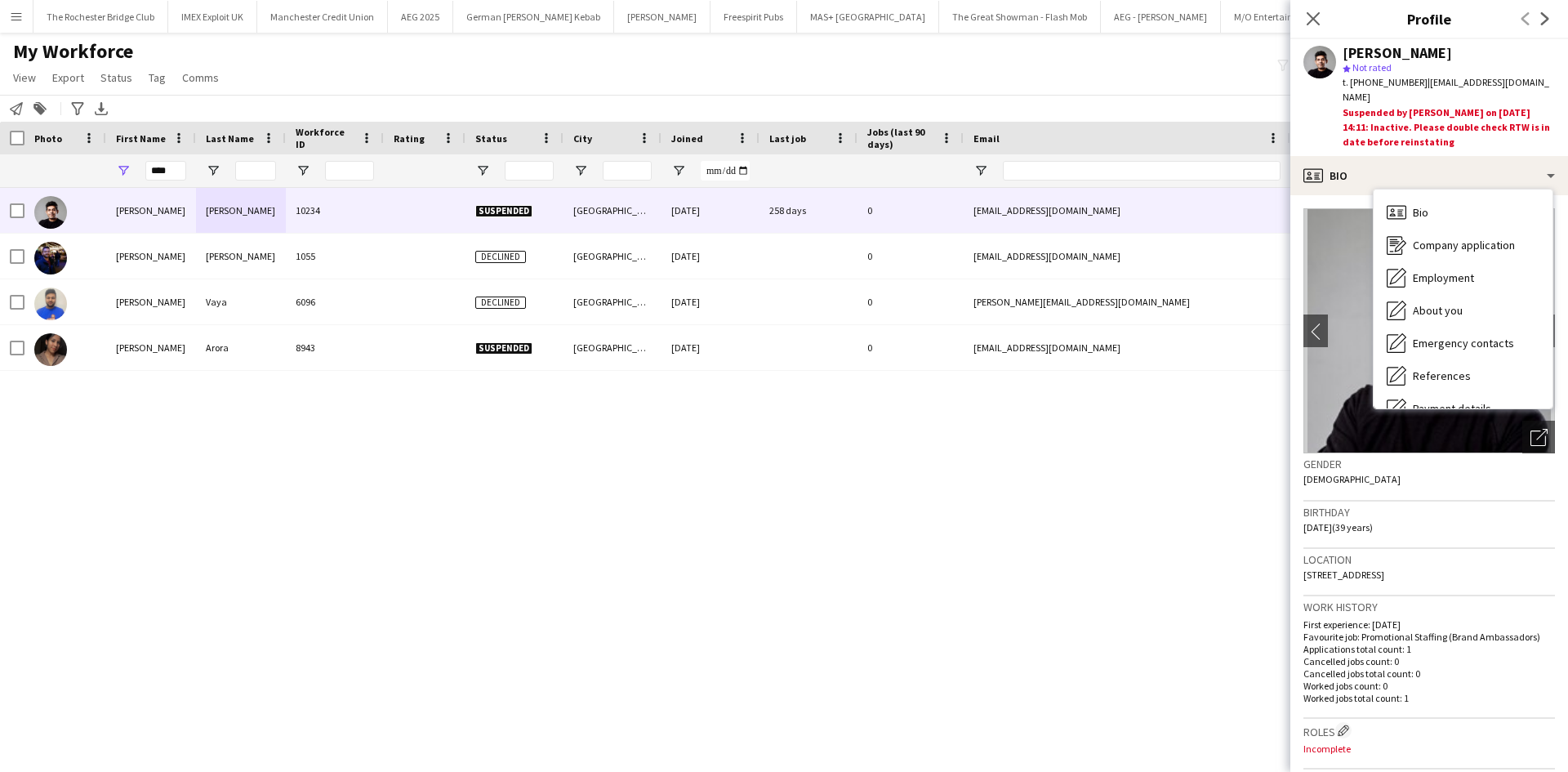
click at [1025, 647] on div "Avik Banerjee 10234 Suspended Bristol 11-12-2024 258 days 0 bavi2007@yahoo.co.i…" at bounding box center [759, 459] width 1519 height 543
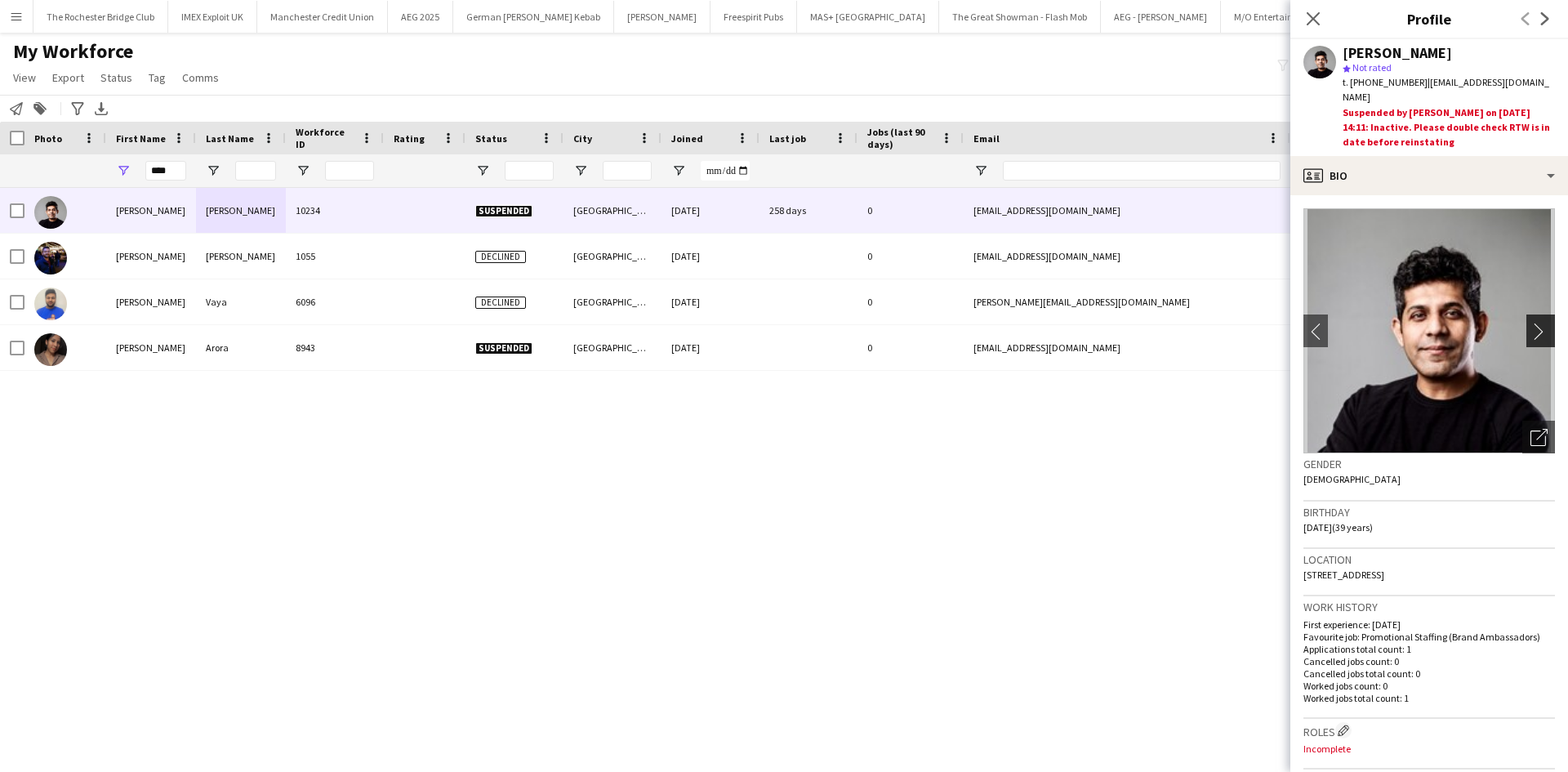
click at [1533, 322] on app-icon "chevron-right" at bounding box center [1543, 331] width 25 height 18
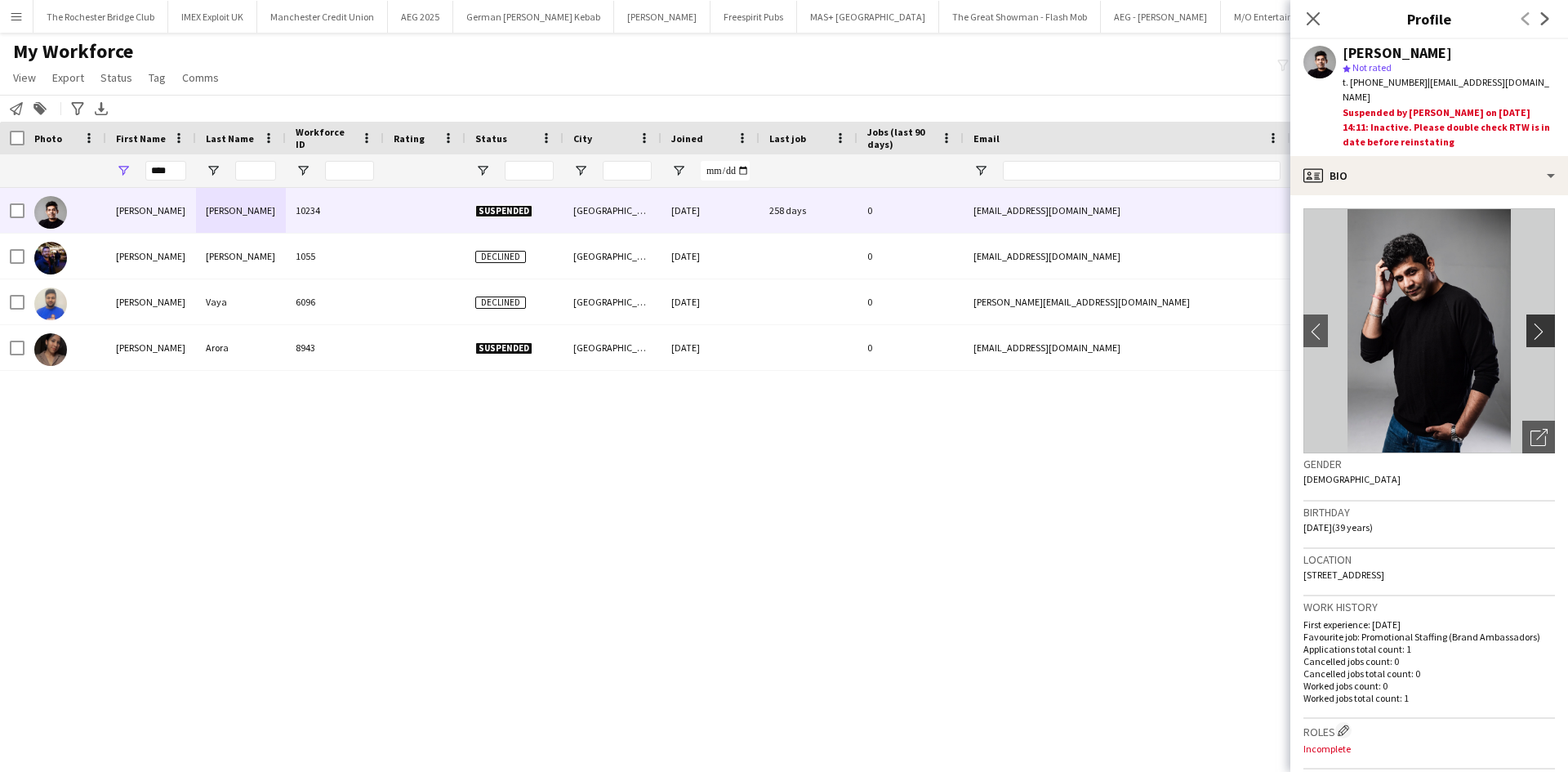
click at [1530, 322] on app-icon "chevron-right" at bounding box center [1543, 331] width 25 height 18
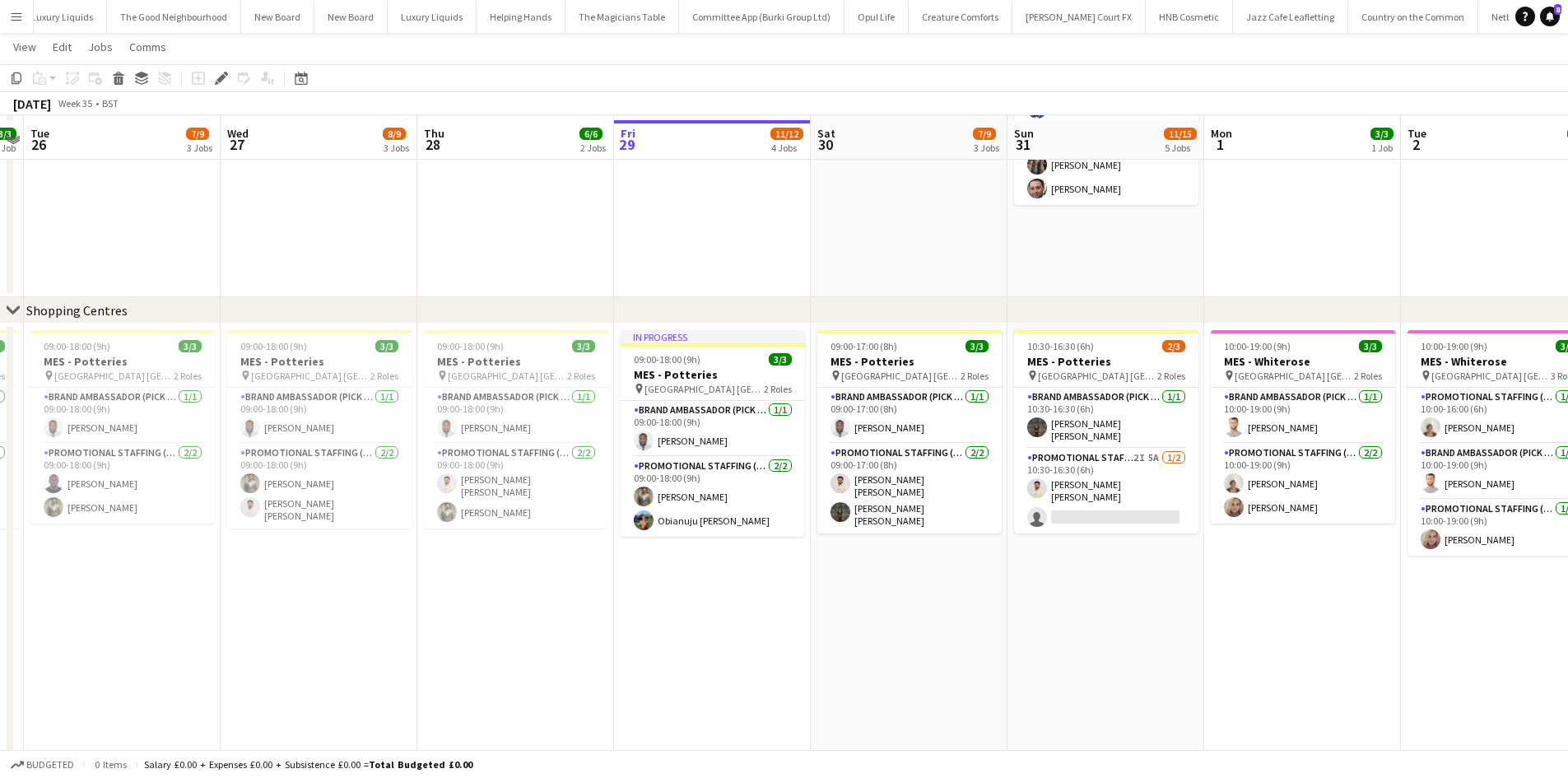
scroll to position [869, 0]
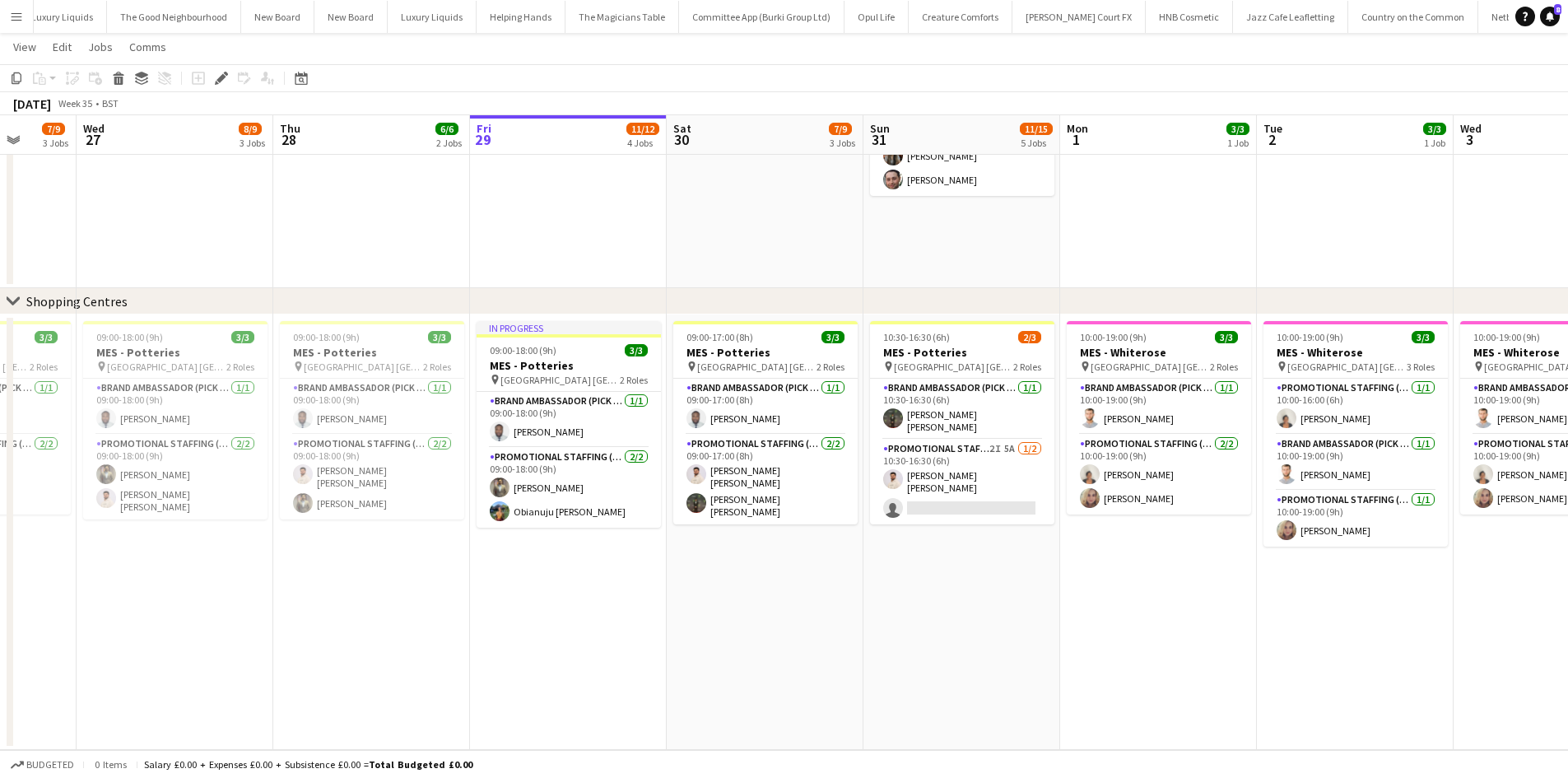
drag, startPoint x: 1081, startPoint y: 653, endPoint x: 936, endPoint y: 638, distance: 145.8
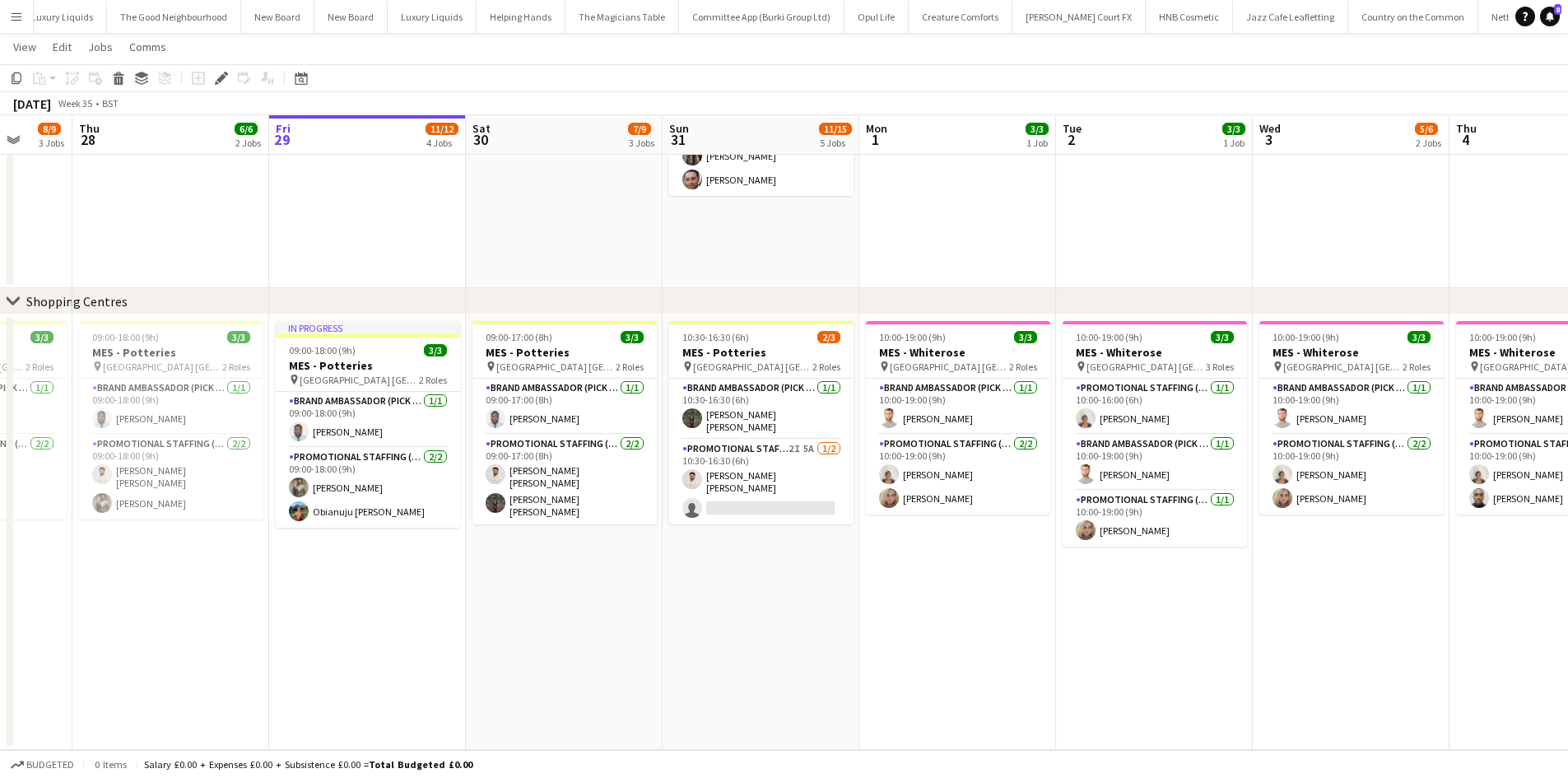
drag, startPoint x: 932, startPoint y: 627, endPoint x: 772, endPoint y: 647, distance: 161.2
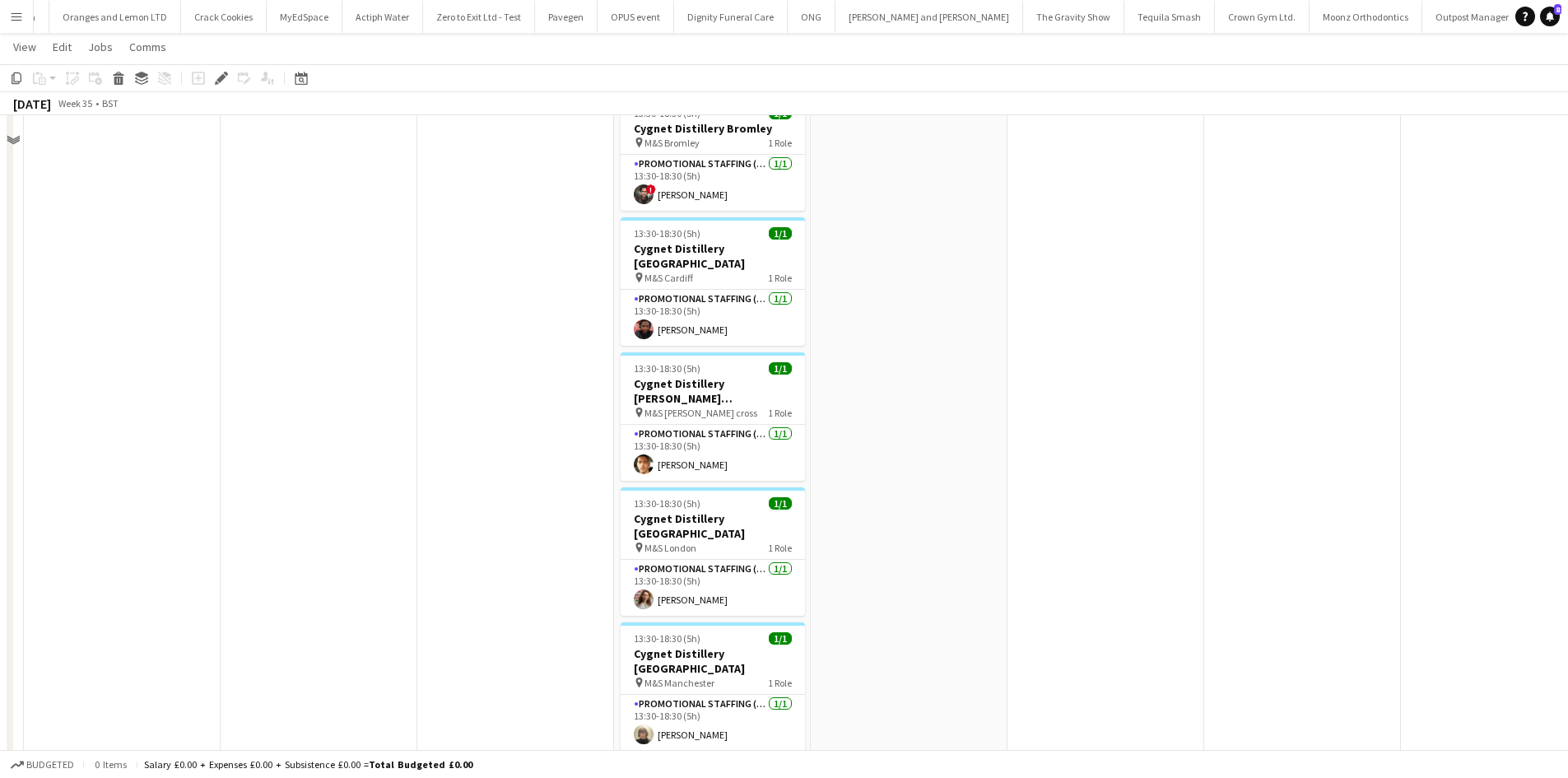
scroll to position [412, 0]
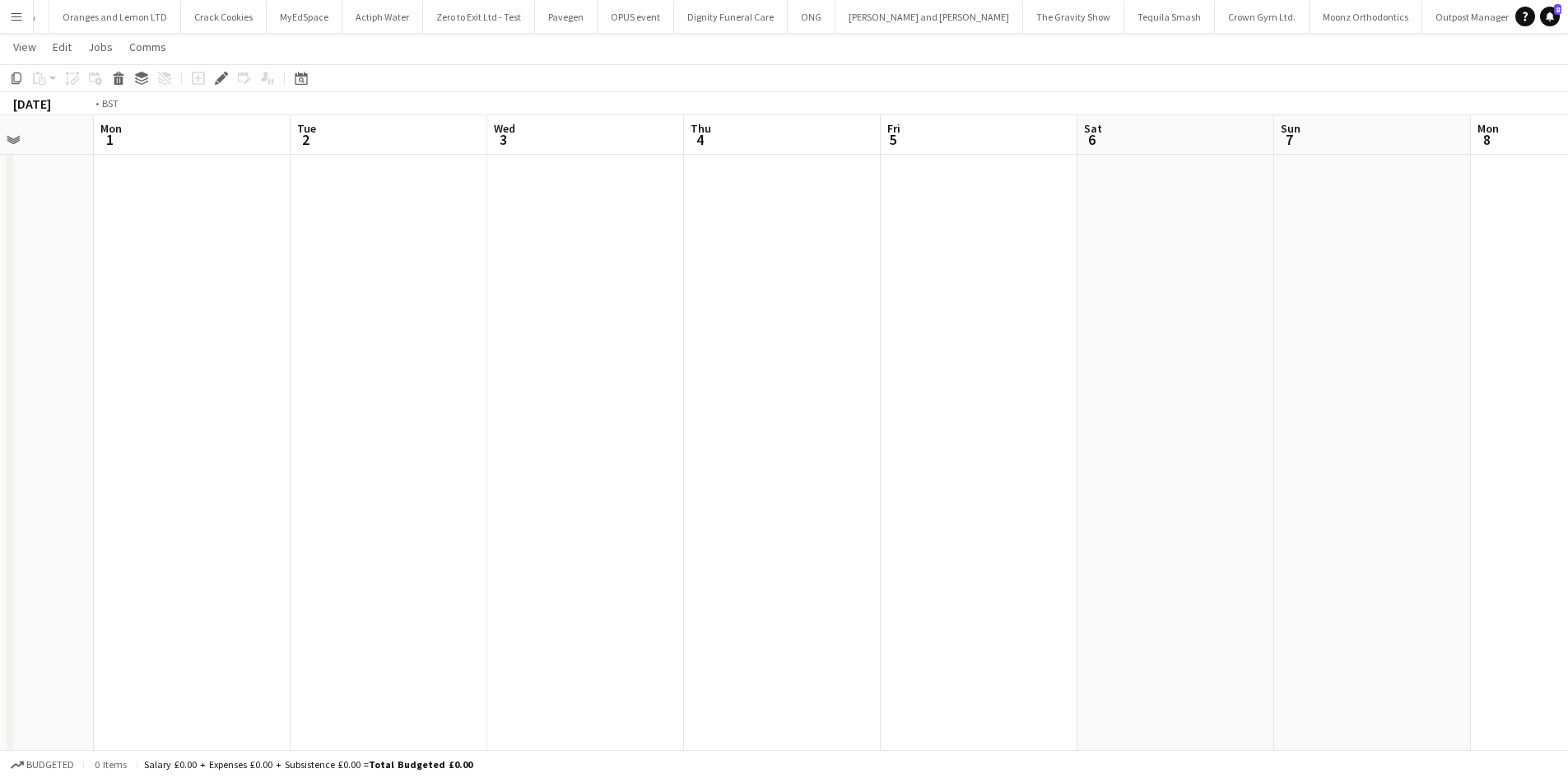
drag, startPoint x: 482, startPoint y: 545, endPoint x: 878, endPoint y: 555, distance: 396.1
click at [294, 543] on app-calendar-viewport "Thu 28 Fri 29 Sat 30 10/10 10 Jobs Sun 31 Mon 1 Tue 2 Wed 3 Thu 4 Fri 5 Sat 6 S…" at bounding box center [784, 410] width 1568 height 1516
drag, startPoint x: 1042, startPoint y: 577, endPoint x: 876, endPoint y: 558, distance: 167.1
click at [930, 571] on app-calendar-viewport "Sat 30 10/10 10 Jobs Sun 31 Mon 1 Tue 2 Wed 3 Thu 4 Fri 5 Sat 6 Sun 7 Mon 8 Tue…" at bounding box center [784, 410] width 1568 height 1516
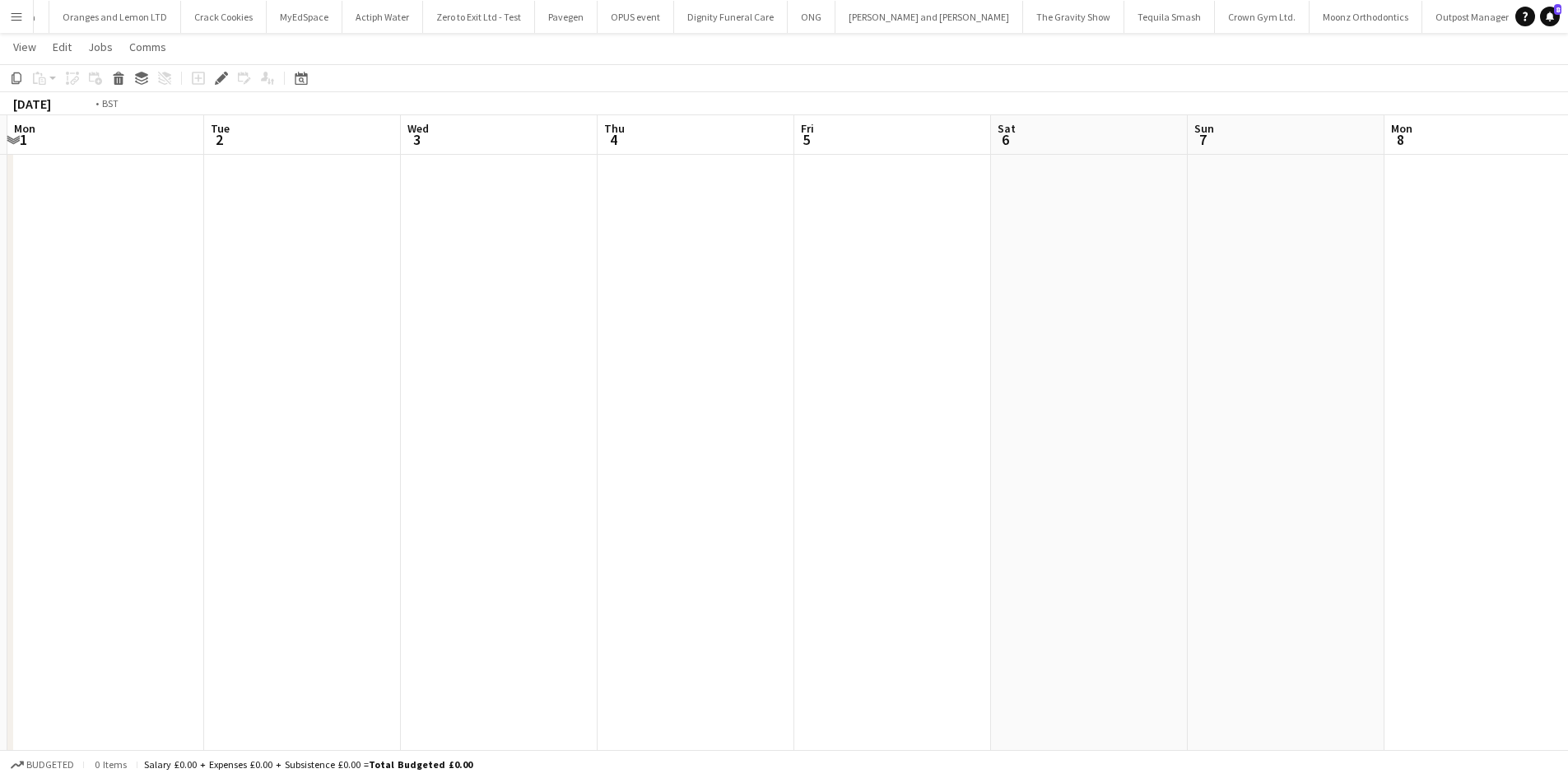
drag, startPoint x: 240, startPoint y: 384, endPoint x: 836, endPoint y: 503, distance: 607.8
click at [1073, 503] on app-calendar-viewport "Sat 30 10/10 10 Jobs Sun 31 Mon 1 Tue 2 Wed 3 Thu 4 Fri 5 Sat 6 Sun 7 Mon 8 Tue…" at bounding box center [784, 410] width 1568 height 1516
drag, startPoint x: 486, startPoint y: 504, endPoint x: 820, endPoint y: 506, distance: 334.0
click at [820, 506] on app-calendar-viewport "Thu 28 Fri 29 Sat 30 10/10 10 Jobs Sun 31 Mon 1 Tue 2 Wed 3 Thu 4 Fri 5 Sat 6 S…" at bounding box center [784, 410] width 1568 height 1516
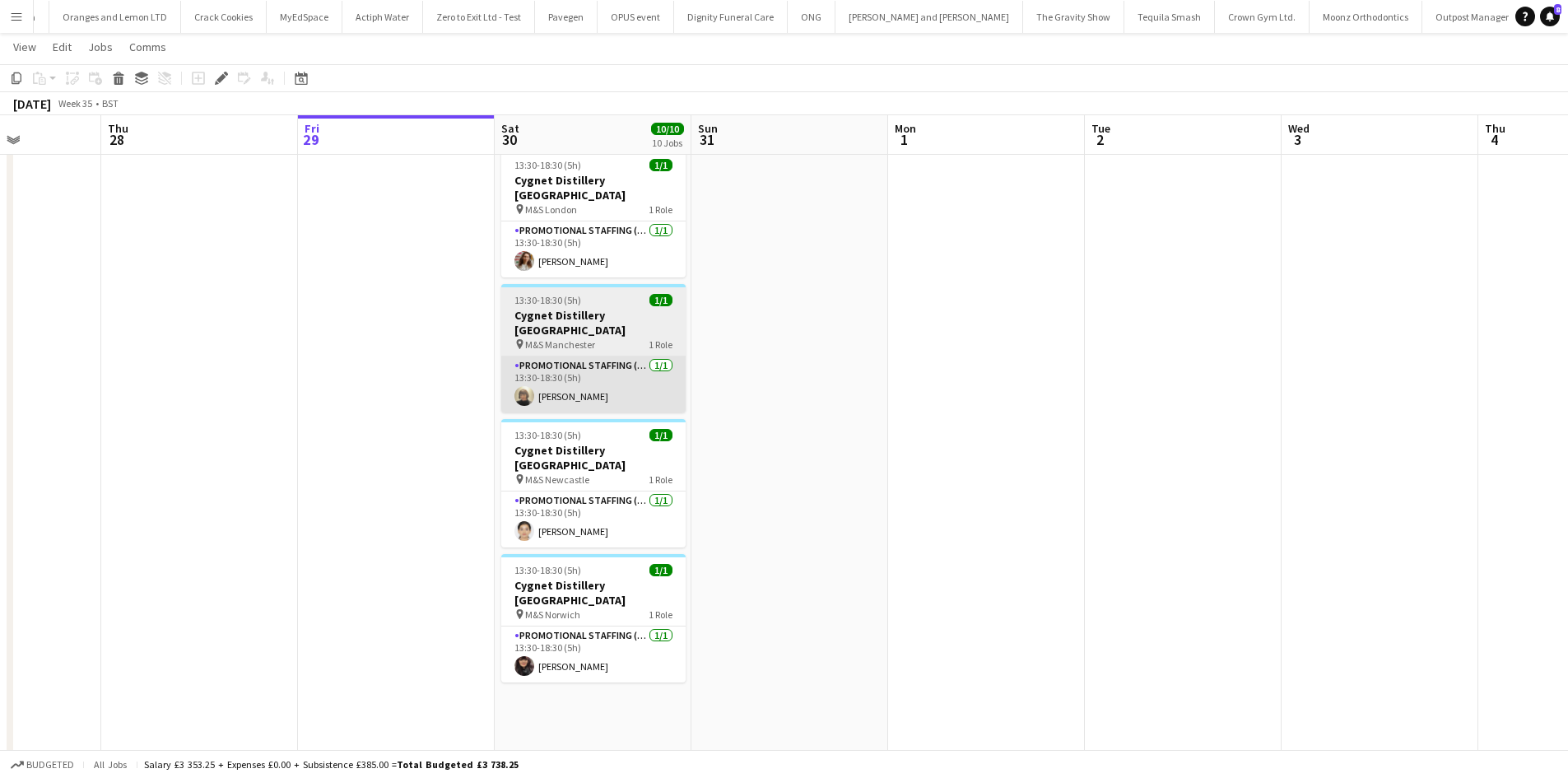
scroll to position [823, 0]
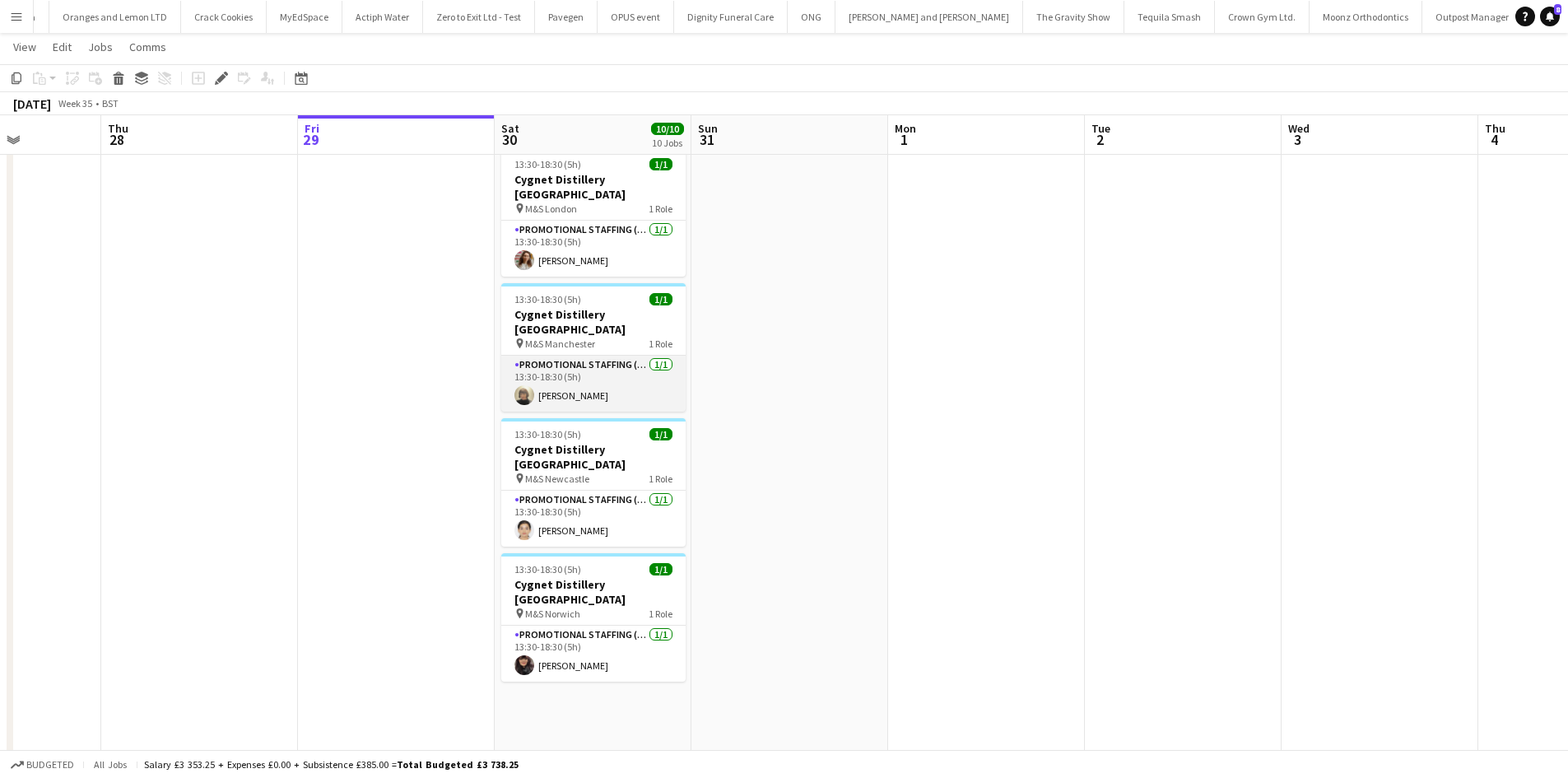
click at [567, 355] on app-card-role "Promotional Staffing (Brand Ambassadors) [DATE] 13:30-18:30 (5h) [PERSON_NAME]" at bounding box center [593, 383] width 185 height 56
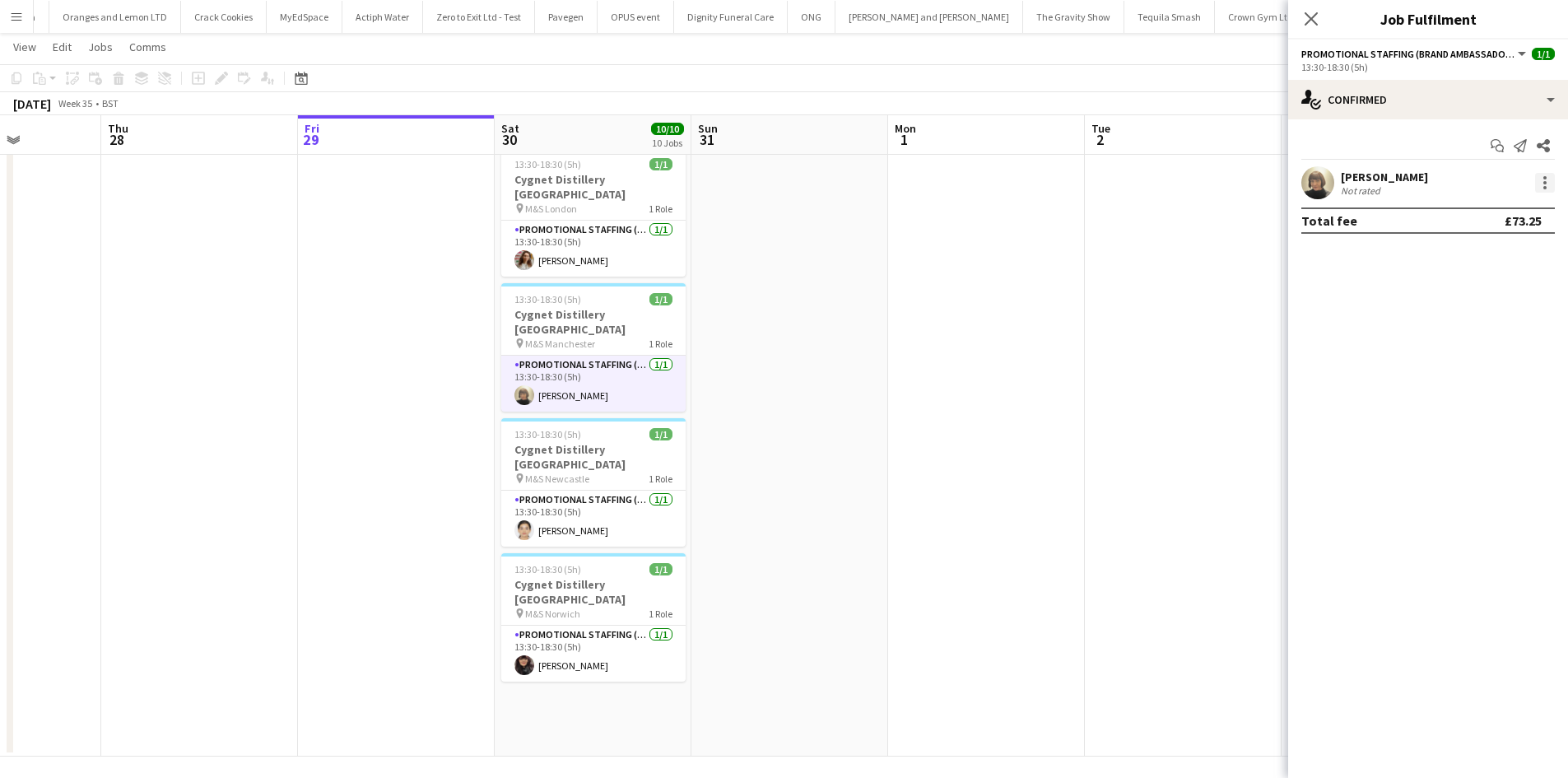
click at [1545, 181] on div at bounding box center [1545, 183] width 20 height 20
click at [1507, 210] on span "Edit fee" at bounding box center [1490, 212] width 102 height 15
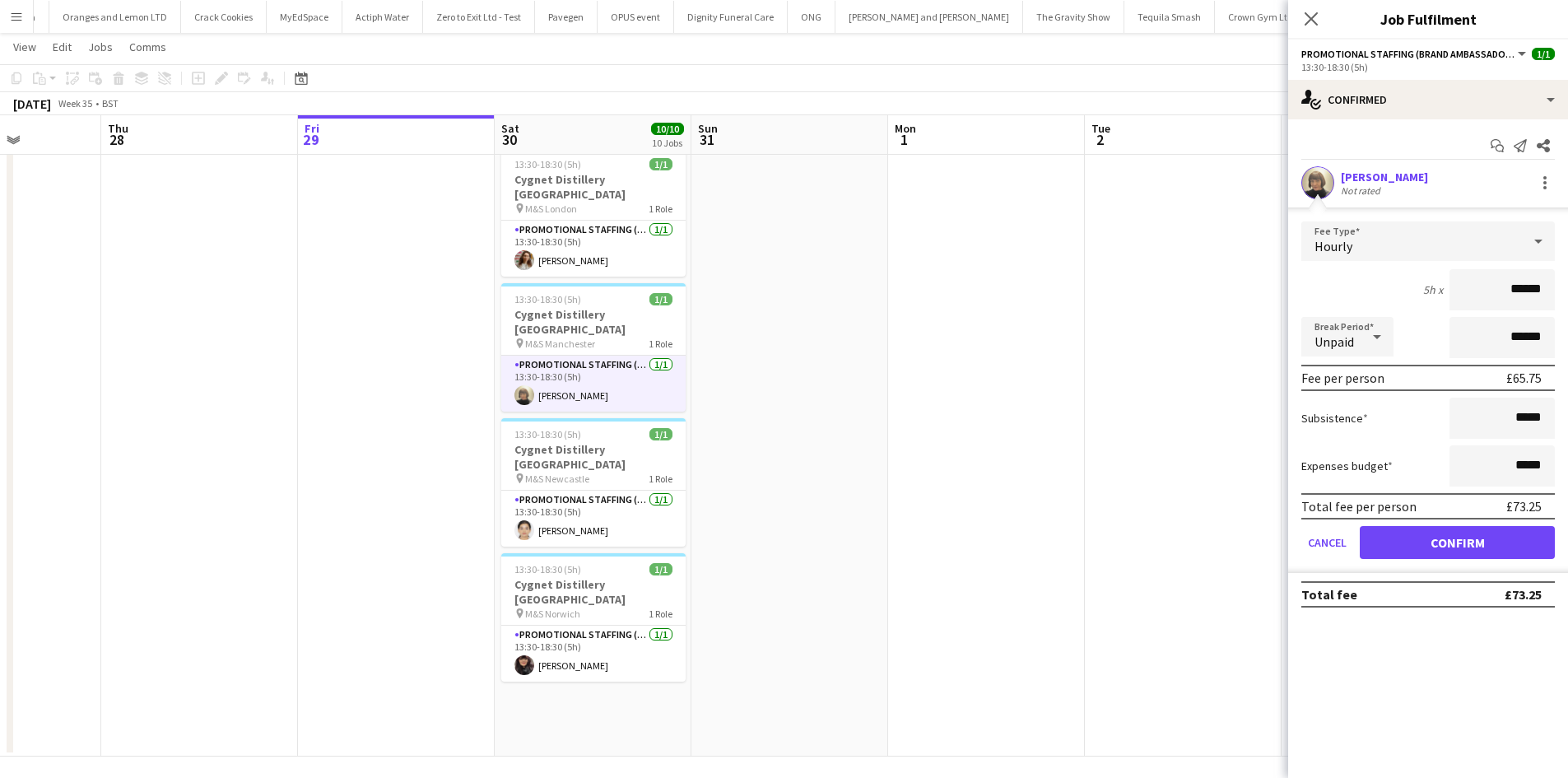
click at [1529, 294] on input "******" at bounding box center [1502, 290] width 106 height 41
type input "******"
click at [1454, 553] on button "Confirm" at bounding box center [1457, 542] width 196 height 33
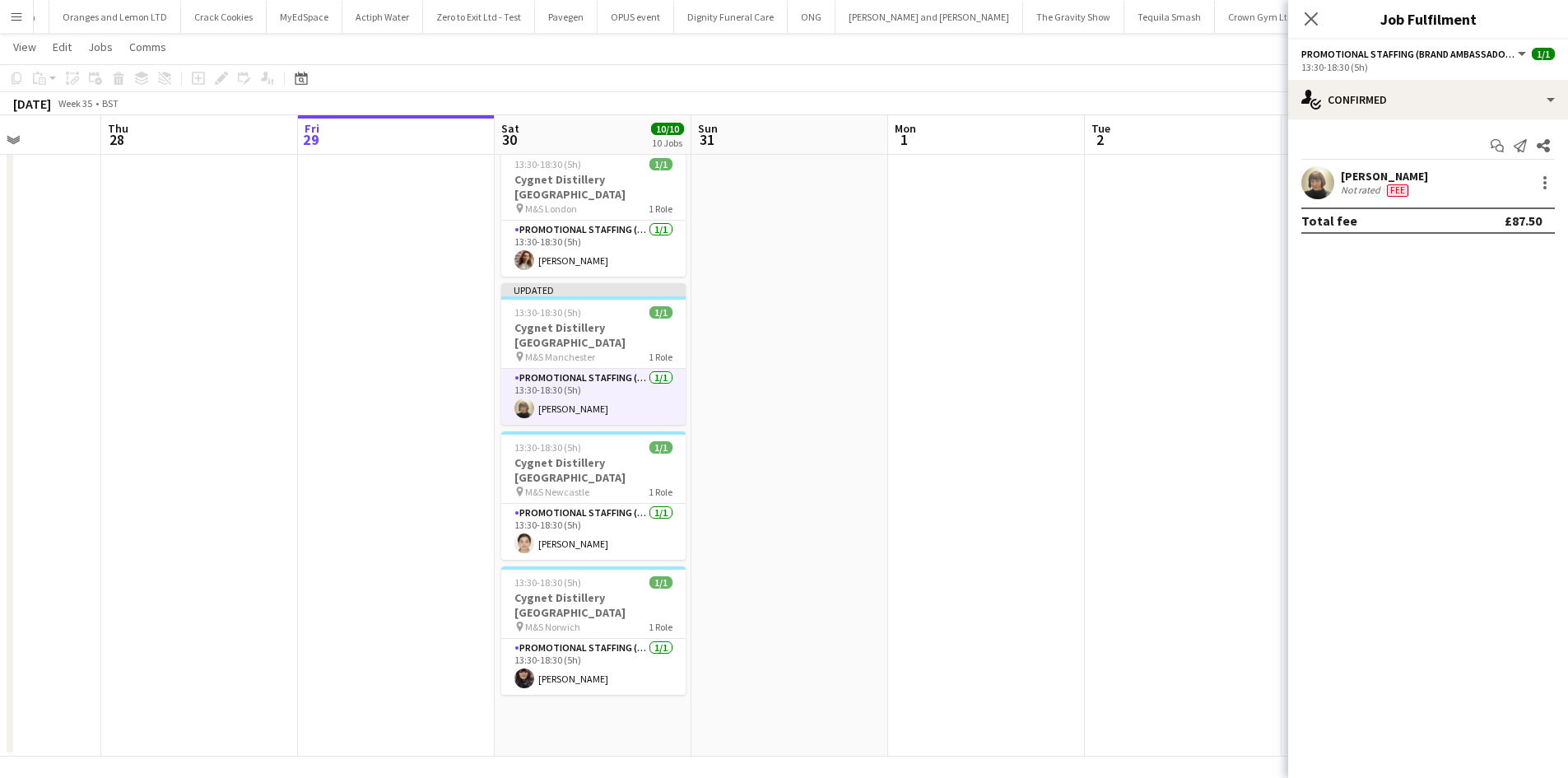
click at [1084, 418] on app-date-cell at bounding box center [985, 58] width 196 height 1395
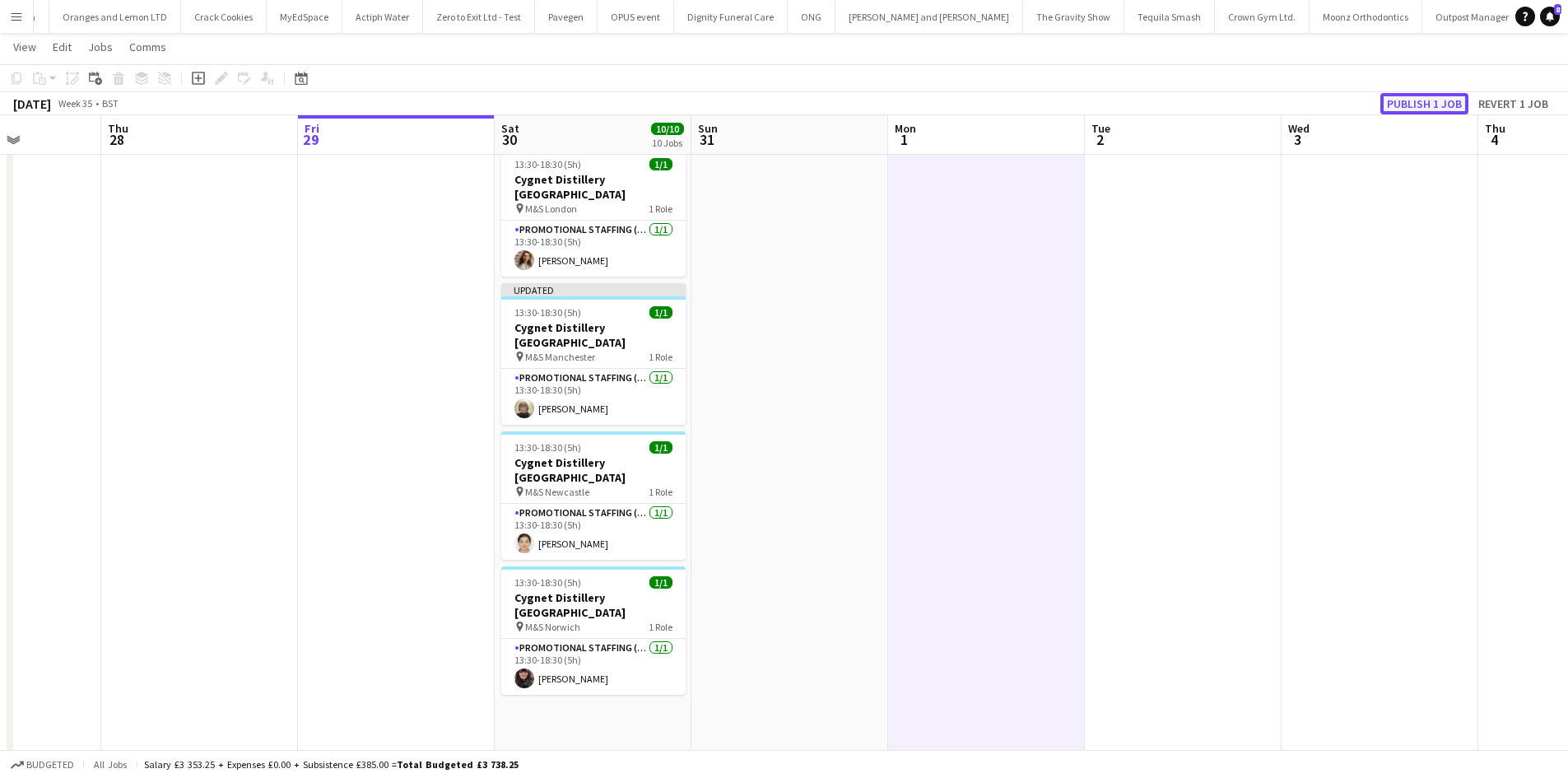
click at [1426, 106] on button "Publish 1 job" at bounding box center [1424, 104] width 88 height 22
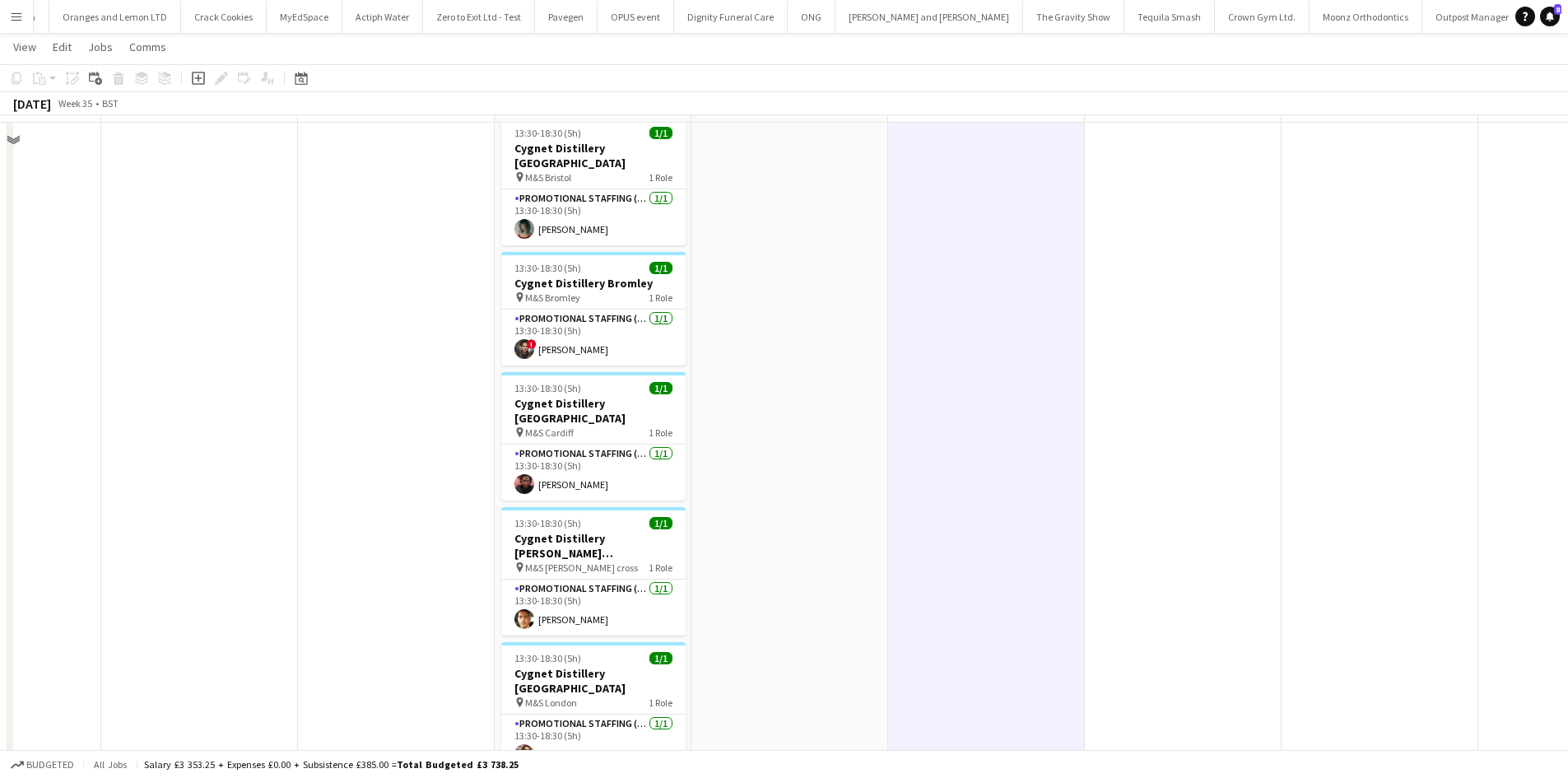
scroll to position [0, 0]
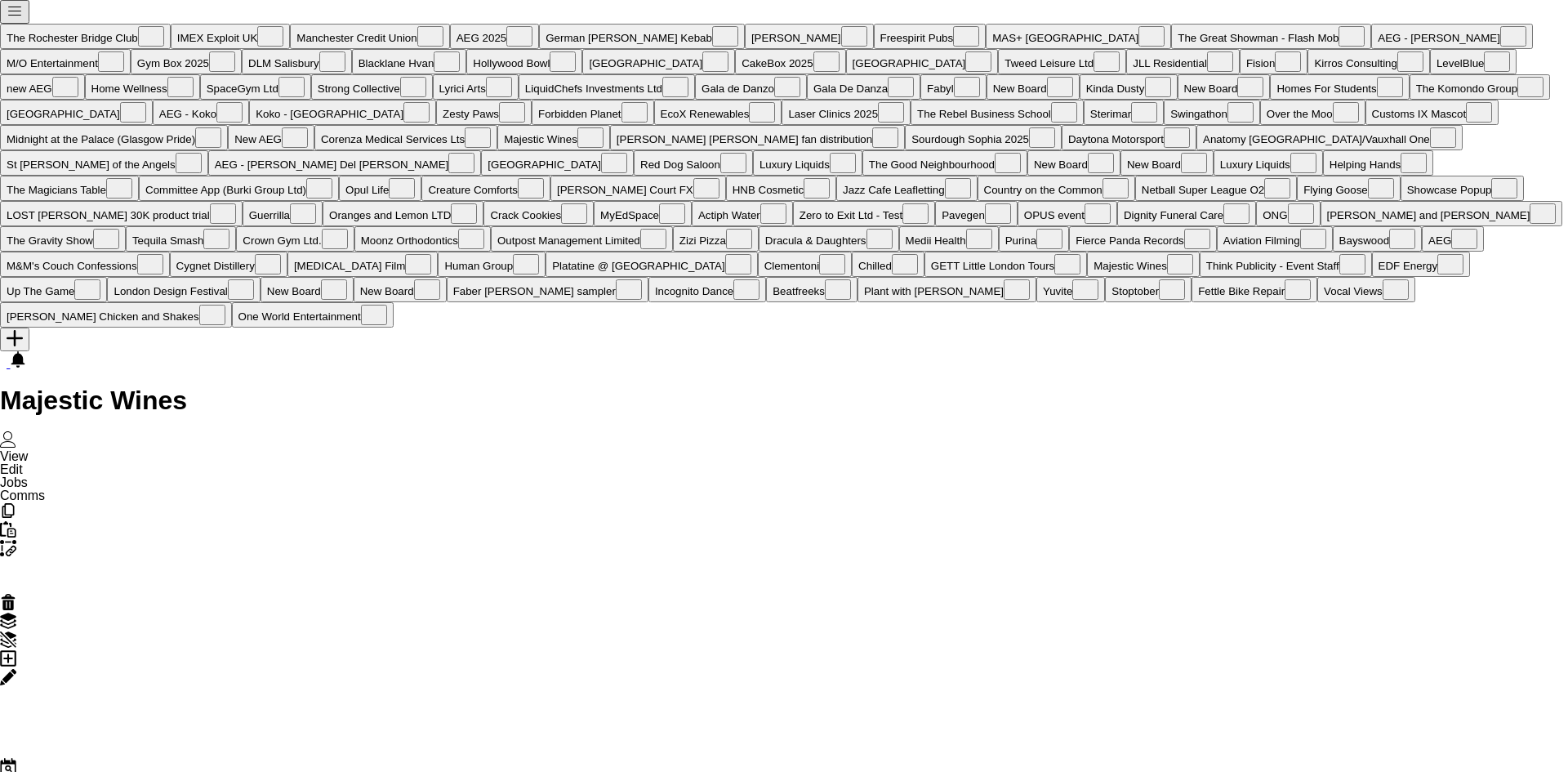
scroll to position [0, 8722]
drag, startPoint x: 1236, startPoint y: 479, endPoint x: 1225, endPoint y: 480, distance: 11.0
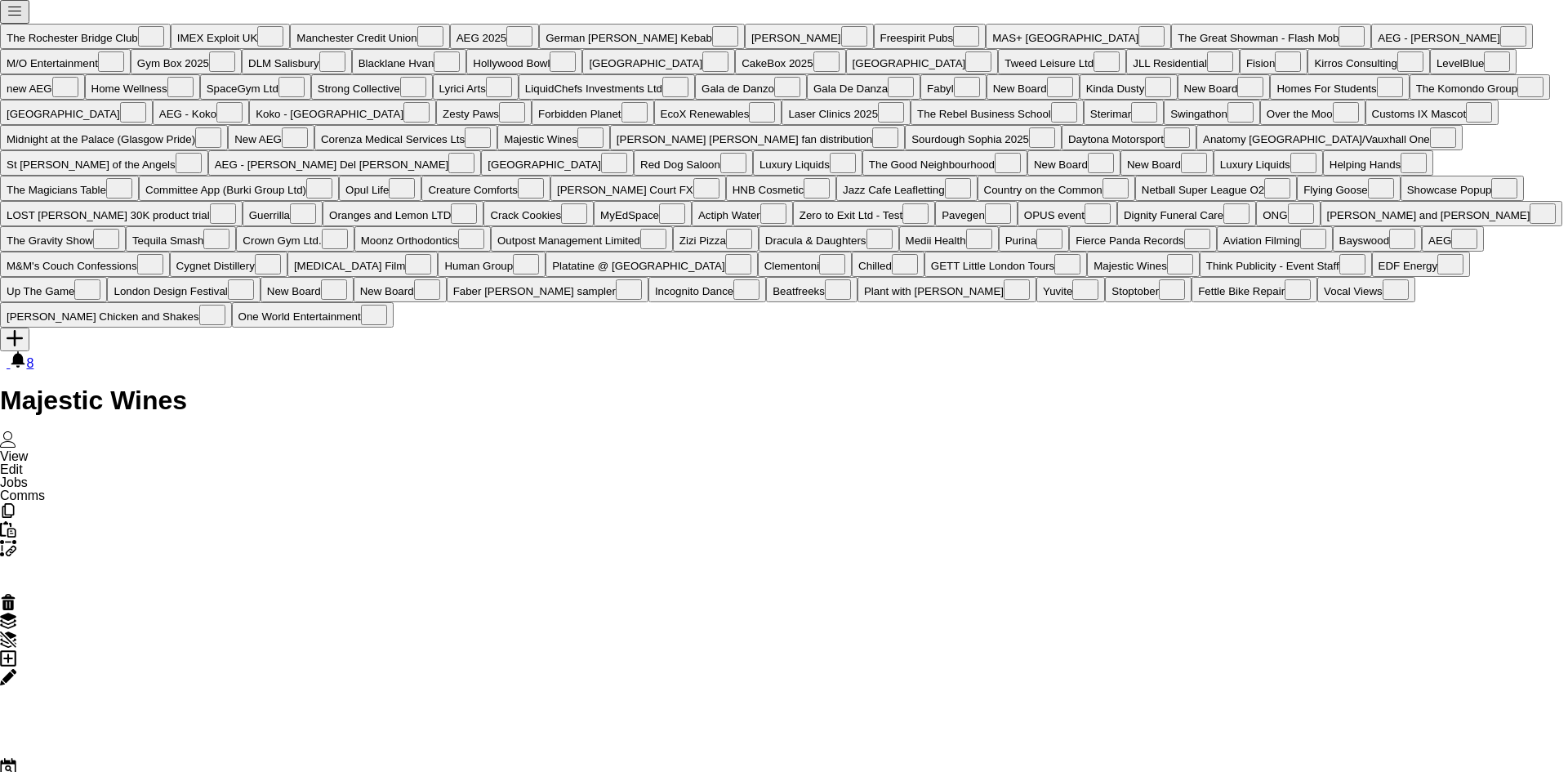
scroll to position [0, 669]
type input "*****"
click at [1389, 252] on span "[EMAIL_ADDRESS][DOMAIN_NAME]" at bounding box center [1485, 253] width 260 height 27
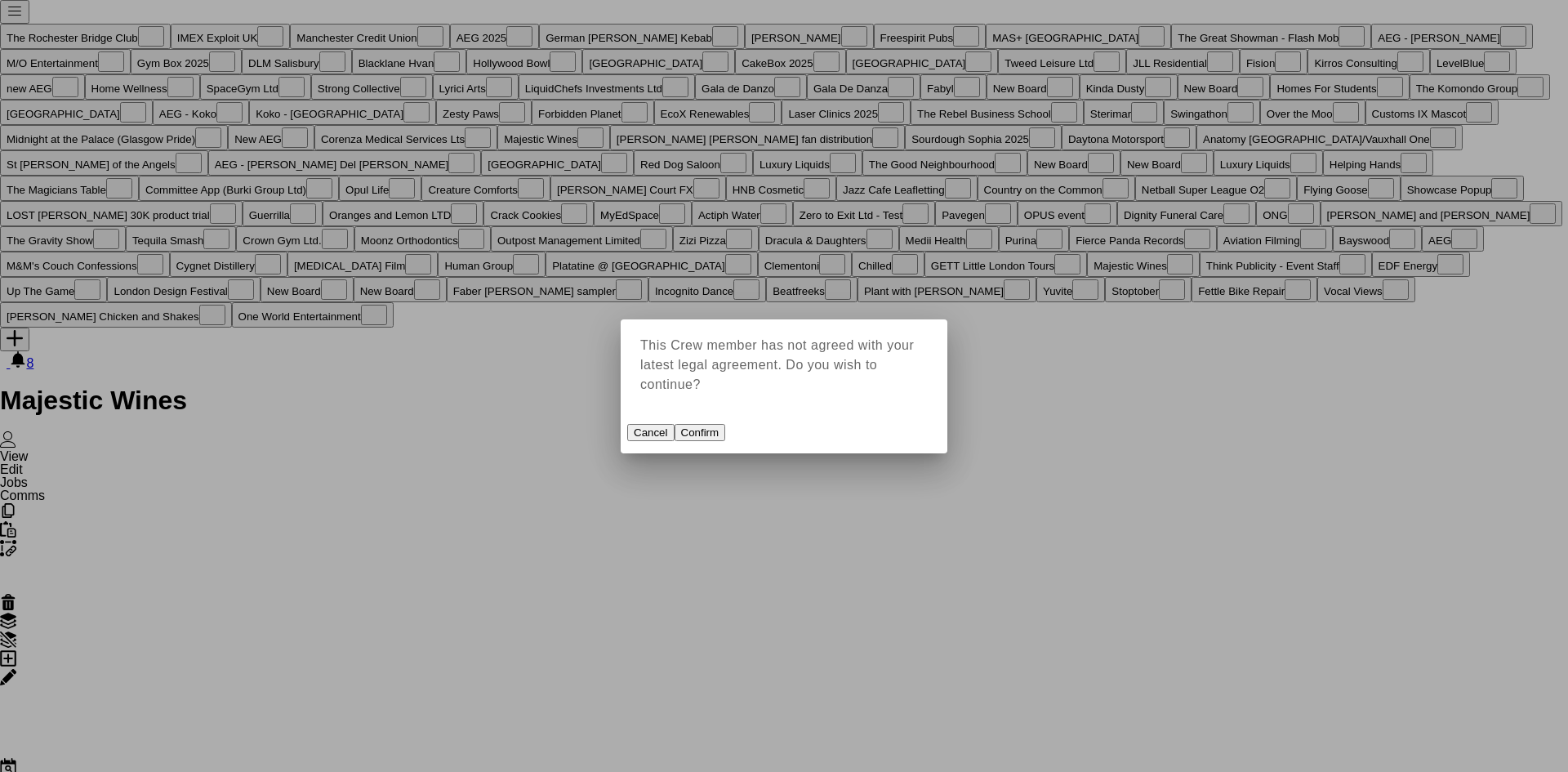
click at [726, 424] on button "Confirm" at bounding box center [700, 433] width 52 height 18
